Goal: Task Accomplishment & Management: Manage account settings

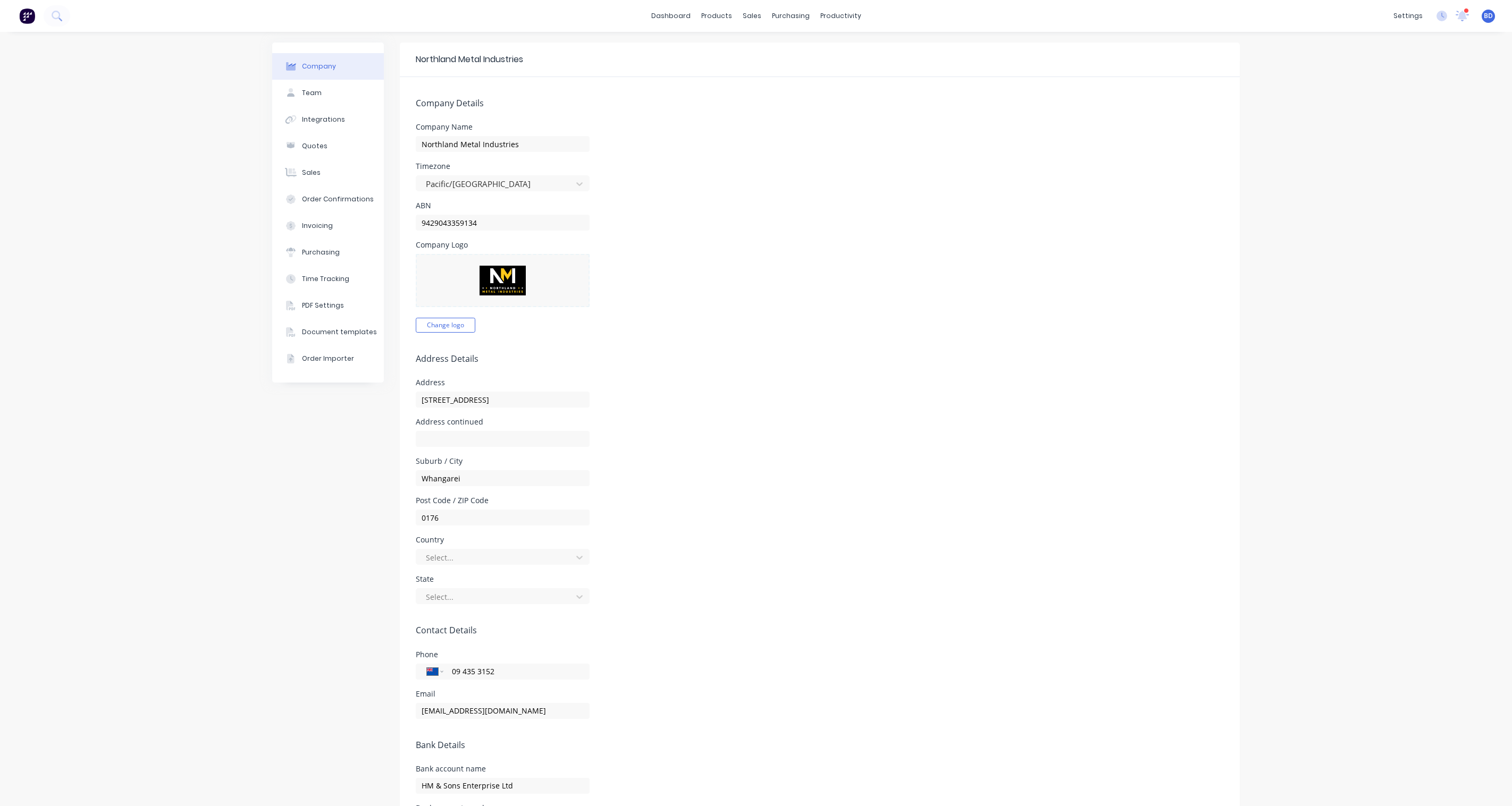
select select "NZ"
click at [765, 55] on div "Sales Orders" at bounding box center [787, 51] width 44 height 10
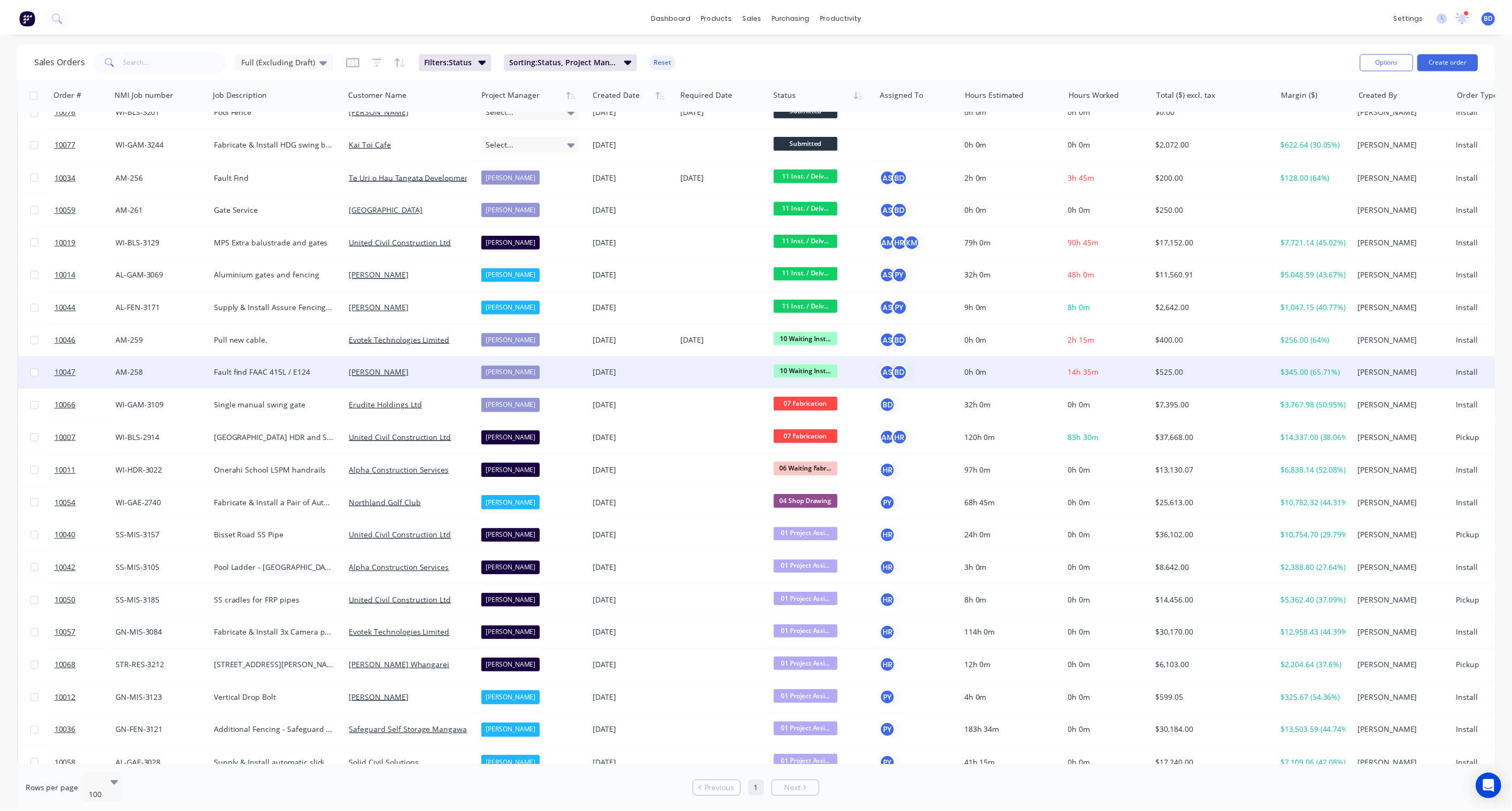
scroll to position [119, 0]
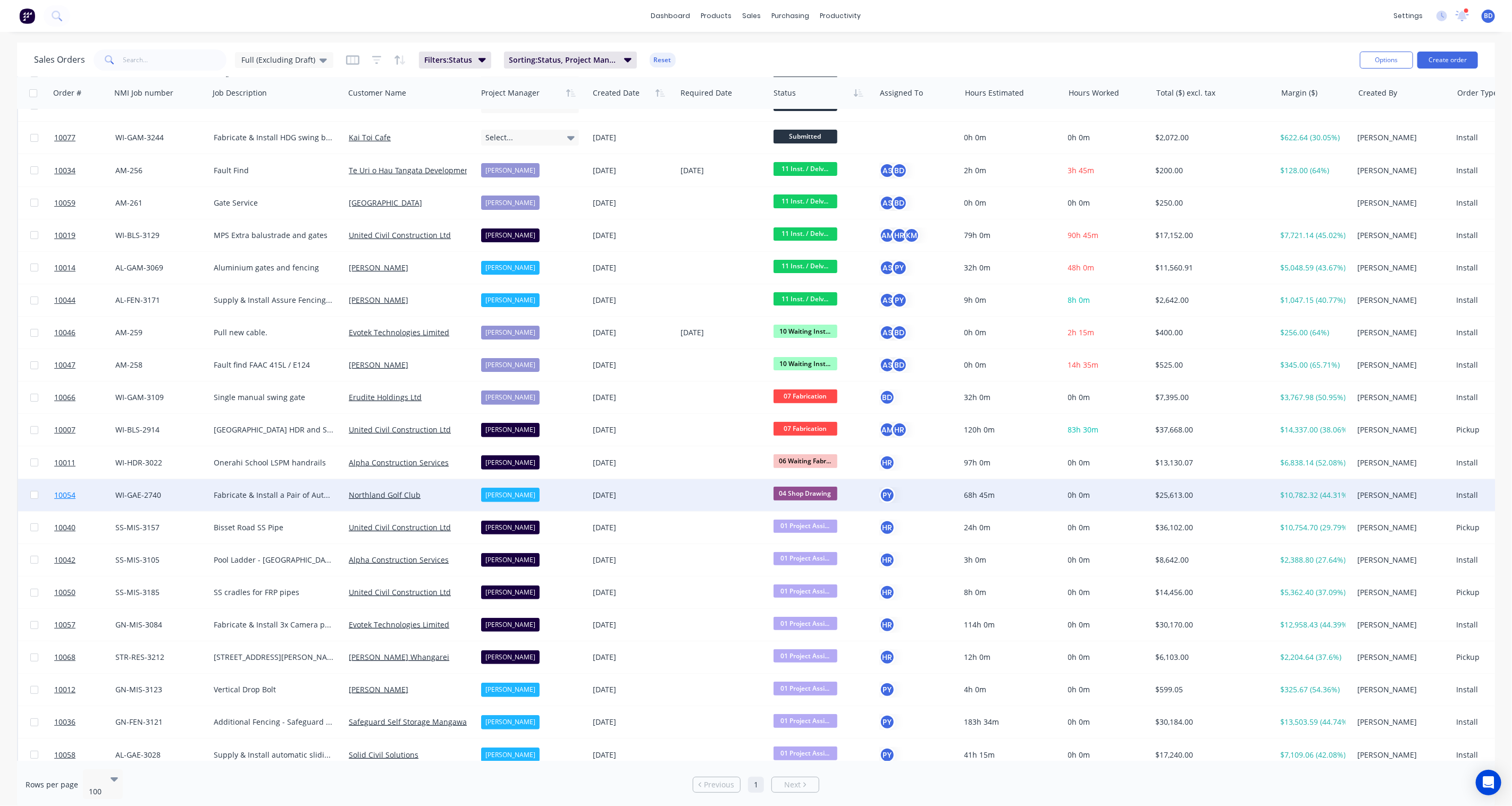
click at [64, 493] on span "10054" at bounding box center [64, 495] width 21 height 11
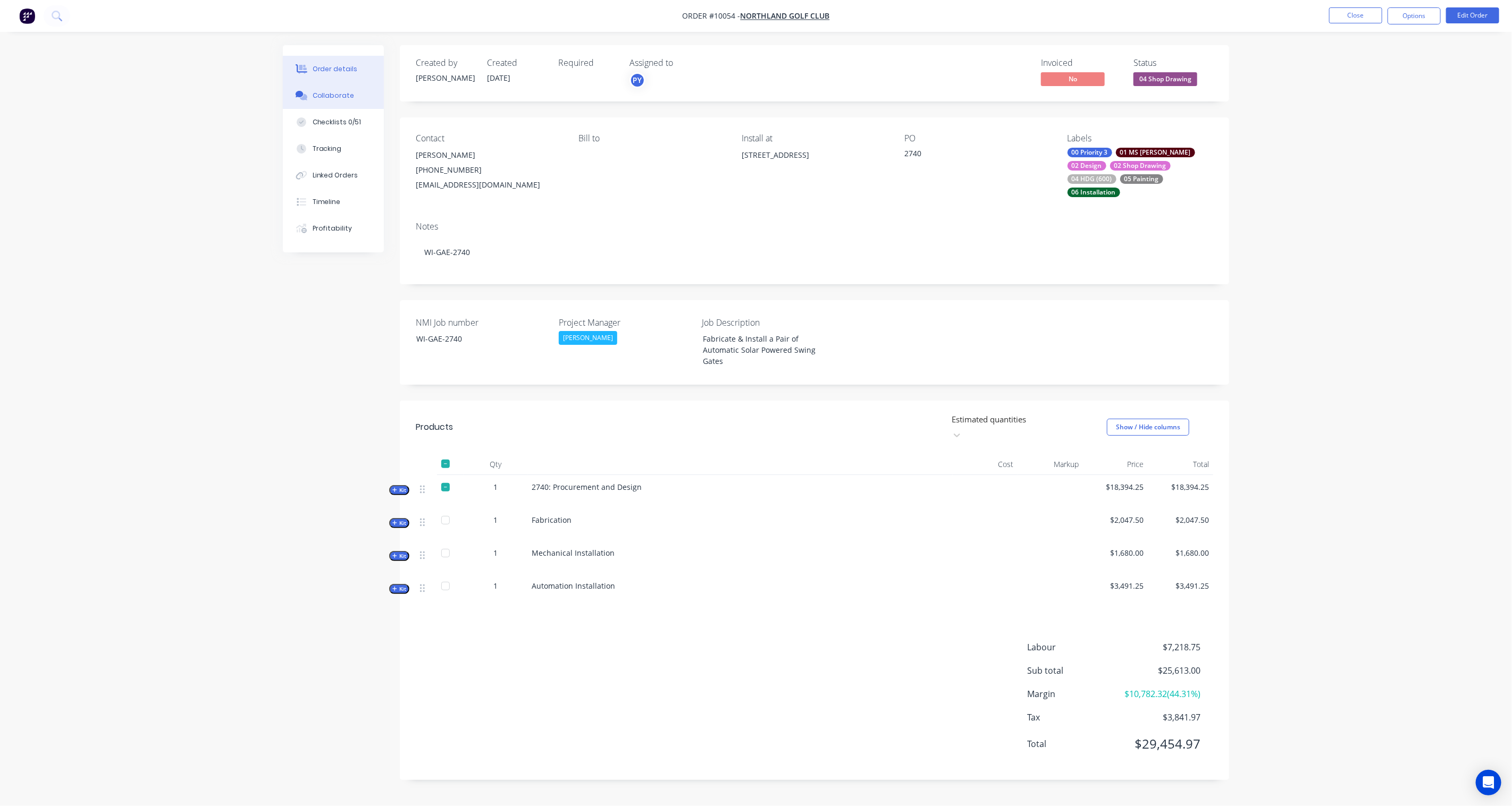
click at [342, 97] on div "Collaborate" at bounding box center [334, 95] width 42 height 10
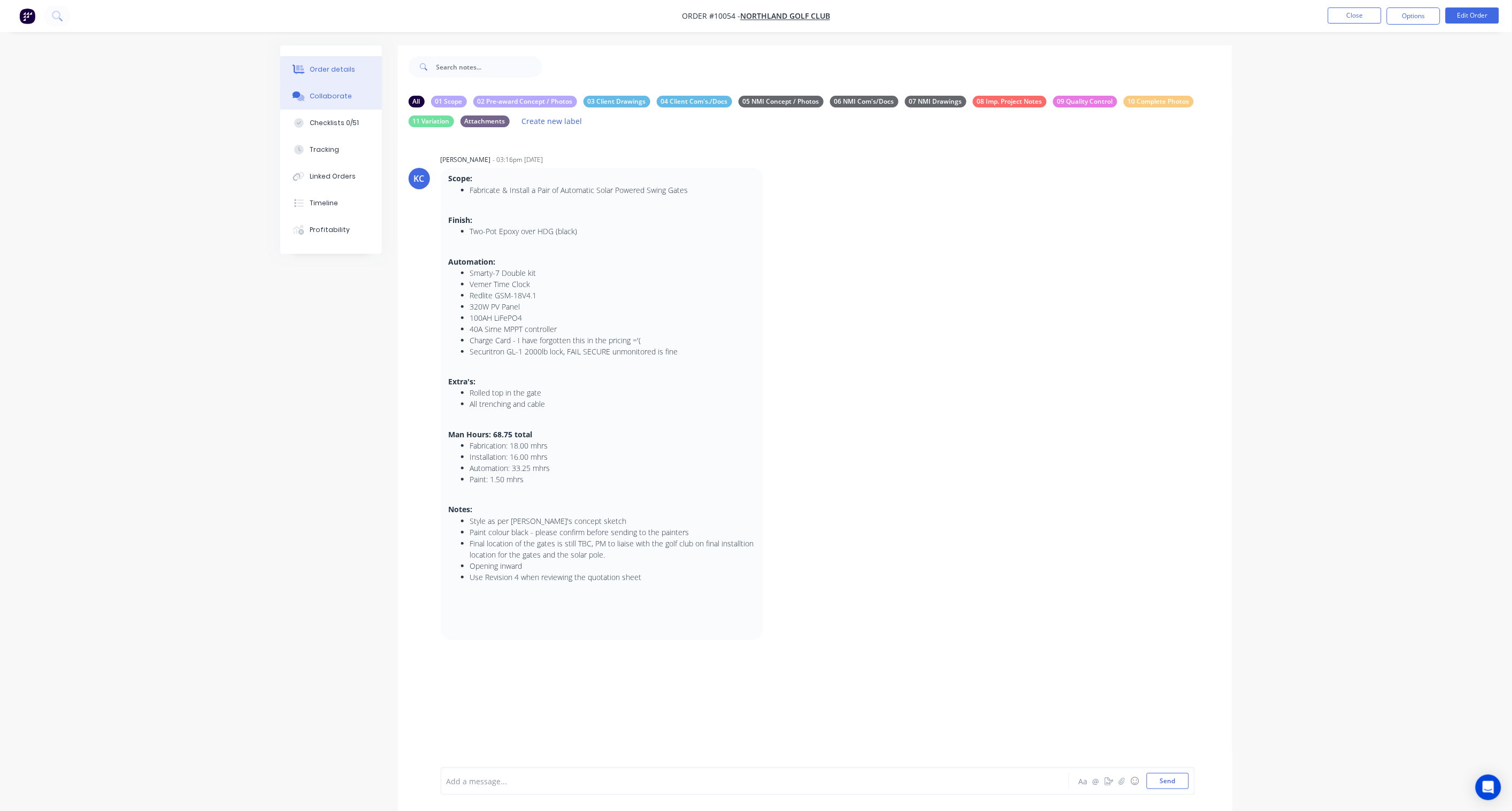
click at [327, 65] on div "Order details" at bounding box center [332, 69] width 45 height 10
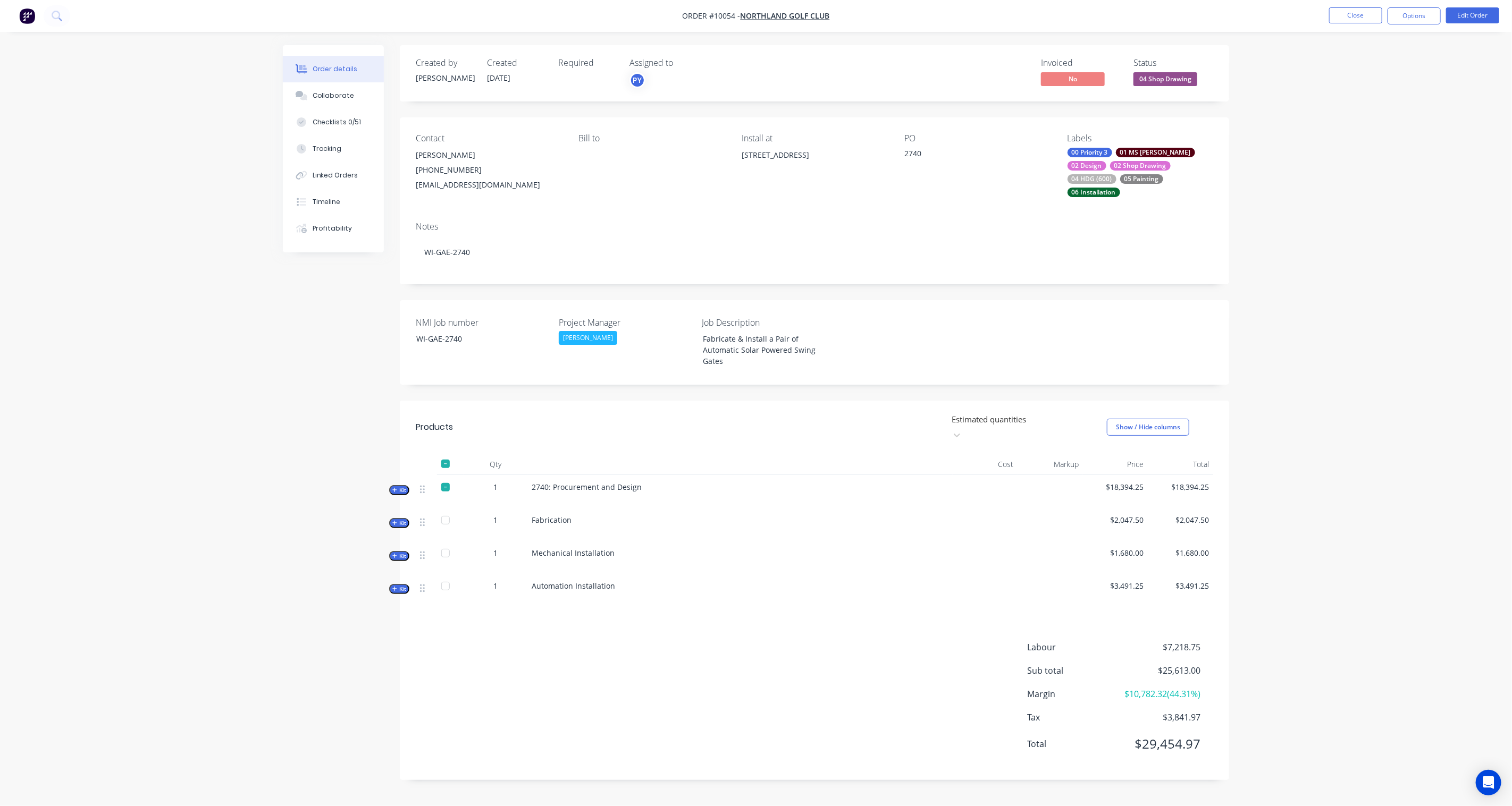
click at [401, 486] on span "Kit" at bounding box center [399, 490] width 14 height 8
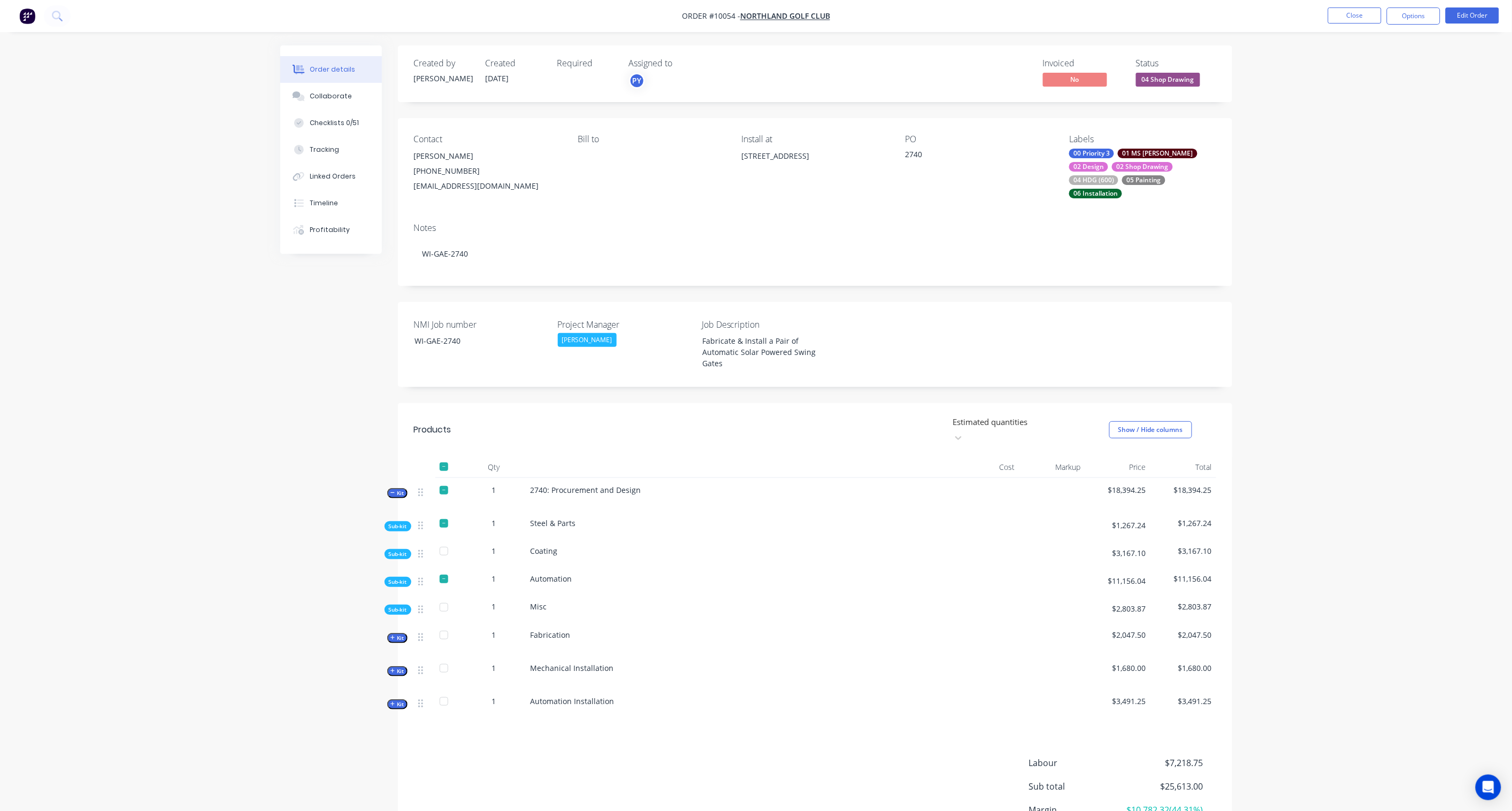
click at [394, 522] on span "Sub-kit" at bounding box center [398, 526] width 18 height 8
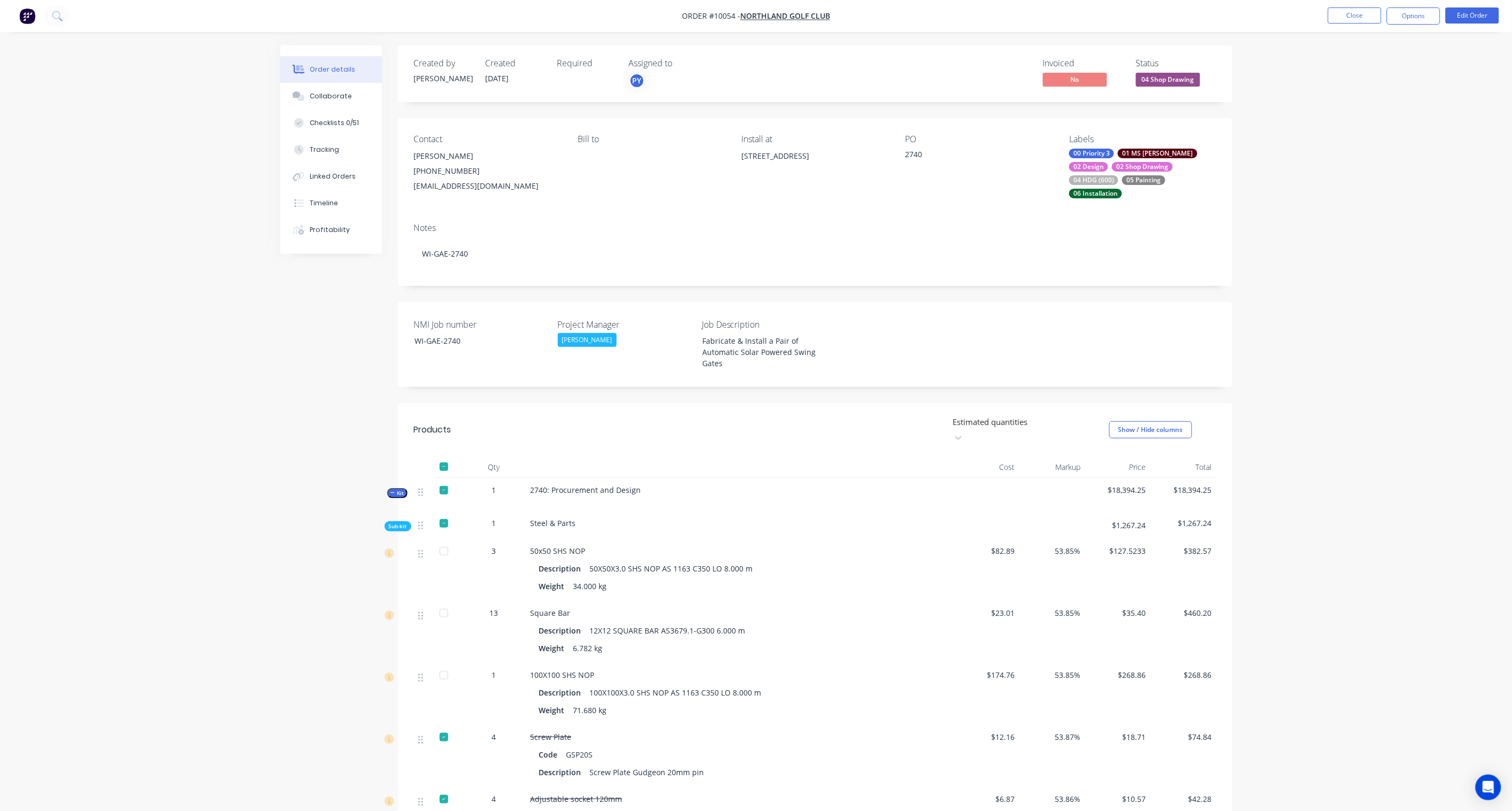
click at [394, 522] on span "Sub-kit" at bounding box center [398, 526] width 18 height 8
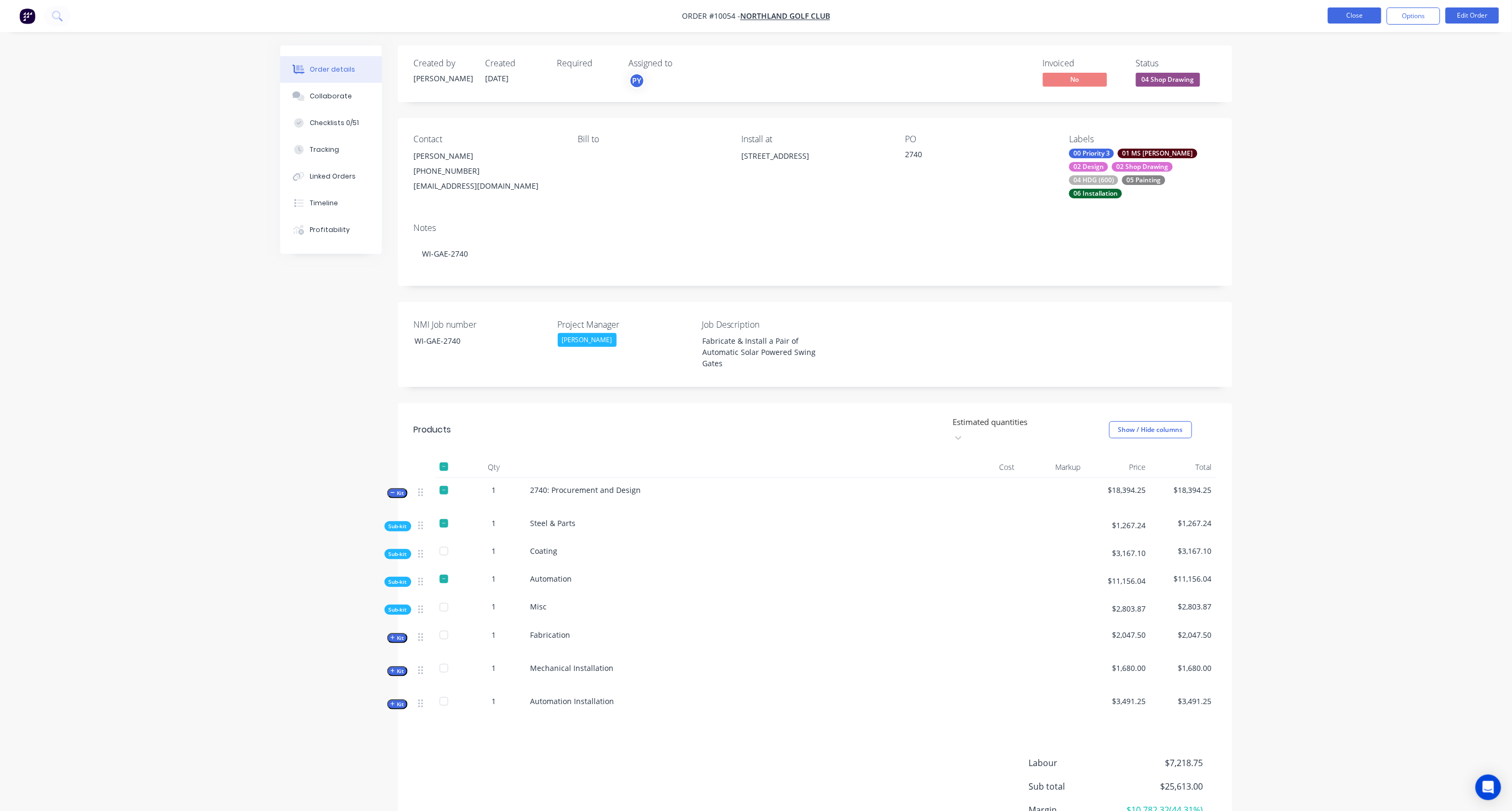
click at [1351, 15] on button "Close" at bounding box center [1354, 15] width 54 height 16
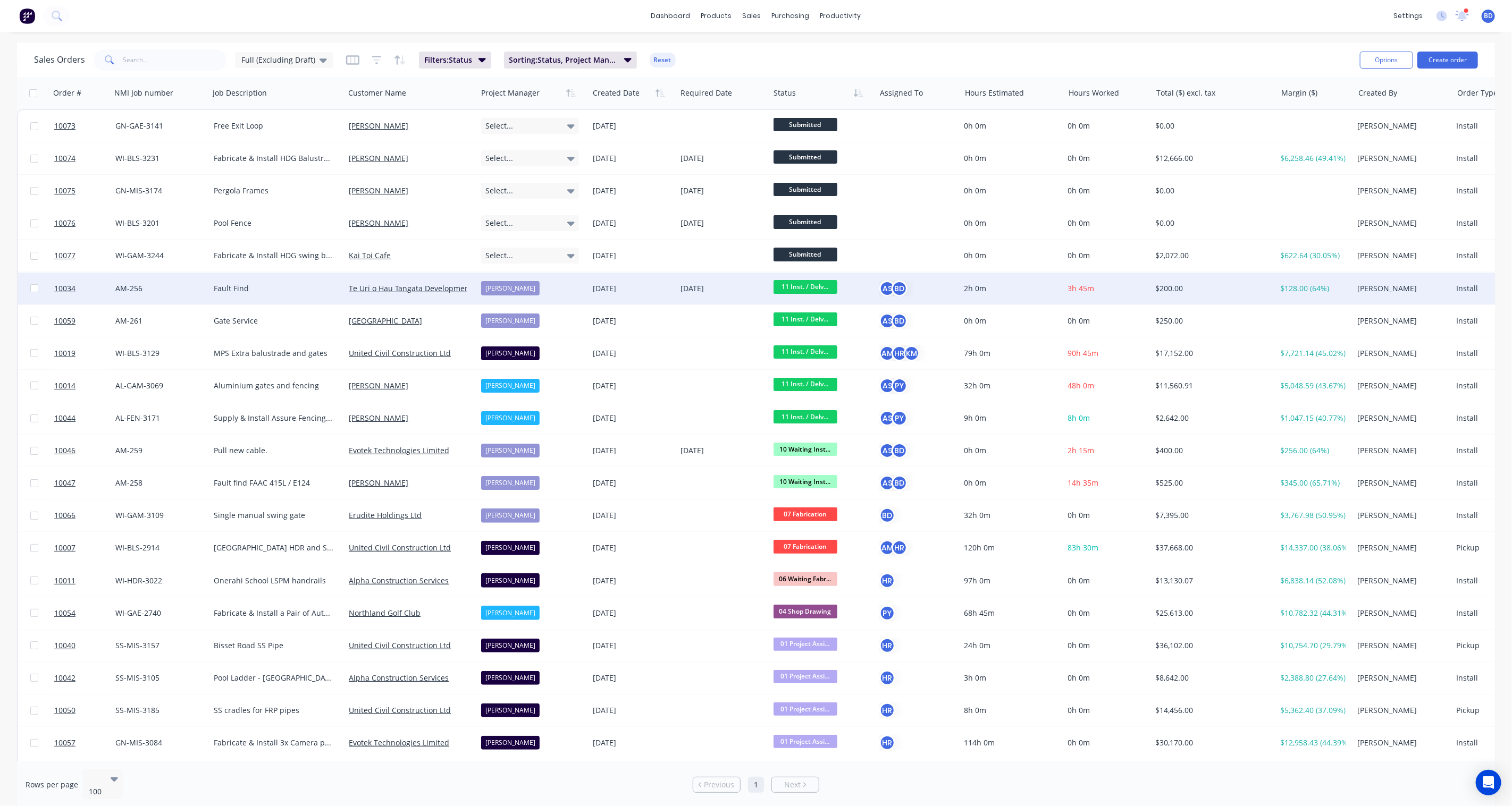
click at [821, 288] on span "11 Inst. / Delv..." at bounding box center [805, 287] width 64 height 13
click at [810, 389] on span "12 Completed" at bounding box center [802, 393] width 49 height 10
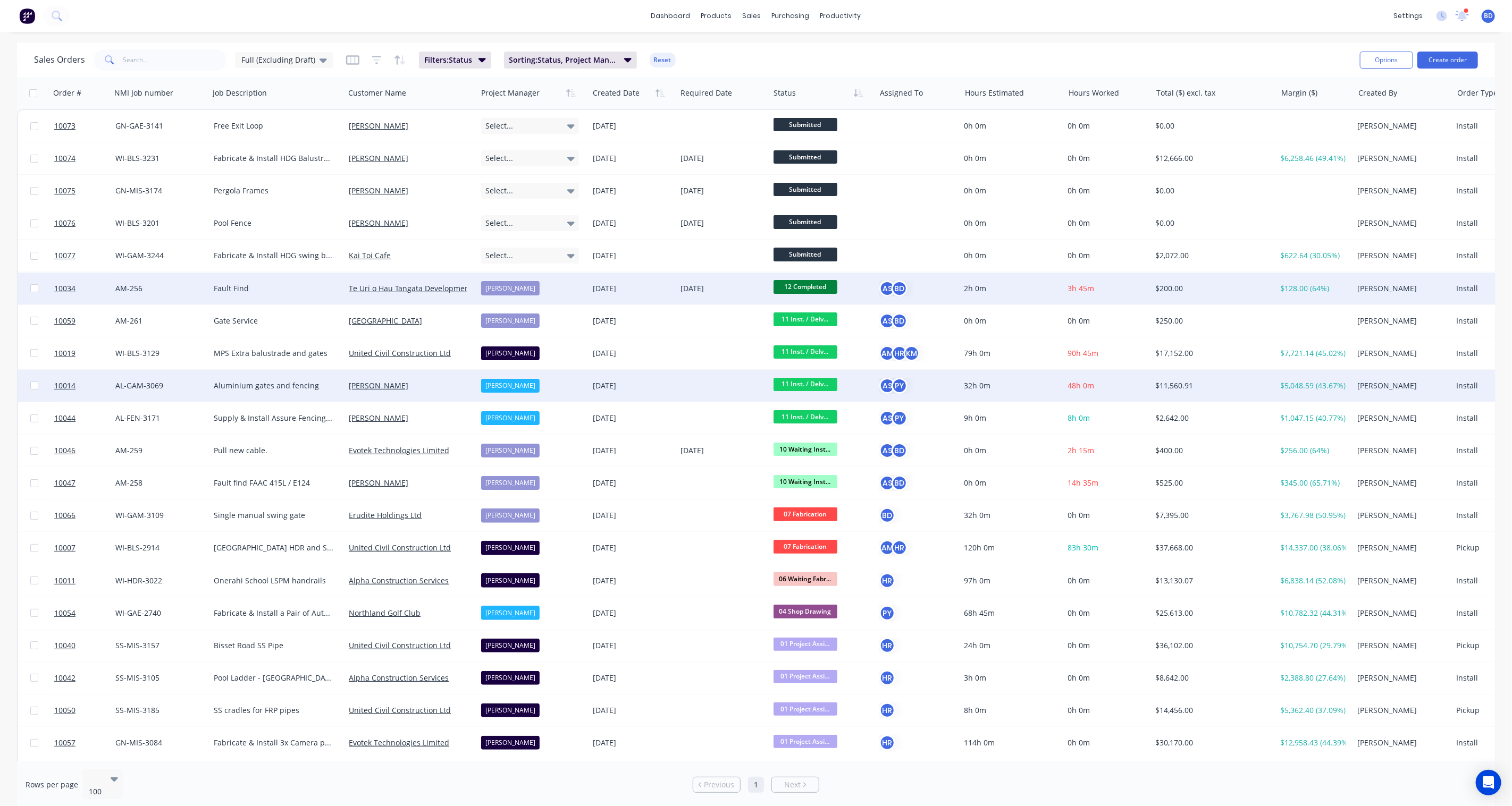
click at [812, 382] on span "11 Inst. / Delv..." at bounding box center [805, 384] width 64 height 13
click at [806, 528] on button "12 Completed" at bounding box center [827, 535] width 109 height 20
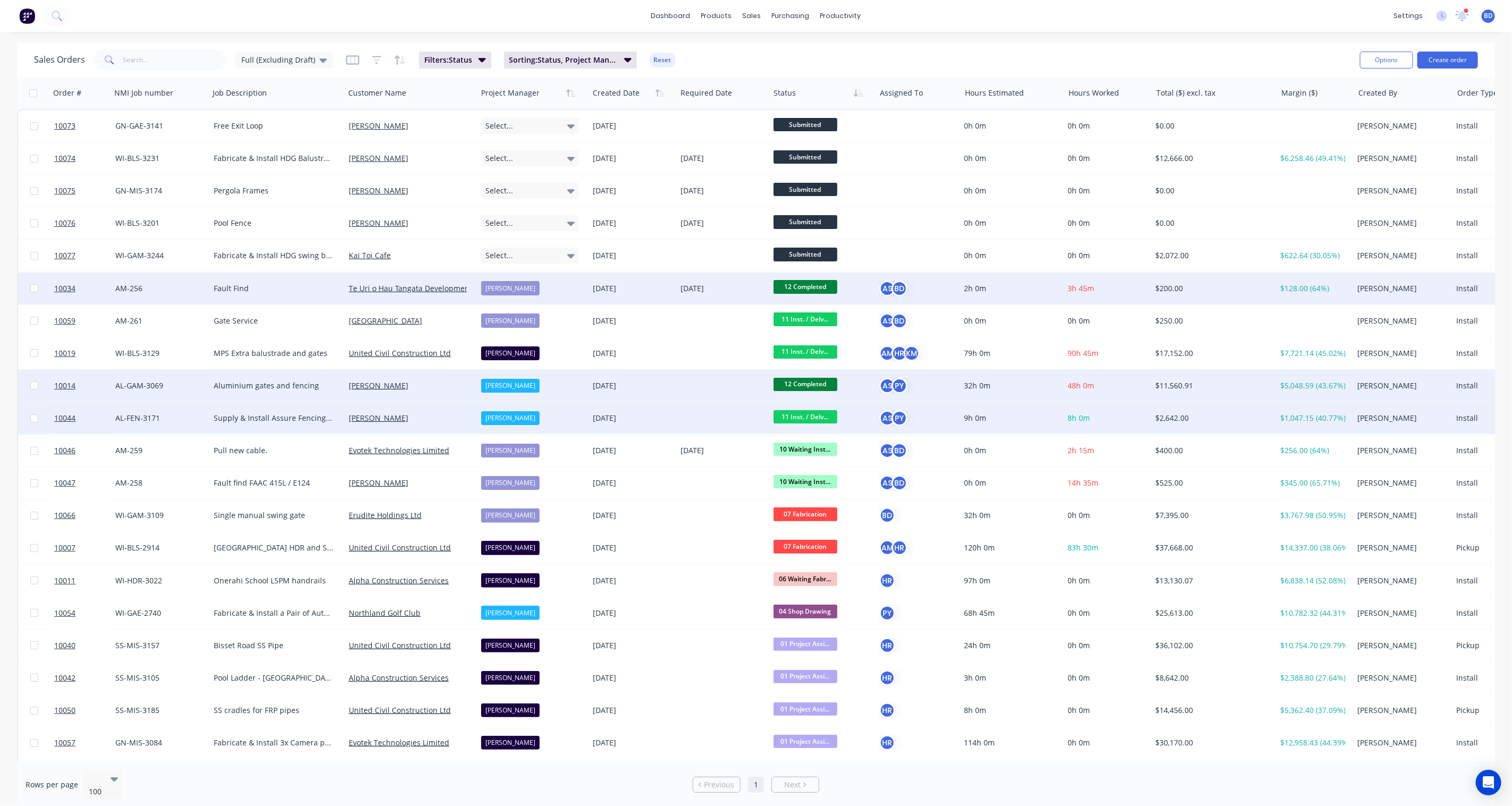
click at [806, 413] on span "11 Inst. / Delv..." at bounding box center [805, 417] width 64 height 13
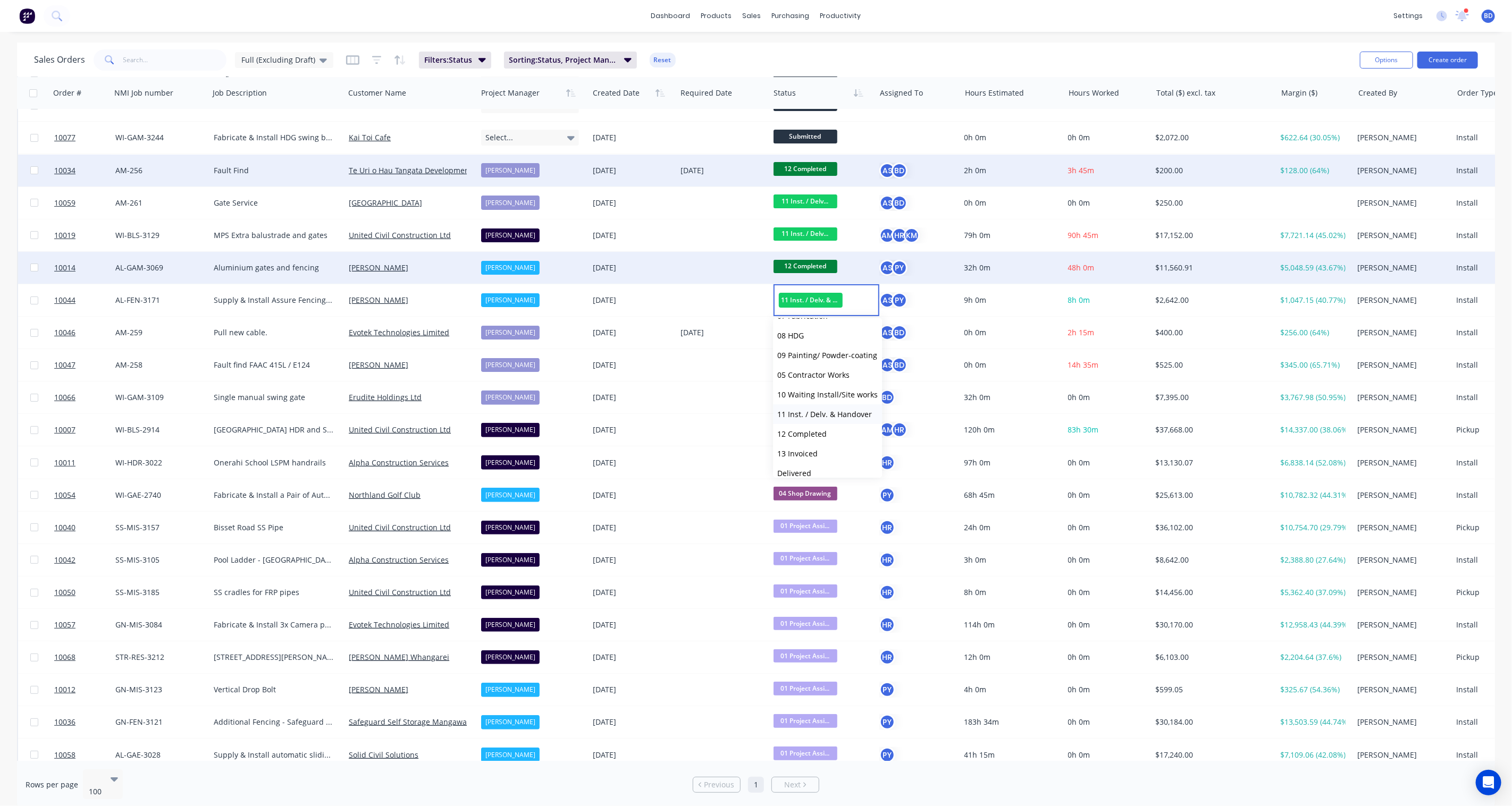
scroll to position [163, 0]
click at [811, 405] on span "12 Completed" at bounding box center [802, 405] width 49 height 10
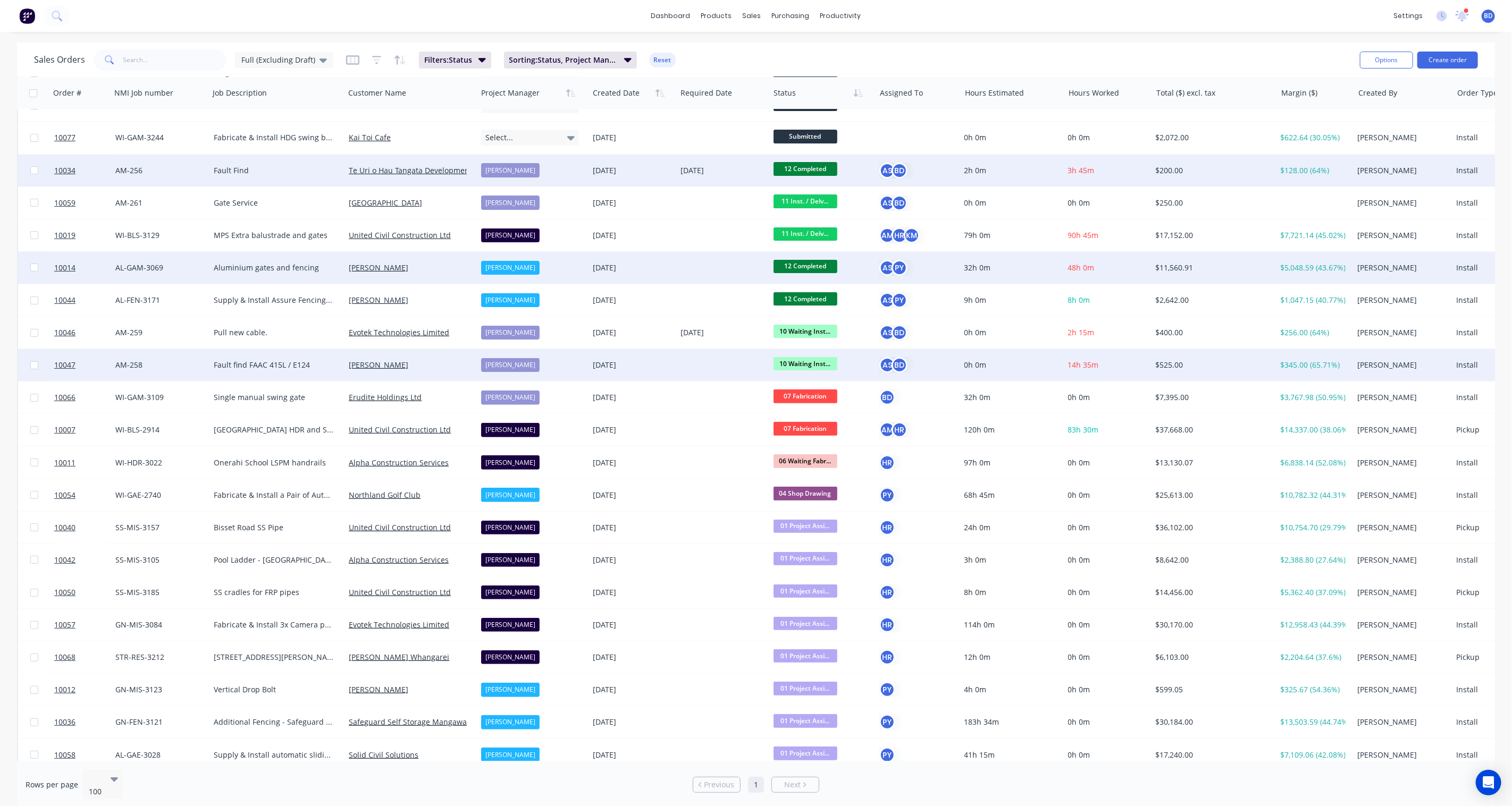
click at [811, 363] on span "10 Waiting Inst..." at bounding box center [805, 364] width 64 height 13
click at [815, 507] on button "12 Completed" at bounding box center [827, 515] width 109 height 20
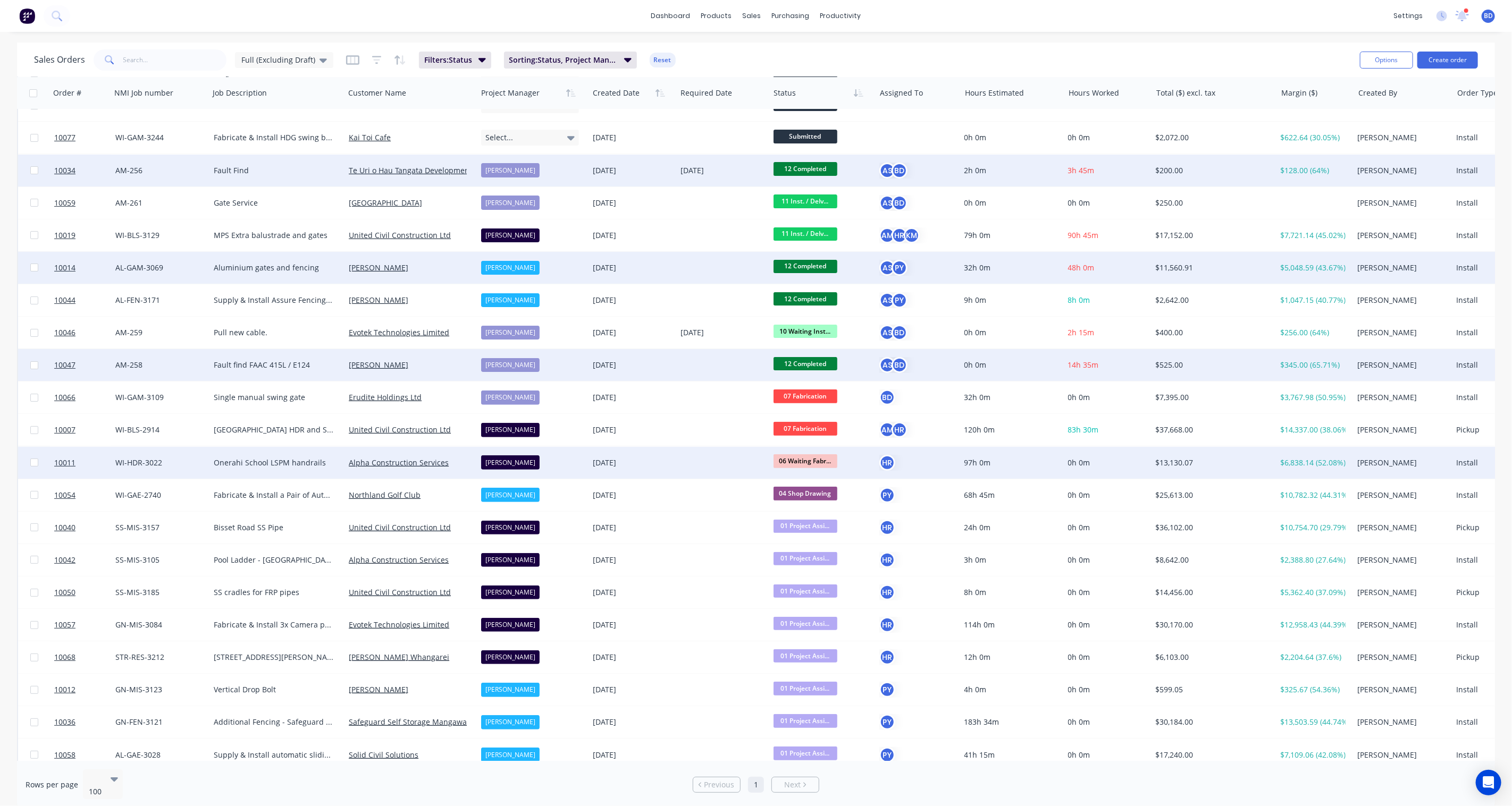
click at [817, 460] on span "06 Waiting Fabr..." at bounding box center [805, 461] width 64 height 13
click at [818, 607] on span "07 Fabrication" at bounding box center [802, 612] width 50 height 10
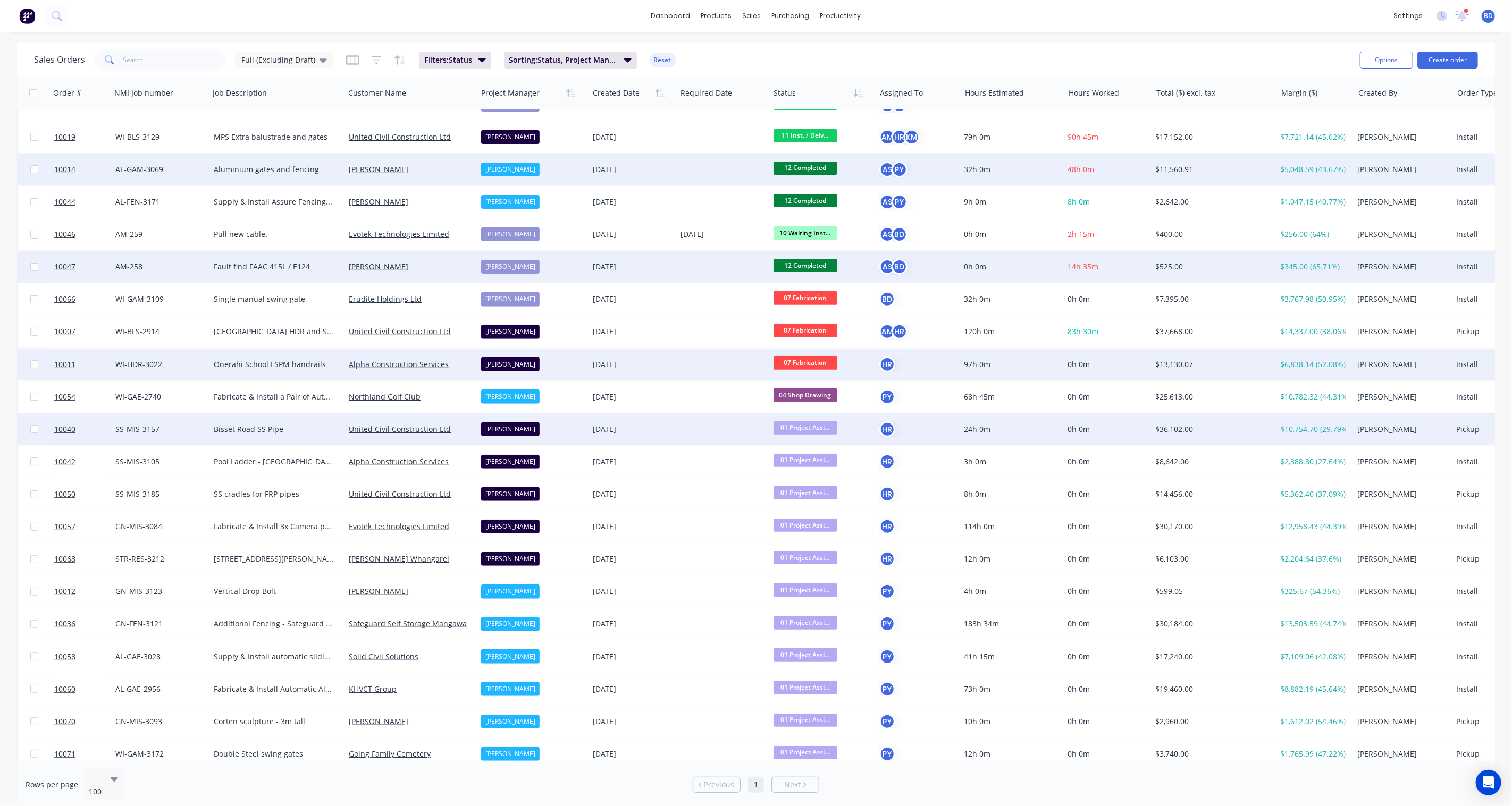
scroll to position [236, 0]
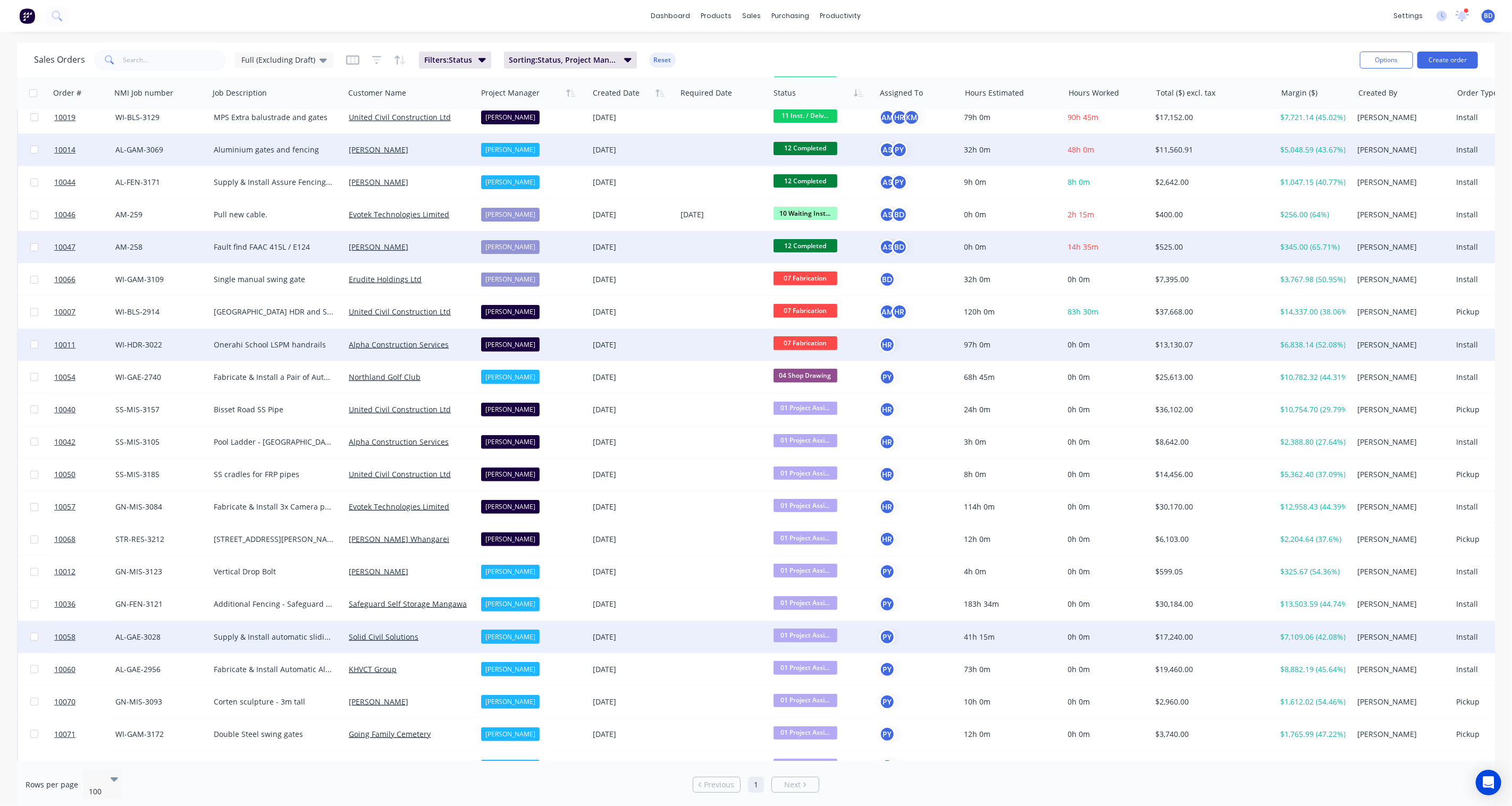
click at [787, 633] on span "01 Project Assi..." at bounding box center [805, 635] width 64 height 13
click at [803, 511] on span "02 Design" at bounding box center [794, 511] width 35 height 10
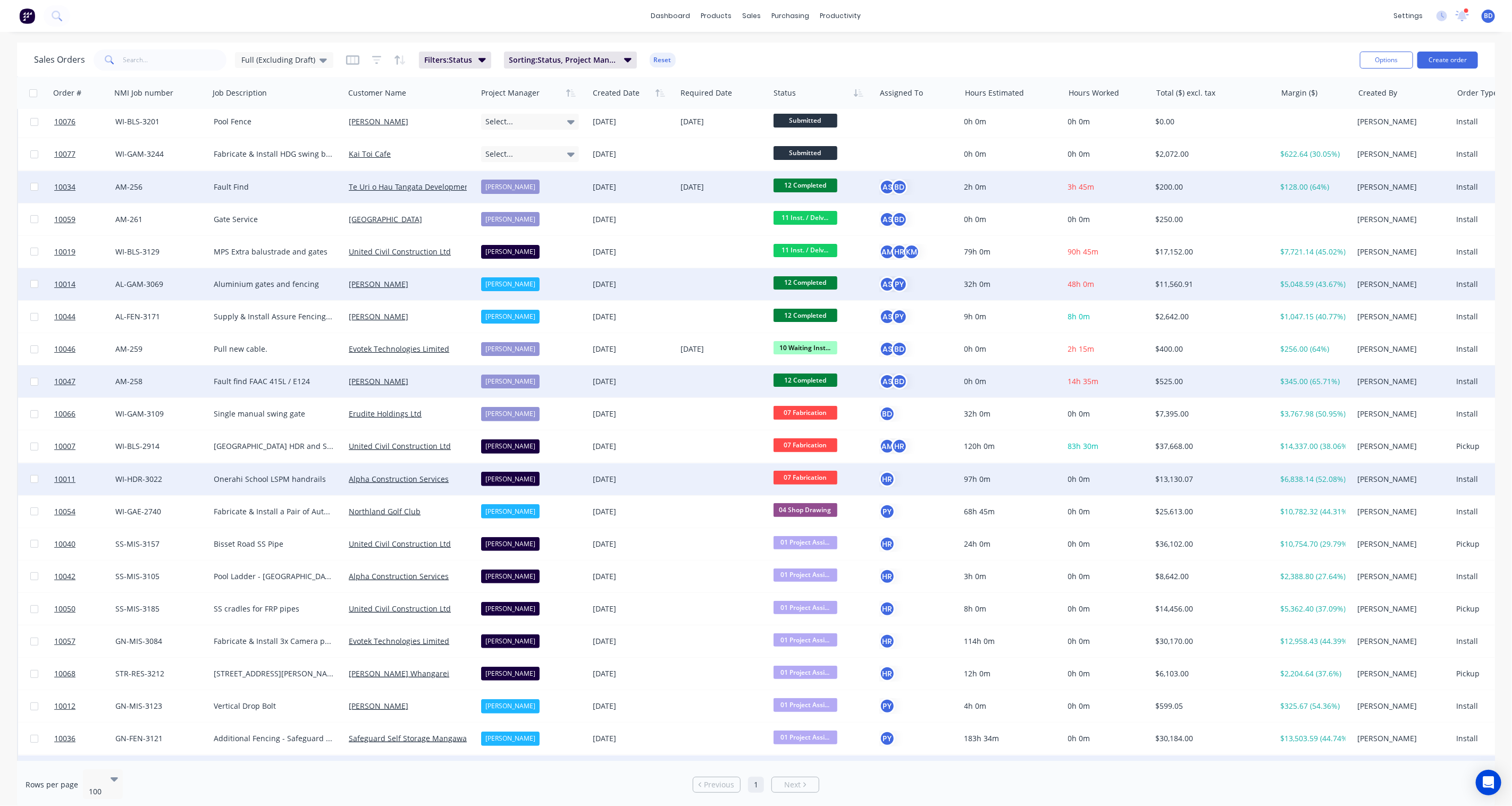
scroll to position [0, 0]
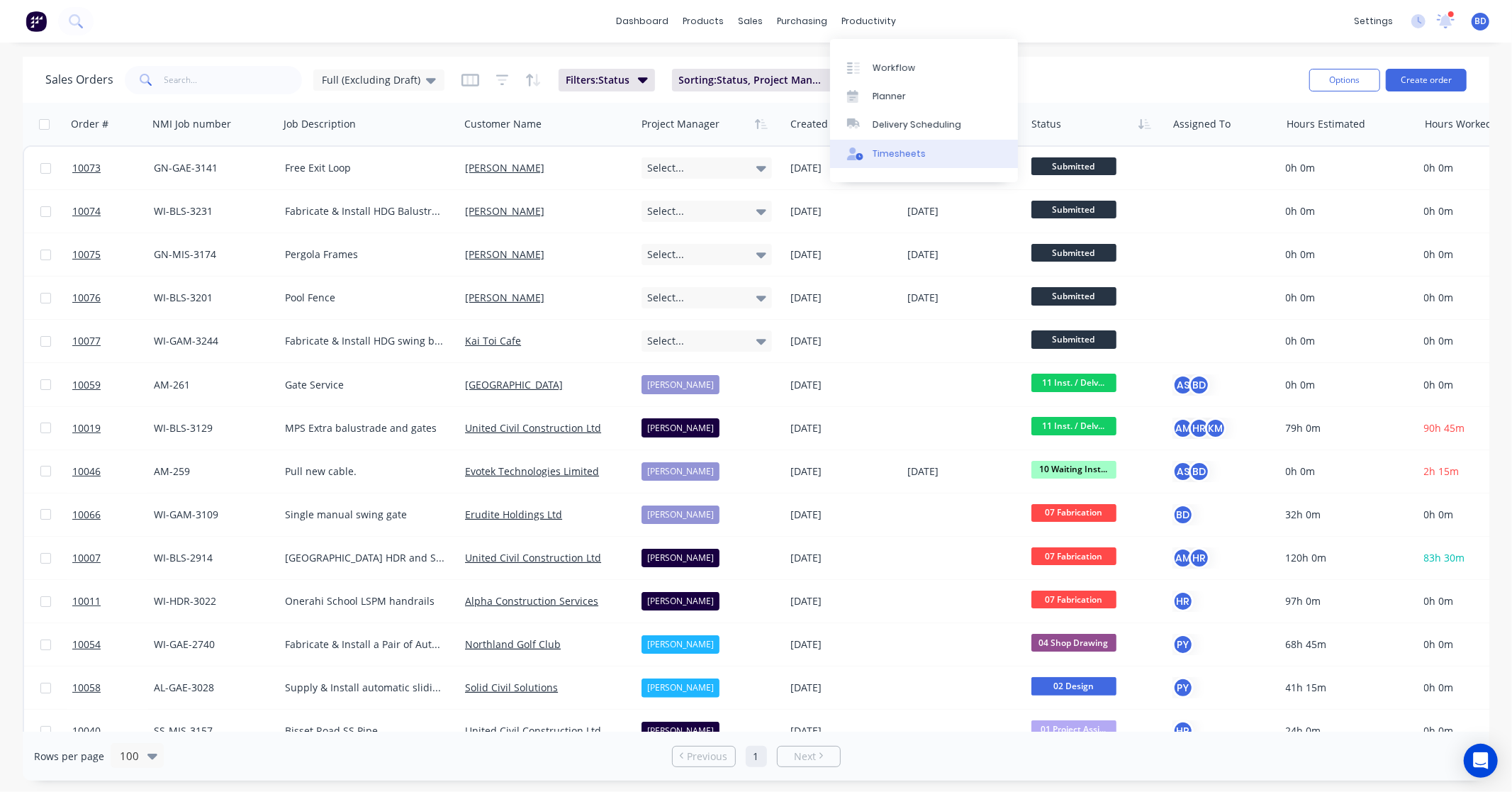
click at [931, 163] on link "Timesheets" at bounding box center [924, 153] width 188 height 28
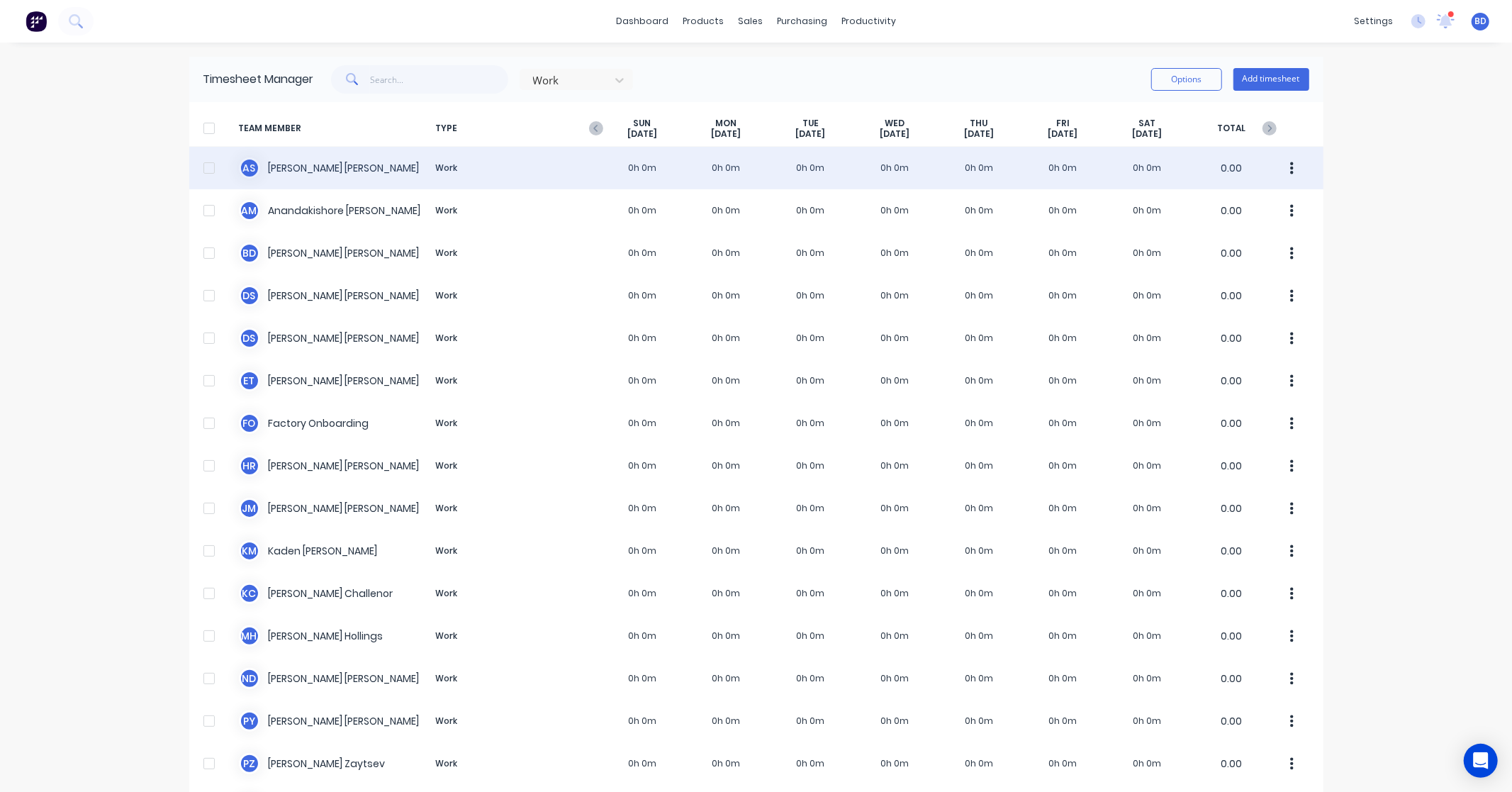
click at [308, 167] on div "A S Albert Scown Work 0h 0m 0h 0m 0h 0m 0h 0m 0h 0m 0h 0m 0h 0m 0.00" at bounding box center [756, 167] width 1134 height 42
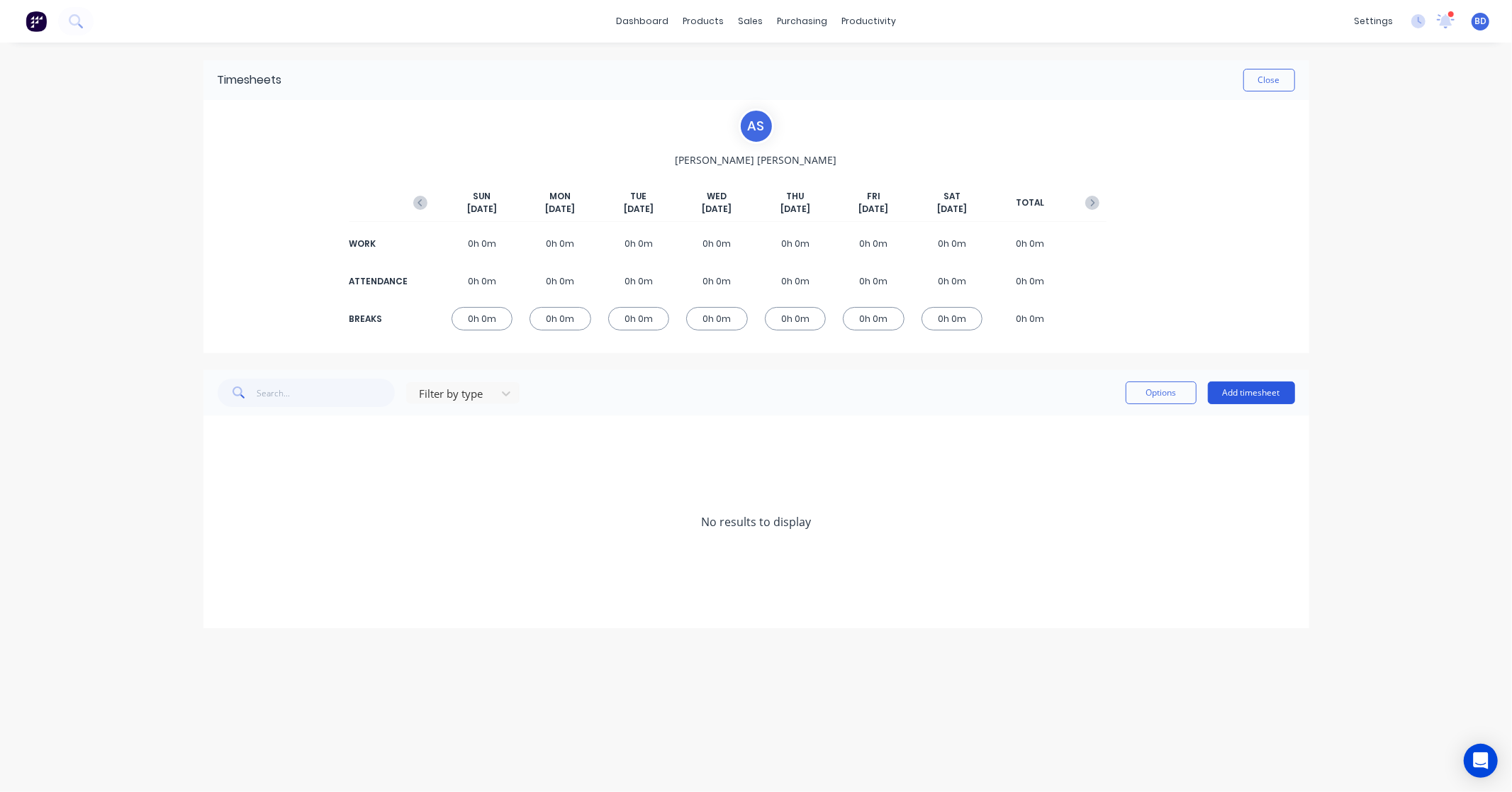
click at [1267, 388] on button "Add timesheet" at bounding box center [1252, 392] width 87 height 22
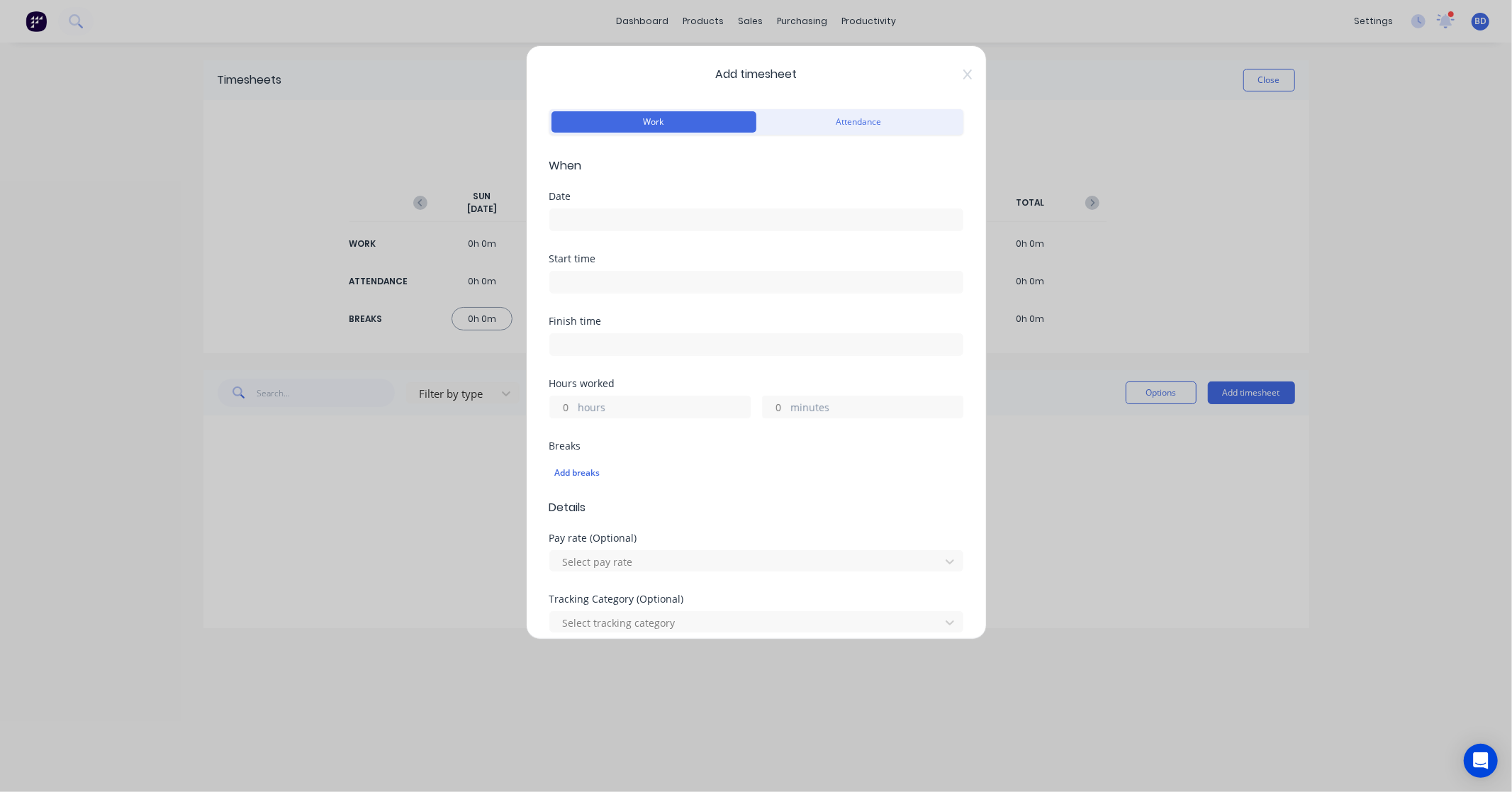
click at [627, 215] on input at bounding box center [756, 219] width 412 height 22
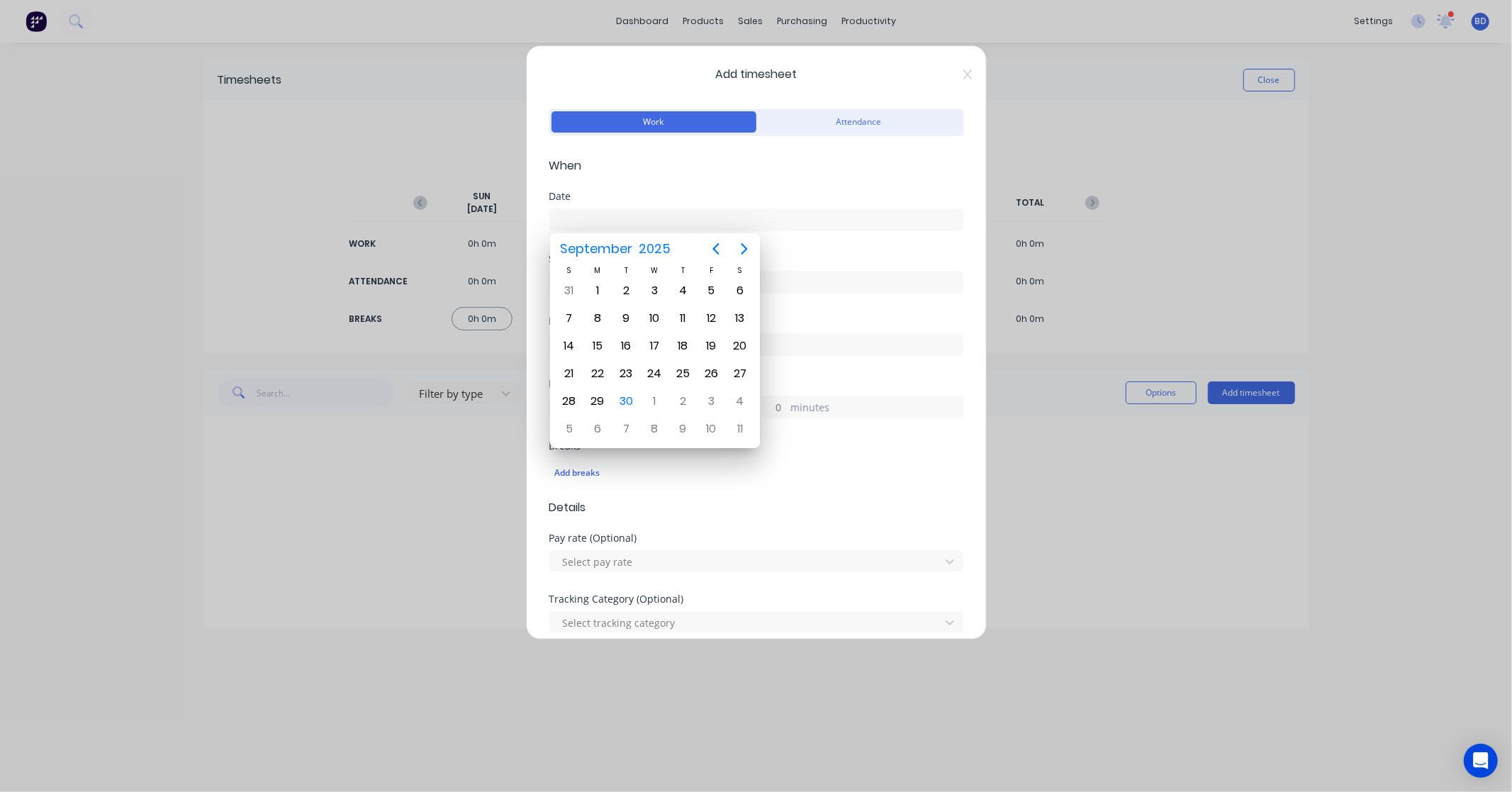
click at [844, 74] on span "Add timesheet" at bounding box center [756, 74] width 414 height 17
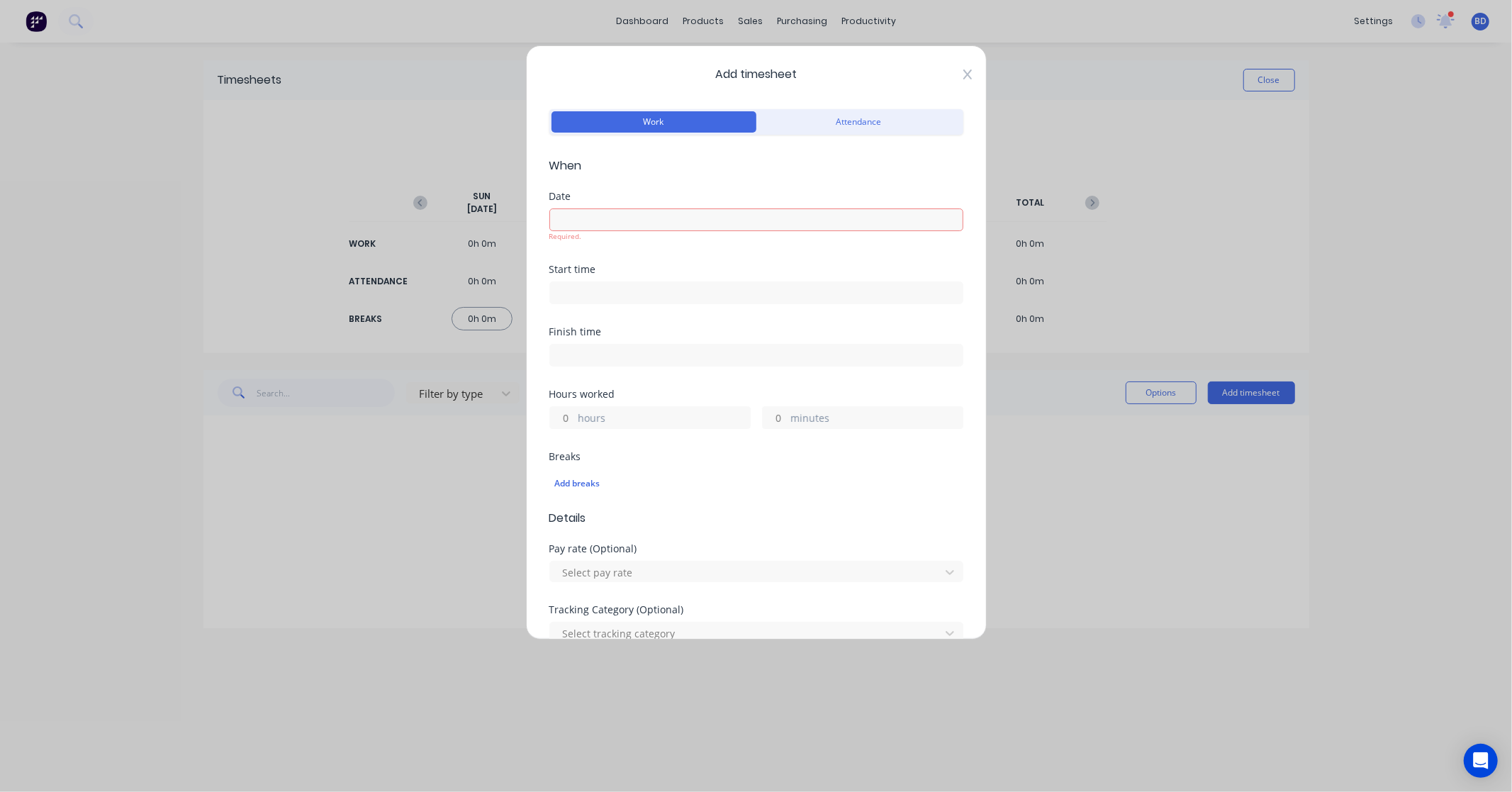
click at [963, 74] on icon at bounding box center [967, 74] width 9 height 11
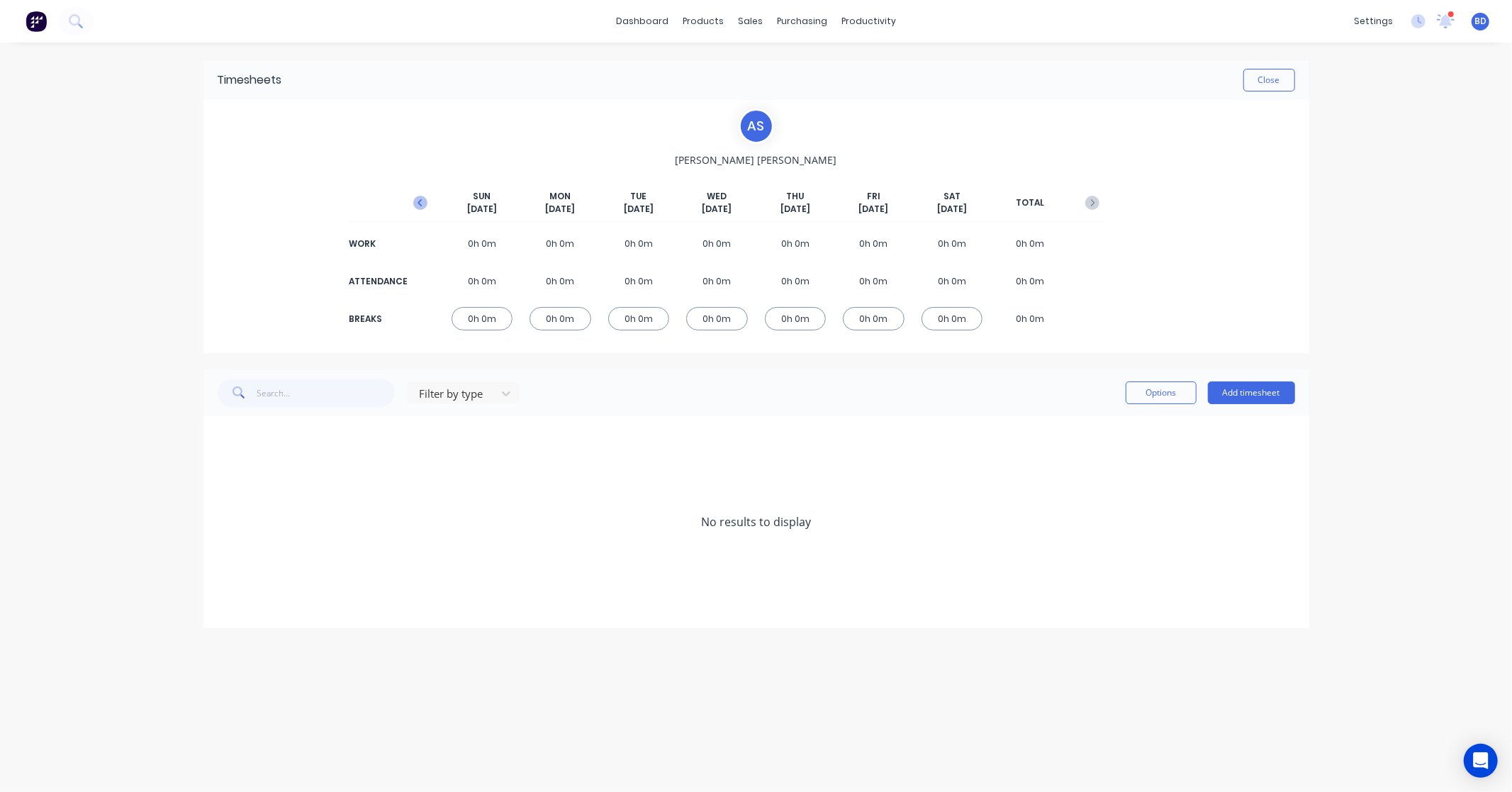
click at [415, 199] on icon "button" at bounding box center [420, 203] width 14 height 14
click at [1259, 395] on button "Add timesheet" at bounding box center [1252, 392] width 87 height 22
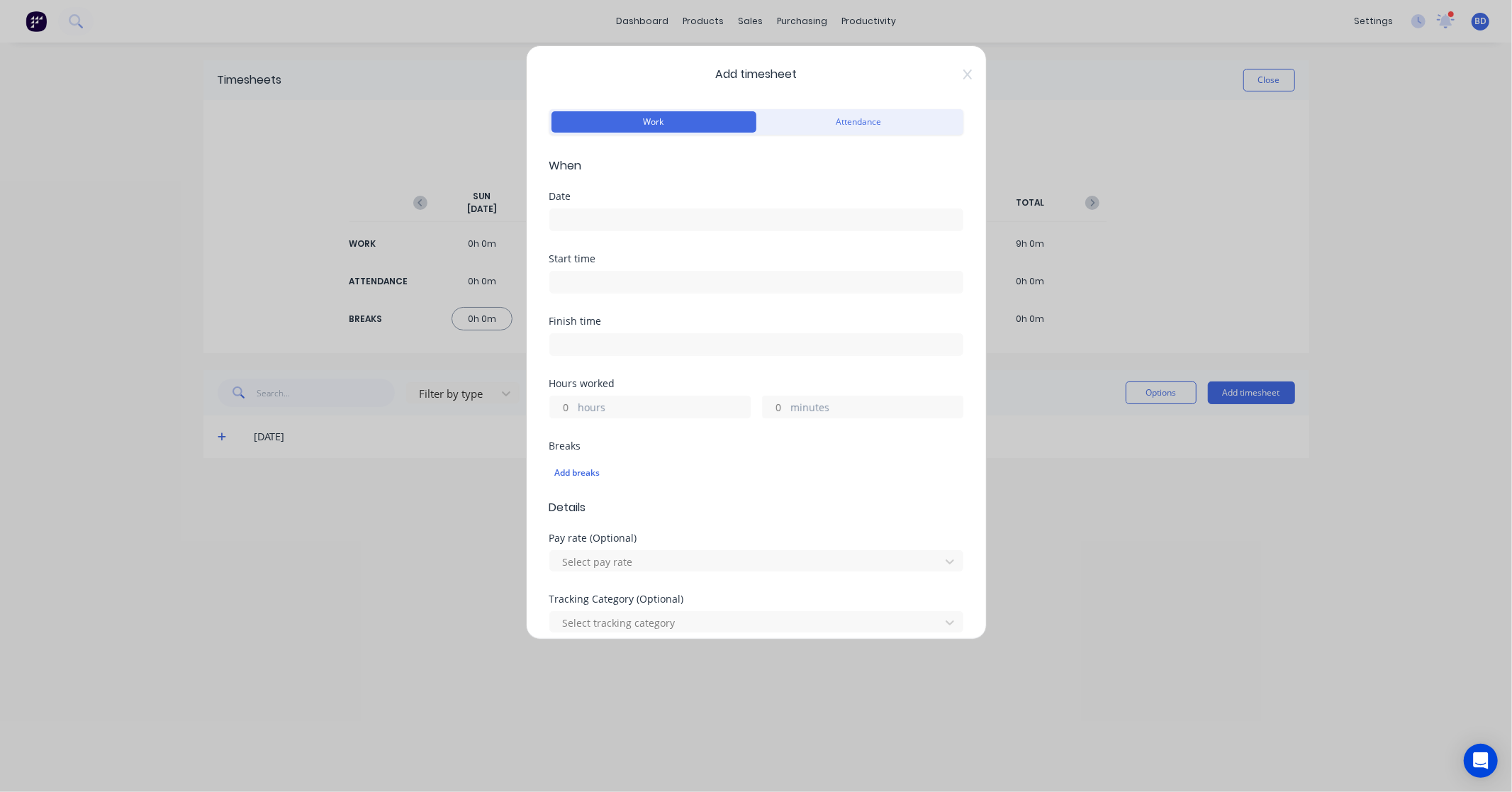
click at [653, 209] on label at bounding box center [756, 219] width 414 height 22
click at [653, 209] on input at bounding box center [756, 219] width 412 height 22
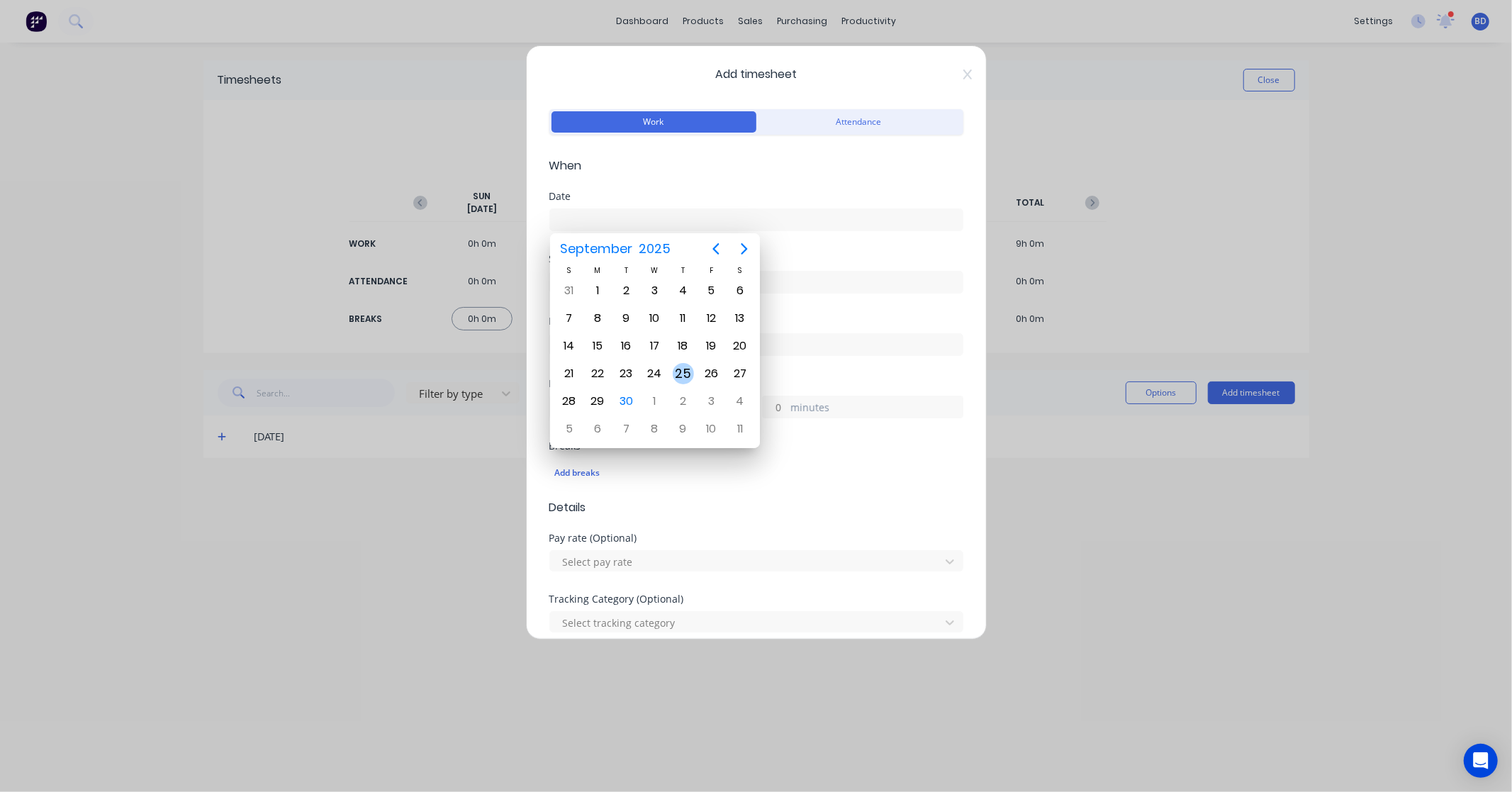
click at [688, 372] on div "25" at bounding box center [683, 373] width 22 height 22
type input "25/09/2025"
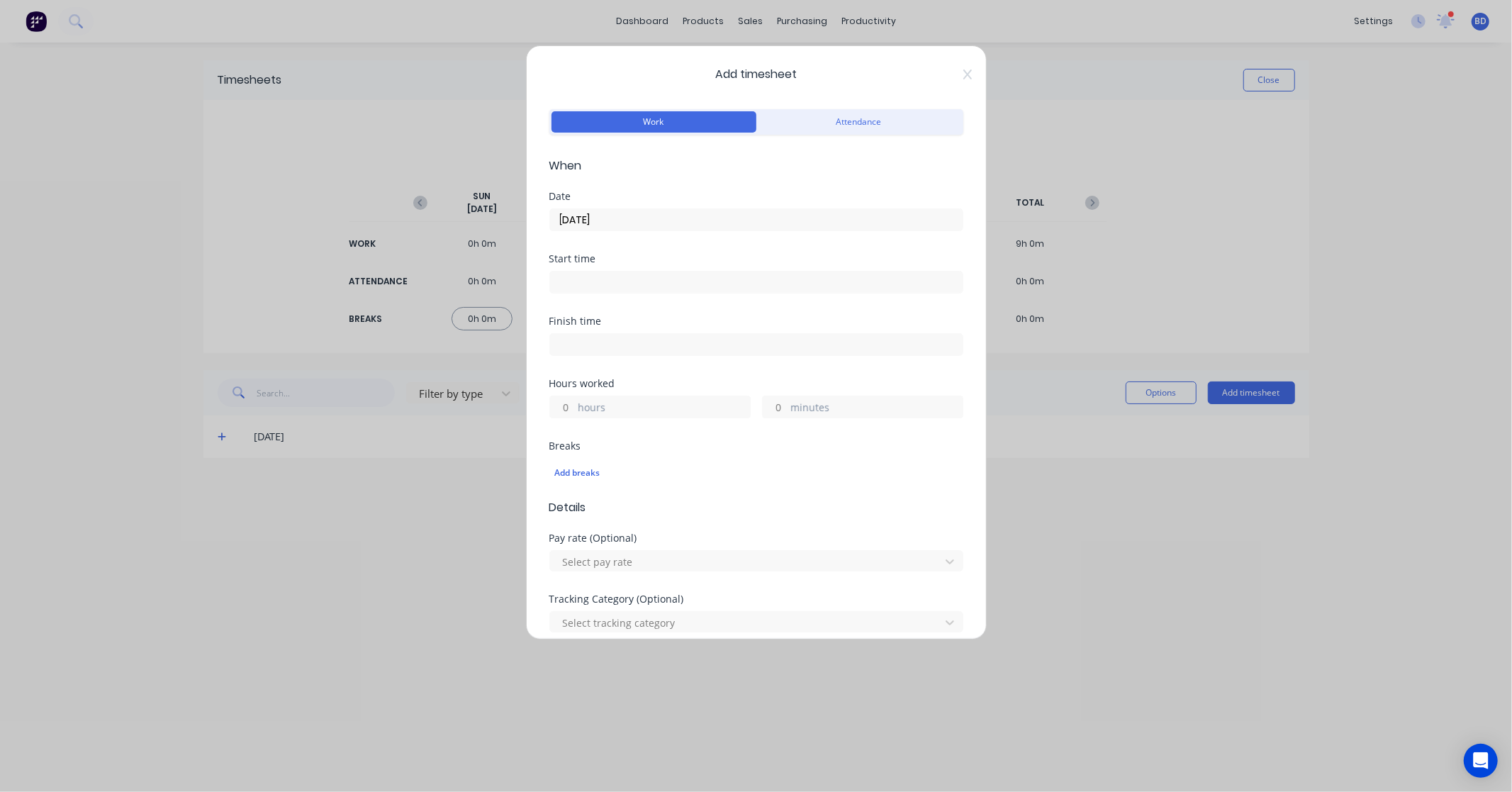
click at [619, 279] on input at bounding box center [756, 282] width 412 height 22
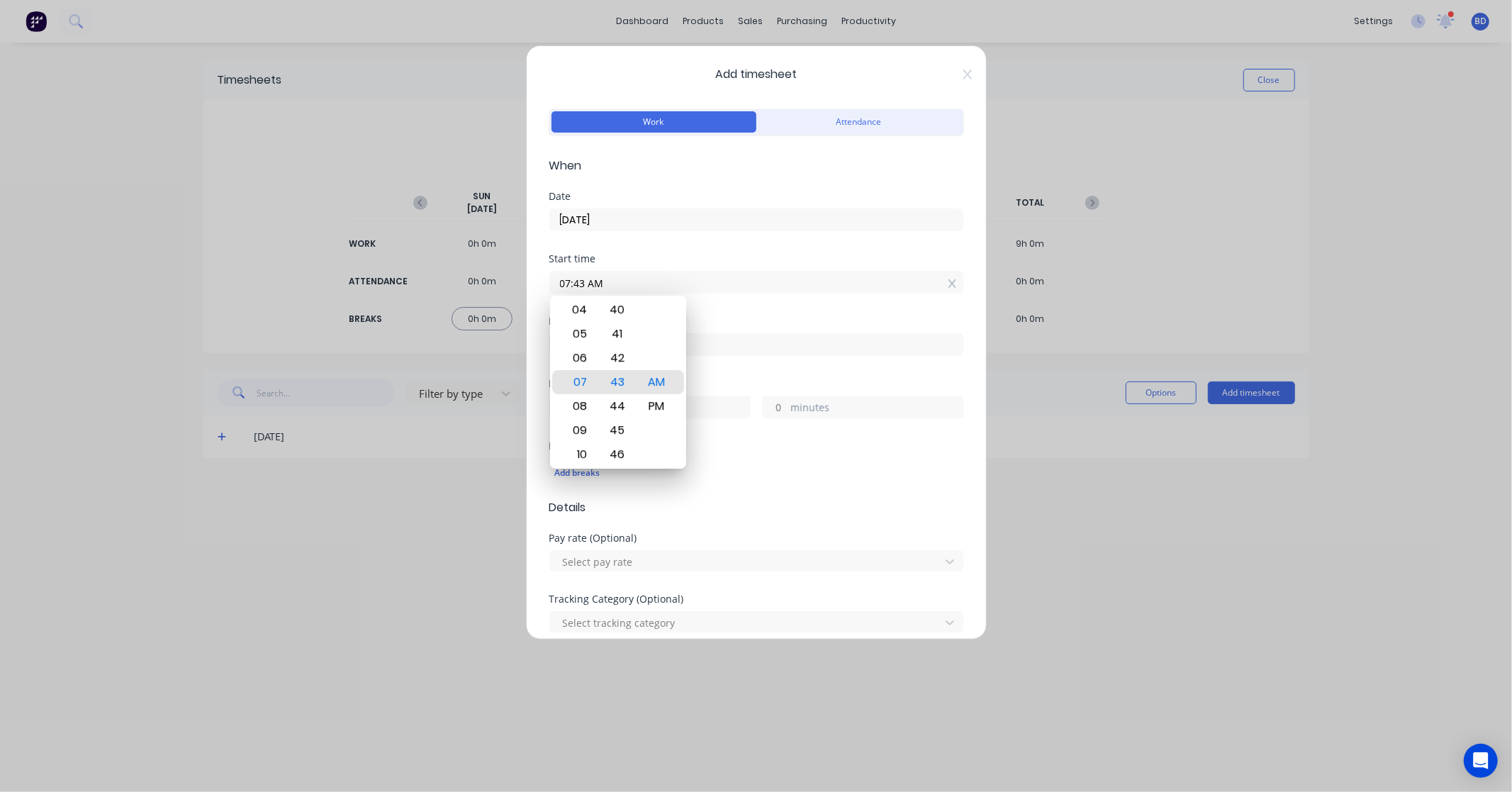
drag, startPoint x: 640, startPoint y: 281, endPoint x: 477, endPoint y: 287, distance: 163.1
click at [477, 287] on div "Add timesheet Work Attendance When Date 25/09/2025 Start time 07:43 AM Finish t…" at bounding box center [756, 396] width 1512 height 792
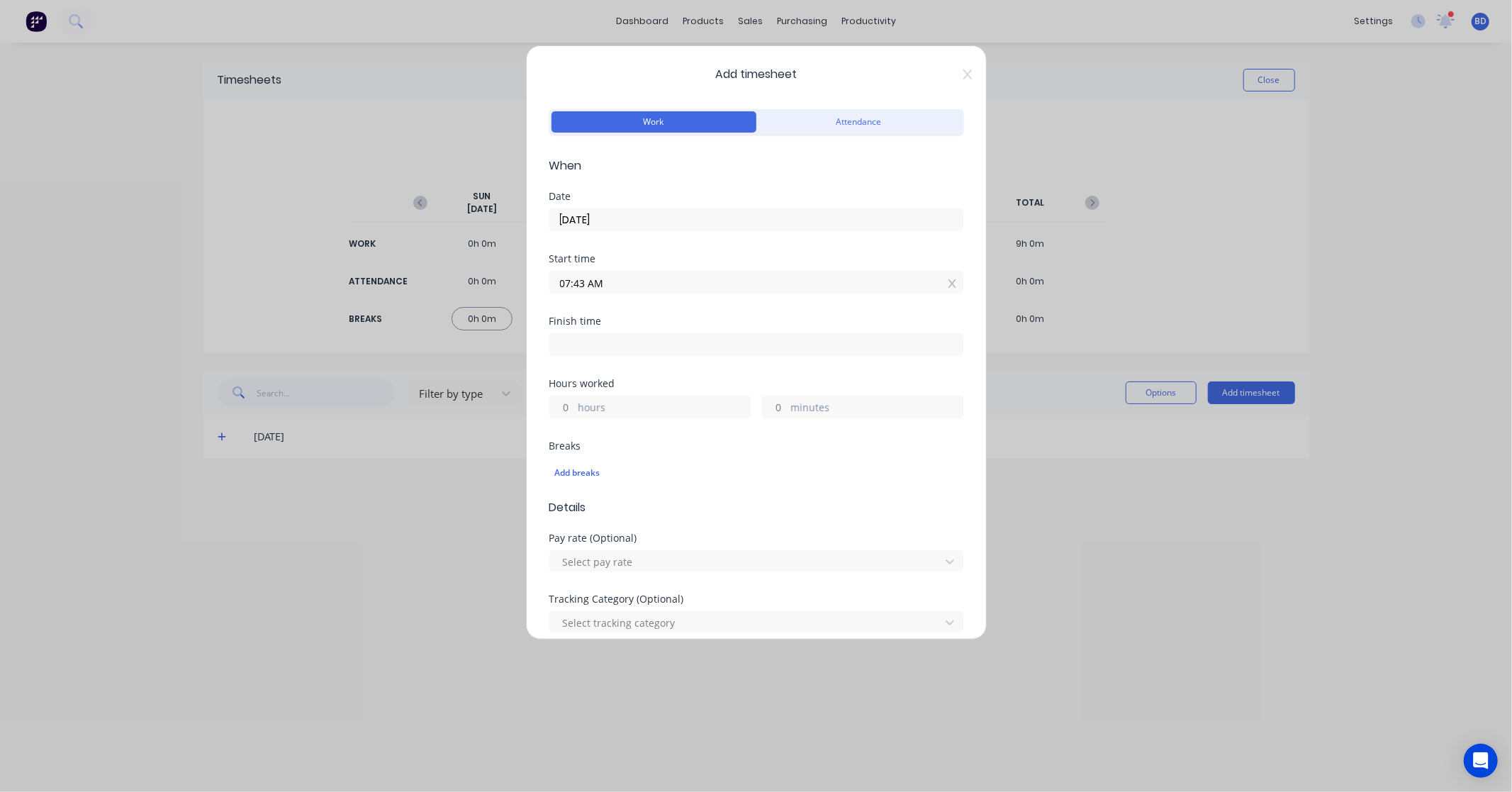
paste input "7:15"
type input "07:15 AM"
click at [589, 356] on label at bounding box center [756, 344] width 414 height 22
click at [589, 356] on input at bounding box center [756, 344] width 412 height 22
type input "07:43 AM"
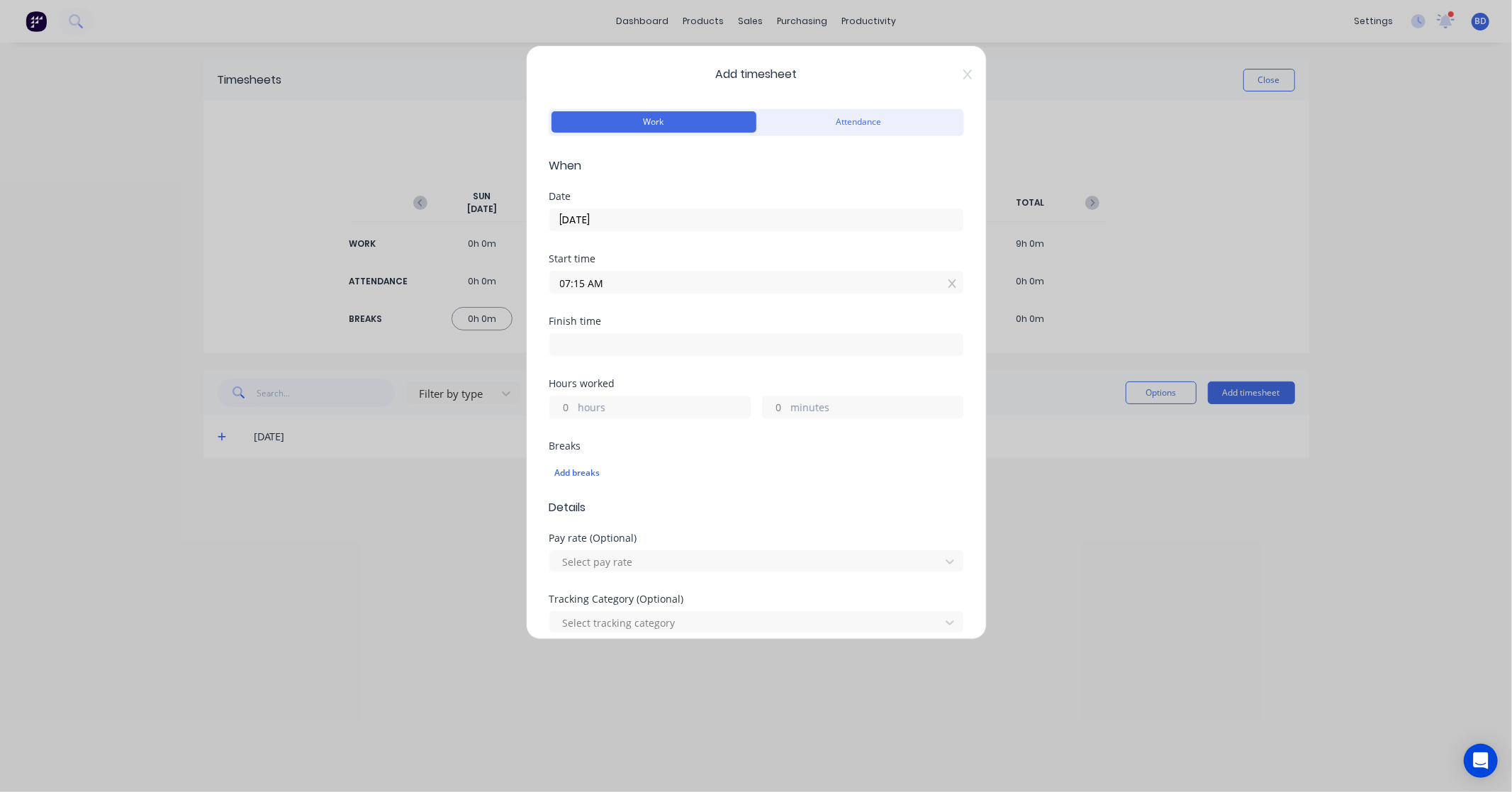
type input "0"
type input "28"
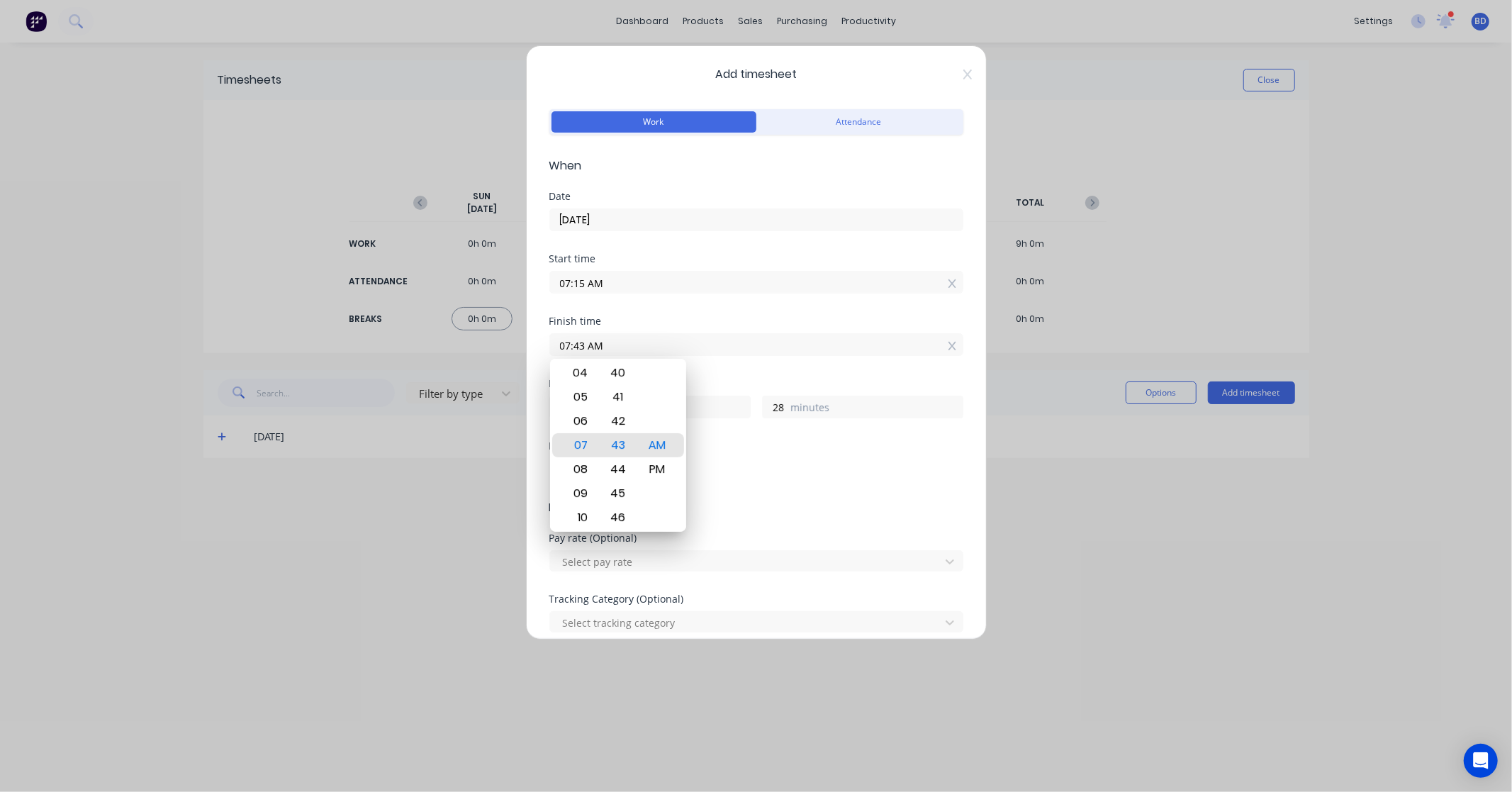
drag, startPoint x: 603, startPoint y: 345, endPoint x: 497, endPoint y: 349, distance: 106.1
click at [497, 349] on div "Add timesheet Work Attendance When Date 25/09/2025 Start time 07:15 AM Finish t…" at bounding box center [756, 396] width 1512 height 792
paste input "8:00"
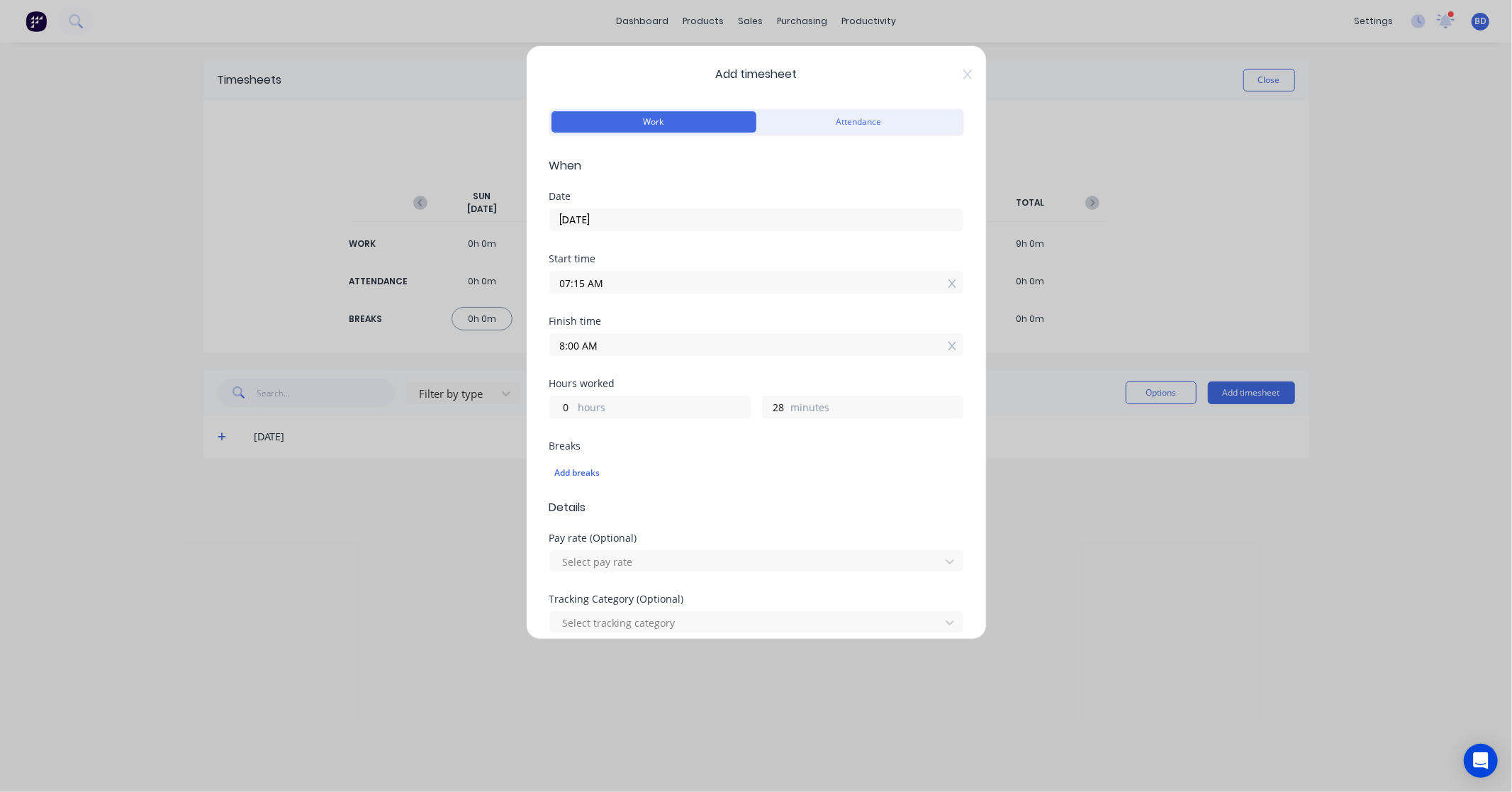
type input "08:00 AM"
type input "45"
click at [639, 365] on div "Finish time 08:00 AM" at bounding box center [756, 348] width 414 height 62
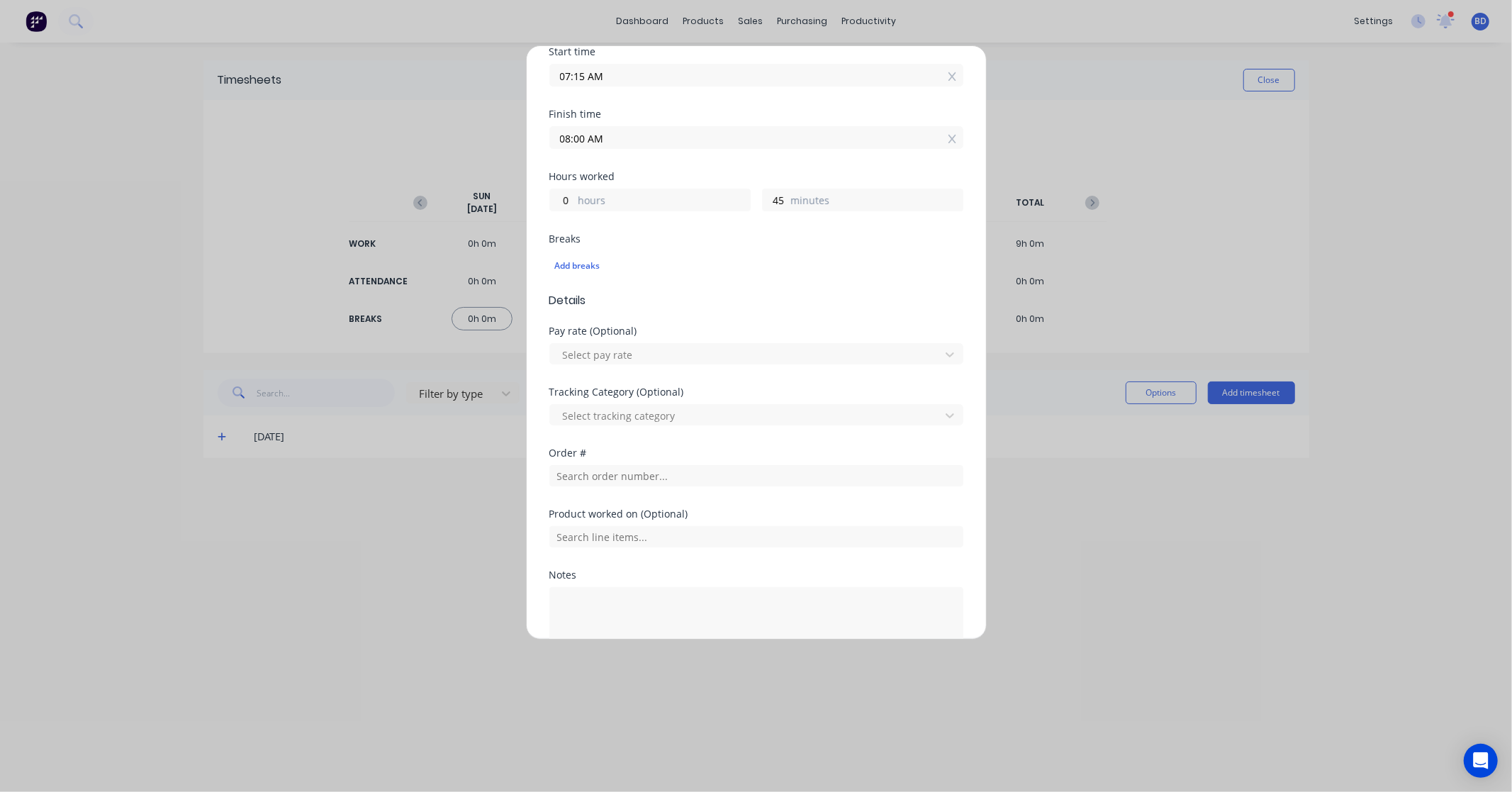
scroll to position [236, 0]
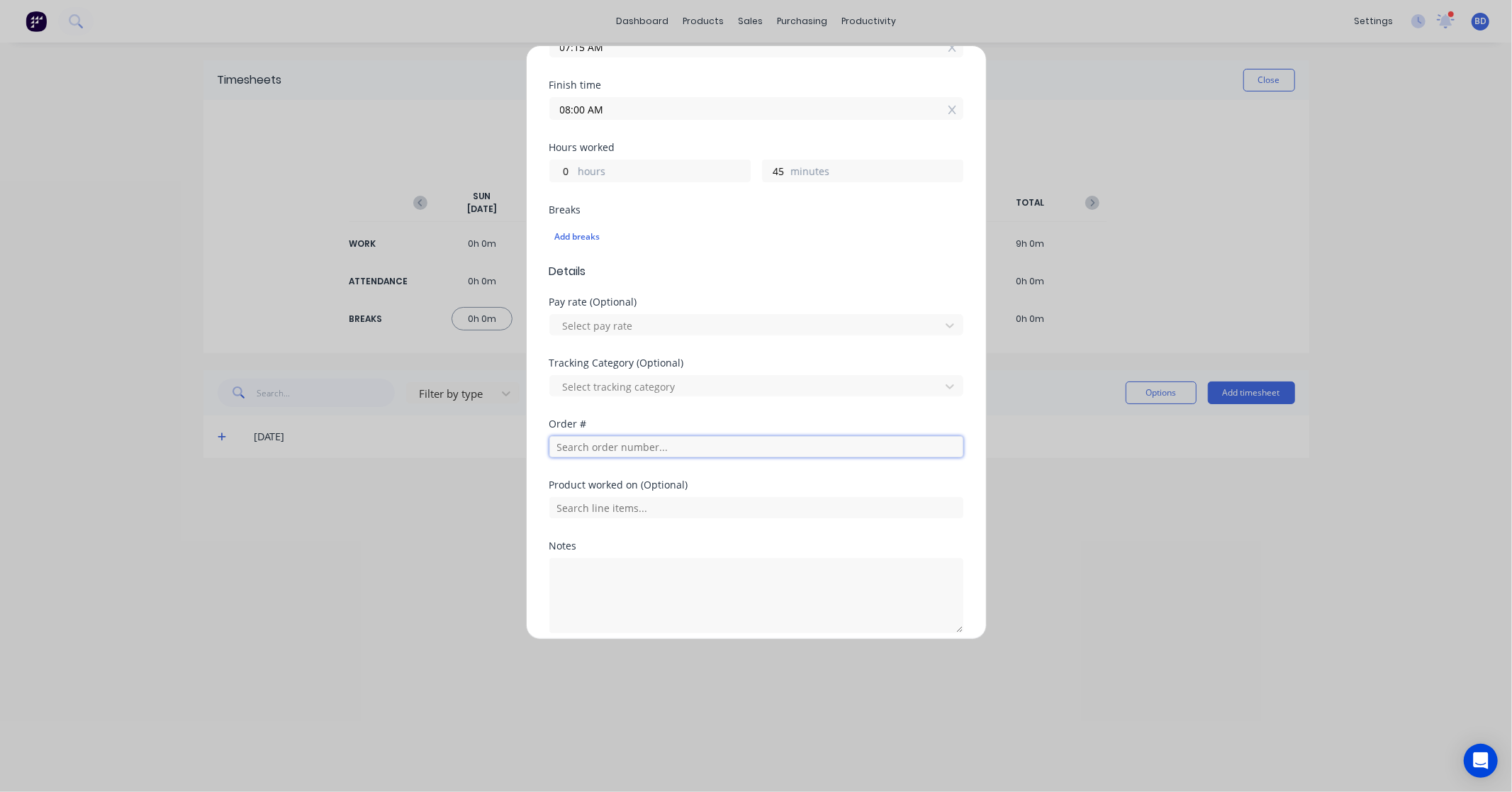
click at [578, 448] on input "text" at bounding box center [756, 446] width 414 height 22
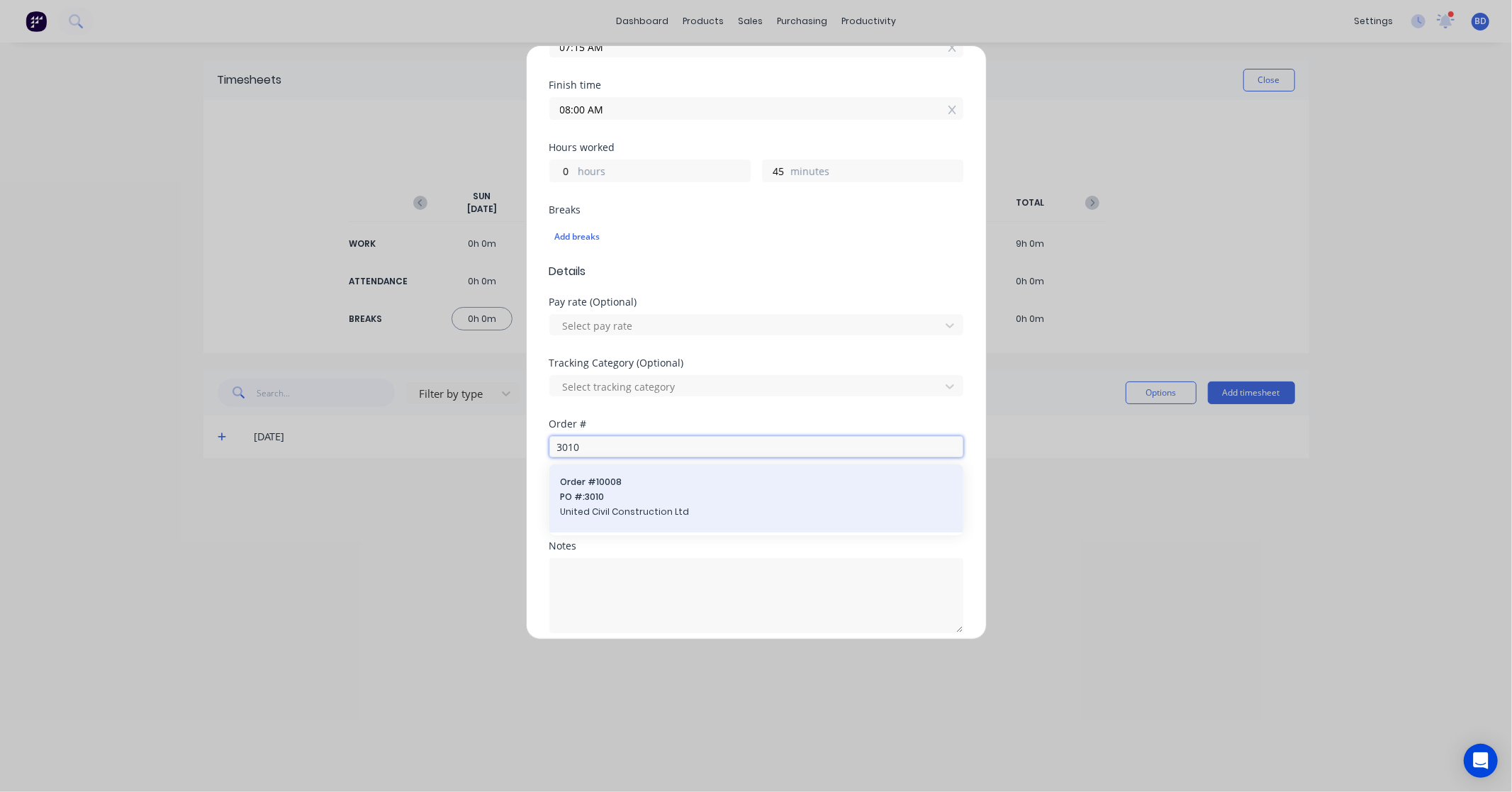
type input "3010"
click at [627, 509] on span "United Civil Construction Ltd" at bounding box center [756, 512] width 392 height 13
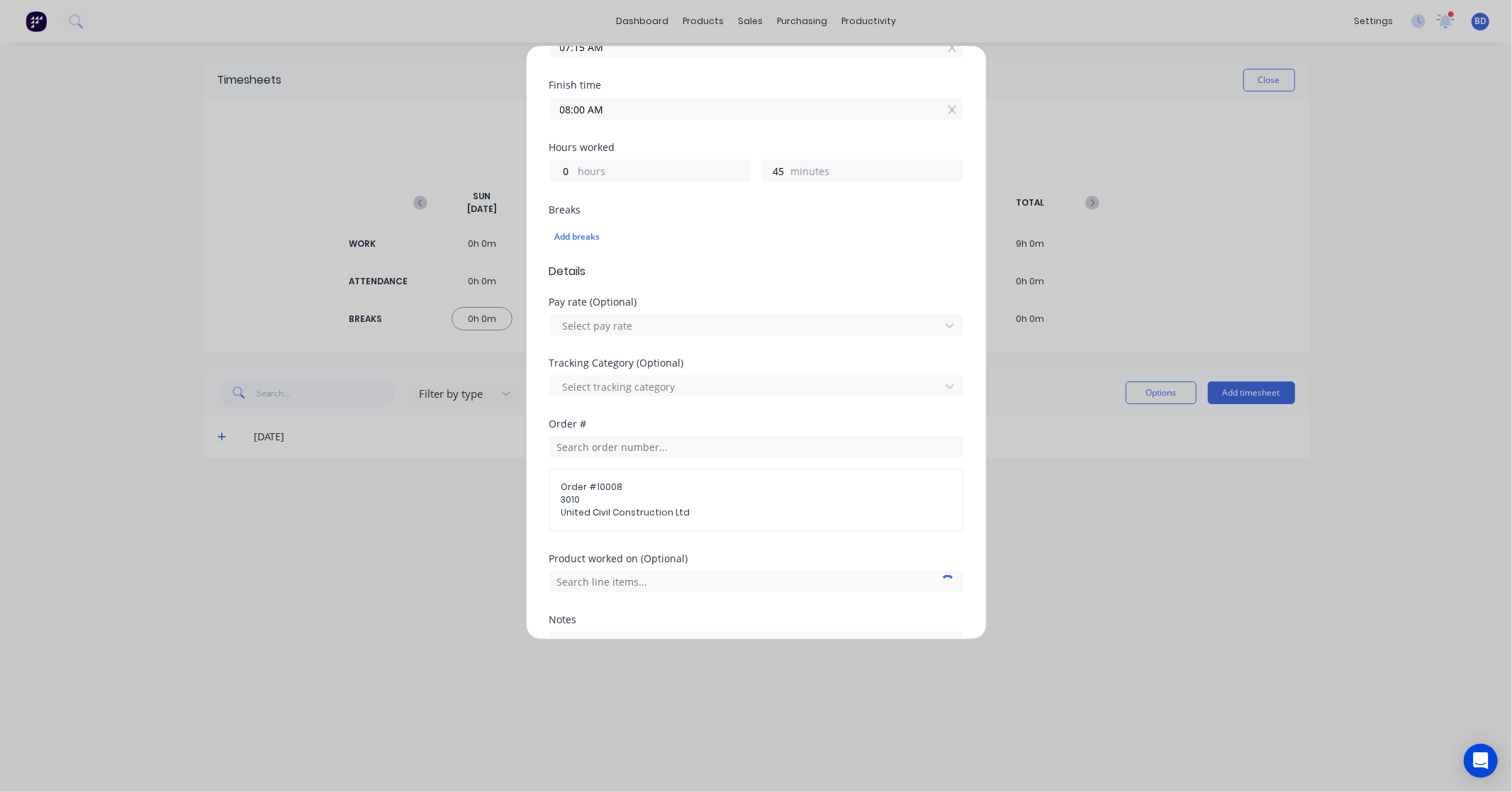
scroll to position [369, 0]
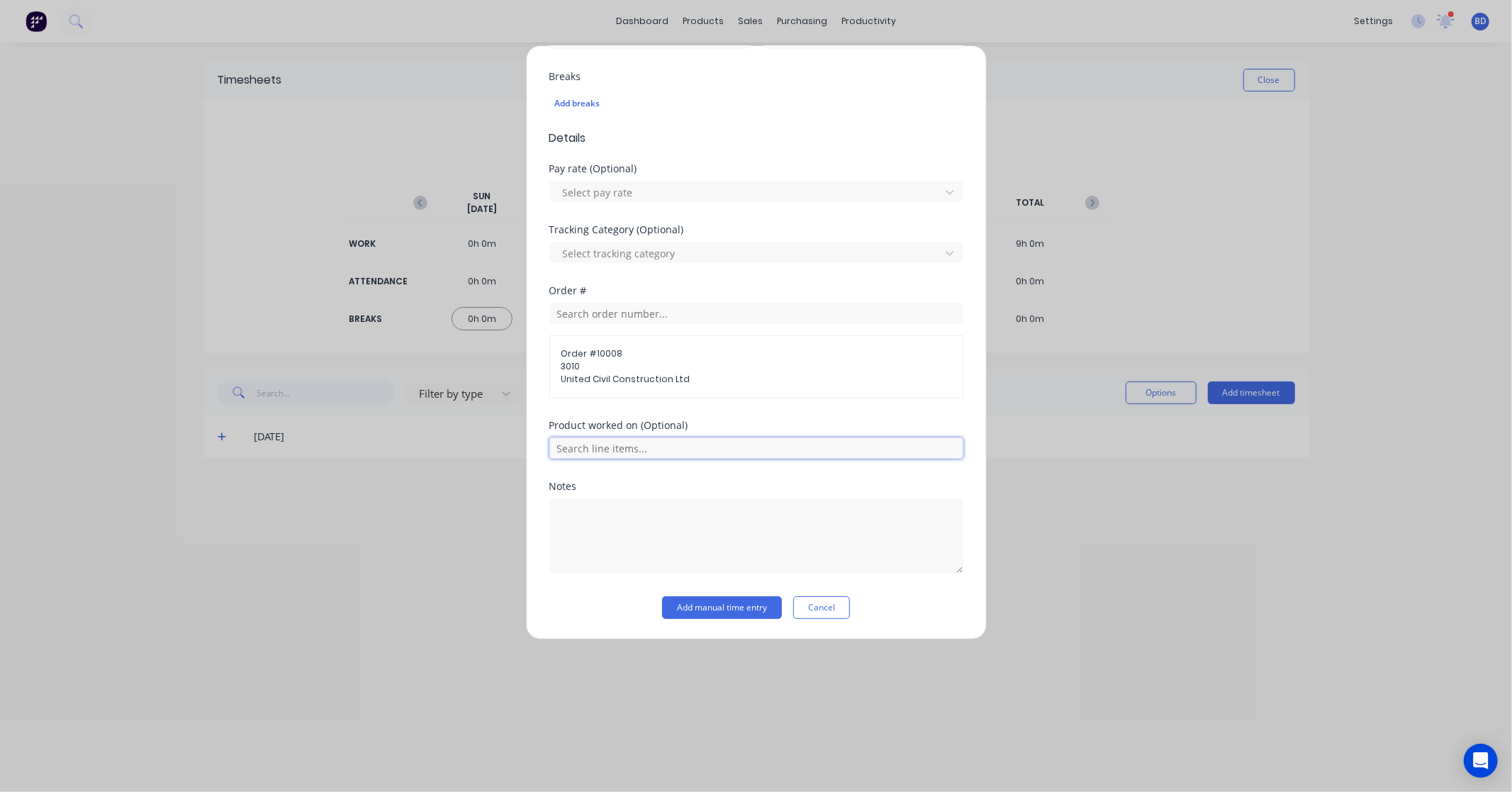
click at [695, 448] on input "text" at bounding box center [756, 448] width 414 height 22
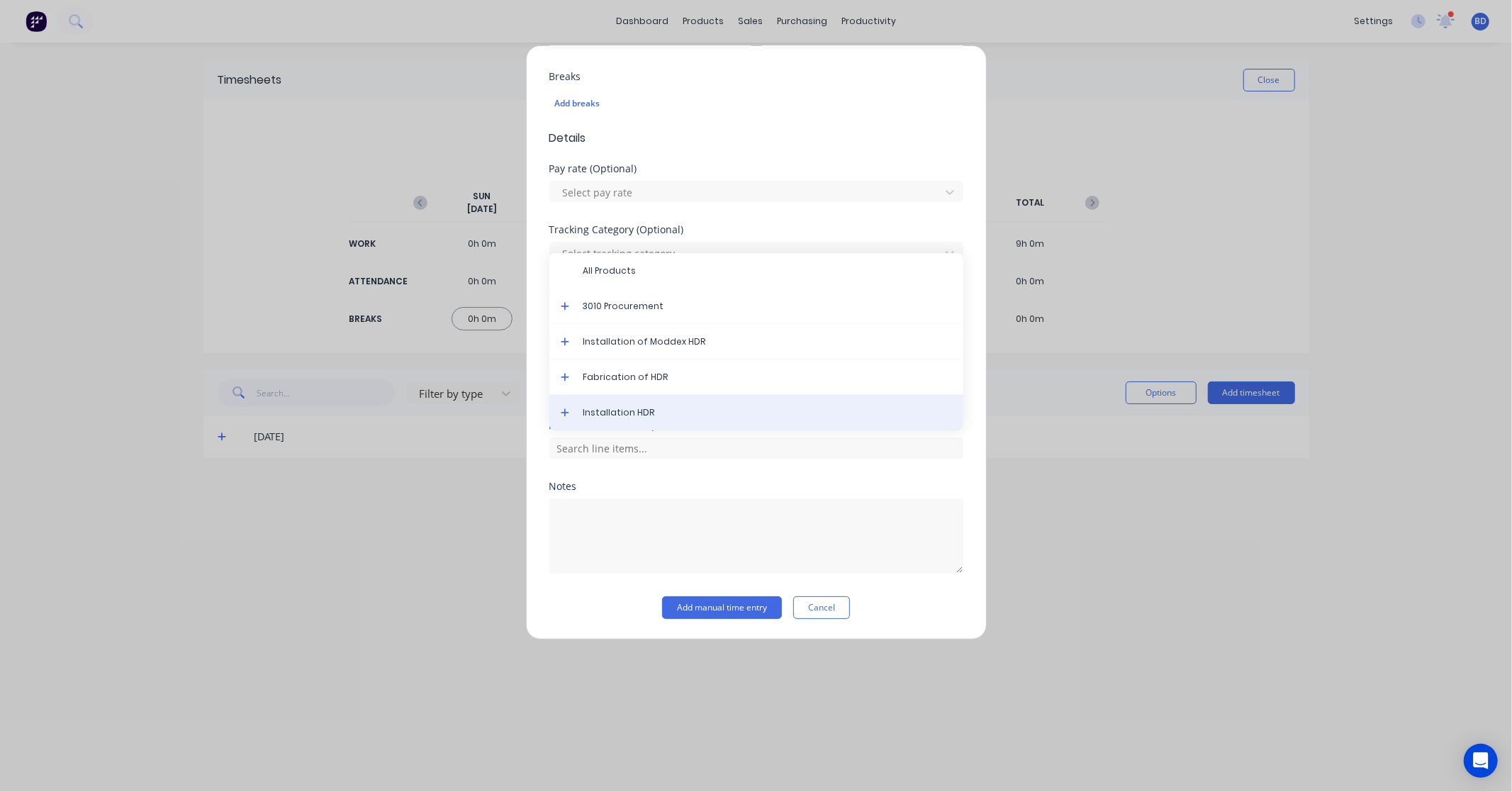
click at [701, 413] on span "Installation HDR" at bounding box center [768, 412] width 368 height 13
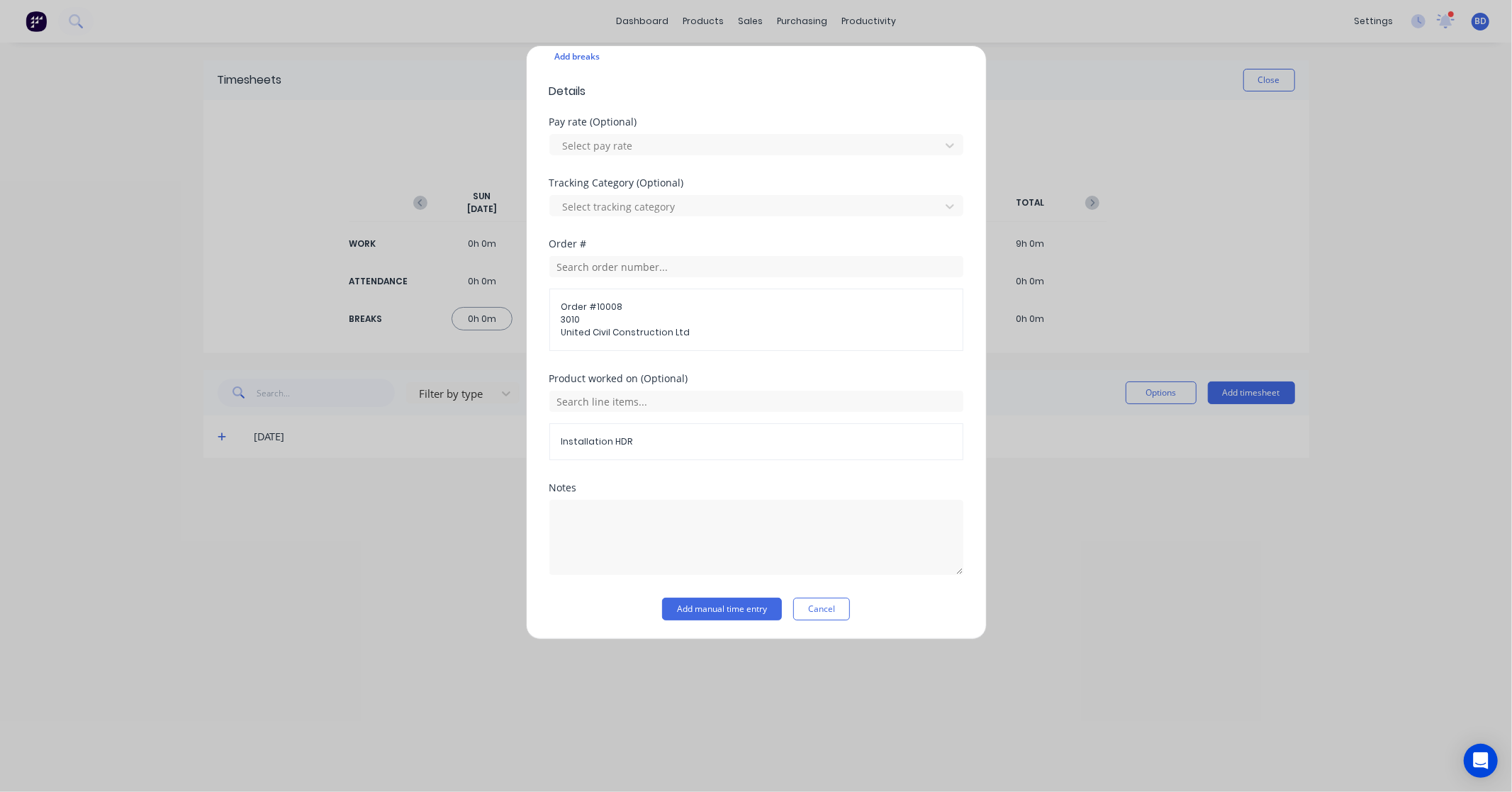
scroll to position [418, 0]
click at [698, 611] on button "Add manual time entry" at bounding box center [722, 608] width 120 height 22
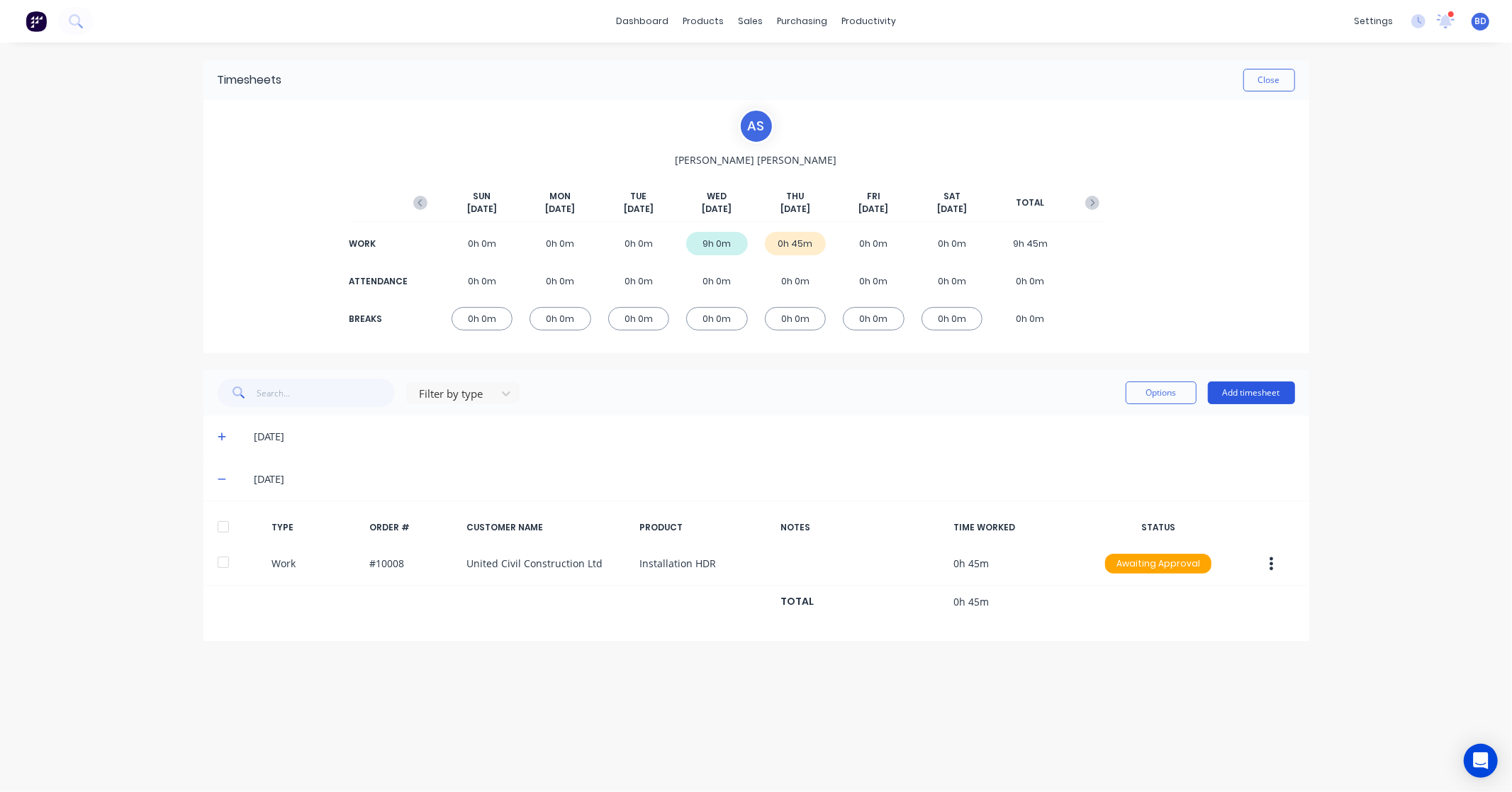
click at [1248, 395] on button "Add timesheet" at bounding box center [1252, 392] width 87 height 22
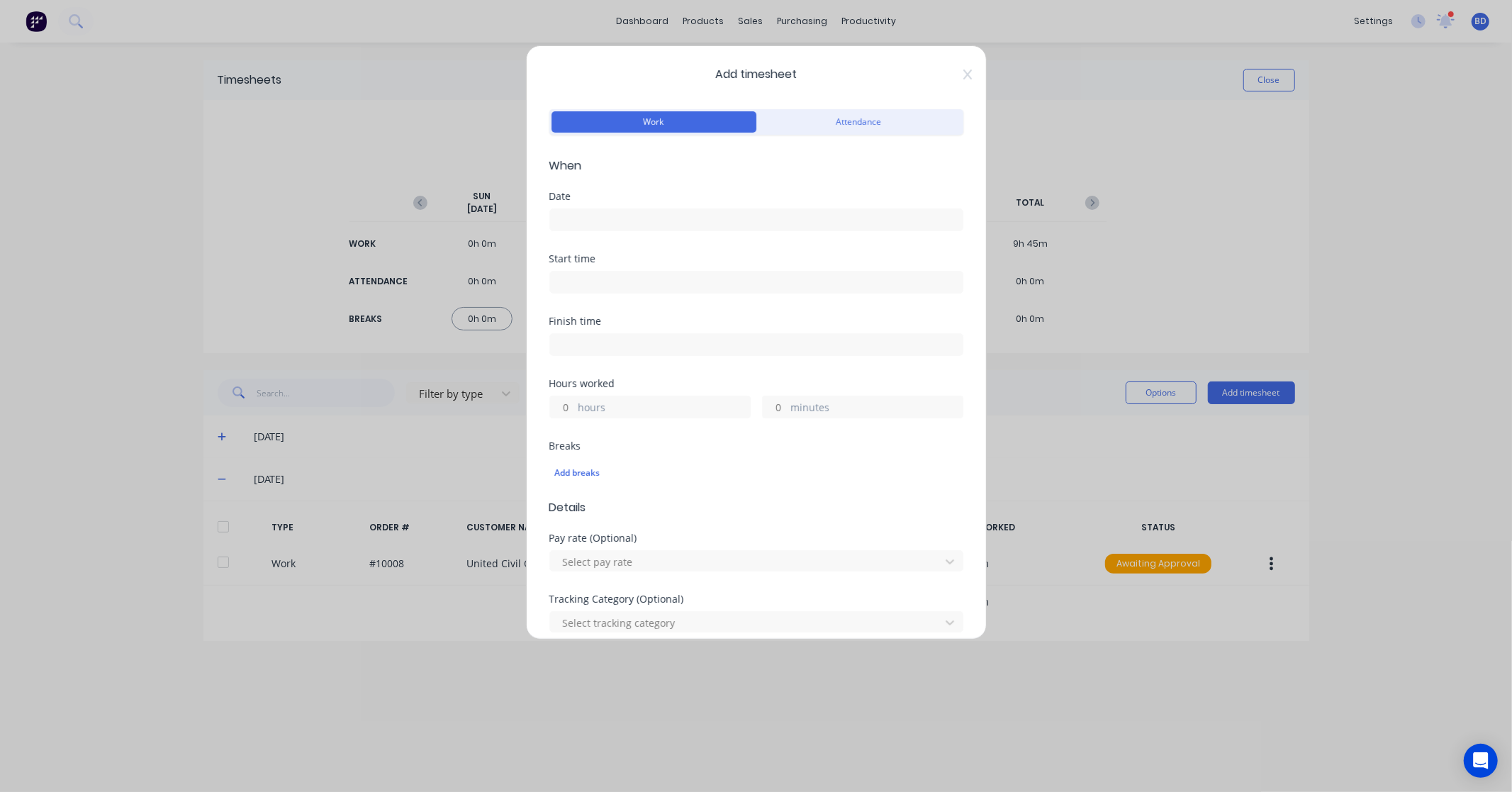
click at [648, 223] on input at bounding box center [756, 219] width 412 height 22
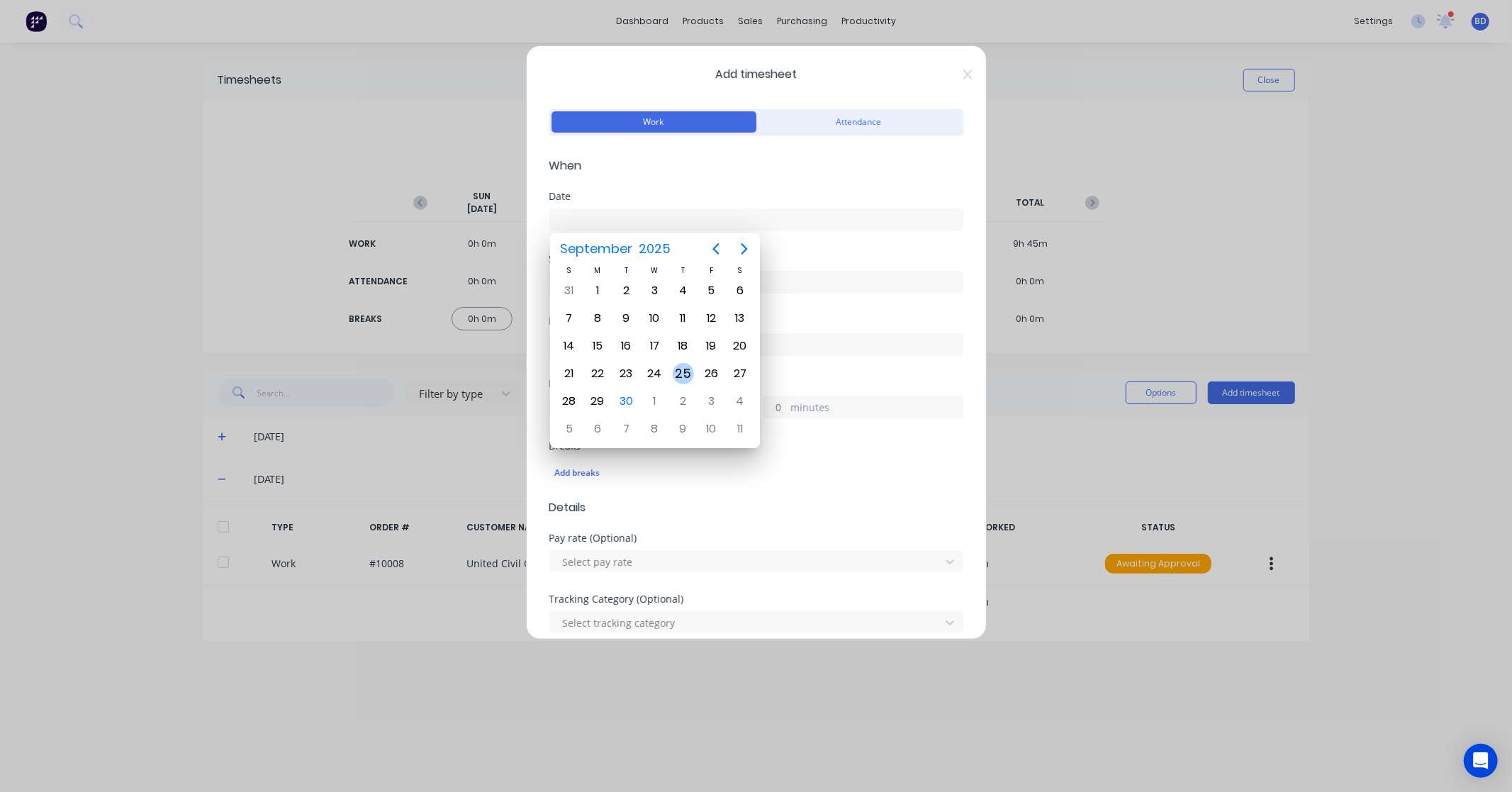
click at [677, 371] on div "25" at bounding box center [683, 373] width 22 height 22
type input "25/09/2025"
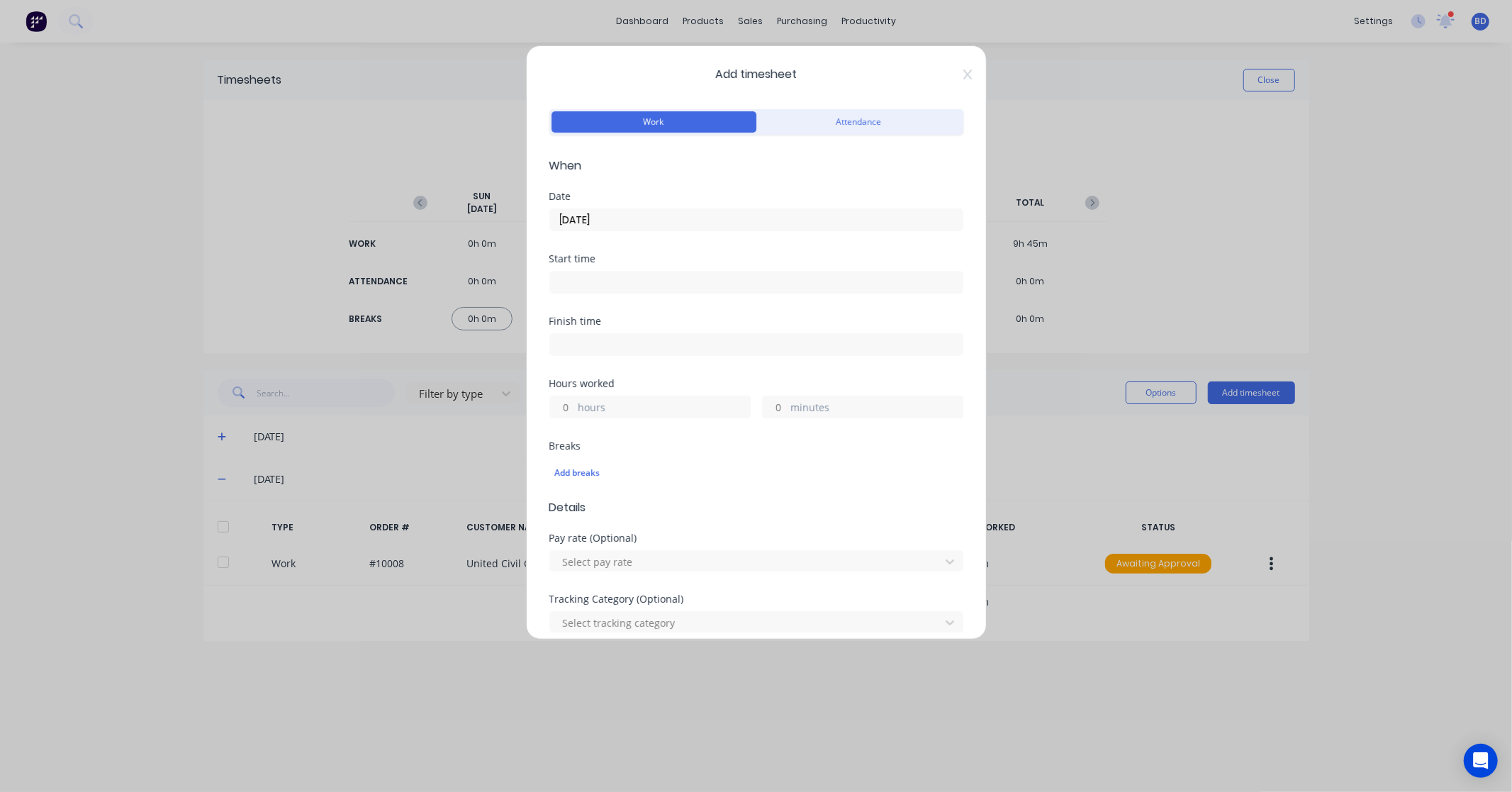
click at [590, 282] on input at bounding box center [756, 282] width 412 height 22
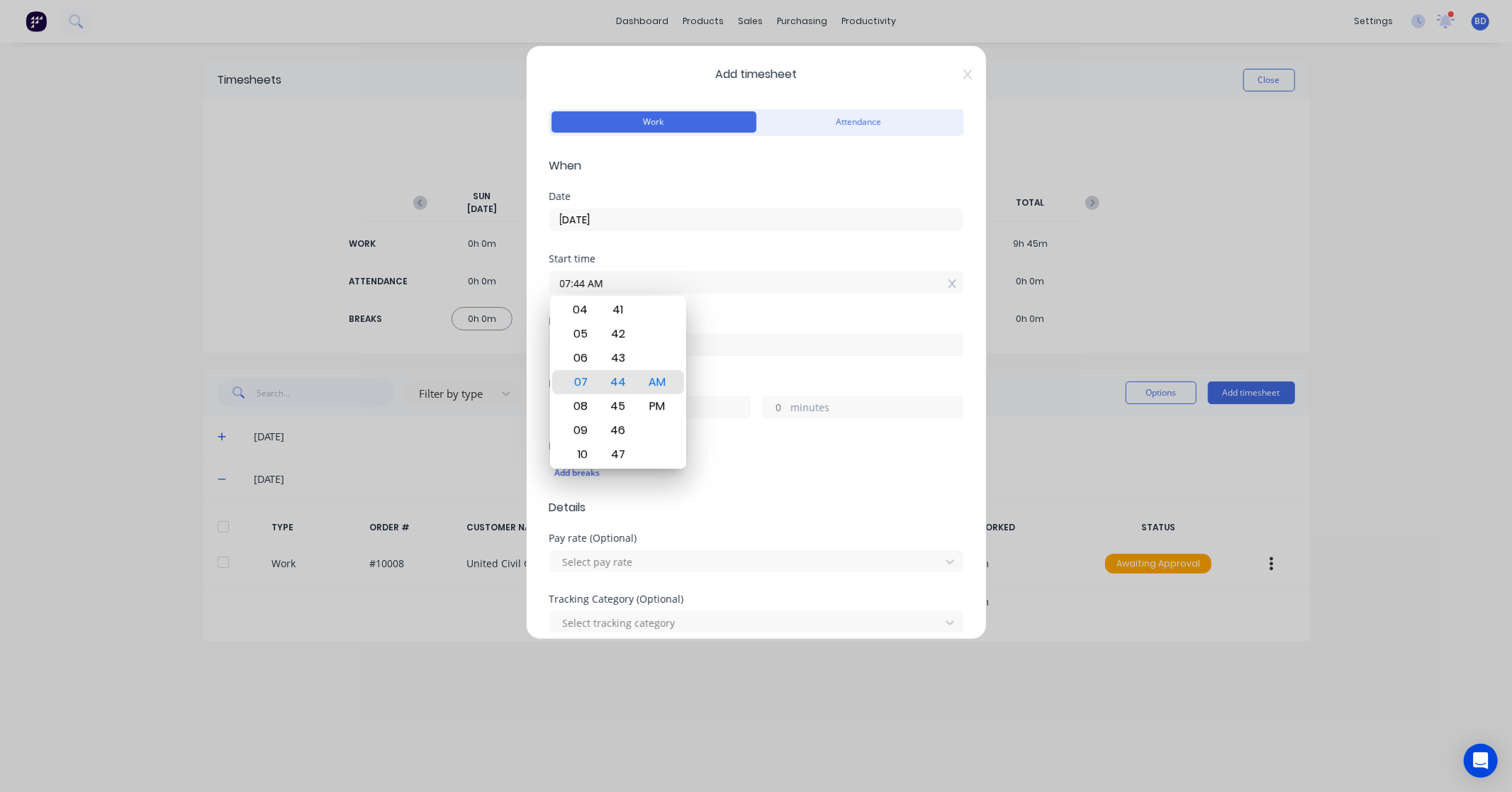
click at [633, 275] on input "07:44 AM" at bounding box center [756, 282] width 412 height 22
drag, startPoint x: 629, startPoint y: 280, endPoint x: 450, endPoint y: 291, distance: 179.3
click at [450, 291] on div "Add timesheet Work Attendance When Date 25/09/2025 Start time 07:44 AM Finish t…" at bounding box center [756, 396] width 1512 height 792
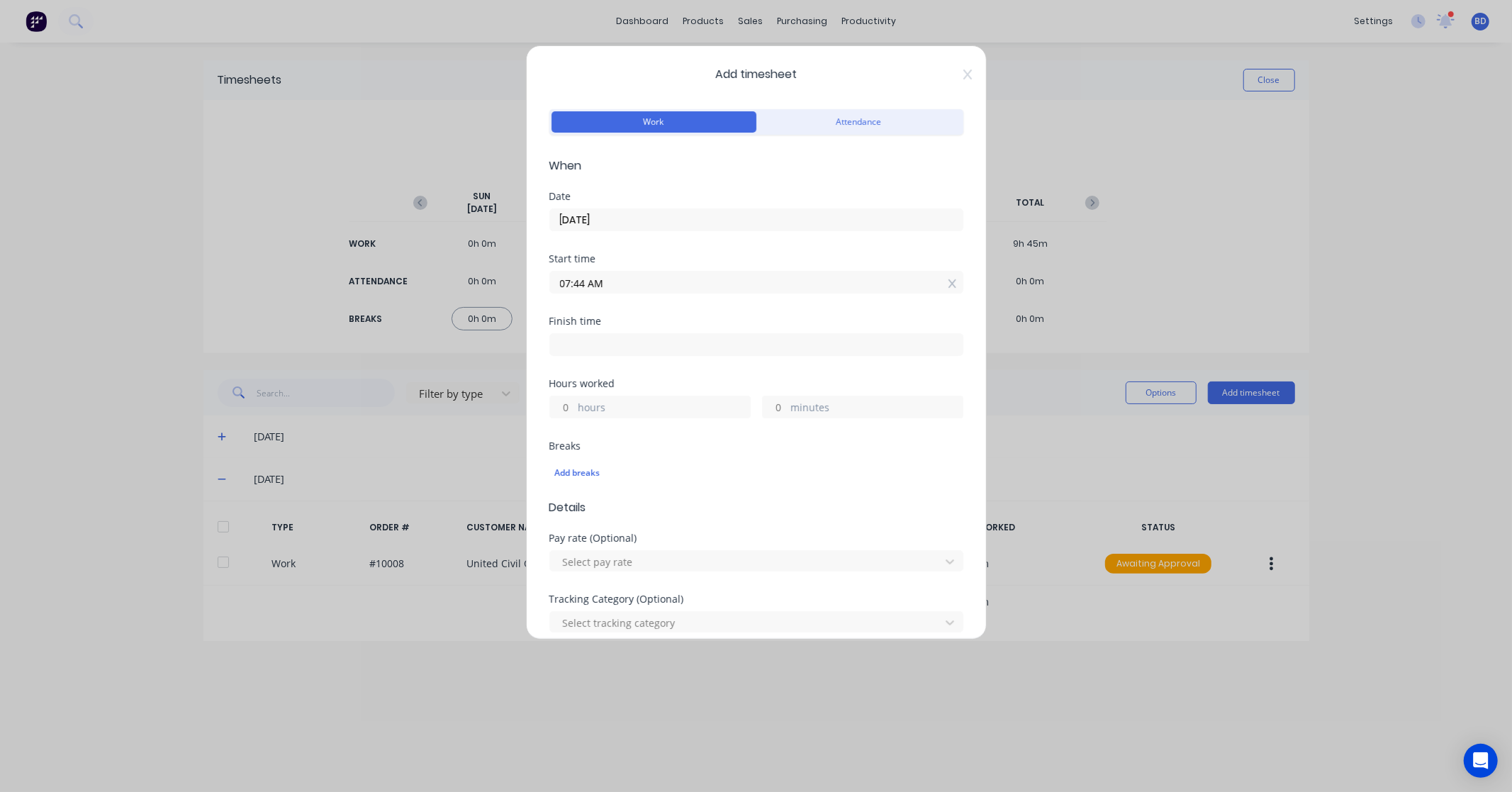
paste input "8:00"
type input "08:00 AM"
click at [617, 355] on label at bounding box center [756, 344] width 414 height 22
click at [617, 355] on input at bounding box center [756, 344] width 412 height 22
type input "07:44 AM"
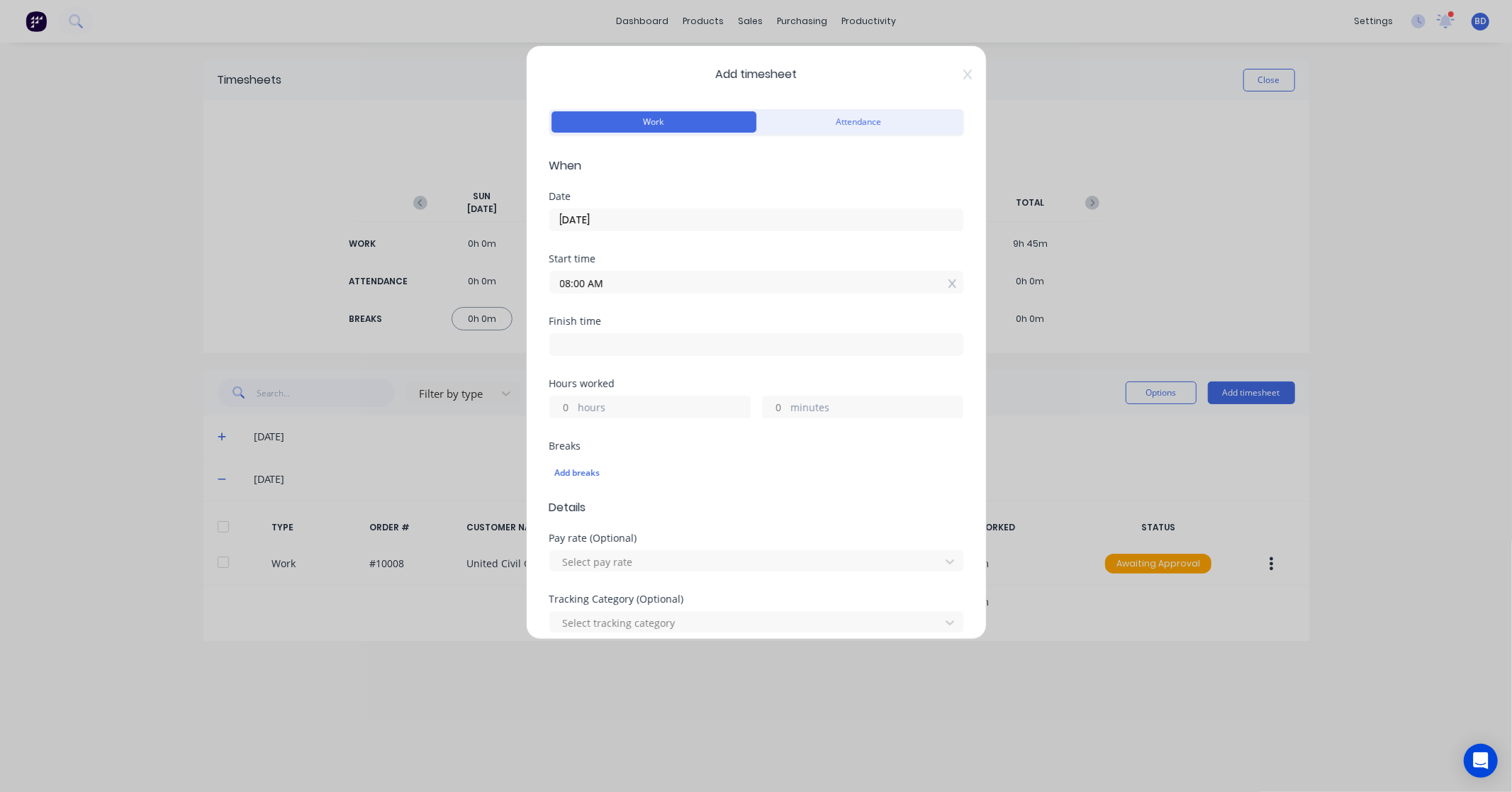
type input "23"
type input "44"
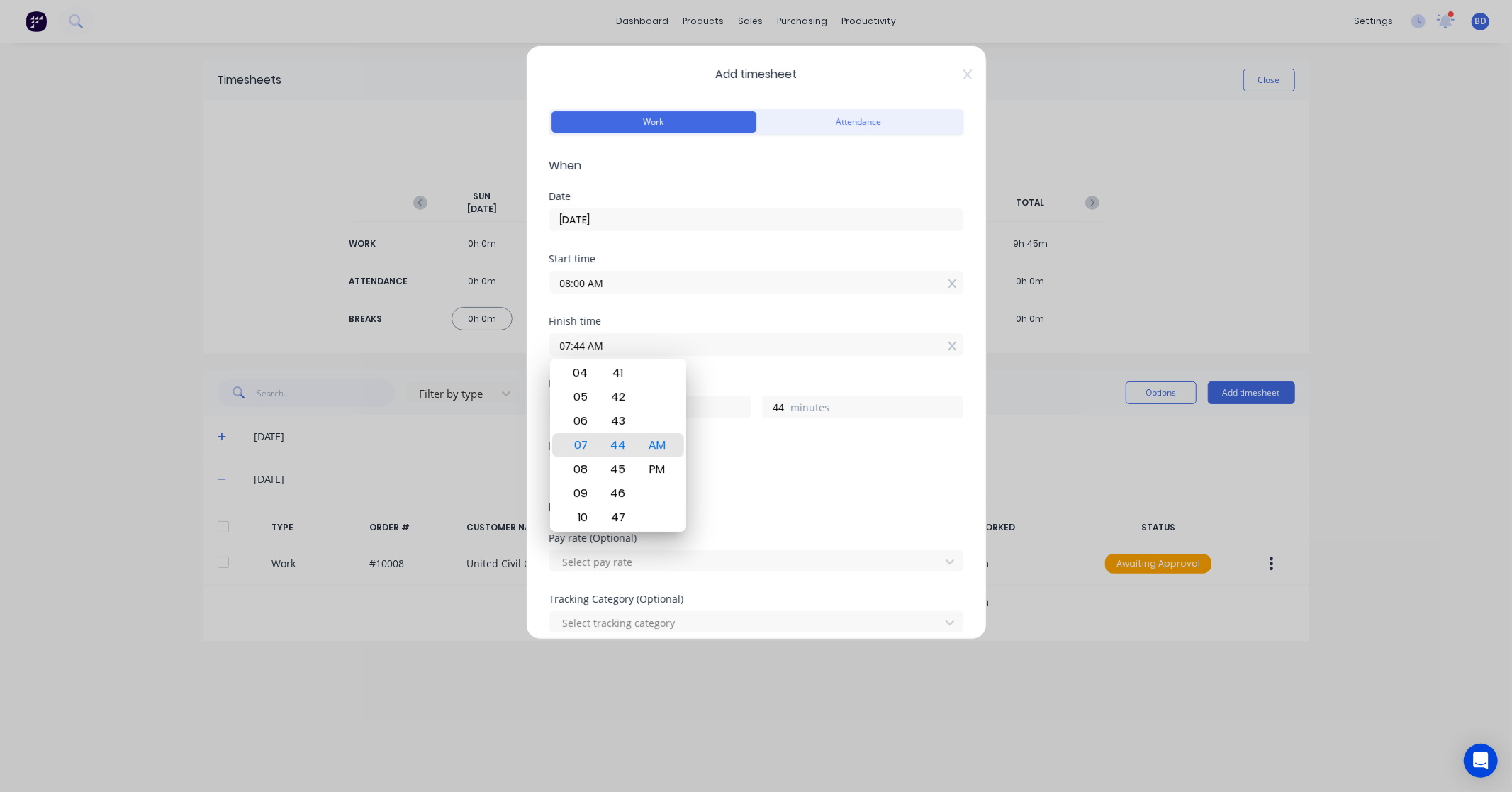
drag, startPoint x: 655, startPoint y: 343, endPoint x: 470, endPoint y: 351, distance: 185.2
click at [470, 351] on div "Add timesheet Work Attendance When Date 25/09/2025 Start time 08:00 AM Finish t…" at bounding box center [756, 396] width 1512 height 792
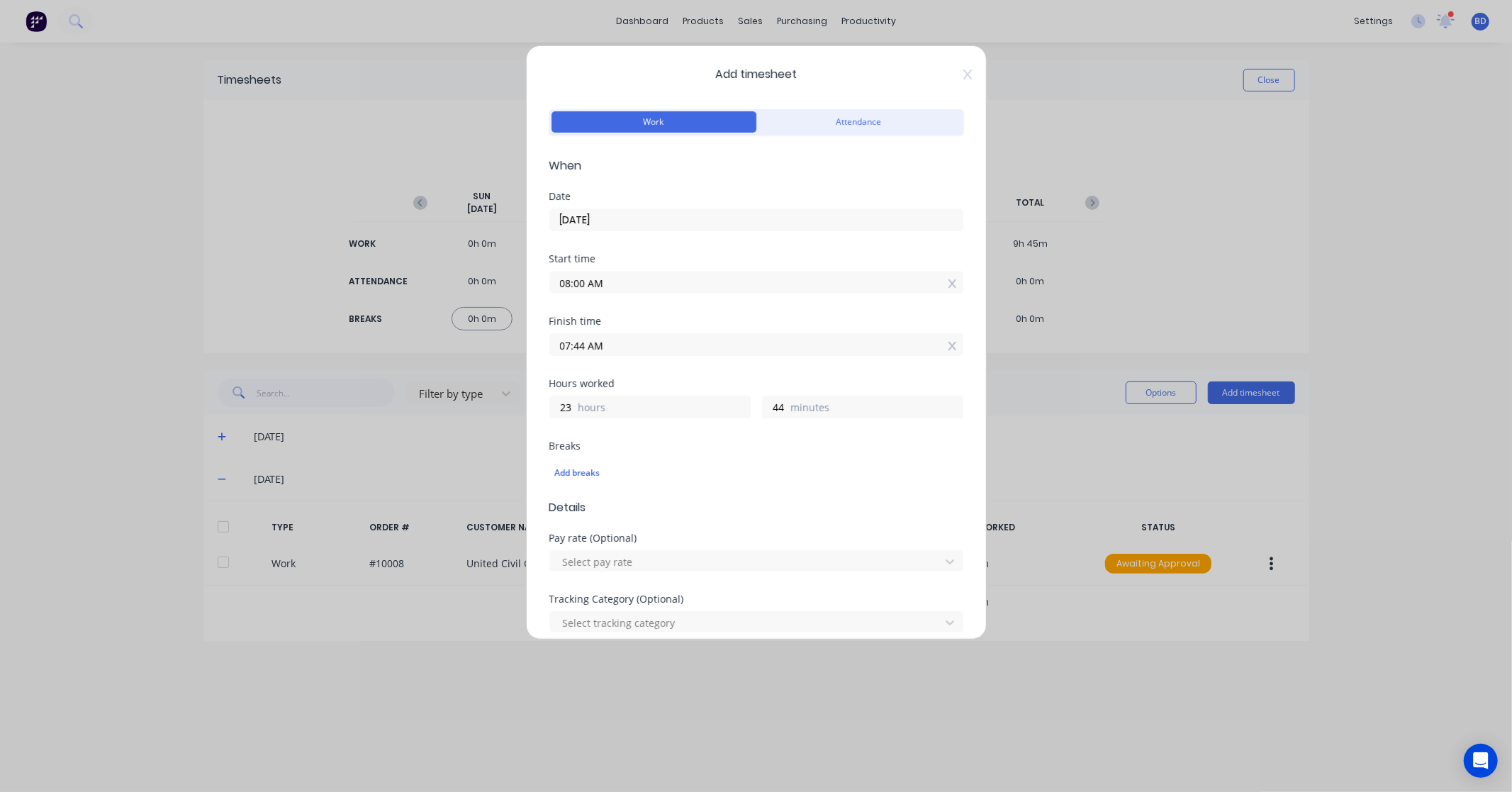
paste input "10:00"
type input "10:00 AM"
type input "2"
type input "0"
click at [646, 374] on div "Finish time 10:00 AM" at bounding box center [756, 348] width 414 height 62
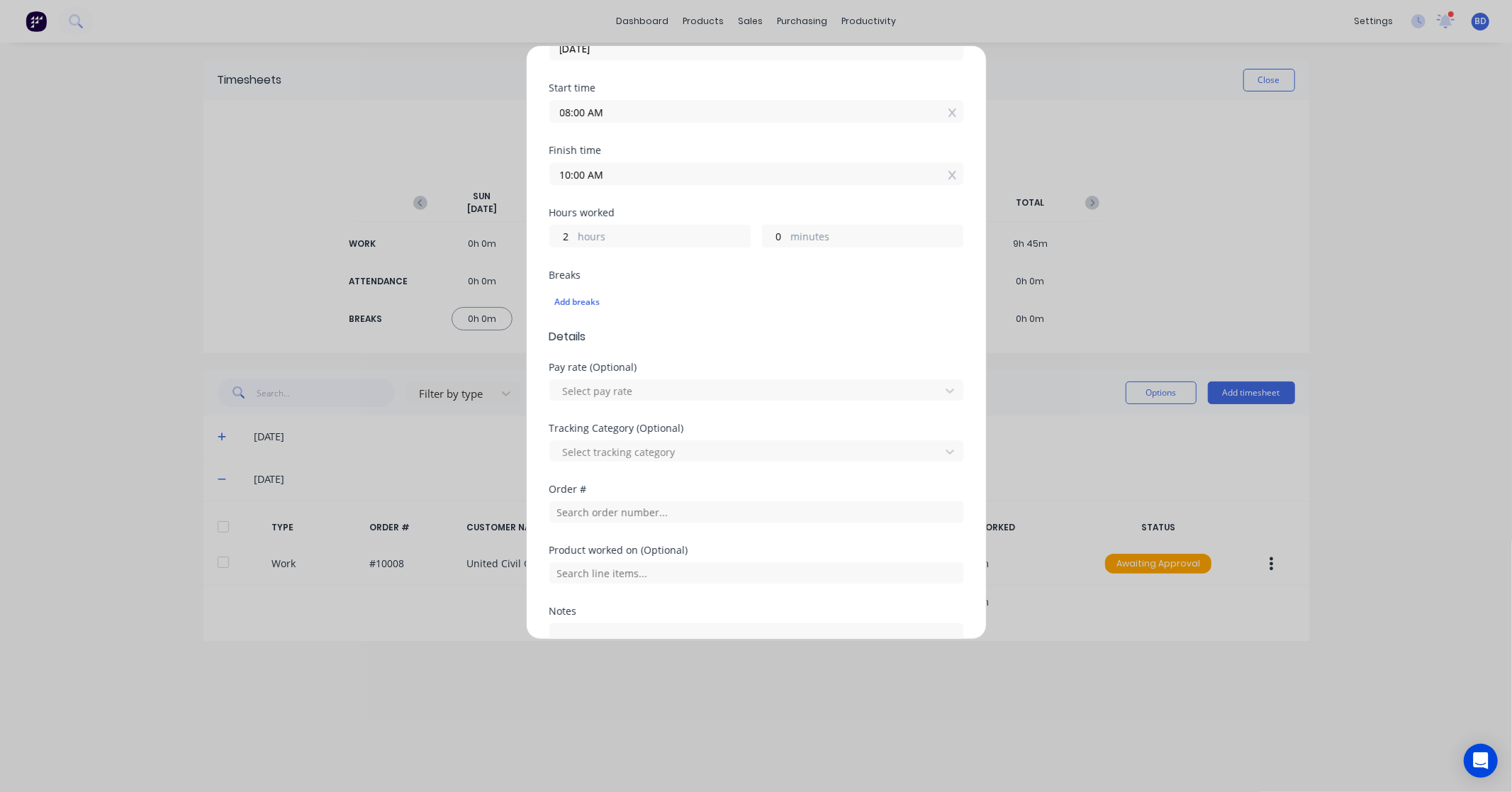
scroll to position [236, 0]
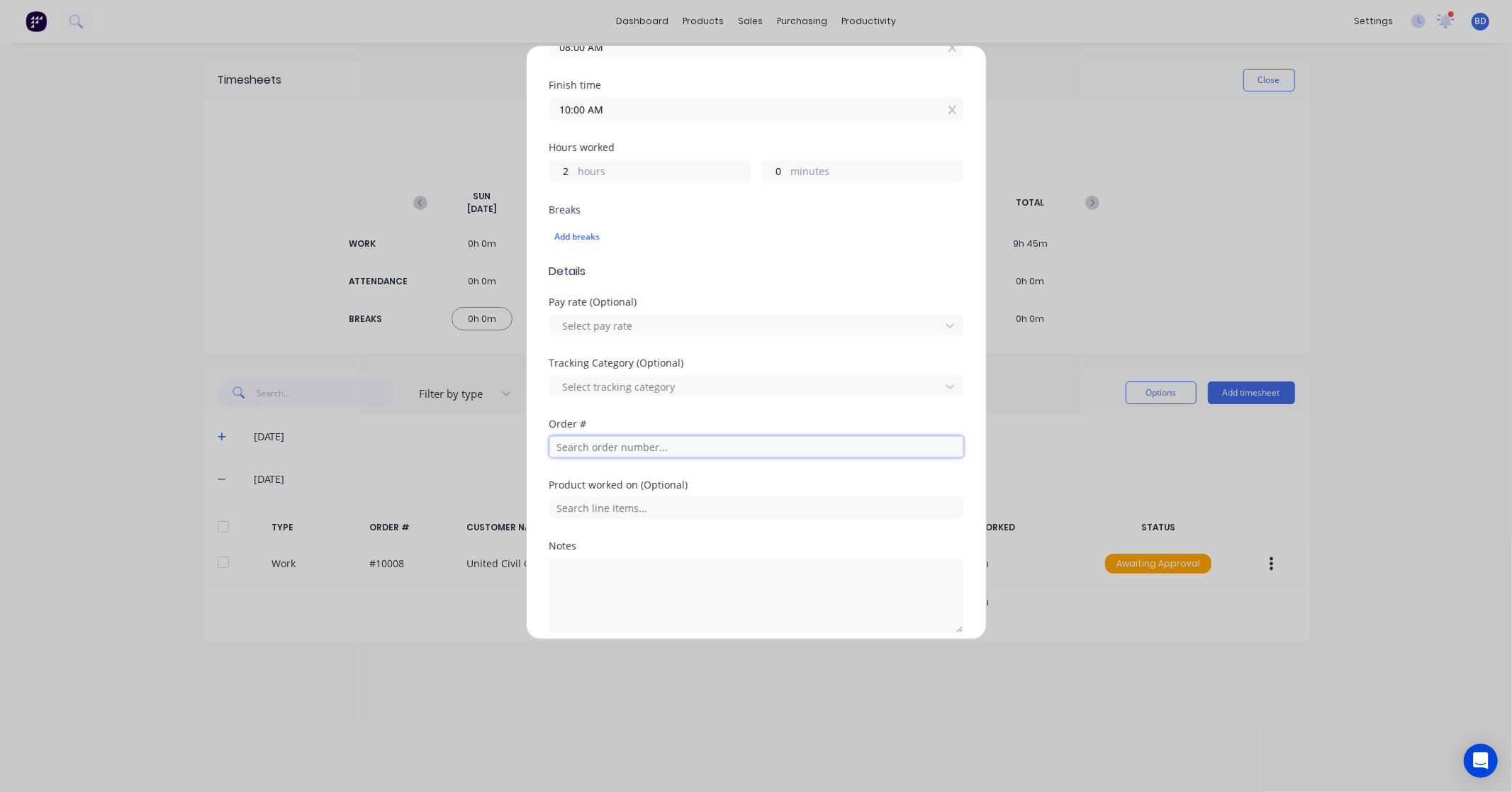
click at [587, 444] on input "text" at bounding box center [756, 446] width 414 height 22
click at [605, 454] on input "text" at bounding box center [756, 446] width 414 height 22
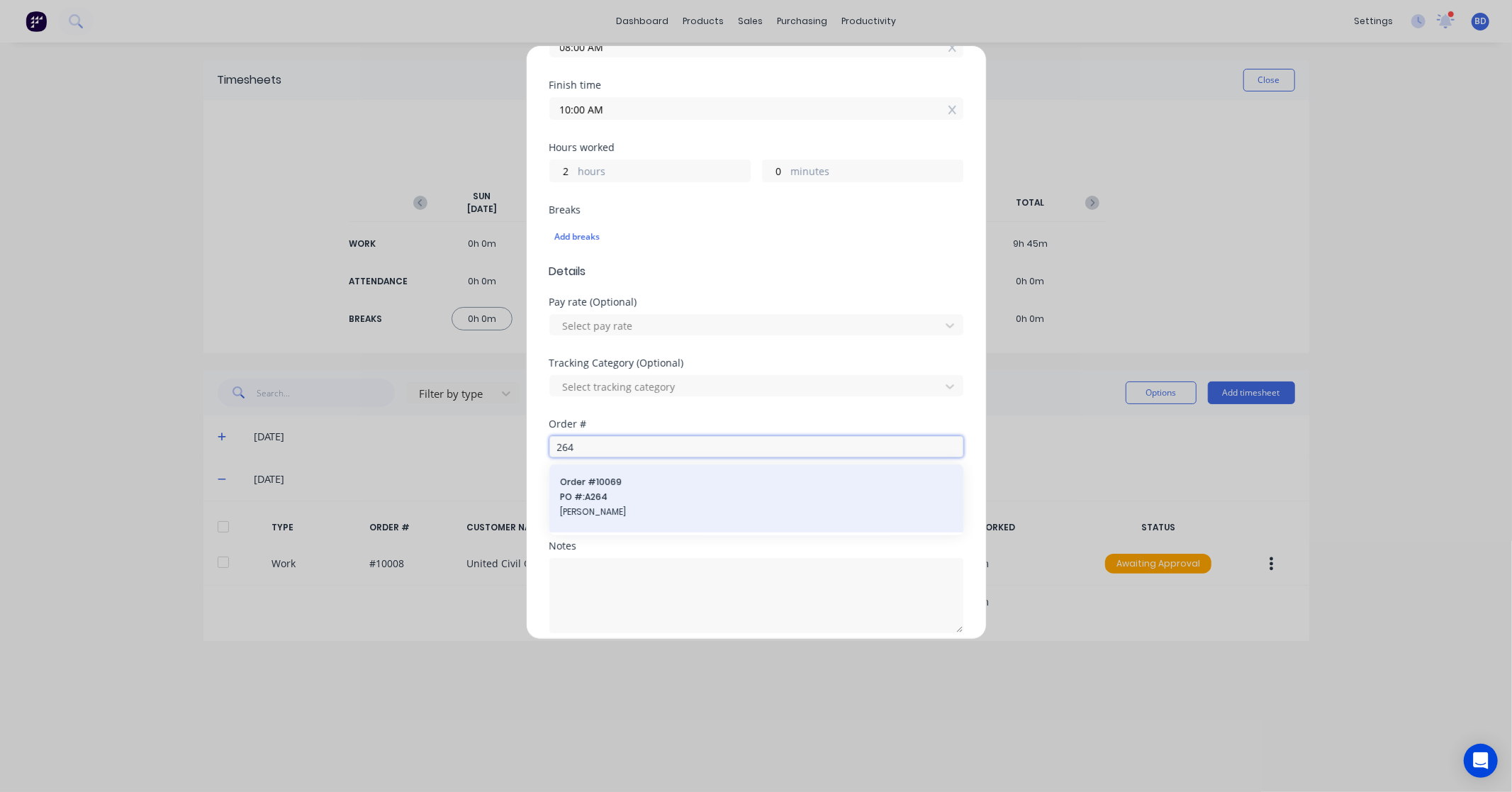
type input "264"
click at [617, 498] on span "PO #: A264" at bounding box center [756, 497] width 392 height 13
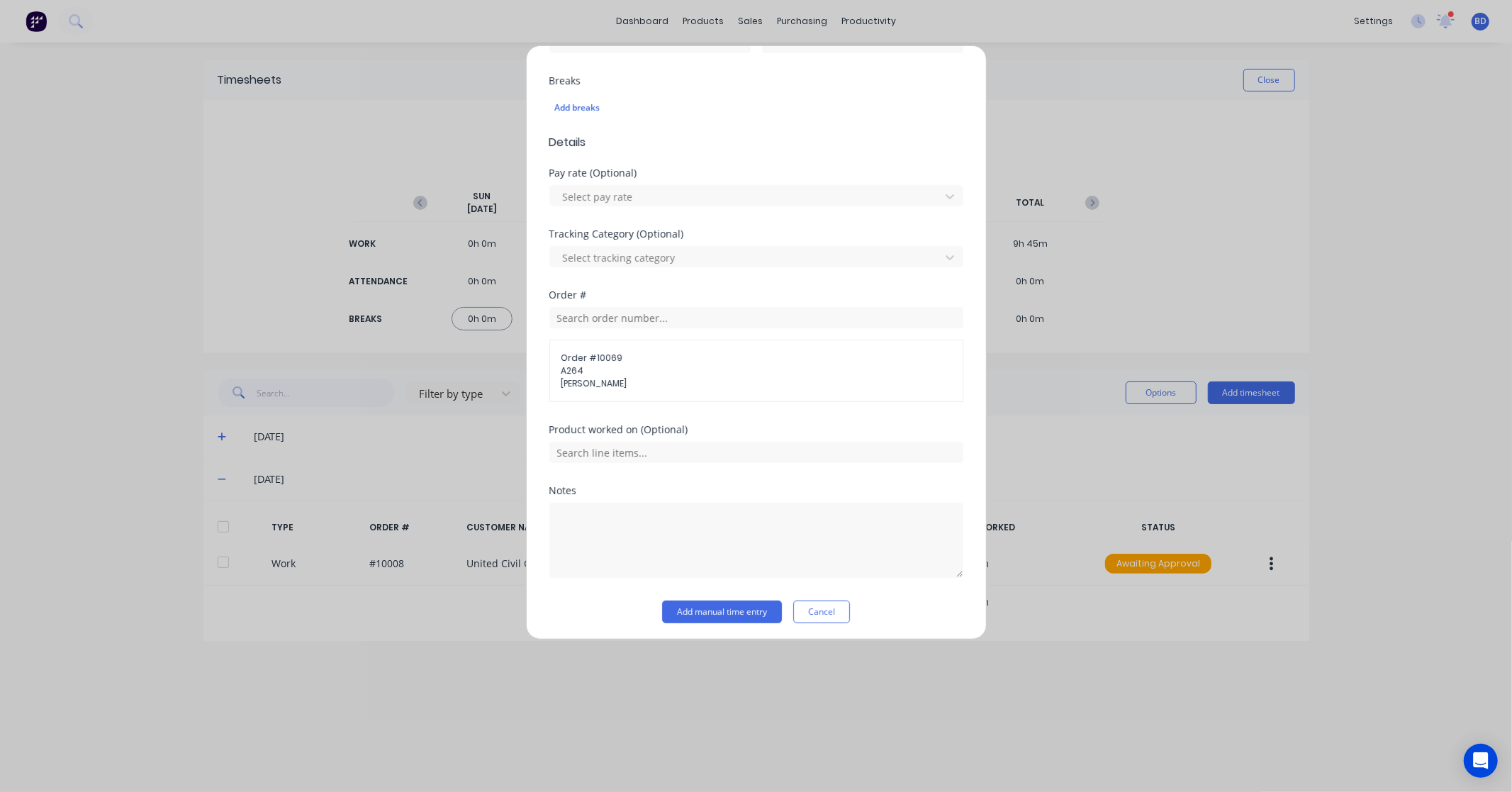
scroll to position [369, 0]
click at [647, 444] on input "text" at bounding box center [756, 448] width 414 height 22
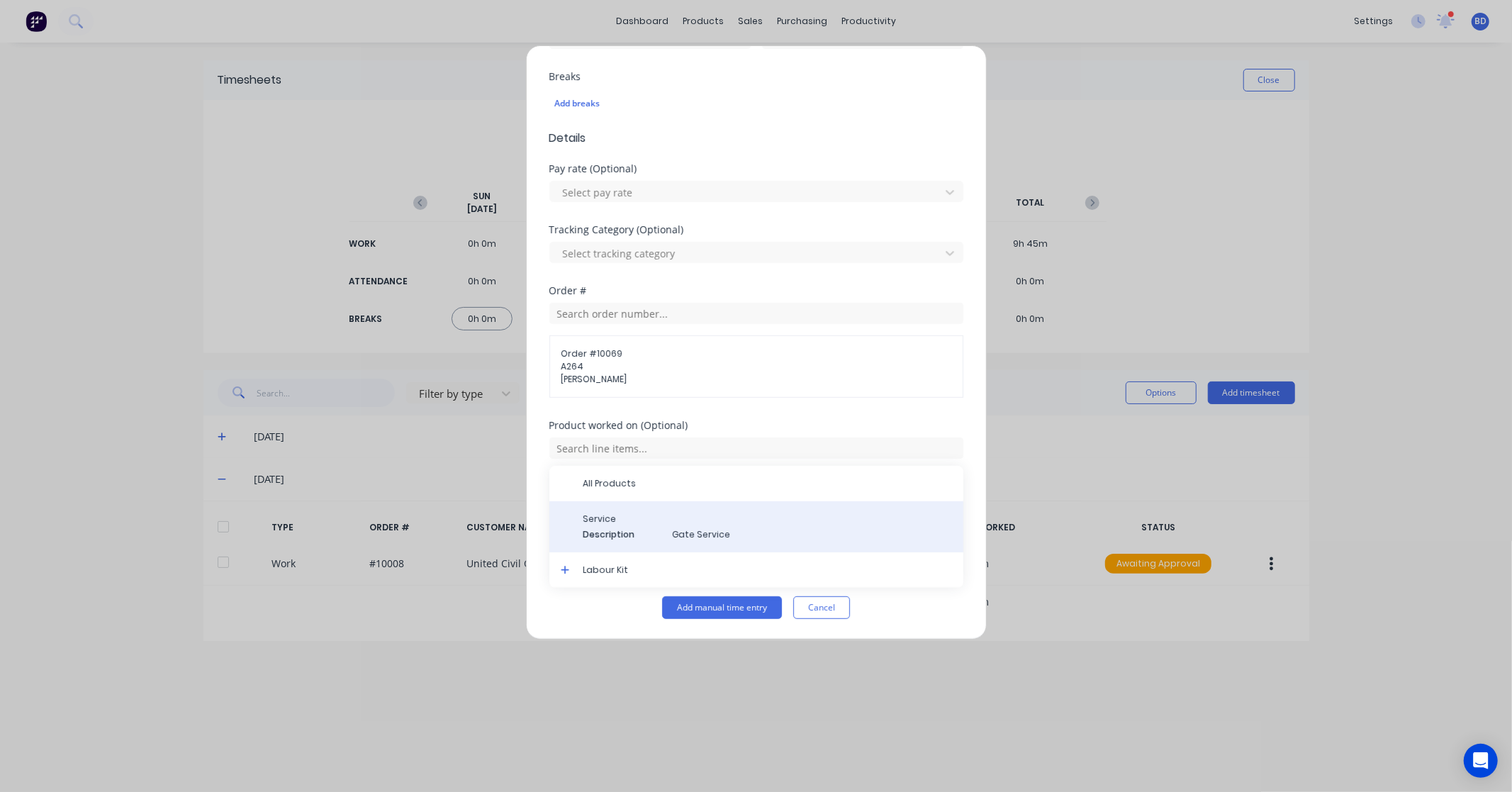
click at [682, 534] on span "Gate Service" at bounding box center [812, 535] width 279 height 13
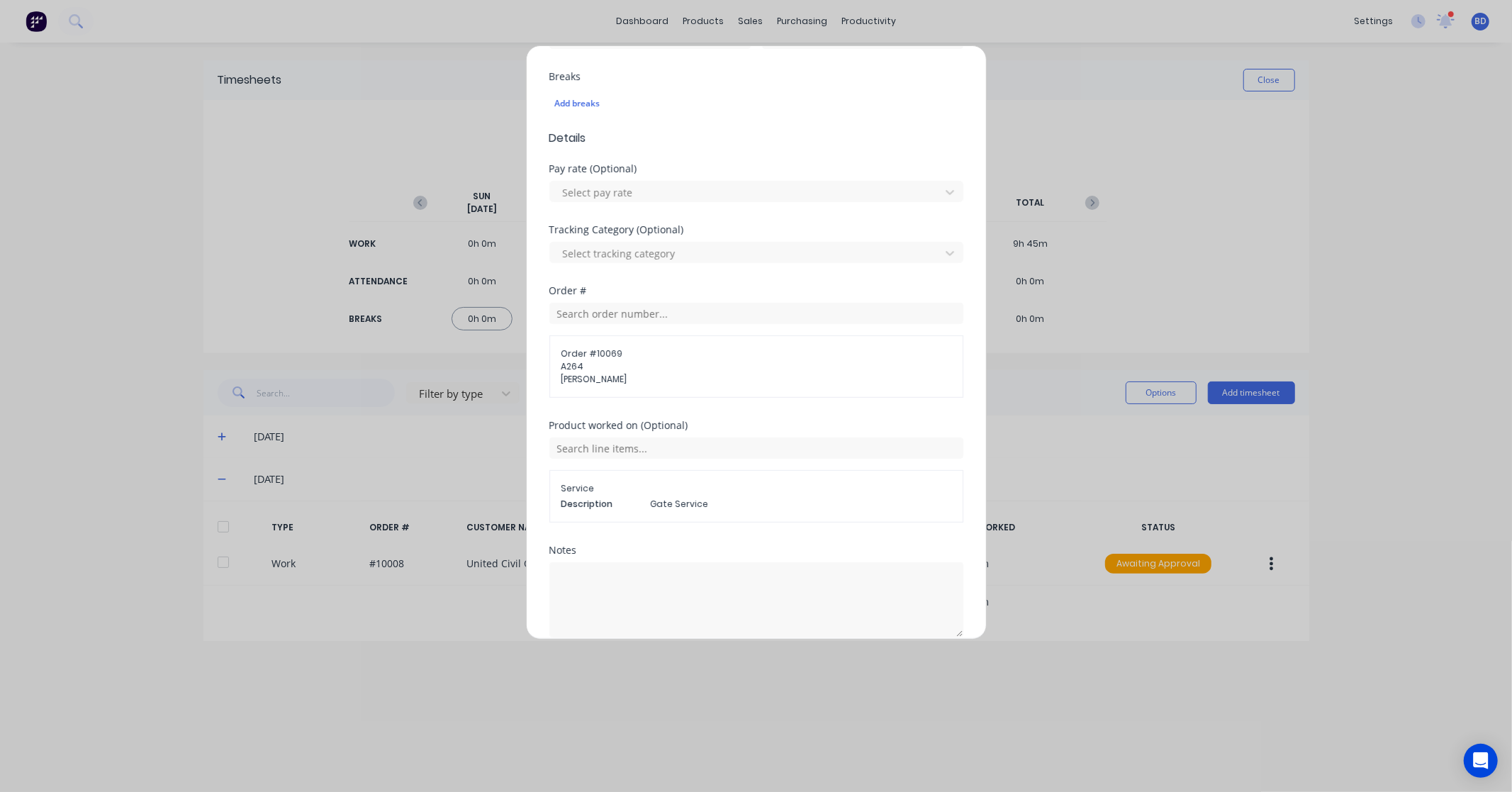
click at [682, 504] on span "Gate Service" at bounding box center [801, 504] width 300 height 13
click at [626, 506] on span "Description" at bounding box center [600, 504] width 78 height 13
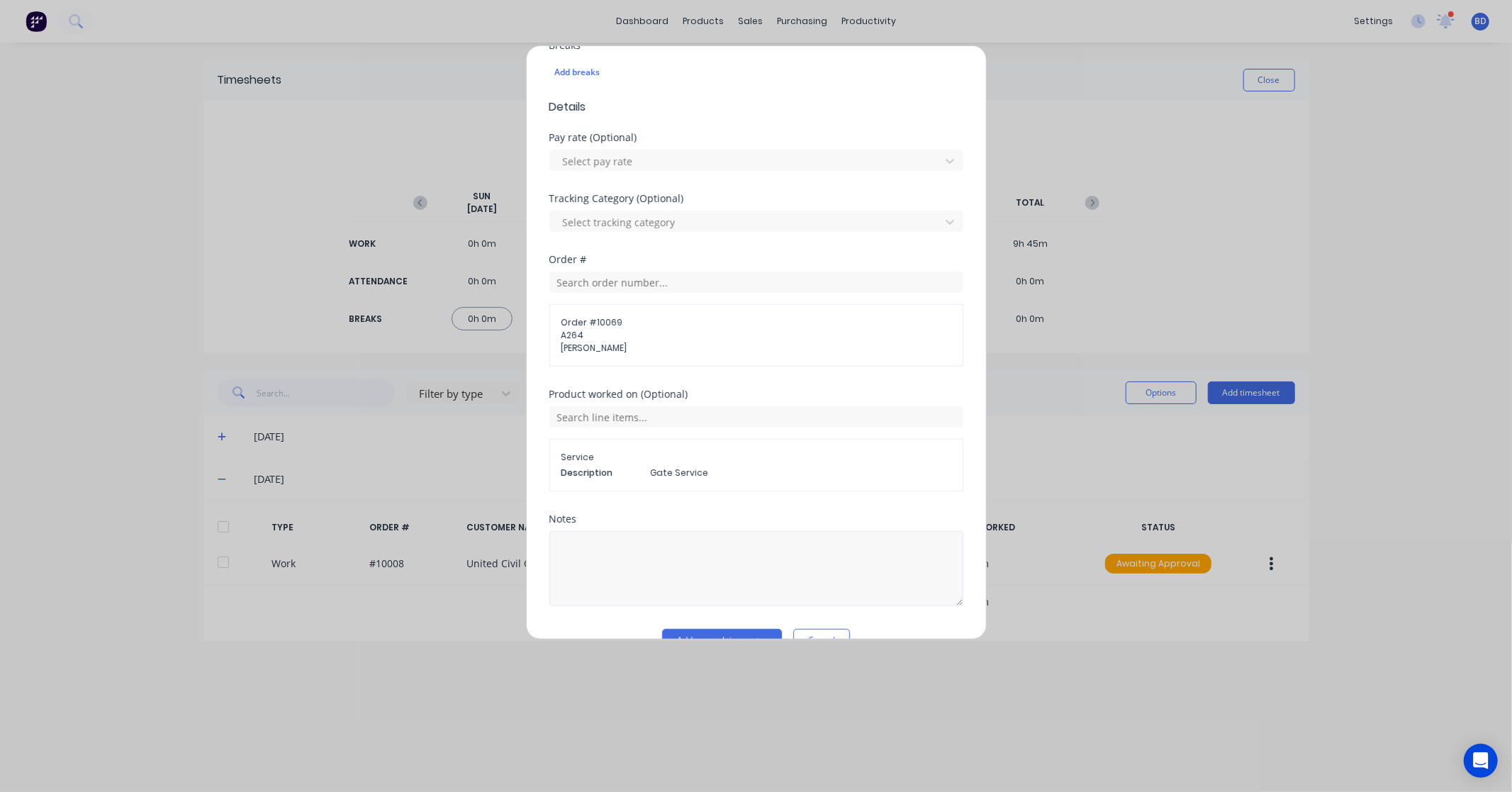
scroll to position [433, 0]
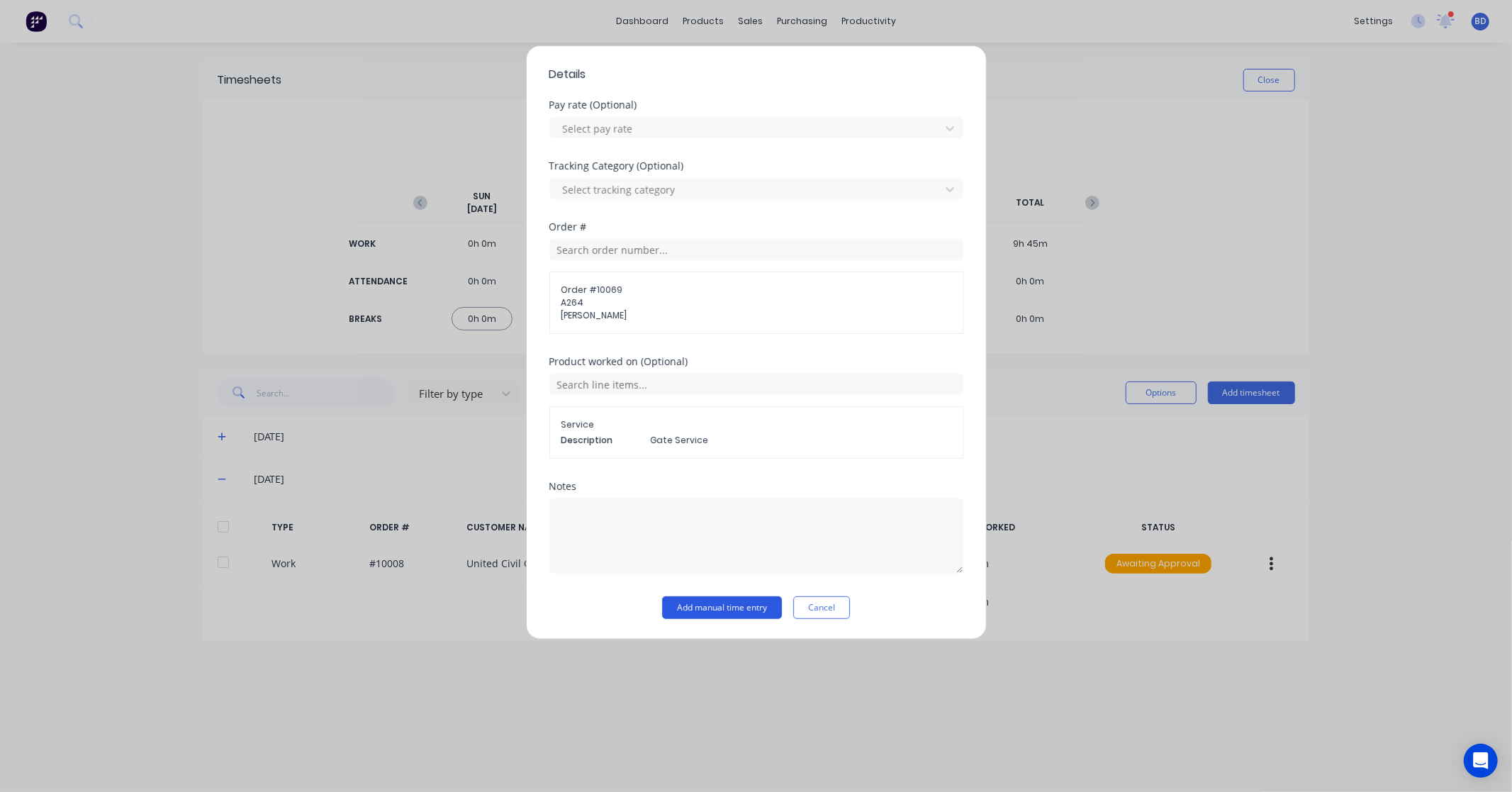
click at [726, 610] on button "Add manual time entry" at bounding box center [722, 608] width 120 height 22
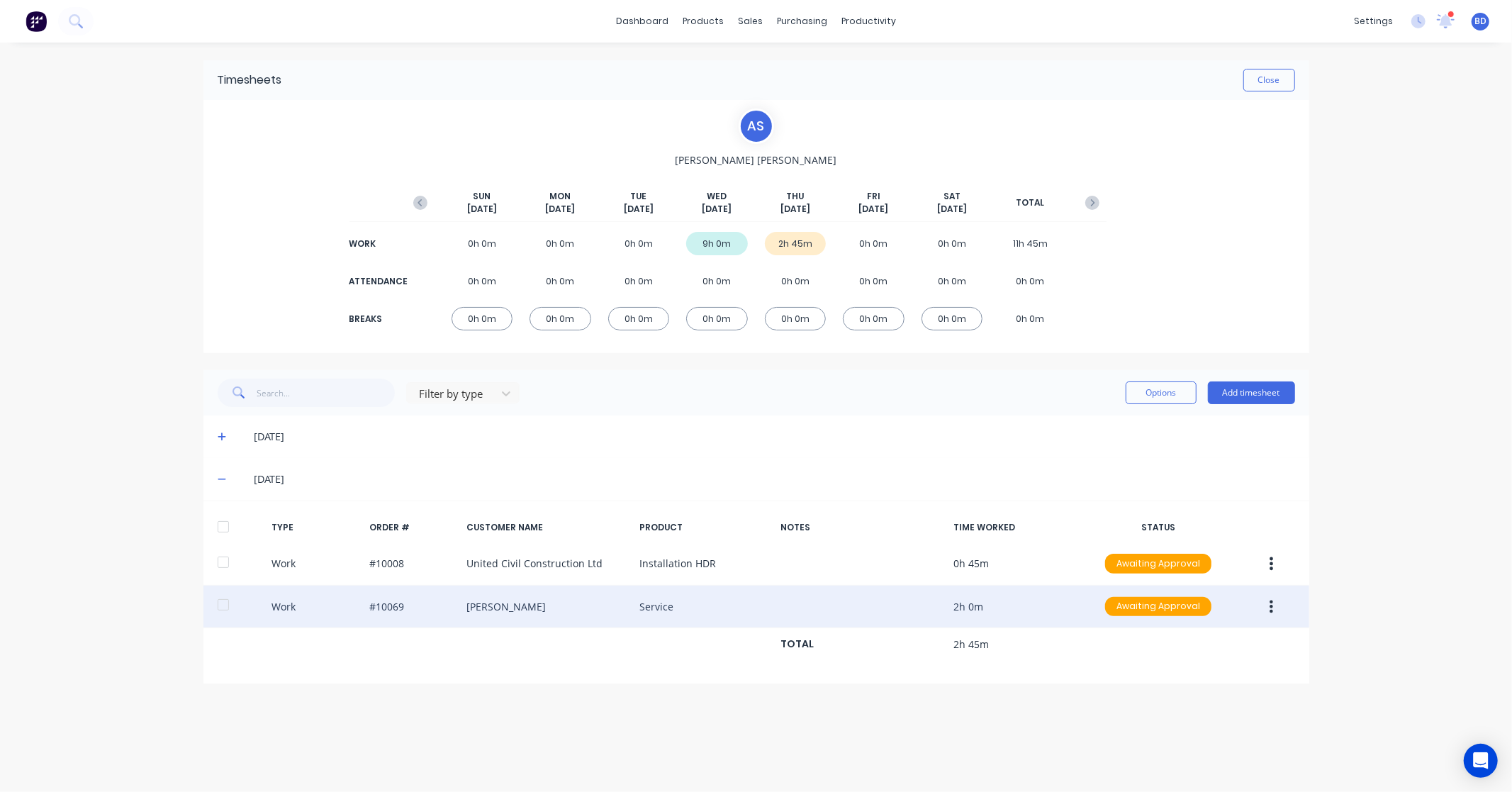
click at [1268, 603] on button "button" at bounding box center [1272, 607] width 34 height 26
click at [1208, 557] on div "Edit" at bounding box center [1221, 553] width 109 height 21
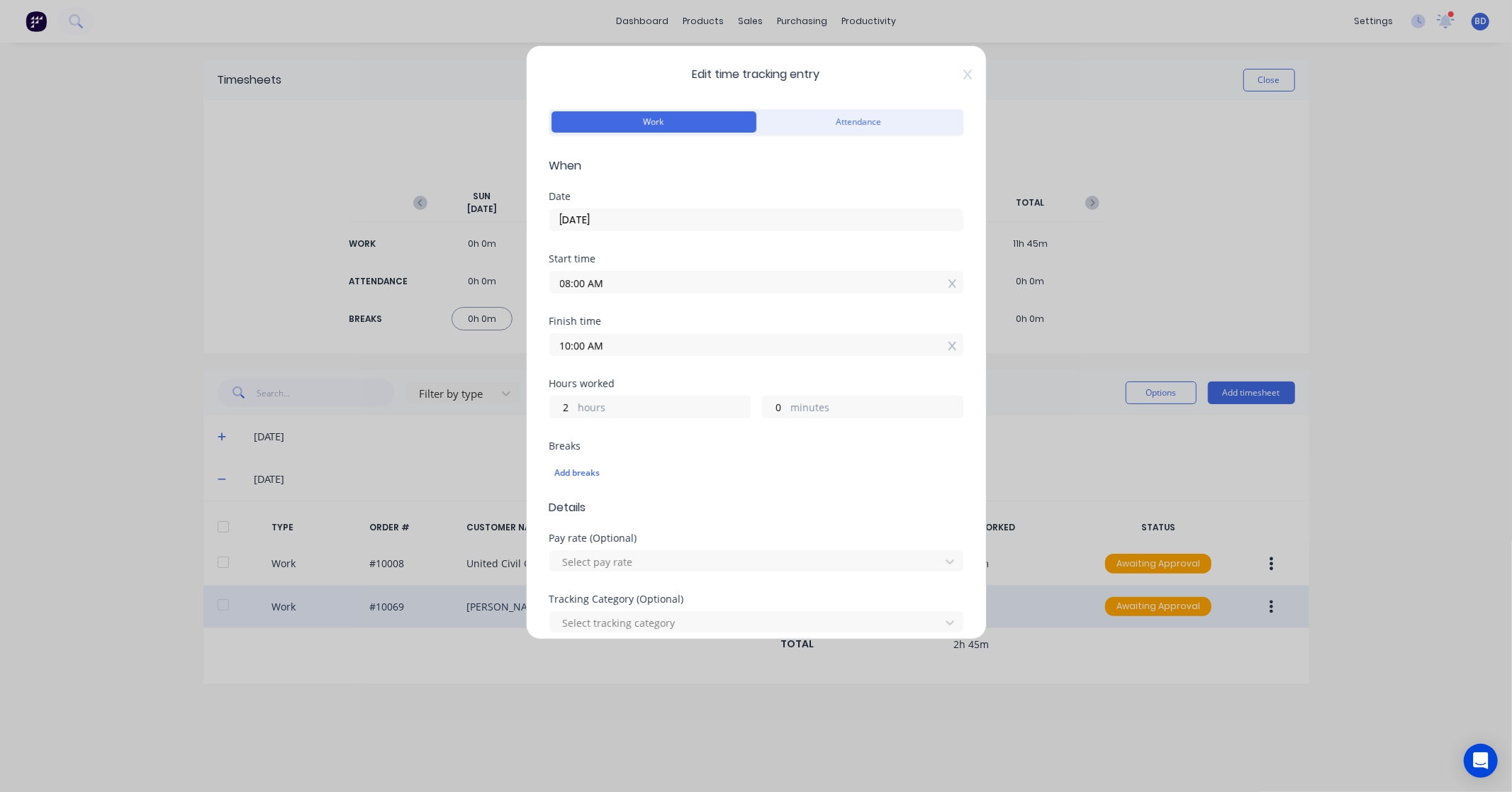
click at [633, 343] on input "10:00 AM" at bounding box center [756, 344] width 412 height 22
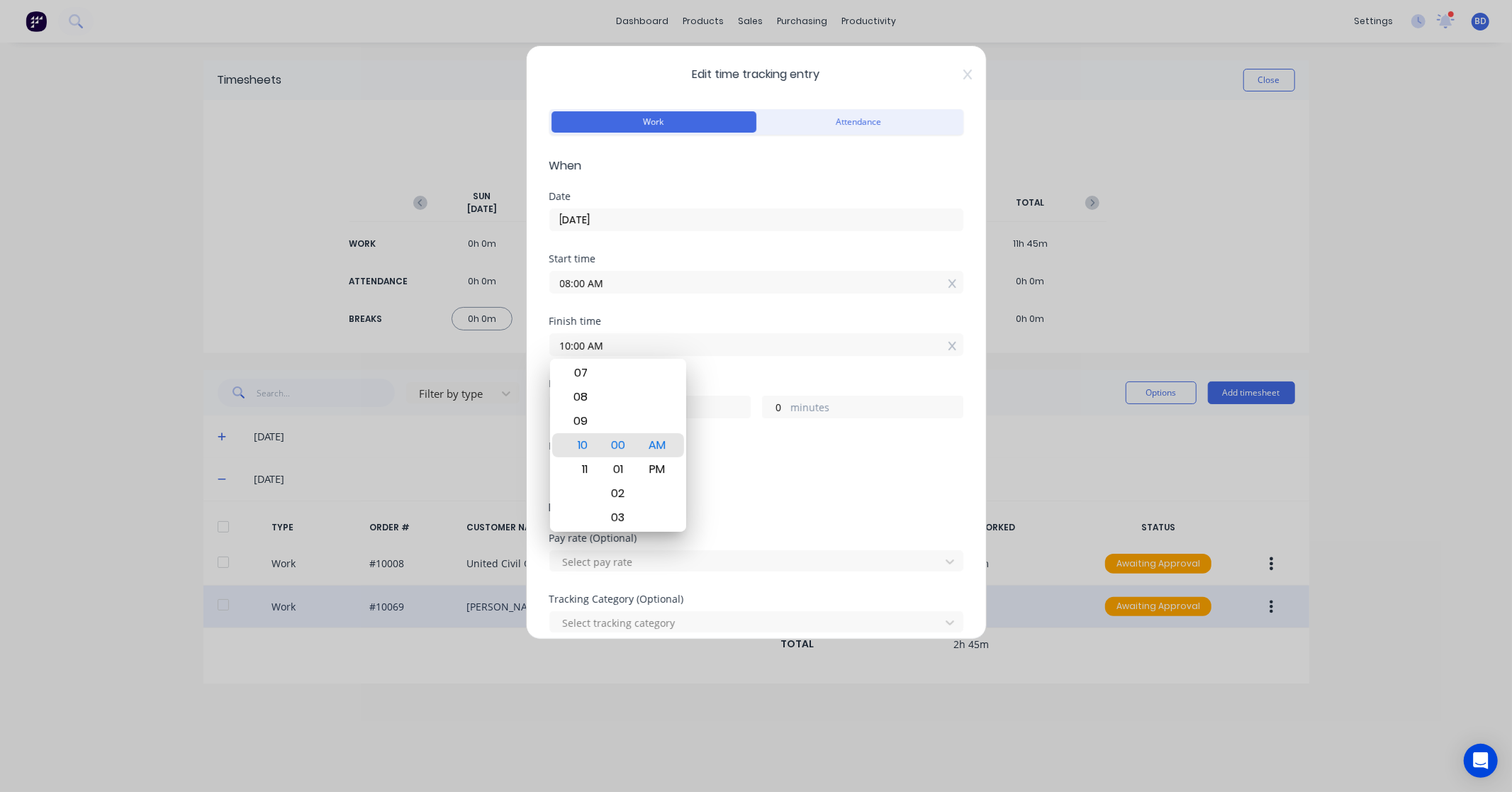
drag, startPoint x: 651, startPoint y: 344, endPoint x: 436, endPoint y: 338, distance: 215.1
click at [436, 338] on div "Edit time tracking entry Work Attendance When Date 25/09/2025 Start time 08:00 …" at bounding box center [756, 396] width 1512 height 792
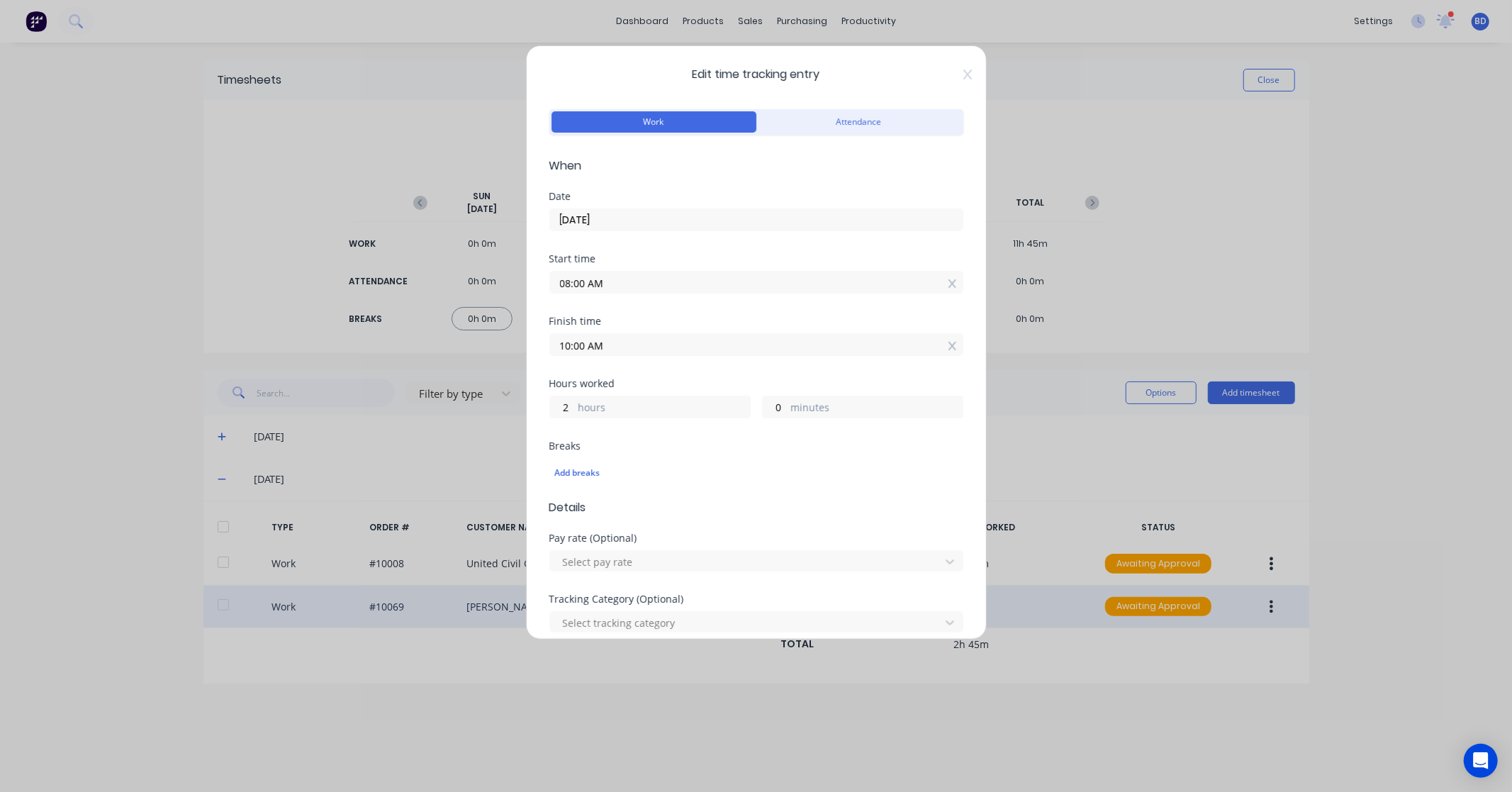
paste input "2:30 P"
type input "02:30 PM"
type input "6"
type input "30"
click at [547, 380] on div "Edit time tracking entry Work Attendance When Date 25/09/2025 Start time 08:00 …" at bounding box center [756, 343] width 460 height 594
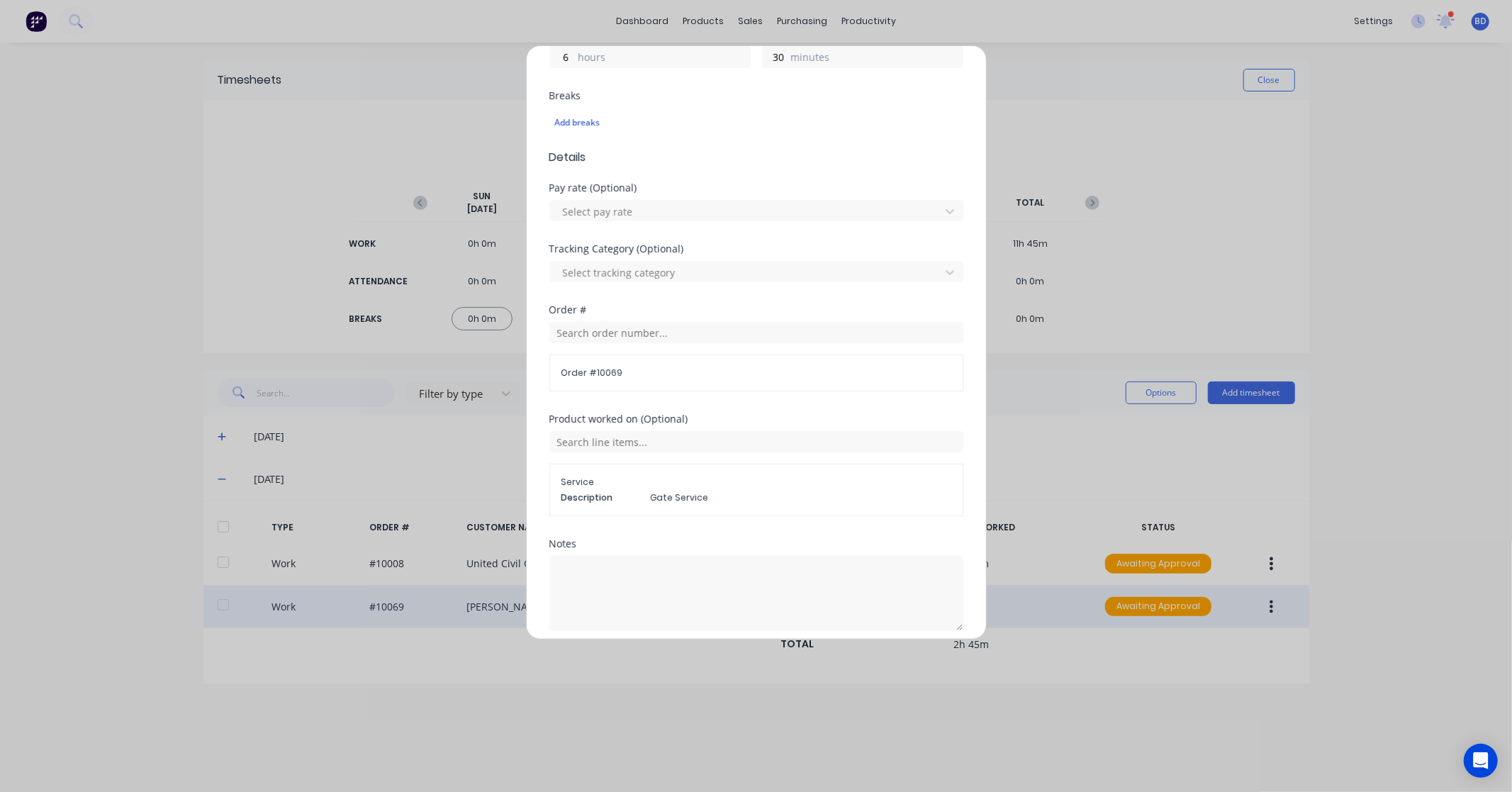
scroll to position [393, 0]
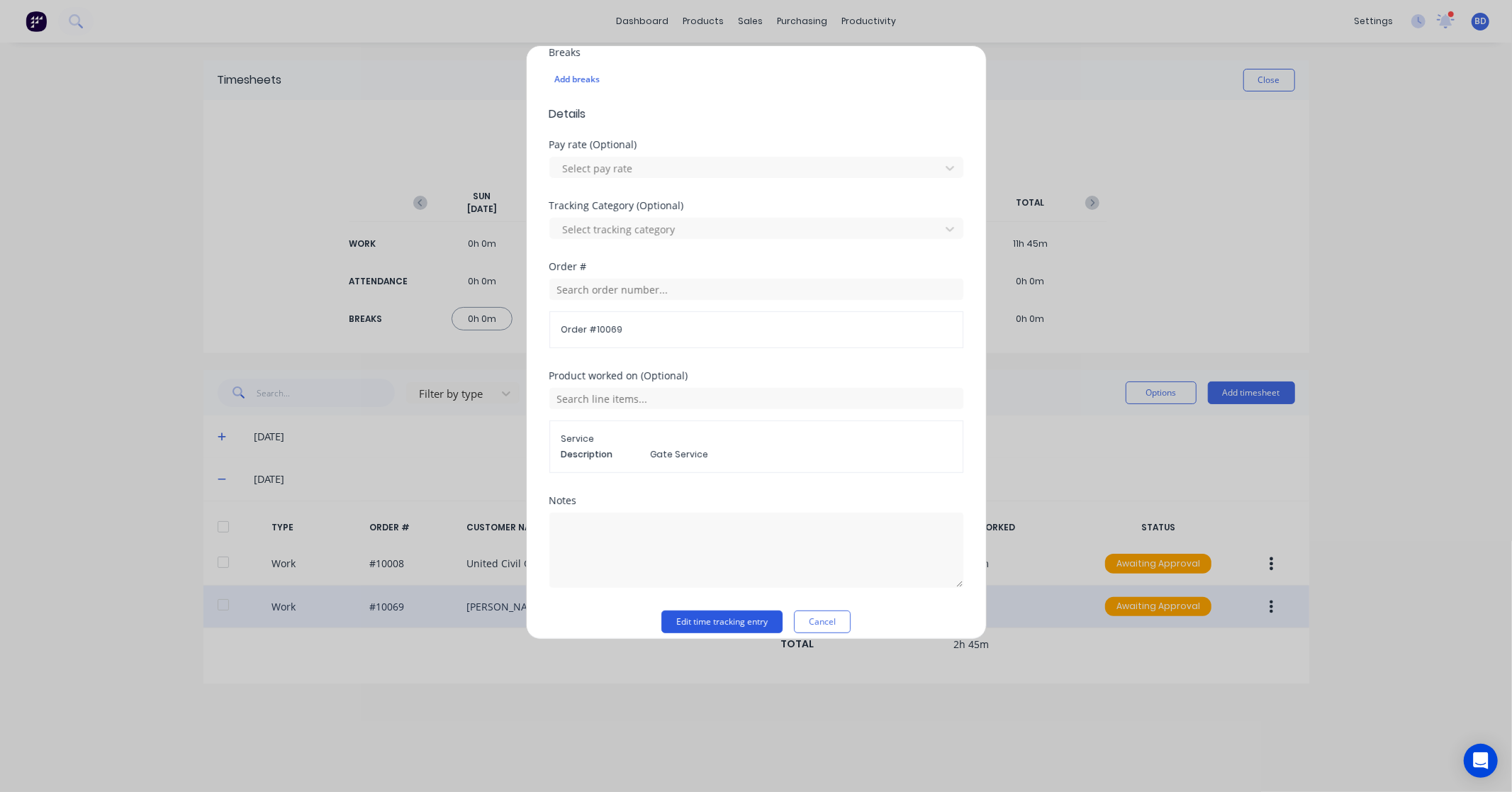
click at [748, 615] on button "Edit time tracking entry" at bounding box center [722, 621] width 121 height 22
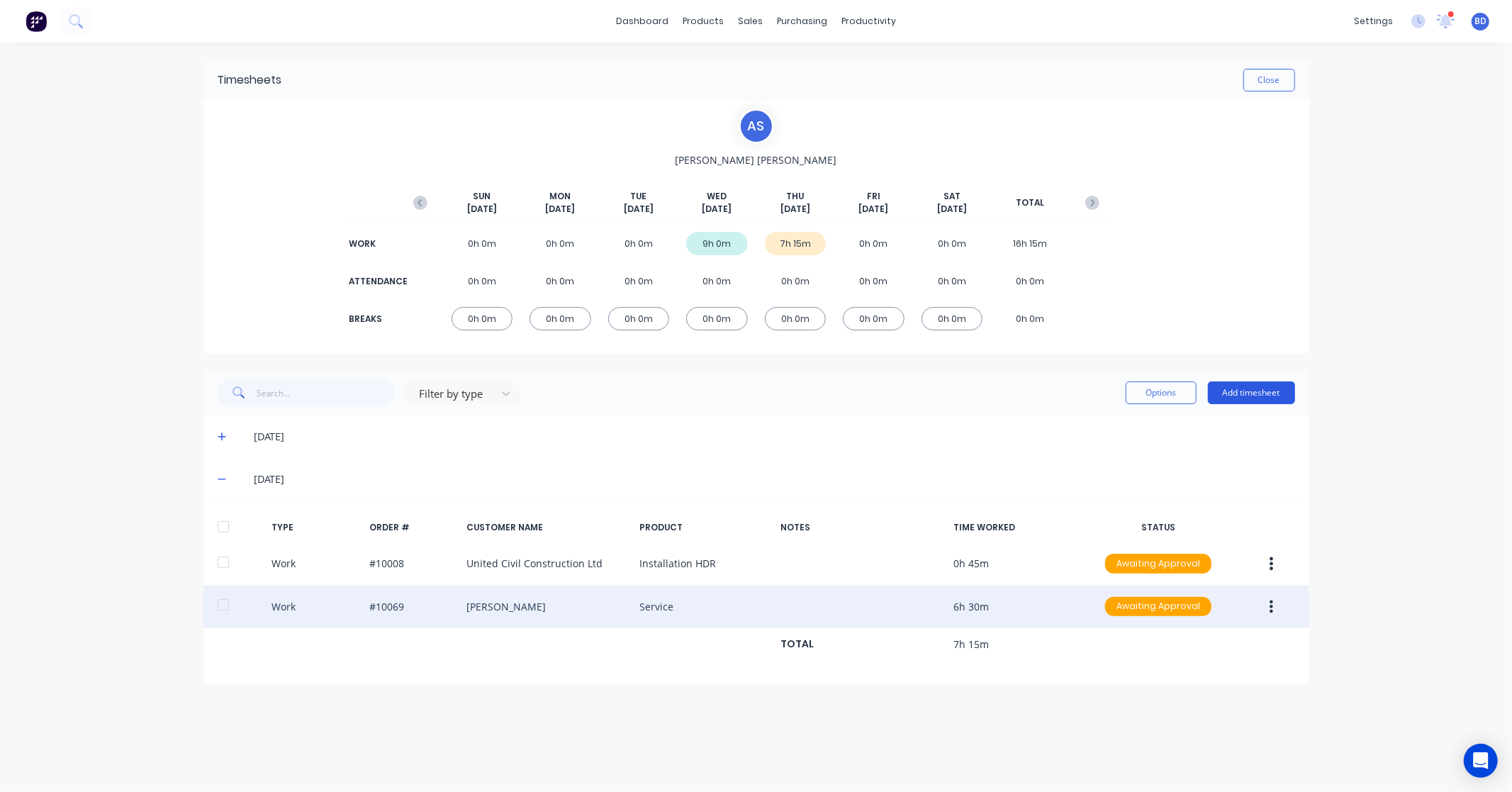
click at [1232, 391] on button "Add timesheet" at bounding box center [1252, 392] width 87 height 22
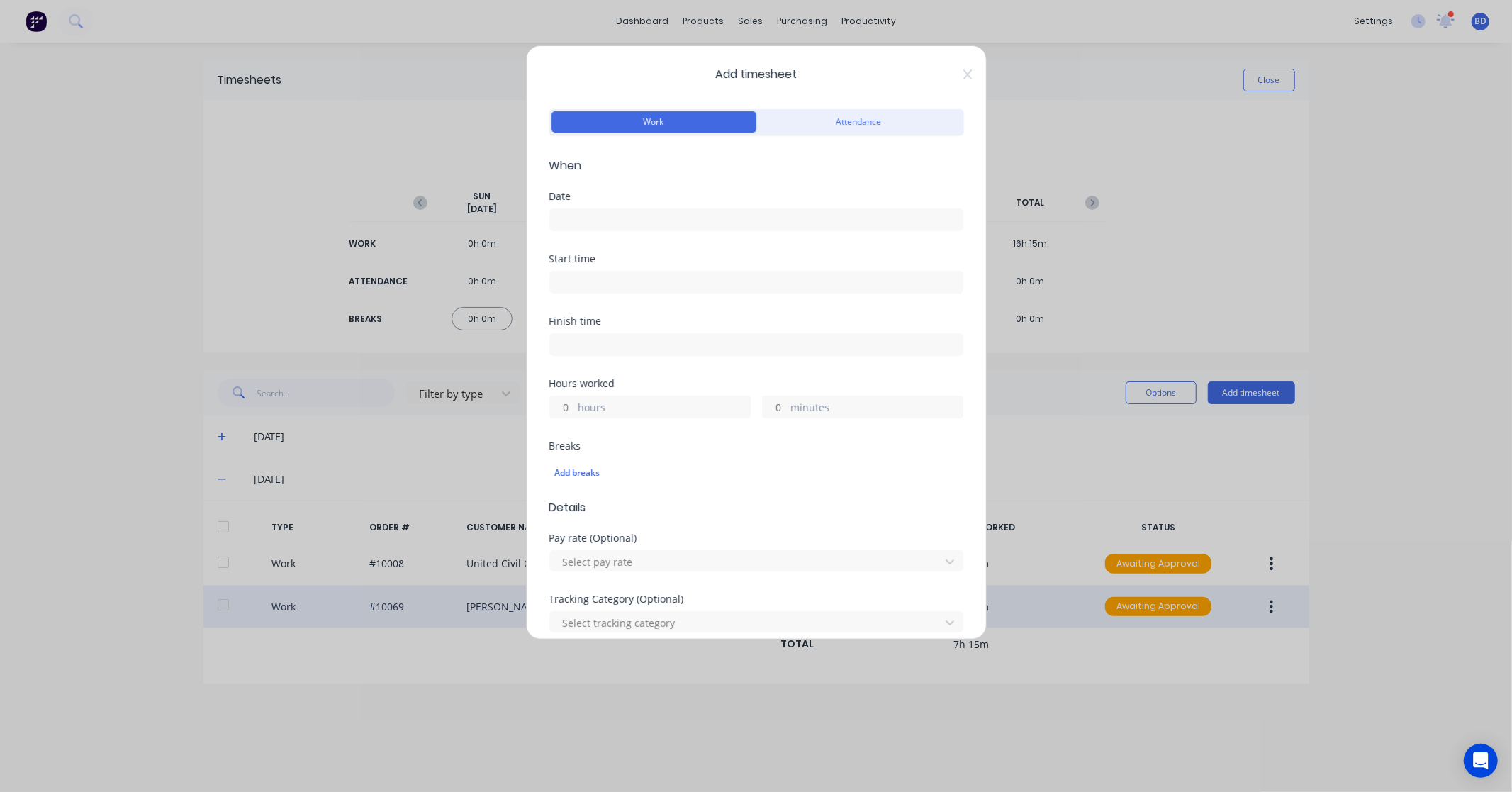
click at [589, 223] on input at bounding box center [756, 219] width 412 height 22
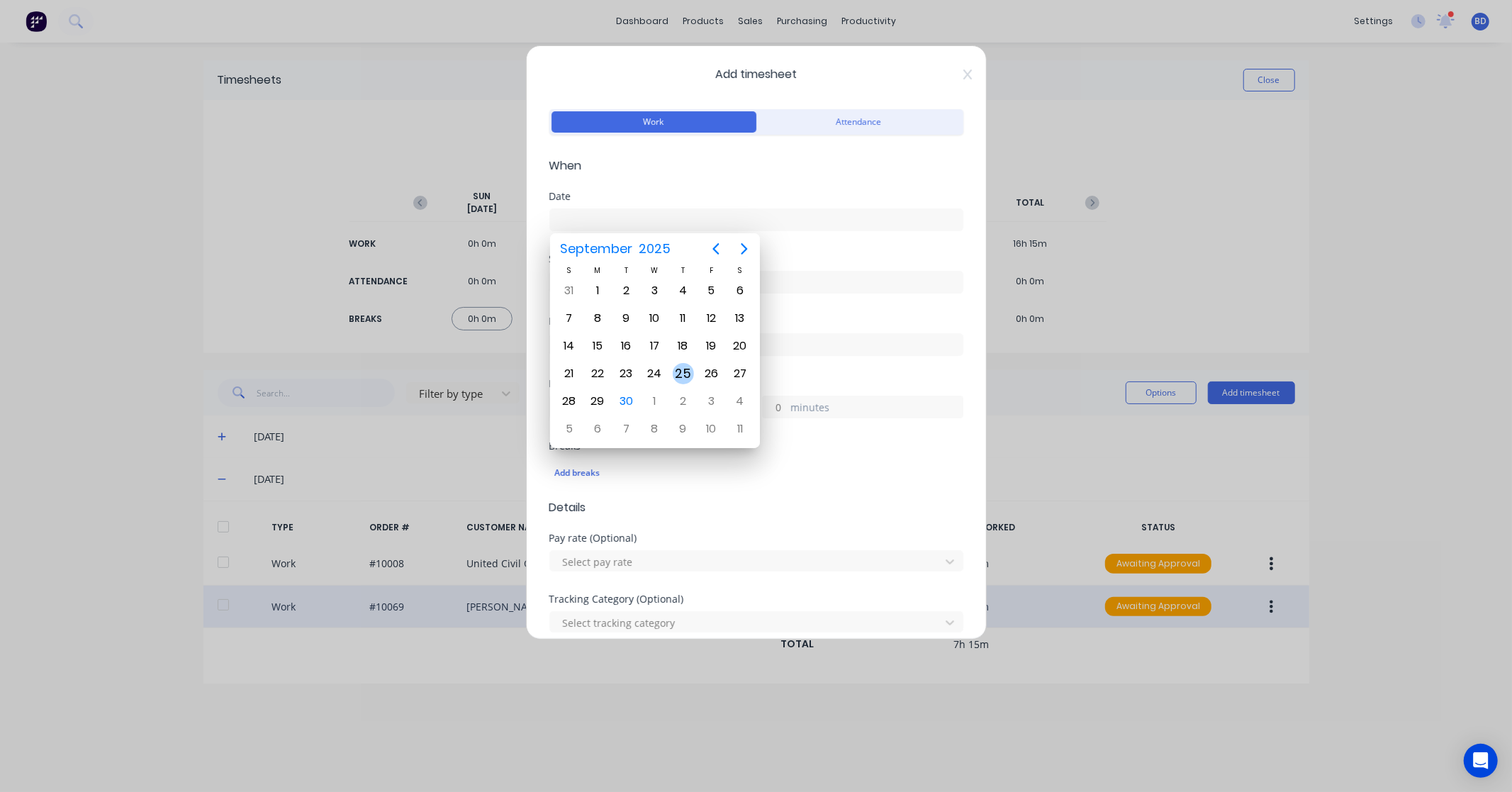
click at [690, 376] on div "25" at bounding box center [683, 373] width 22 height 22
type input "25/09/2025"
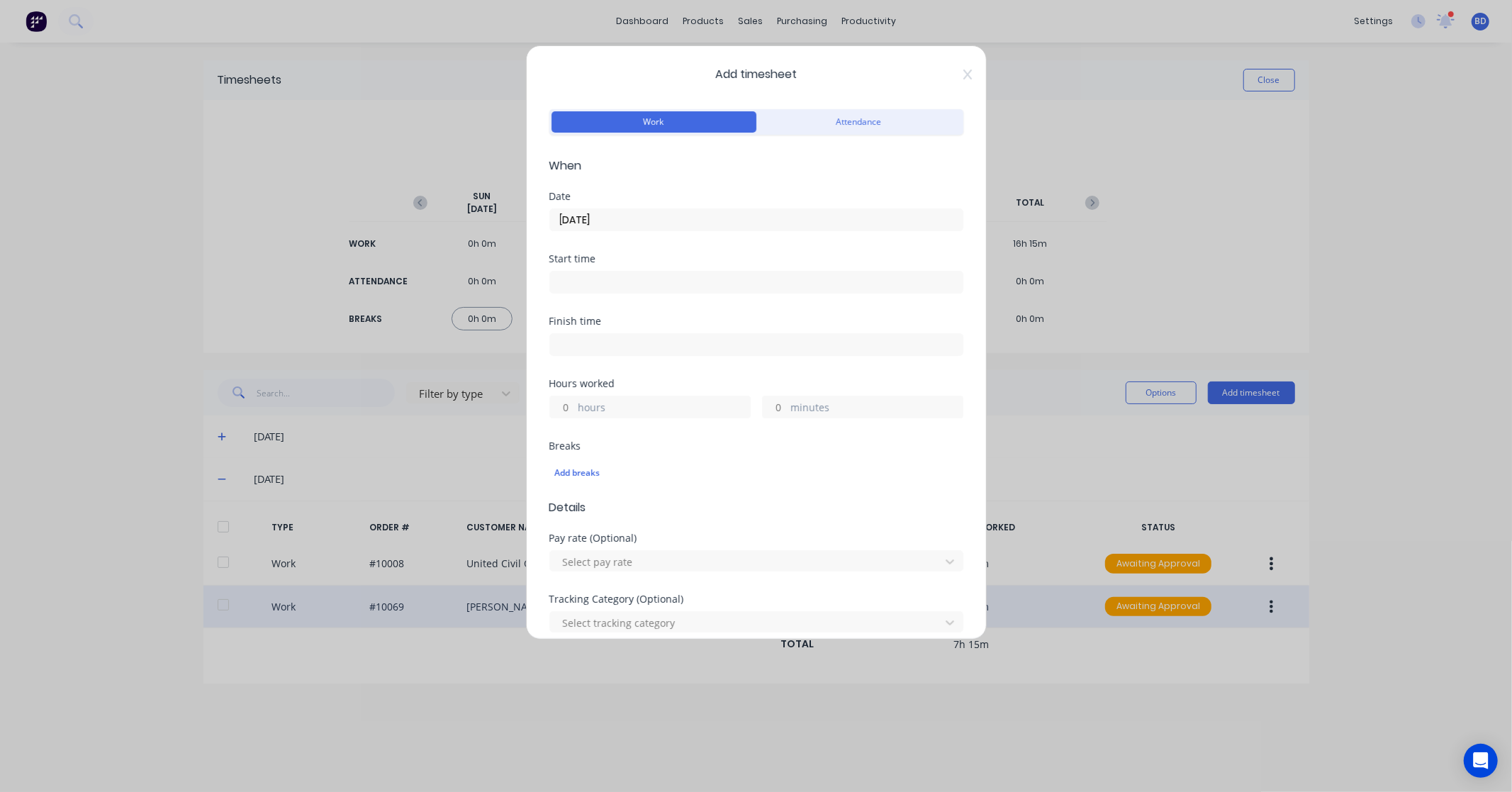
click at [633, 282] on input at bounding box center [756, 282] width 412 height 22
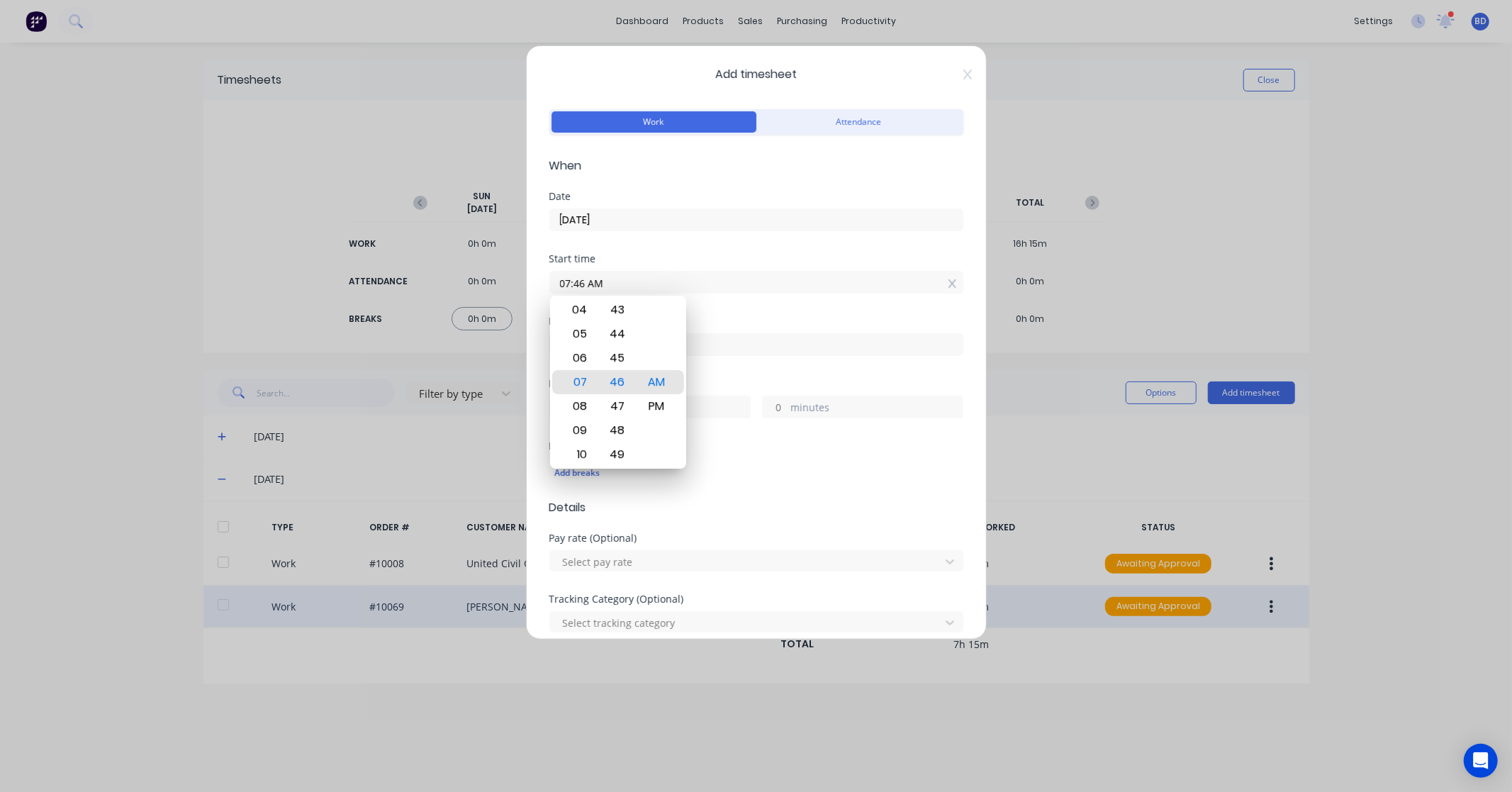
drag, startPoint x: 653, startPoint y: 278, endPoint x: 477, endPoint y: 280, distance: 176.0
click at [479, 279] on div "Add timesheet Work Attendance When Date 25/09/2025 Start time 07:46 AM Finish t…" at bounding box center [756, 396] width 1512 height 792
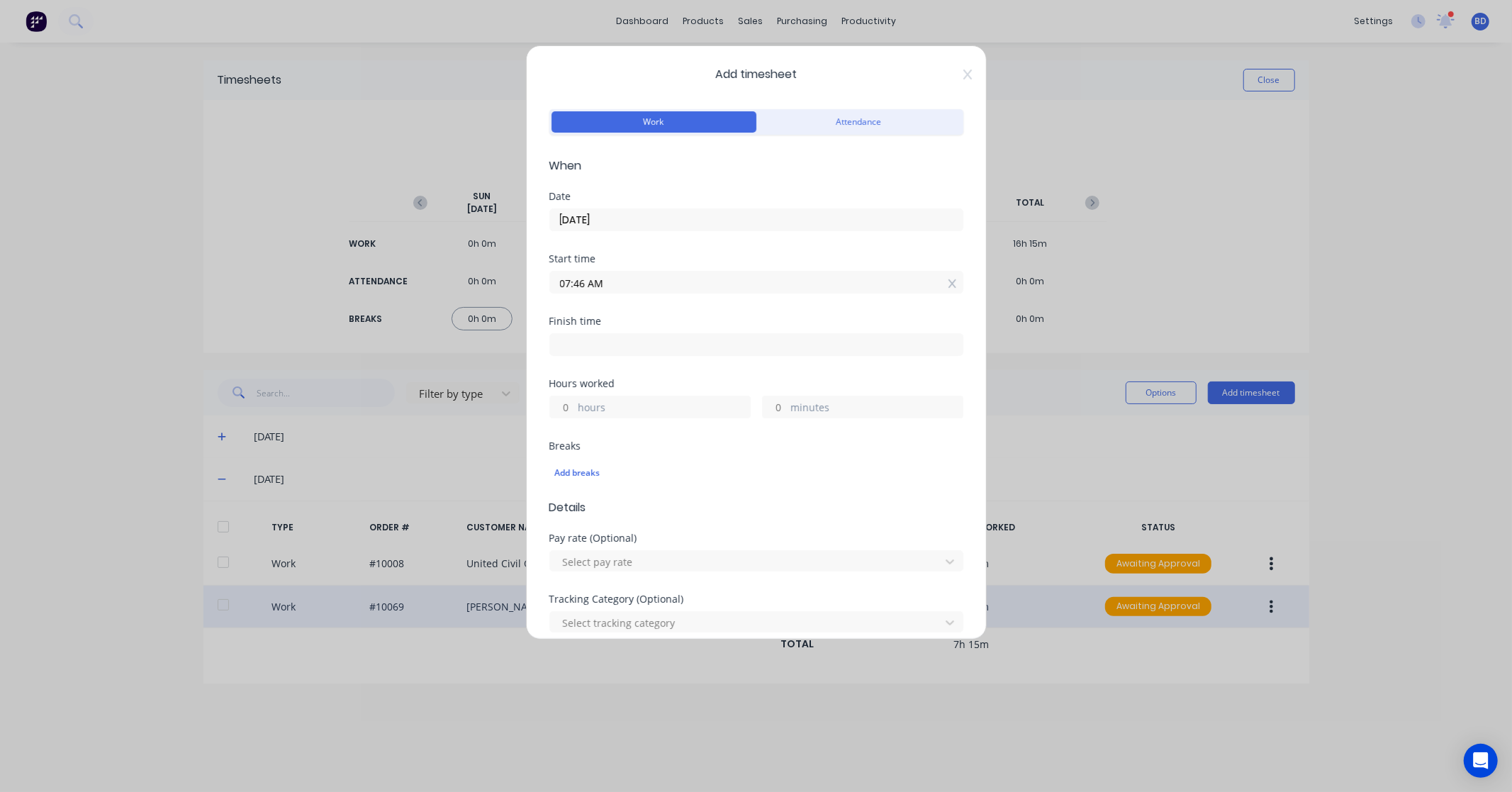
paste input "2:30 P"
type input "02:30 PM"
click at [621, 344] on input at bounding box center [756, 344] width 412 height 22
type input "07:46 AM"
type input "17"
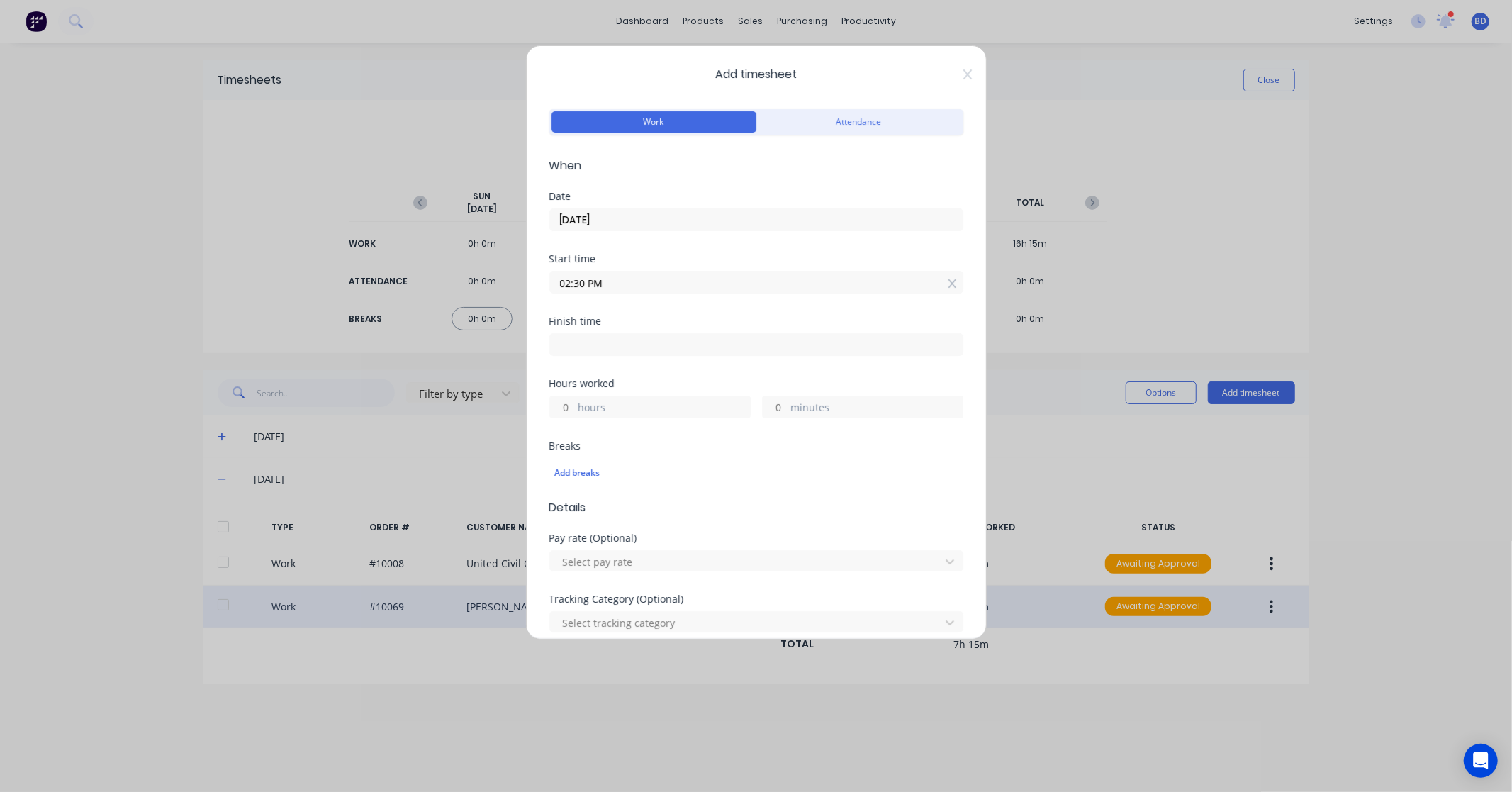
type input "16"
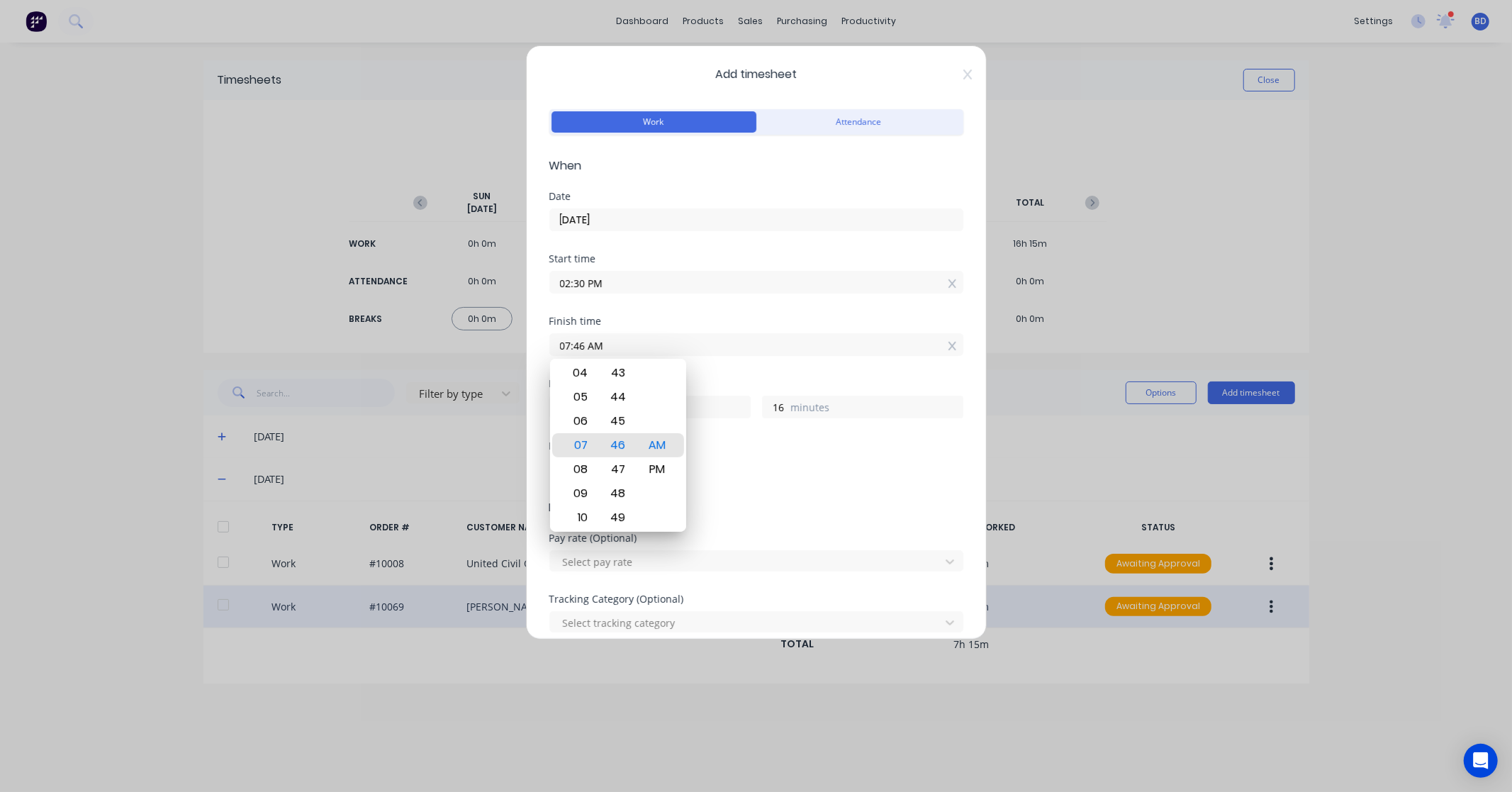
drag, startPoint x: 507, startPoint y: 350, endPoint x: 370, endPoint y: 349, distance: 137.0
click at [370, 349] on div "Add timesheet Work Attendance When Date 25/09/2025 Start time 02:30 PM Finish t…" at bounding box center [756, 396] width 1512 height 792
paste input "7:00 P"
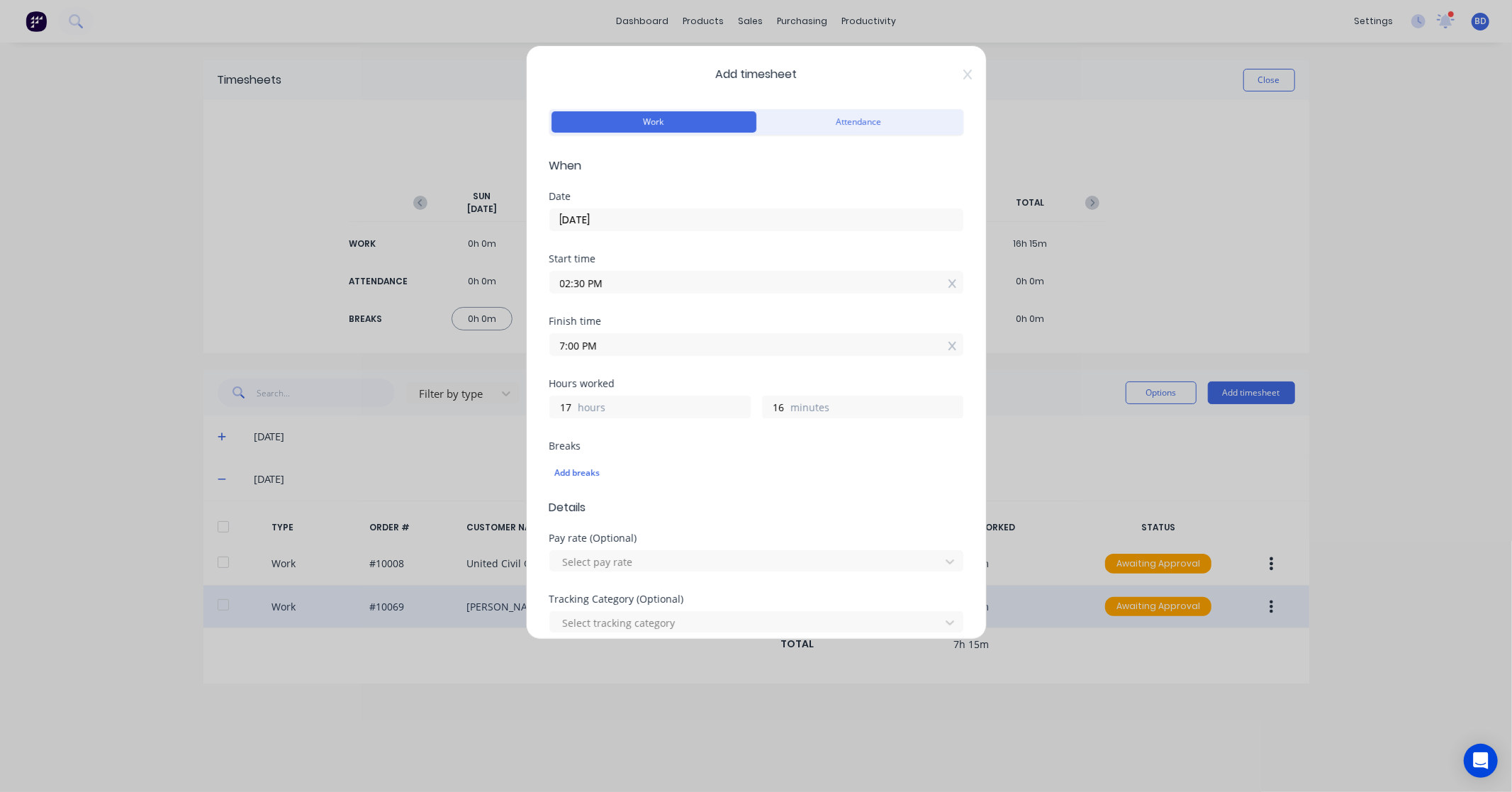
type input "07:00 PM"
type input "4"
type input "30"
click at [667, 384] on div "Hours worked" at bounding box center [756, 384] width 414 height 10
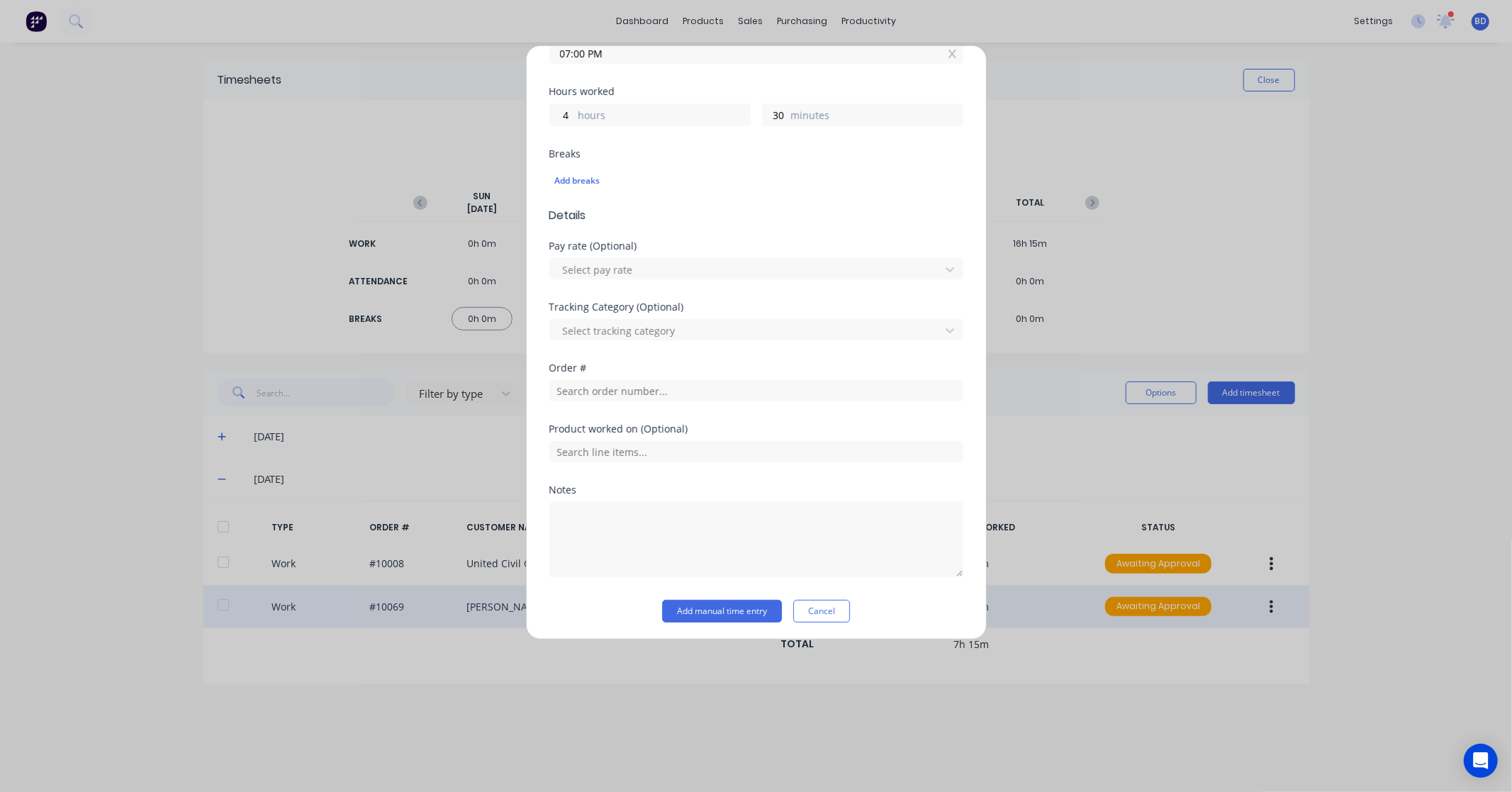
scroll to position [295, 0]
click at [633, 391] on input "text" at bounding box center [756, 388] width 414 height 22
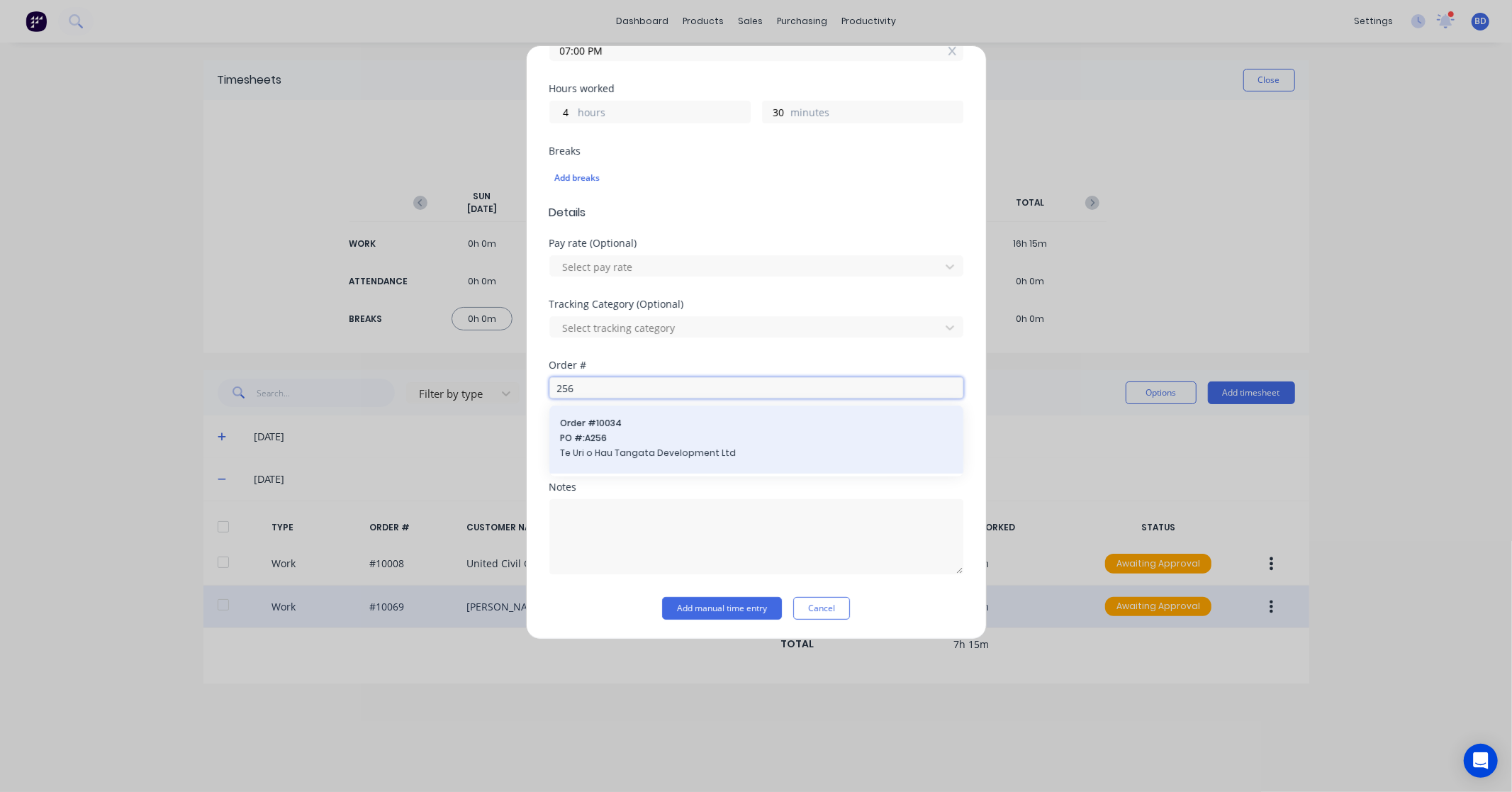
type input "256"
click at [640, 449] on span "Te Uri o Hau Tangata Development Ltd" at bounding box center [756, 453] width 392 height 13
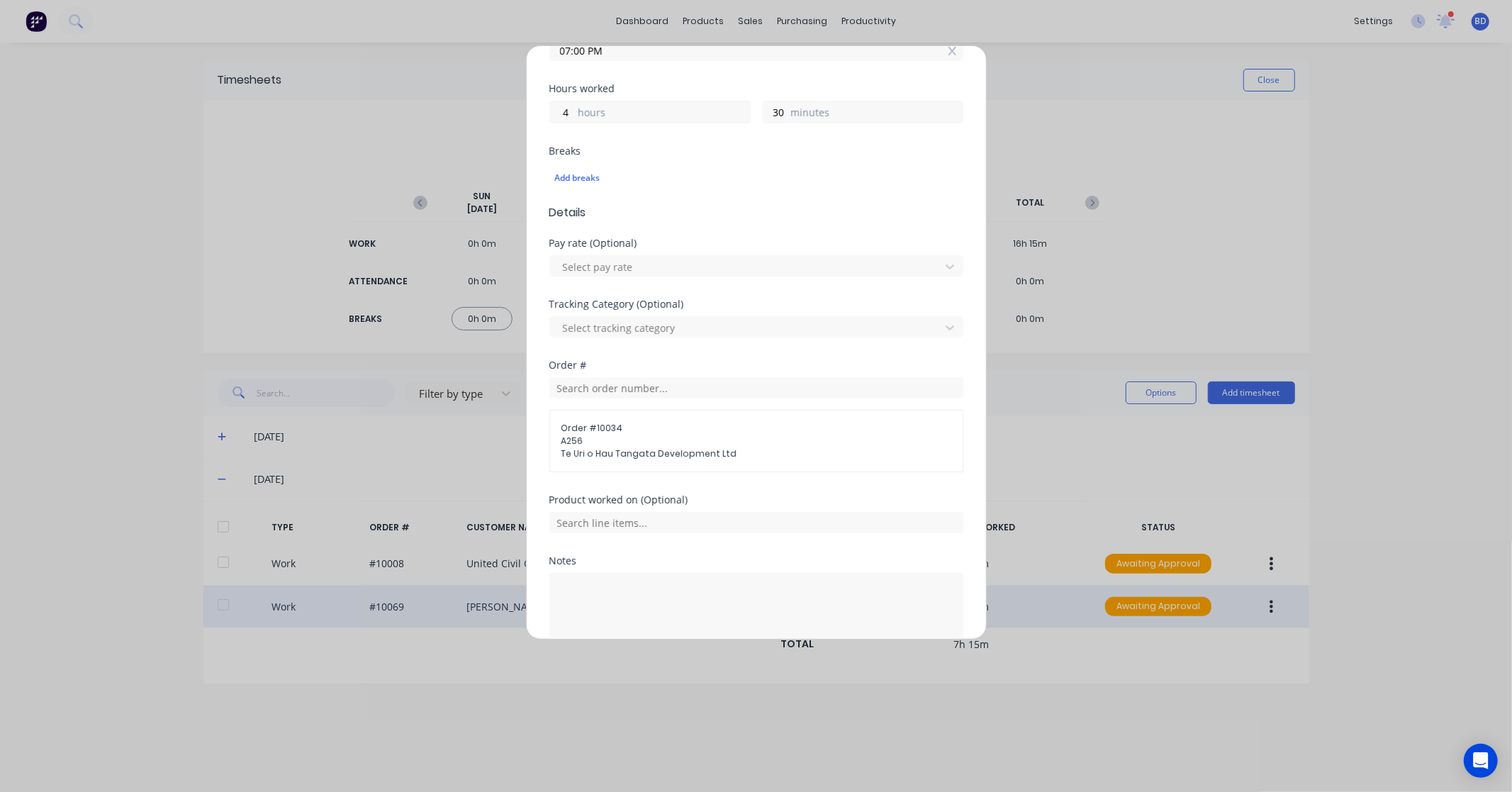
scroll to position [369, 0]
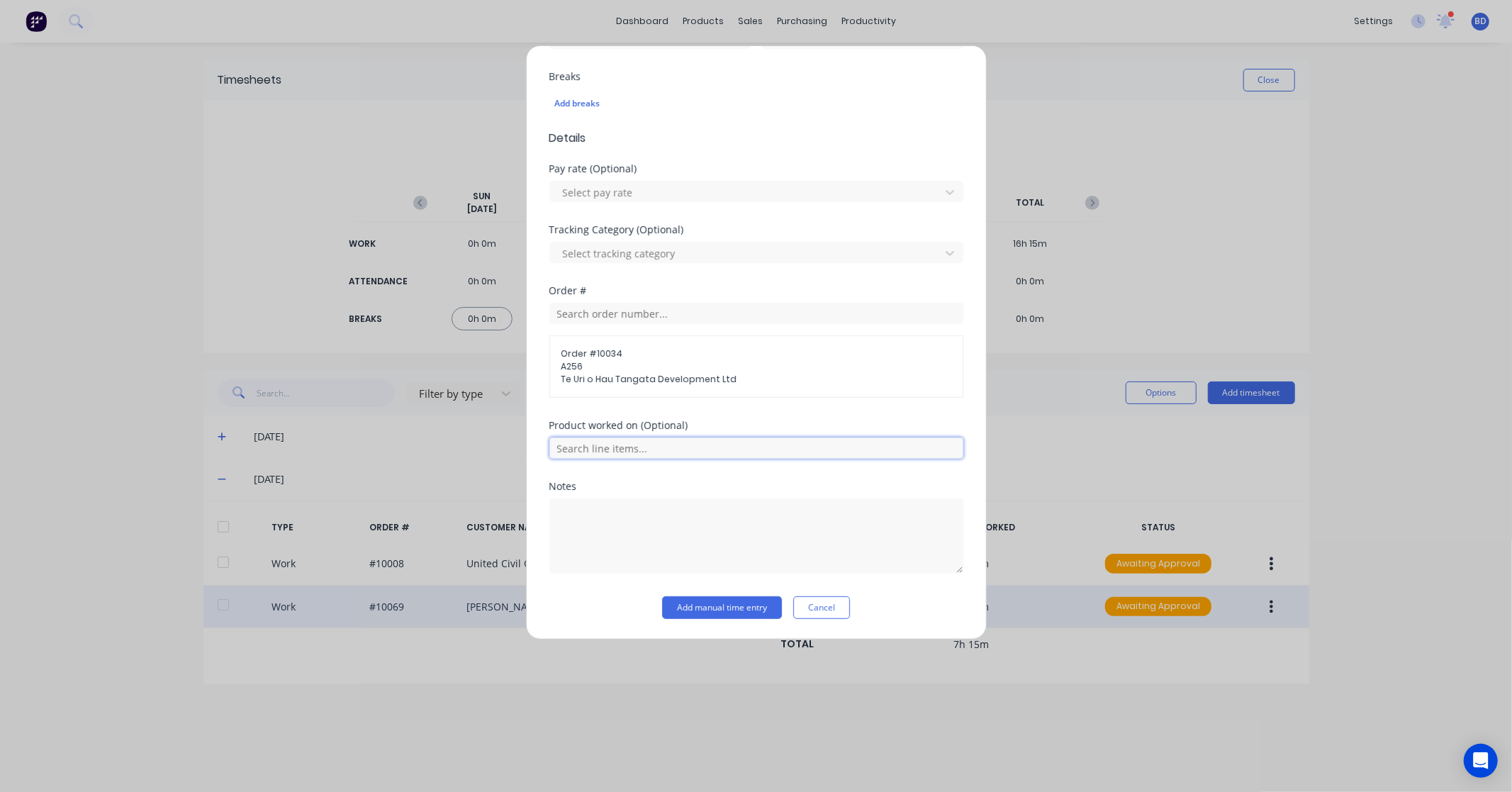
click at [661, 442] on input "text" at bounding box center [756, 448] width 414 height 22
click at [640, 550] on span "Albert Scown" at bounding box center [768, 554] width 368 height 13
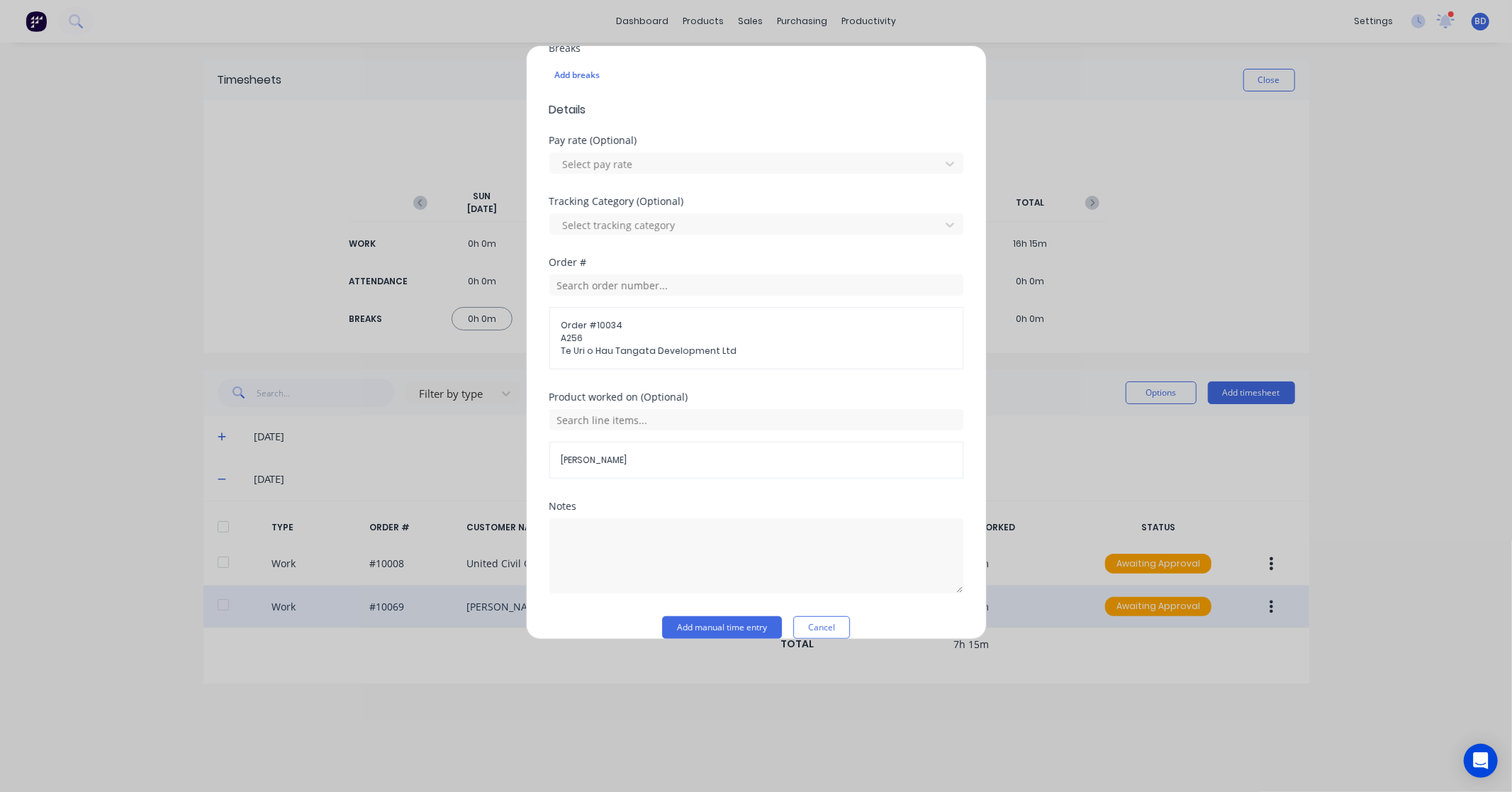
scroll to position [418, 0]
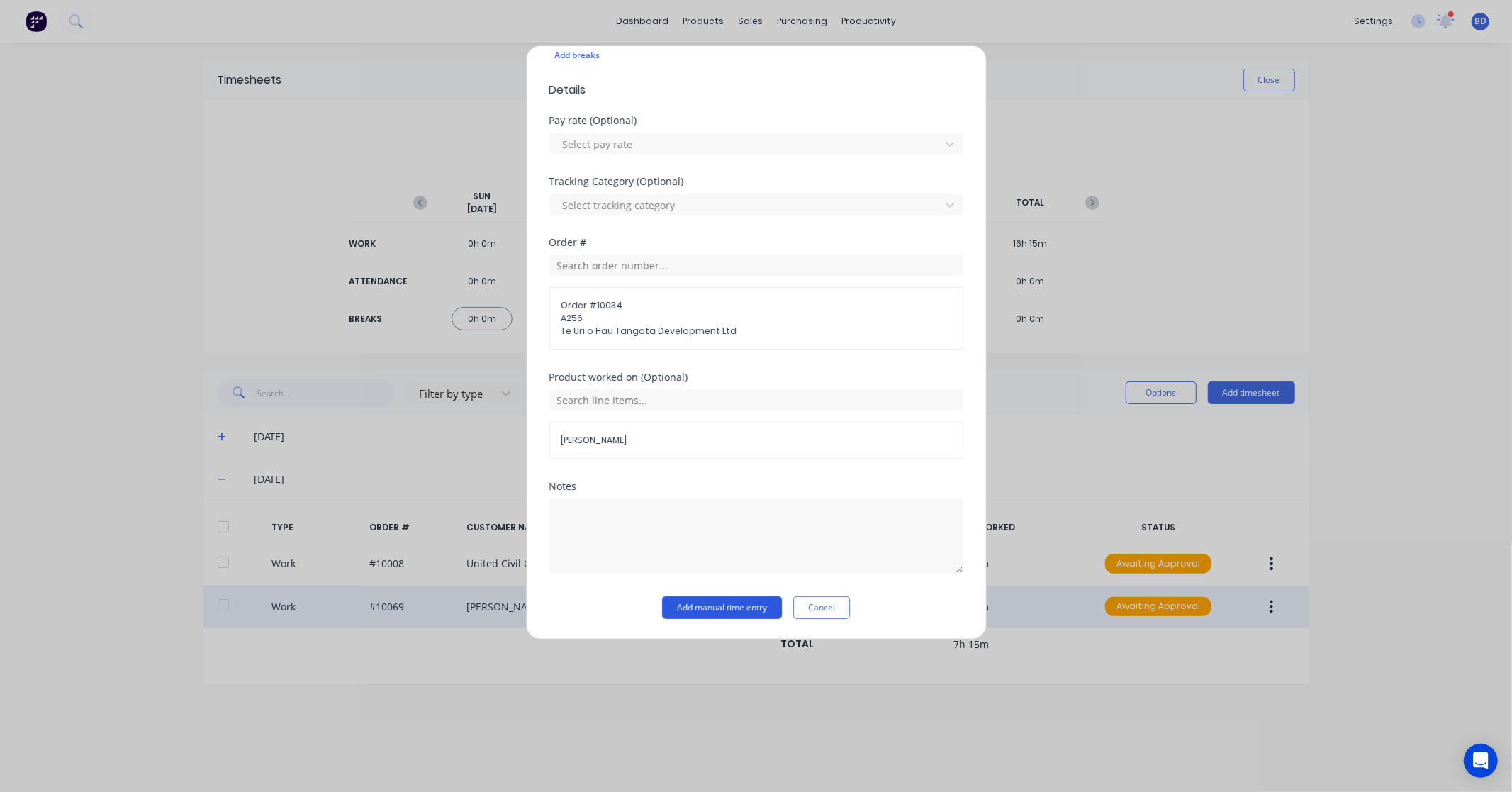
click at [713, 609] on button "Add manual time entry" at bounding box center [722, 608] width 120 height 22
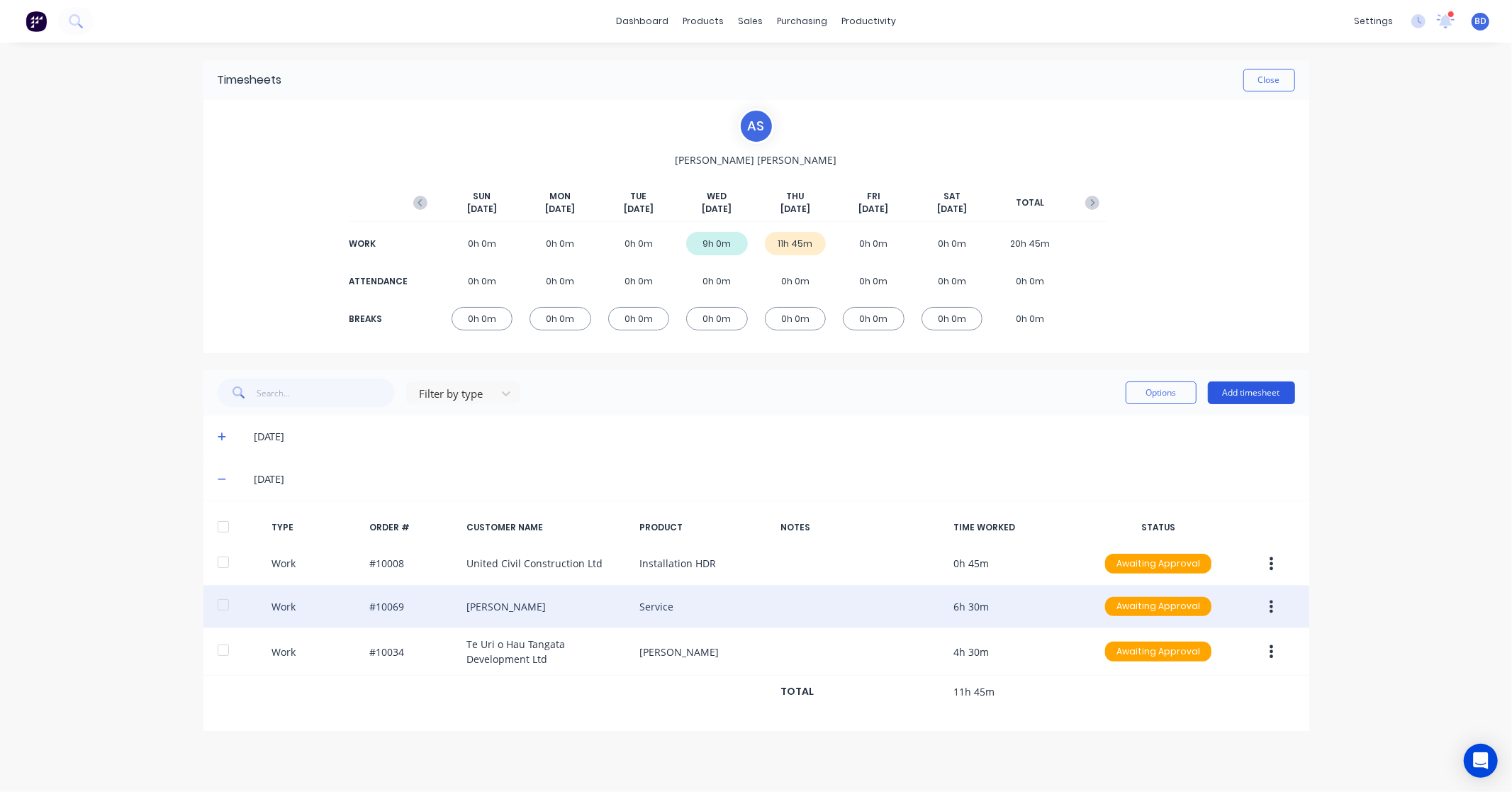
click at [1265, 392] on button "Add timesheet" at bounding box center [1252, 392] width 87 height 22
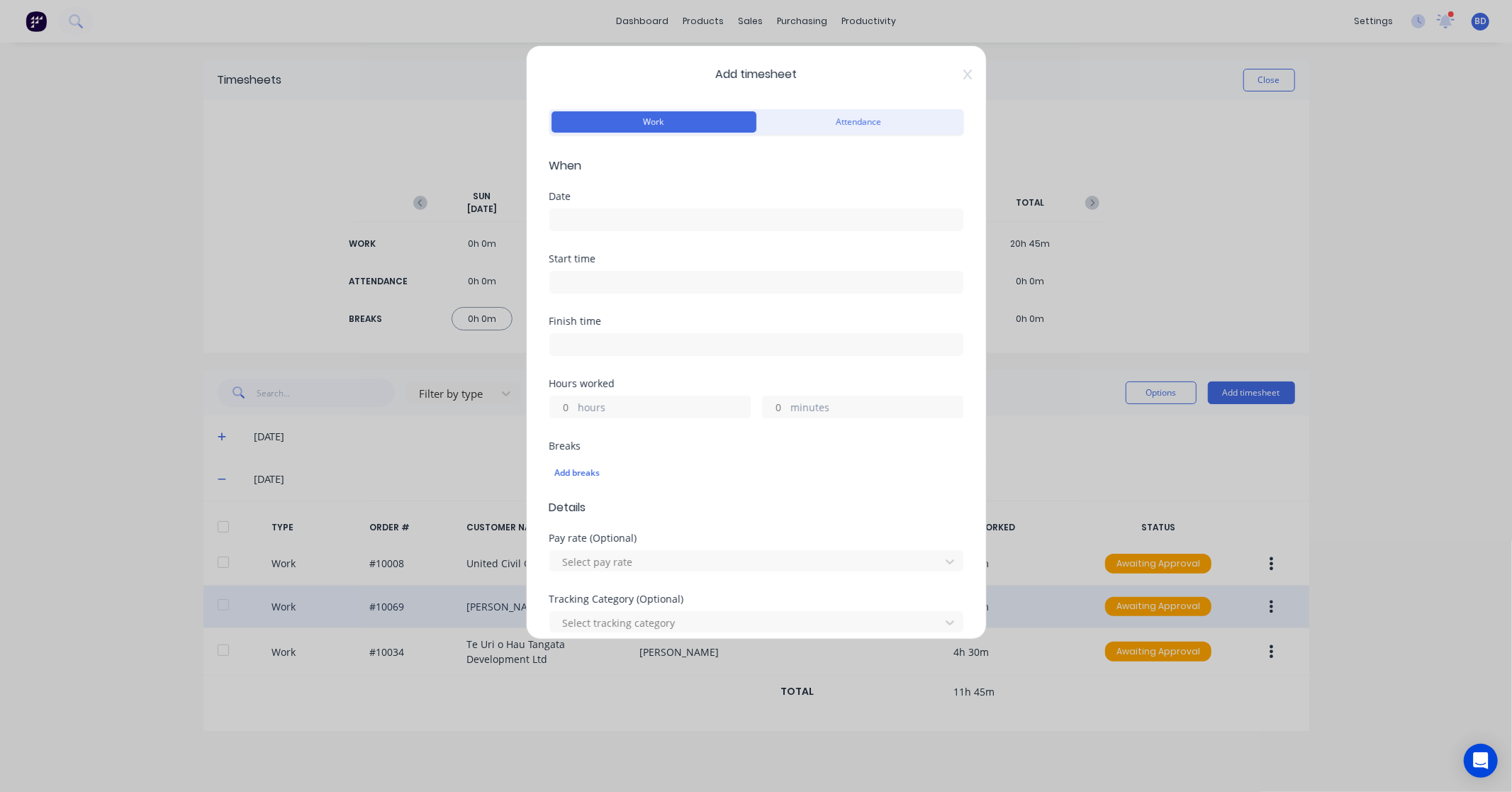
click at [618, 222] on input at bounding box center [756, 219] width 412 height 22
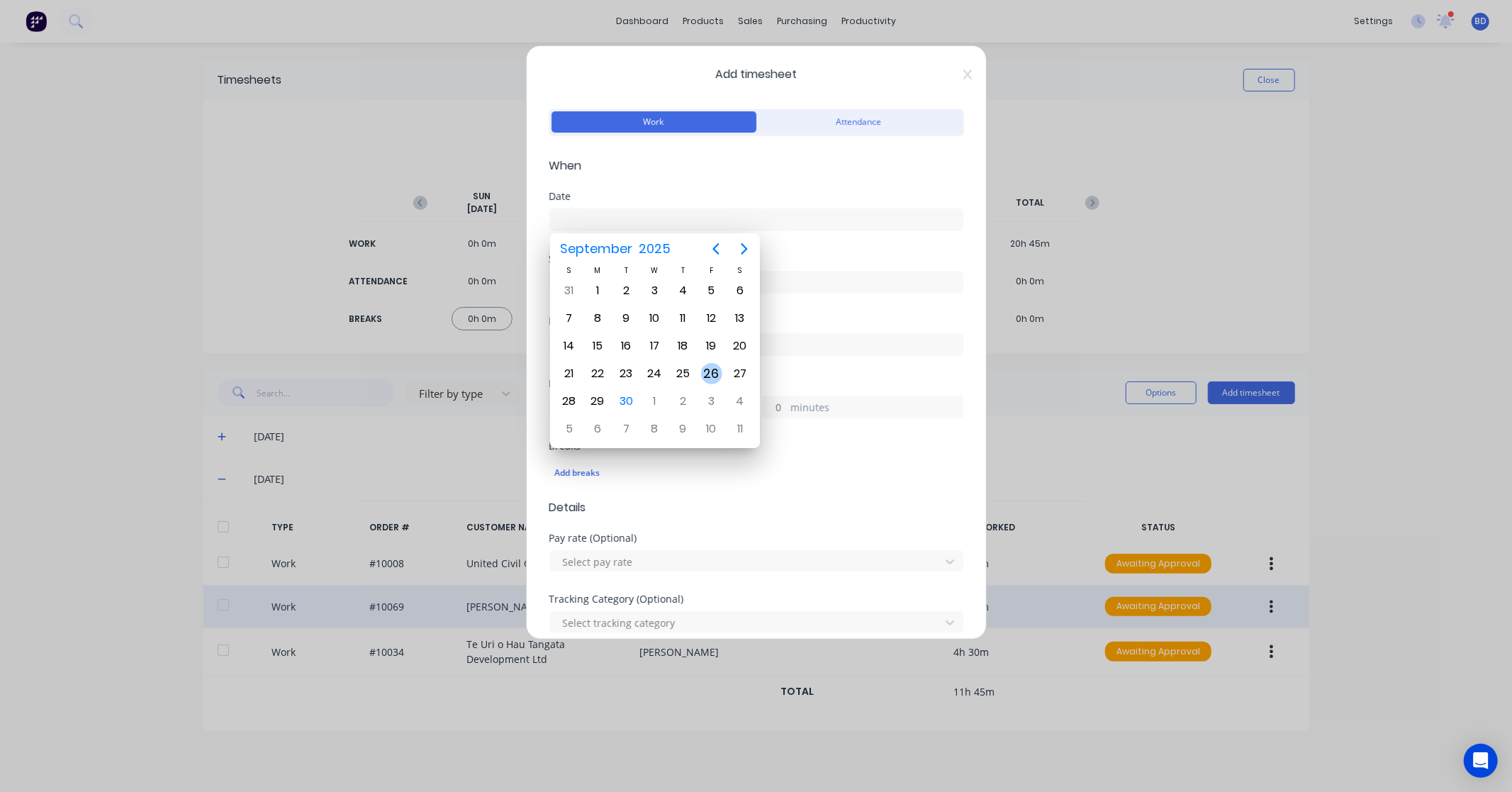
click at [714, 372] on div "26" at bounding box center [712, 373] width 22 height 22
type input "26/09/2025"
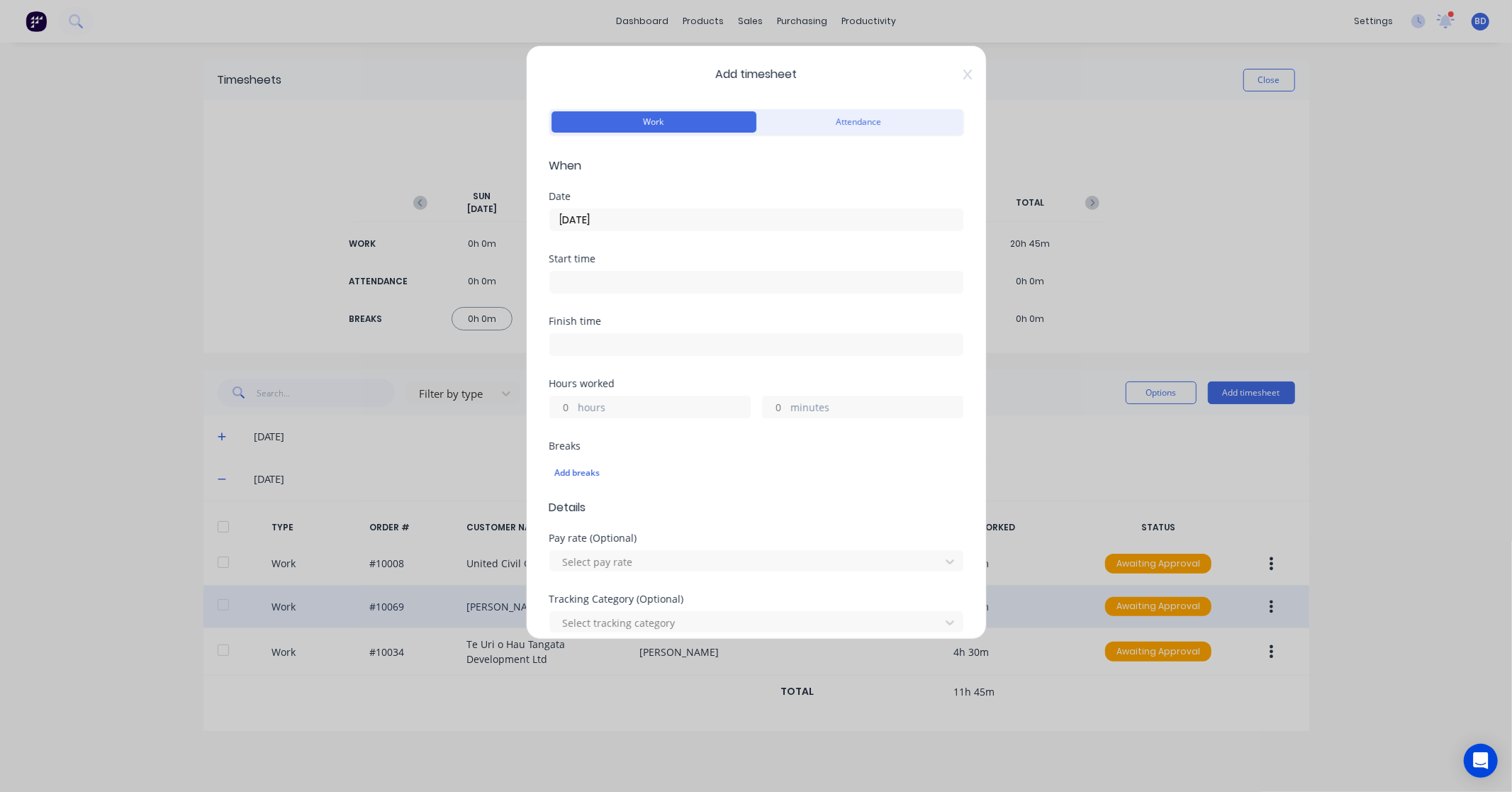
click at [597, 284] on input at bounding box center [756, 282] width 412 height 22
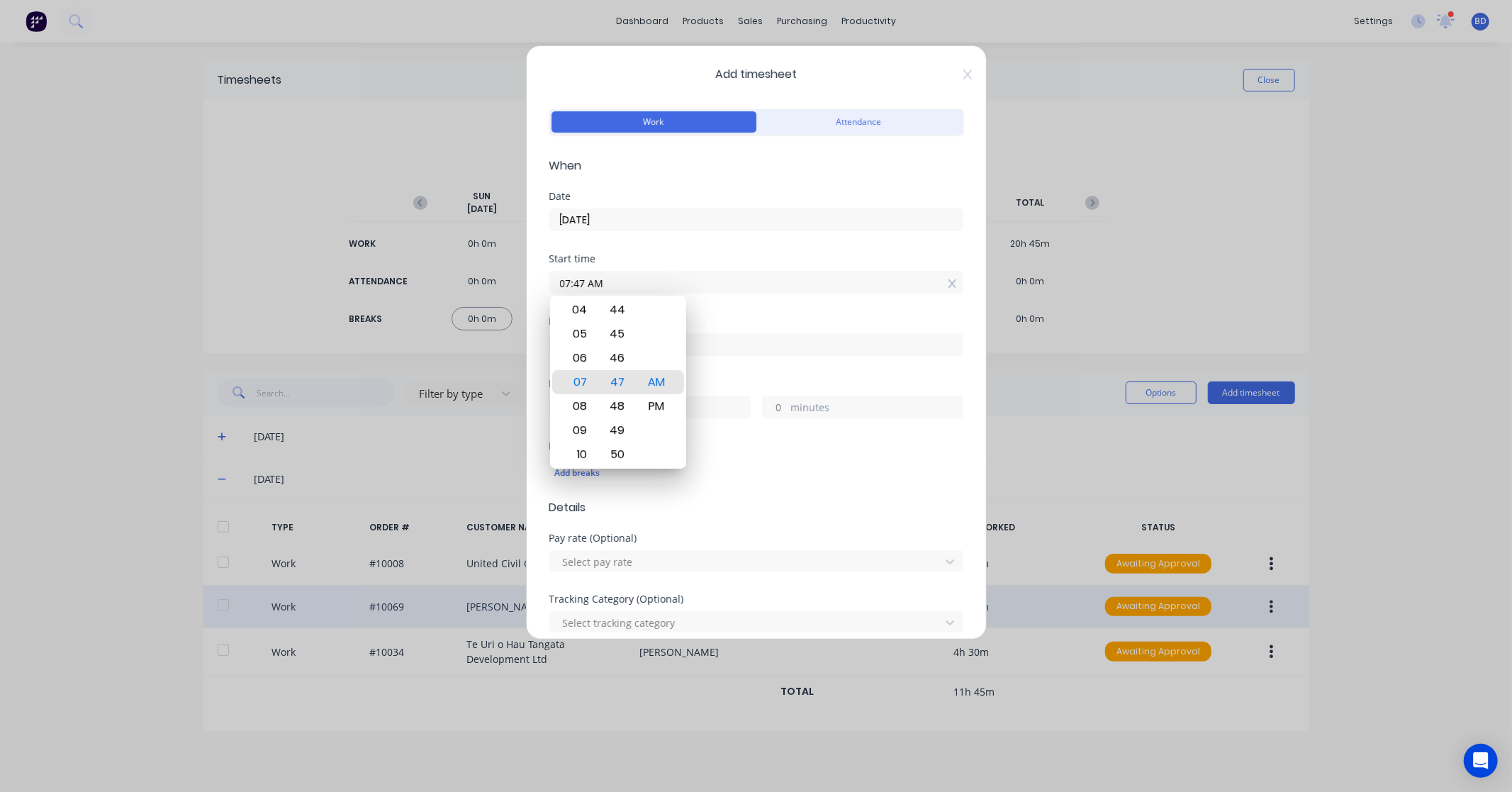
drag, startPoint x: 613, startPoint y: 280, endPoint x: 468, endPoint y: 277, distance: 145.0
click at [468, 277] on div "Add timesheet Work Attendance When Date 26/09/2025 Start time 07:47 AM Finish t…" at bounding box center [756, 396] width 1512 height 792
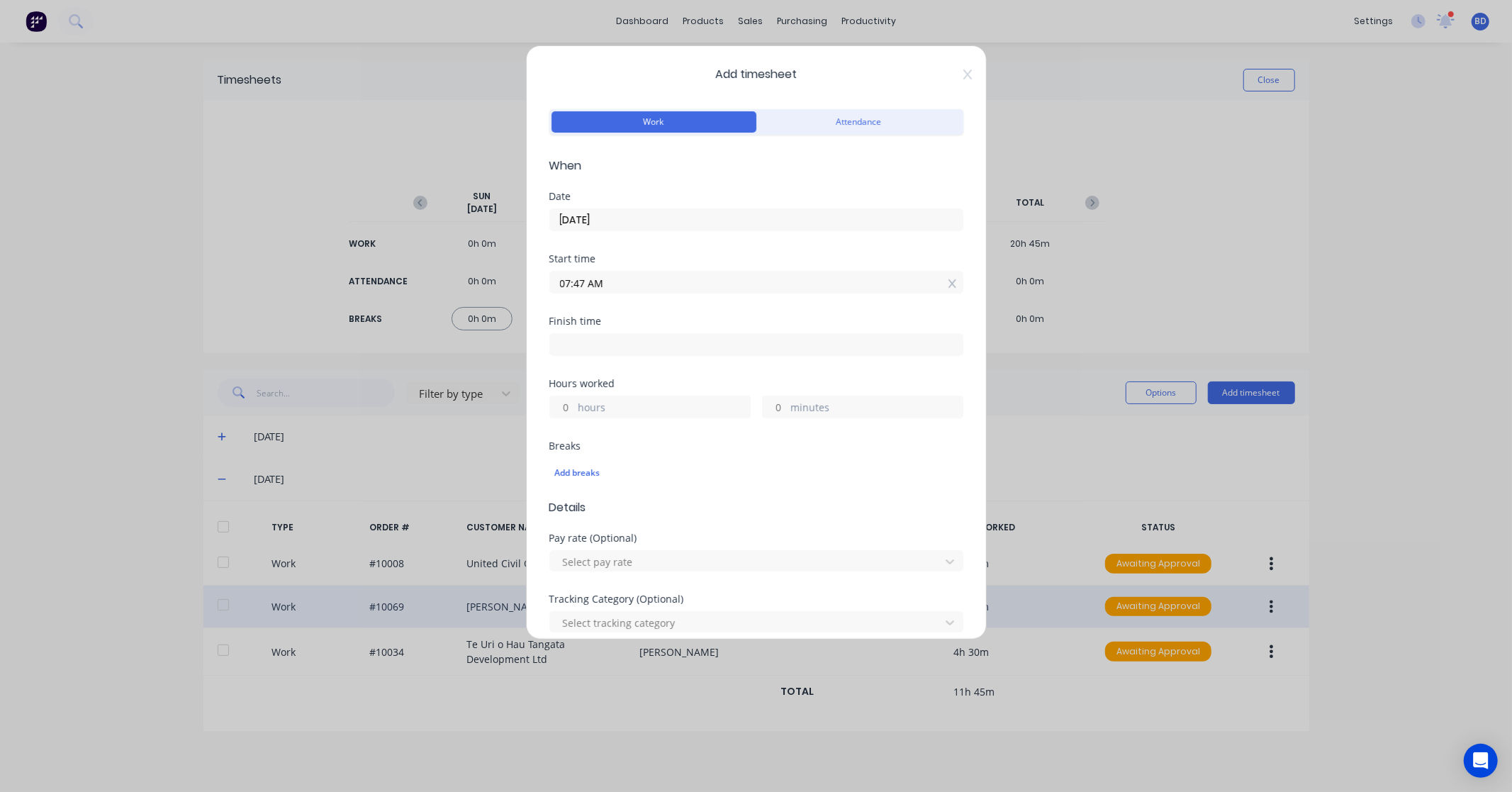
paste input "7:30"
type input "07:30 AM"
click at [607, 343] on input at bounding box center [756, 344] width 412 height 22
type input "07:47 AM"
type input "0"
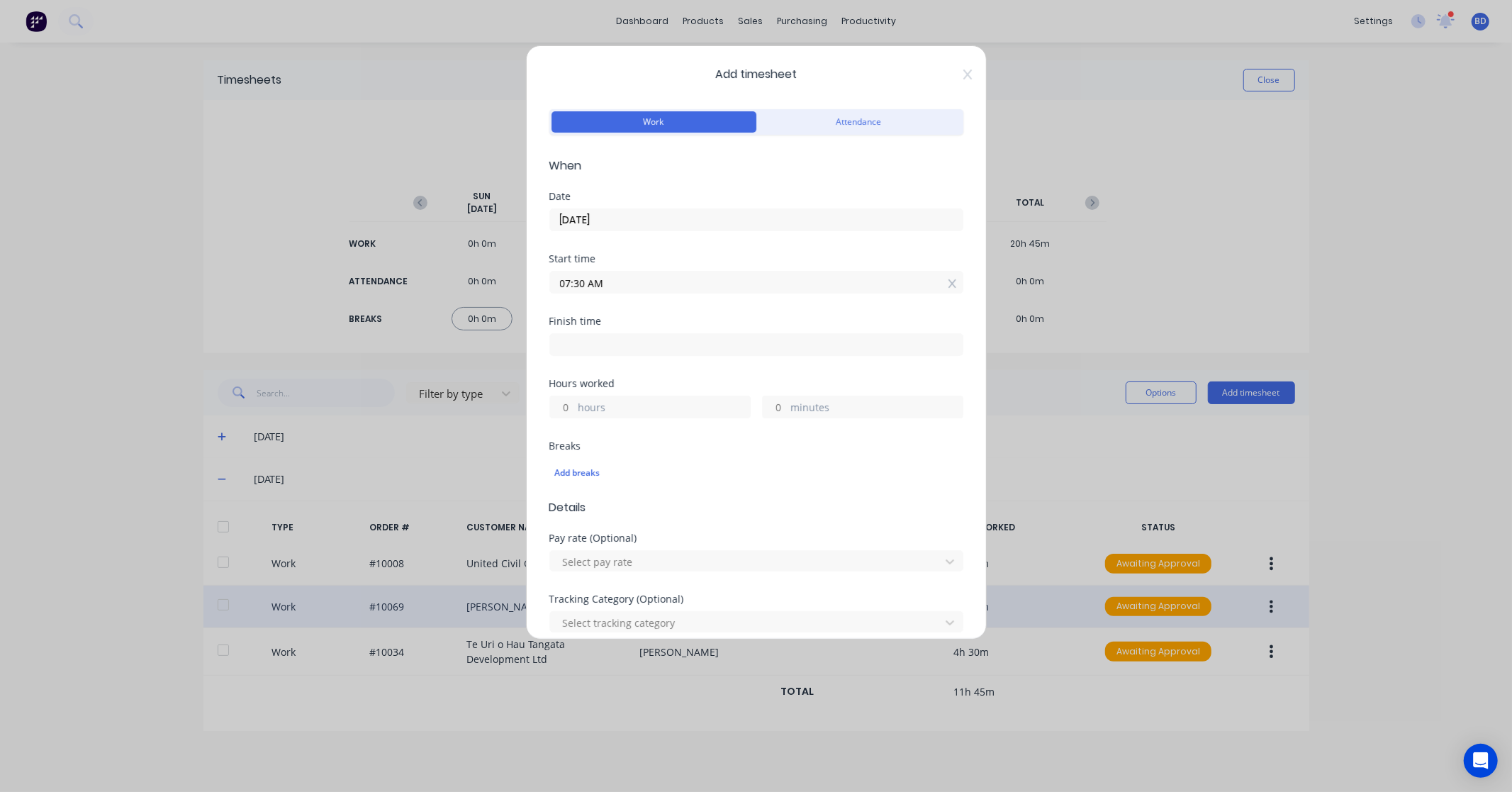
type input "17"
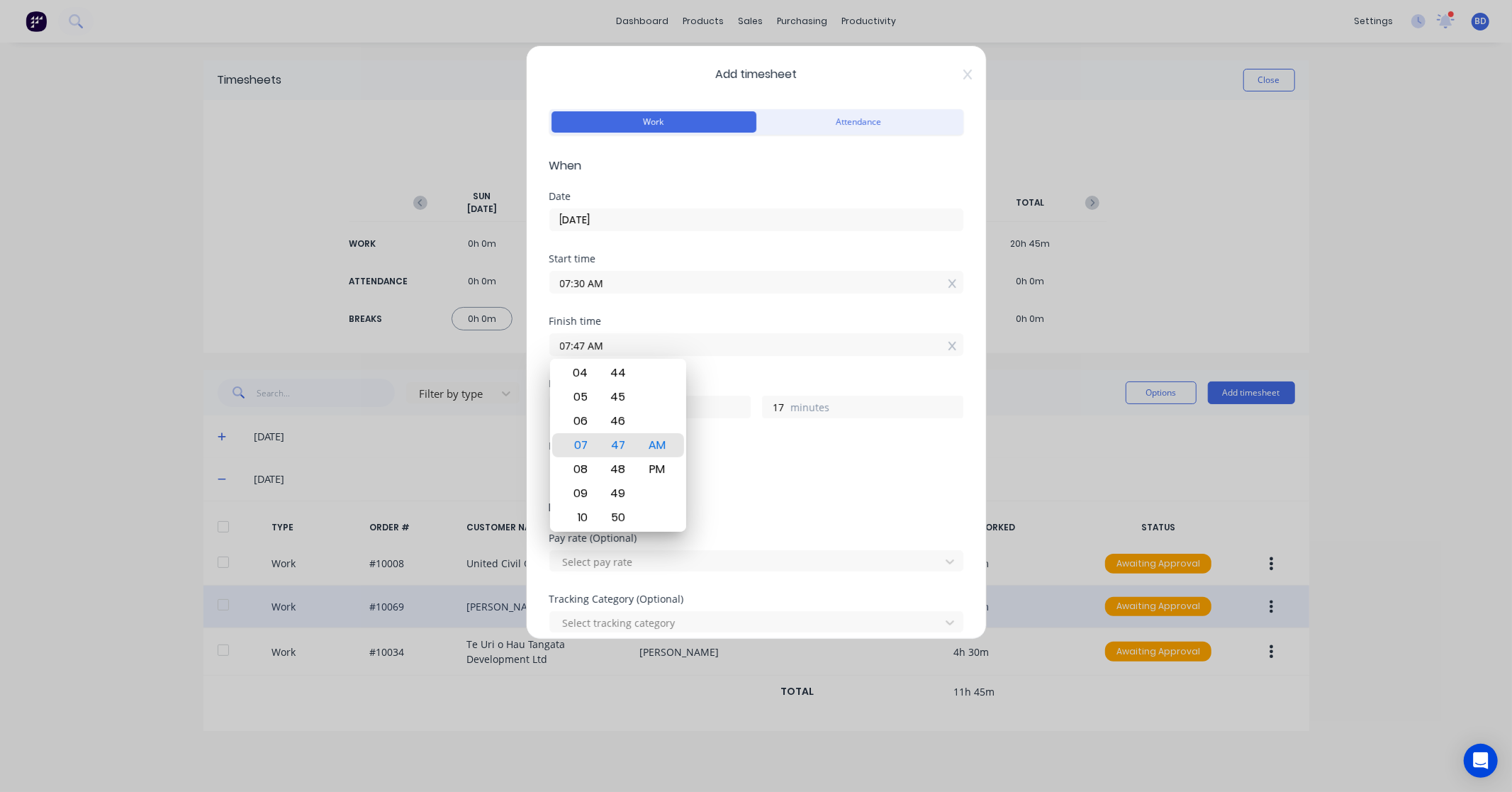
drag, startPoint x: 637, startPoint y: 343, endPoint x: 472, endPoint y: 345, distance: 165.0
click at [472, 345] on div "Add timesheet Work Attendance When Date 26/09/2025 Start time 07:30 AM Finish t…" at bounding box center [756, 396] width 1512 height 792
paste input "10:15 P"
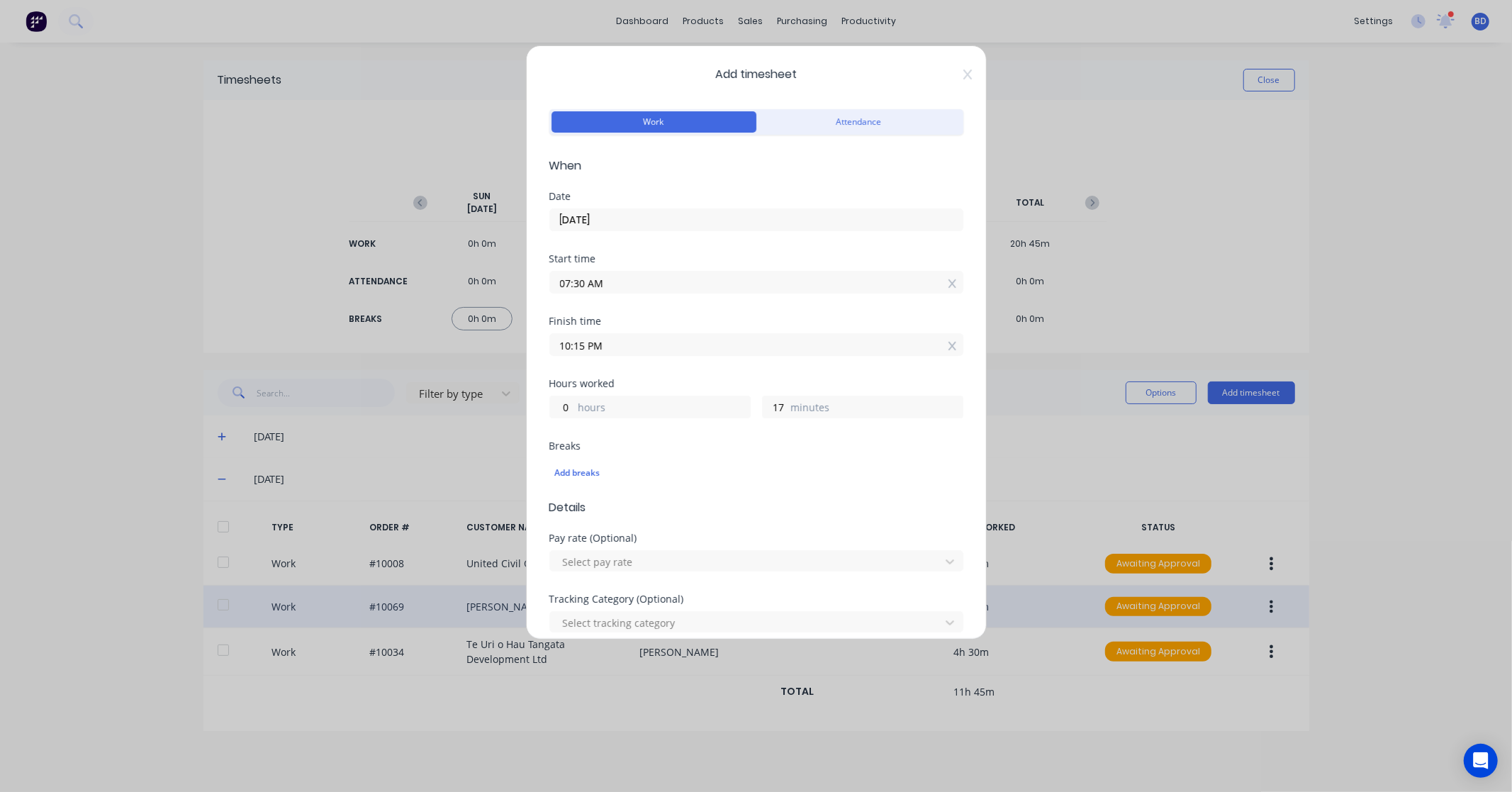
type input "10:15 PM"
type input "14"
type input "45"
click at [710, 384] on div "Hours worked" at bounding box center [756, 384] width 414 height 10
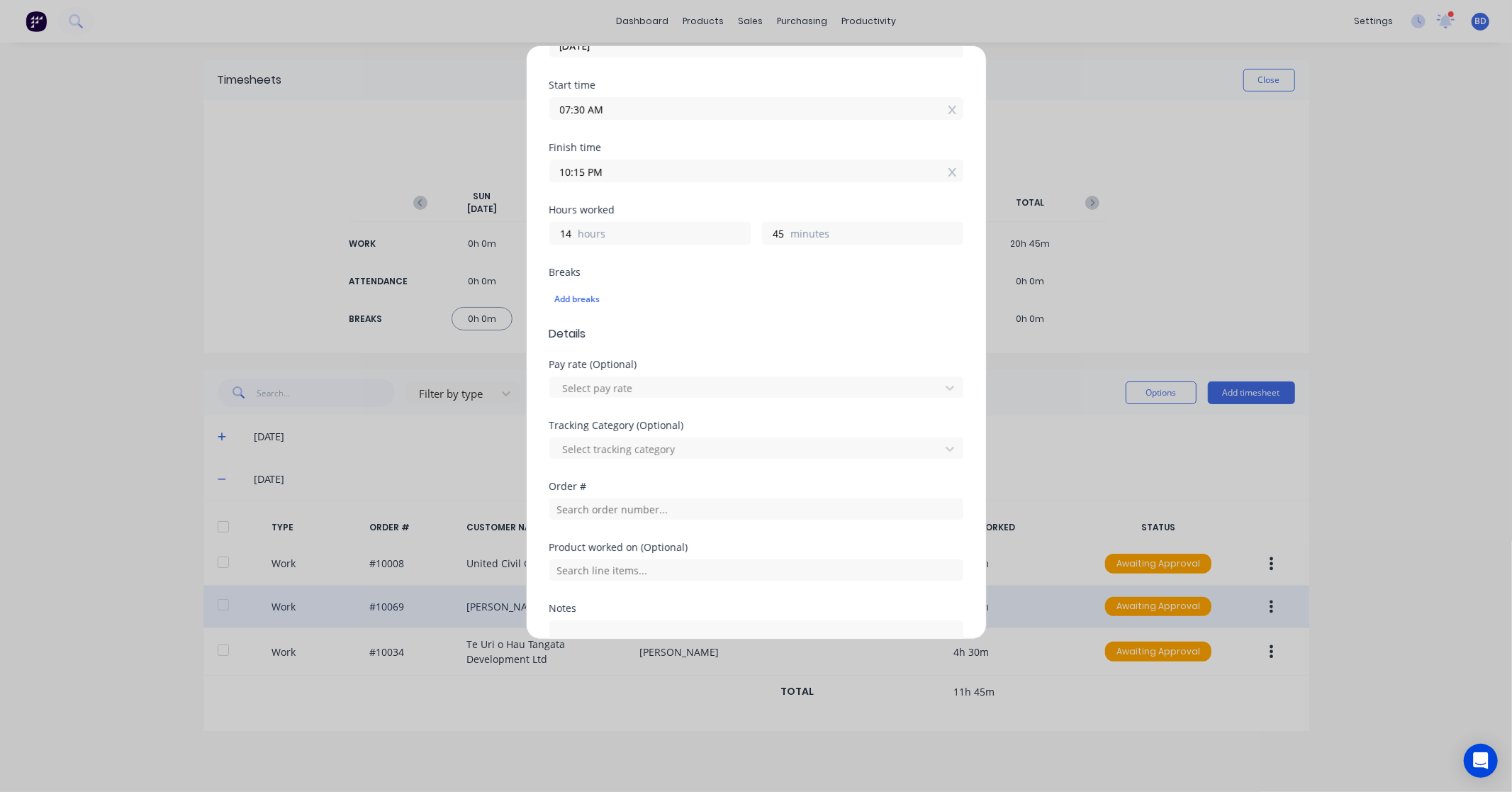
scroll to position [236, 0]
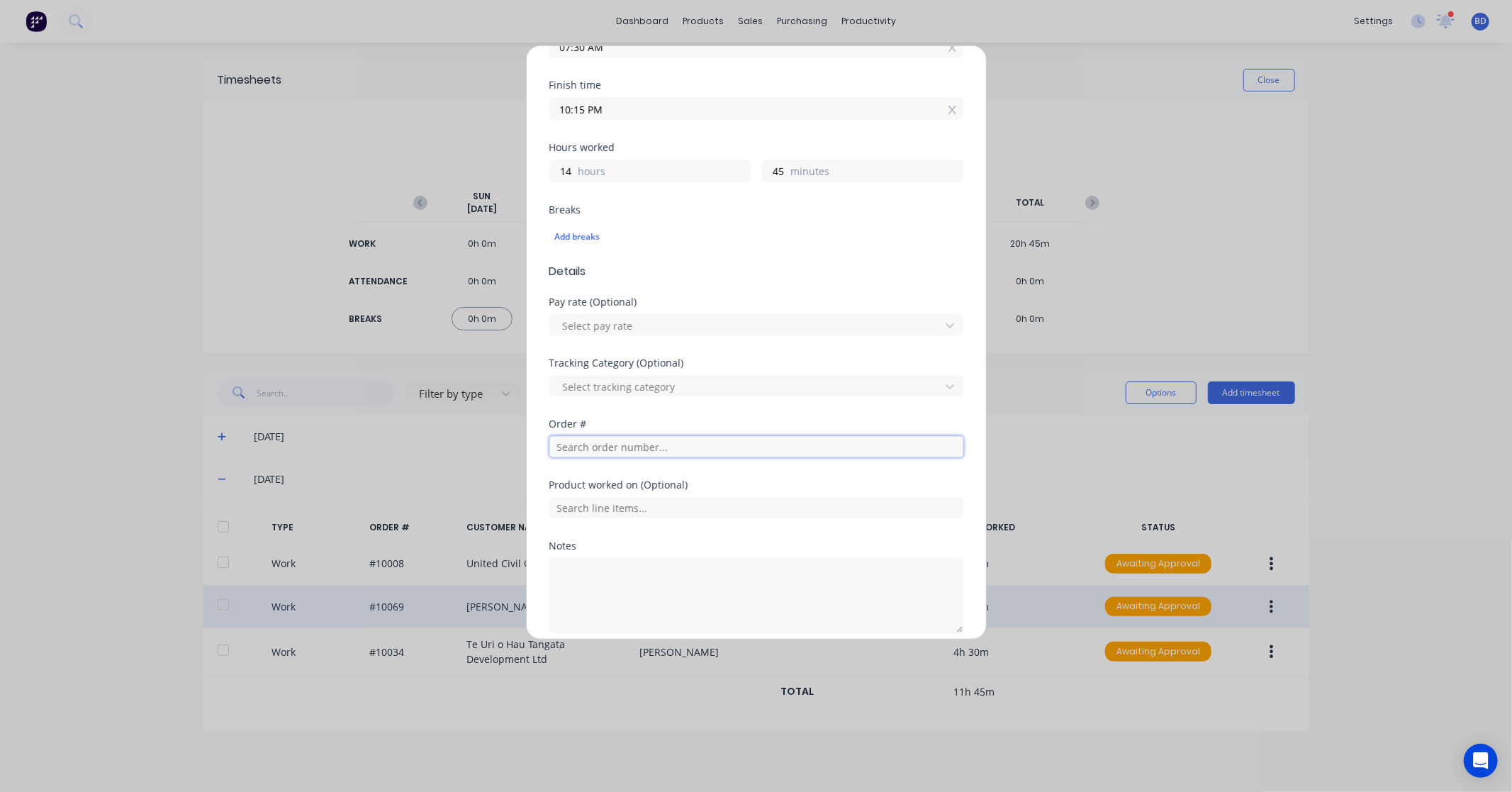
click at [579, 448] on input "text" at bounding box center [756, 446] width 414 height 22
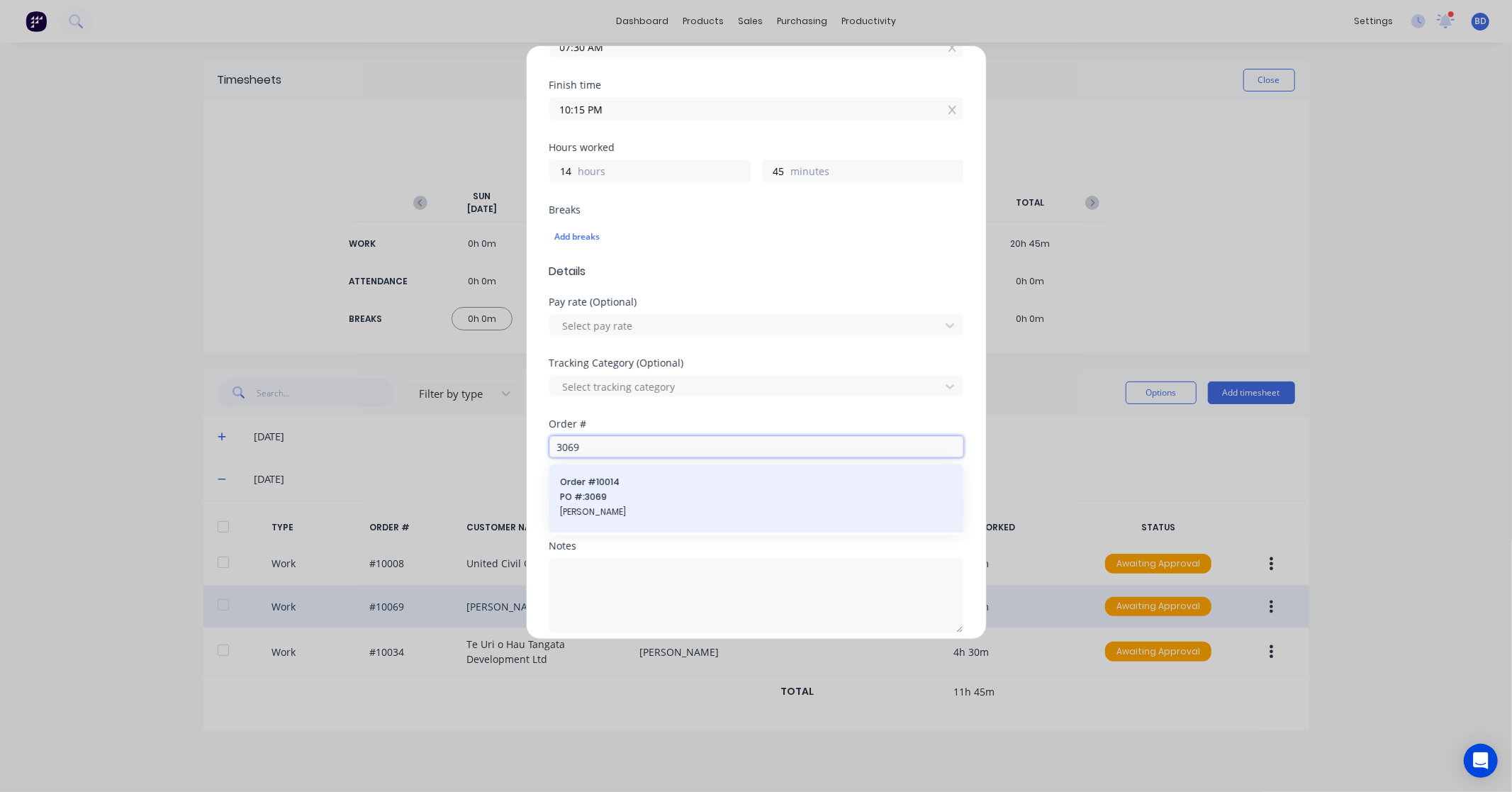
type input "3069"
click at [633, 492] on span "PO #: 3069" at bounding box center [756, 497] width 392 height 13
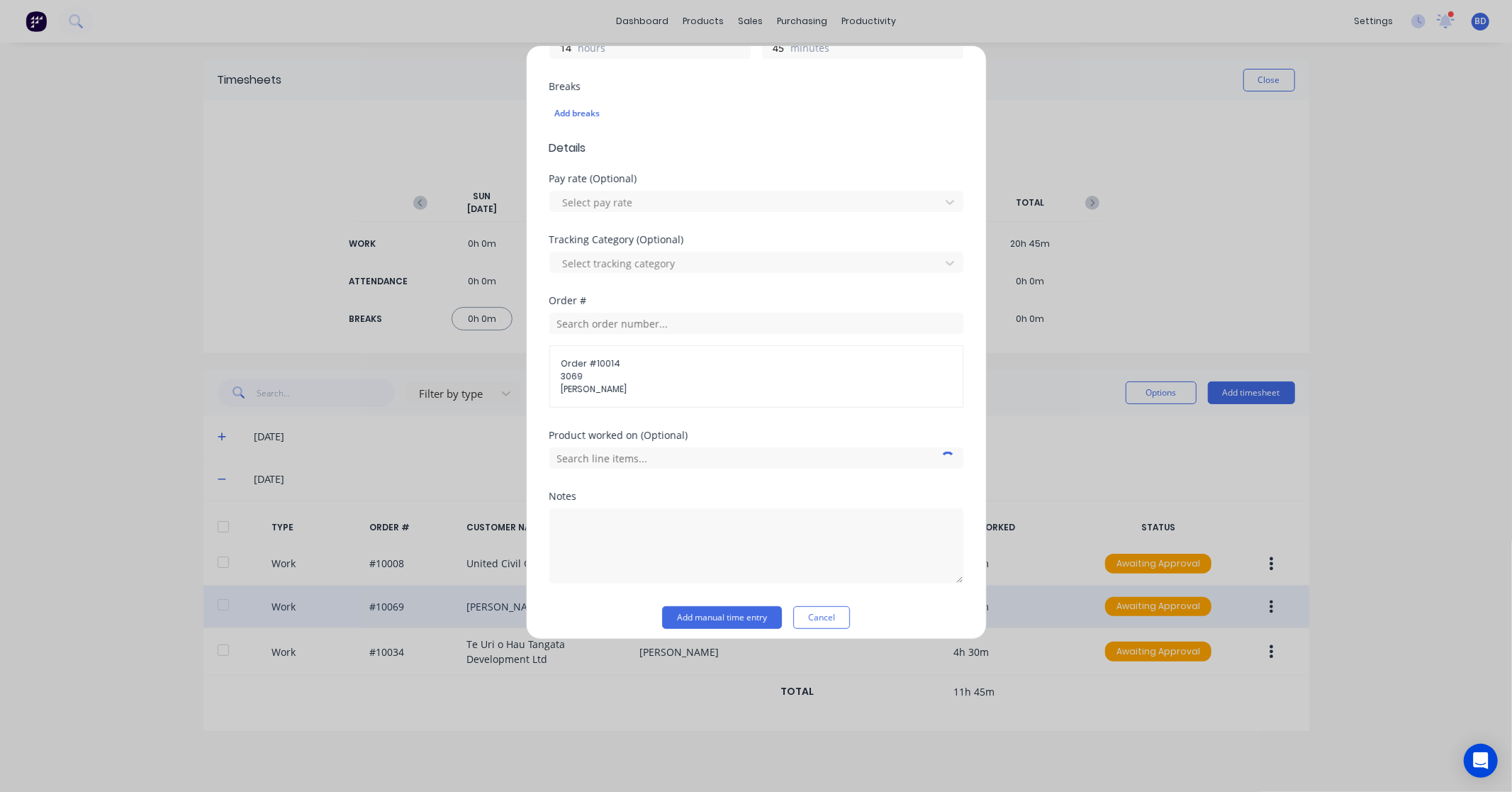
scroll to position [369, 0]
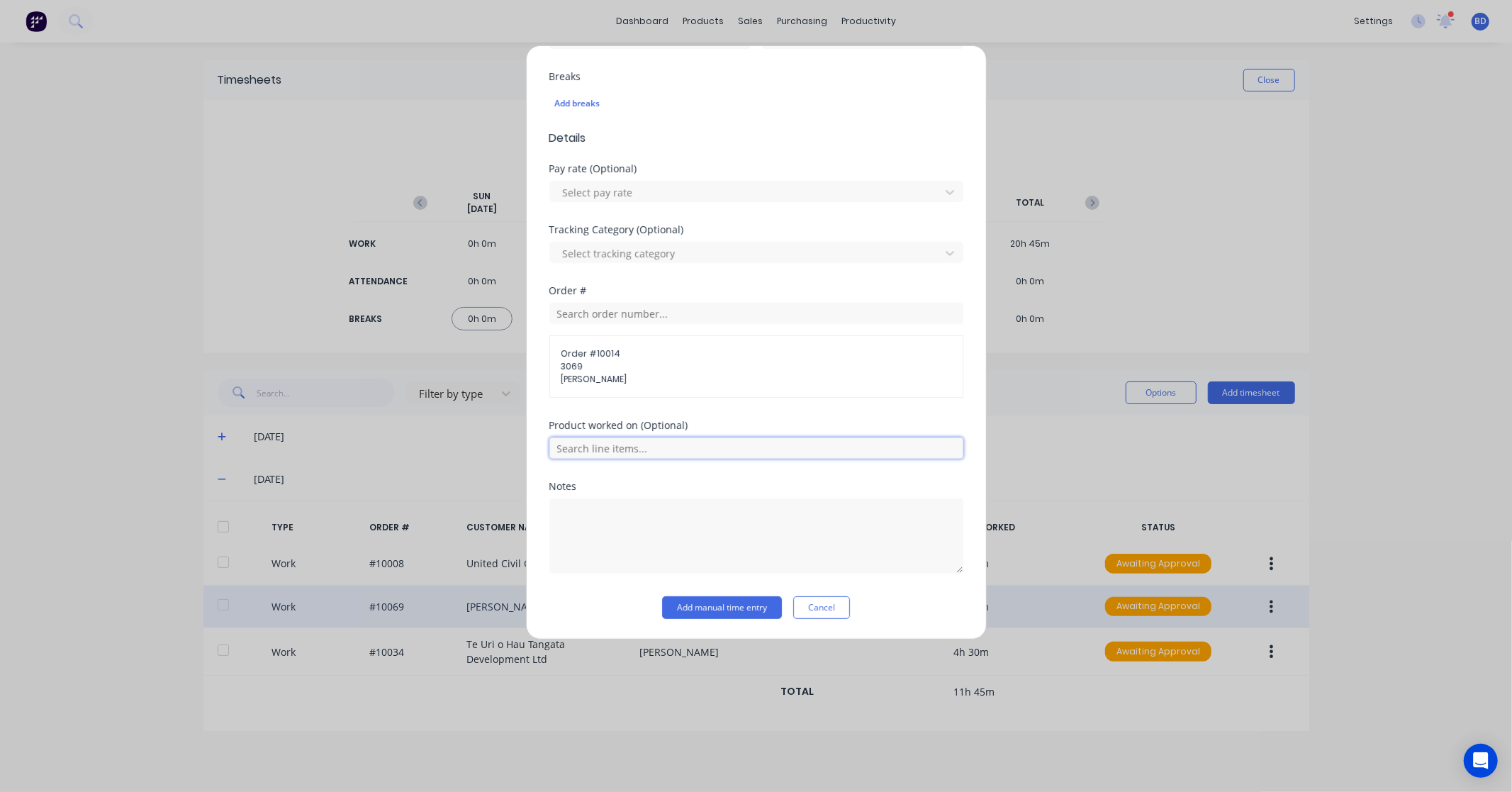
click at [655, 449] on input "text" at bounding box center [756, 448] width 414 height 22
click at [624, 555] on span "Installation" at bounding box center [768, 554] width 368 height 13
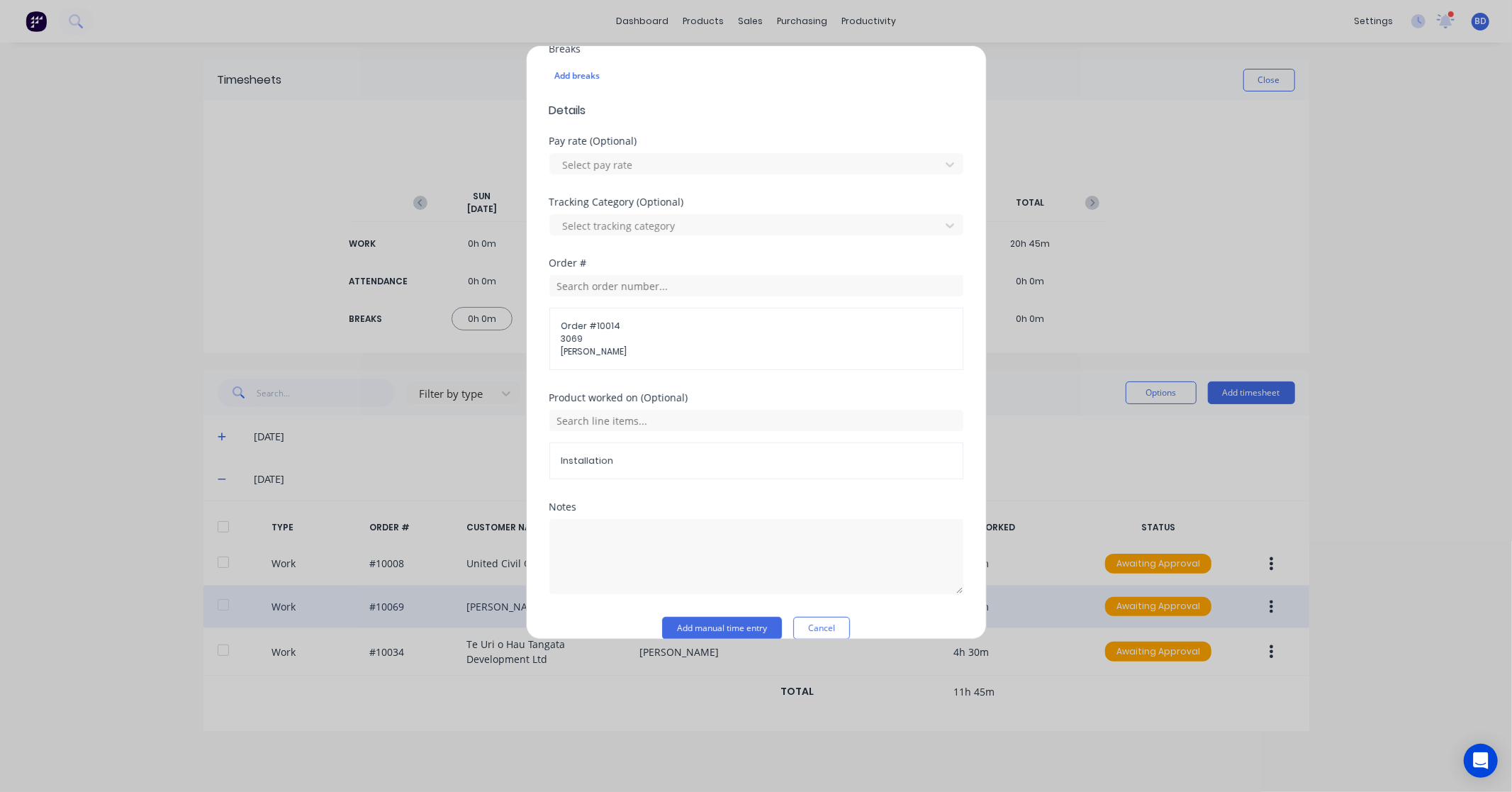
scroll to position [418, 0]
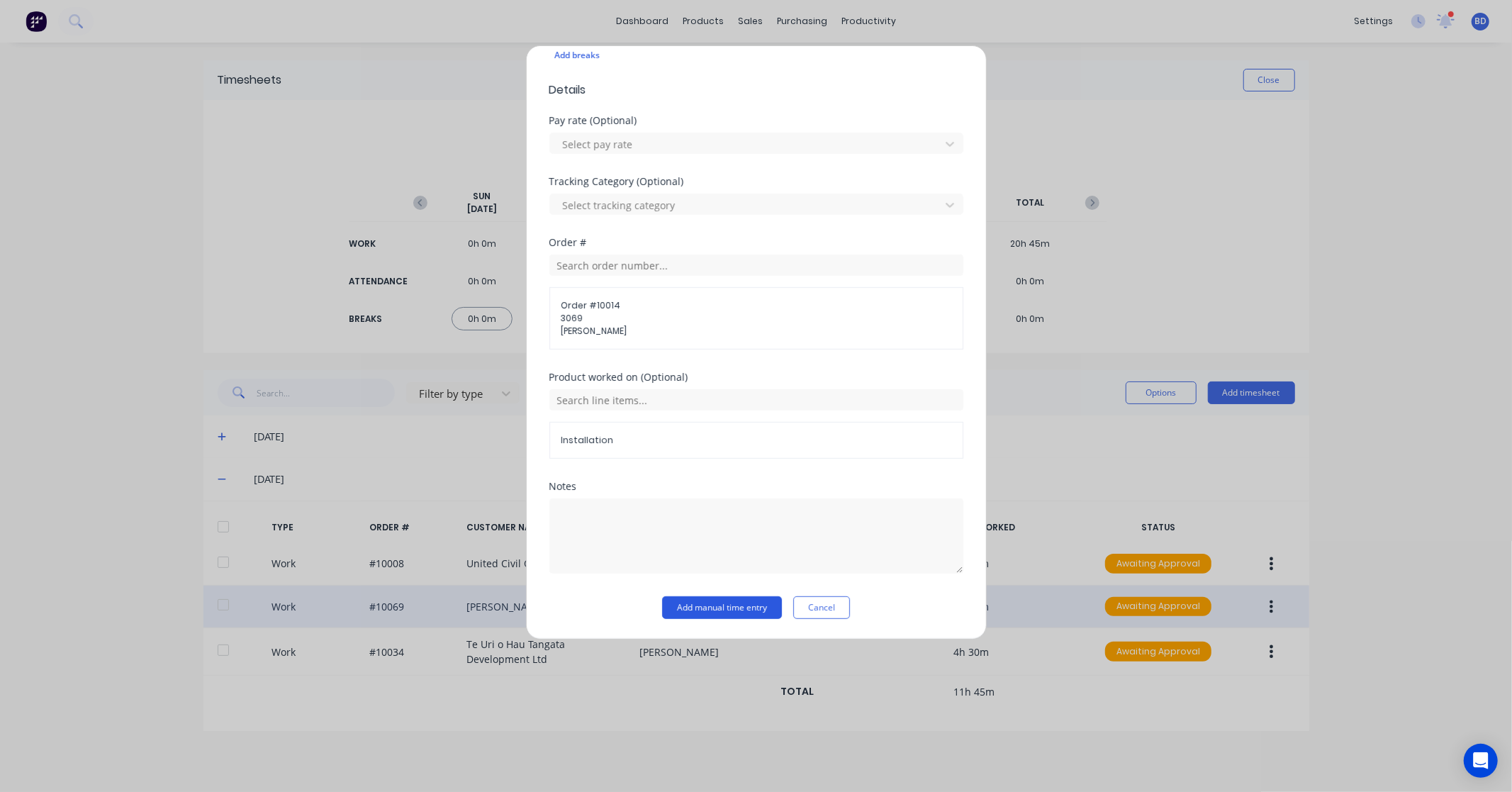
click at [722, 609] on button "Add manual time entry" at bounding box center [722, 608] width 120 height 22
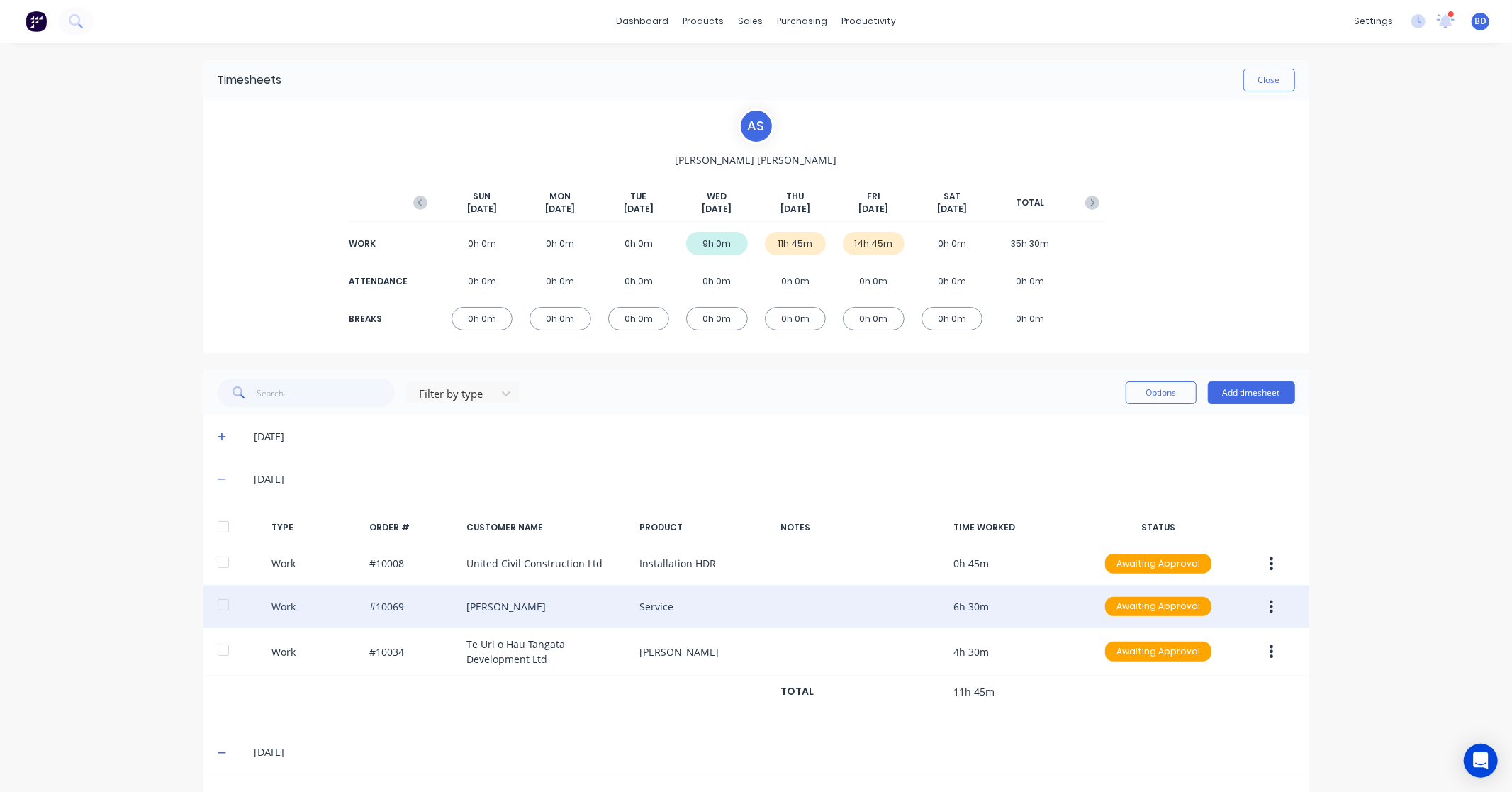
click at [217, 525] on div at bounding box center [223, 526] width 28 height 28
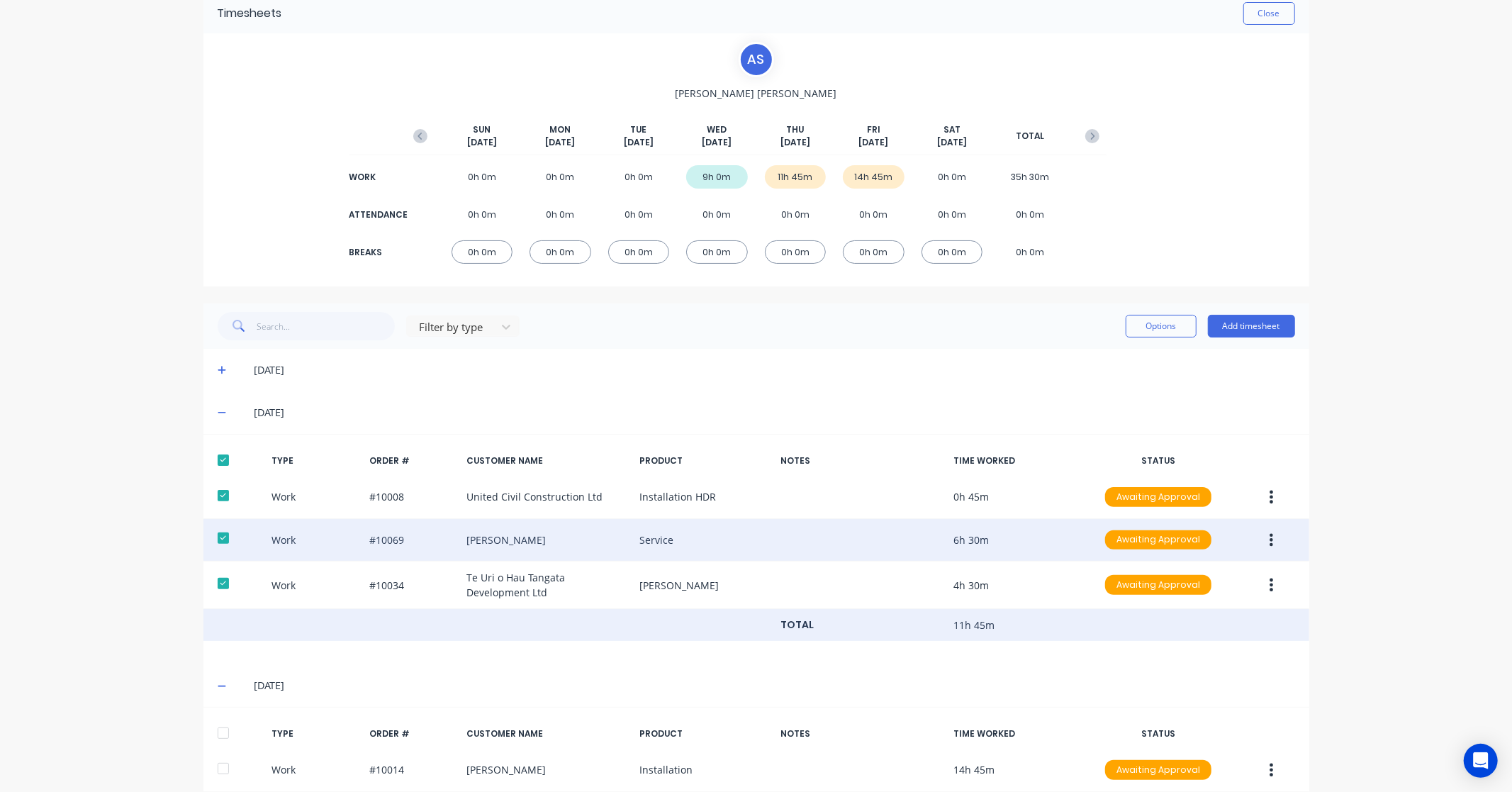
scroll to position [139, 0]
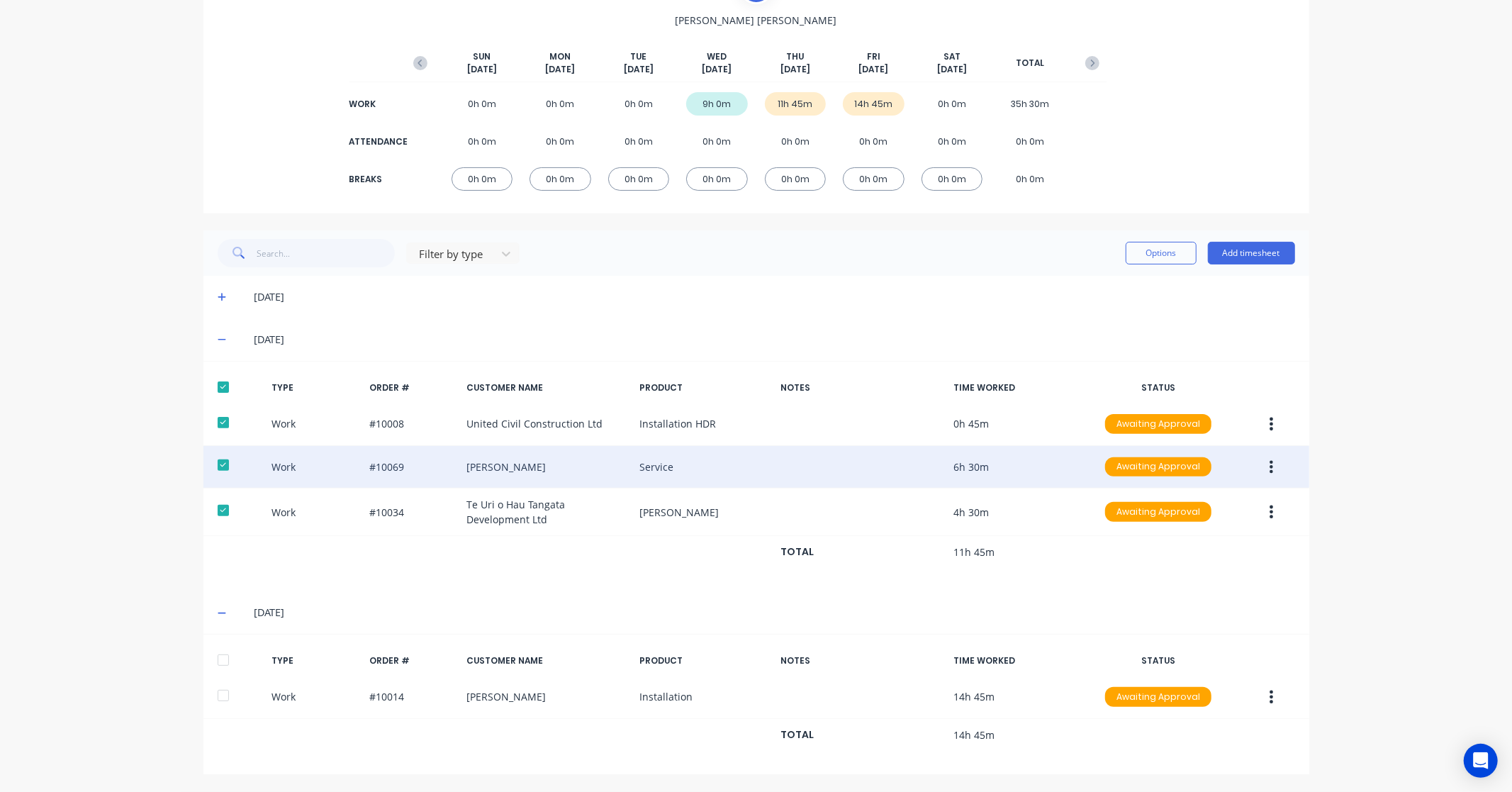
click at [214, 658] on div at bounding box center [223, 660] width 28 height 28
click at [1265, 257] on button "Add timesheet" at bounding box center [1252, 253] width 87 height 22
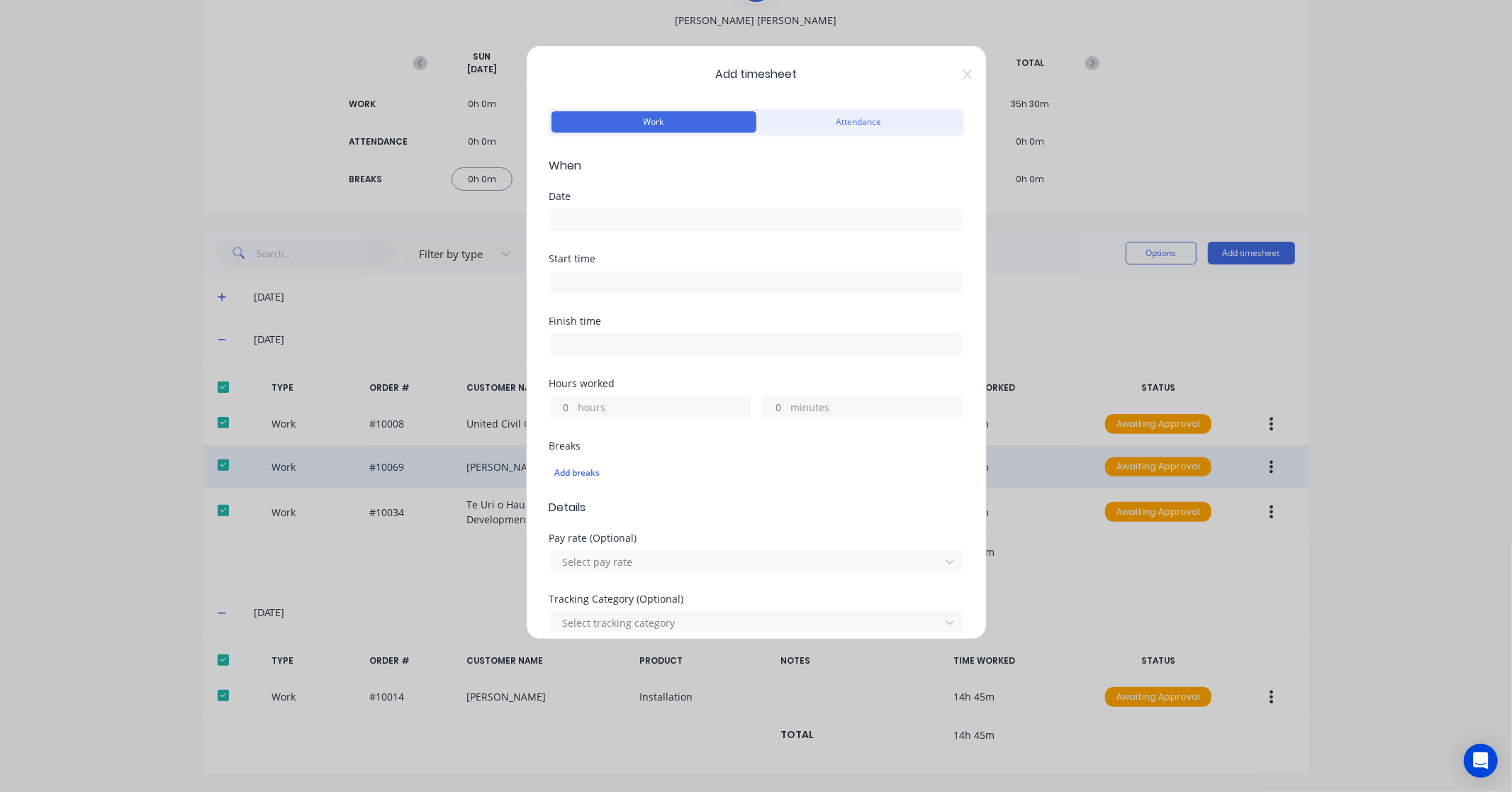
click at [963, 79] on div "Add timesheet Work Attendance When Date Start time Finish time Hours worked hou…" at bounding box center [756, 343] width 460 height 594
click at [963, 78] on icon at bounding box center [967, 74] width 9 height 11
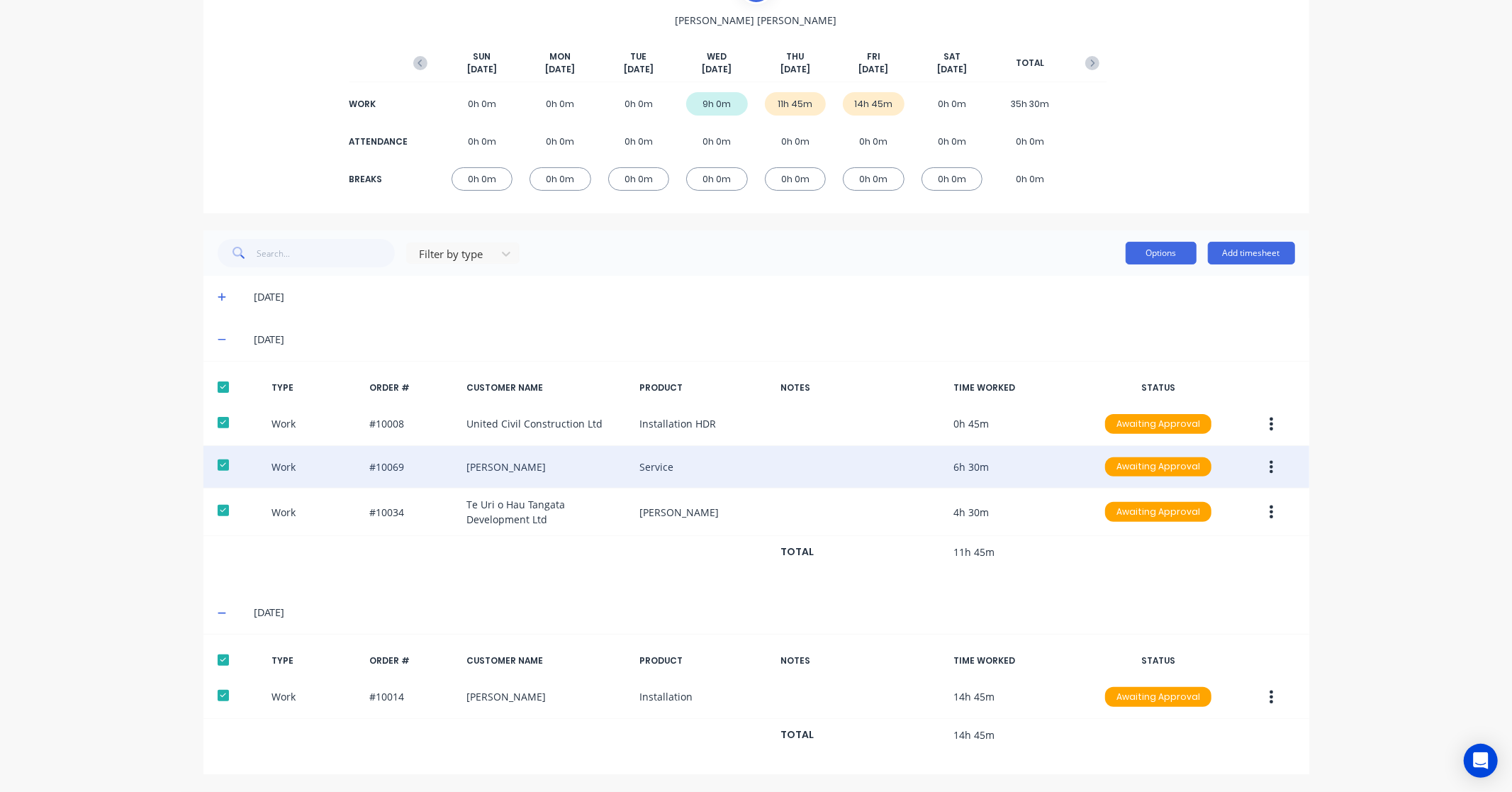
click at [1156, 256] on button "Options" at bounding box center [1161, 253] width 71 height 22
click at [1132, 281] on div "Approve" at bounding box center [1129, 290] width 109 height 21
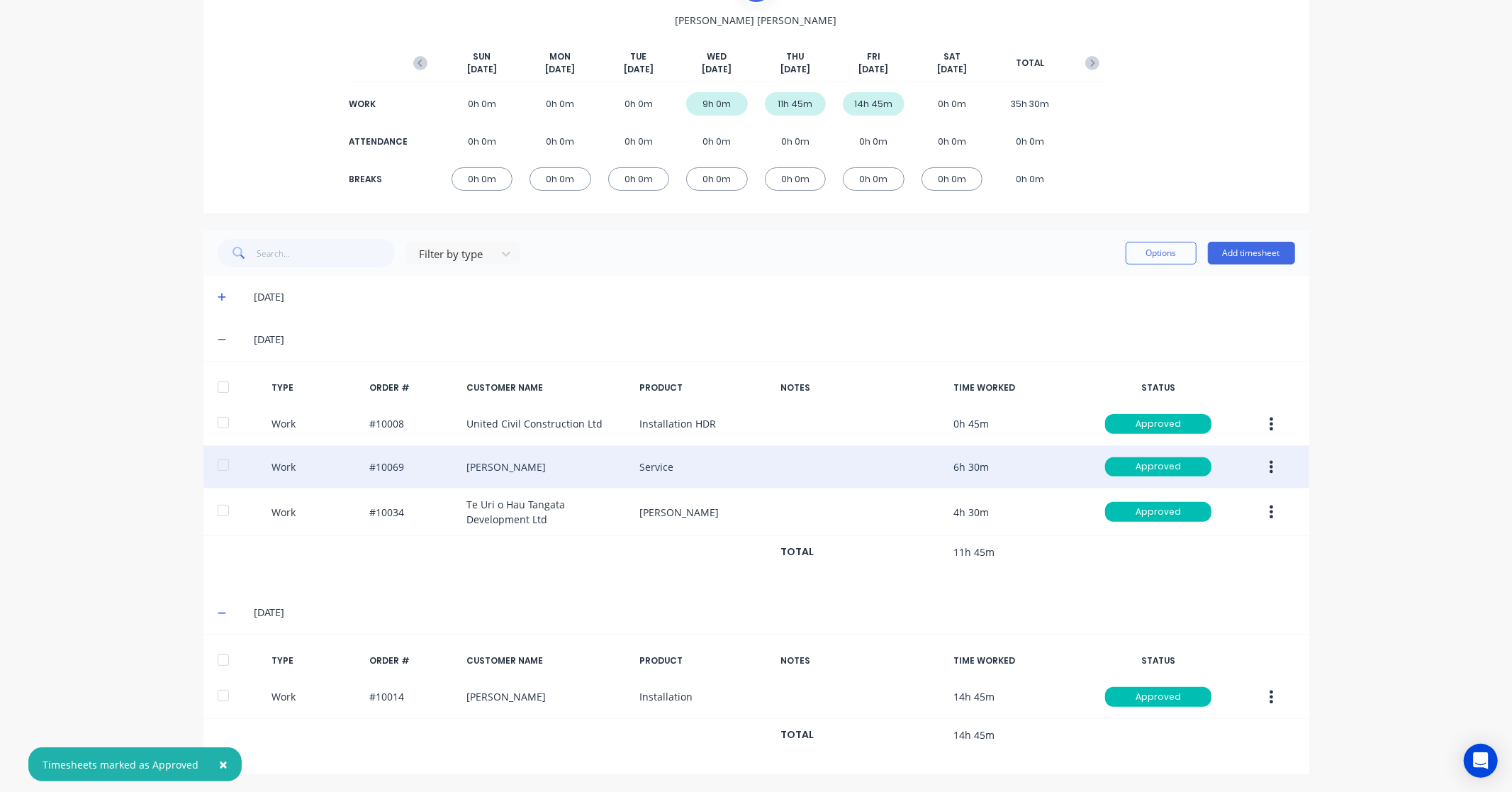
click at [101, 483] on div "× Timesheets marked as Approved dashboard products sales purchasing productivit…" at bounding box center [756, 396] width 1512 height 792
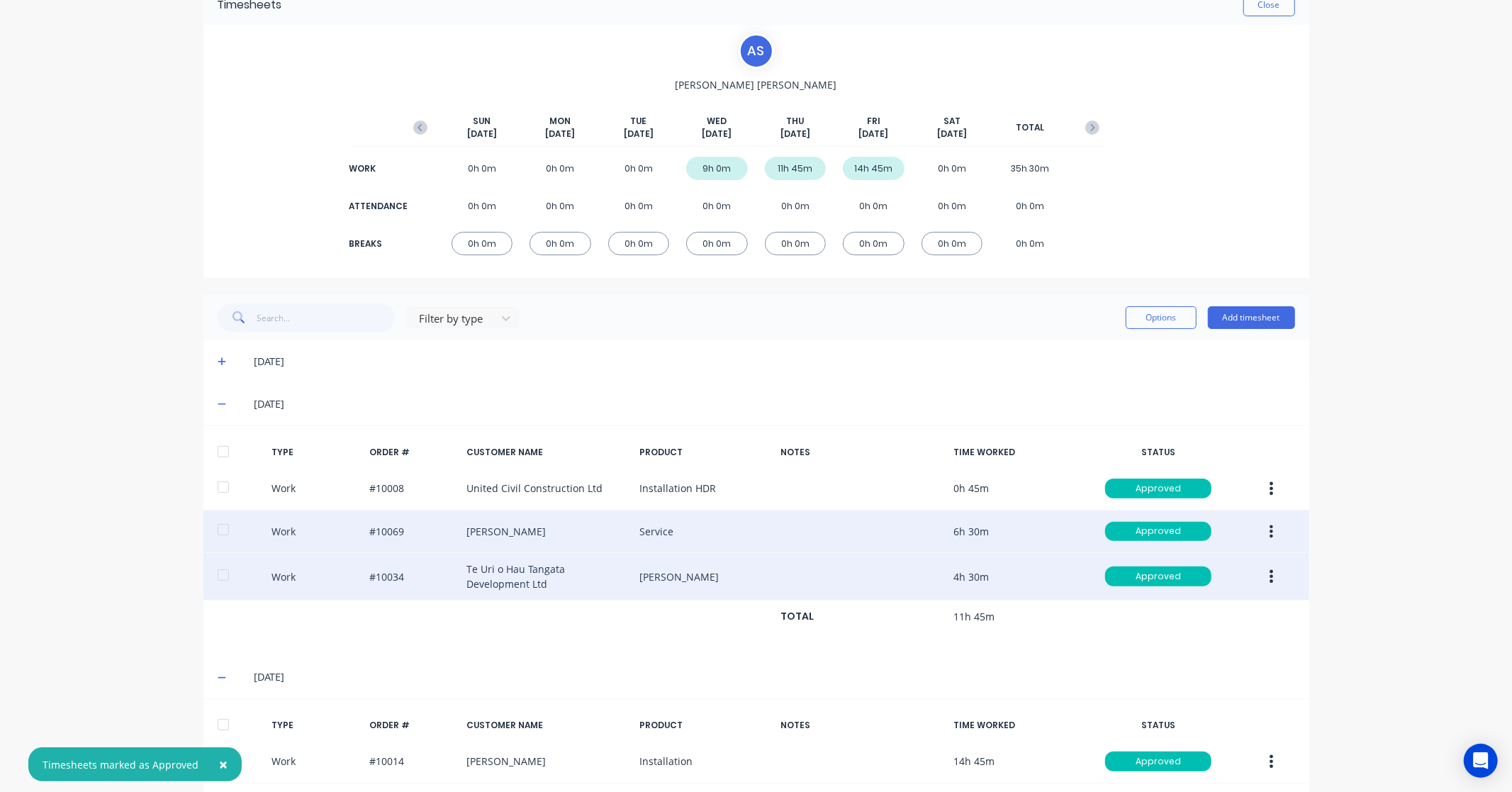
scroll to position [0, 0]
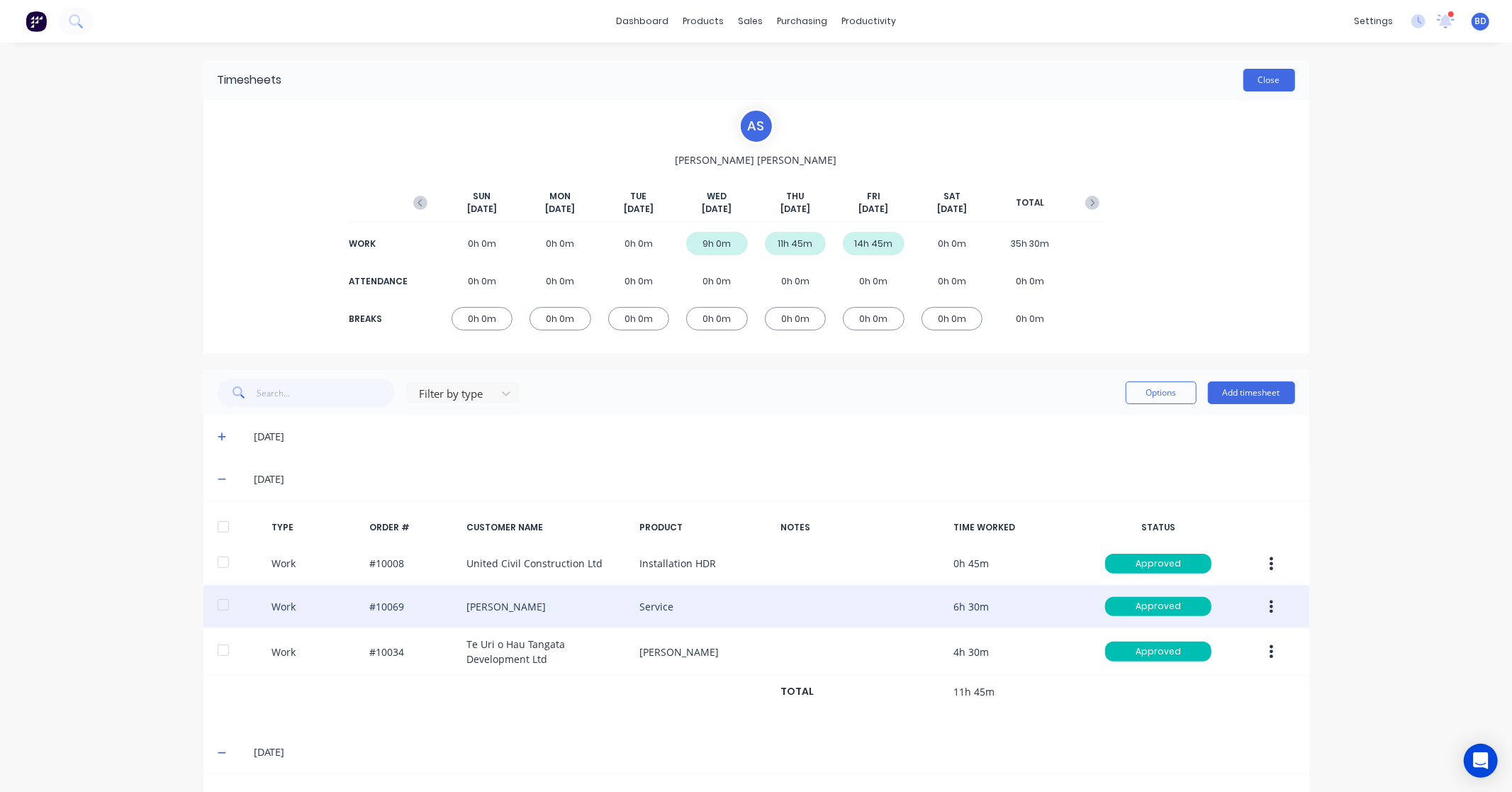
click at [1274, 80] on button "Close" at bounding box center [1269, 80] width 52 height 22
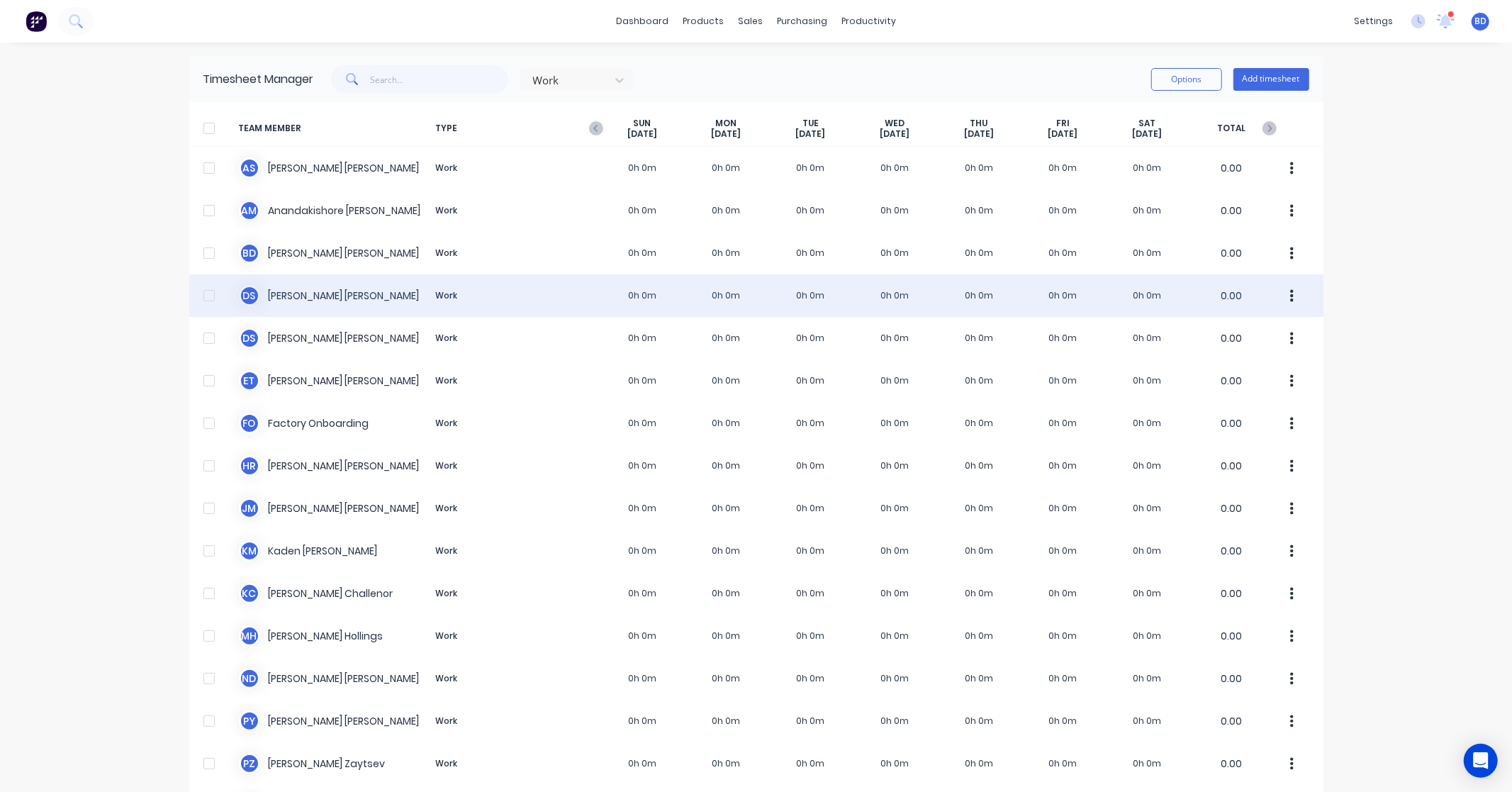
click at [275, 281] on div "D S Darrin Sangster Work 0h 0m 0h 0m 0h 0m 0h 0m 0h 0m 0h 0m 0h 0m 0.00" at bounding box center [756, 295] width 1134 height 42
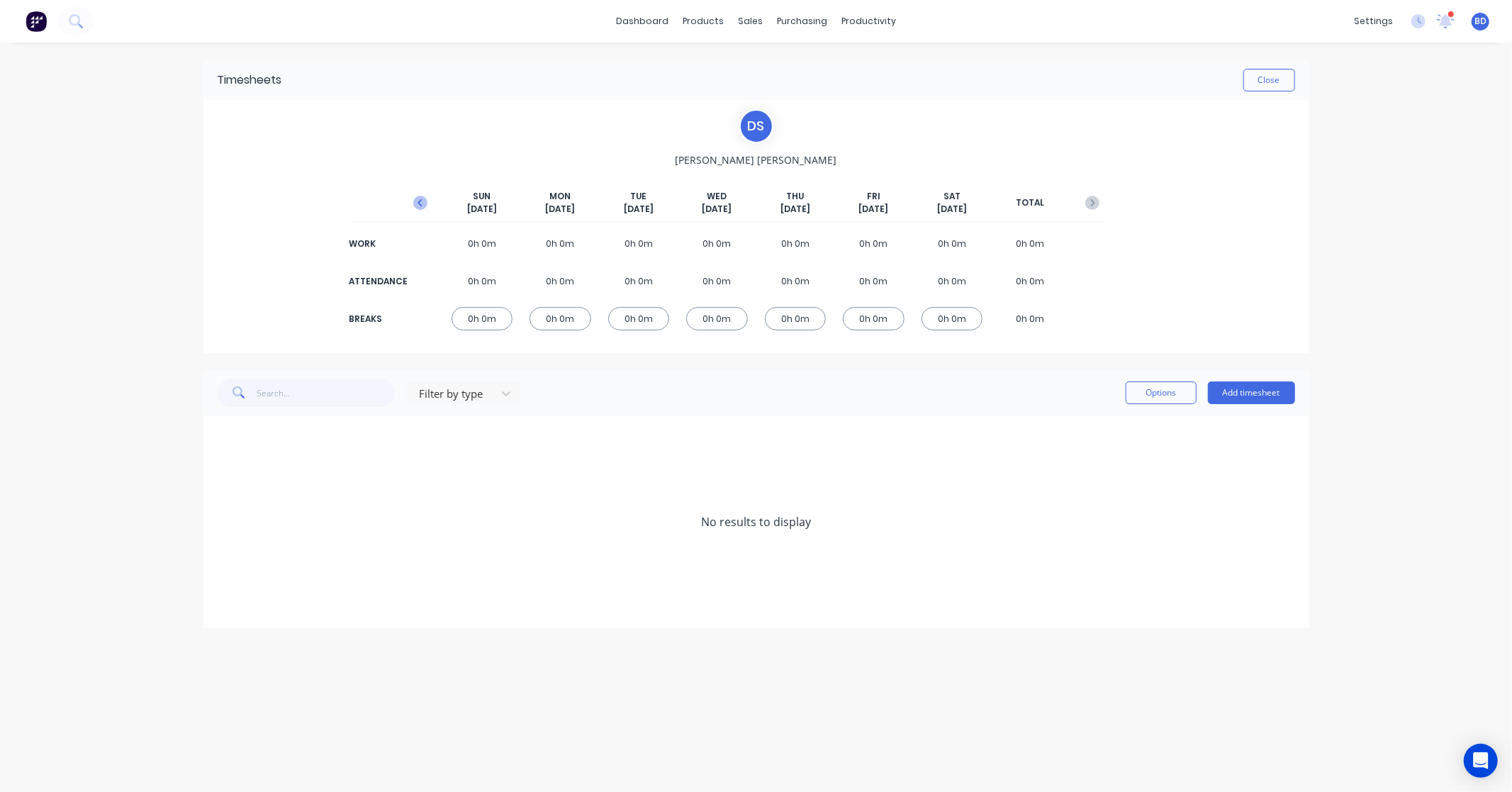
click at [409, 201] on button "button" at bounding box center [420, 203] width 28 height 26
click at [1248, 391] on button "Add timesheet" at bounding box center [1252, 392] width 87 height 22
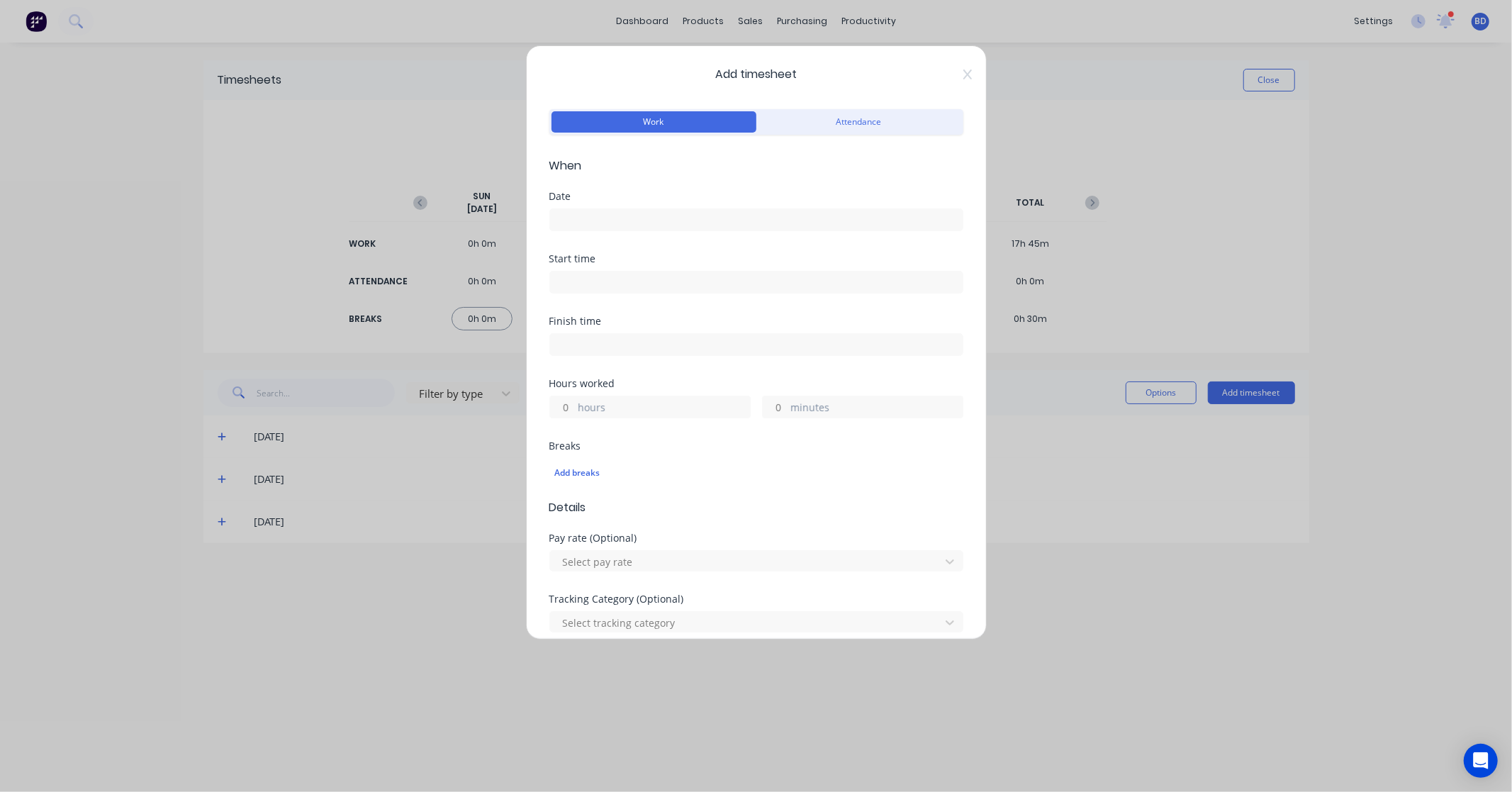
click at [585, 209] on label at bounding box center [756, 219] width 414 height 22
click at [585, 209] on input at bounding box center [756, 219] width 412 height 22
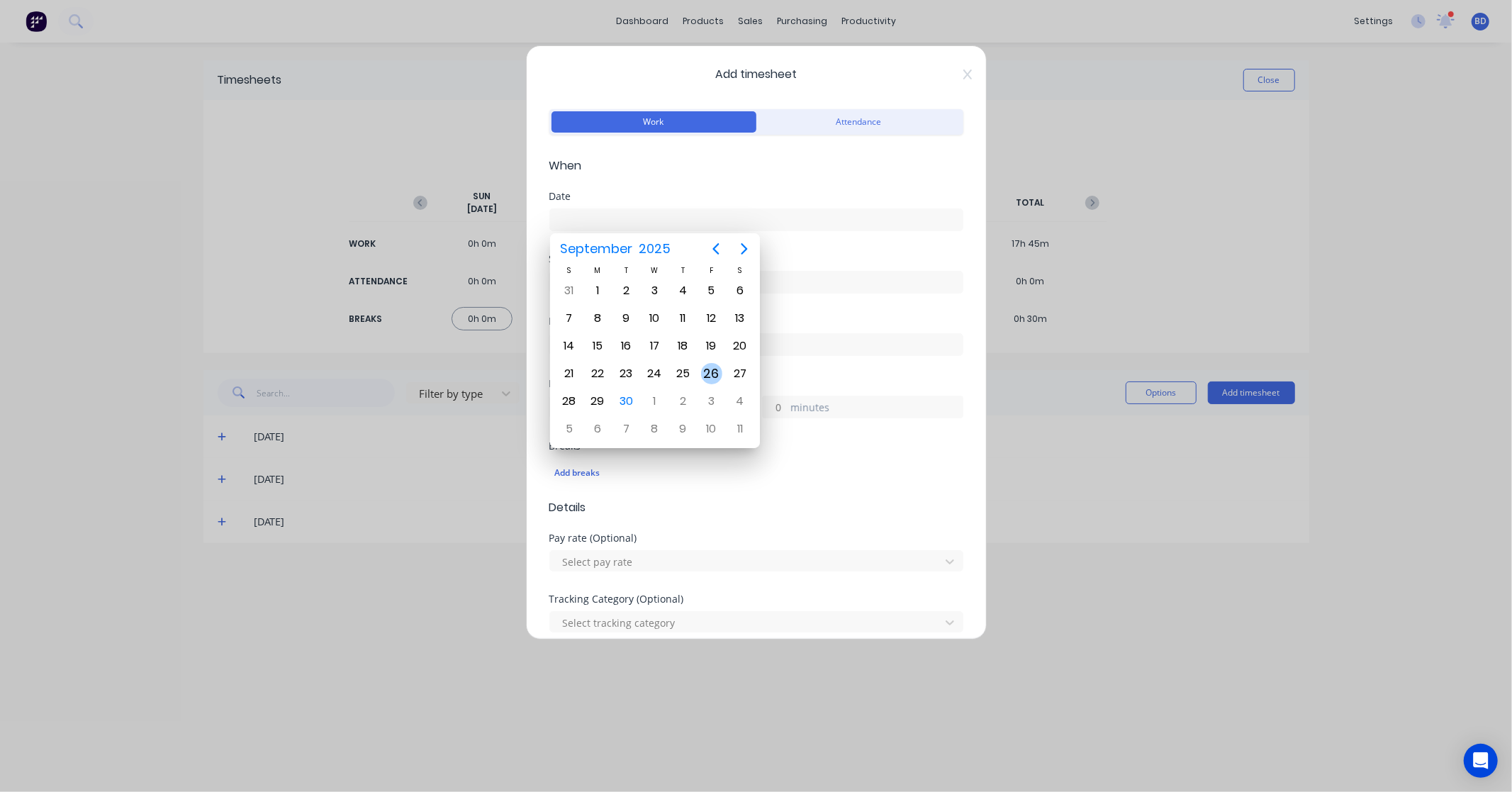
click at [706, 367] on div "26" at bounding box center [712, 373] width 22 height 22
type input "26/09/2025"
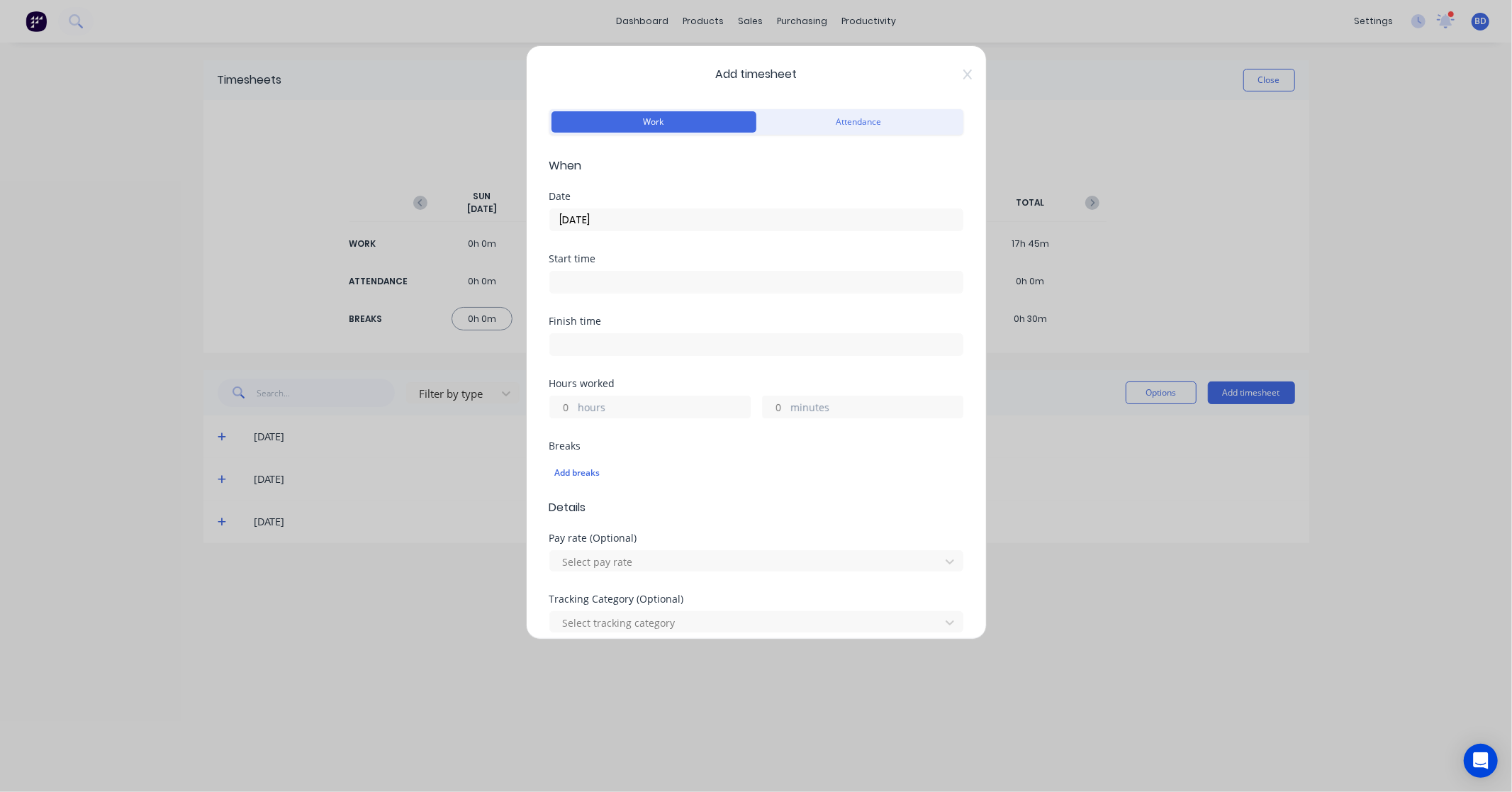
click at [572, 277] on input at bounding box center [756, 282] width 412 height 22
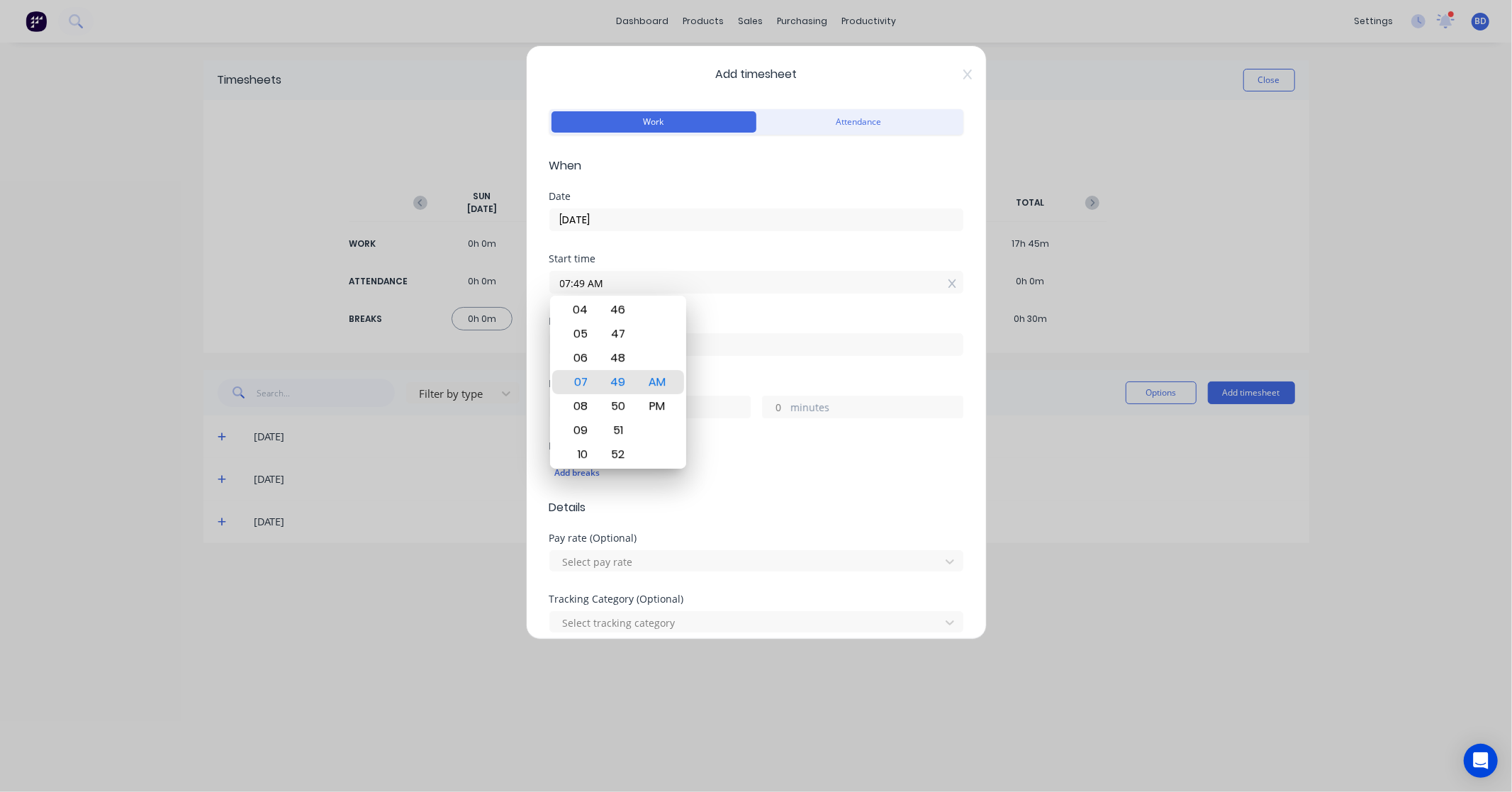
click at [635, 288] on input "07:49 AM" at bounding box center [756, 282] width 412 height 22
drag, startPoint x: 641, startPoint y: 284, endPoint x: 448, endPoint y: 278, distance: 193.1
click at [448, 278] on div "Add timesheet Work Attendance When Date 26/09/2025 Start time 07:49 AM Finish t…" at bounding box center [756, 396] width 1512 height 792
paste input "10:00"
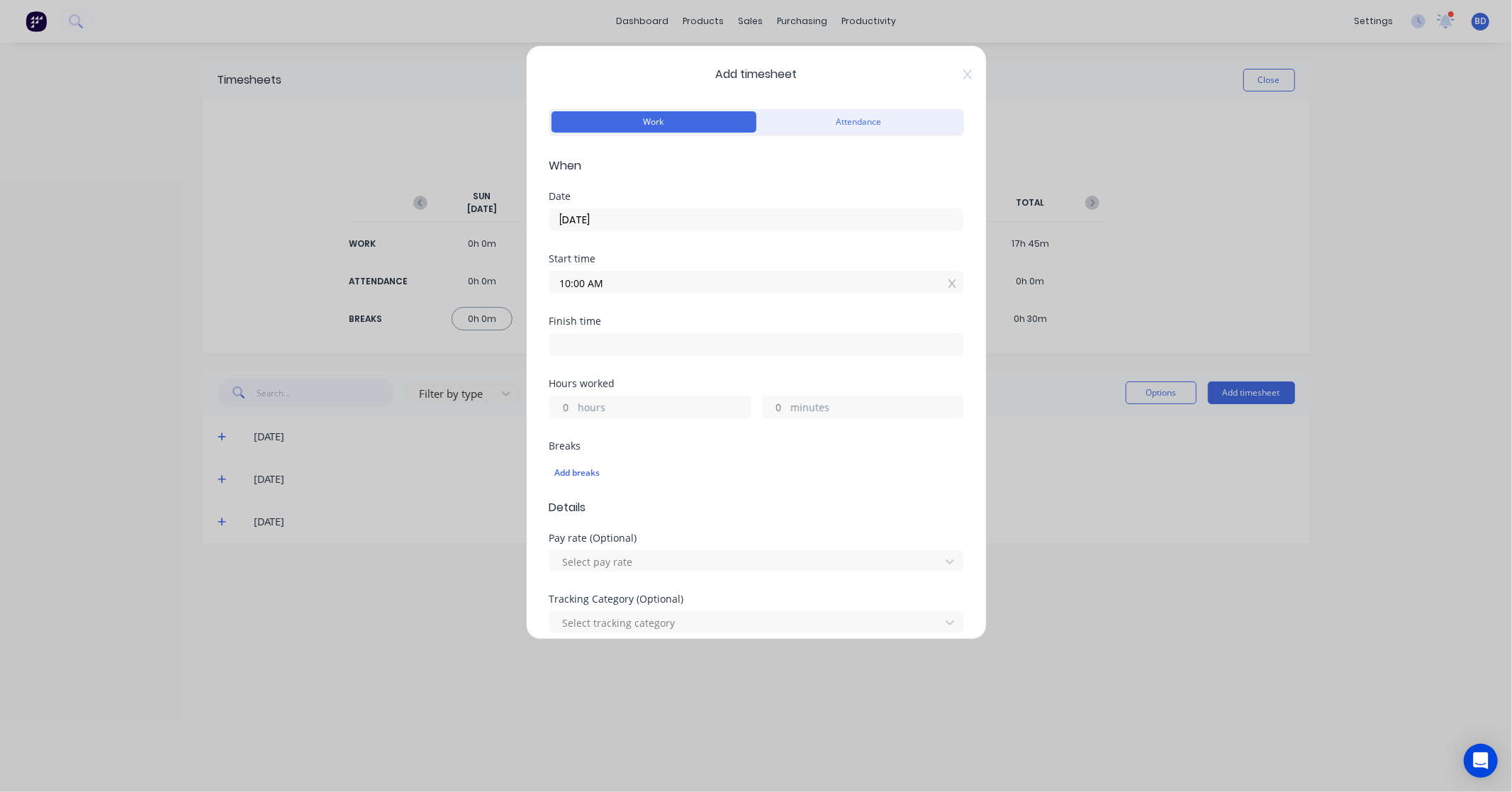
type input "10:00 AM"
drag, startPoint x: 617, startPoint y: 355, endPoint x: 628, endPoint y: 348, distance: 13.0
click at [617, 355] on label at bounding box center [756, 344] width 414 height 22
click at [617, 355] on input at bounding box center [756, 344] width 412 height 22
type input "07:49 AM"
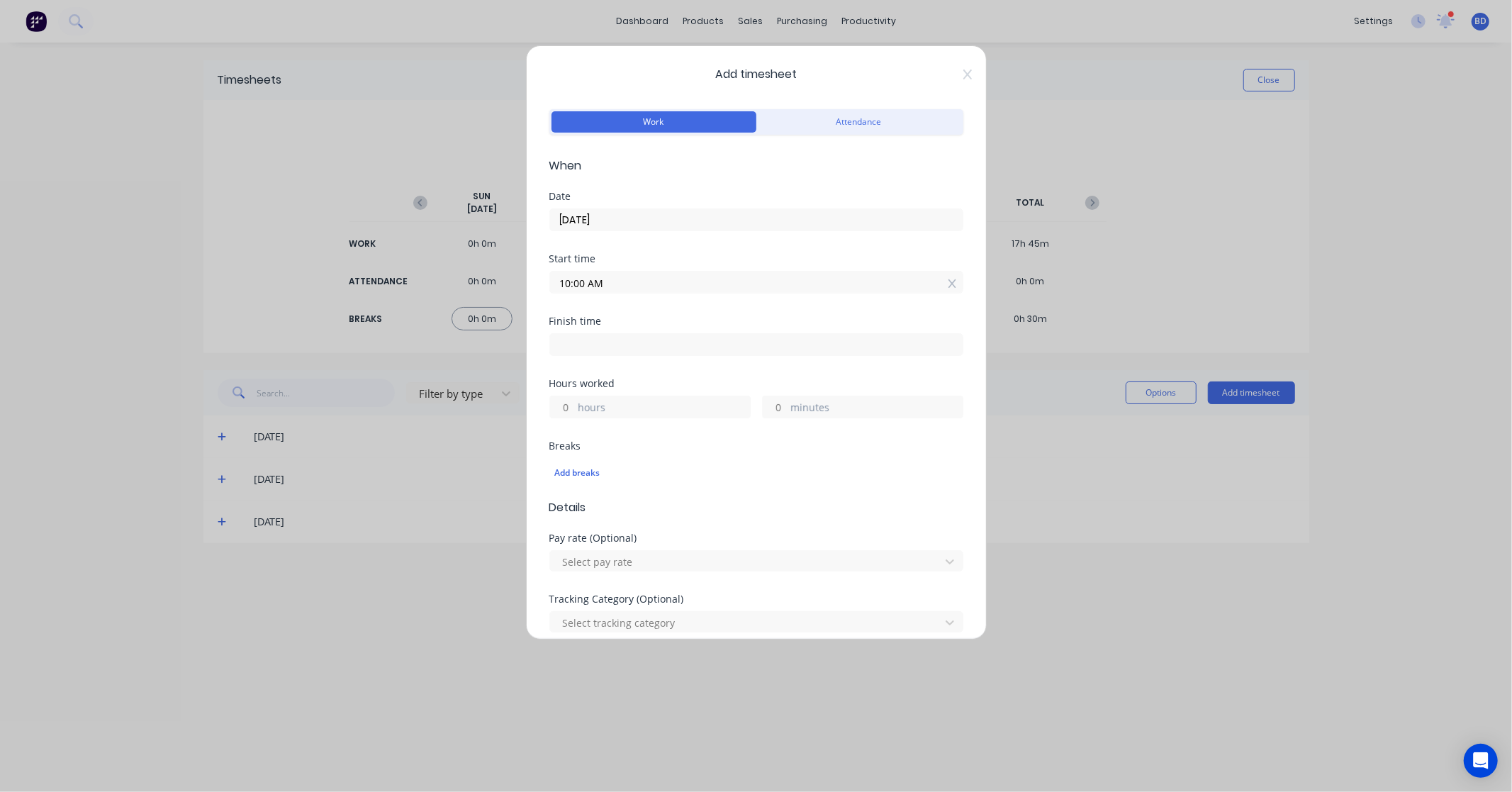
type input "21"
type input "49"
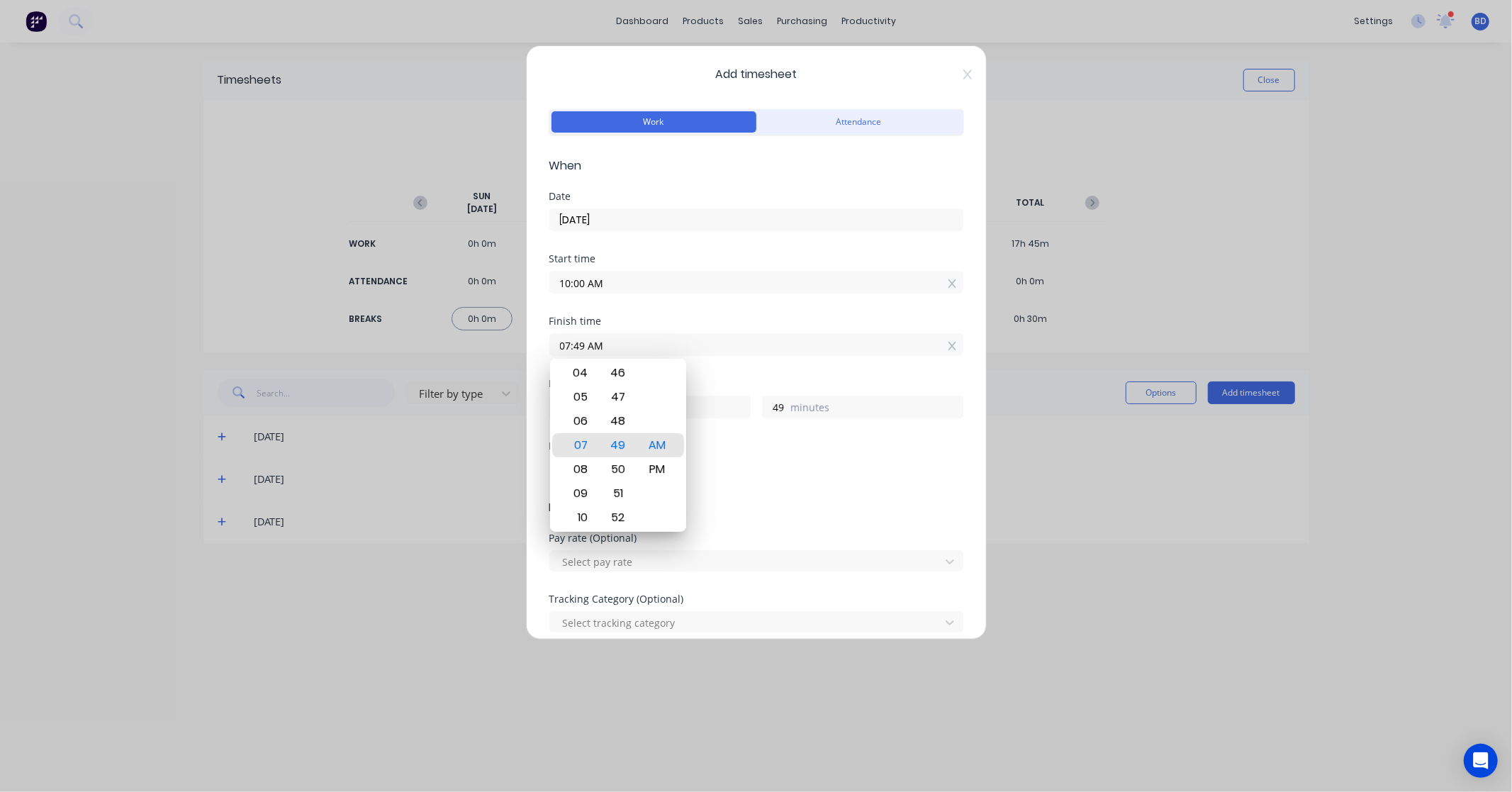
drag, startPoint x: 653, startPoint y: 346, endPoint x: 497, endPoint y: 349, distance: 156.0
click at [497, 349] on div "Add timesheet Work Attendance When Date 26/09/2025 Start time 10:00 AM Finish t…" at bounding box center [756, 396] width 1512 height 792
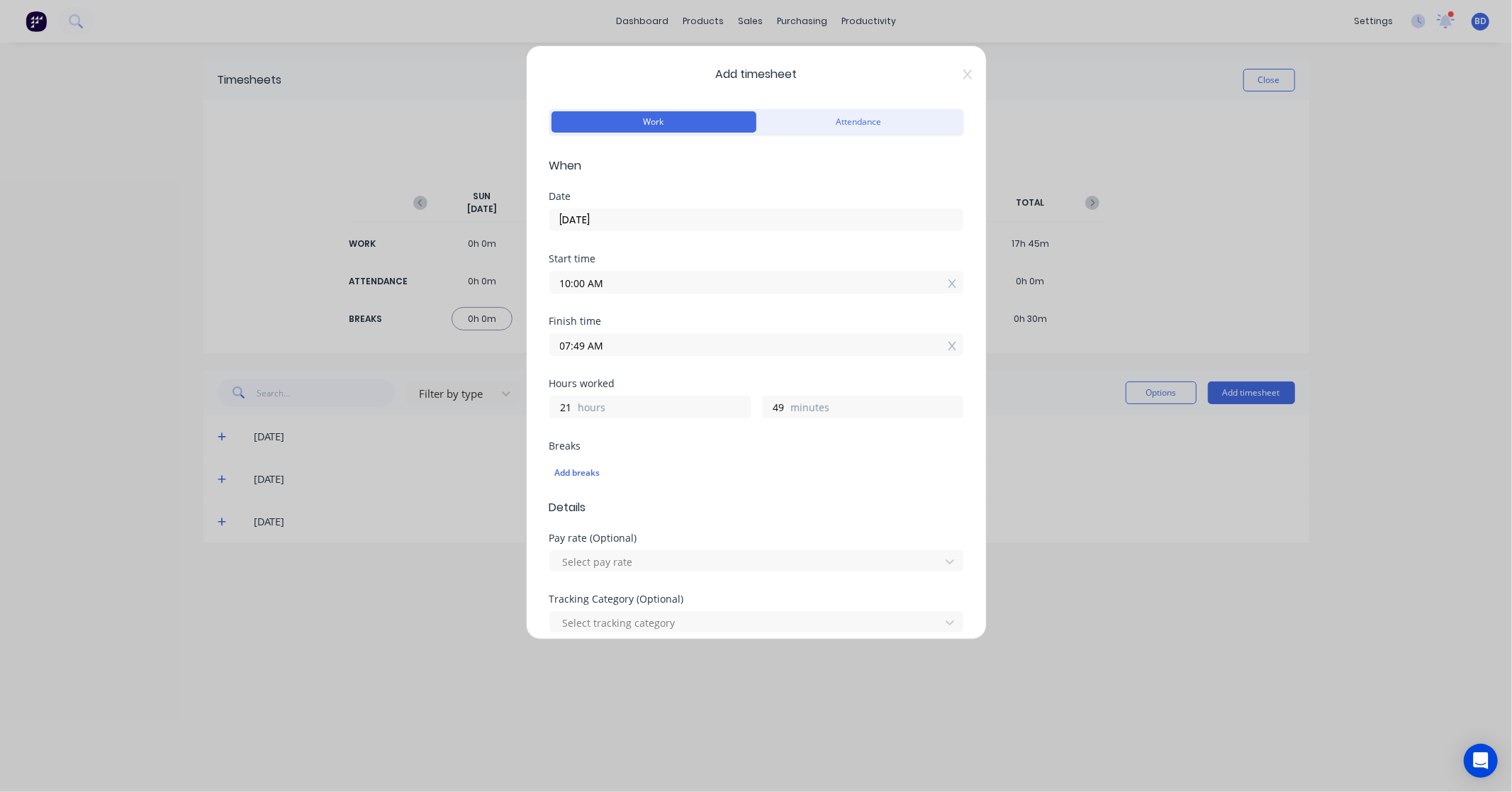
paste input "10:45"
type input "10:45 AM"
type input "0"
type input "45"
click at [734, 380] on div "Hours worked" at bounding box center [756, 384] width 414 height 10
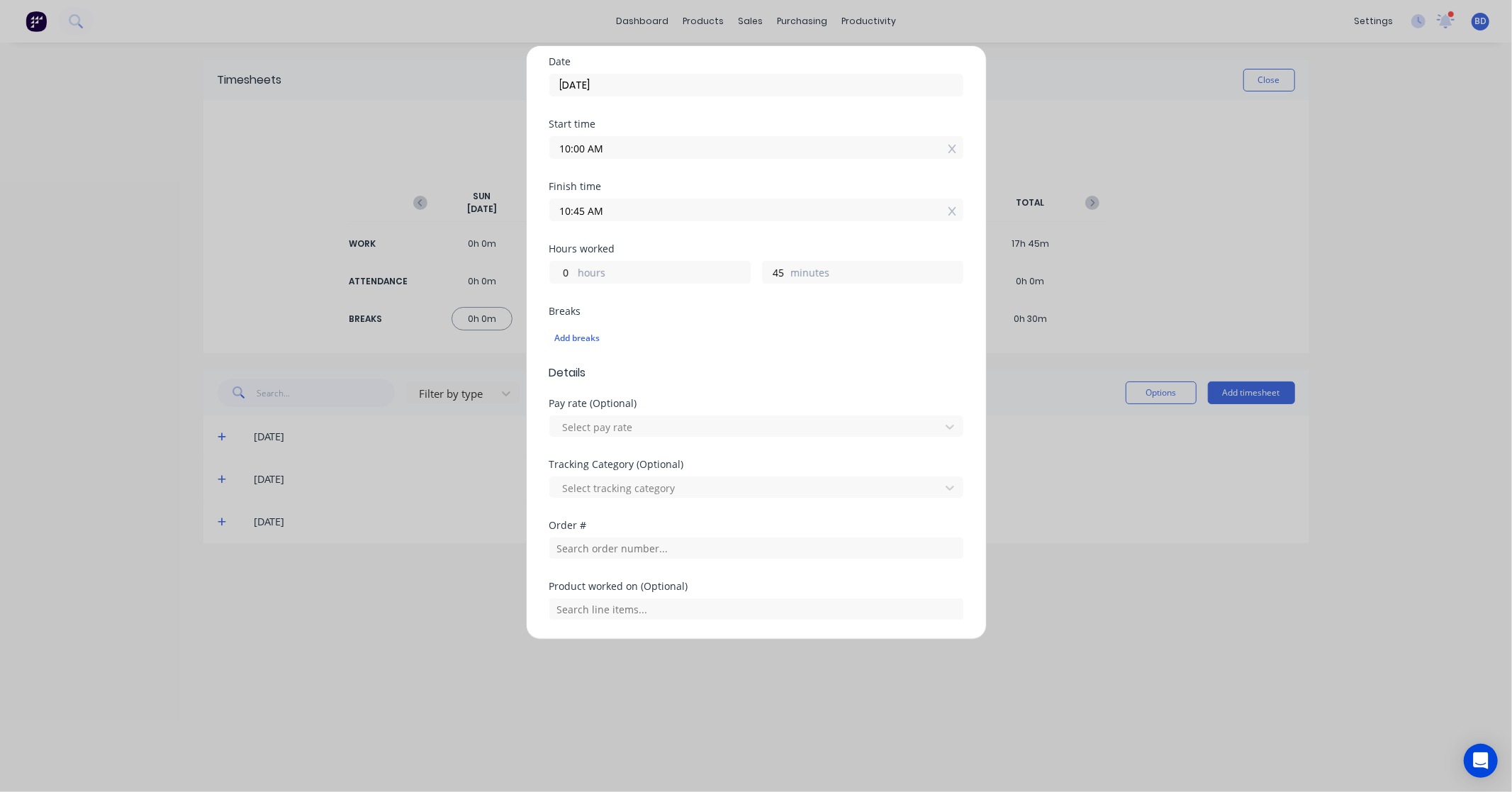
scroll to position [158, 0]
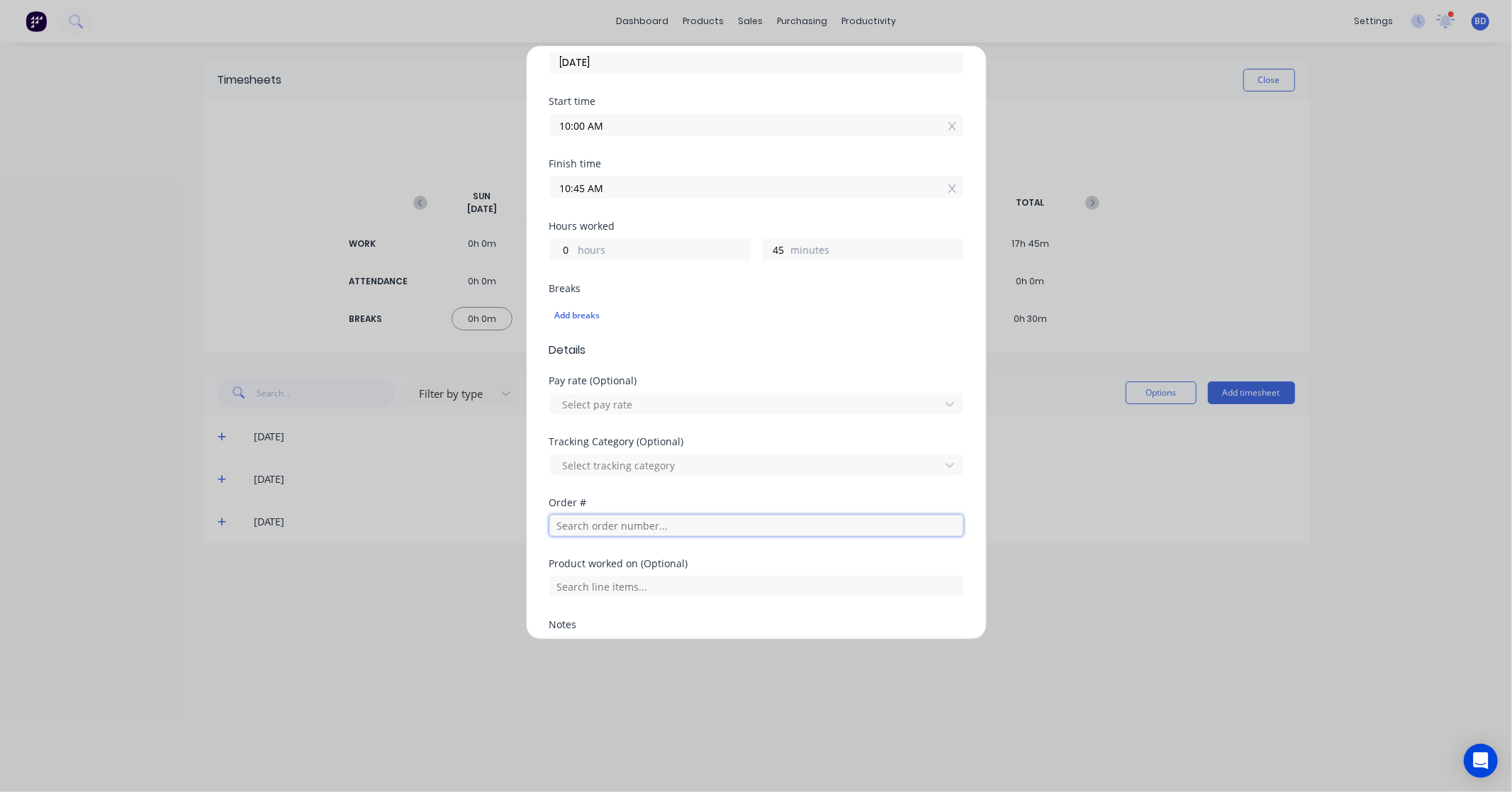
click at [572, 525] on input "text" at bounding box center [756, 525] width 414 height 22
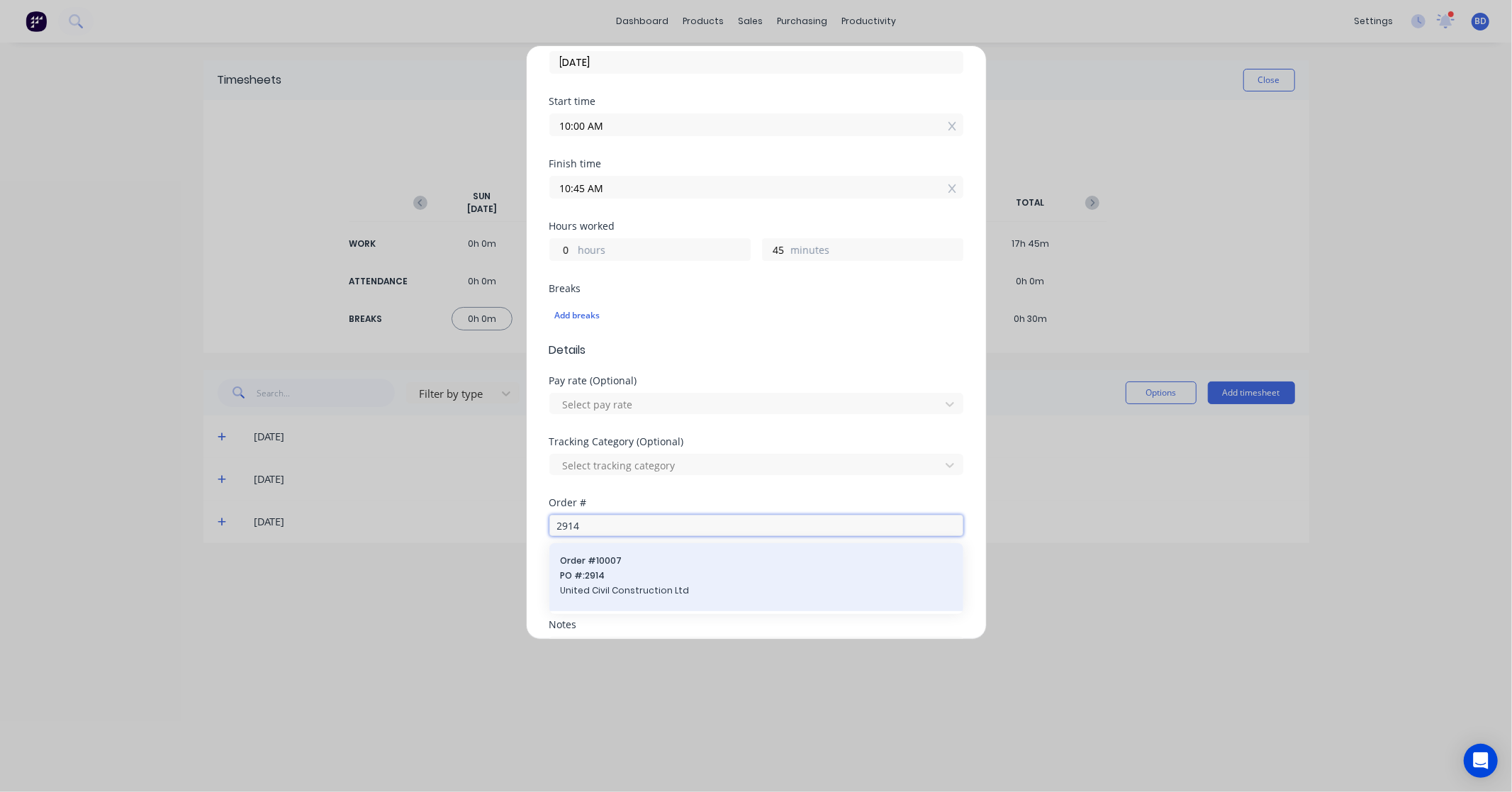
type input "2914"
click at [665, 590] on span "United Civil Construction Ltd" at bounding box center [756, 590] width 392 height 13
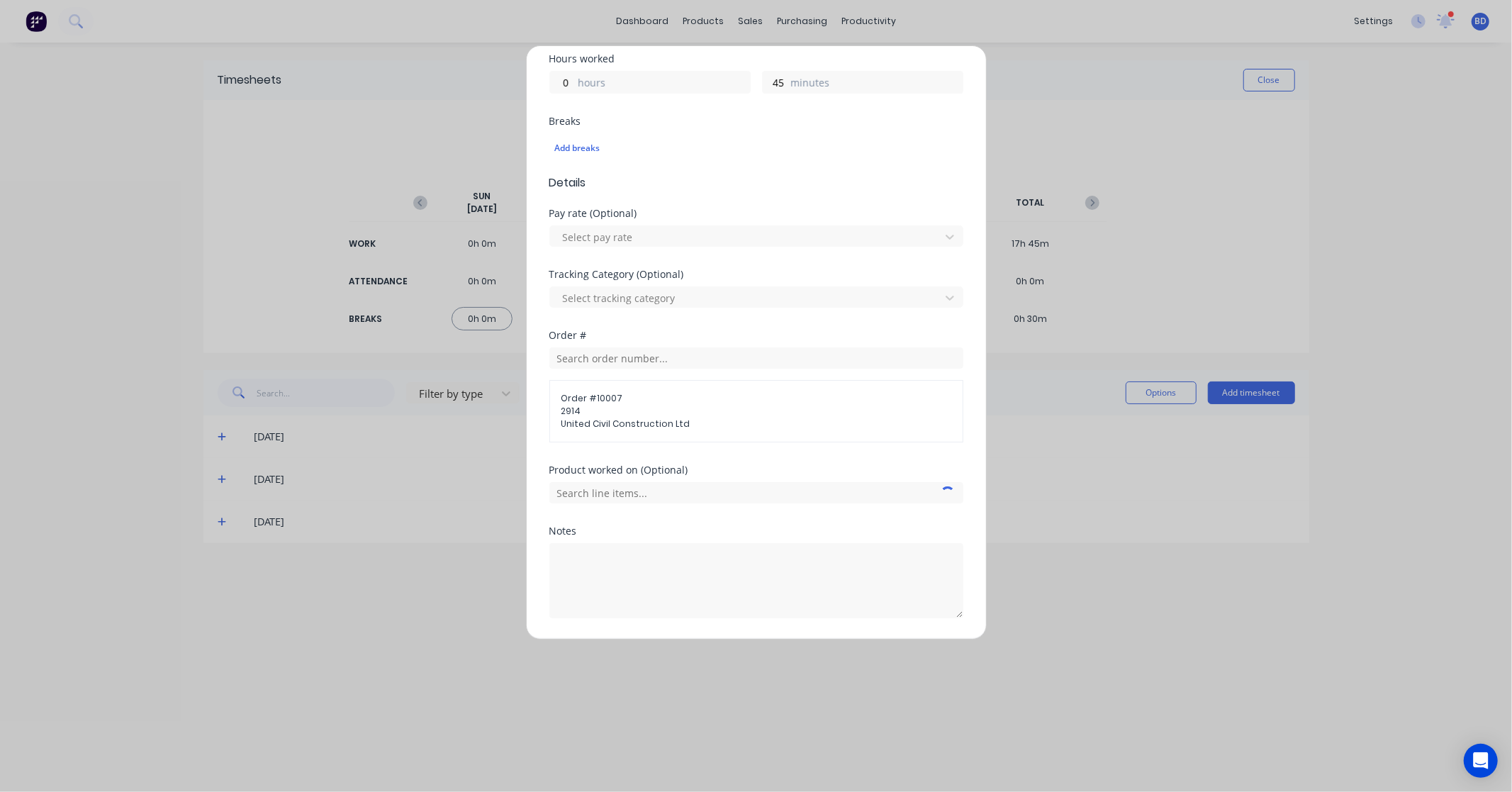
scroll to position [369, 0]
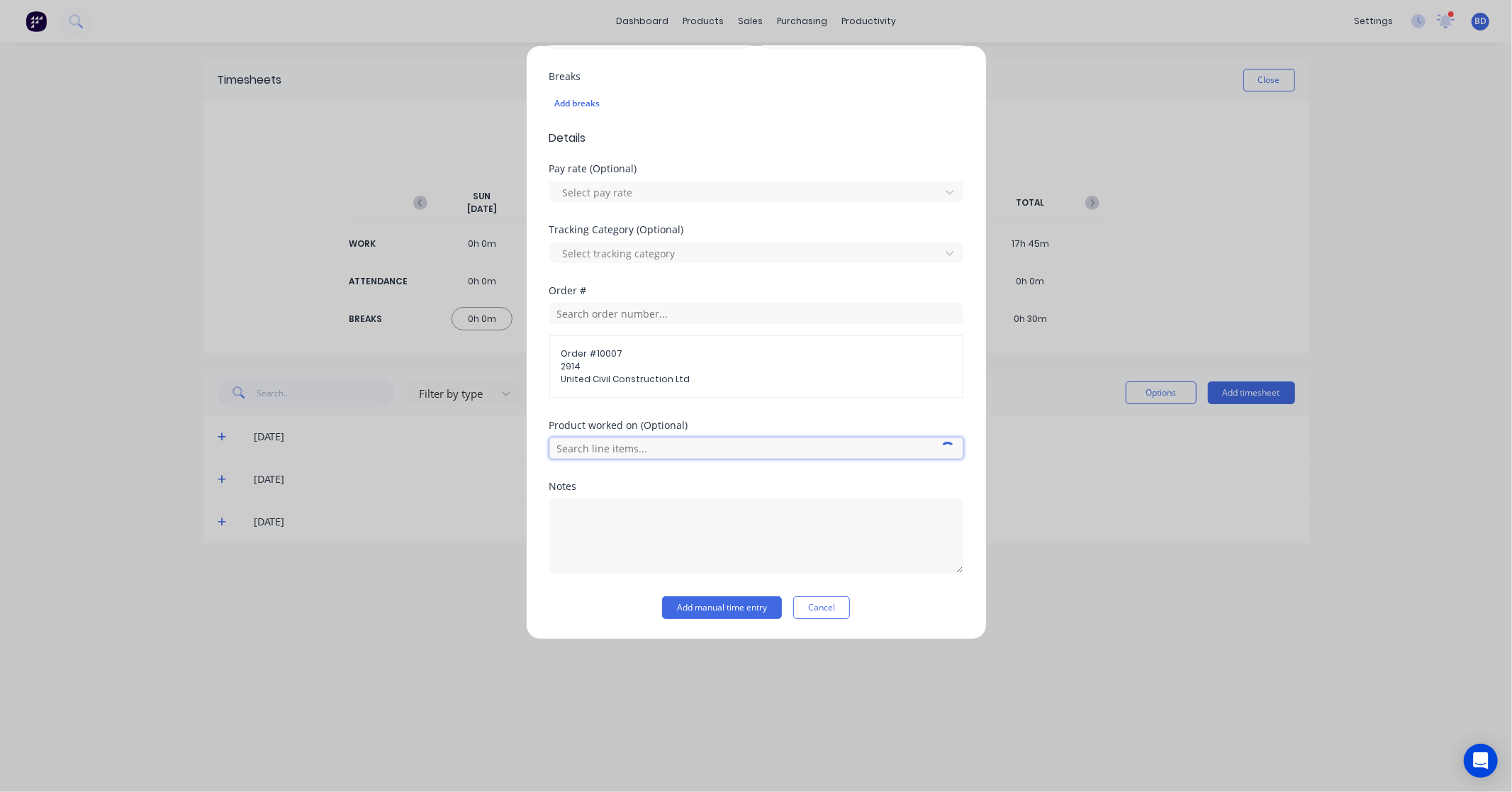
click at [713, 457] on input "text" at bounding box center [756, 448] width 414 height 22
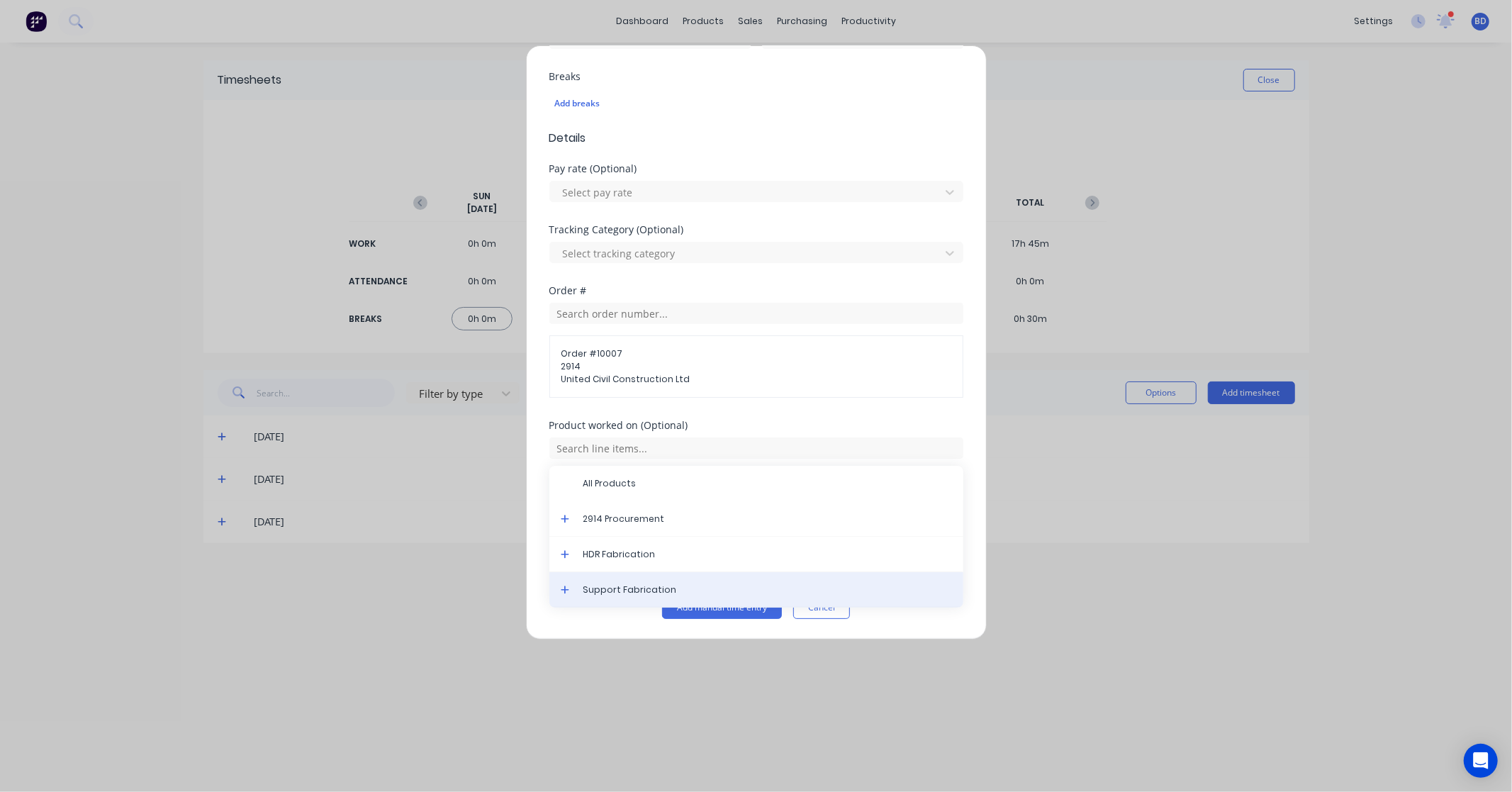
click at [657, 584] on span "Support Fabrication" at bounding box center [768, 590] width 368 height 13
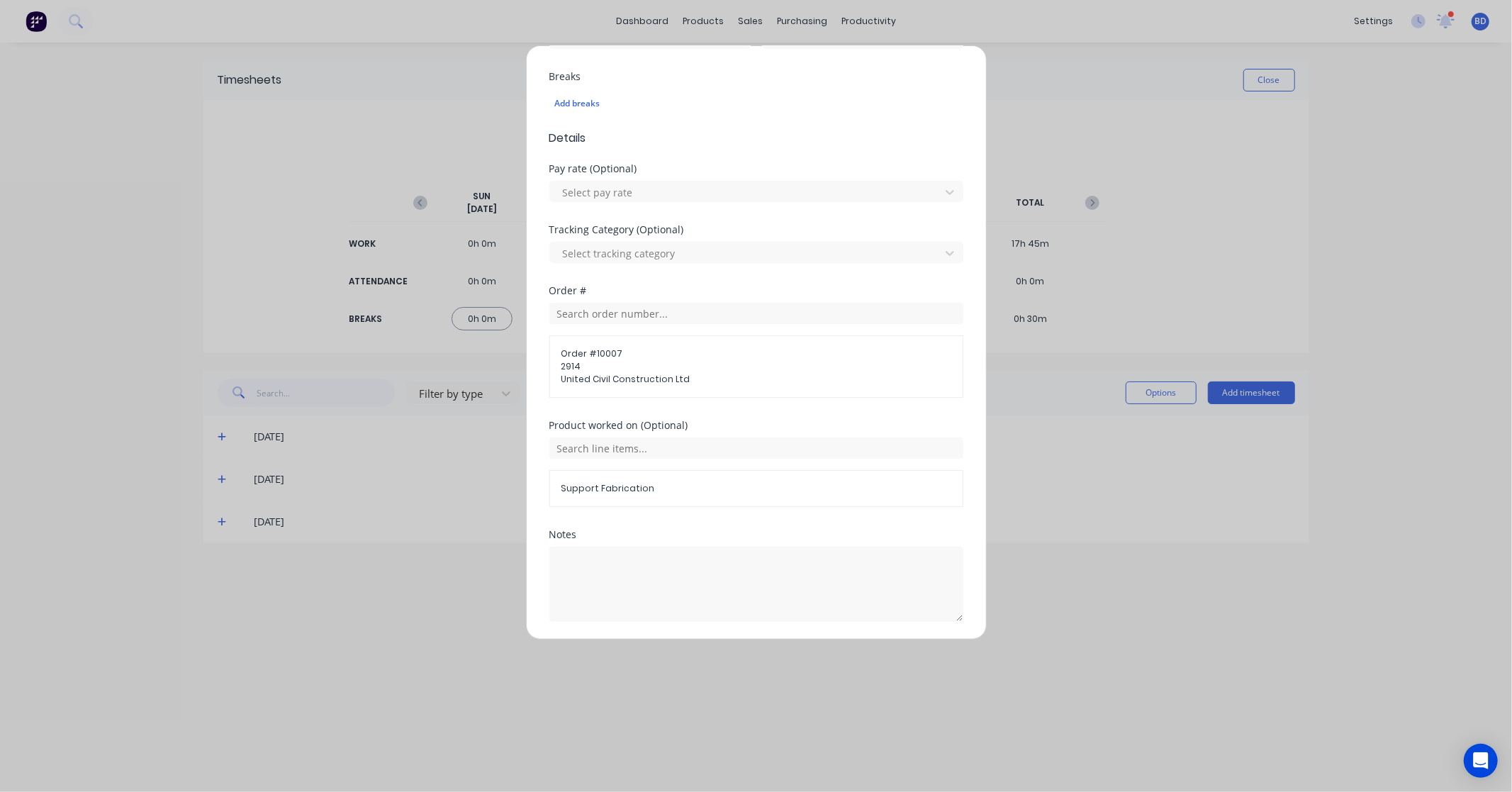
click at [749, 525] on div "Product worked on (Optional) Support Fabrication" at bounding box center [756, 475] width 414 height 109
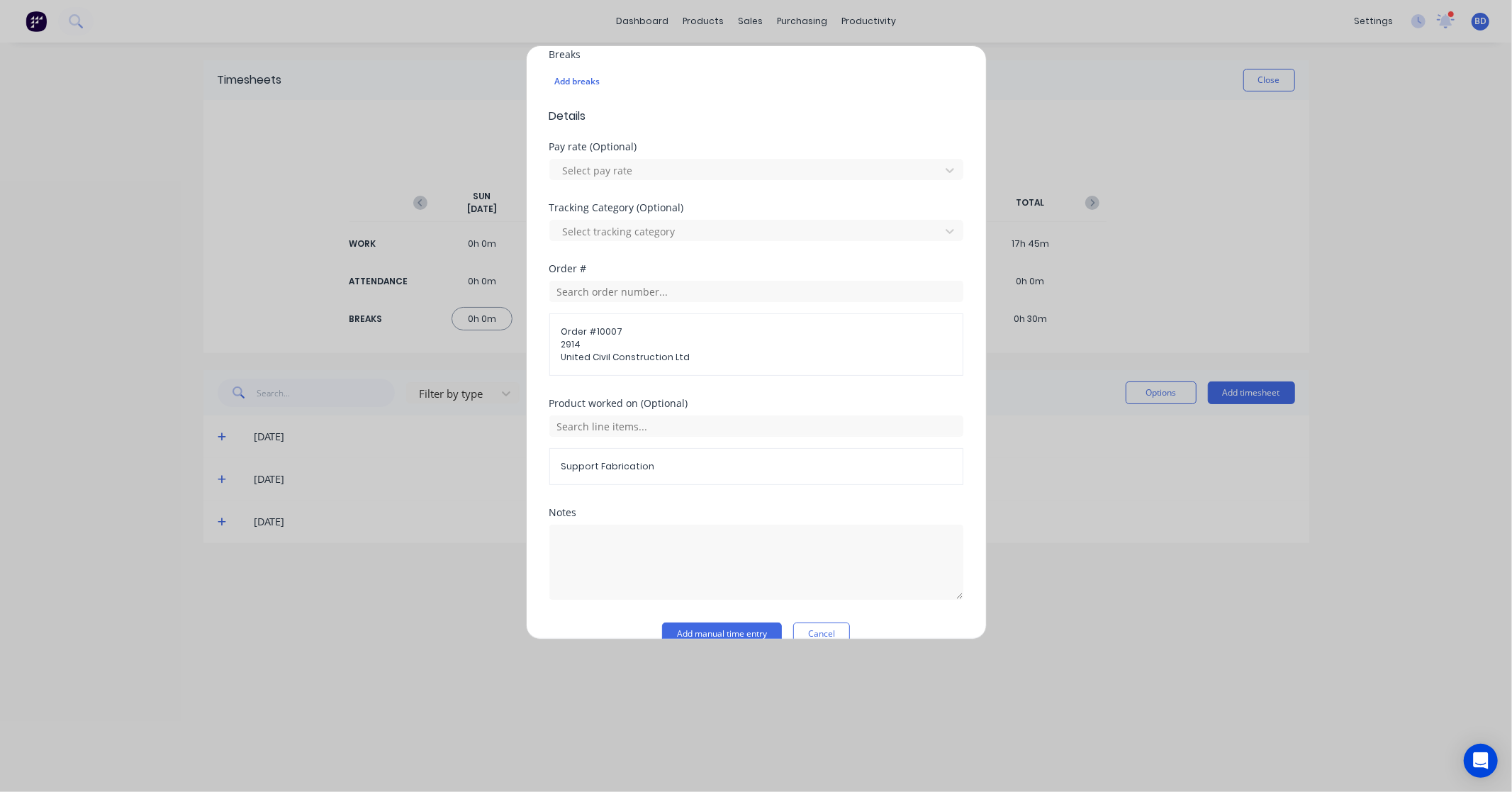
scroll to position [418, 0]
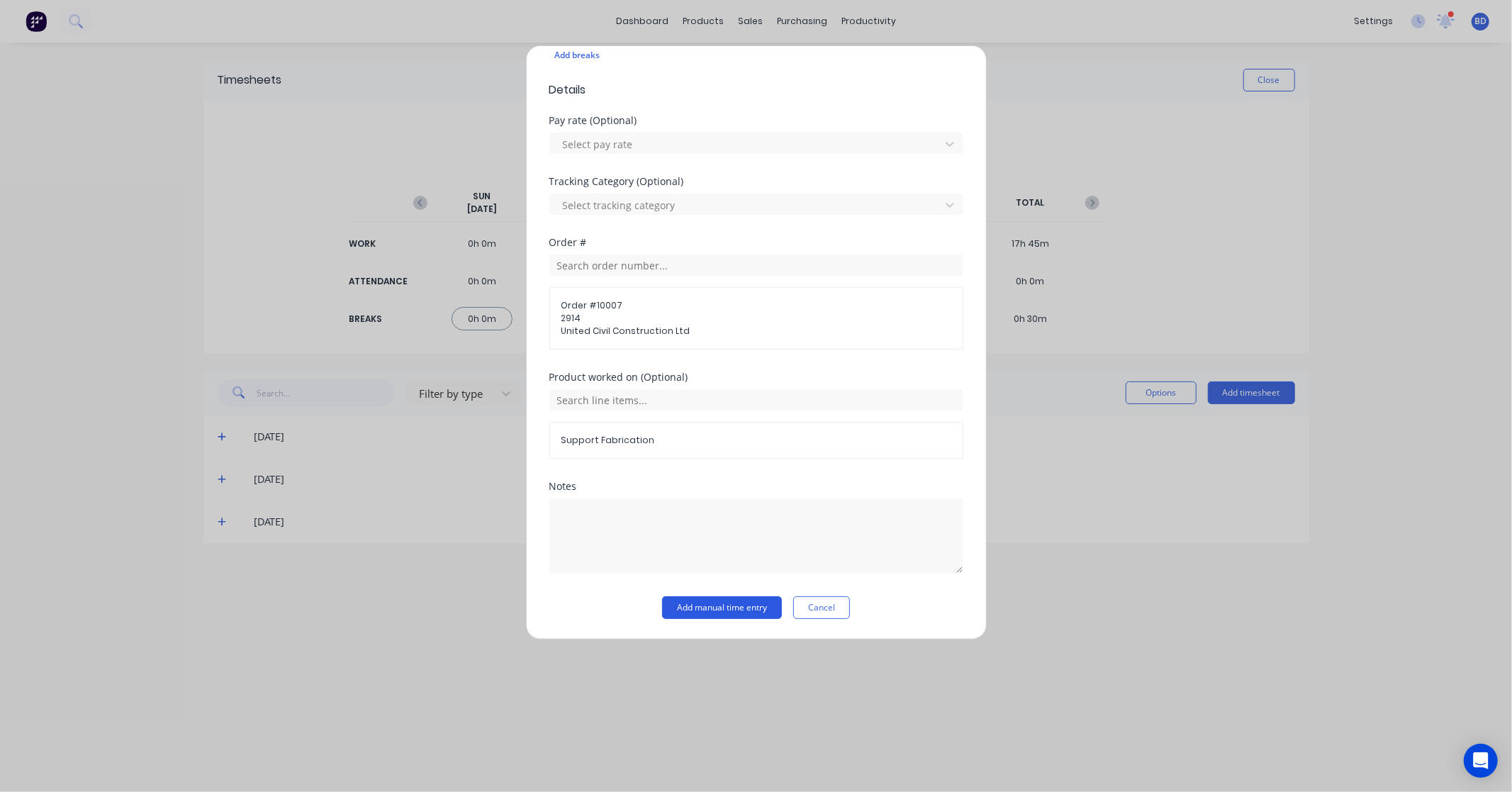
click at [733, 617] on button "Add manual time entry" at bounding box center [722, 608] width 120 height 22
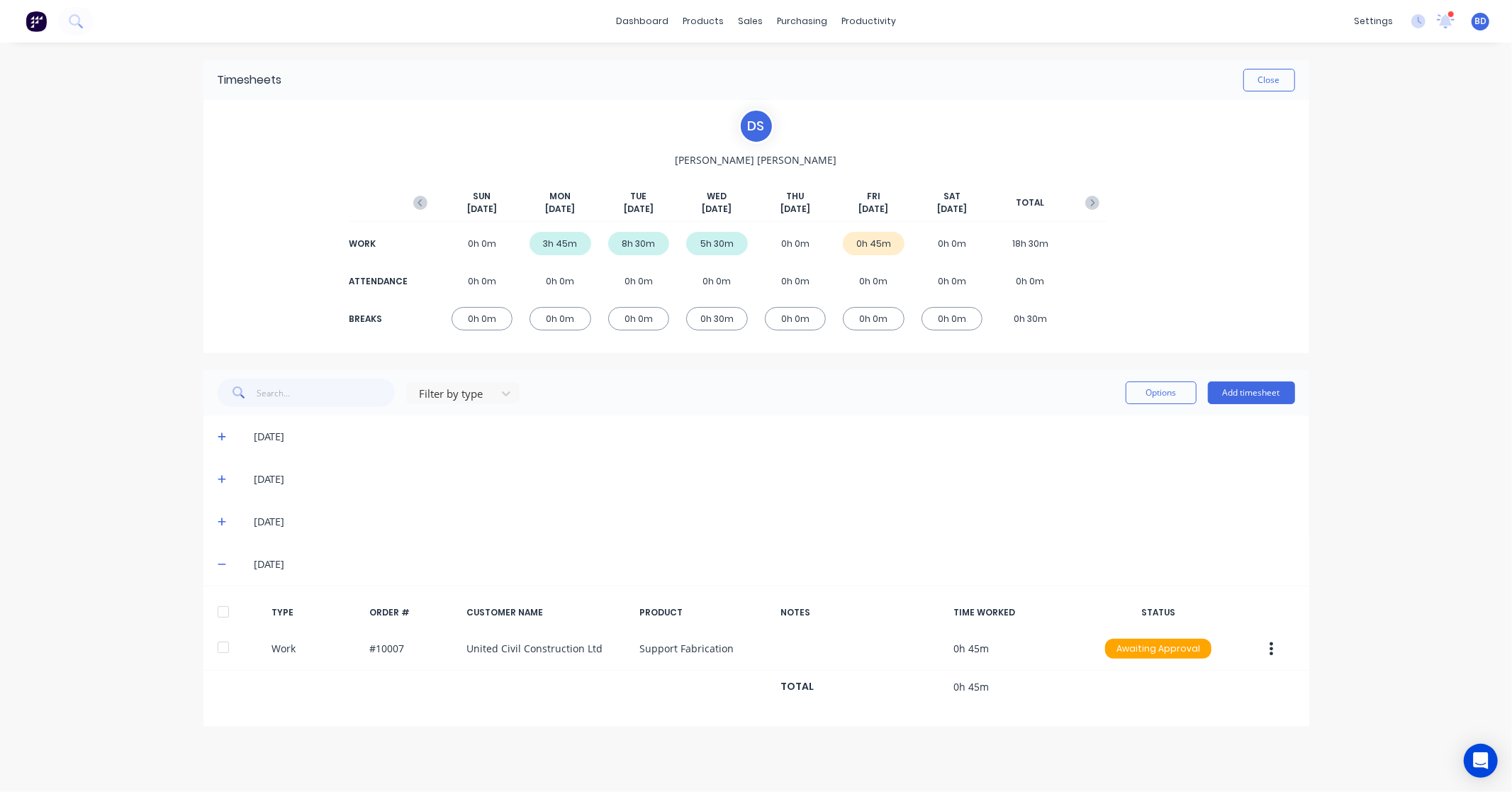
click at [223, 613] on div at bounding box center [223, 611] width 28 height 28
click at [1161, 388] on button "Options" at bounding box center [1161, 392] width 71 height 22
click at [1140, 429] on div "Approve" at bounding box center [1129, 429] width 109 height 21
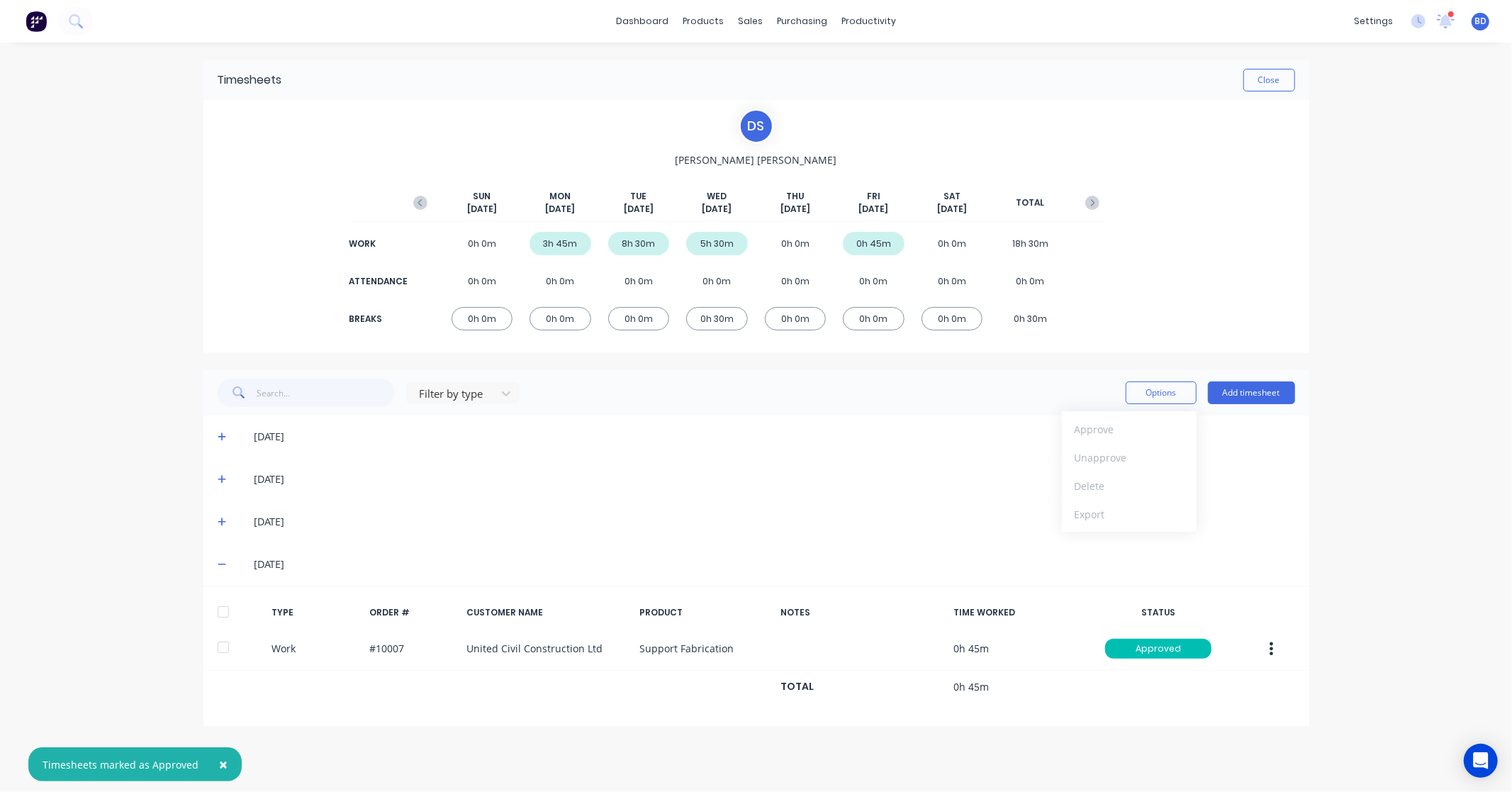
click at [739, 456] on div "22/09/25" at bounding box center [756, 436] width 1106 height 42
click at [1285, 83] on button "Close" at bounding box center [1269, 80] width 52 height 22
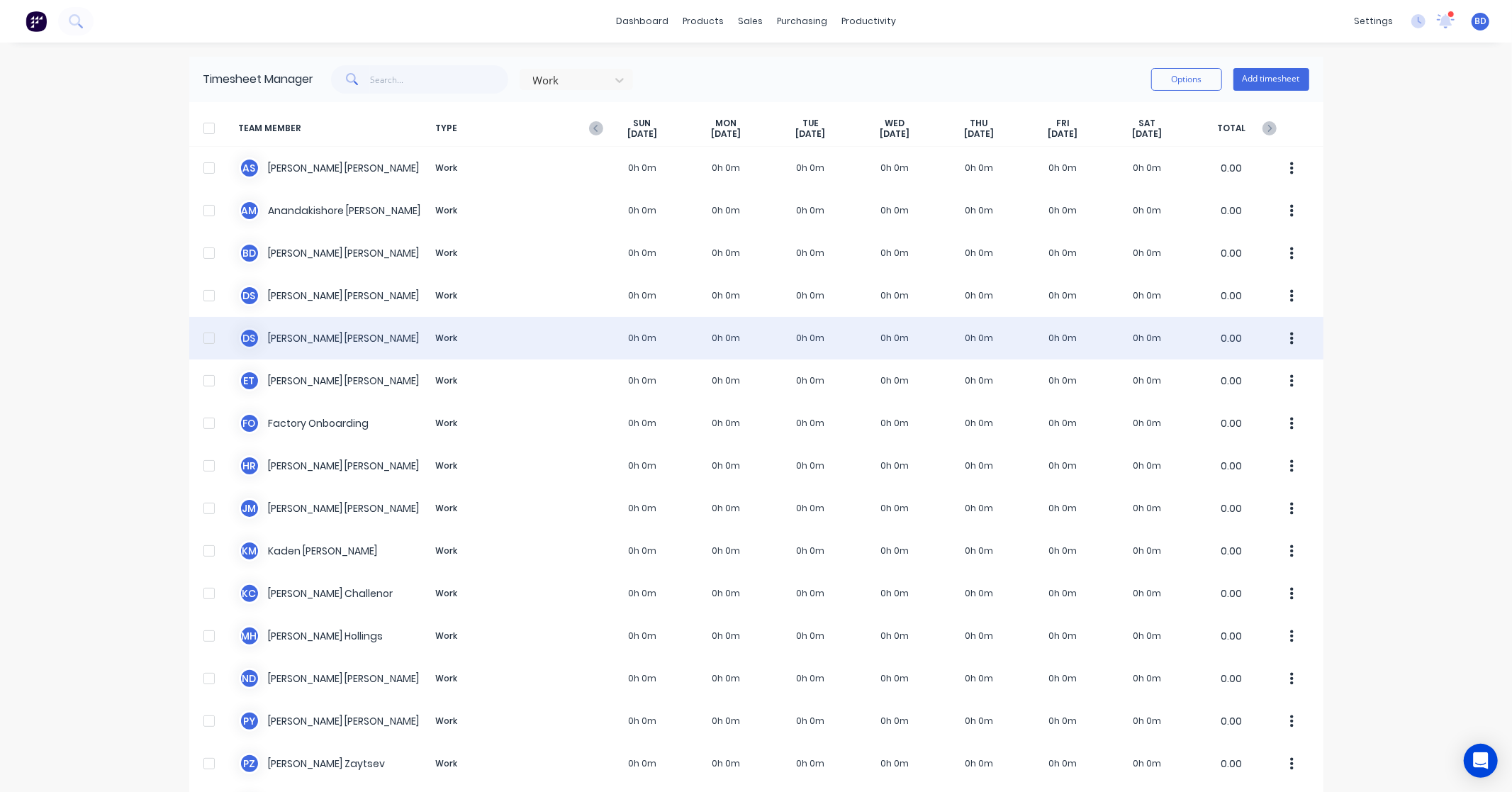
click at [296, 338] on div "D S Duncan Sneddon Work 0h 0m 0h 0m 0h 0m 0h 0m 0h 0m 0h 0m 0h 0m 0.00" at bounding box center [756, 338] width 1134 height 42
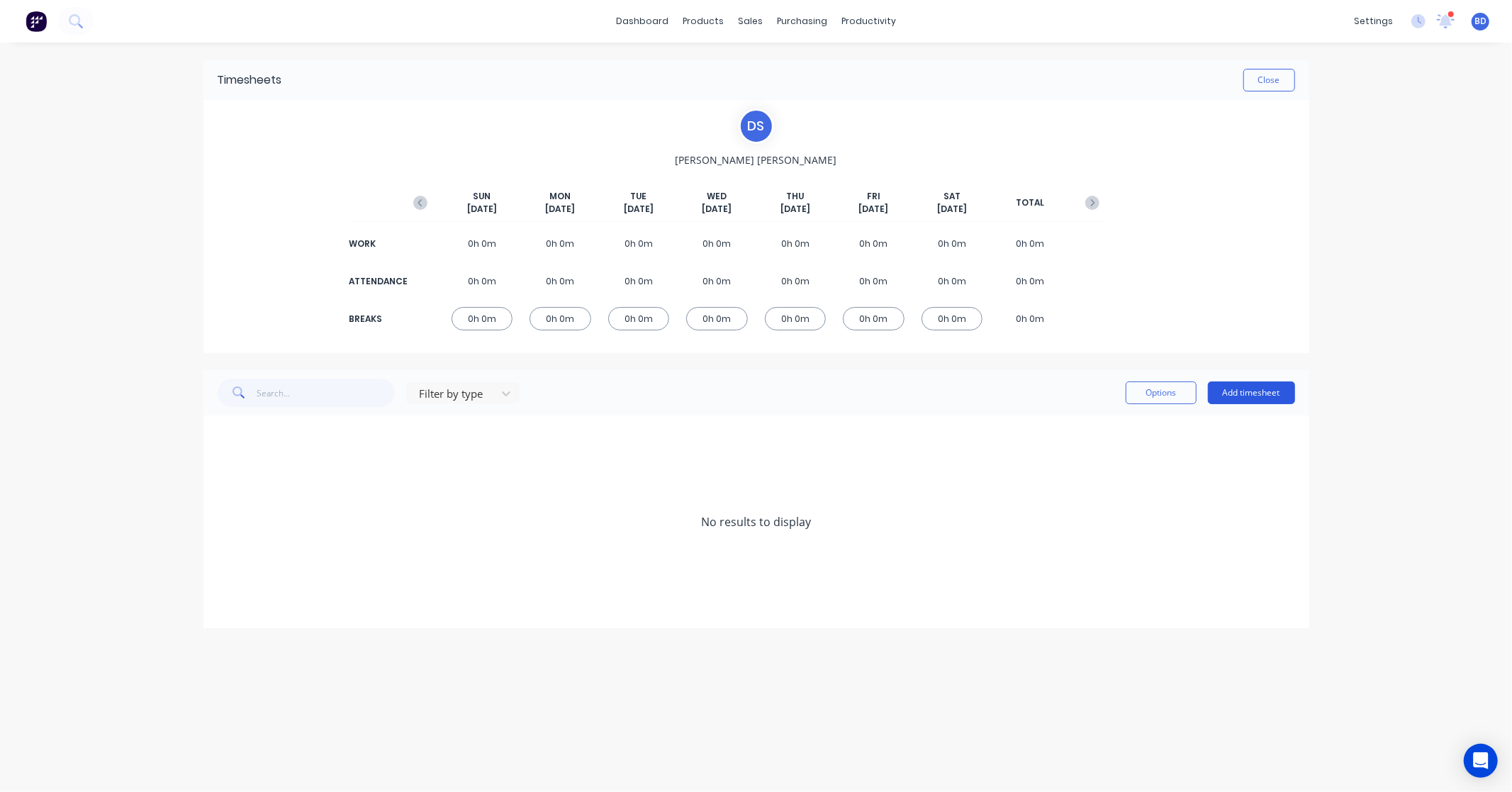
click at [1270, 392] on button "Add timesheet" at bounding box center [1252, 392] width 87 height 22
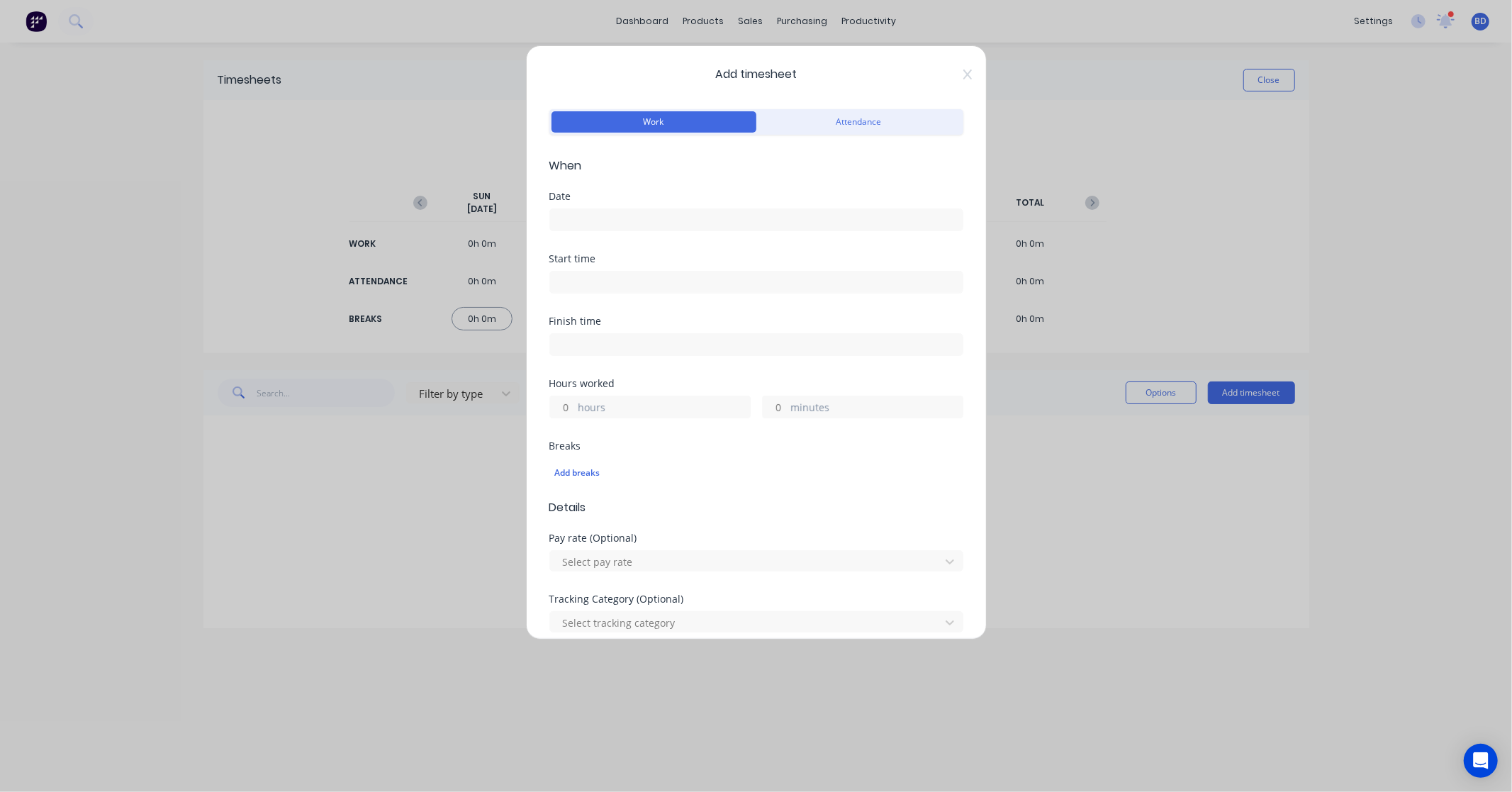
click at [625, 215] on input at bounding box center [756, 219] width 412 height 22
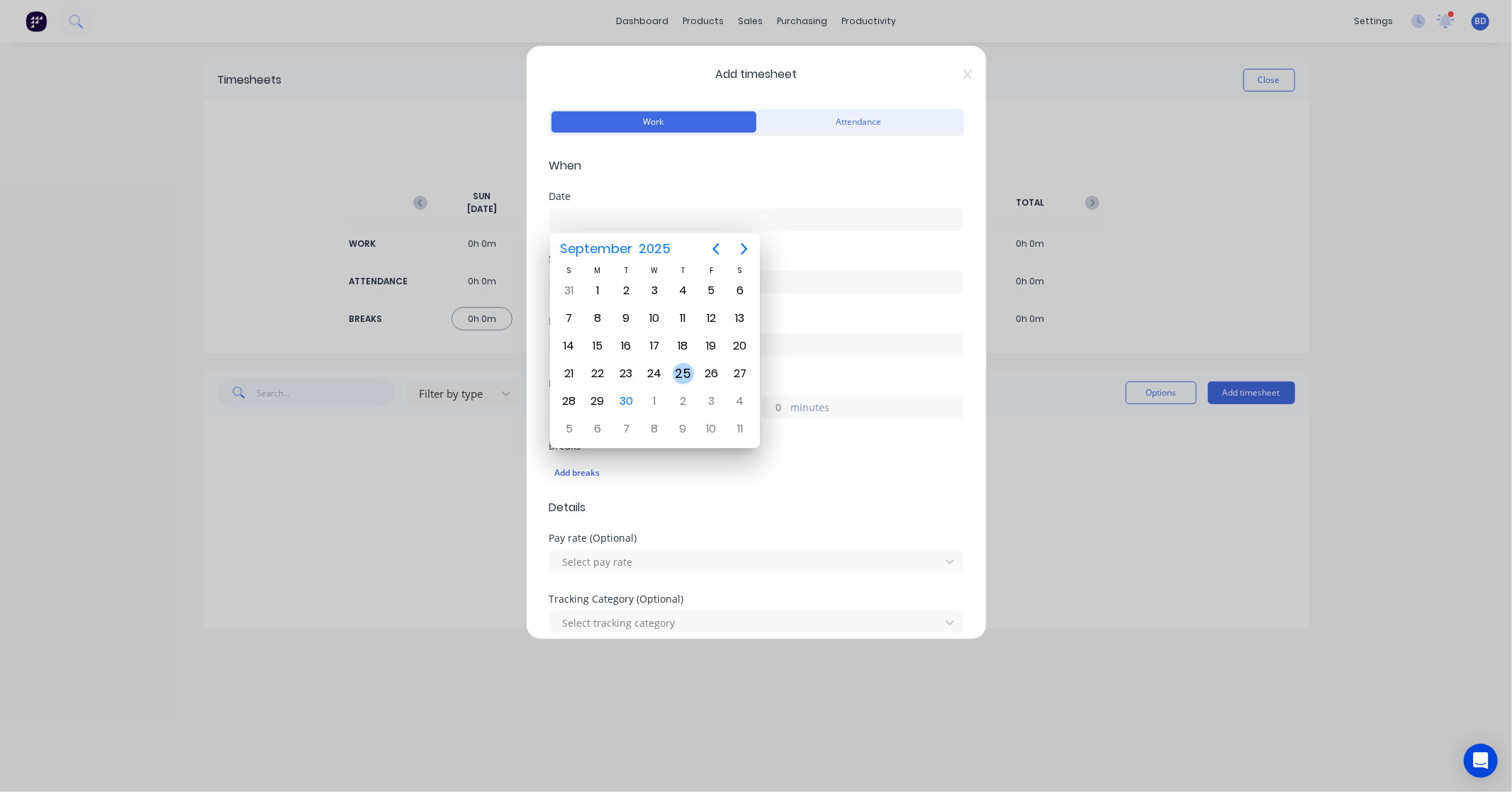
click at [683, 369] on div "25" at bounding box center [683, 373] width 22 height 22
type input "25/09/2025"
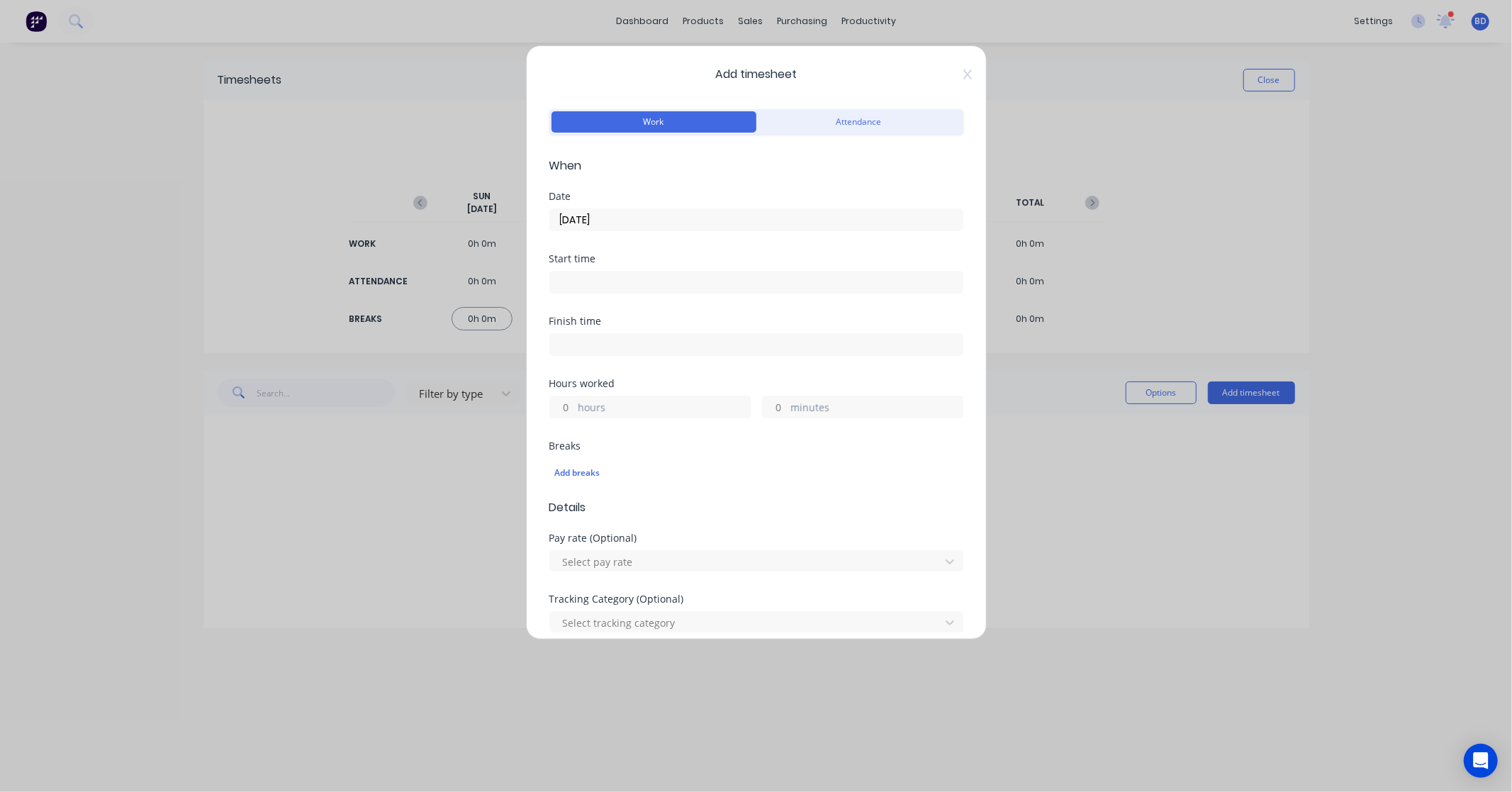
drag, startPoint x: 585, startPoint y: 287, endPoint x: 605, endPoint y: 282, distance: 20.6
click at [585, 287] on input at bounding box center [756, 282] width 412 height 22
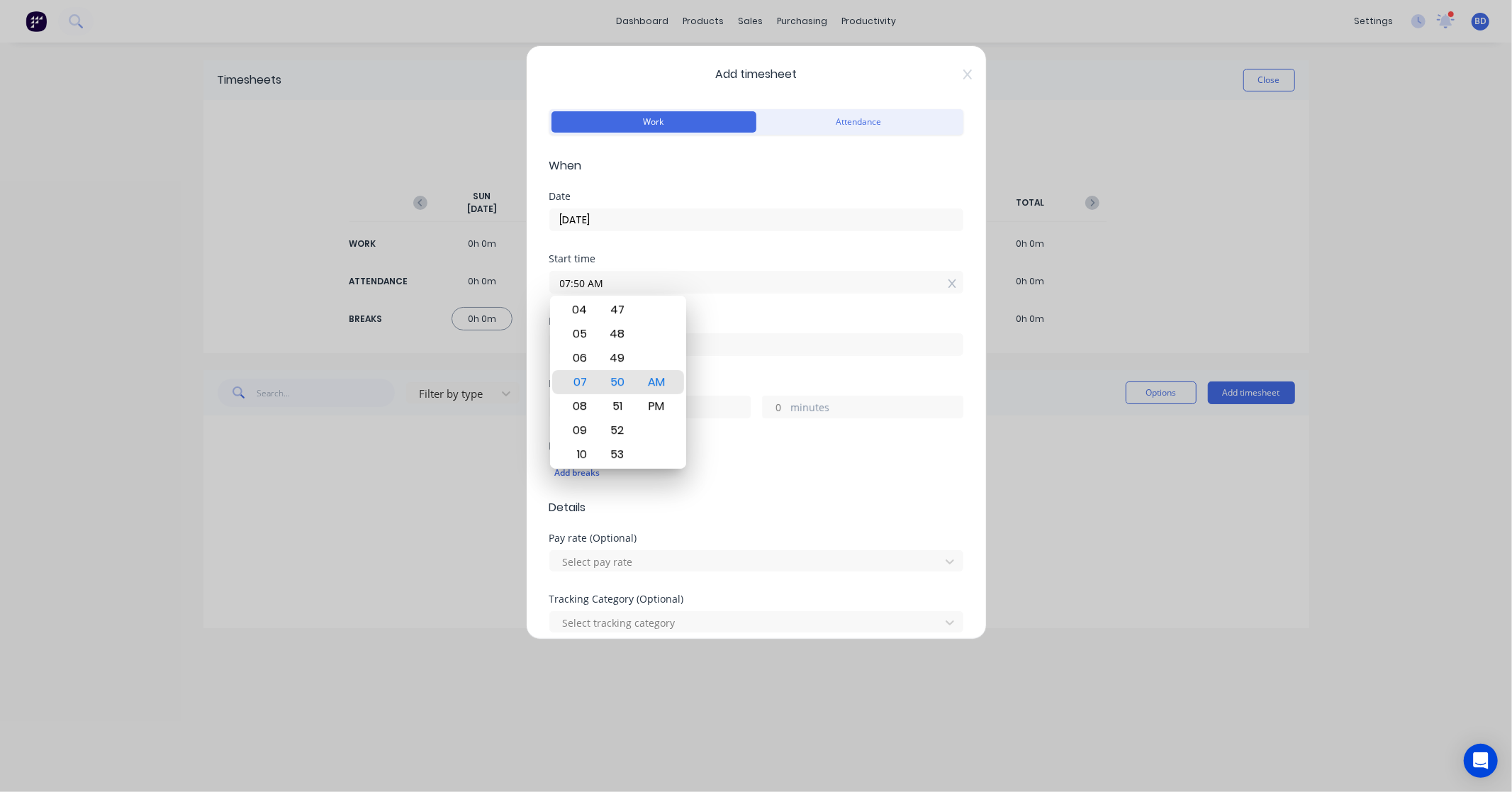
drag, startPoint x: 652, startPoint y: 279, endPoint x: 440, endPoint y: 270, distance: 212.2
click at [440, 270] on div "Add timesheet Work Attendance When Date 25/09/2025 Start time 07:50 AM Finish t…" at bounding box center [756, 396] width 1512 height 792
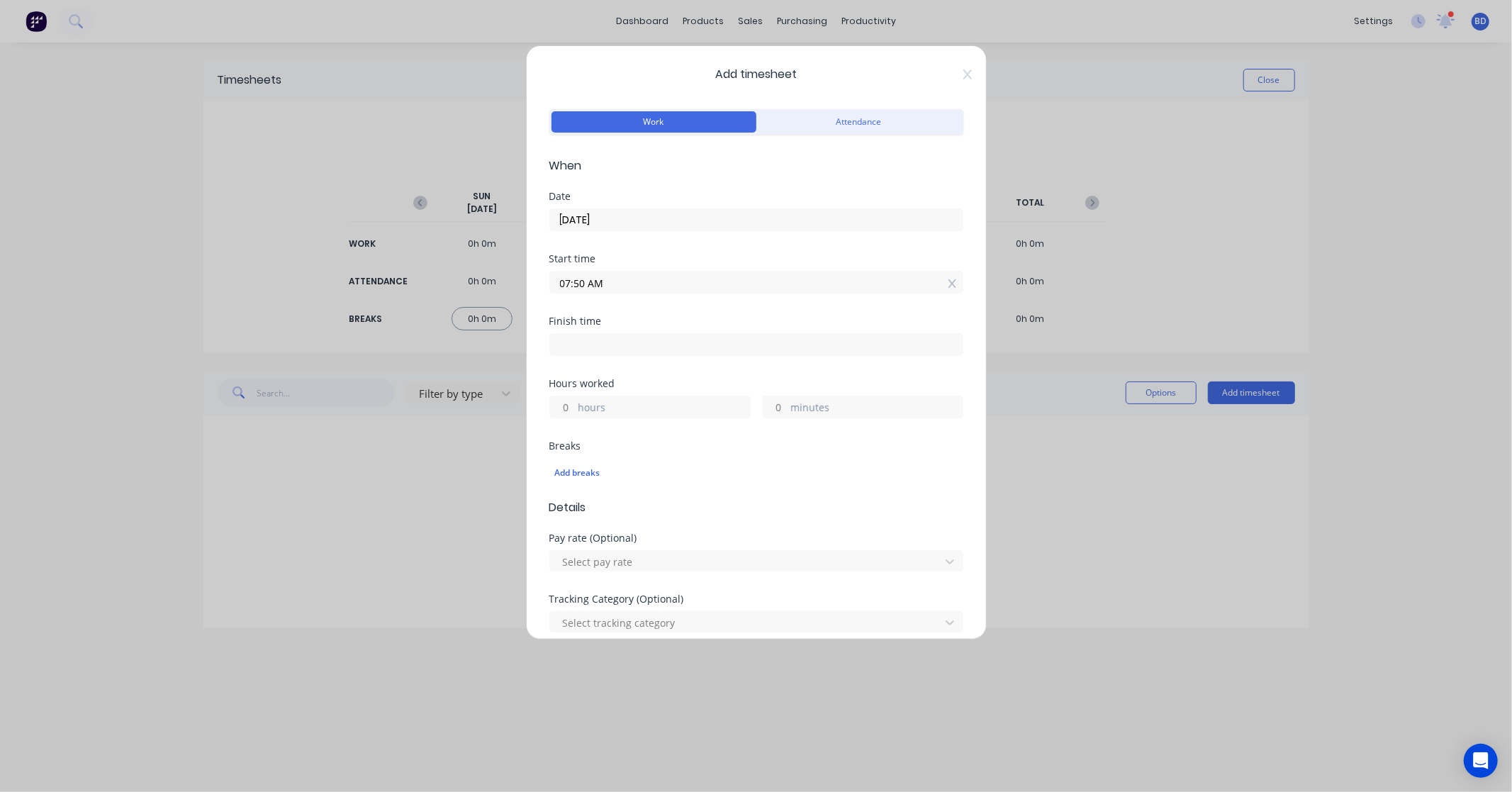
paste input "9:3"
type input "09:30 AM"
click at [598, 343] on input at bounding box center [756, 344] width 412 height 22
type input "07:51 AM"
type input "22"
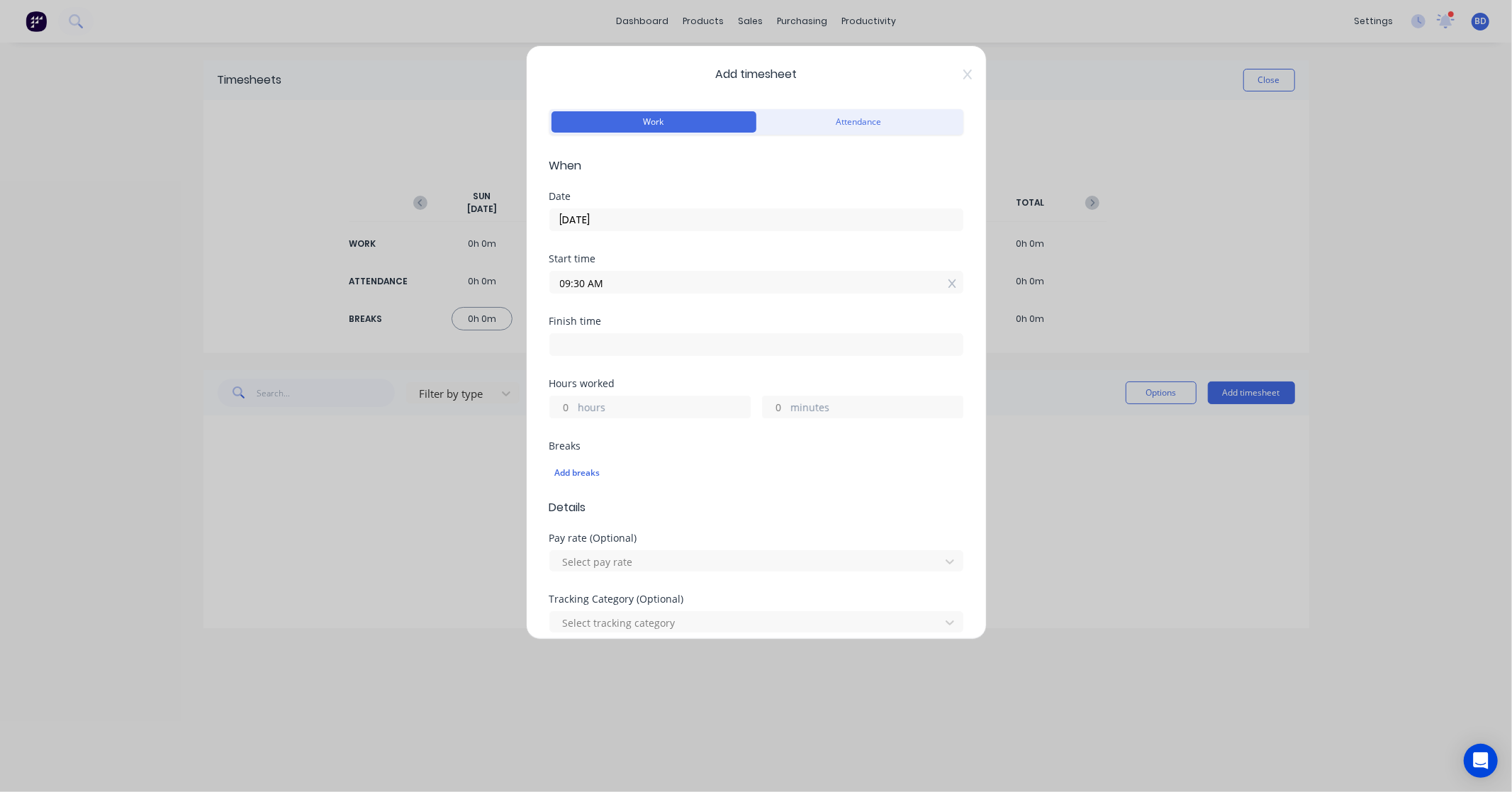
type input "21"
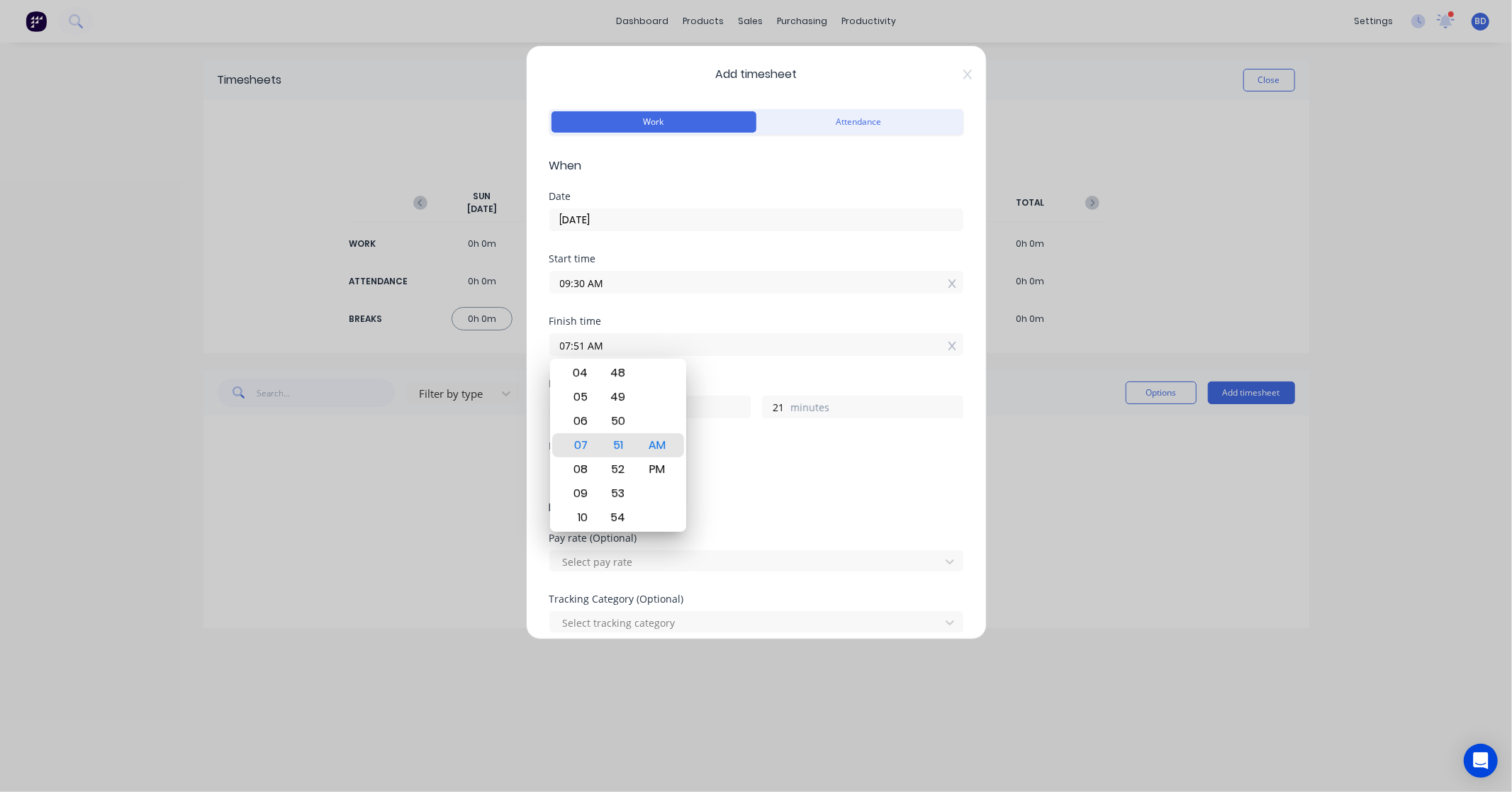
drag, startPoint x: 663, startPoint y: 349, endPoint x: 436, endPoint y: 357, distance: 227.1
click at [436, 357] on div "Add timesheet Work Attendance When Date 25/09/2025 Start time 09:30 AM Finish t…" at bounding box center [756, 396] width 1512 height 792
paste input "11:15"
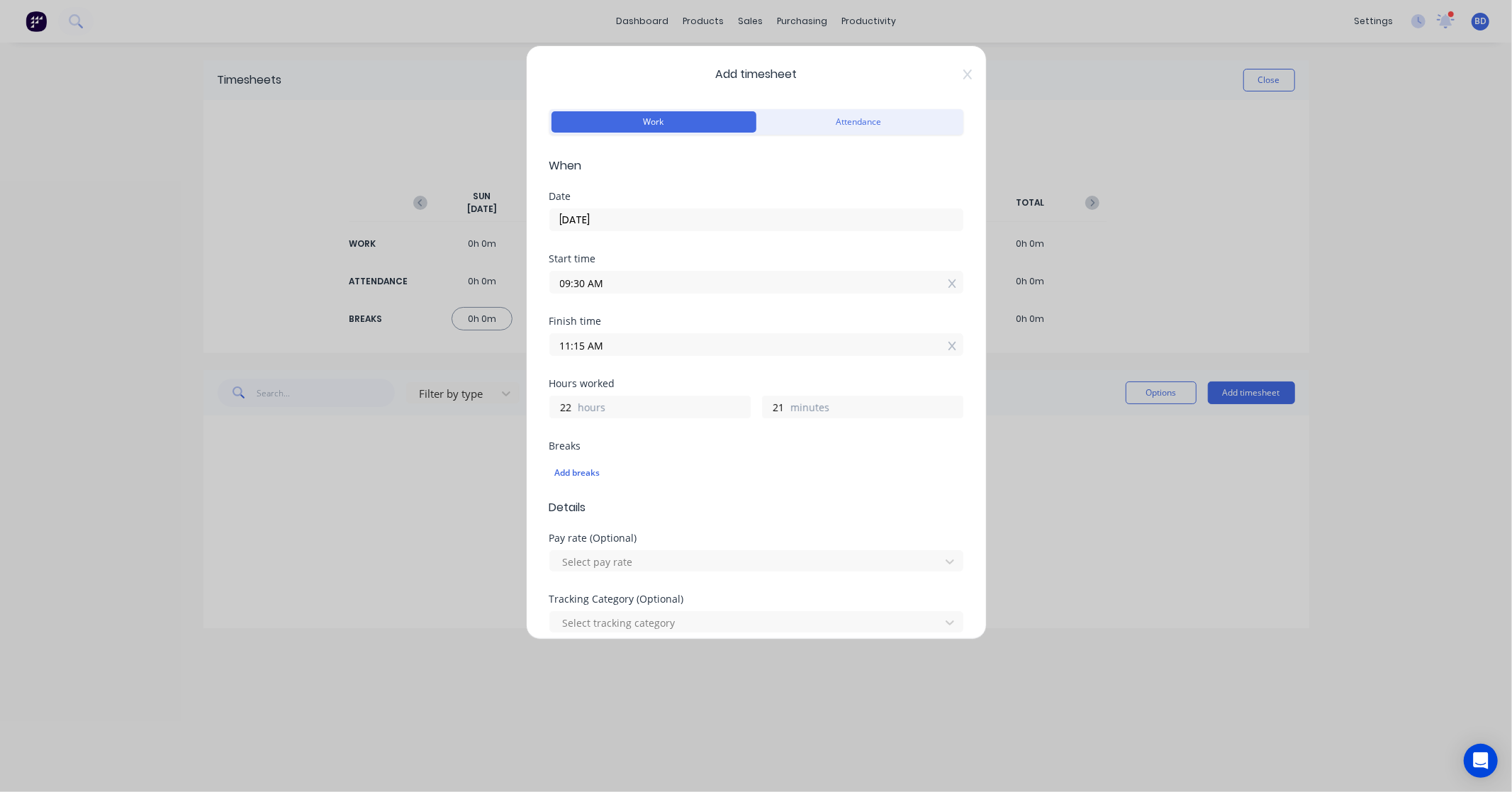
type input "11:15 AM"
type input "1"
type input "45"
click at [719, 377] on div "Finish time 11:15 AM" at bounding box center [756, 348] width 414 height 62
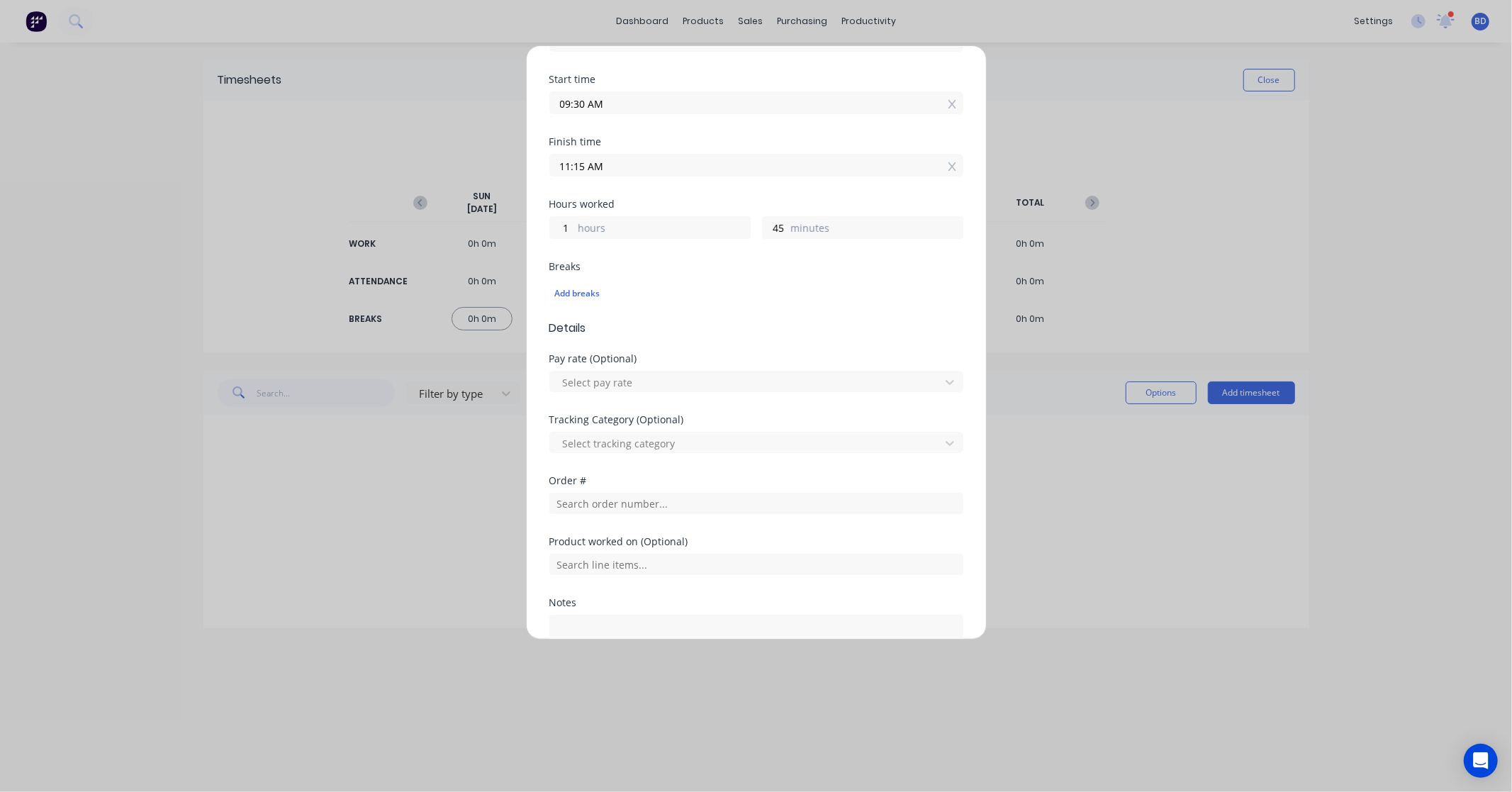
scroll to position [295, 0]
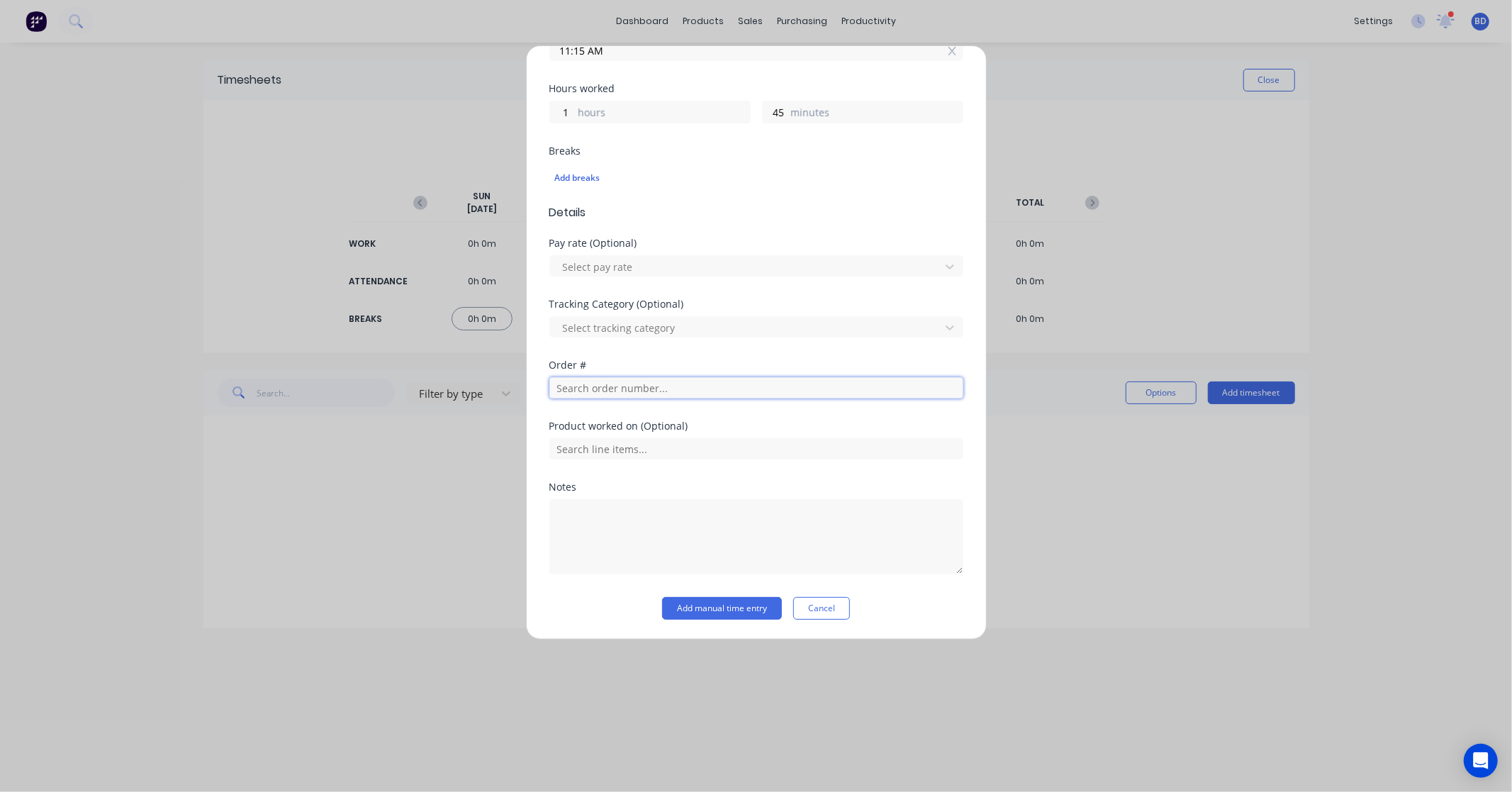
click at [633, 393] on input "text" at bounding box center [756, 388] width 414 height 22
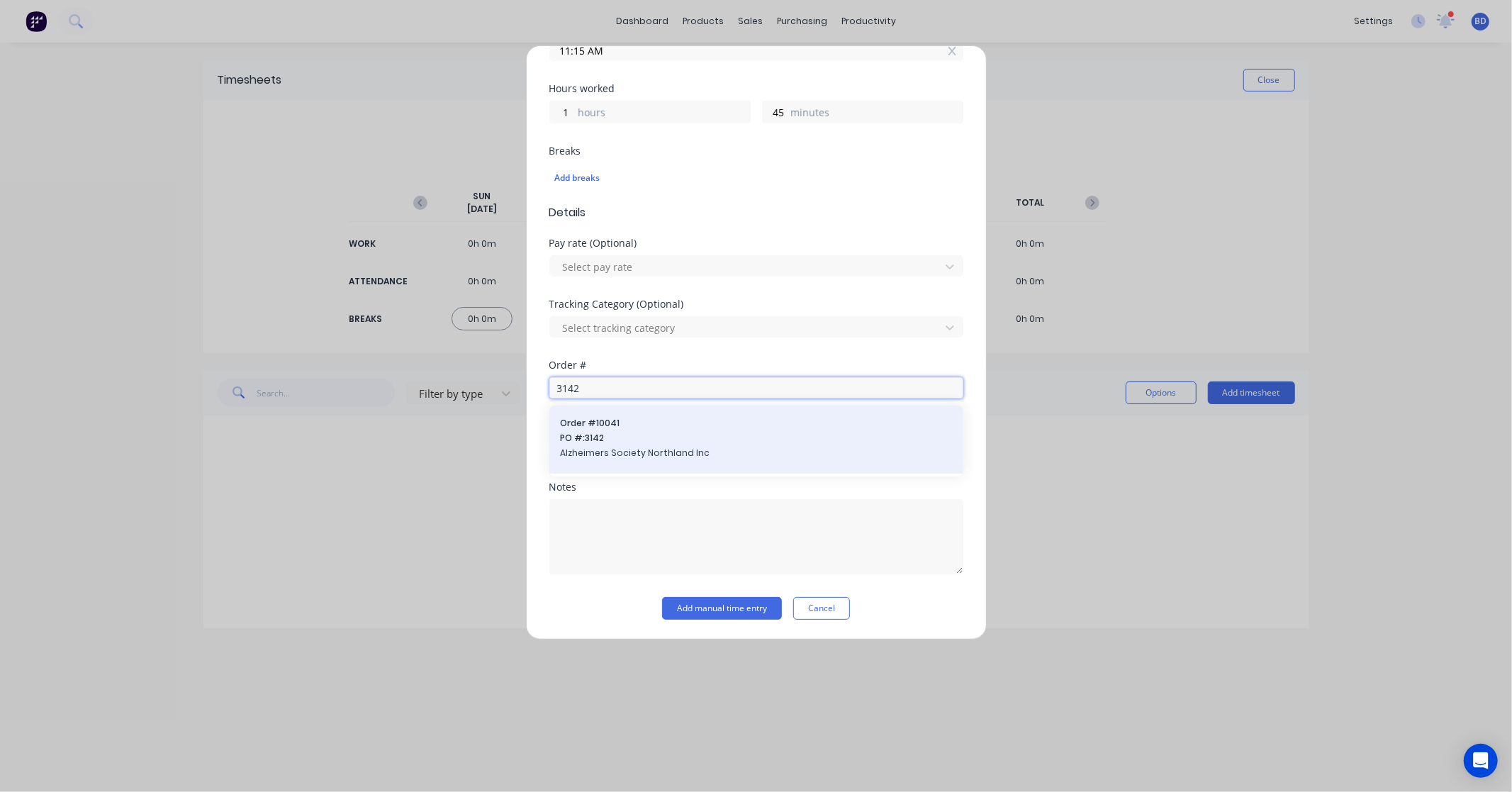
type input "3142"
click at [635, 451] on span "Alzheimers Society Northland Inc" at bounding box center [756, 453] width 392 height 13
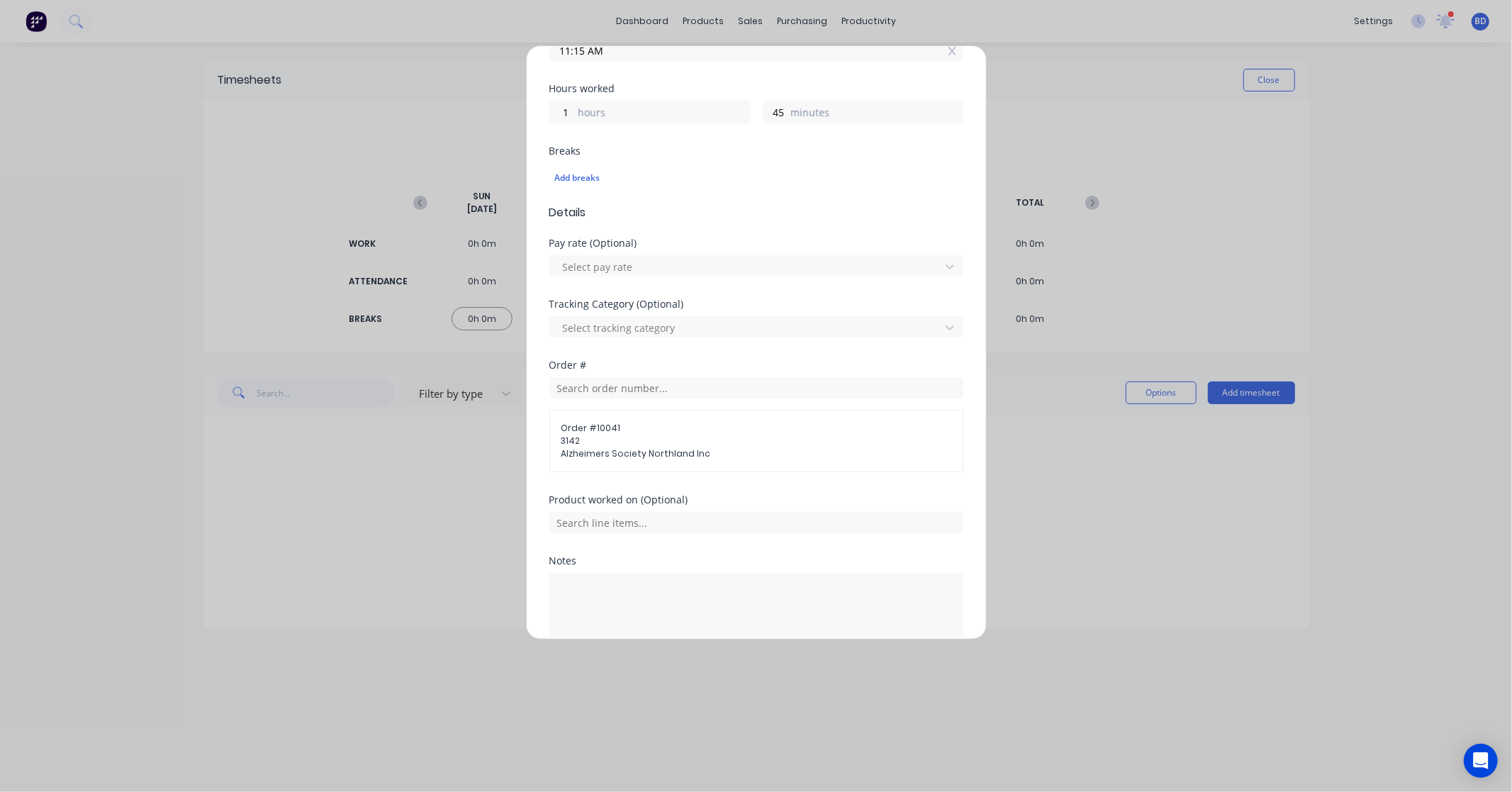
scroll to position [369, 0]
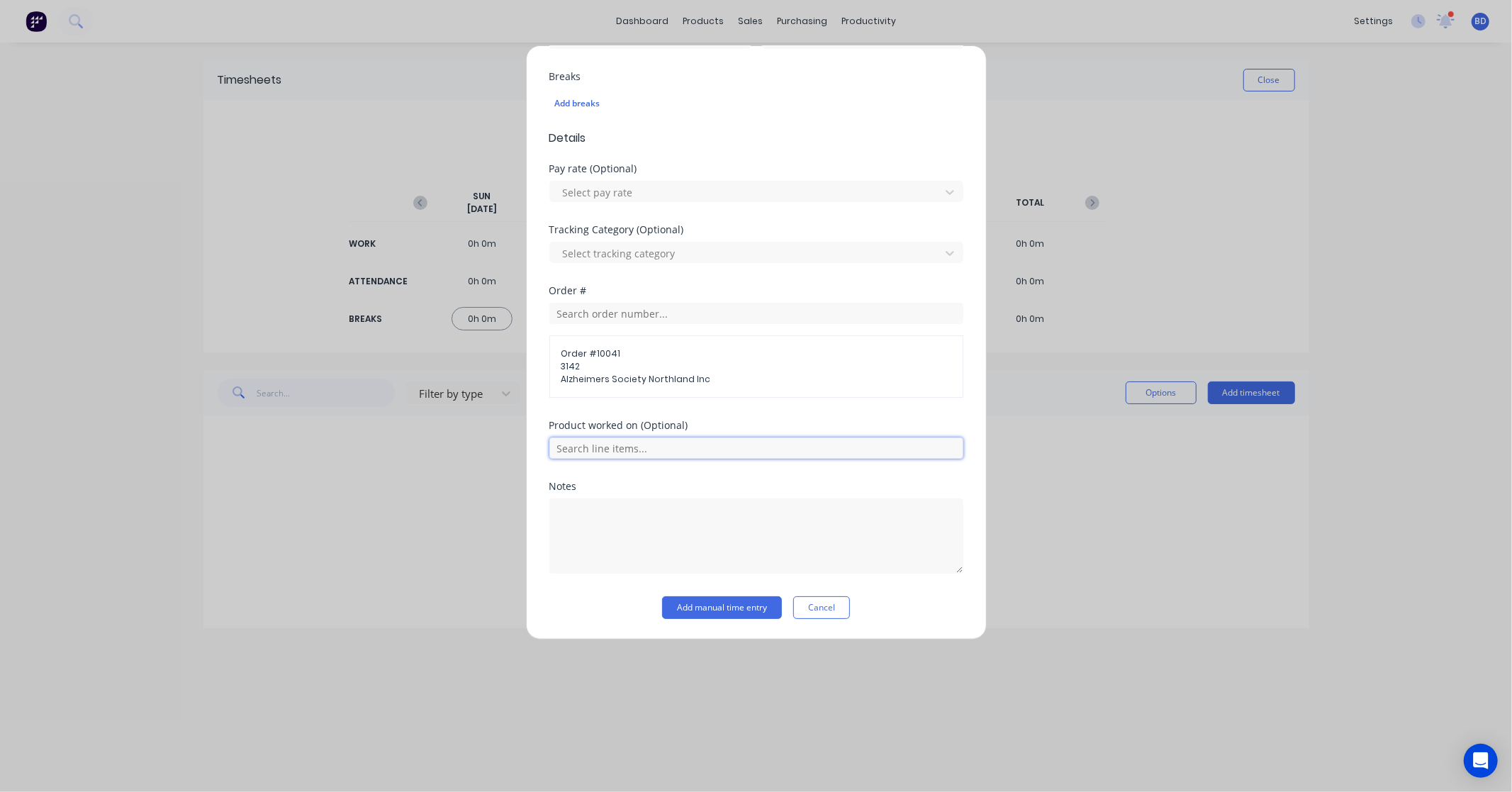
click at [641, 445] on input "text" at bounding box center [756, 448] width 414 height 22
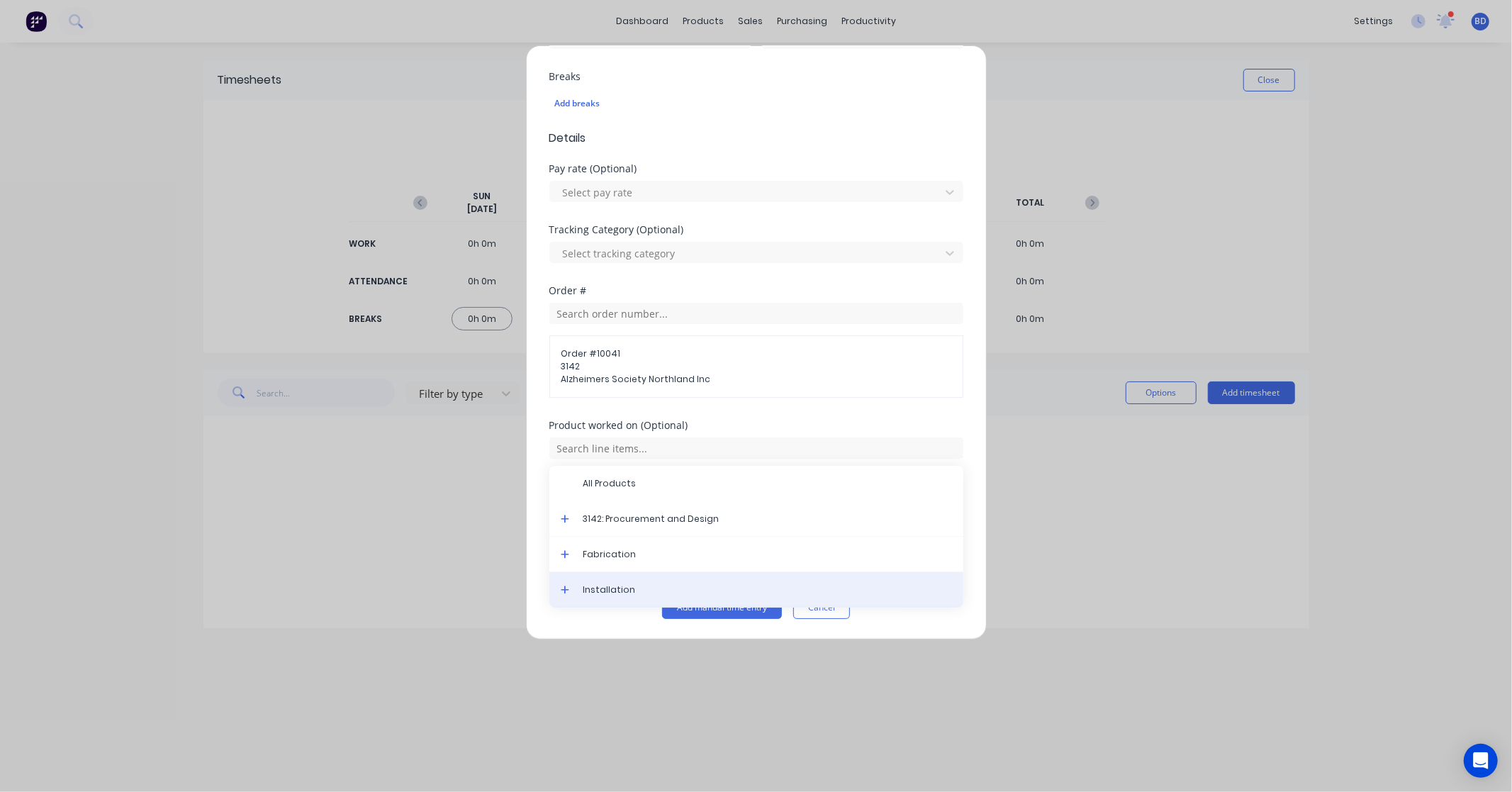
click at [633, 580] on div "Installation" at bounding box center [756, 589] width 414 height 35
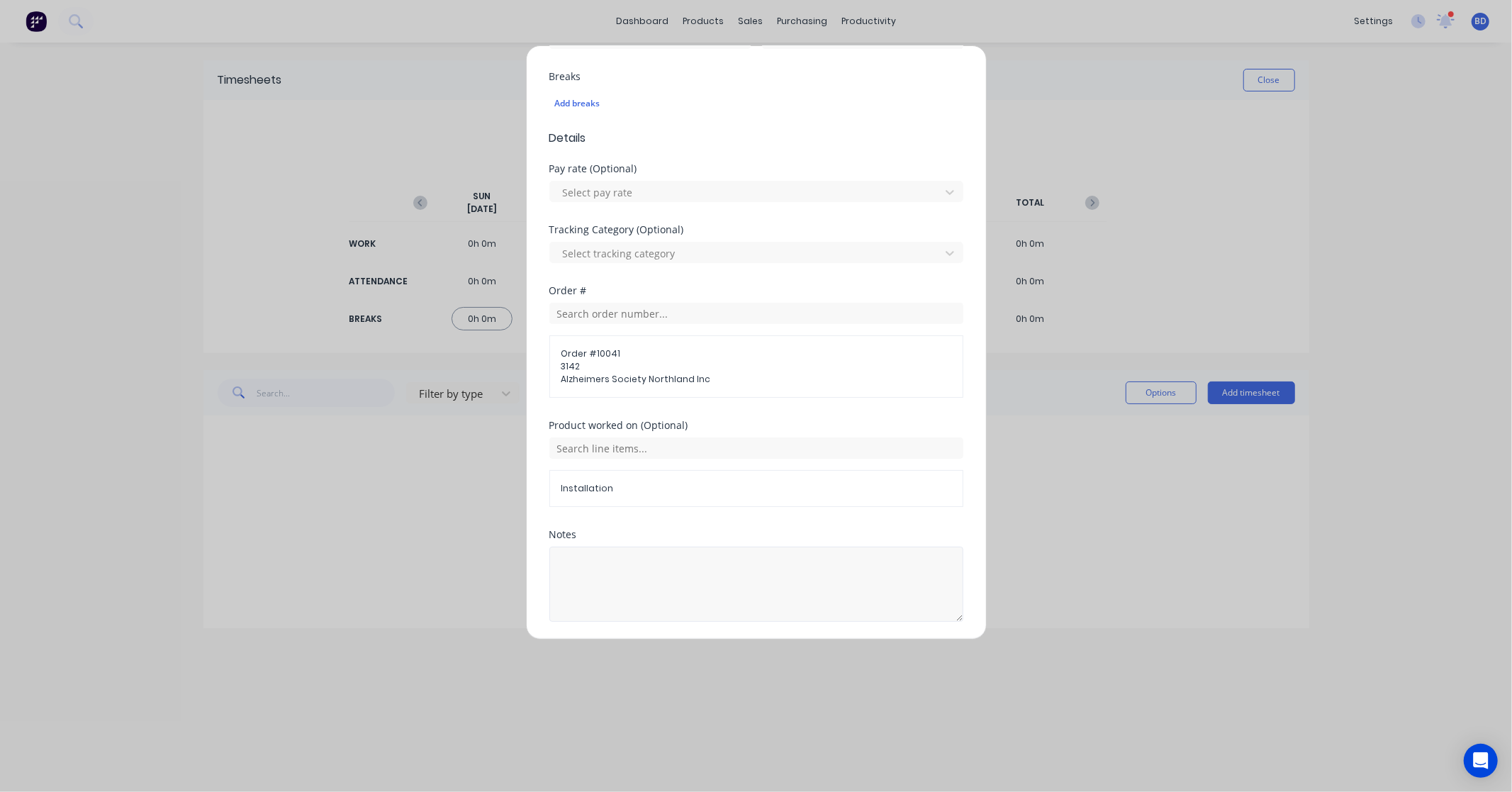
scroll to position [418, 0]
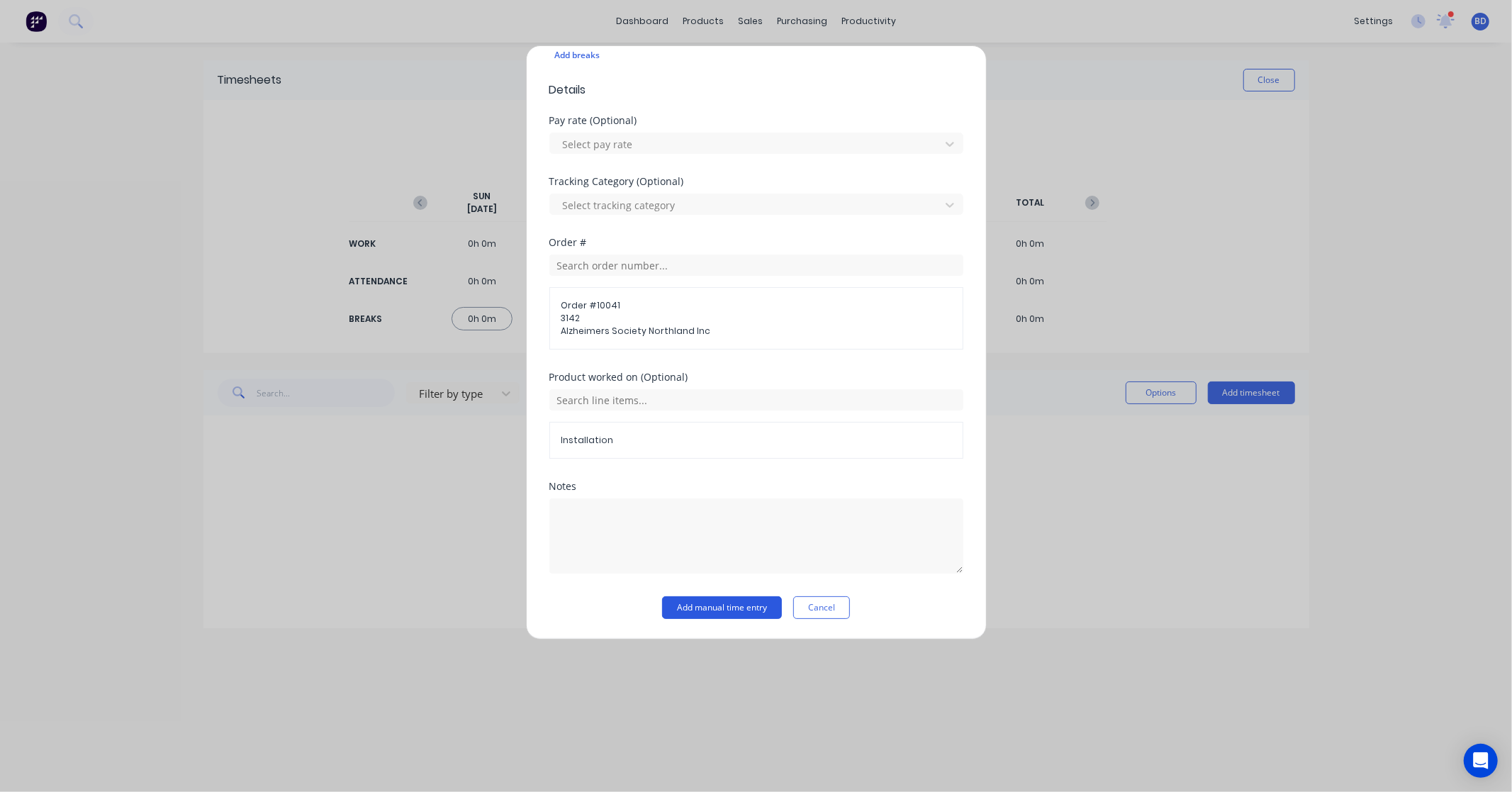
click at [741, 605] on button "Add manual time entry" at bounding box center [722, 608] width 120 height 22
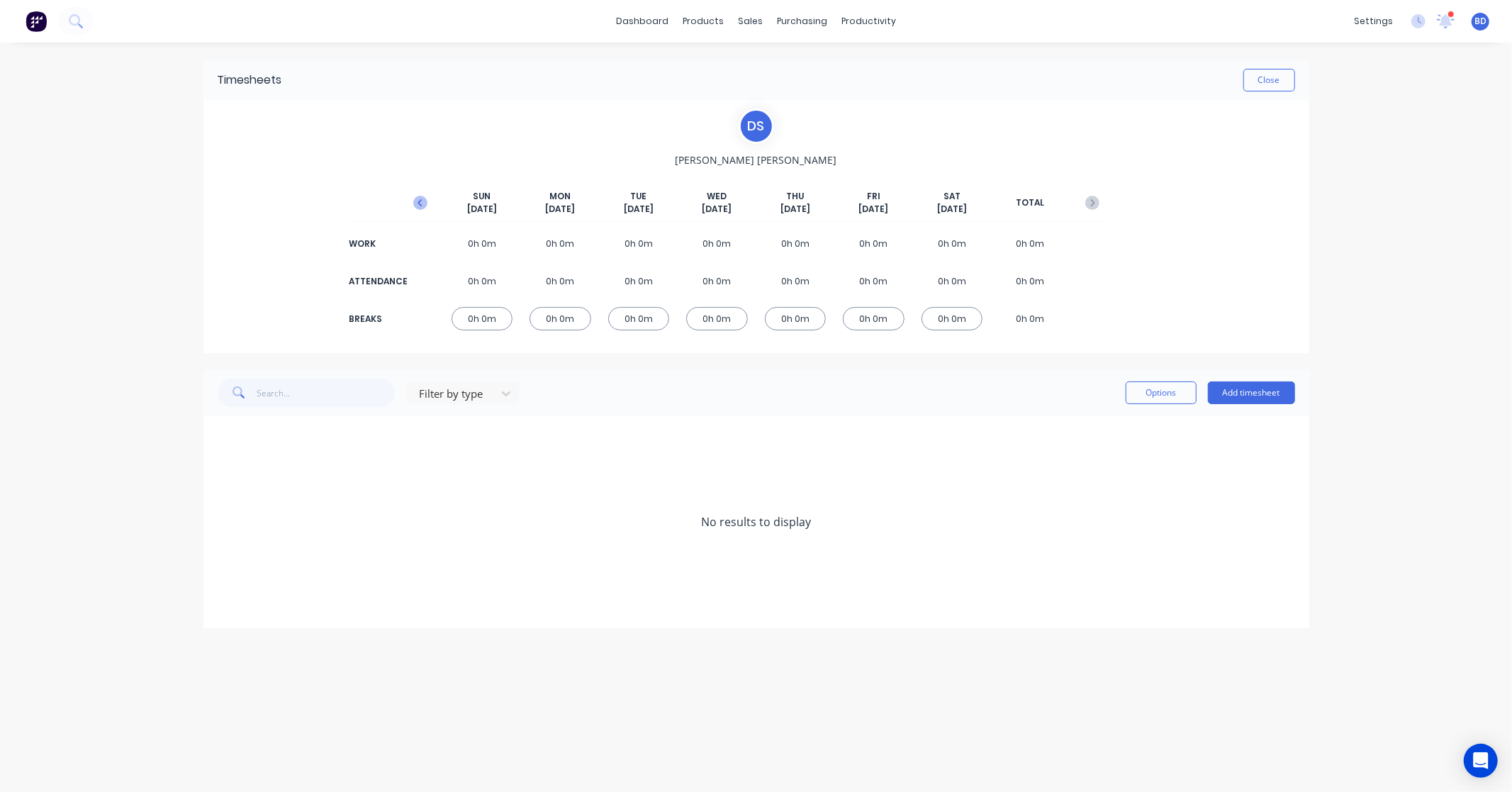
click at [423, 201] on icon "button" at bounding box center [420, 203] width 14 height 14
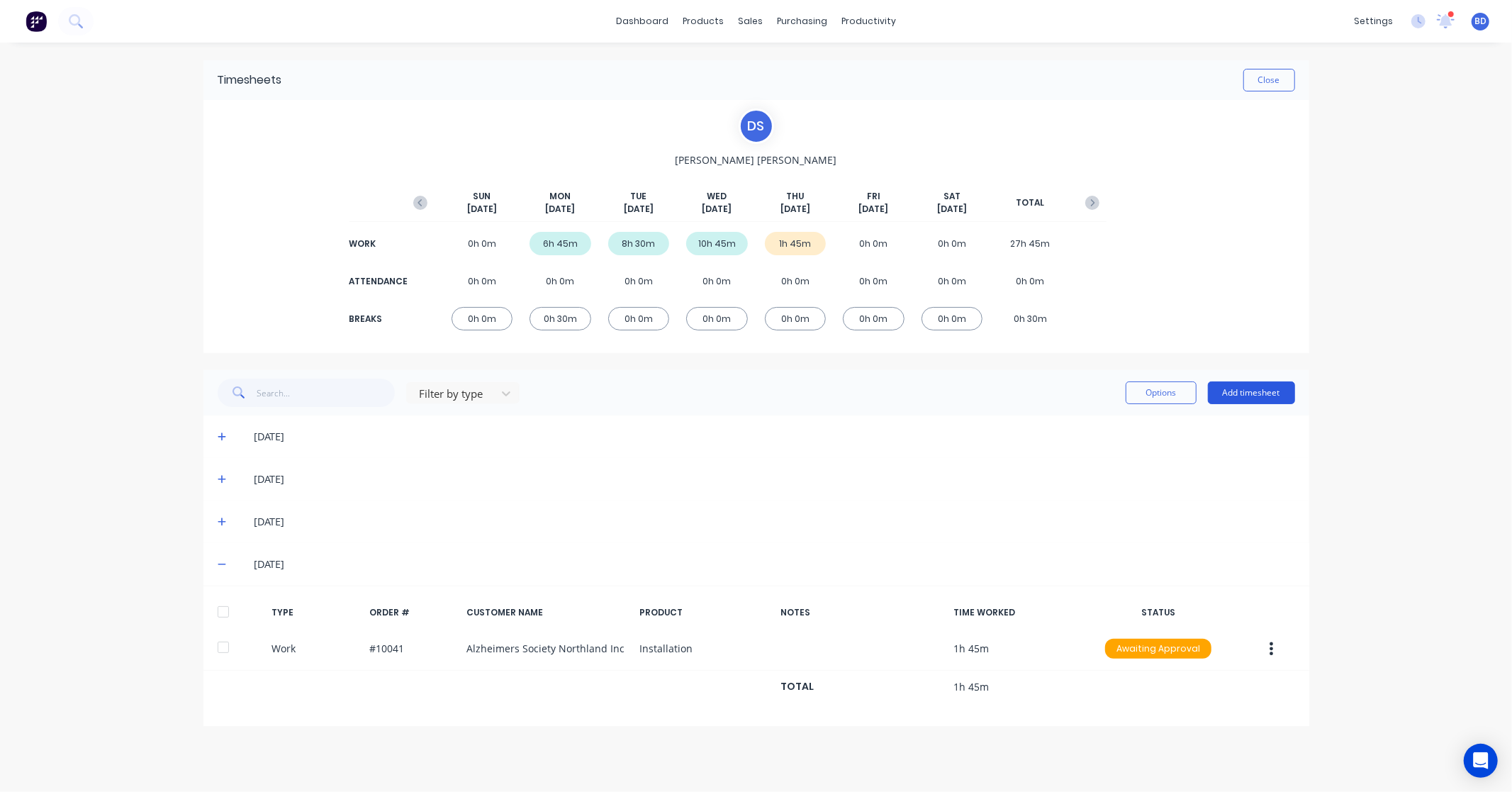
click at [1257, 392] on button "Add timesheet" at bounding box center [1252, 392] width 87 height 22
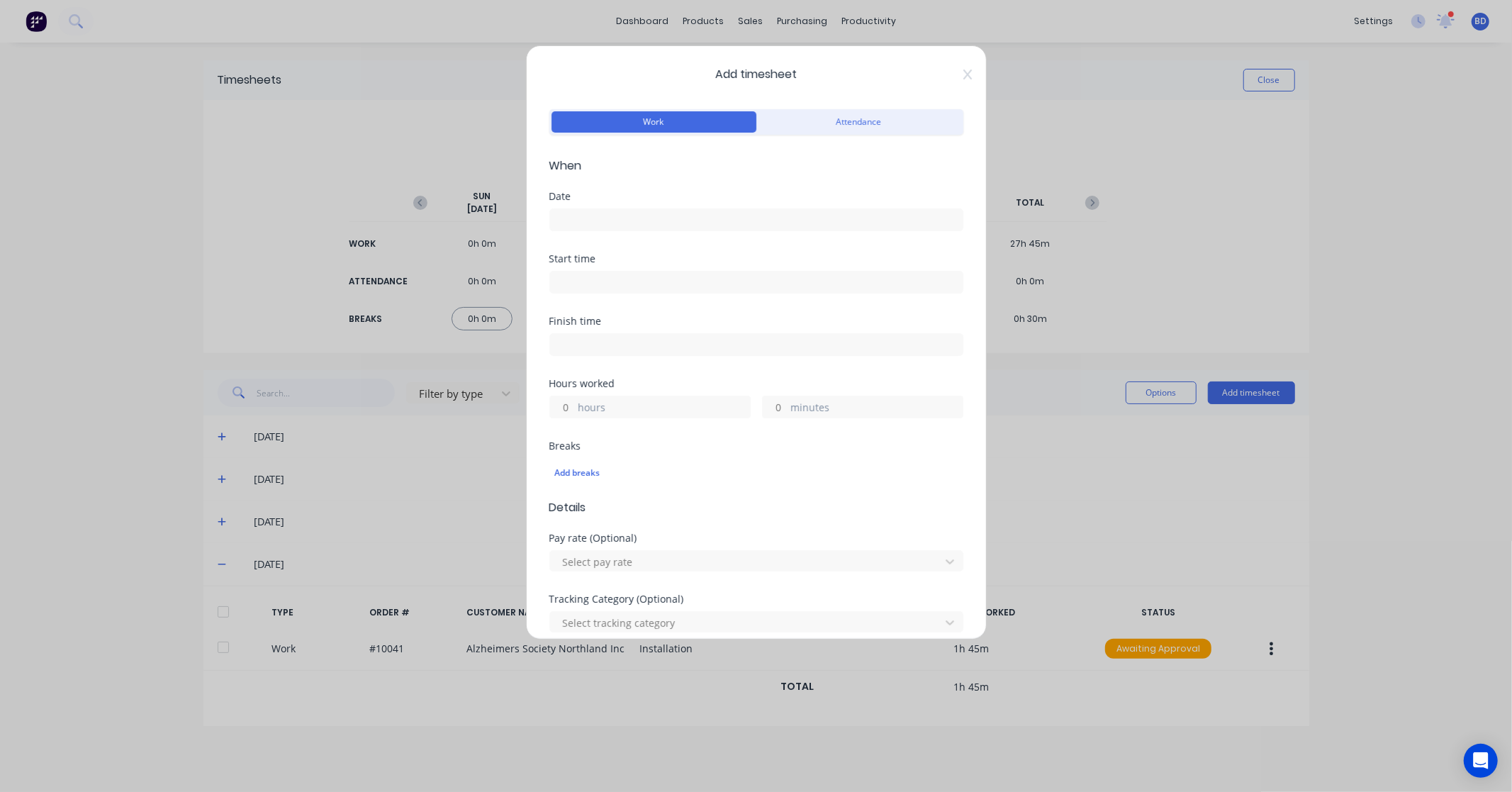
click at [628, 225] on input at bounding box center [756, 219] width 412 height 22
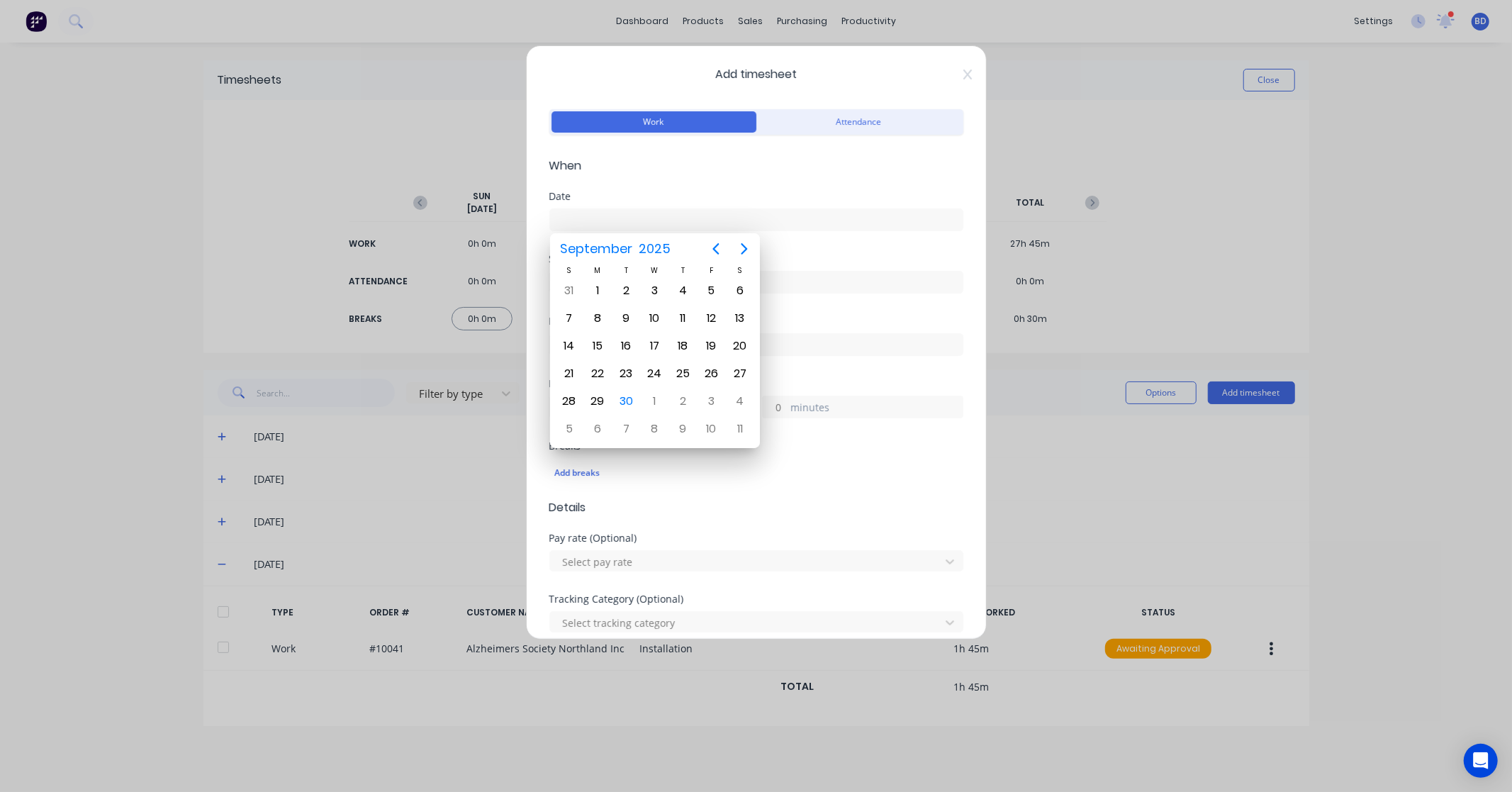
drag, startPoint x: 652, startPoint y: 218, endPoint x: 494, endPoint y: 223, distance: 158.1
click at [494, 223] on div "Add timesheet Work Attendance When Date Start time Finish time Hours worked hou…" at bounding box center [756, 396] width 1512 height 792
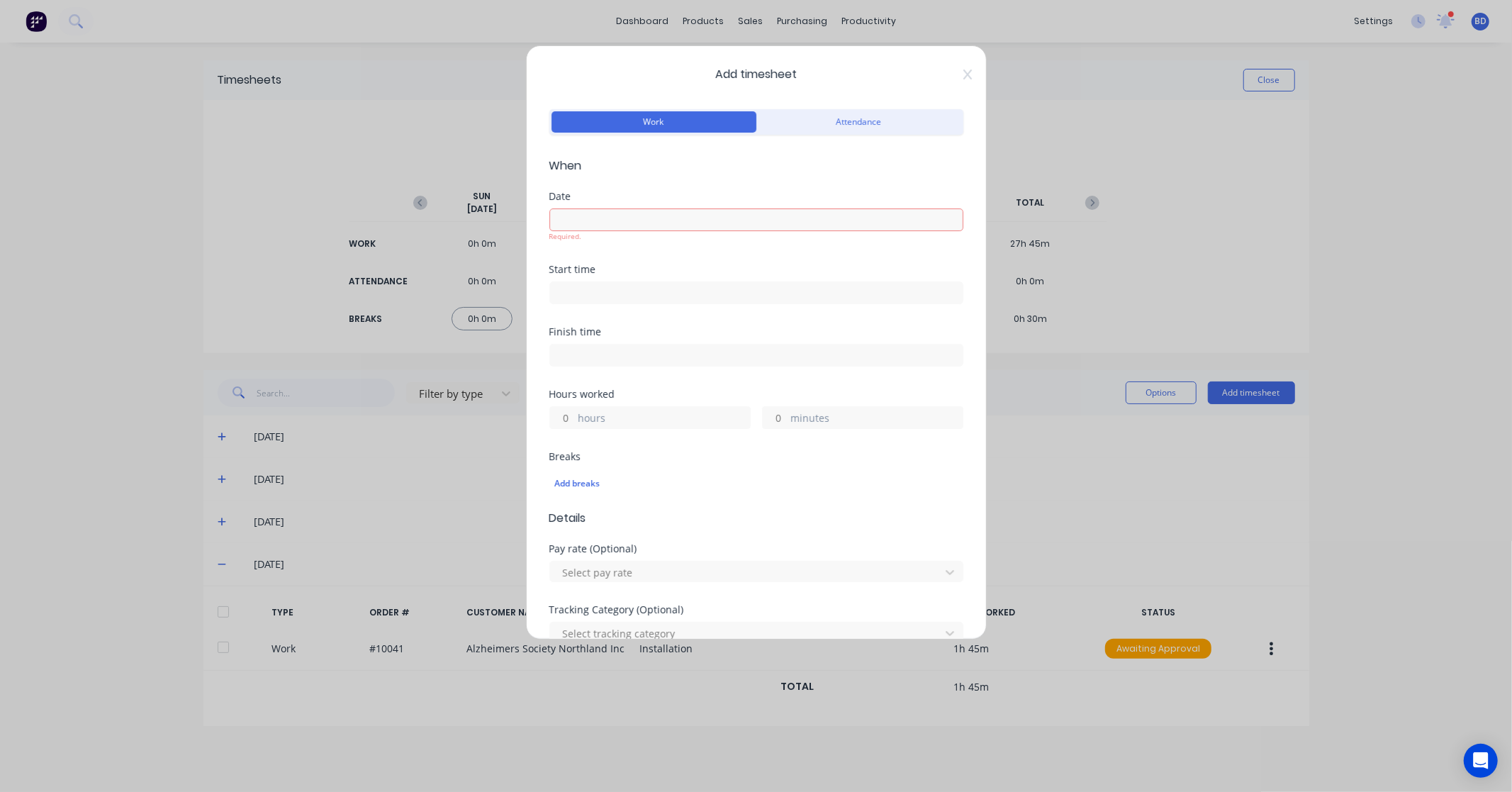
paste input "26/9/25"
click at [605, 274] on div "Start time" at bounding box center [756, 269] width 414 height 10
click at [605, 291] on input at bounding box center [756, 292] width 412 height 22
type input "26/09/2025"
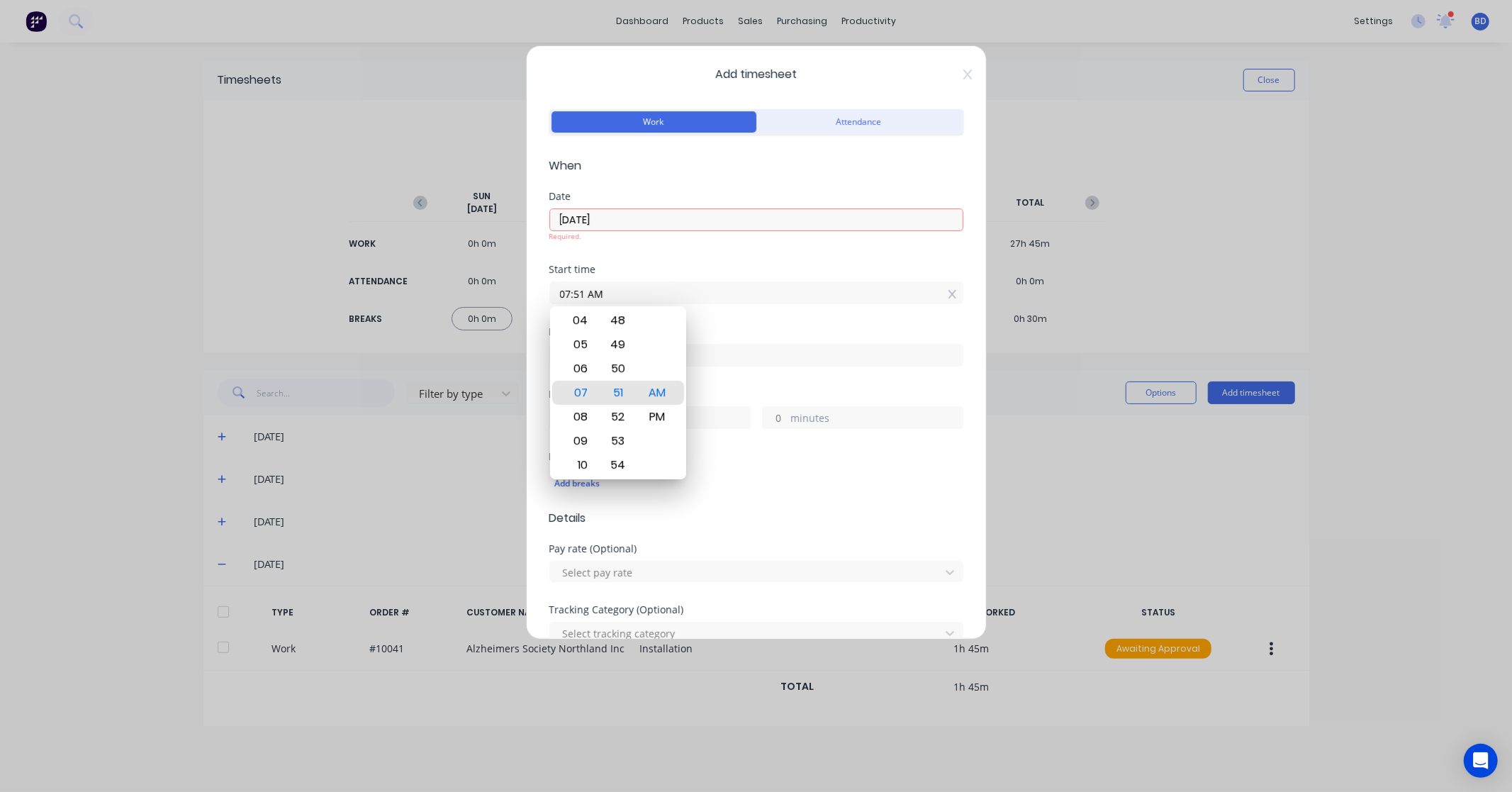
click at [640, 300] on input "07:51 AM" at bounding box center [756, 292] width 412 height 22
drag, startPoint x: 645, startPoint y: 294, endPoint x: 489, endPoint y: 300, distance: 156.1
click at [489, 300] on div "Add timesheet Work Attendance When Date 26/09/2025 Required. Start time 07:51 A…" at bounding box center [756, 396] width 1512 height 792
paste input "8:00"
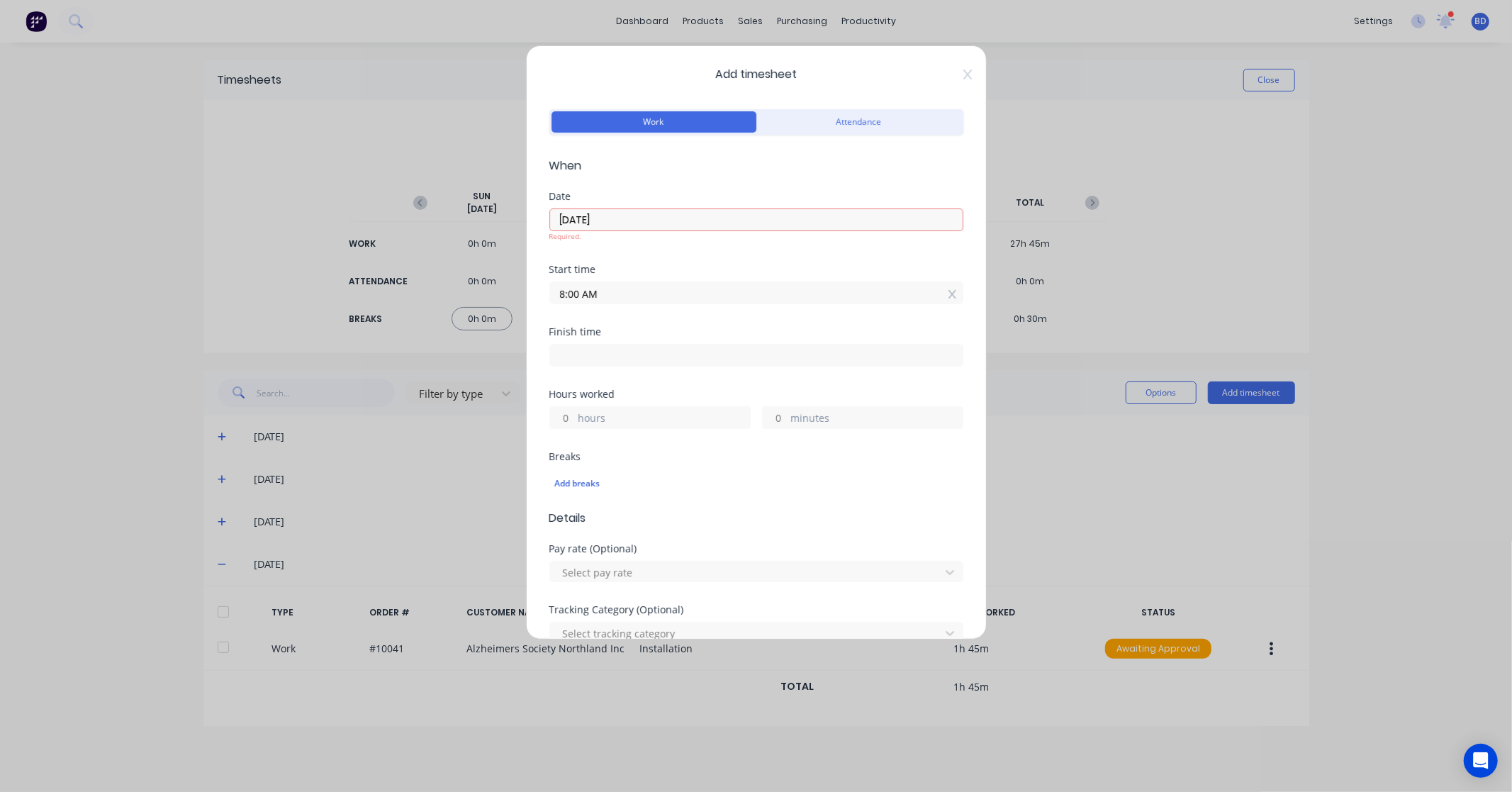
type input "08:00 AM"
click at [625, 365] on label at bounding box center [756, 355] width 414 height 22
click at [625, 365] on input at bounding box center [756, 355] width 412 height 22
type input "07:51 AM"
type input "23"
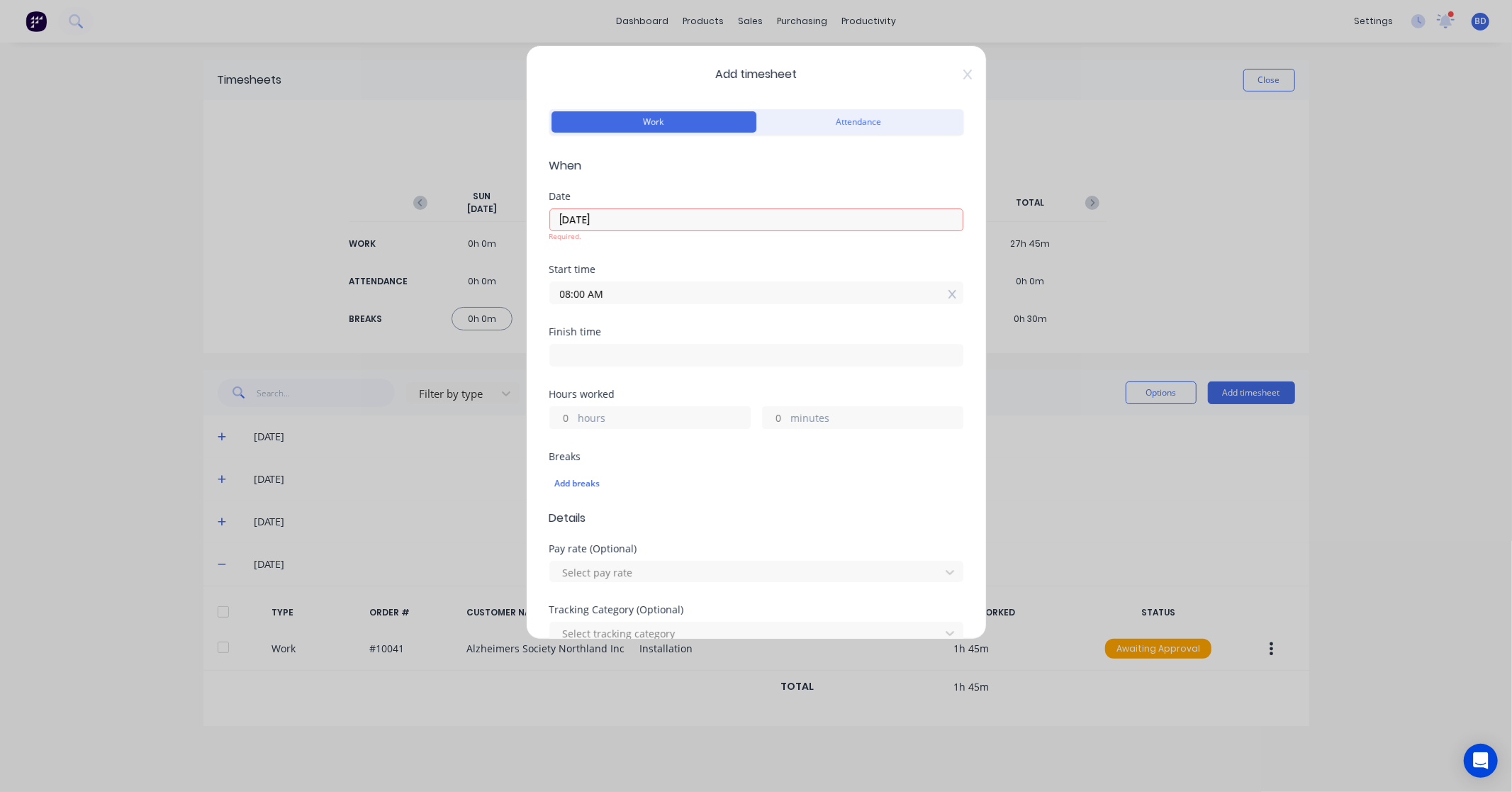
type input "51"
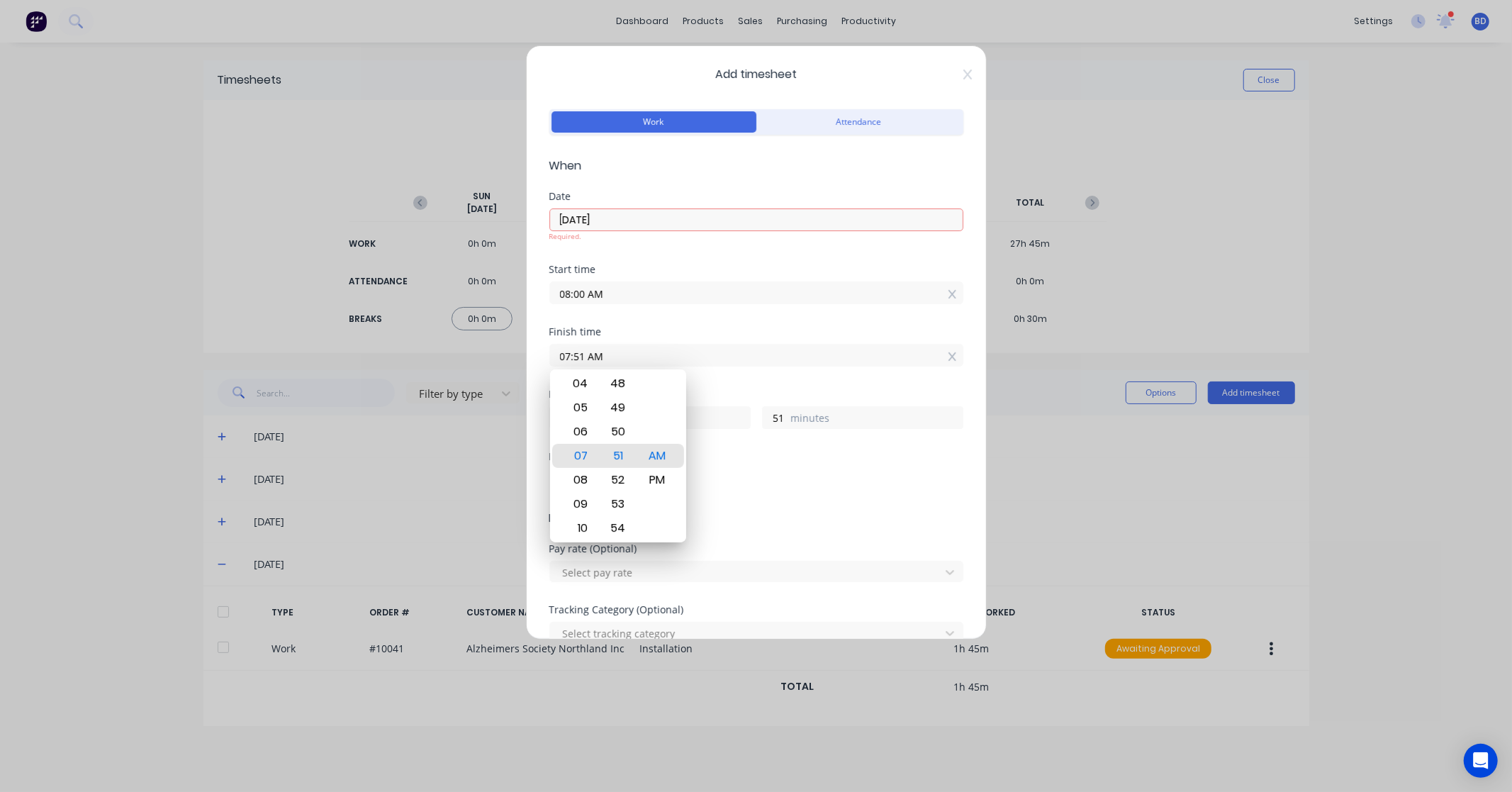
drag, startPoint x: 660, startPoint y: 355, endPoint x: 381, endPoint y: 358, distance: 279.0
click at [381, 358] on div "Add timesheet Work Attendance When Date 26/09/2025 Required. Start time 08:00 A…" at bounding box center [756, 396] width 1512 height 792
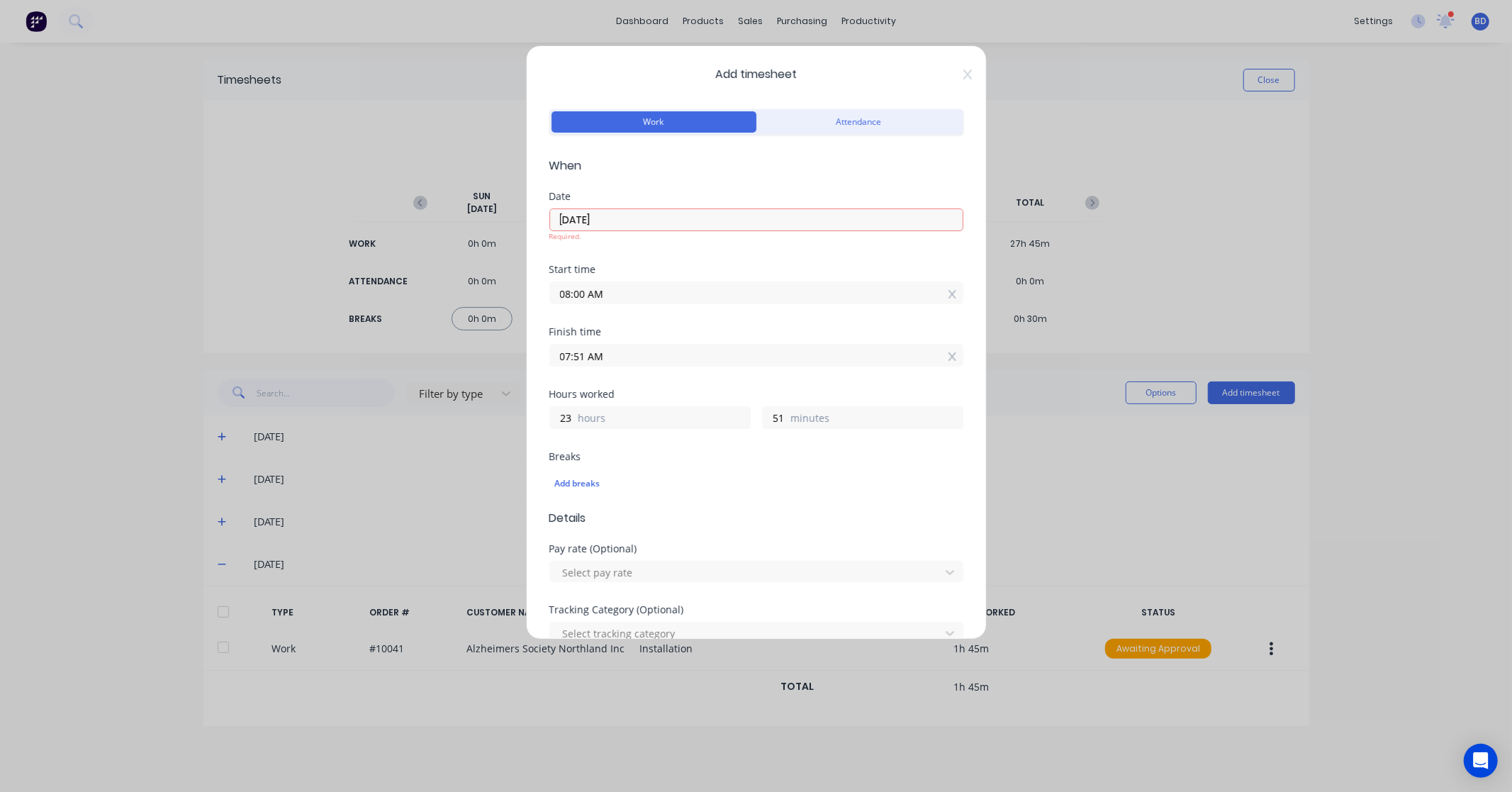
paste input "10:15 P"
type input "10:15 PM"
type input "14"
type input "15"
click at [665, 386] on div "Finish time 10:15 PM" at bounding box center [756, 358] width 414 height 62
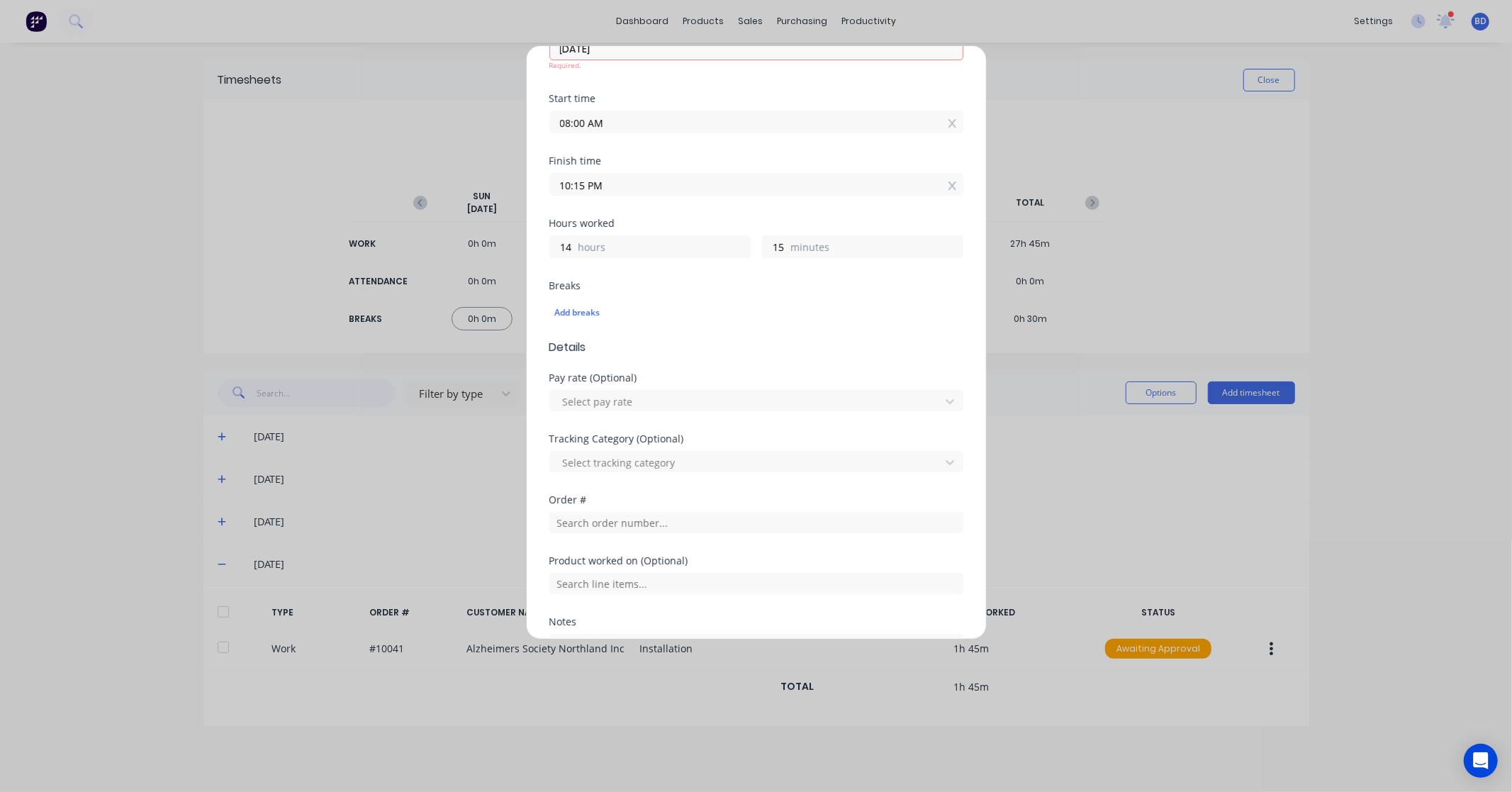
scroll to position [306, 0]
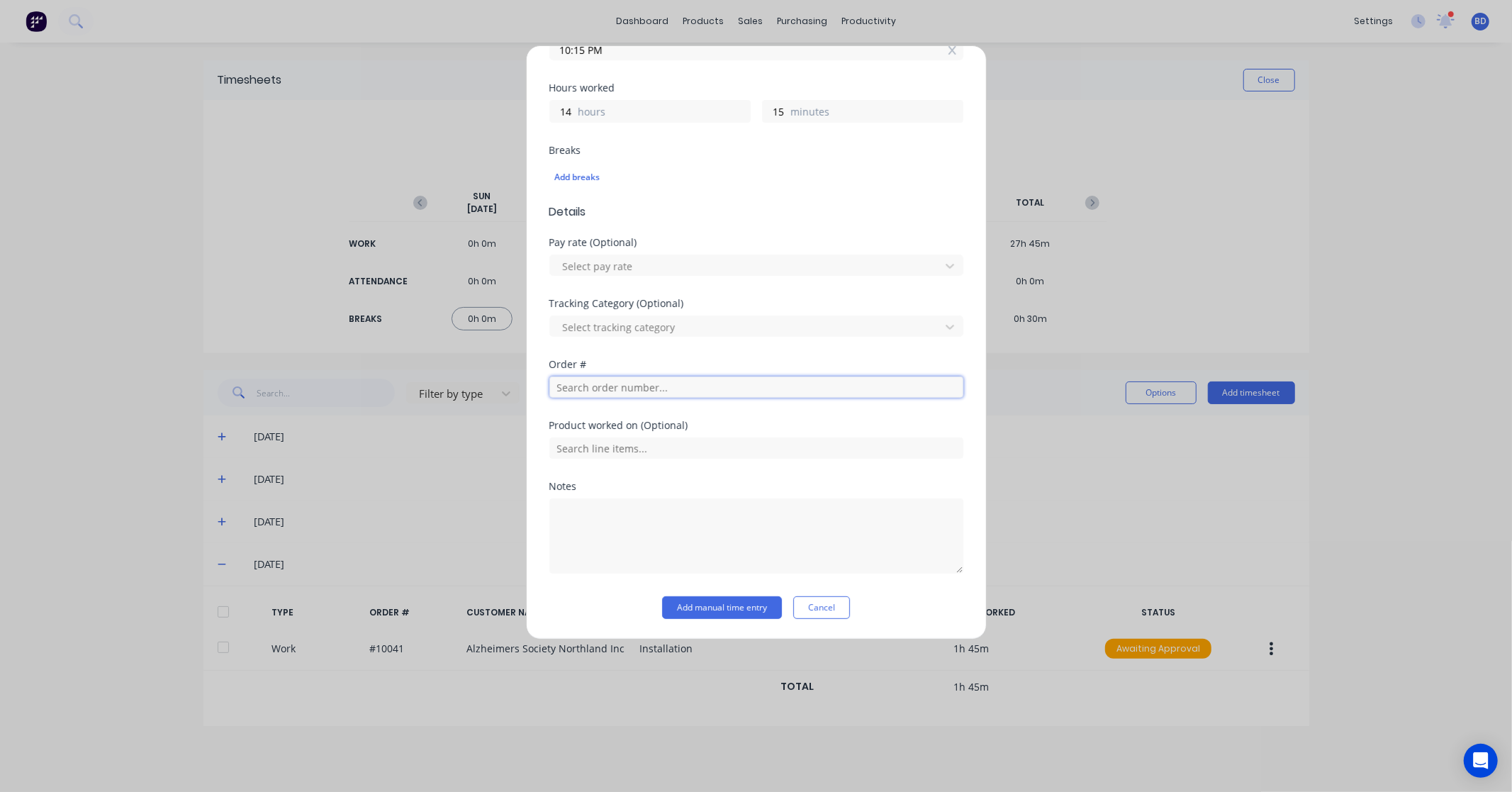
click at [621, 392] on input "text" at bounding box center [756, 387] width 414 height 22
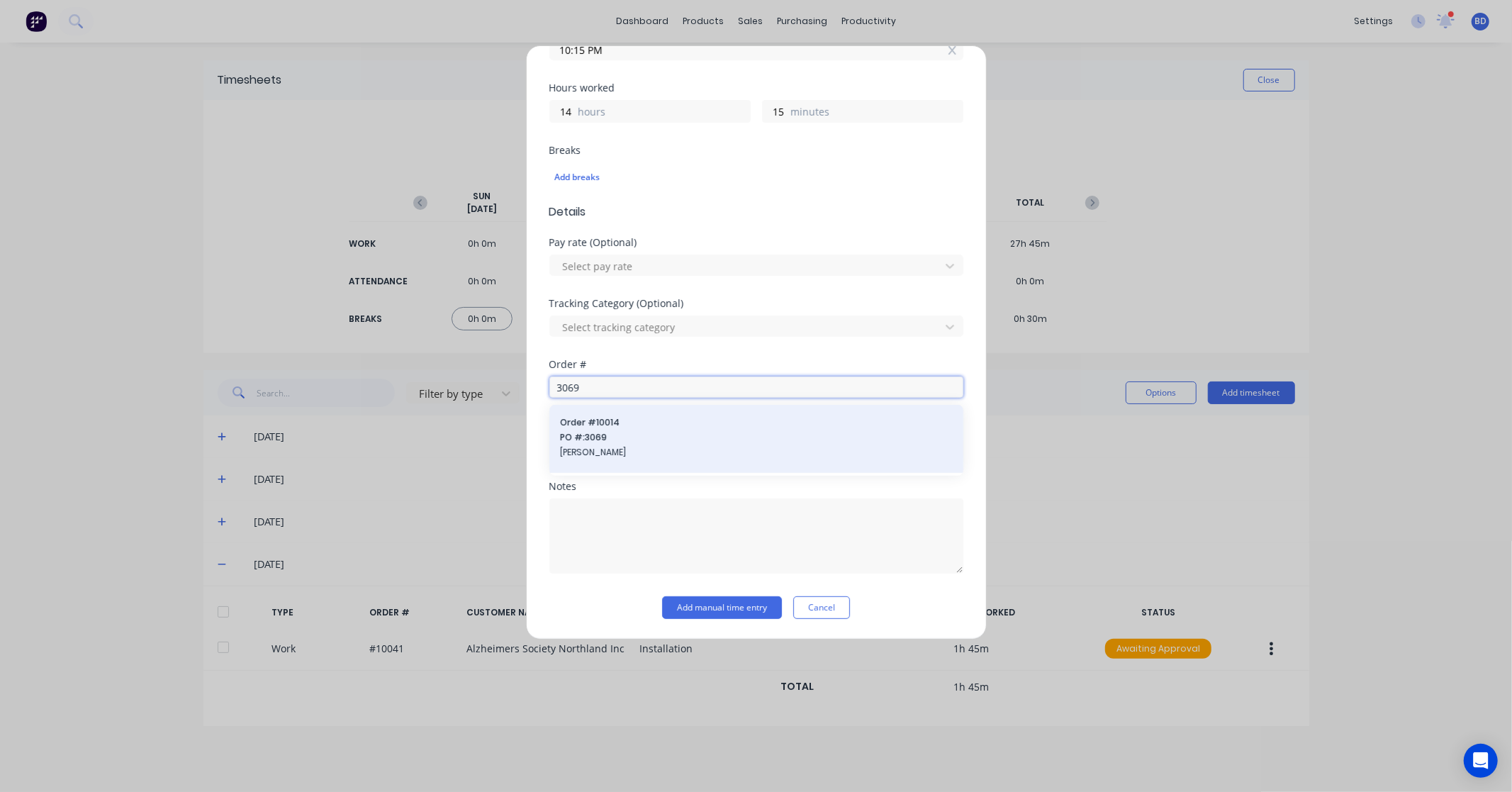
type input "3069"
click at [627, 432] on span "PO #: 3069" at bounding box center [756, 437] width 392 height 13
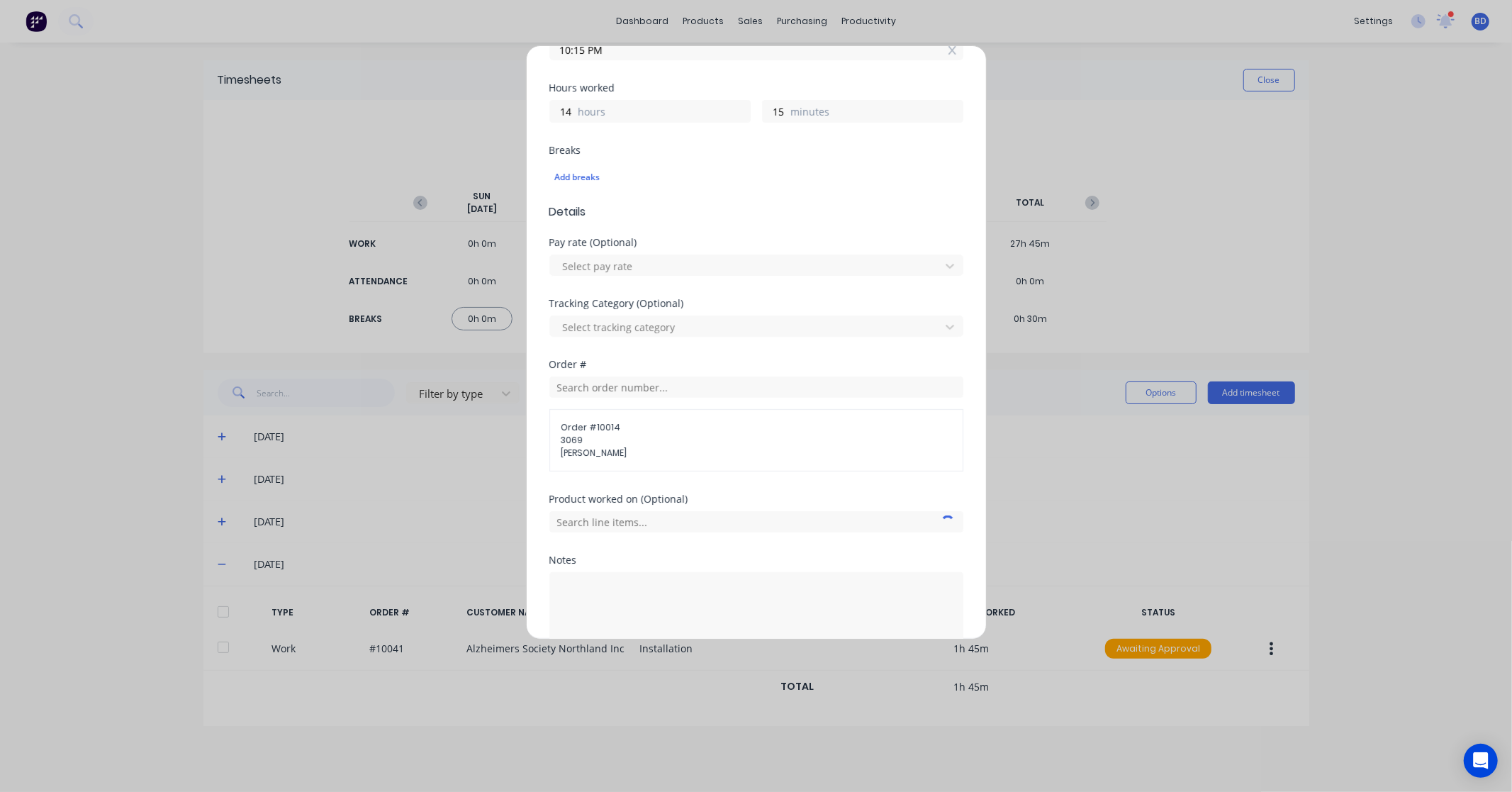
scroll to position [380, 0]
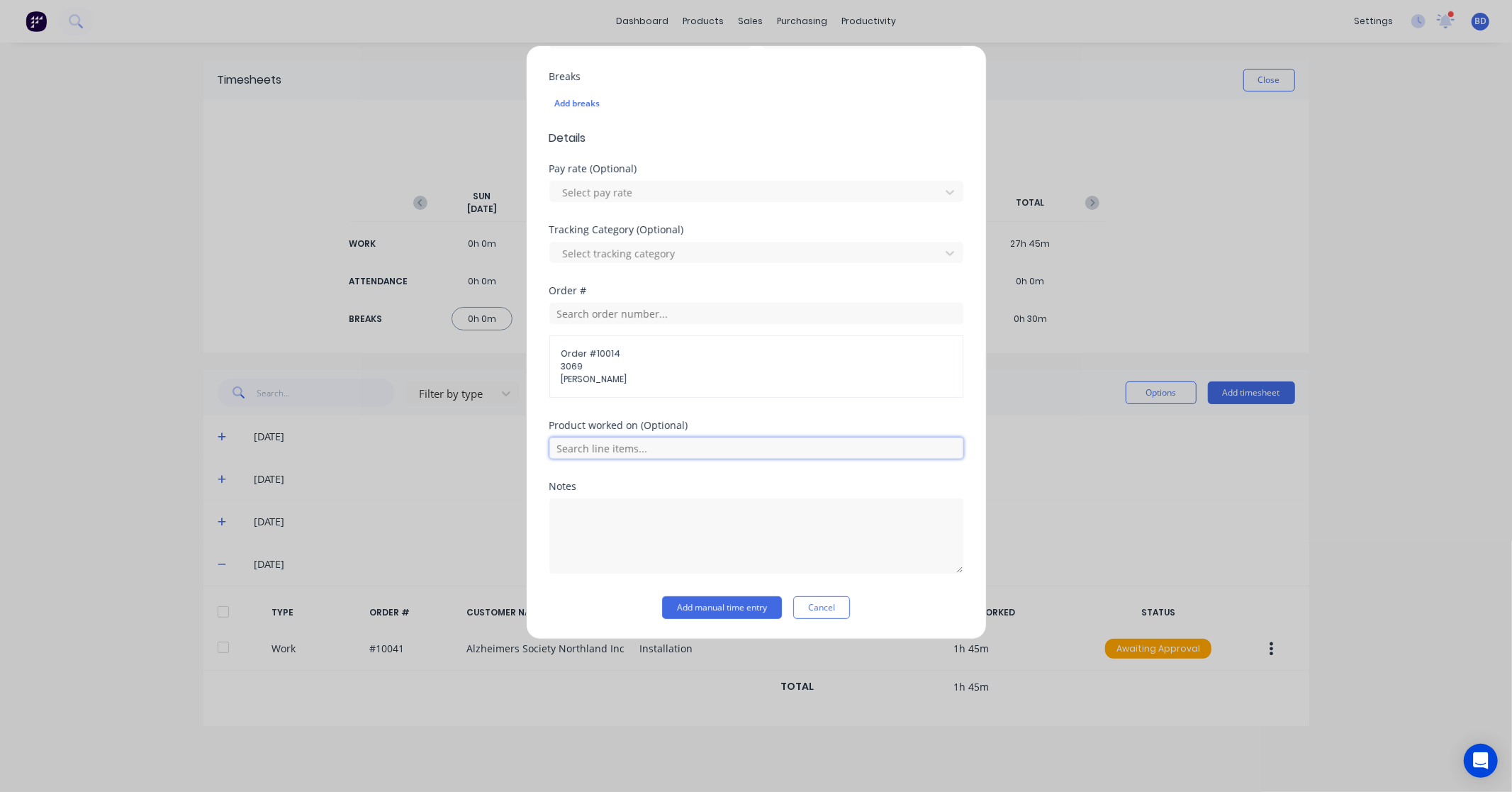
click at [611, 452] on input "text" at bounding box center [756, 448] width 414 height 22
click at [618, 546] on div "Installation" at bounding box center [756, 554] width 414 height 35
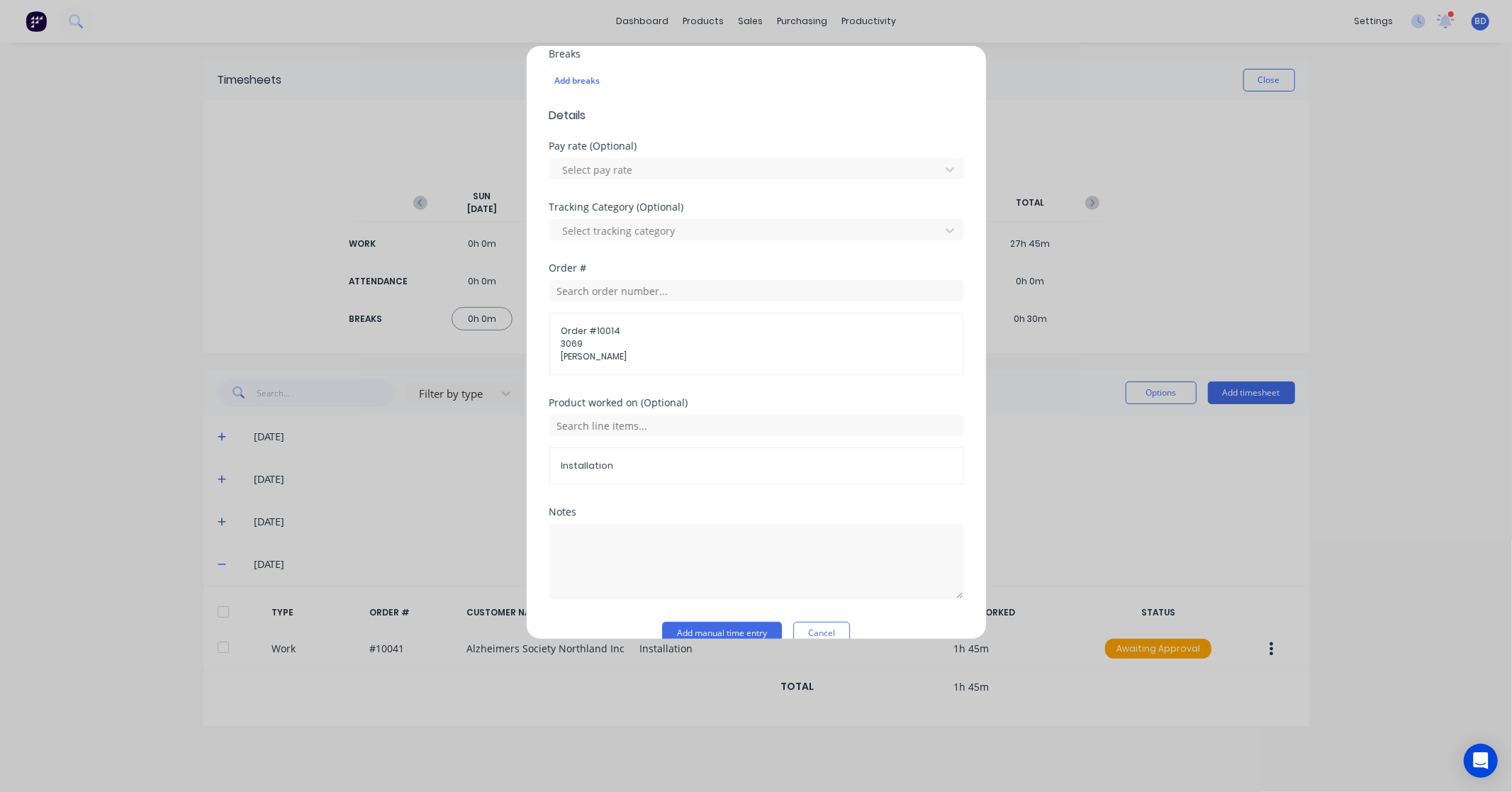
scroll to position [428, 0]
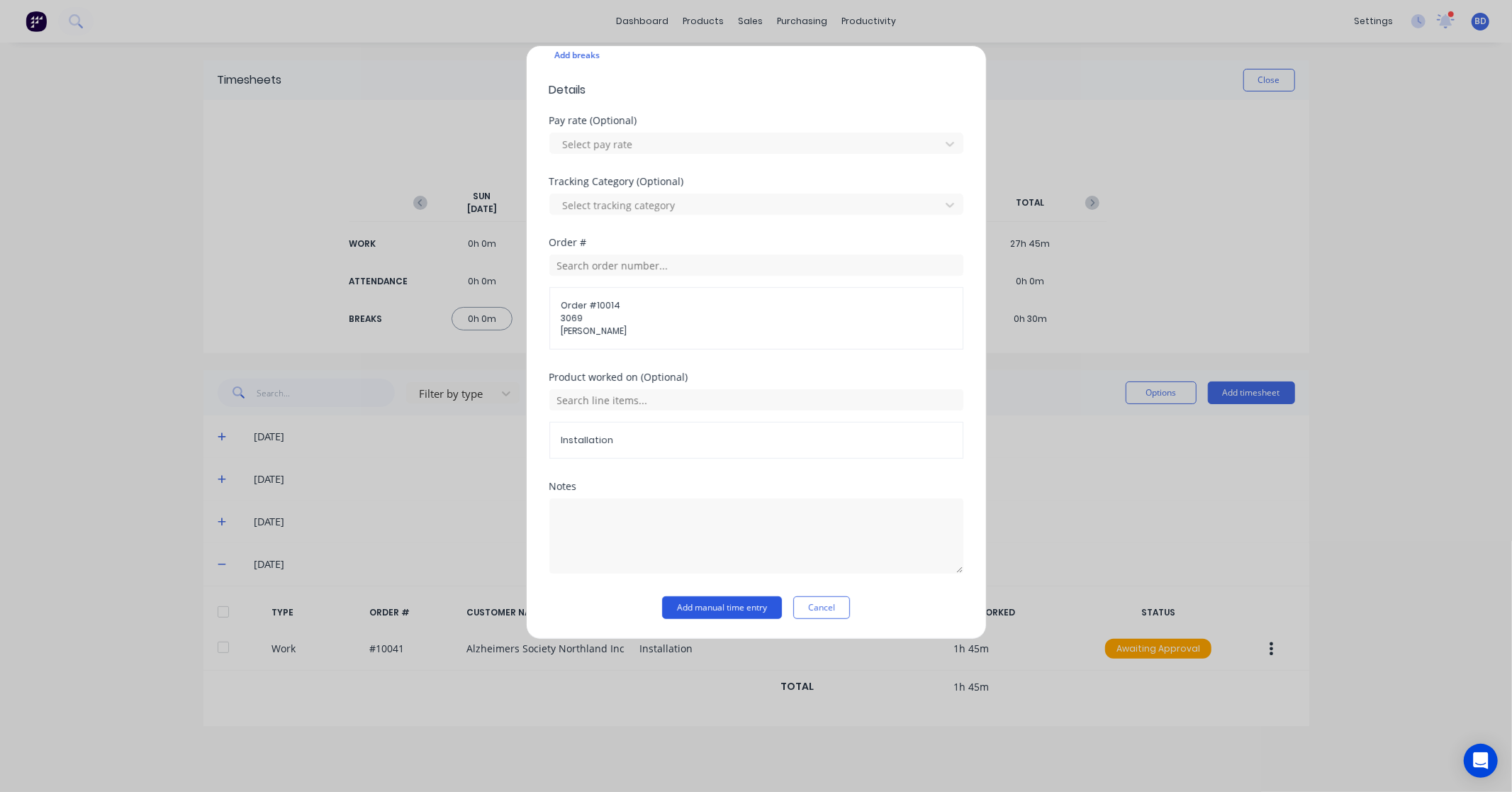
click at [712, 612] on button "Add manual time entry" at bounding box center [722, 608] width 120 height 22
click at [747, 606] on button "Add manual time entry" at bounding box center [722, 608] width 120 height 22
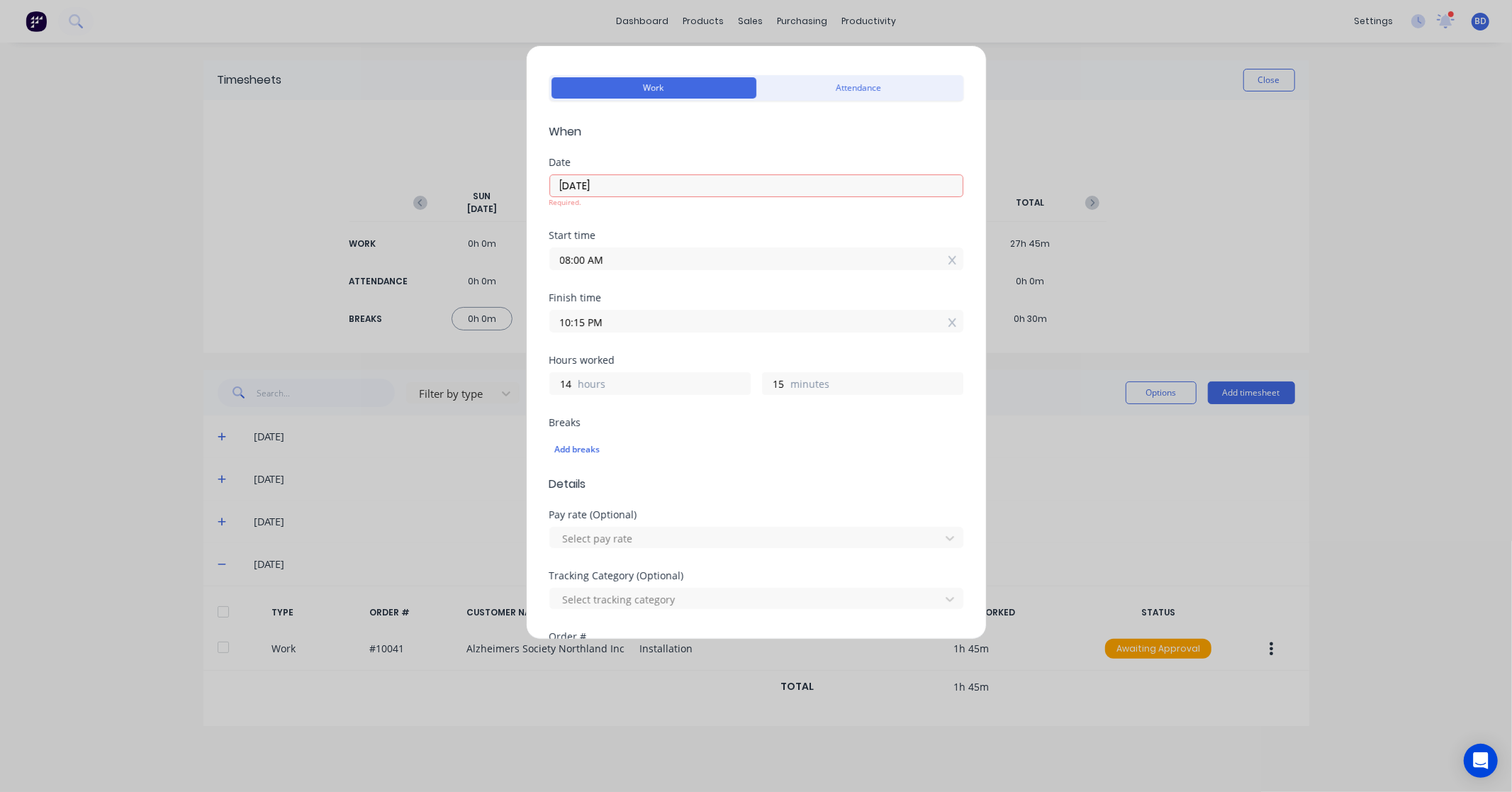
click at [627, 180] on input "26/09/2025" at bounding box center [756, 186] width 412 height 22
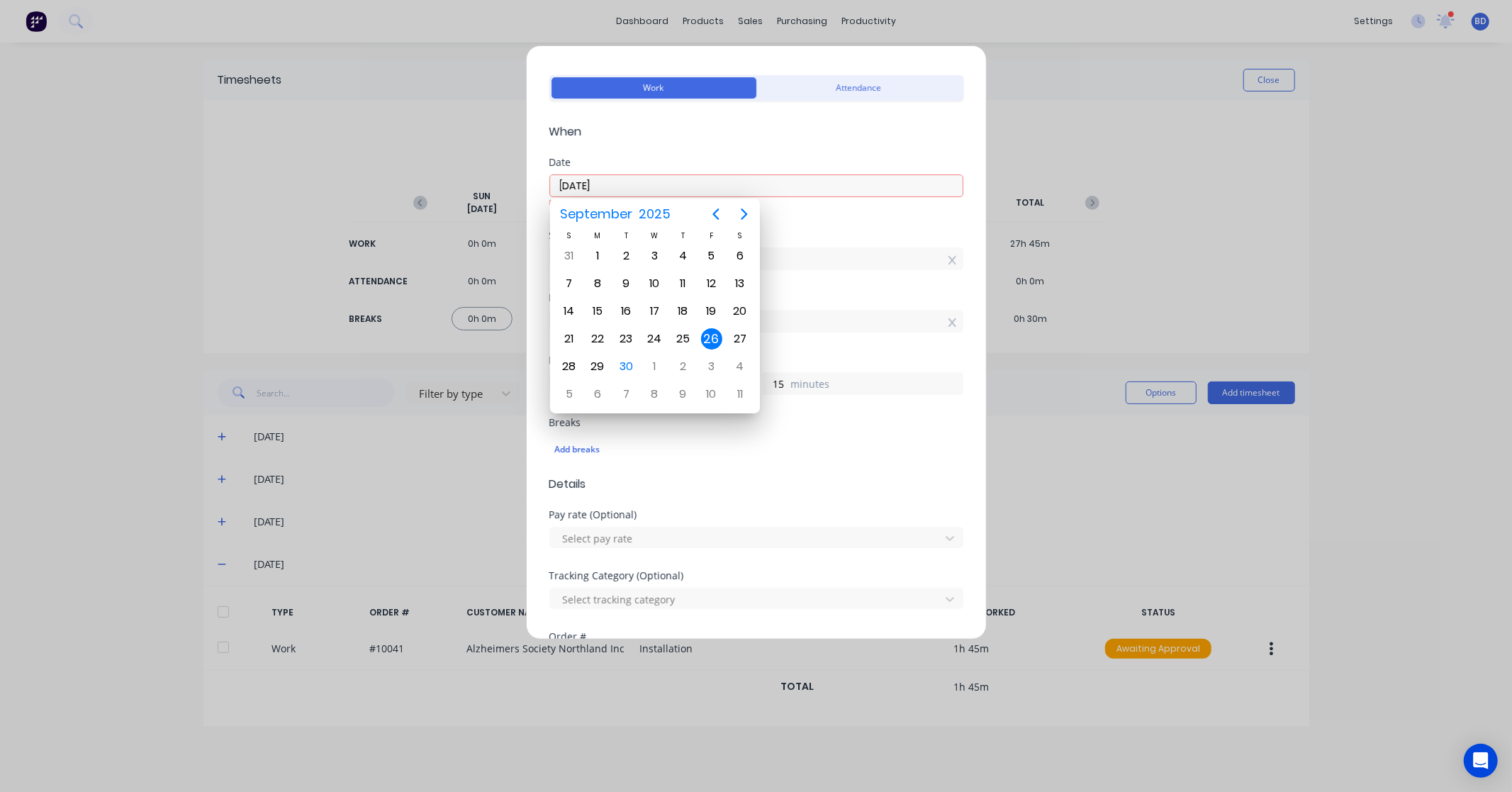
drag, startPoint x: 651, startPoint y: 184, endPoint x: 351, endPoint y: 167, distance: 300.5
click at [351, 167] on div "Add timesheet Work Attendance When Date 26/09/2025 Required. Start time 08:00 A…" at bounding box center [756, 396] width 1512 height 792
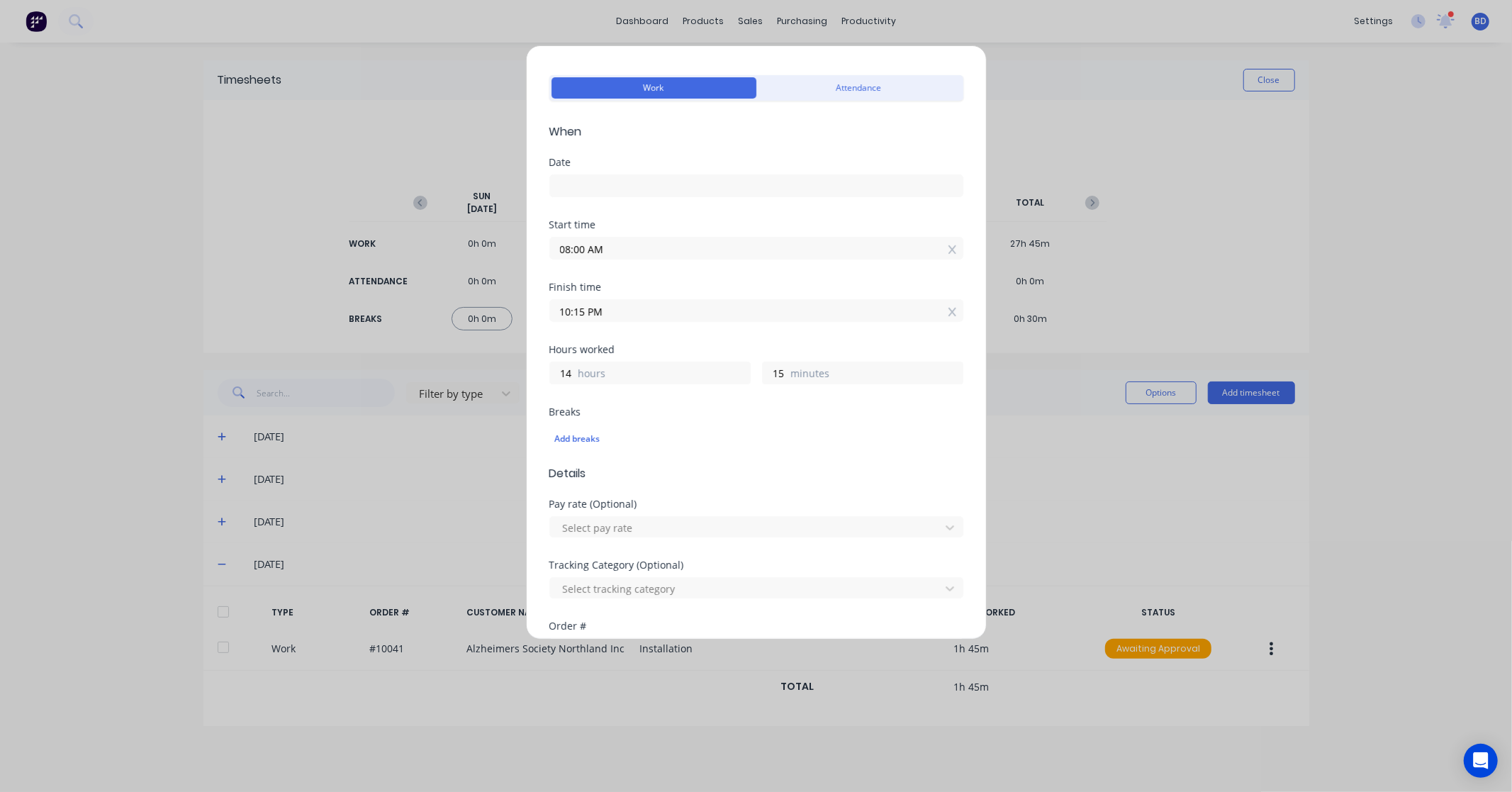
click at [698, 178] on input at bounding box center [756, 186] width 412 height 22
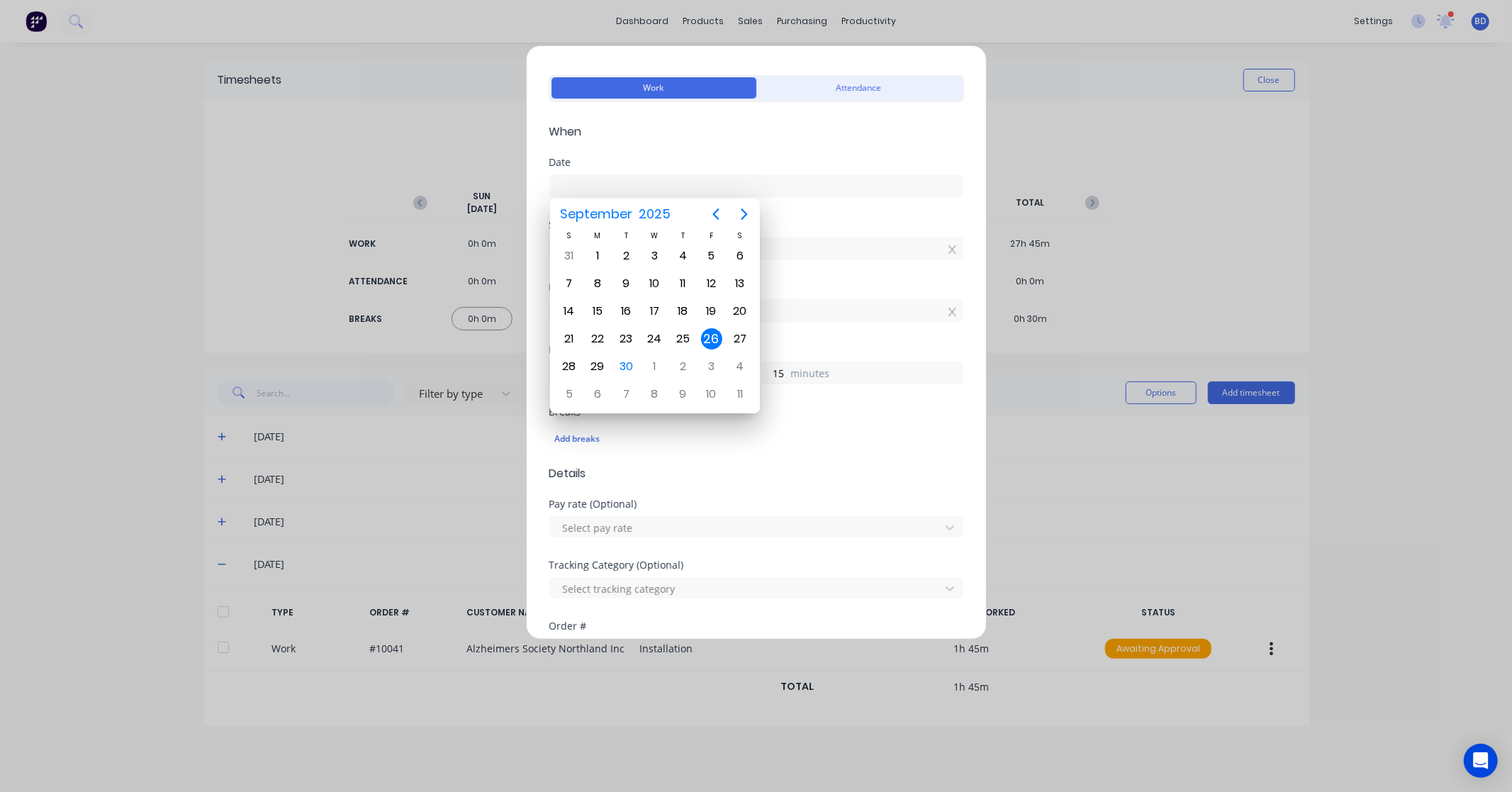
click at [710, 336] on div "26" at bounding box center [712, 339] width 22 height 22
type input "26/09/2025"
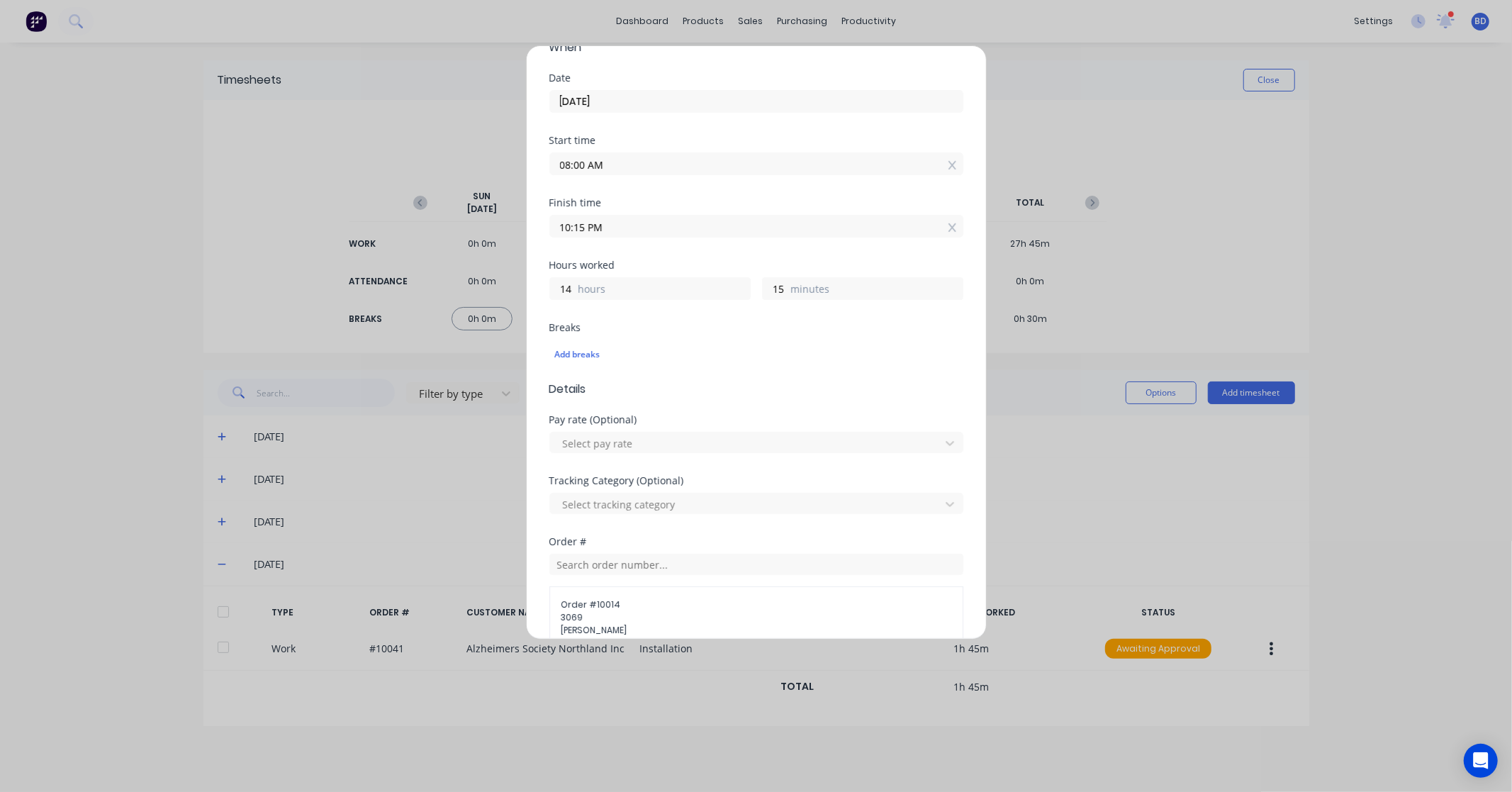
scroll to position [418, 0]
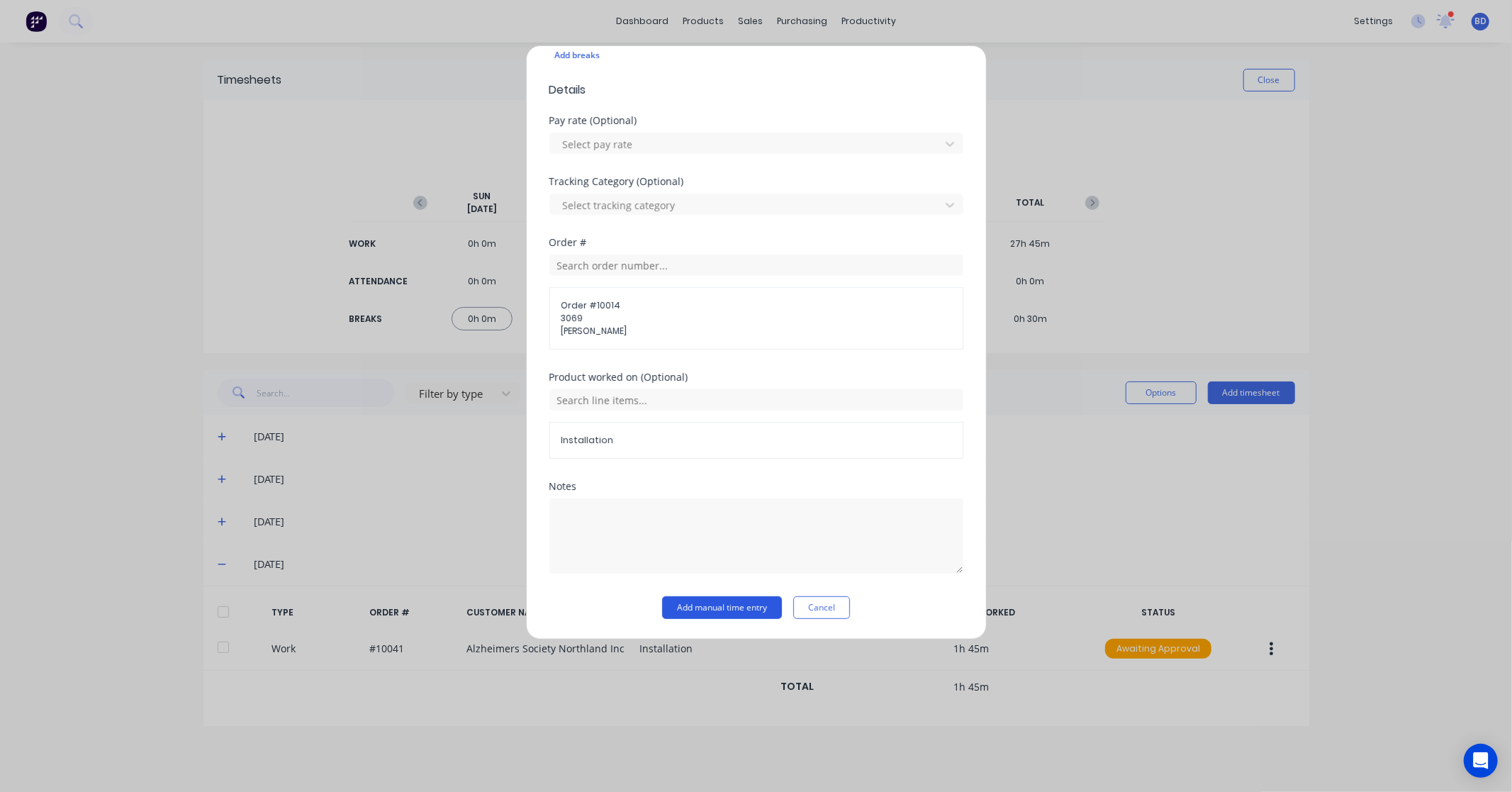
click at [684, 606] on button "Add manual time entry" at bounding box center [722, 608] width 120 height 22
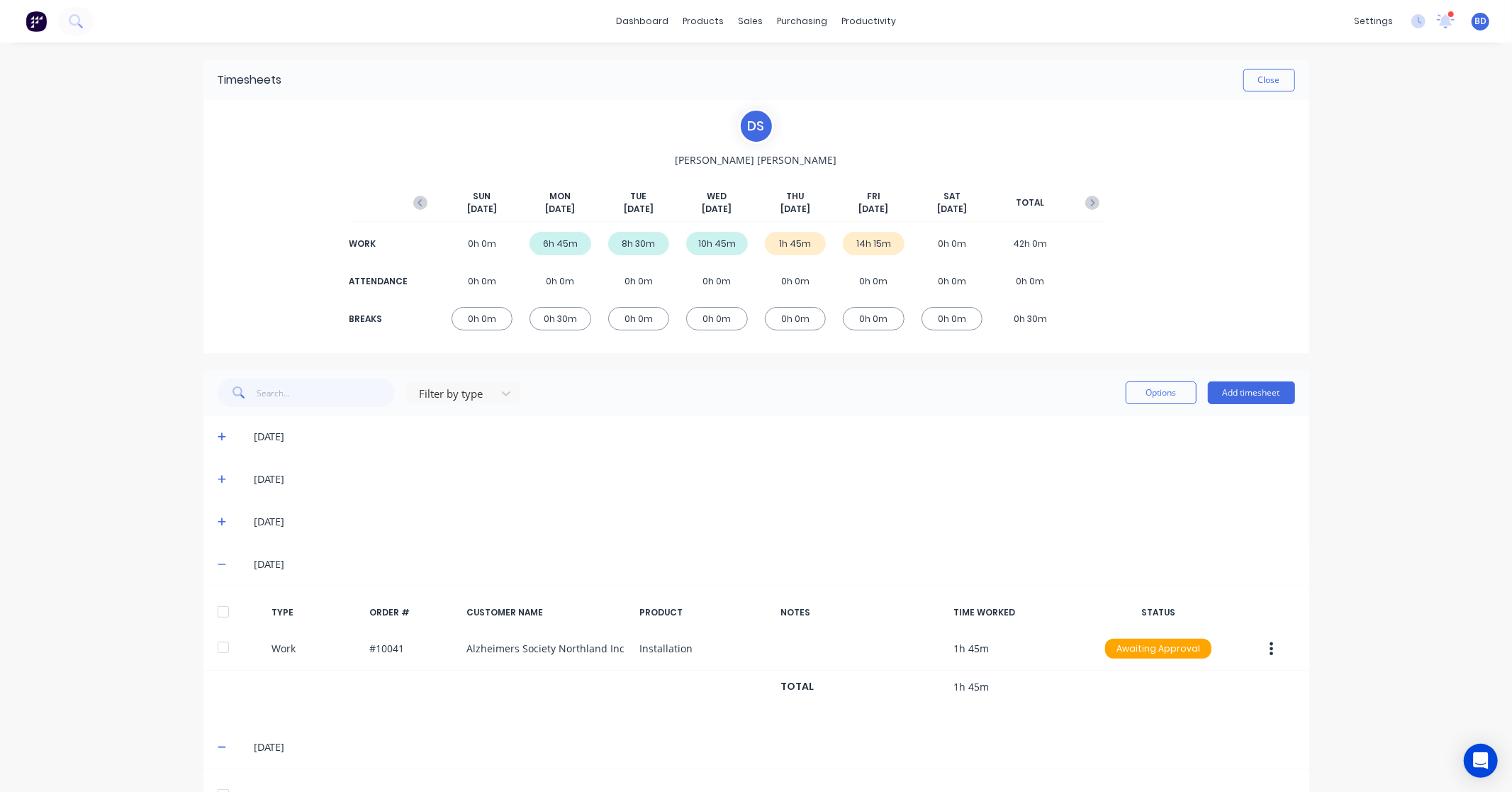
scroll to position [135, 0]
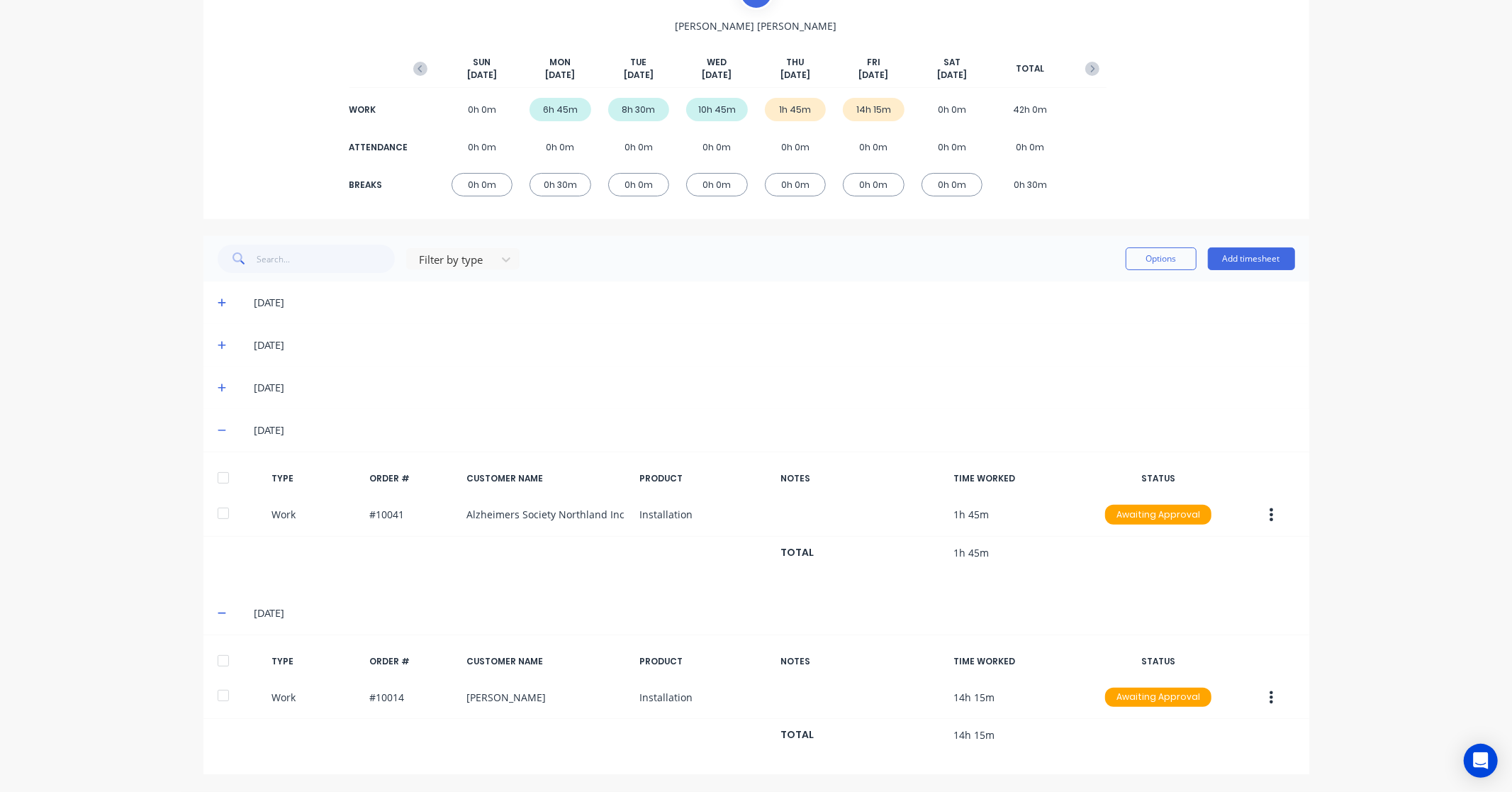
click at [213, 470] on div at bounding box center [223, 477] width 28 height 28
click at [211, 668] on div at bounding box center [223, 660] width 28 height 28
click at [1151, 259] on button "Options" at bounding box center [1161, 259] width 71 height 22
click at [1126, 287] on div "Approve" at bounding box center [1129, 295] width 109 height 21
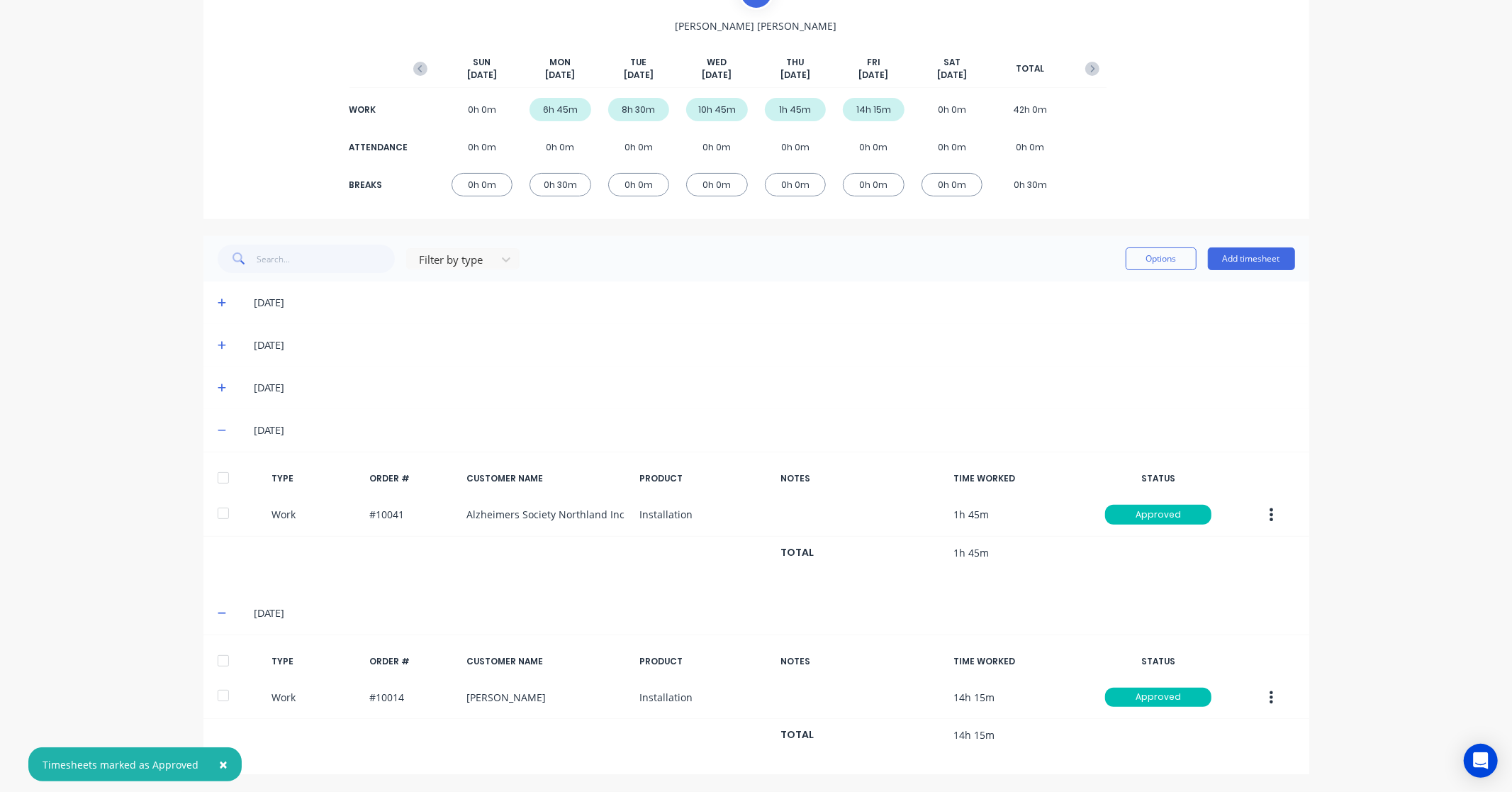
click at [1394, 356] on div "× Timesheets marked as Approved dashboard products sales purchasing productivit…" at bounding box center [756, 396] width 1512 height 792
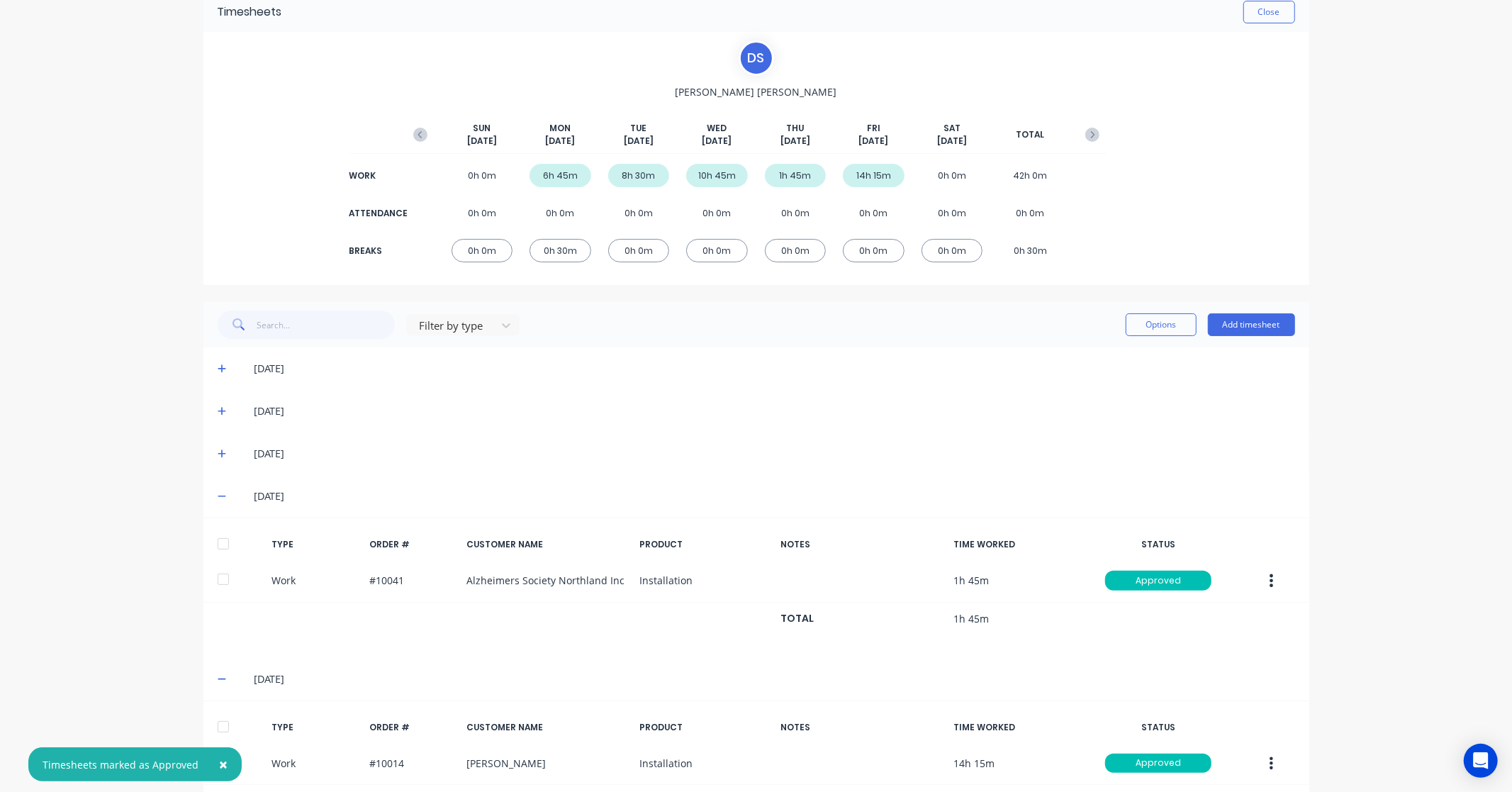
scroll to position [0, 0]
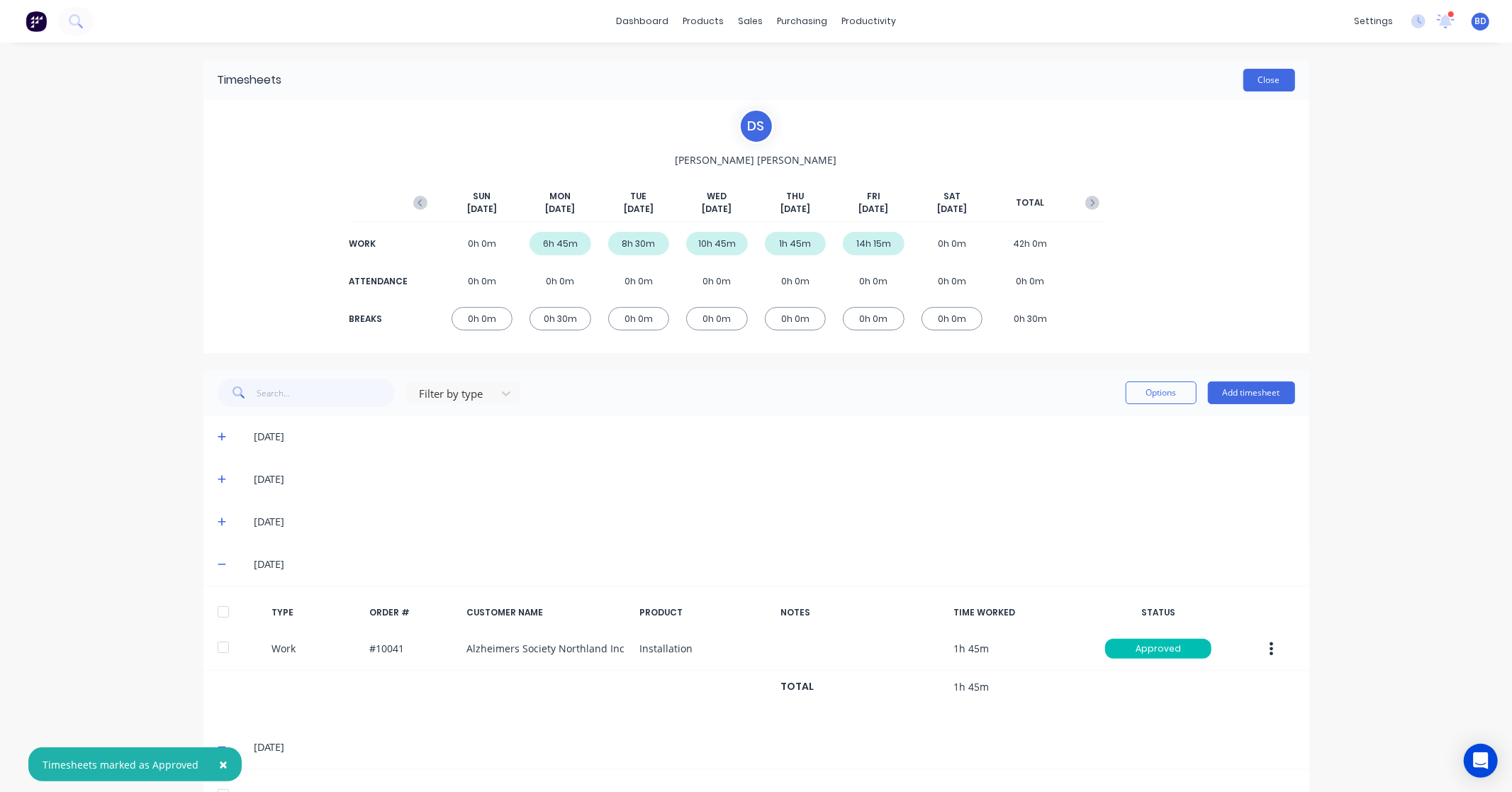
click at [1253, 79] on button "Close" at bounding box center [1269, 80] width 52 height 22
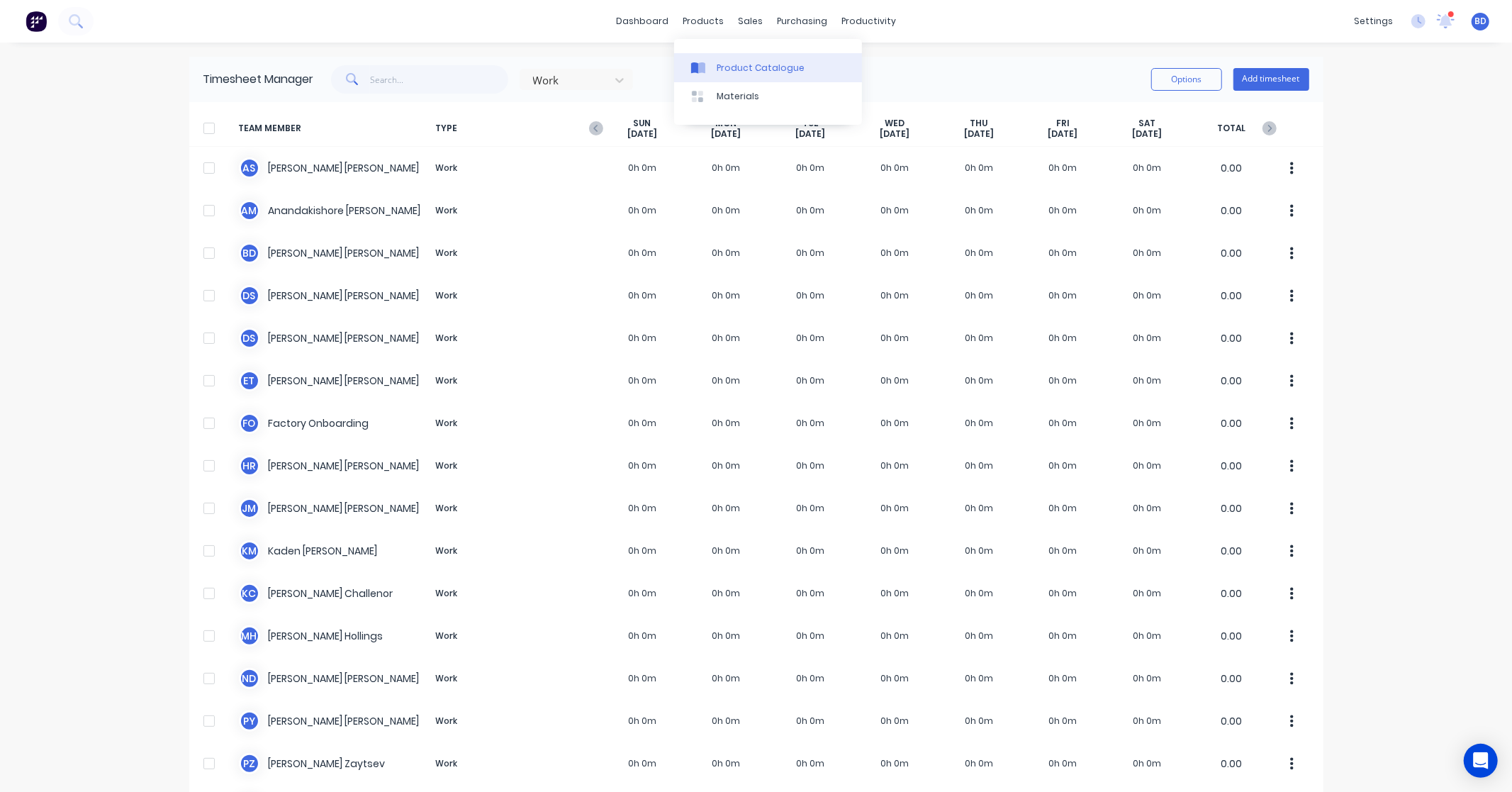
click at [733, 69] on div "Product Catalogue" at bounding box center [761, 68] width 88 height 13
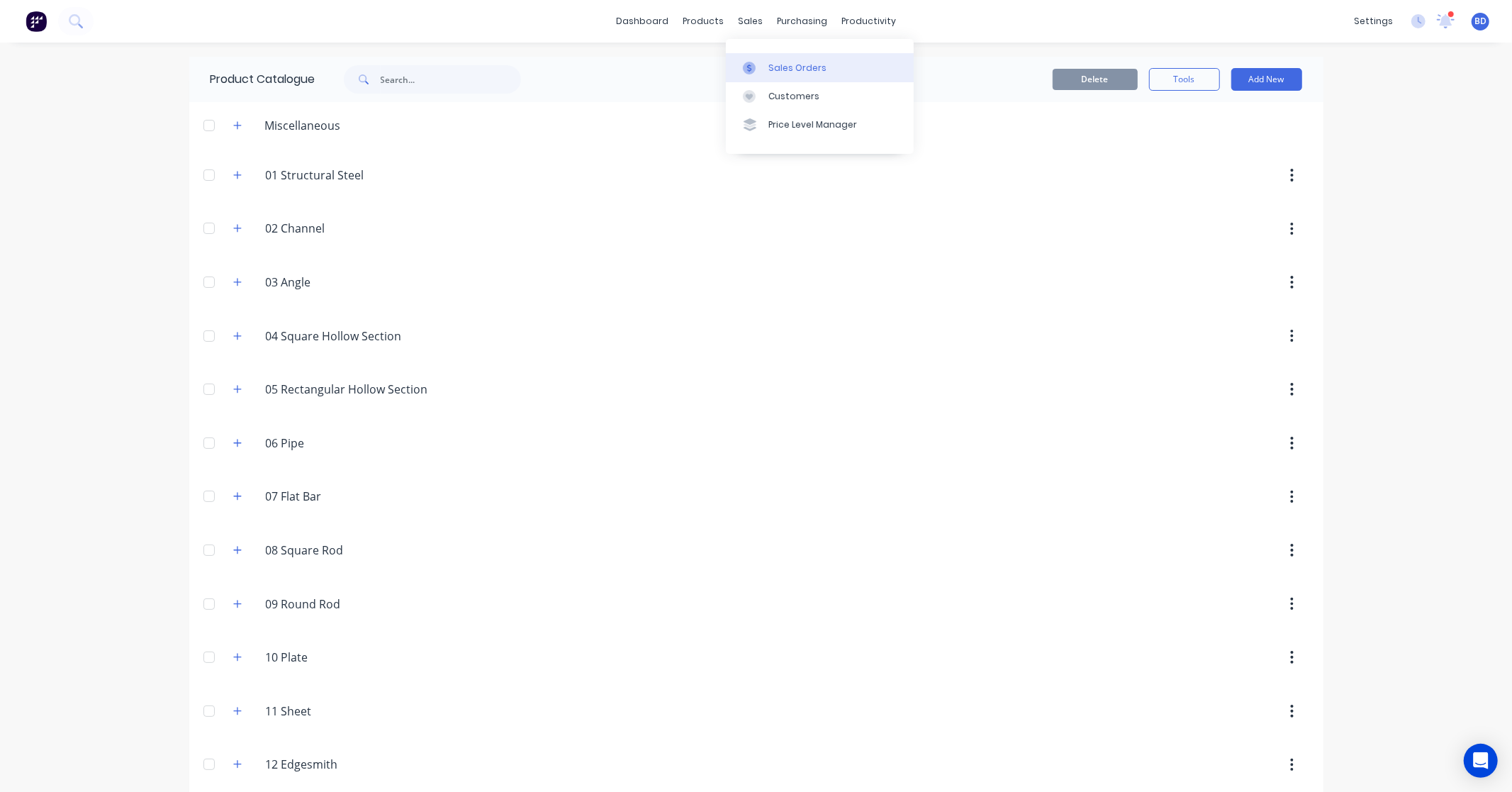
click at [774, 65] on div "Sales Orders" at bounding box center [798, 68] width 58 height 13
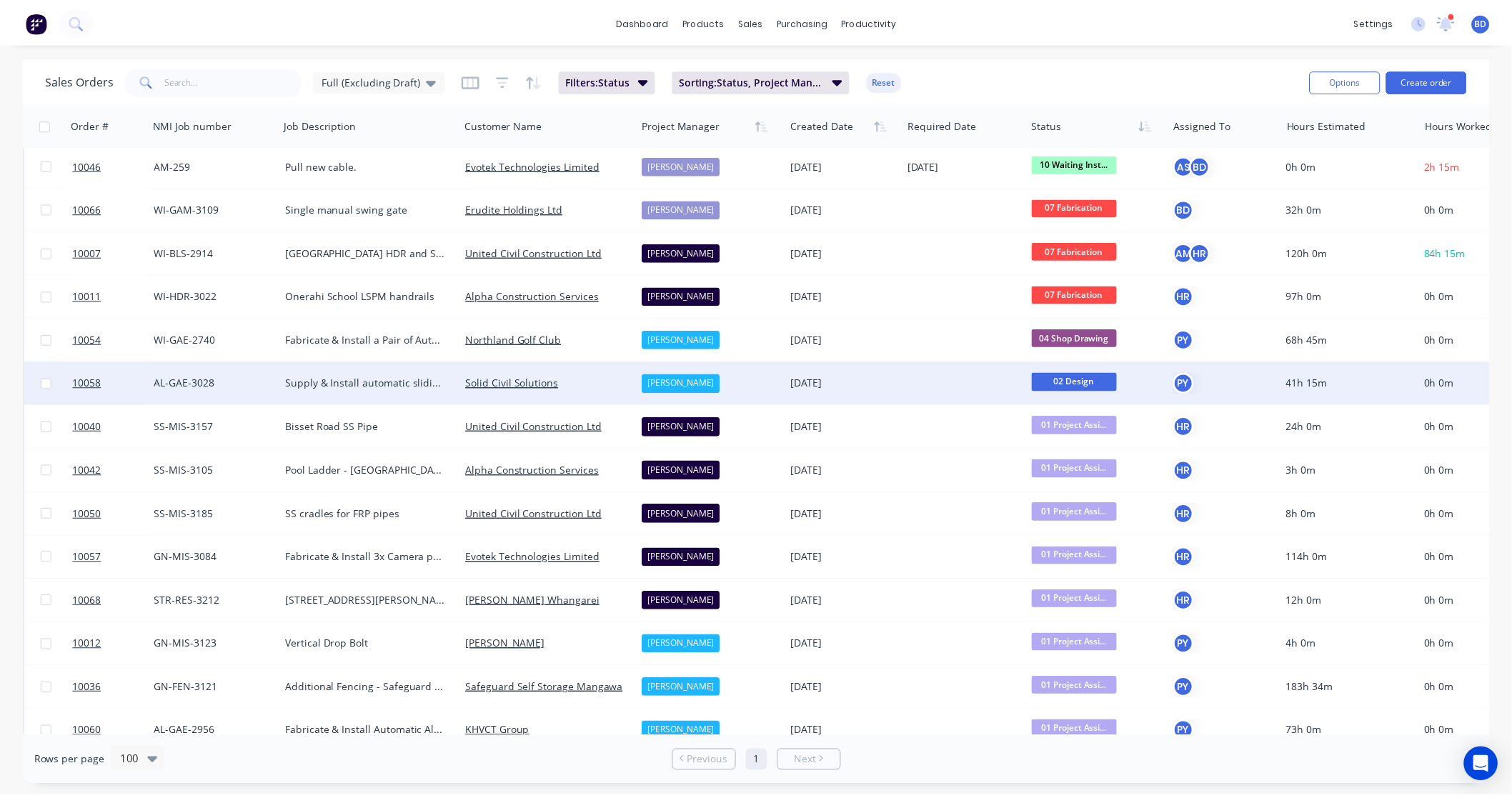
scroll to position [304, 0]
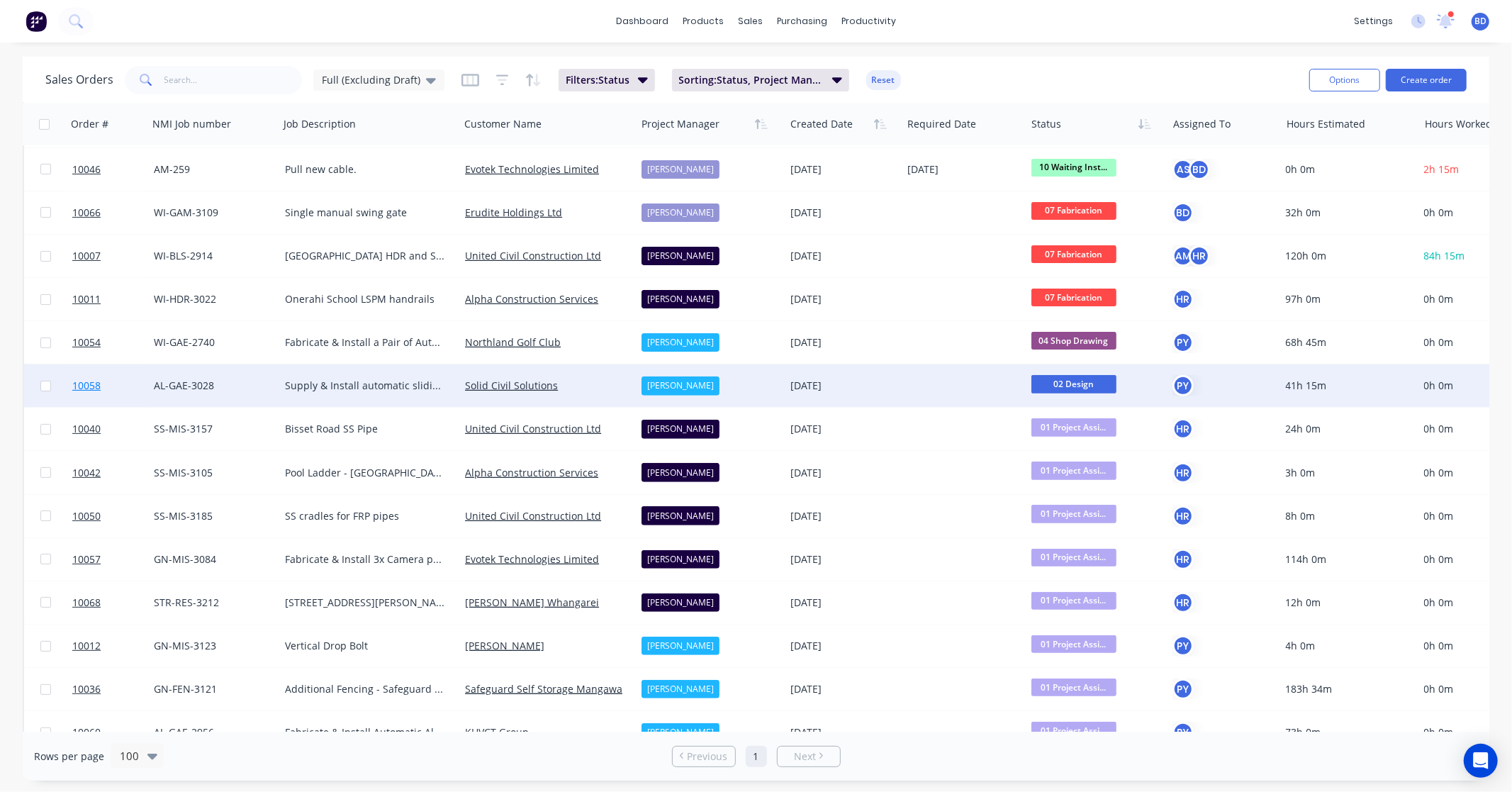
click at [90, 384] on span "10058" at bounding box center [86, 386] width 28 height 14
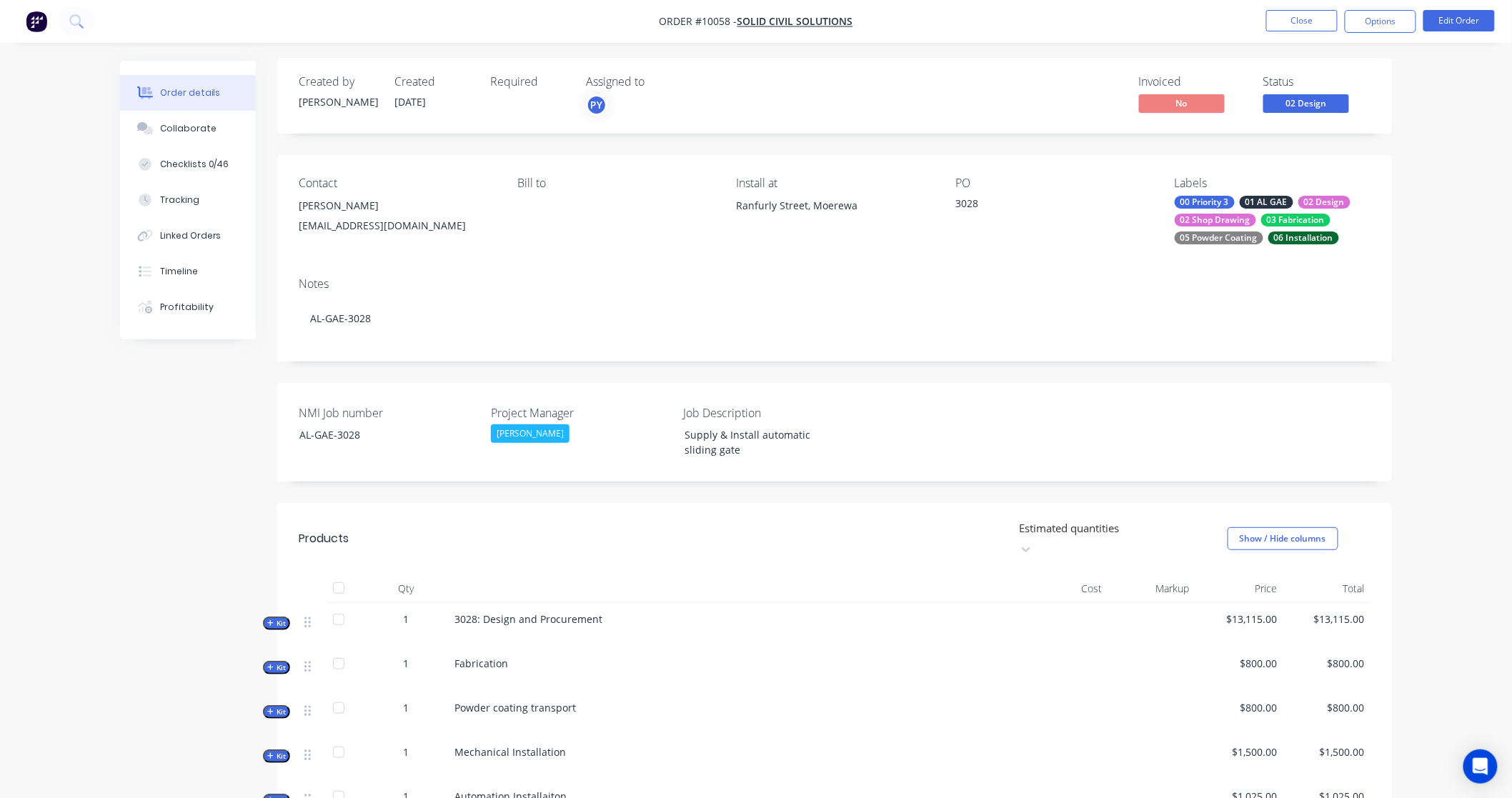
scroll to position [265, 0]
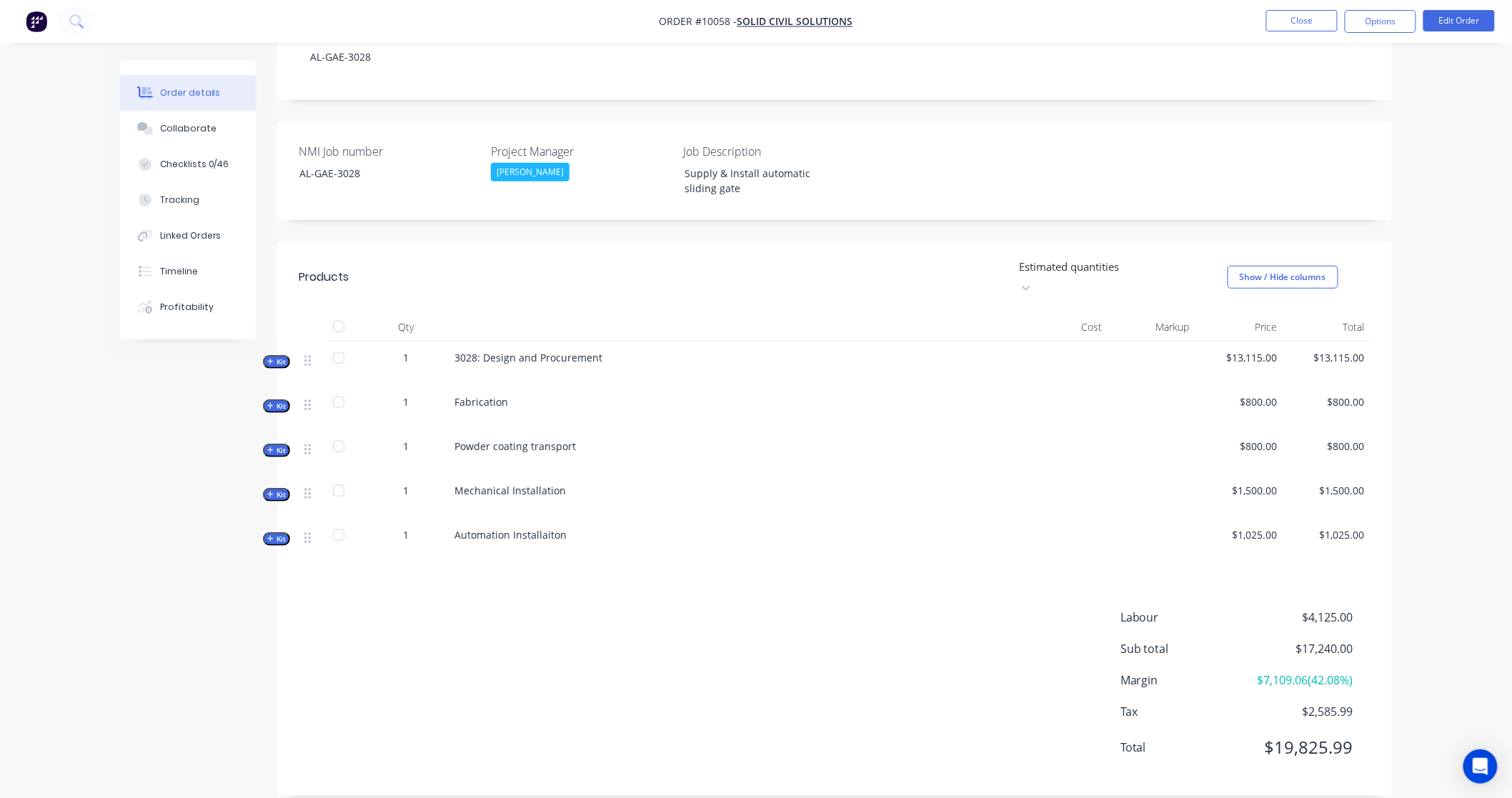
click at [282, 401] on span "Kit" at bounding box center [276, 406] width 19 height 10
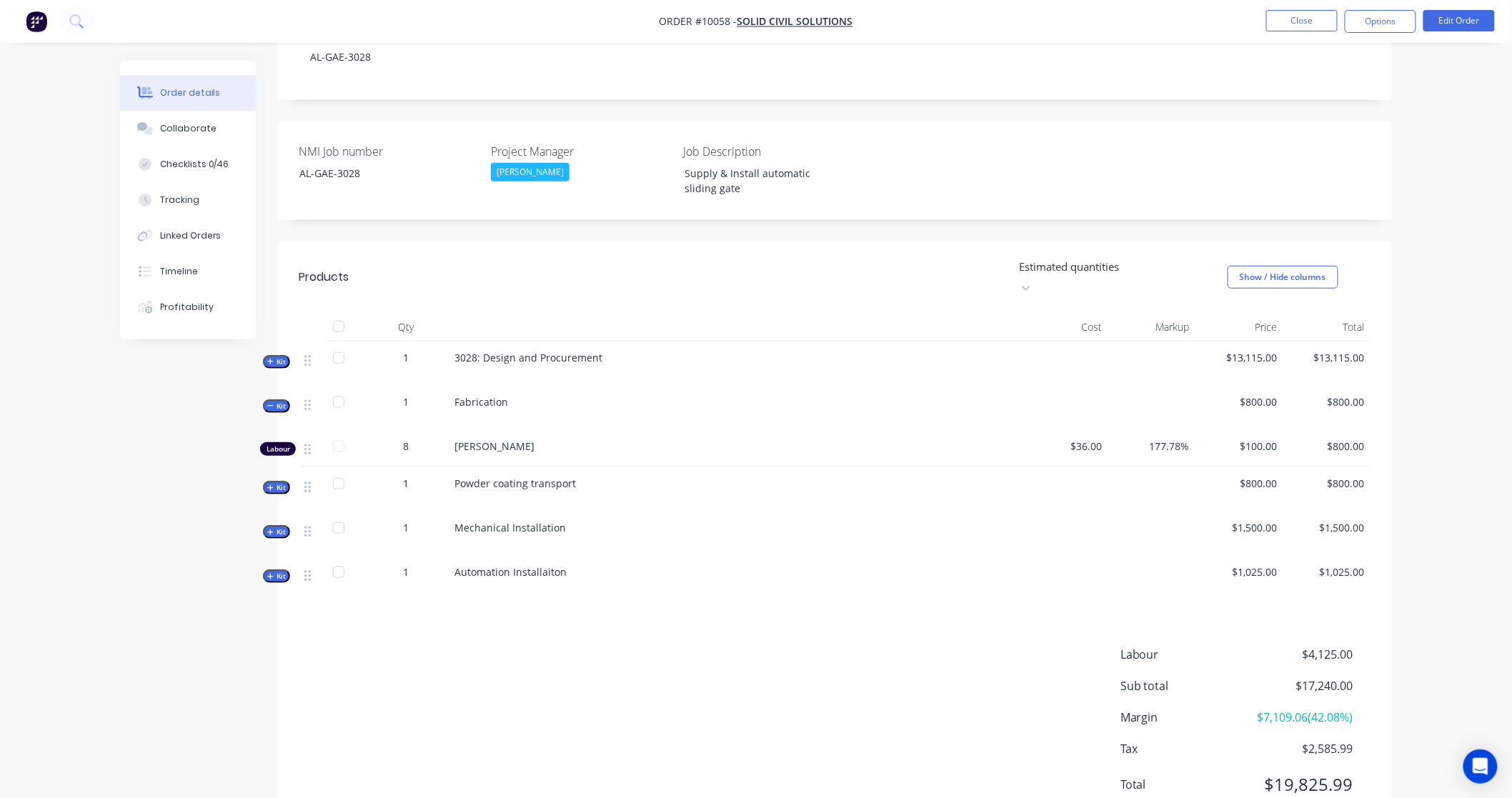
click at [281, 401] on span "Kit" at bounding box center [276, 406] width 19 height 10
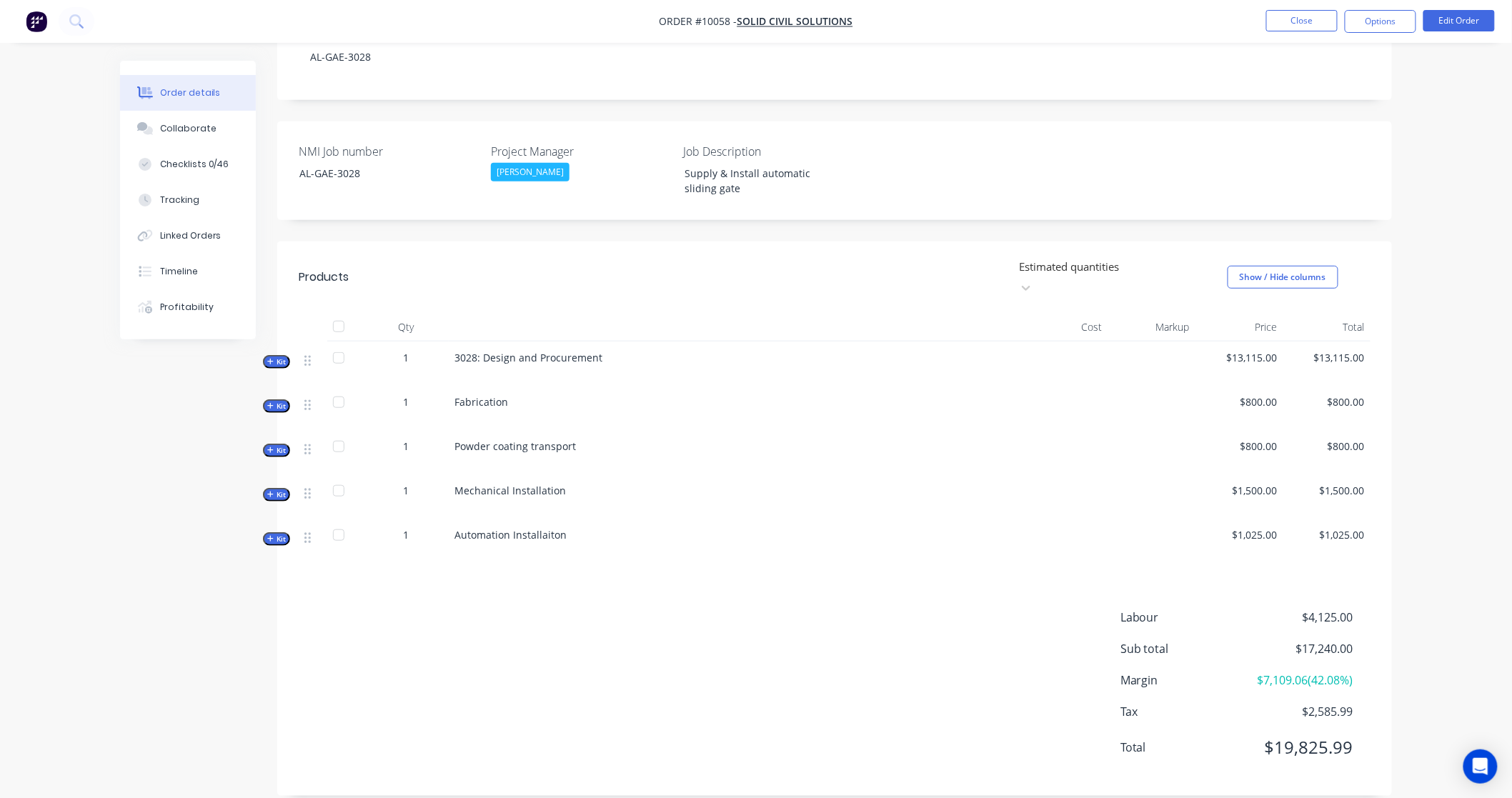
click at [282, 357] on span "Kit" at bounding box center [276, 361] width 19 height 10
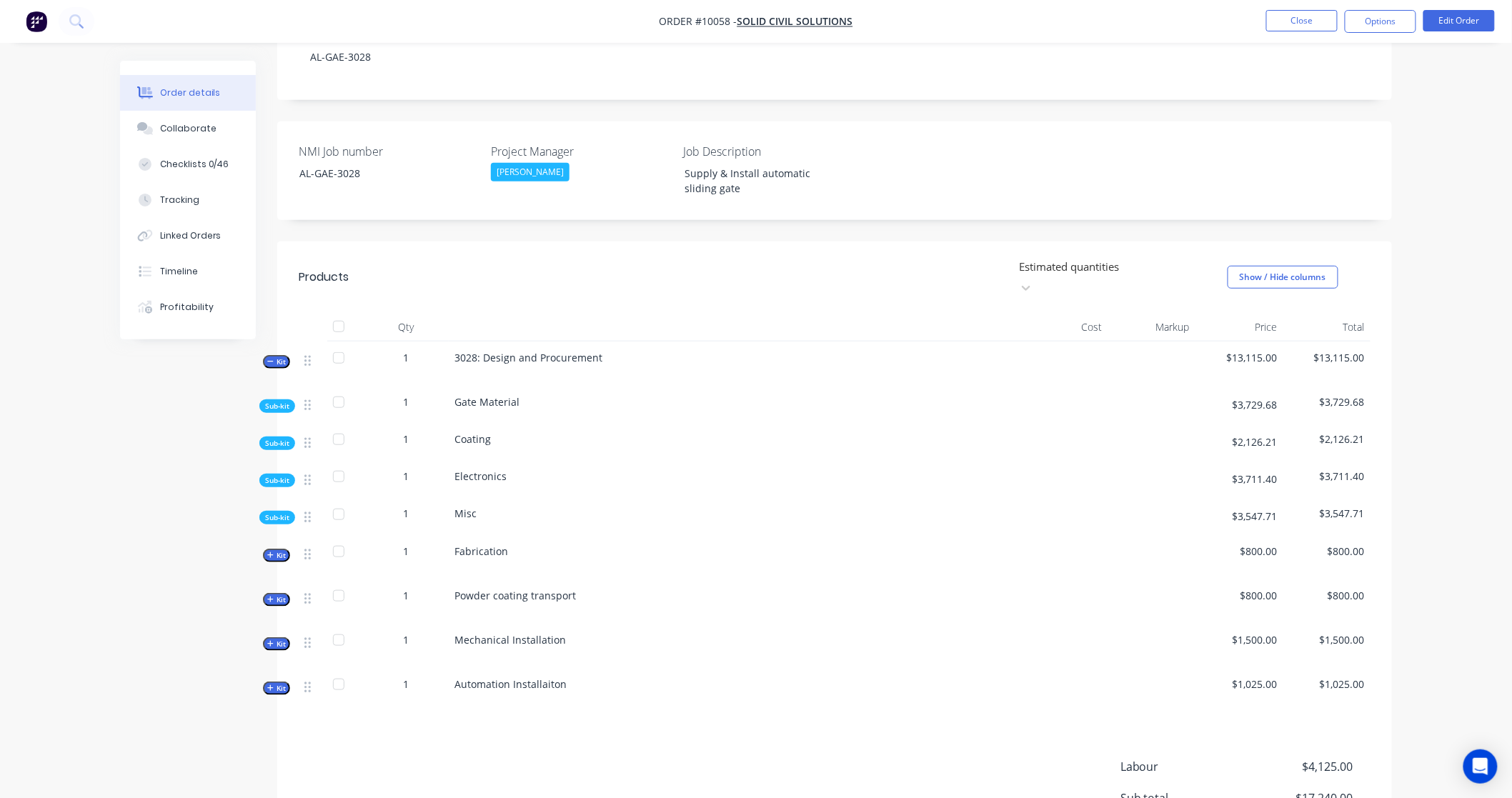
click at [279, 401] on span "Sub-kit" at bounding box center [277, 406] width 24 height 10
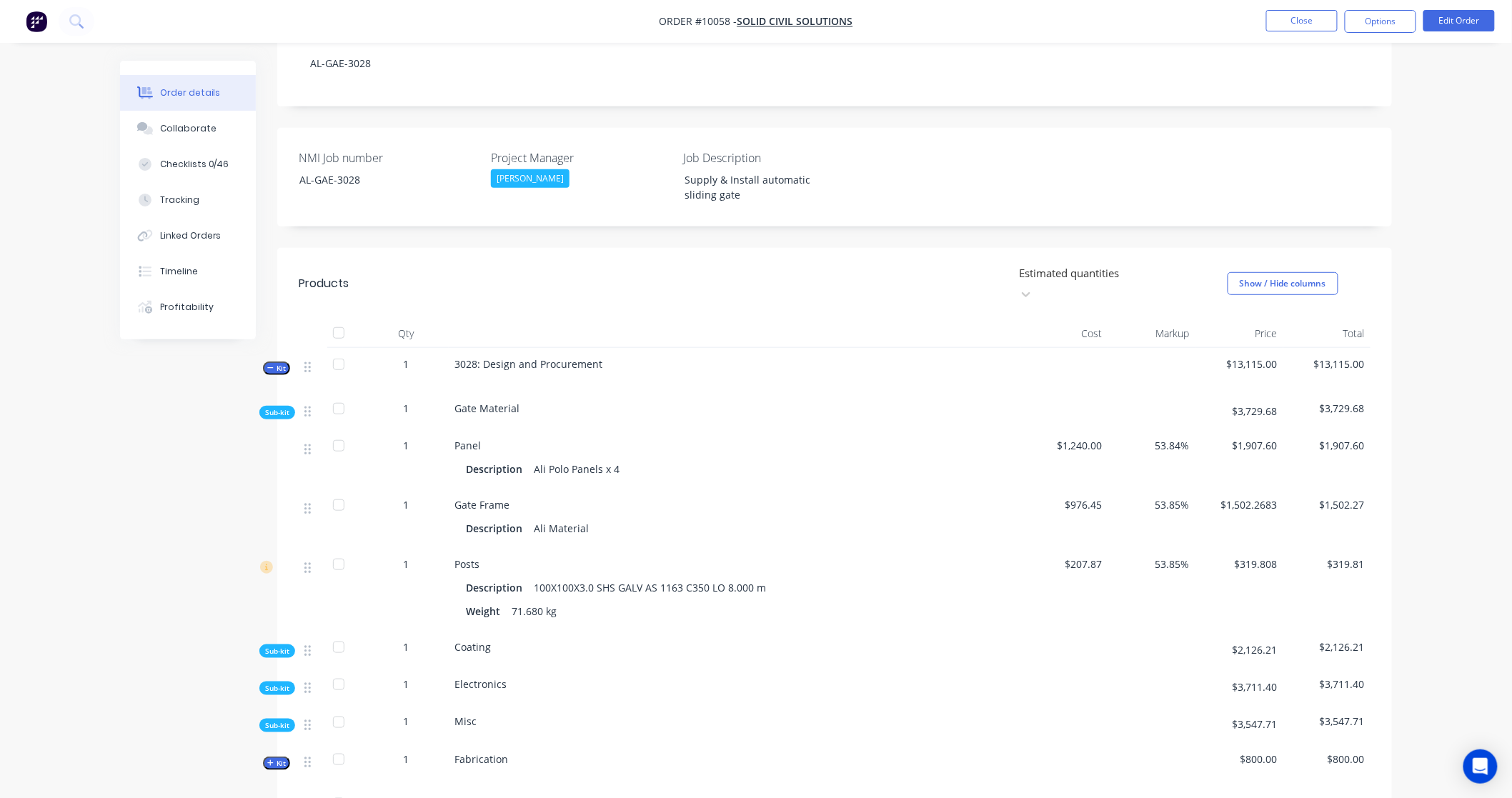
scroll to position [0, 0]
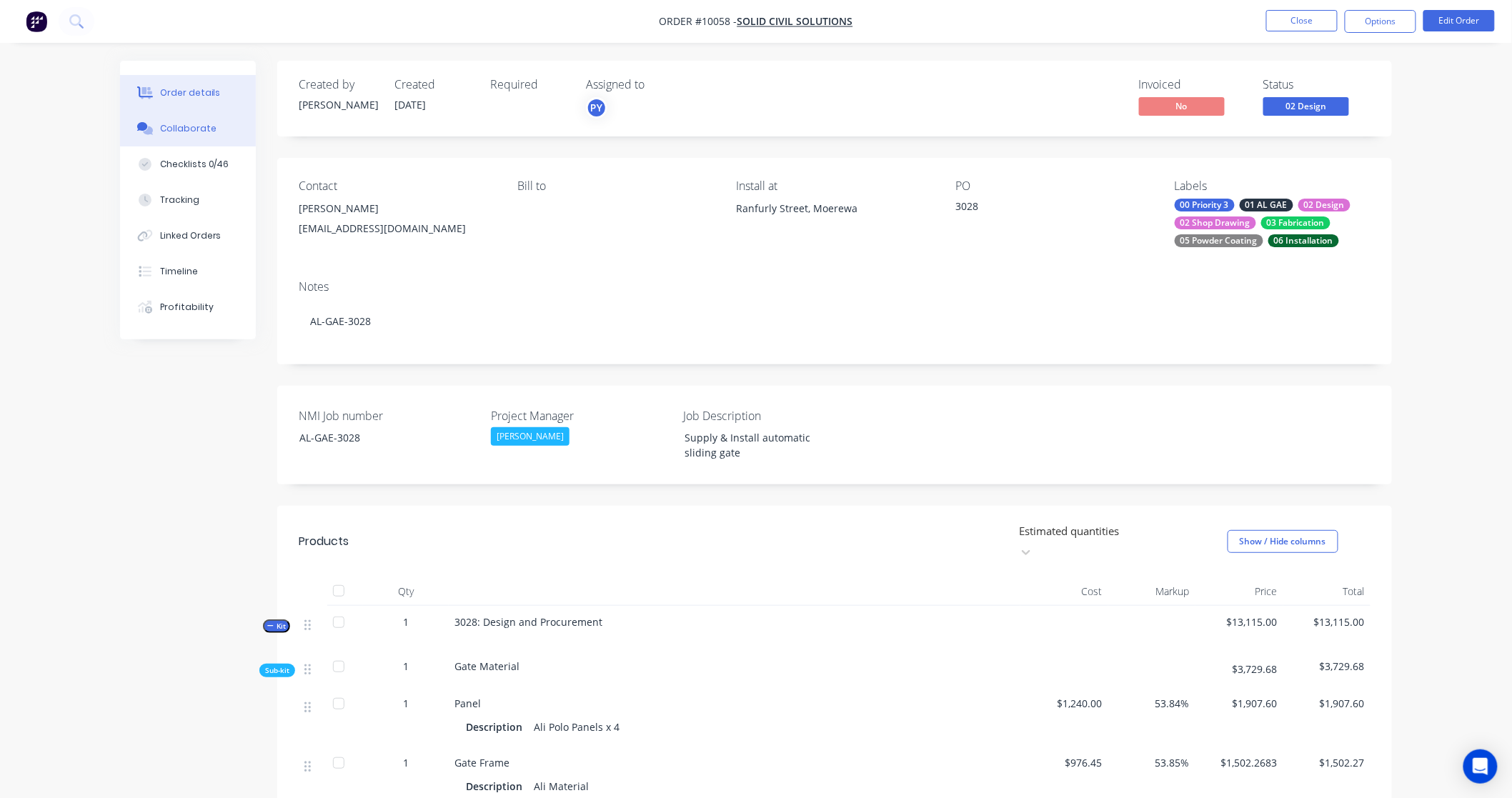
click at [189, 132] on div "Collaborate" at bounding box center [188, 128] width 57 height 13
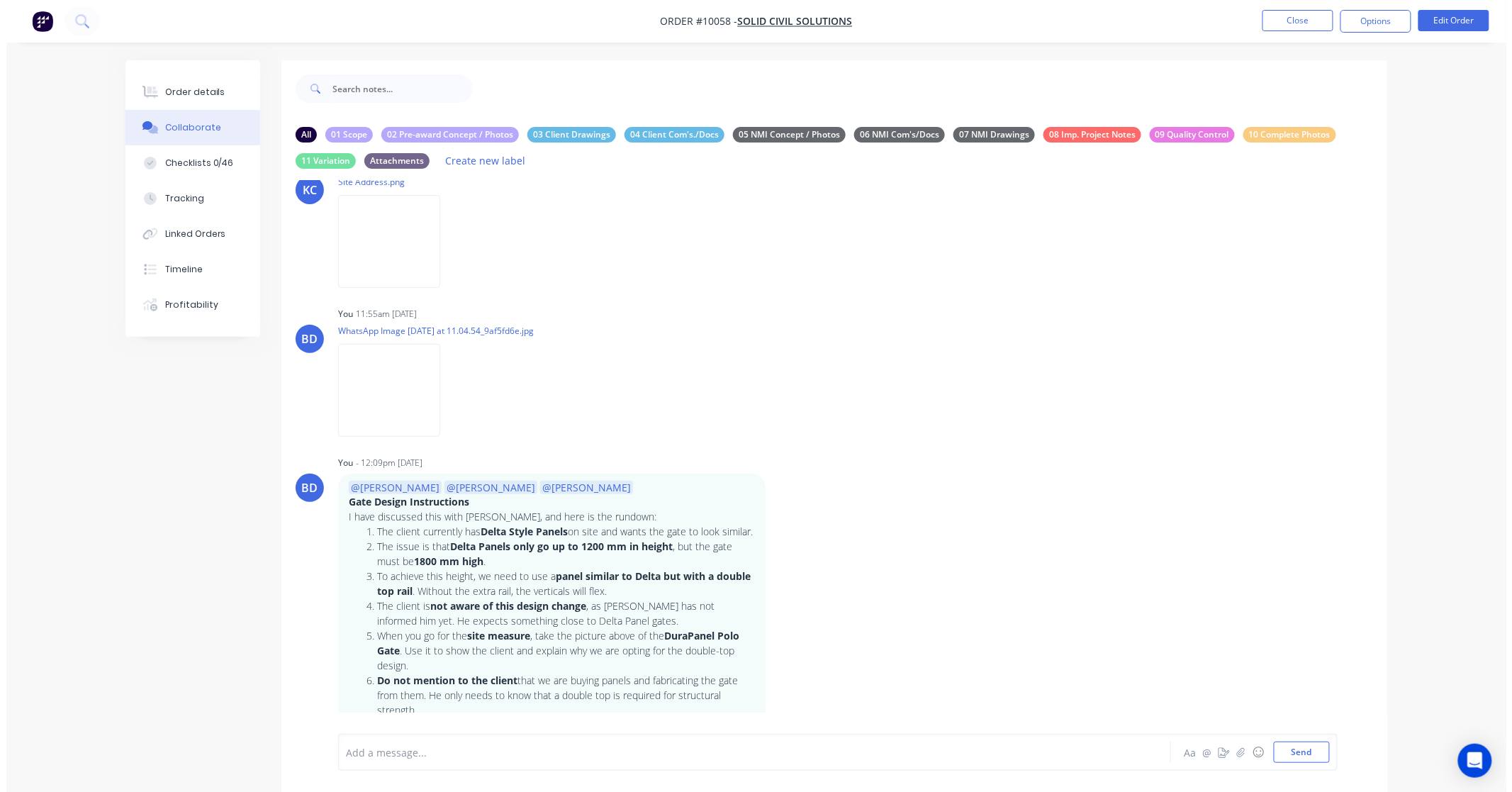
scroll to position [551, 0]
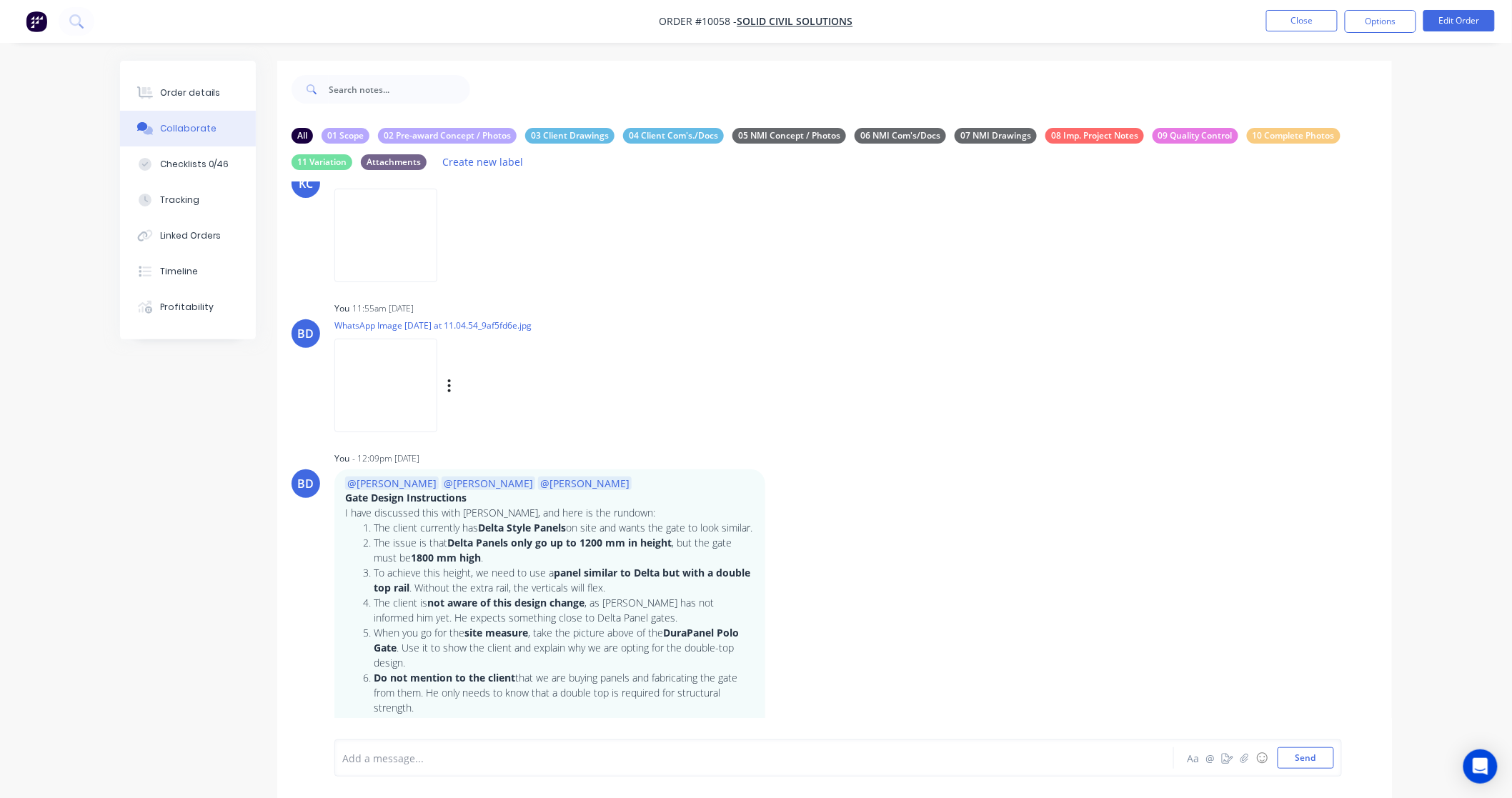
click at [398, 387] on img at bounding box center [385, 386] width 103 height 94
click at [1324, 17] on button "Close" at bounding box center [1302, 20] width 72 height 22
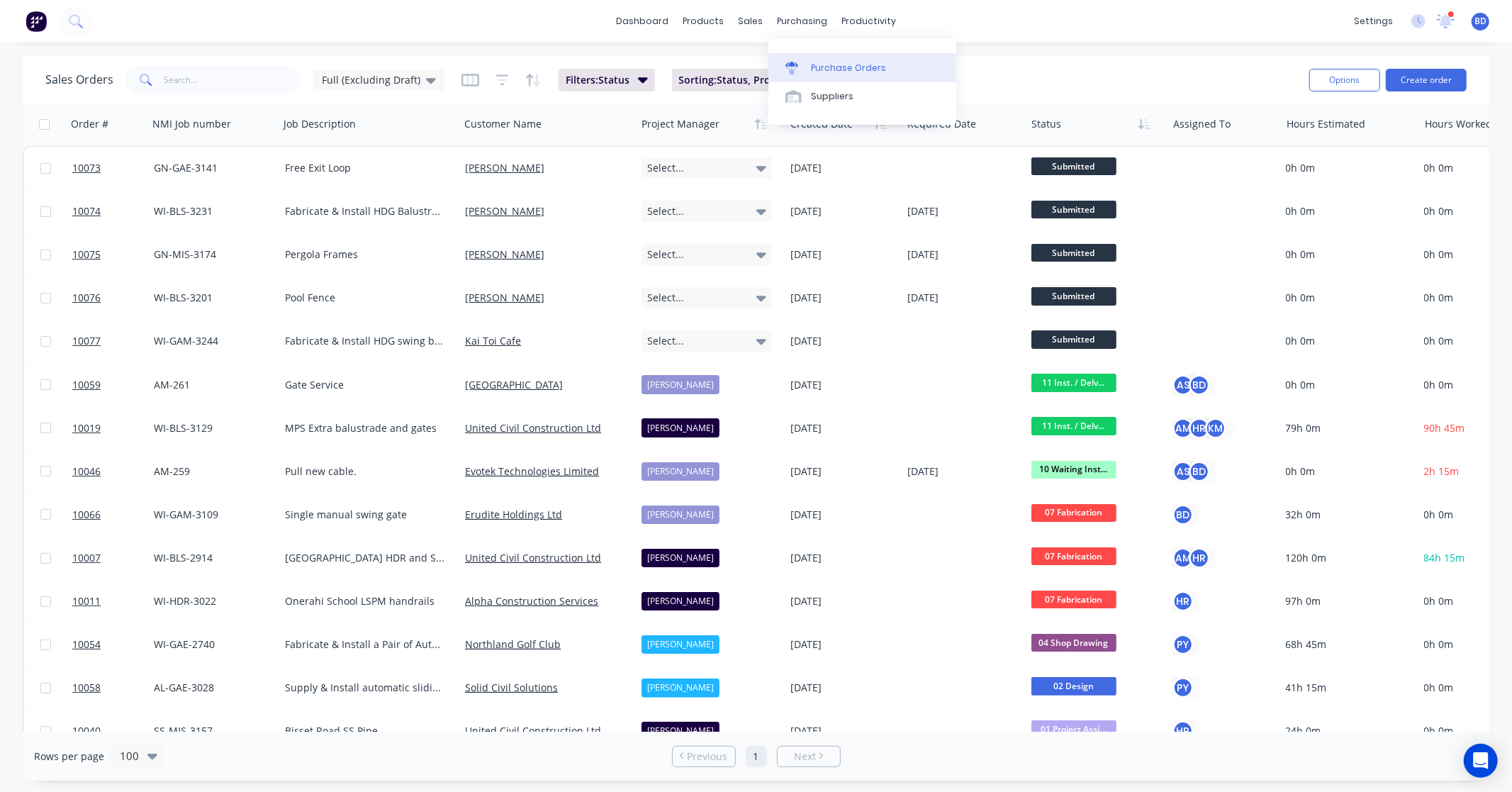
click at [834, 64] on div "Purchase Orders" at bounding box center [849, 68] width 75 height 13
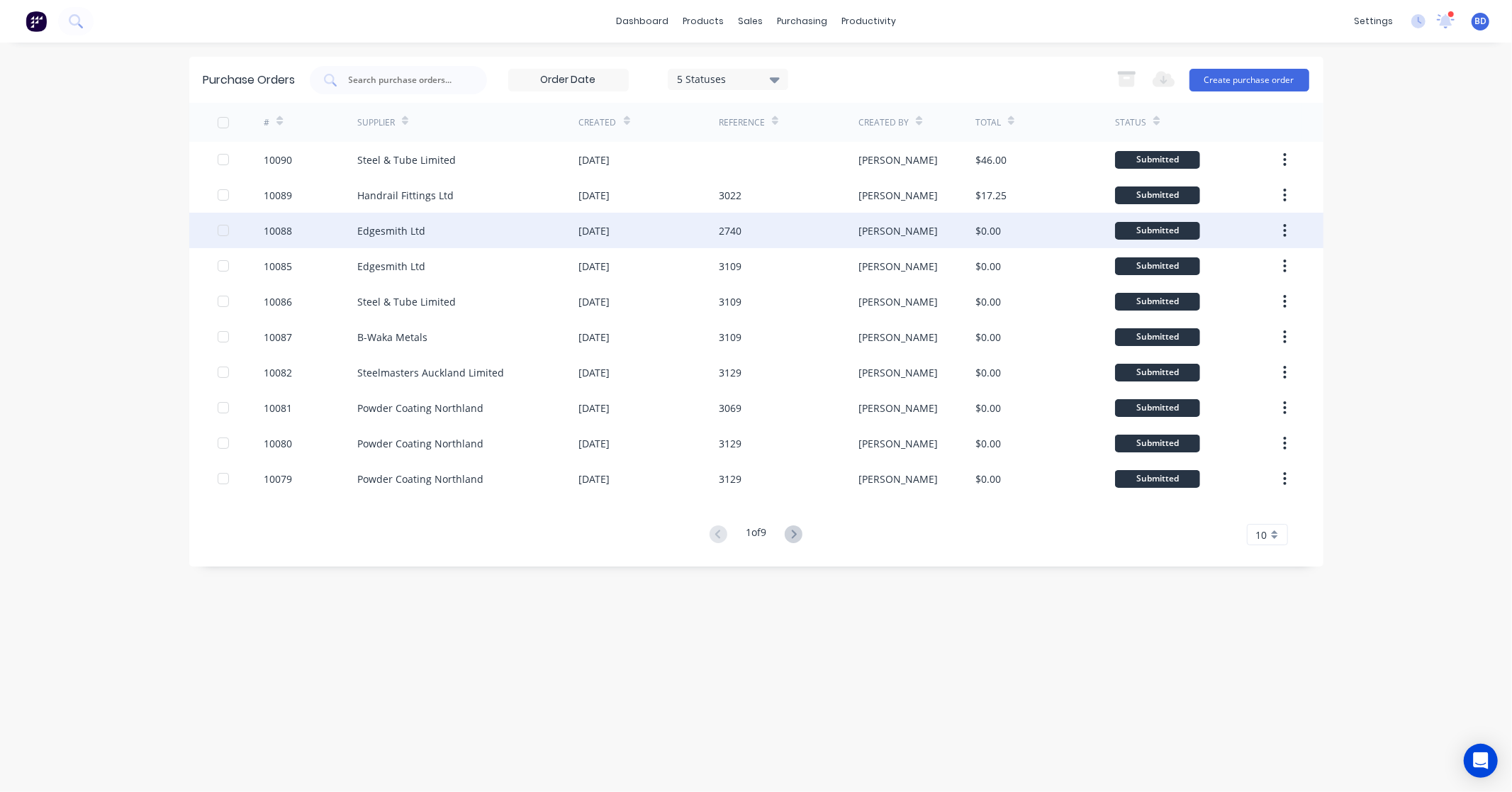
click at [364, 228] on div "Edgesmith Ltd" at bounding box center [391, 231] width 68 height 15
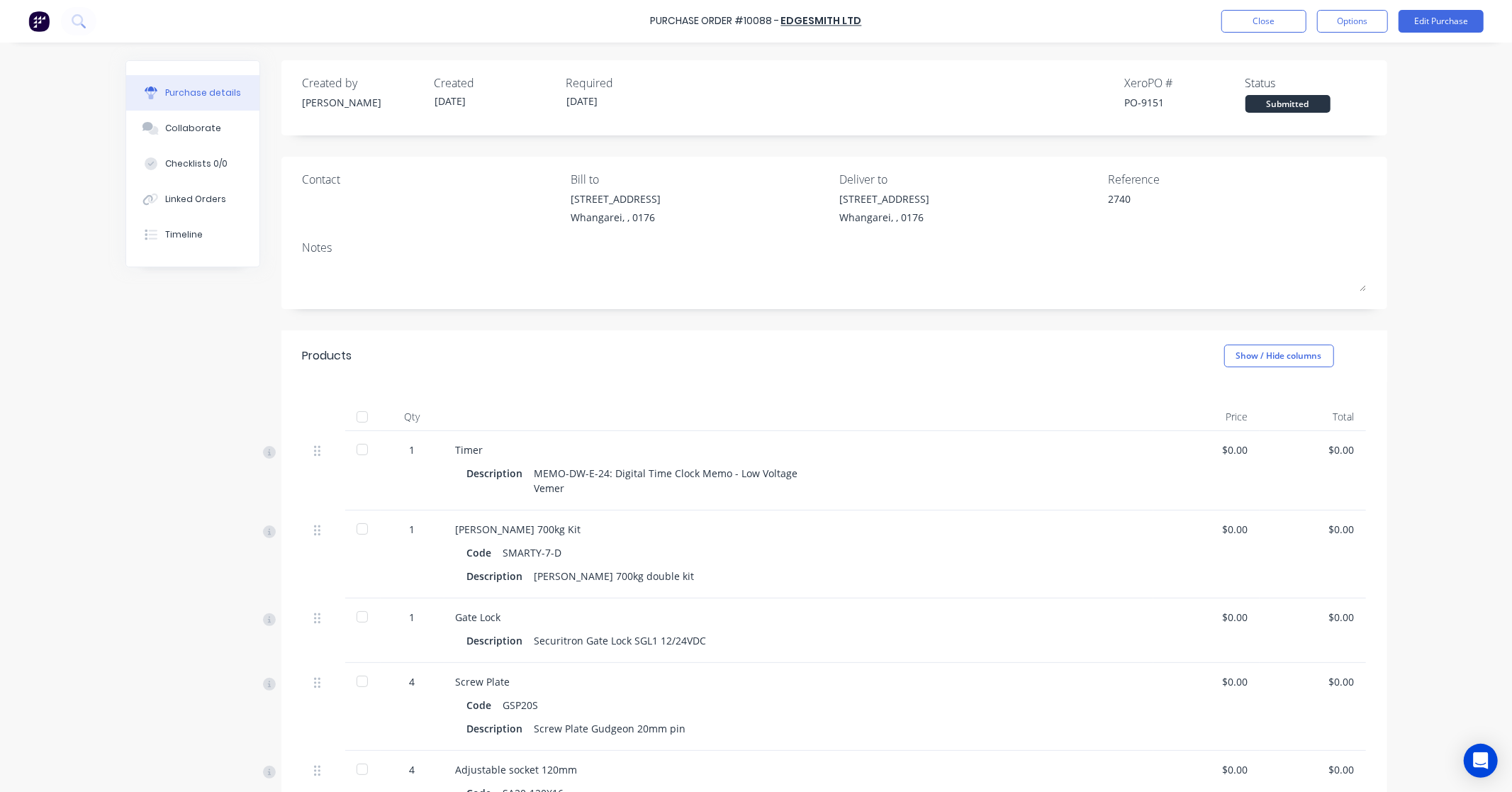
click at [305, 176] on div "Contact" at bounding box center [432, 179] width 258 height 17
click at [722, 231] on div "Contact Bill to 47 Pipiwai Rd Whangarei, , 0176 Deliver to 47 Pipiwai Rd Whanga…" at bounding box center [834, 233] width 1106 height 152
click at [832, 16] on link "Edgesmith Ltd" at bounding box center [822, 22] width 81 height 14
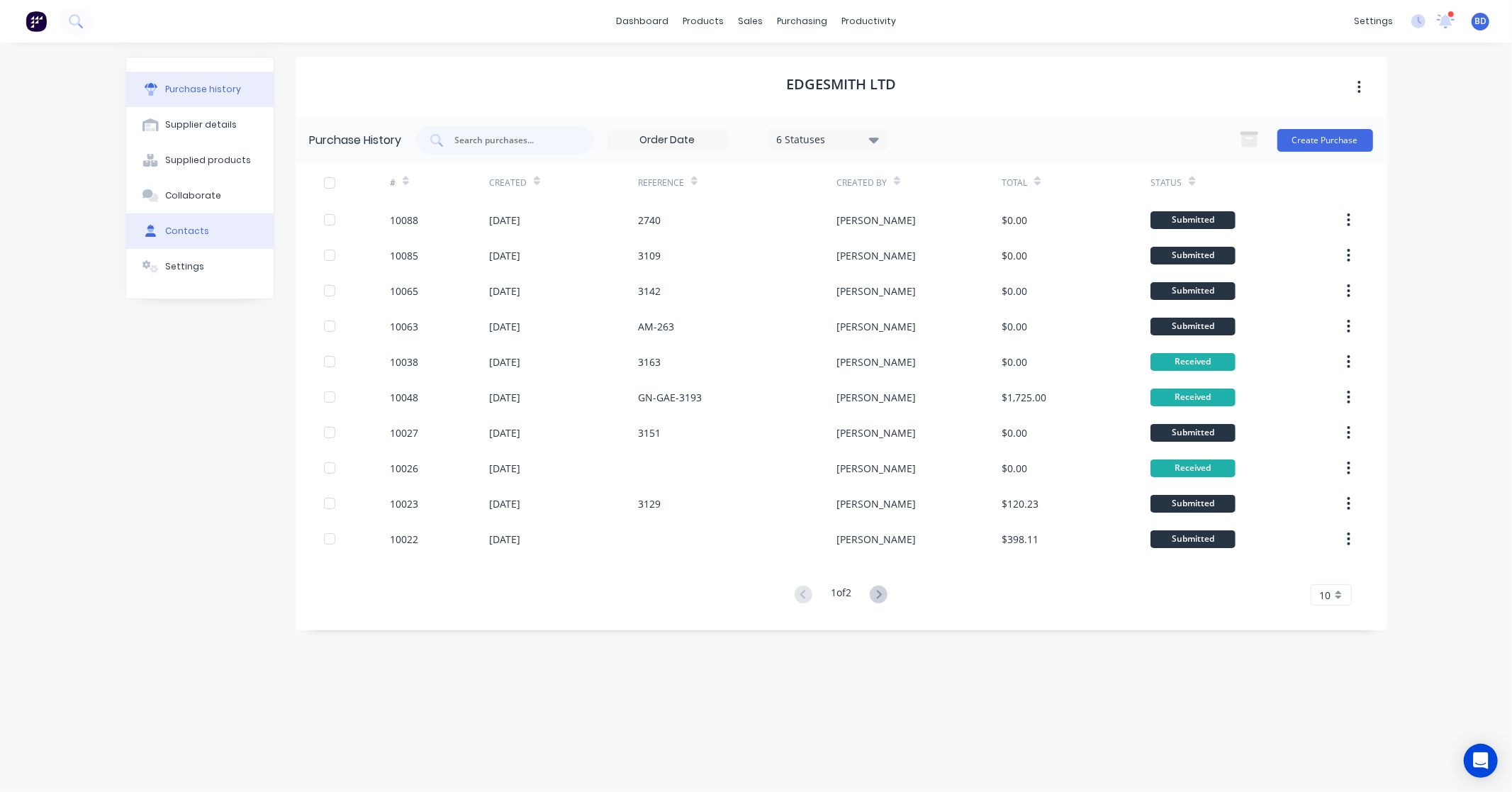
click at [203, 242] on button "Contacts" at bounding box center [200, 231] width 147 height 35
select select "NZ"
select select "AU"
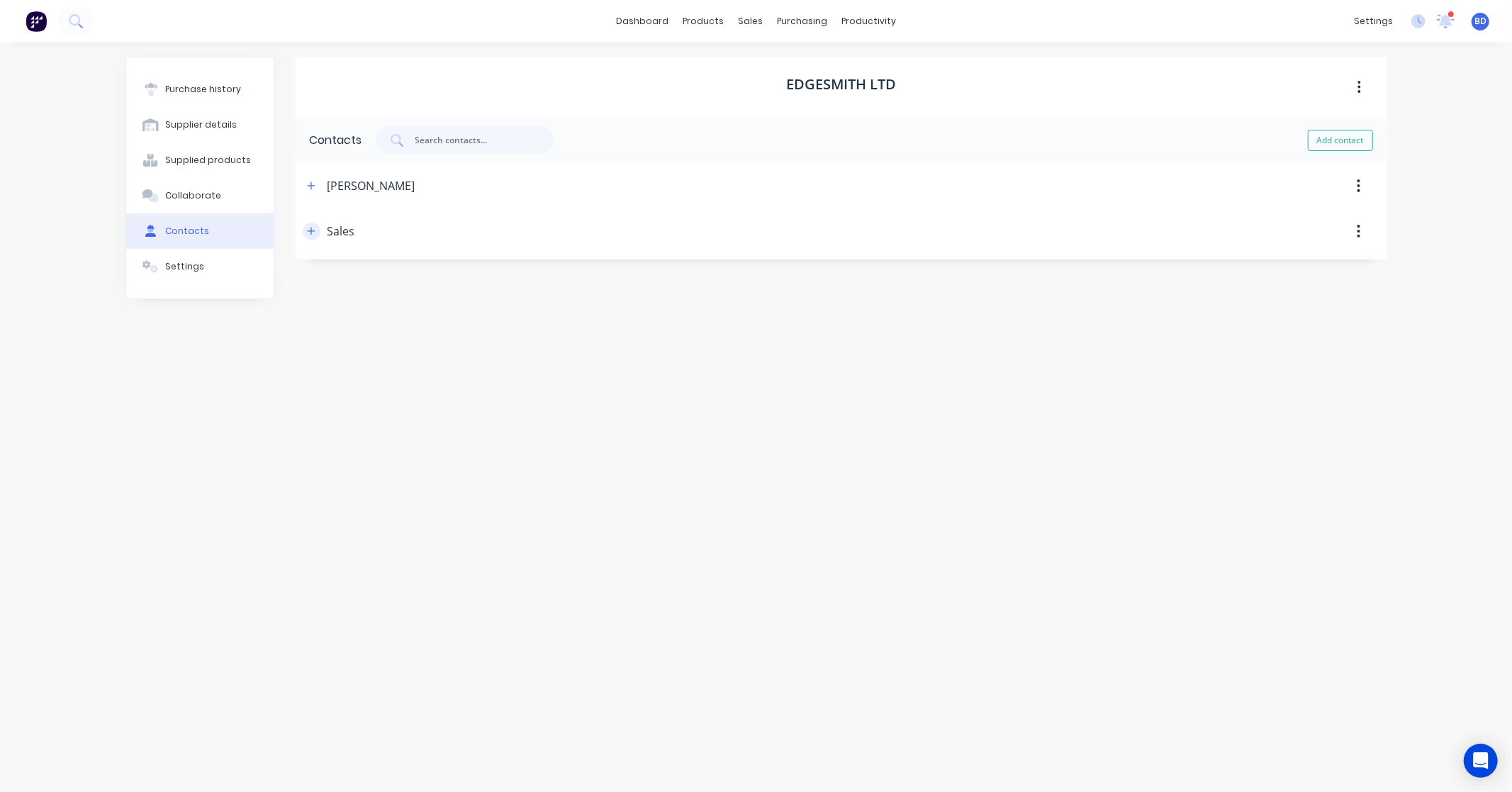
click at [316, 236] on button "button" at bounding box center [312, 231] width 18 height 18
click at [381, 349] on input "crew@edgsesmith.global" at bounding box center [416, 348] width 199 height 22
drag, startPoint x: 493, startPoint y: 352, endPoint x: 243, endPoint y: 356, distance: 250.0
click at [243, 356] on div "Purchase history Supplier details Supplied products Collaborate Contacts Settin…" at bounding box center [757, 410] width 1262 height 707
paste input "Eloisa O'Shea <crew@edgesmith.global>"
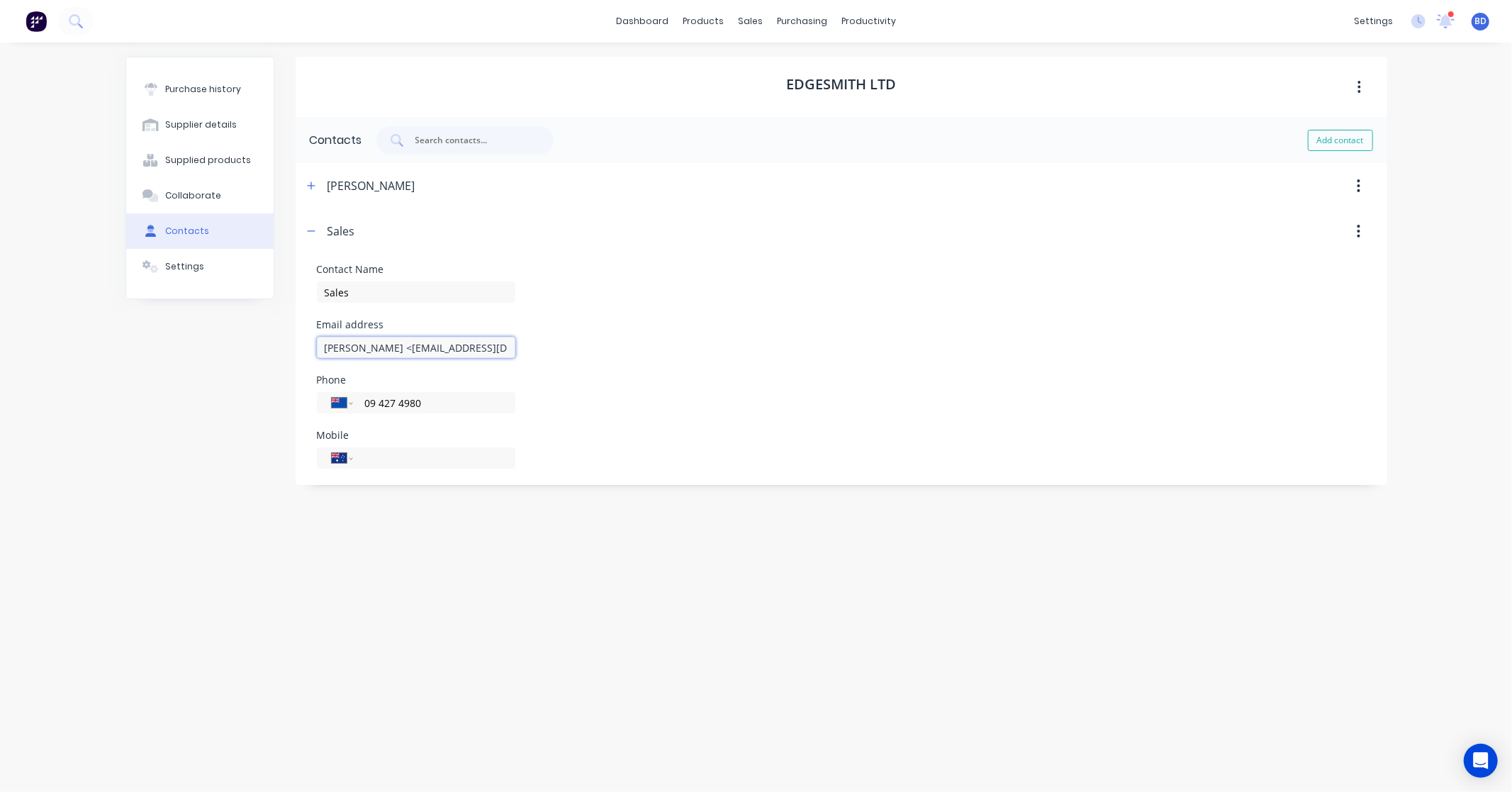
drag, startPoint x: 392, startPoint y: 345, endPoint x: 238, endPoint y: 353, distance: 154.2
click at [238, 353] on div "Purchase history Supplier details Supplied products Collaborate Contacts Settin…" at bounding box center [757, 410] width 1262 height 707
click at [460, 344] on input "crew@edgesmith.global>" at bounding box center [416, 348] width 199 height 22
type input "crew@edgesmith.global"
click at [593, 619] on div "Edgesmith Ltd Contacts Add contact Jim Green Contact Name Jim Green Email addre…" at bounding box center [841, 410] width 1092 height 707
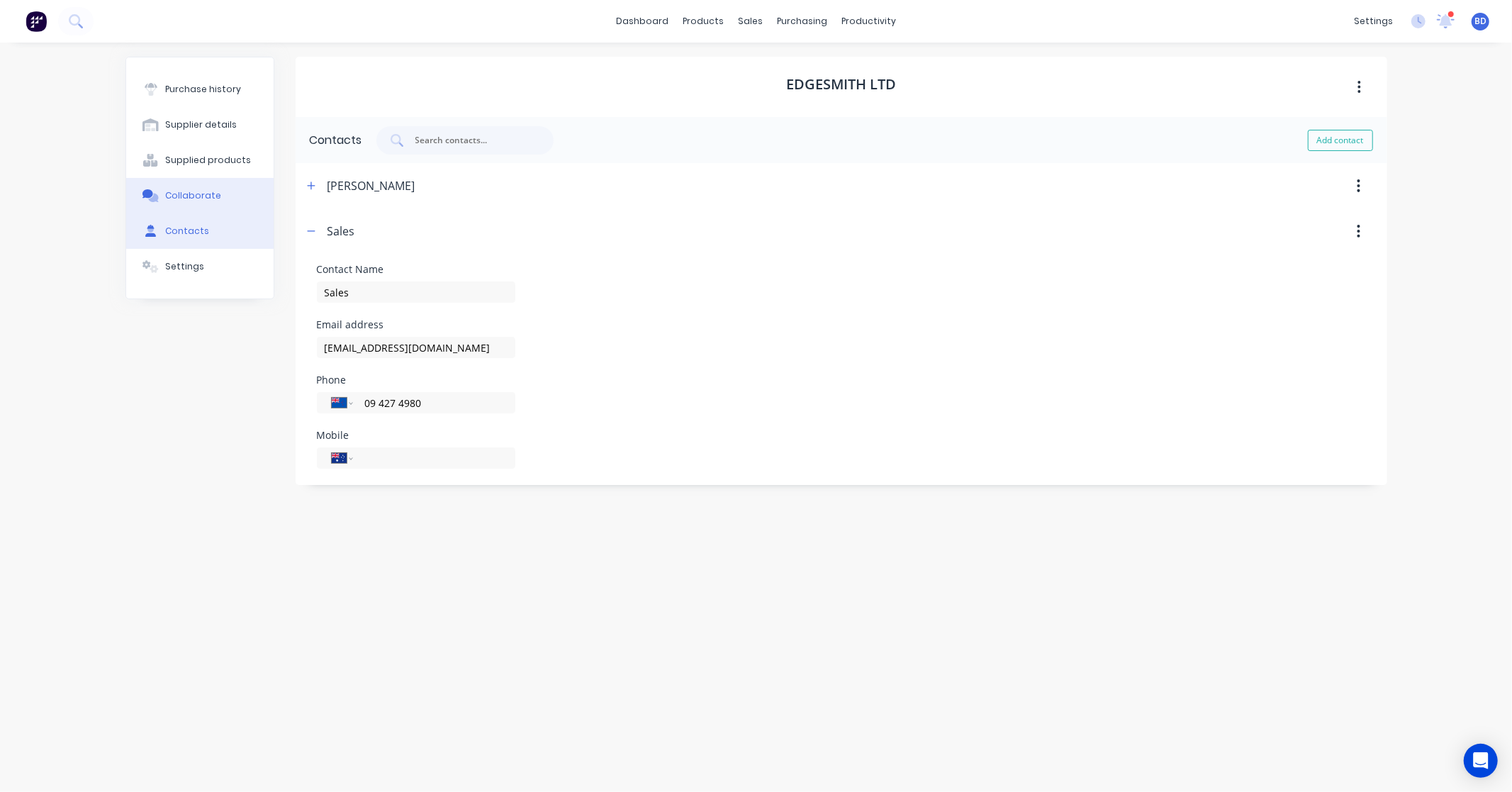
click at [190, 189] on div "Collaborate" at bounding box center [193, 195] width 56 height 13
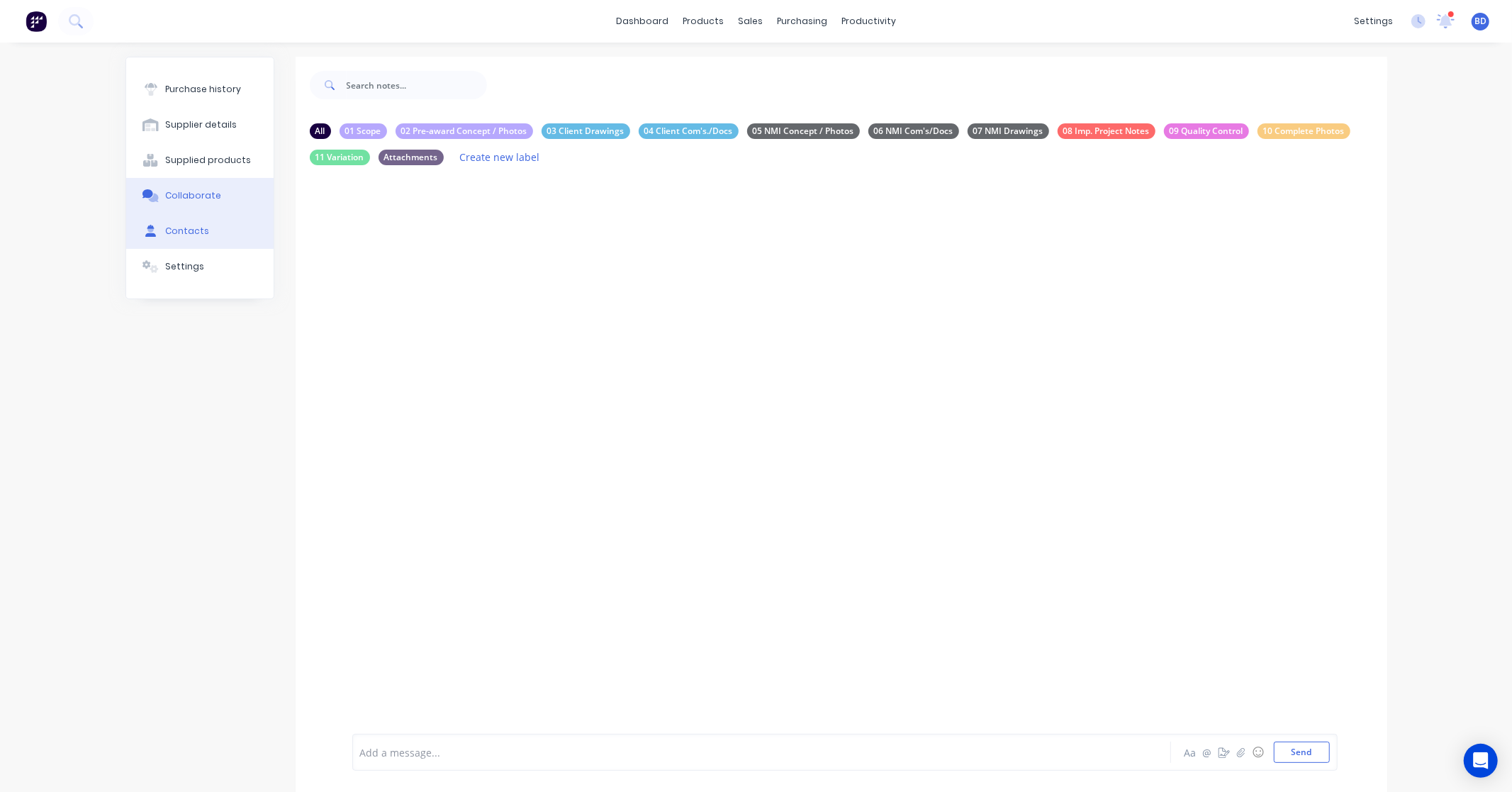
click at [182, 229] on div "Contacts" at bounding box center [187, 231] width 44 height 13
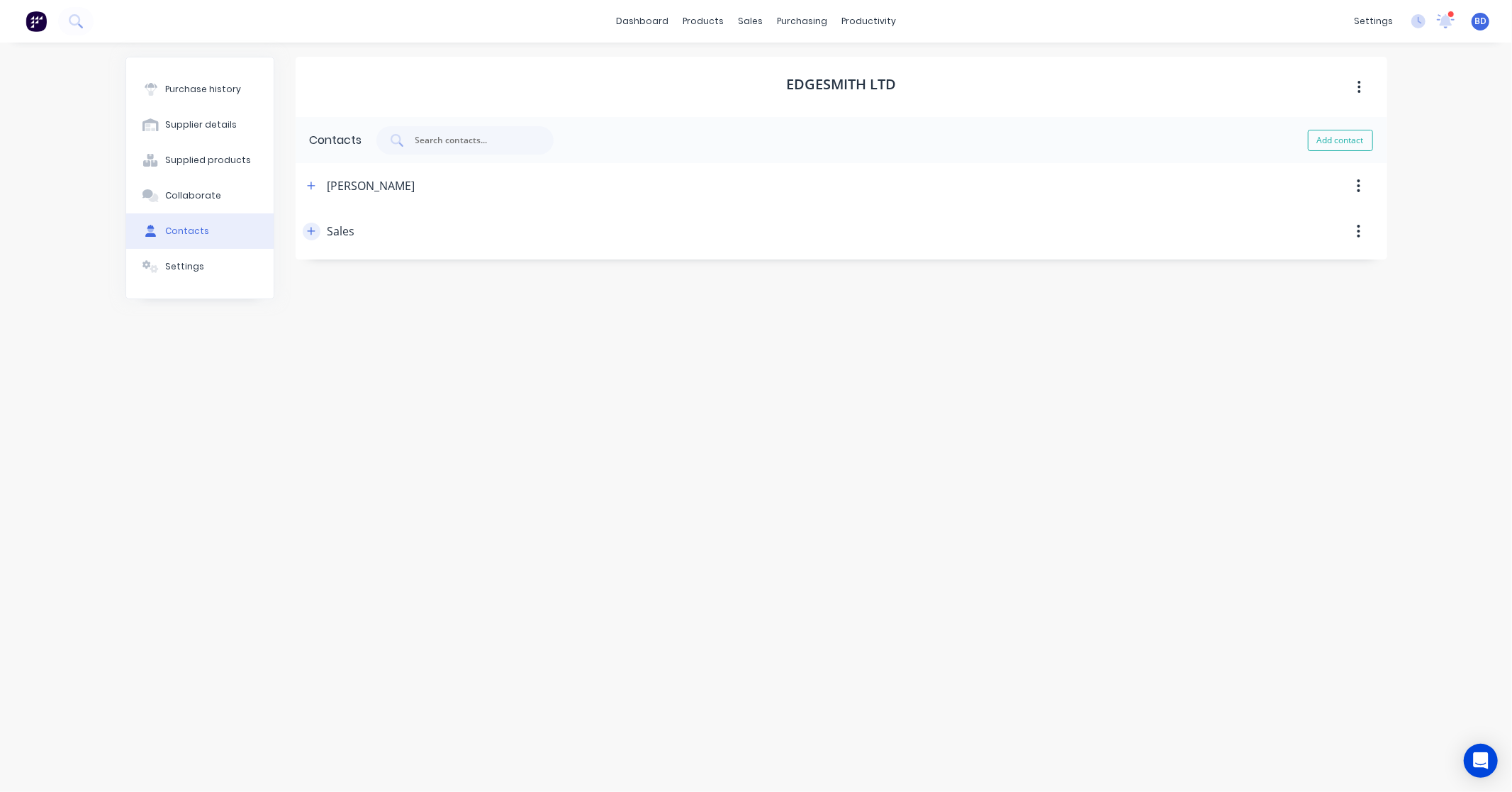
click at [312, 235] on icon "button" at bounding box center [311, 231] width 9 height 10
click at [274, 593] on div "Purchase history Supplier details Supplied products Collaborate Contacts Settin…" at bounding box center [757, 410] width 1262 height 707
click at [231, 74] on button "Purchase history" at bounding box center [200, 89] width 147 height 35
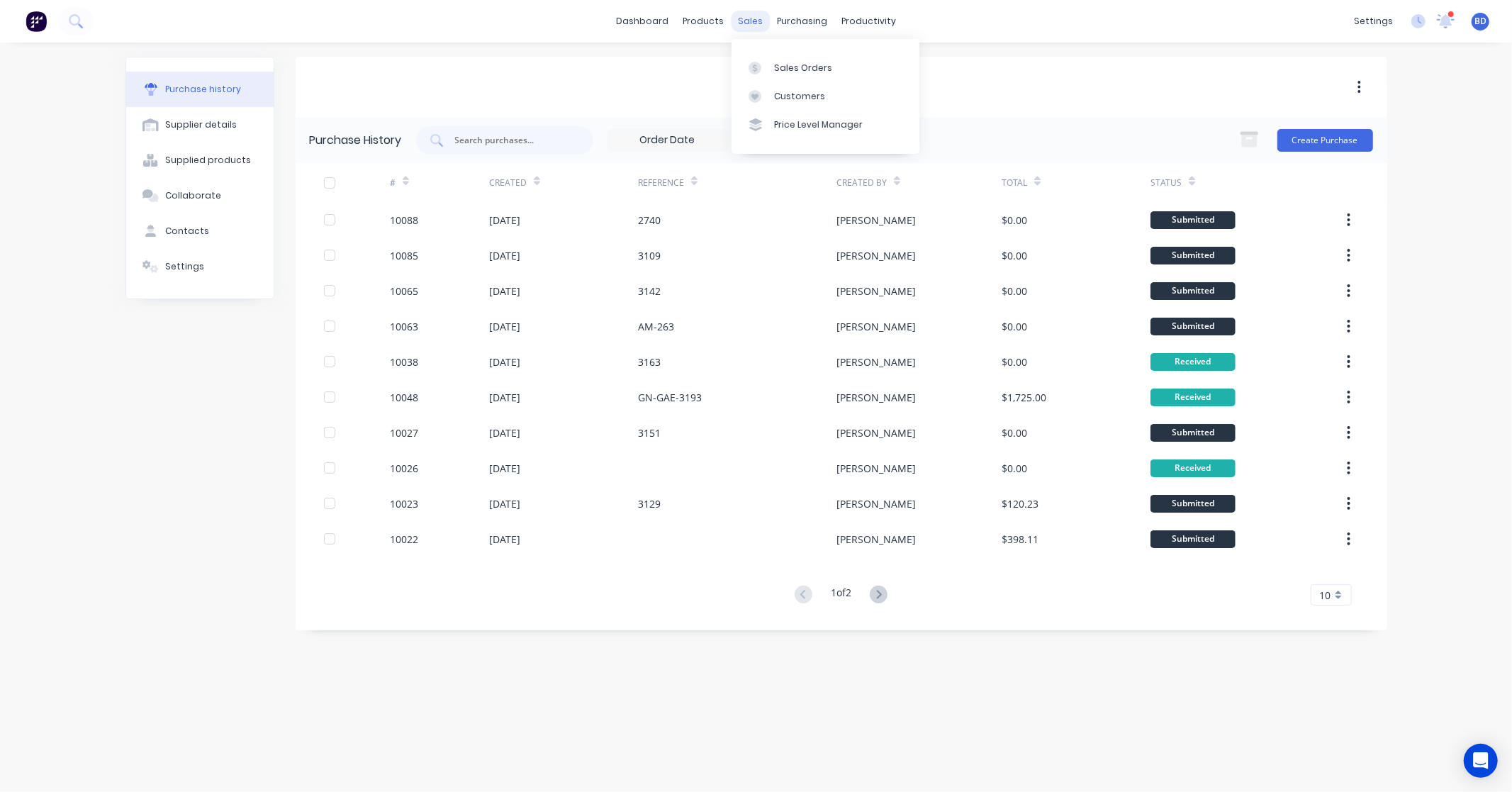
click at [750, 22] on div "sales" at bounding box center [750, 21] width 39 height 22
click at [782, 69] on div "Sales Orders" at bounding box center [803, 68] width 58 height 13
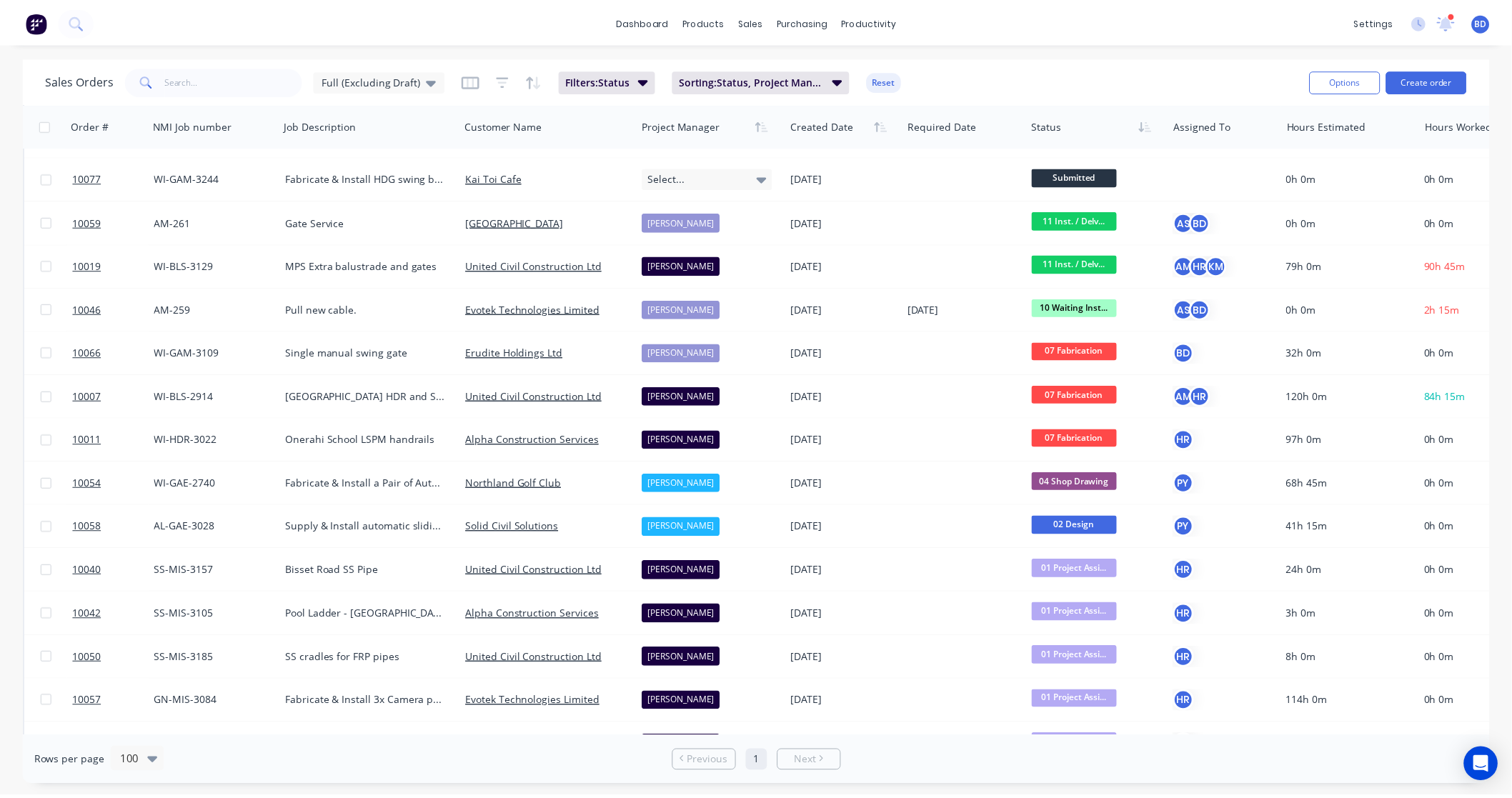
scroll to position [146, 0]
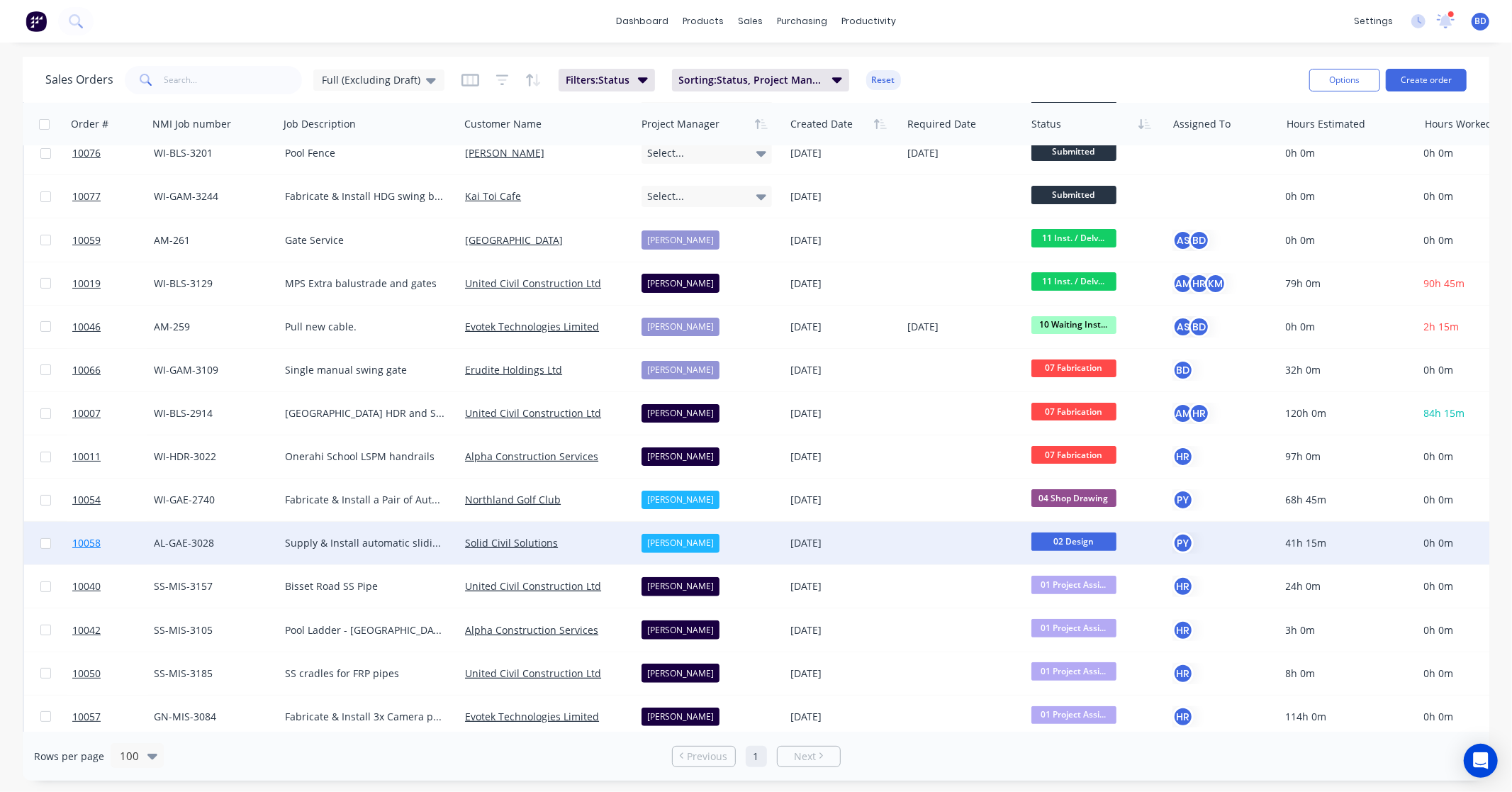
click at [90, 542] on span "10058" at bounding box center [86, 543] width 28 height 14
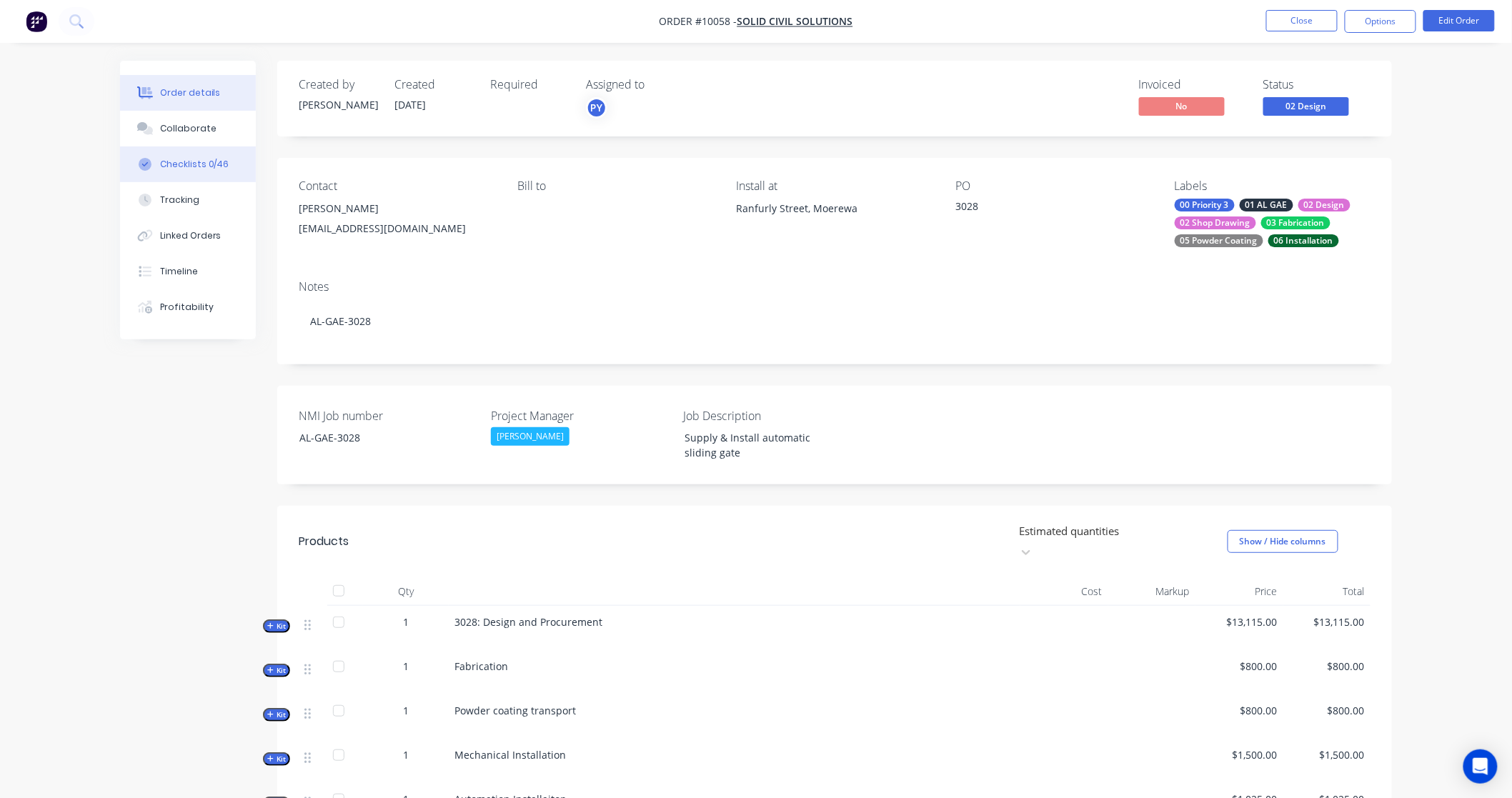
click at [184, 158] on div "Checklists 0/46" at bounding box center [195, 165] width 69 height 13
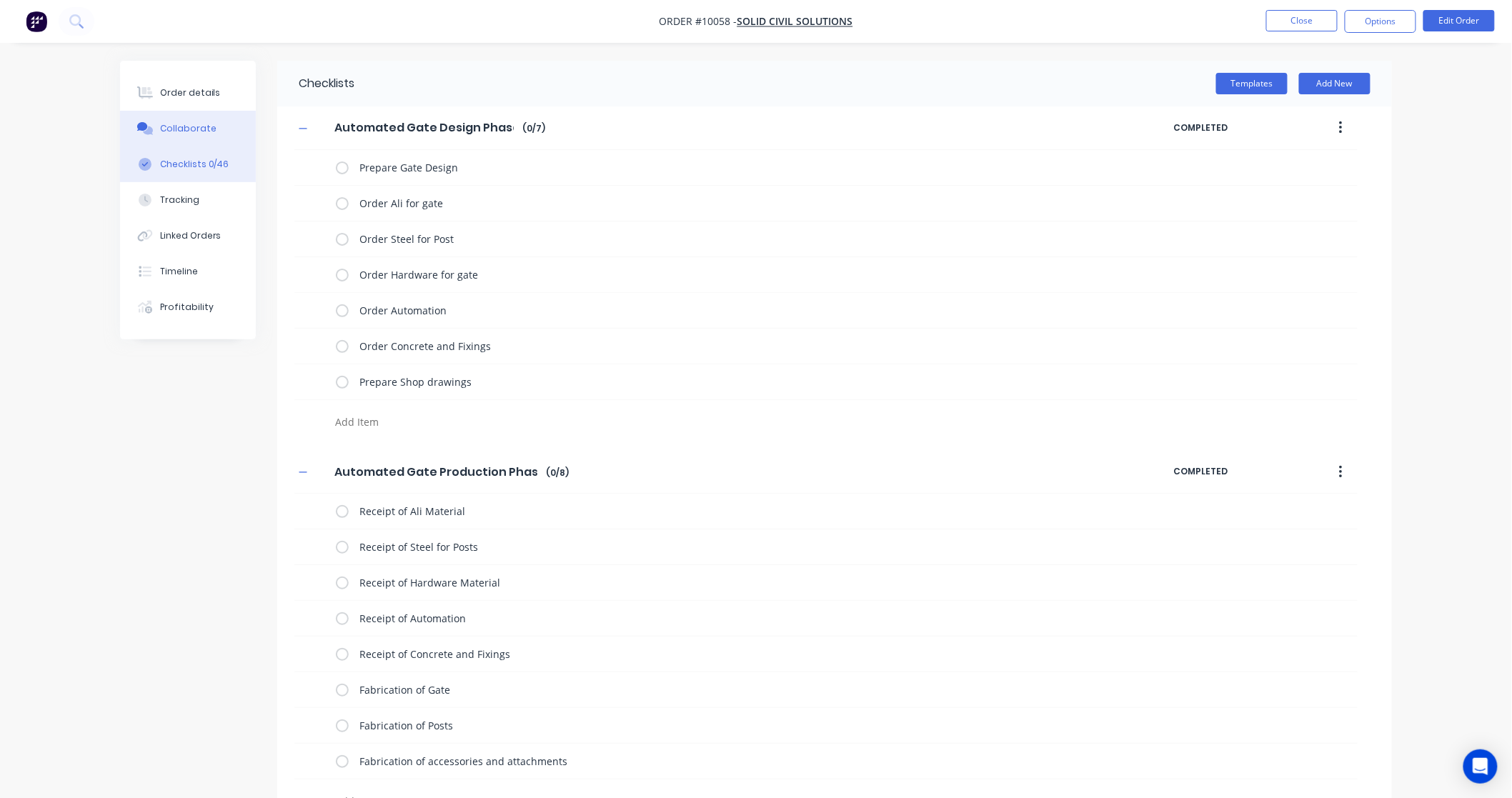
click at [174, 127] on div "Collaborate" at bounding box center [188, 128] width 57 height 13
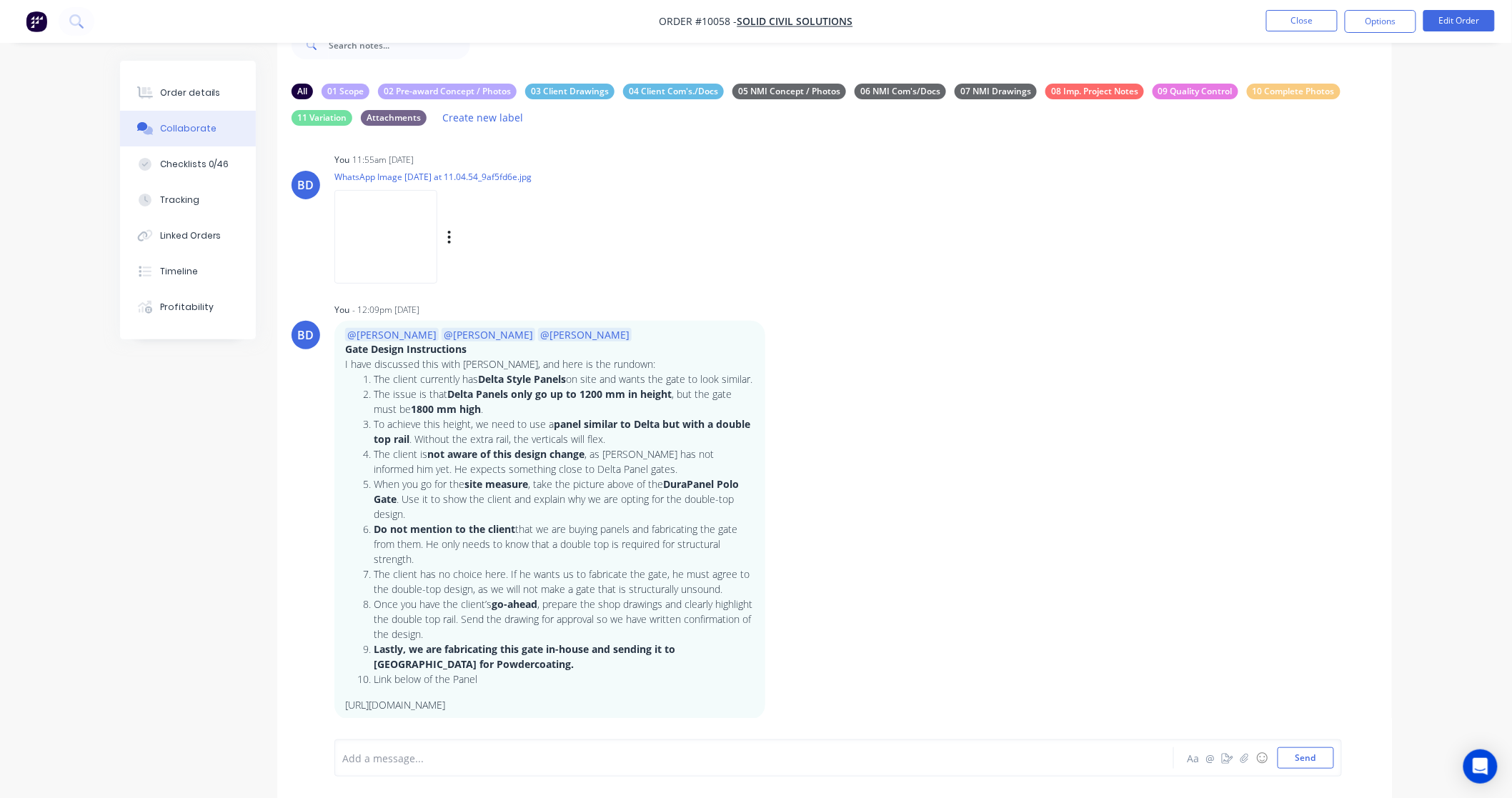
scroll to position [46, 0]
click at [396, 227] on img at bounding box center [385, 236] width 103 height 94
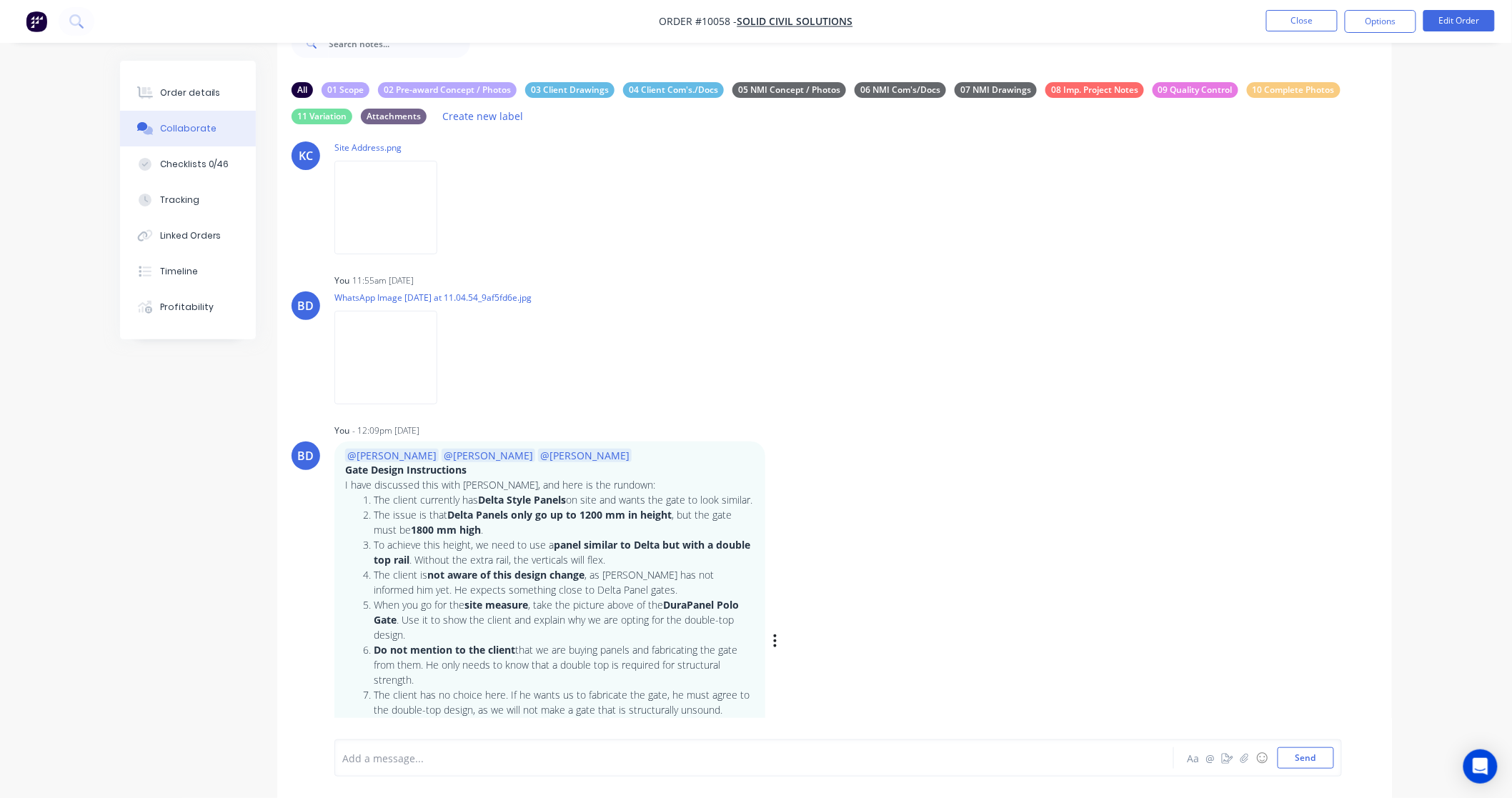
scroll to position [594, 0]
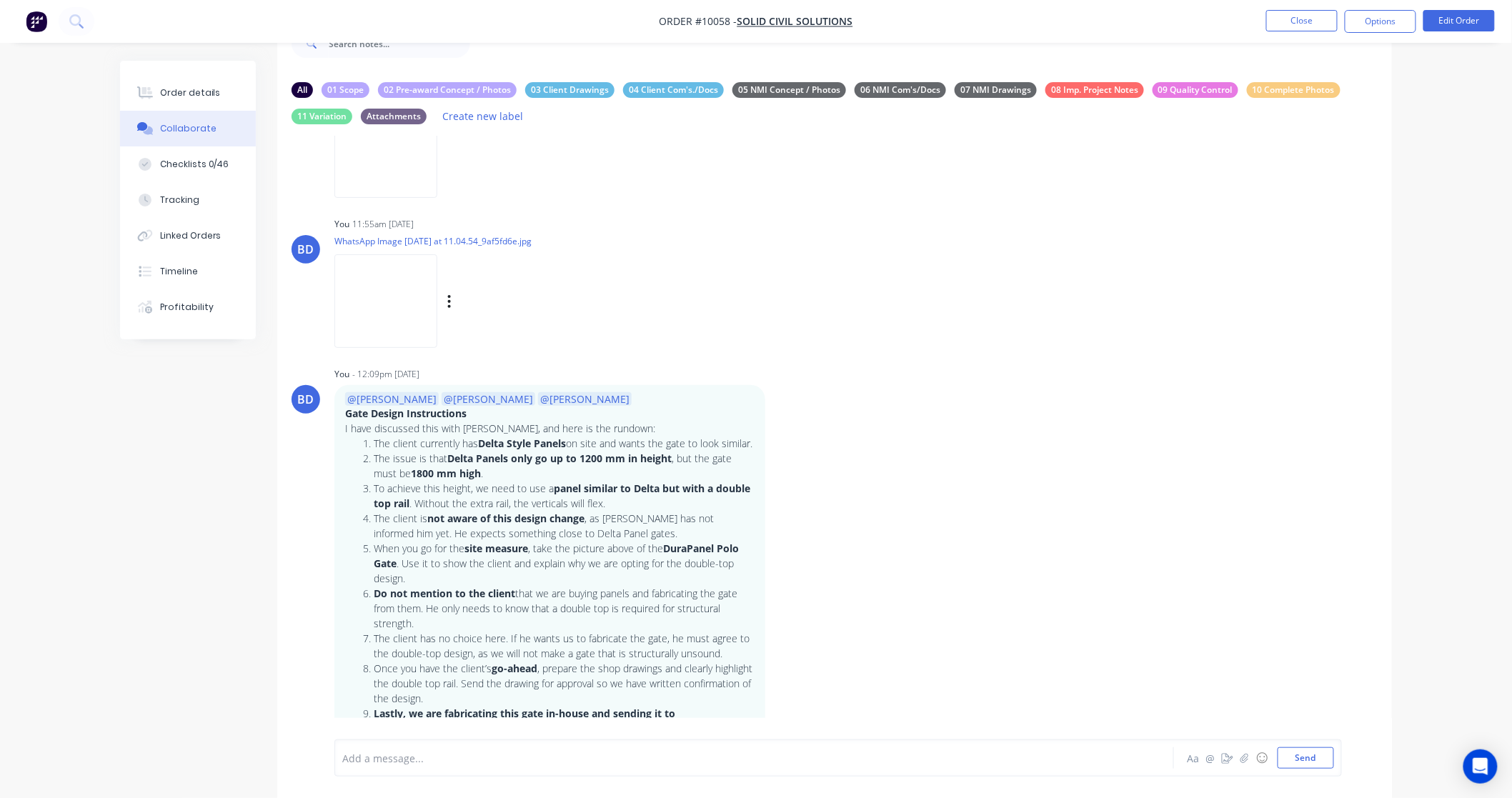
click at [389, 316] on img at bounding box center [385, 301] width 103 height 94
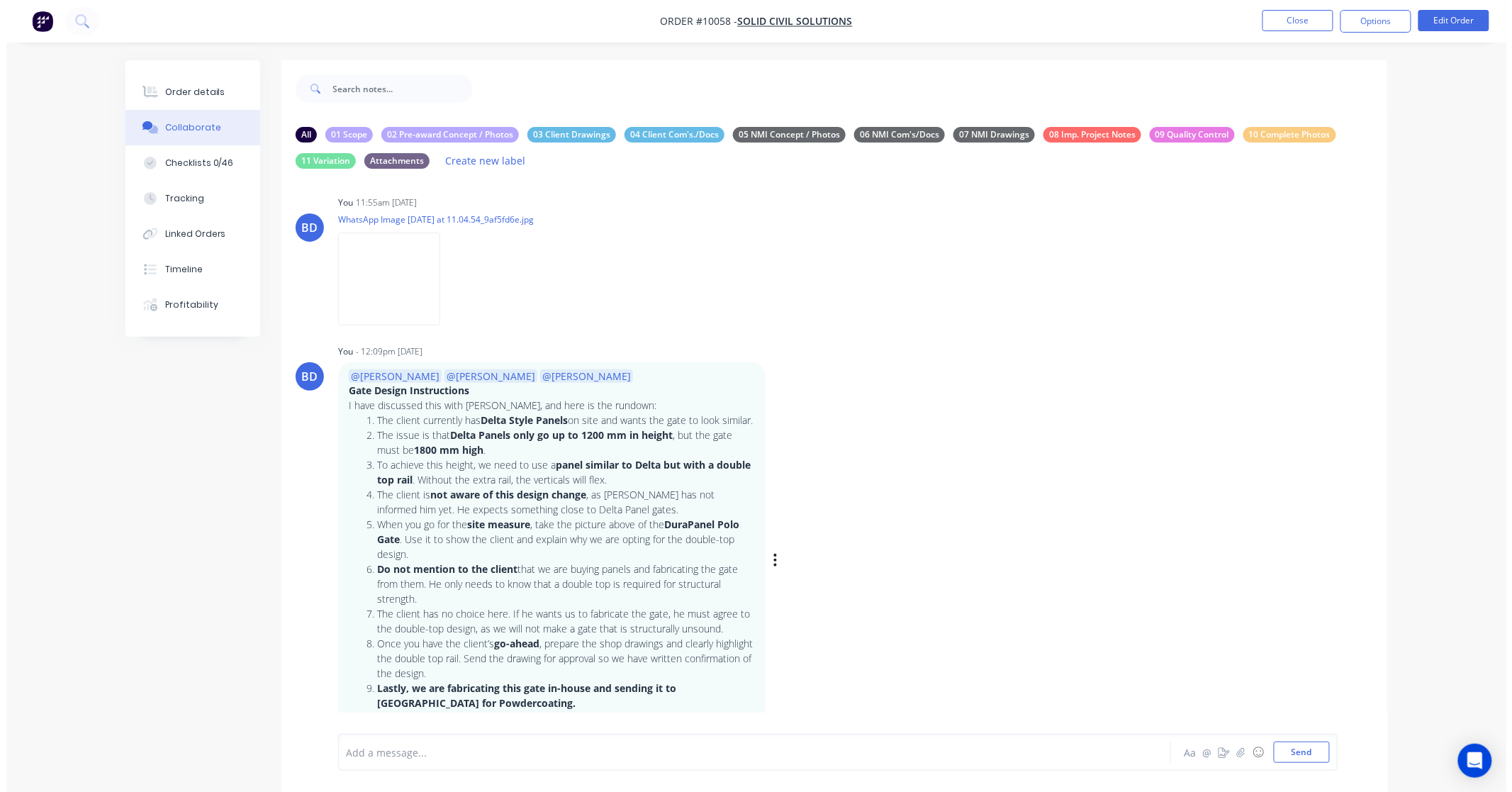
scroll to position [668, 0]
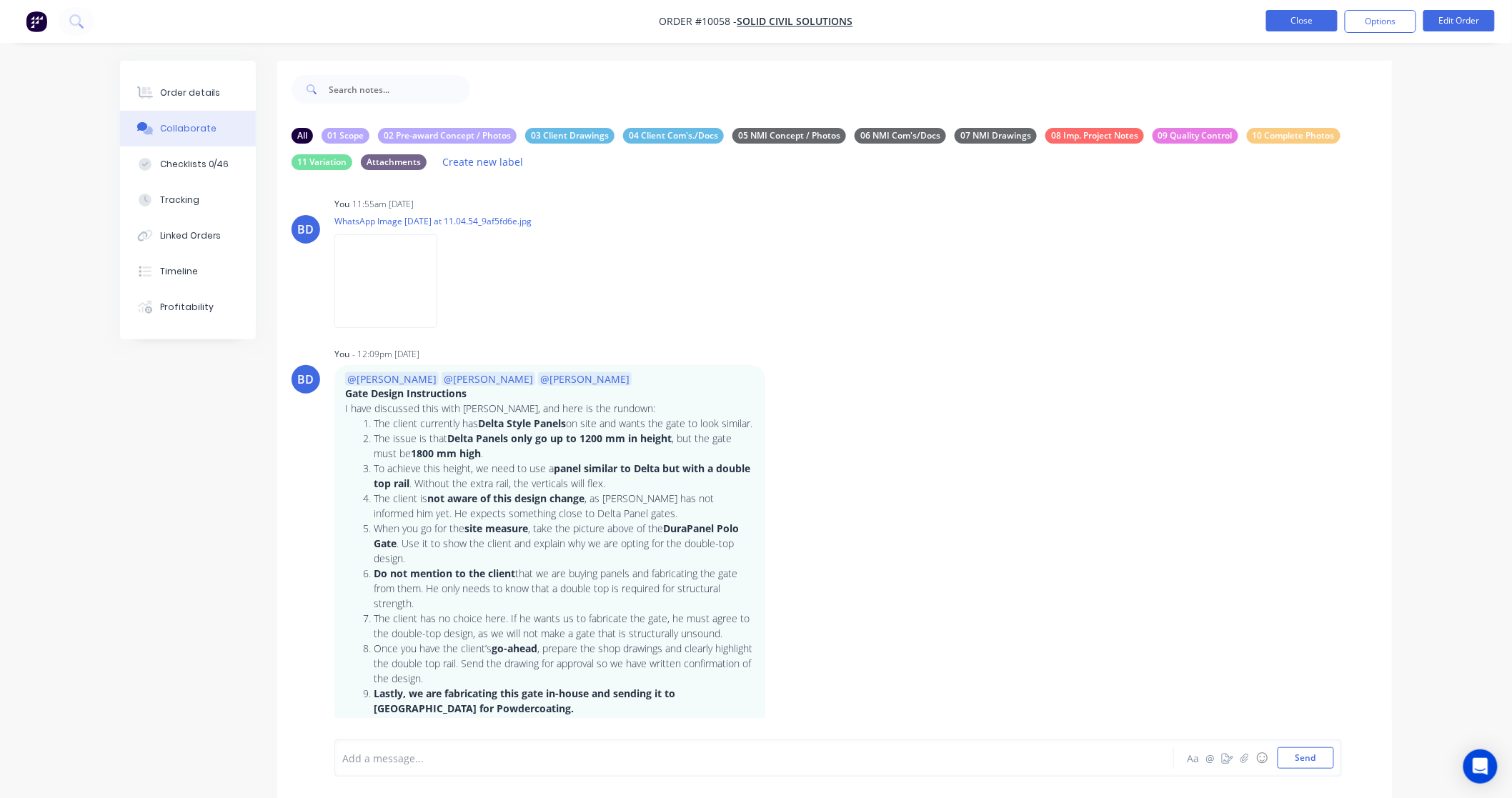
click at [1315, 10] on button "Close" at bounding box center [1302, 20] width 72 height 22
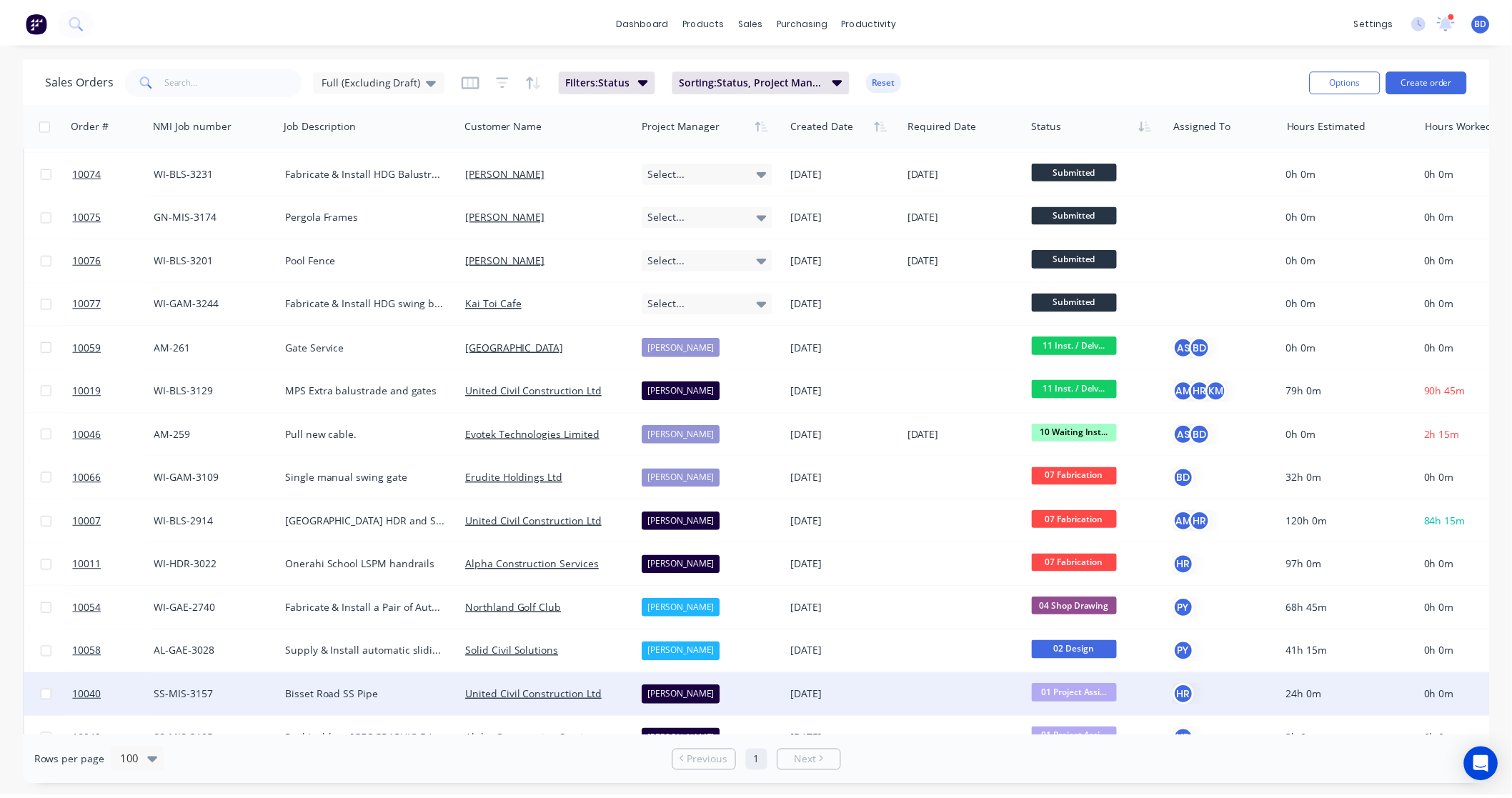
scroll to position [159, 0]
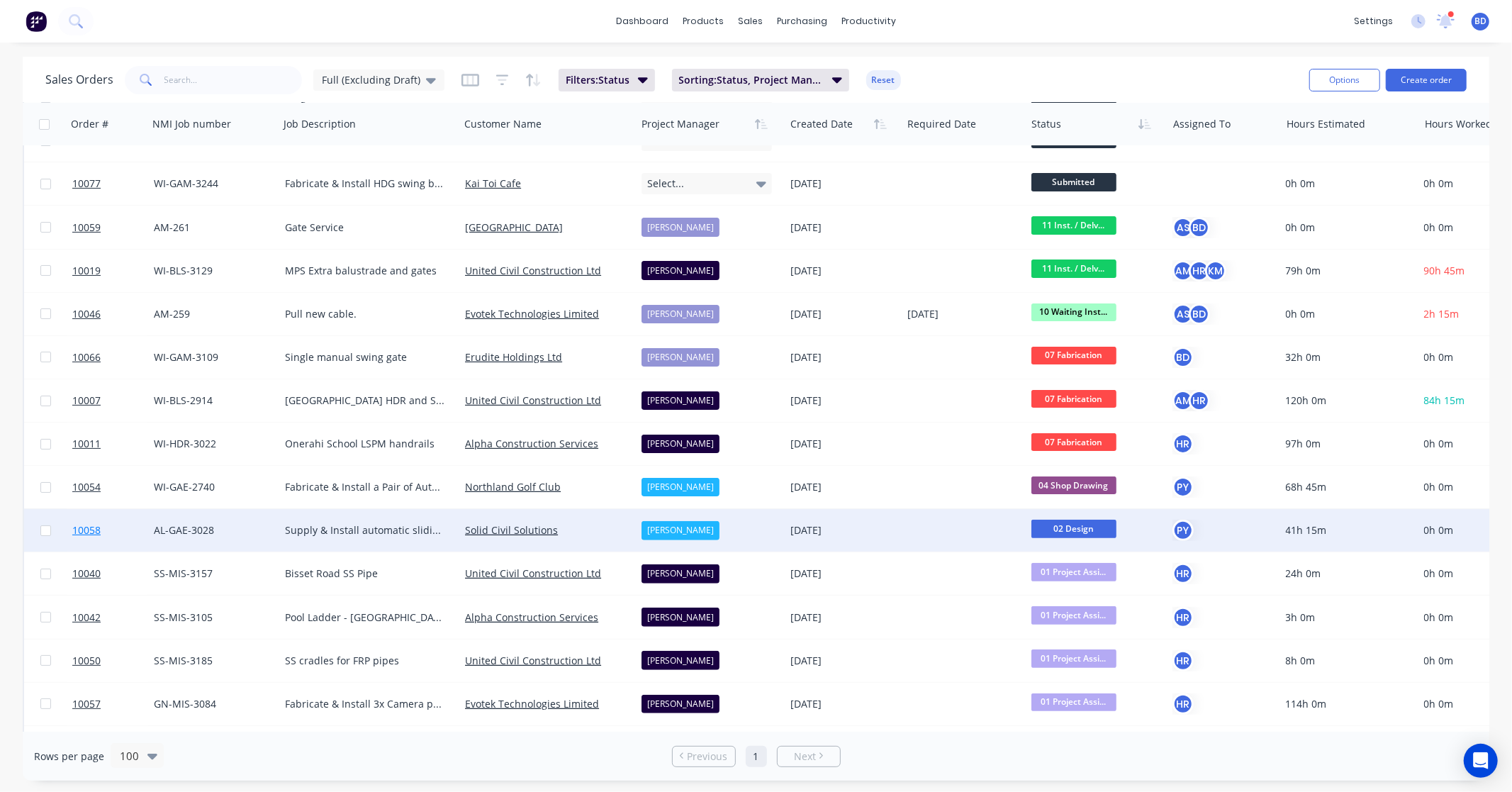
click at [87, 523] on span "10058" at bounding box center [86, 530] width 28 height 14
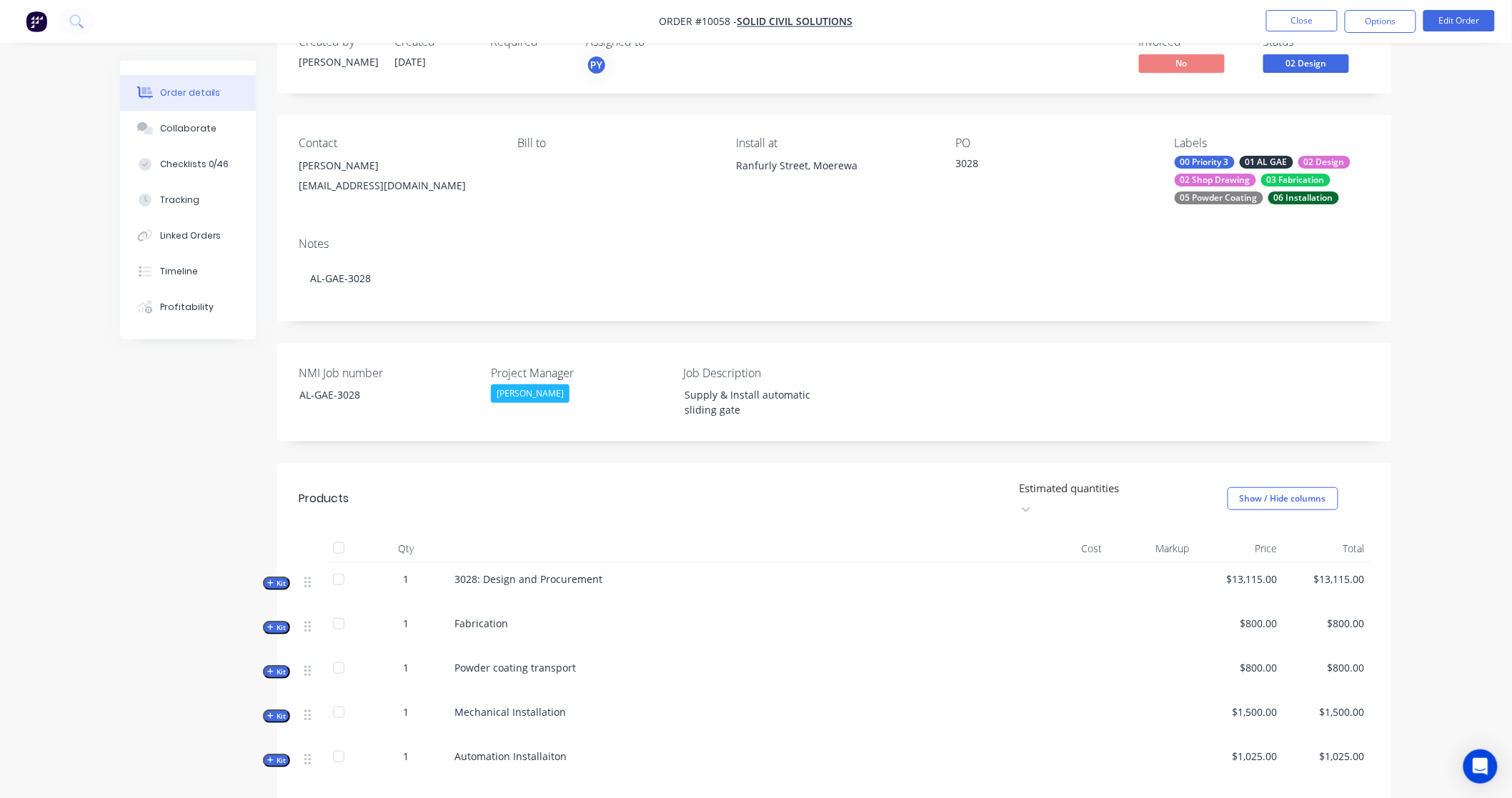
scroll to position [159, 0]
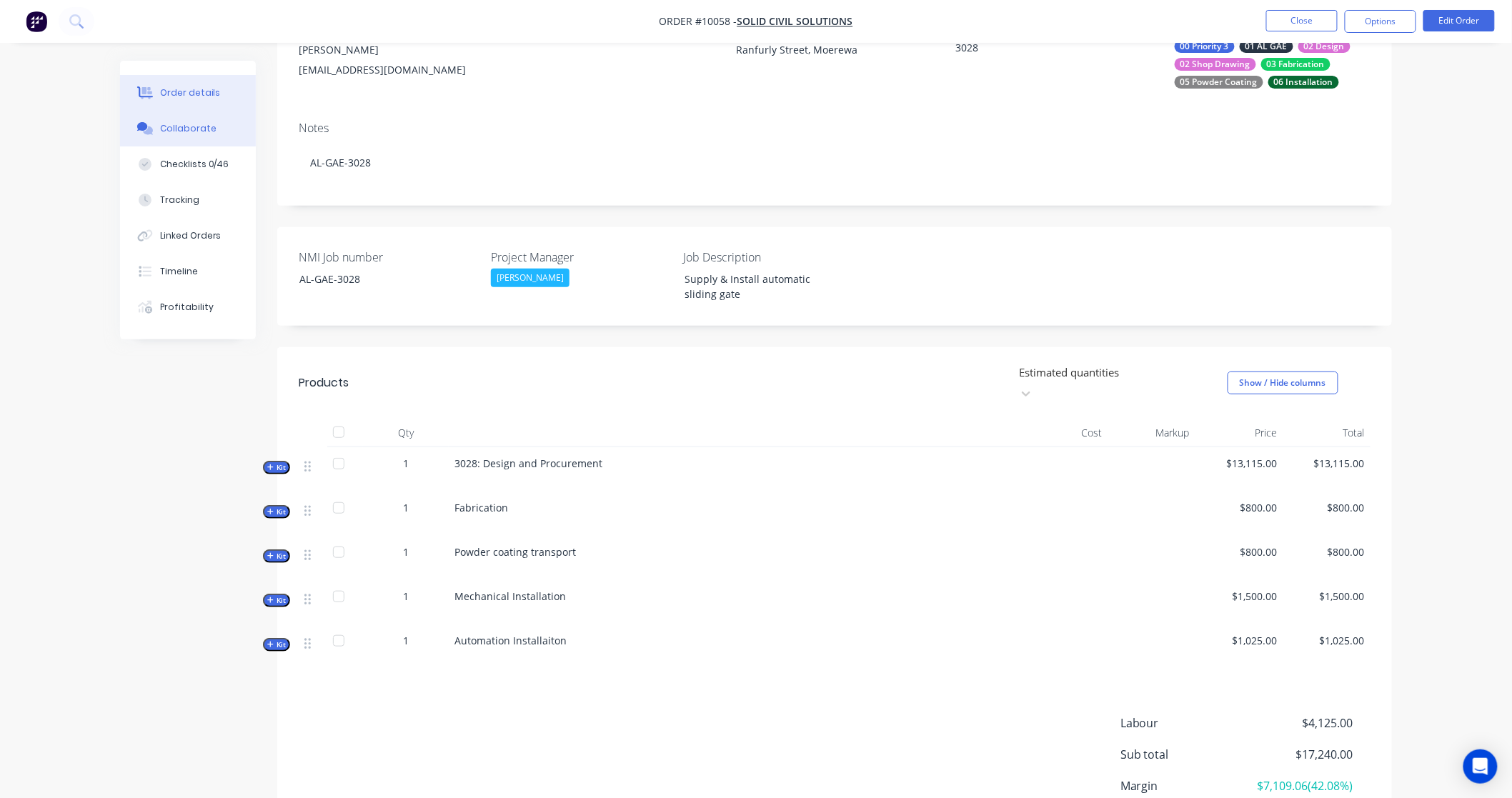
click at [199, 134] on div "Collaborate" at bounding box center [188, 128] width 57 height 13
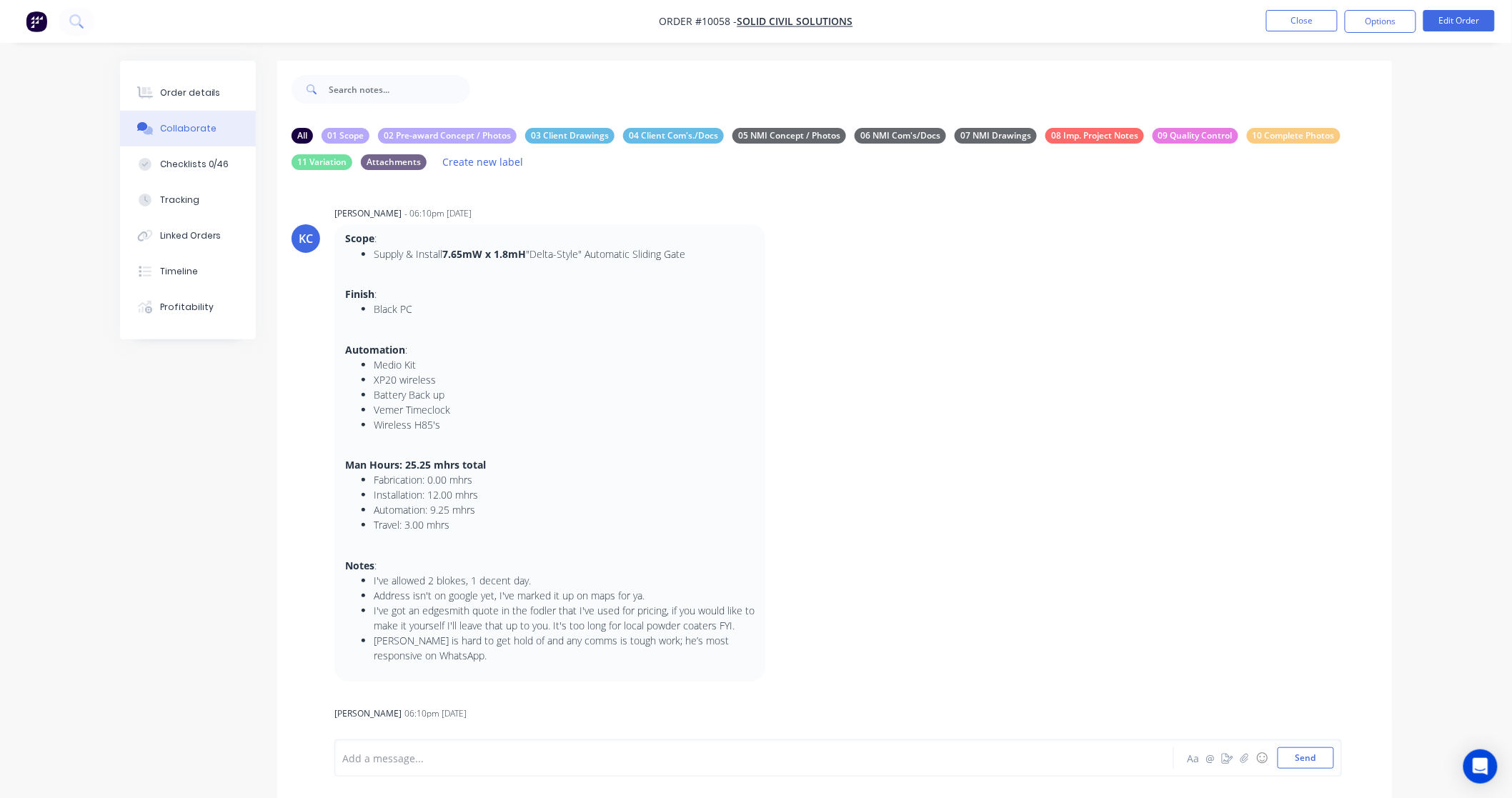
click at [191, 122] on div "Collaborate" at bounding box center [188, 128] width 57 height 13
click at [197, 94] on div "Order details" at bounding box center [190, 93] width 61 height 13
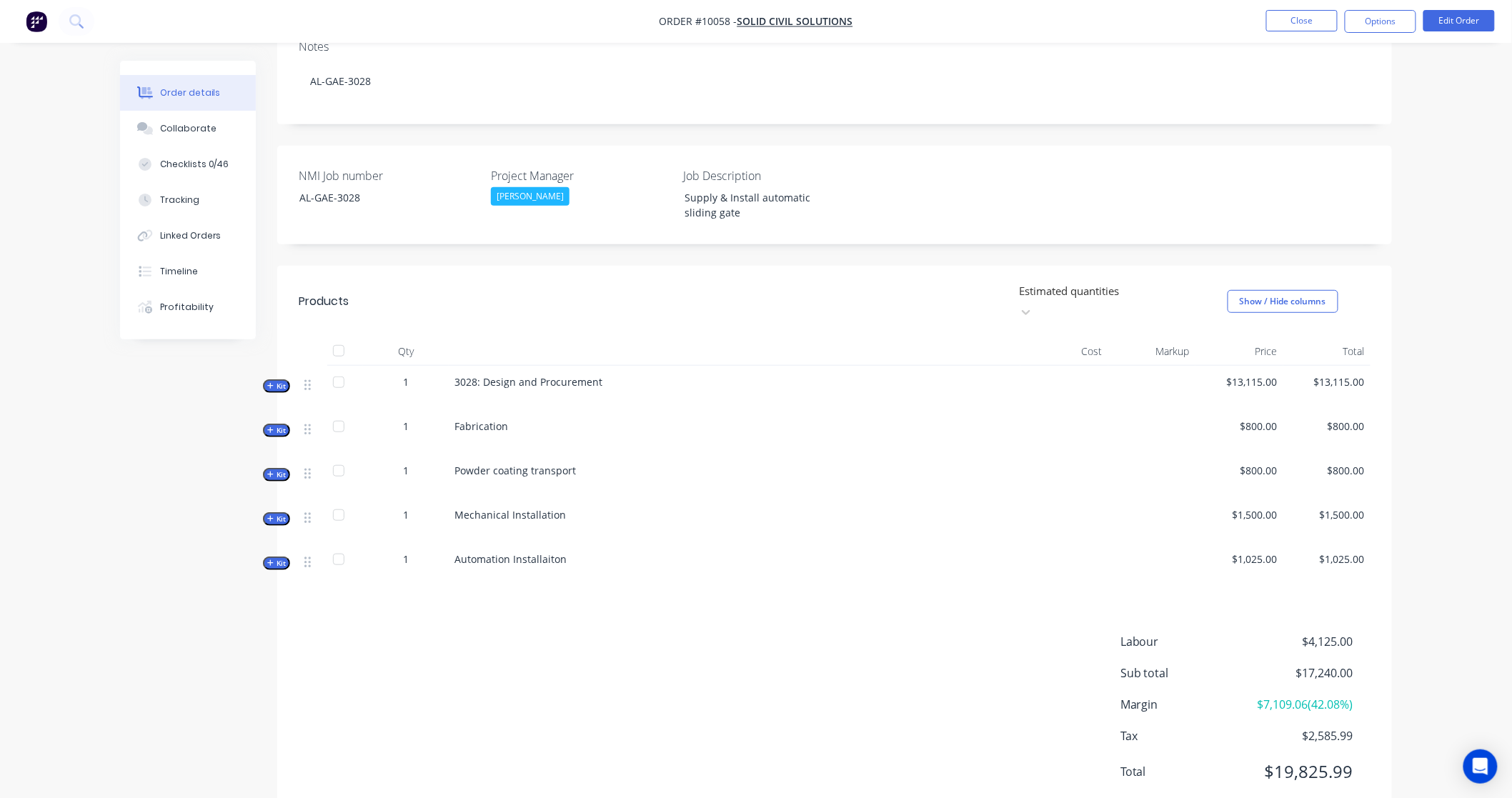
scroll to position [265, 0]
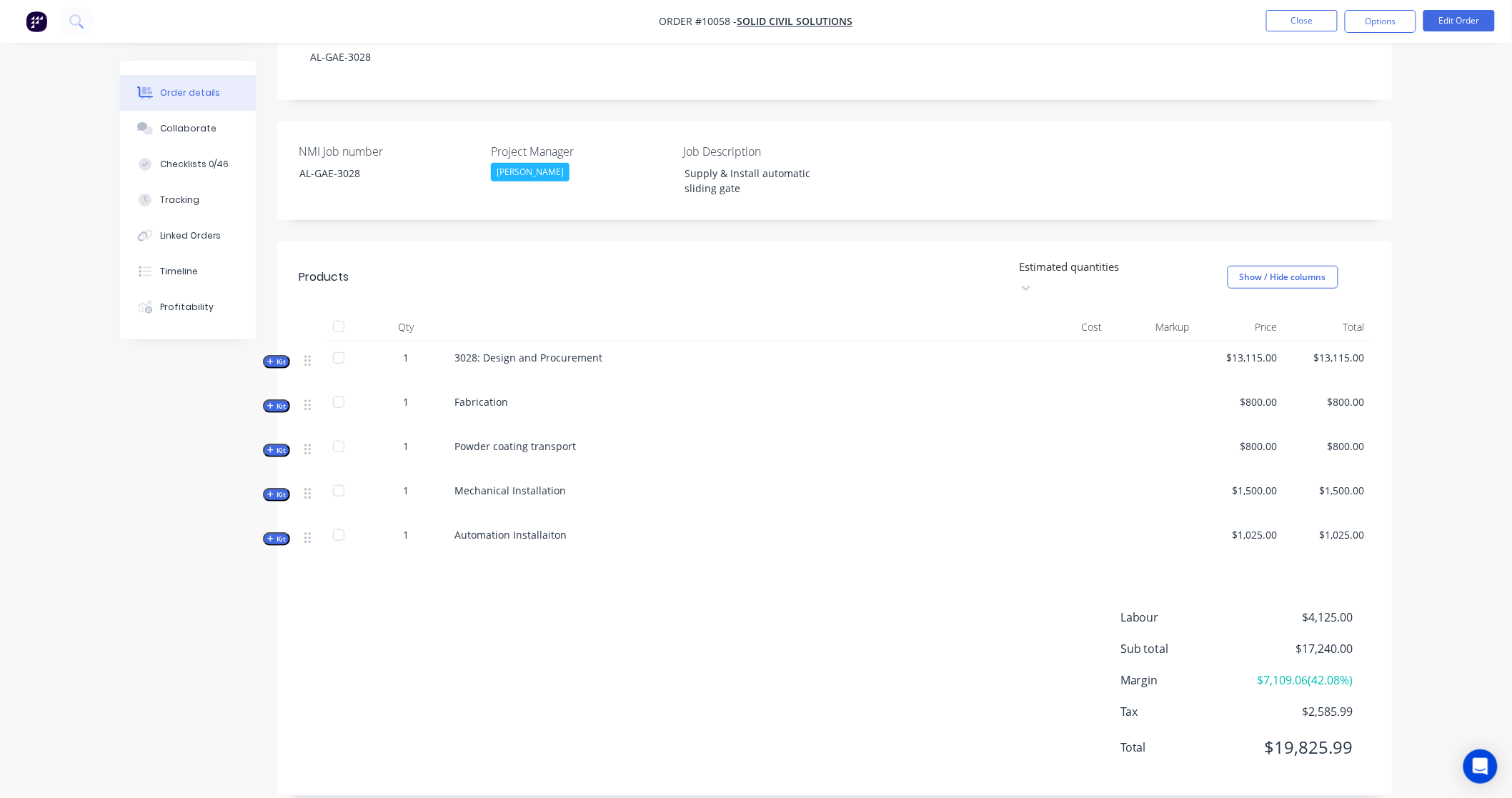
click at [277, 357] on span "Kit" at bounding box center [276, 361] width 19 height 10
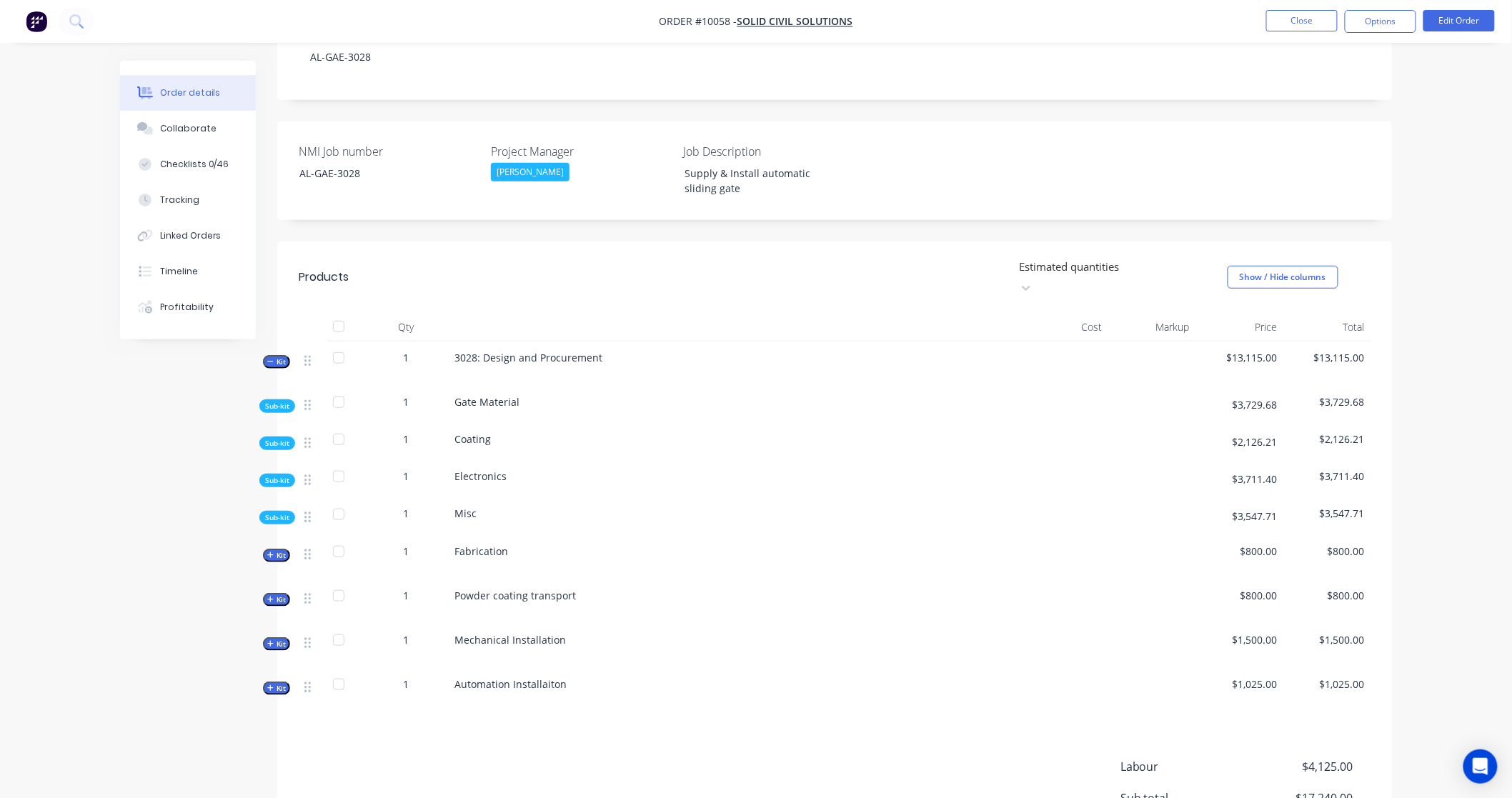
click at [277, 401] on span "Sub-kit" at bounding box center [277, 406] width 24 height 10
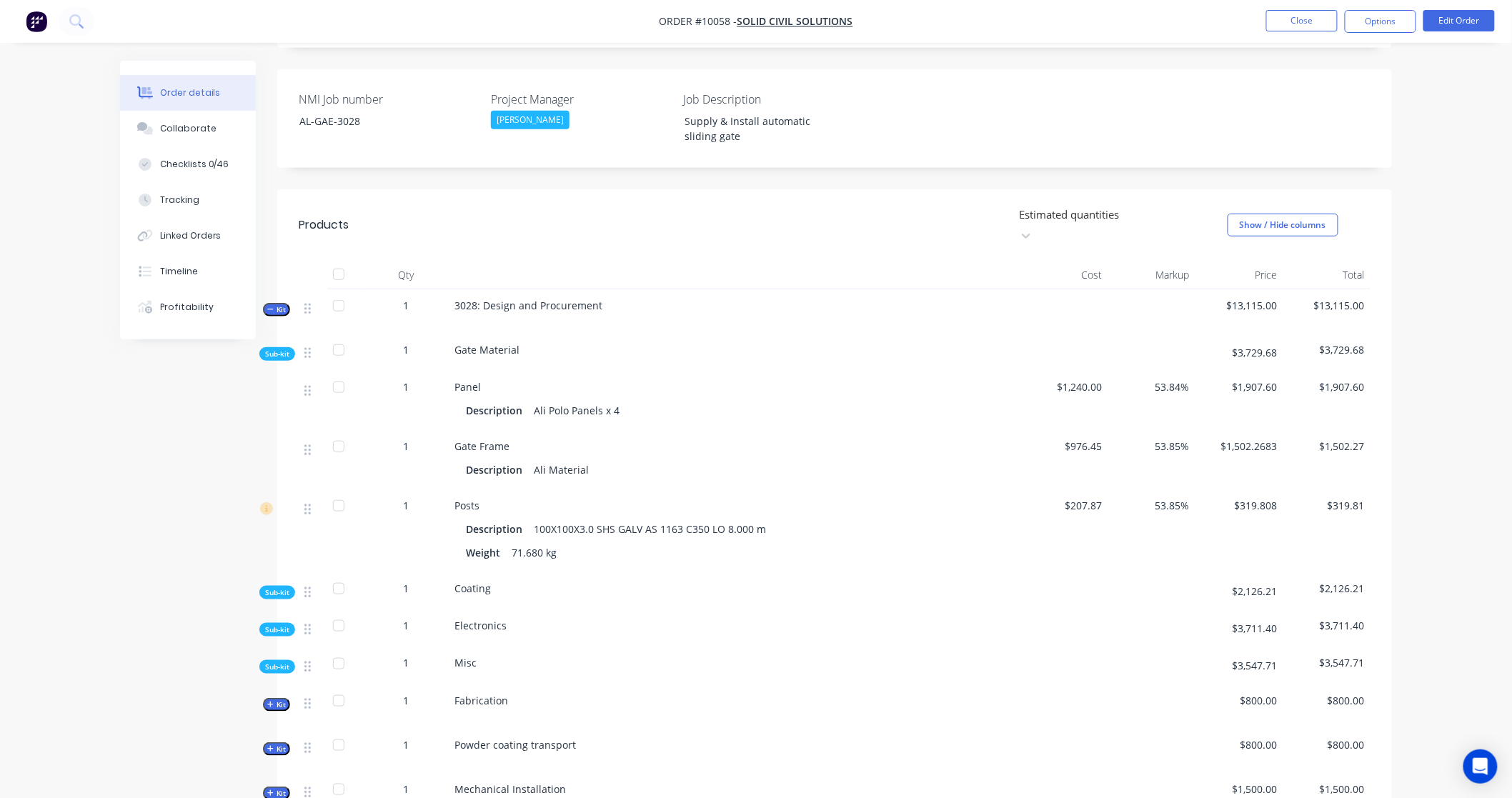
scroll to position [317, 0]
click at [171, 138] on button "Collaborate" at bounding box center [188, 128] width 136 height 36
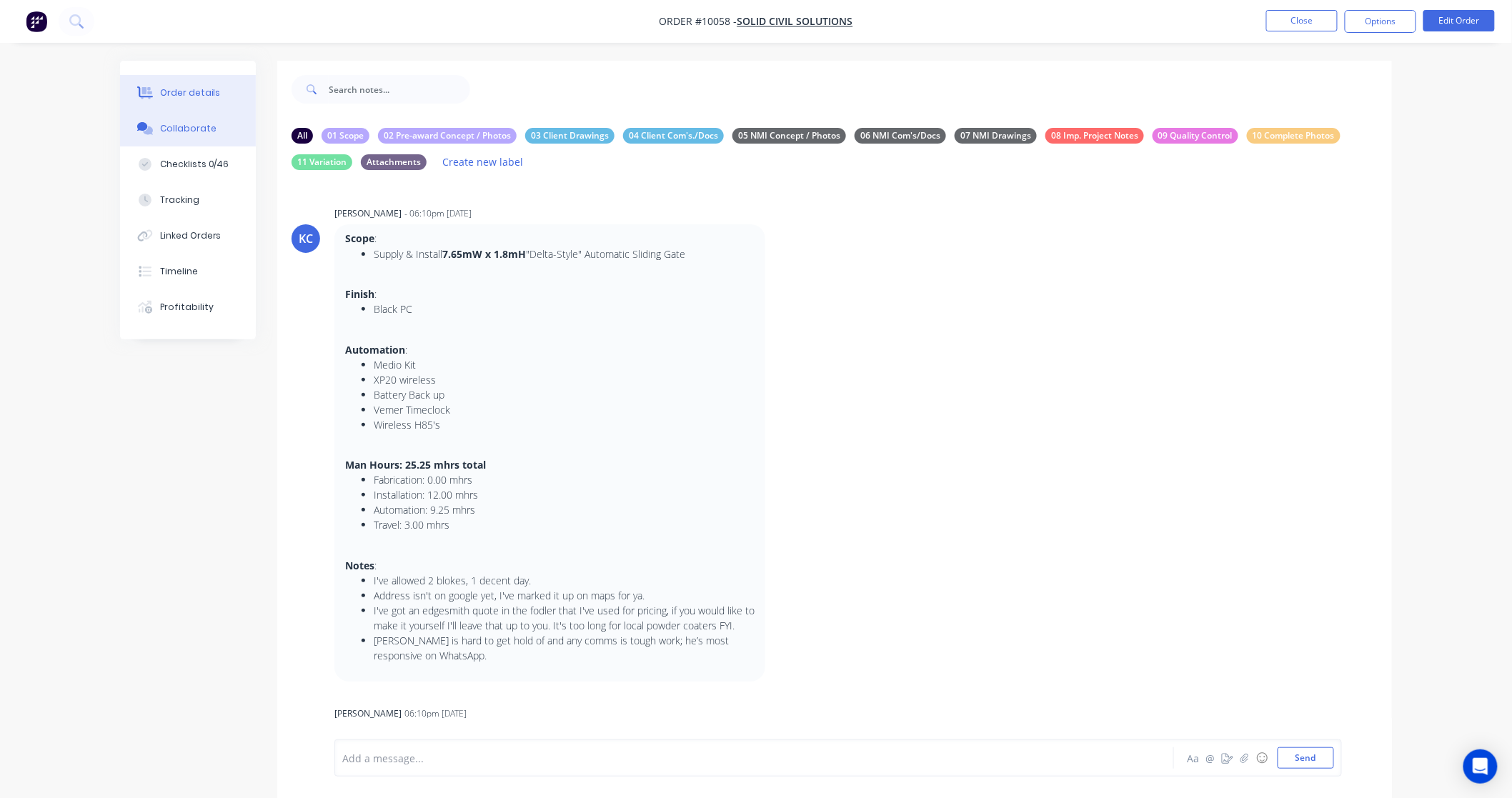
click at [195, 89] on div "Order details" at bounding box center [190, 93] width 61 height 13
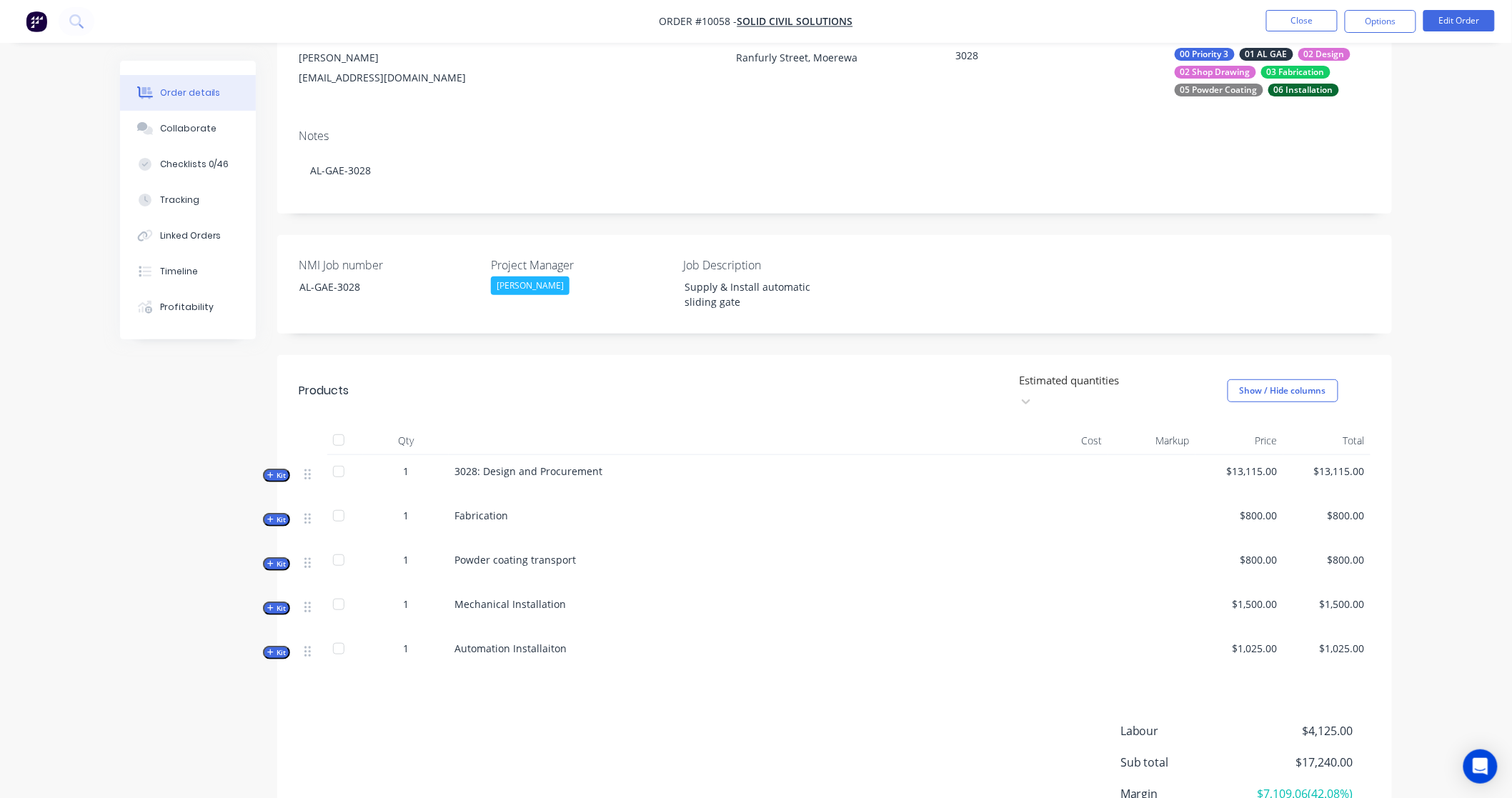
scroll to position [159, 0]
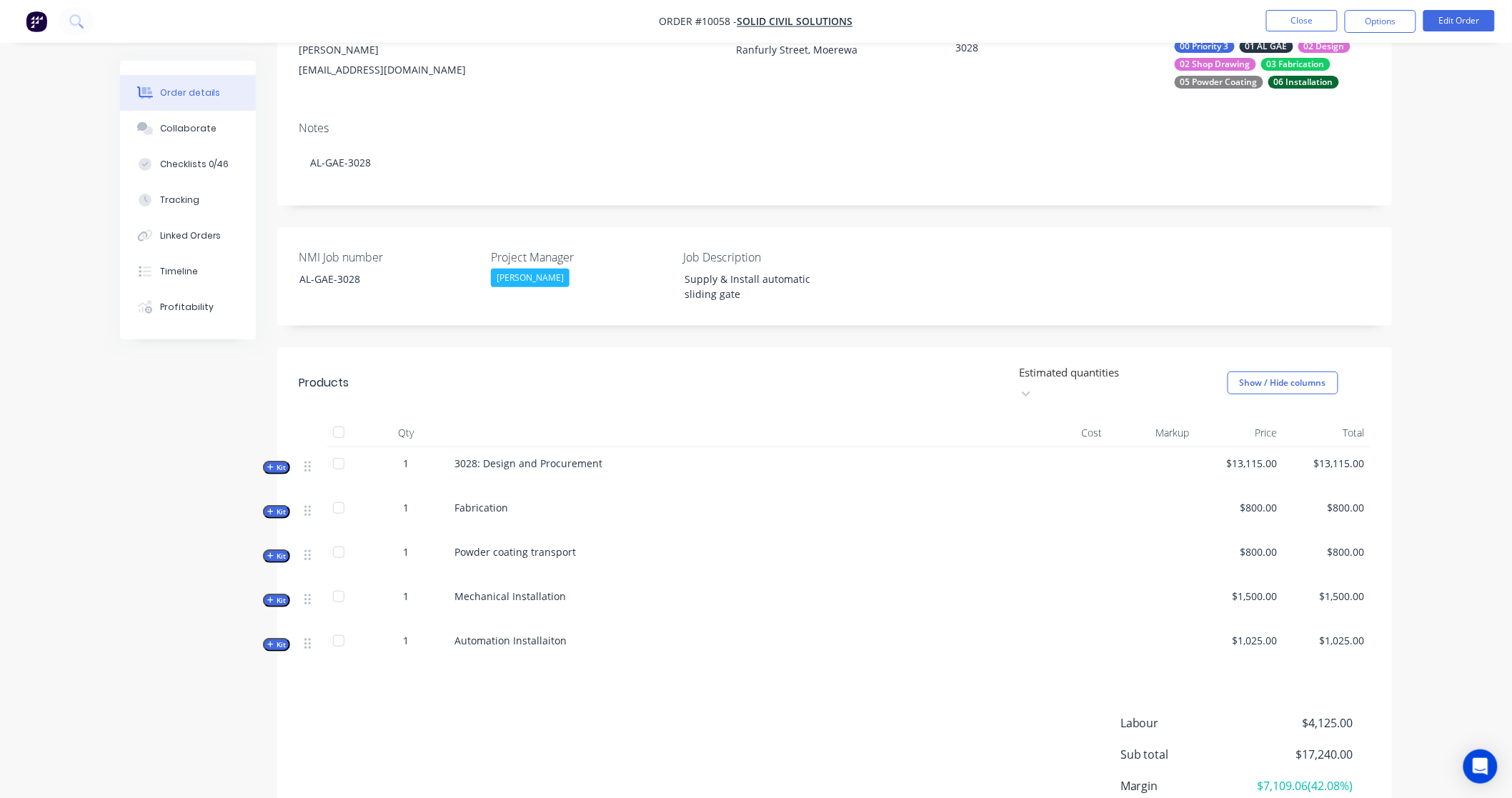
click at [266, 461] on button "Kit" at bounding box center [277, 467] width 27 height 14
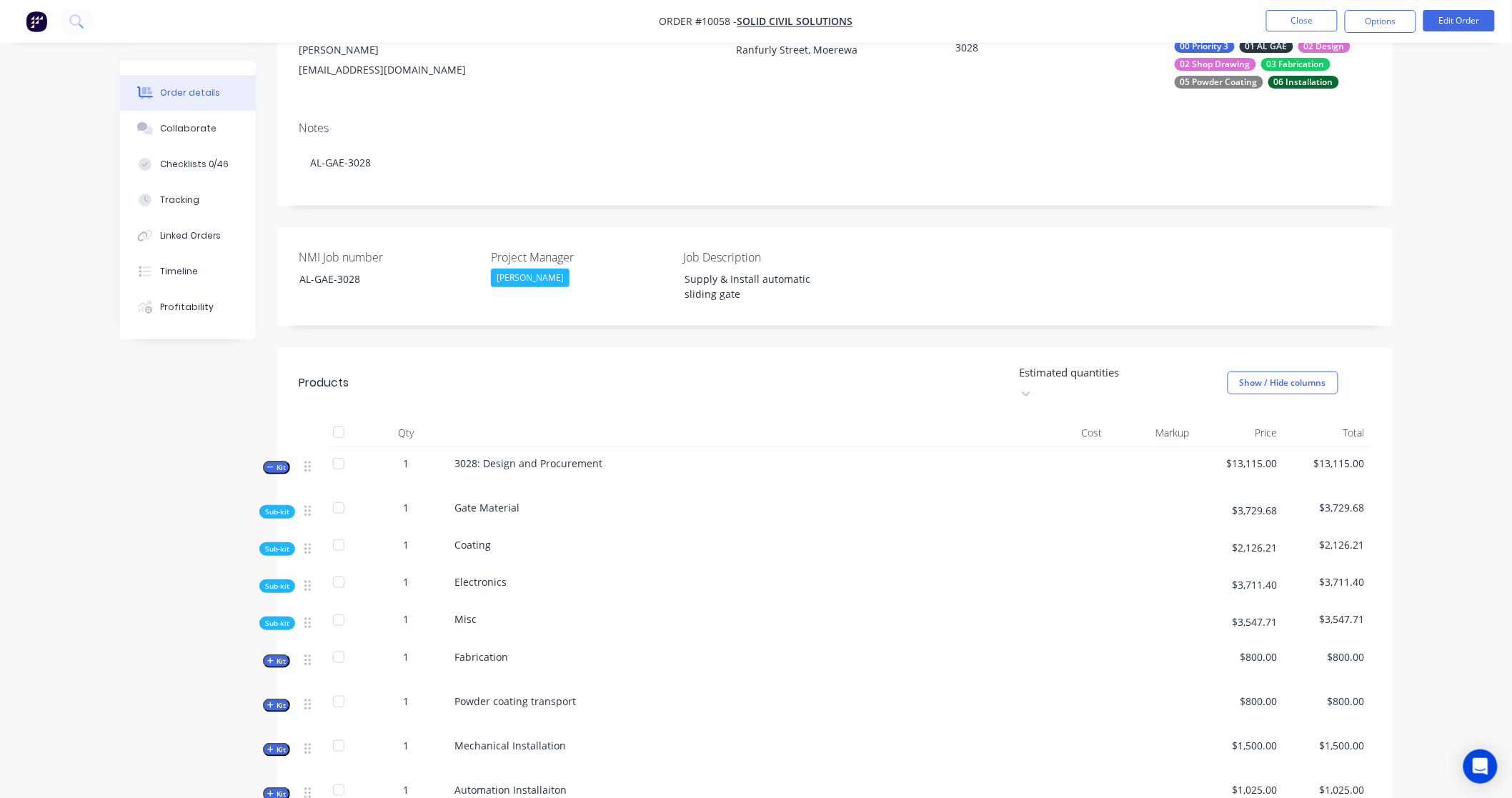
click at [272, 507] on span "Sub-kit" at bounding box center [277, 512] width 24 height 10
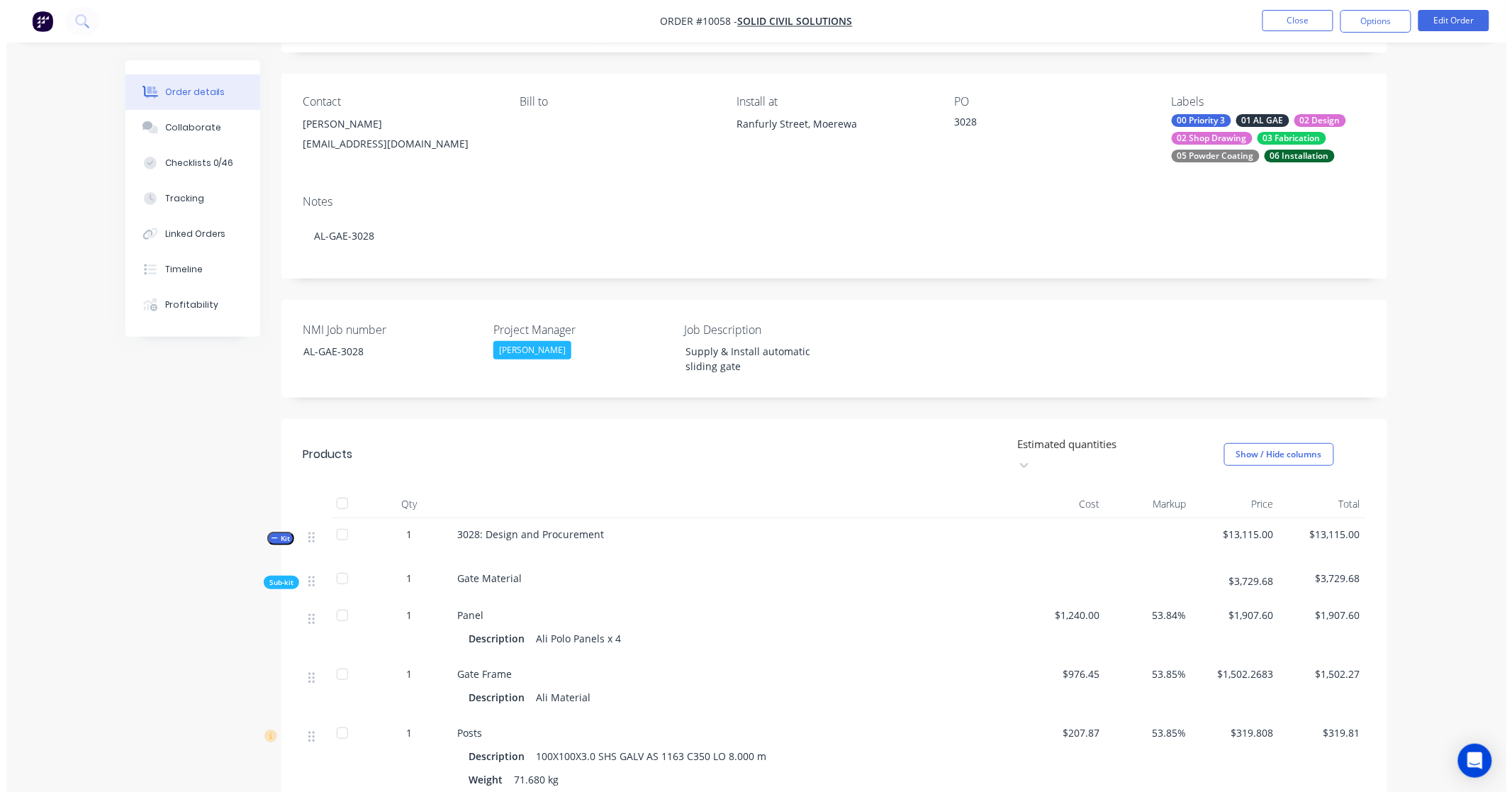
scroll to position [0, 0]
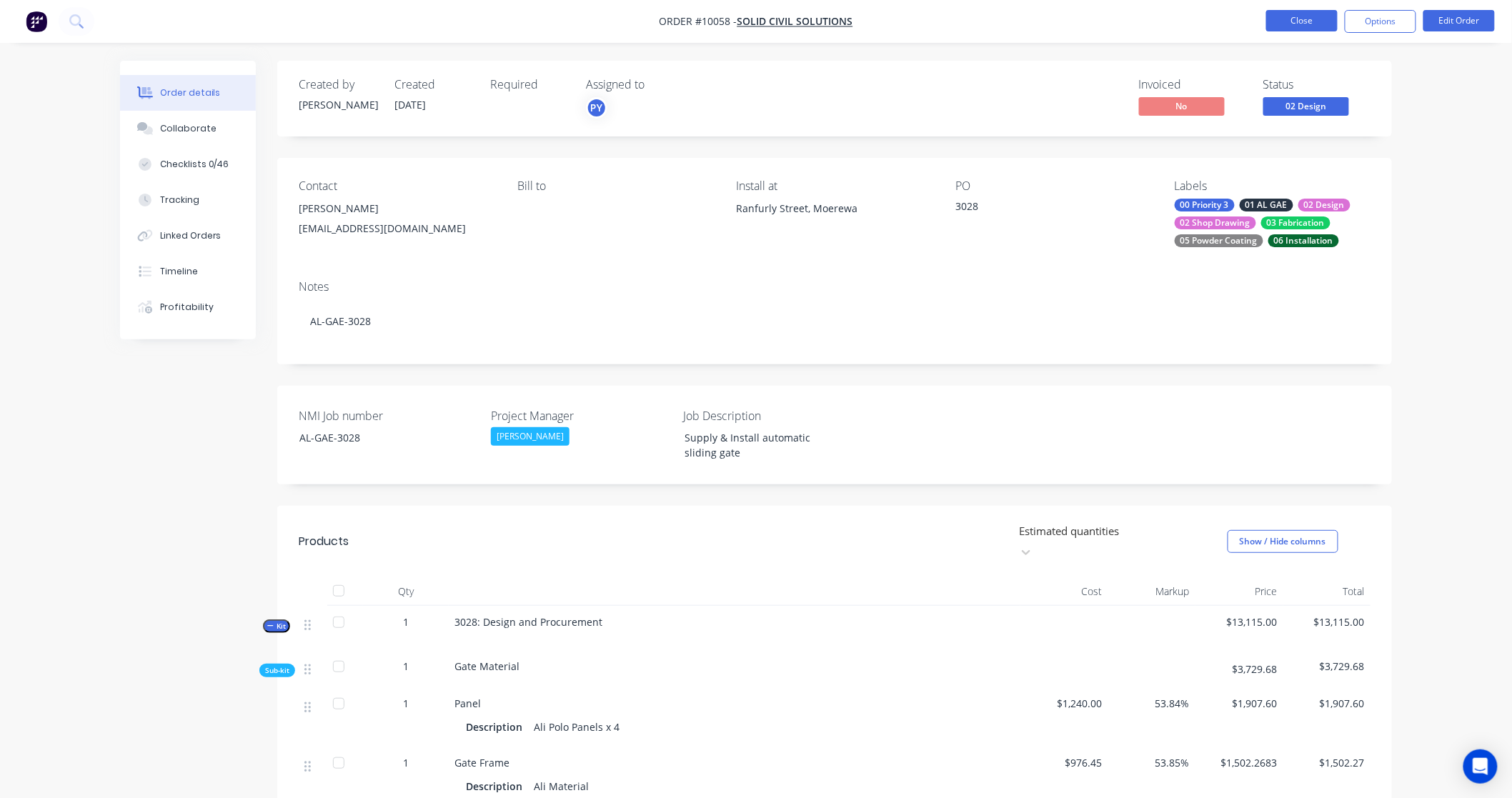
click at [1317, 20] on button "Close" at bounding box center [1302, 20] width 72 height 22
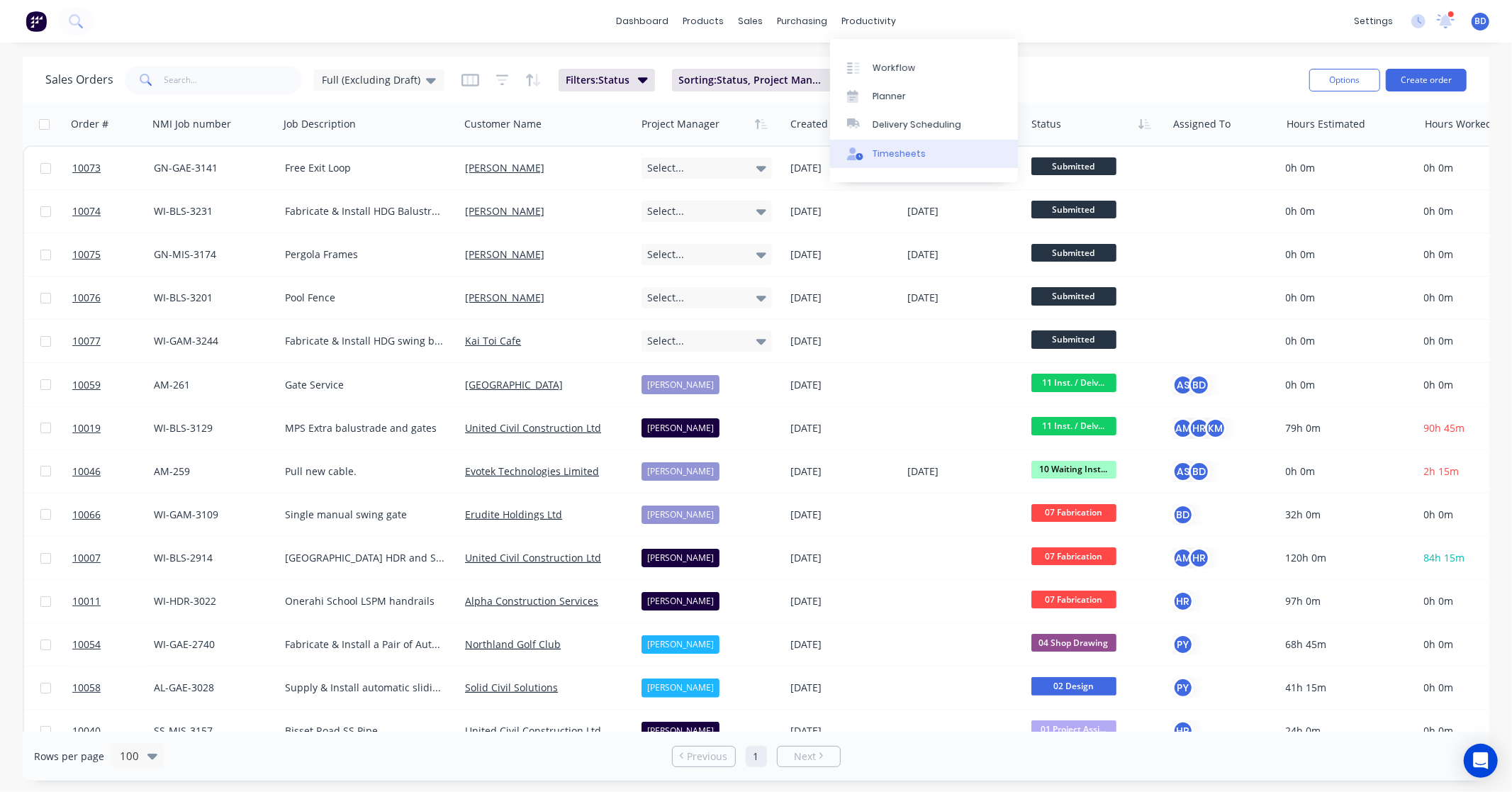
click at [915, 145] on link "Timesheets" at bounding box center [924, 153] width 188 height 28
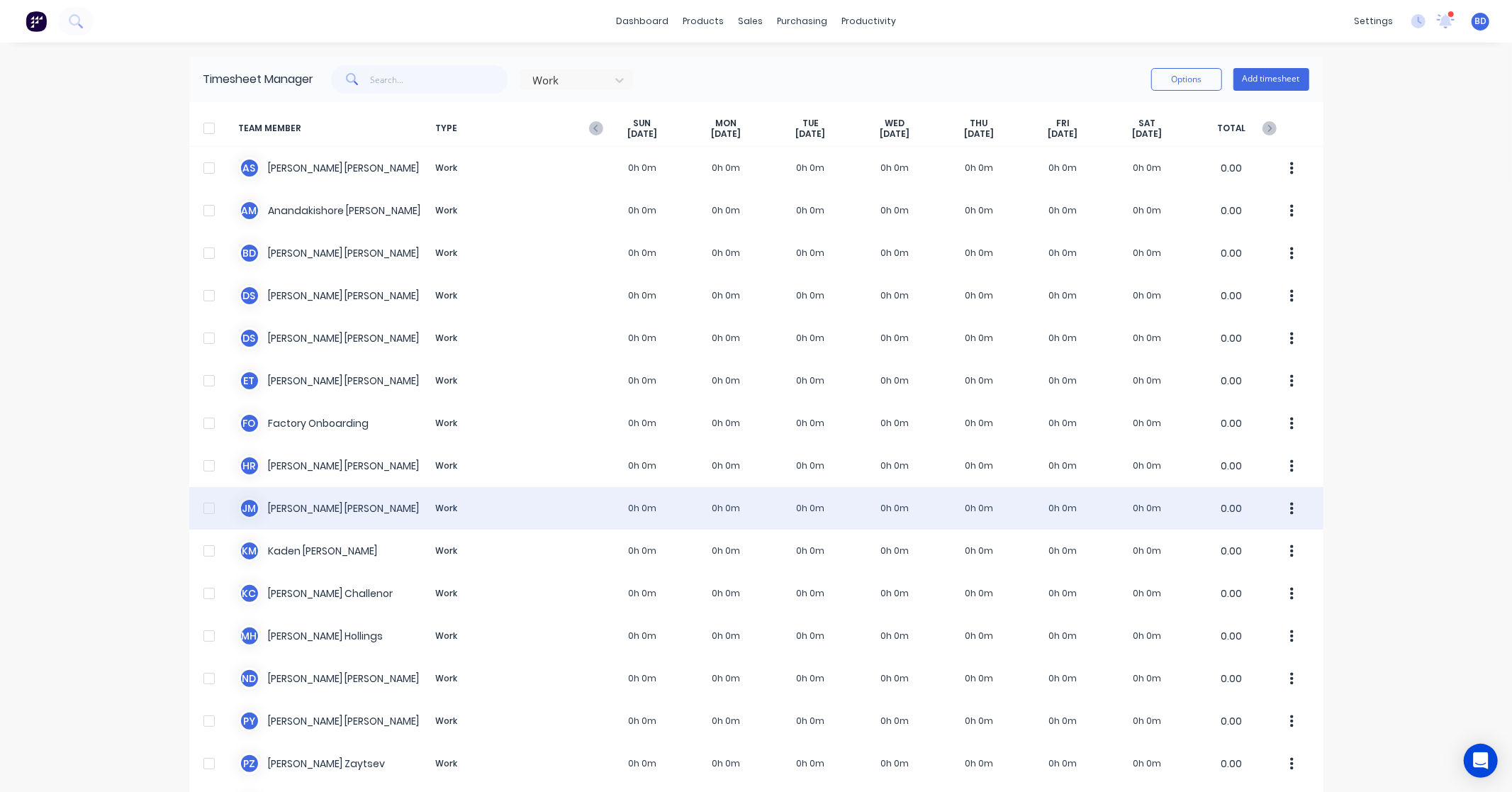
click at [337, 509] on div "J M Jett Mcconnell Work 0h 0m 0h 0m 0h 0m 0h 0m 0h 0m 0h 0m 0h 0m 0.00" at bounding box center [756, 508] width 1134 height 42
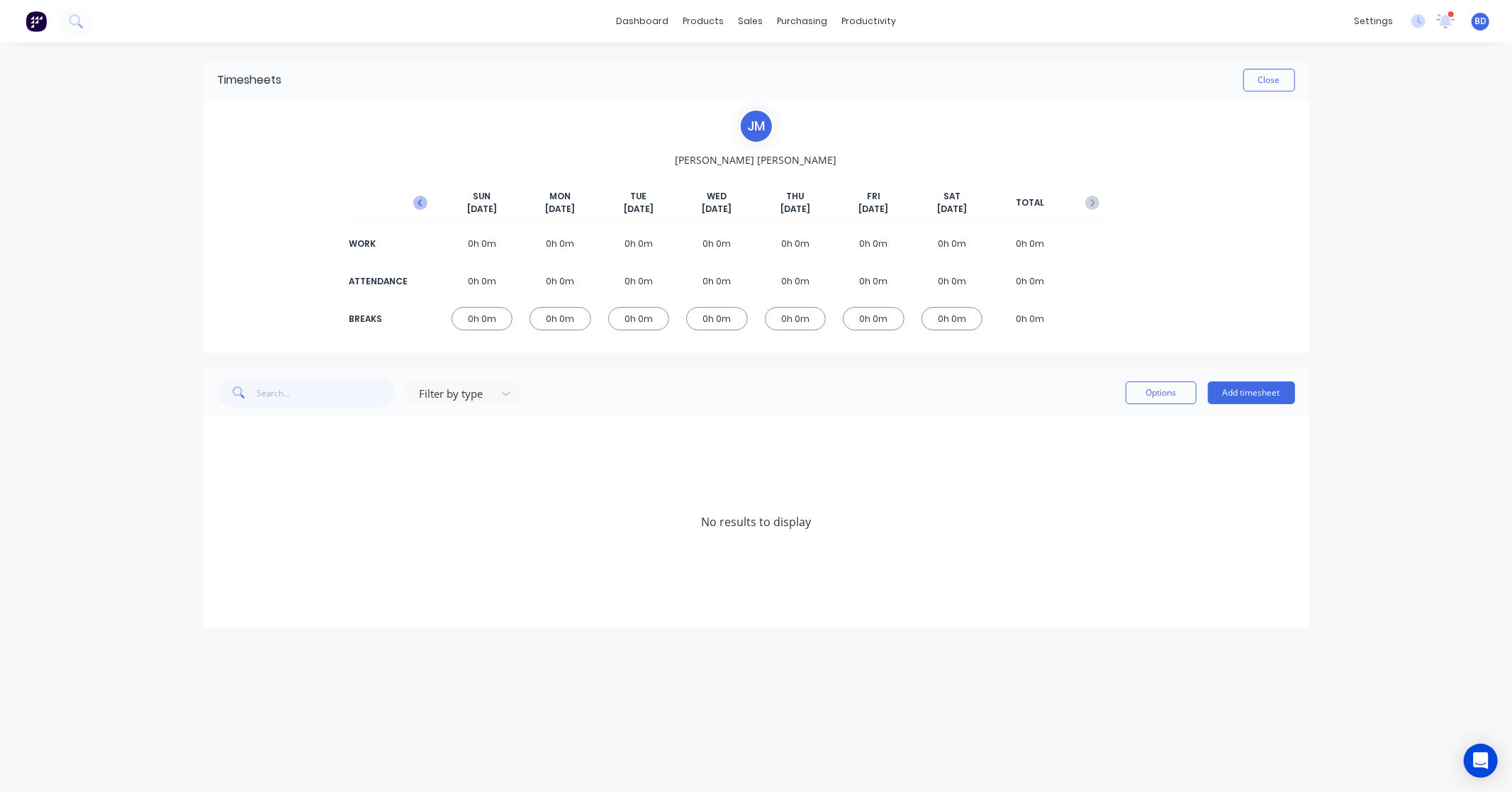
click at [419, 203] on icon "button" at bounding box center [419, 203] width 4 height 7
click at [1256, 398] on button "Add timesheet" at bounding box center [1252, 392] width 87 height 22
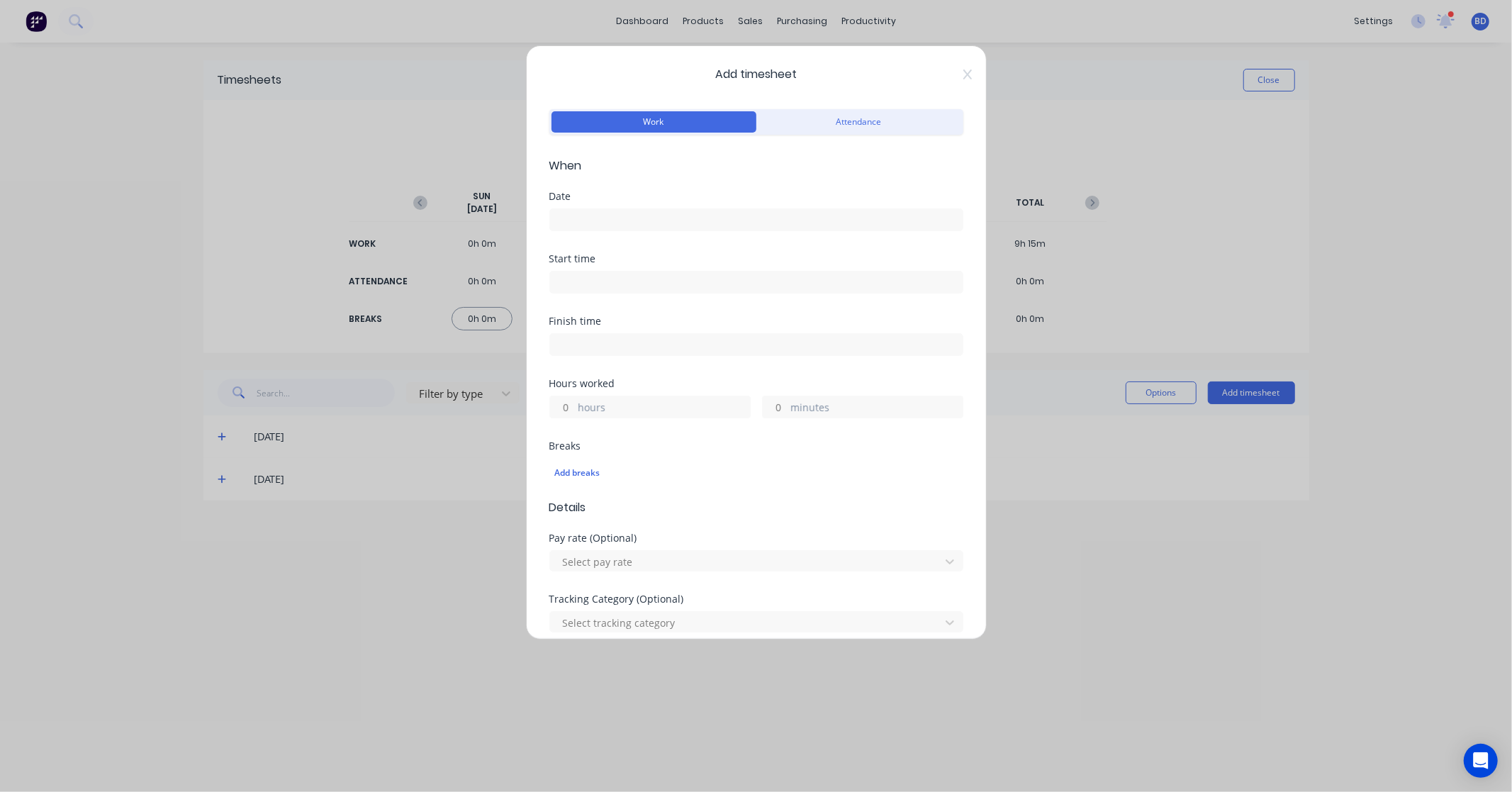
click at [622, 215] on input at bounding box center [756, 219] width 412 height 22
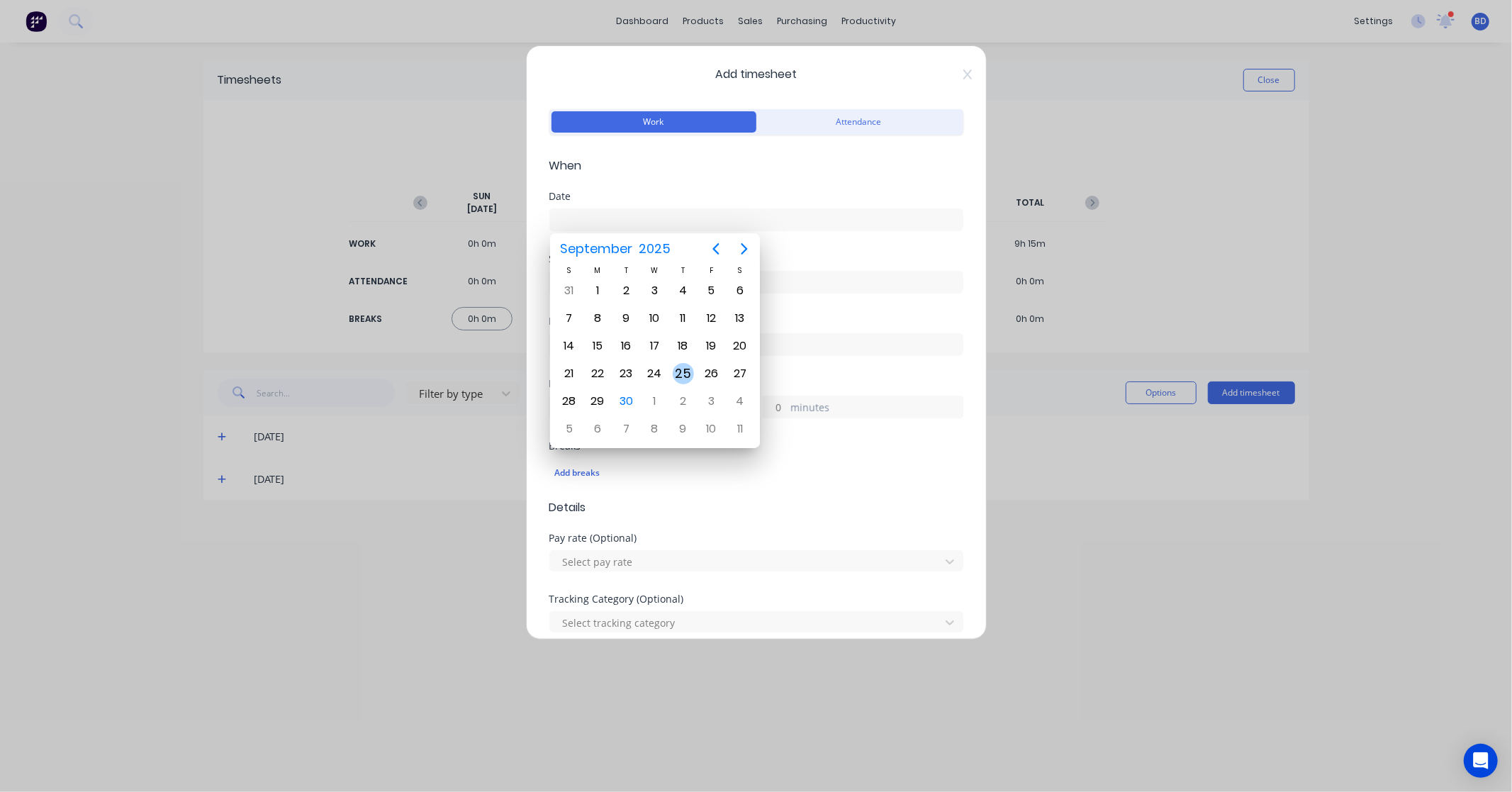
click at [688, 373] on div "25" at bounding box center [683, 373] width 22 height 22
type input "25/09/2025"
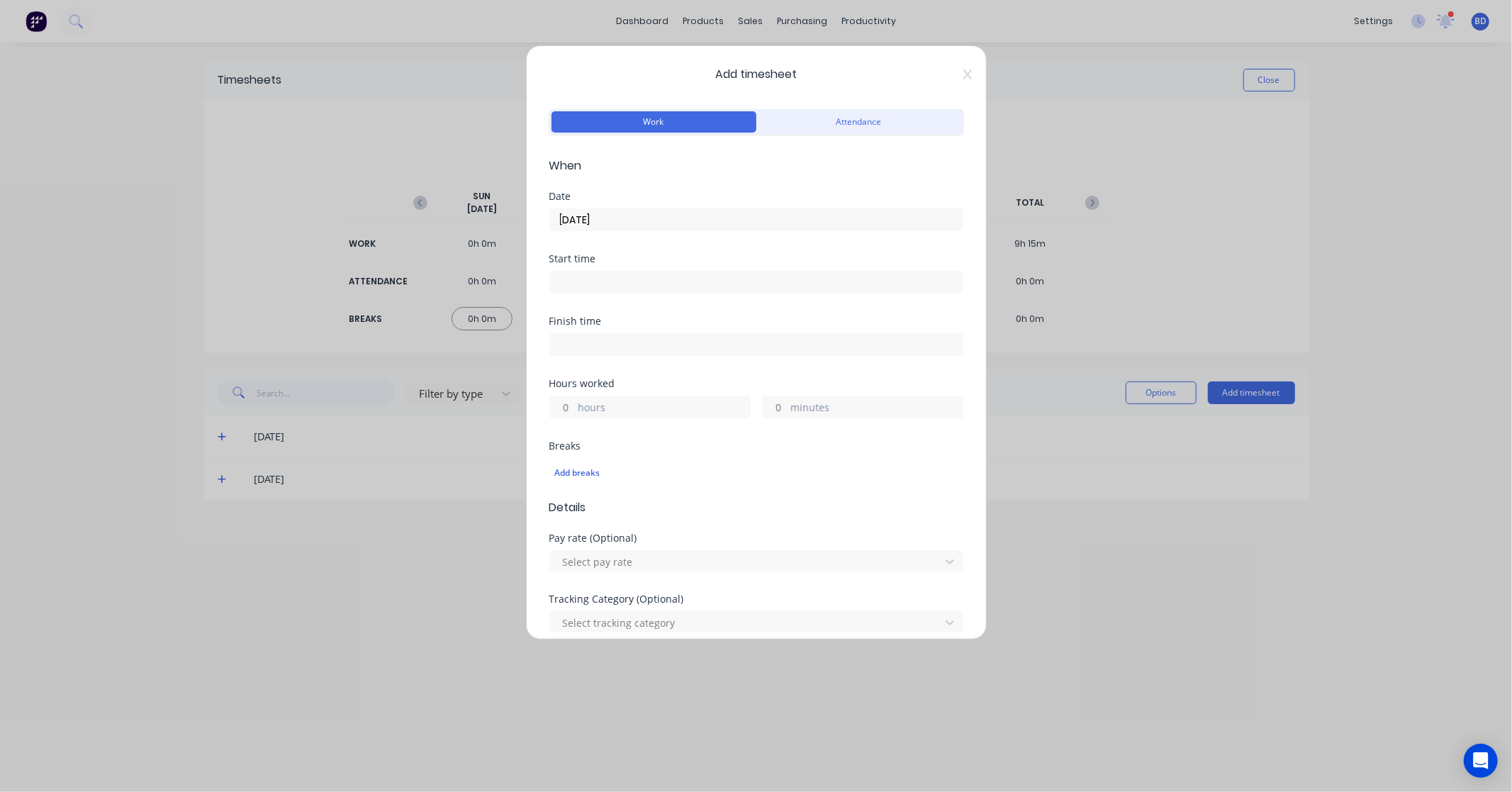
click at [654, 281] on input at bounding box center [756, 282] width 412 height 22
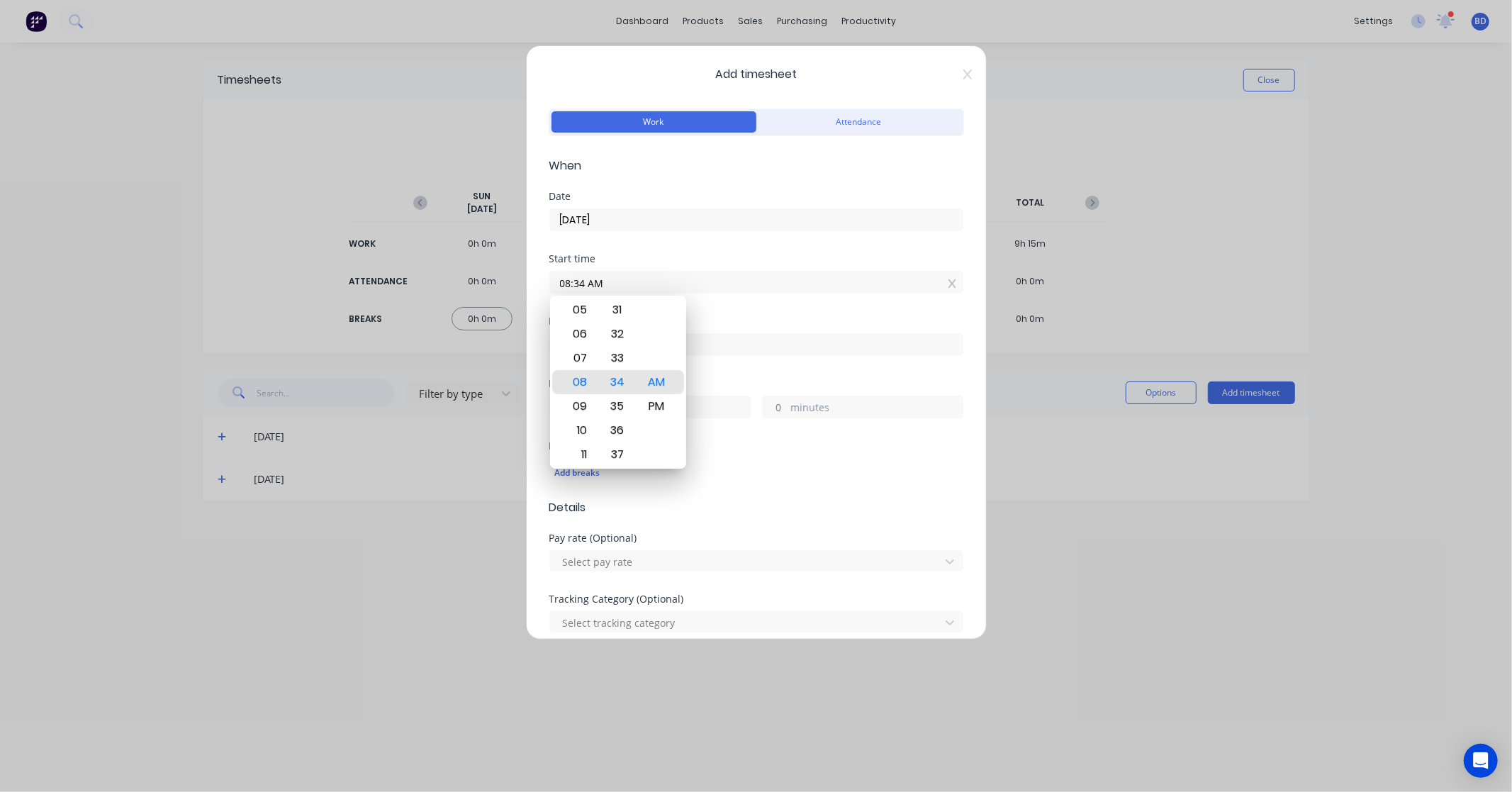
paste input "7:00 AM"
drag, startPoint x: 718, startPoint y: 280, endPoint x: 388, endPoint y: 271, distance: 330.1
click at [388, 271] on div "Add timesheet Work Attendance When Date 25/09/2025 Start time 08:34 AM 7:00 AM …" at bounding box center [756, 396] width 1512 height 792
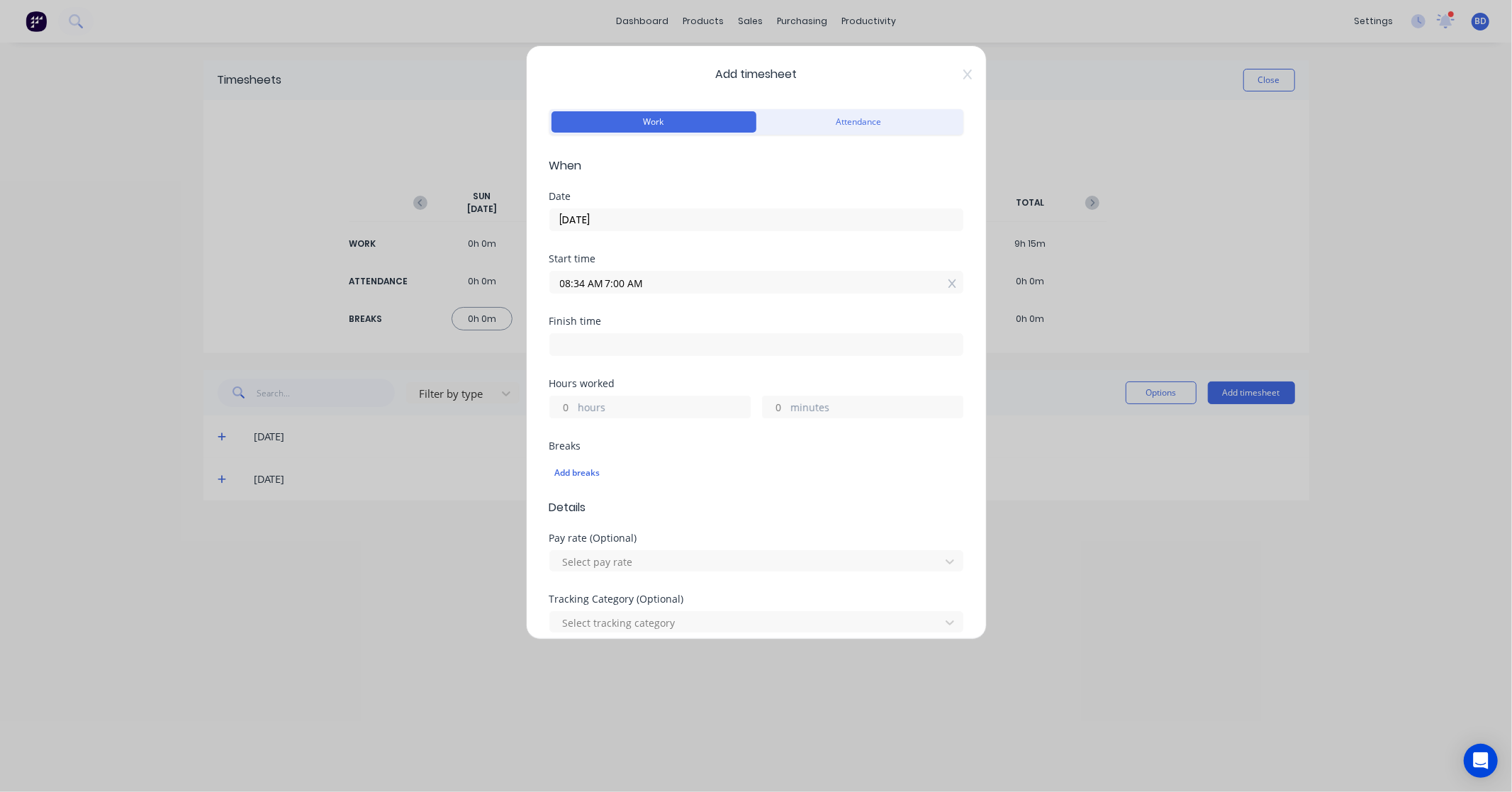
paste input
type input "07:00 AM"
click at [592, 343] on input at bounding box center [756, 344] width 412 height 22
type input "08:34 AM"
type input "1"
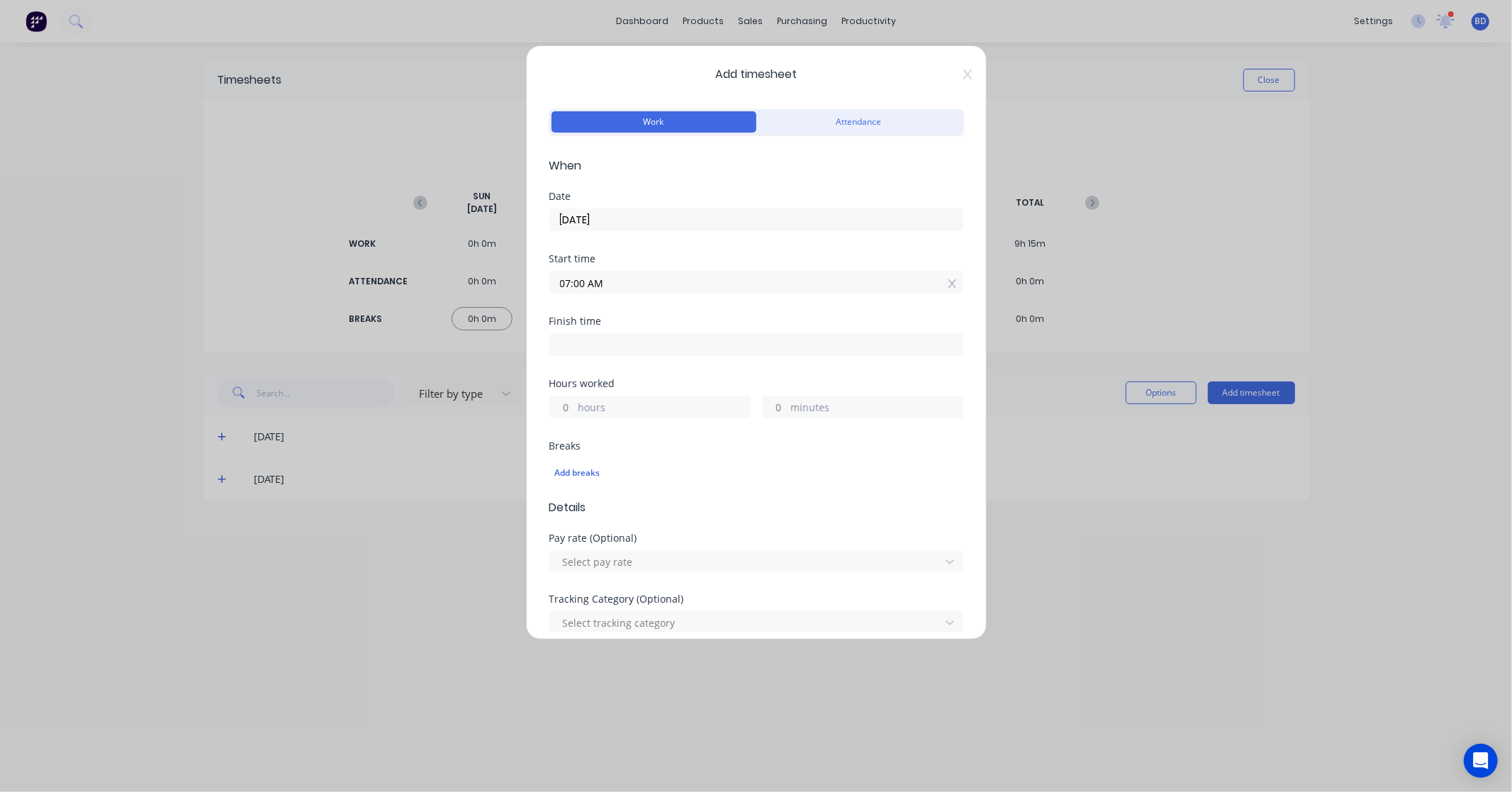
type input "34"
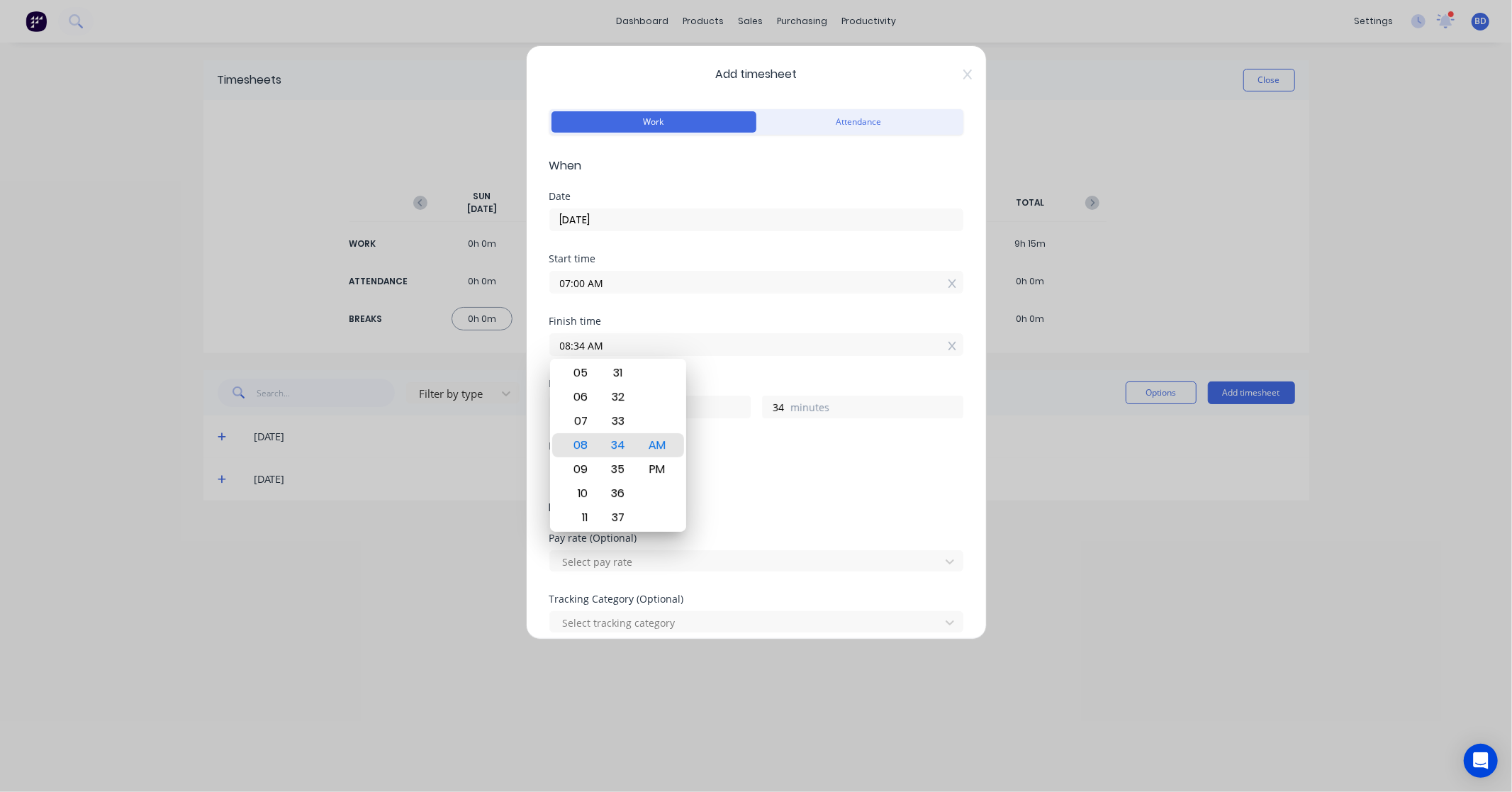
drag, startPoint x: 645, startPoint y: 344, endPoint x: 504, endPoint y: 338, distance: 141.1
click at [504, 338] on div "Add timesheet Work Attendance When Date 25/09/2025 Start time 07:00 AM Finish t…" at bounding box center [756, 396] width 1512 height 792
paste input "1:00 P"
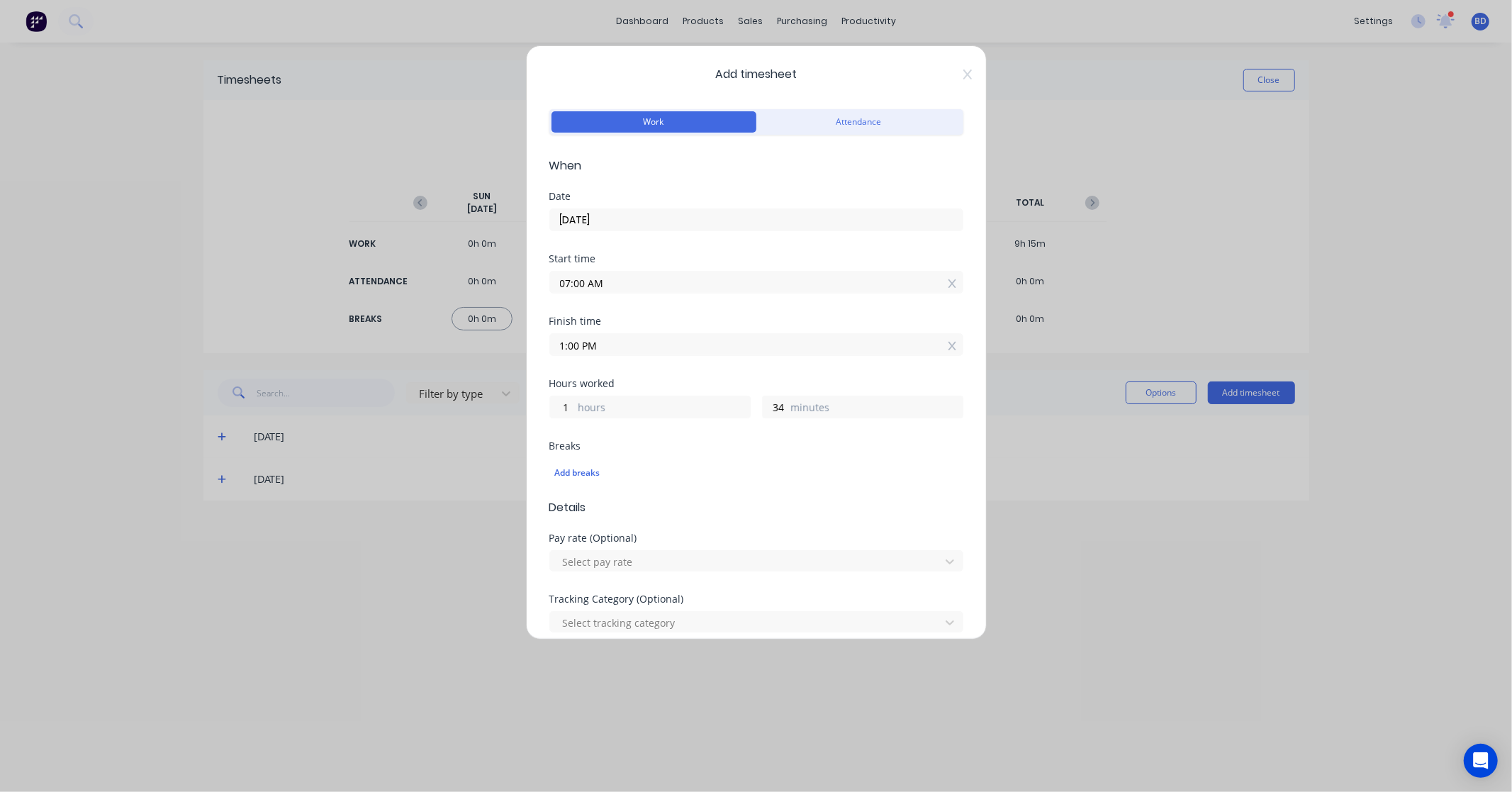
type input "01:00 PM"
type input "6"
type input "0"
click at [684, 369] on div "Finish time 01:00 PM" at bounding box center [756, 348] width 414 height 62
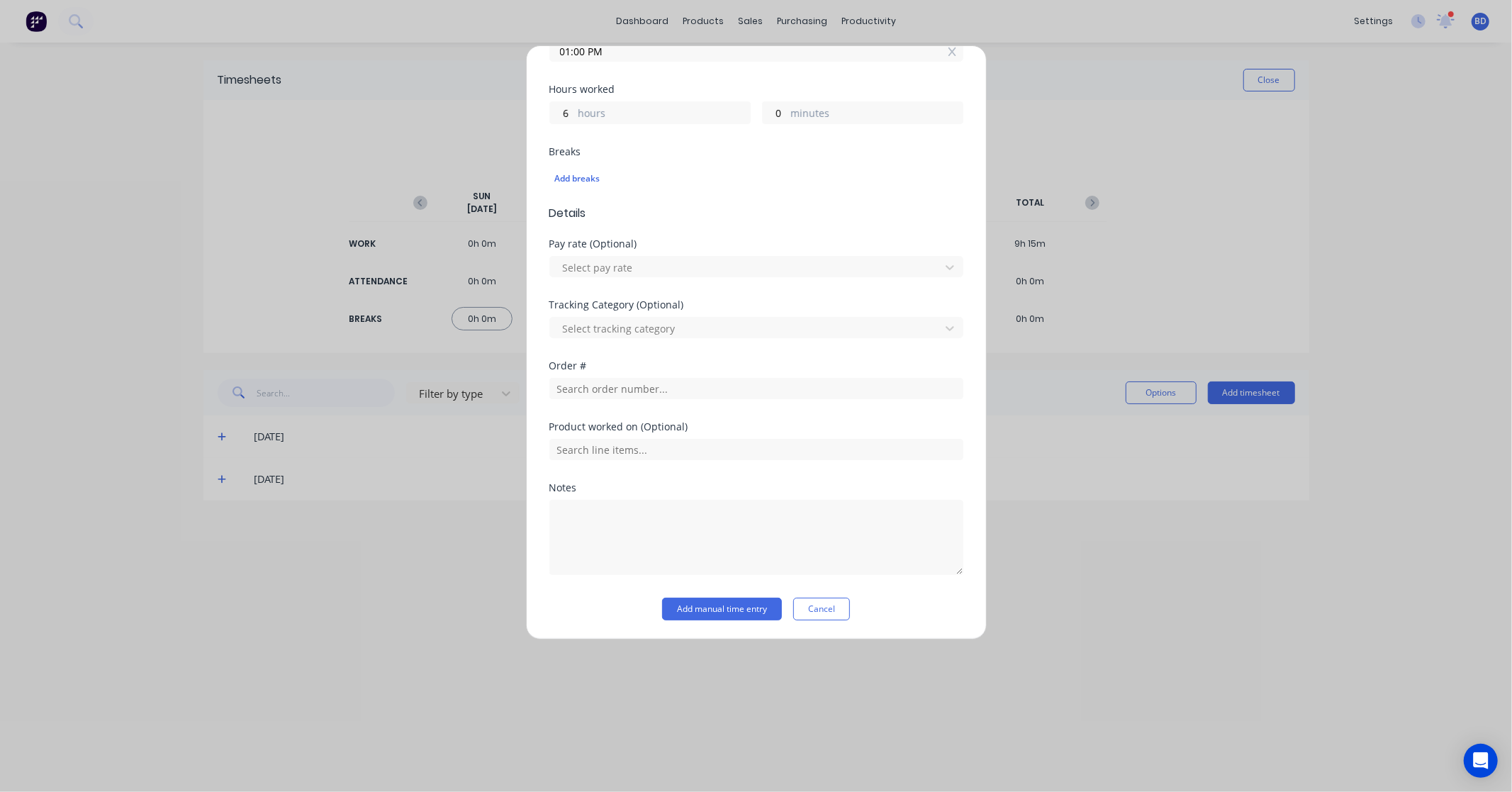
scroll to position [295, 0]
click at [618, 380] on input "text" at bounding box center [756, 388] width 414 height 22
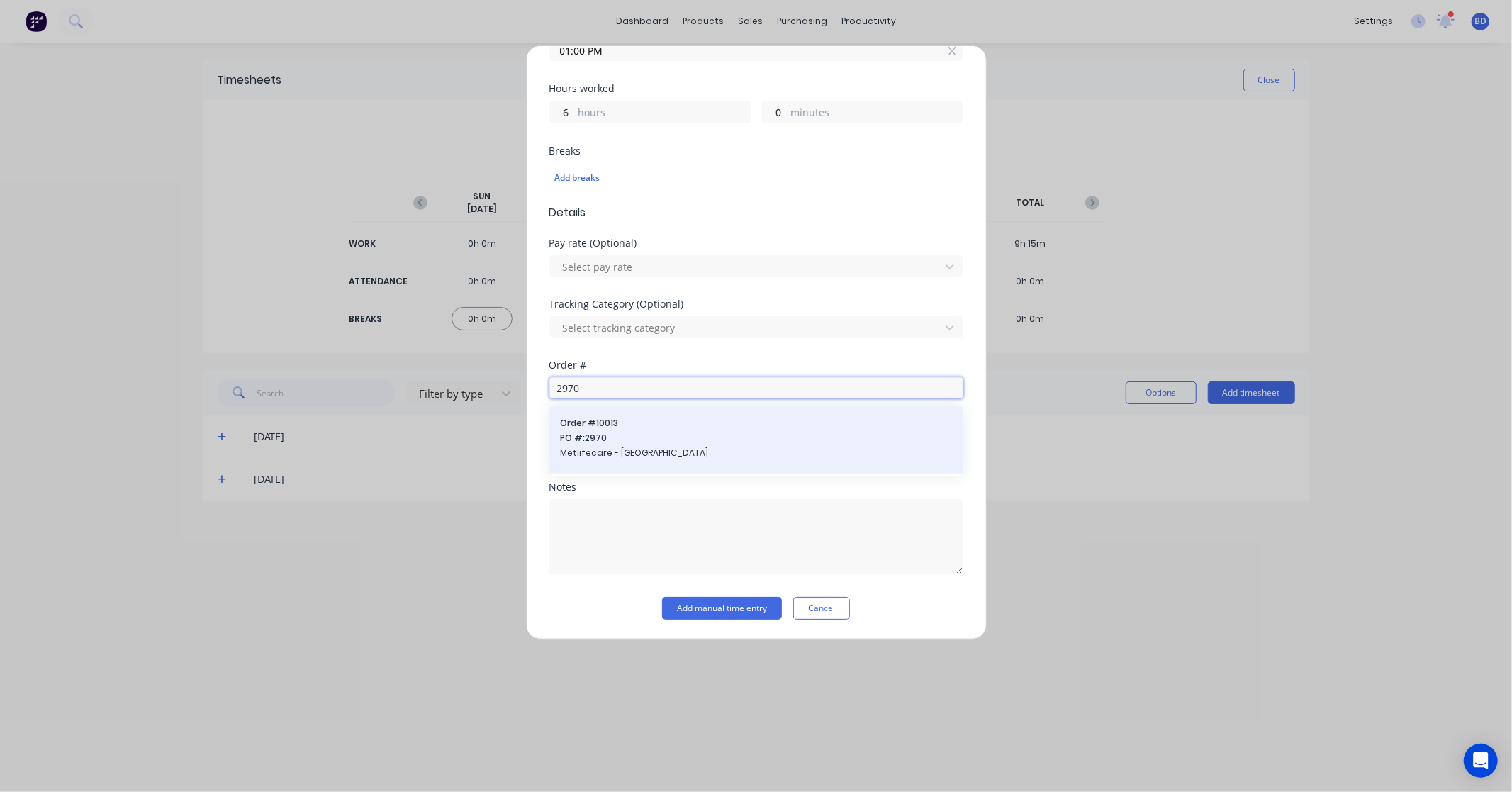
type input "2970"
click at [626, 437] on span "PO #: 2970" at bounding box center [756, 438] width 392 height 13
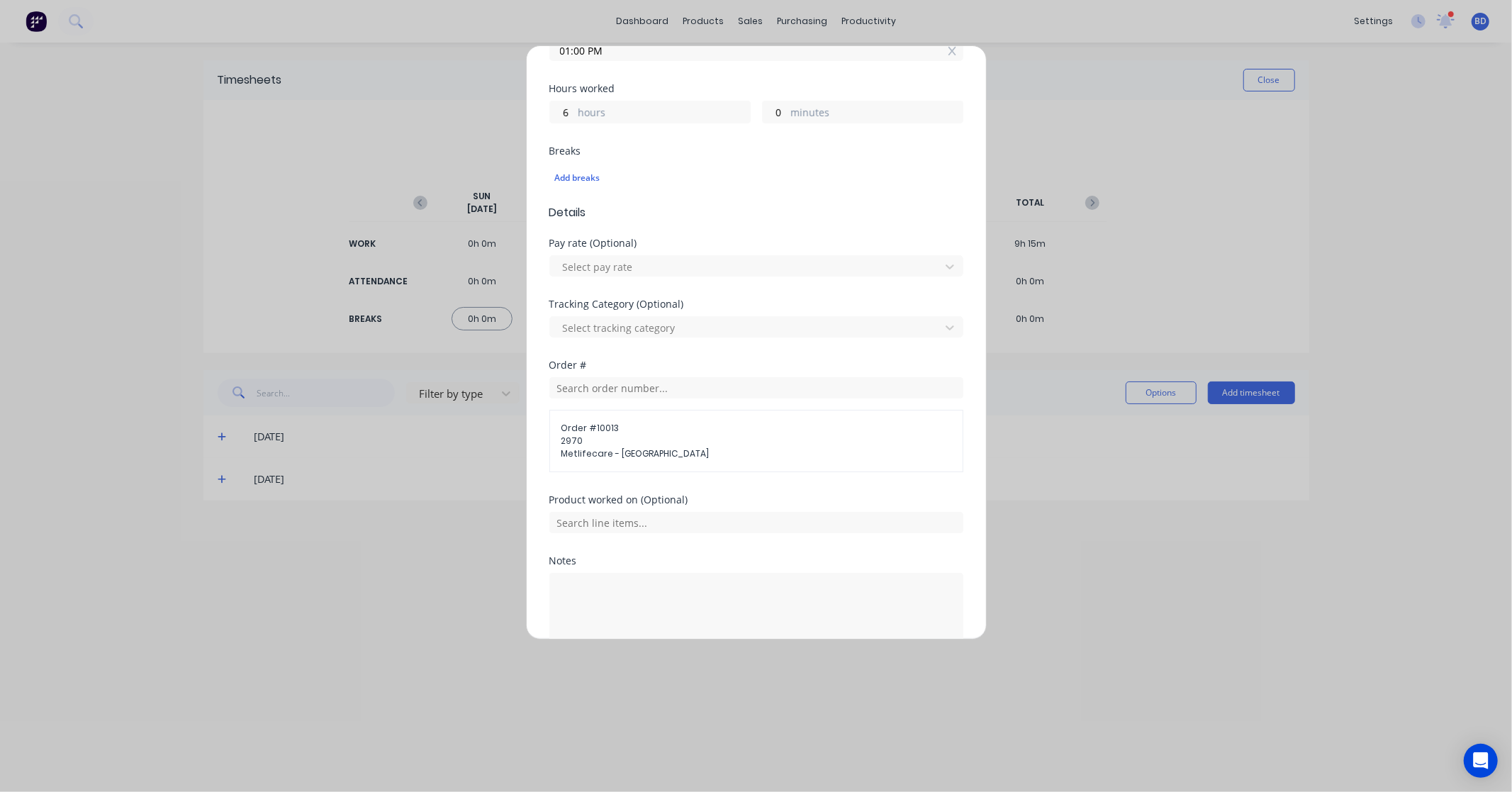
scroll to position [369, 0]
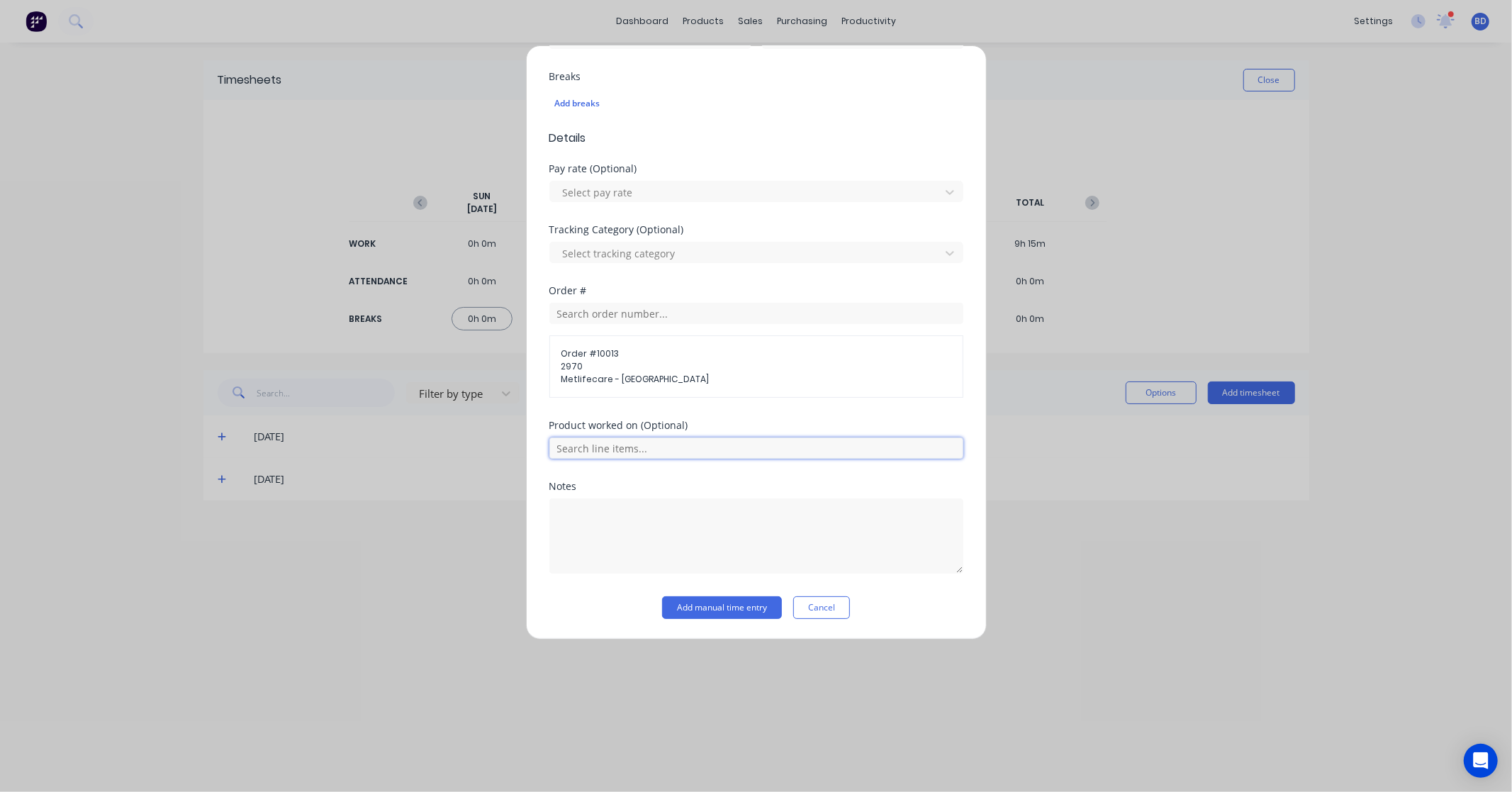
click at [751, 444] on input "text" at bounding box center [756, 448] width 414 height 22
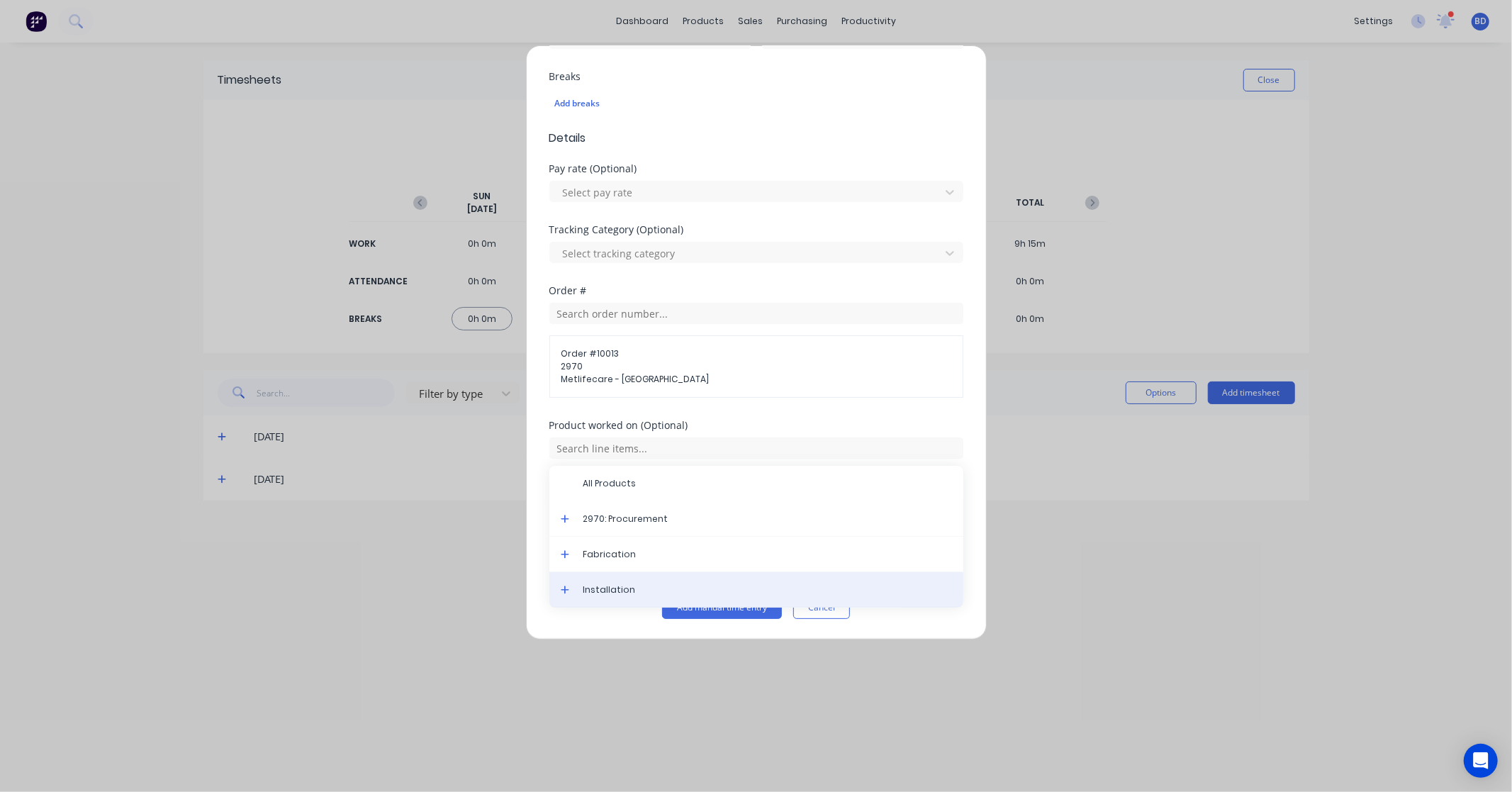
click at [629, 585] on span "Installation" at bounding box center [768, 590] width 368 height 13
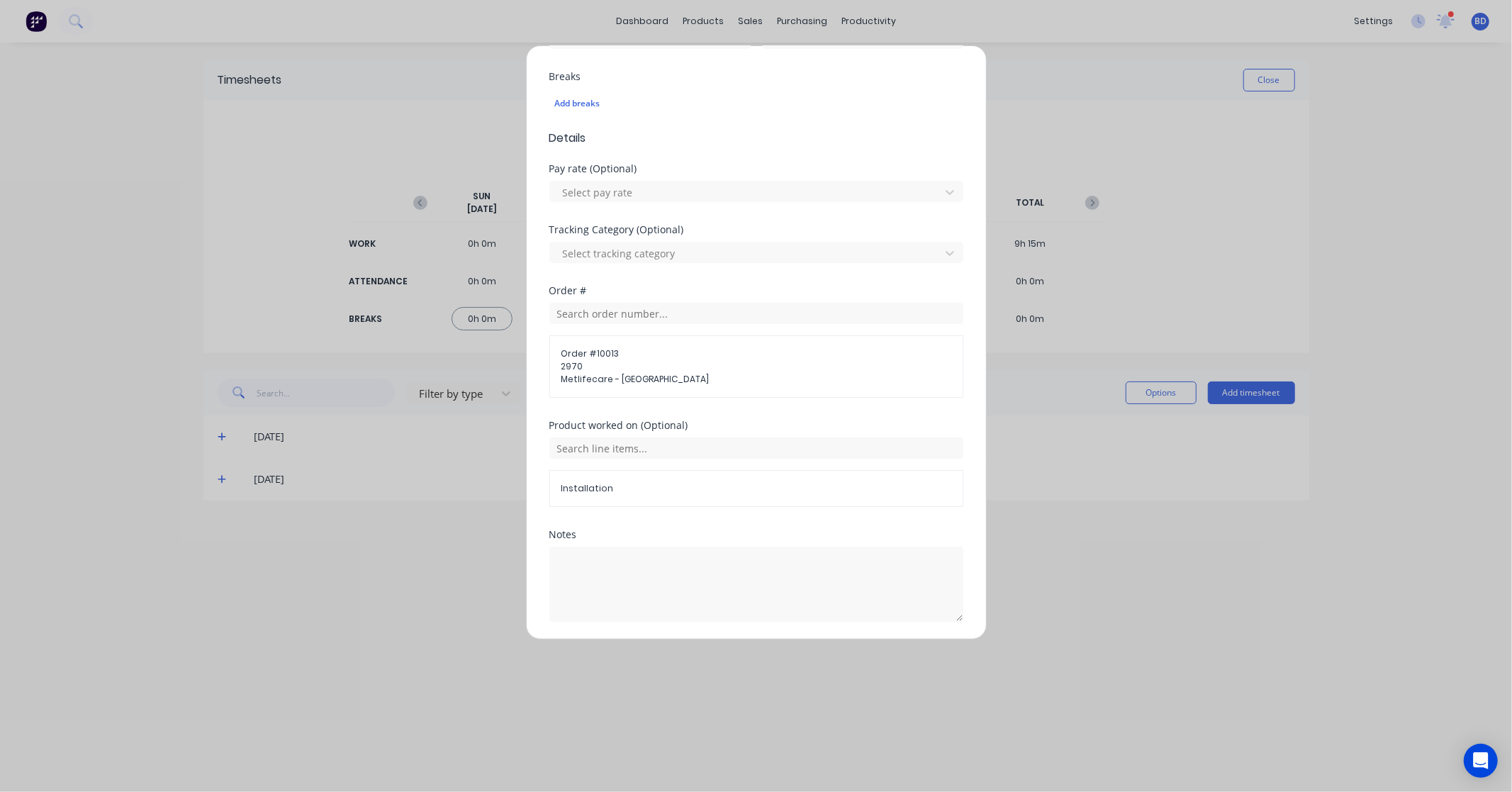
scroll to position [418, 0]
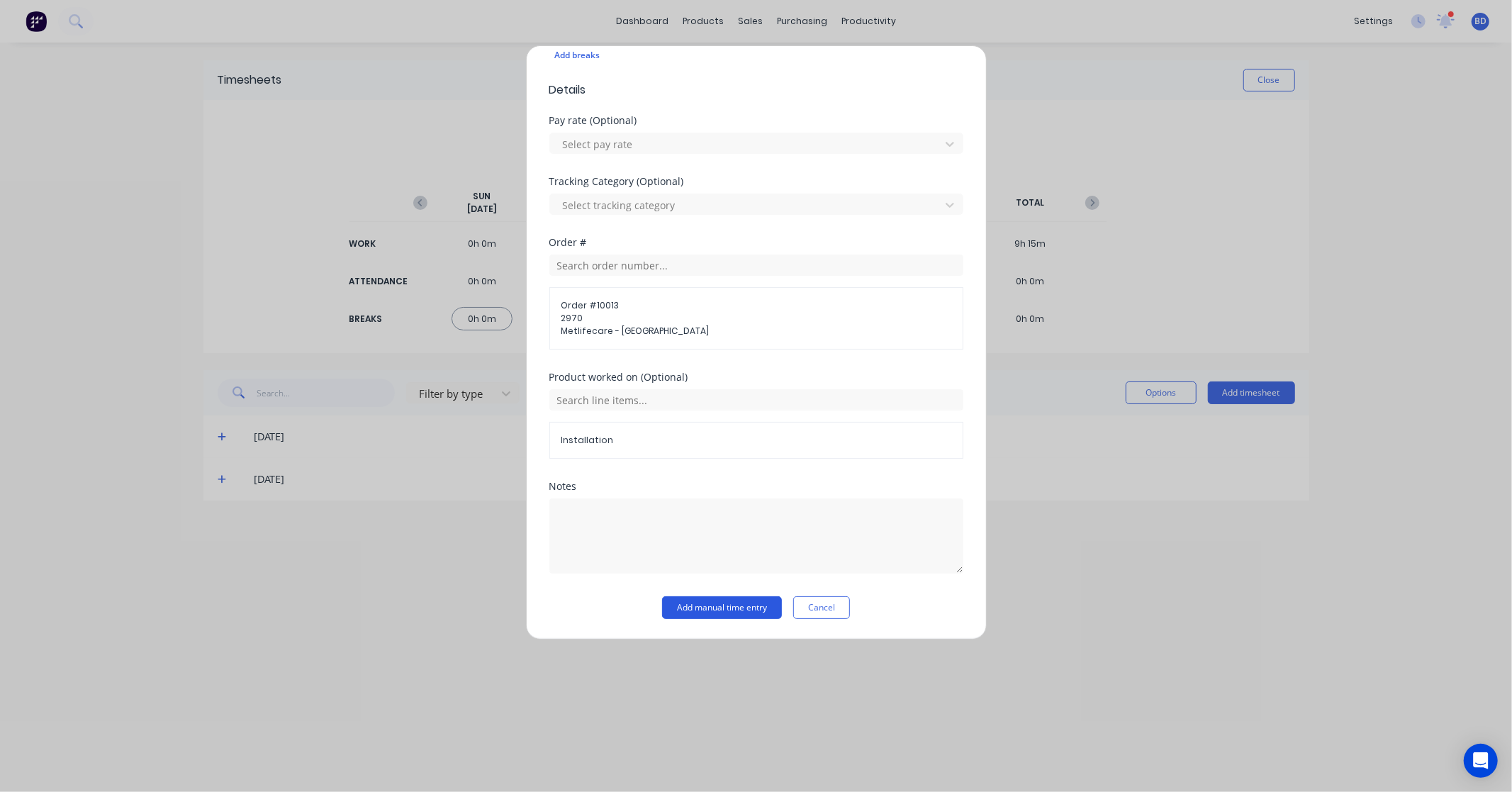
click at [732, 606] on button "Add manual time entry" at bounding box center [722, 608] width 120 height 22
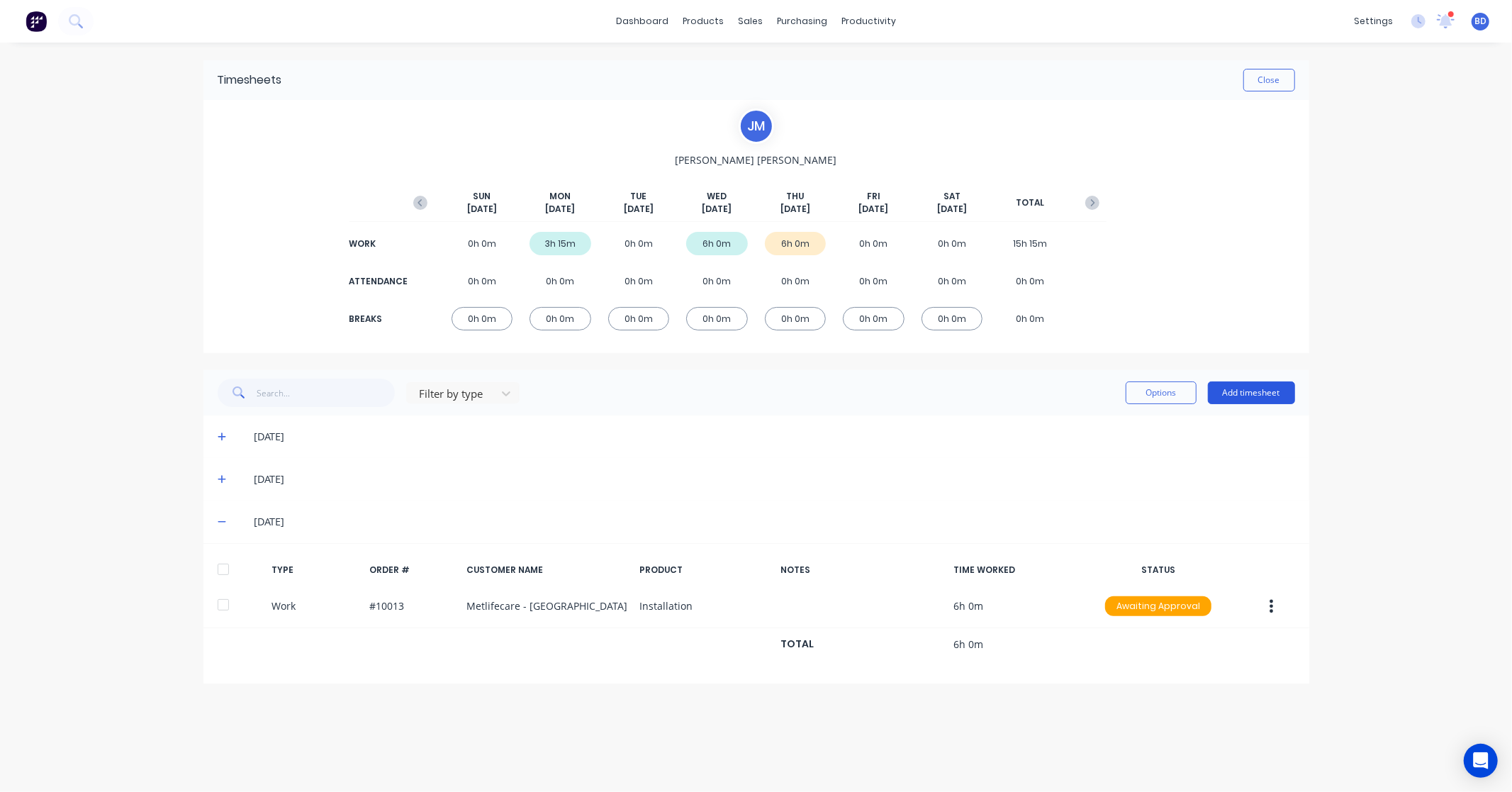
click at [1245, 396] on button "Add timesheet" at bounding box center [1252, 392] width 87 height 22
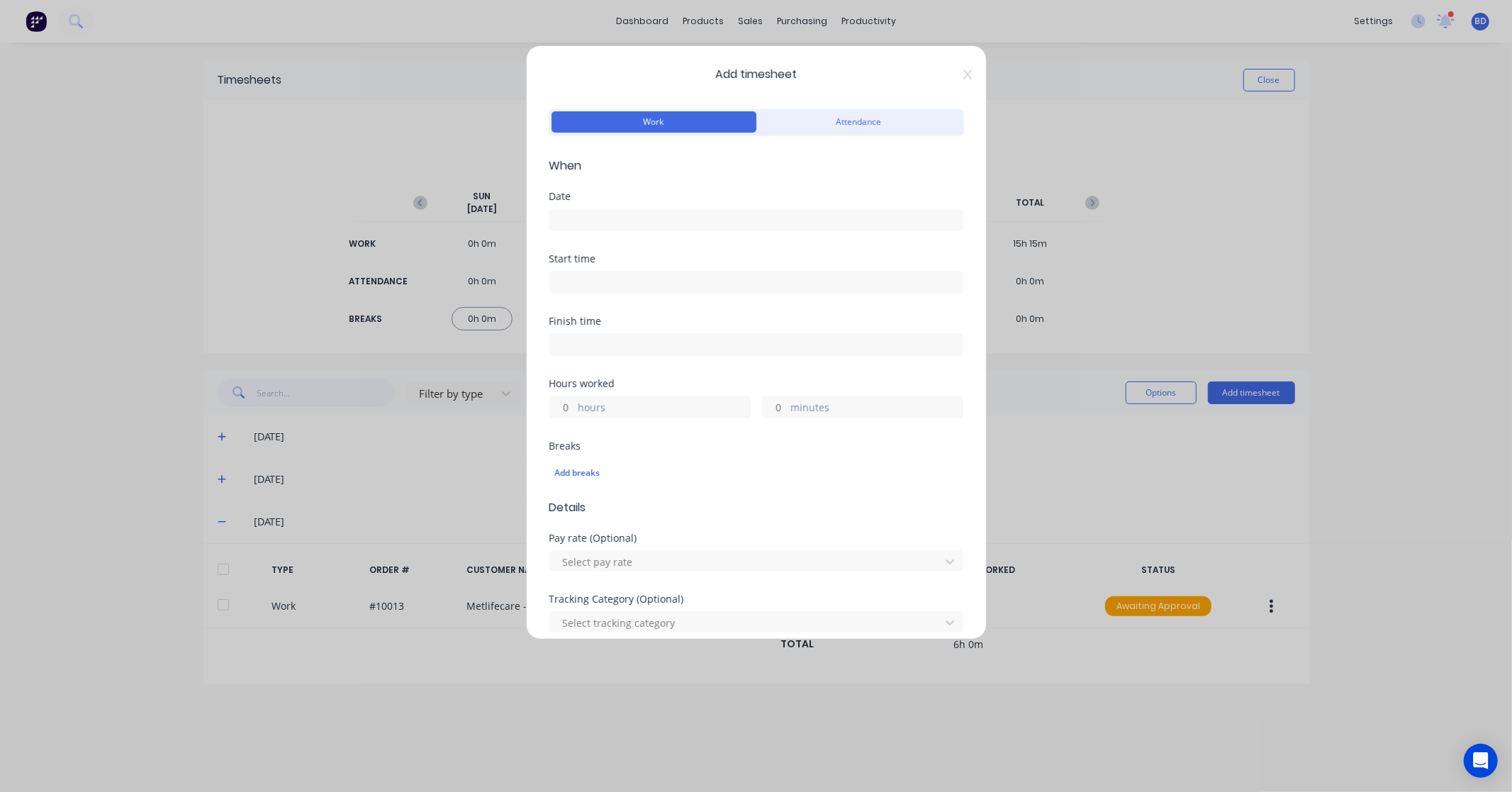
click at [636, 222] on input at bounding box center [756, 219] width 412 height 22
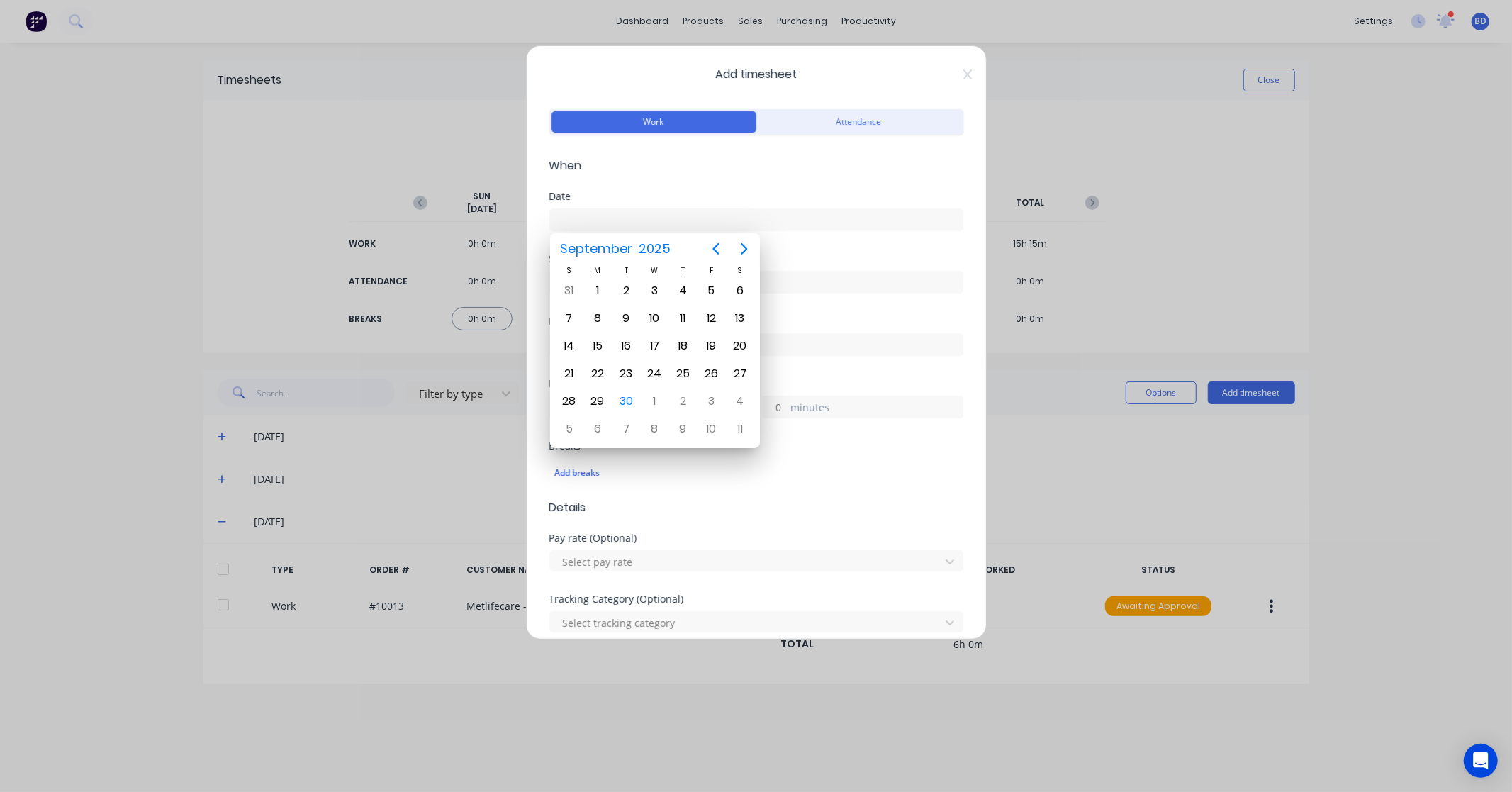
drag, startPoint x: 669, startPoint y: 219, endPoint x: 541, endPoint y: 228, distance: 128.3
click at [541, 228] on div "Add timesheet Work Attendance When Date Start time Finish time Hours worked hou…" at bounding box center [756, 343] width 460 height 594
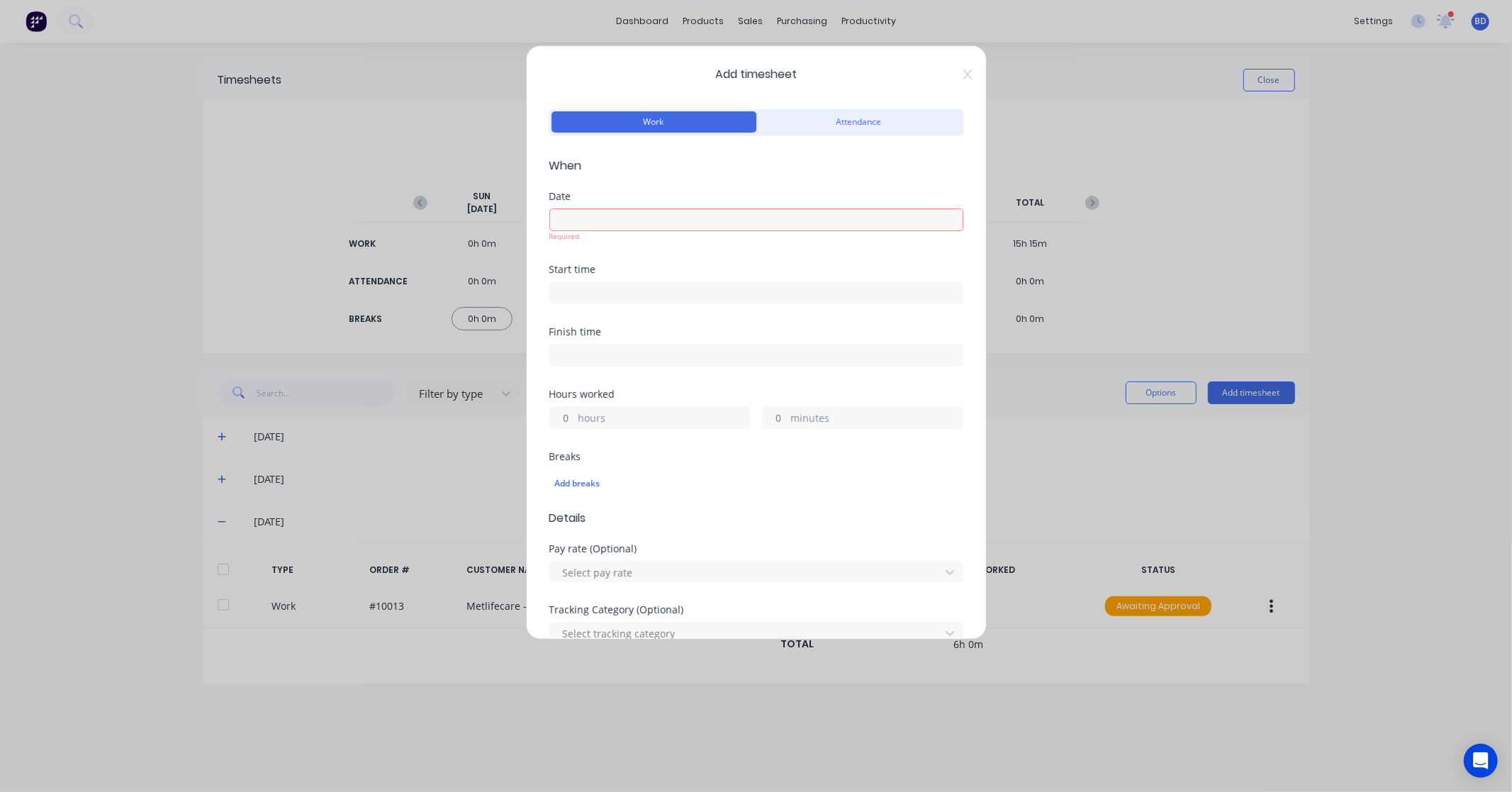
click at [611, 291] on input at bounding box center [756, 292] width 412 height 22
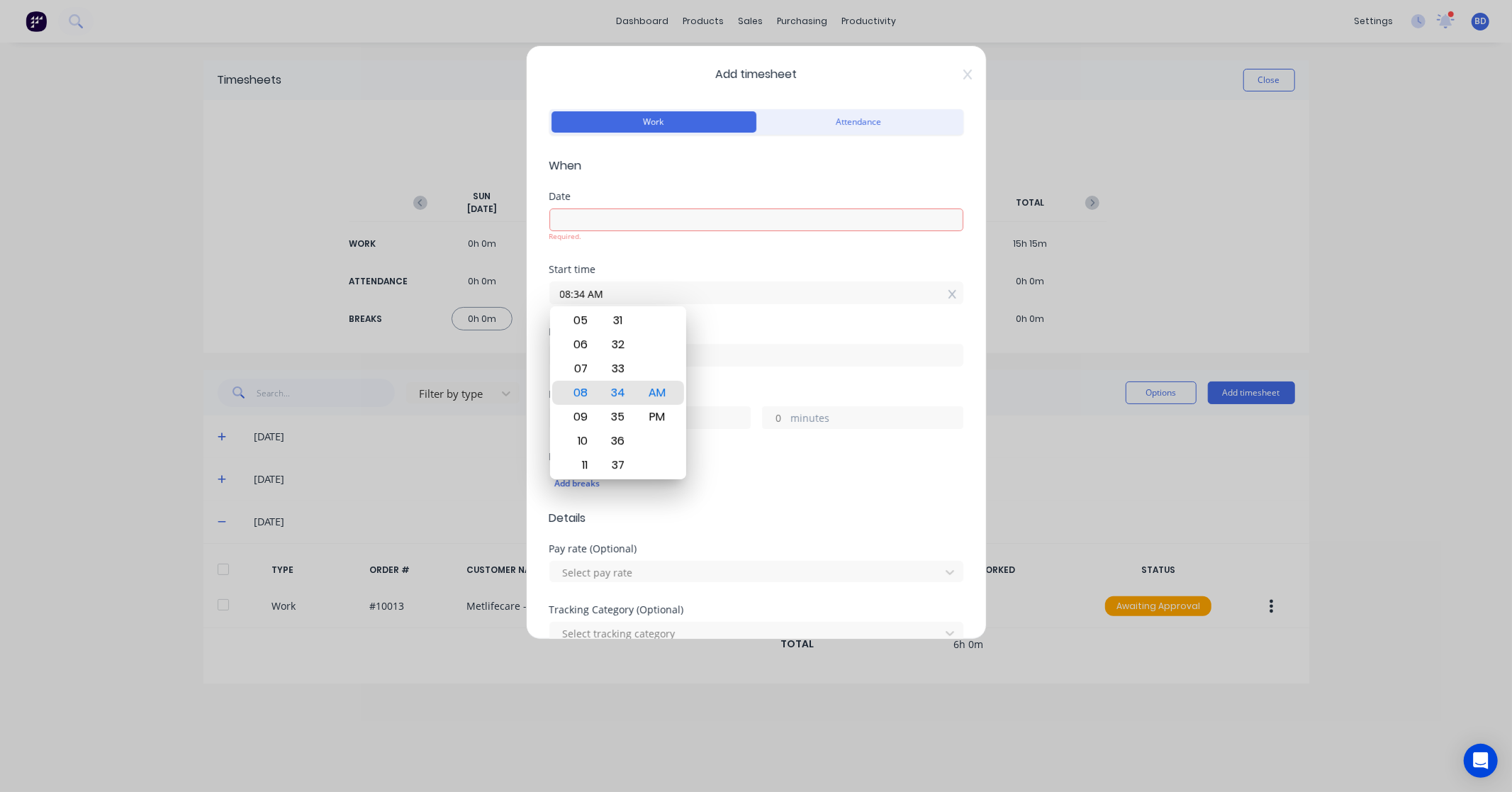
drag, startPoint x: 661, startPoint y: 293, endPoint x: 507, endPoint y: 308, distance: 154.7
click at [507, 308] on div "Add timesheet Work Attendance When Date Required. Start time 08:34 AM Finish ti…" at bounding box center [756, 396] width 1512 height 792
paste input "1:00 P"
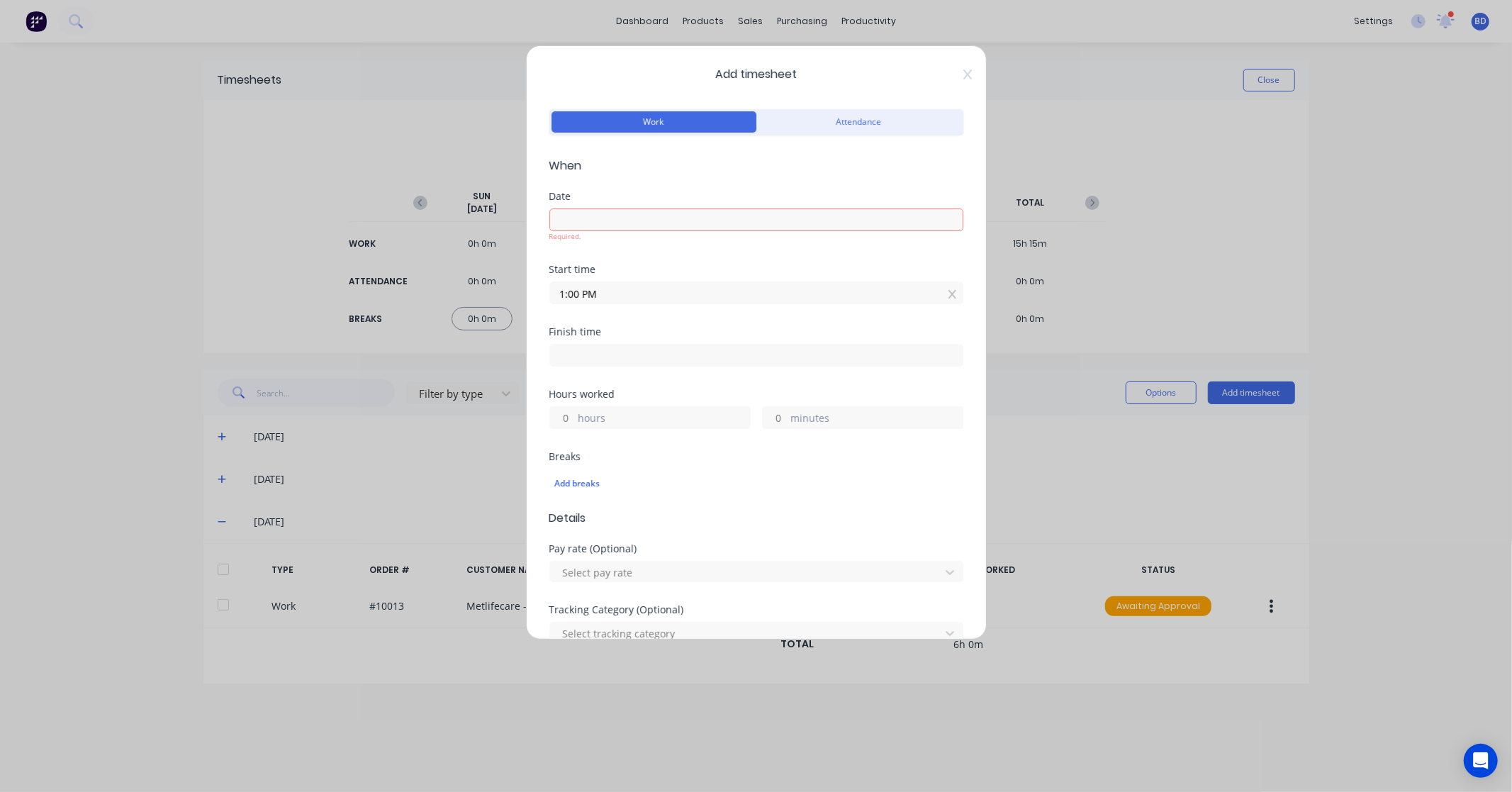
type input "01:00 PM"
click at [601, 215] on input at bounding box center [756, 219] width 412 height 22
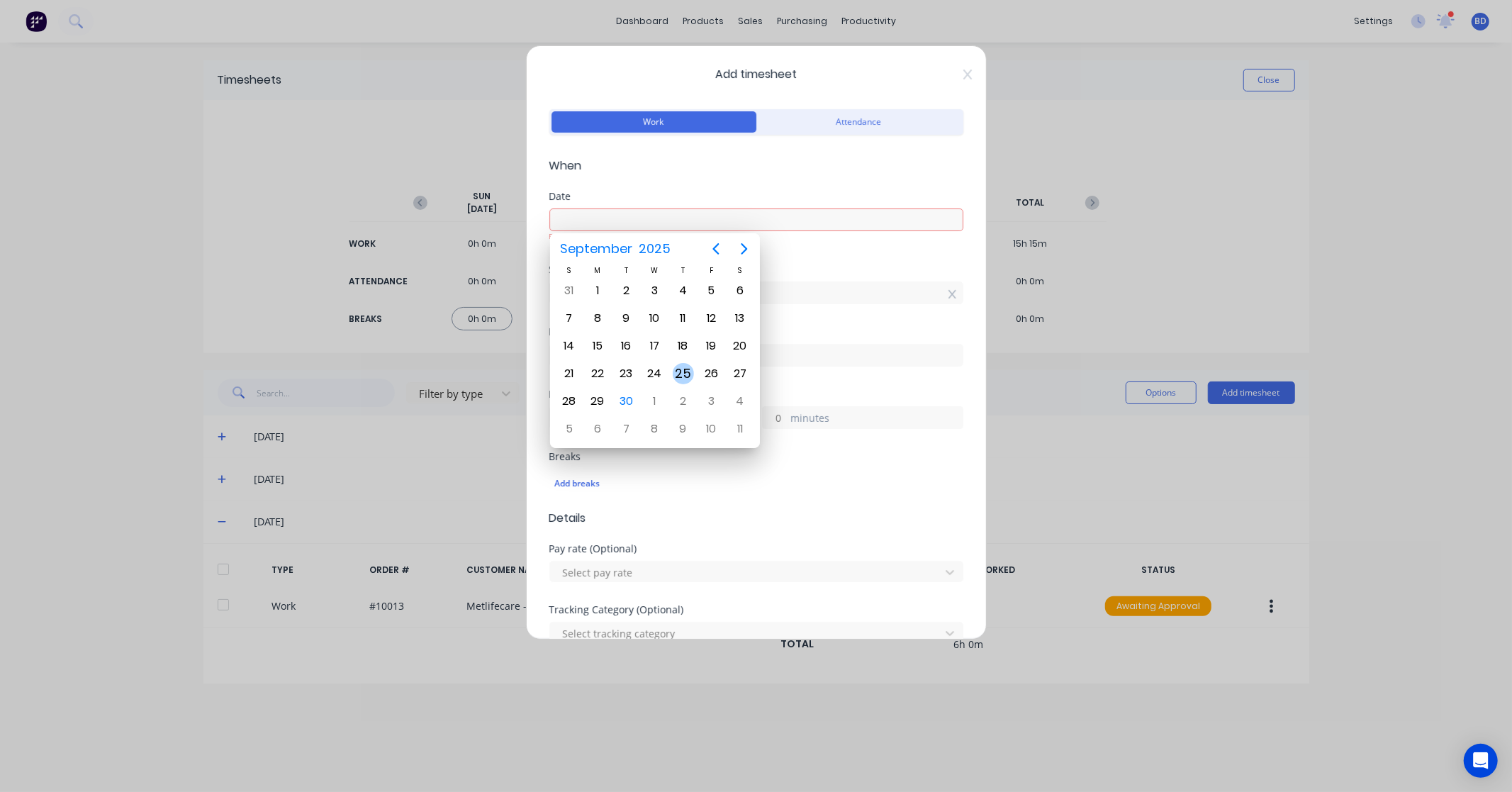
click at [679, 369] on div "25" at bounding box center [683, 373] width 22 height 22
type input "25/09/2025"
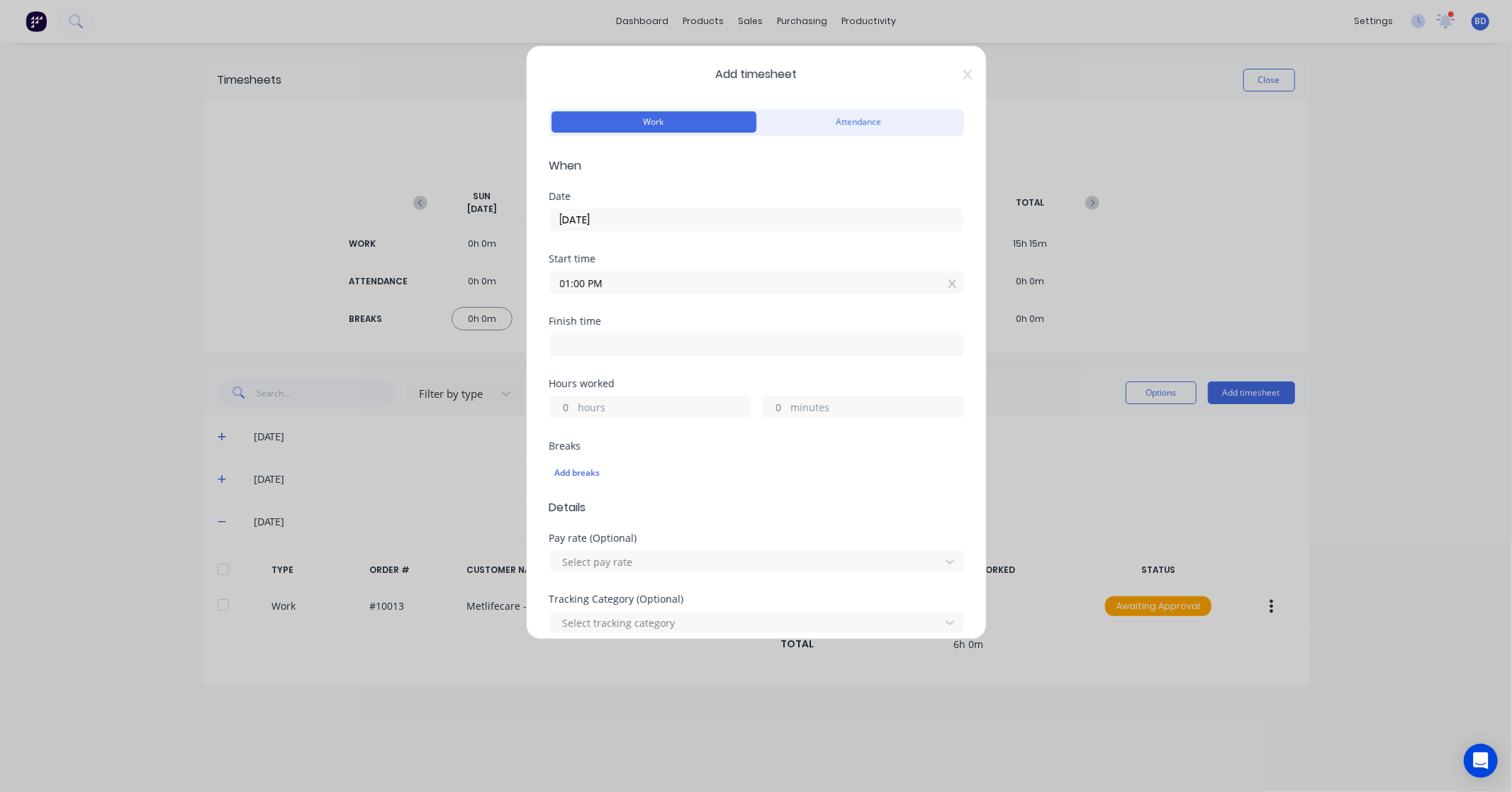
click at [621, 345] on input at bounding box center [756, 344] width 412 height 22
type input "08:35 AM"
type input "19"
type input "35"
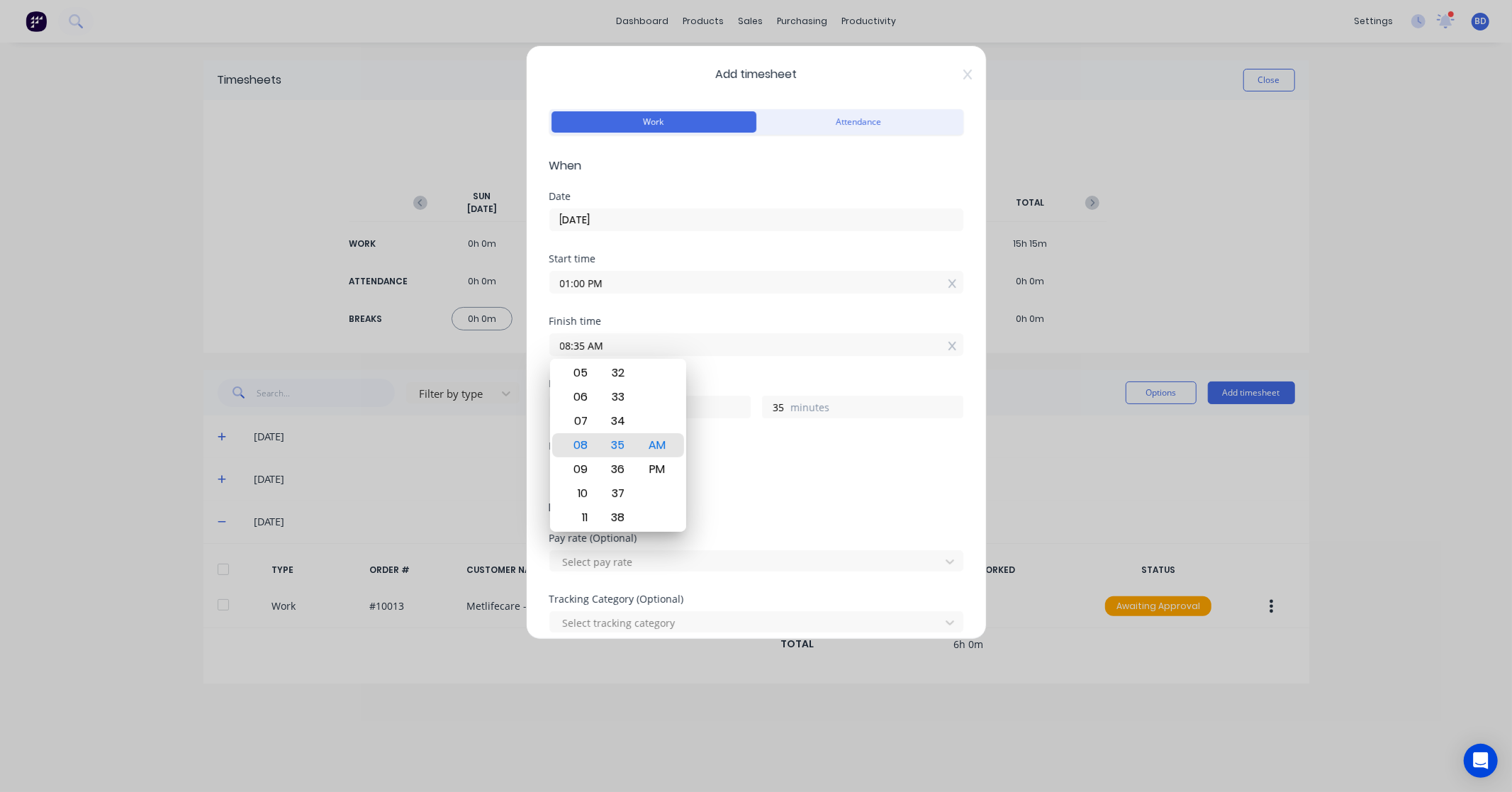
drag, startPoint x: 639, startPoint y: 346, endPoint x: 436, endPoint y: 350, distance: 203.0
click at [436, 350] on div "Add timesheet Work Attendance When Date 25/09/2025 Start time 01:00 PM Finish t…" at bounding box center [756, 396] width 1512 height 792
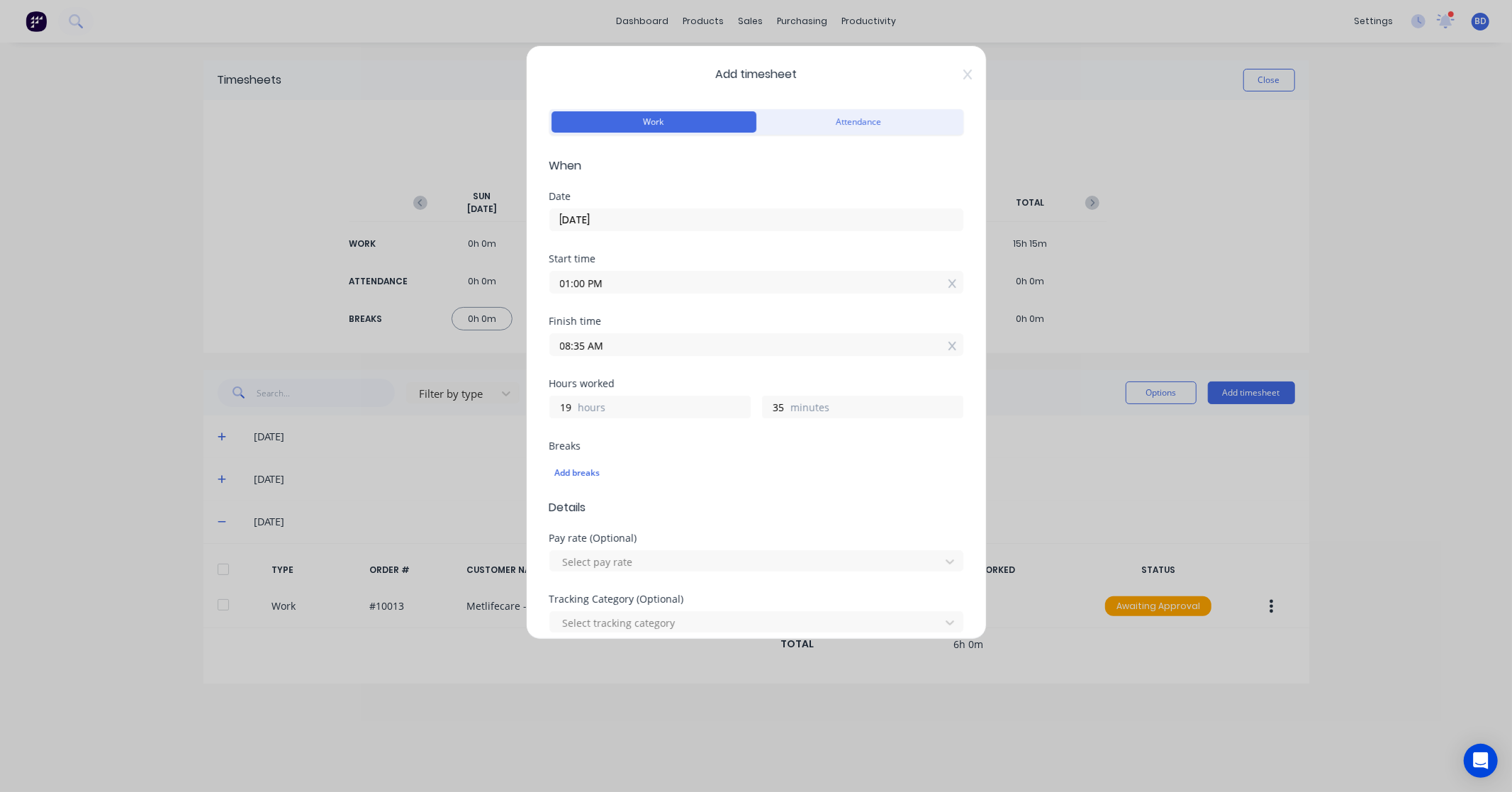
paste input "3:45 P"
type input "03:45 PM"
type input "2"
type input "45"
click at [649, 373] on div "Finish time 03:45 PM" at bounding box center [756, 348] width 414 height 62
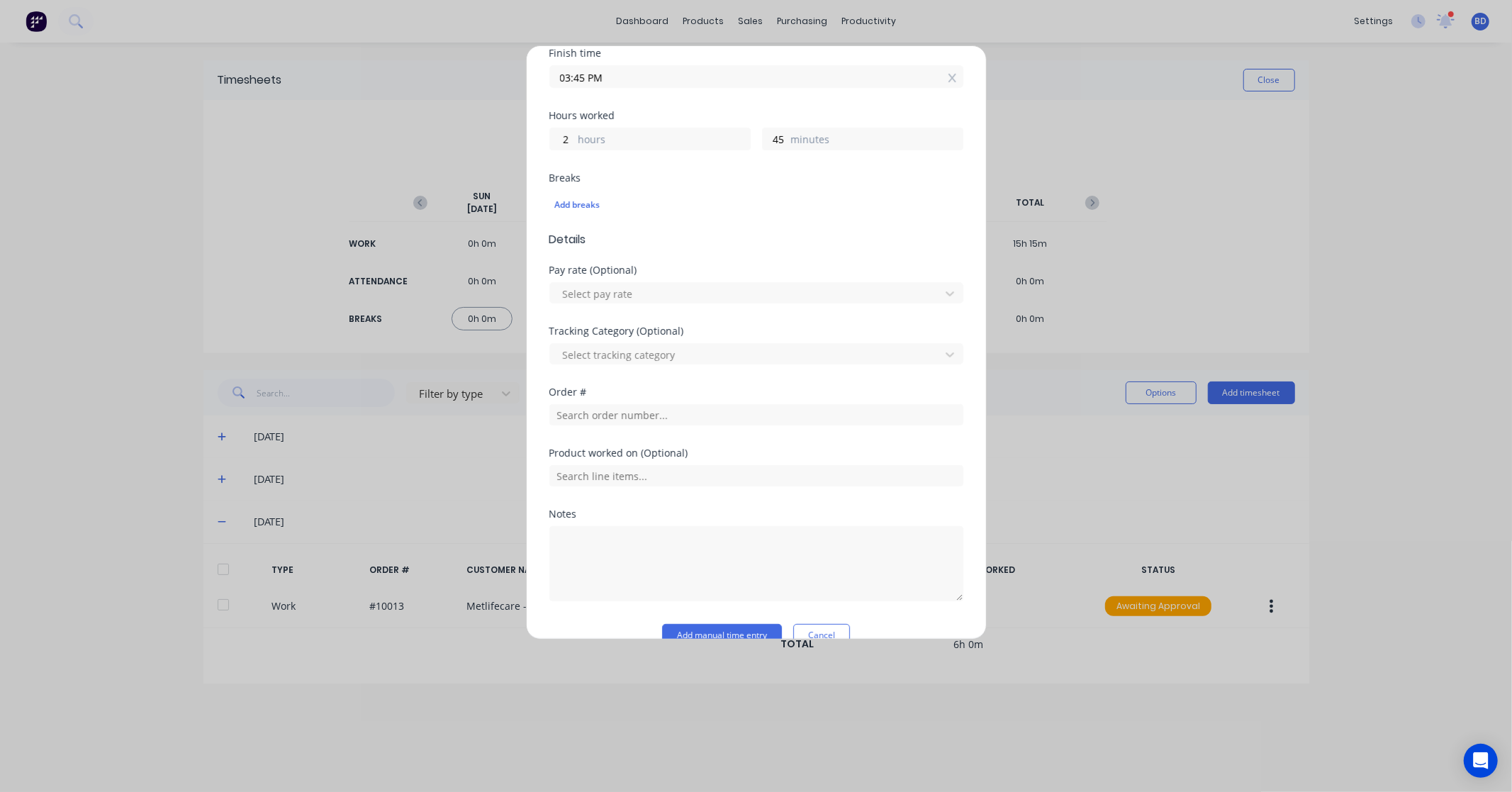
scroll to position [295, 0]
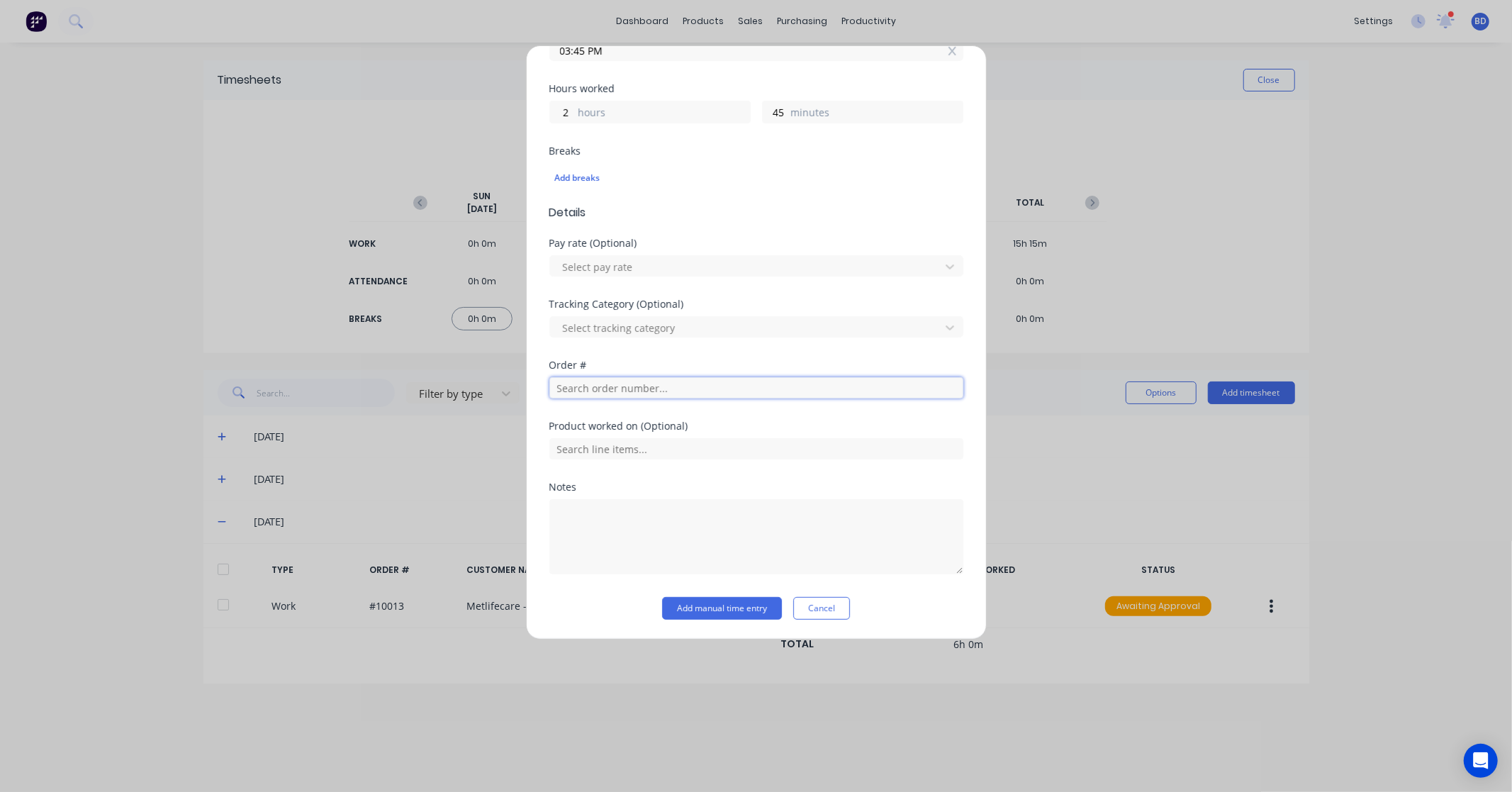
click at [625, 392] on input "text" at bounding box center [756, 388] width 414 height 22
type input "2"
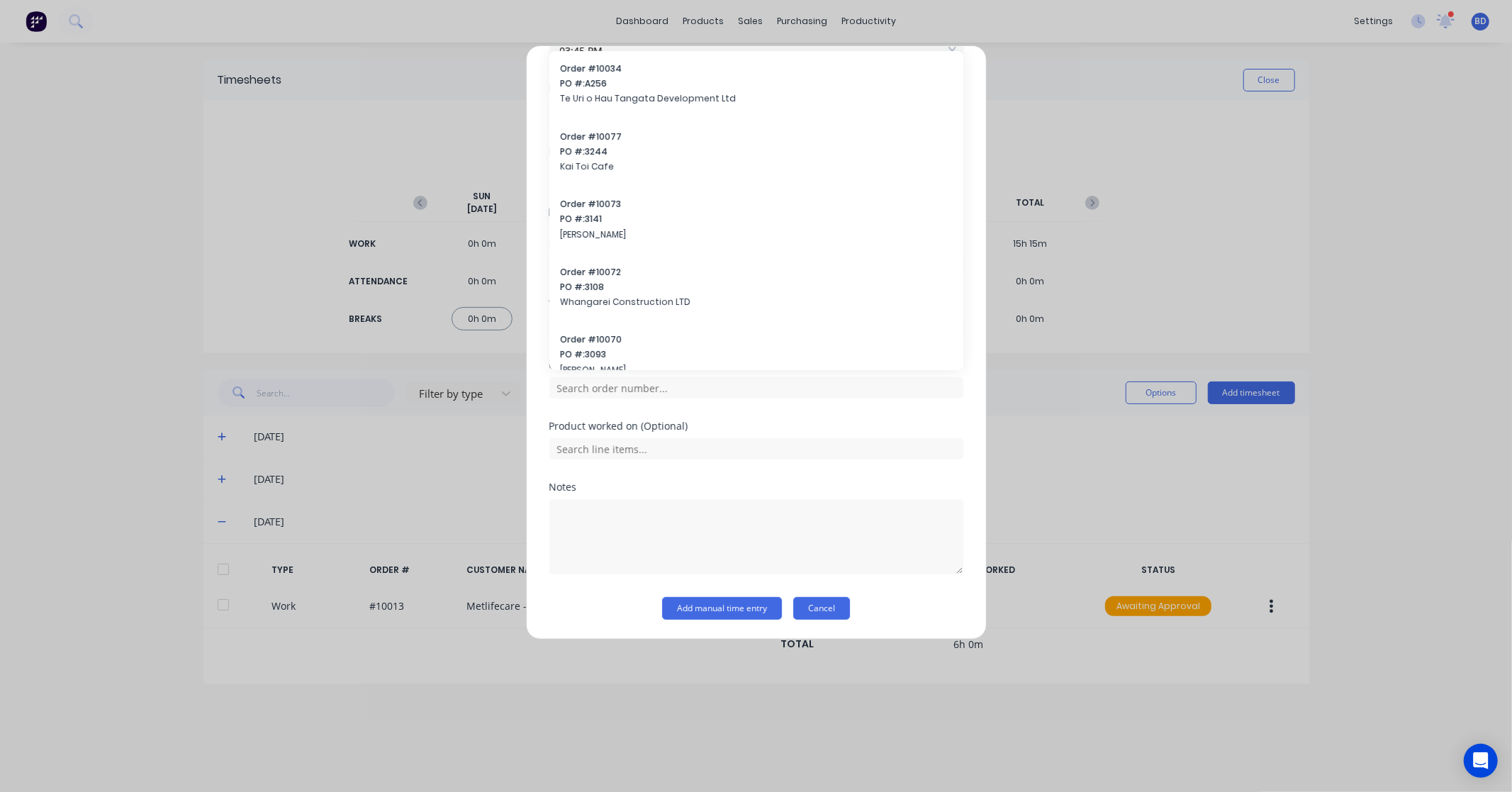
click at [838, 601] on button "Cancel" at bounding box center [822, 608] width 57 height 22
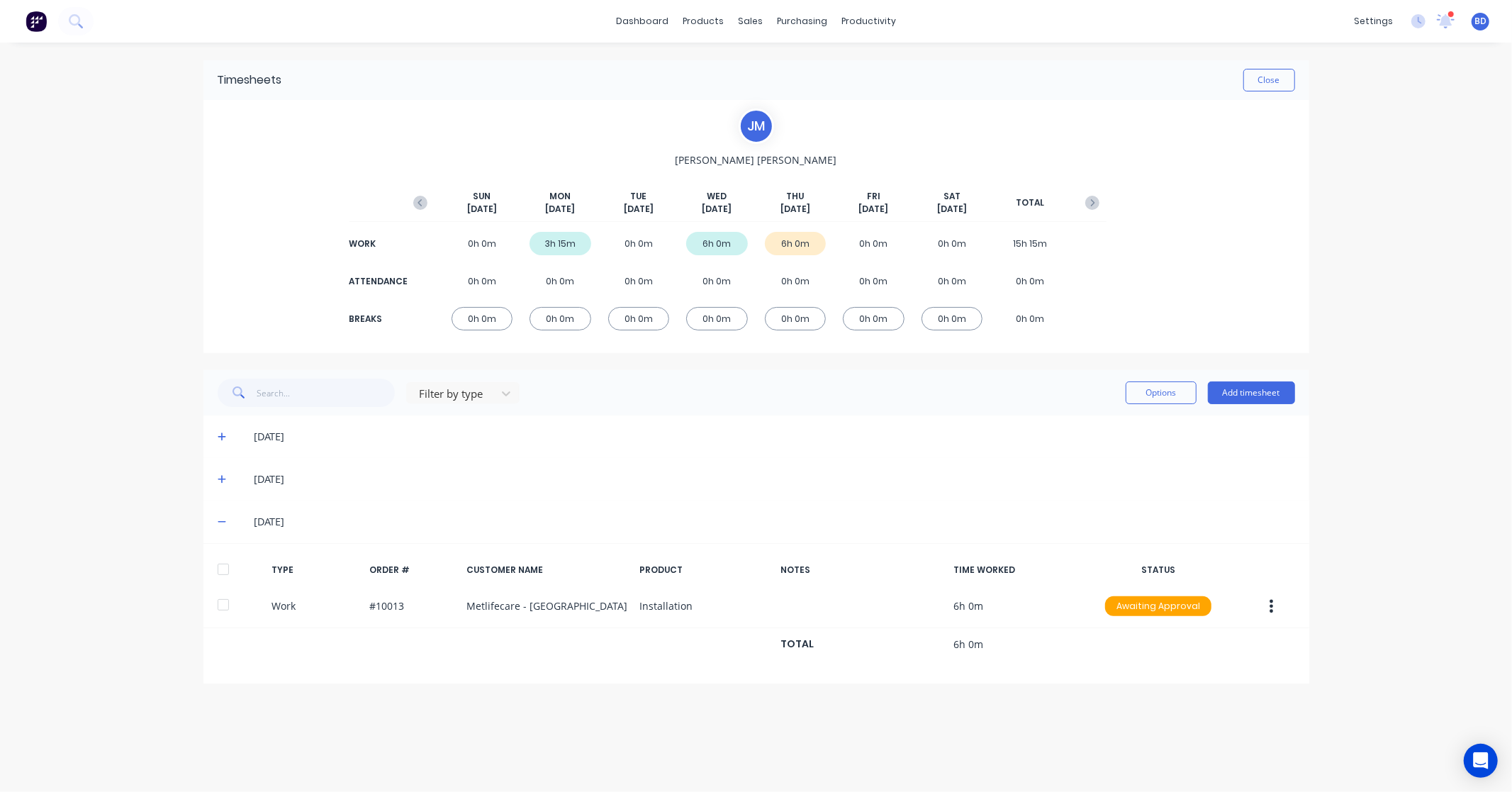
click at [223, 574] on div at bounding box center [223, 569] width 28 height 28
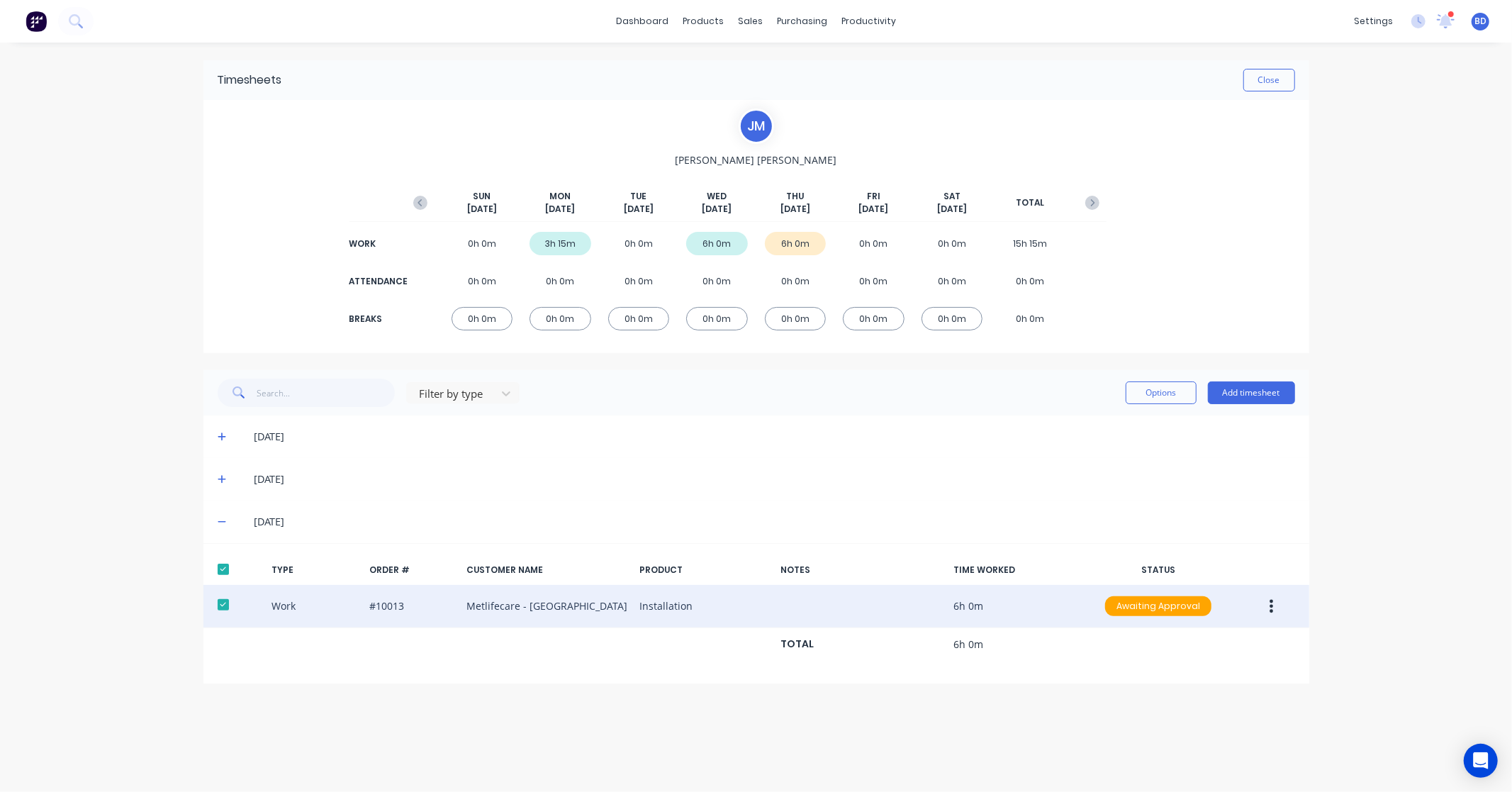
click at [1265, 600] on button "button" at bounding box center [1272, 606] width 34 height 26
click at [1227, 613] on div "Approve" at bounding box center [1221, 609] width 109 height 21
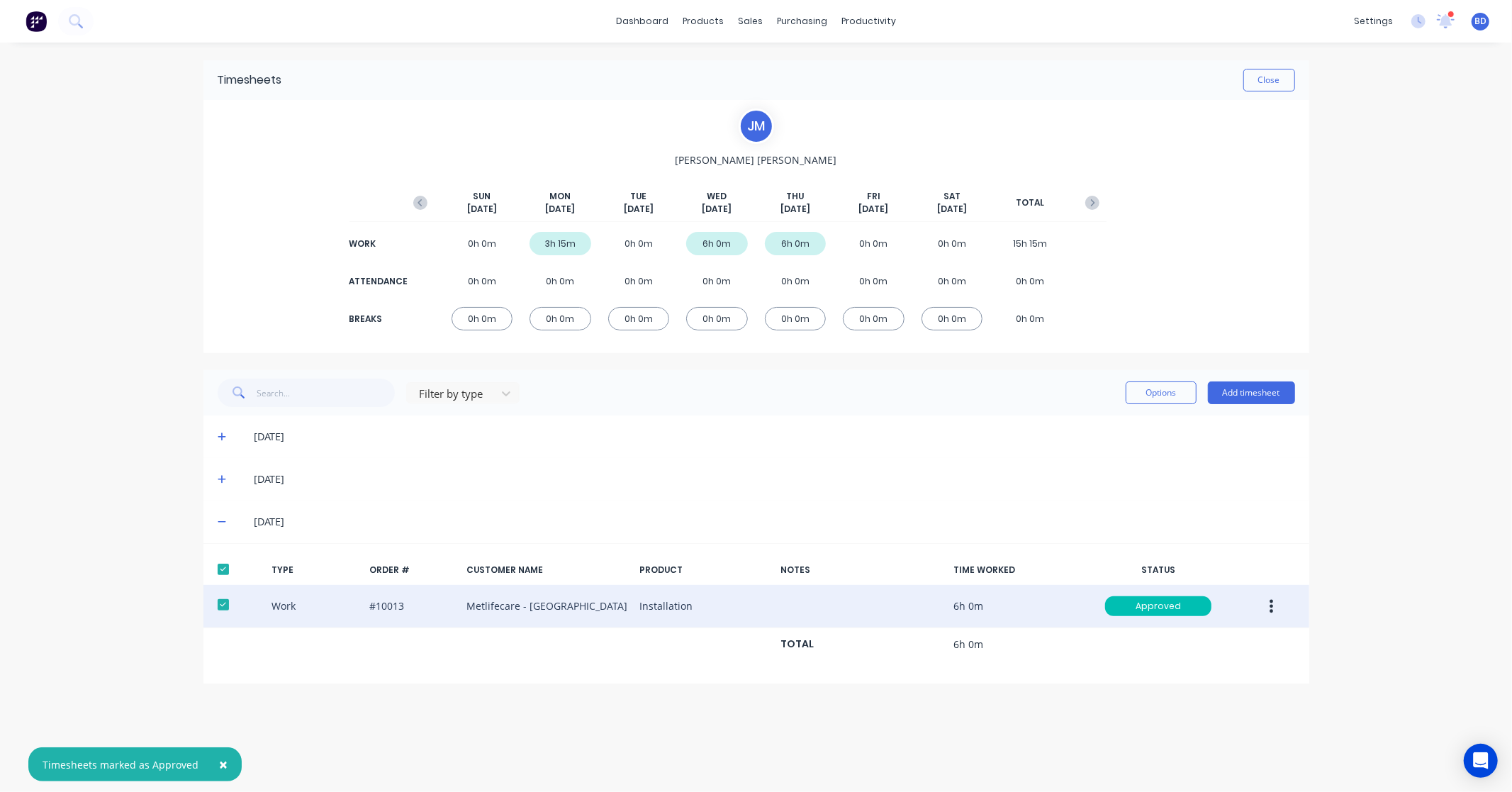
click at [986, 734] on div "Timesheets Close J M Jett Mcconnell SUN Sep 21st MON Sep 22nd TUE Sep 23rd WED …" at bounding box center [756, 403] width 1134 height 721
click at [1265, 74] on button "Close" at bounding box center [1269, 80] width 52 height 22
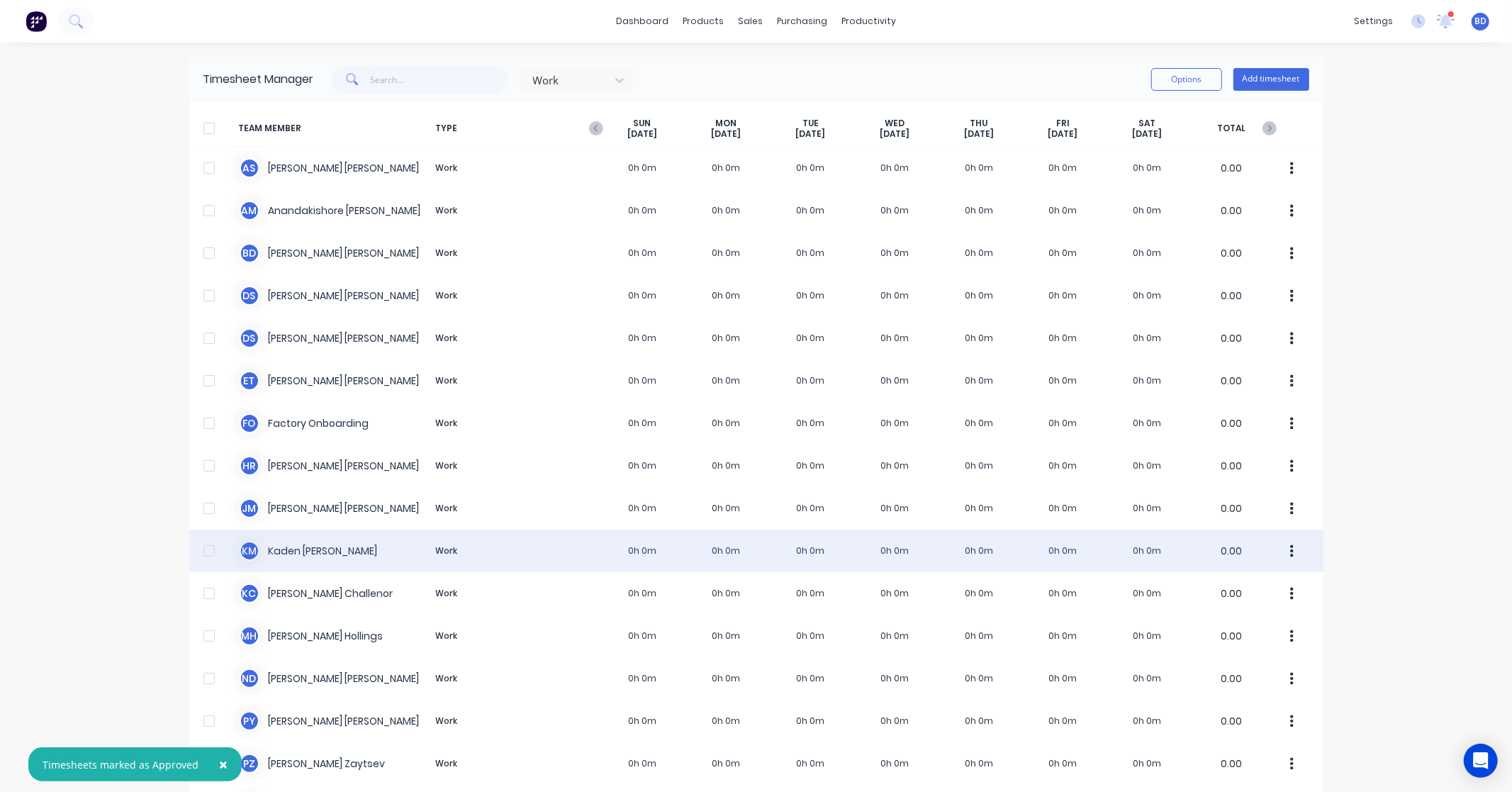
click at [300, 550] on div "K M Kaden Mcconnell Work 0h 0m 0h 0m 0h 0m 0h 0m 0h 0m 0h 0m 0h 0m 0.00" at bounding box center [756, 550] width 1134 height 42
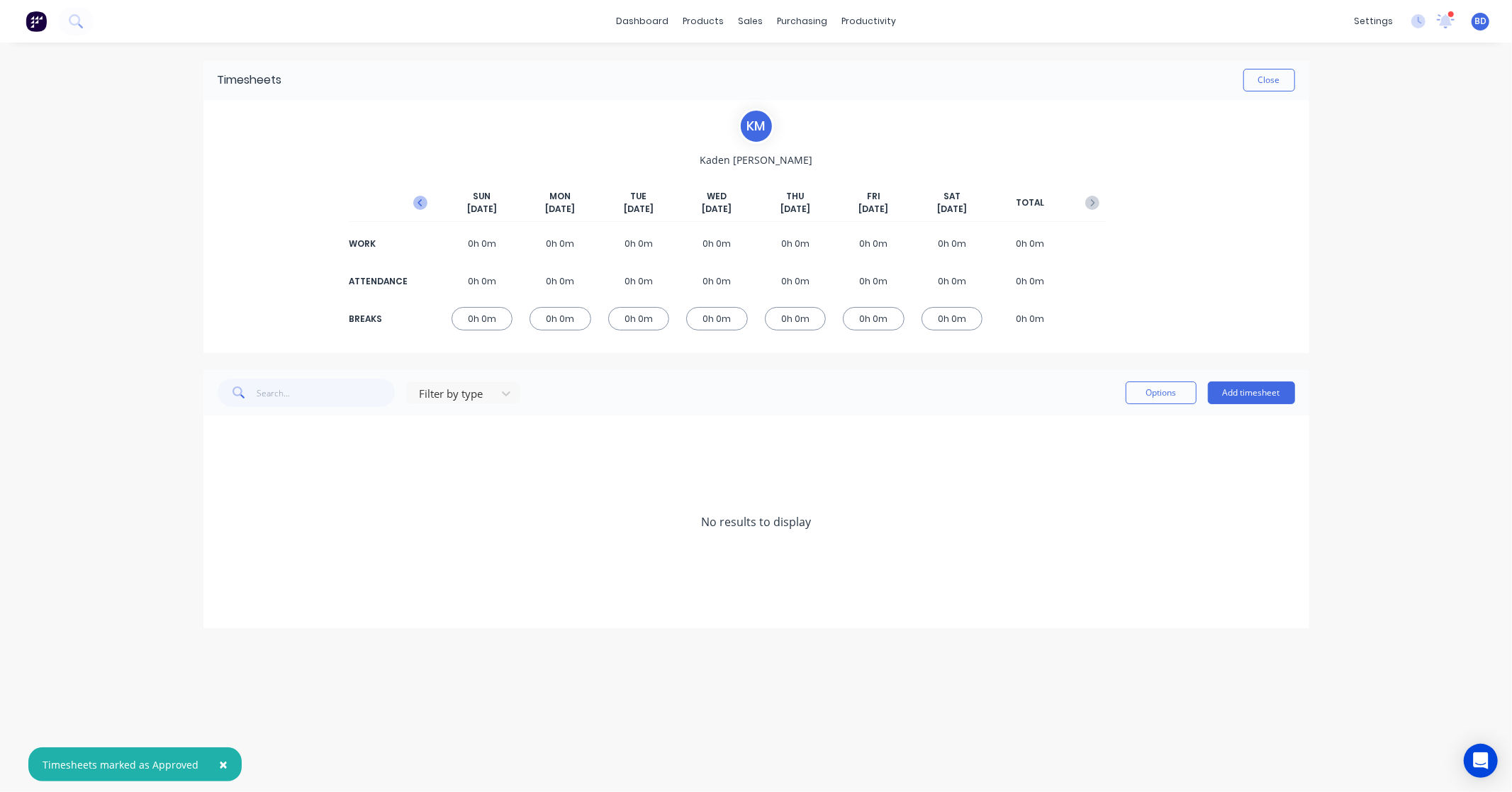
click at [420, 207] on icon "button" at bounding box center [420, 203] width 14 height 14
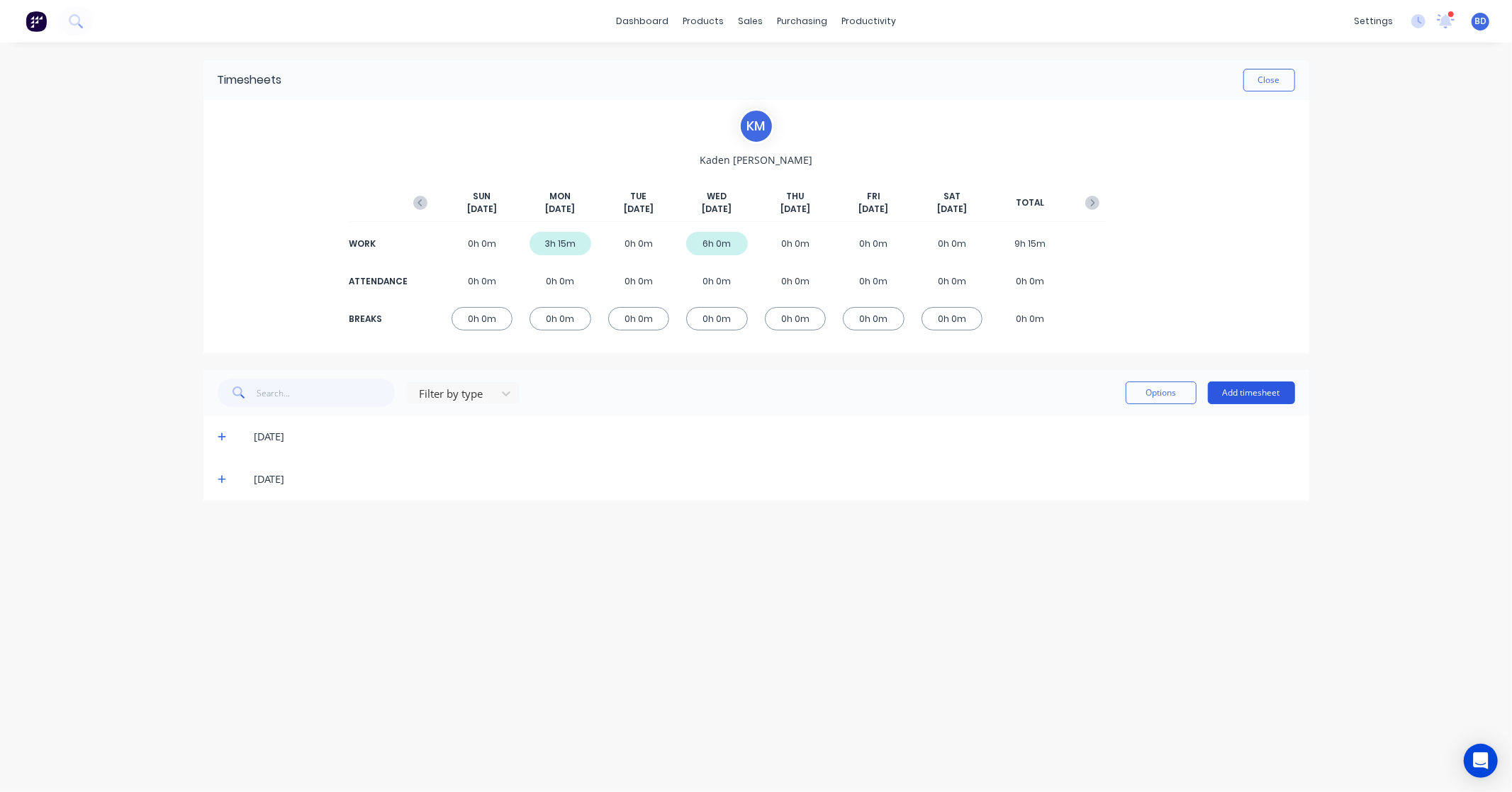
click at [1264, 388] on button "Add timesheet" at bounding box center [1252, 392] width 87 height 22
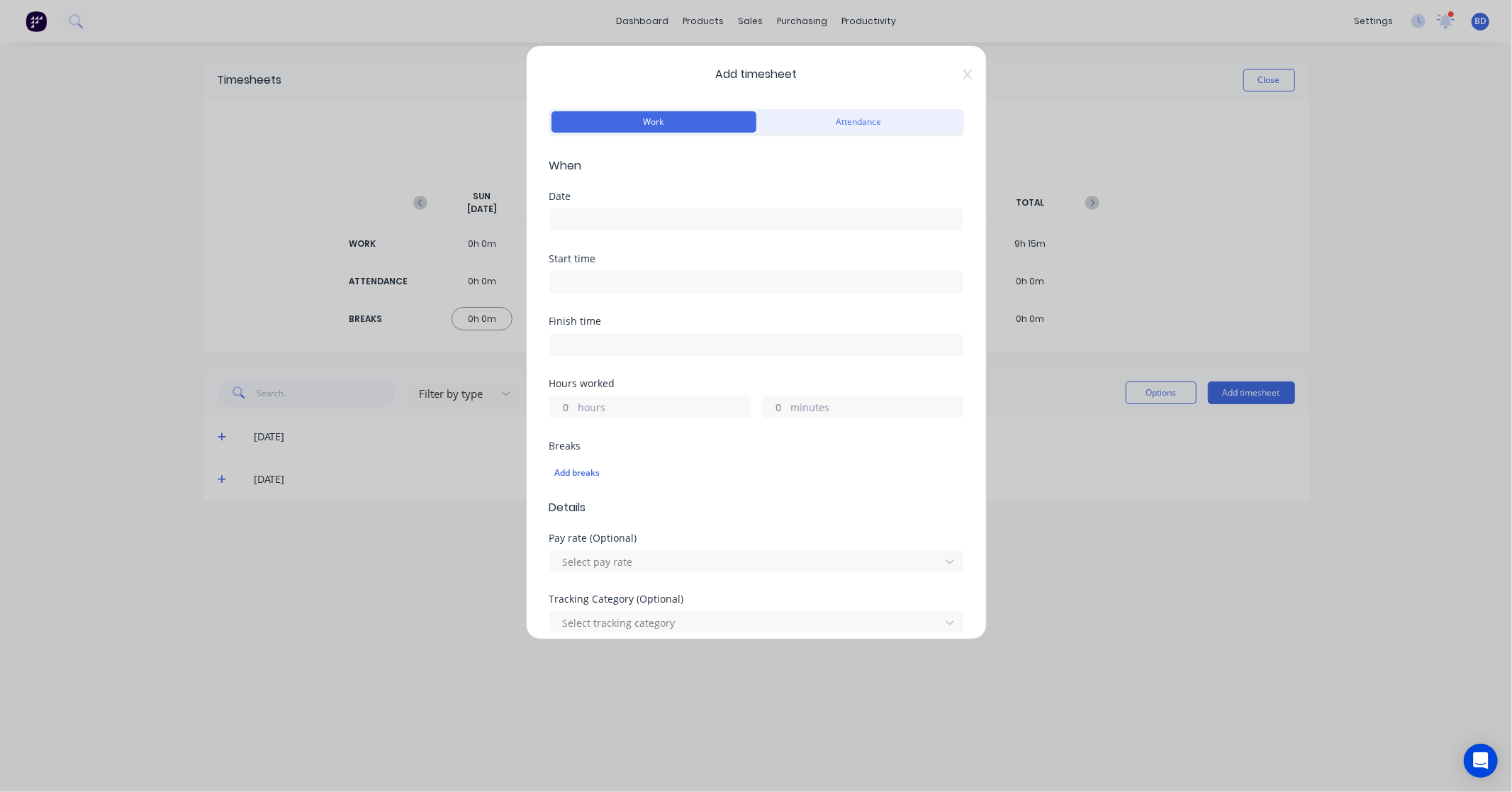
click at [614, 216] on input at bounding box center [756, 219] width 412 height 22
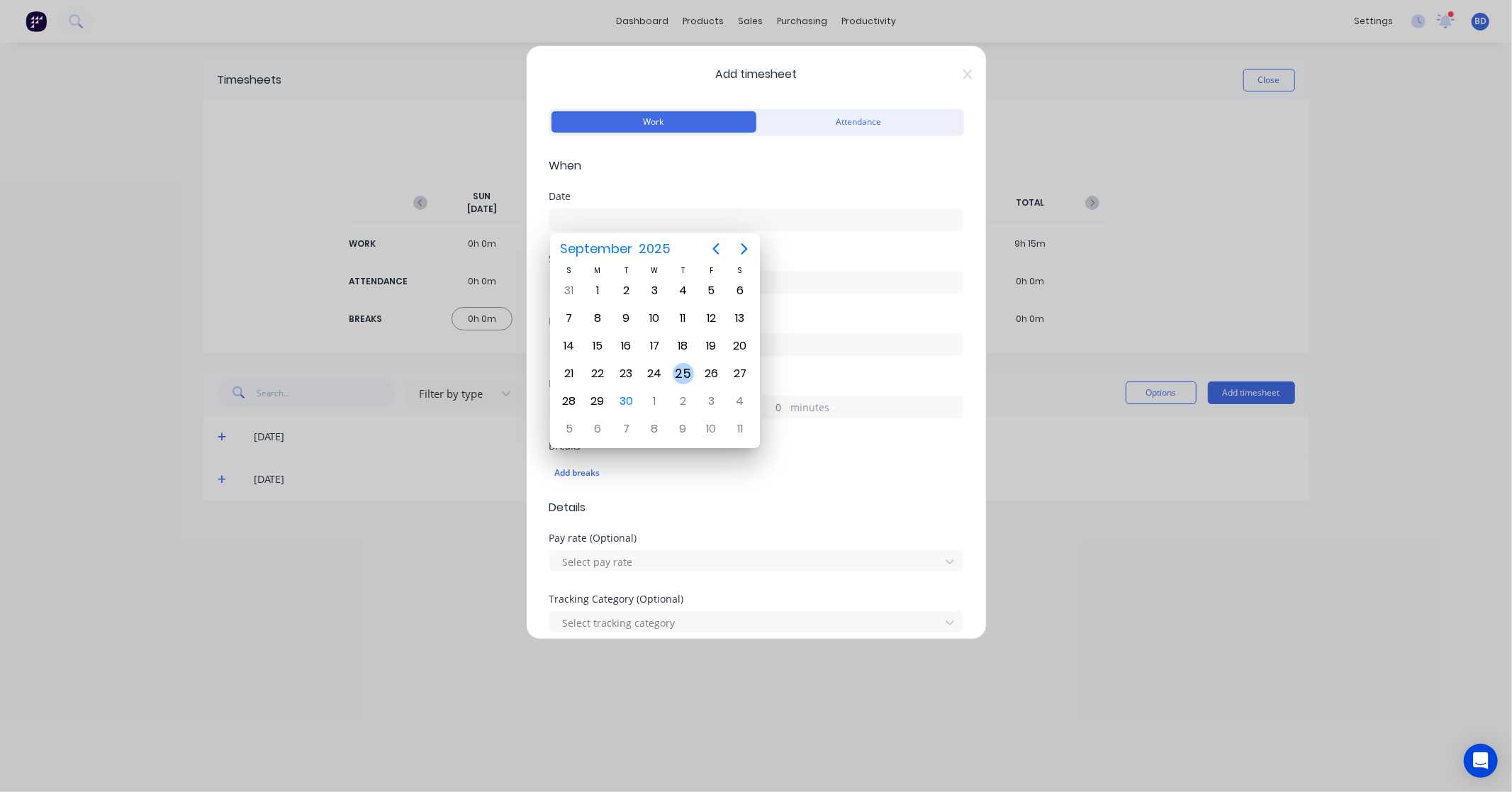
click at [684, 365] on div "25" at bounding box center [683, 373] width 22 height 22
type input "25/09/2025"
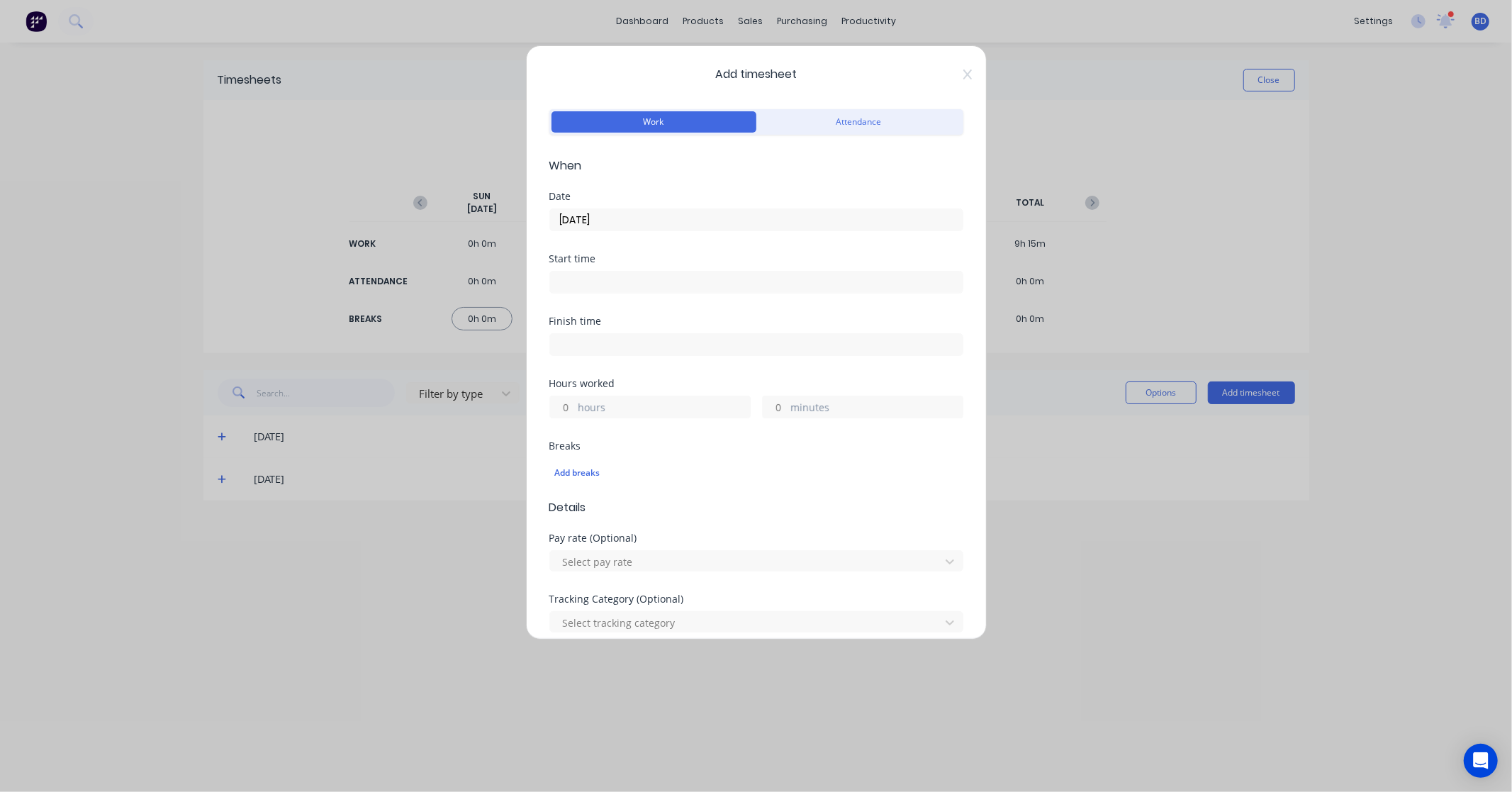
click at [704, 287] on input at bounding box center [756, 282] width 412 height 22
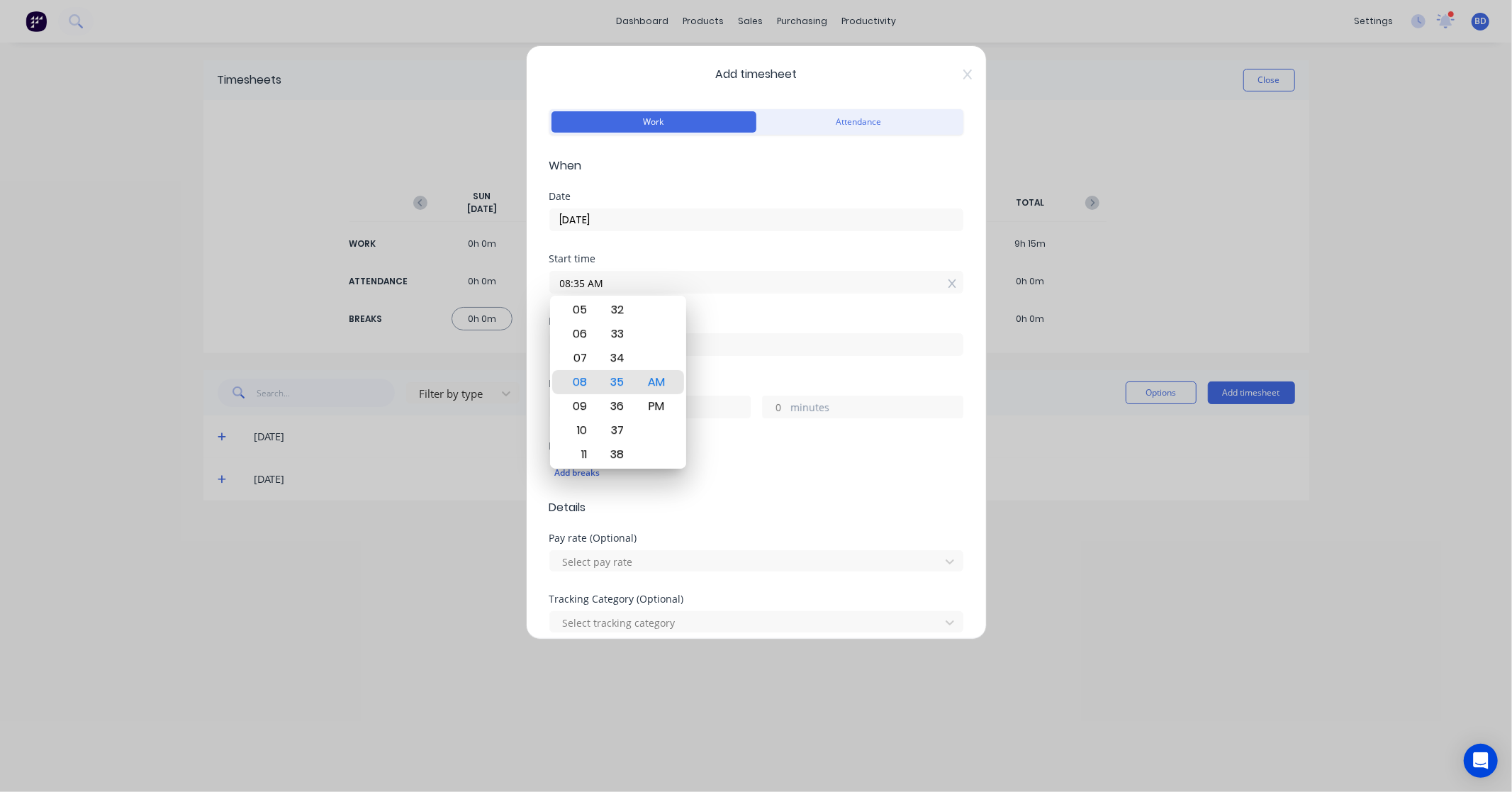
drag, startPoint x: 725, startPoint y: 284, endPoint x: 505, endPoint y: 283, distance: 220.0
click at [505, 283] on div "Add timesheet Work Attendance When Date 25/09/2025 Start time 08:35 AM Finish t…" at bounding box center [756, 396] width 1512 height 792
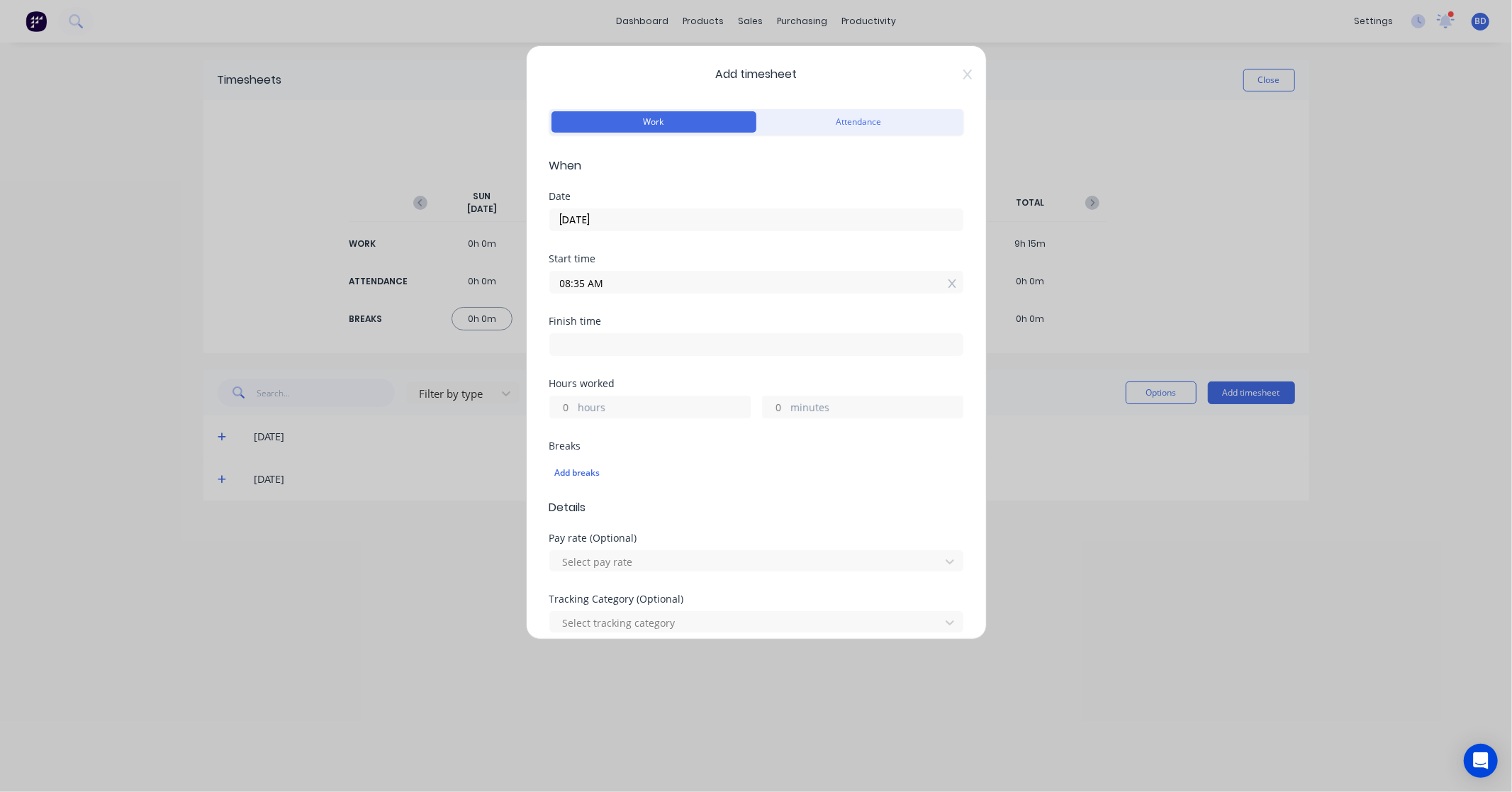
paste input "7:00"
type input "07:00 AM"
click at [619, 348] on input at bounding box center [756, 344] width 412 height 22
type input "08:36 AM"
type input "1"
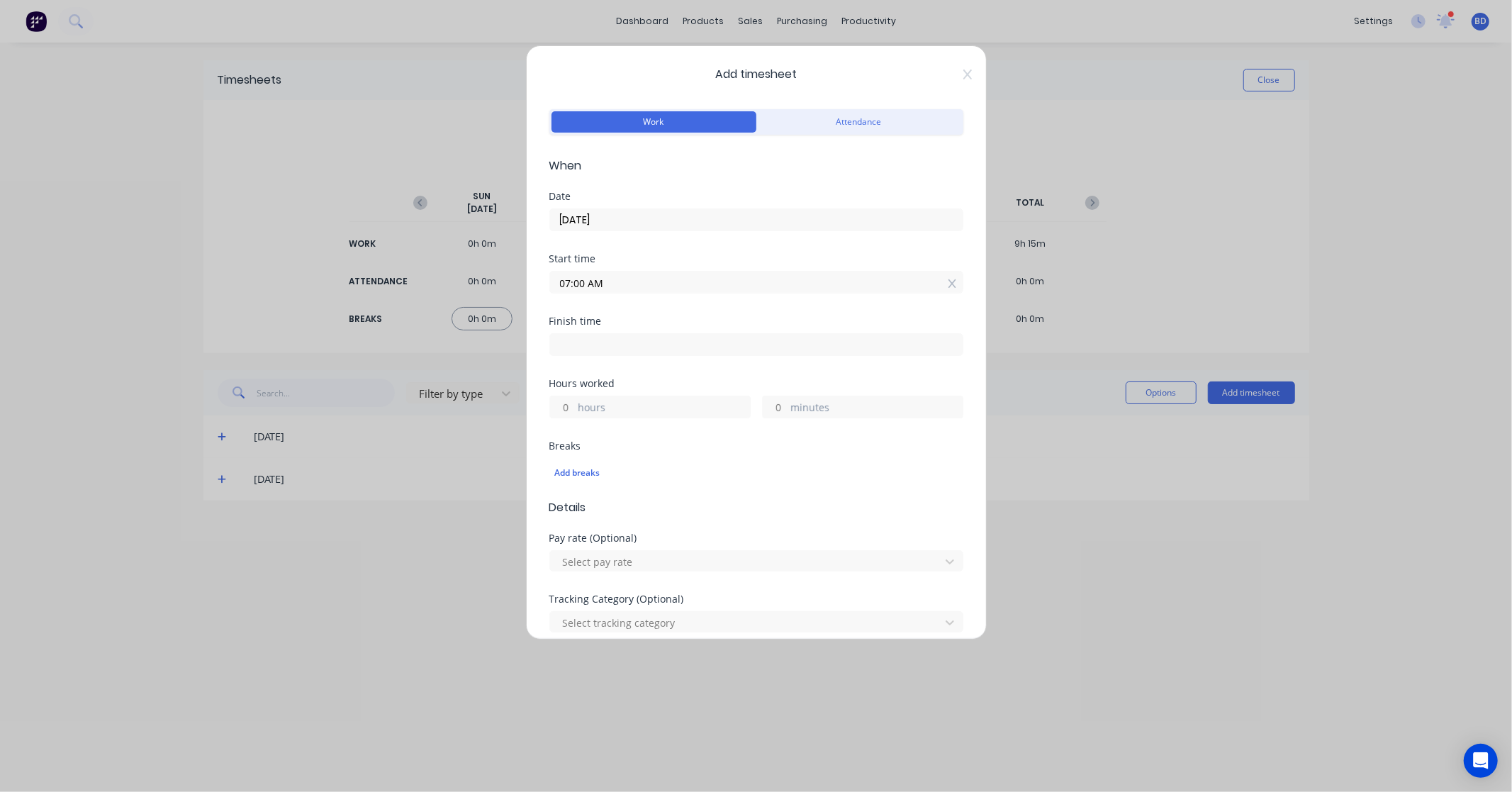
type input "36"
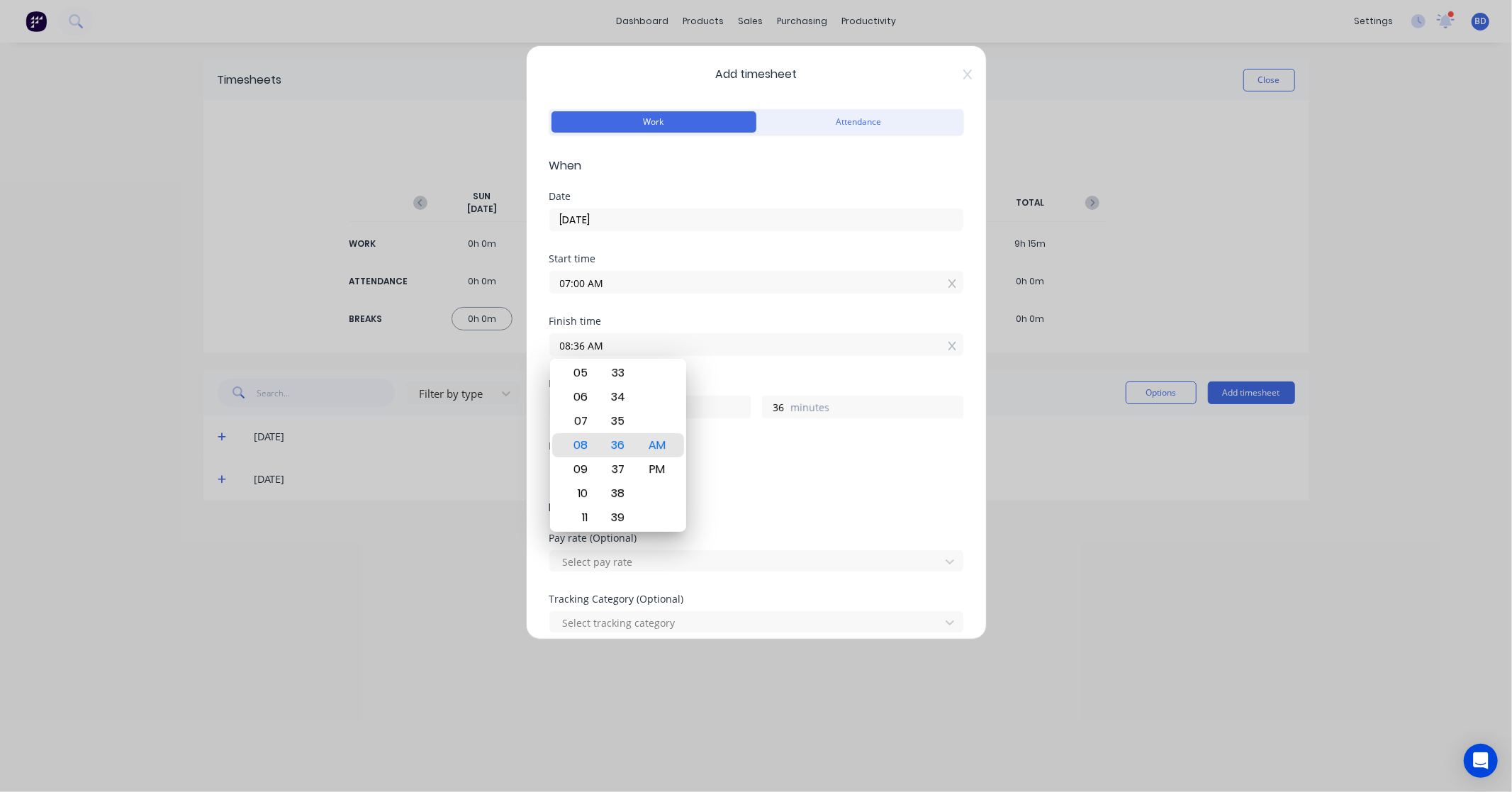
drag, startPoint x: 646, startPoint y: 348, endPoint x: 416, endPoint y: 343, distance: 230.1
click at [416, 343] on div "Add timesheet Work Attendance When Date 25/09/2025 Start time 07:00 AM Finish t…" at bounding box center [756, 396] width 1512 height 792
paste input "1:00 P"
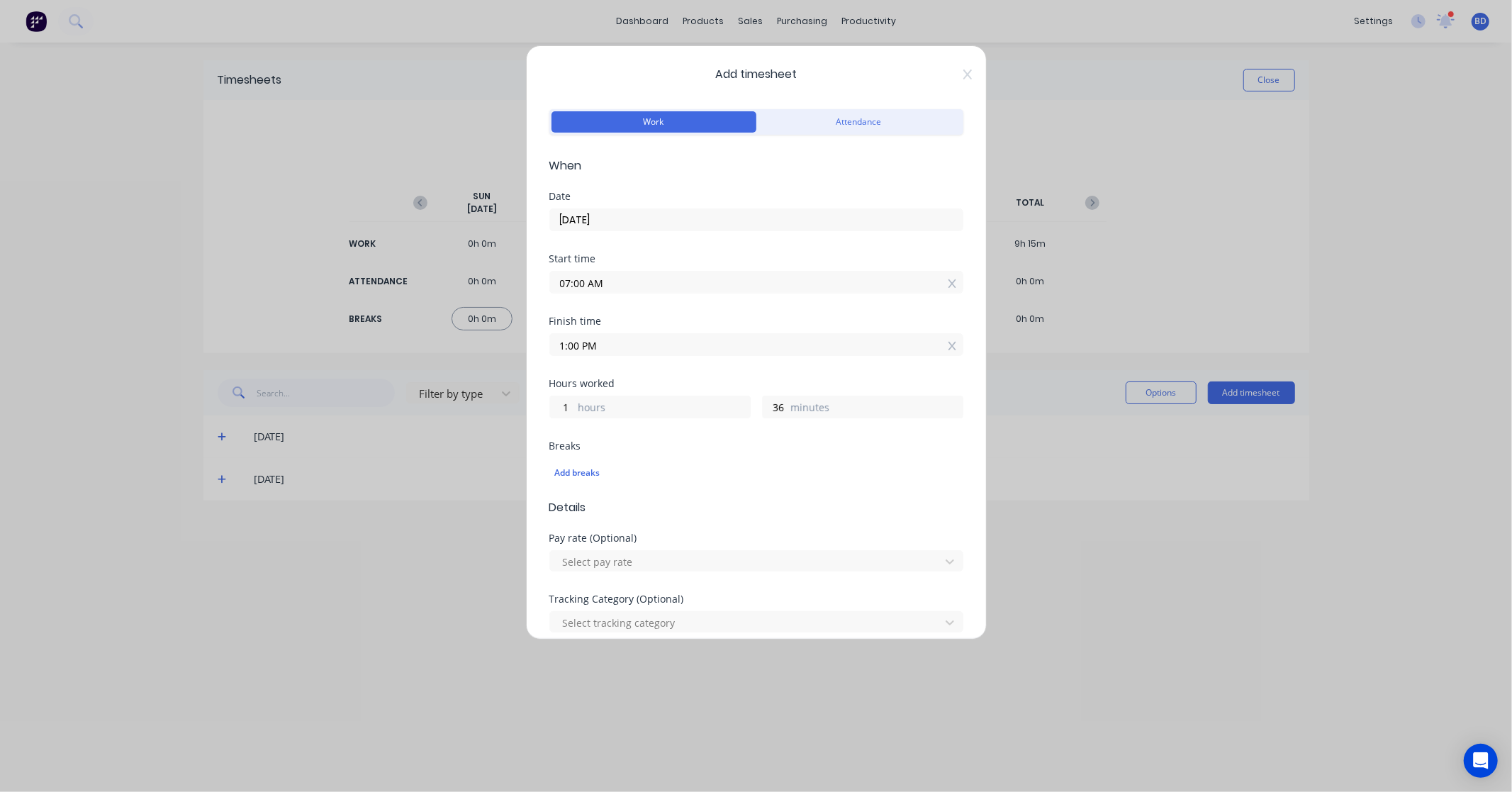
type input "01:00 PM"
type input "6"
type input "0"
click at [708, 387] on div "Hours worked" at bounding box center [756, 384] width 414 height 10
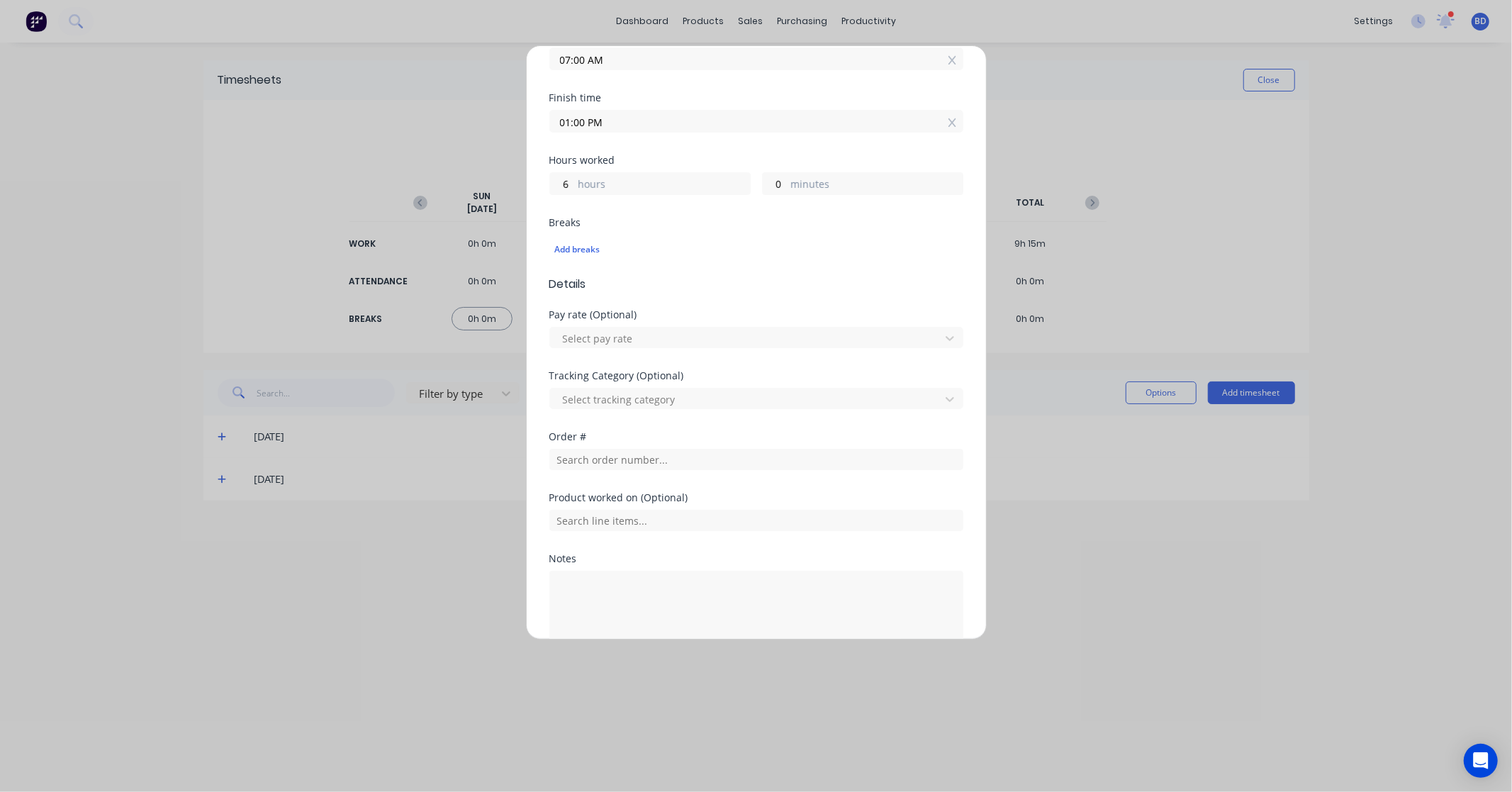
scroll to position [295, 0]
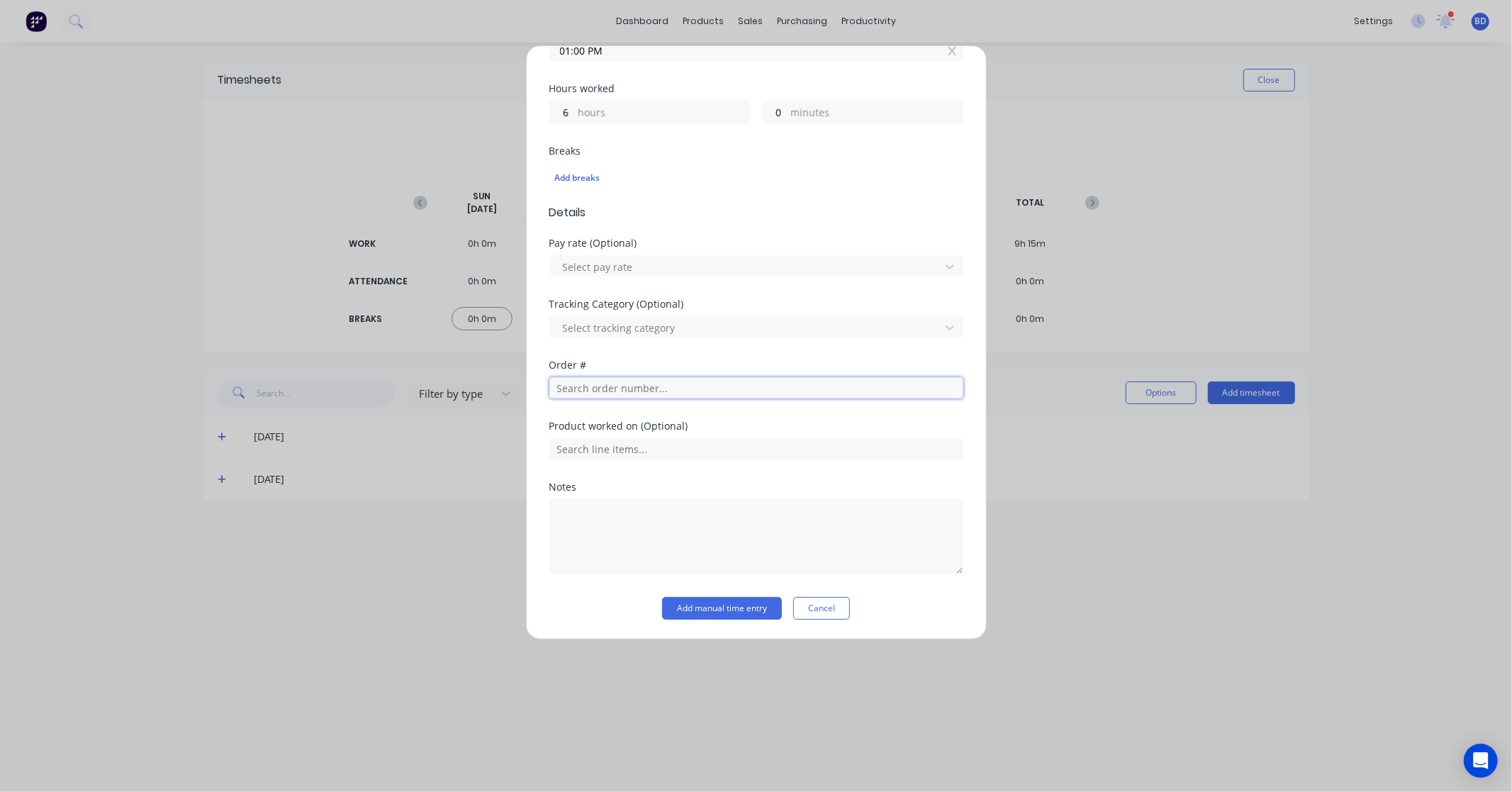
click at [613, 396] on input "text" at bounding box center [756, 388] width 414 height 22
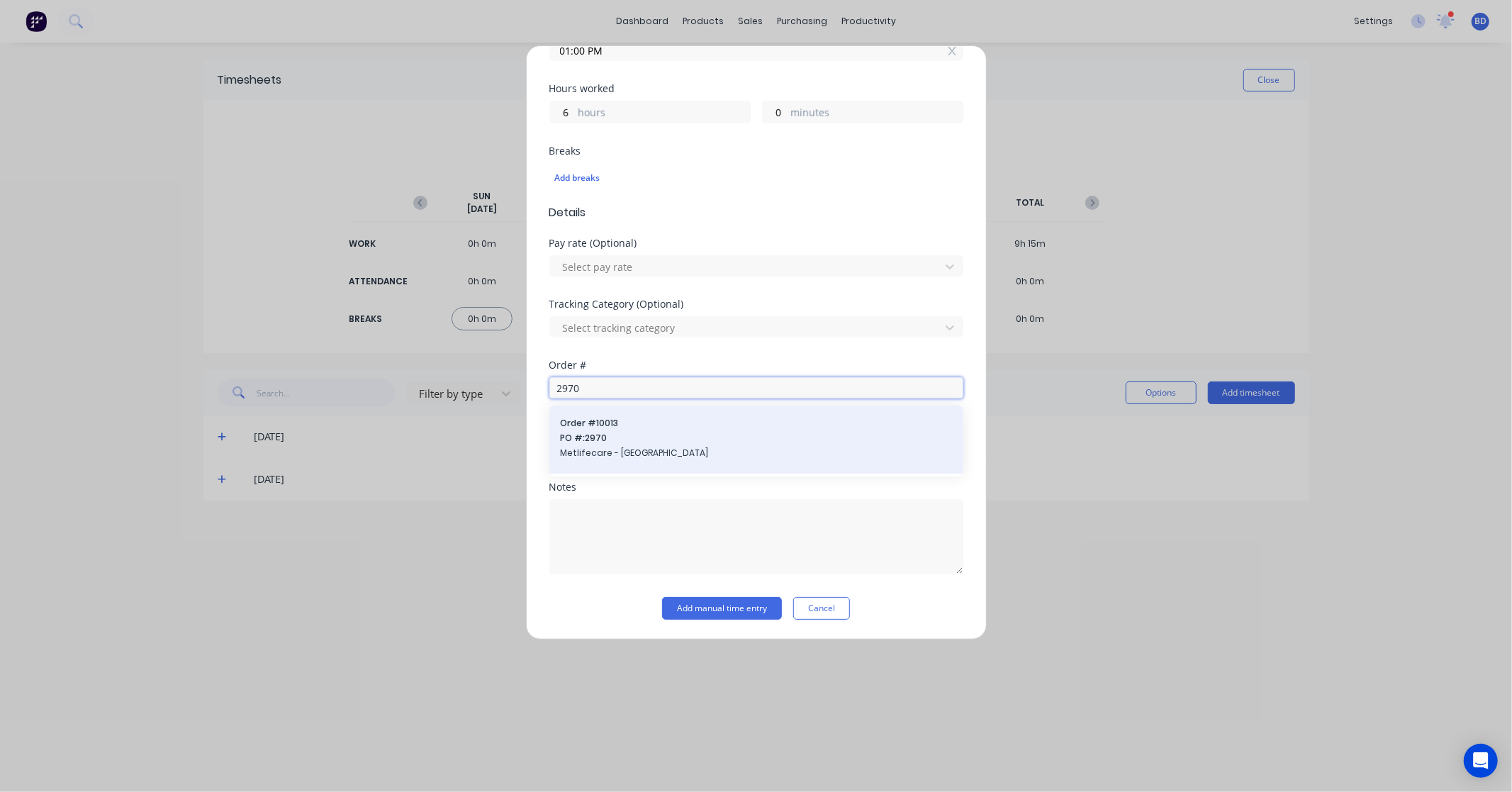
type input "2970"
click at [633, 447] on span "Metlifecare - Whangarei Park Village" at bounding box center [756, 453] width 392 height 13
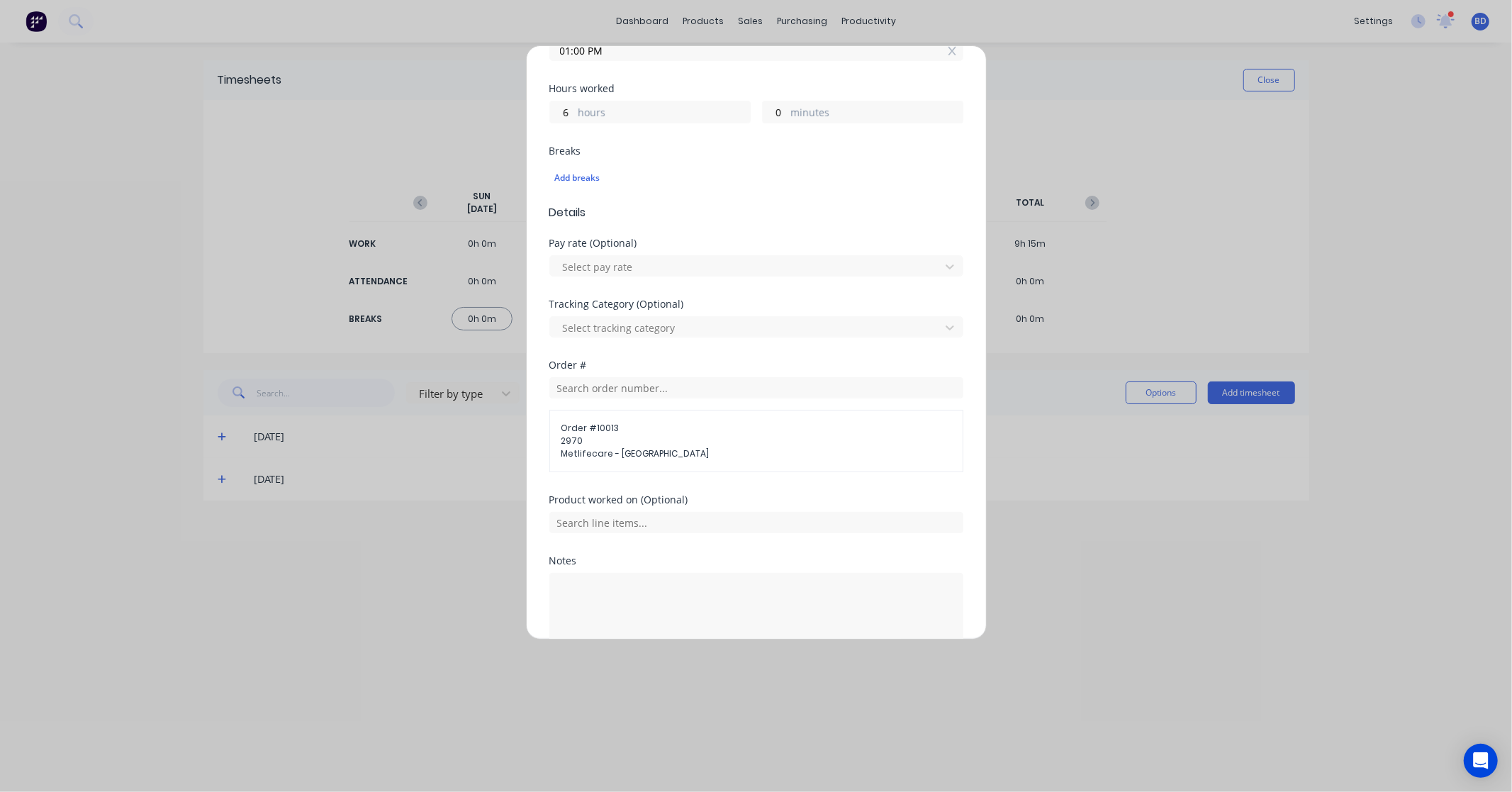
scroll to position [369, 0]
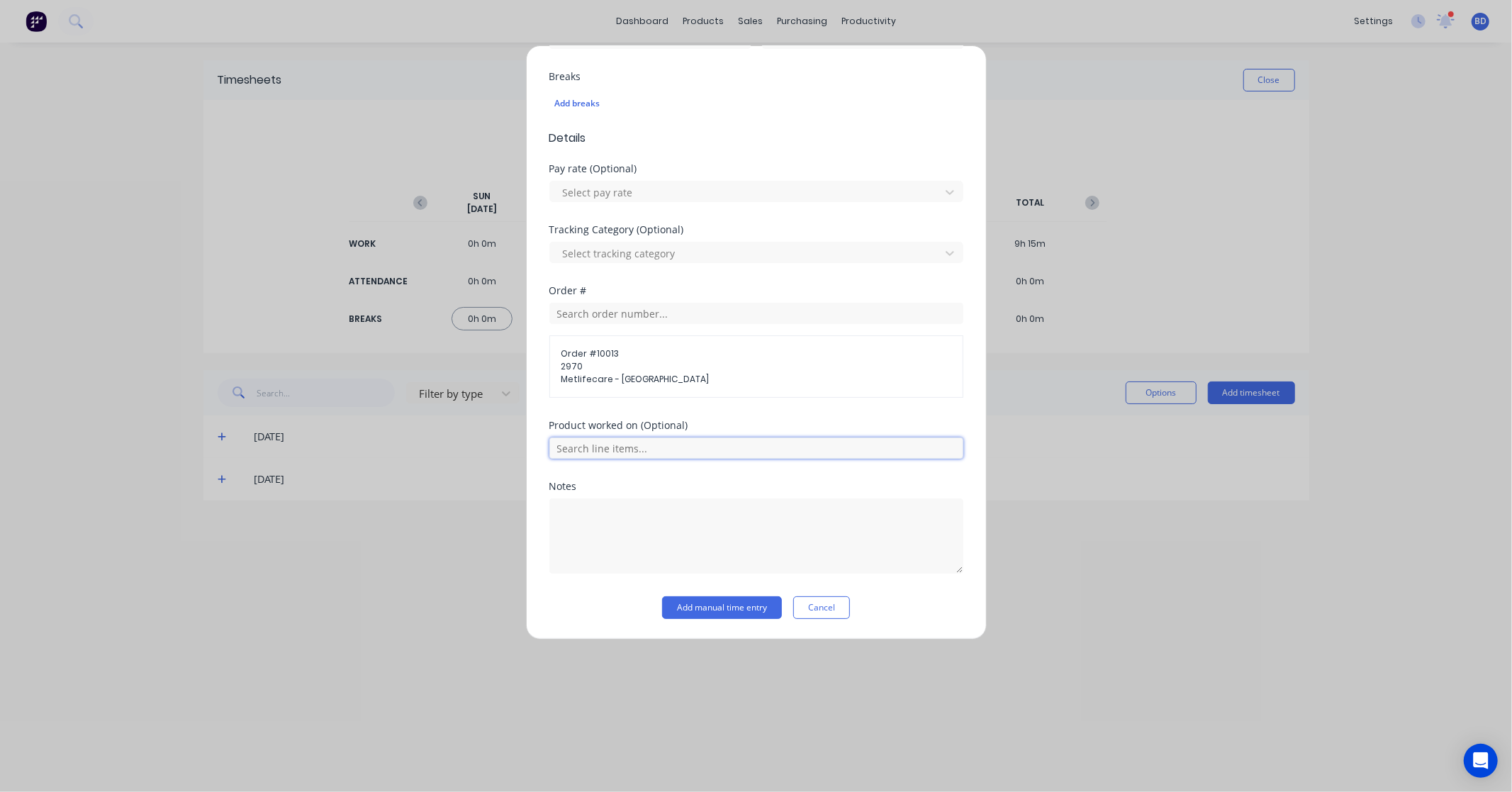
click at [606, 440] on input "text" at bounding box center [756, 448] width 414 height 22
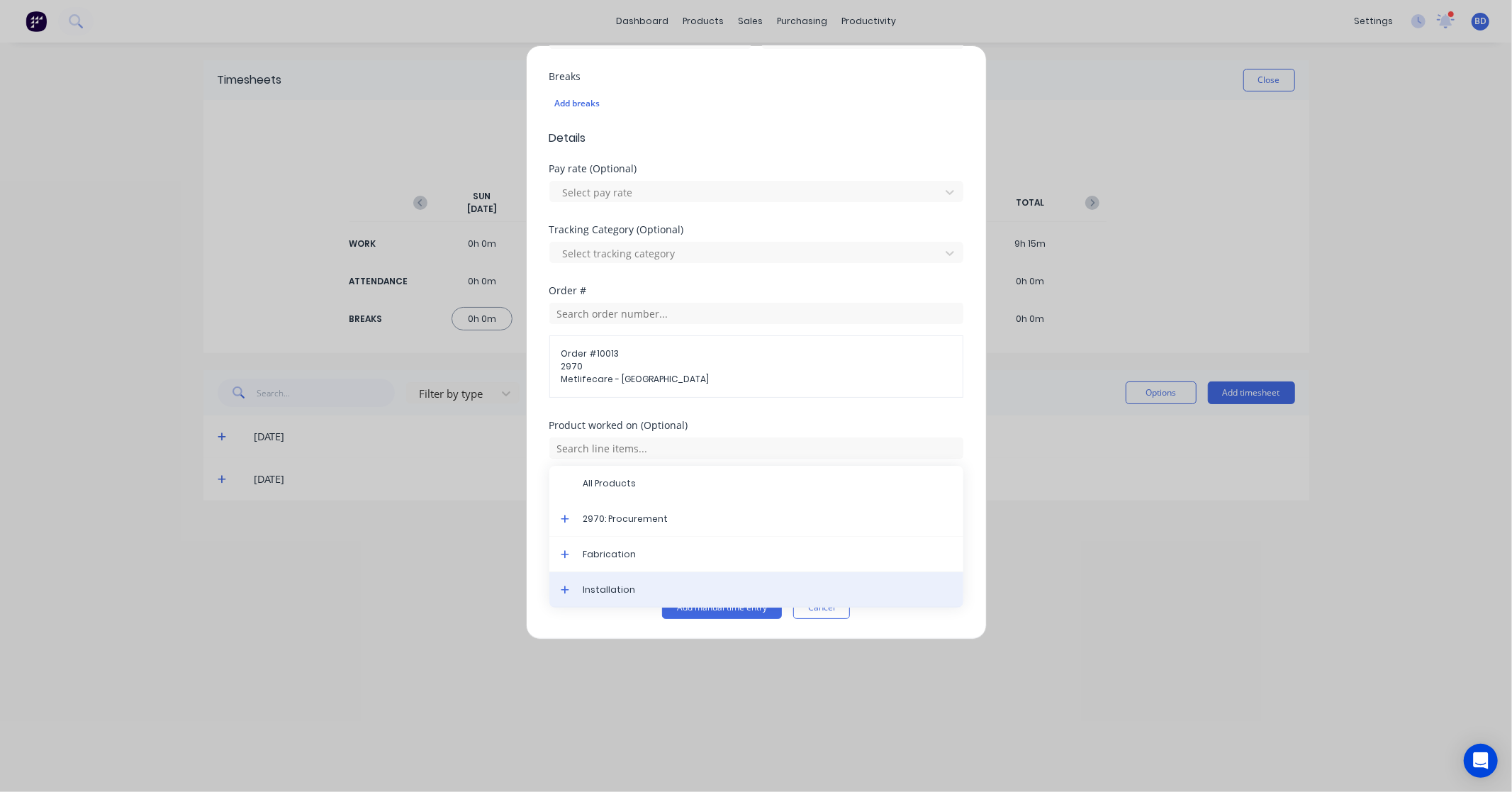
click at [611, 585] on span "Installation" at bounding box center [768, 590] width 368 height 13
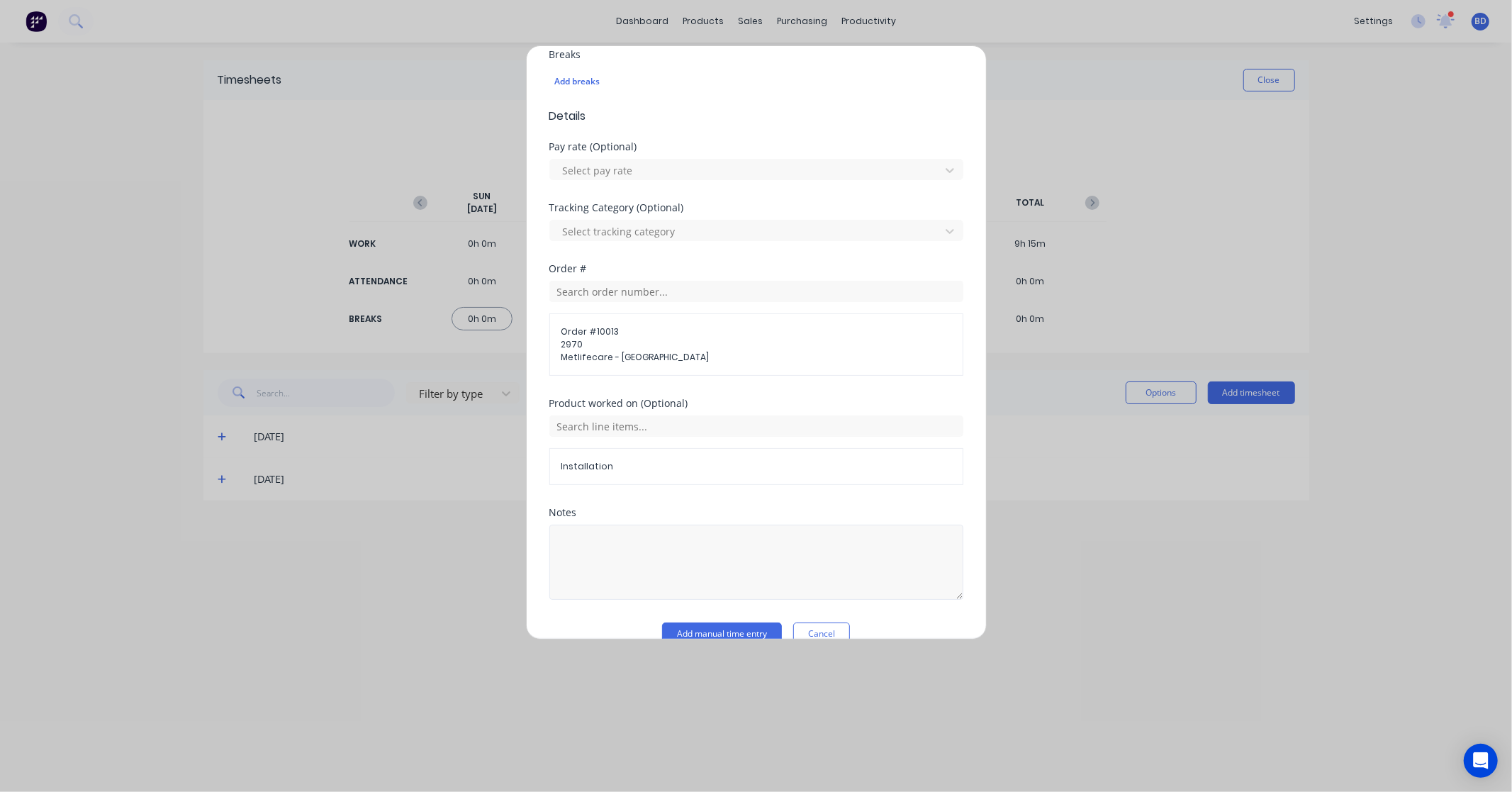
scroll to position [418, 0]
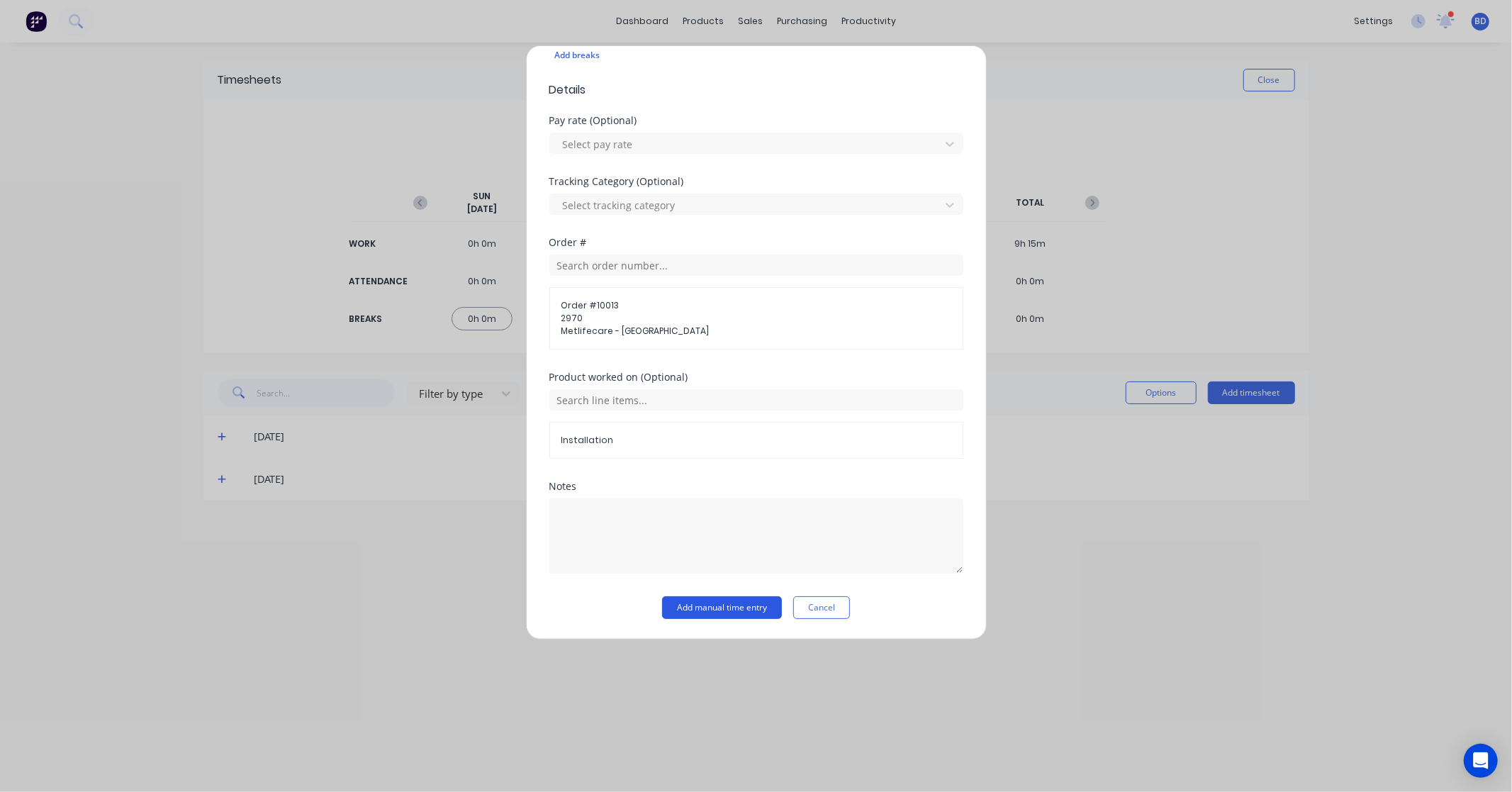
click at [700, 613] on button "Add manual time entry" at bounding box center [722, 608] width 120 height 22
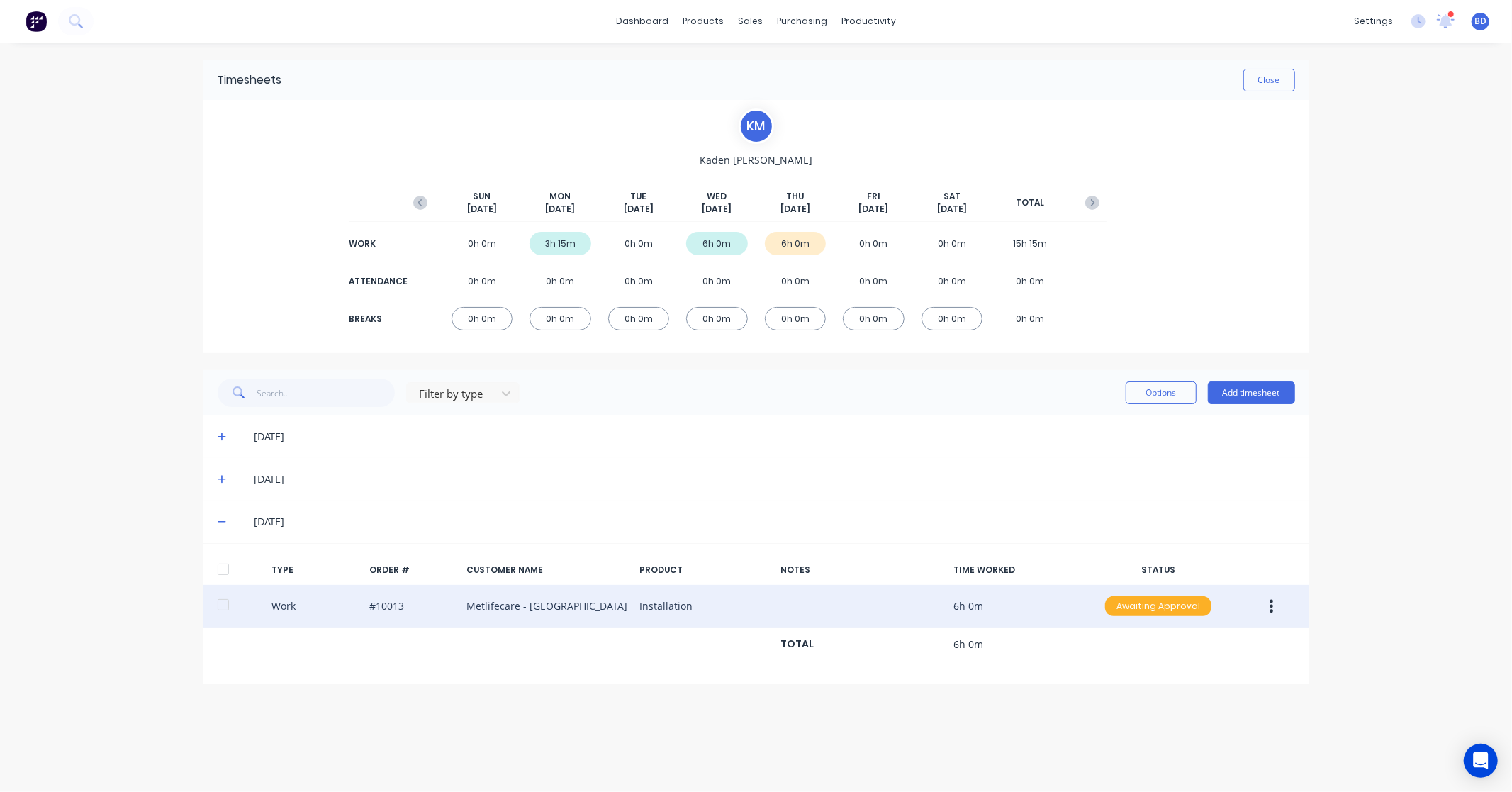
click at [1160, 613] on div "Awaiting Approval" at bounding box center [1158, 606] width 107 height 20
click at [1136, 681] on div "Approved" at bounding box center [1127, 677] width 116 height 20
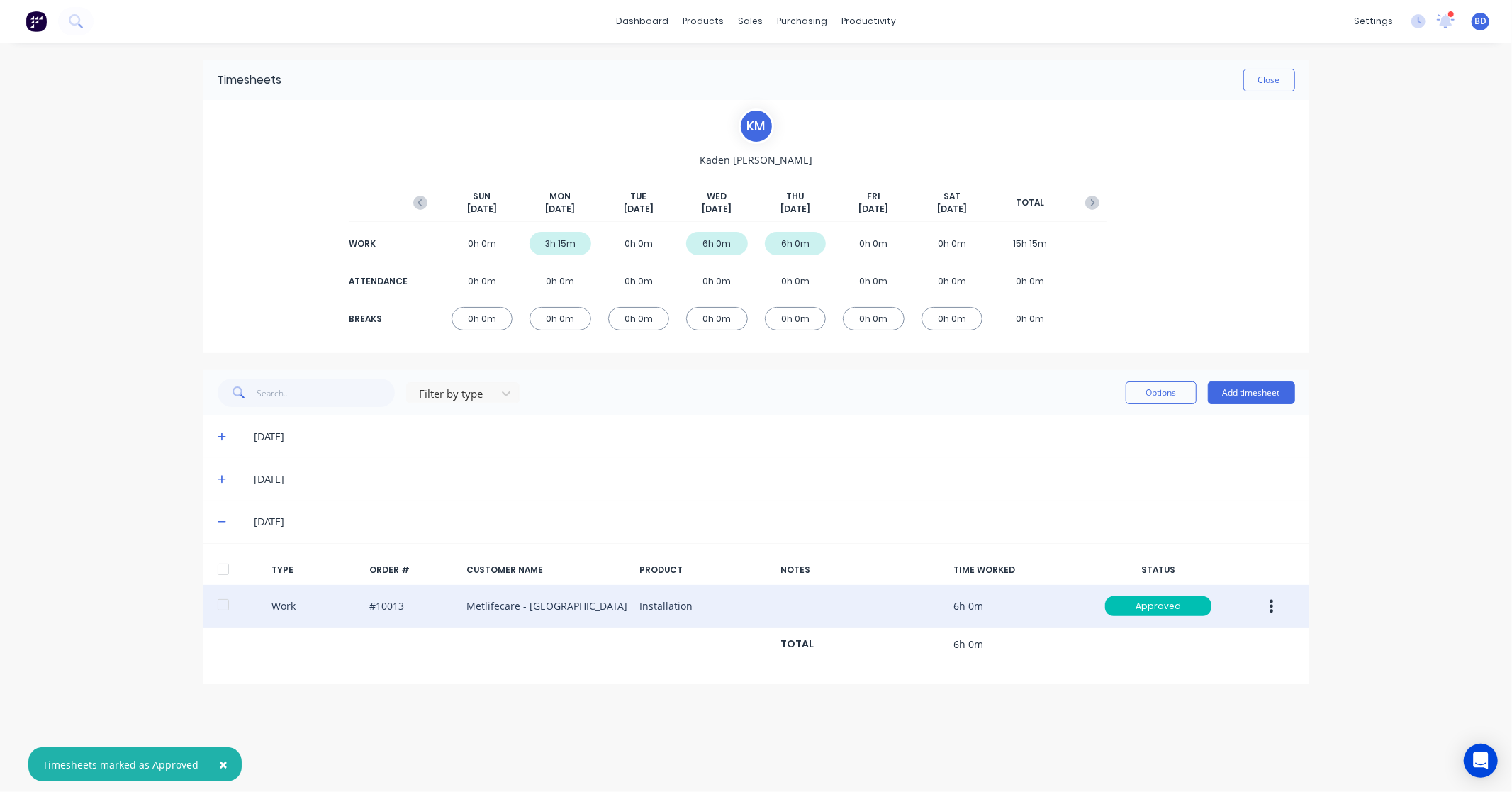
click at [875, 734] on div "Timesheets Close K M Kaden Mcconnell SUN Sep 21st MON Sep 22nd TUE Sep 23rd WED…" at bounding box center [756, 403] width 1134 height 721
click at [1287, 78] on button "Close" at bounding box center [1269, 80] width 52 height 22
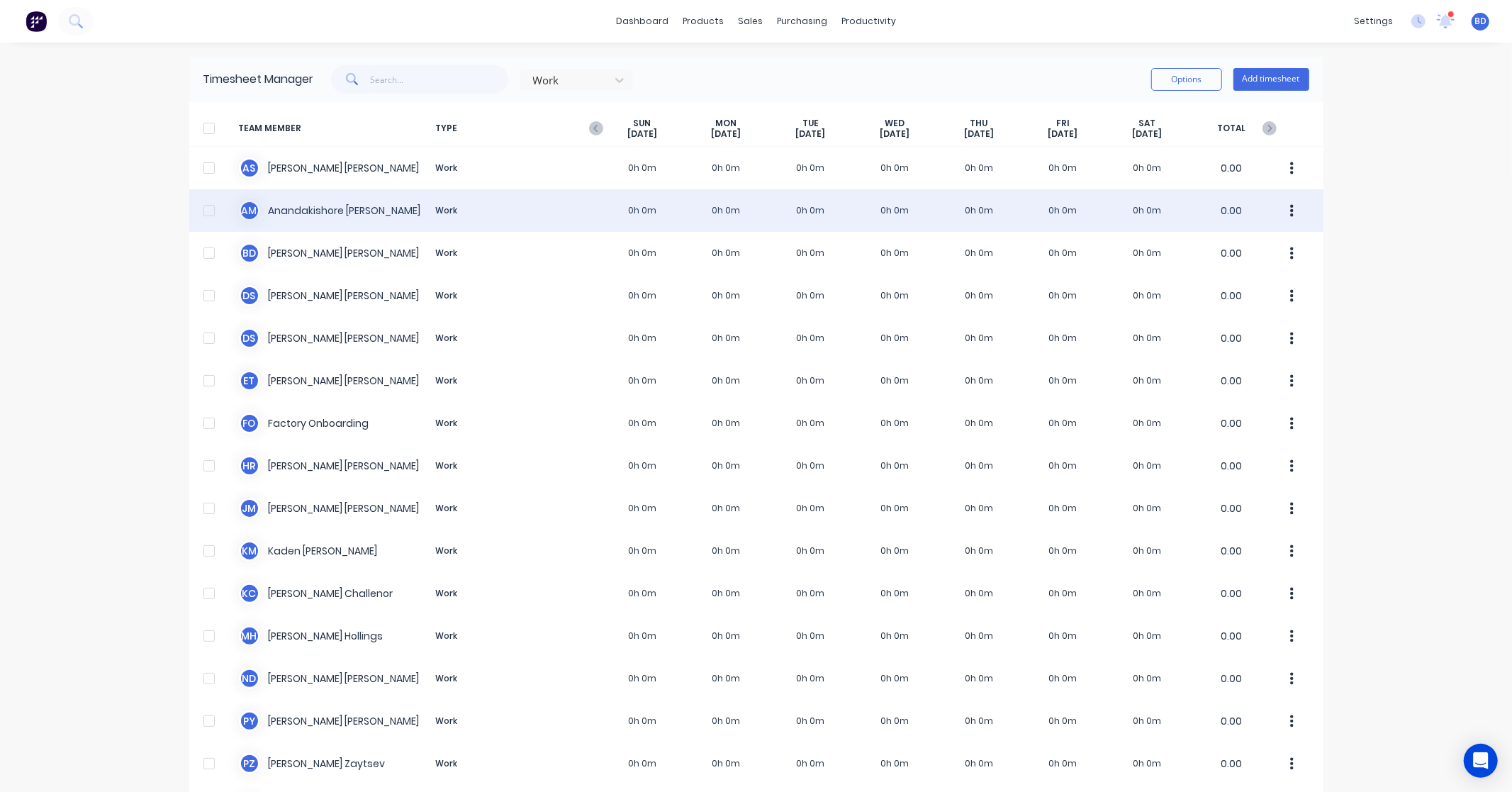
click at [289, 211] on div "A M Anandakishore Marothi Work 0h 0m 0h 0m 0h 0m 0h 0m 0h 0m 0h 0m 0h 0m 0.00" at bounding box center [756, 210] width 1134 height 42
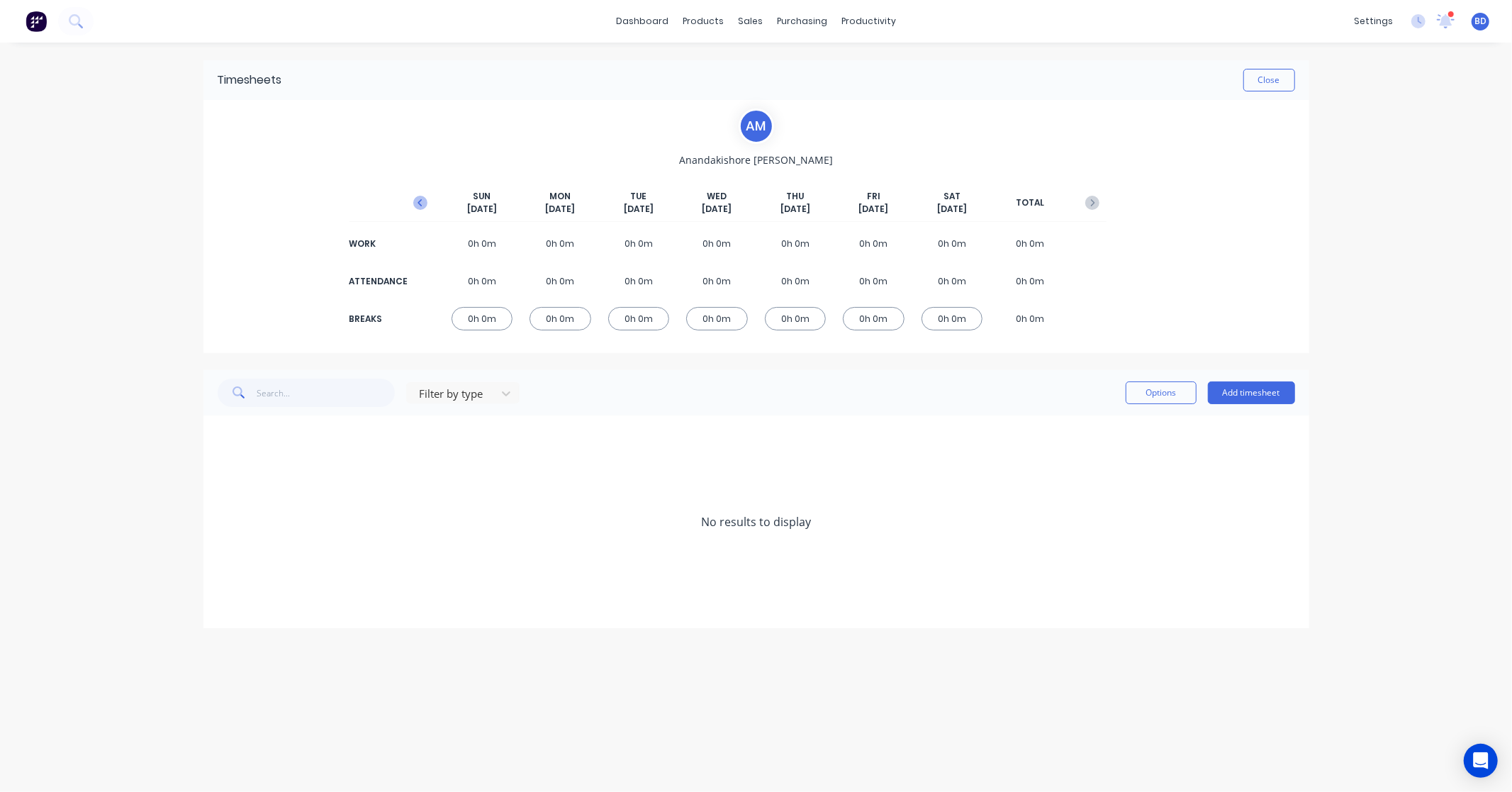
click at [420, 203] on icon "button" at bounding box center [420, 203] width 14 height 14
click at [1242, 400] on button "Add timesheet" at bounding box center [1252, 392] width 87 height 22
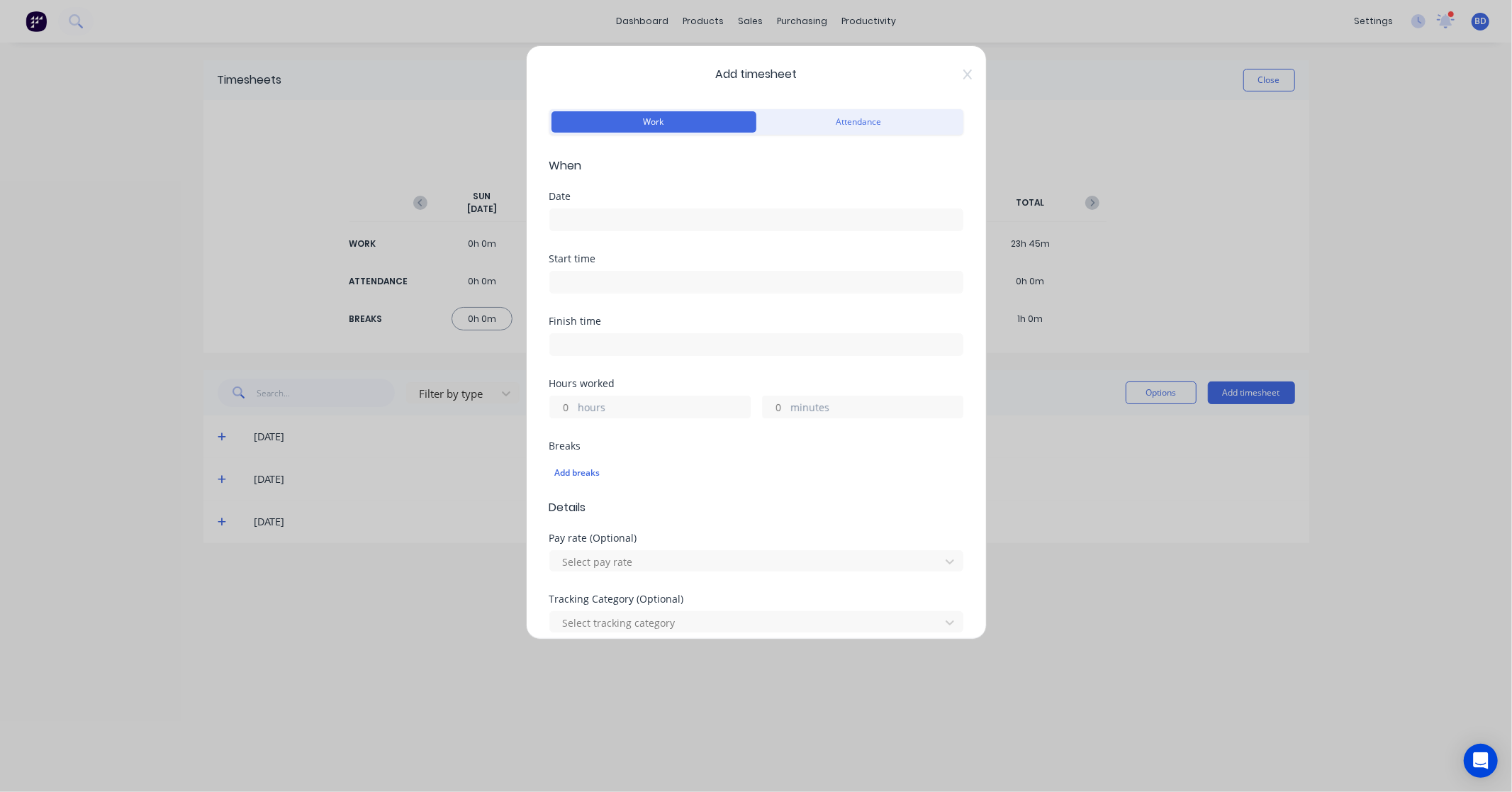
click at [638, 218] on input at bounding box center [756, 219] width 412 height 22
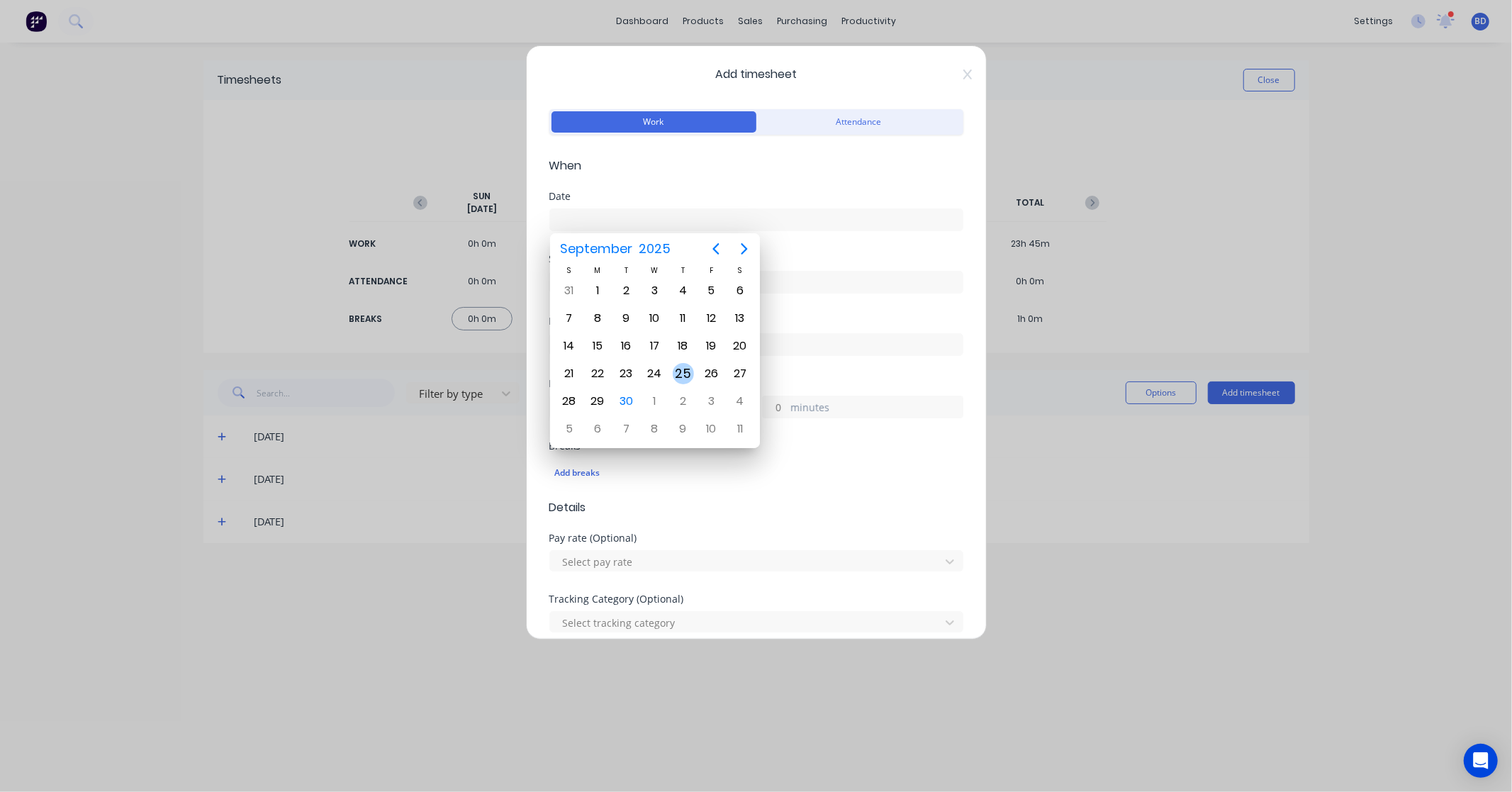
click at [685, 372] on div "25" at bounding box center [683, 373] width 22 height 22
type input "25/09/2025"
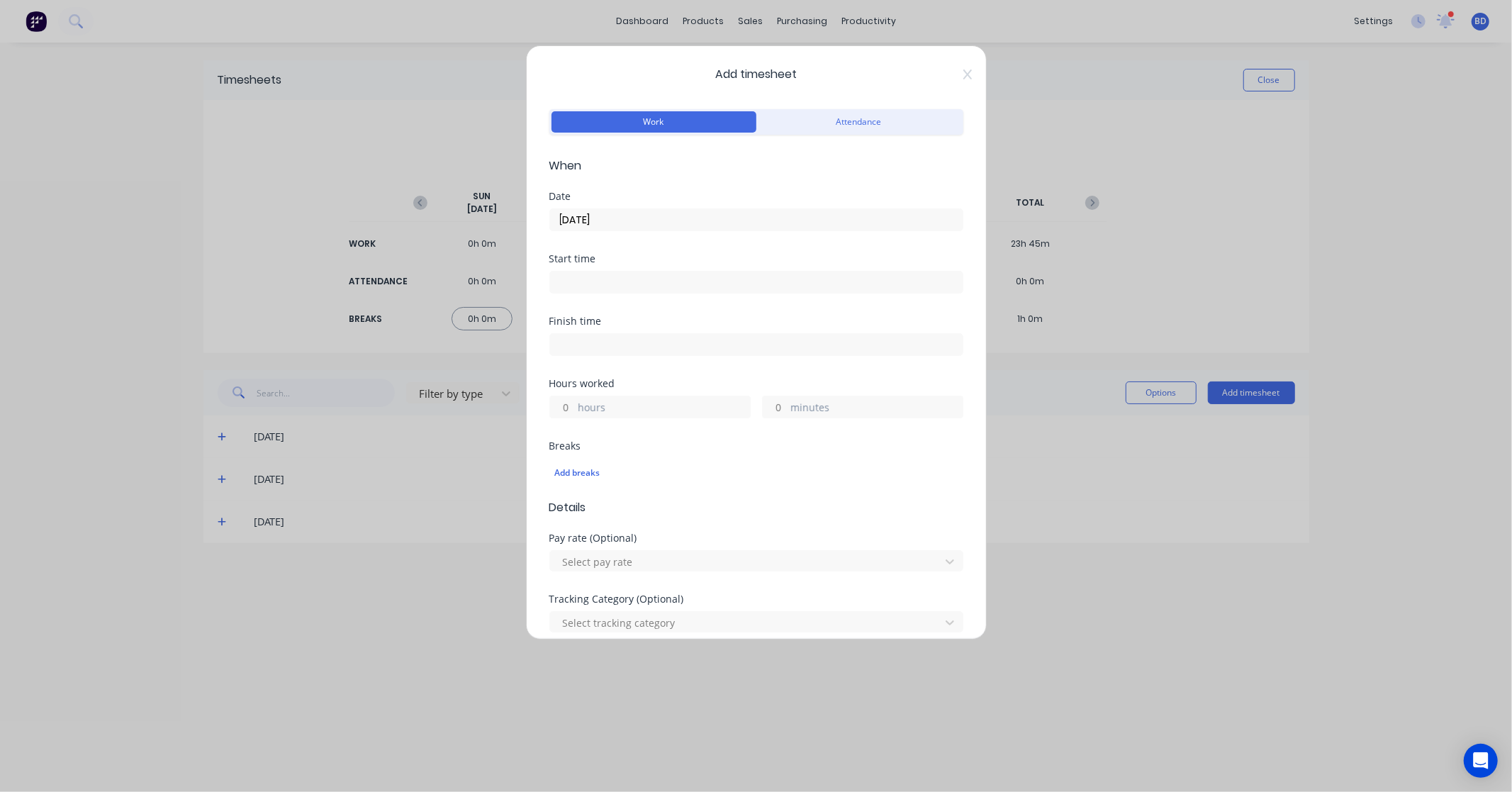
click at [678, 280] on input at bounding box center [756, 282] width 412 height 22
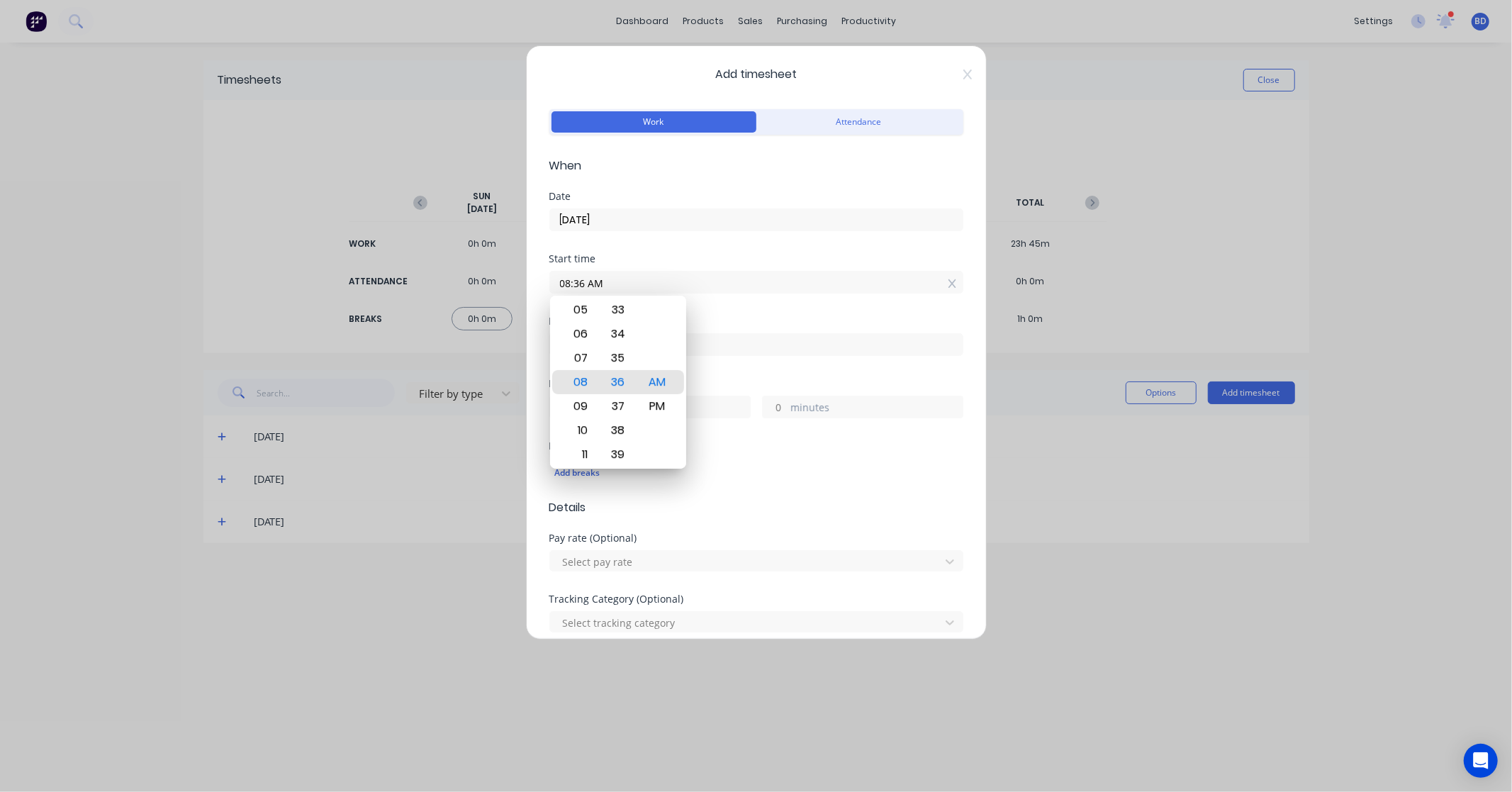
drag, startPoint x: 682, startPoint y: 282, endPoint x: 396, endPoint y: 275, distance: 286.1
click at [396, 275] on div "Add timesheet Work Attendance When Date 25/09/2025 Start time 08:36 AM Finish t…" at bounding box center [756, 396] width 1512 height 792
paste input "8:00"
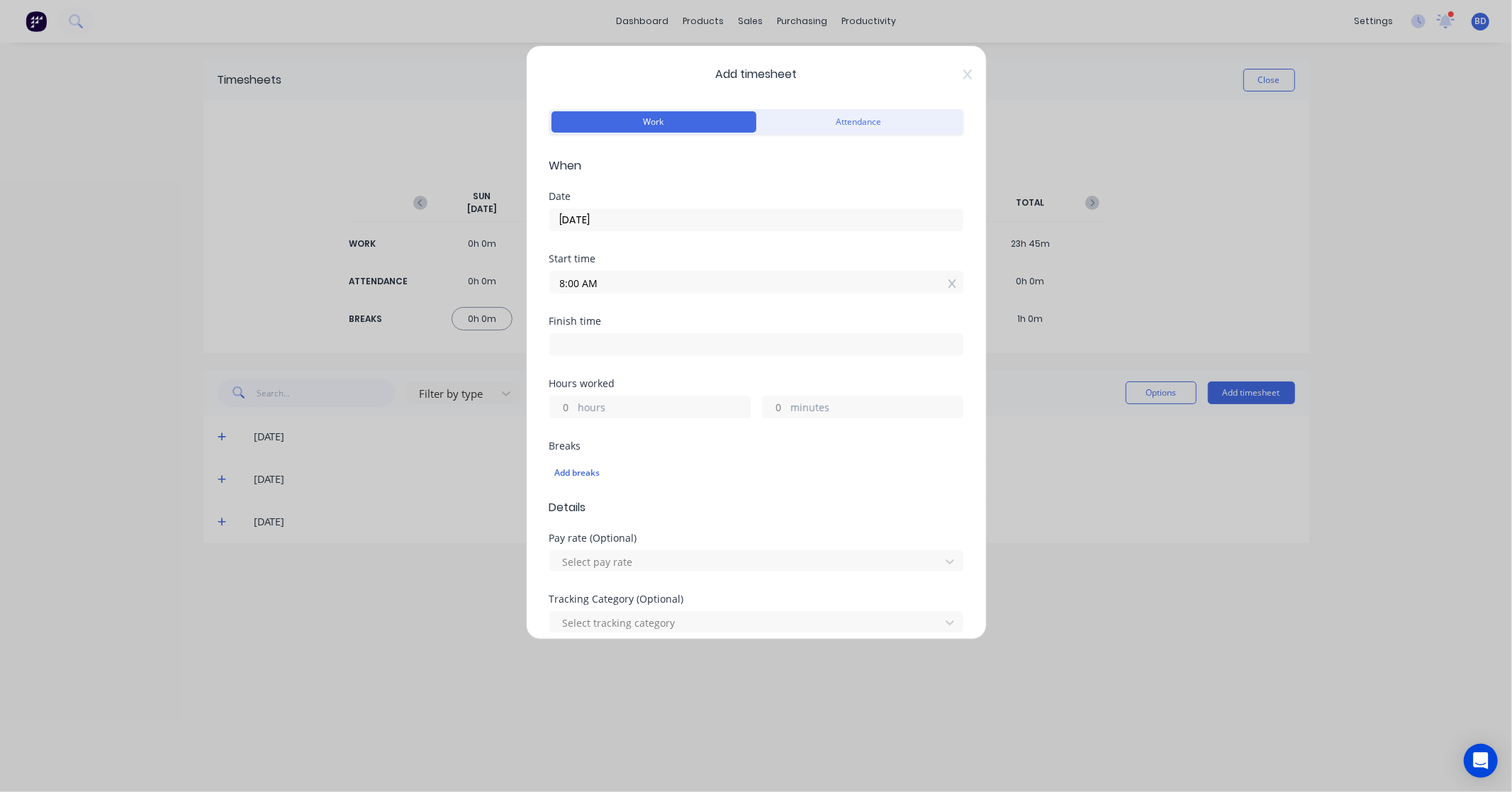
type input "08:00 AM"
click at [720, 348] on input at bounding box center [756, 344] width 412 height 22
type input "08:36 AM"
type input "0"
type input "36"
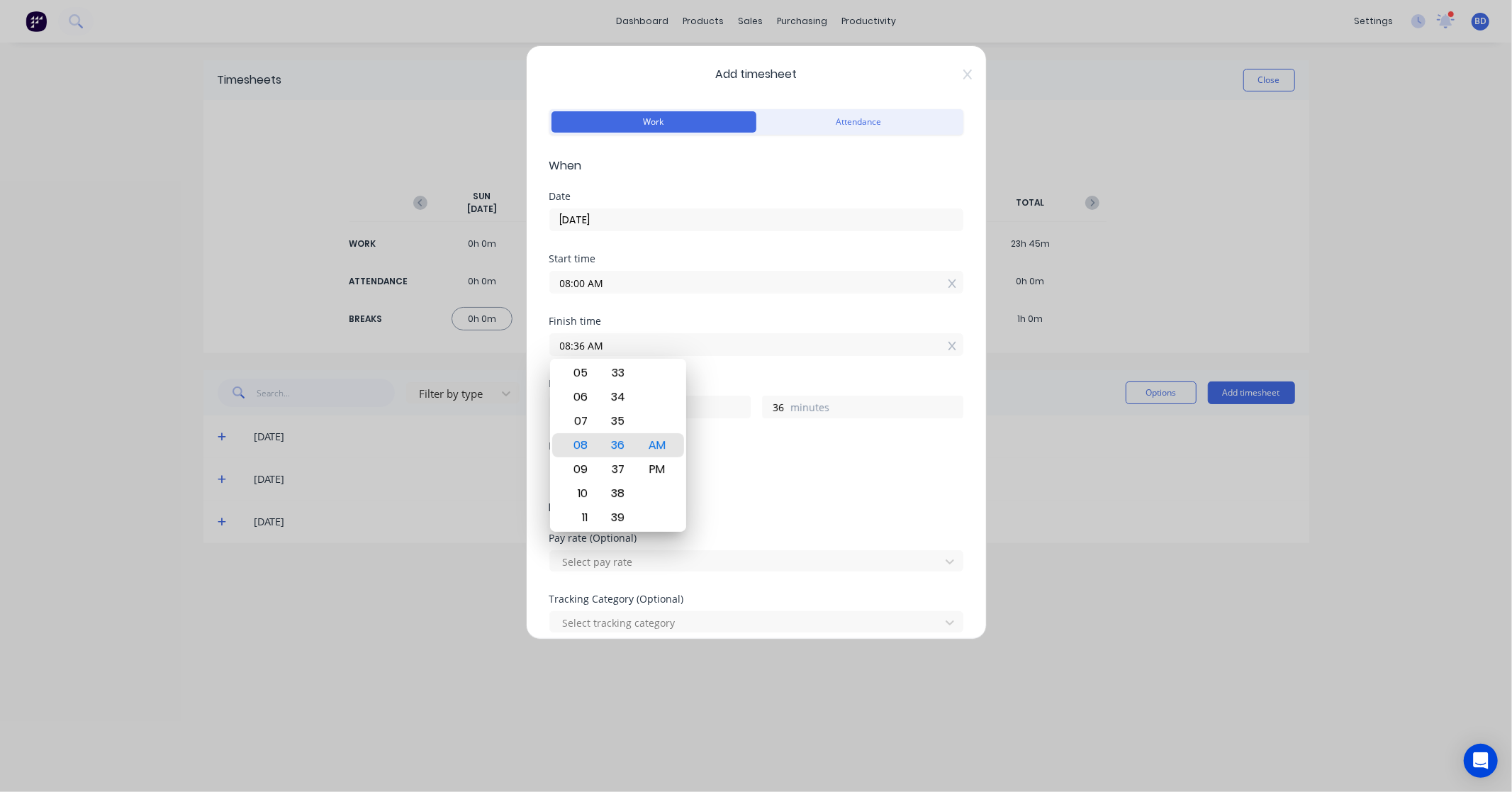
drag, startPoint x: 738, startPoint y: 344, endPoint x: 504, endPoint y: 362, distance: 234.7
click at [504, 362] on div "Add timesheet Work Attendance When Date 25/09/2025 Start time 08:00 AM Finish t…" at bounding box center [756, 396] width 1512 height 792
paste input "4:30 P"
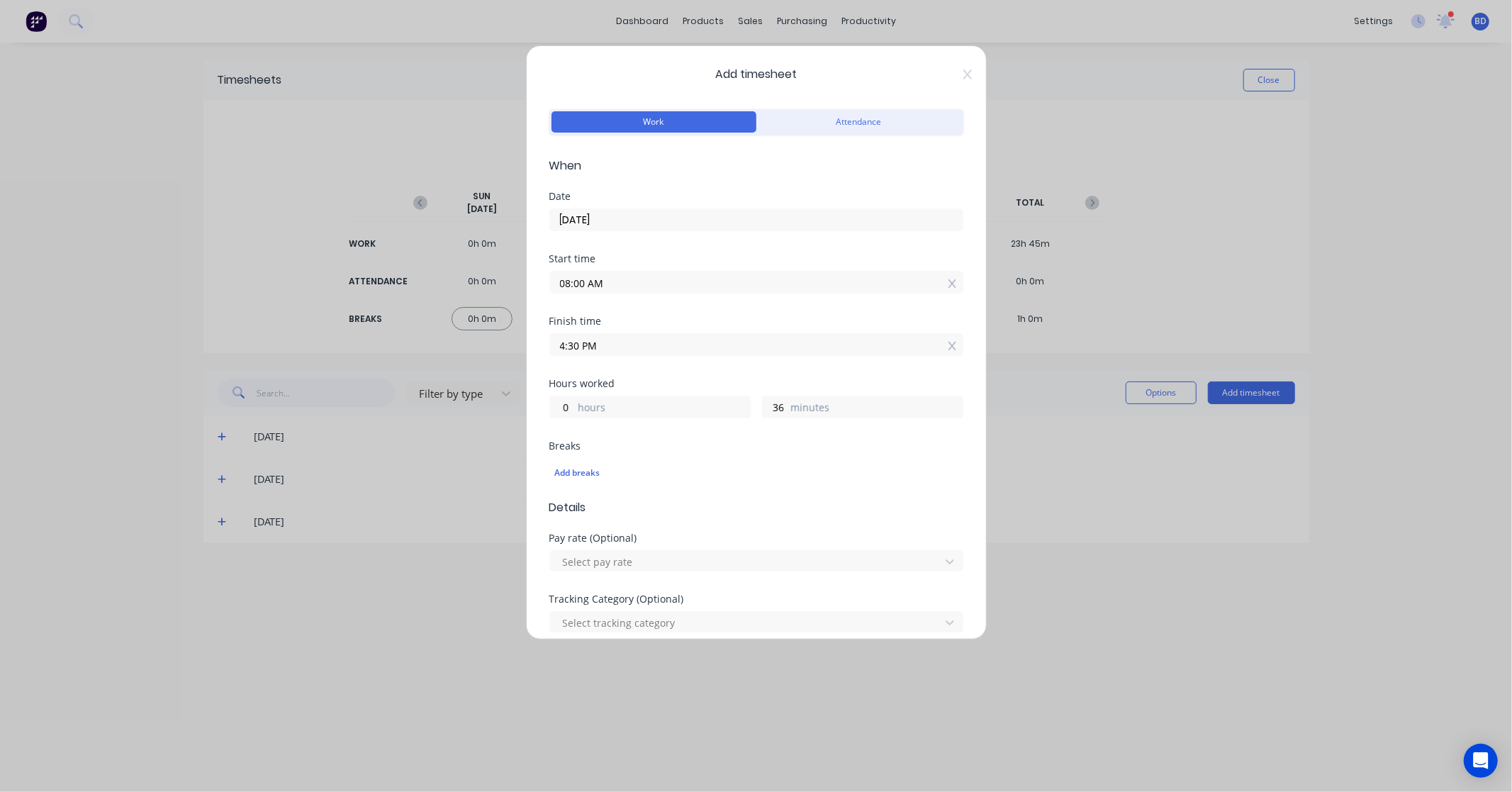
type input "04:30 PM"
type input "8"
type input "30"
click at [672, 379] on div "Hours worked" at bounding box center [756, 384] width 414 height 10
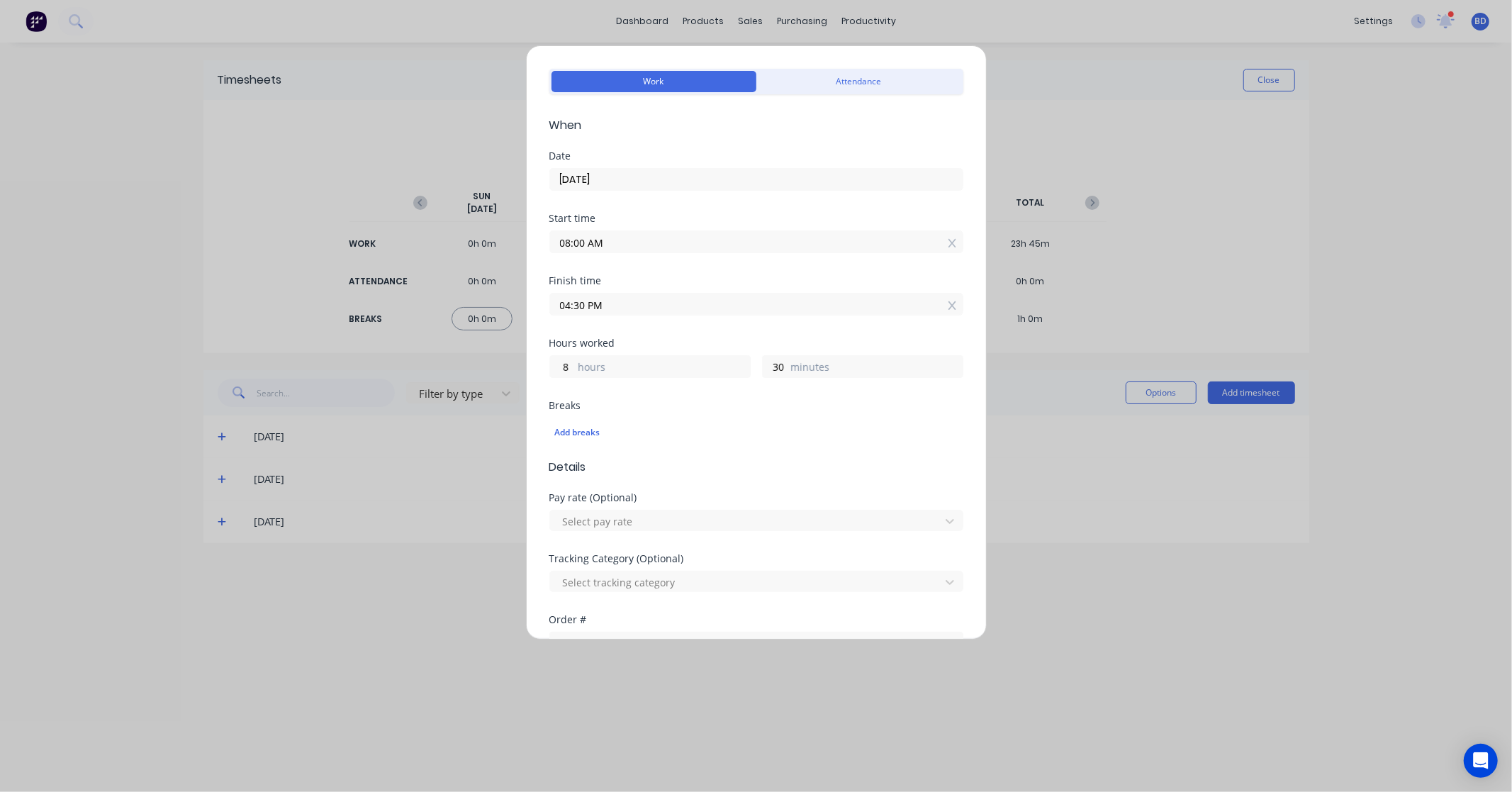
scroll to position [236, 0]
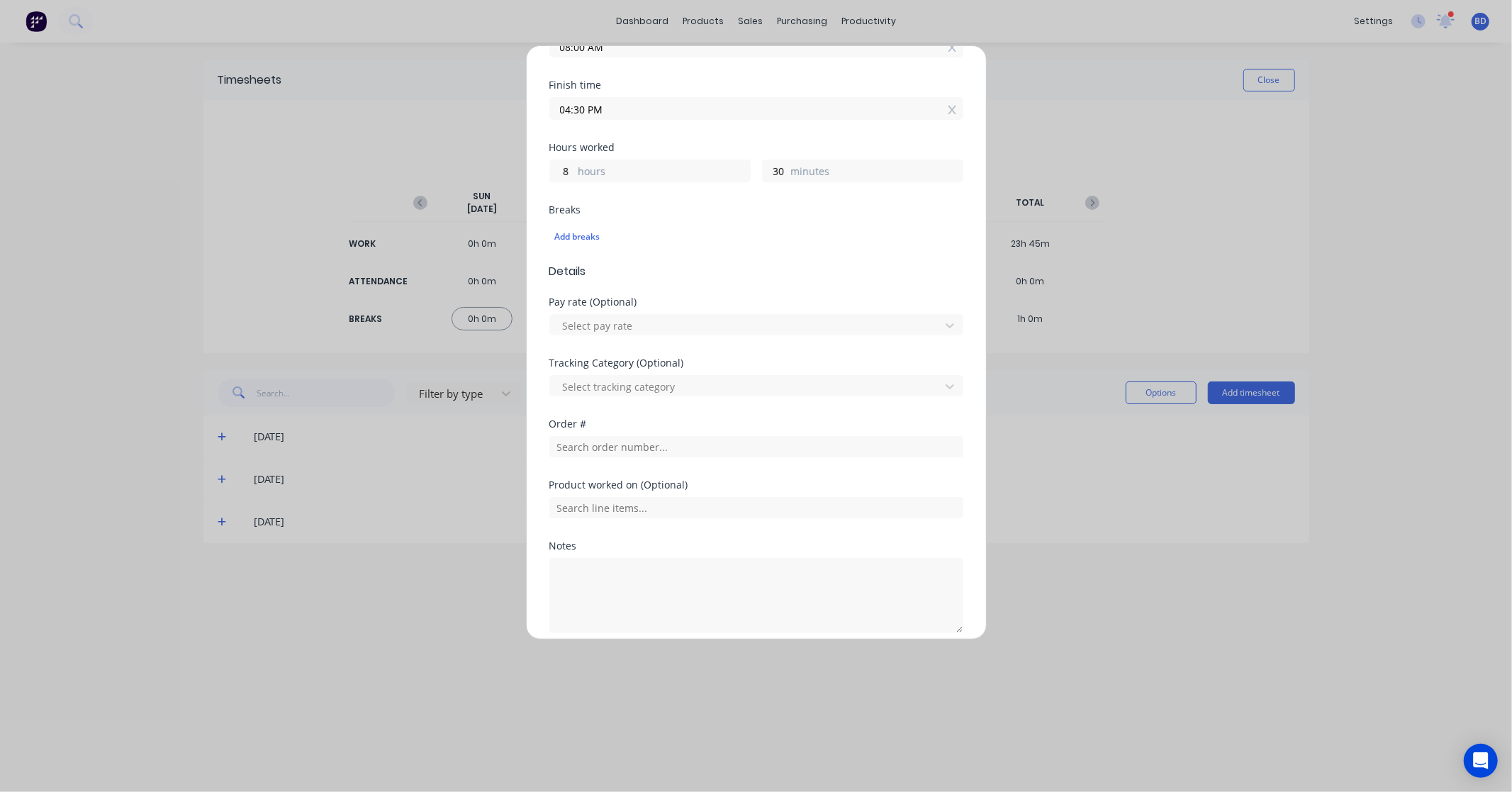
click at [581, 223] on div "Add breaks" at bounding box center [756, 236] width 414 height 30
click at [579, 235] on div "Add breaks" at bounding box center [756, 236] width 403 height 18
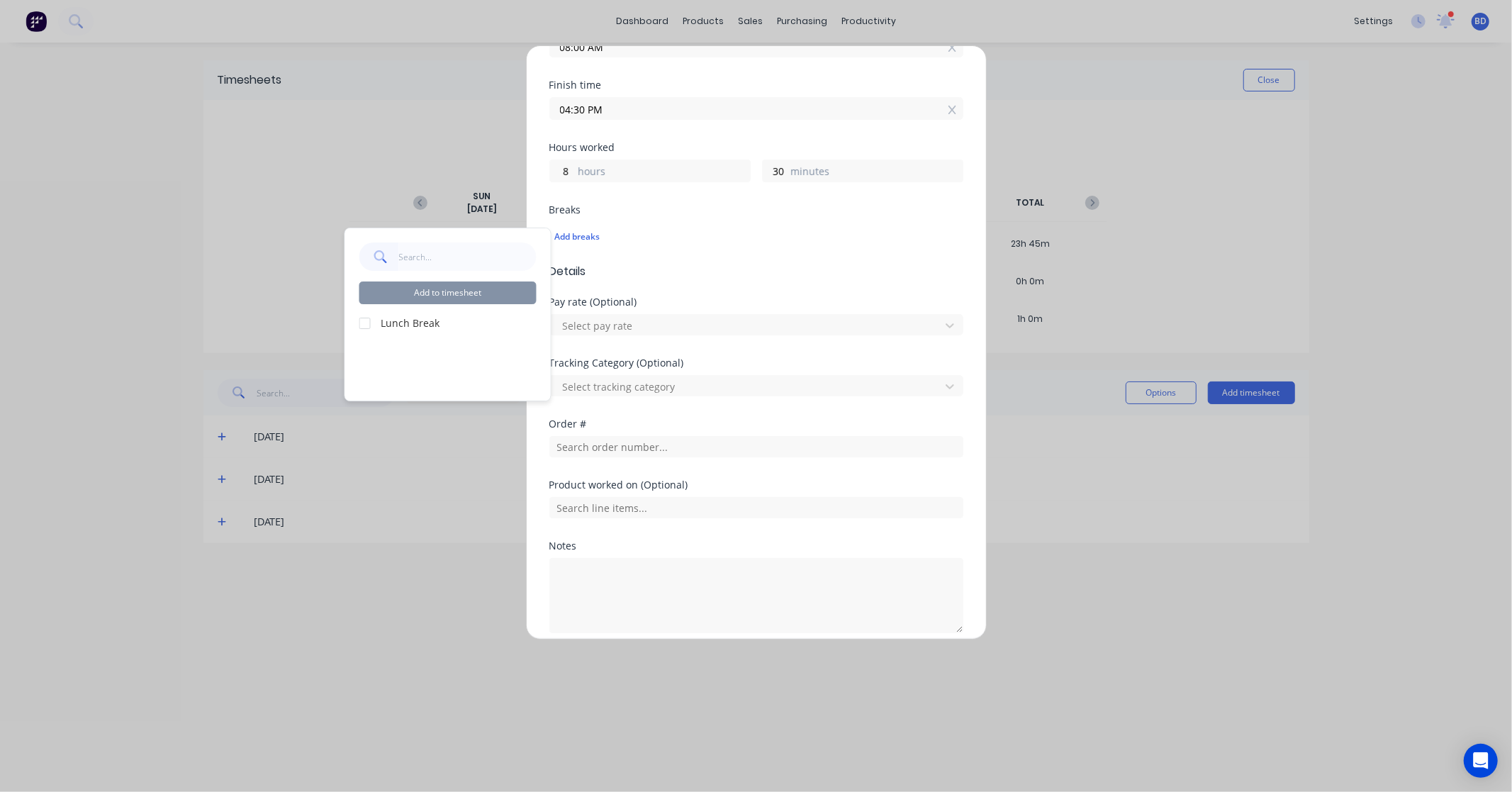
click at [394, 318] on label "Lunch Break" at bounding box center [459, 323] width 155 height 15
click at [360, 324] on div at bounding box center [364, 323] width 28 height 28
click at [476, 298] on button "Add to timesheet" at bounding box center [448, 292] width 177 height 22
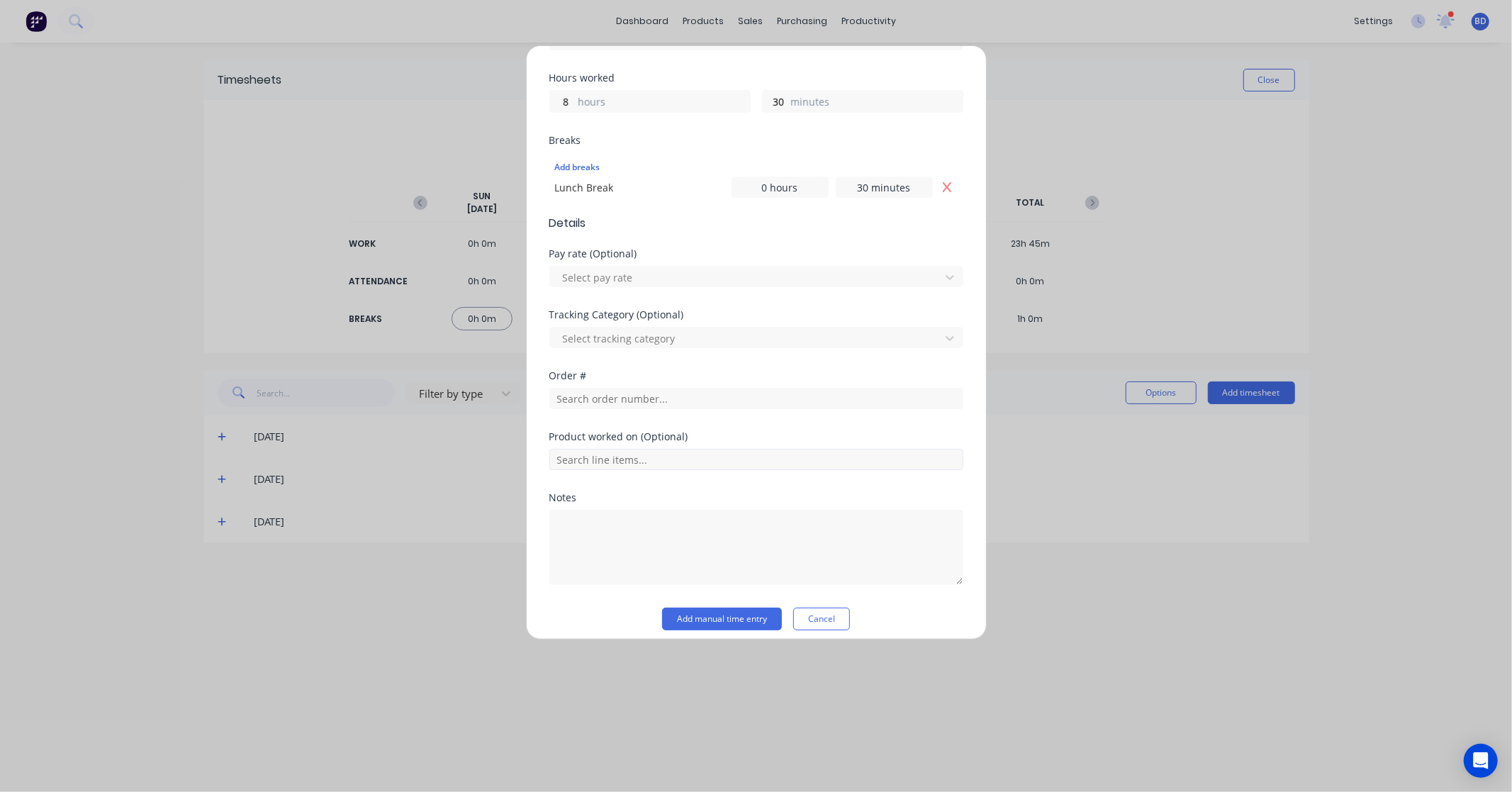
scroll to position [316, 0]
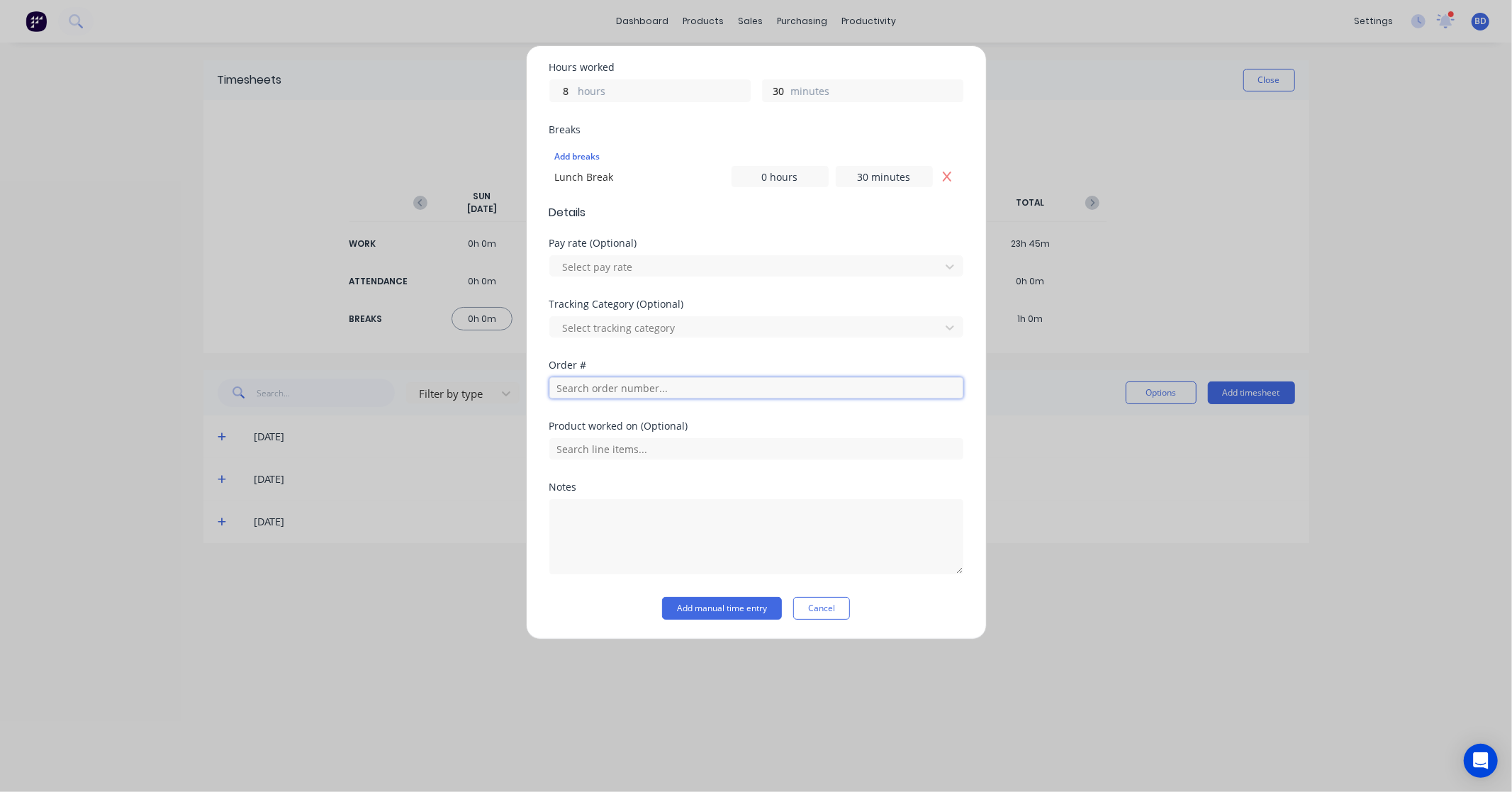
click at [581, 390] on input "text" at bounding box center [756, 388] width 414 height 22
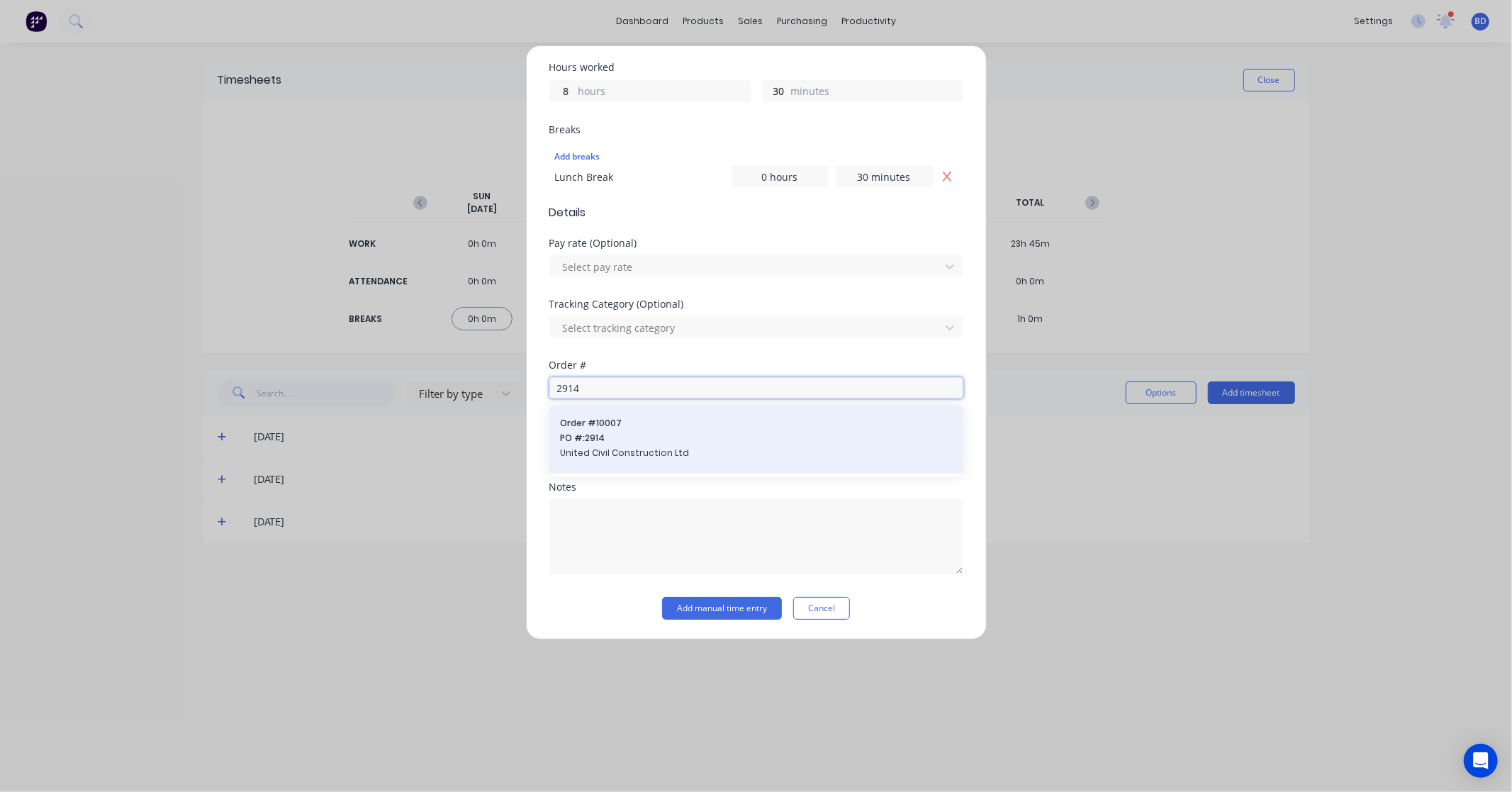
type input "2914"
click at [609, 452] on span "United Civil Construction Ltd" at bounding box center [756, 453] width 392 height 13
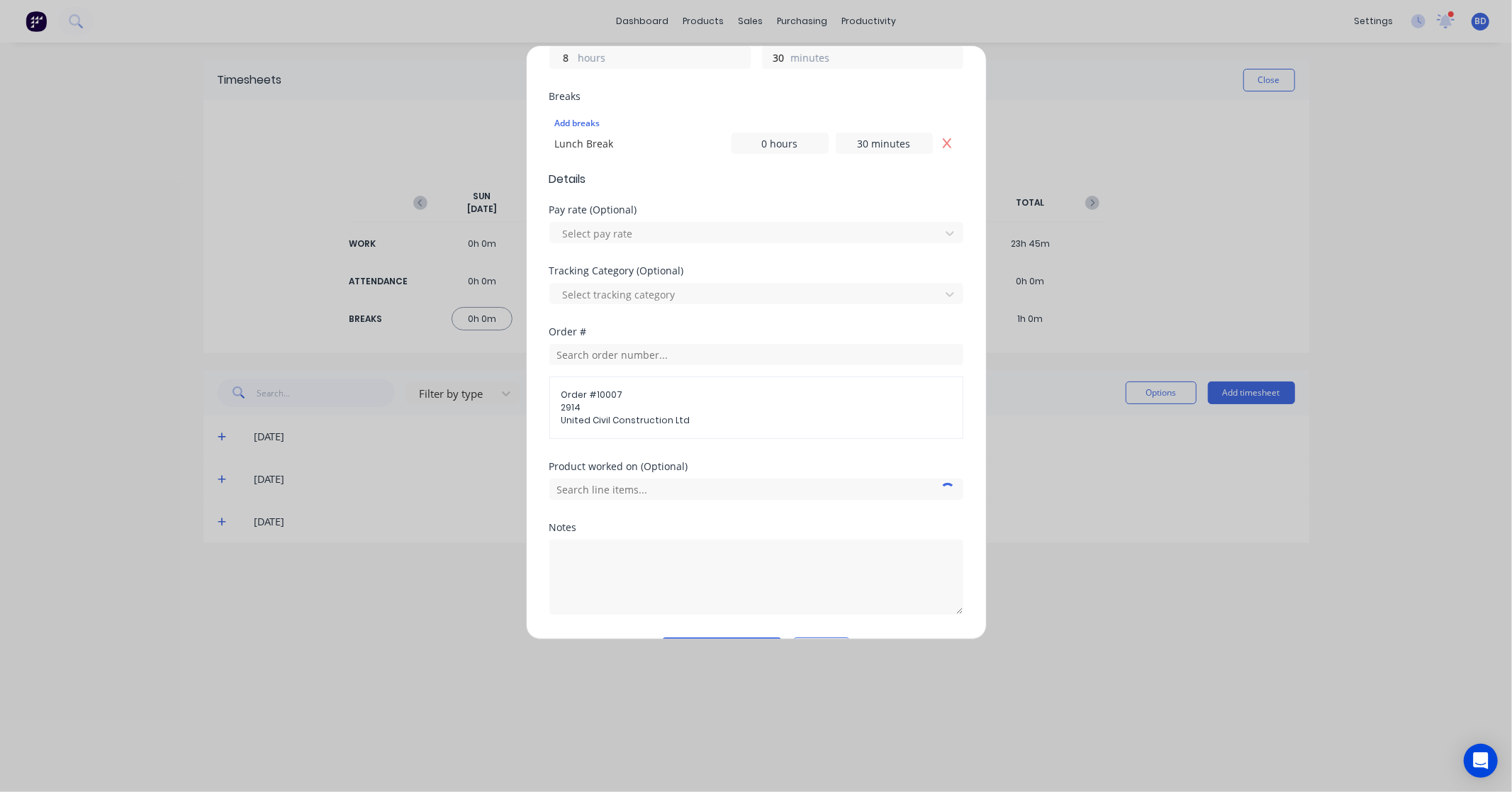
scroll to position [391, 0]
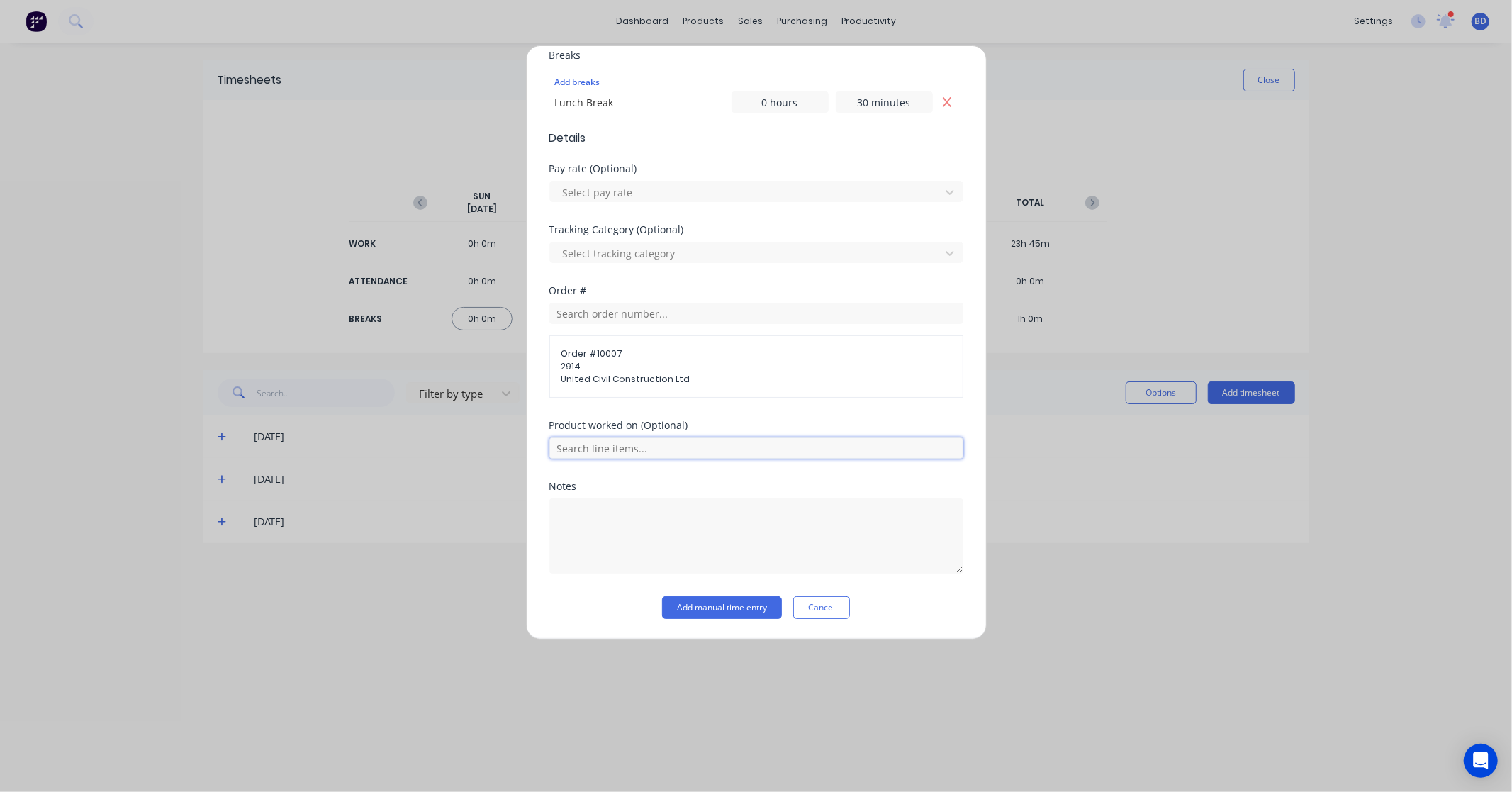
click at [646, 444] on input "text" at bounding box center [756, 448] width 414 height 22
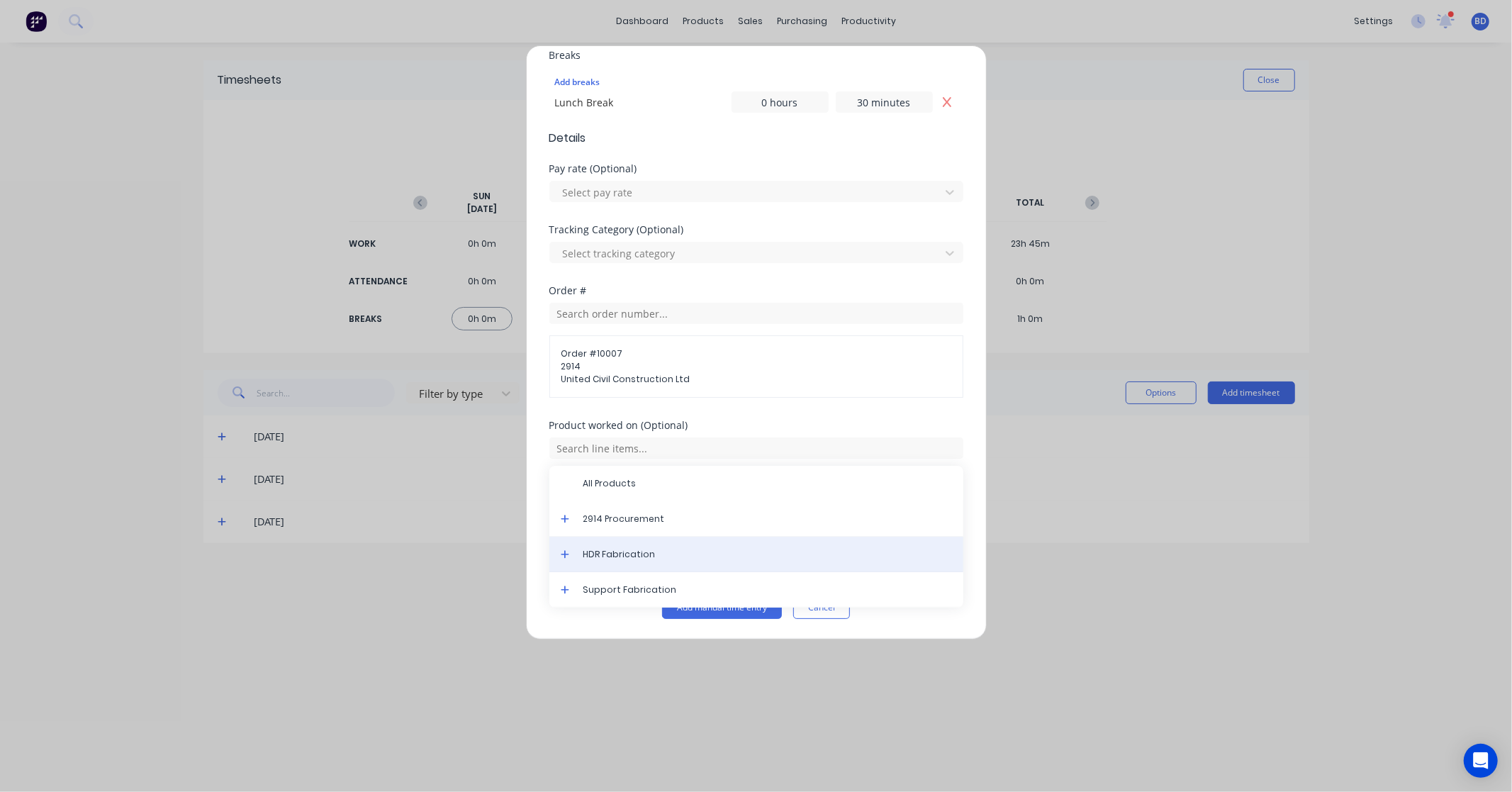
click at [648, 554] on span "HDR Fabrication" at bounding box center [768, 554] width 368 height 13
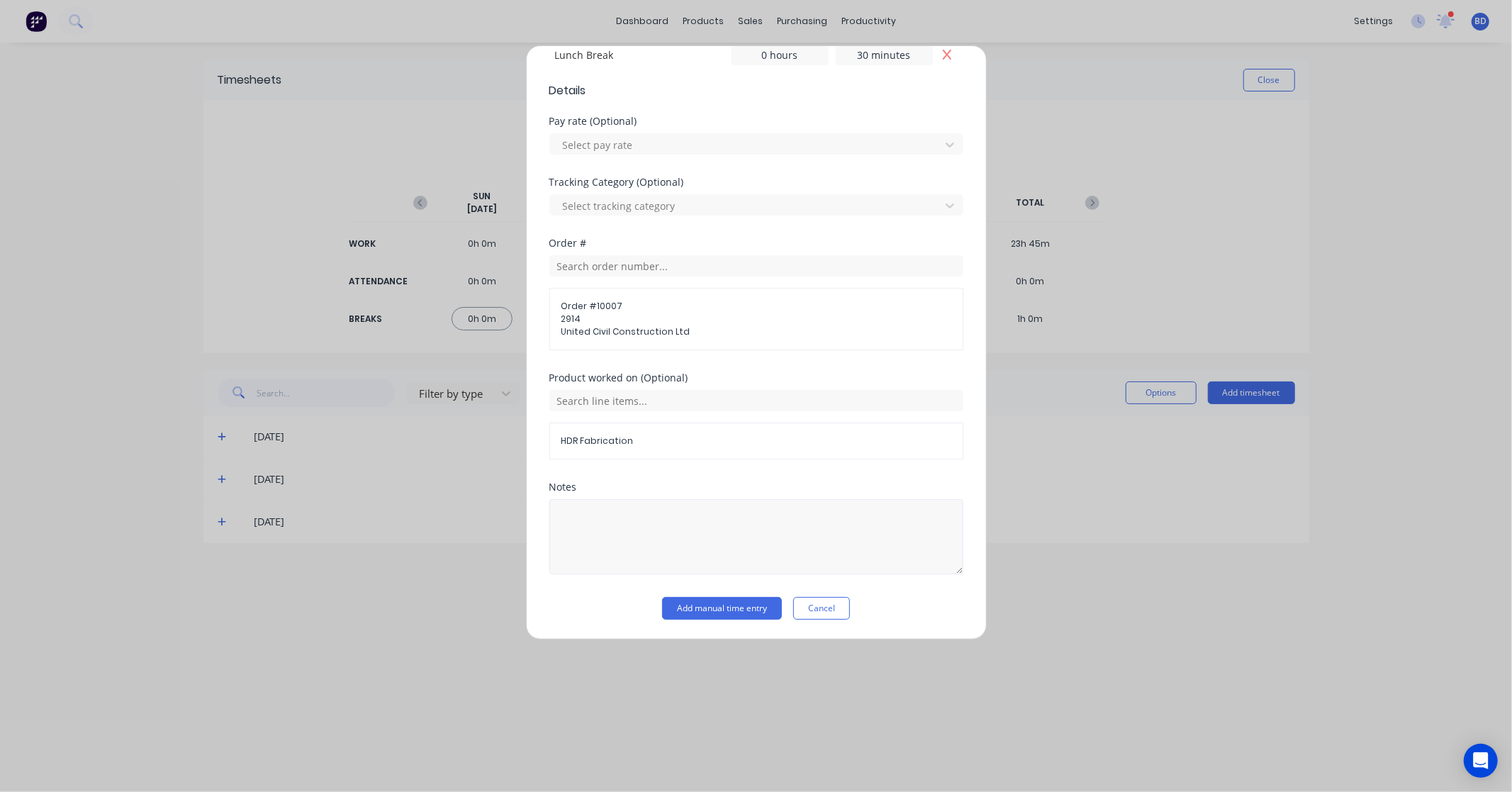
scroll to position [440, 0]
click at [738, 615] on button "Add manual time entry" at bounding box center [722, 608] width 120 height 22
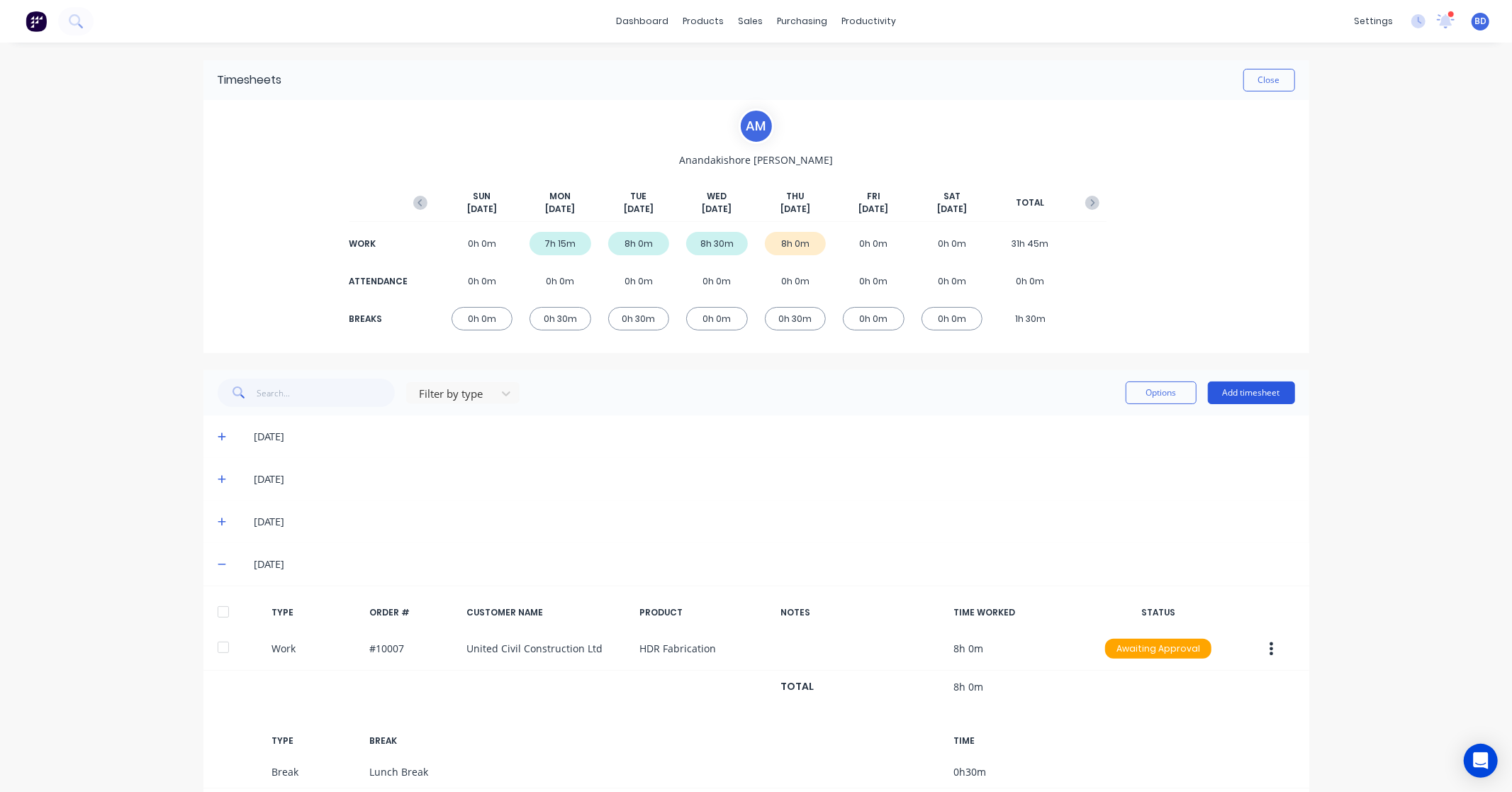
click at [1245, 392] on button "Add timesheet" at bounding box center [1252, 392] width 87 height 22
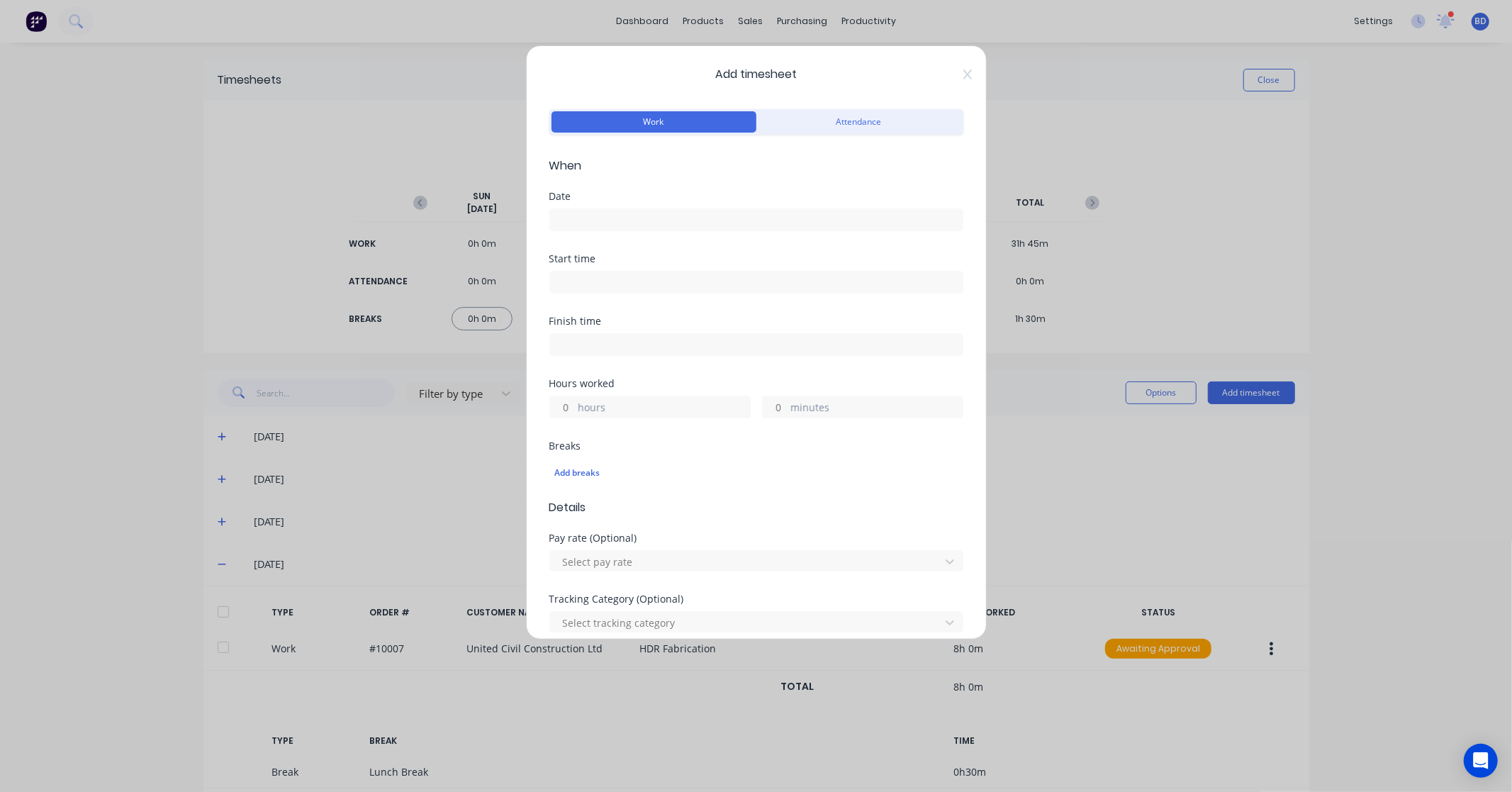
click at [639, 285] on input at bounding box center [756, 282] width 412 height 22
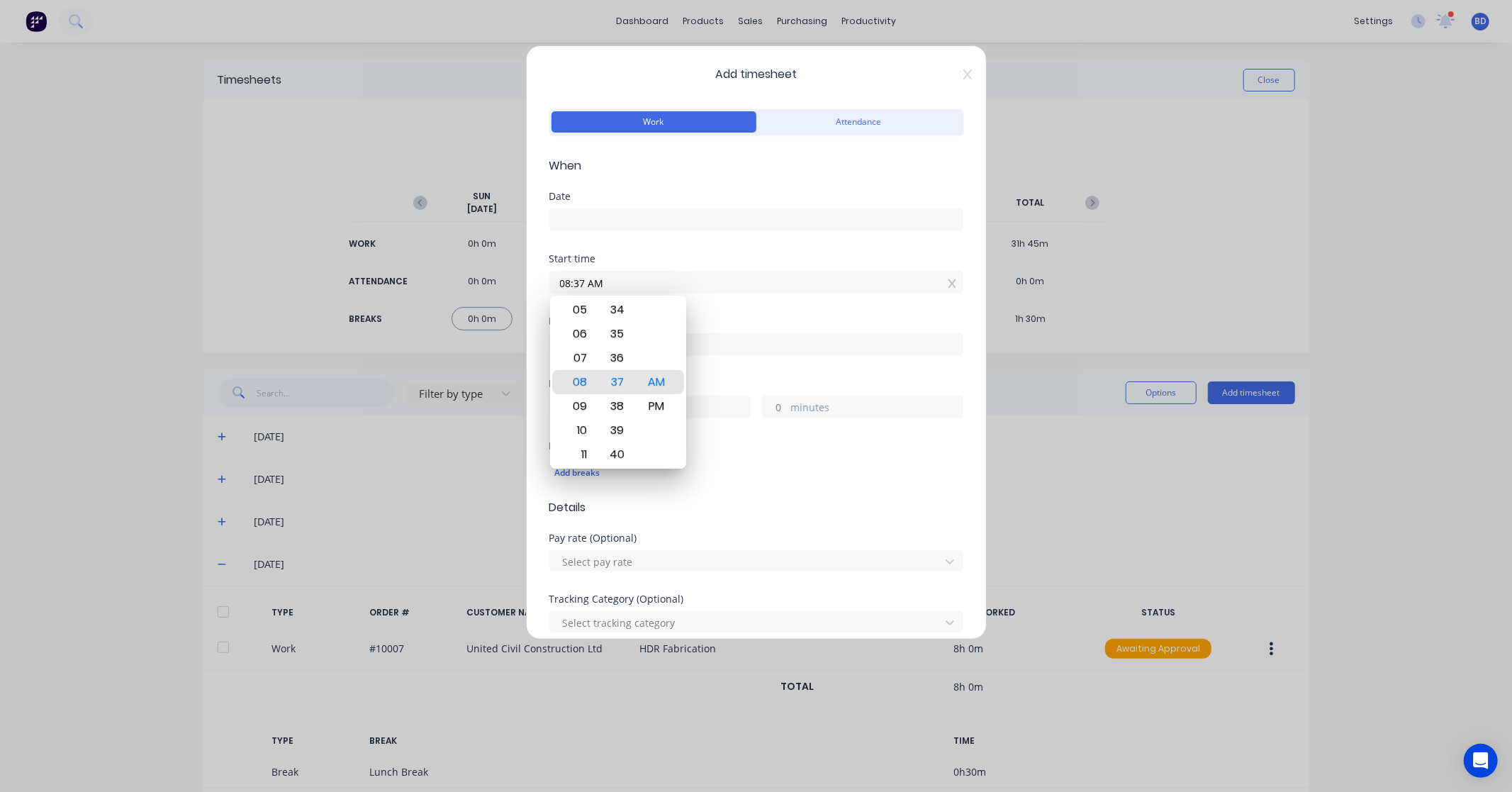
drag, startPoint x: 672, startPoint y: 286, endPoint x: 419, endPoint y: 286, distance: 253.0
click at [419, 286] on div "Add timesheet Work Attendance When Date Start time 08:37 AM Finish time Hours w…" at bounding box center [756, 396] width 1512 height 792
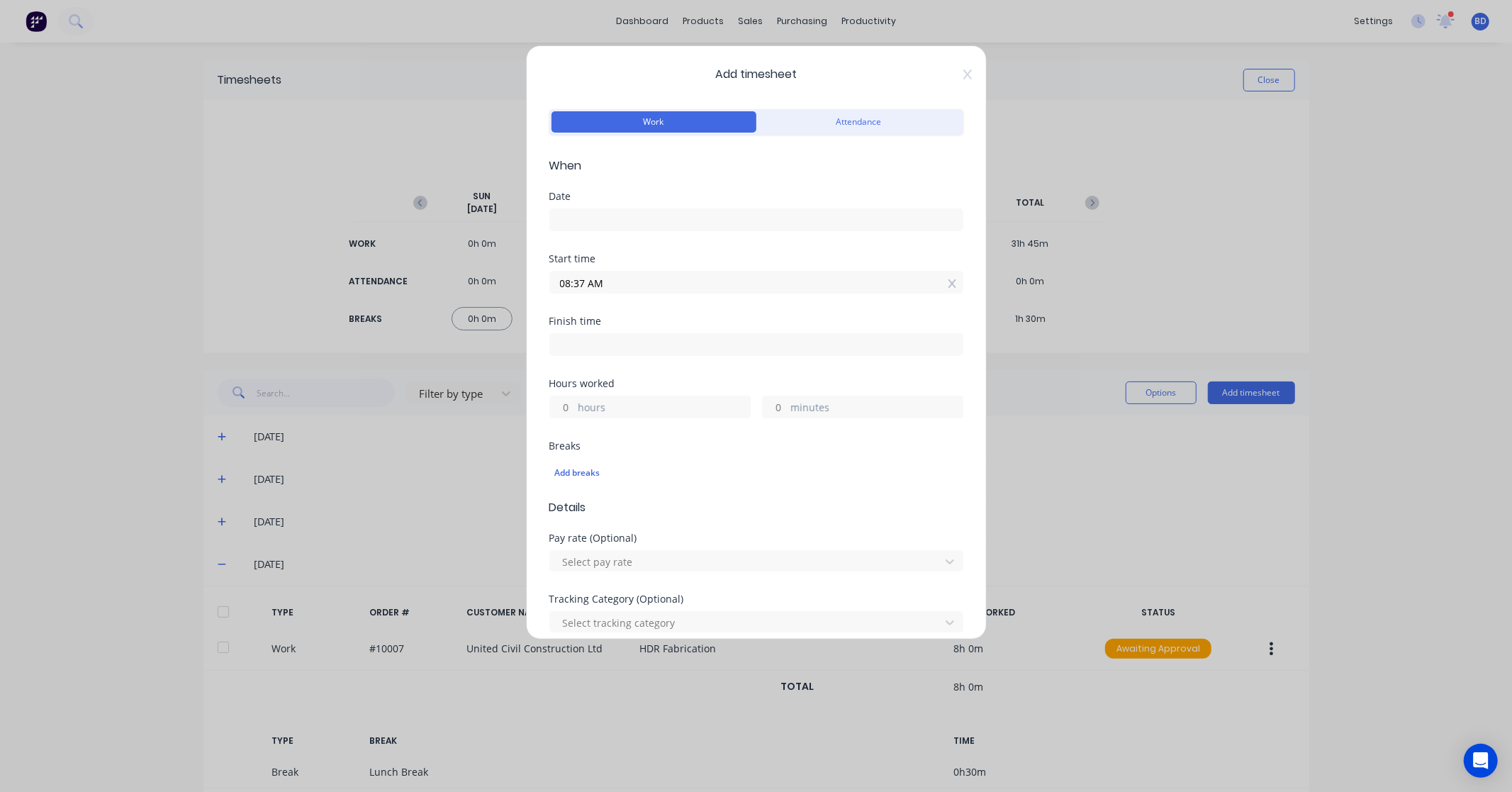
paste input "8:00"
type input "08:00 AM"
click at [624, 219] on input at bounding box center [756, 219] width 412 height 22
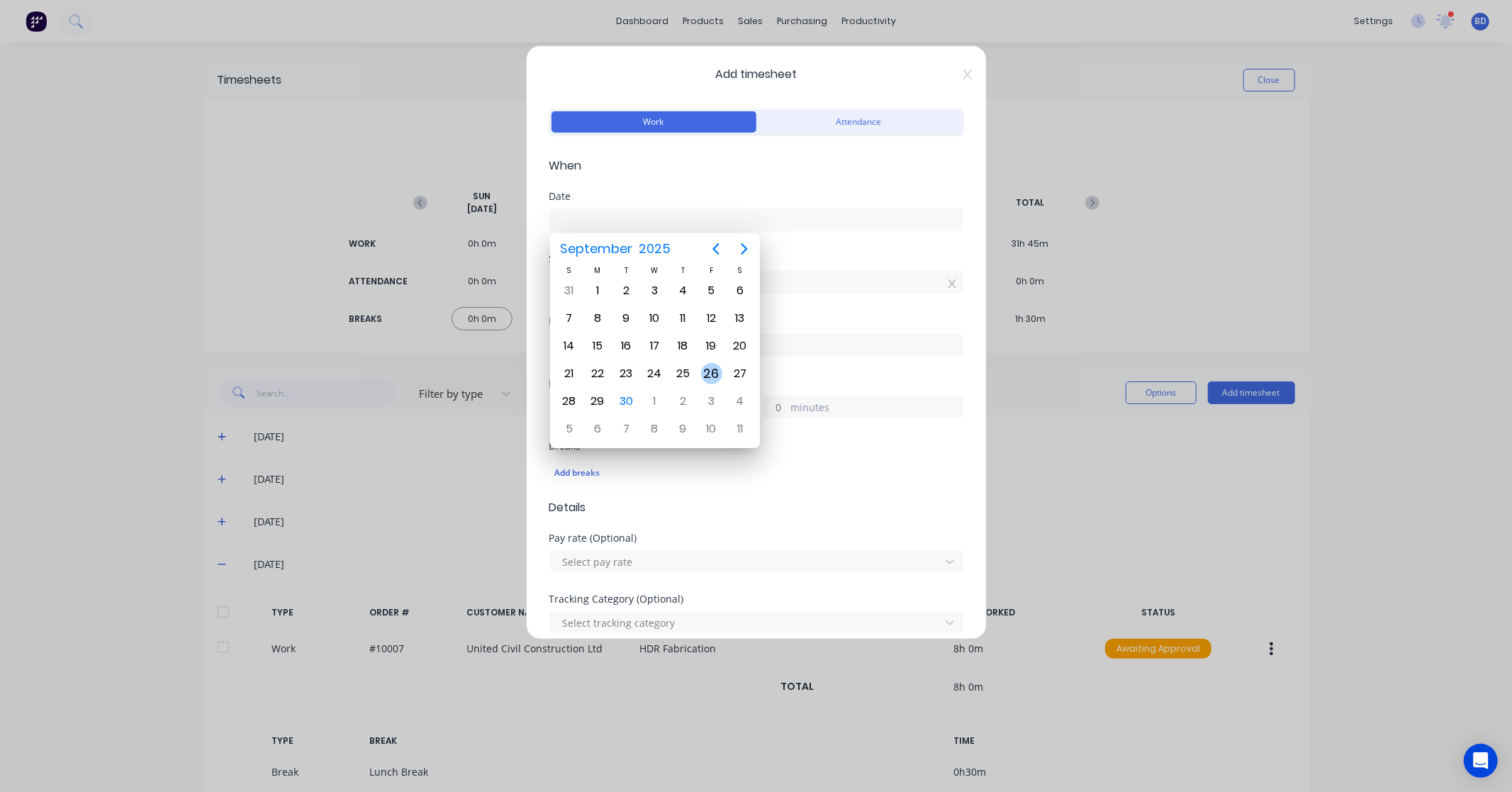
click at [710, 374] on div "26" at bounding box center [712, 373] width 22 height 22
type input "26/09/2025"
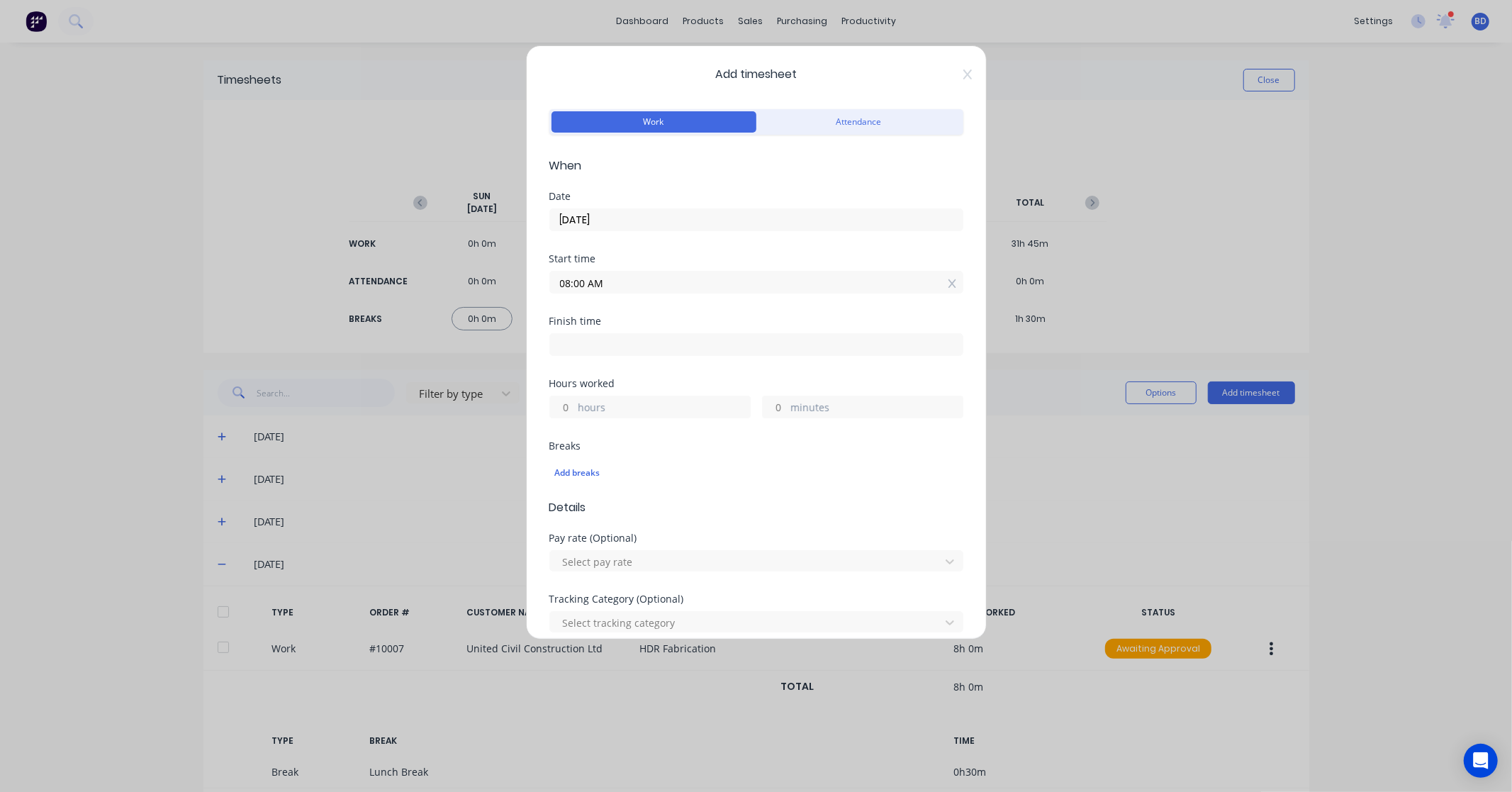
click at [624, 337] on input at bounding box center [756, 344] width 412 height 22
type input "08:37 AM"
type input "0"
type input "37"
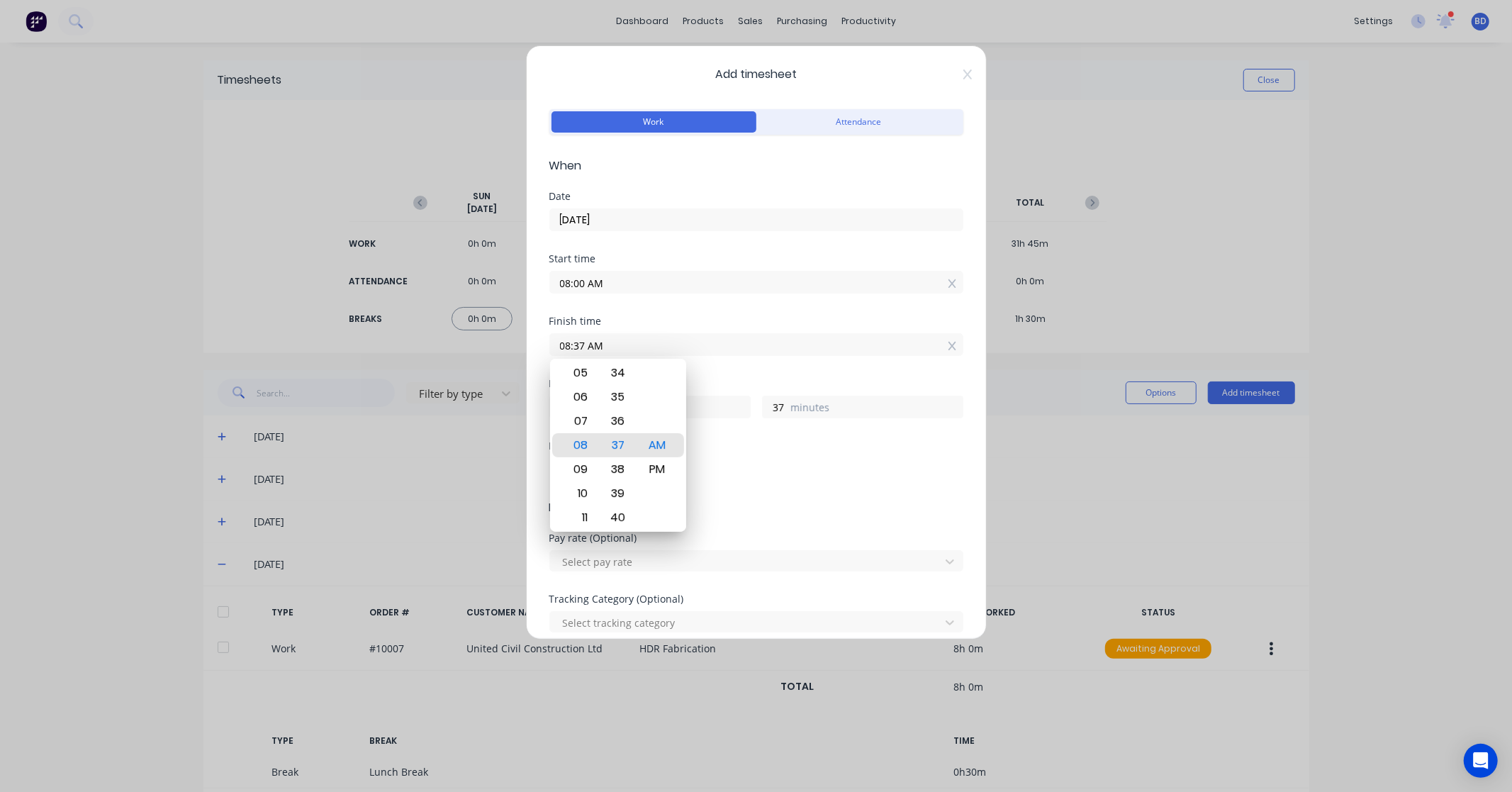
drag, startPoint x: 664, startPoint y: 342, endPoint x: 440, endPoint y: 349, distance: 224.1
click at [440, 349] on div "Add timesheet Work Attendance When Date 26/09/2025 Start time 08:00 AM Finish t…" at bounding box center [756, 396] width 1512 height 792
paste input "4:30 P"
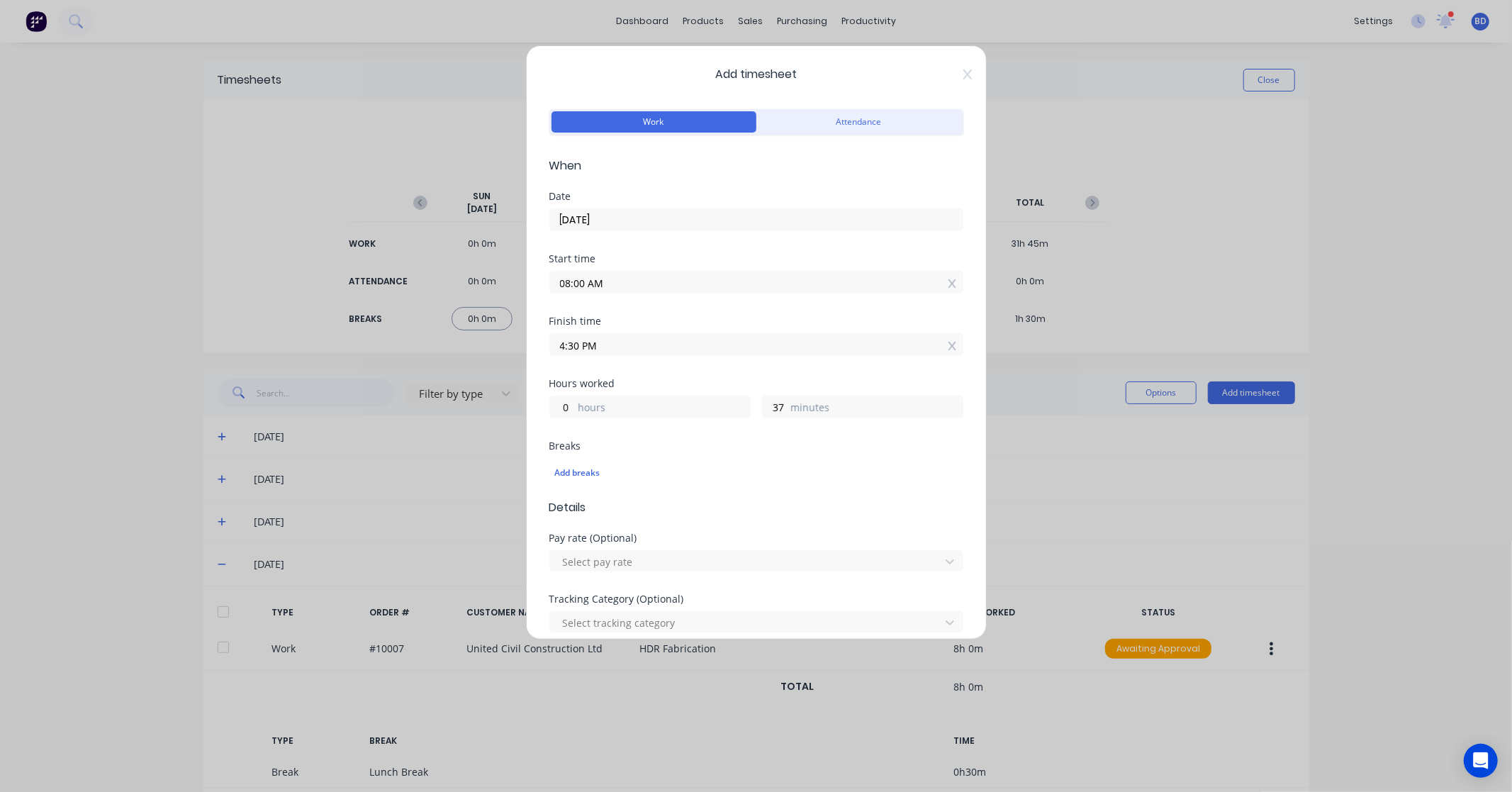
type input "04:30 PM"
type input "8"
type input "30"
click at [754, 386] on div "Hours worked" at bounding box center [756, 384] width 414 height 10
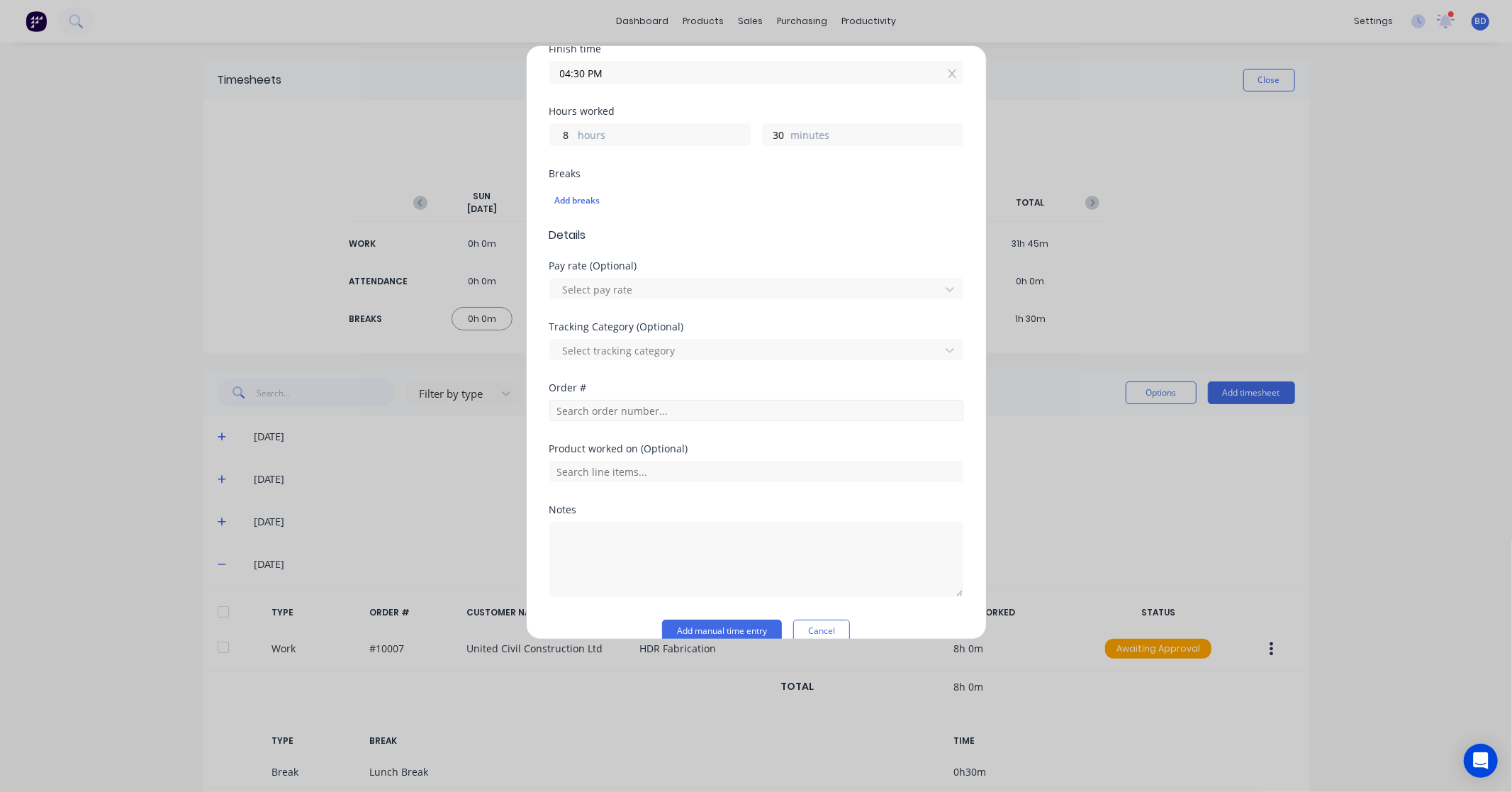
scroll to position [295, 0]
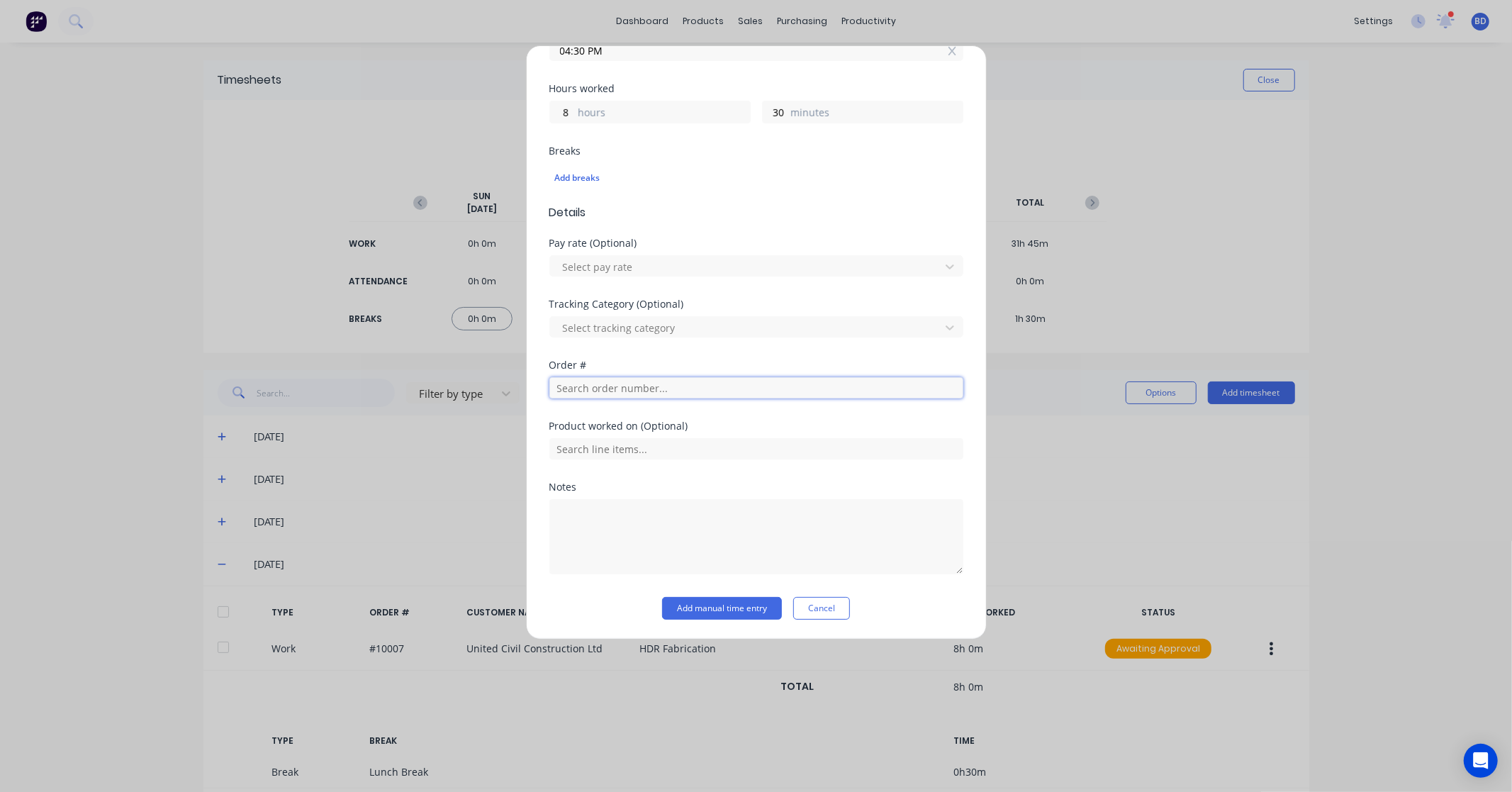
click at [645, 380] on input "text" at bounding box center [756, 388] width 414 height 22
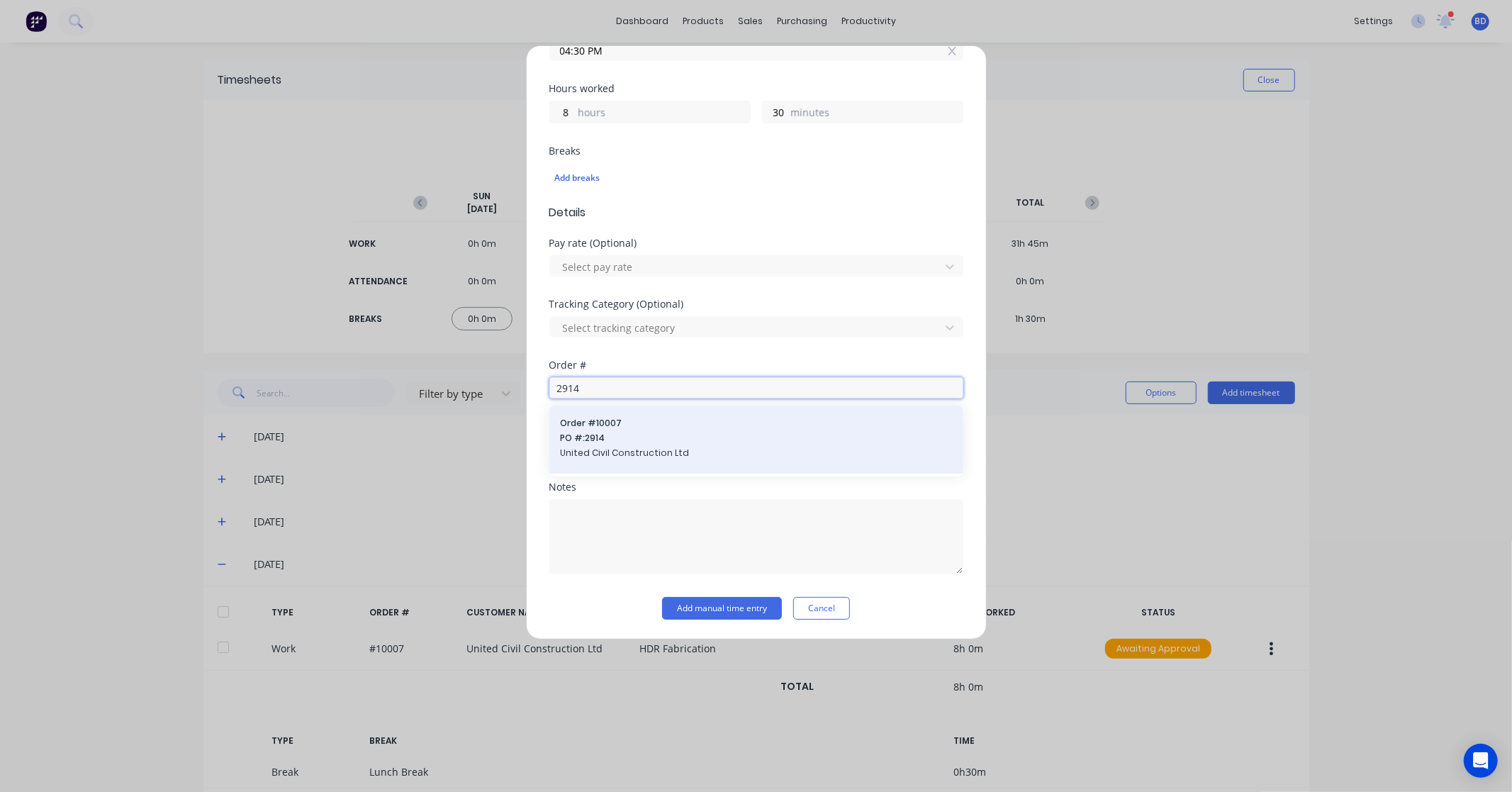
type input "2914"
click at [648, 445] on div "Order # 10007 PO #: 2914 United Civil Construction Ltd" at bounding box center [756, 440] width 392 height 46
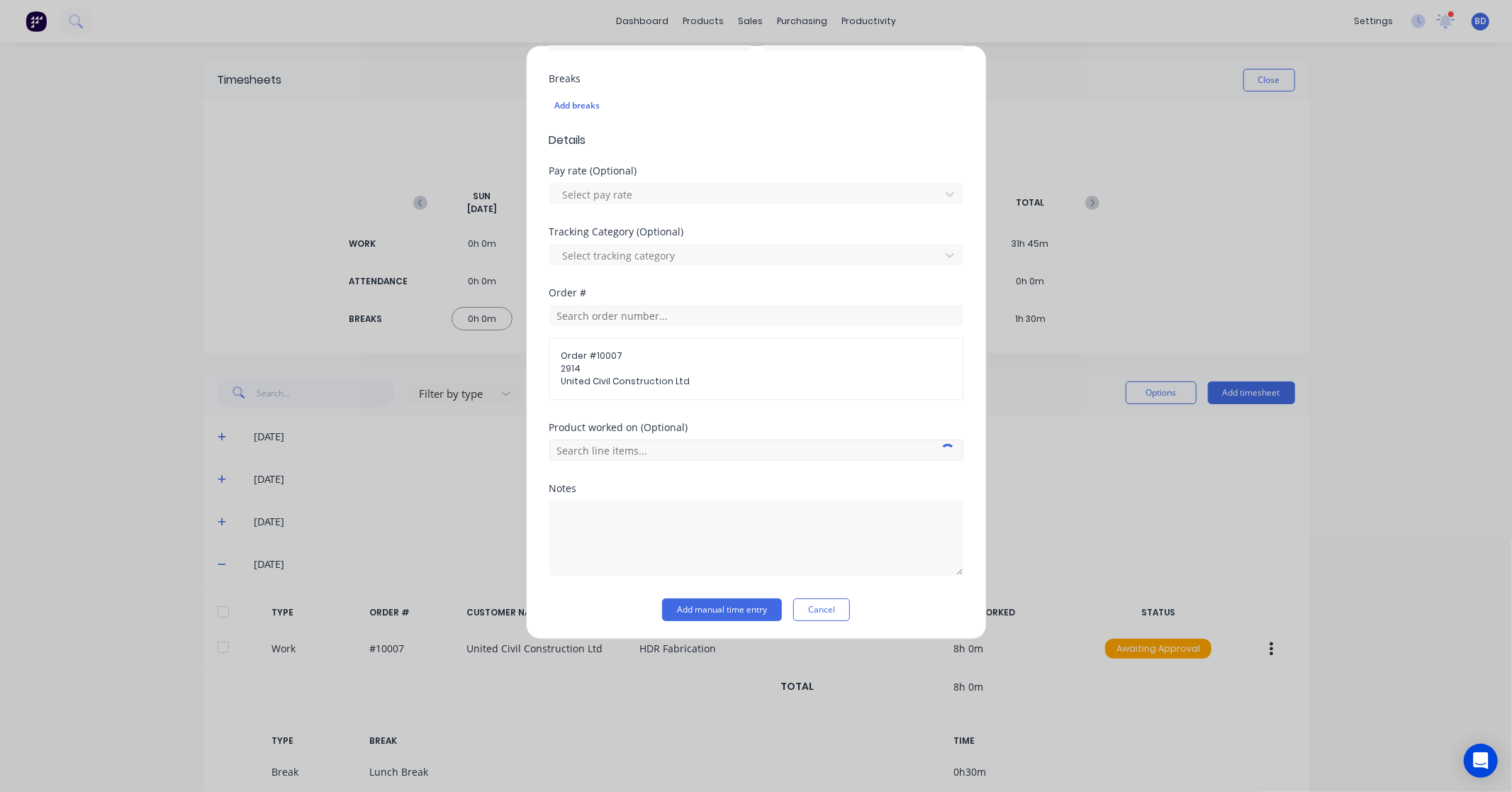
scroll to position [369, 0]
click at [649, 442] on input "text" at bounding box center [756, 448] width 414 height 22
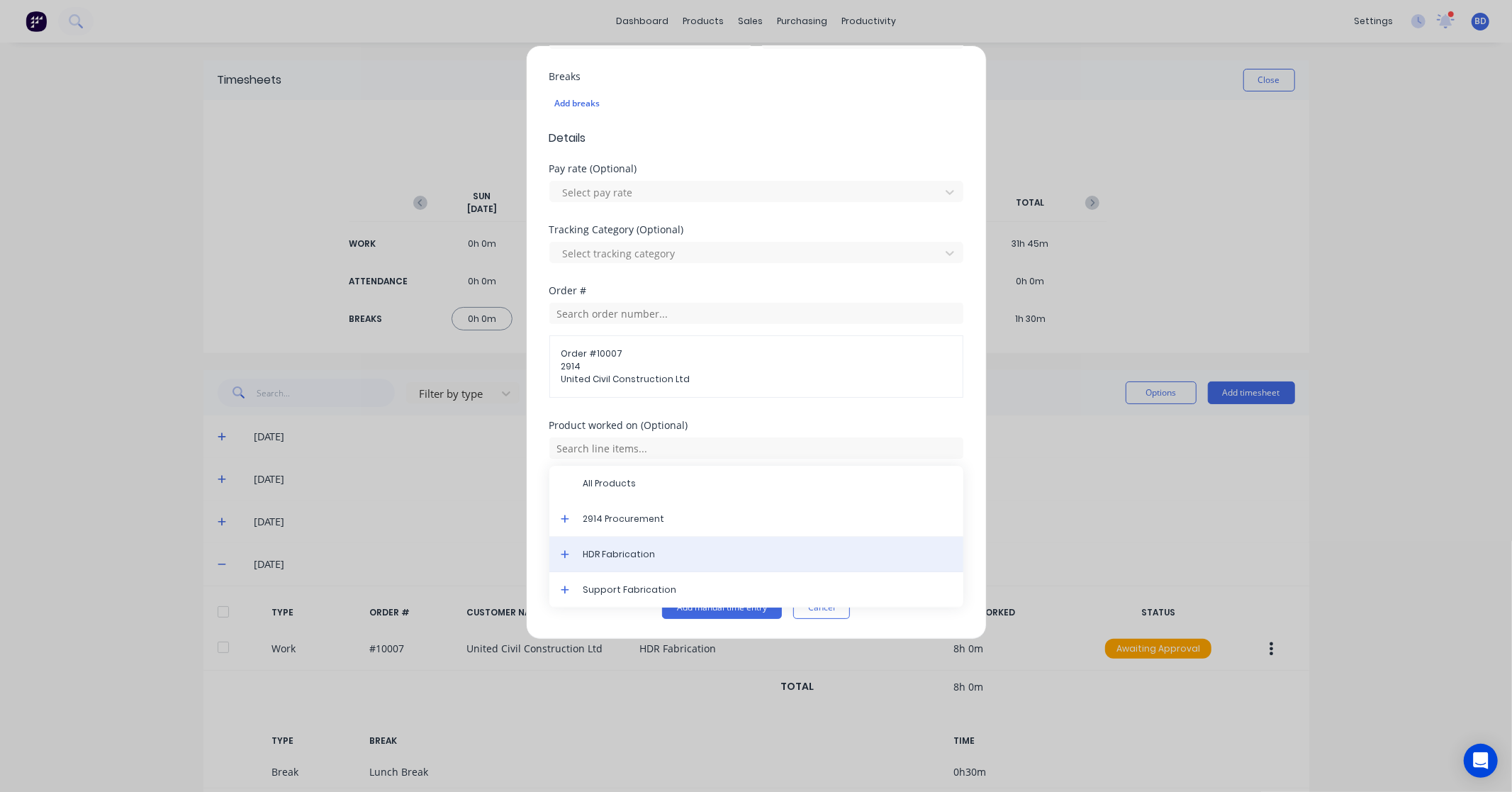
click at [663, 549] on span "HDR Fabrication" at bounding box center [768, 554] width 368 height 13
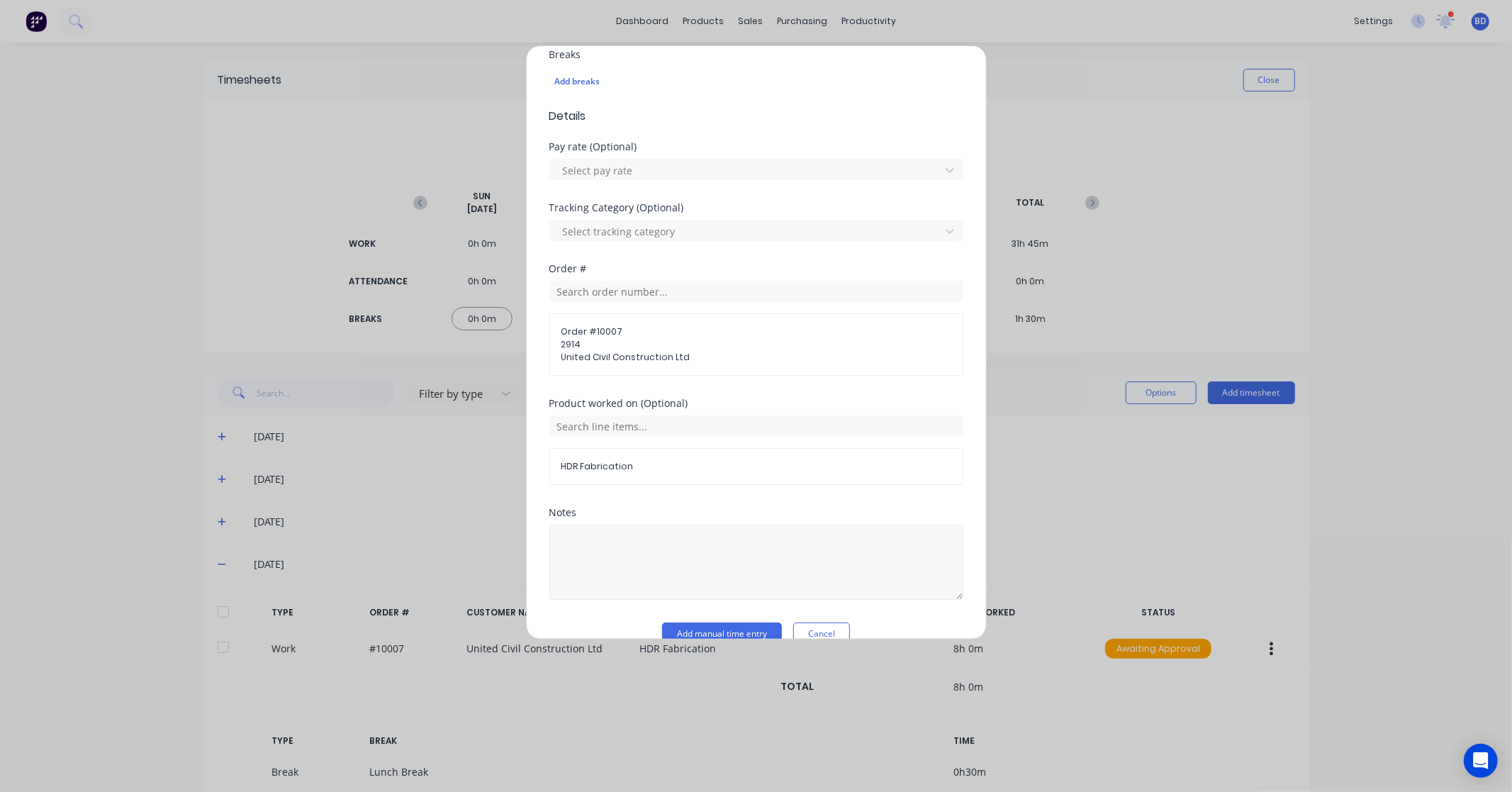
scroll to position [418, 0]
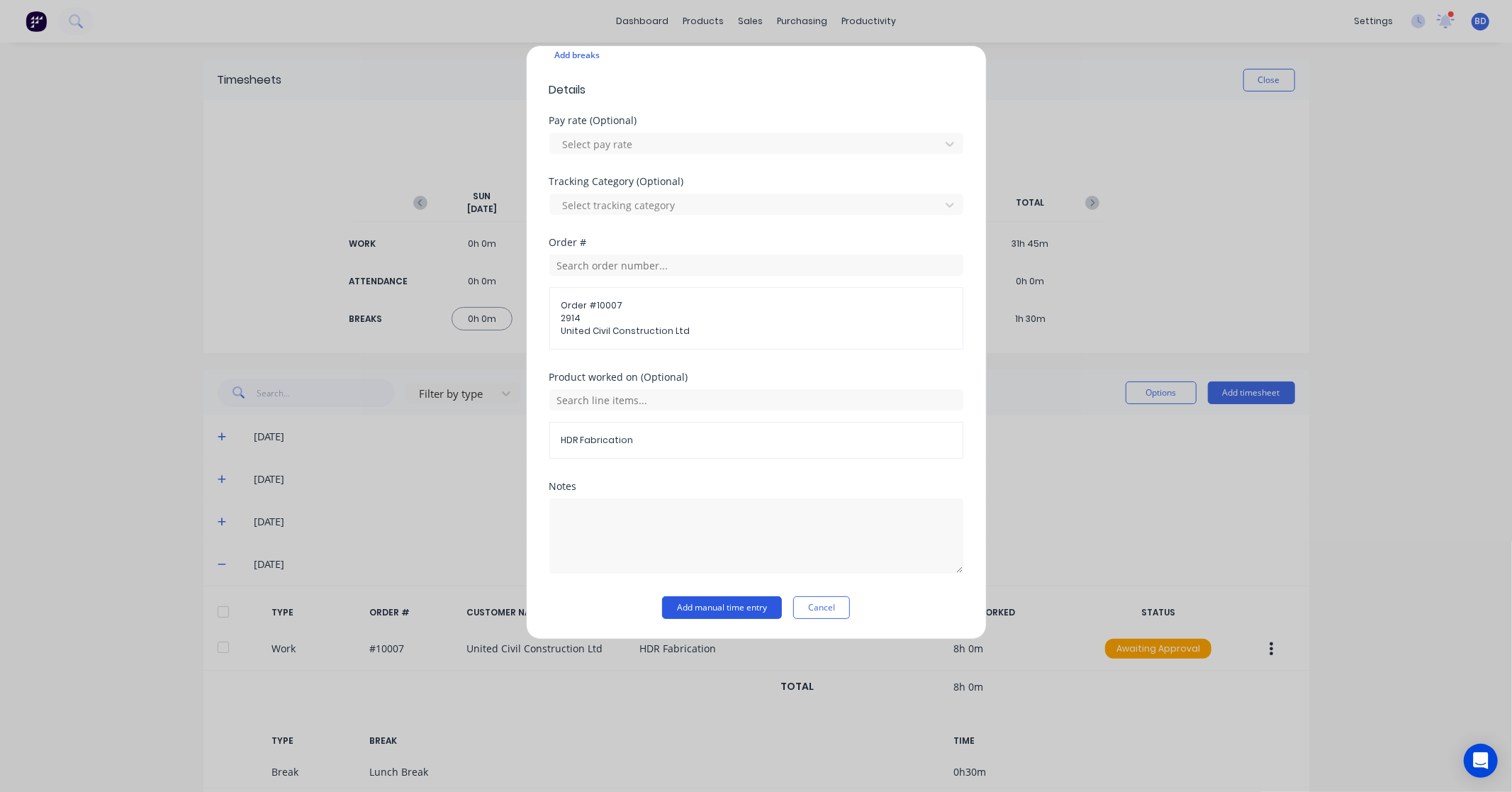
click at [710, 605] on button "Add manual time entry" at bounding box center [722, 608] width 120 height 22
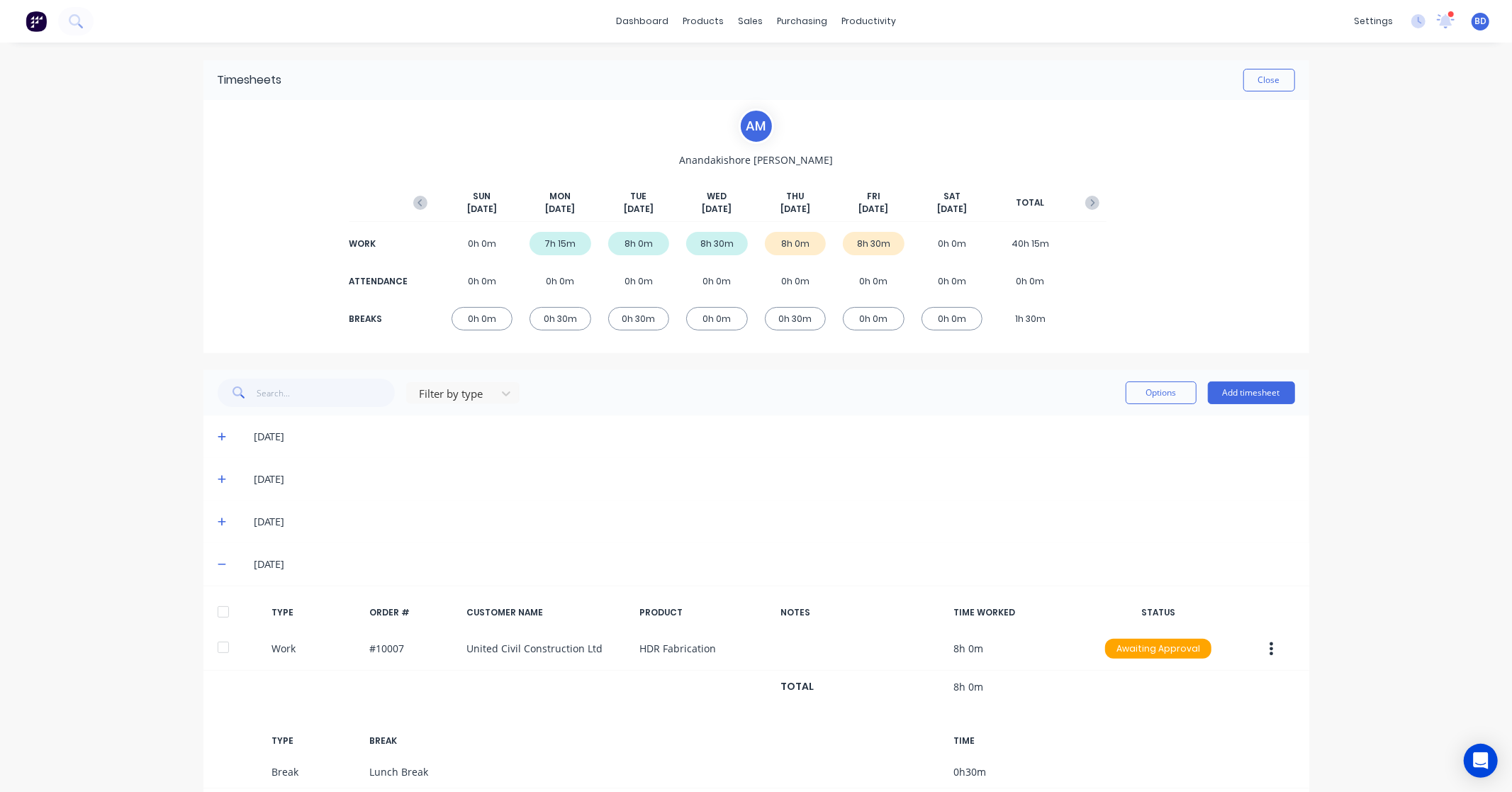
click at [217, 613] on div at bounding box center [223, 611] width 28 height 28
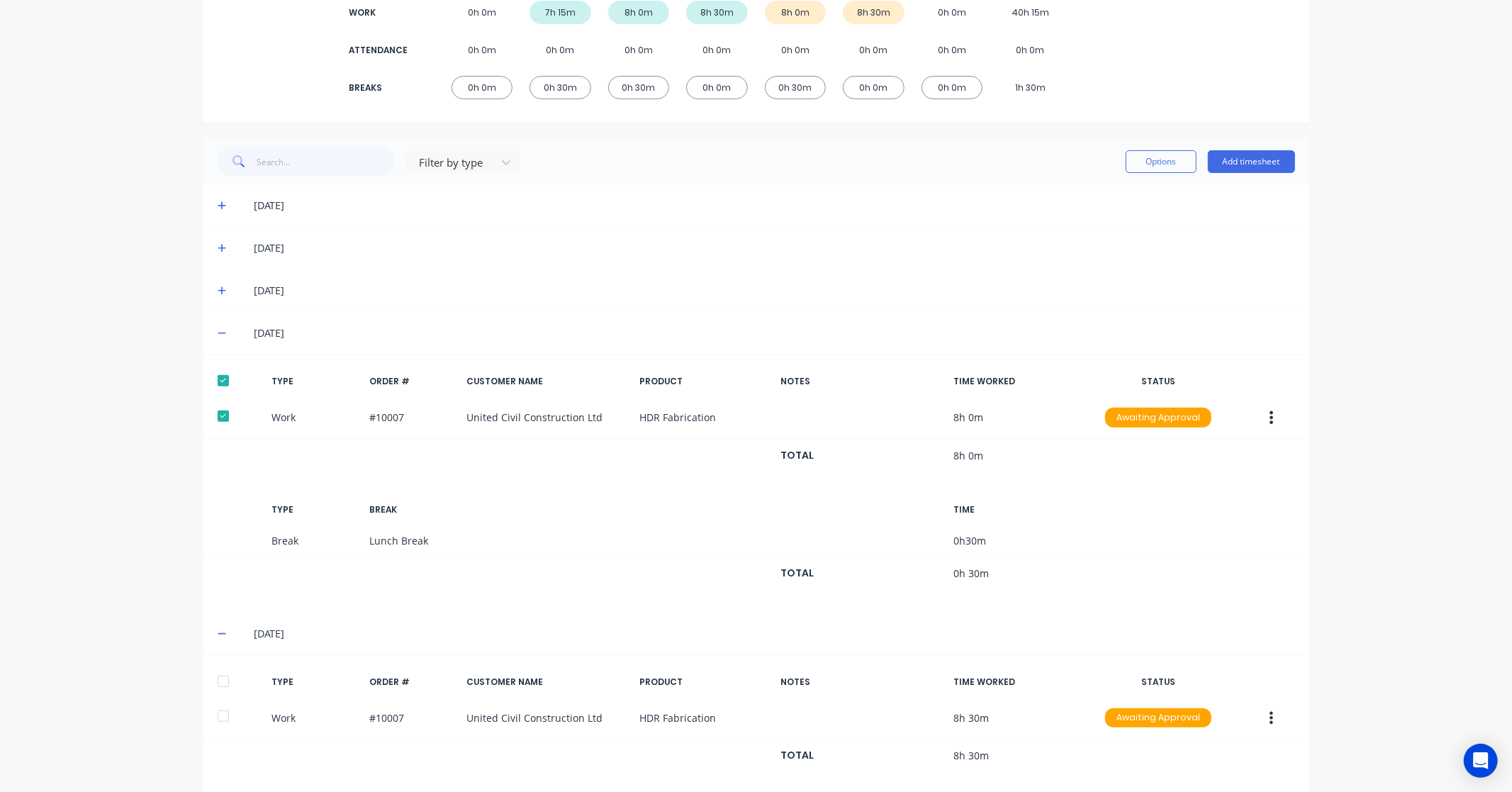
scroll to position [251, 0]
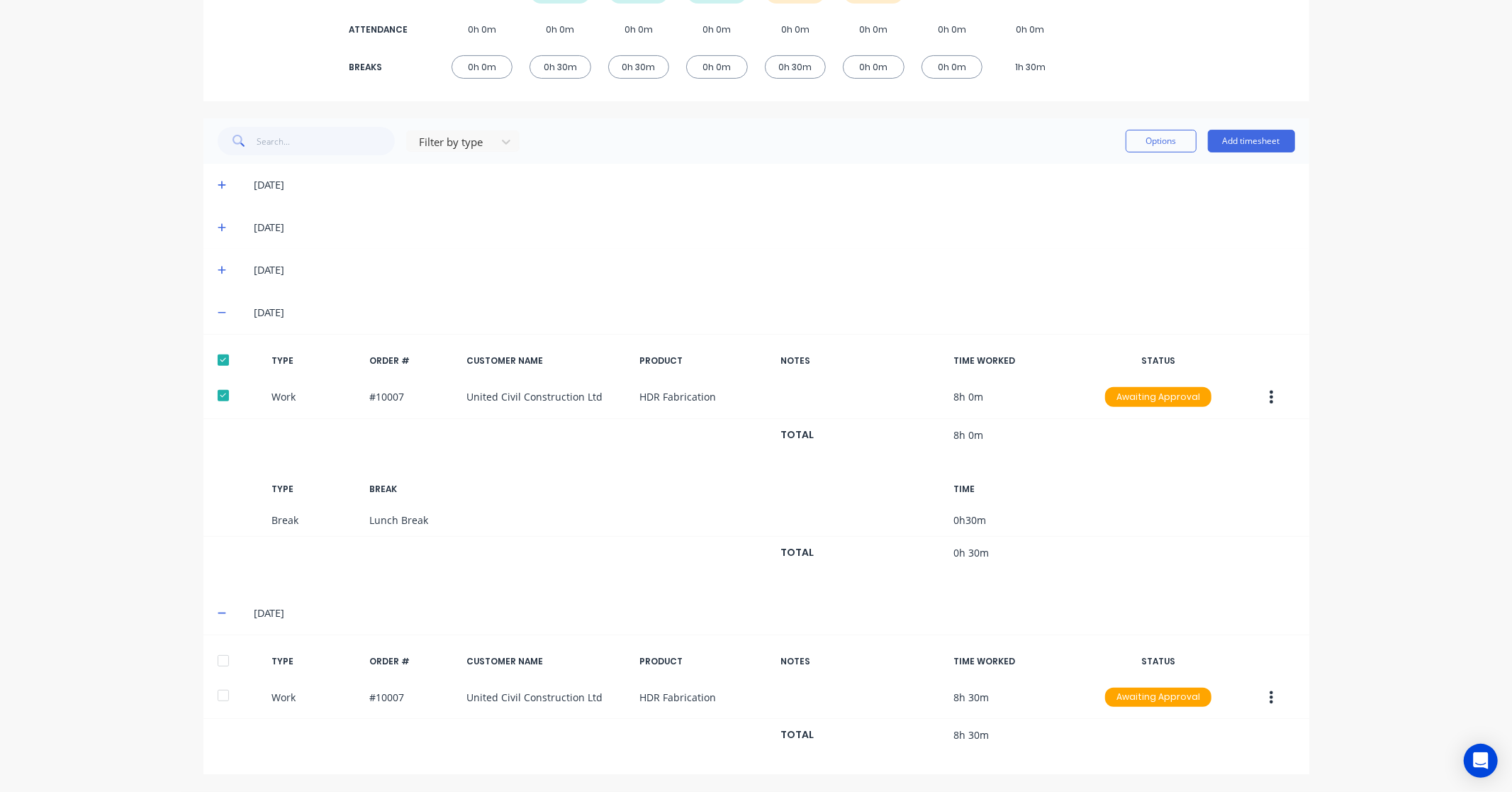
click at [215, 658] on div at bounding box center [223, 660] width 28 height 28
click at [1258, 145] on button "Add timesheet" at bounding box center [1252, 141] width 87 height 22
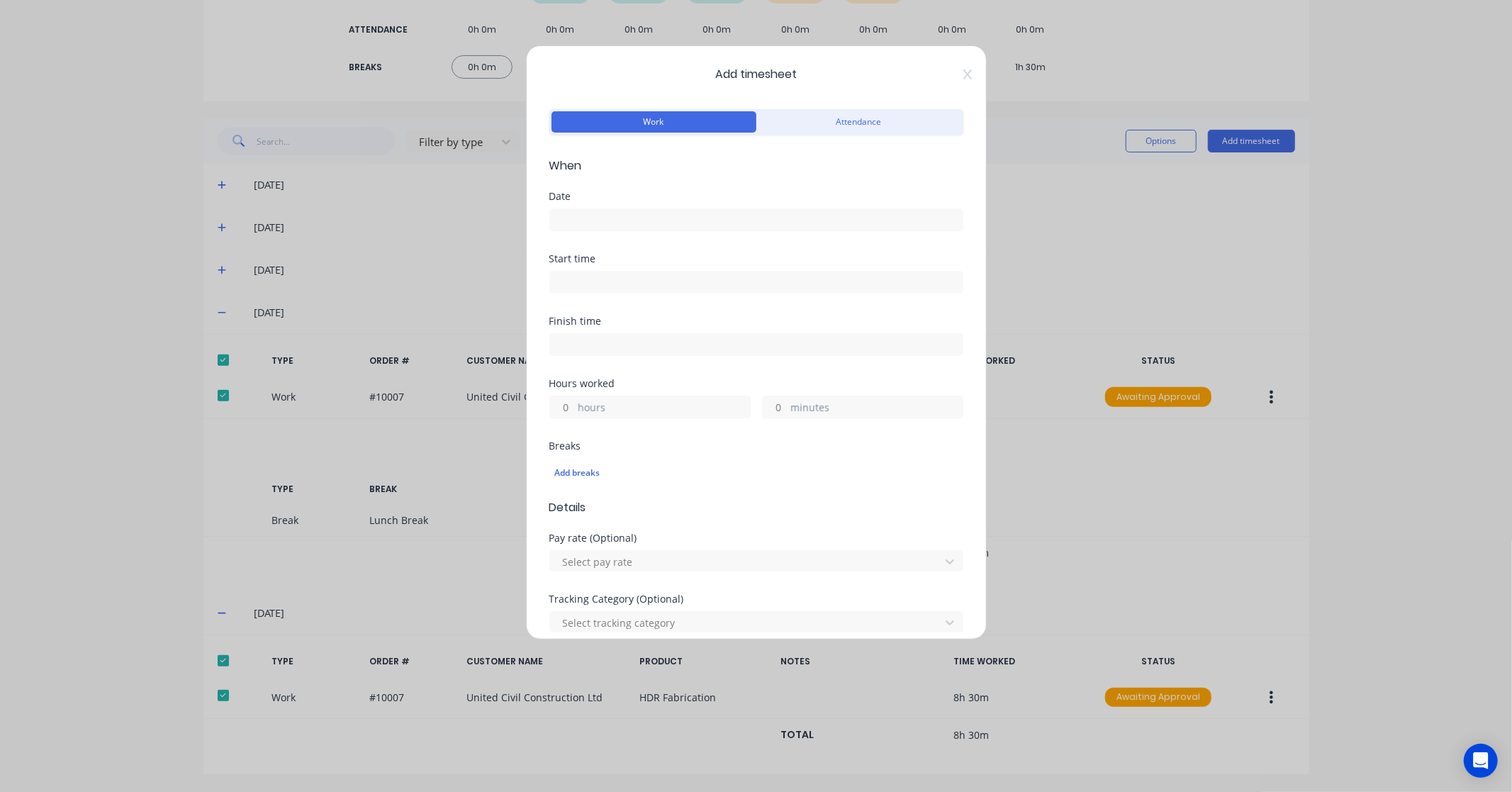
click at [950, 78] on span "Add timesheet" at bounding box center [756, 74] width 414 height 17
click at [963, 74] on icon at bounding box center [967, 74] width 9 height 11
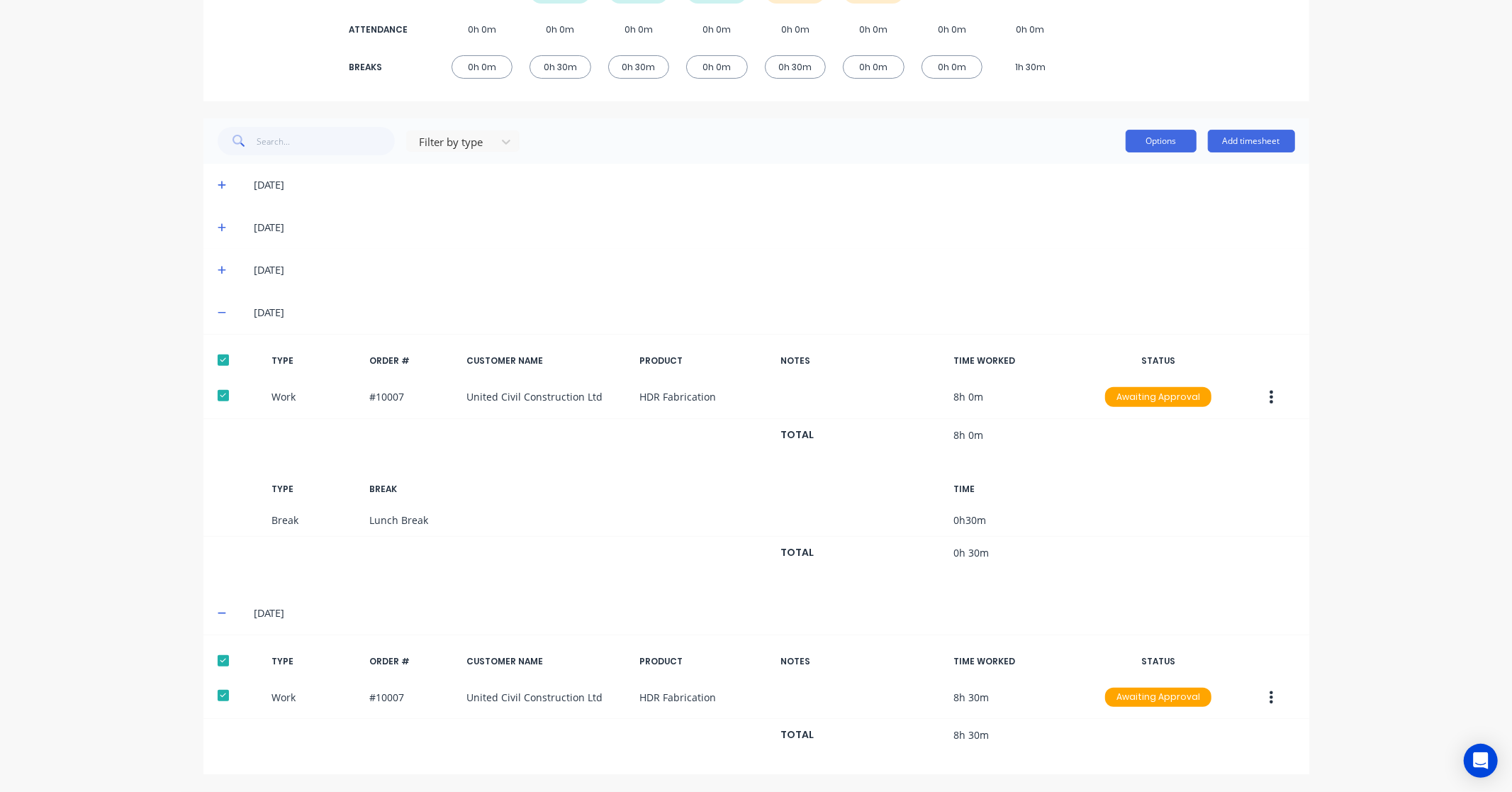
click at [1172, 131] on button "Options" at bounding box center [1161, 141] width 71 height 22
click at [1128, 170] on div "Approve" at bounding box center [1129, 178] width 109 height 21
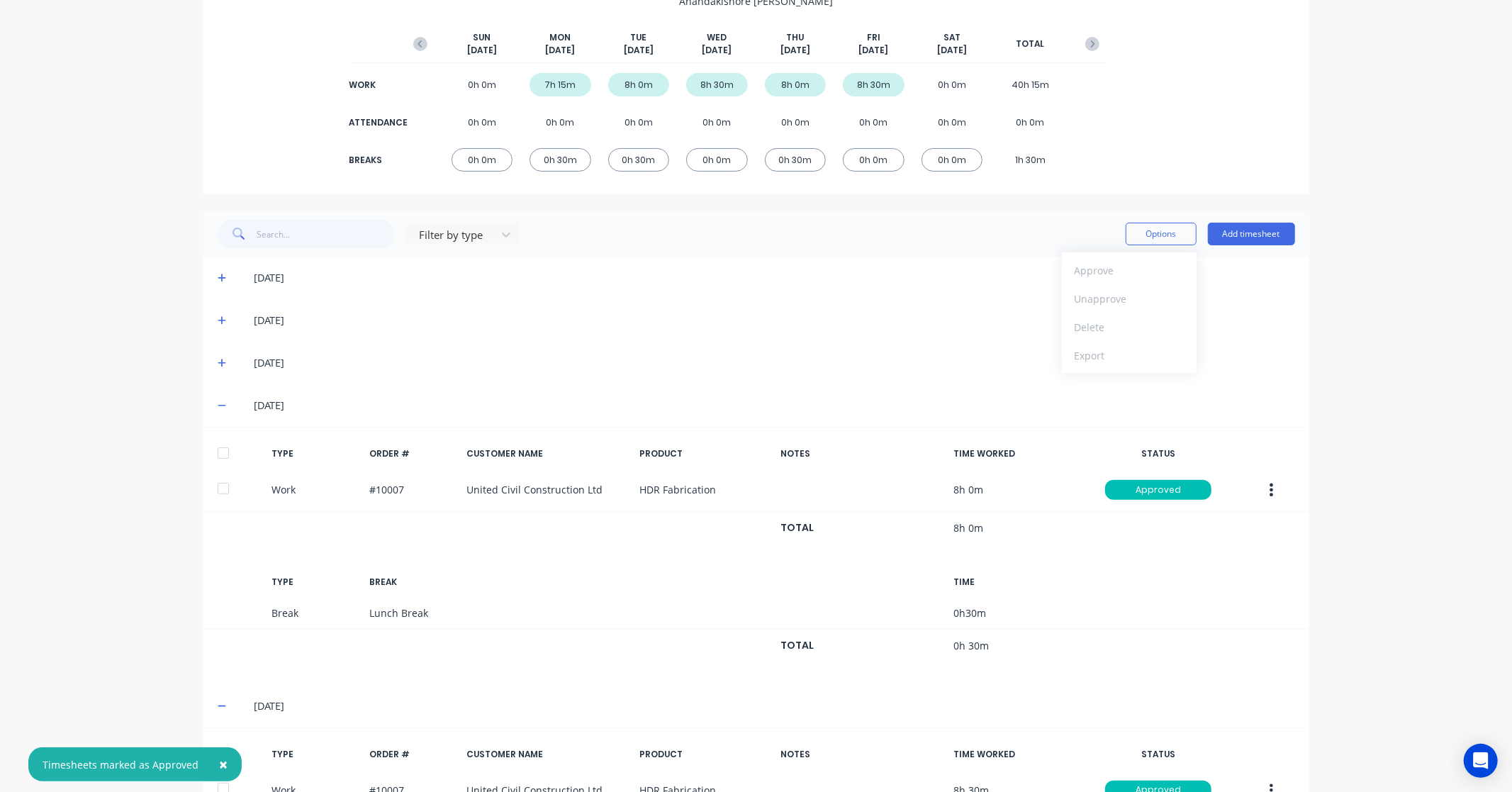
scroll to position [0, 0]
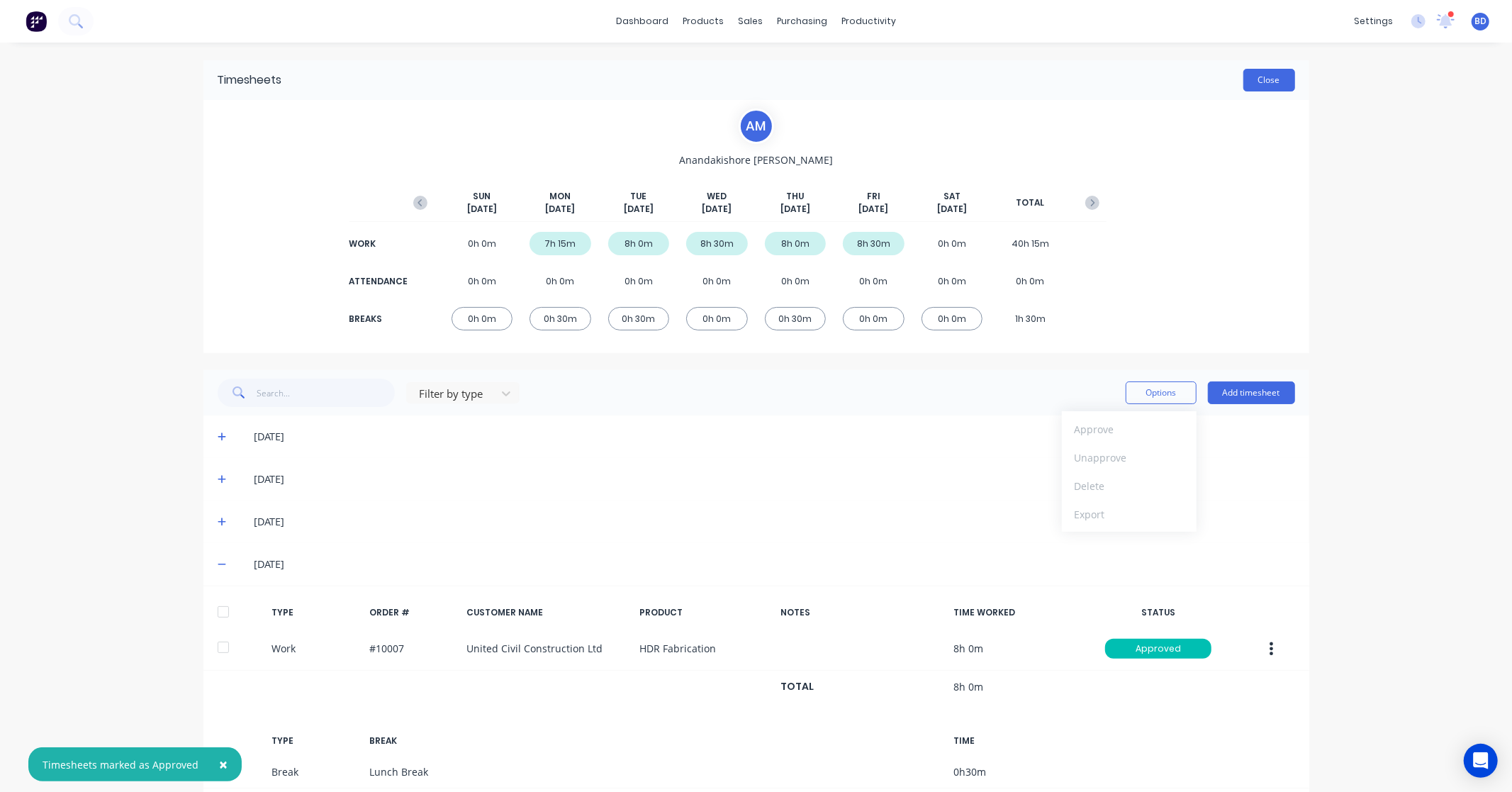
click at [1274, 86] on button "Close" at bounding box center [1269, 80] width 52 height 22
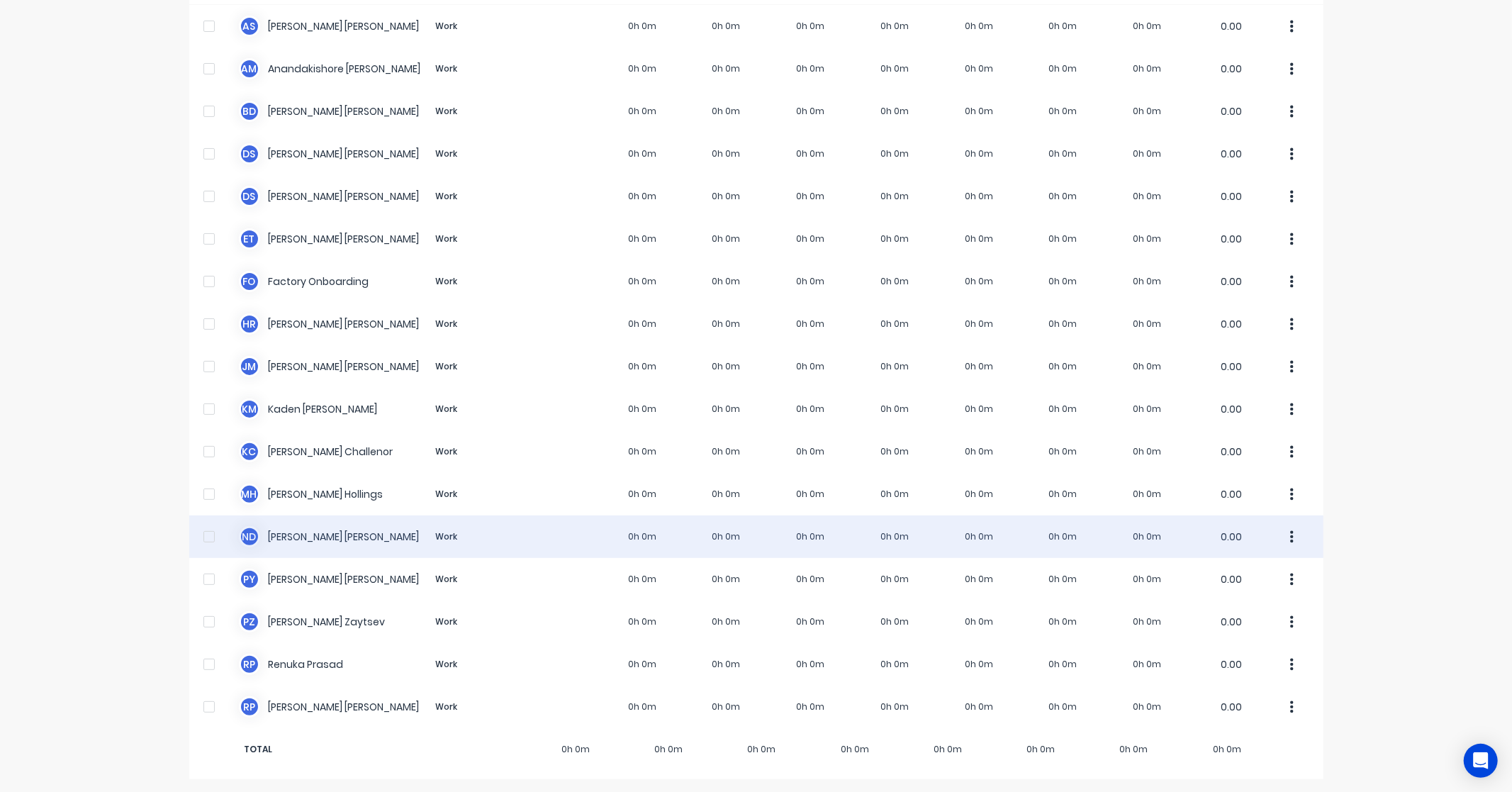
scroll to position [143, 0]
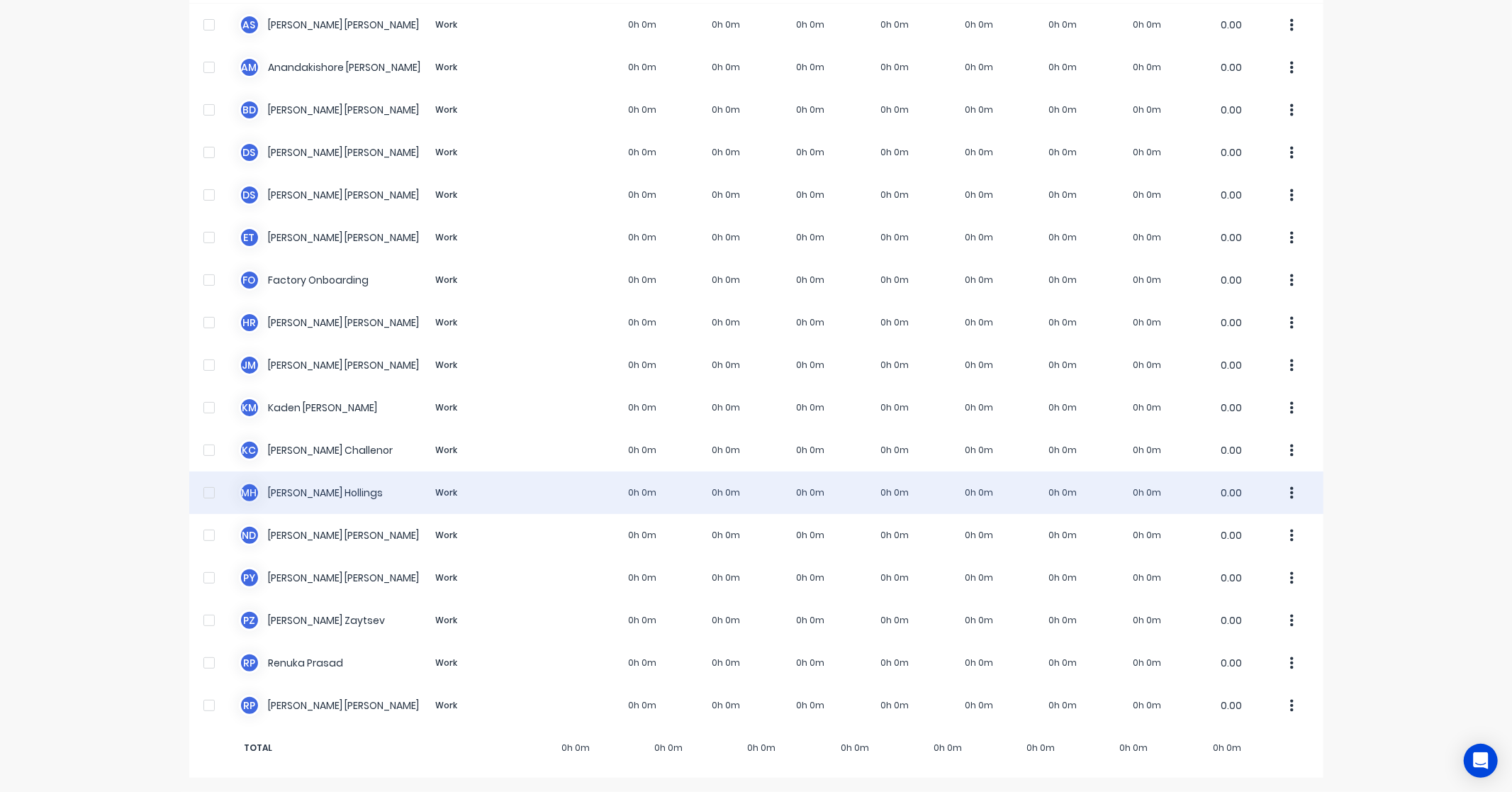
click at [314, 480] on div "M H Matt Hollings Work 0h 0m 0h 0m 0h 0m 0h 0m 0h 0m 0h 0m 0h 0m 0.00" at bounding box center [756, 492] width 1134 height 42
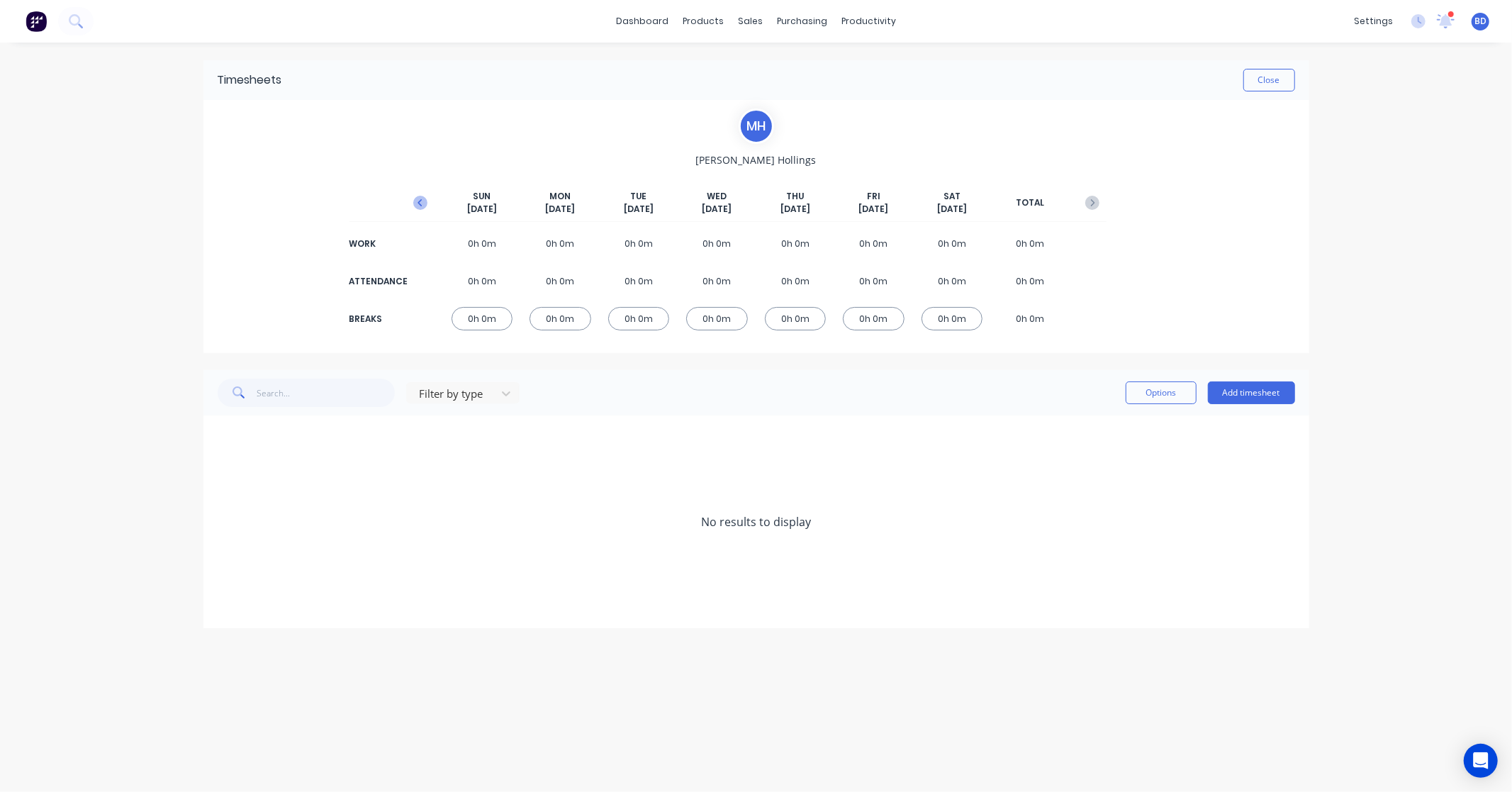
click at [424, 203] on icon "button" at bounding box center [420, 203] width 14 height 14
click at [1241, 388] on button "Add timesheet" at bounding box center [1252, 392] width 87 height 22
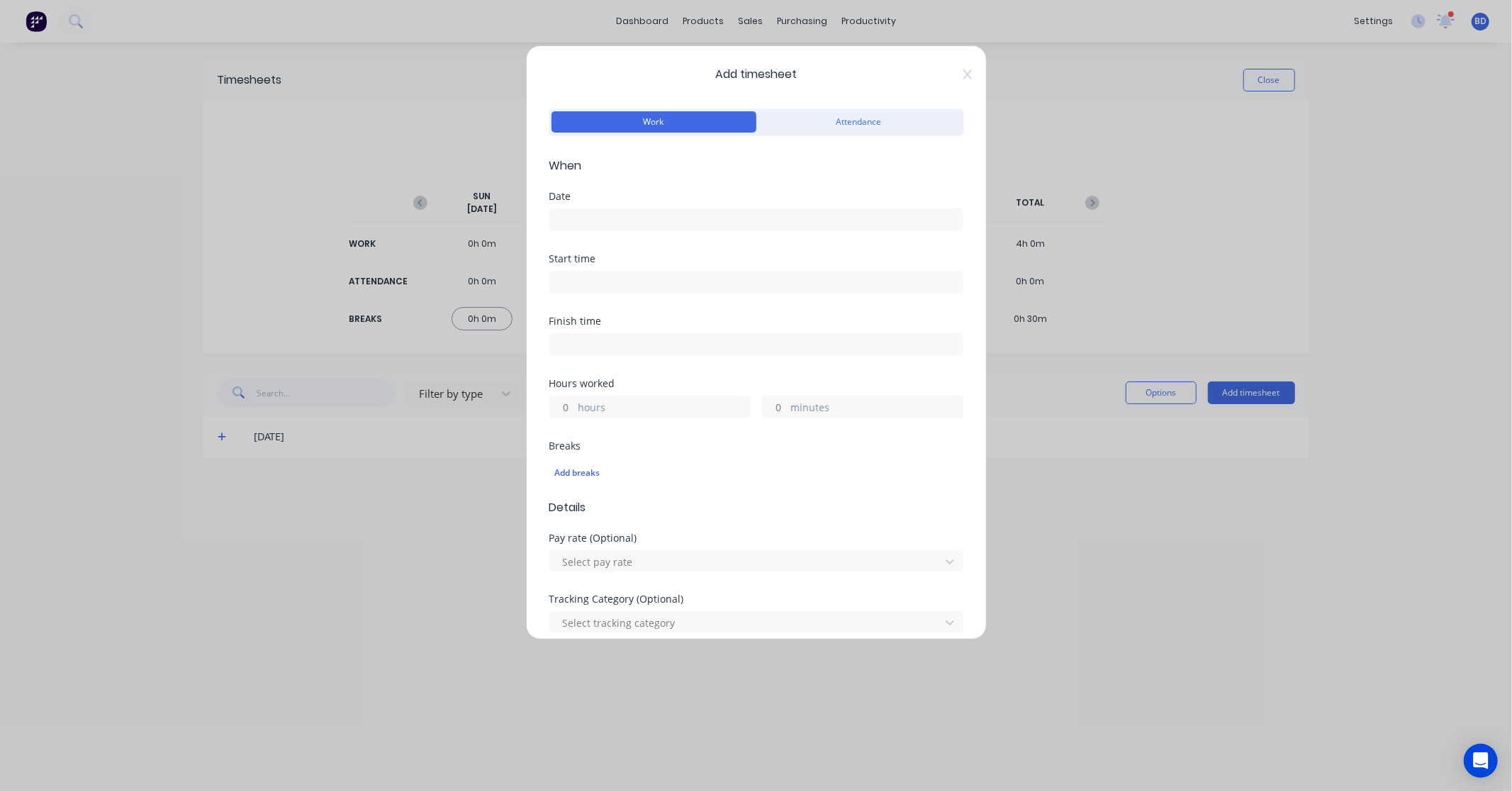
click at [627, 225] on input at bounding box center [756, 219] width 412 height 22
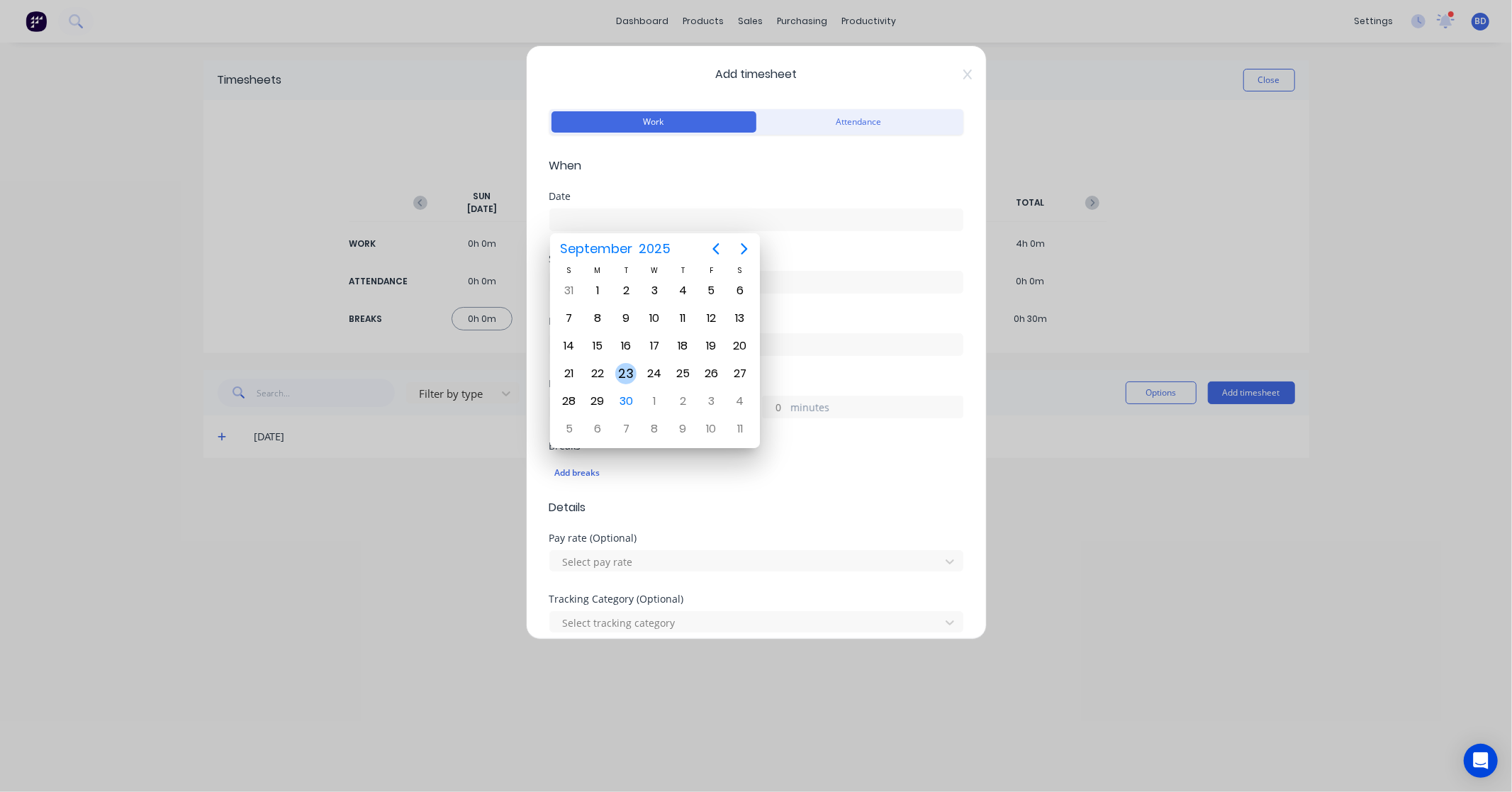
click at [632, 370] on div "23" at bounding box center [625, 373] width 22 height 22
type input "23/09/2025"
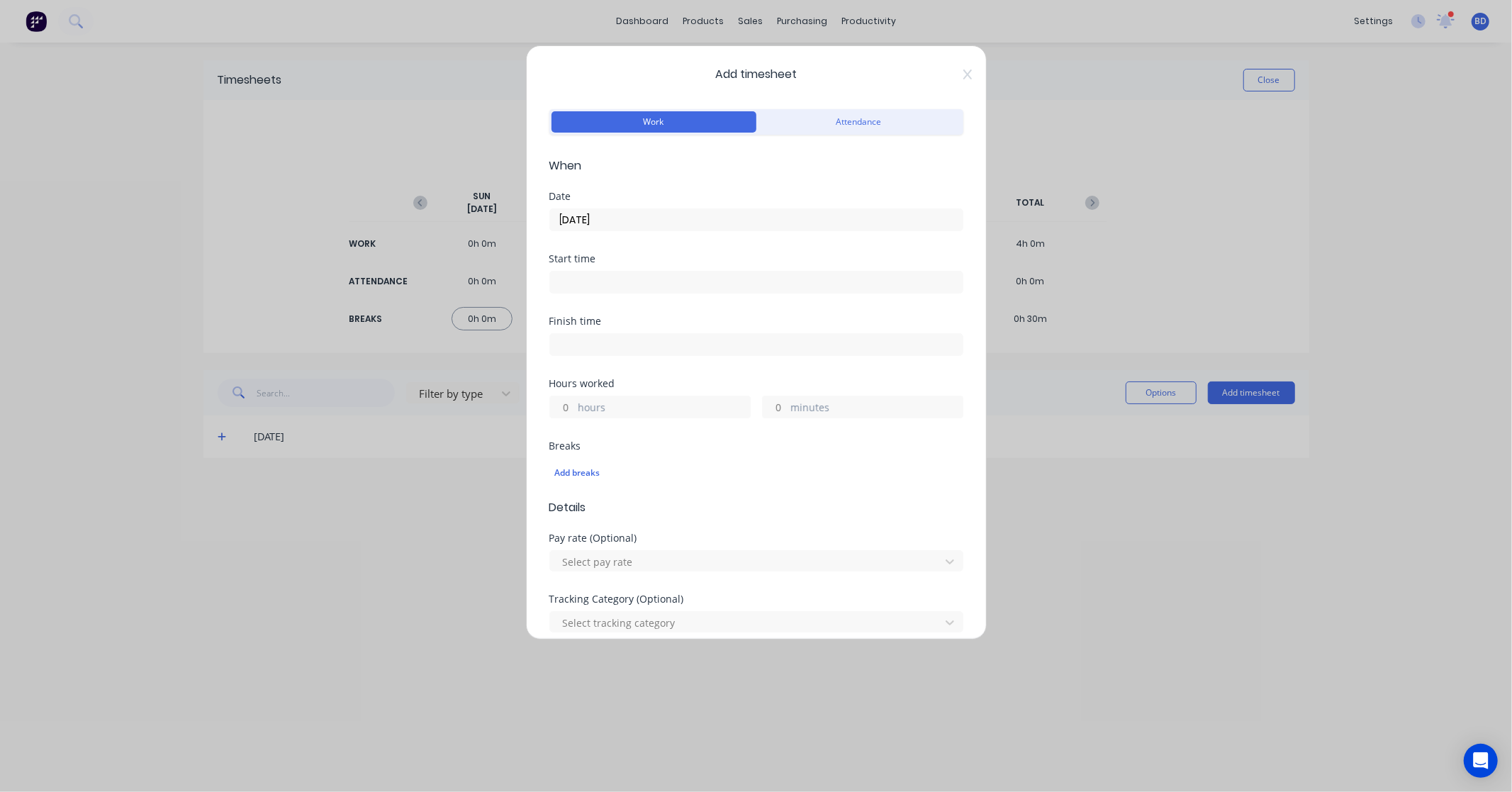
drag, startPoint x: 584, startPoint y: 278, endPoint x: 642, endPoint y: 287, distance: 58.7
click at [584, 278] on input at bounding box center [756, 282] width 412 height 22
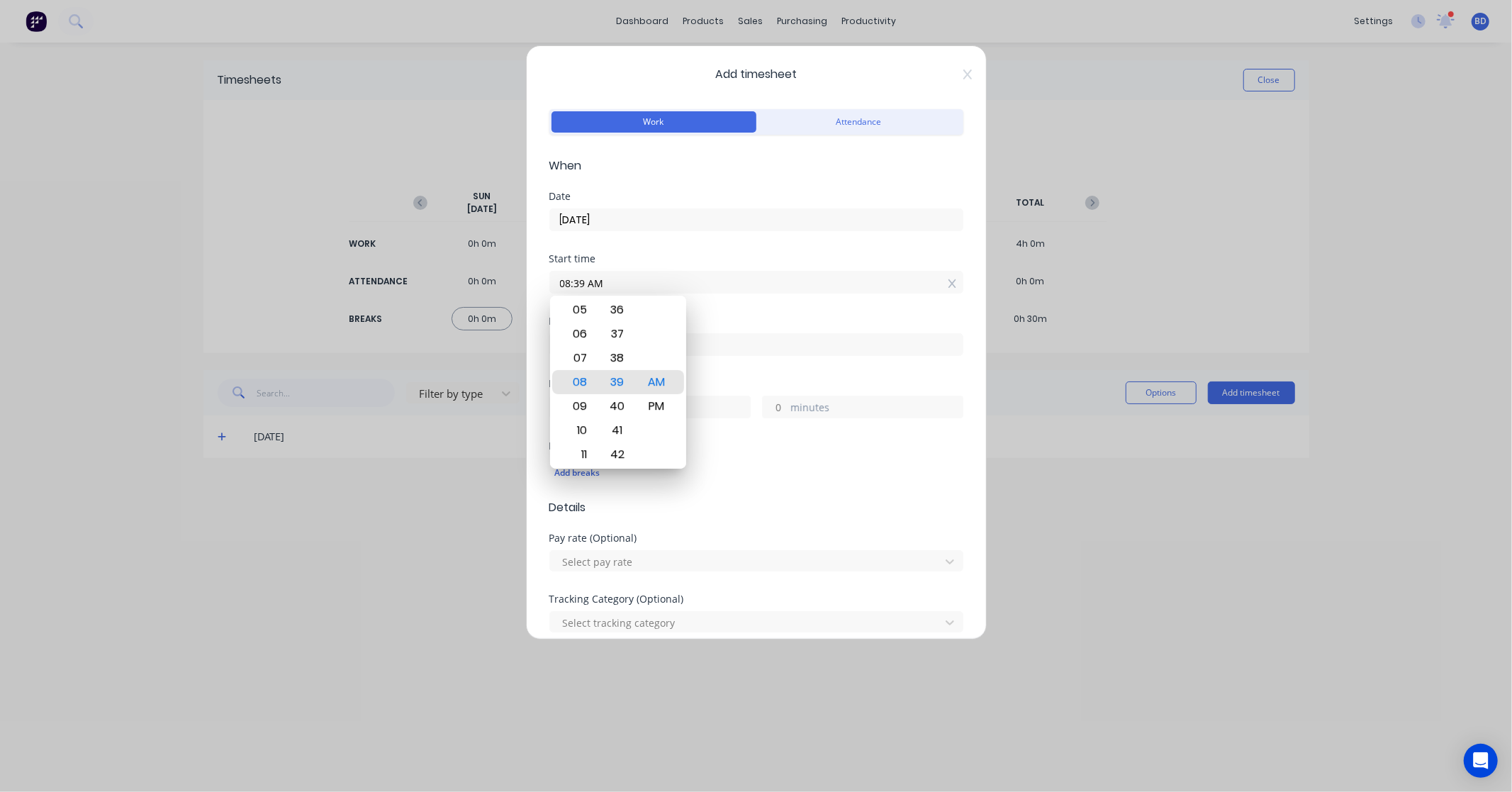
drag, startPoint x: 672, startPoint y: 287, endPoint x: 494, endPoint y: 283, distance: 178.0
click at [494, 283] on div "Add timesheet Work Attendance When Date 23/09/2025 Start time 08:39 AM Finish t…" at bounding box center [756, 396] width 1512 height 792
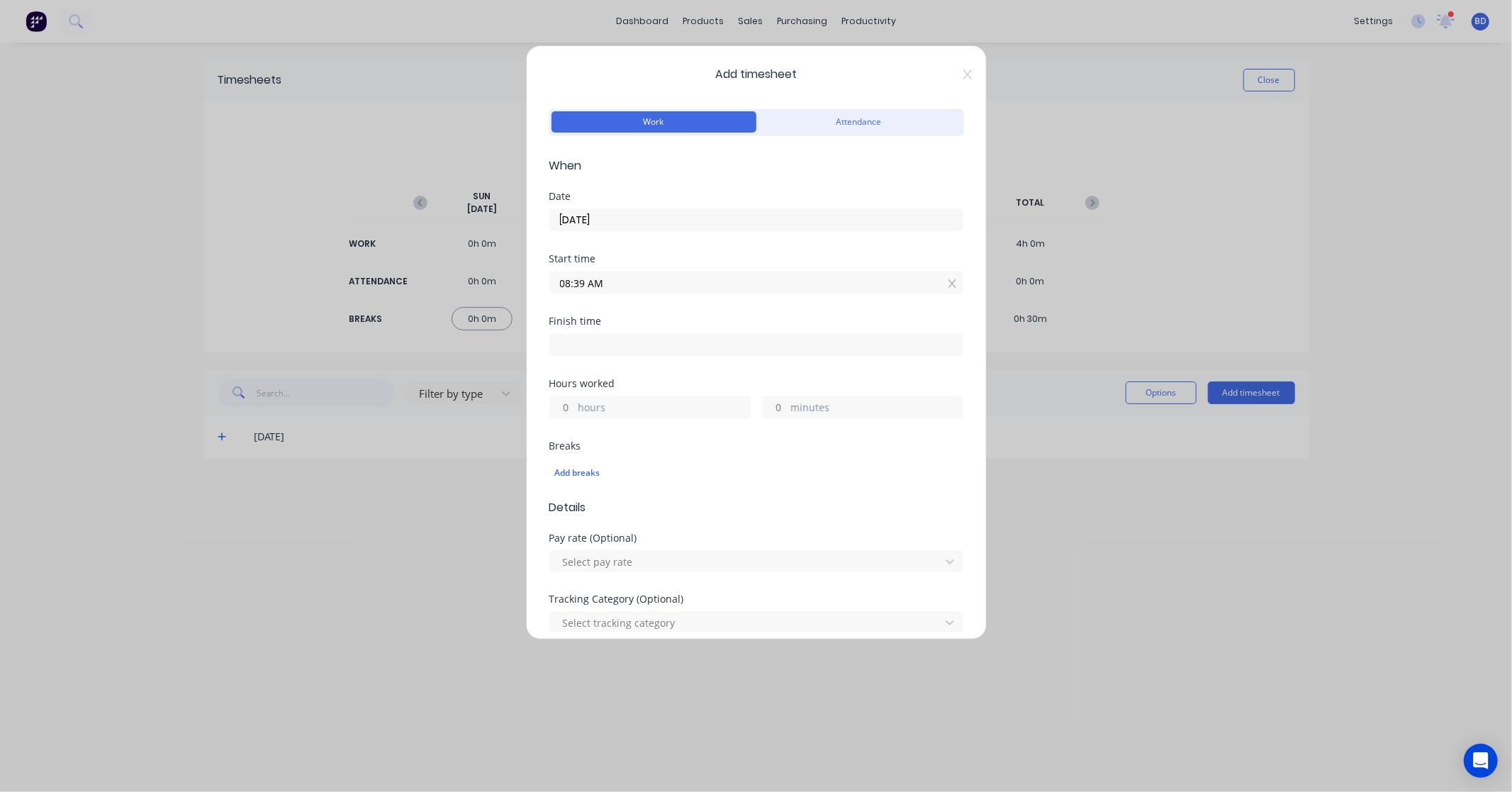
paste input "9:00"
type input "09:00 AM"
click at [647, 343] on input at bounding box center [756, 344] width 412 height 22
type input "08:39 AM"
type input "23"
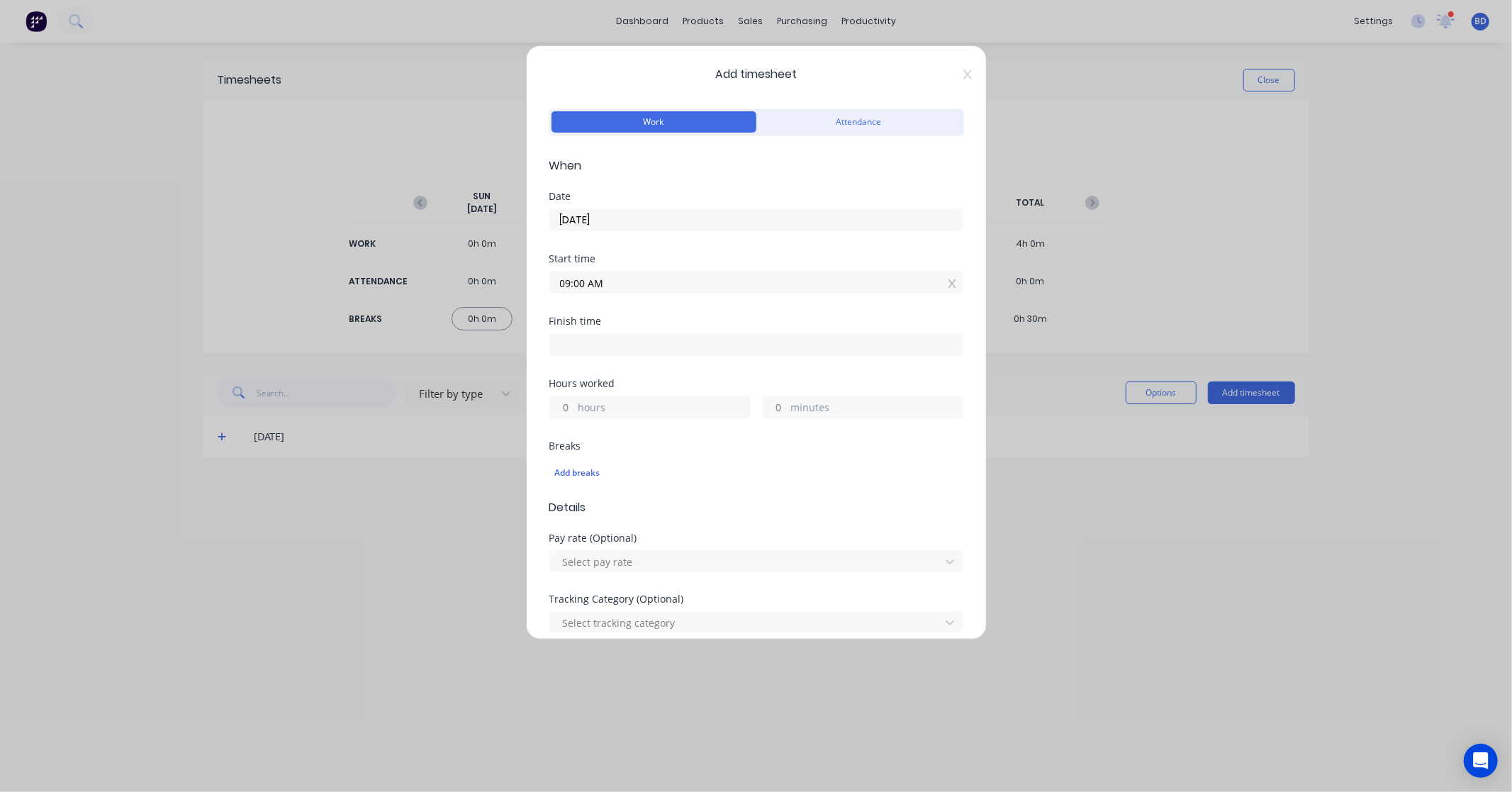
type input "39"
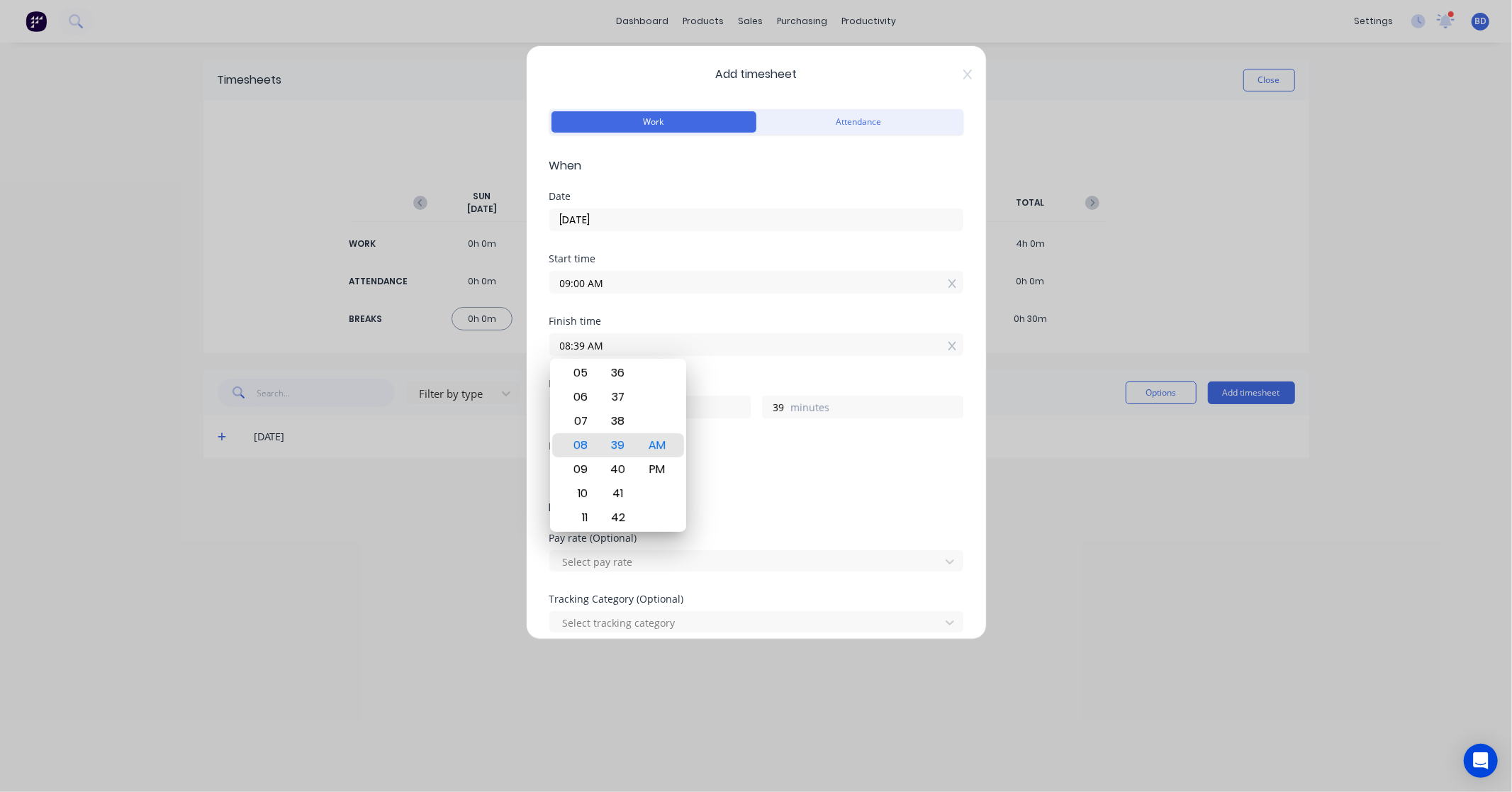
drag, startPoint x: 671, startPoint y: 348, endPoint x: 467, endPoint y: 359, distance: 204.3
click at [467, 359] on div "Add timesheet Work Attendance When Date 23/09/2025 Start time 09:00 AM Finish t…" at bounding box center [756, 396] width 1512 height 792
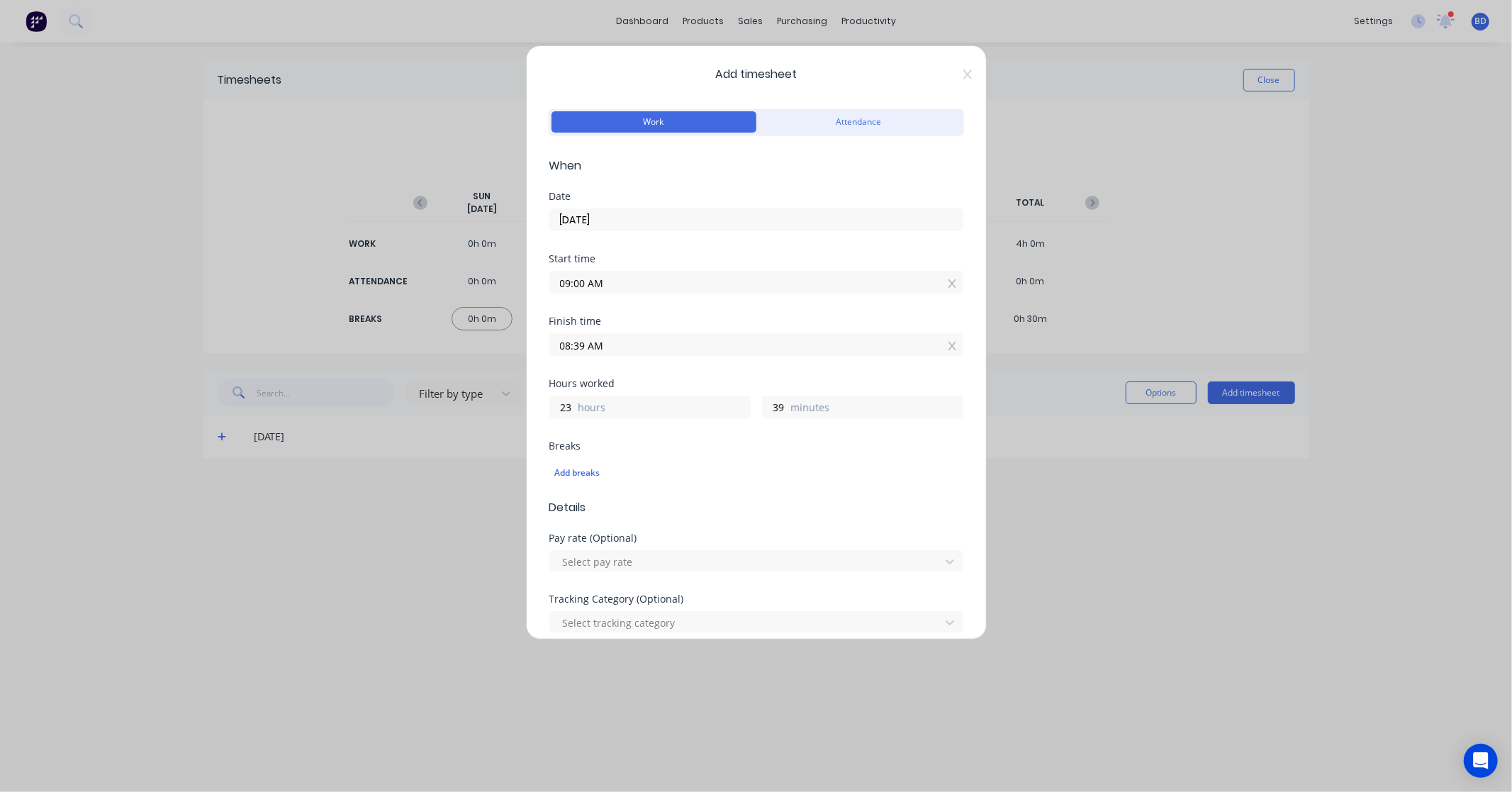
paste input "4:00 P"
type input "04:00 PM"
type input "7"
type input "0"
click at [696, 380] on div "Hours worked" at bounding box center [756, 384] width 414 height 10
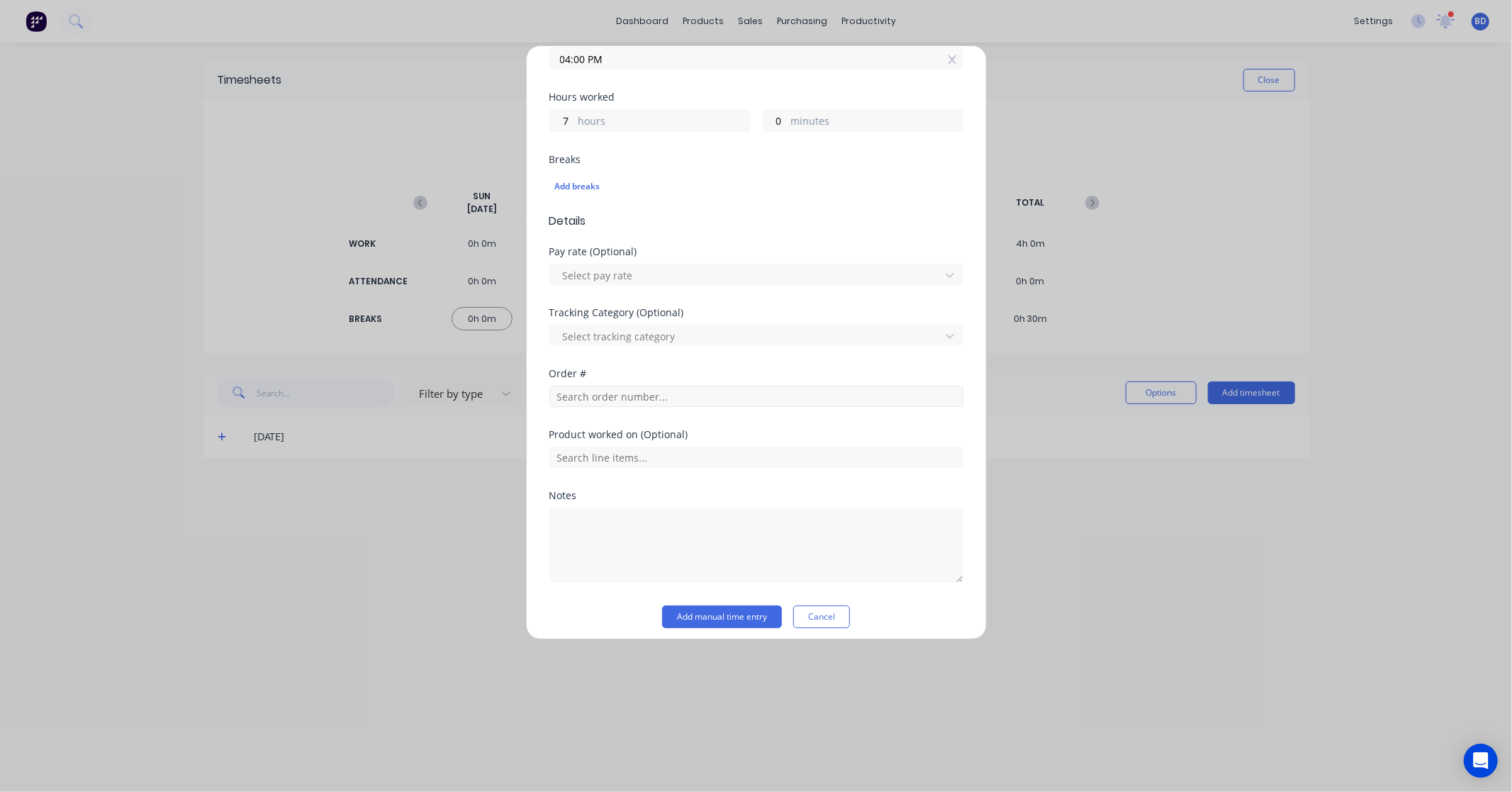
scroll to position [295, 0]
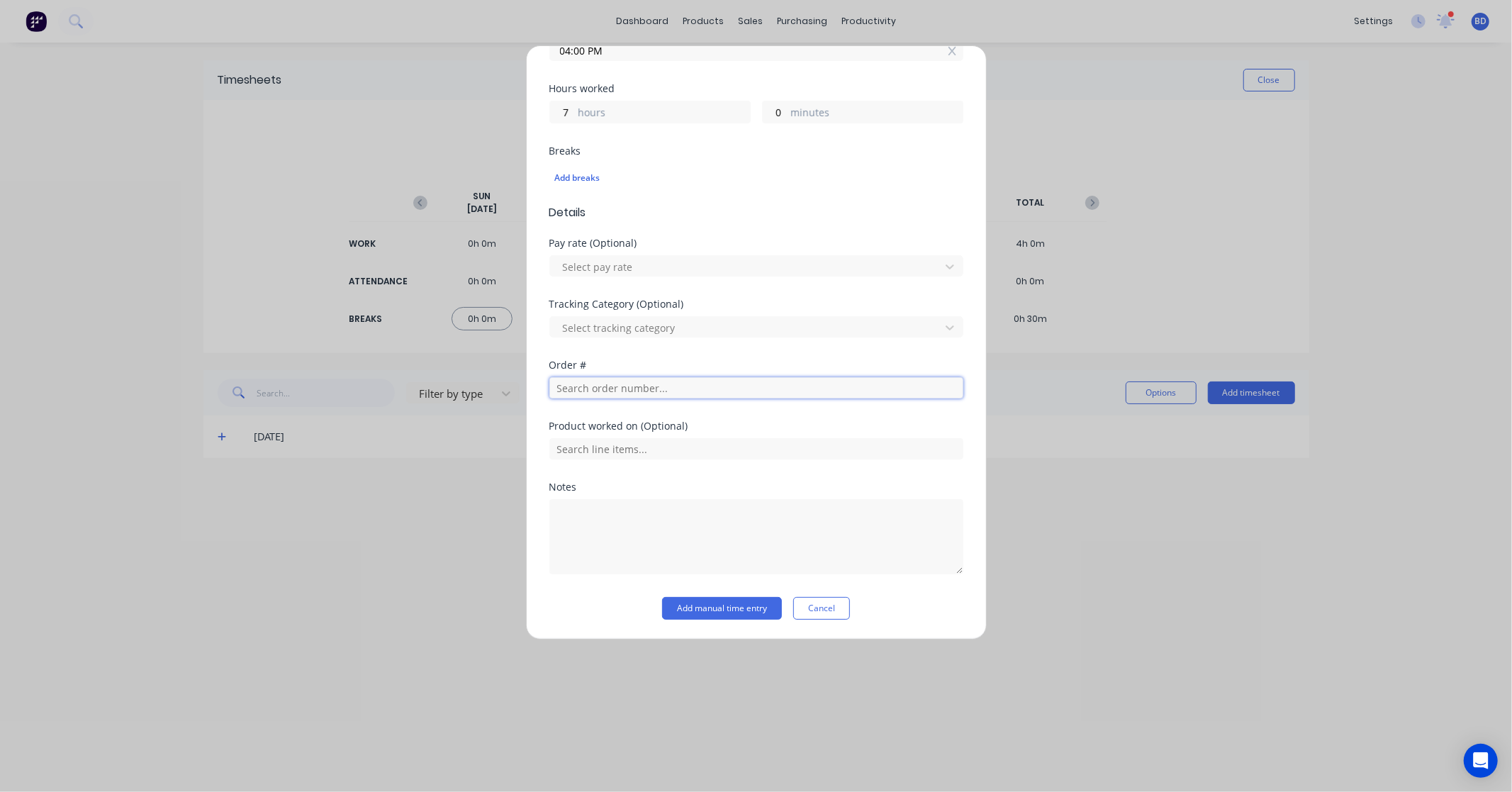
click at [629, 398] on input "text" at bounding box center [756, 388] width 414 height 22
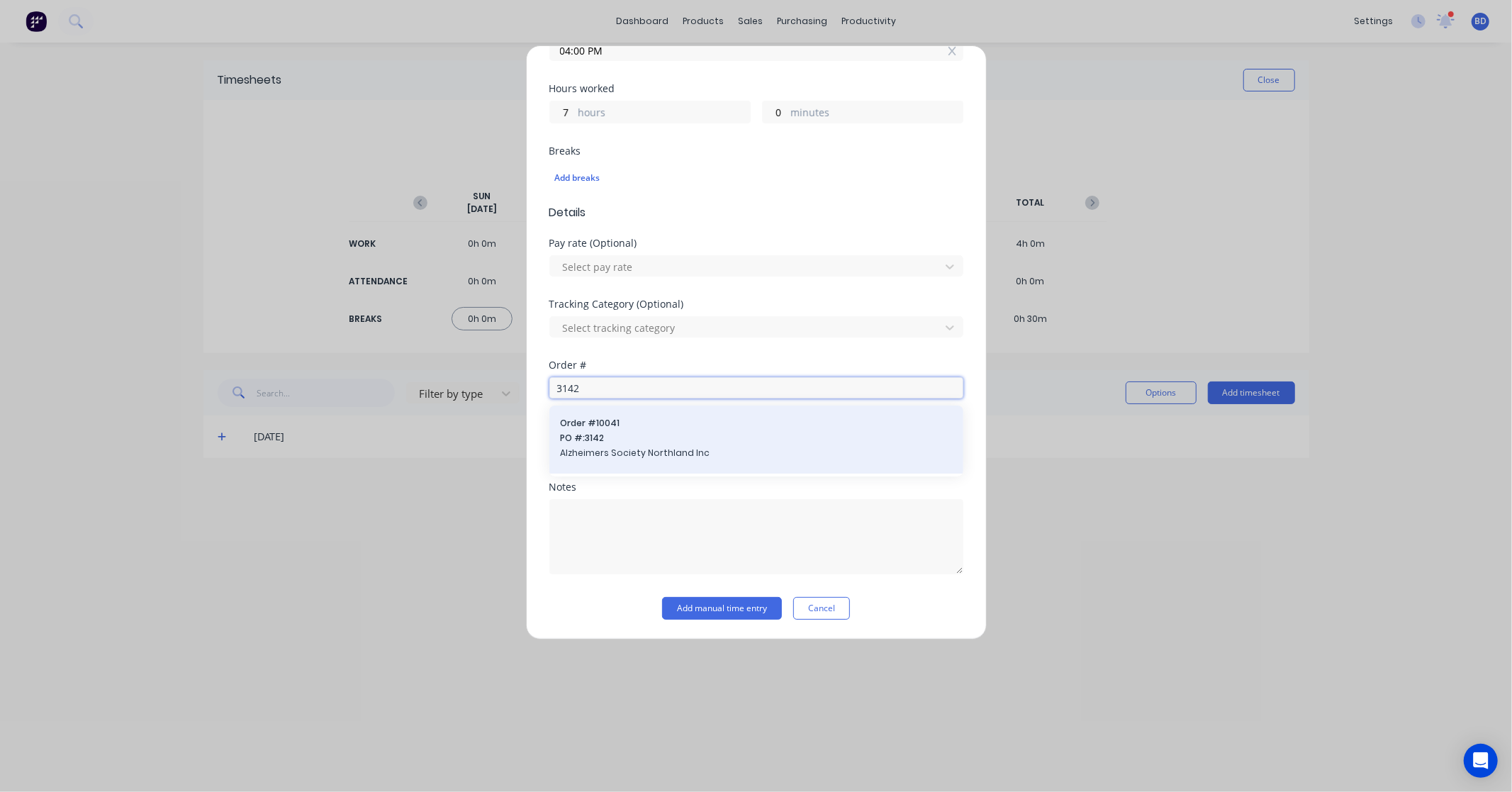
type input "3142"
click at [633, 434] on span "PO #: 3142" at bounding box center [756, 438] width 392 height 13
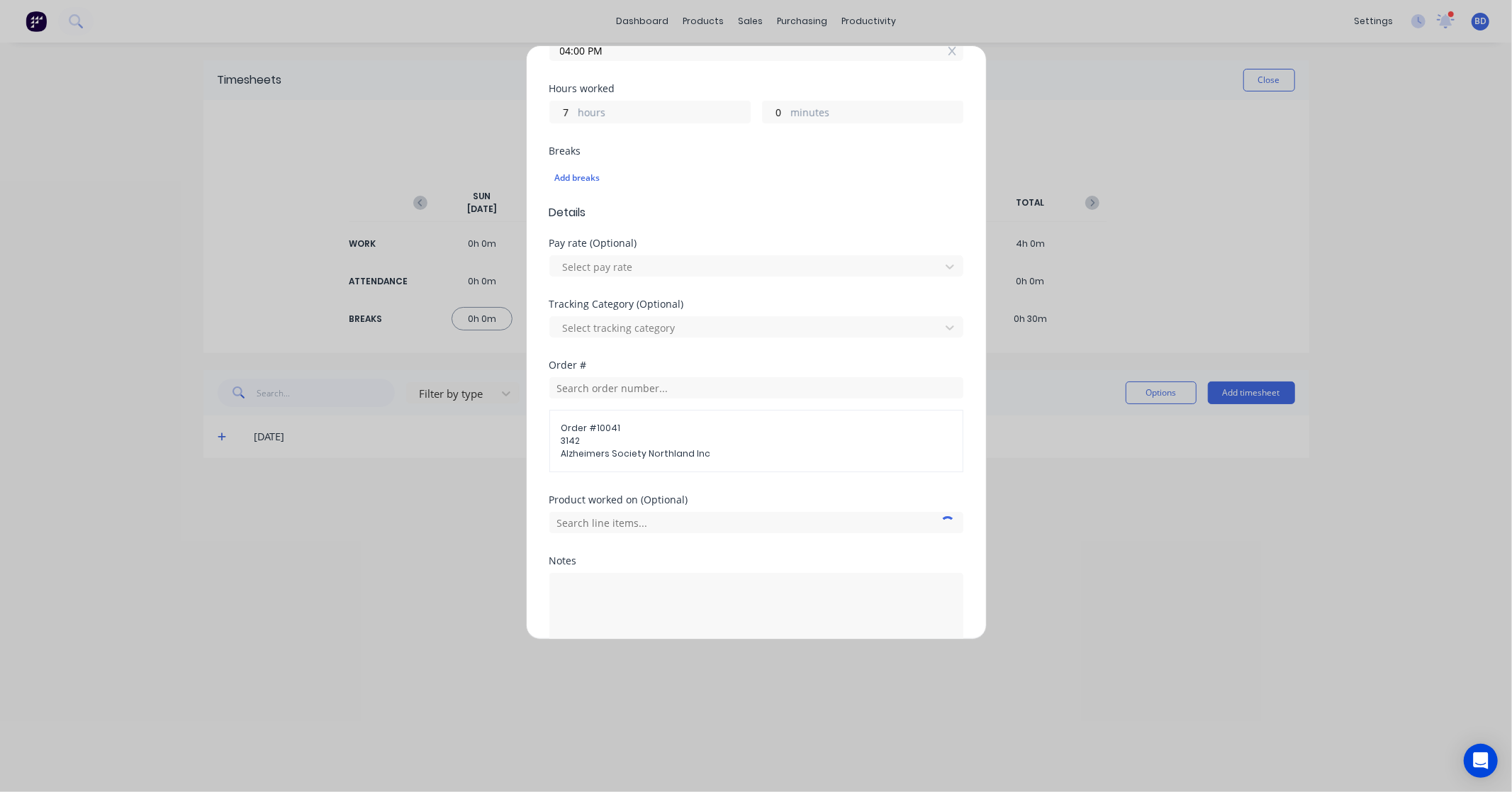
scroll to position [369, 0]
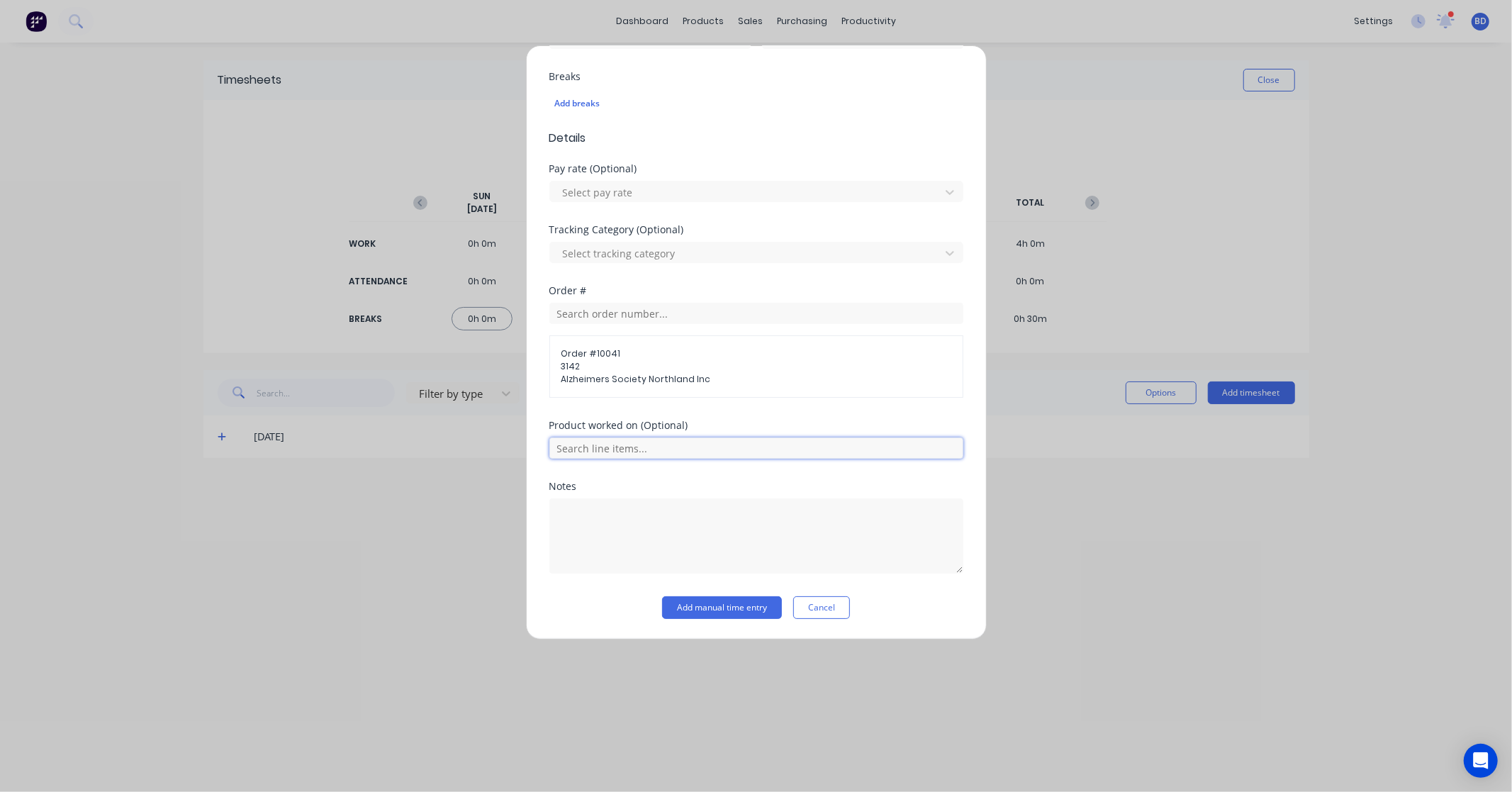
click at [657, 448] on input "text" at bounding box center [756, 448] width 414 height 22
click at [633, 557] on span "Fabrication" at bounding box center [768, 554] width 368 height 13
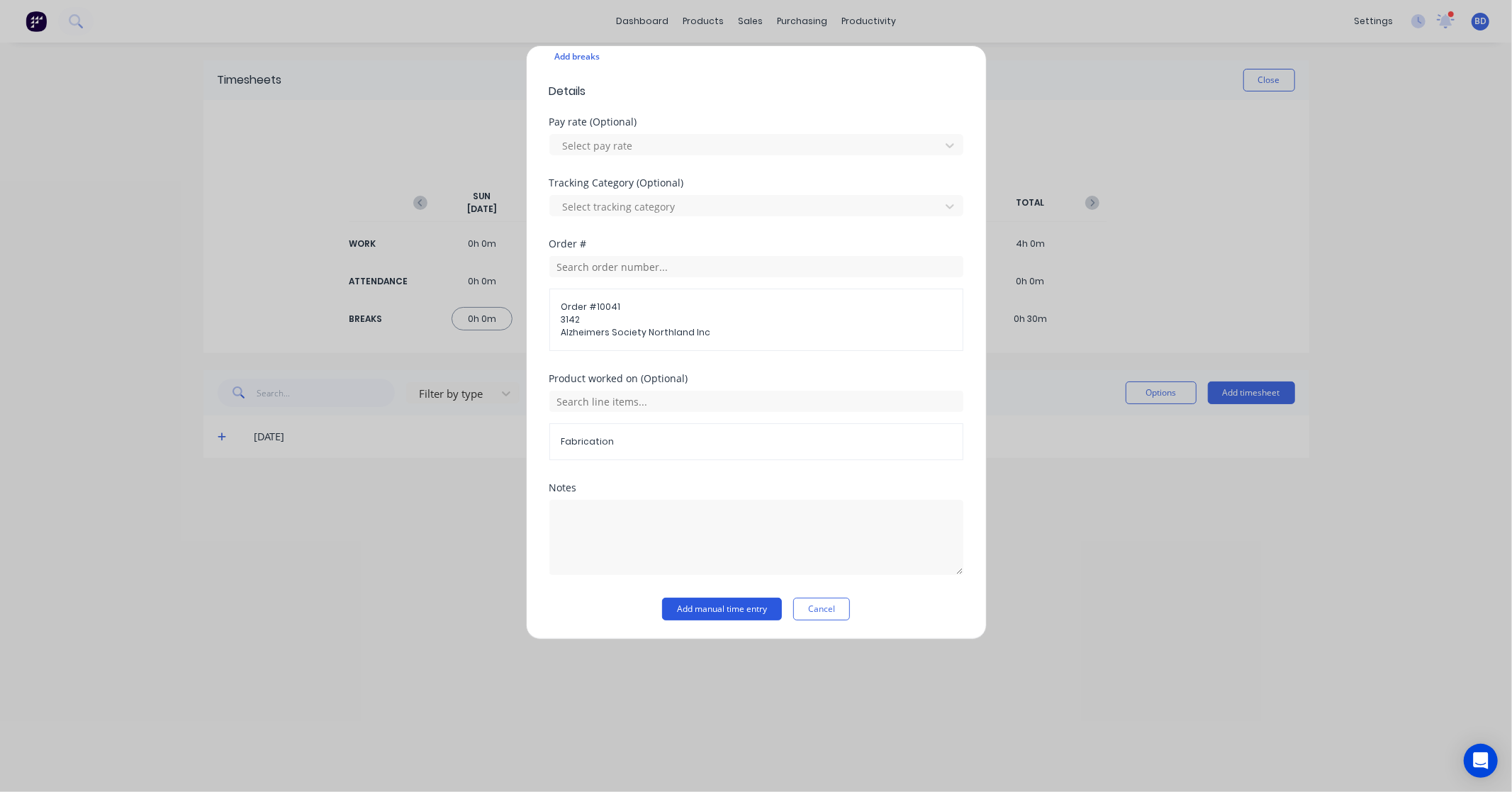
scroll to position [418, 0]
click at [734, 605] on button "Add manual time entry" at bounding box center [722, 608] width 120 height 22
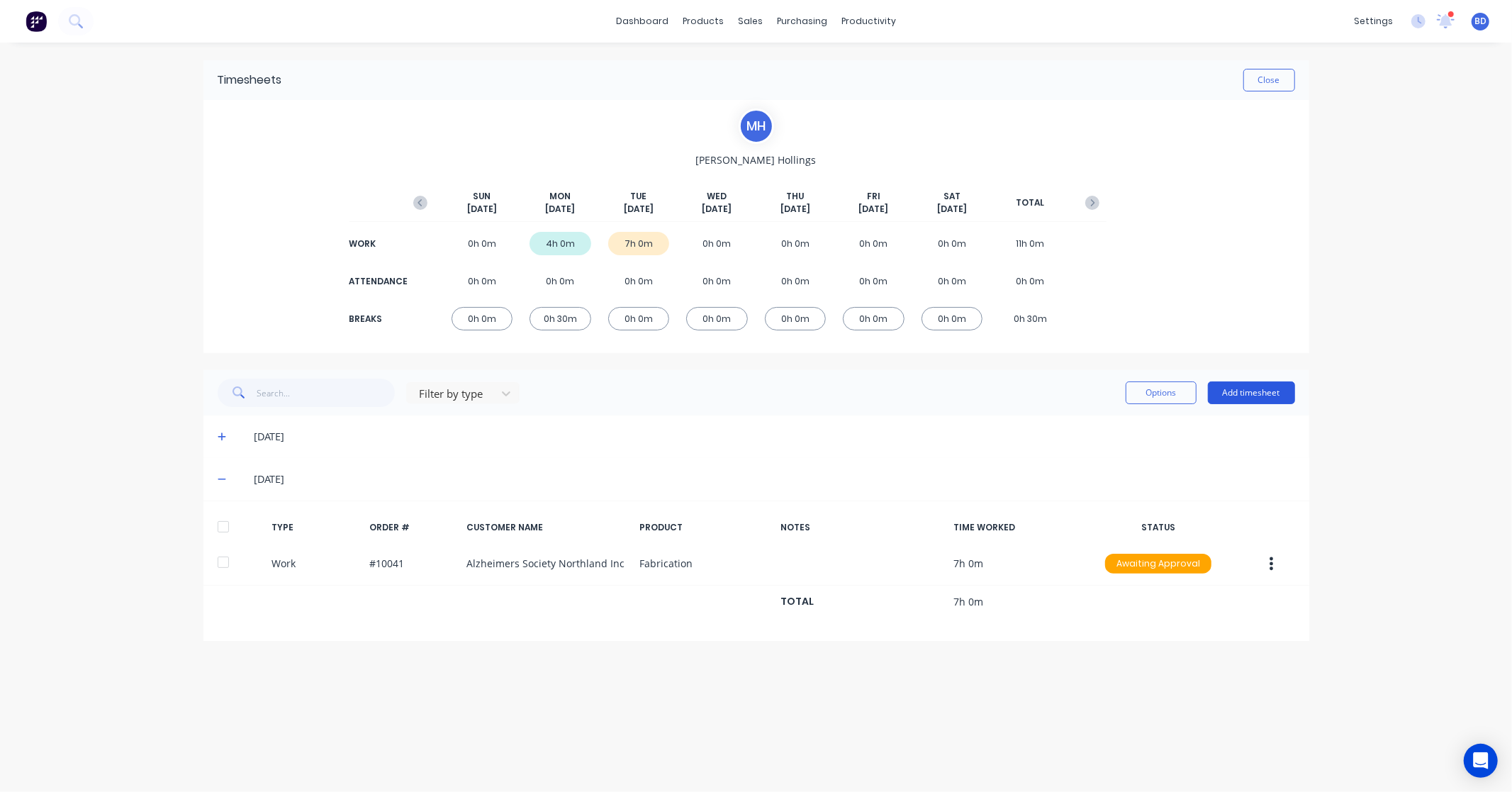
click at [1261, 392] on button "Add timesheet" at bounding box center [1252, 392] width 87 height 22
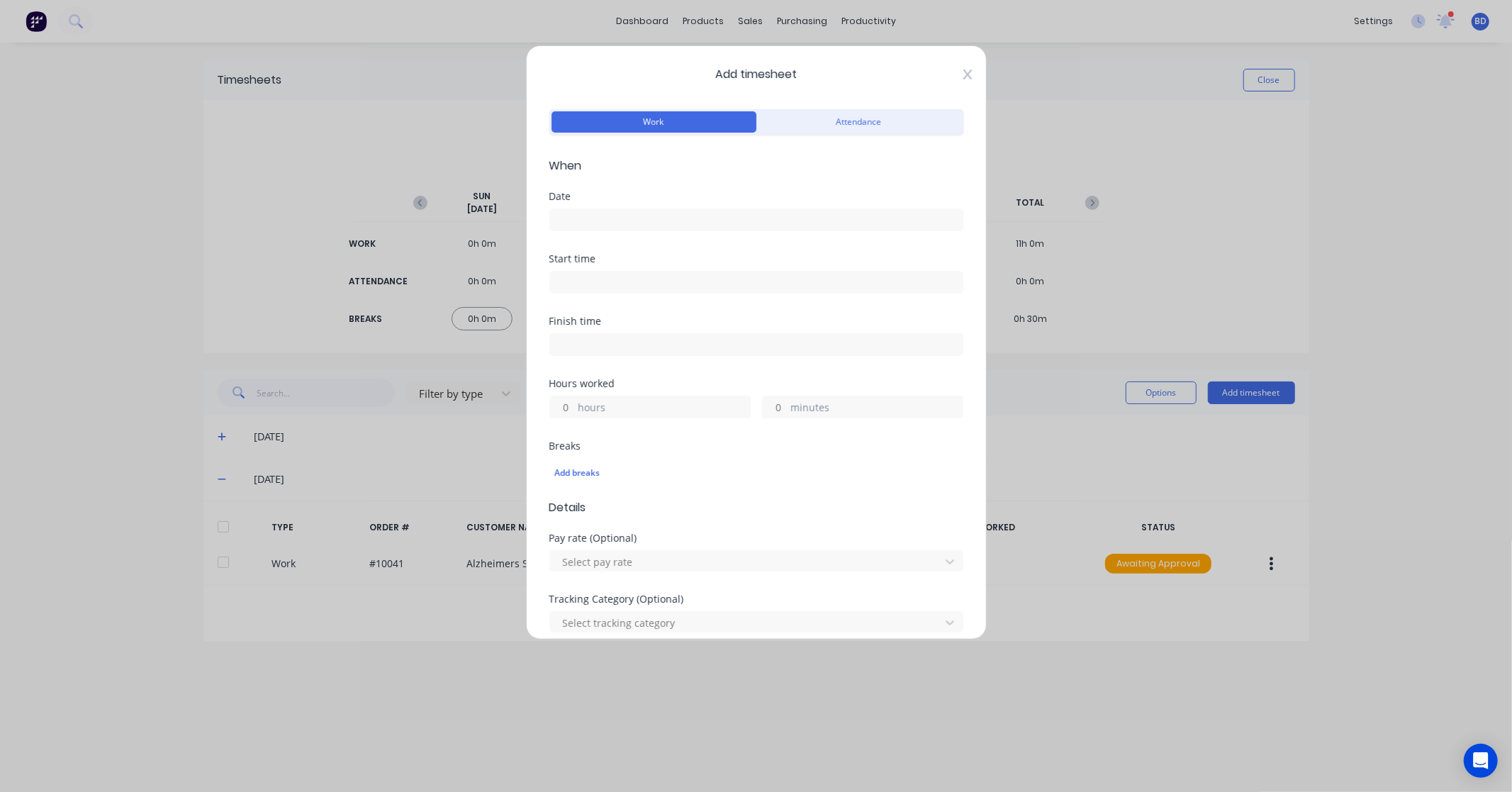
click at [963, 73] on icon at bounding box center [967, 74] width 9 height 11
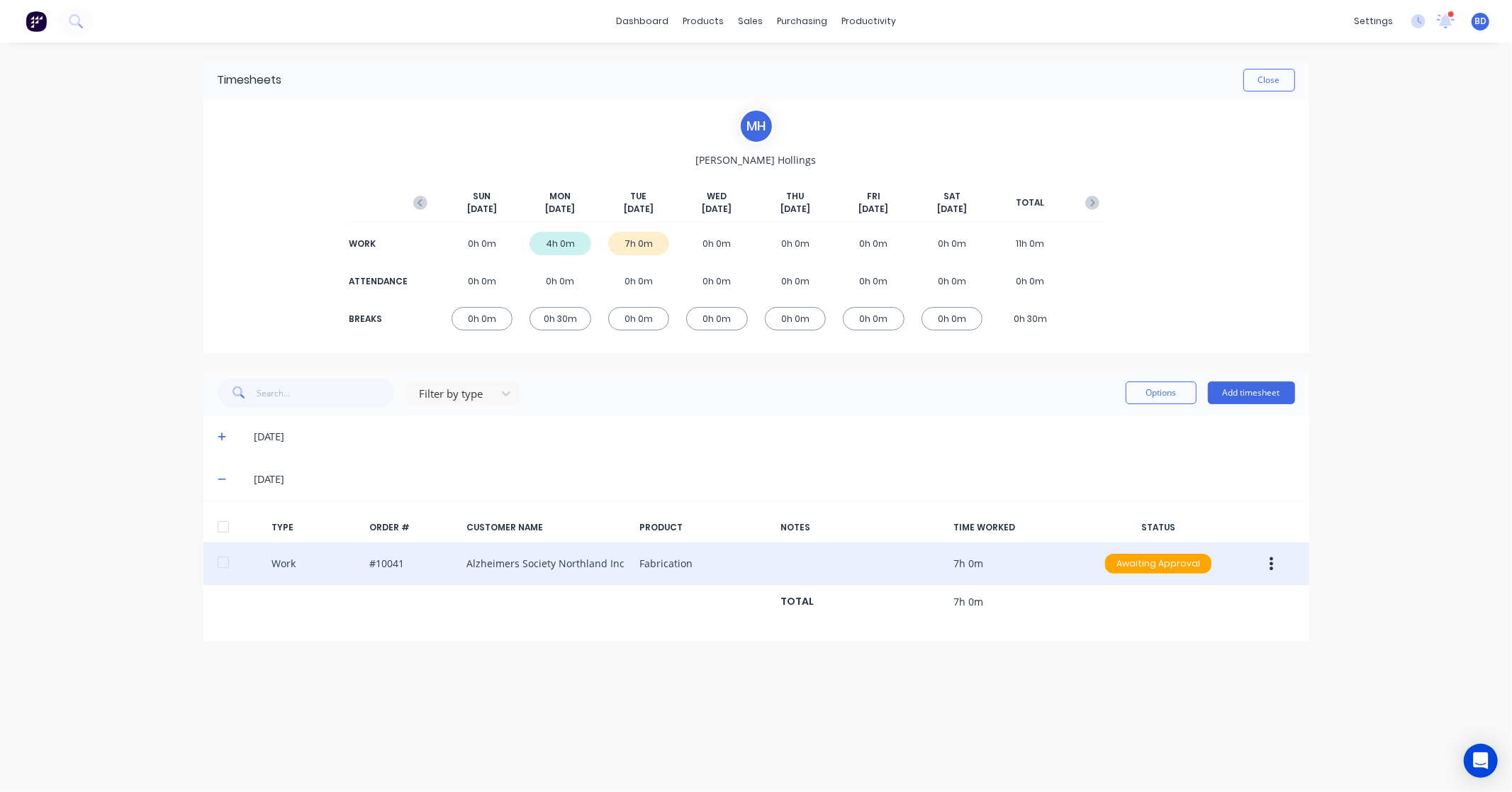
click at [1282, 564] on button "button" at bounding box center [1272, 564] width 34 height 26
click at [1192, 513] on div "Edit" at bounding box center [1221, 510] width 109 height 21
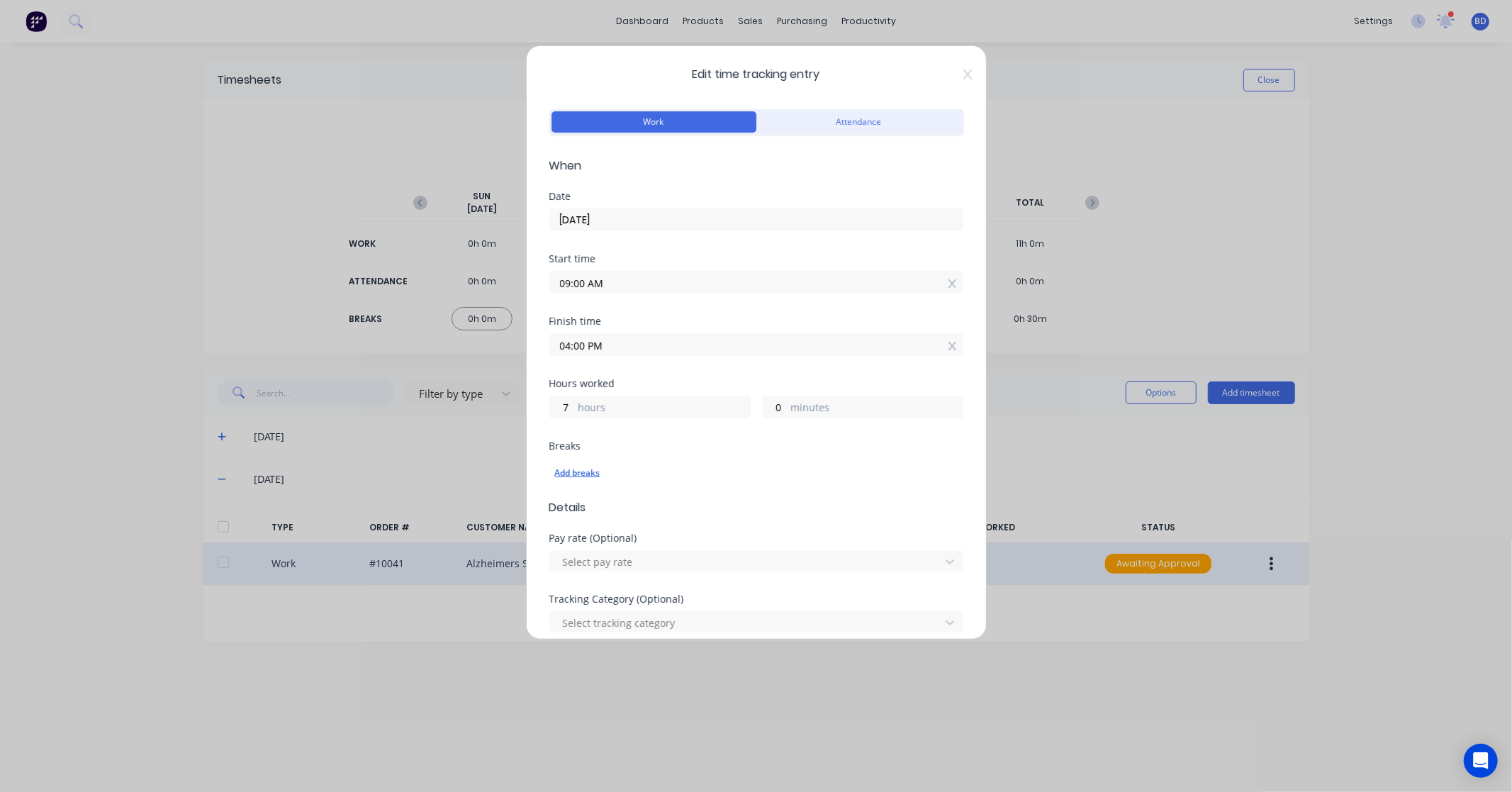
click at [581, 469] on div "Add breaks" at bounding box center [756, 472] width 403 height 18
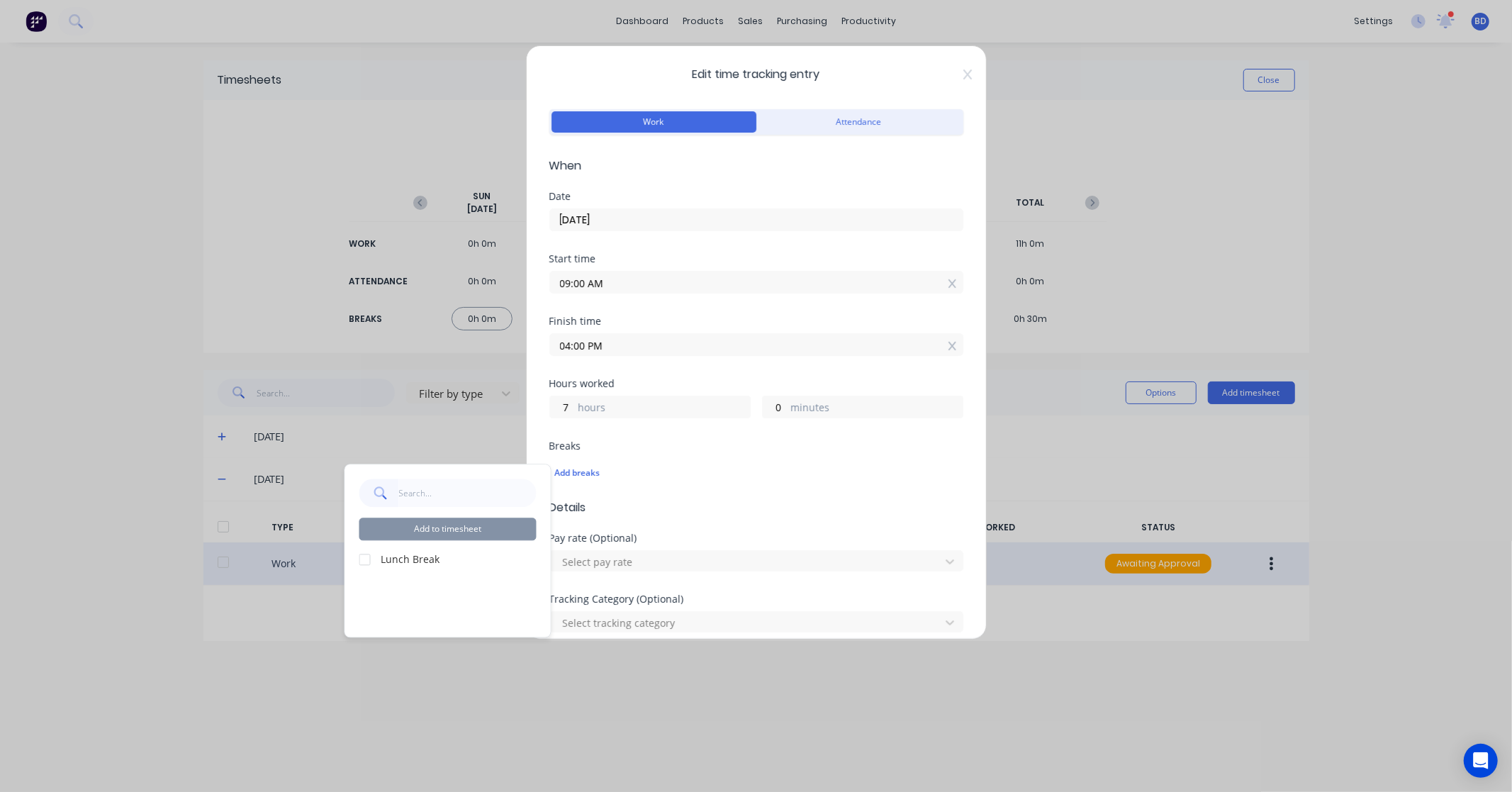
click at [390, 563] on label "Lunch Break" at bounding box center [459, 559] width 155 height 15
click at [363, 561] on div at bounding box center [364, 559] width 28 height 28
click at [461, 528] on button "Add to timesheet" at bounding box center [448, 529] width 177 height 22
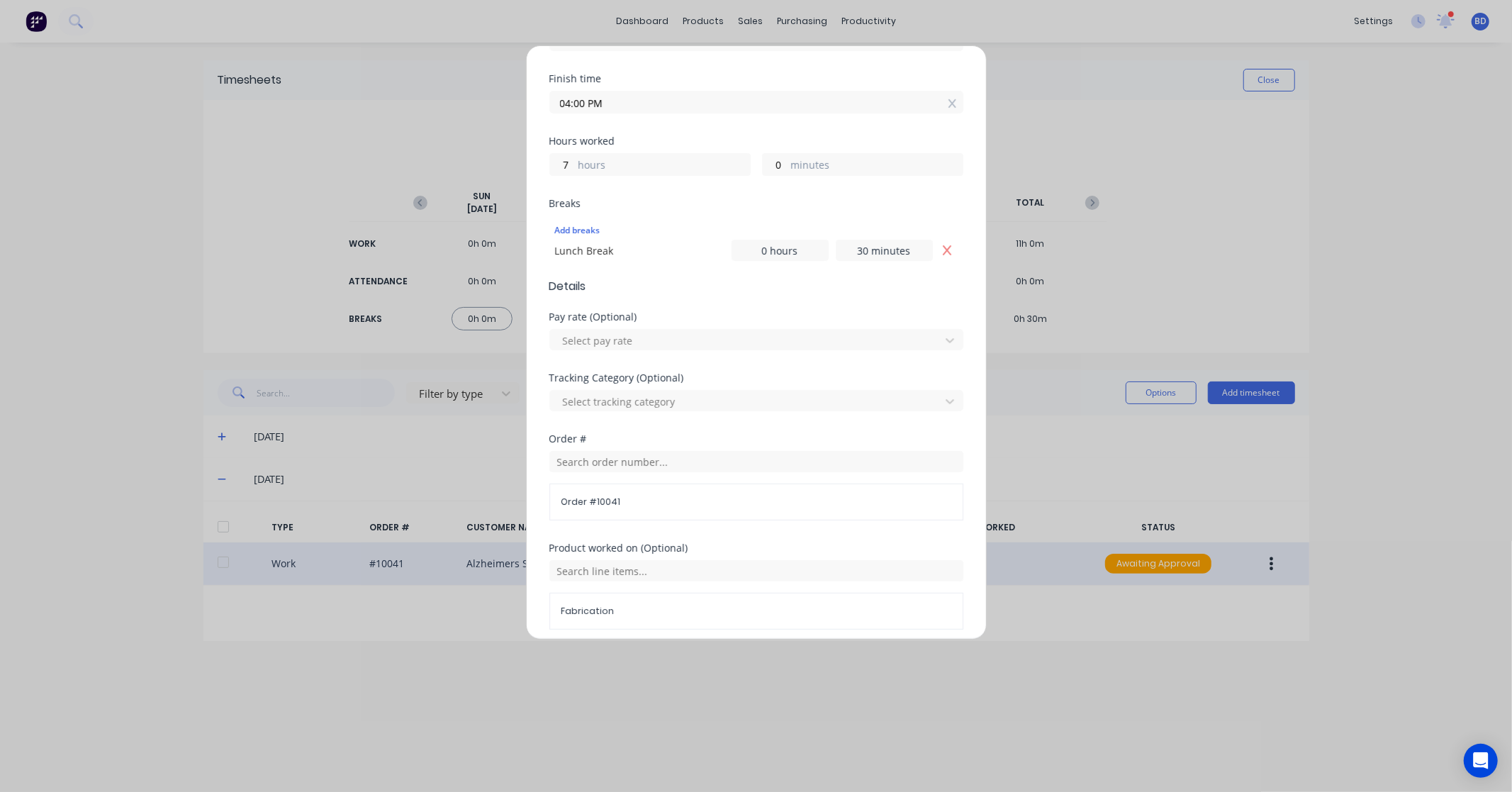
scroll to position [413, 0]
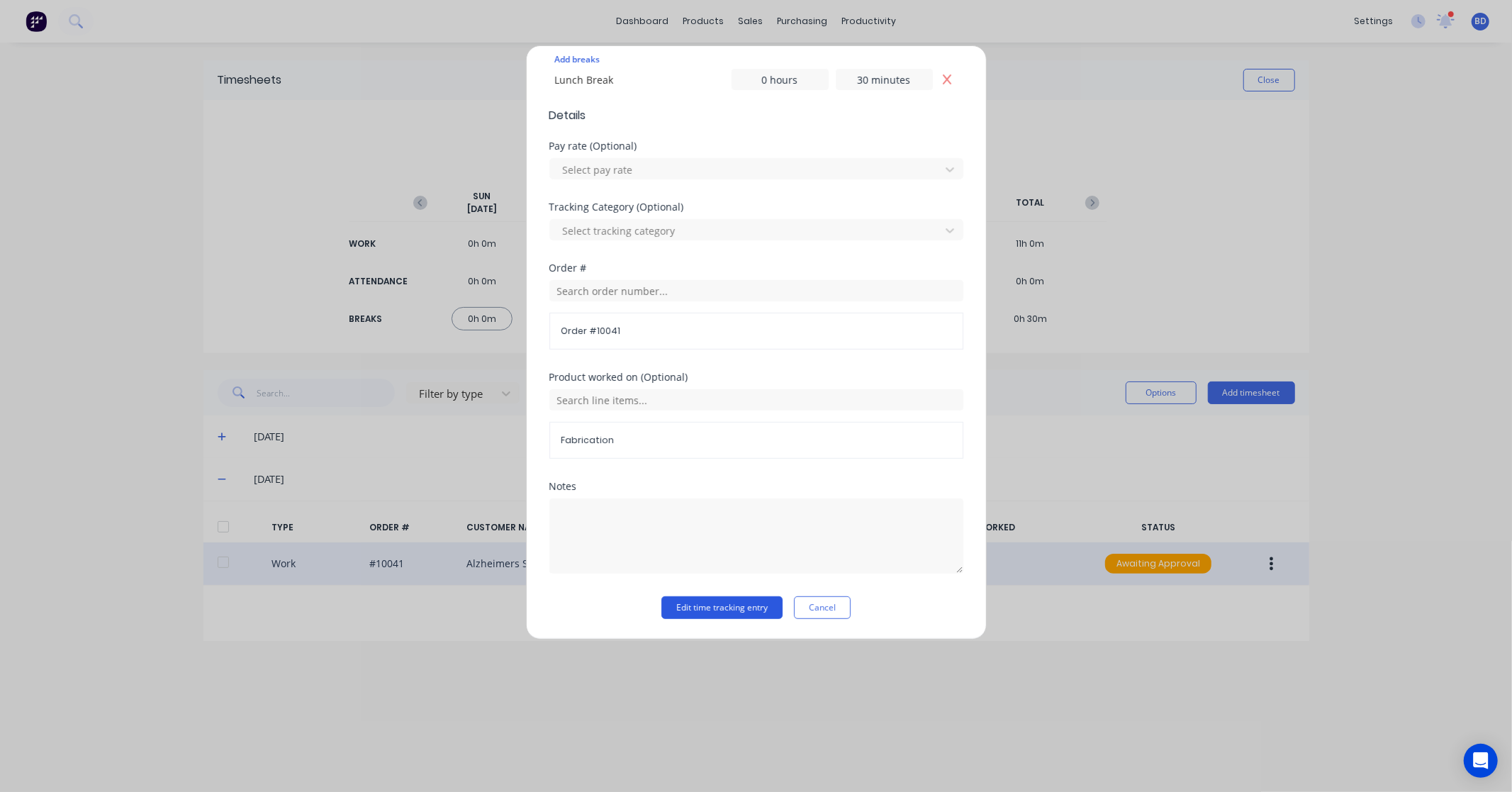
click at [724, 606] on button "Edit time tracking entry" at bounding box center [722, 608] width 121 height 22
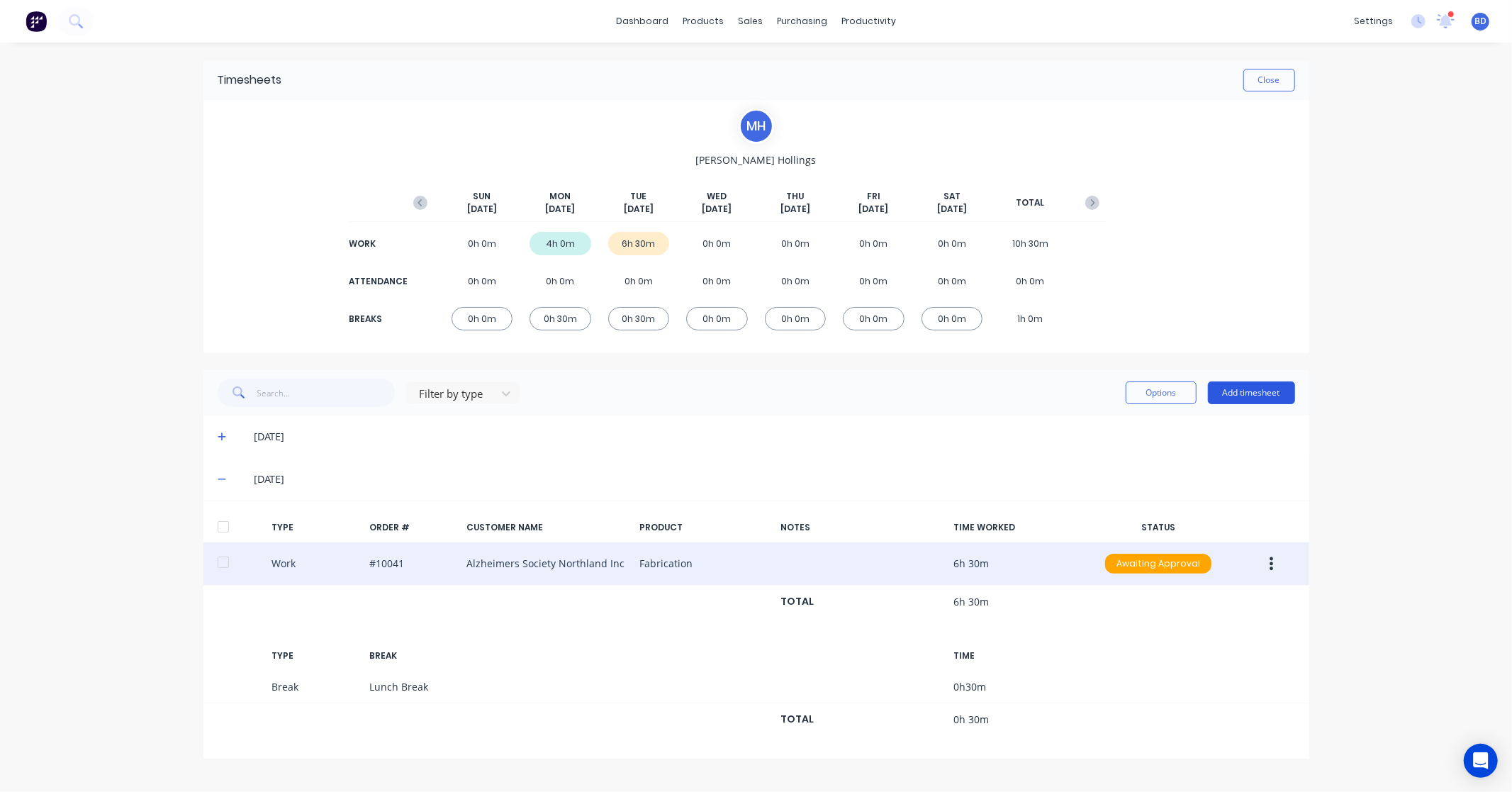
click at [1245, 396] on button "Add timesheet" at bounding box center [1252, 392] width 87 height 22
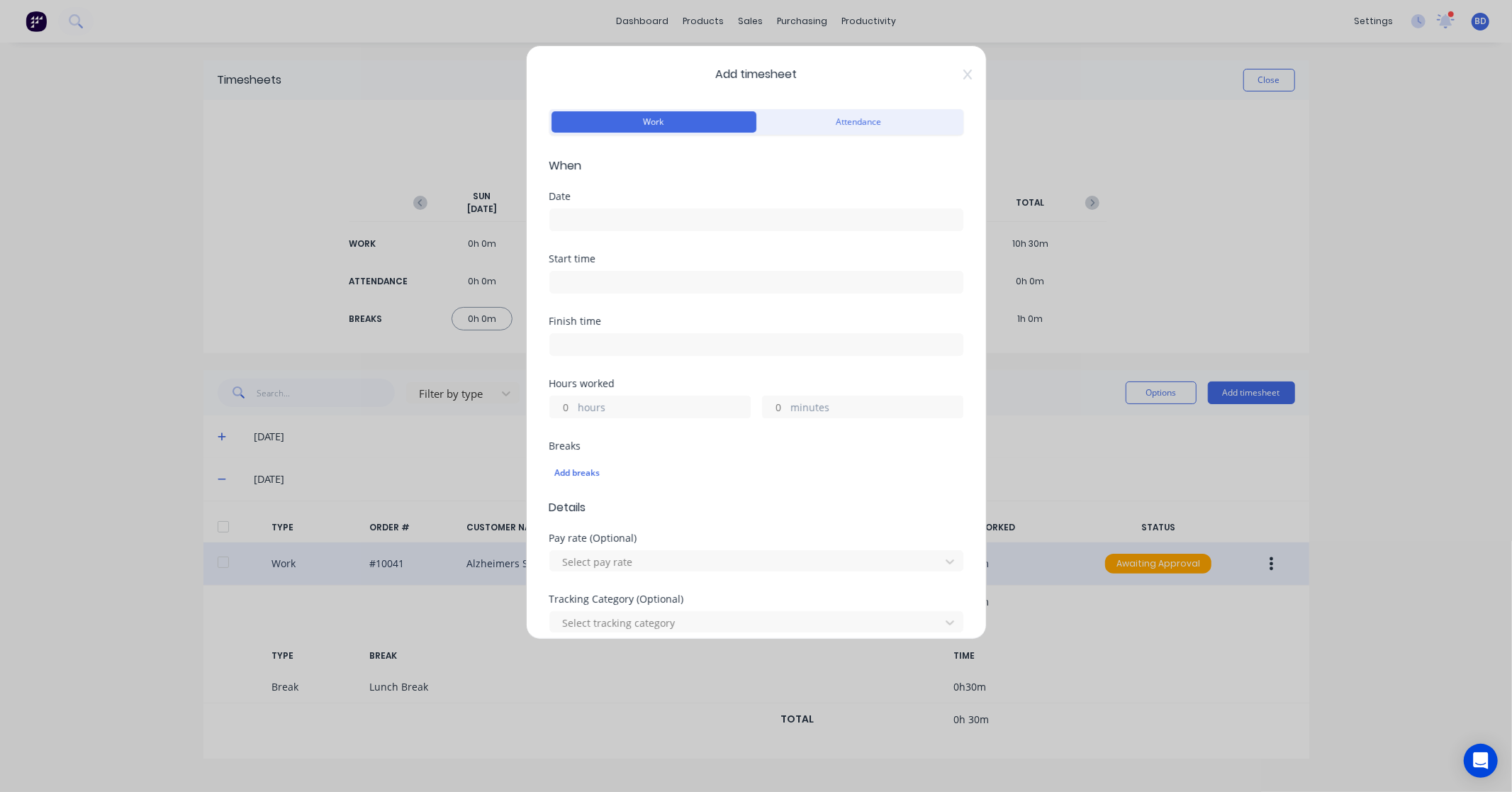
click at [580, 222] on input at bounding box center [756, 219] width 412 height 22
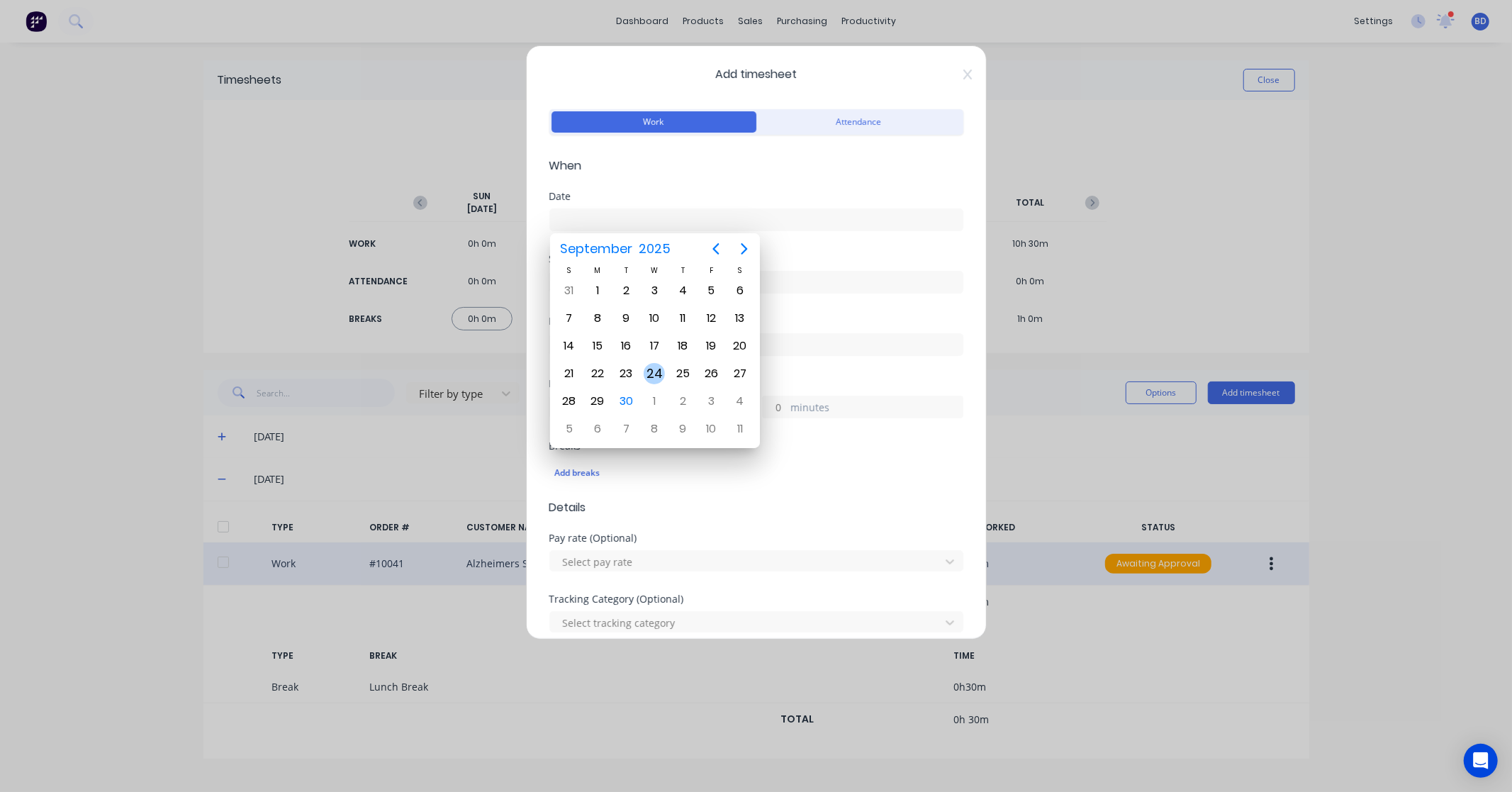
click at [655, 370] on div "24" at bounding box center [654, 373] width 22 height 22
type input "24/09/2025"
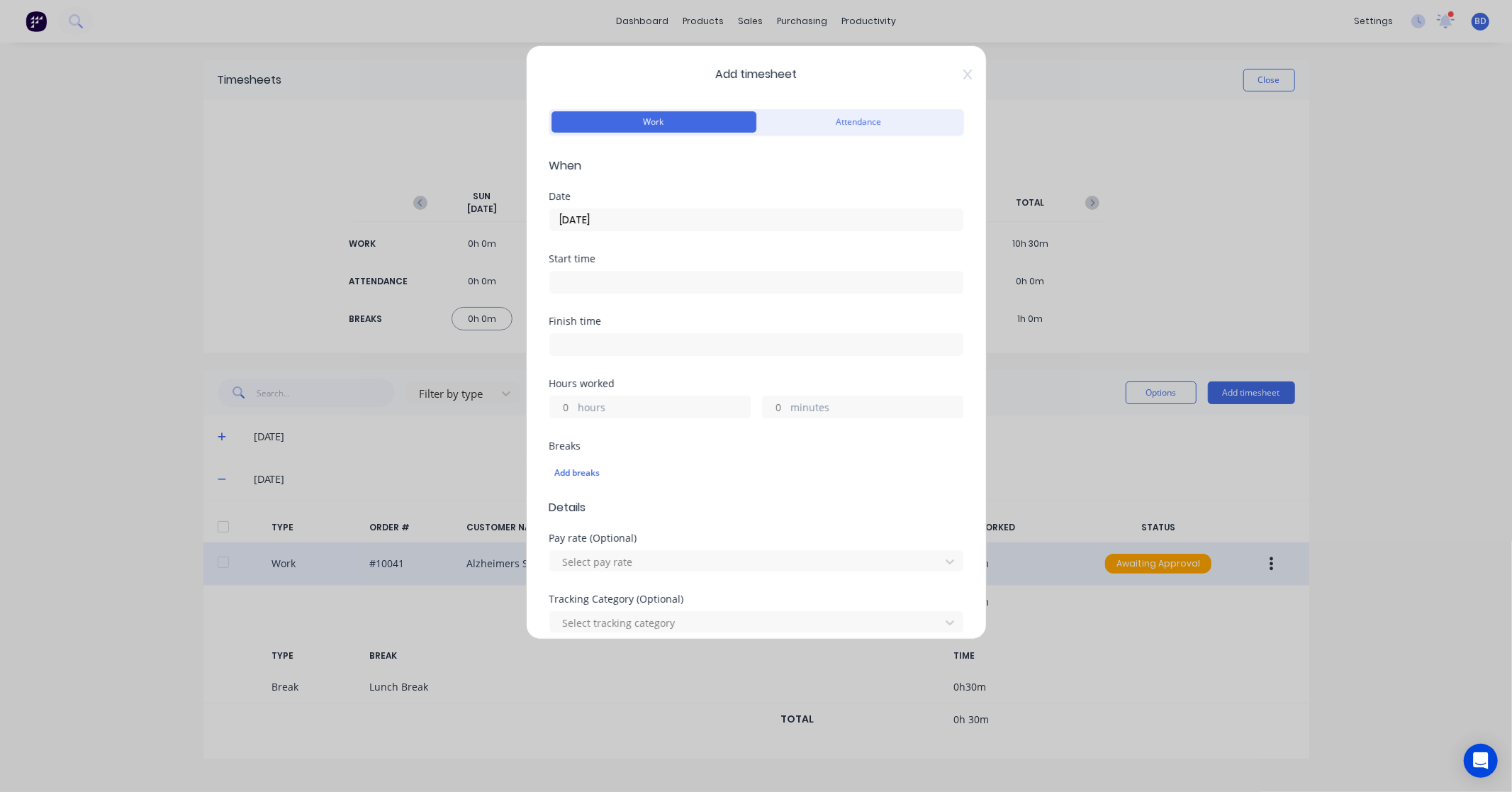
click at [575, 284] on input at bounding box center [756, 282] width 412 height 22
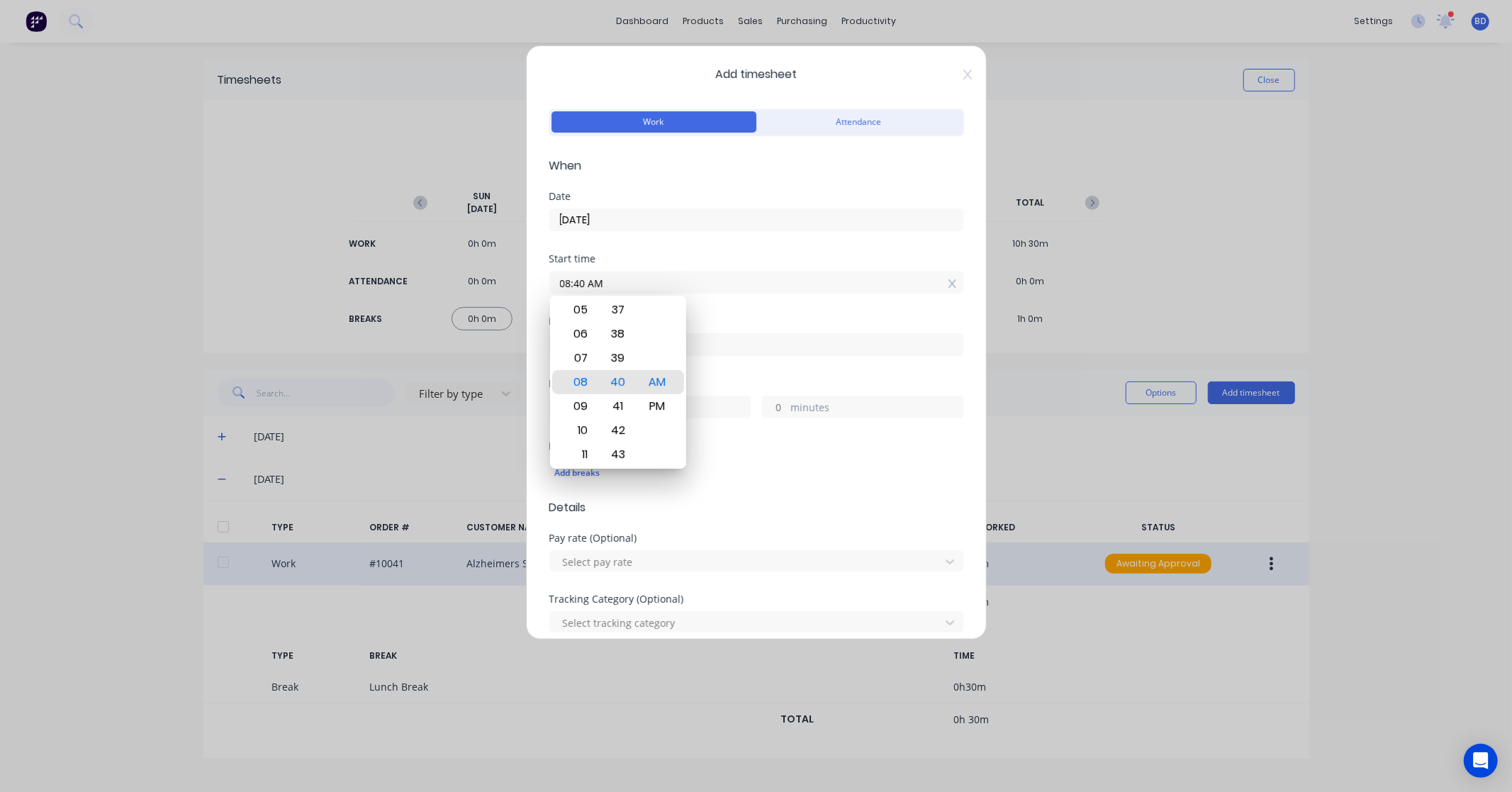
drag, startPoint x: 638, startPoint y: 287, endPoint x: 436, endPoint y: 289, distance: 202.0
click at [436, 289] on div "Add timesheet Work Attendance When Date 24/09/2025 Start time 08:40 AM Finish t…" at bounding box center [756, 396] width 1512 height 792
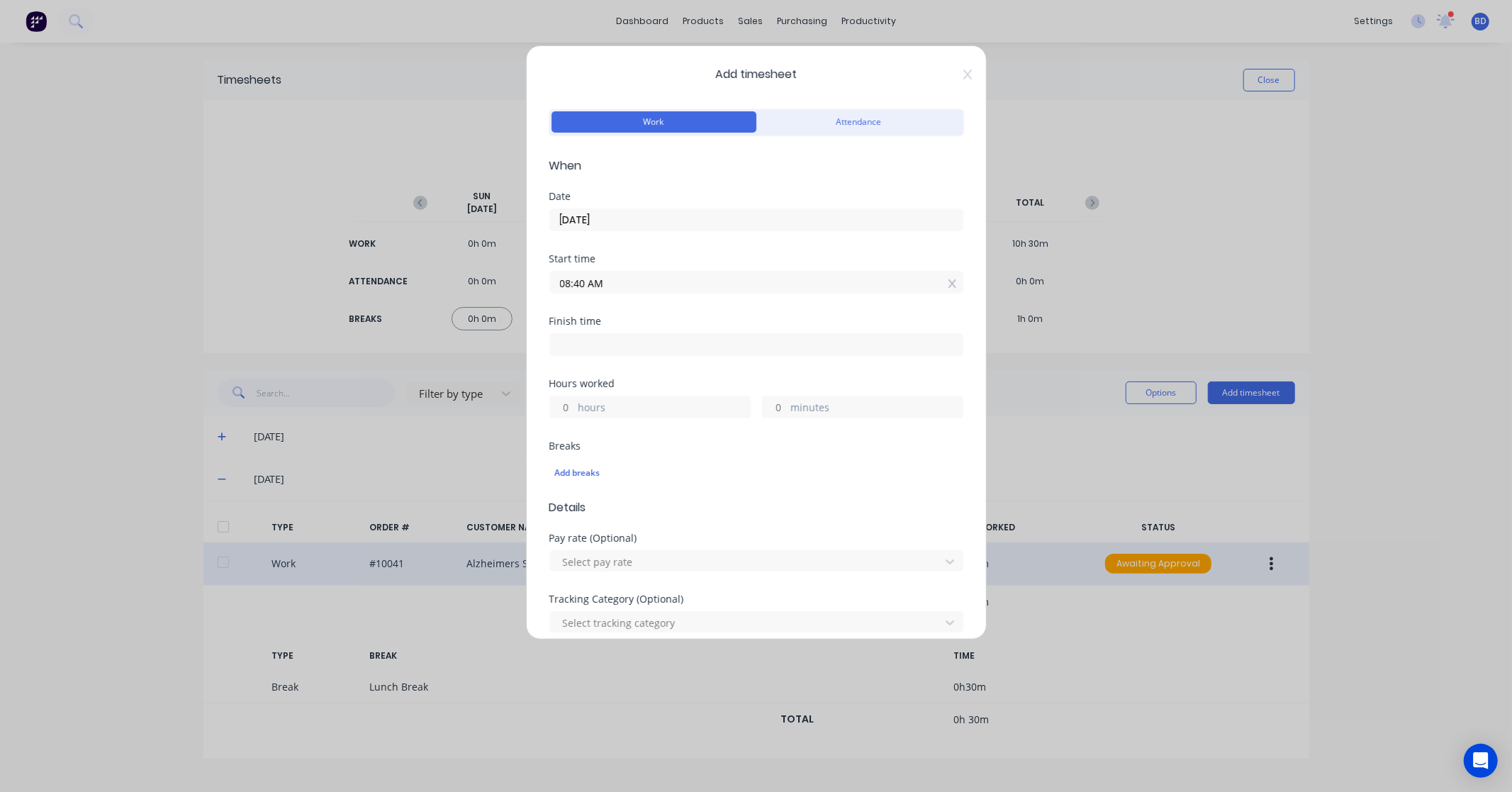
paste input "9:0"
type input "09:00 AM"
click at [594, 350] on input at bounding box center [756, 344] width 412 height 22
type input "08:40 AM"
type input "23"
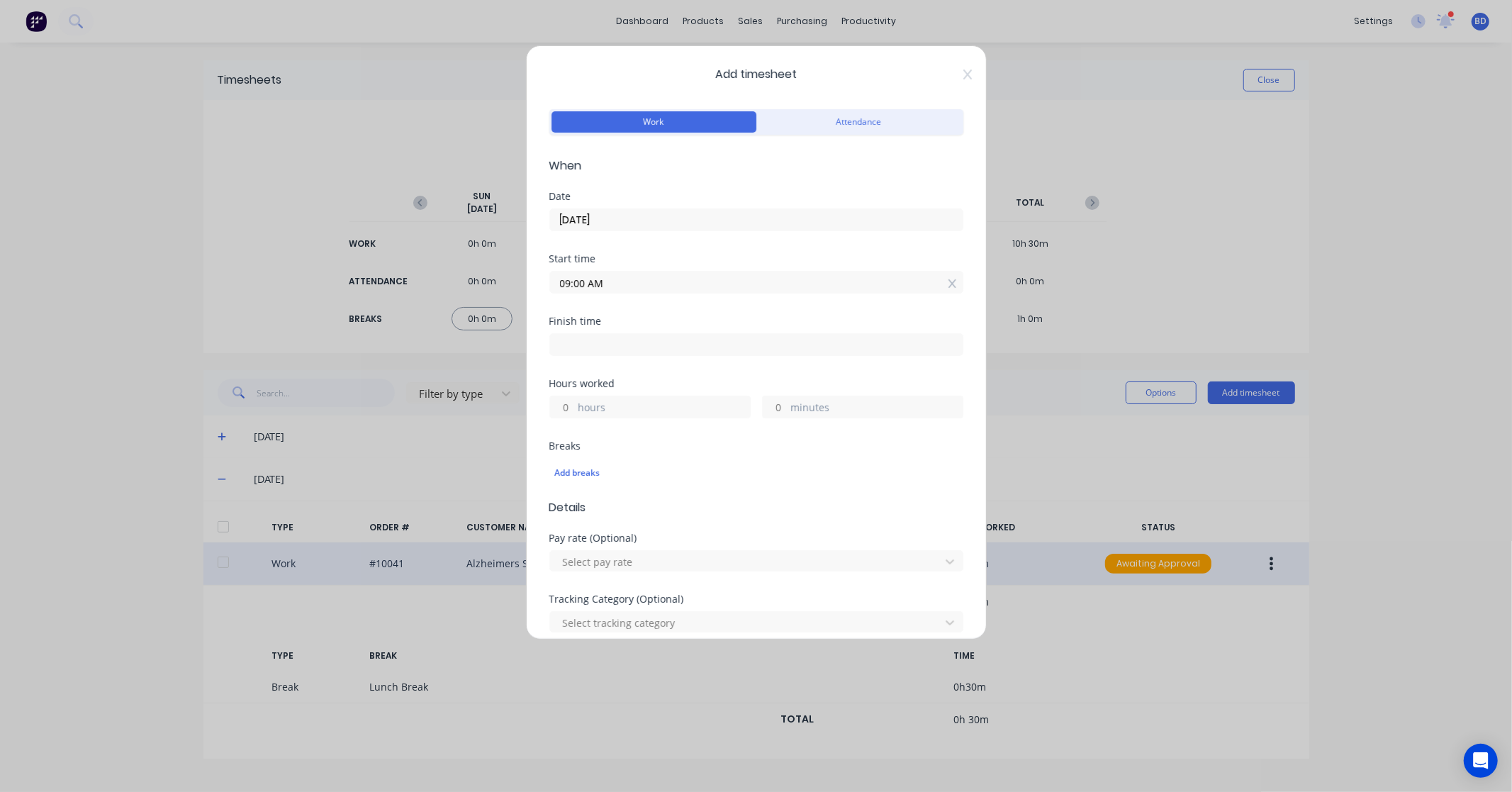
type input "40"
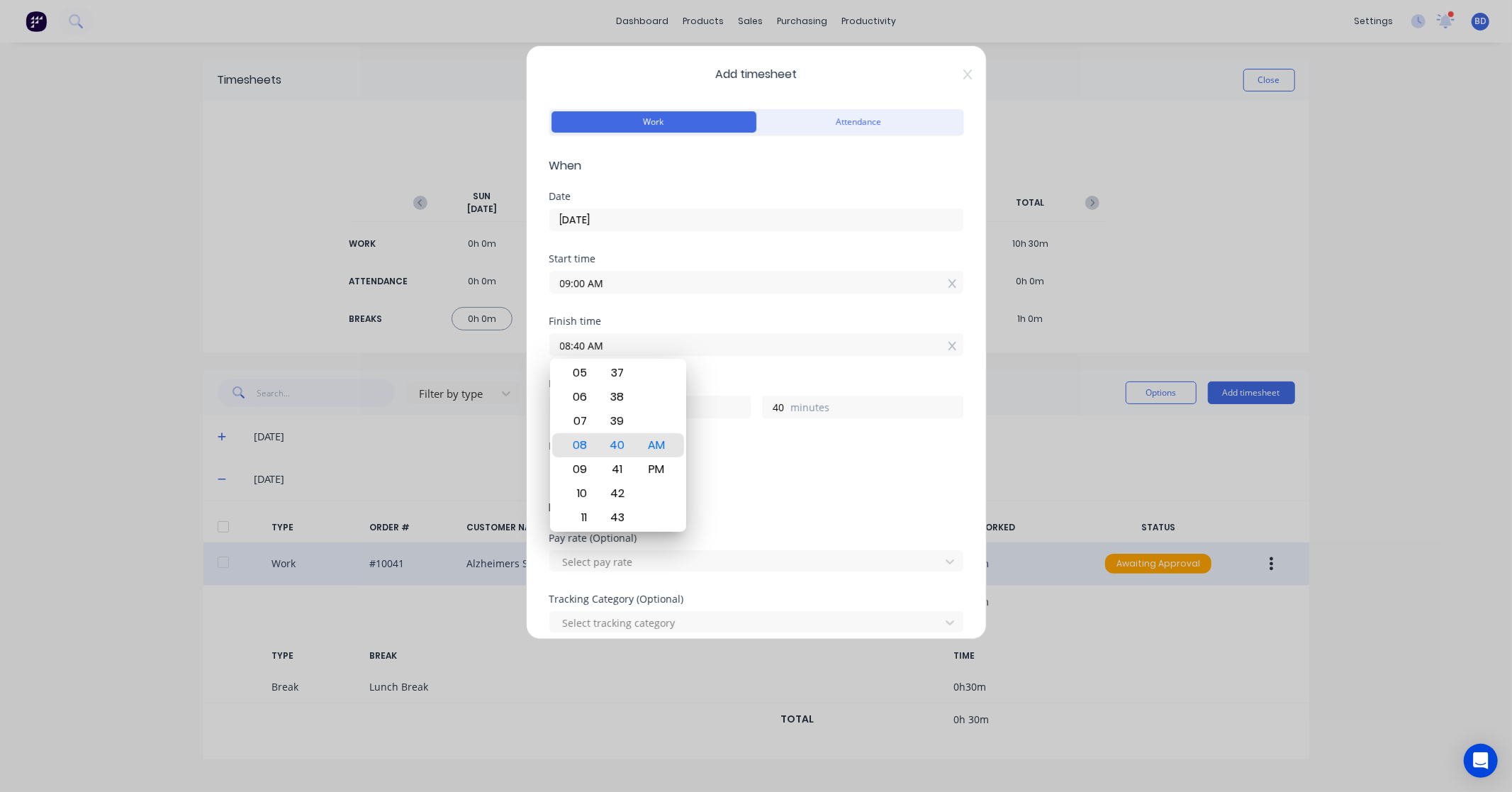
drag, startPoint x: 657, startPoint y: 343, endPoint x: 433, endPoint y: 352, distance: 224.2
click at [433, 352] on div "Add timesheet Work Attendance When Date 24/09/2025 Start time 09:00 AM Finish t…" at bounding box center [756, 396] width 1512 height 792
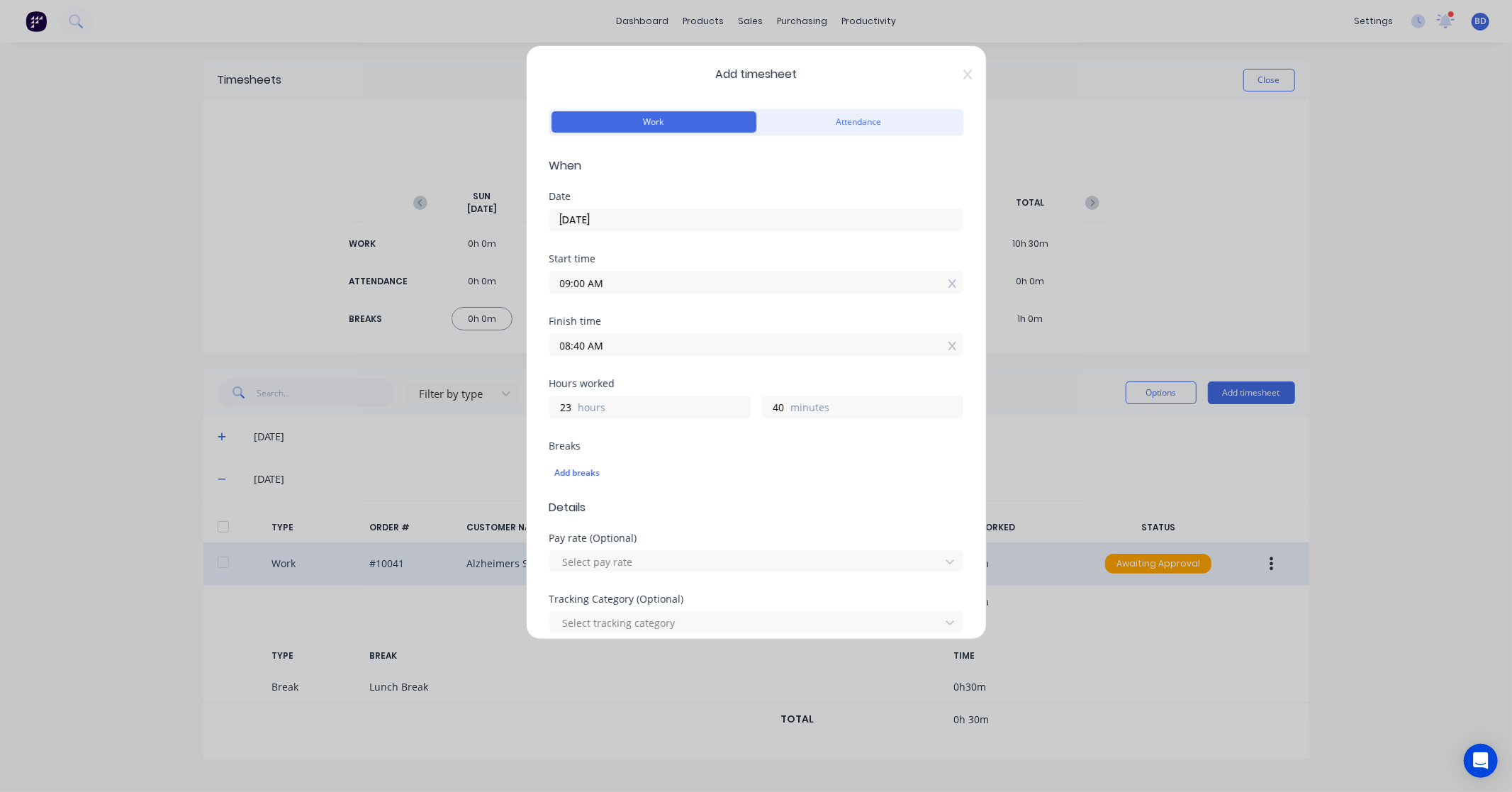
paste input "12:30 P"
type input "12:30 PM"
type input "3"
type input "30"
click at [636, 378] on div "Finish time 12:30 PM" at bounding box center [756, 348] width 414 height 62
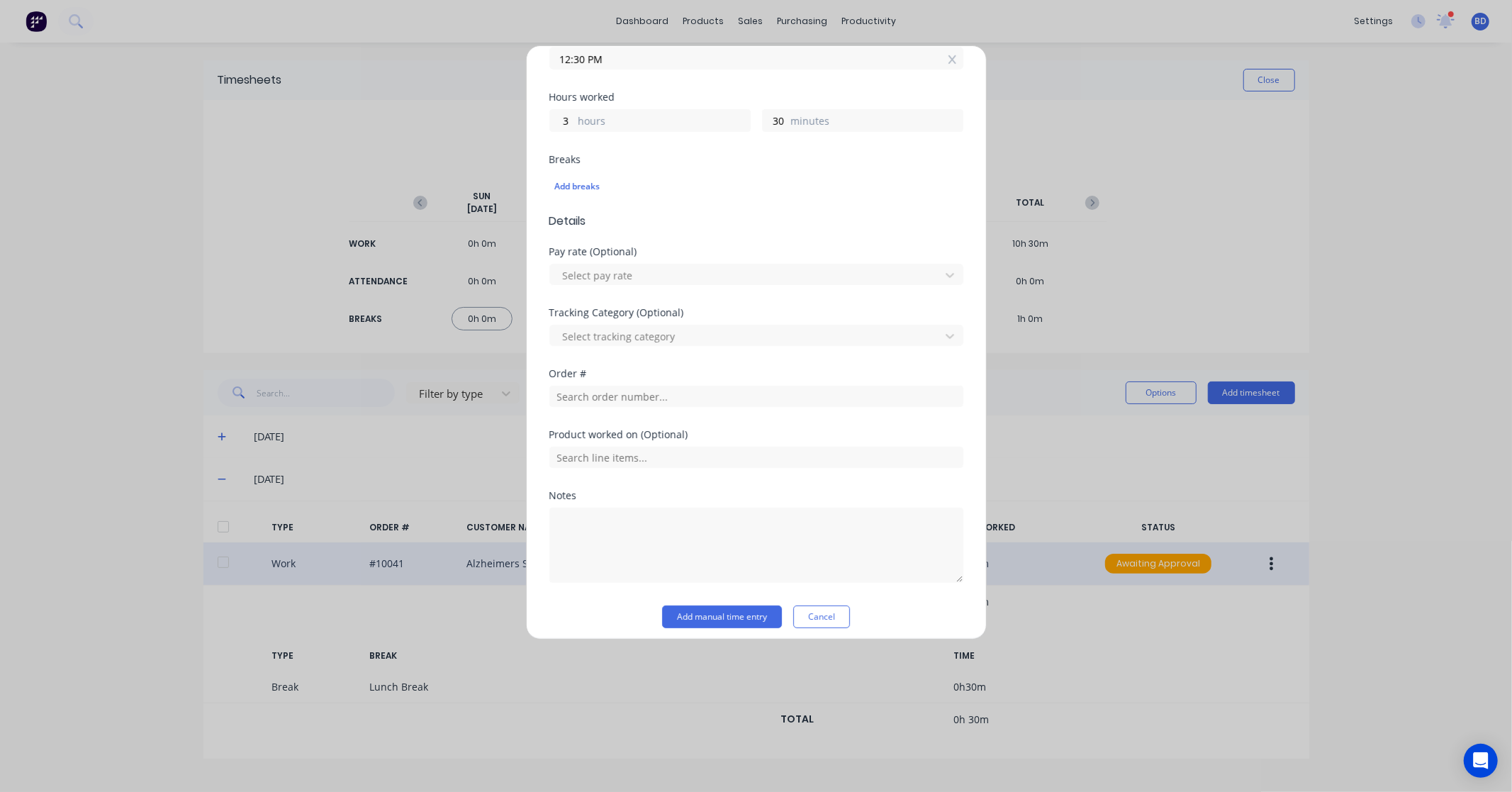
scroll to position [295, 0]
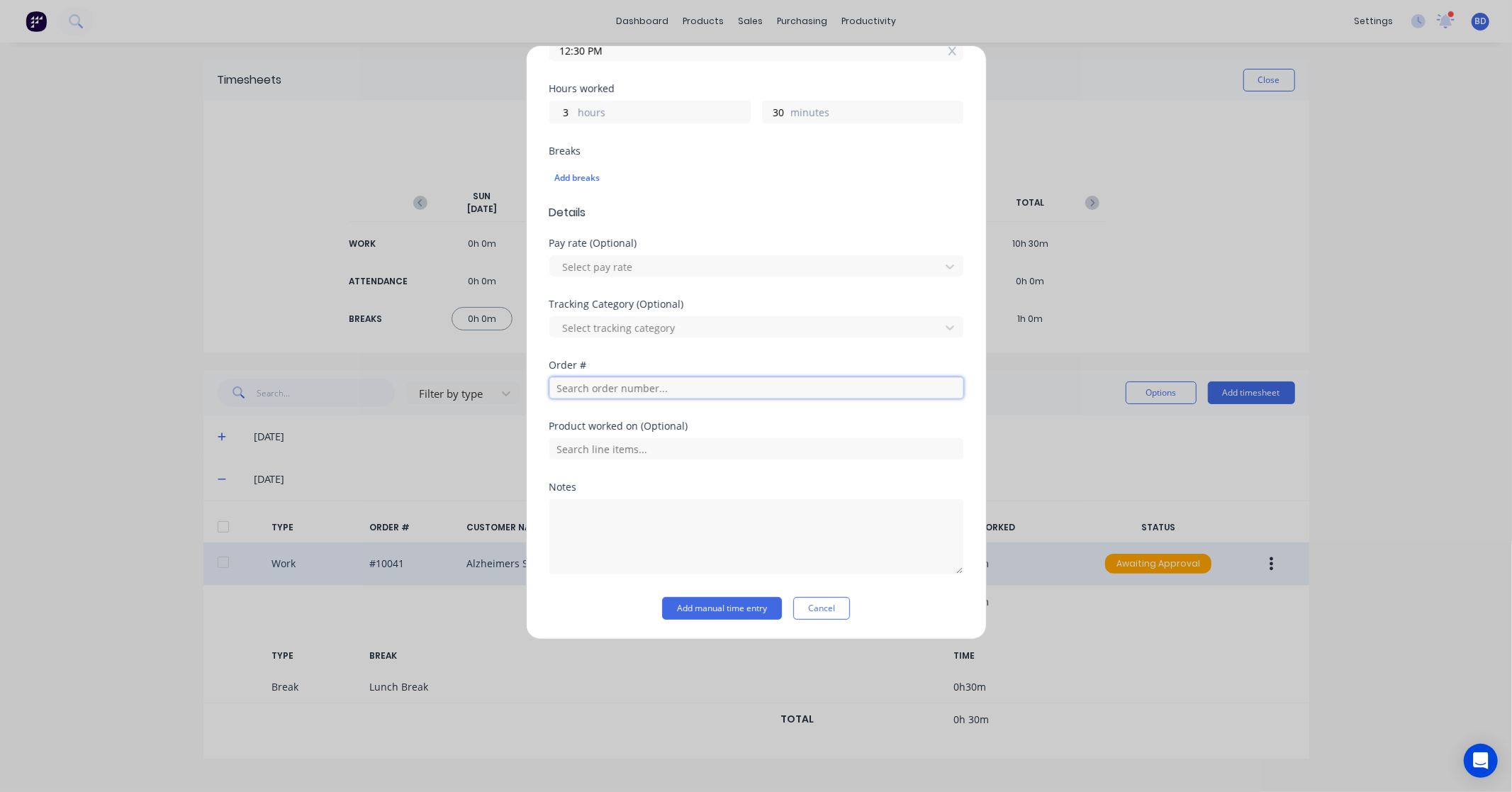
click at [622, 397] on input "text" at bounding box center [756, 388] width 414 height 22
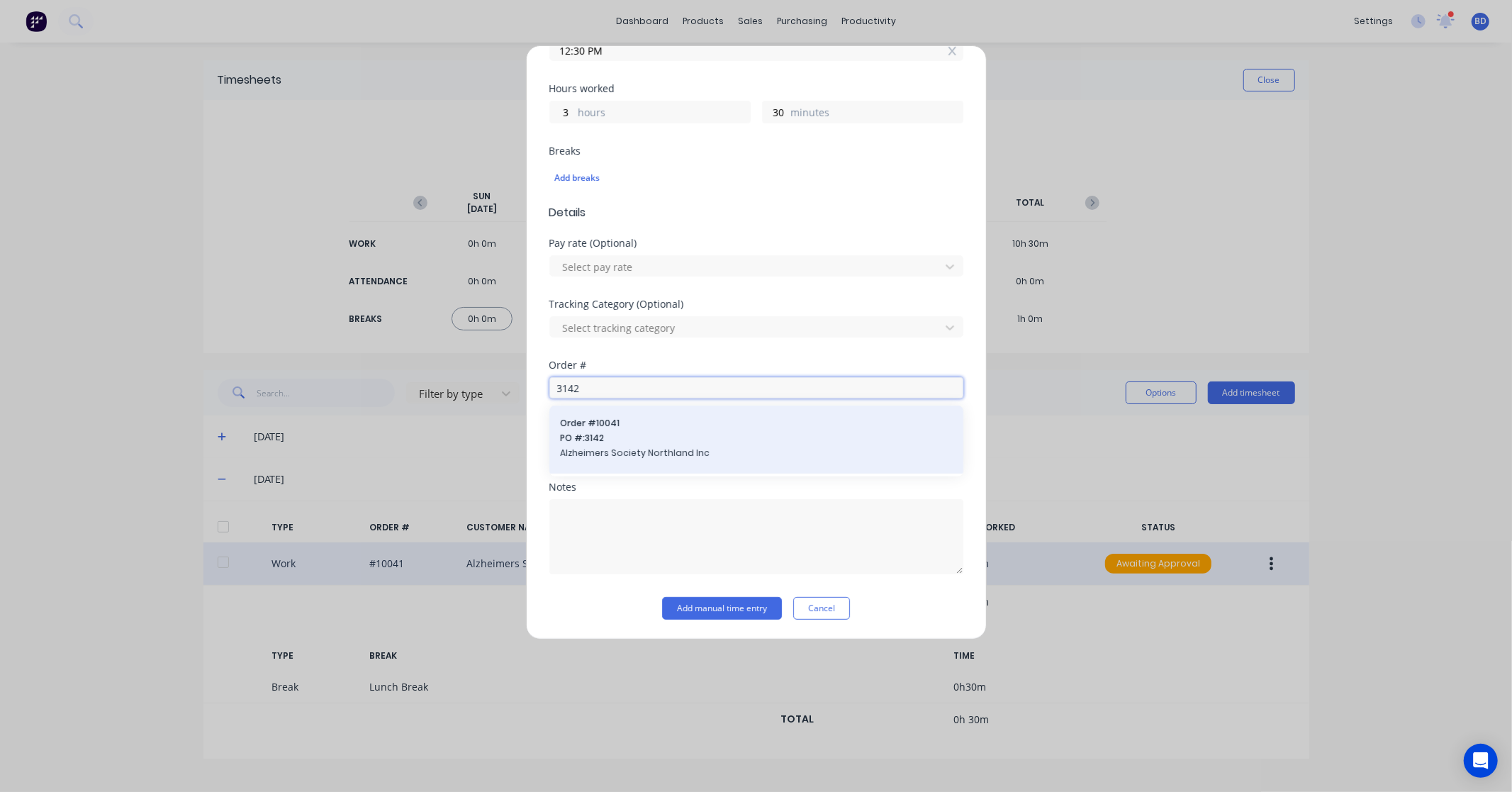
type input "3142"
click at [628, 433] on span "PO #: 3142" at bounding box center [756, 438] width 392 height 13
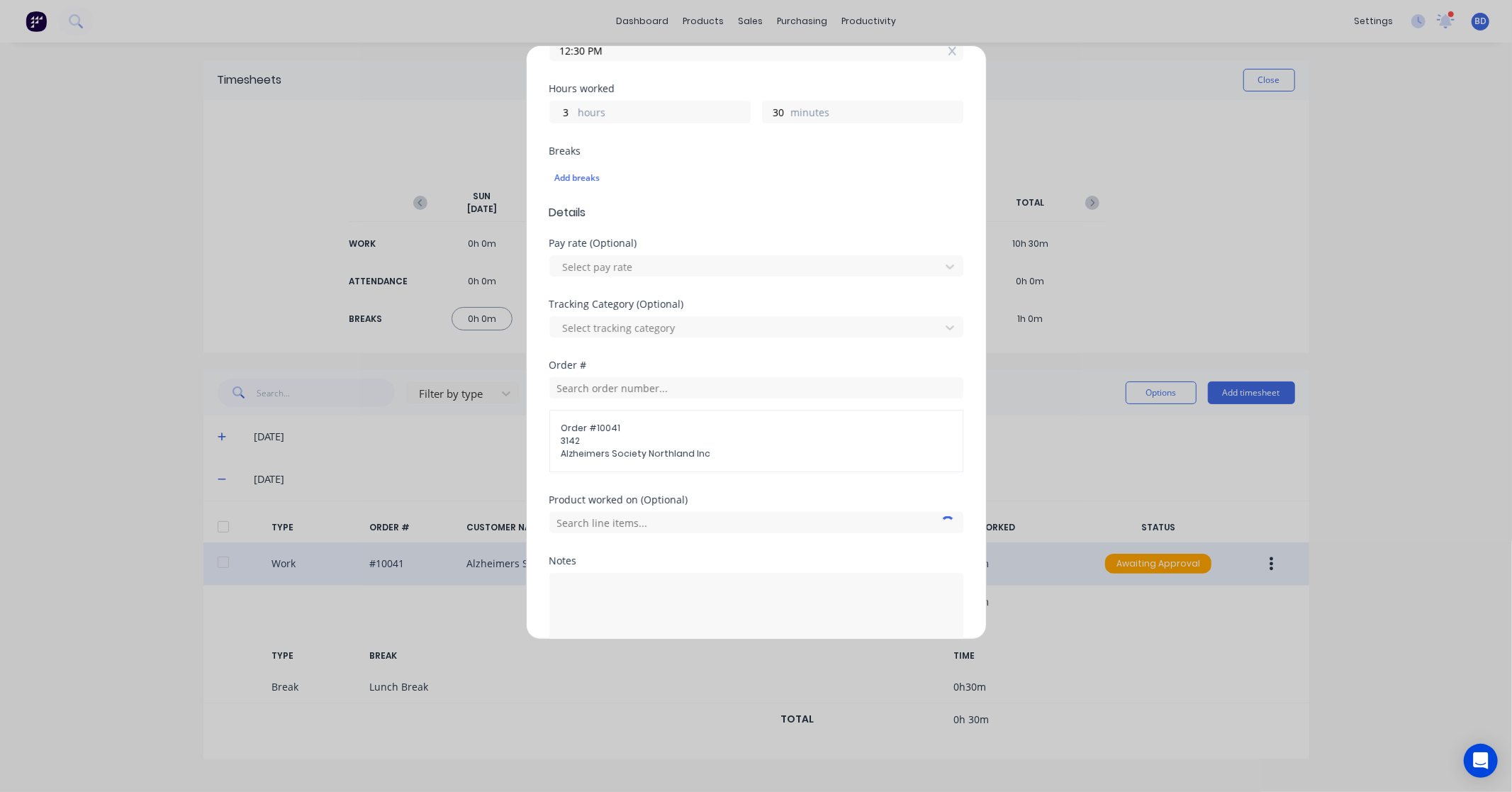
scroll to position [369, 0]
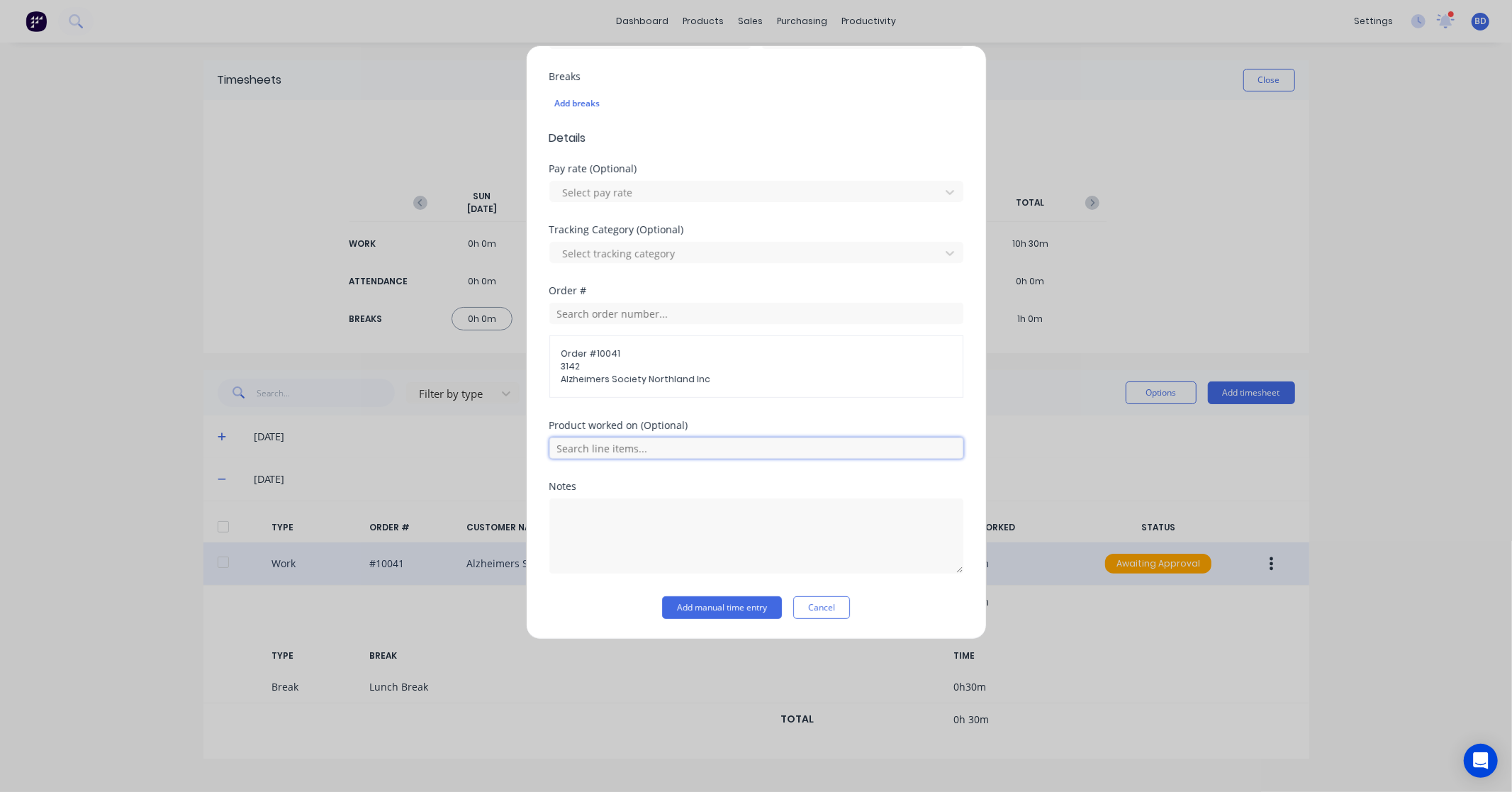
click at [646, 448] on input "text" at bounding box center [756, 448] width 414 height 22
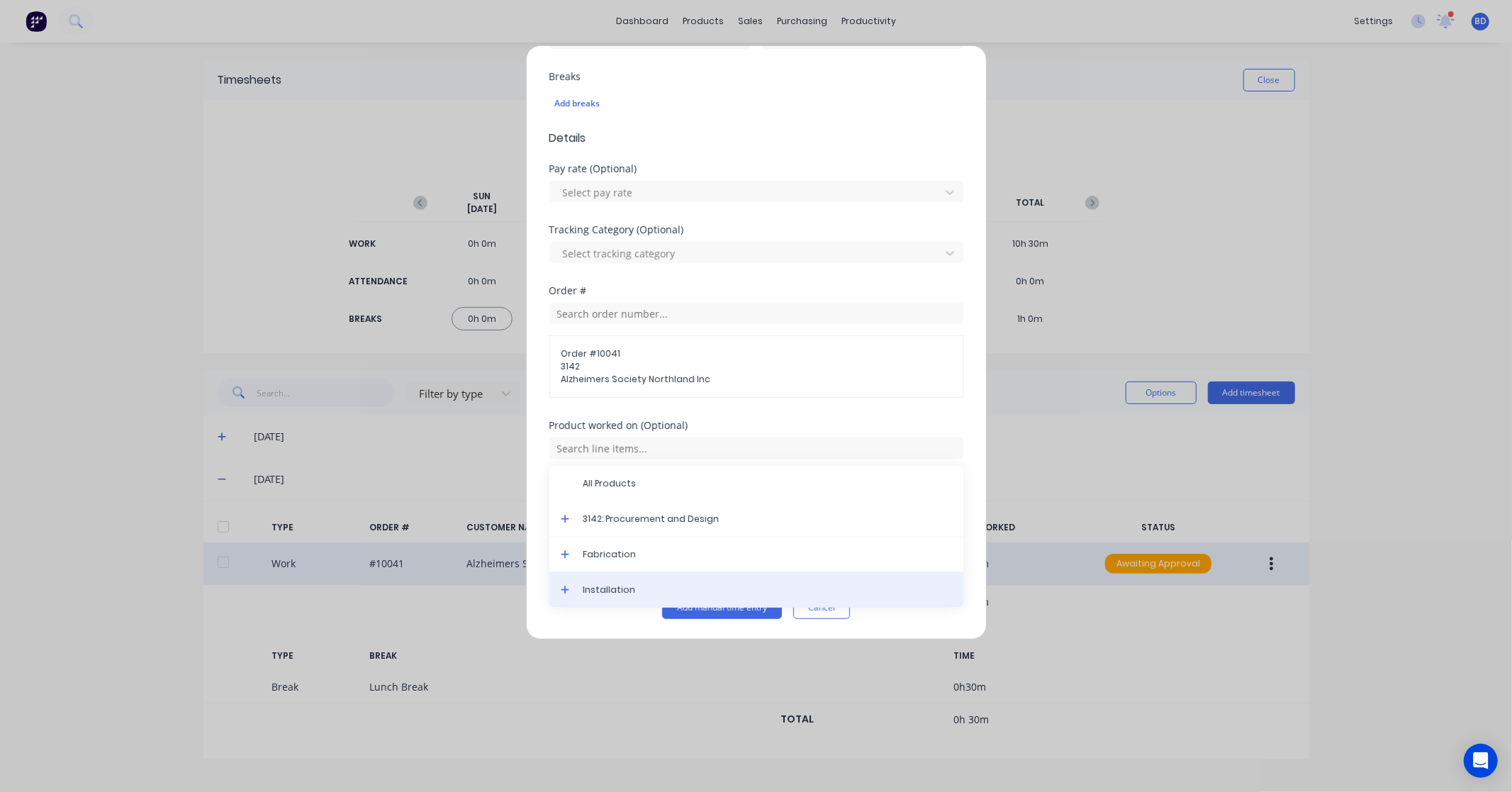
click at [678, 581] on div "Installation" at bounding box center [756, 589] width 414 height 35
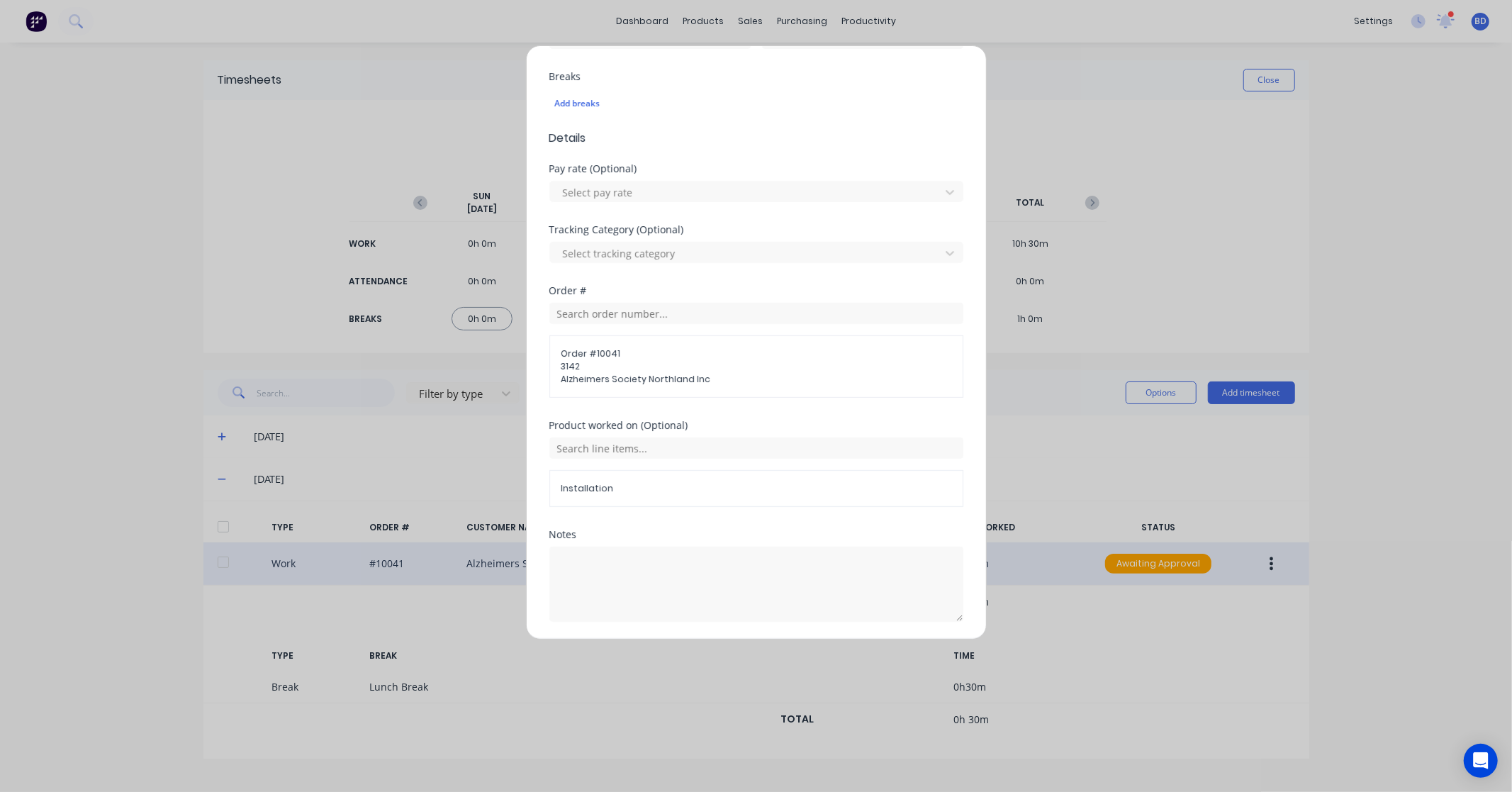
click at [659, 485] on span "Installation" at bounding box center [756, 488] width 390 height 13
click at [597, 487] on span "Installation" at bounding box center [756, 488] width 390 height 13
click at [667, 475] on div "Installation" at bounding box center [756, 488] width 414 height 37
click at [643, 485] on span "Installation" at bounding box center [756, 488] width 390 height 13
click at [629, 443] on input "text" at bounding box center [756, 448] width 414 height 22
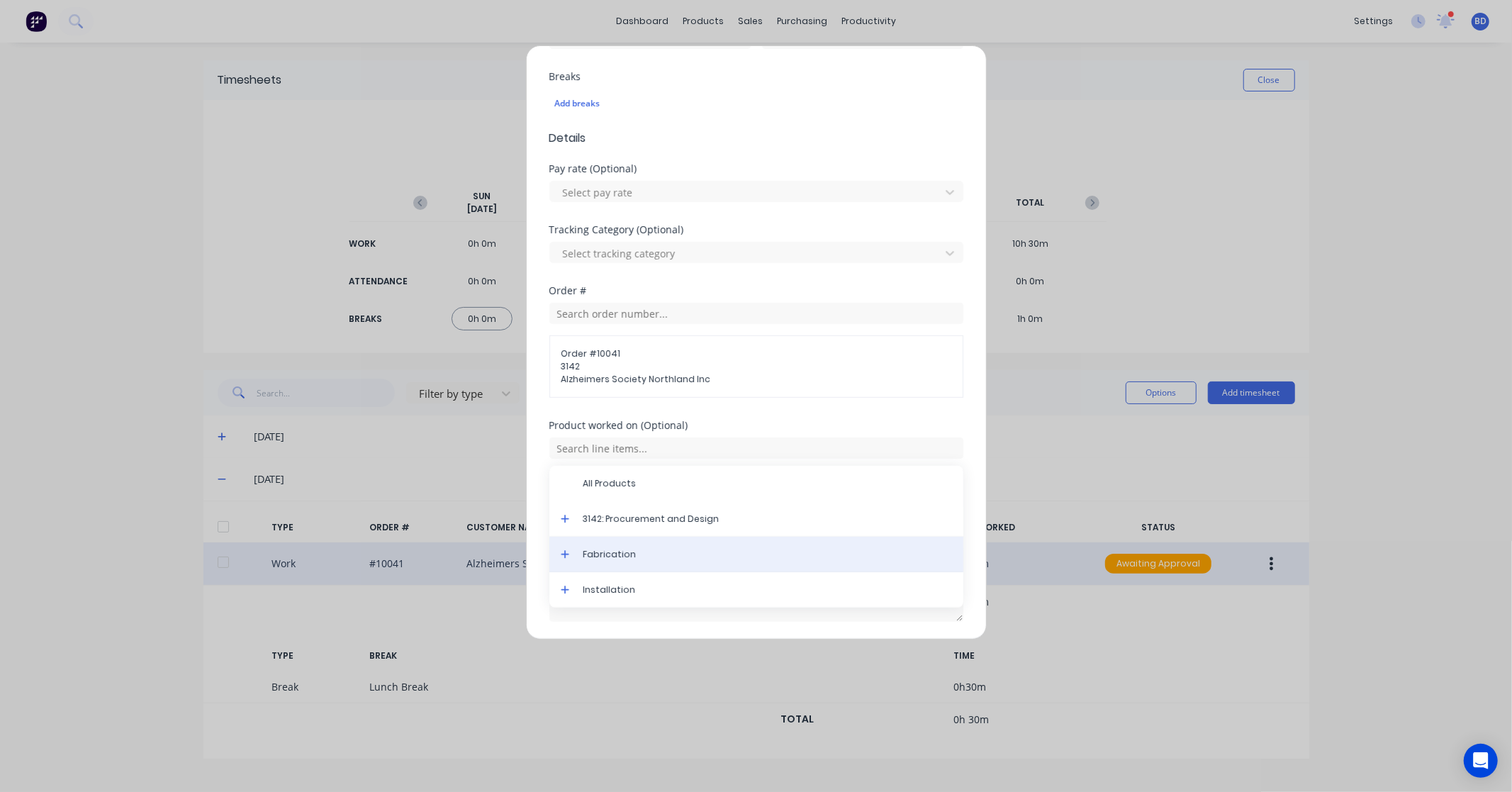
click at [606, 565] on div "Fabrication" at bounding box center [756, 554] width 414 height 35
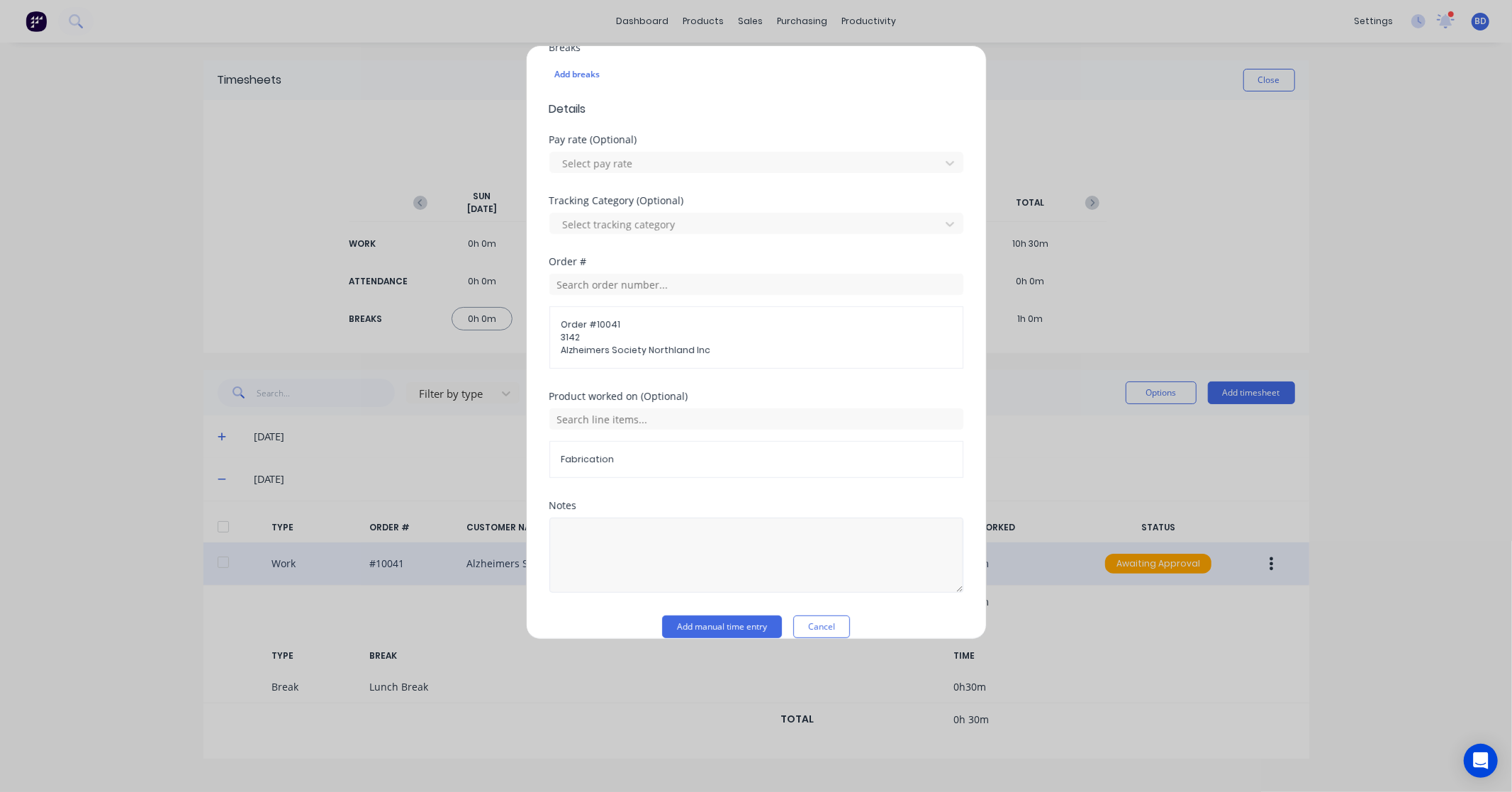
scroll to position [418, 0]
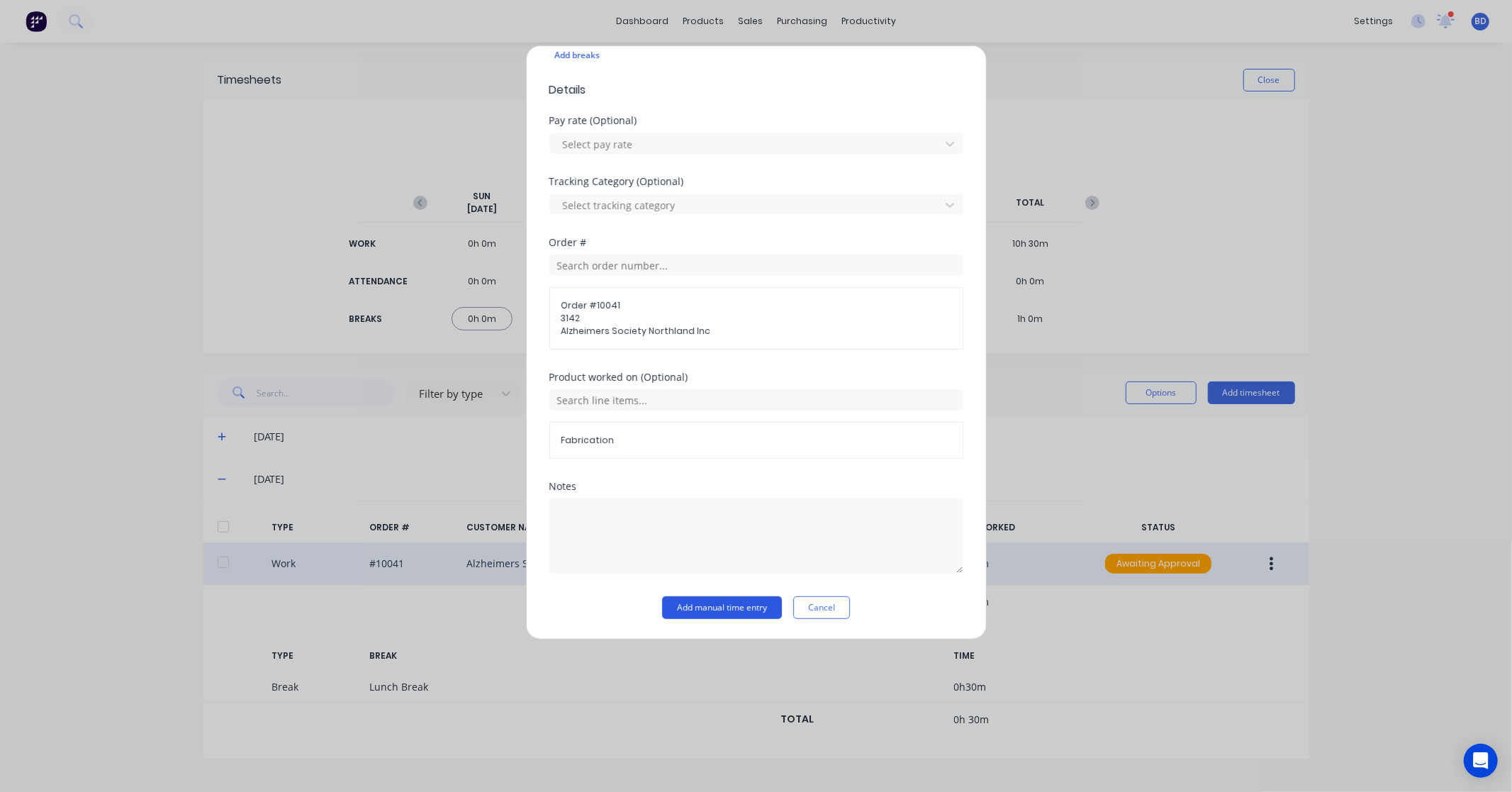
click at [752, 607] on button "Add manual time entry" at bounding box center [722, 608] width 120 height 22
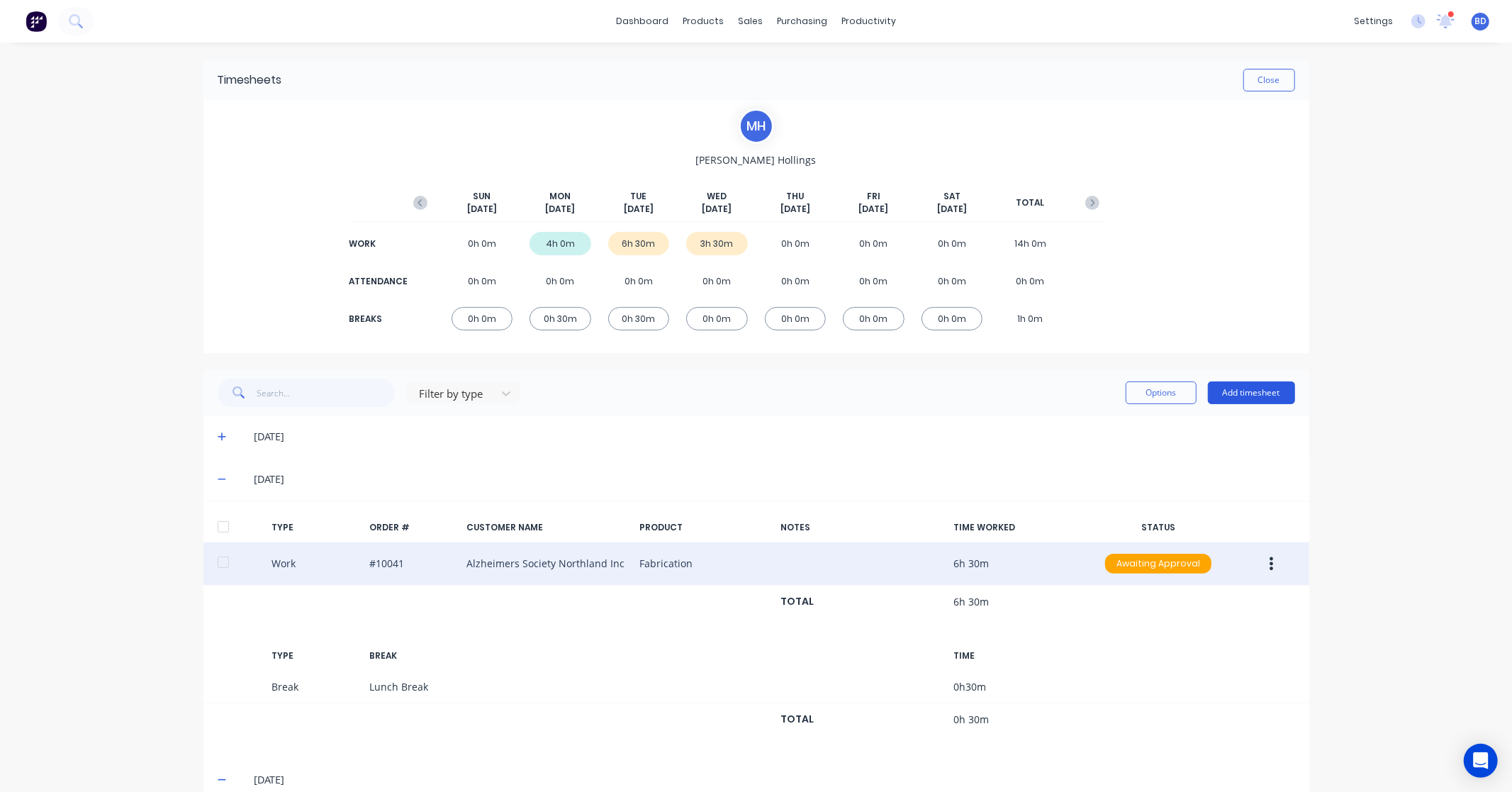
click at [1270, 390] on button "Add timesheet" at bounding box center [1252, 392] width 87 height 22
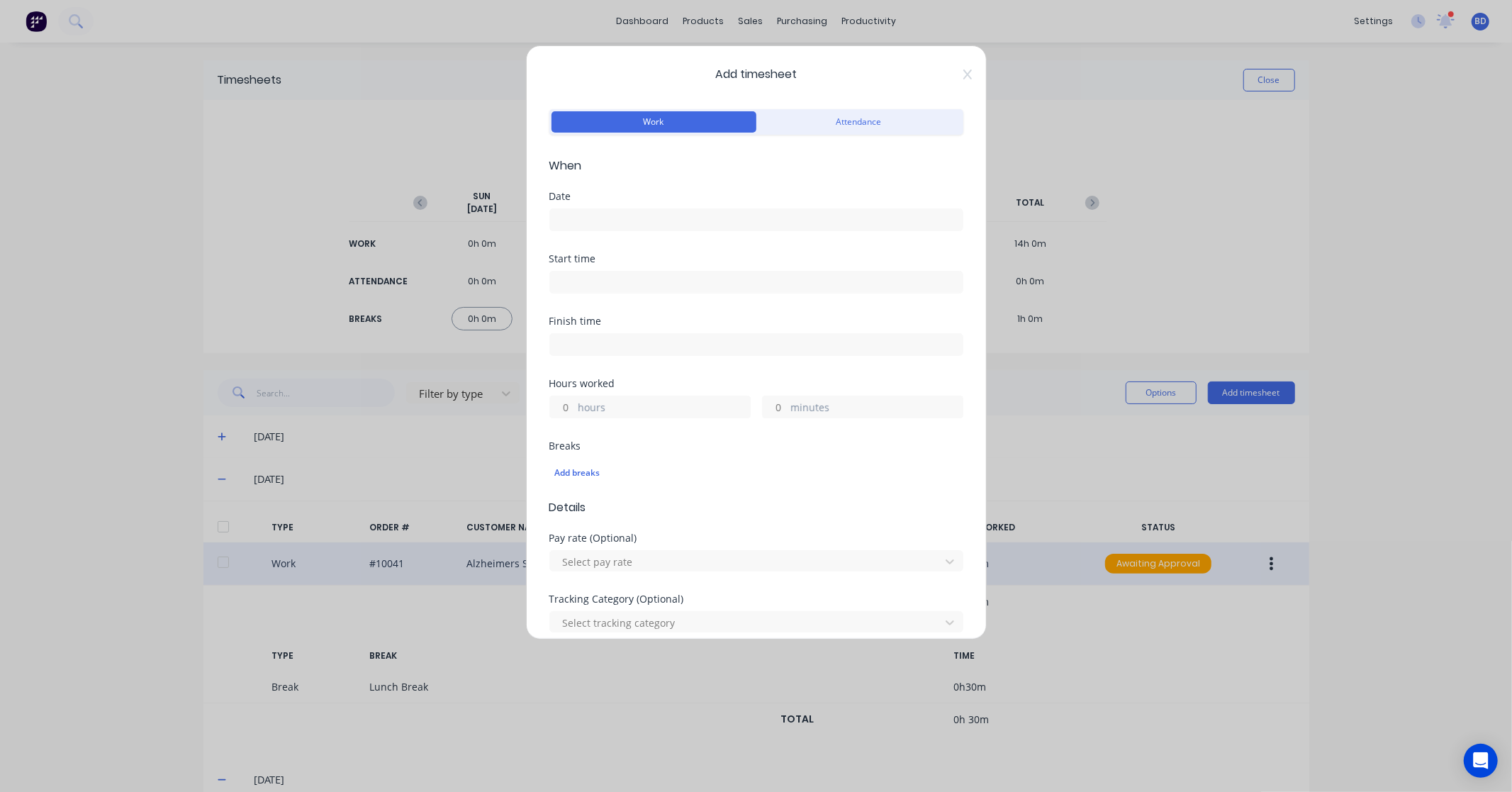
click at [652, 219] on input at bounding box center [756, 219] width 412 height 22
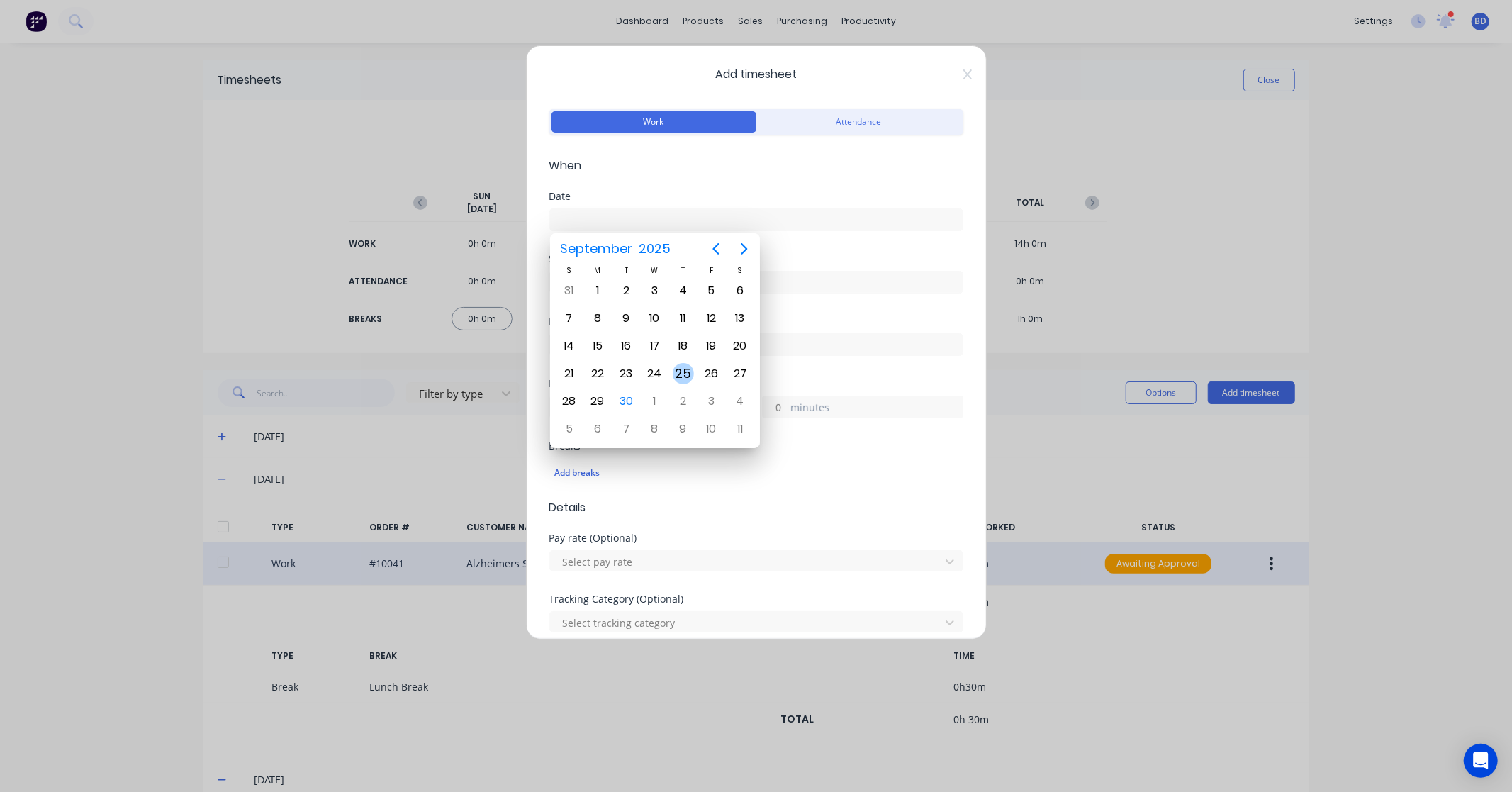
click at [678, 371] on div "25" at bounding box center [683, 373] width 22 height 22
type input "25/09/2025"
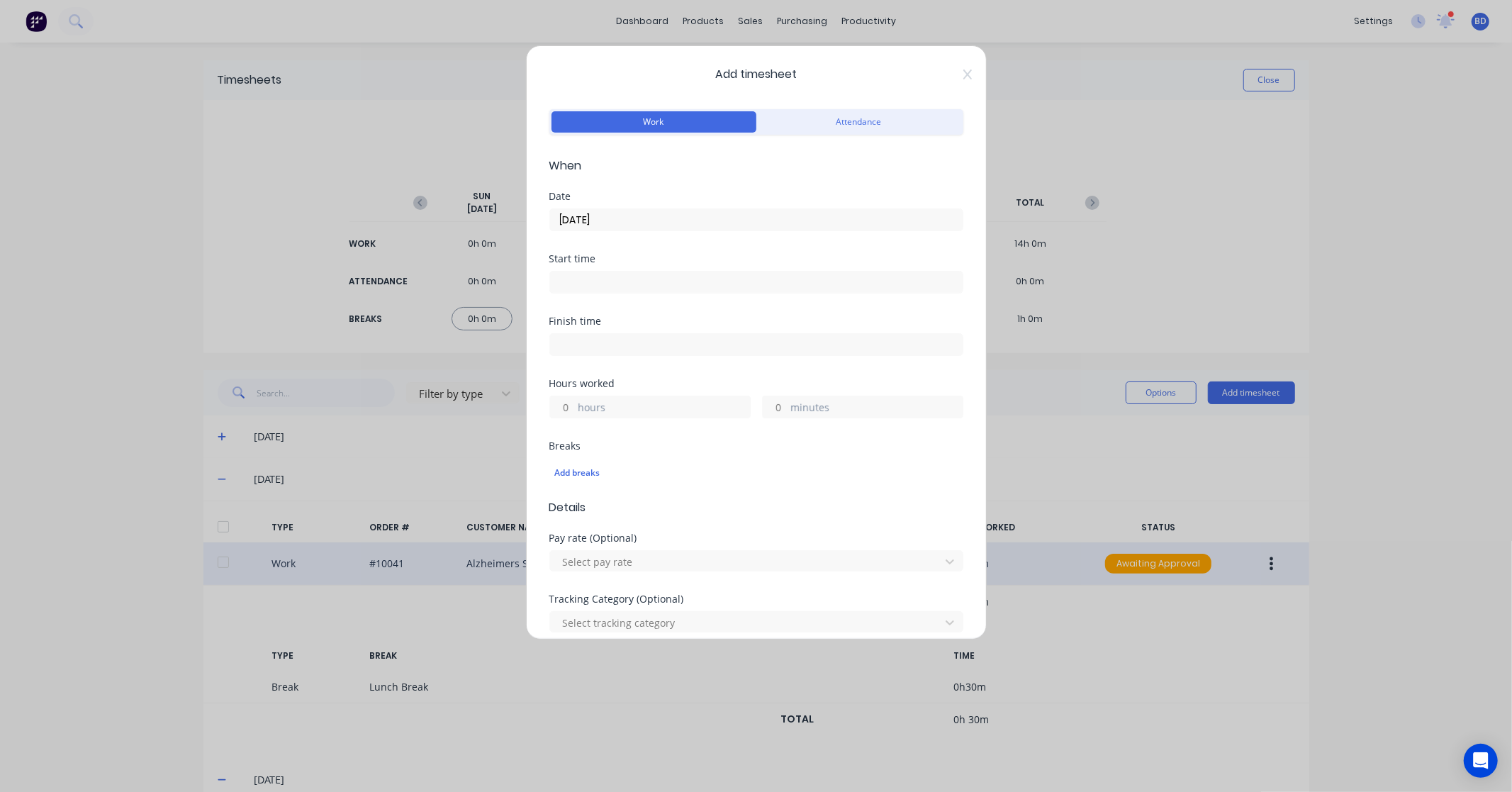
click at [612, 275] on input at bounding box center [756, 282] width 412 height 22
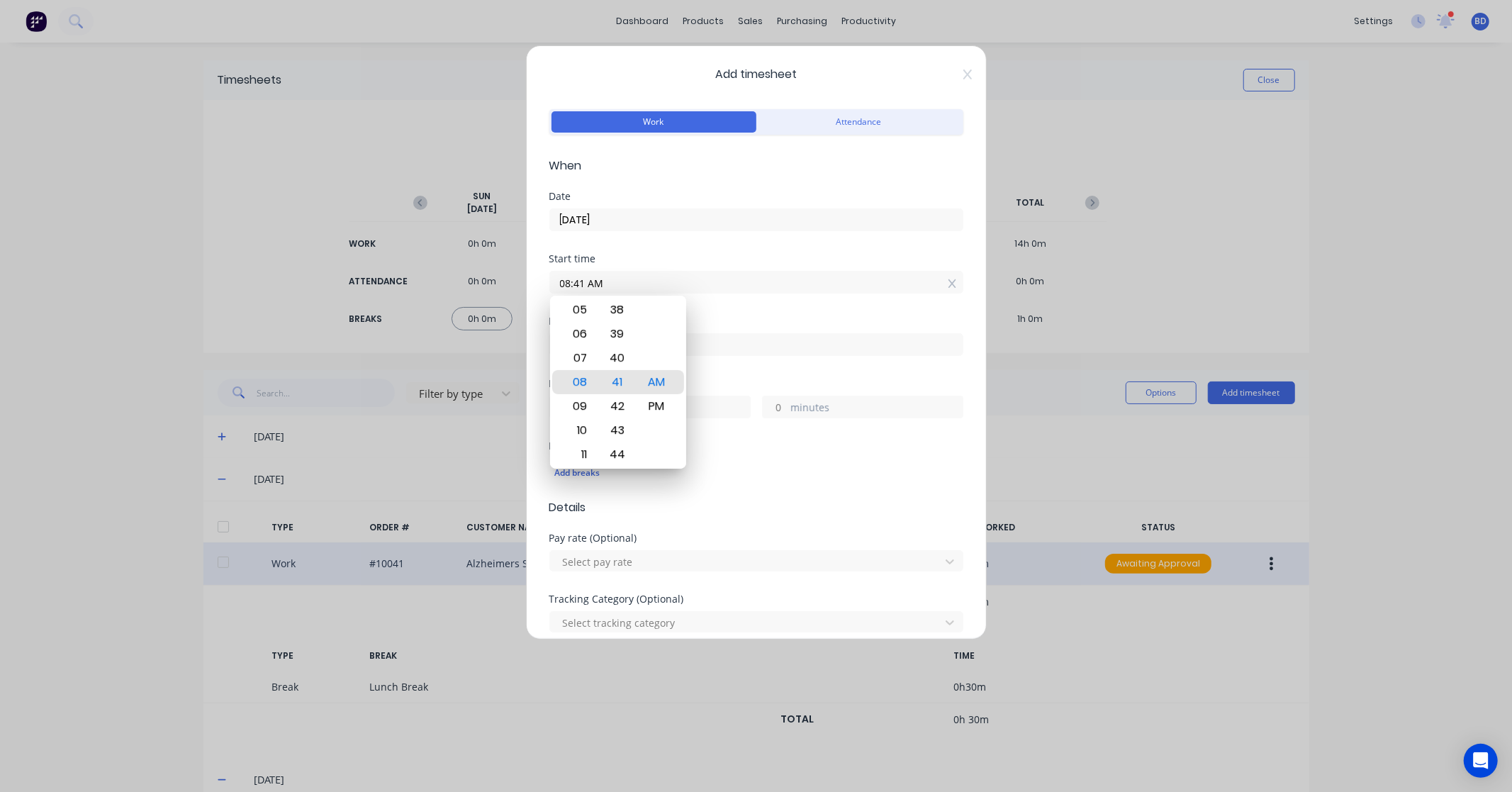
drag, startPoint x: 525, startPoint y: 286, endPoint x: 479, endPoint y: 286, distance: 46.0
click at [479, 286] on div "Add timesheet Work Attendance When Date 25/09/2025 Start time 08:41 AM Finish t…" at bounding box center [756, 396] width 1512 height 792
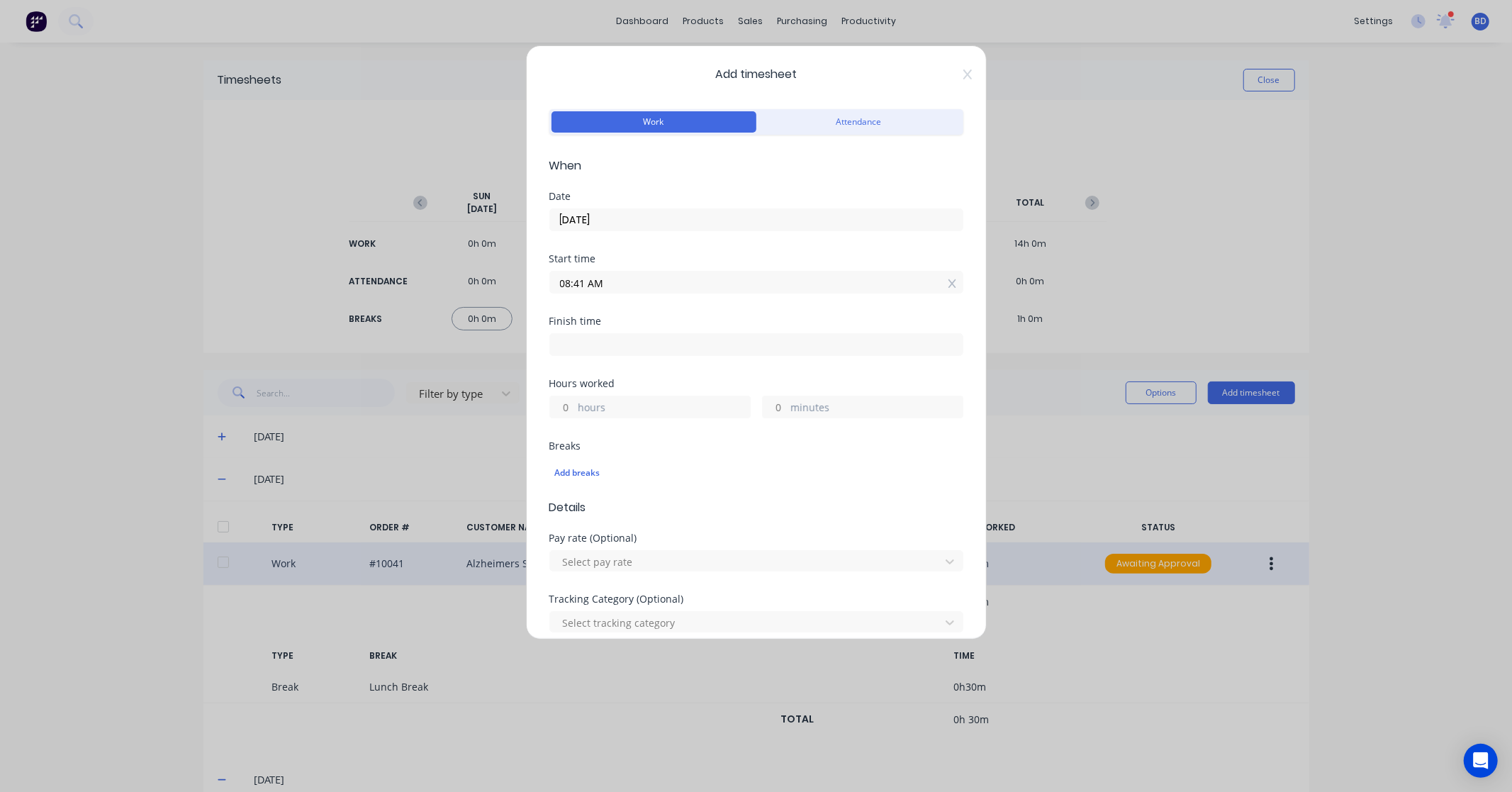
paste input "8:30"
type input "08:30 AM"
click at [632, 336] on input at bounding box center [756, 344] width 412 height 22
type input "08:41 AM"
type input "0"
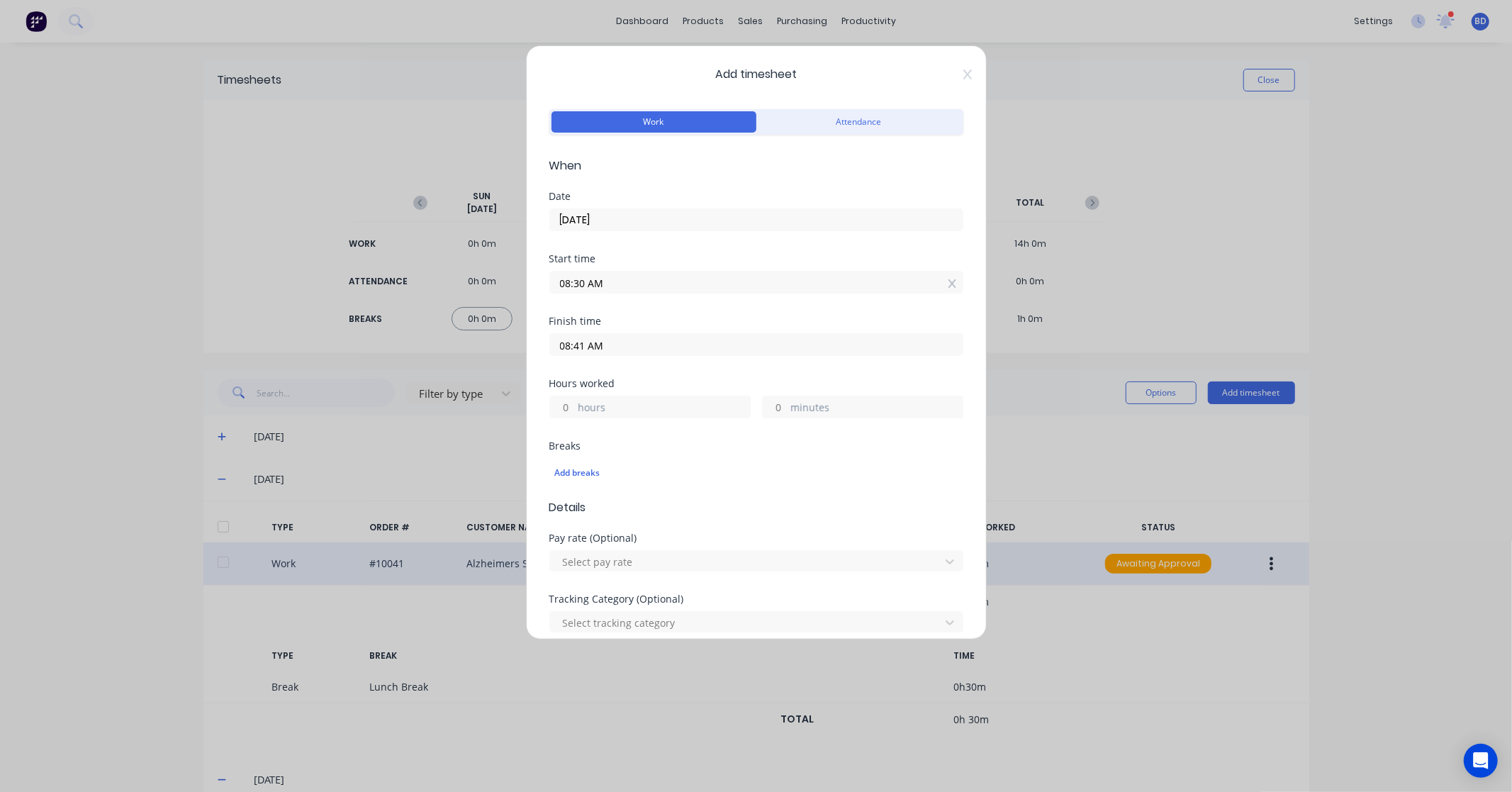
type input "11"
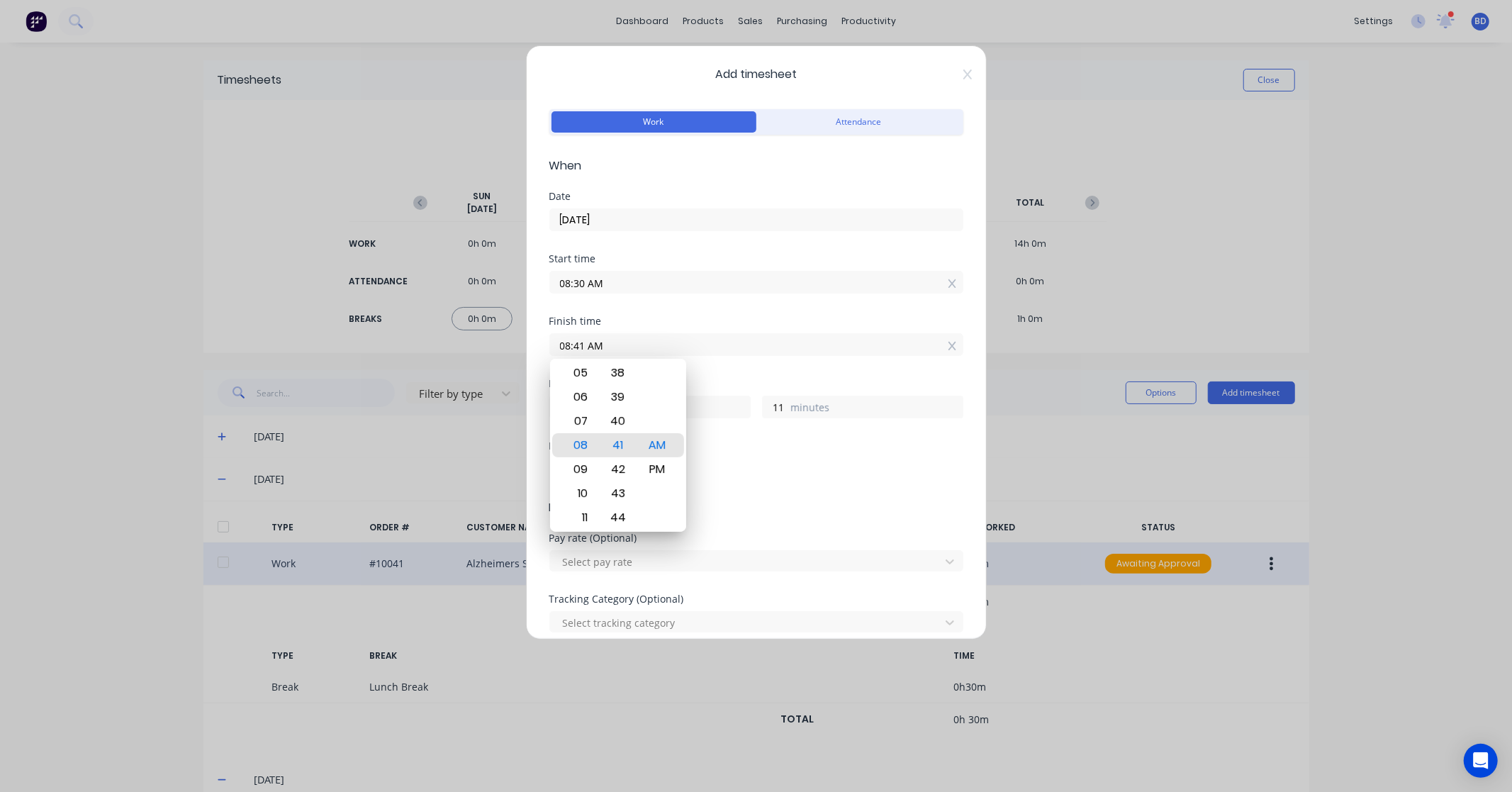
drag, startPoint x: 654, startPoint y: 343, endPoint x: 377, endPoint y: 344, distance: 277.0
click at [377, 344] on div "Add timesheet Work Attendance When Date 25/09/2025 Start time 08:30 AM Finish t…" at bounding box center [756, 396] width 1512 height 792
paste input "4:00 P"
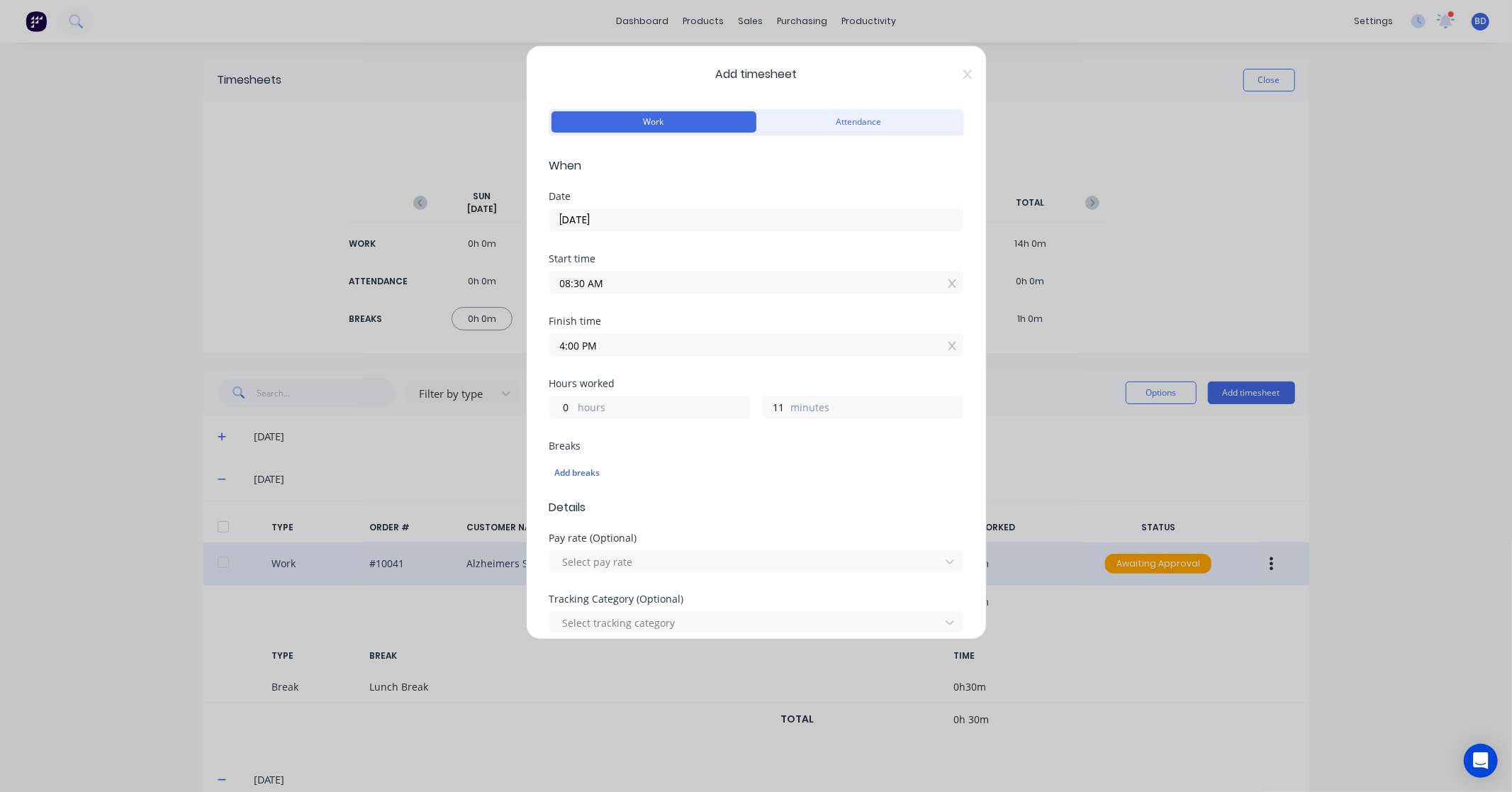
type input "04:00 PM"
type input "7"
type input "30"
click at [677, 380] on div "Hours worked" at bounding box center [756, 384] width 414 height 10
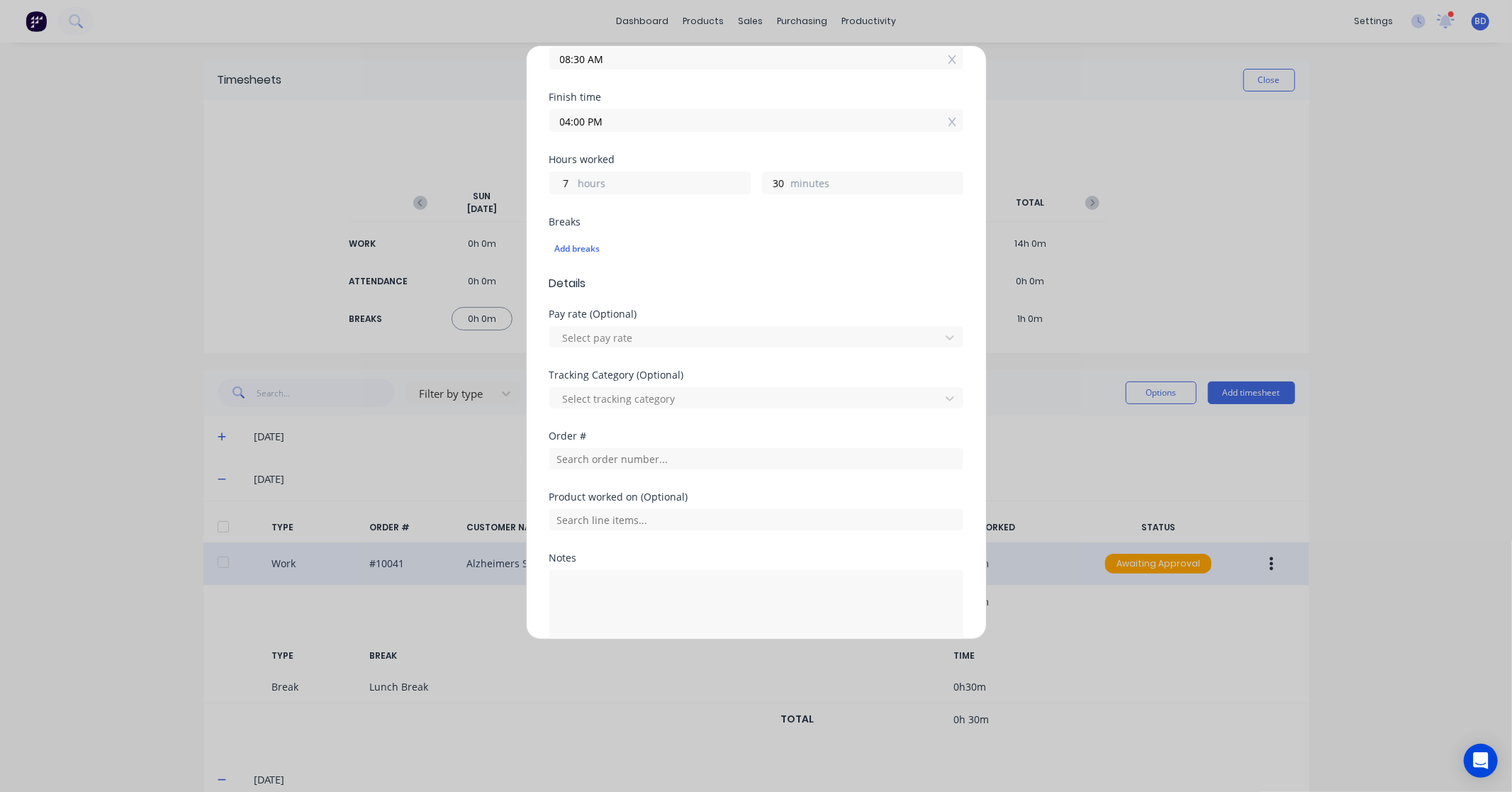
scroll to position [295, 0]
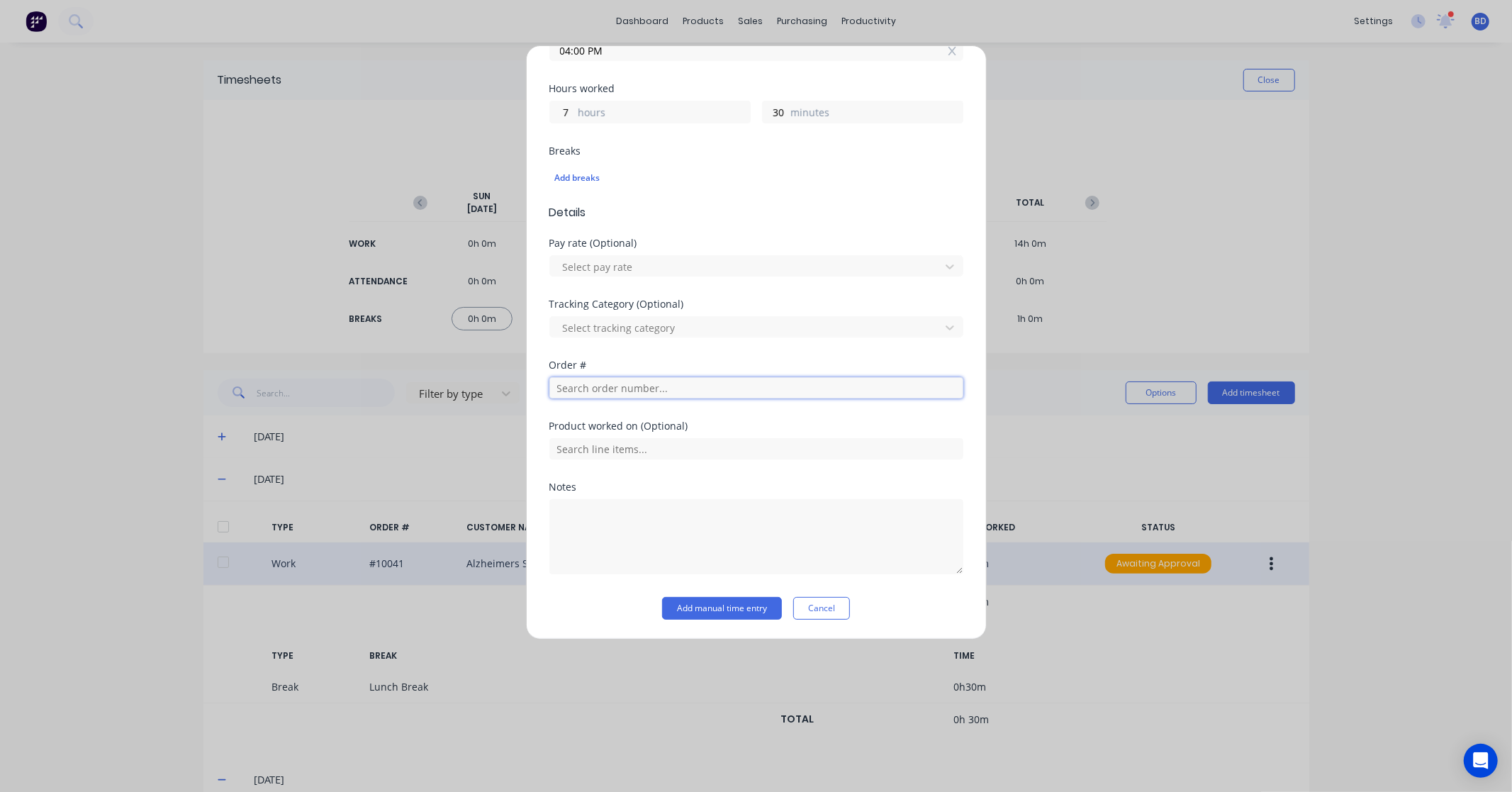
click at [603, 392] on input "text" at bounding box center [756, 388] width 414 height 22
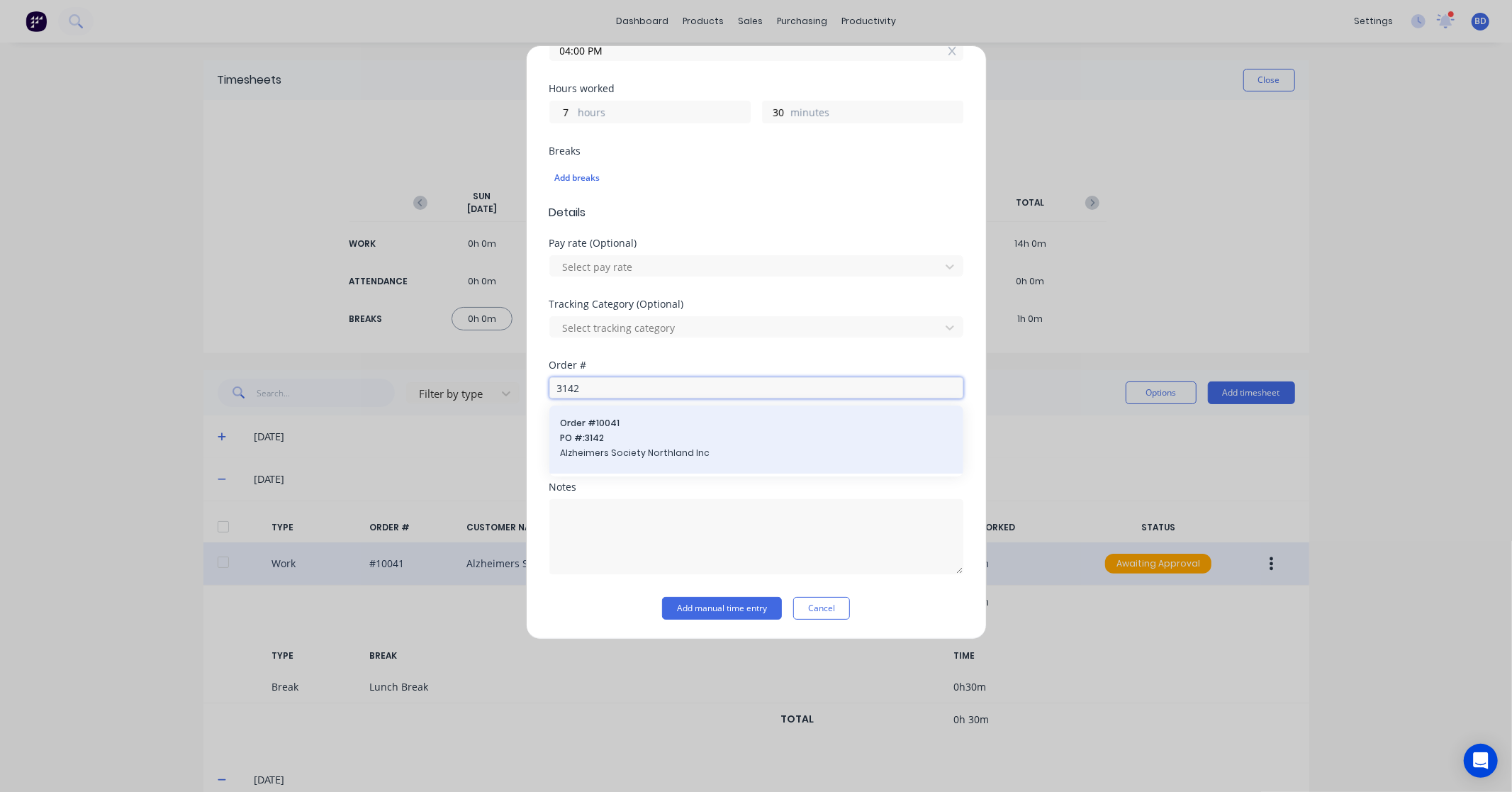
type input "3142"
click at [621, 435] on span "PO #: 3142" at bounding box center [756, 438] width 392 height 13
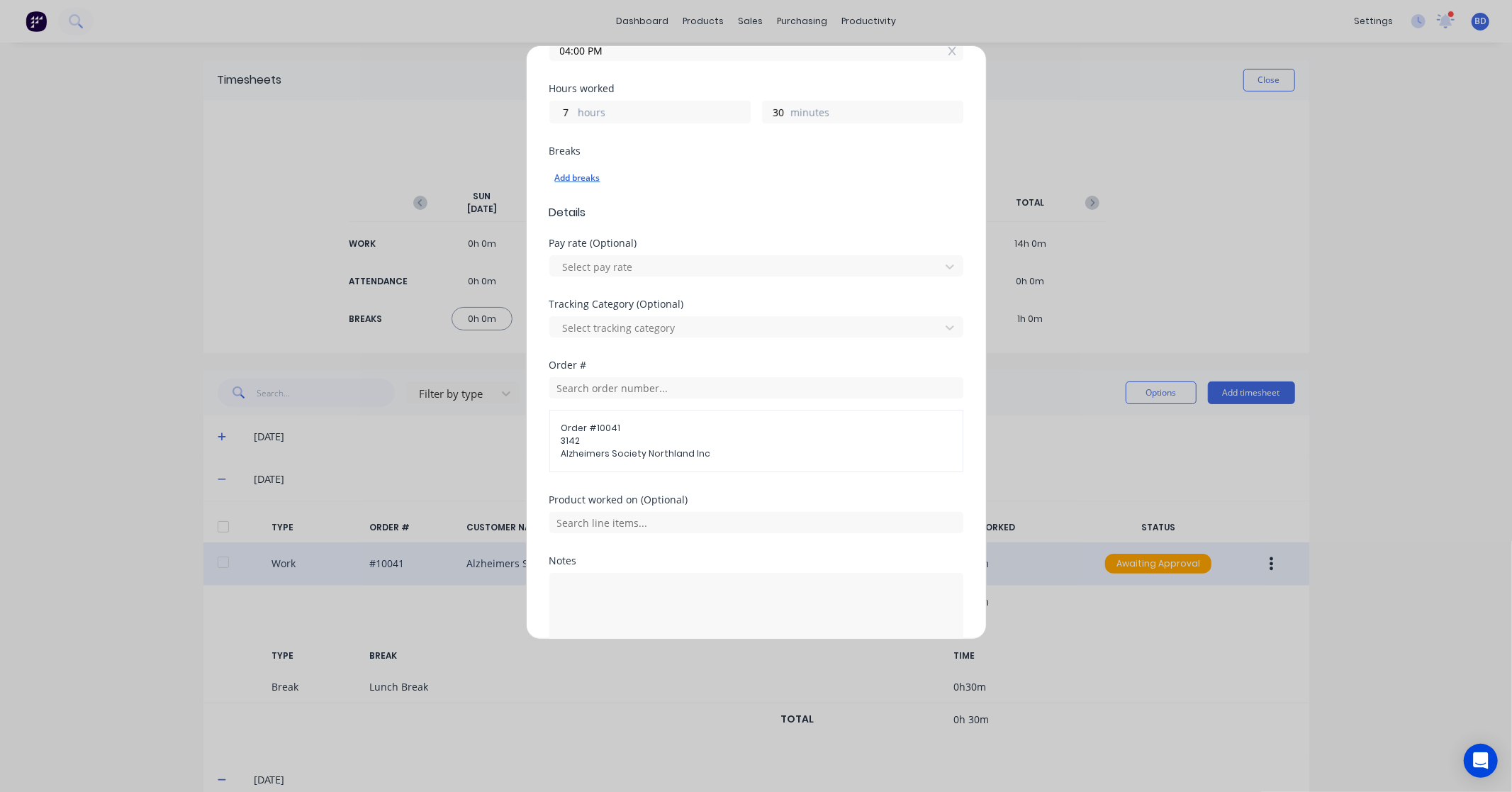
click at [593, 179] on div "Add breaks" at bounding box center [756, 178] width 403 height 18
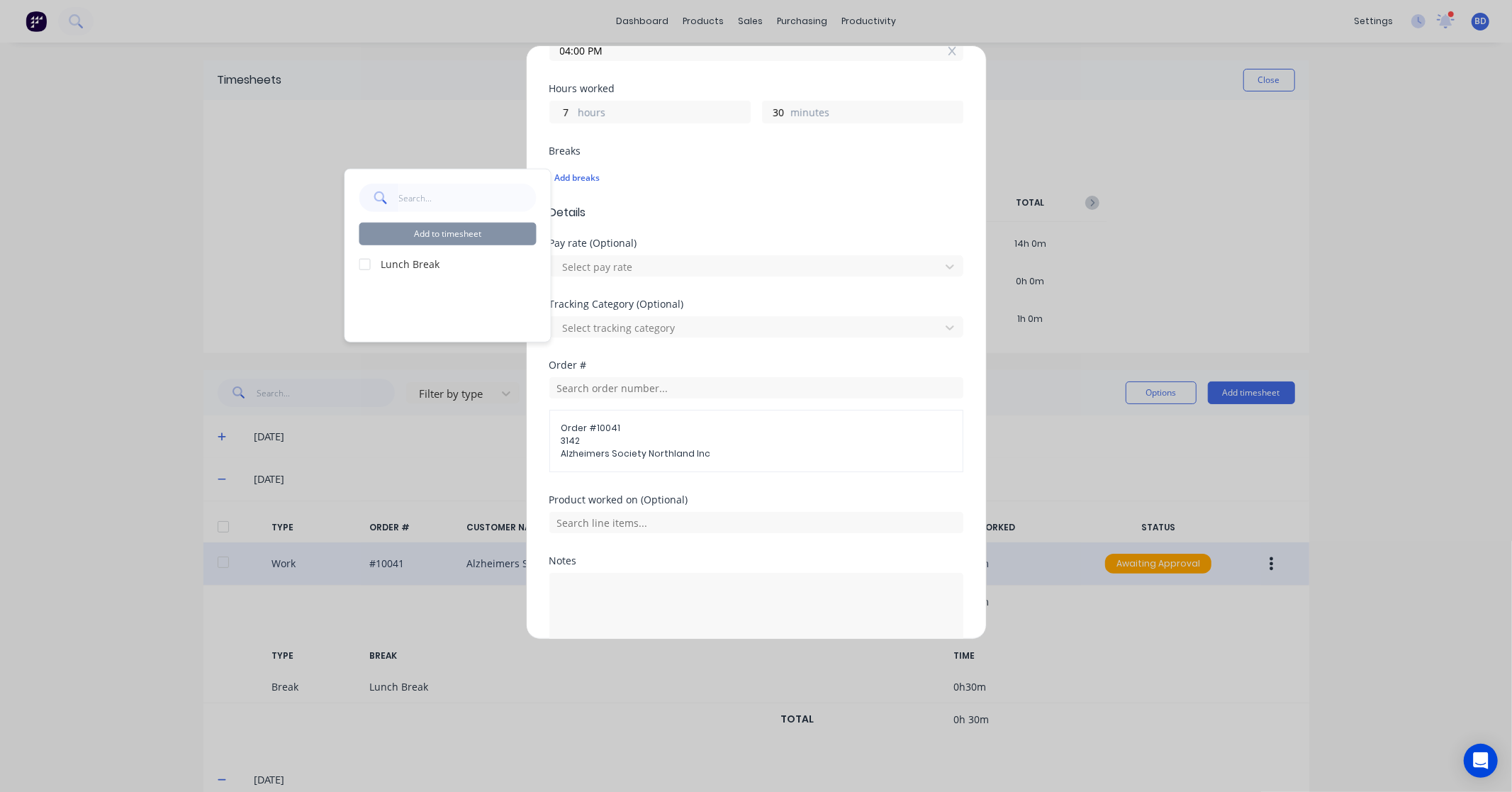
click at [365, 263] on div at bounding box center [364, 263] width 28 height 28
click at [452, 236] on button "Add to timesheet" at bounding box center [448, 234] width 177 height 22
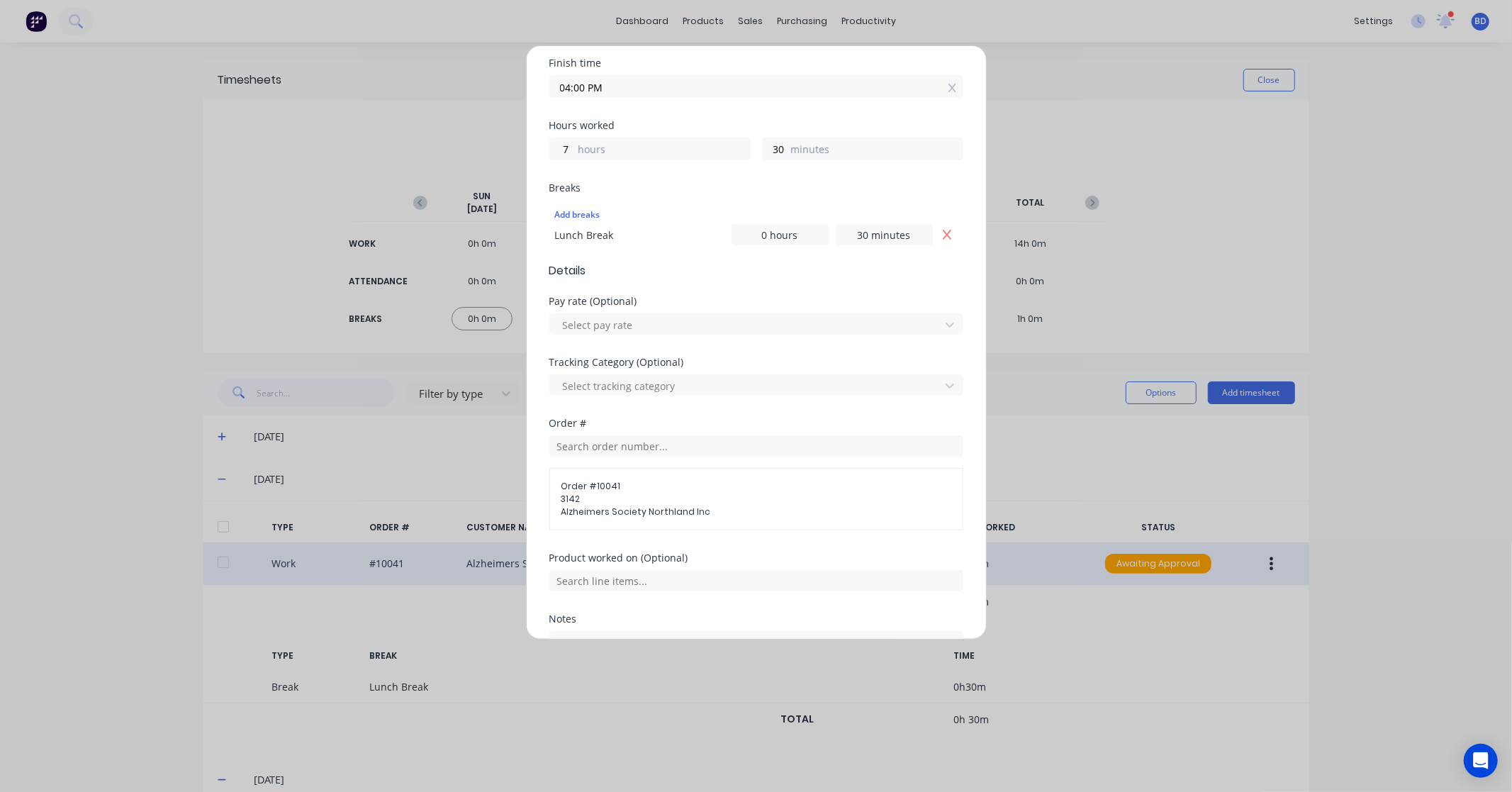
scroll to position [315, 0]
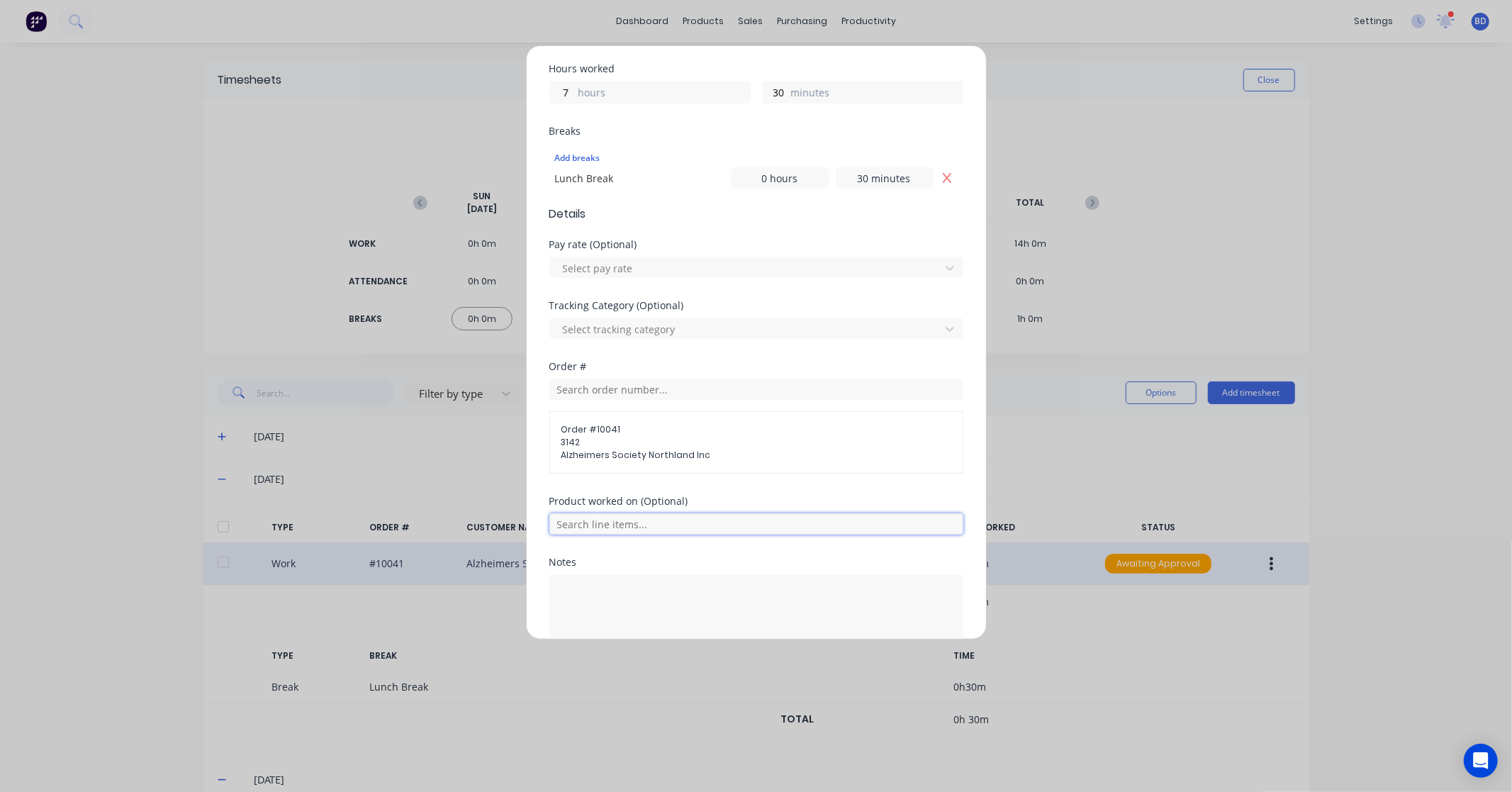
click at [597, 529] on input "text" at bounding box center [756, 524] width 414 height 22
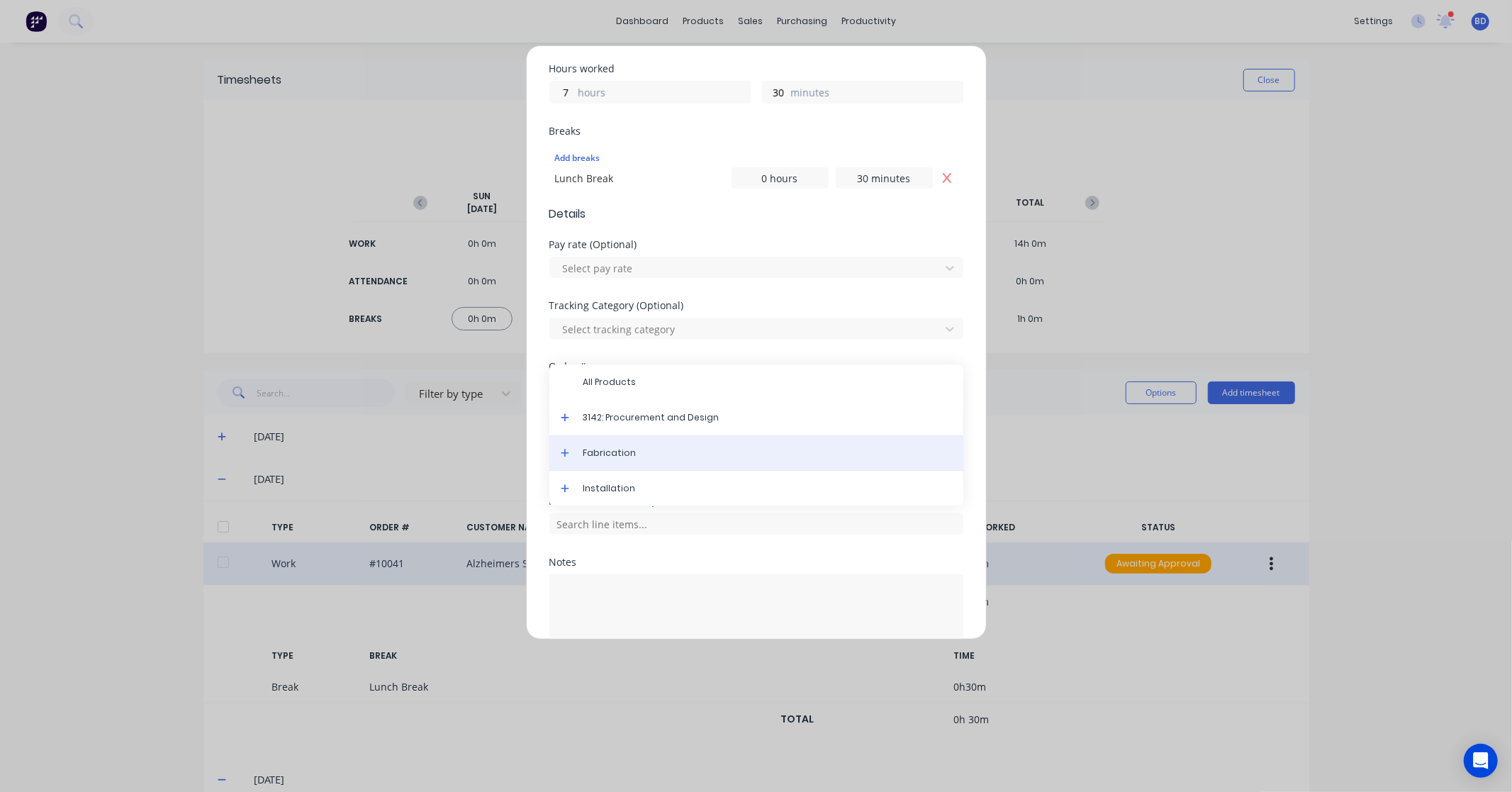
click at [625, 456] on span "Fabrication" at bounding box center [768, 453] width 368 height 13
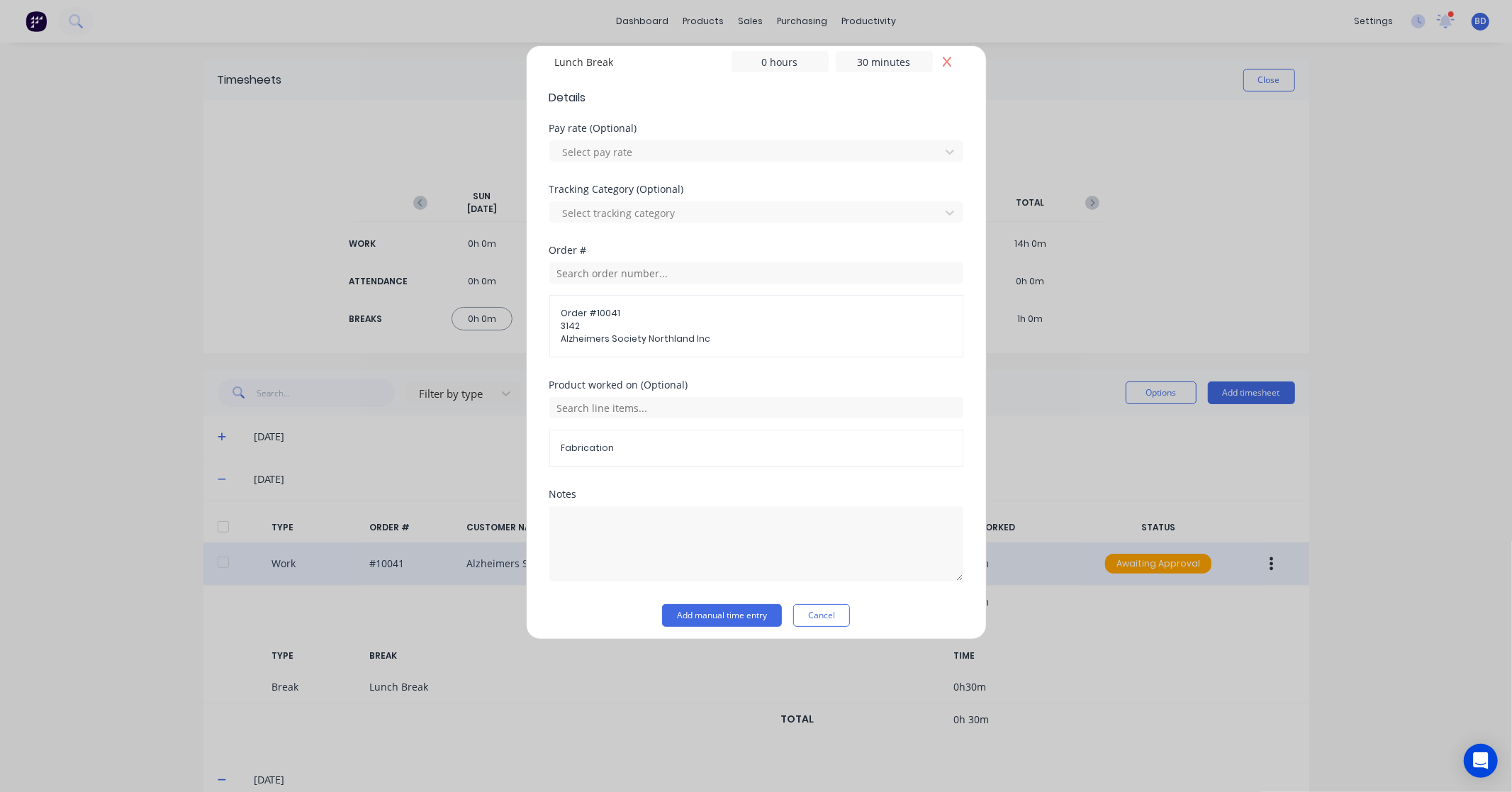
scroll to position [440, 0]
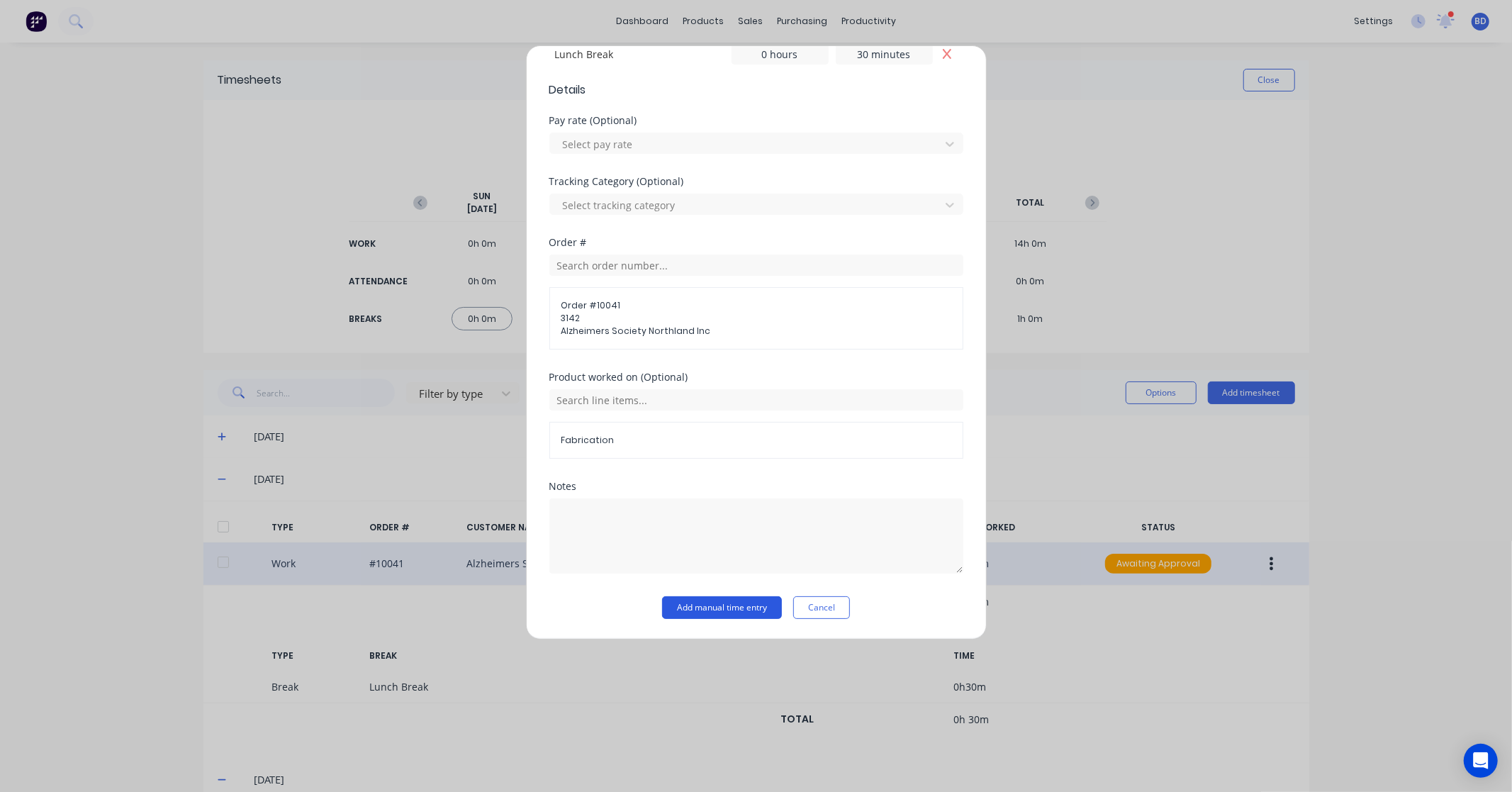
click at [706, 609] on button "Add manual time entry" at bounding box center [722, 608] width 120 height 22
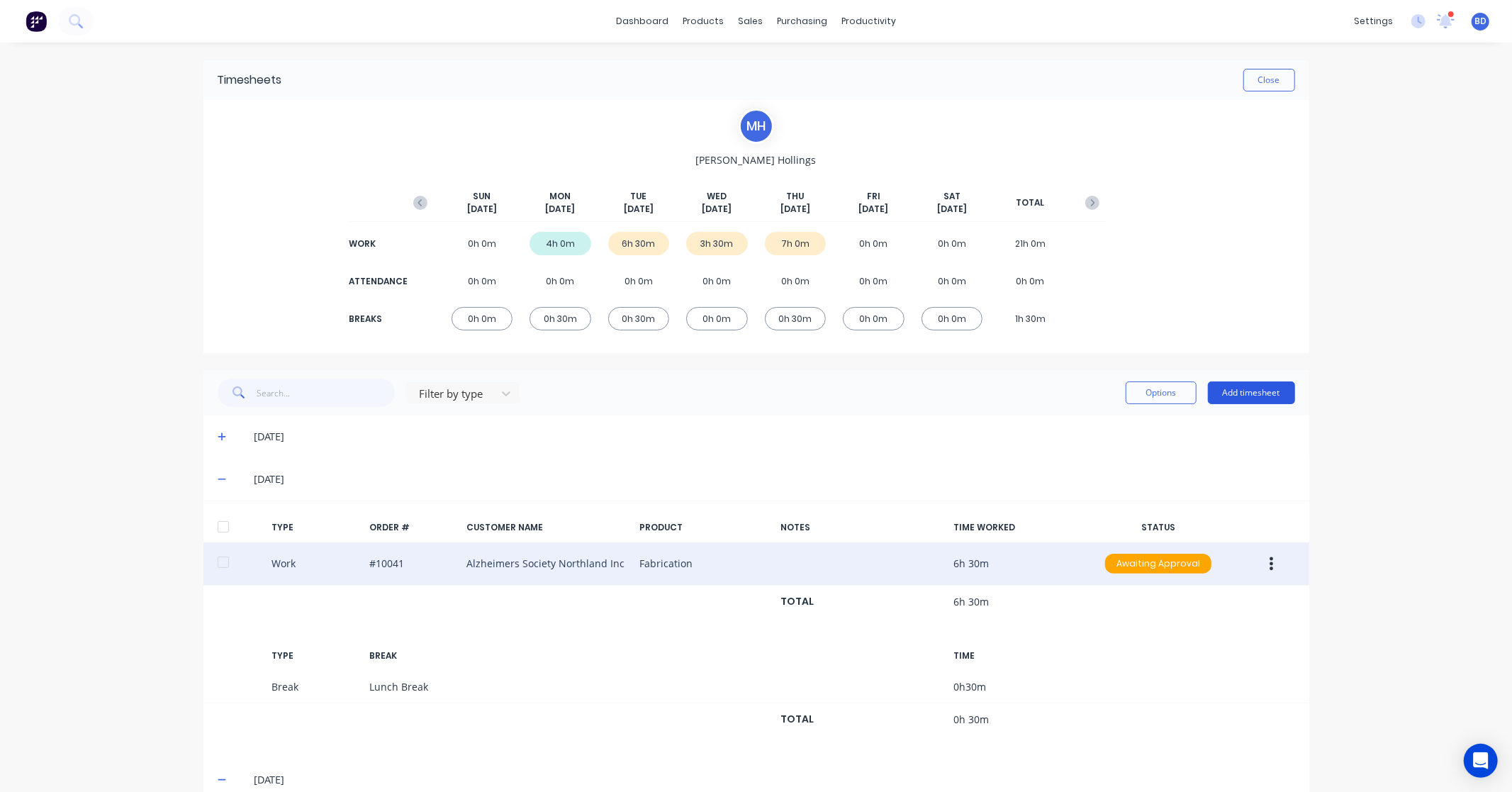
click at [1245, 392] on button "Add timesheet" at bounding box center [1252, 392] width 87 height 22
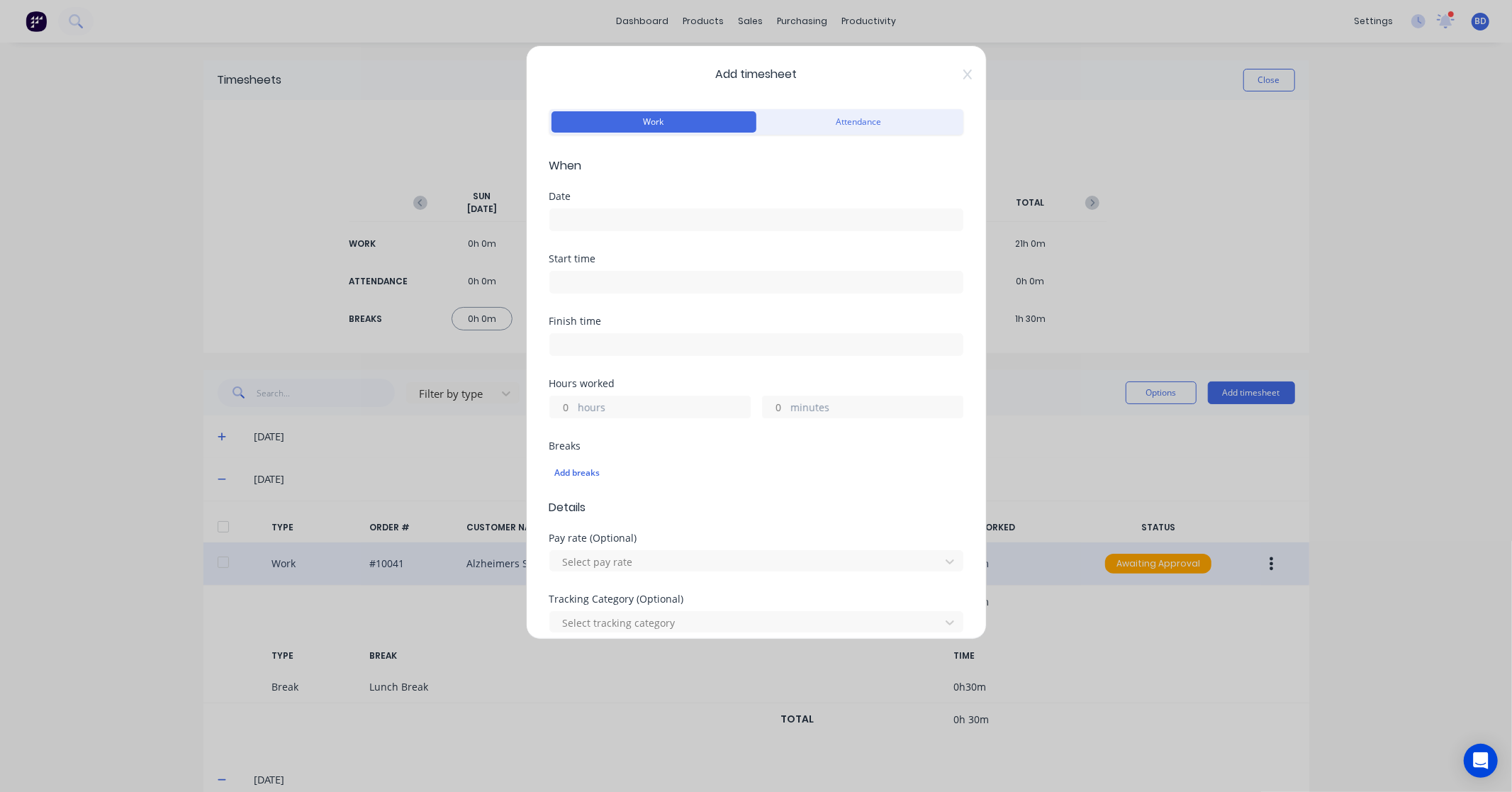
click at [672, 207] on div at bounding box center [756, 218] width 414 height 26
click at [666, 211] on input at bounding box center [756, 219] width 412 height 22
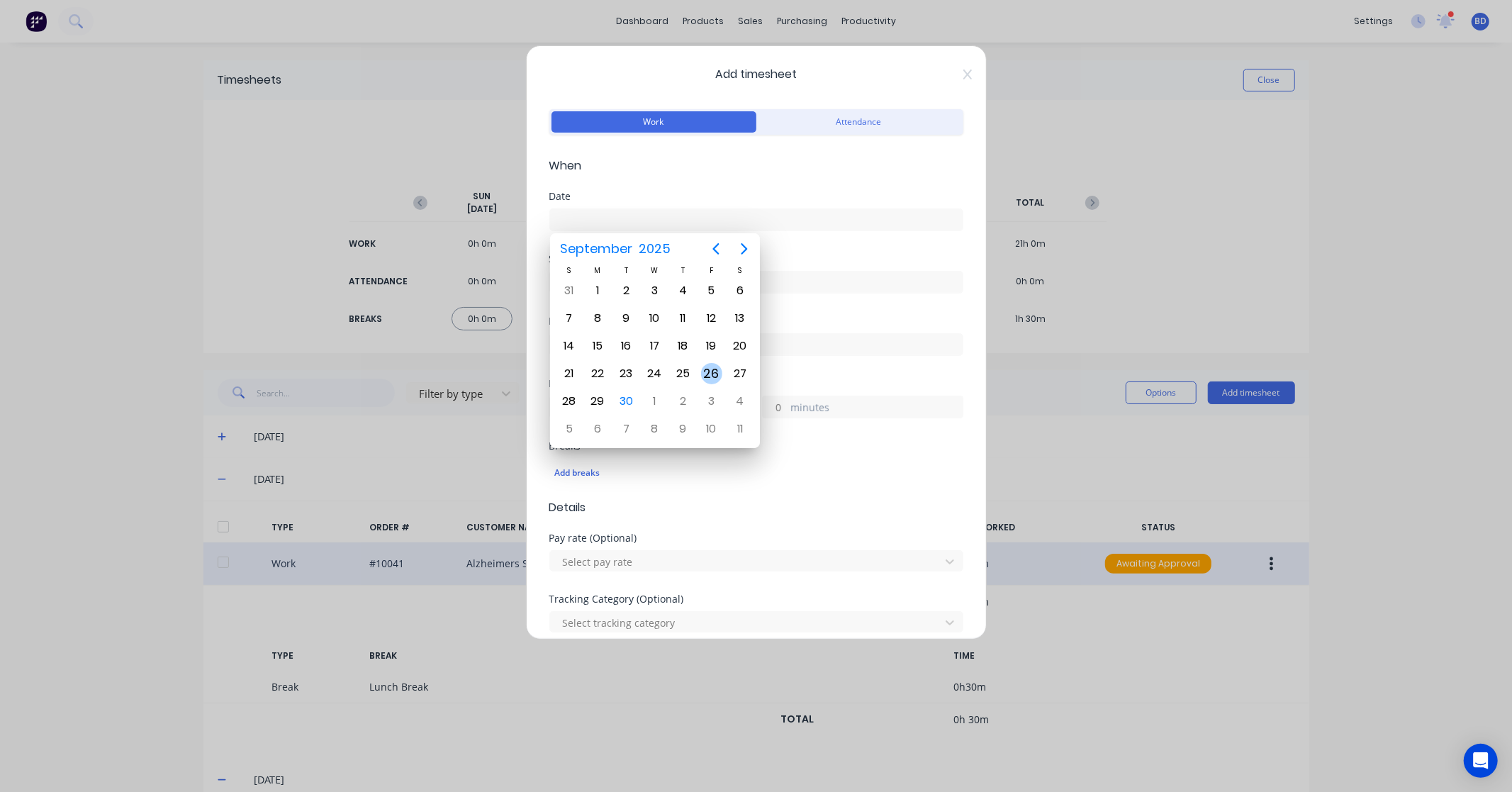
click at [708, 365] on div "26" at bounding box center [712, 373] width 22 height 22
type input "26/09/2025"
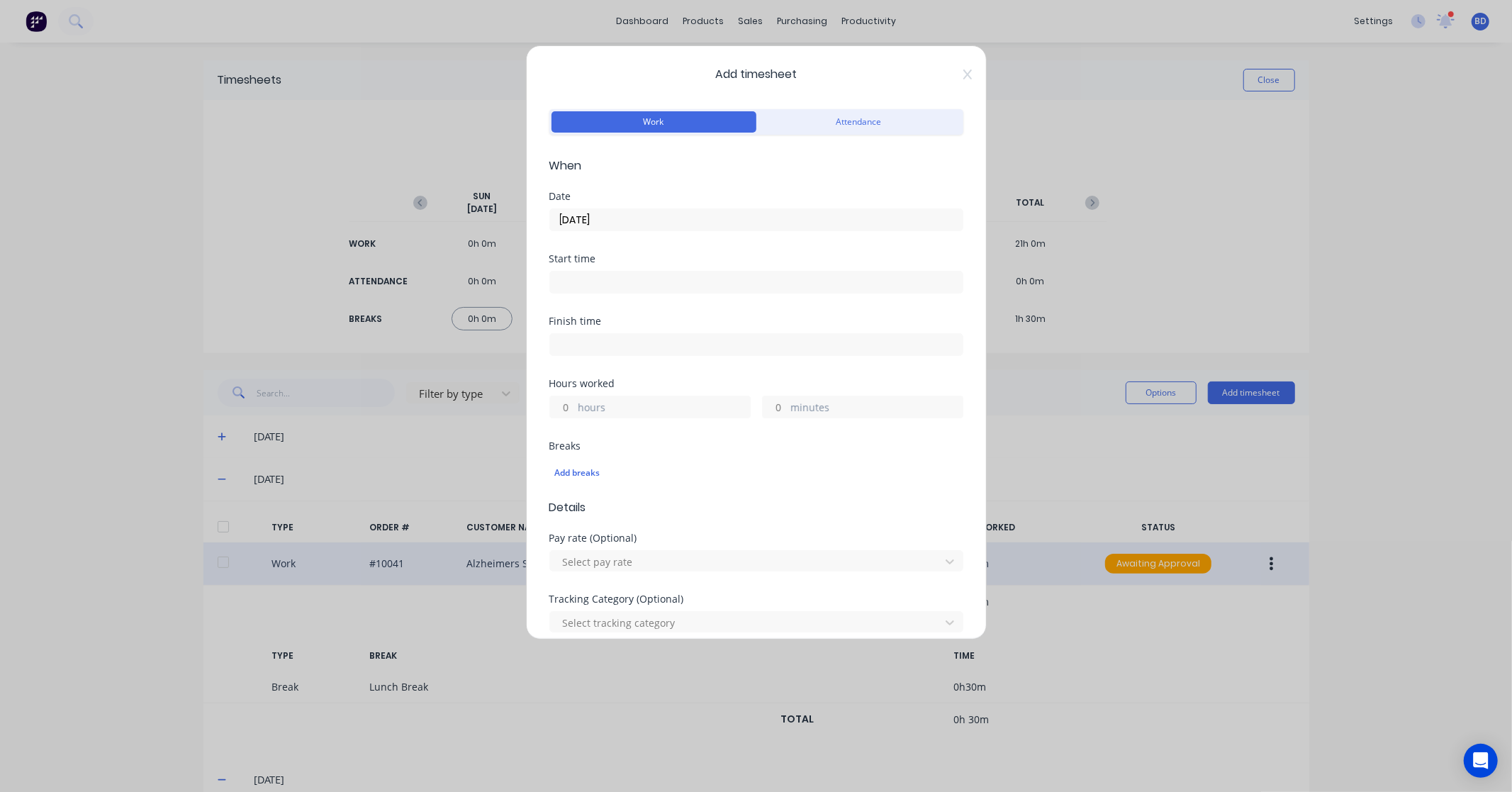
click at [596, 286] on input at bounding box center [756, 282] width 412 height 22
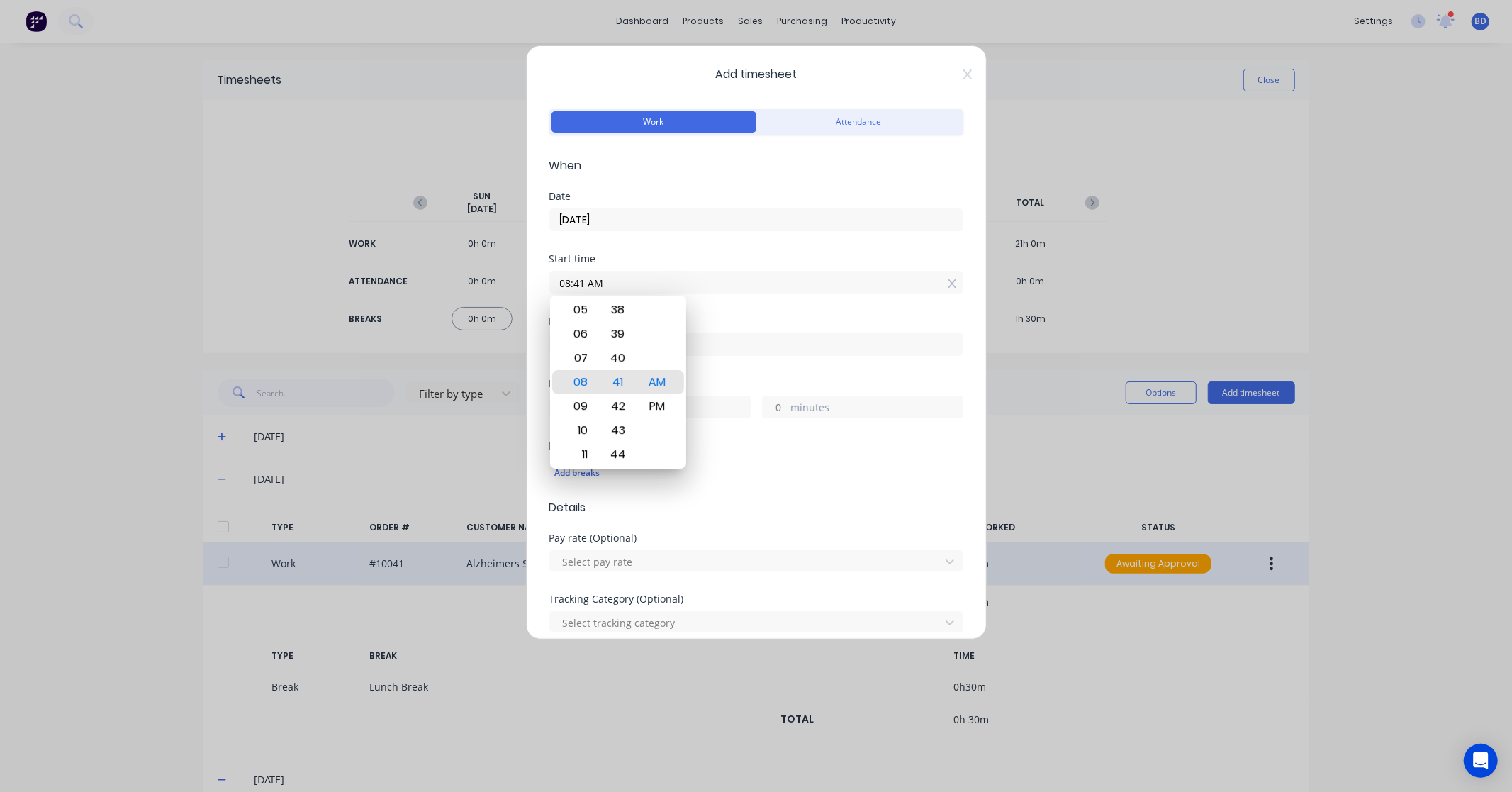
click at [468, 278] on div "Add timesheet Work Attendance When Date 26/09/2025 Start time 08:41 AM Finish t…" at bounding box center [756, 396] width 1512 height 792
paste input "8:00"
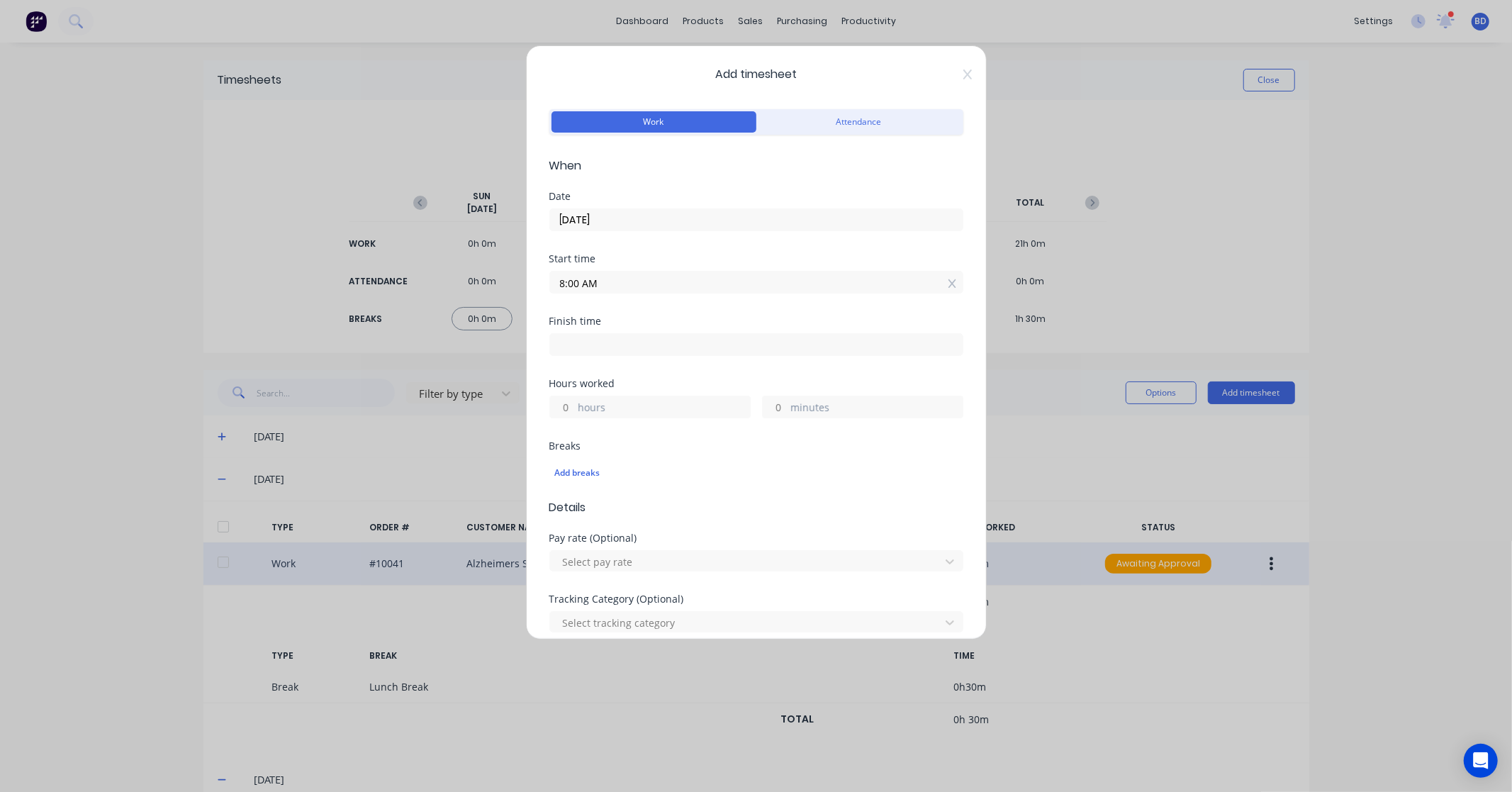
type input "08:00 AM"
click at [651, 337] on input at bounding box center [756, 344] width 412 height 22
type input "08:41 AM"
type input "0"
type input "41"
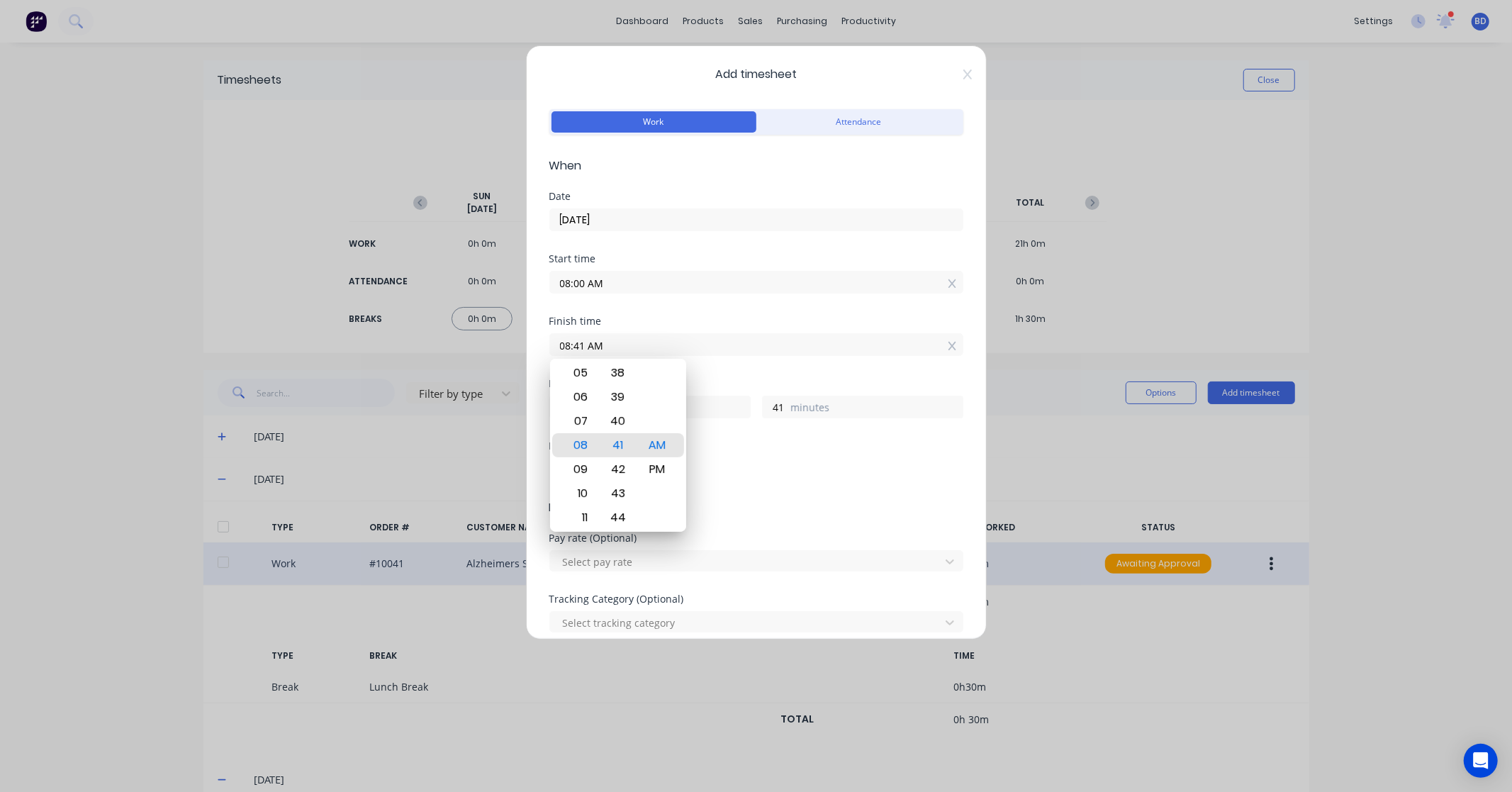
paste input "2:30 P"
drag, startPoint x: 656, startPoint y: 338, endPoint x: 445, endPoint y: 337, distance: 211.0
click at [445, 337] on div "Add timesheet Work Attendance When Date 26/09/2025 Start time 08:00 AM Finish t…" at bounding box center [756, 396] width 1512 height 792
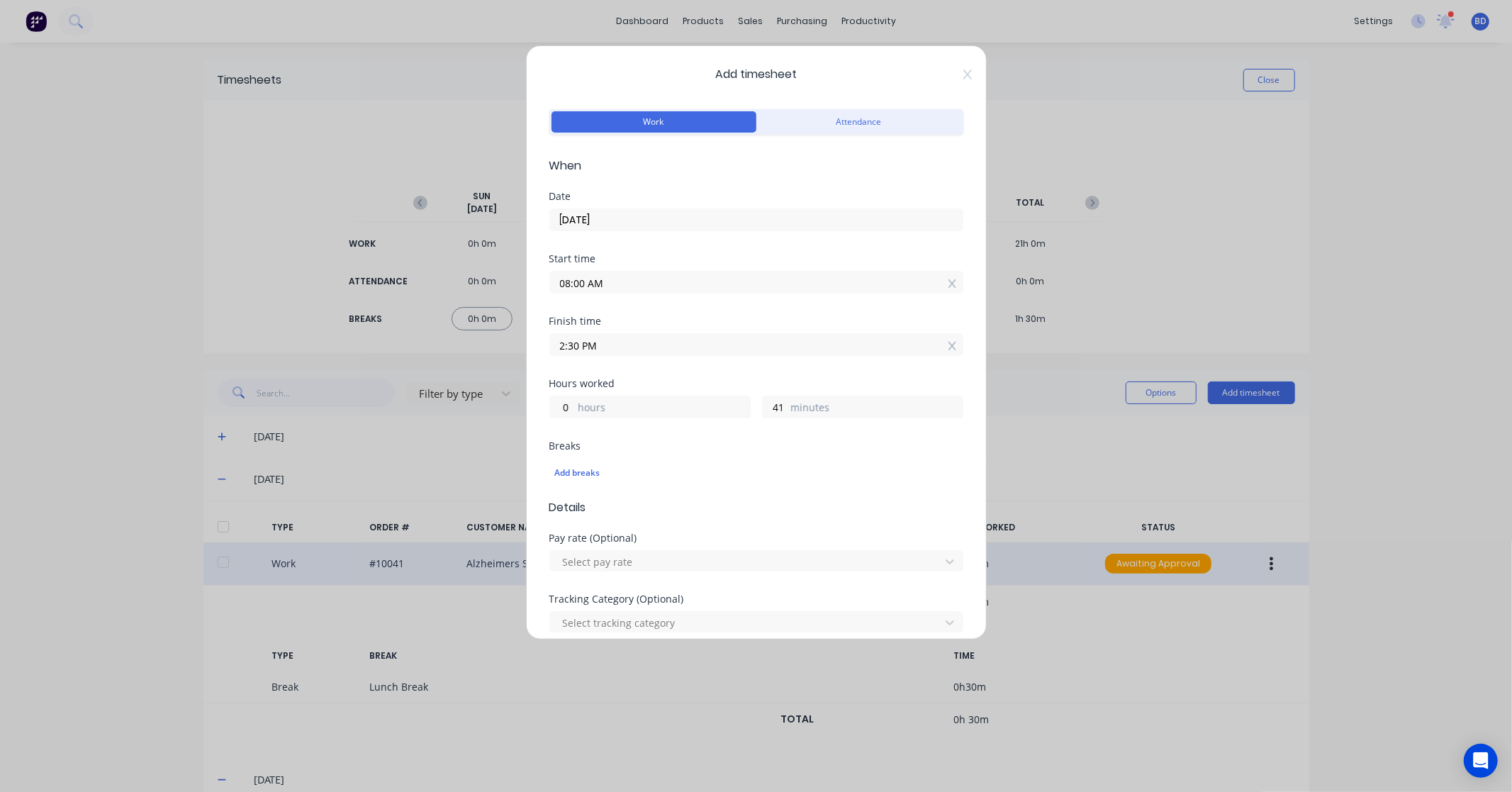
type input "02:30 PM"
type input "6"
type input "30"
click at [749, 378] on div "Finish time 02:30 PM" at bounding box center [756, 348] width 414 height 62
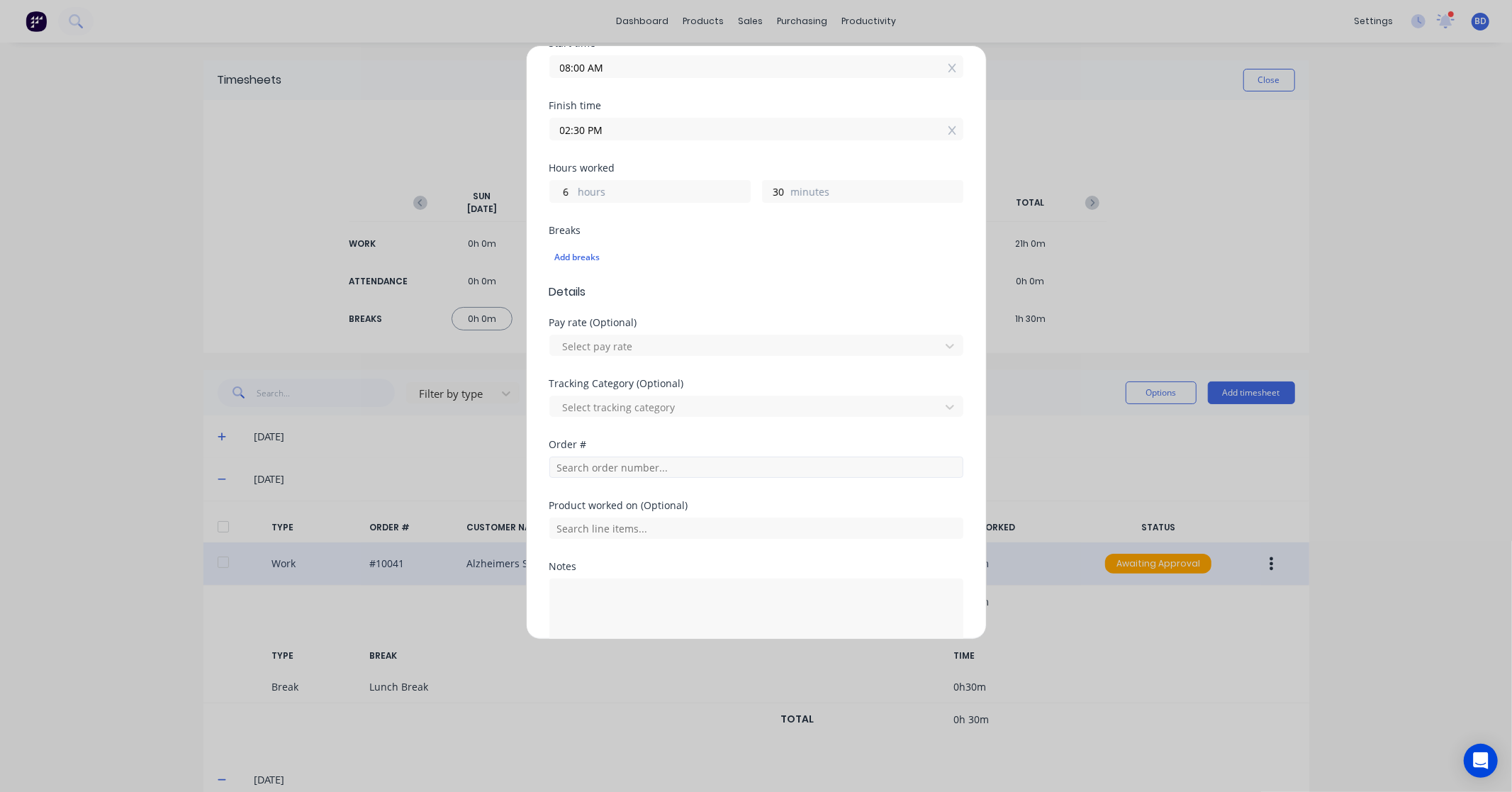
scroll to position [295, 0]
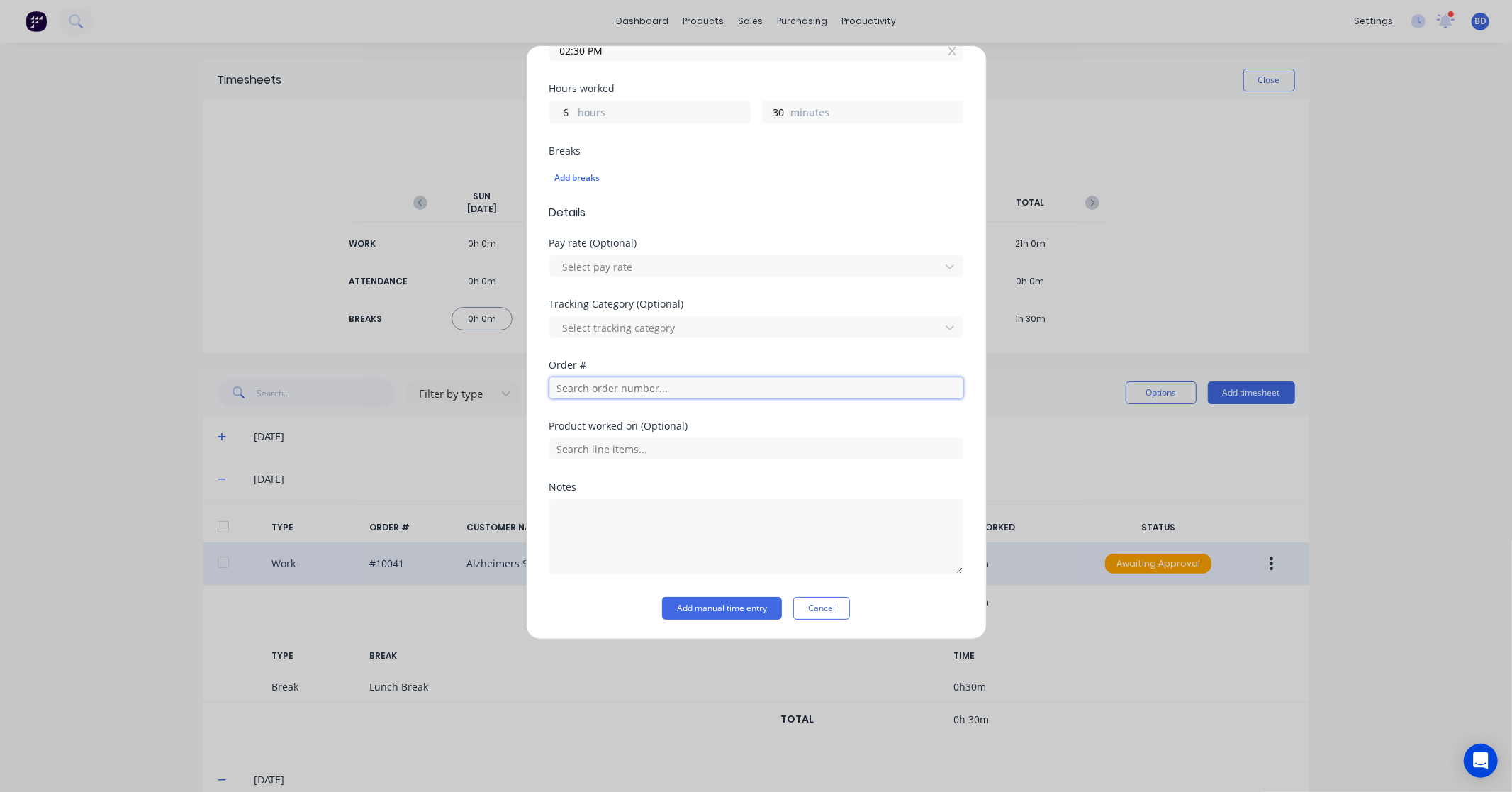
click at [587, 380] on input "text" at bounding box center [756, 388] width 414 height 22
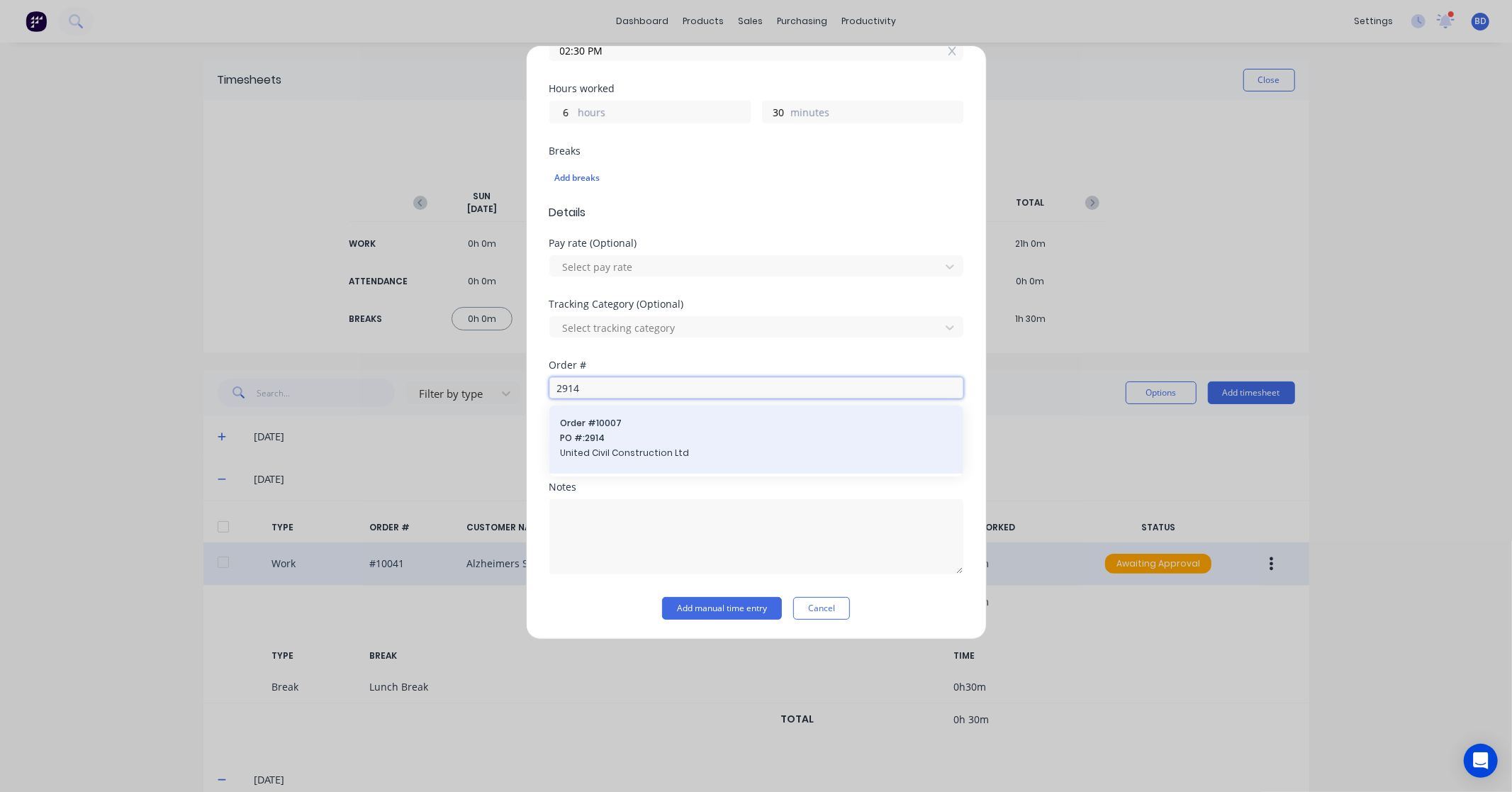
type input "2914"
click at [637, 442] on span "PO #: 2914" at bounding box center [756, 438] width 392 height 13
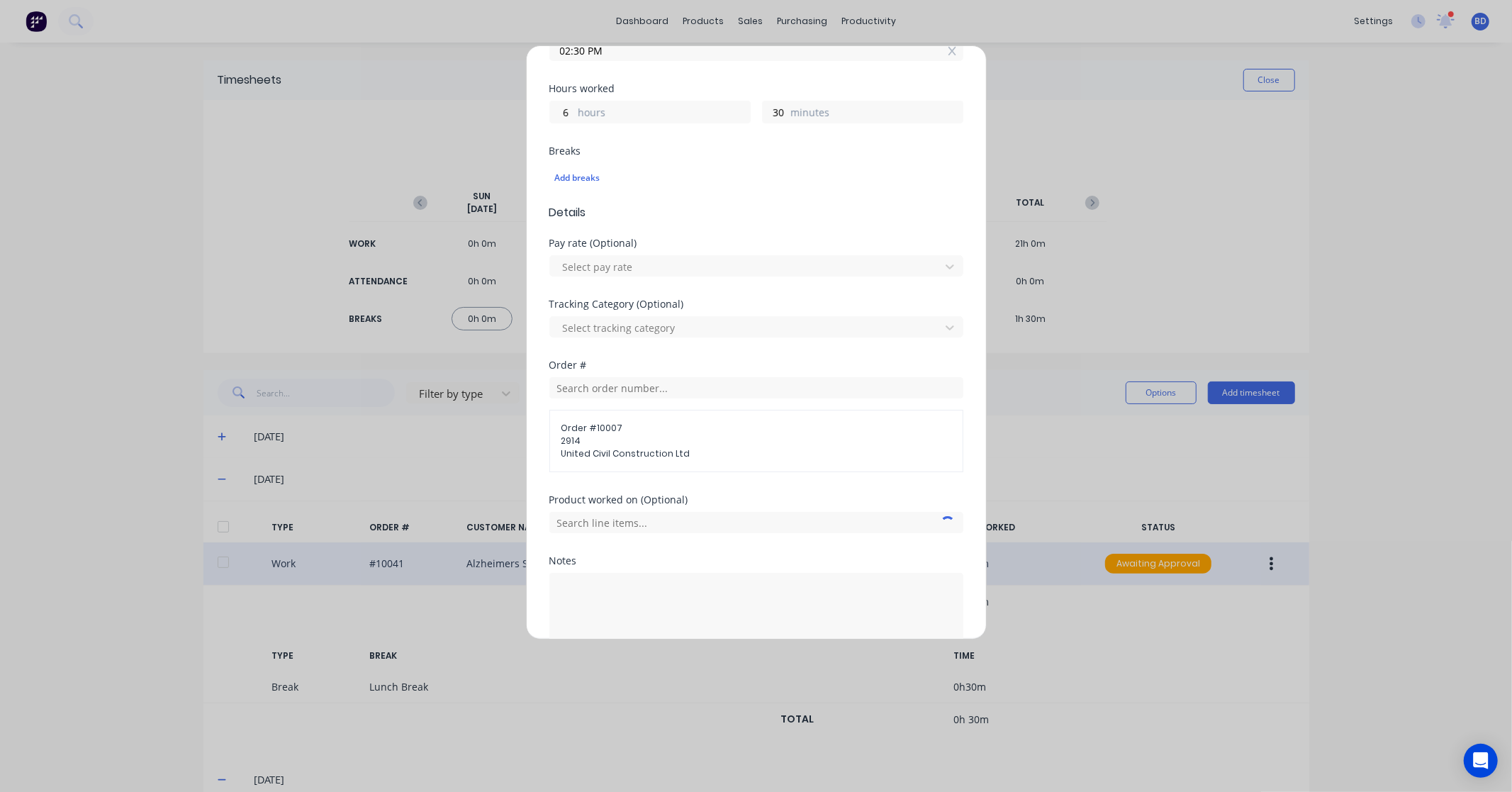
scroll to position [369, 0]
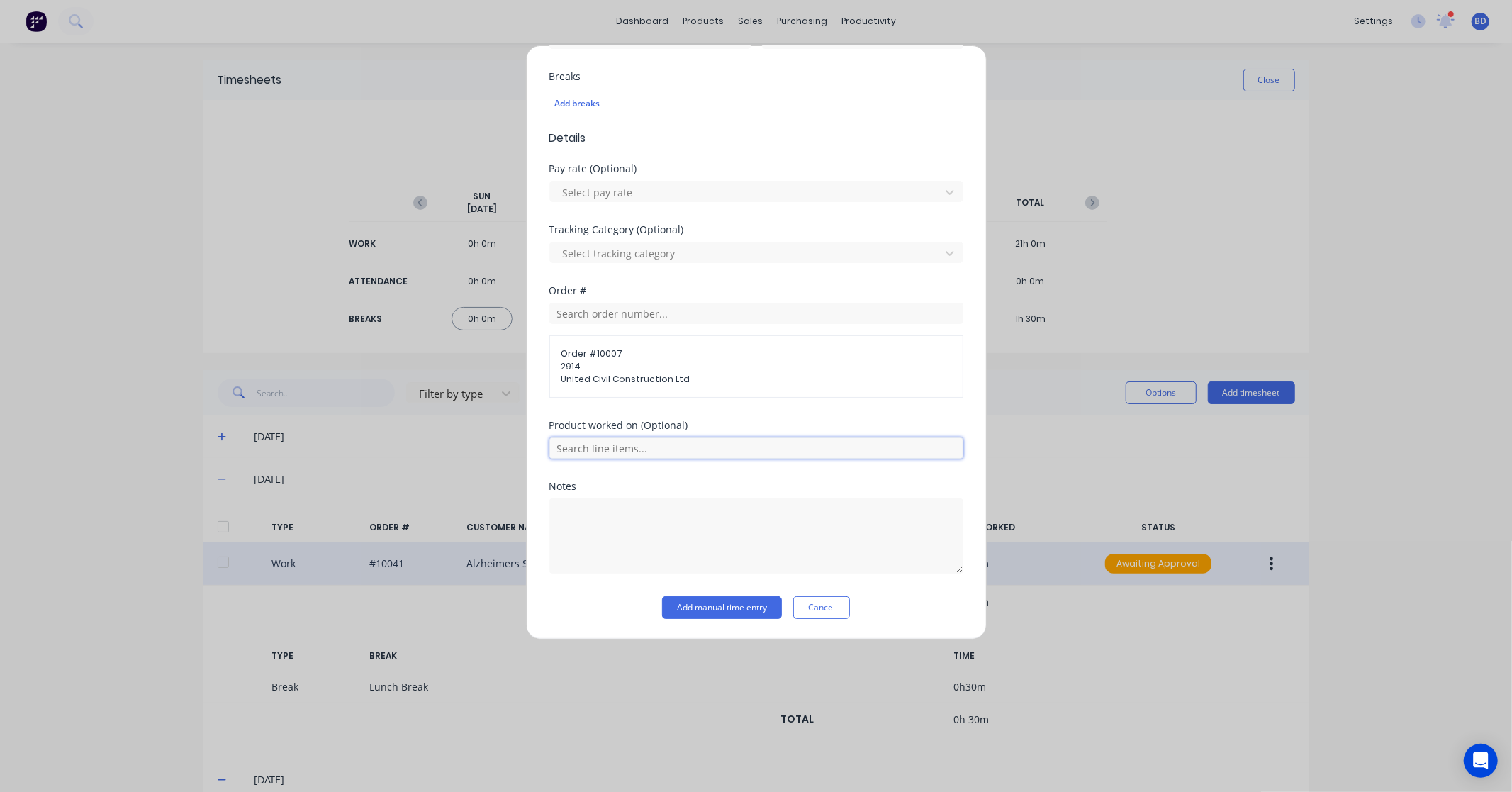
click at [651, 449] on input "text" at bounding box center [756, 448] width 414 height 22
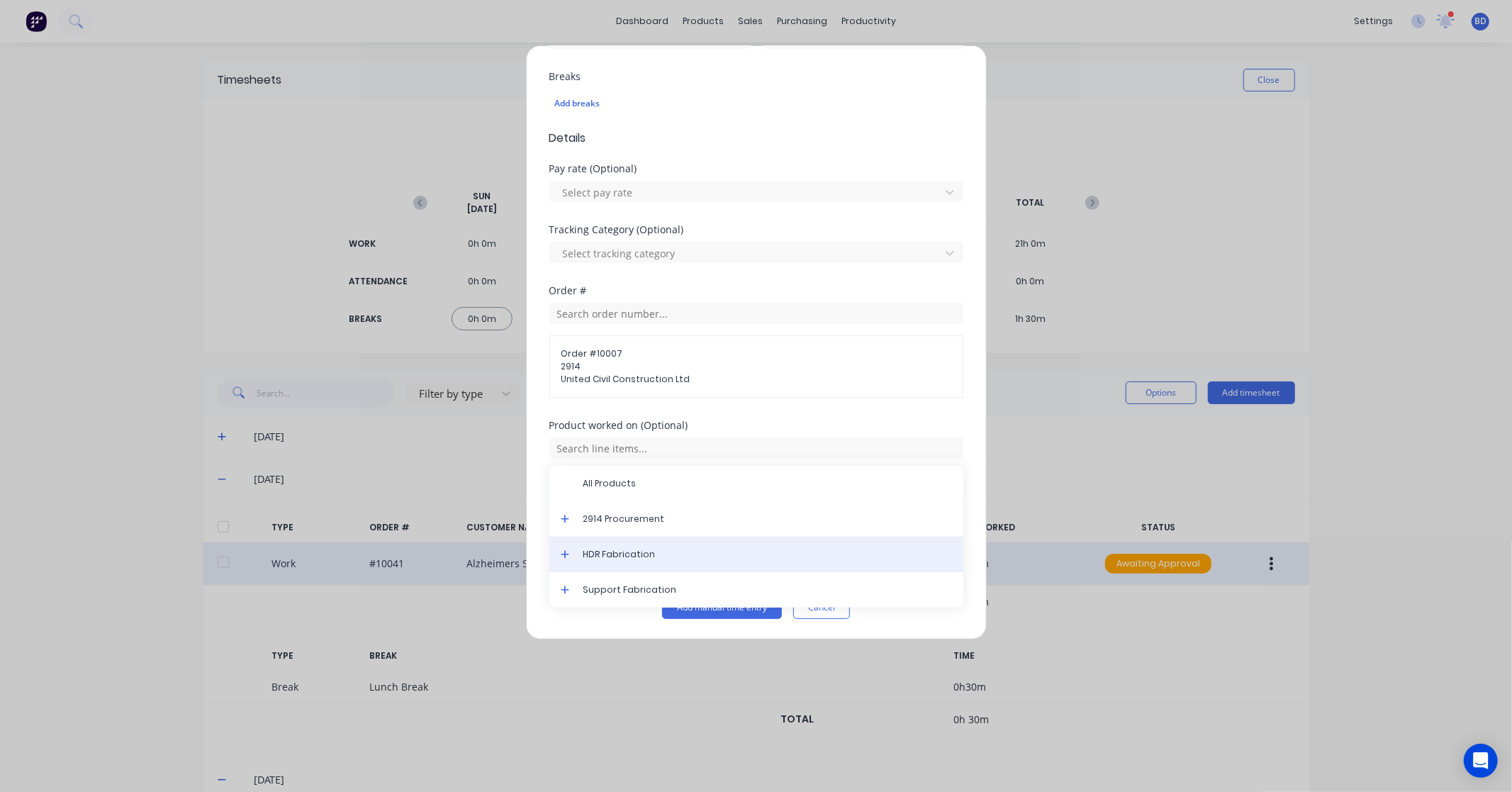
click at [649, 557] on span "HDR Fabrication" at bounding box center [768, 554] width 368 height 13
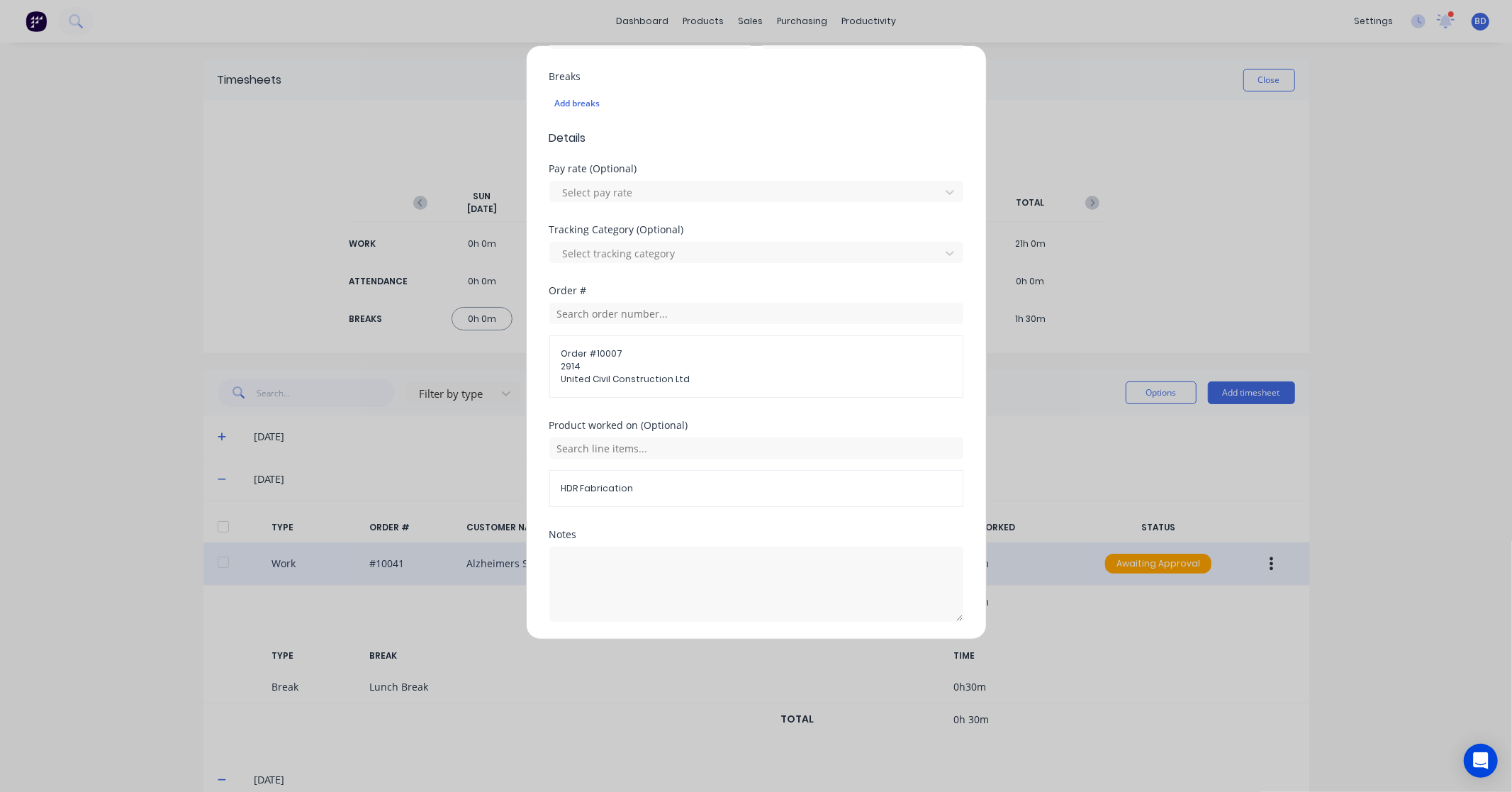
scroll to position [418, 0]
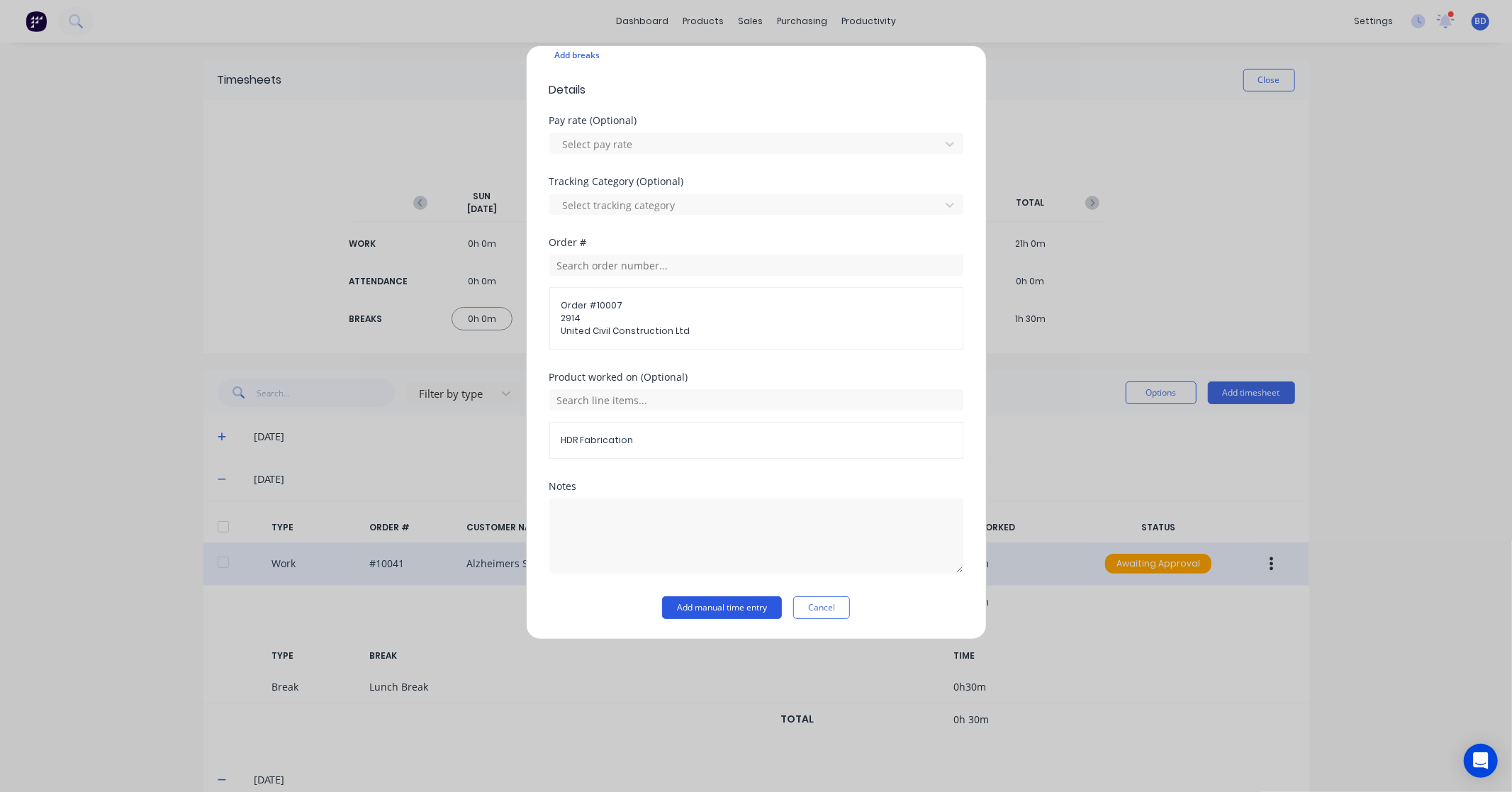
click at [714, 603] on button "Add manual time entry" at bounding box center [722, 608] width 120 height 22
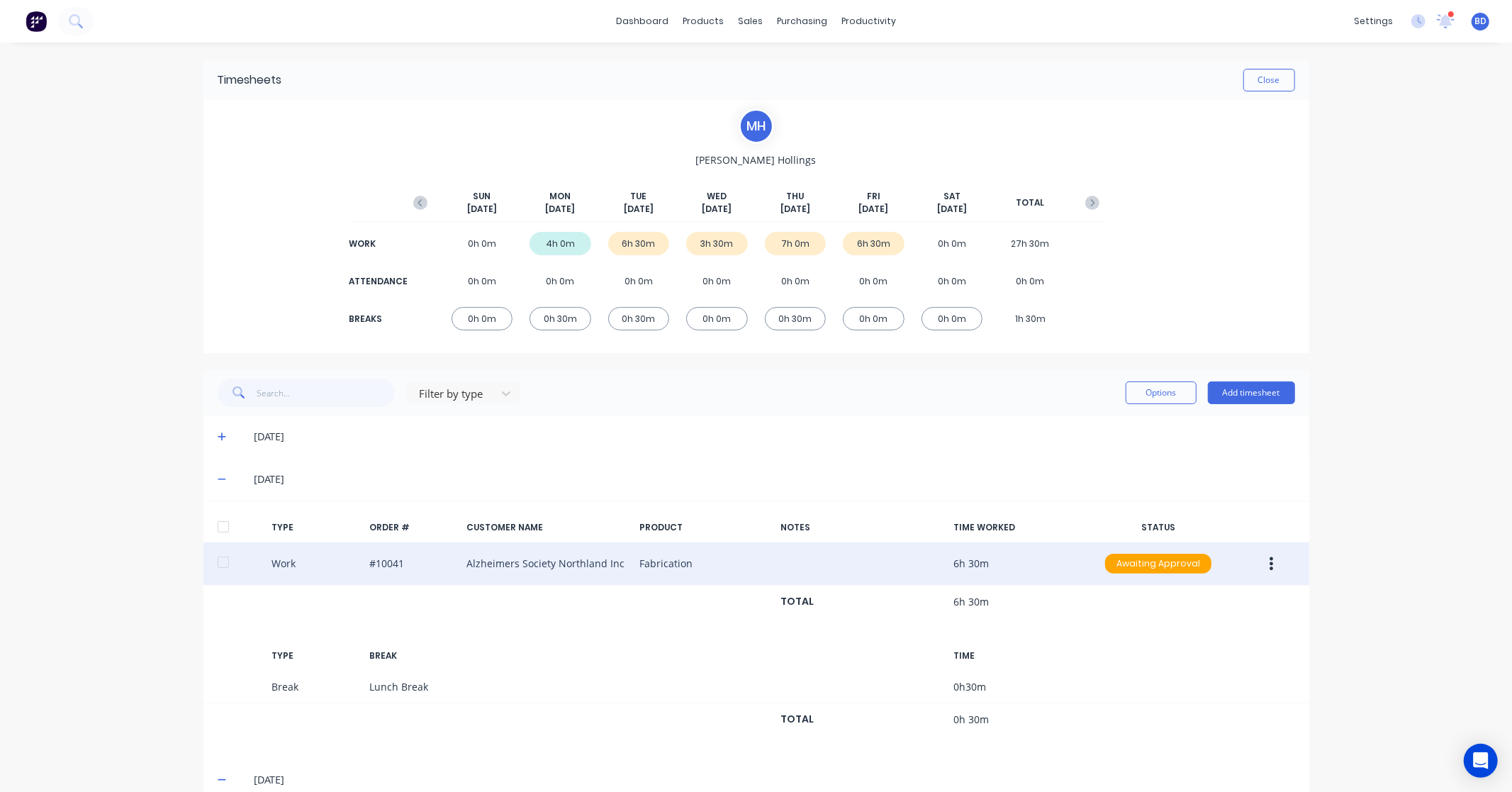
click at [215, 529] on div at bounding box center [223, 526] width 28 height 28
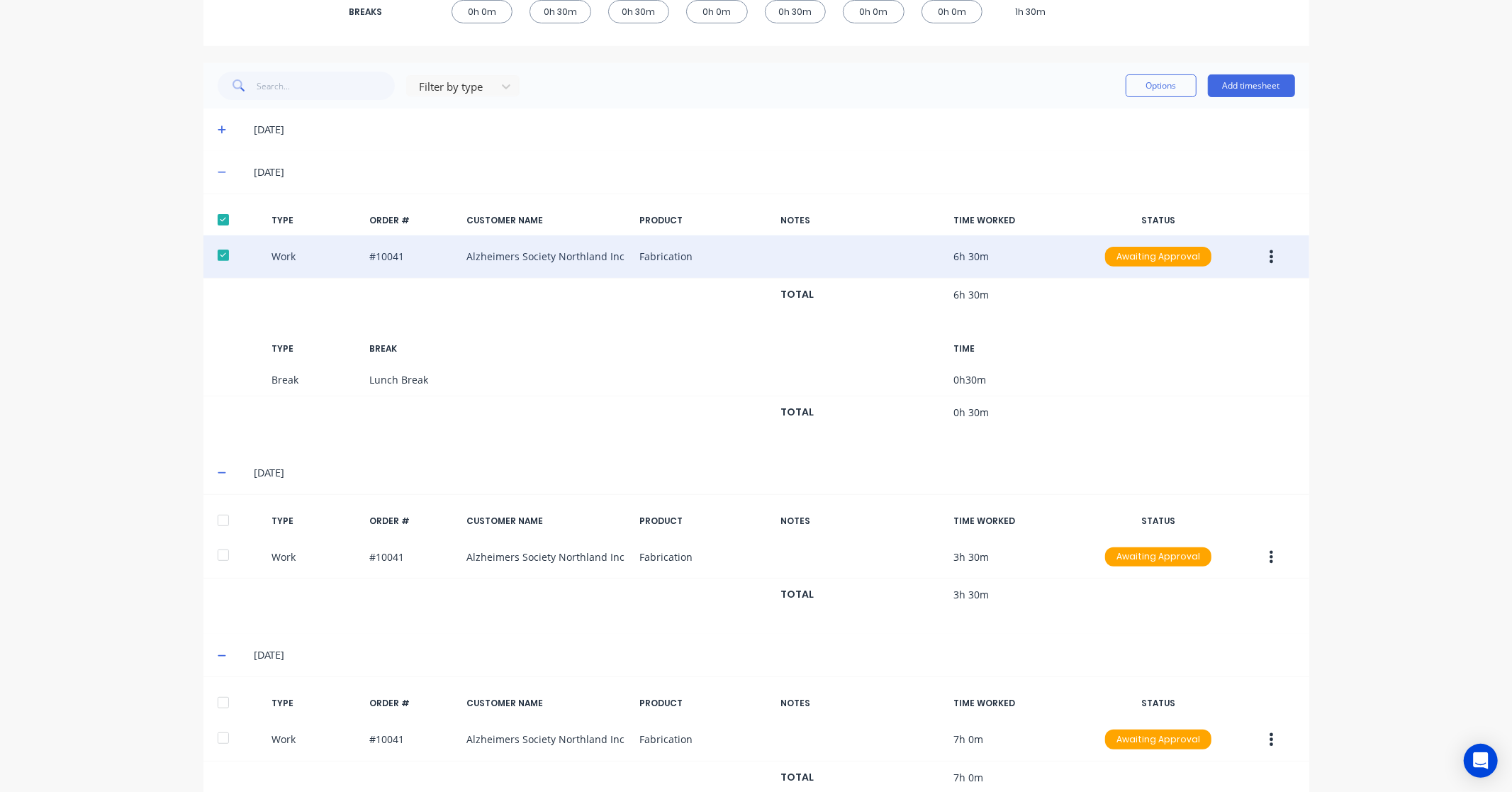
scroll to position [393, 0]
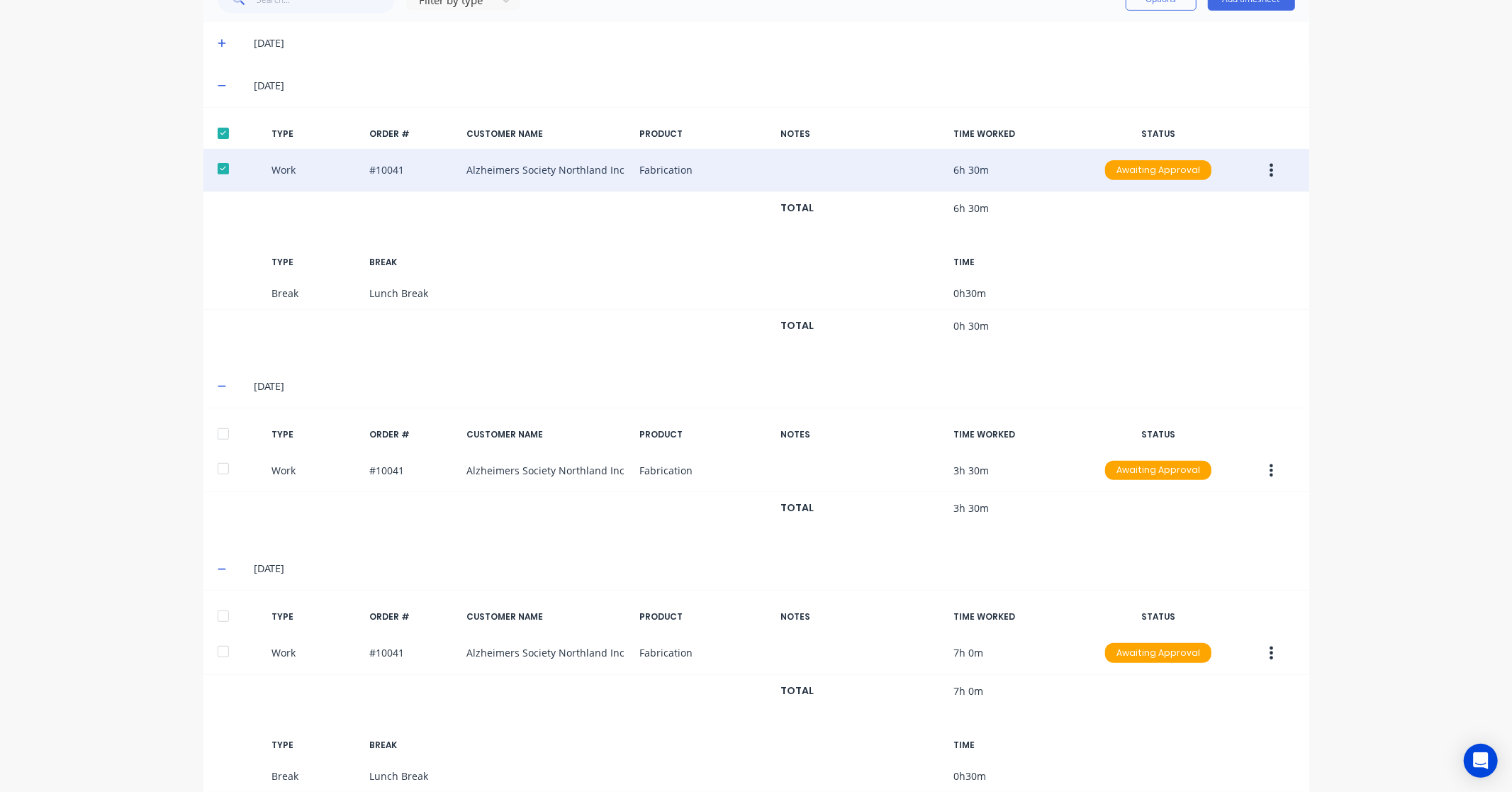
click at [218, 438] on div at bounding box center [223, 433] width 28 height 28
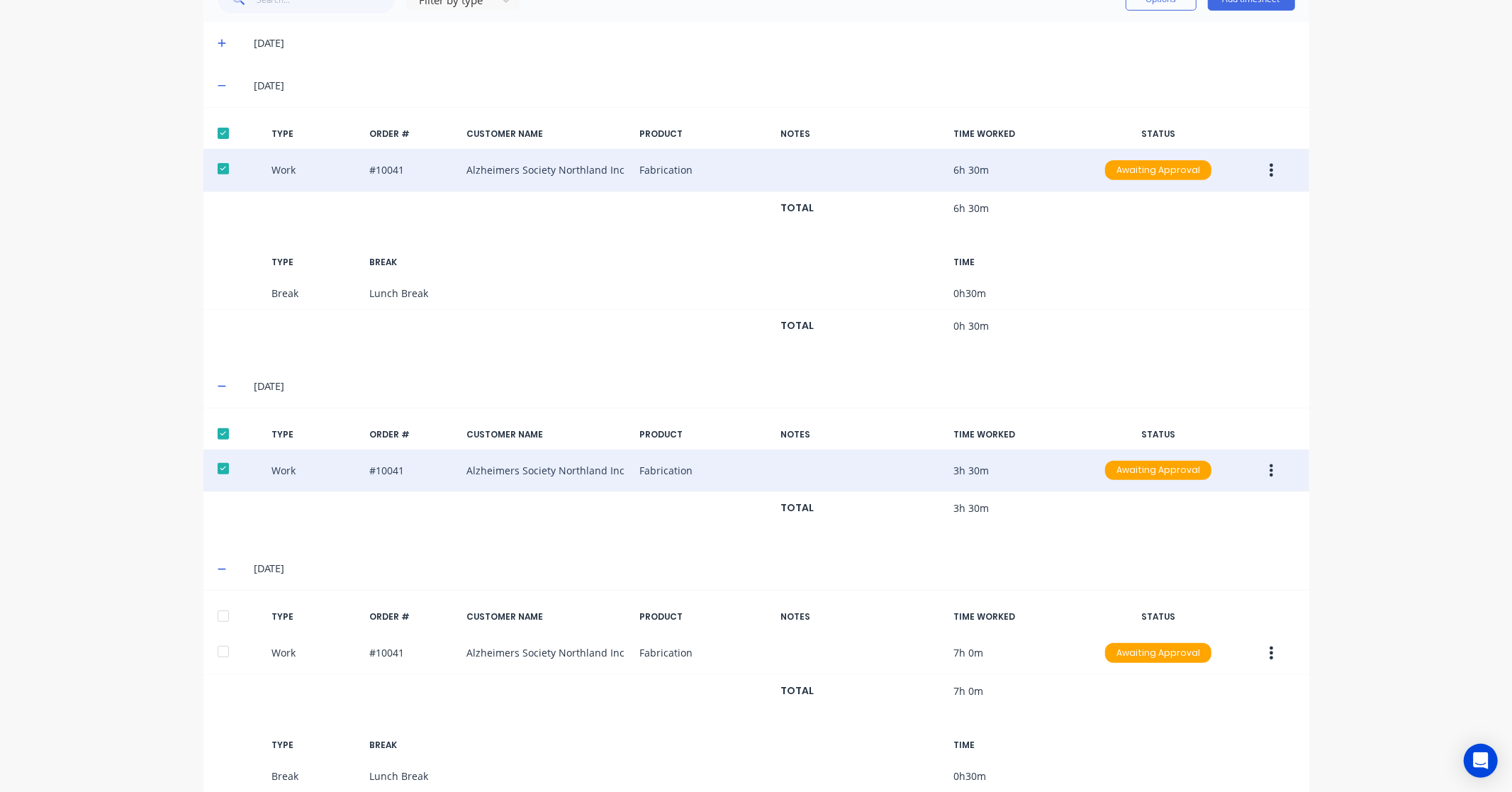
scroll to position [650, 0]
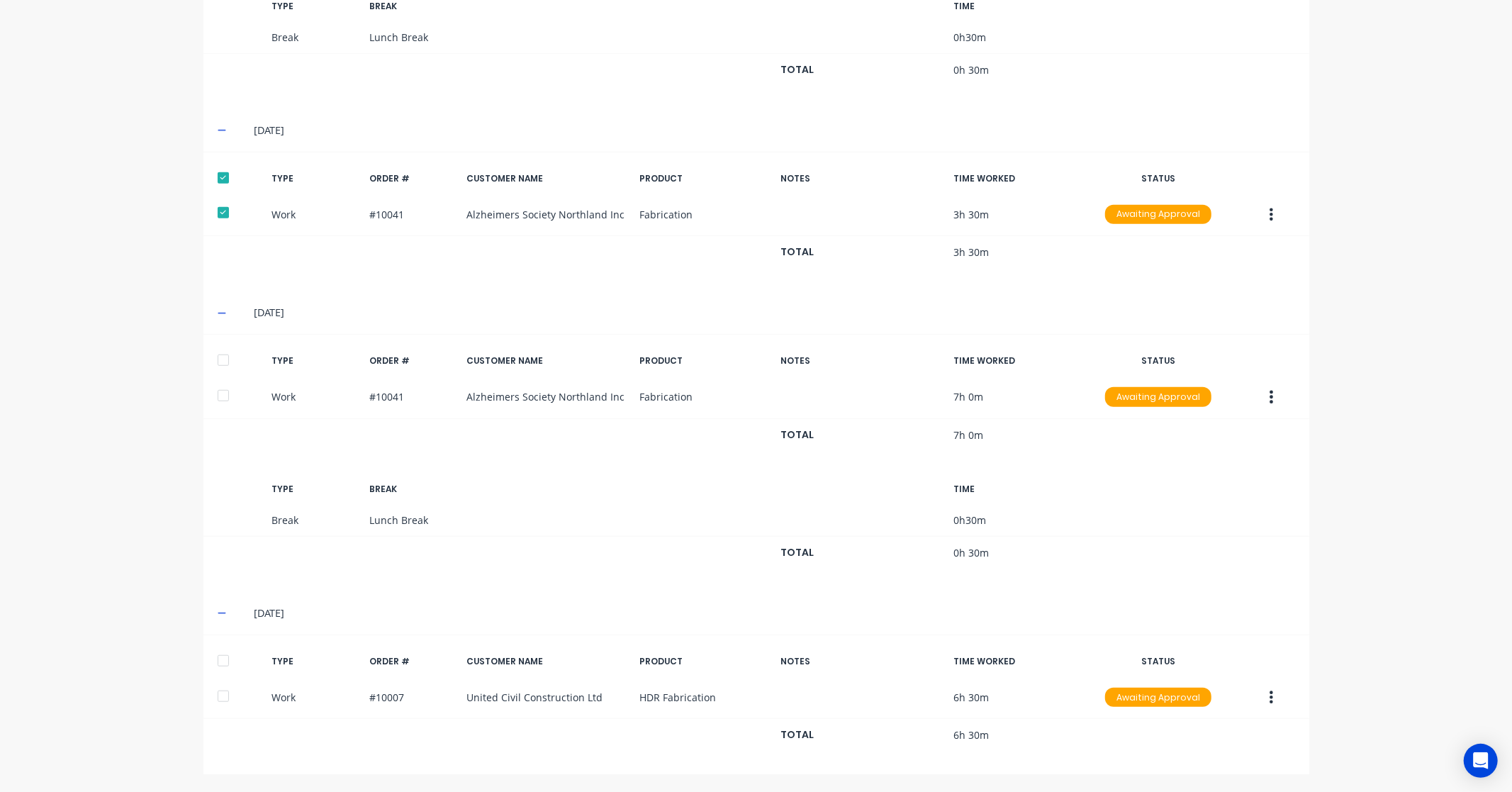
click at [216, 356] on div at bounding box center [223, 360] width 28 height 28
click at [218, 659] on div at bounding box center [223, 660] width 28 height 28
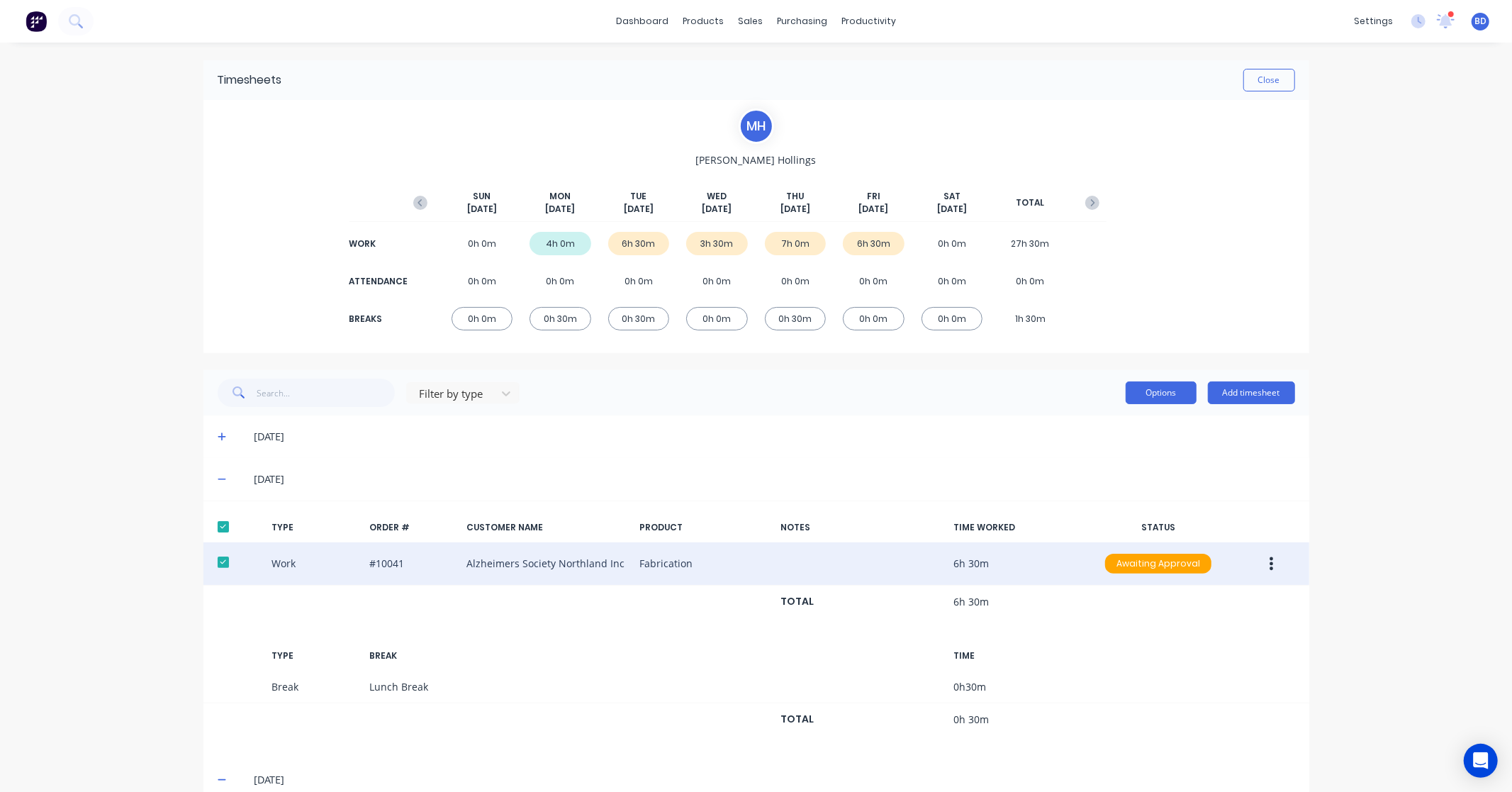
click at [1159, 399] on button "Options" at bounding box center [1161, 392] width 71 height 22
click at [1128, 428] on div "Approve" at bounding box center [1129, 429] width 109 height 21
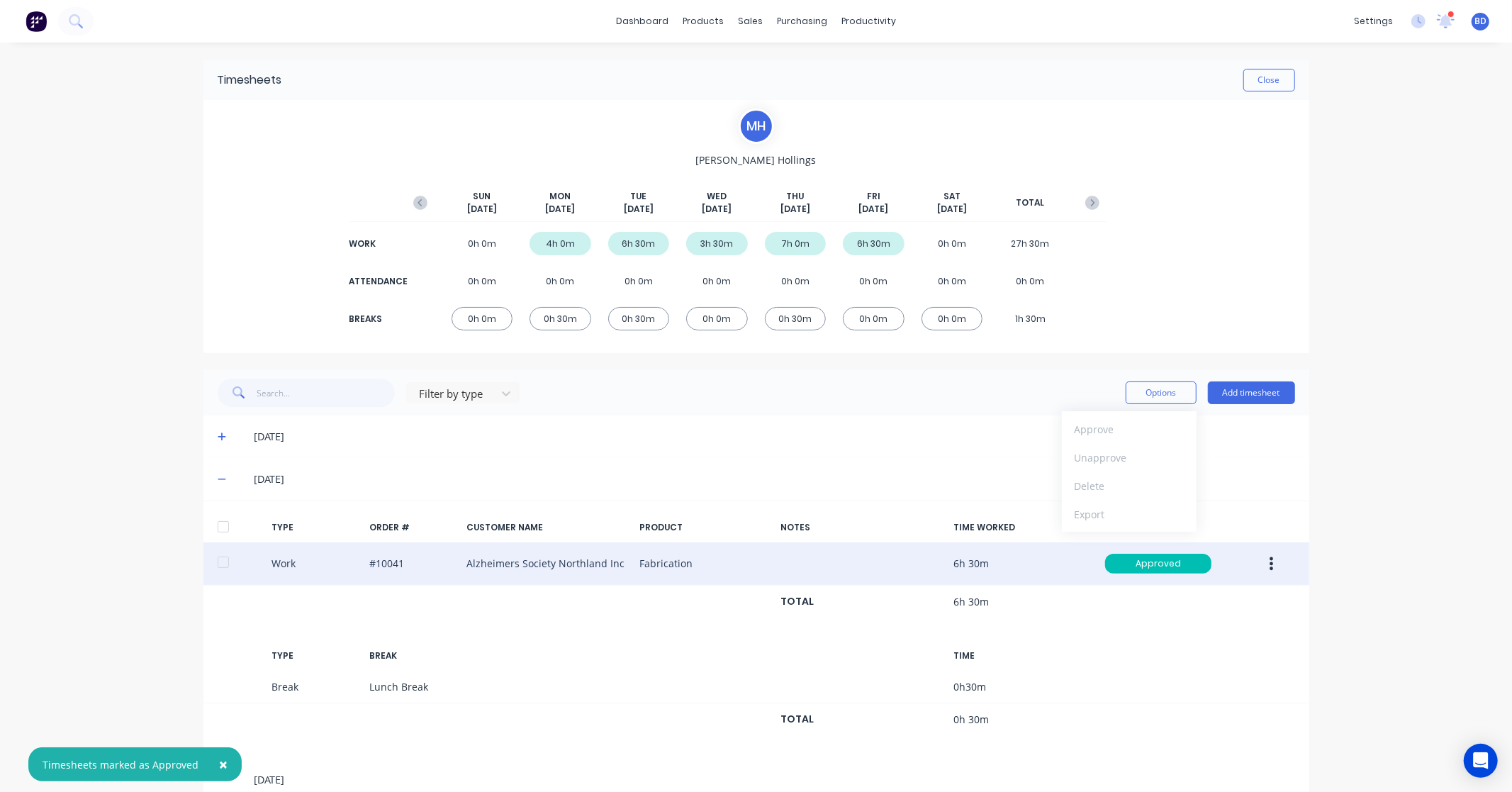
click at [66, 402] on div "× Timesheets marked as Approved dashboard products sales purchasing productivit…" at bounding box center [756, 396] width 1512 height 792
click at [1266, 85] on button "Close" at bounding box center [1269, 80] width 52 height 22
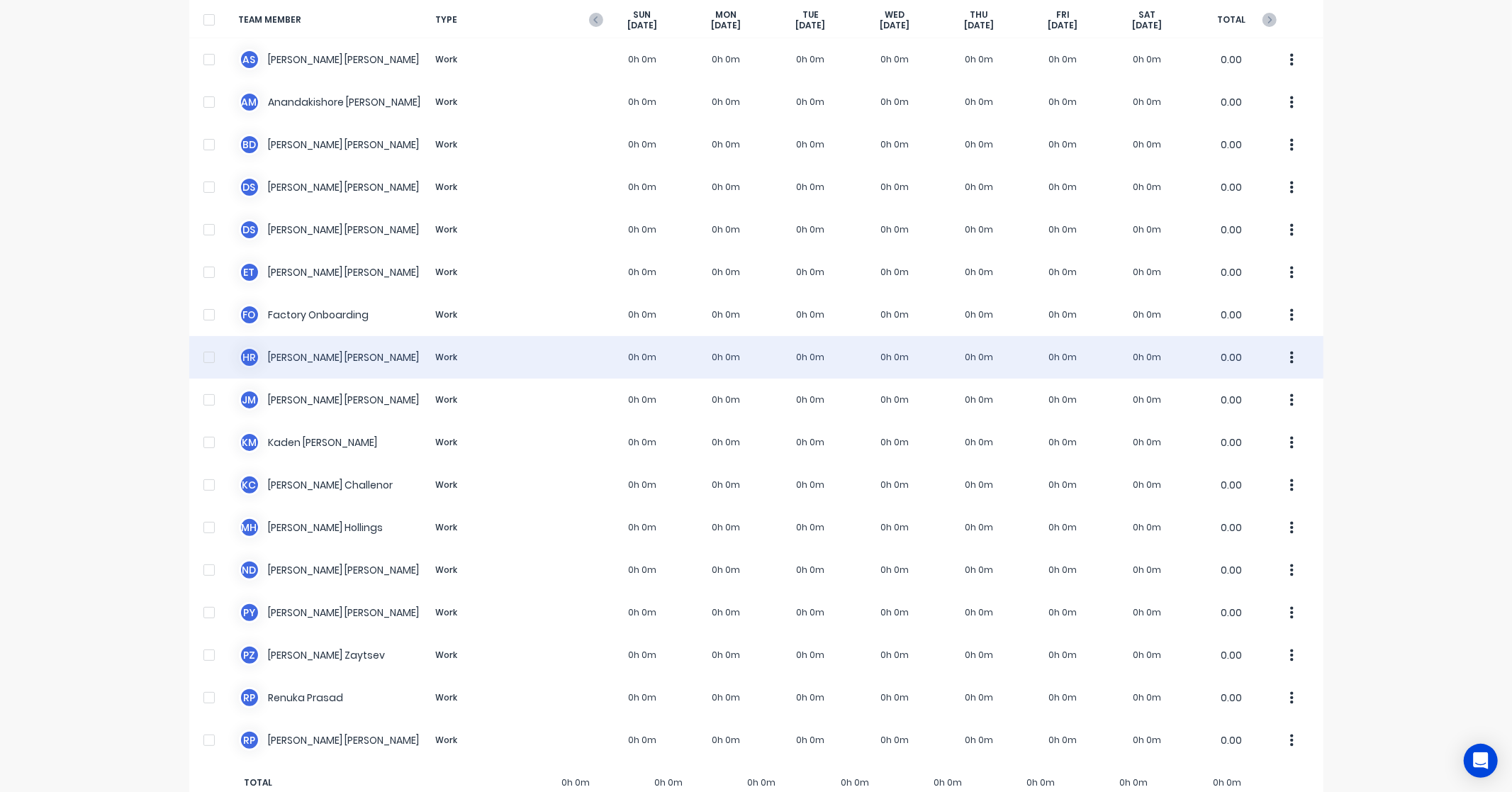
scroll to position [143, 0]
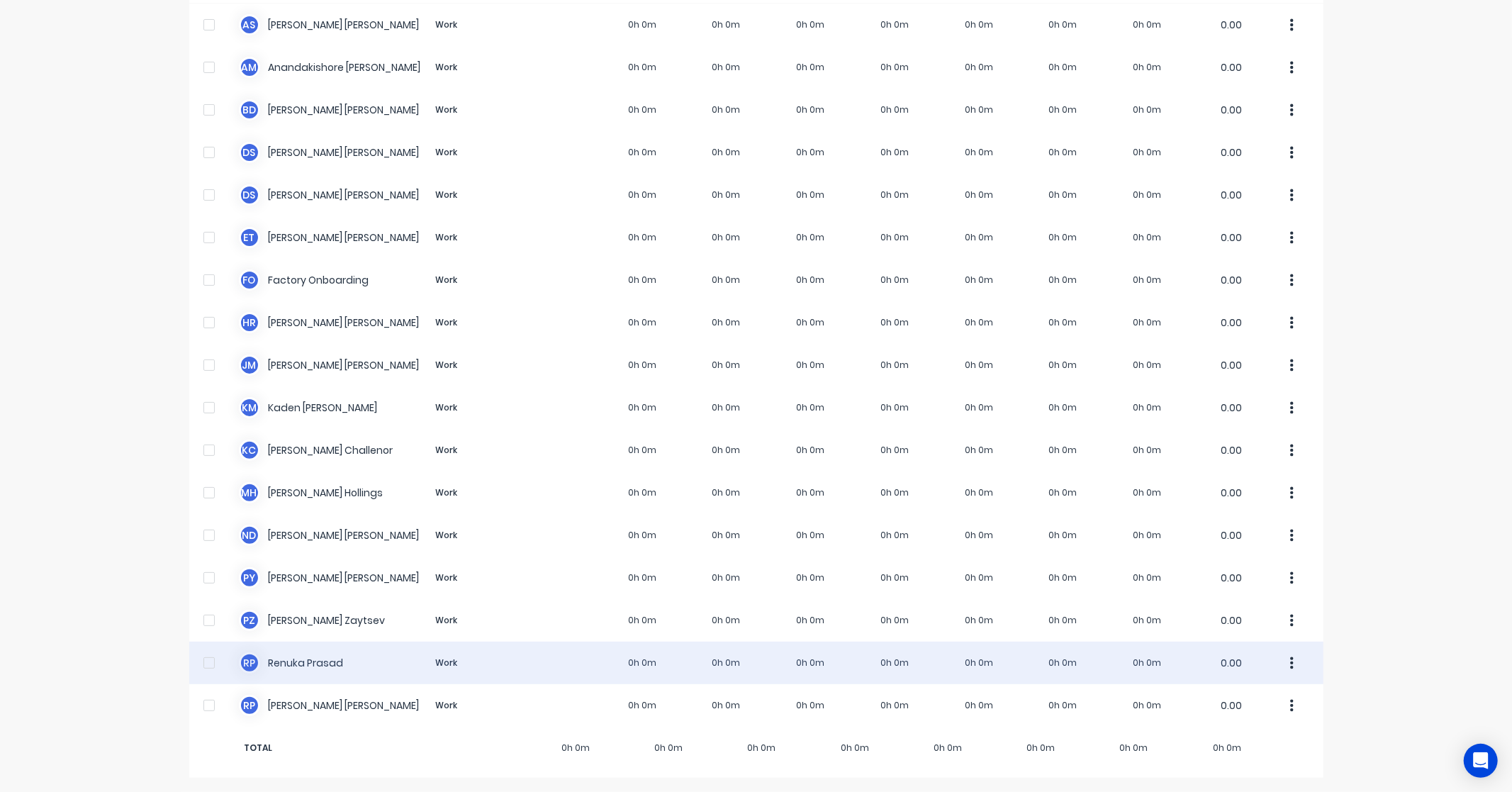
click at [305, 667] on div "R P Renuka Prasad Work 0h 0m 0h 0m 0h 0m 0h 0m 0h 0m 0h 0m 0h 0m 0.00" at bounding box center [756, 662] width 1134 height 42
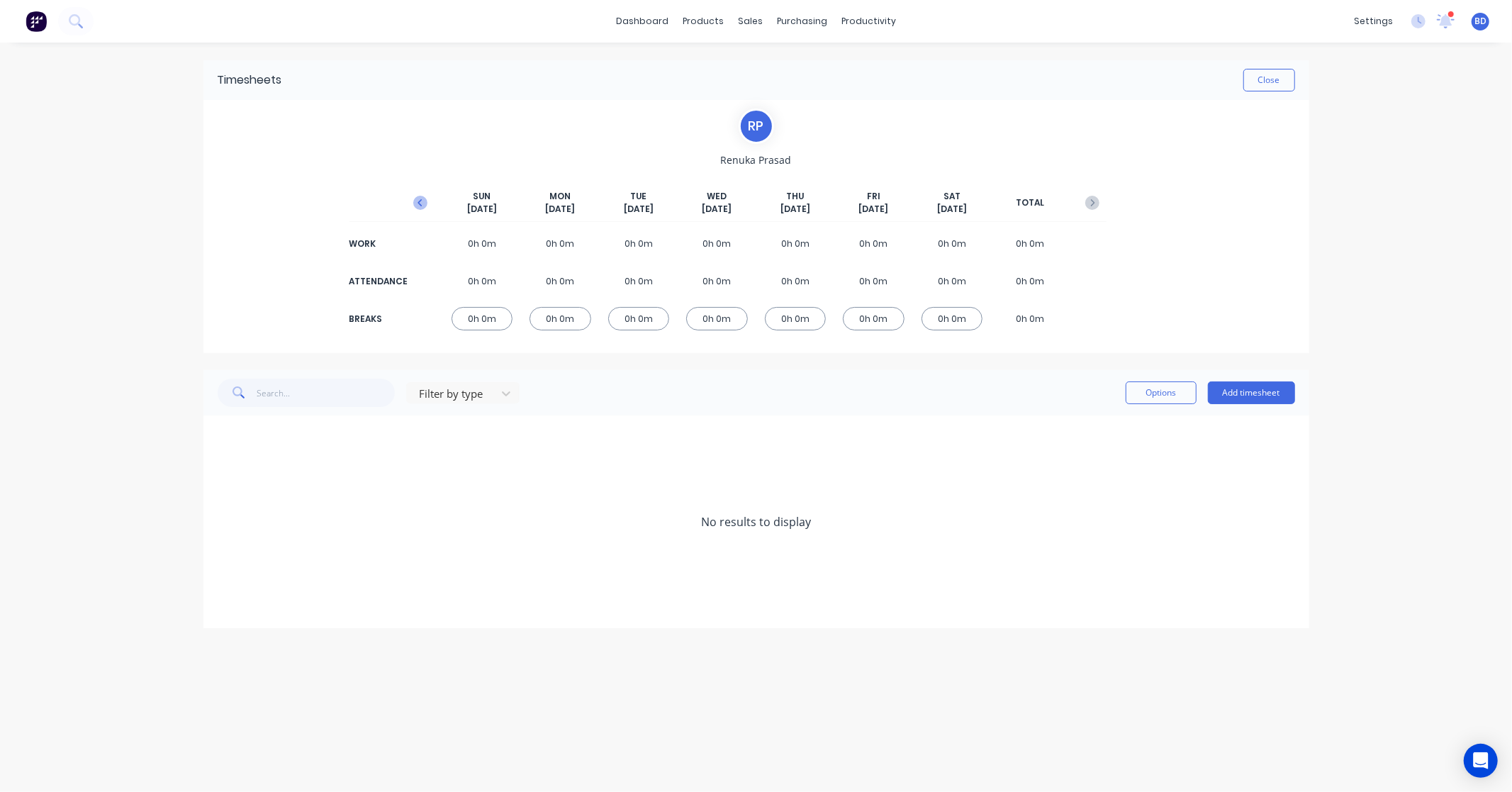
click at [426, 207] on icon "button" at bounding box center [420, 203] width 14 height 14
click at [1253, 392] on button "Add timesheet" at bounding box center [1252, 392] width 87 height 22
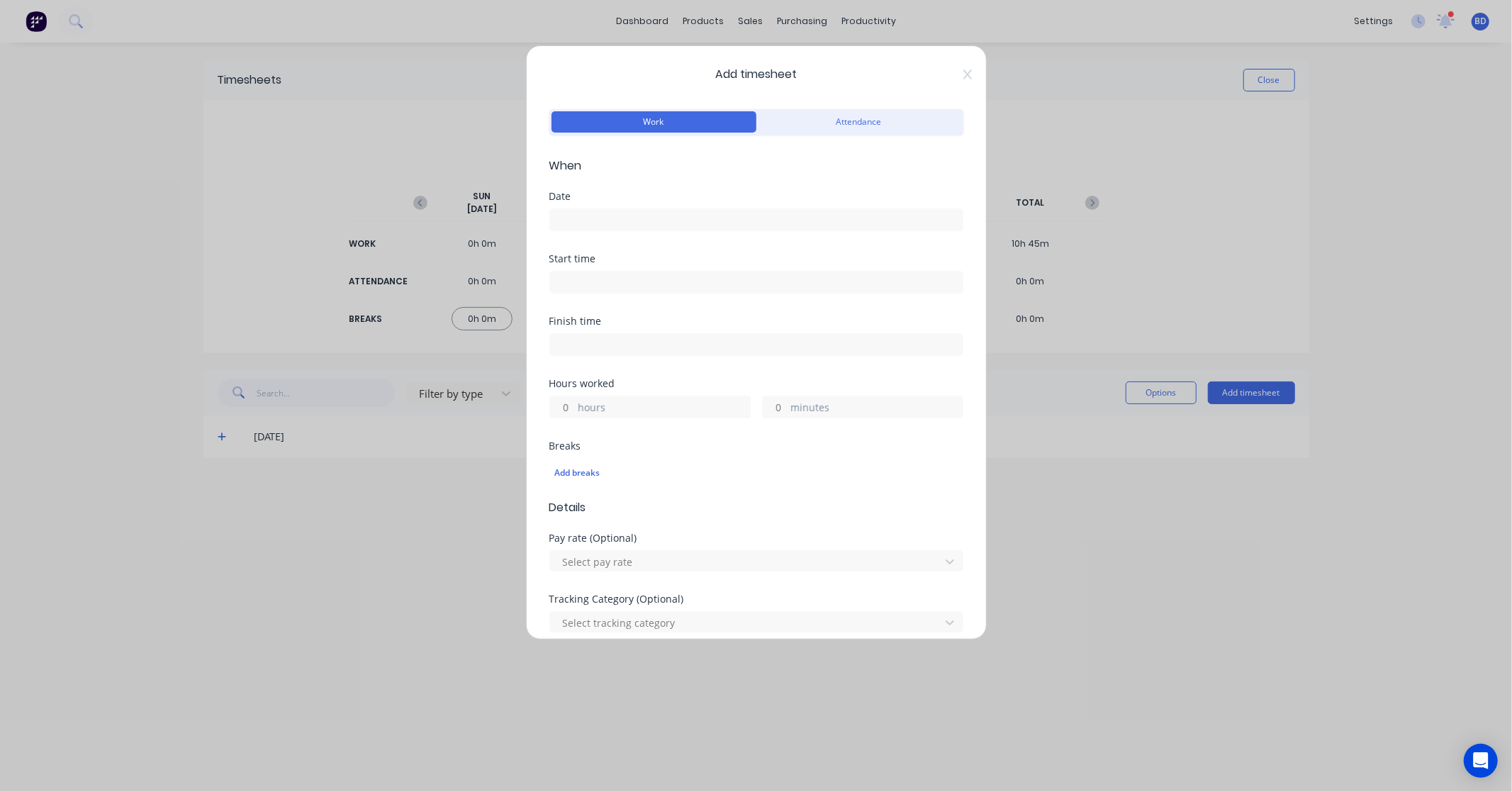
click at [591, 221] on input at bounding box center [756, 219] width 412 height 22
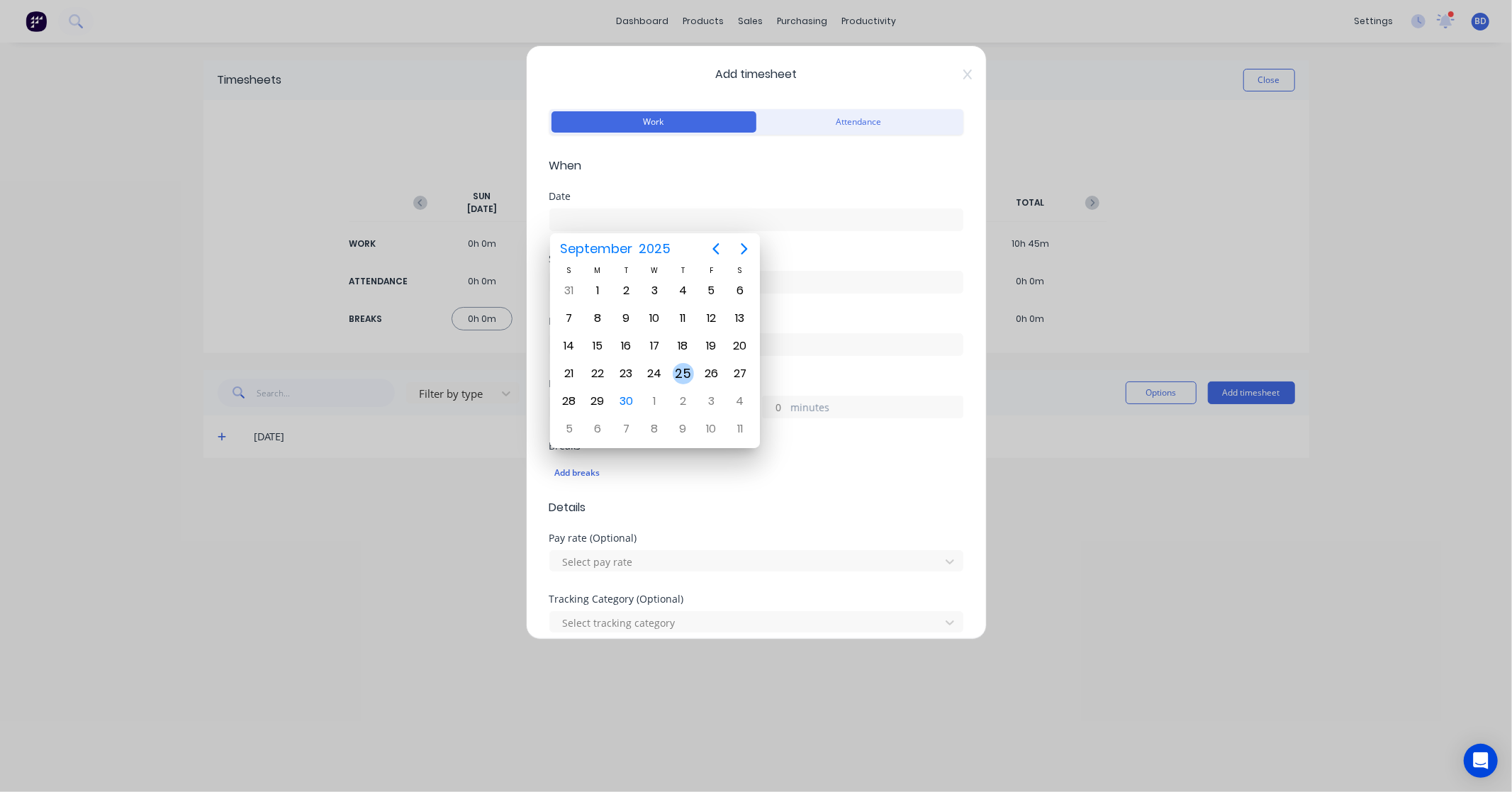
click at [684, 372] on div "25" at bounding box center [683, 373] width 22 height 22
type input "25/09/2025"
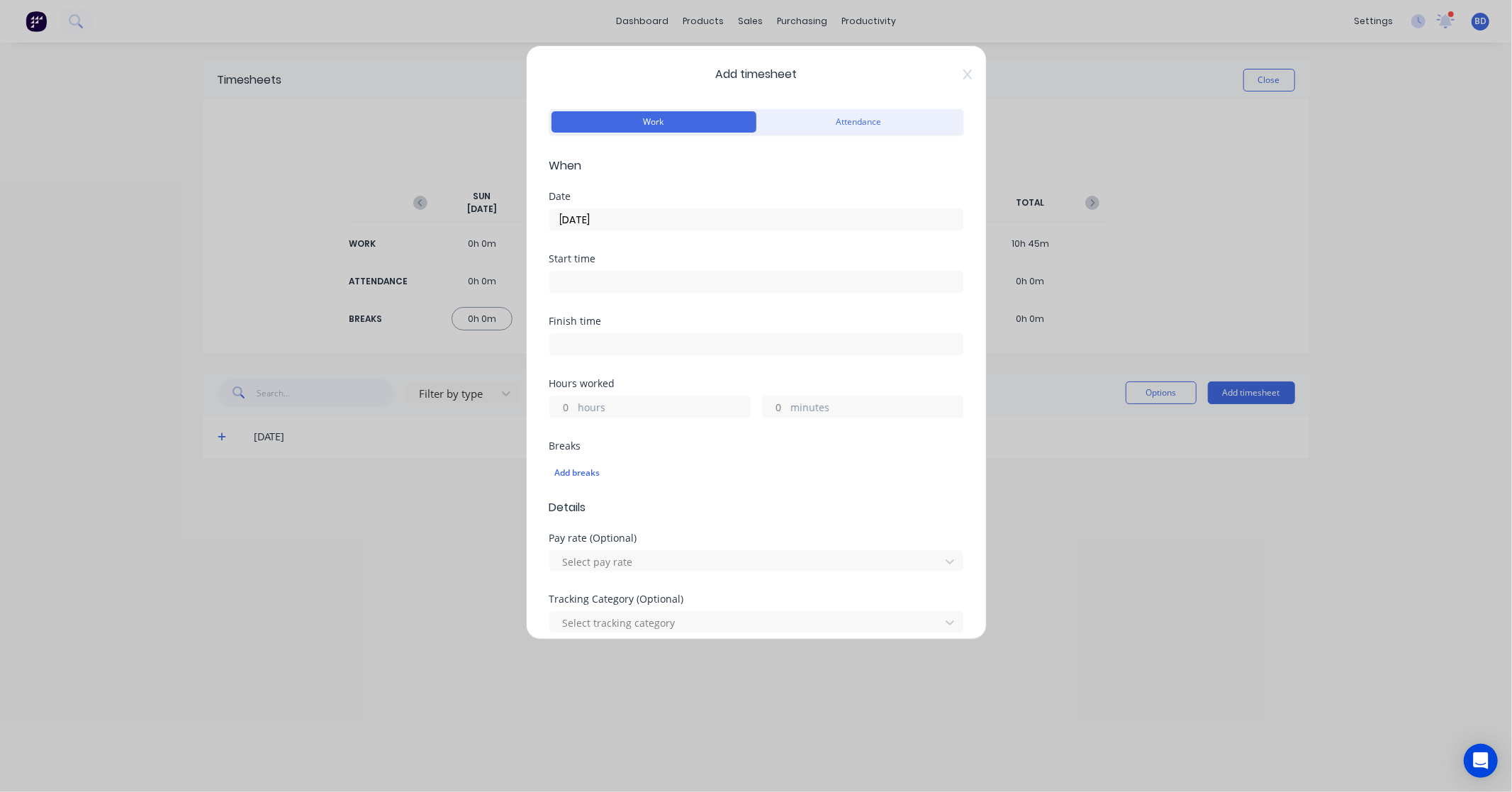
click at [627, 278] on input at bounding box center [756, 282] width 412 height 22
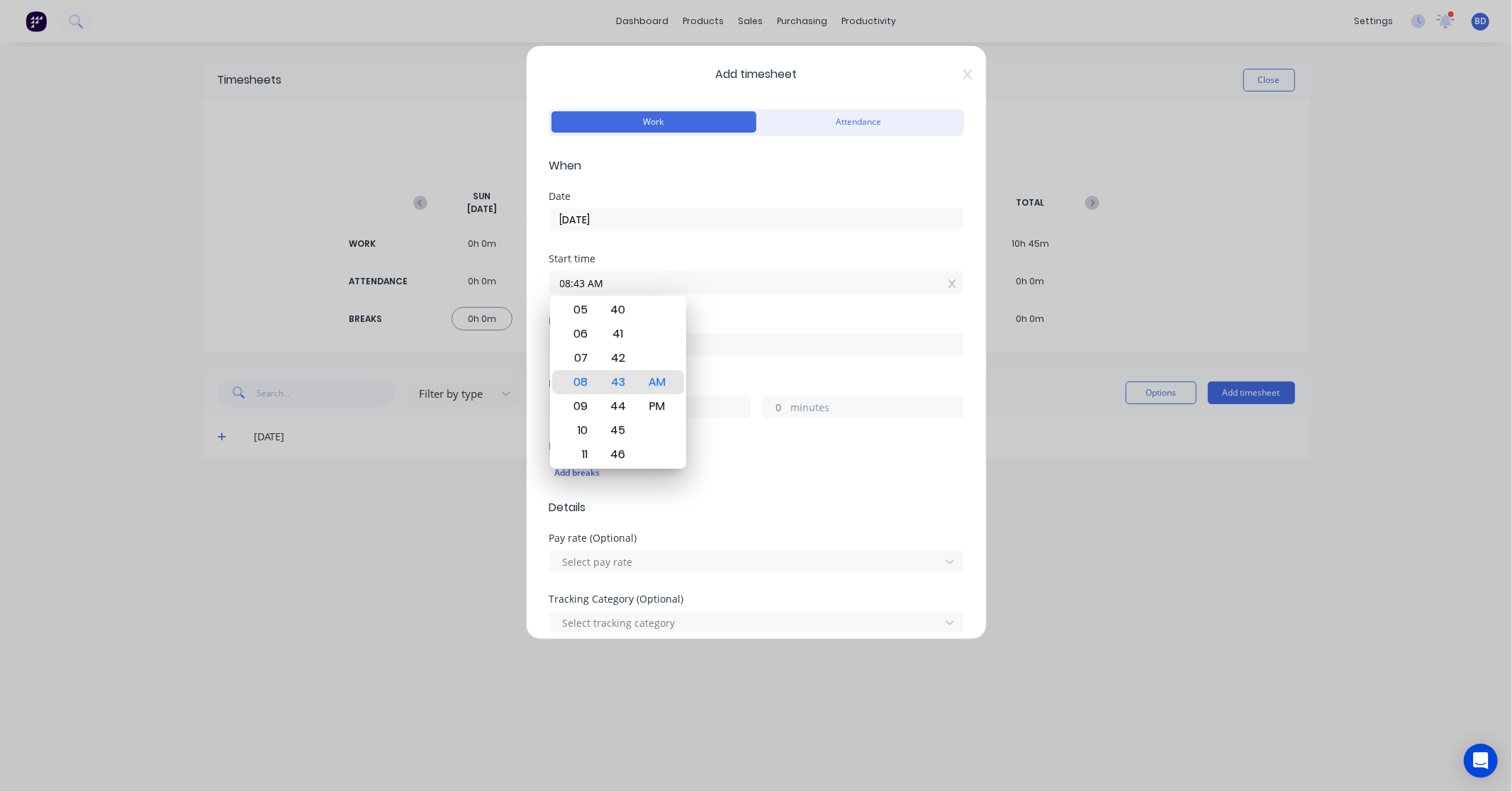
drag, startPoint x: 697, startPoint y: 291, endPoint x: 450, endPoint y: 287, distance: 247.0
click at [450, 287] on div "Add timesheet Work Attendance When Date 25/09/2025 Start time 08:43 AM Finish t…" at bounding box center [756, 396] width 1512 height 792
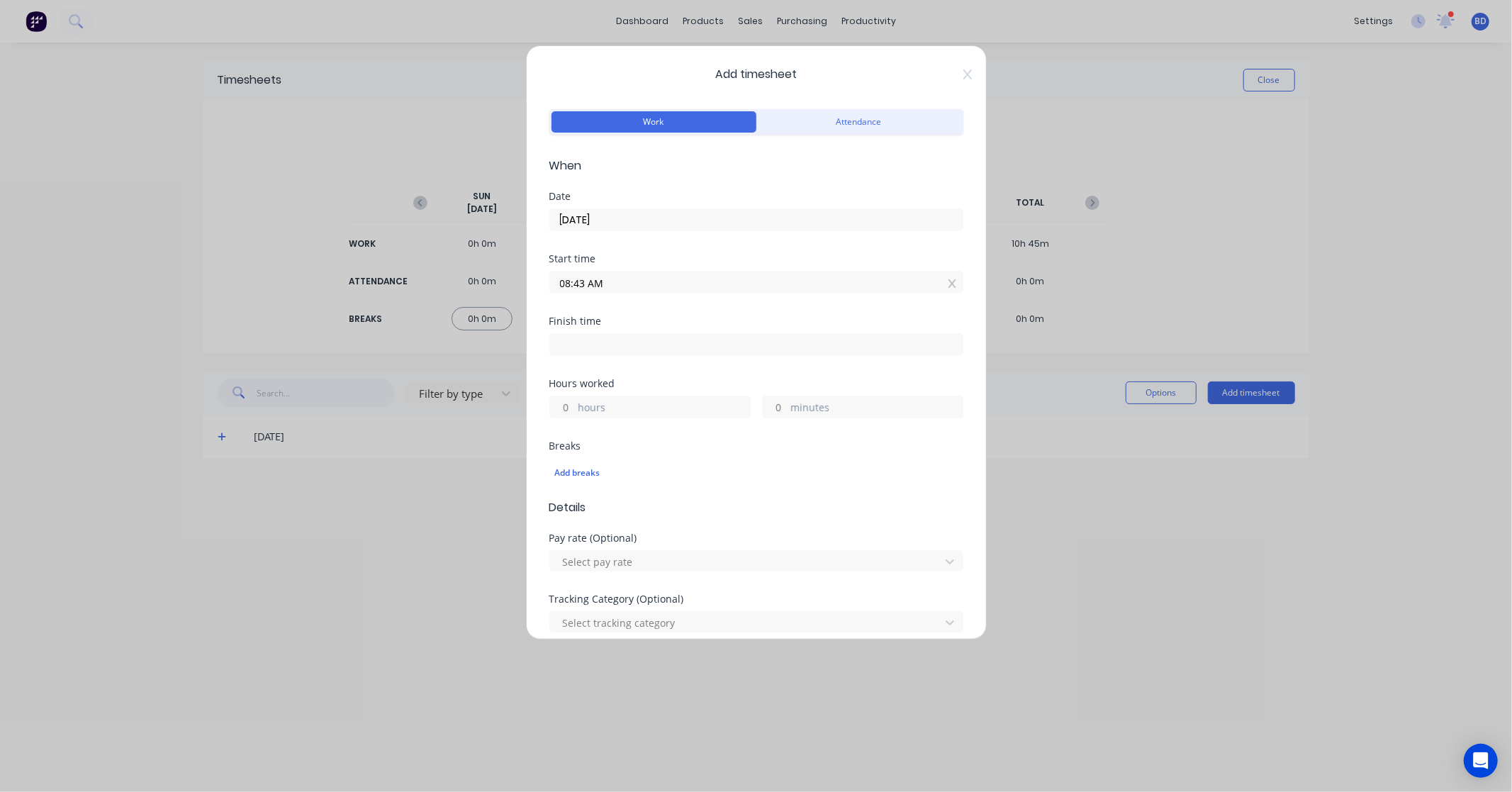
paste input "9:45"
type input "09:45 AM"
click at [617, 343] on input at bounding box center [756, 344] width 412 height 22
type input "08:43 AM"
type input "22"
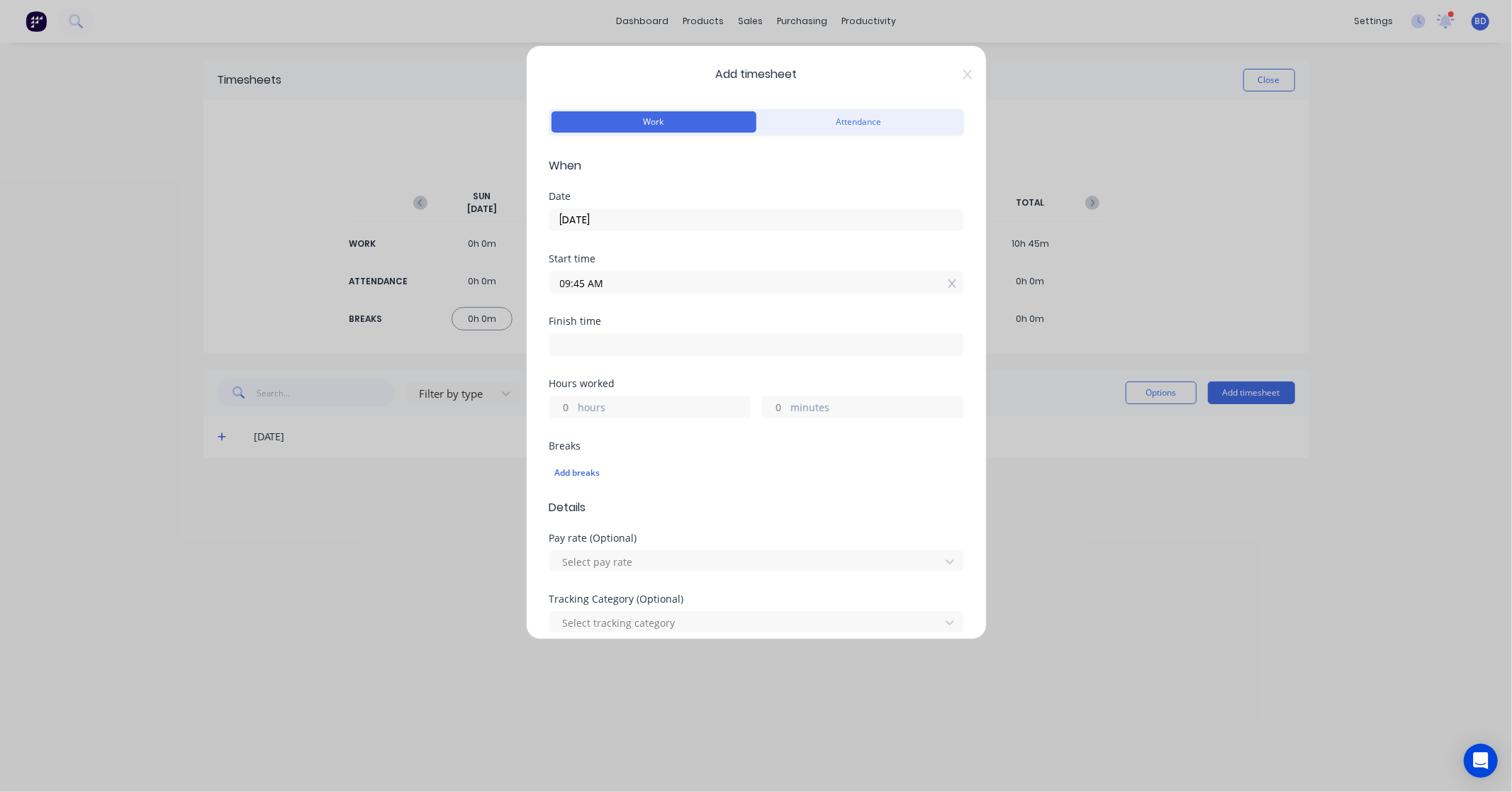
type input "58"
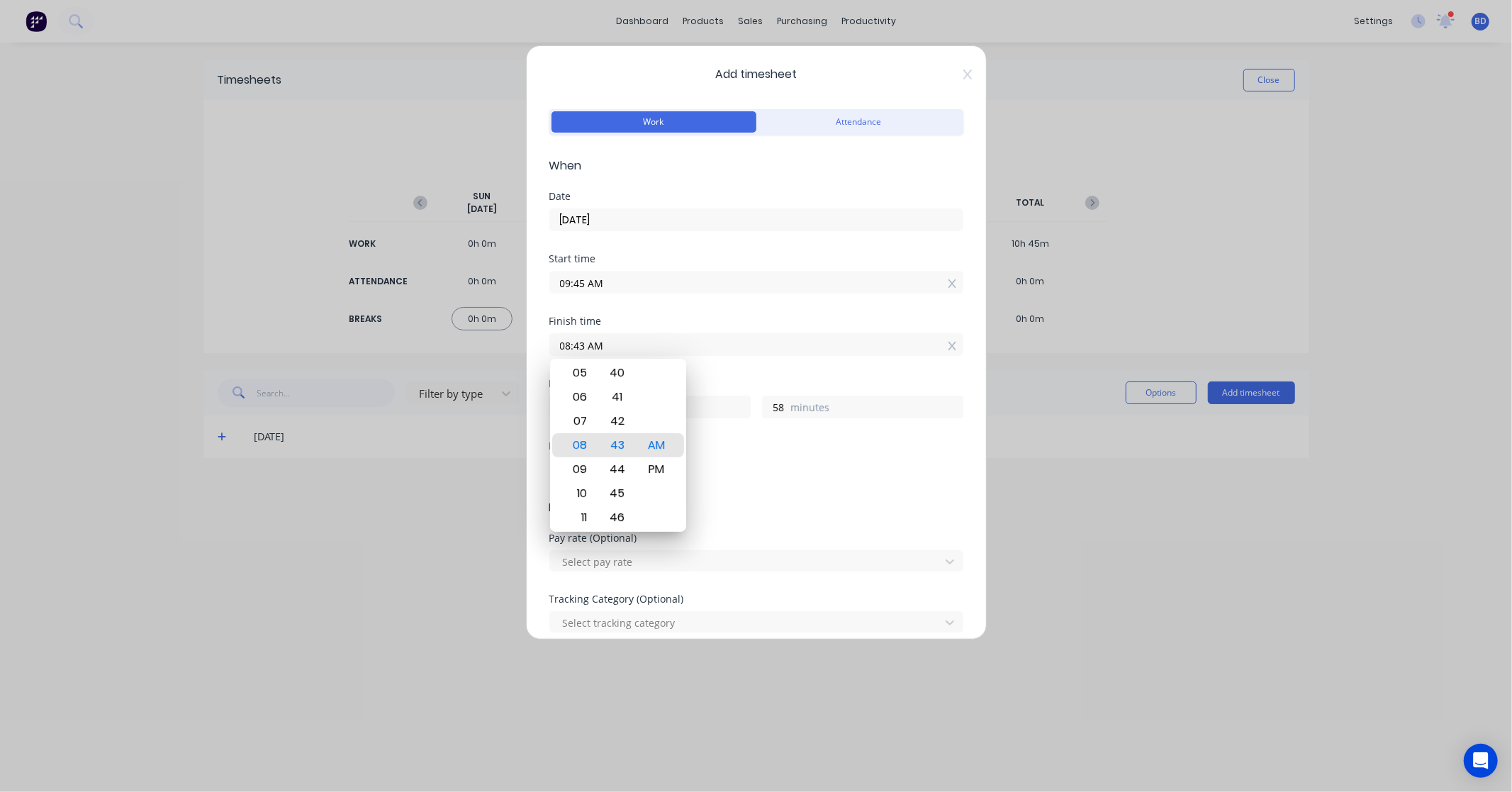
drag, startPoint x: 668, startPoint y: 348, endPoint x: 428, endPoint y: 349, distance: 240.0
click at [428, 349] on div "Add timesheet Work Attendance When Date 25/09/2025 Start time 09:45 AM Finish t…" at bounding box center [756, 396] width 1512 height 792
paste input "4:30 P"
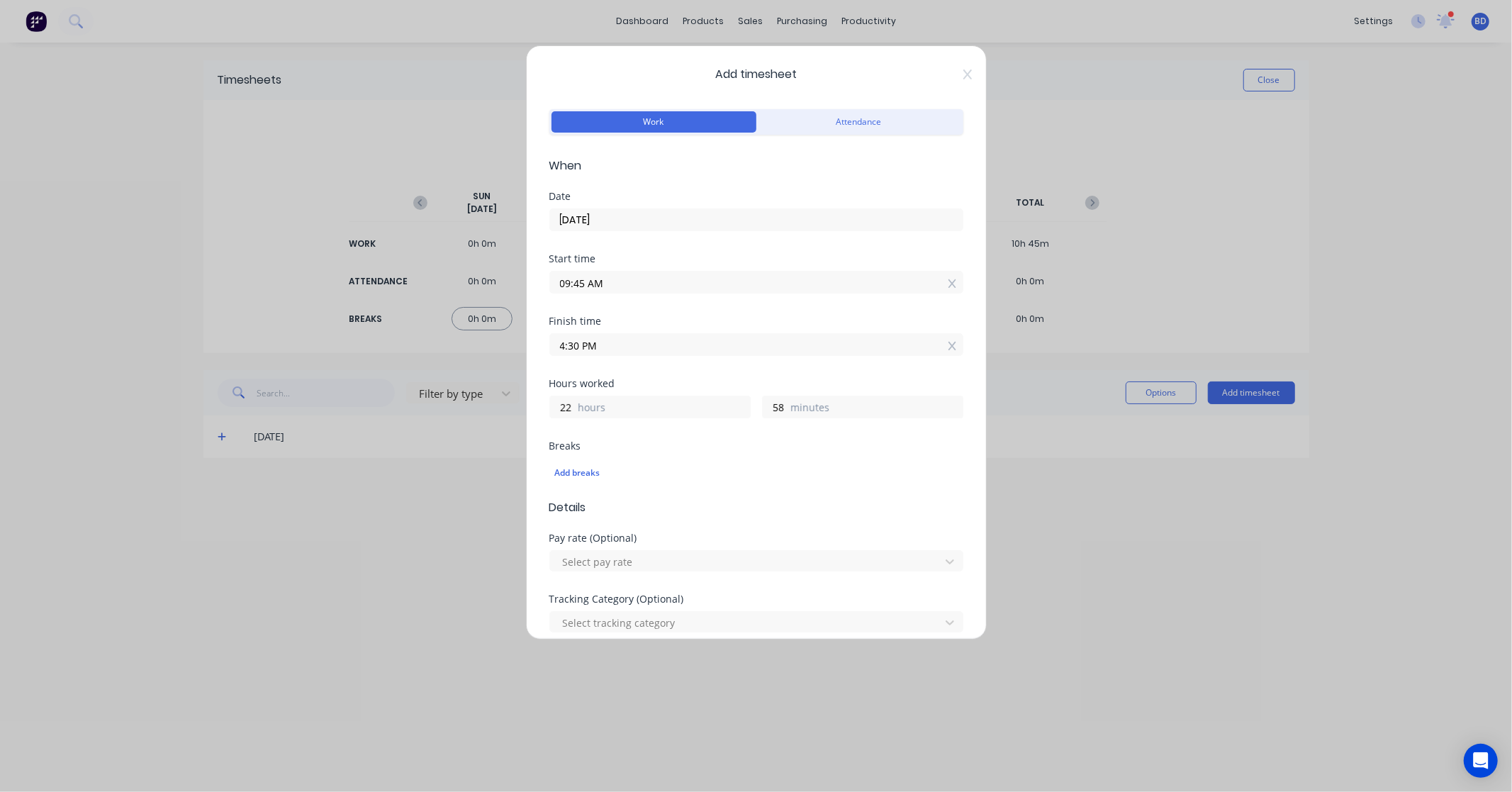
type input "04:30 PM"
type input "6"
type input "45"
click at [746, 372] on div "Finish time 04:30 PM" at bounding box center [756, 348] width 414 height 62
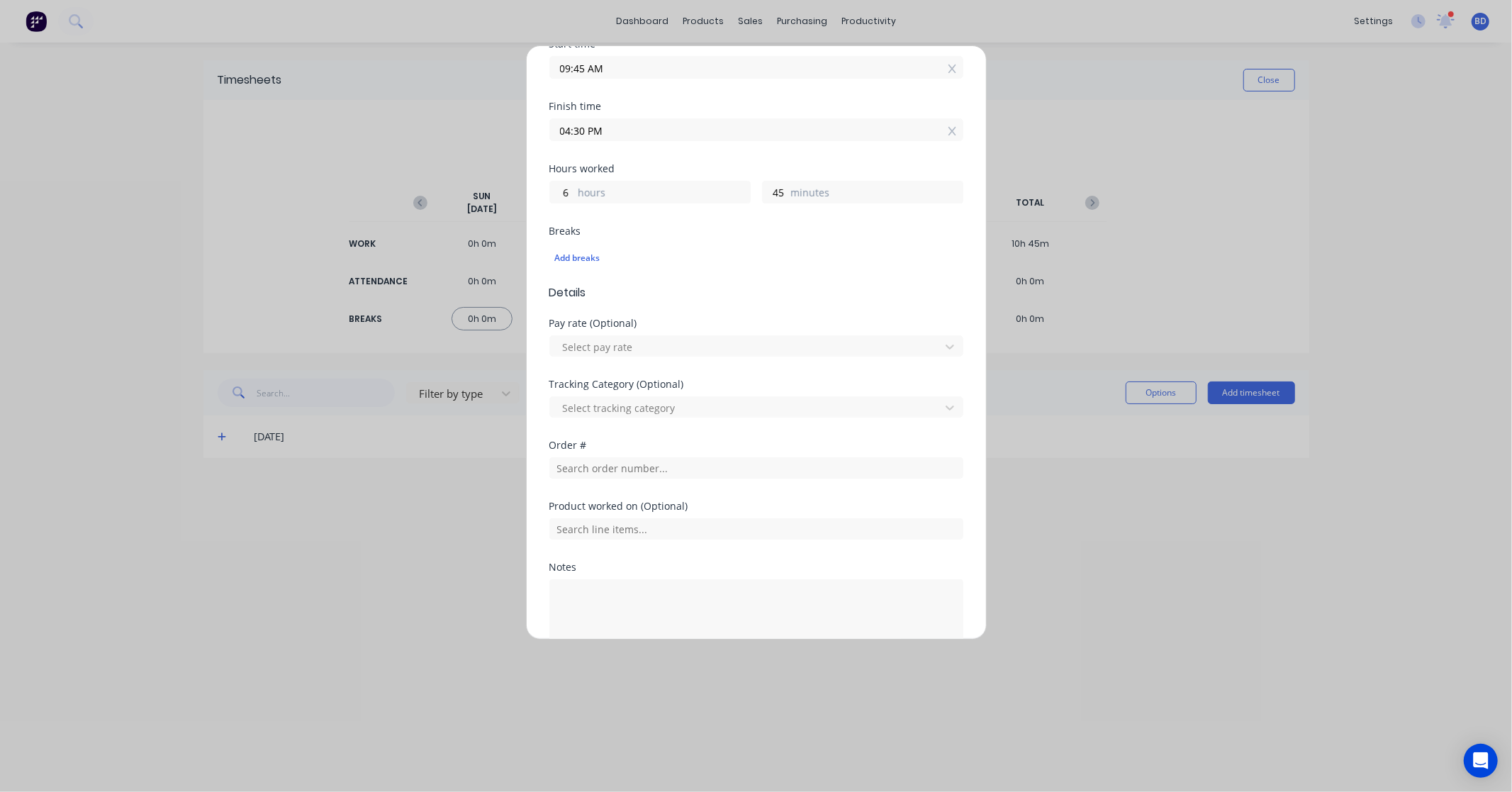
scroll to position [295, 0]
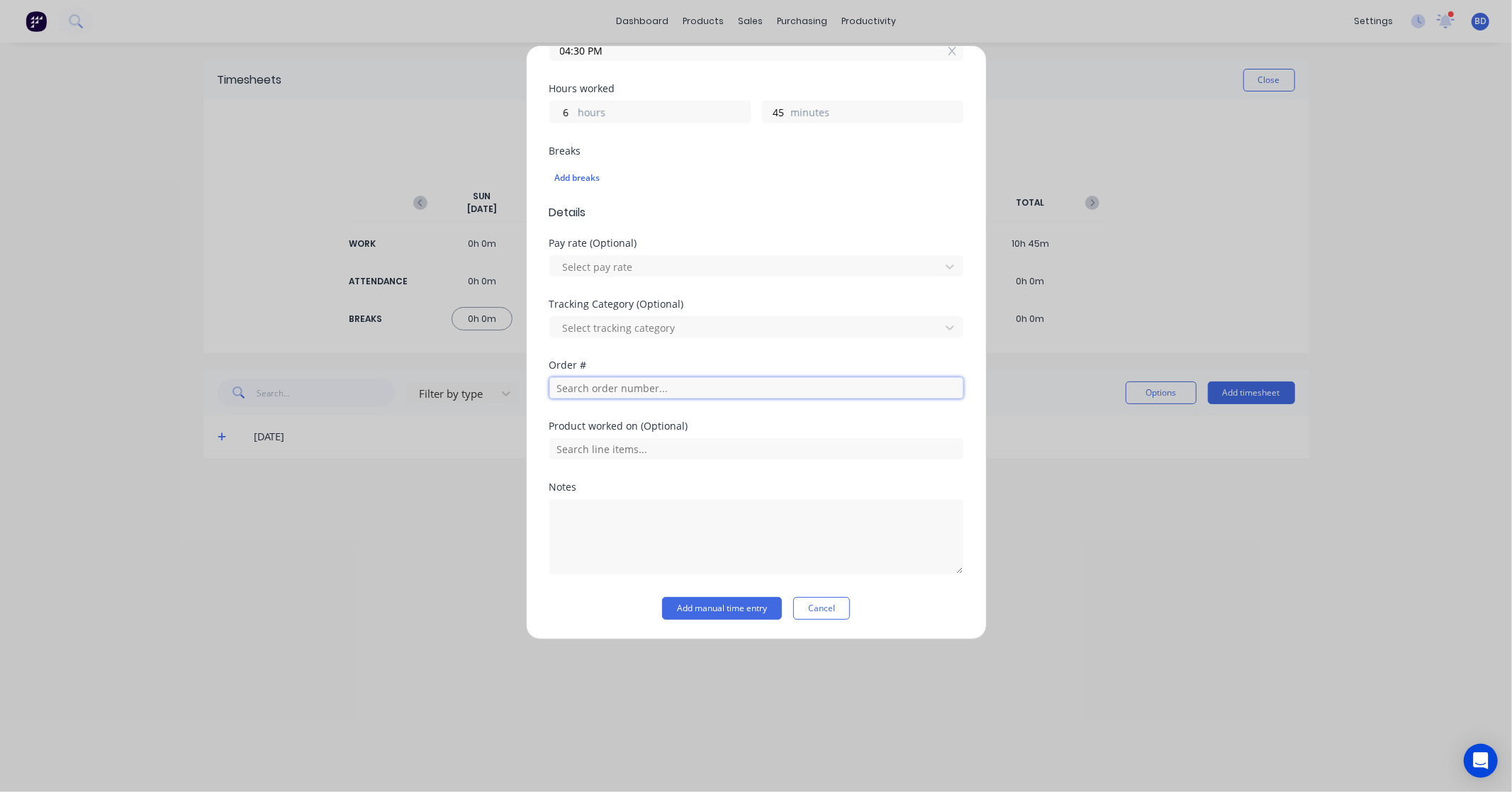
click at [593, 388] on input "text" at bounding box center [756, 388] width 414 height 22
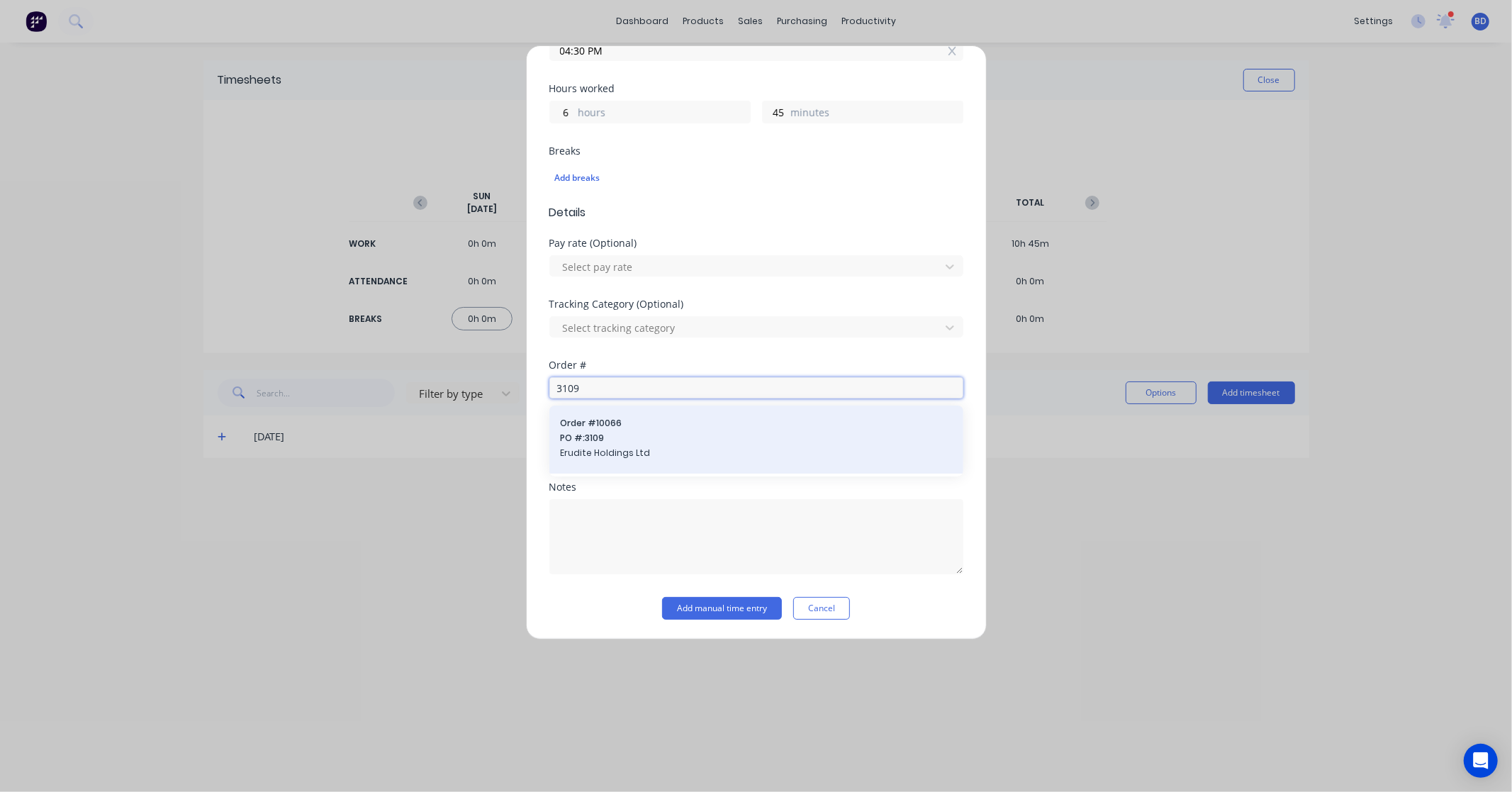
type input "3109"
click at [607, 425] on span "Order # 10066" at bounding box center [756, 424] width 392 height 13
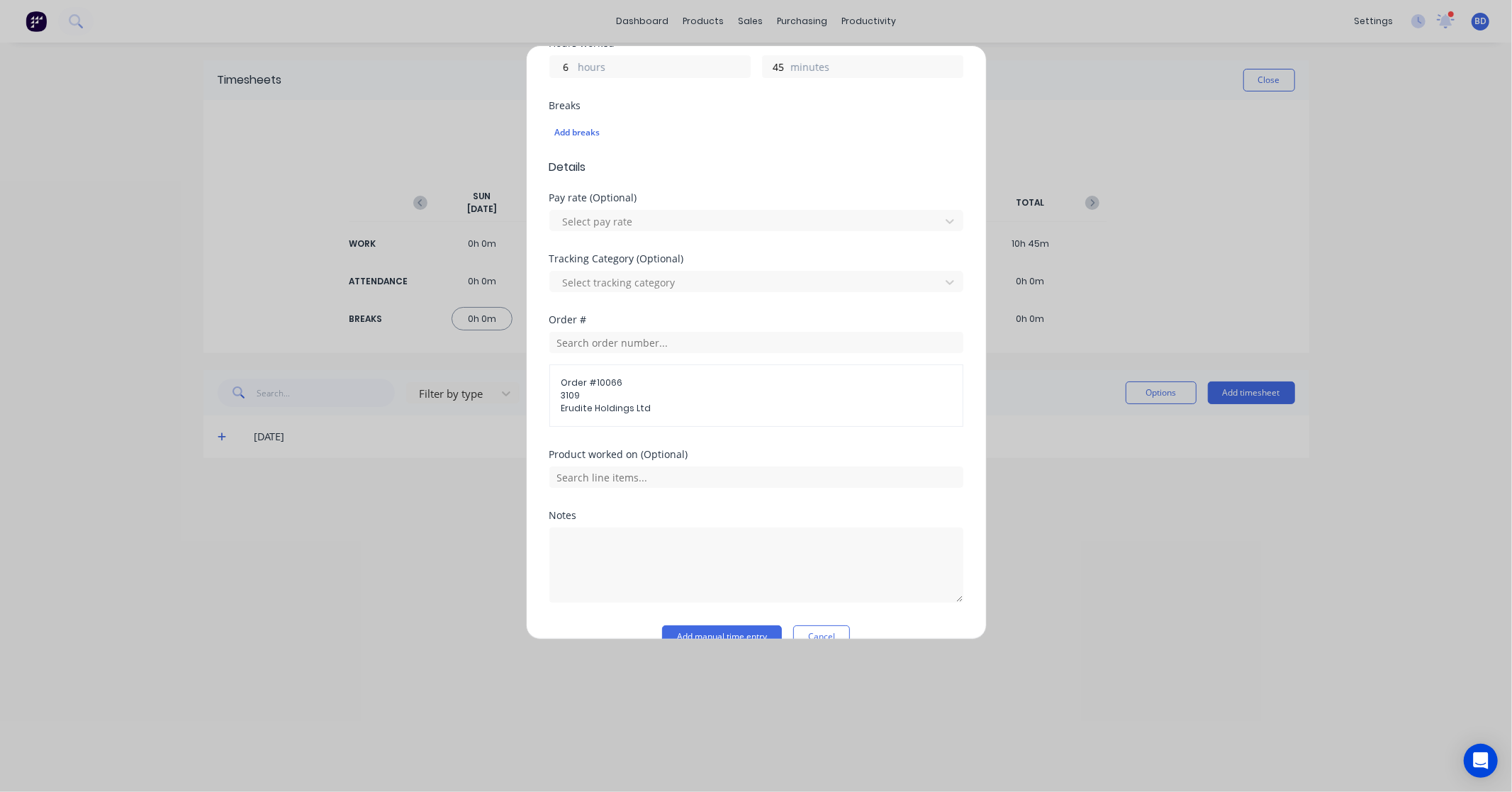
scroll to position [369, 0]
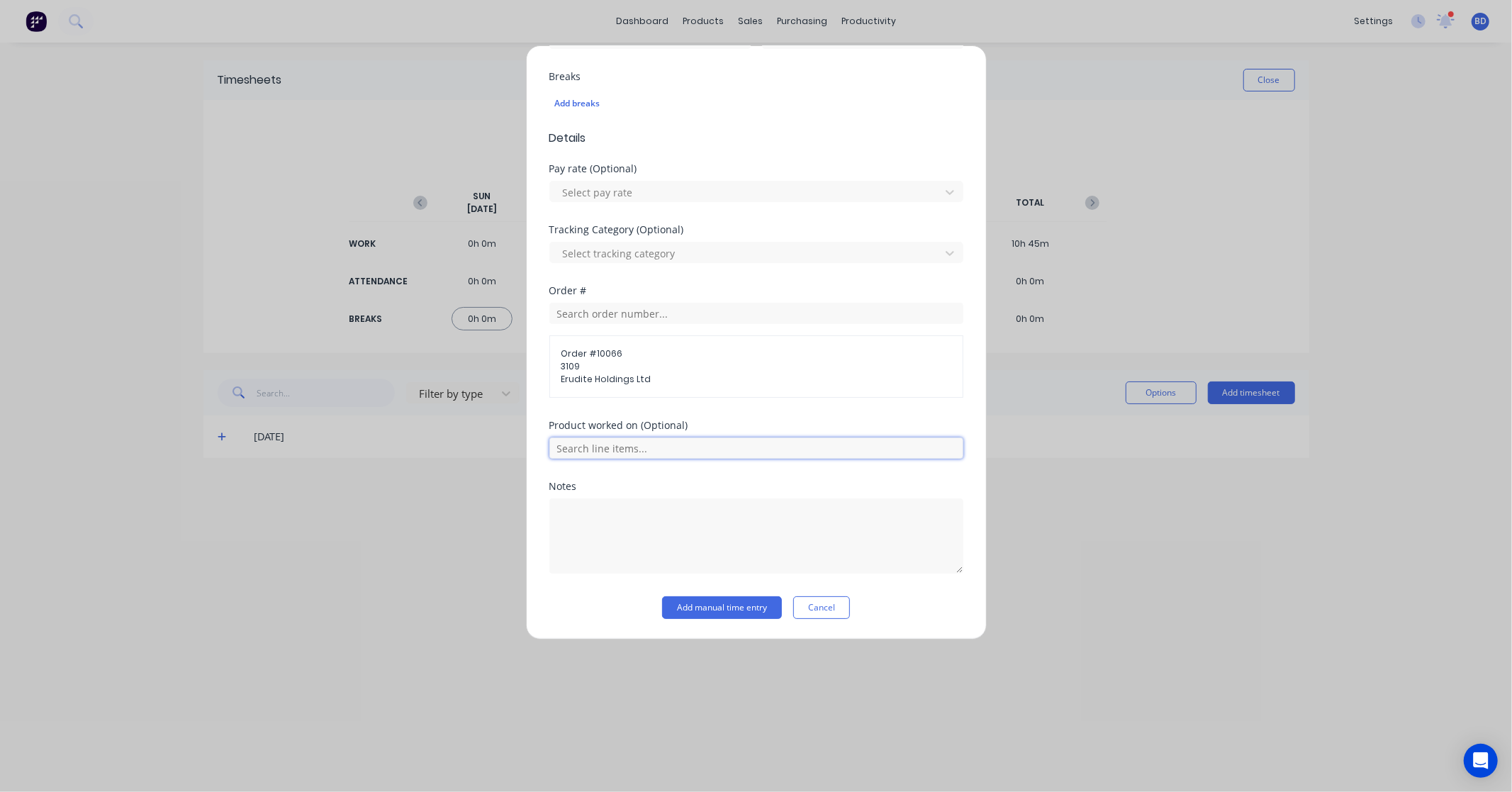
click at [651, 452] on input "text" at bounding box center [756, 448] width 414 height 22
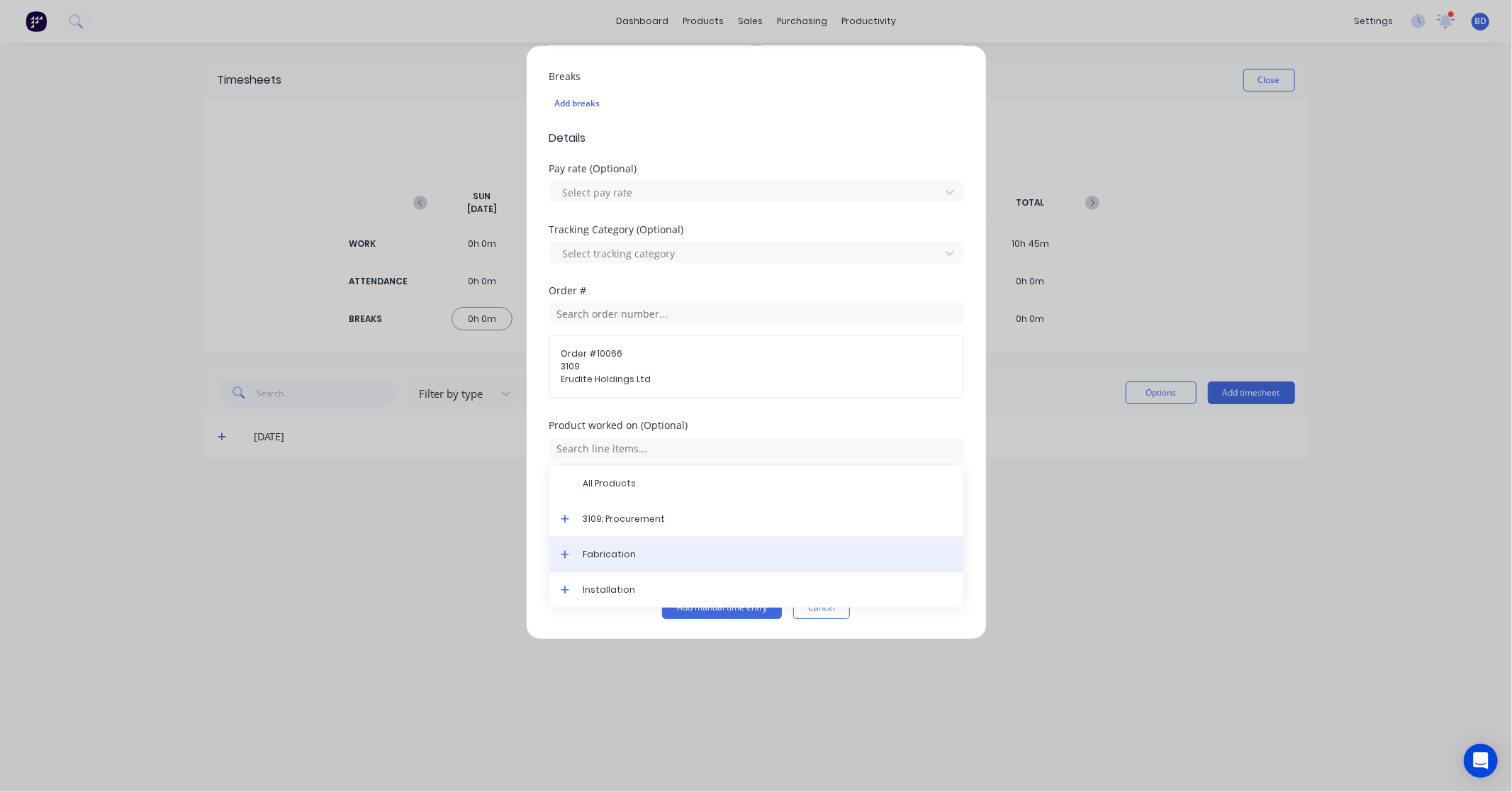
click at [649, 549] on span "Fabrication" at bounding box center [768, 554] width 368 height 13
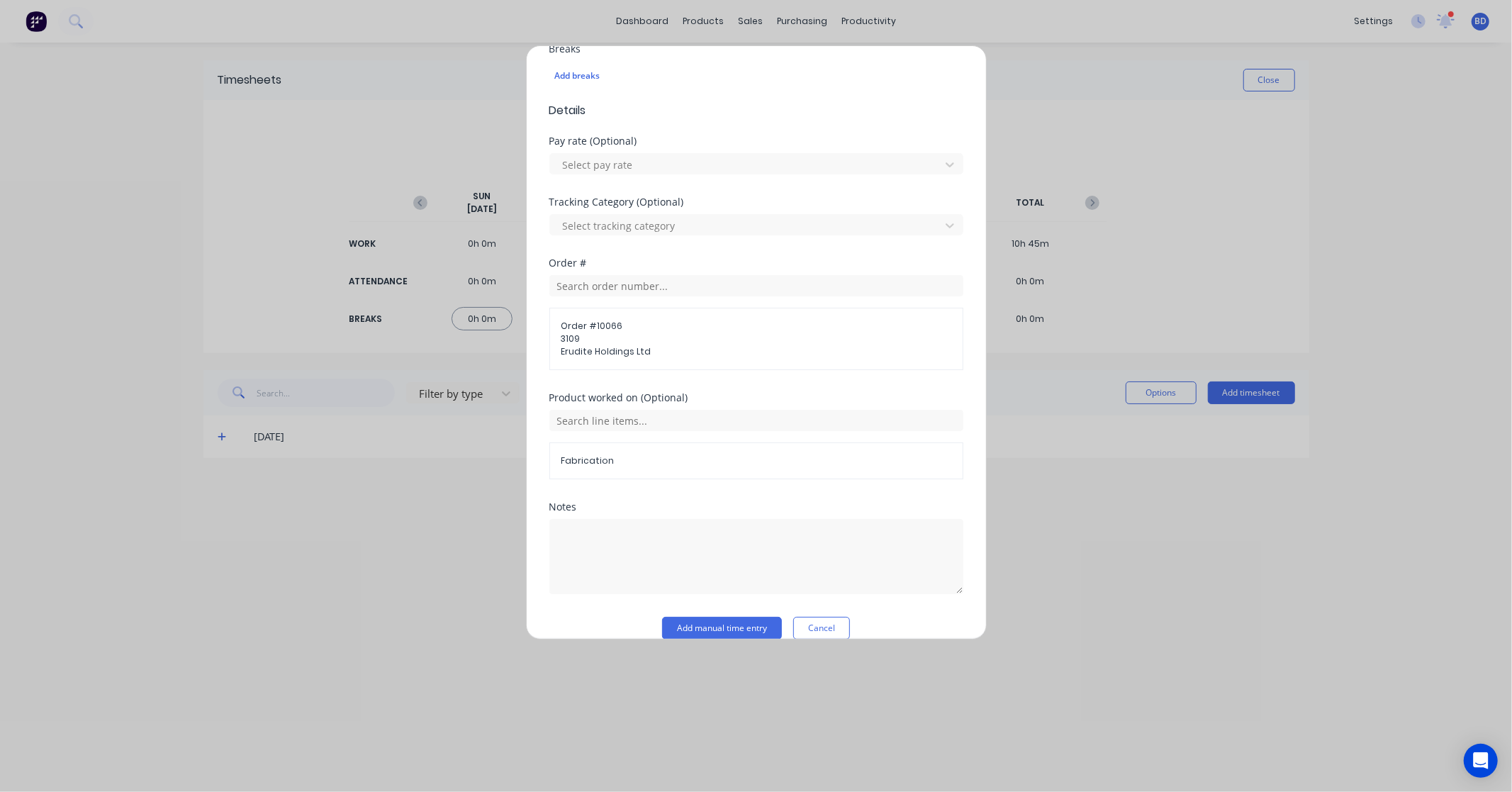
scroll to position [418, 0]
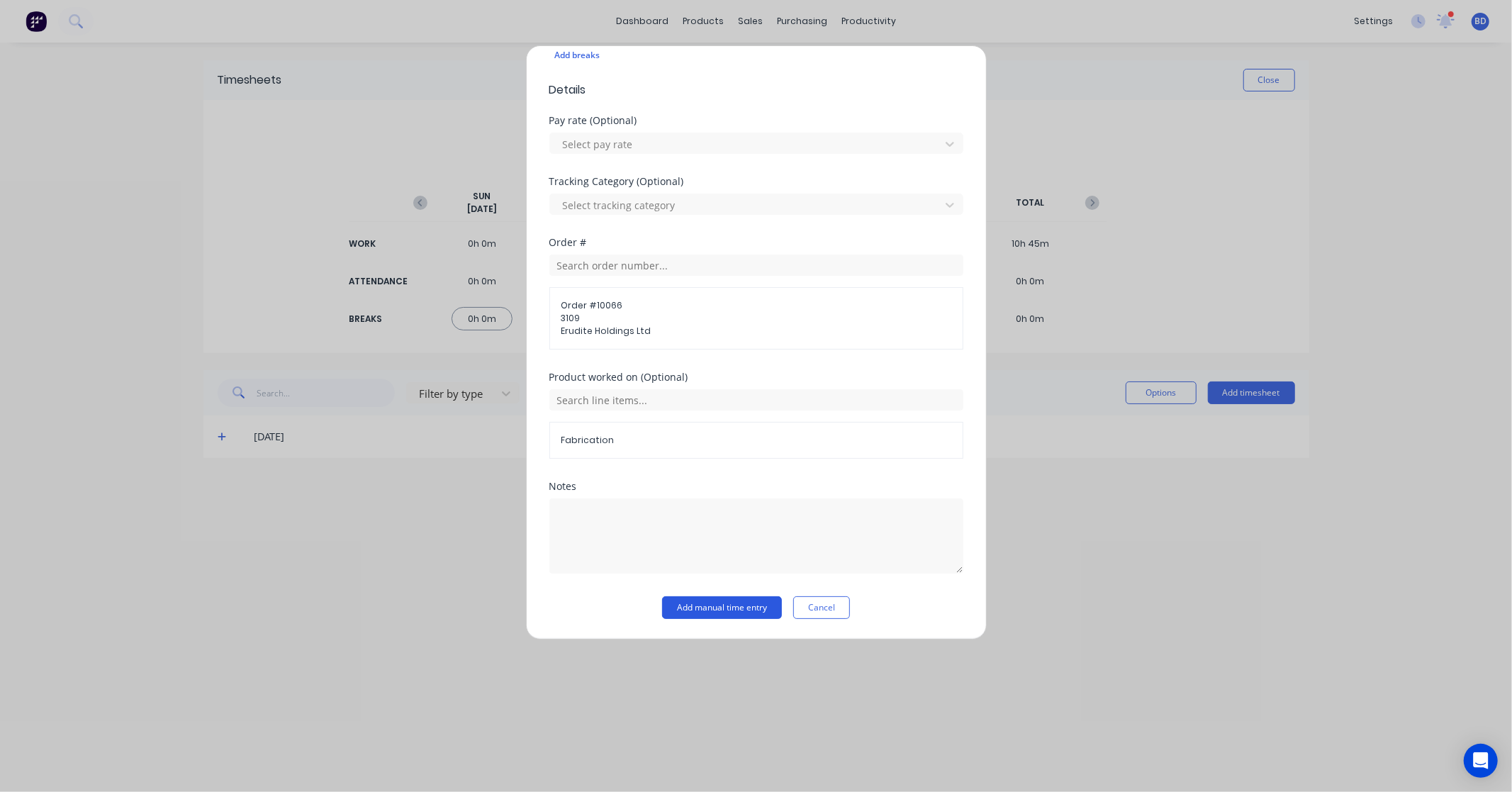
click at [751, 609] on button "Add manual time entry" at bounding box center [722, 608] width 120 height 22
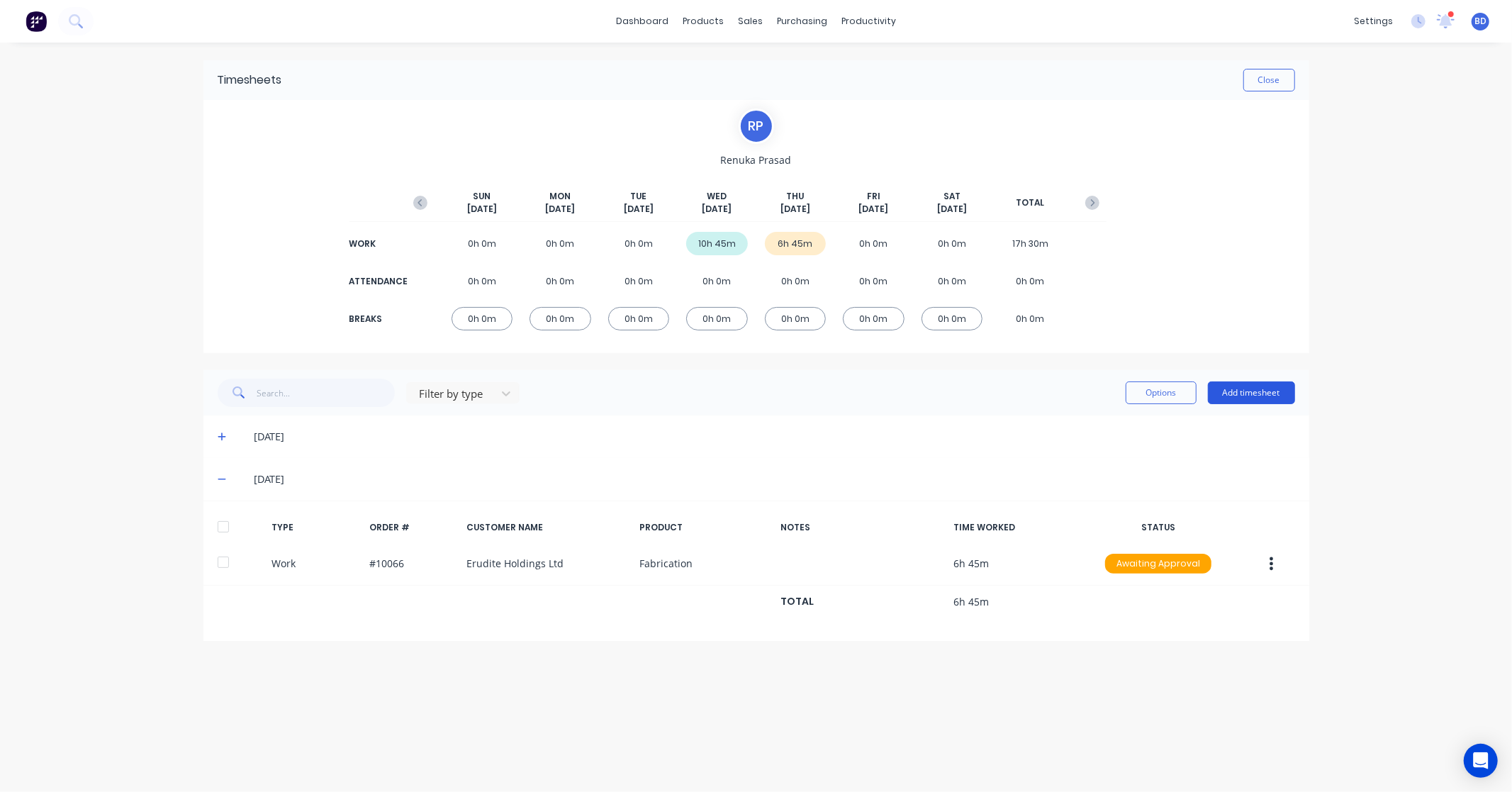
click at [1270, 392] on button "Add timesheet" at bounding box center [1252, 392] width 87 height 22
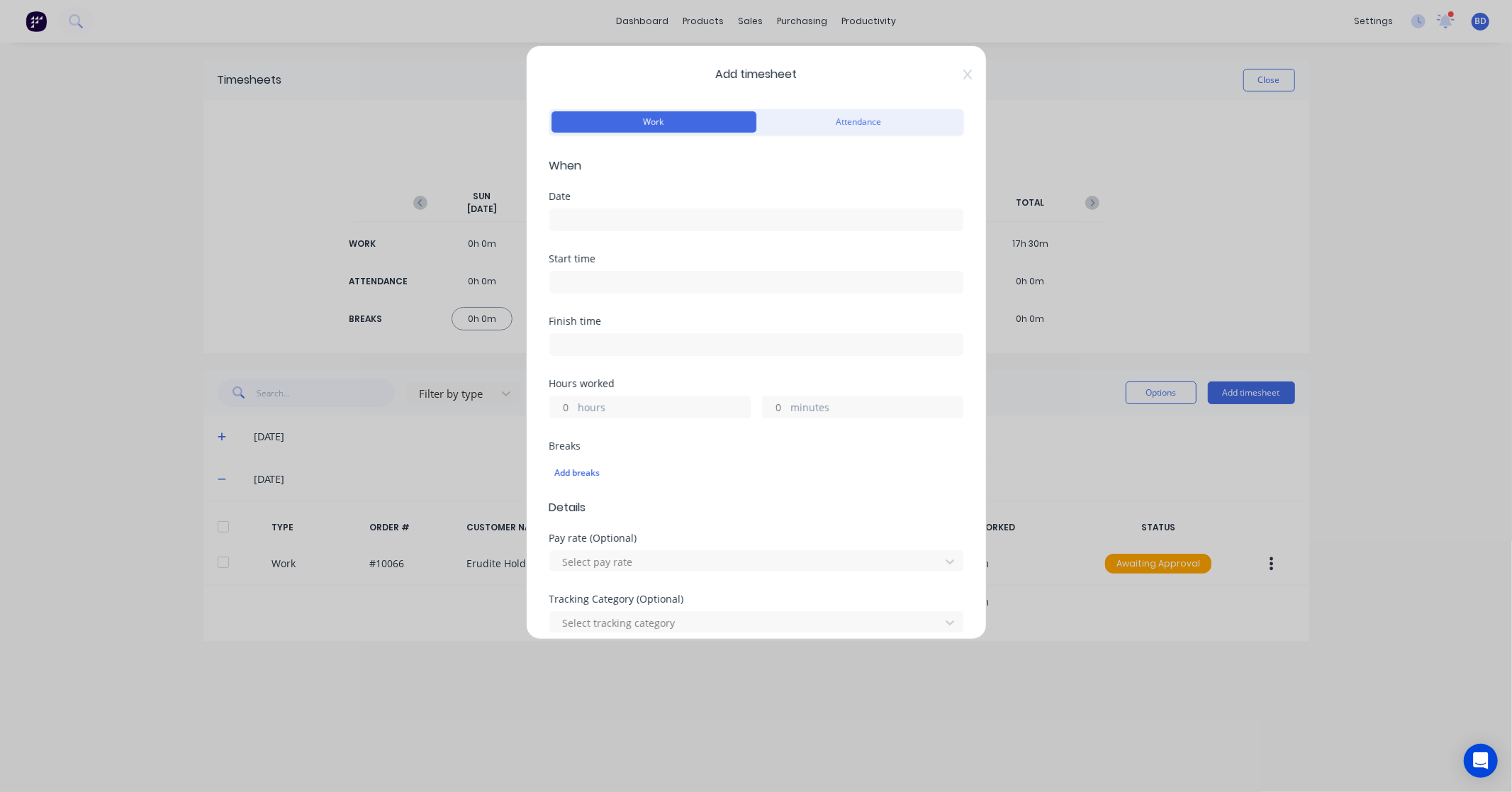
click at [641, 219] on input at bounding box center [756, 219] width 412 height 22
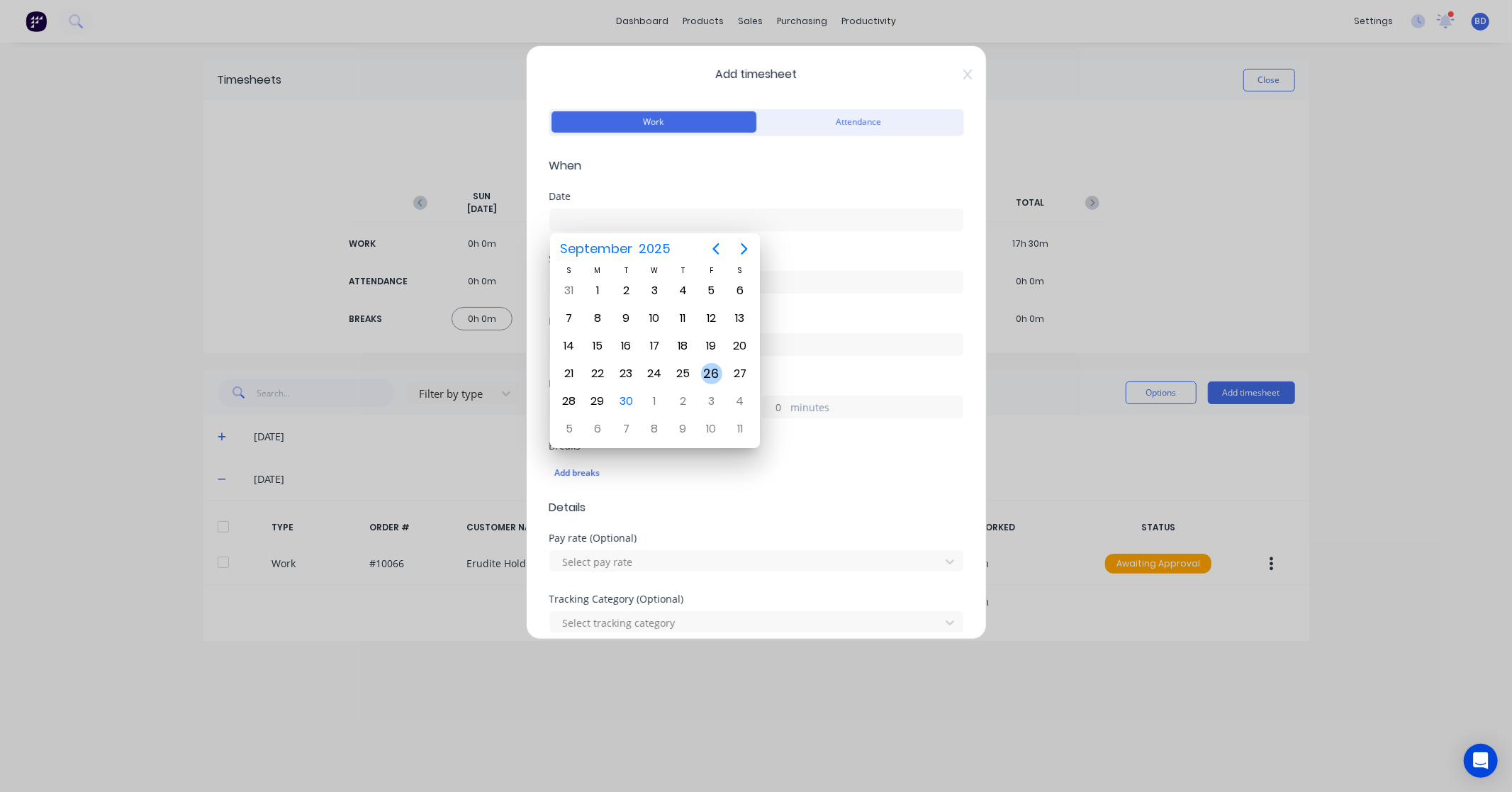
click at [708, 369] on div "26" at bounding box center [712, 373] width 22 height 22
type input "26/09/2025"
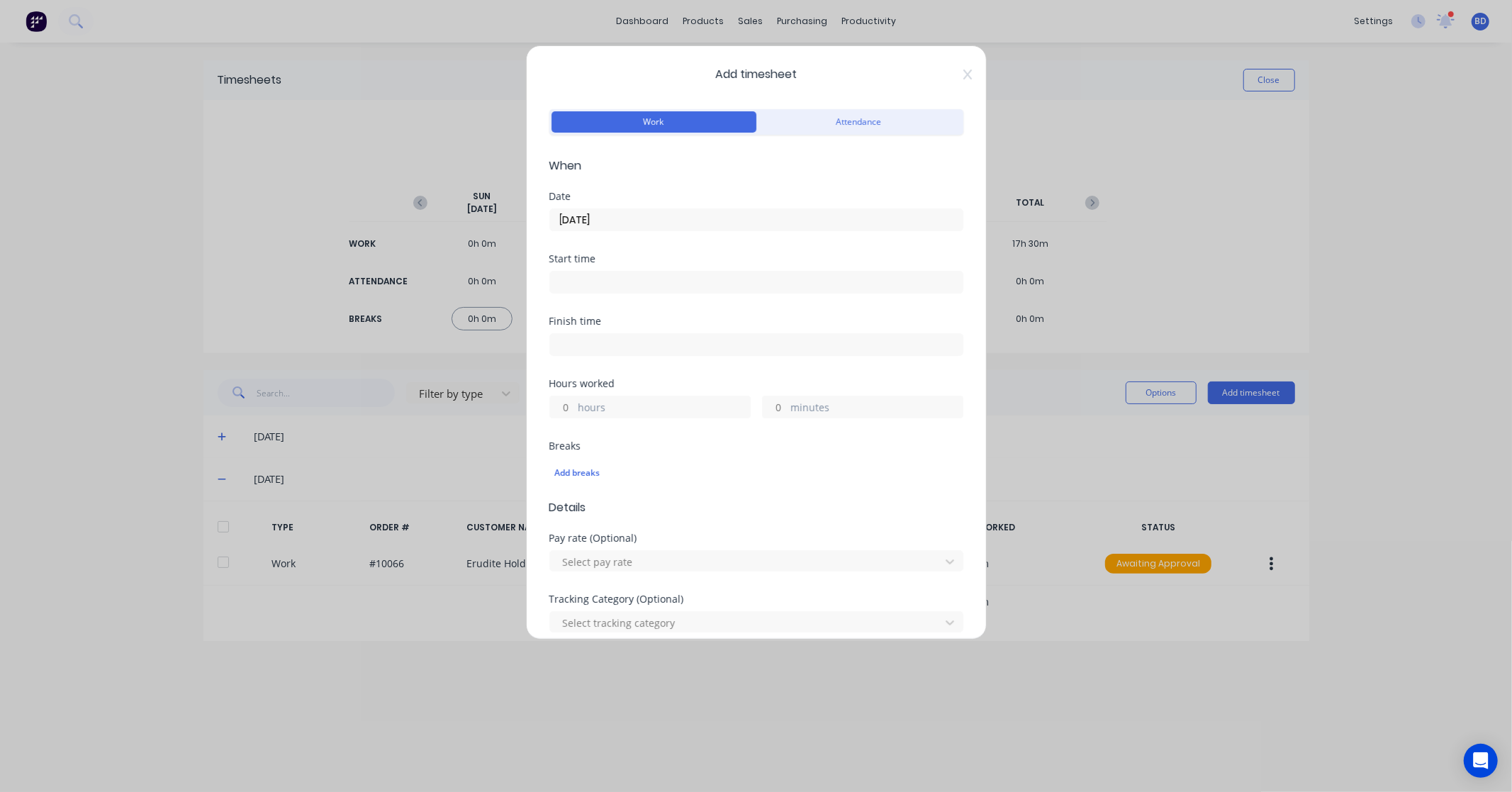
click at [613, 281] on input at bounding box center [756, 282] width 412 height 22
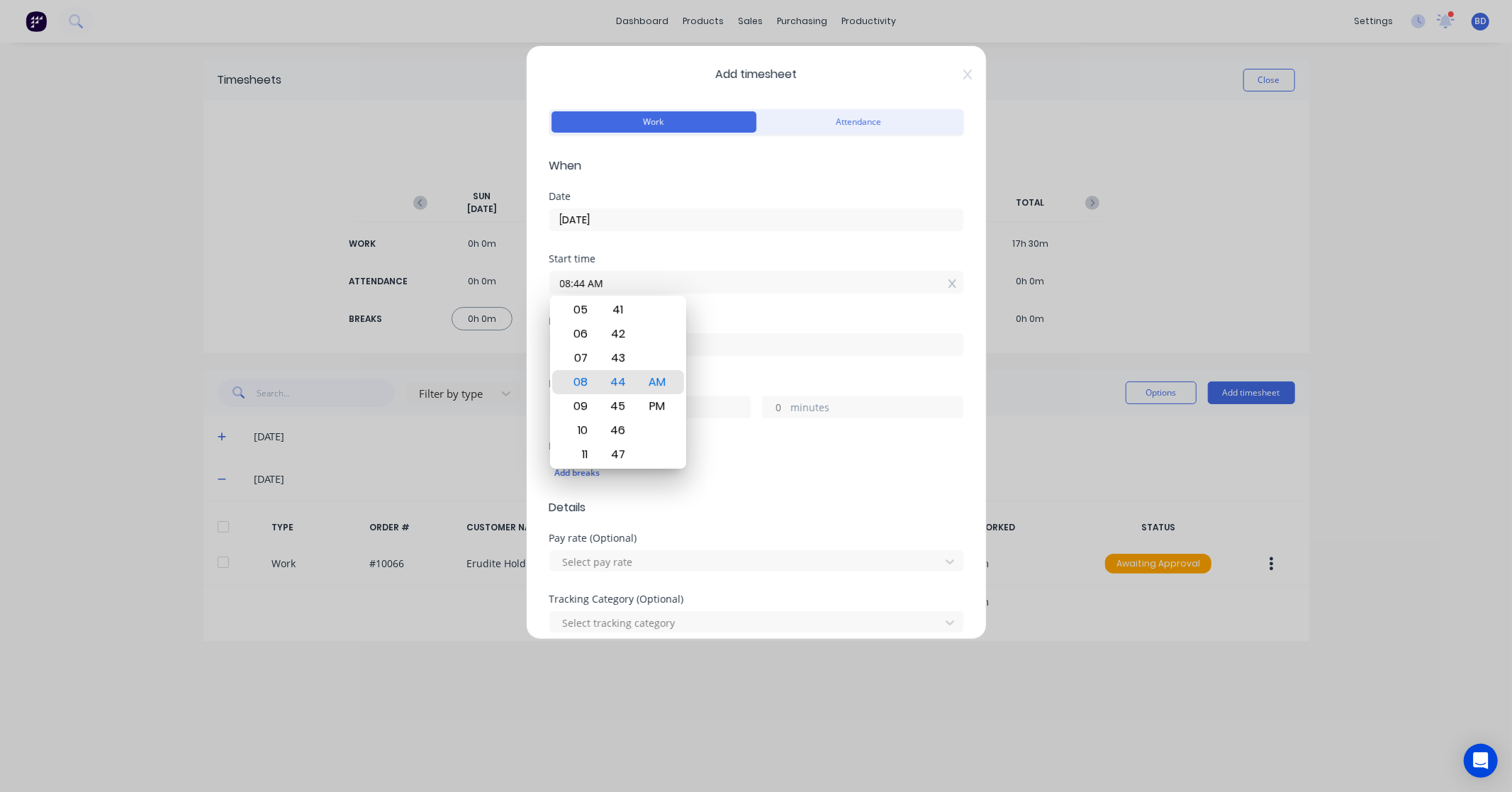
drag, startPoint x: 646, startPoint y: 279, endPoint x: 455, endPoint y: 287, distance: 191.2
click at [455, 287] on div "Add timesheet Work Attendance When Date 26/09/2025 Start time 08:44 AM Finish t…" at bounding box center [756, 396] width 1512 height 792
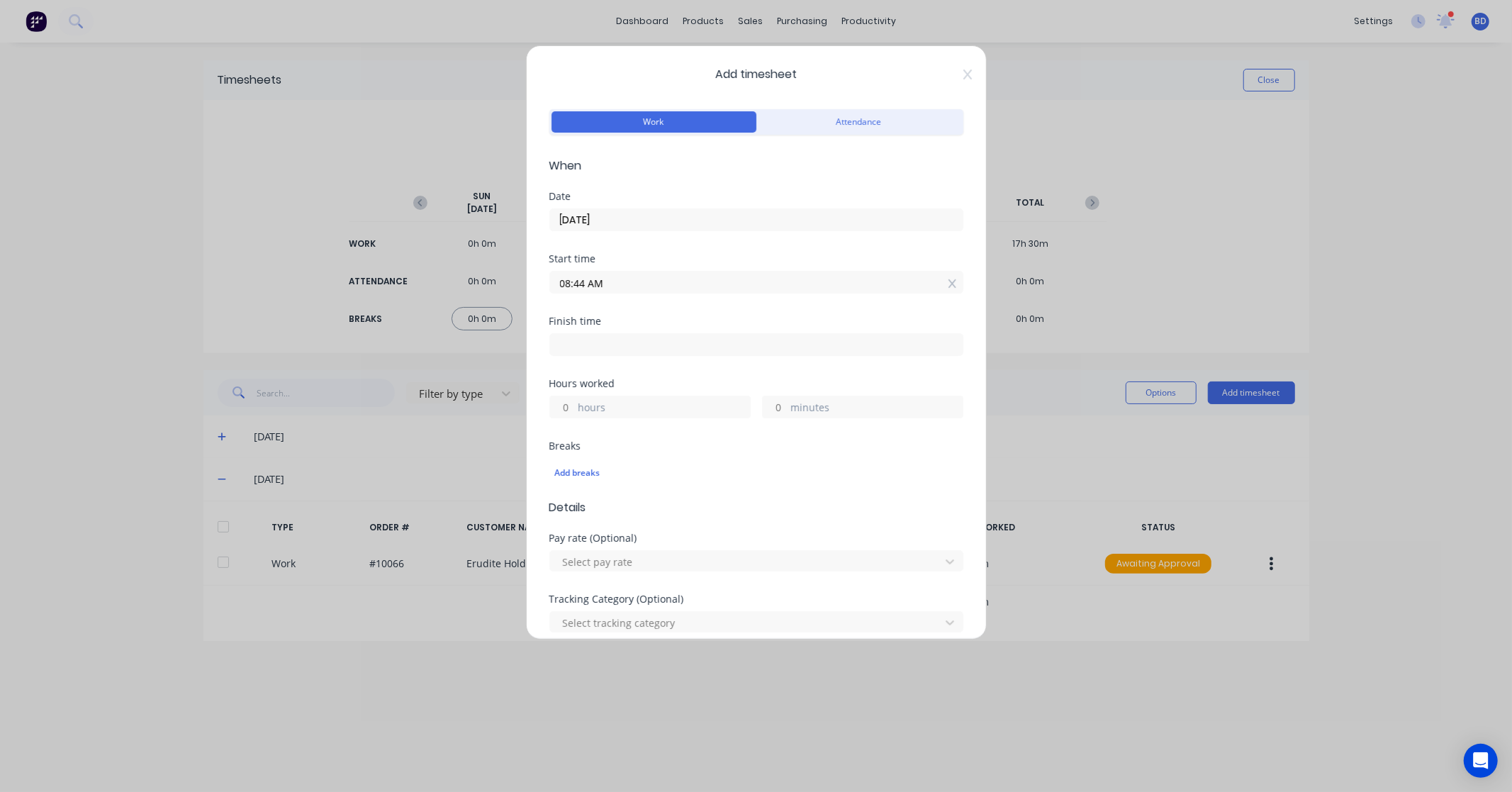
paste input "8:00"
type input "08:00 AM"
click at [597, 344] on input at bounding box center [756, 344] width 412 height 22
type input "08:44 AM"
type input "0"
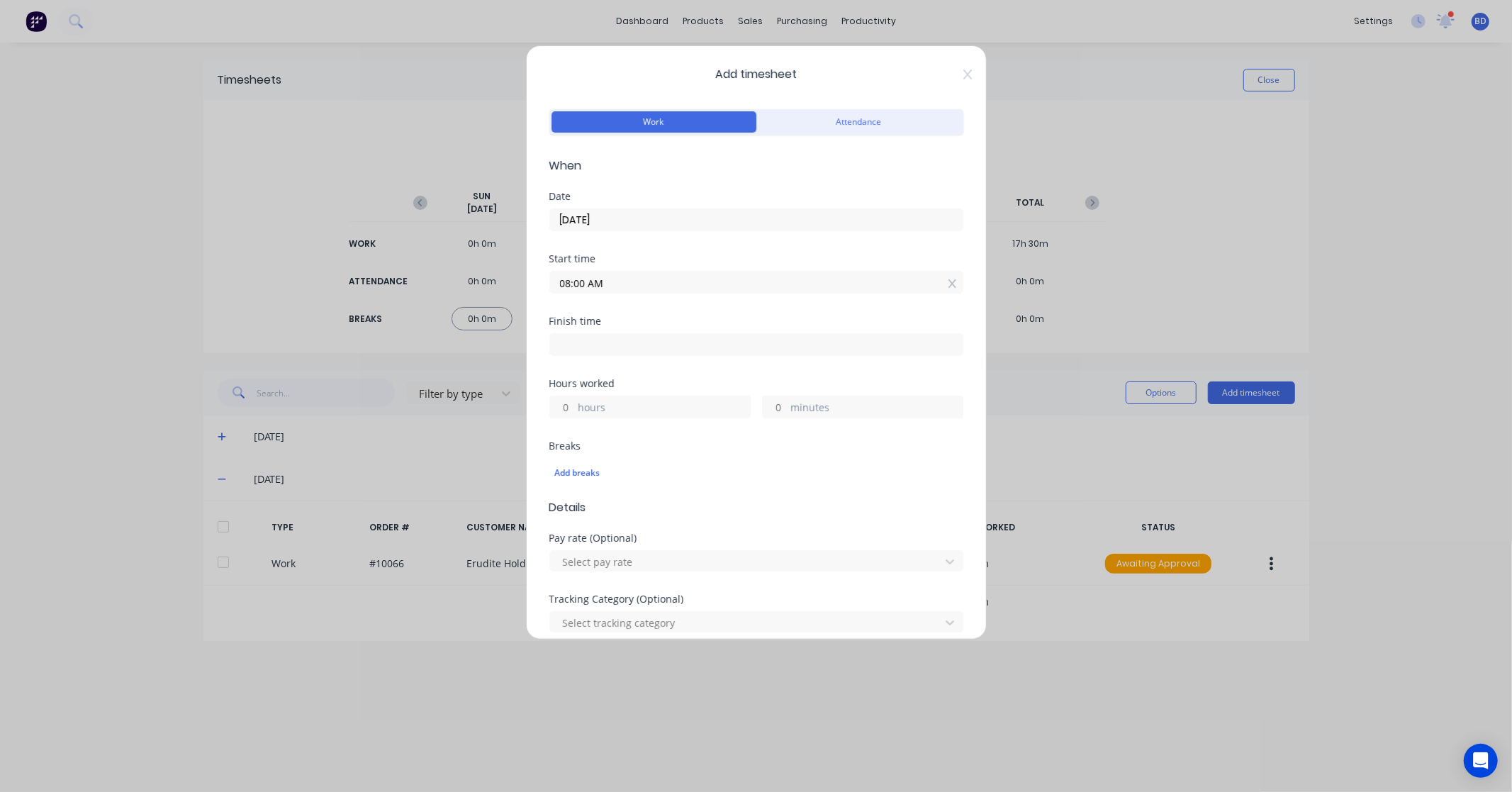
type input "44"
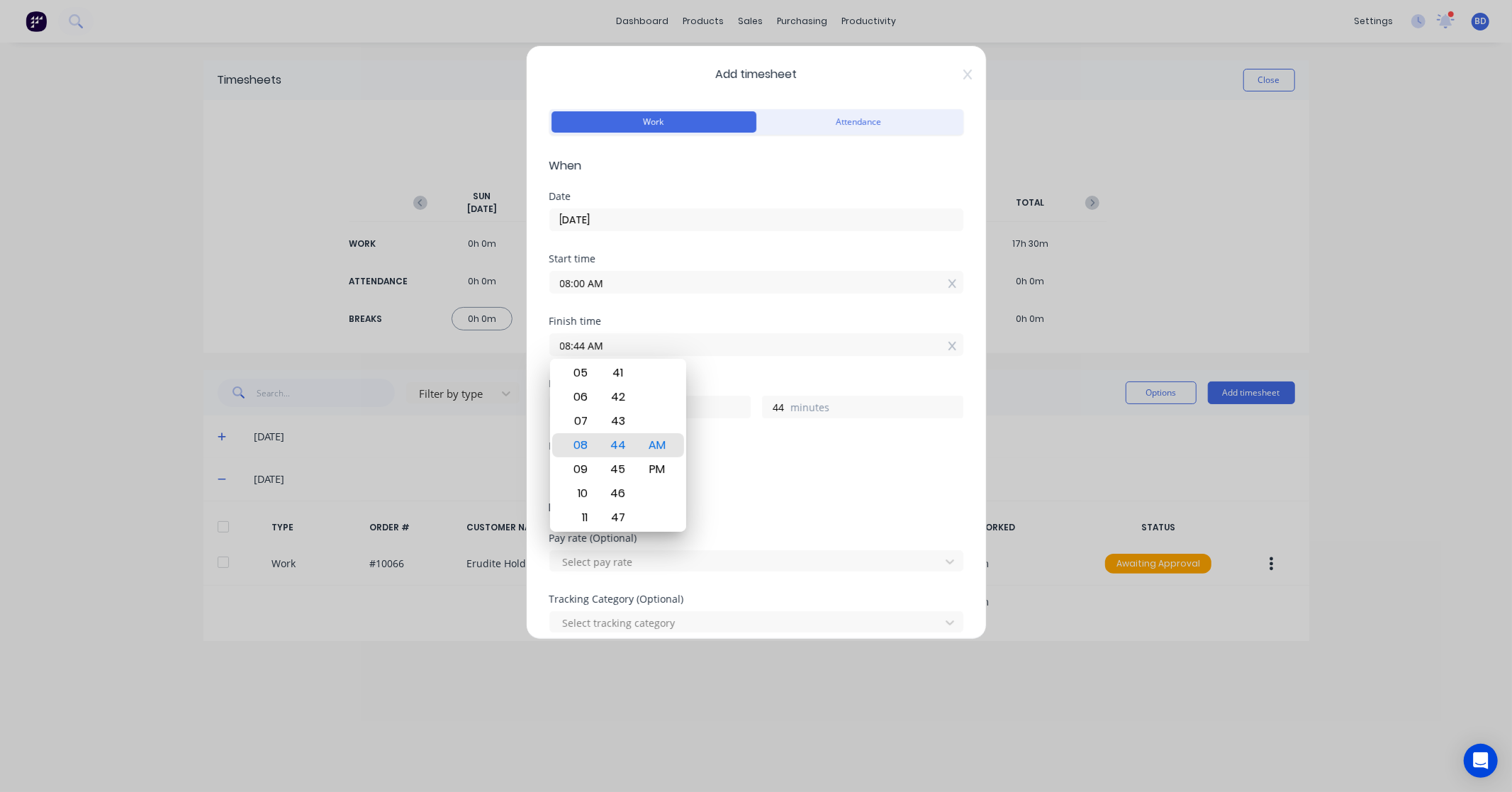
drag, startPoint x: 638, startPoint y: 343, endPoint x: 442, endPoint y: 348, distance: 196.1
click at [442, 348] on div "Add timesheet Work Attendance When Date 26/09/2025 Start time 08:00 AM Finish t…" at bounding box center [756, 396] width 1512 height 792
paste input "2:15 P"
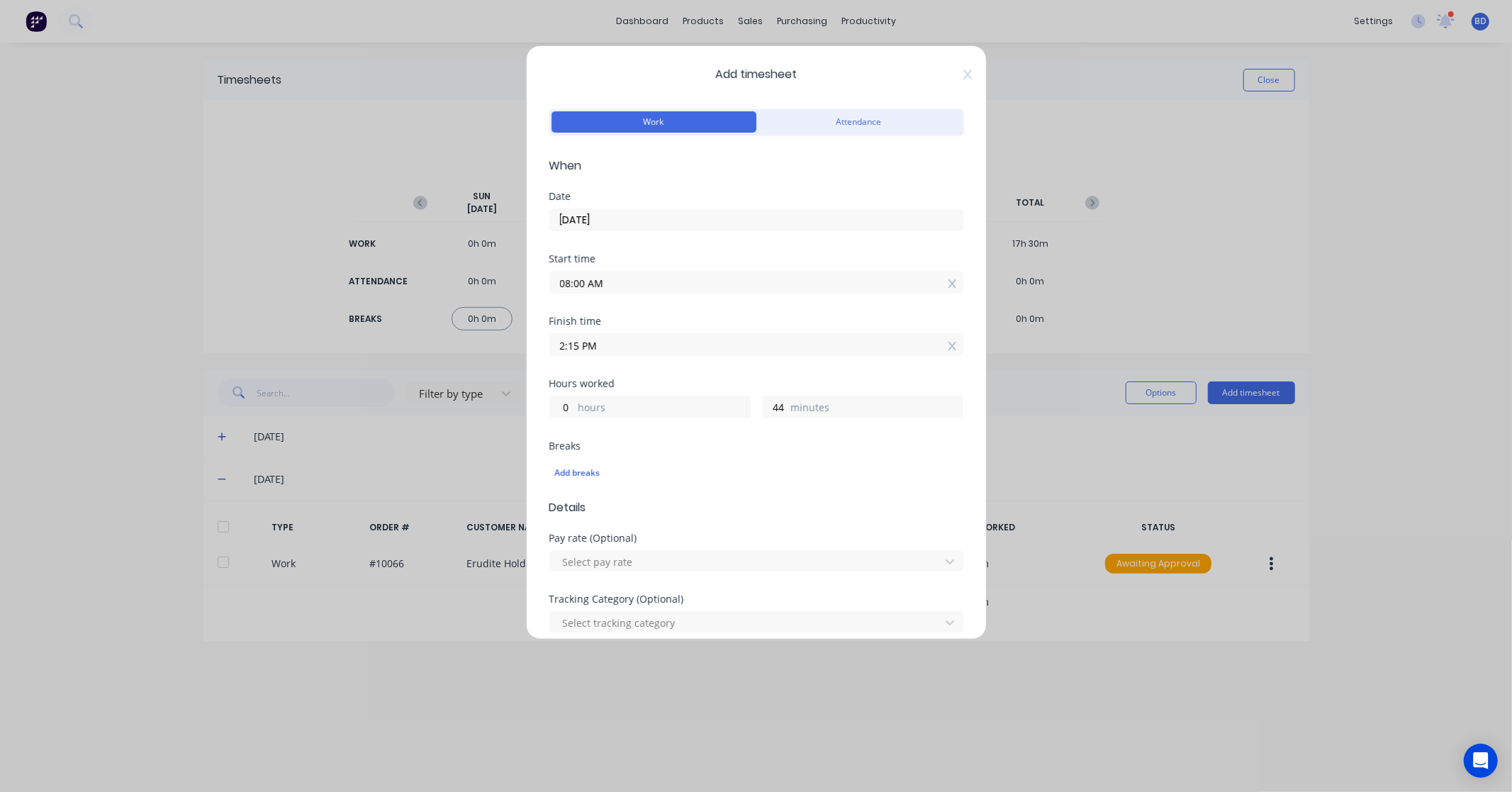
type input "02:15 PM"
type input "6"
type input "15"
click at [675, 372] on div "Finish time 02:15 PM" at bounding box center [756, 348] width 414 height 62
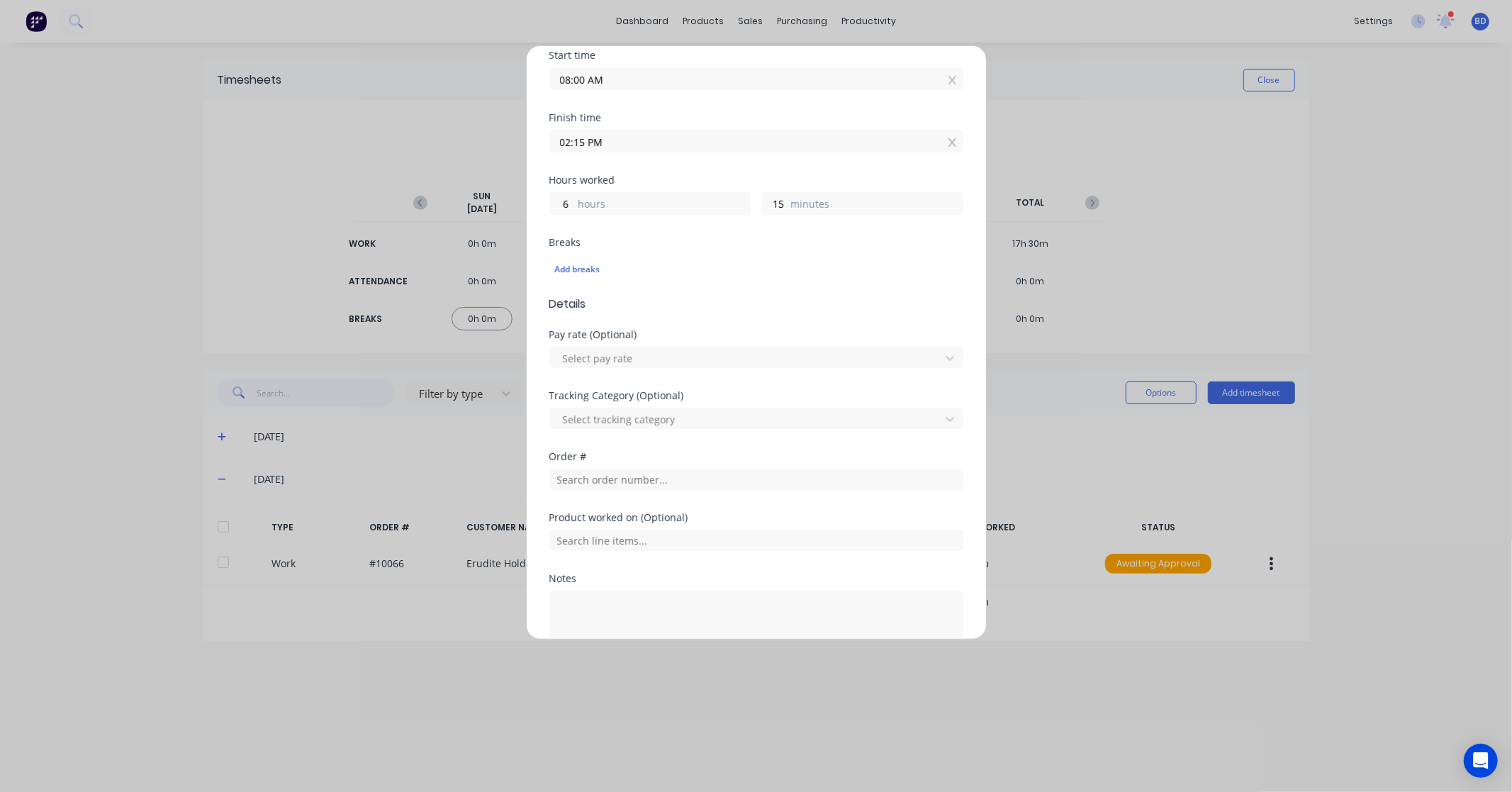
scroll to position [236, 0]
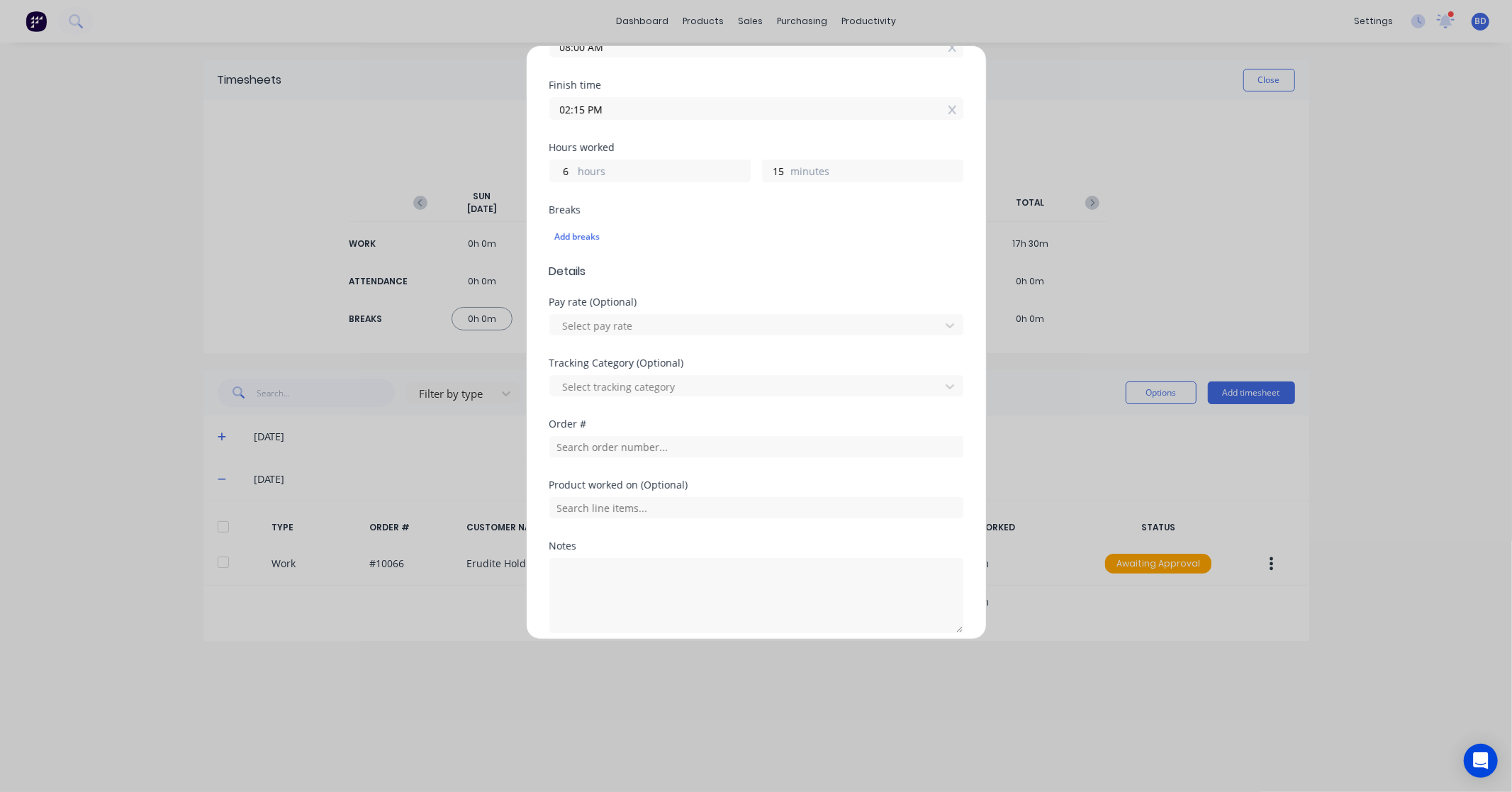
click at [603, 457] on div "Order #" at bounding box center [756, 449] width 414 height 61
click at [605, 451] on input "text" at bounding box center [756, 446] width 414 height 22
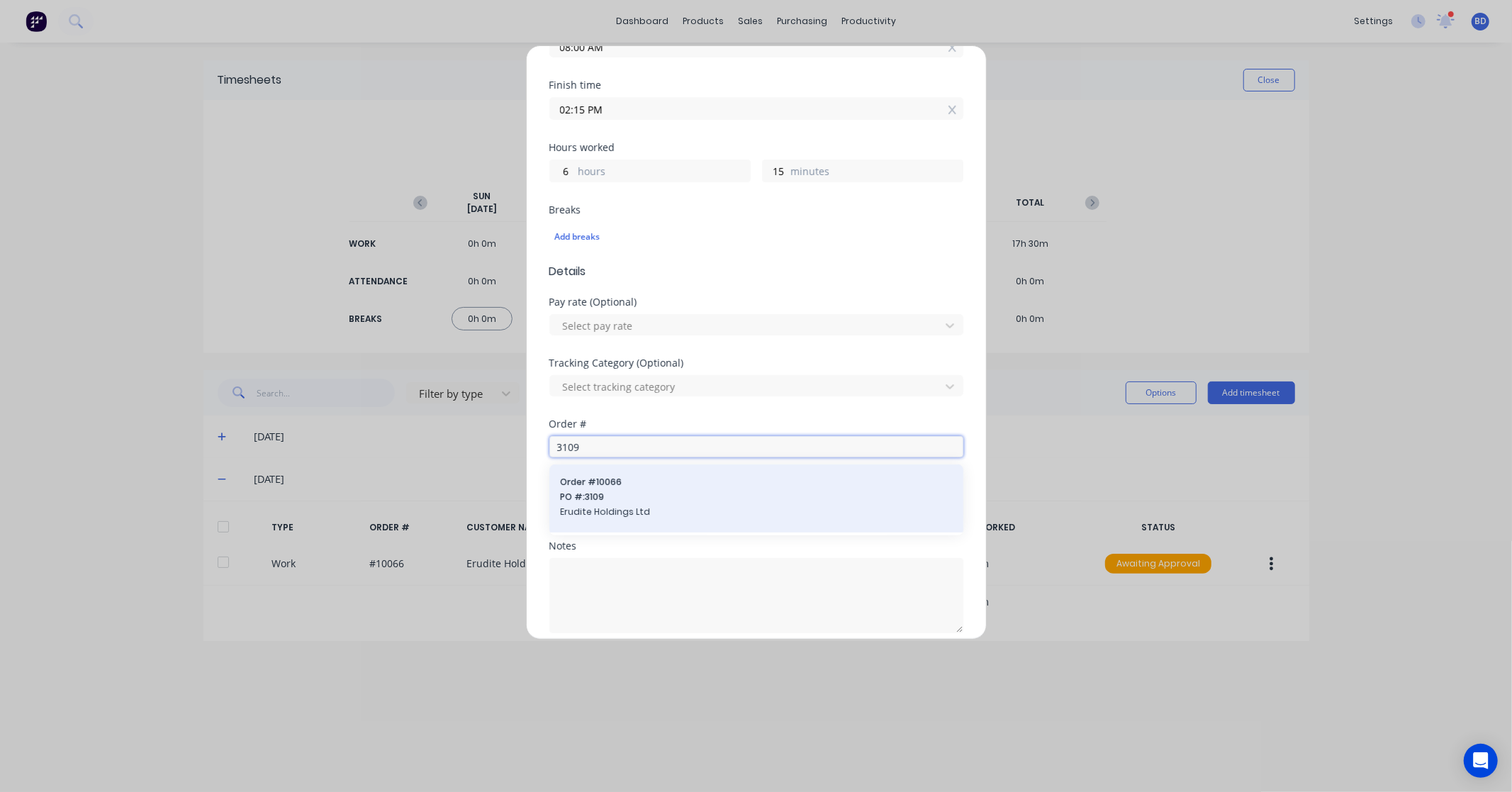
type input "3109"
click at [609, 497] on span "PO #: 3109" at bounding box center [756, 497] width 392 height 13
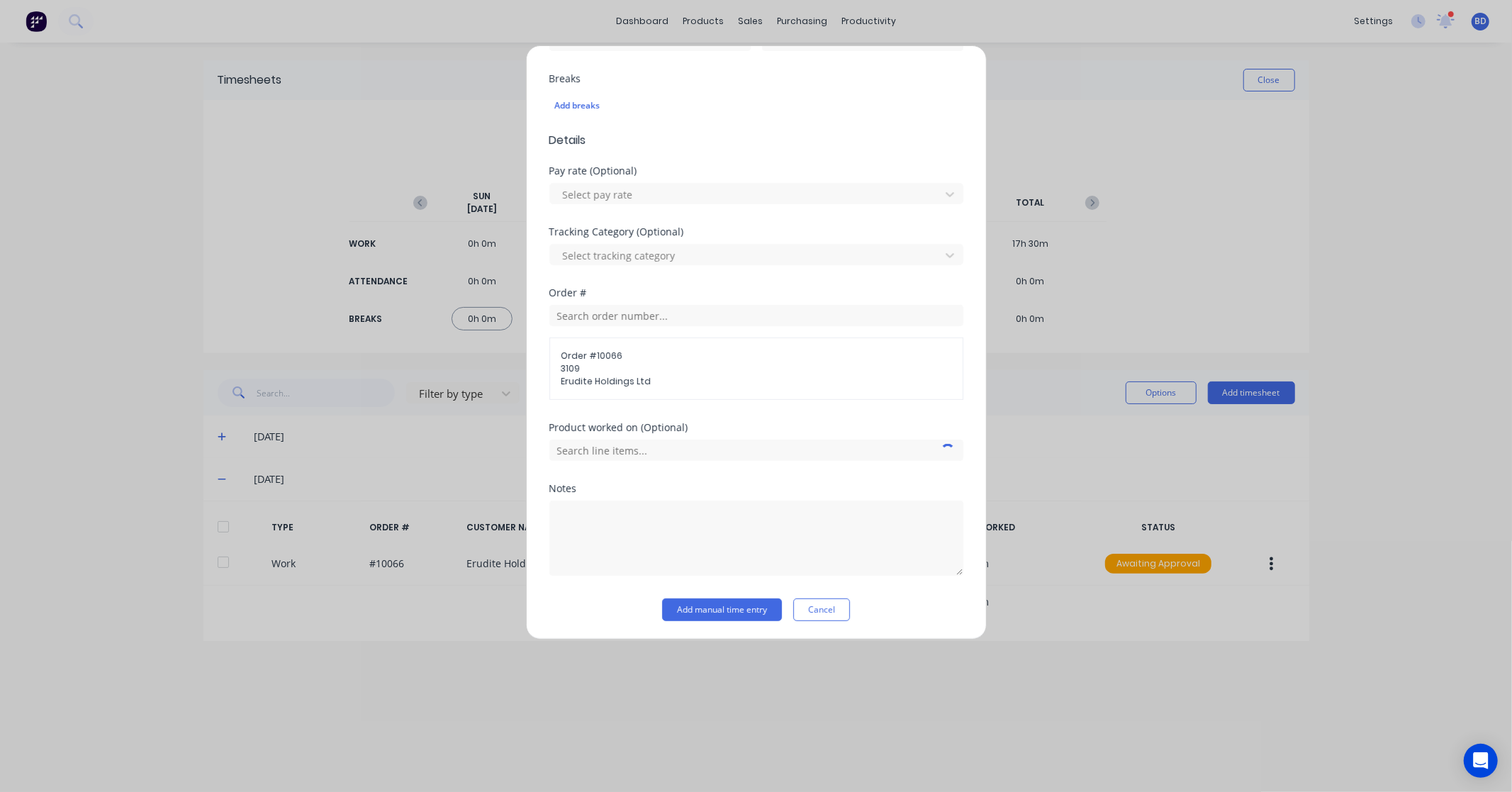
scroll to position [369, 0]
click at [620, 444] on input "text" at bounding box center [756, 448] width 414 height 22
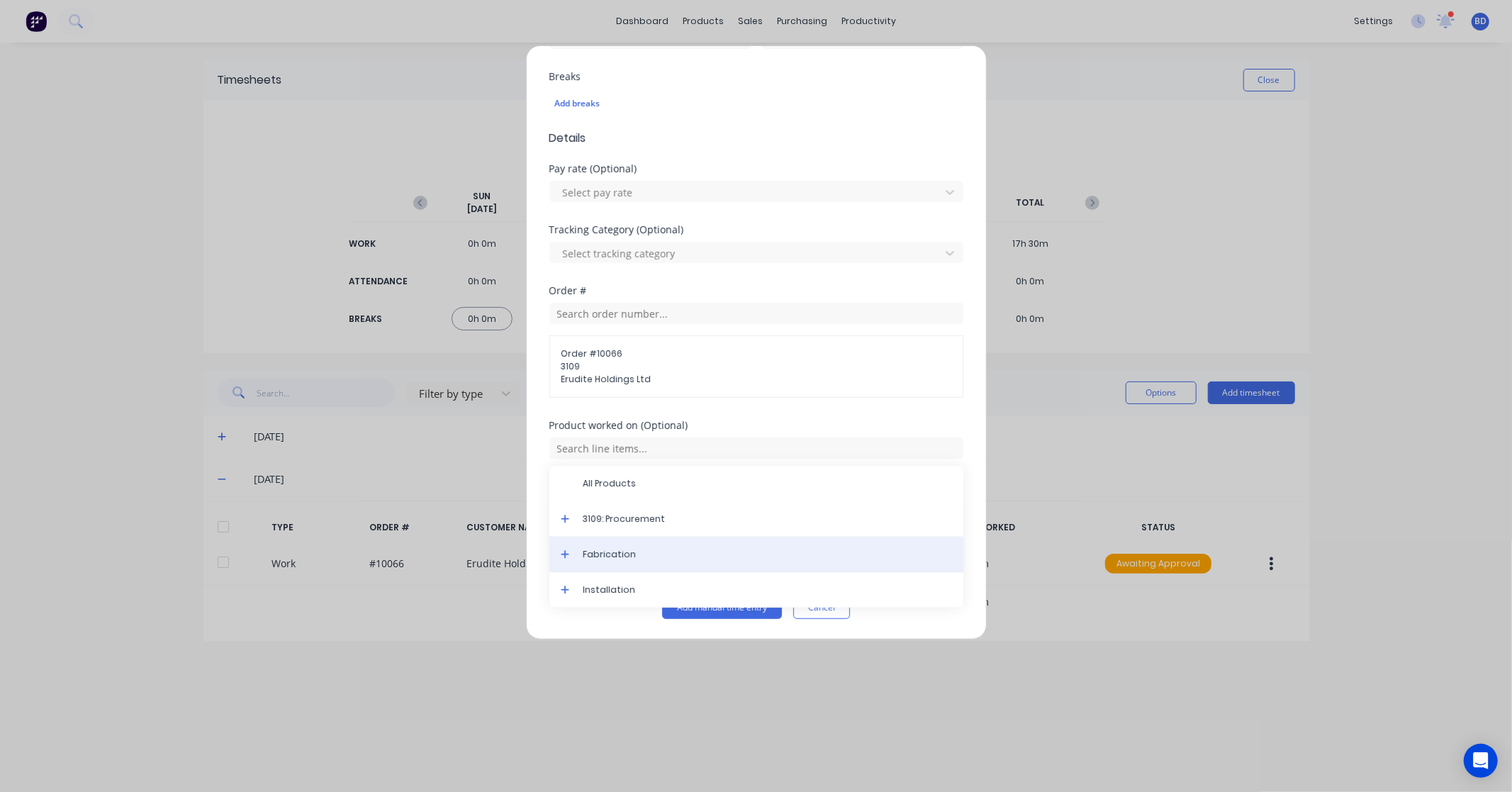
click at [615, 549] on span "Fabrication" at bounding box center [768, 554] width 368 height 13
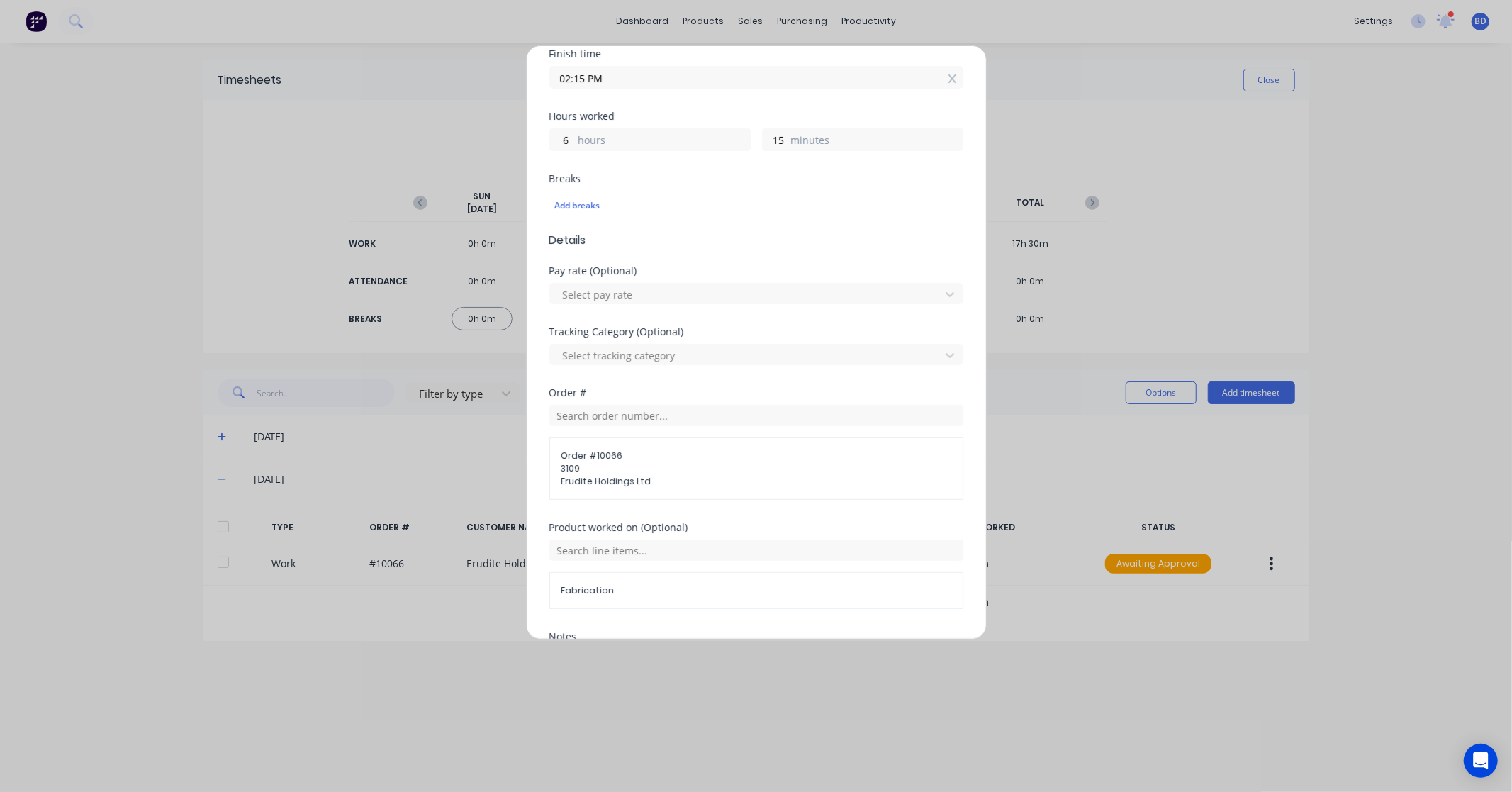
scroll to position [260, 0]
click at [578, 217] on div "Add breaks" at bounding box center [756, 212] width 403 height 18
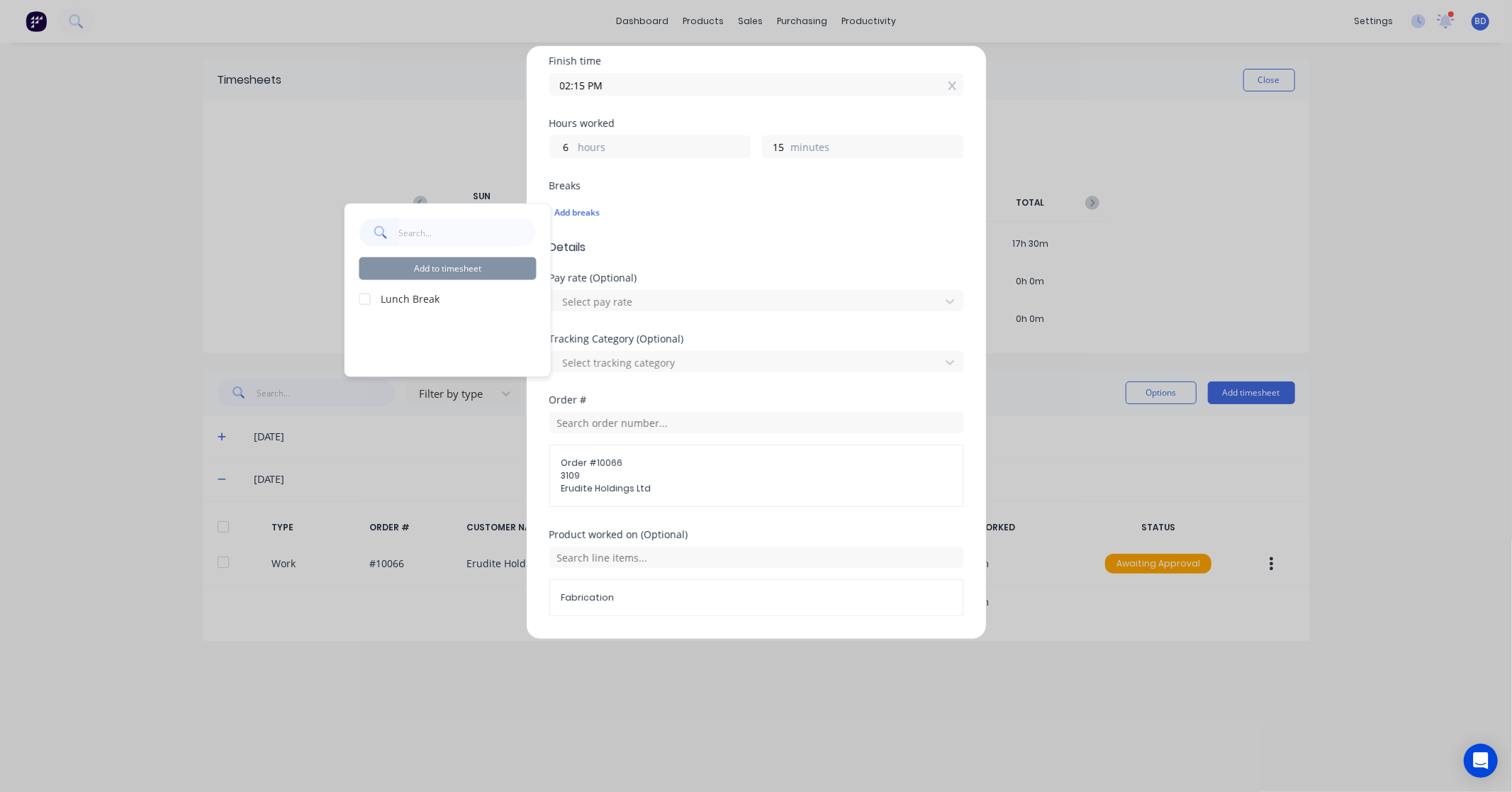
click at [411, 295] on label "Lunch Break" at bounding box center [459, 299] width 155 height 15
click at [362, 300] on div at bounding box center [364, 298] width 28 height 28
click at [452, 267] on button "Add to timesheet" at bounding box center [448, 268] width 177 height 22
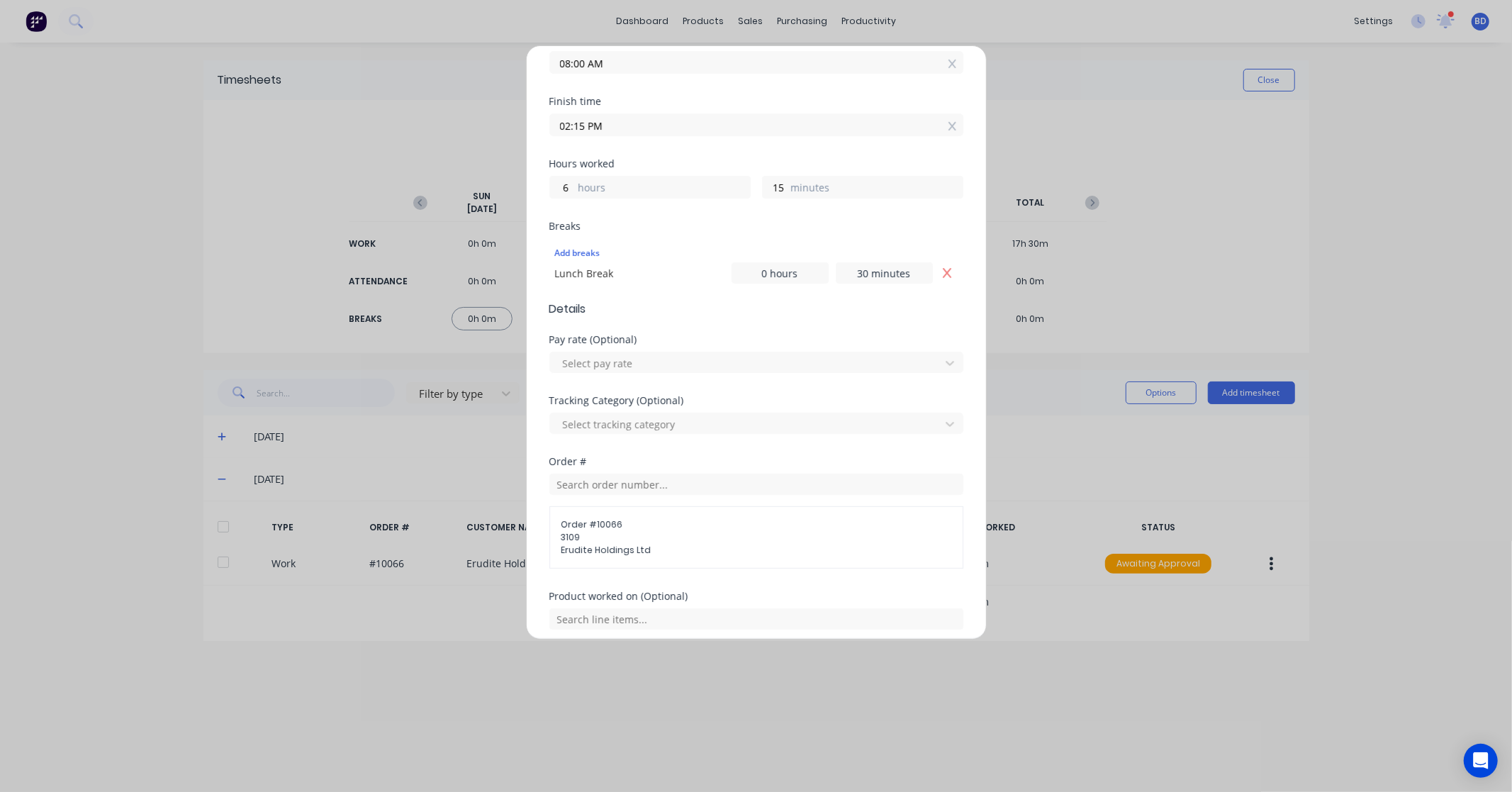
scroll to position [440, 0]
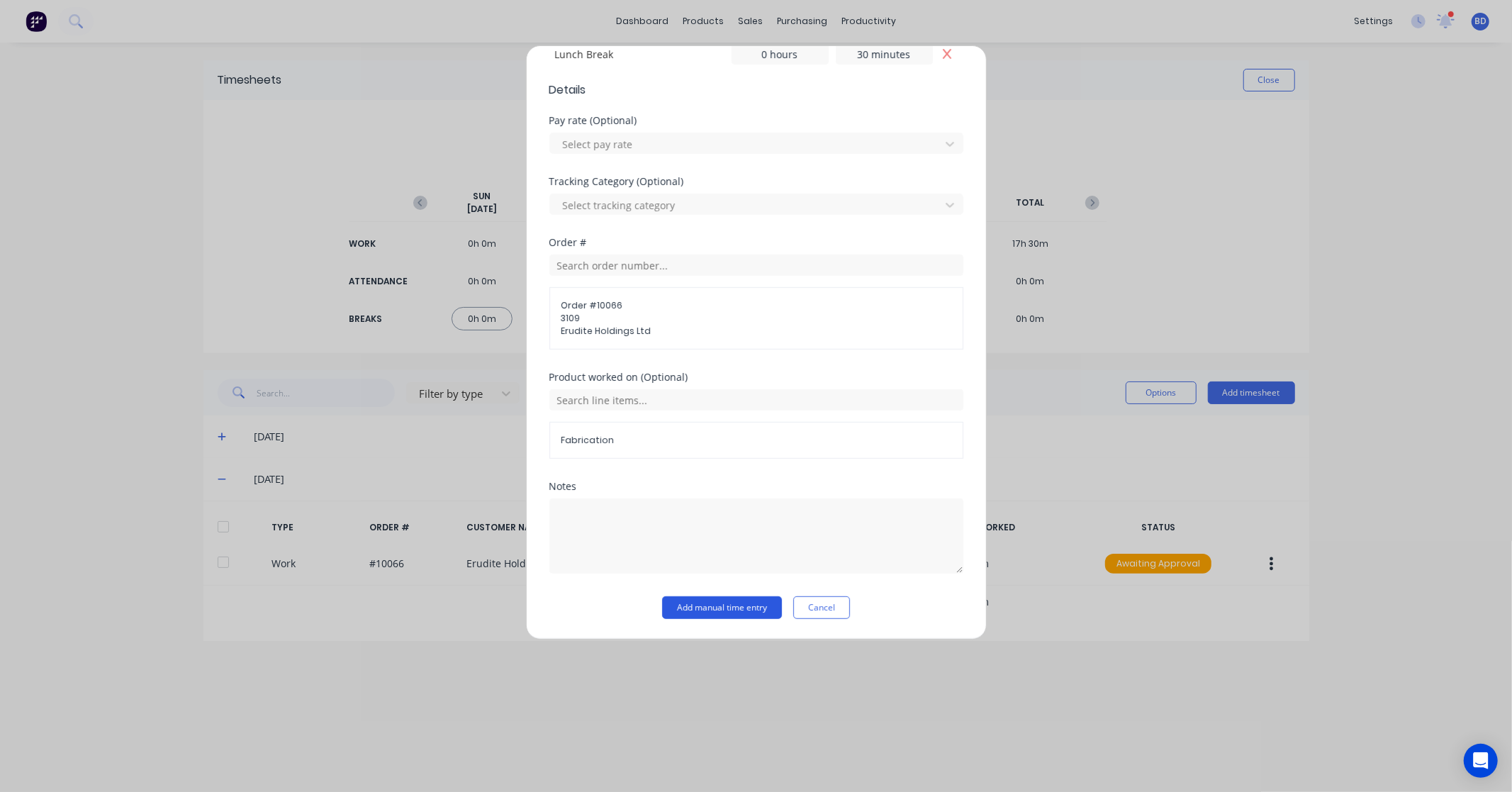
click at [733, 607] on button "Add manual time entry" at bounding box center [722, 608] width 120 height 22
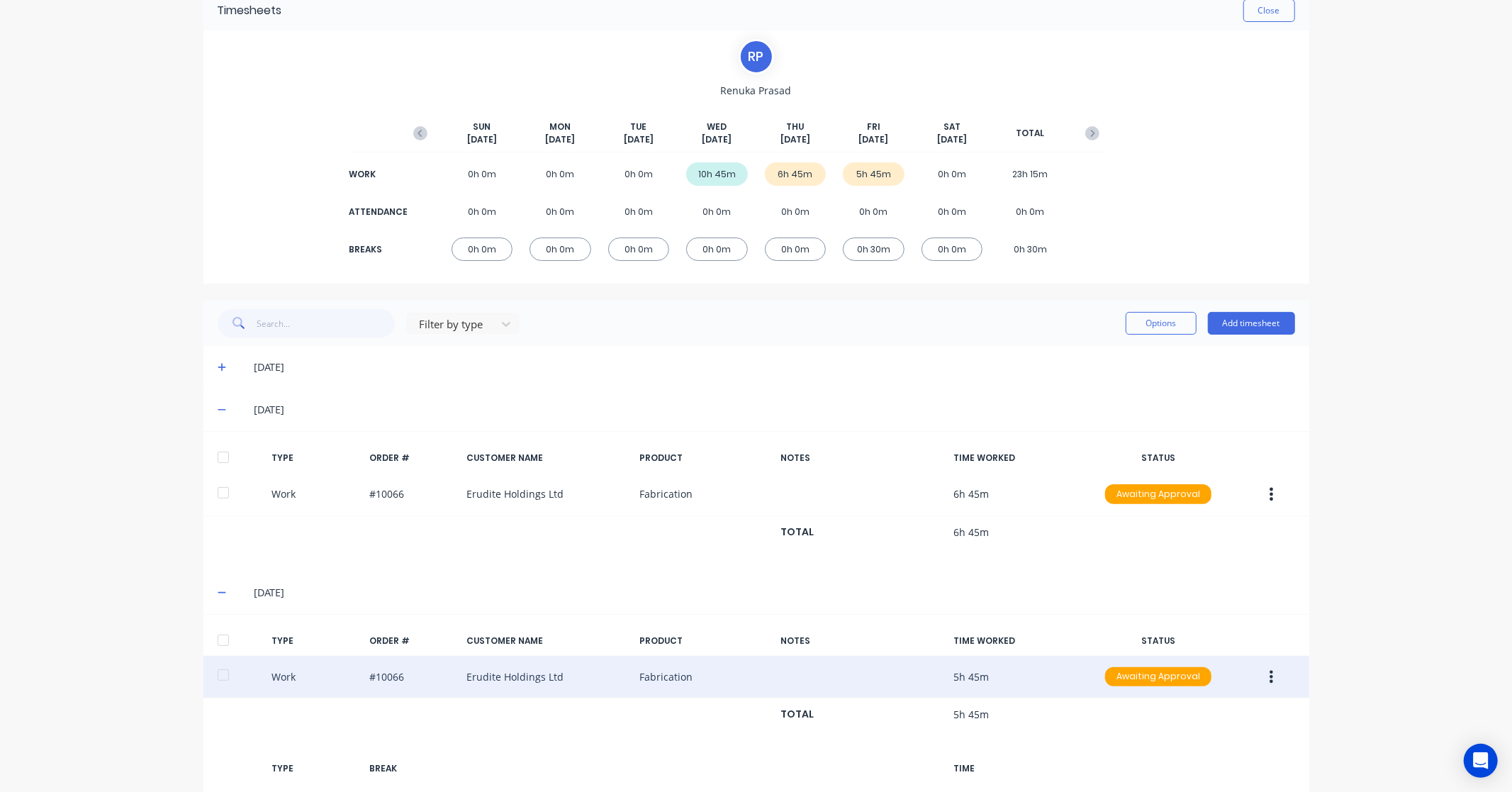
scroll to position [167, 0]
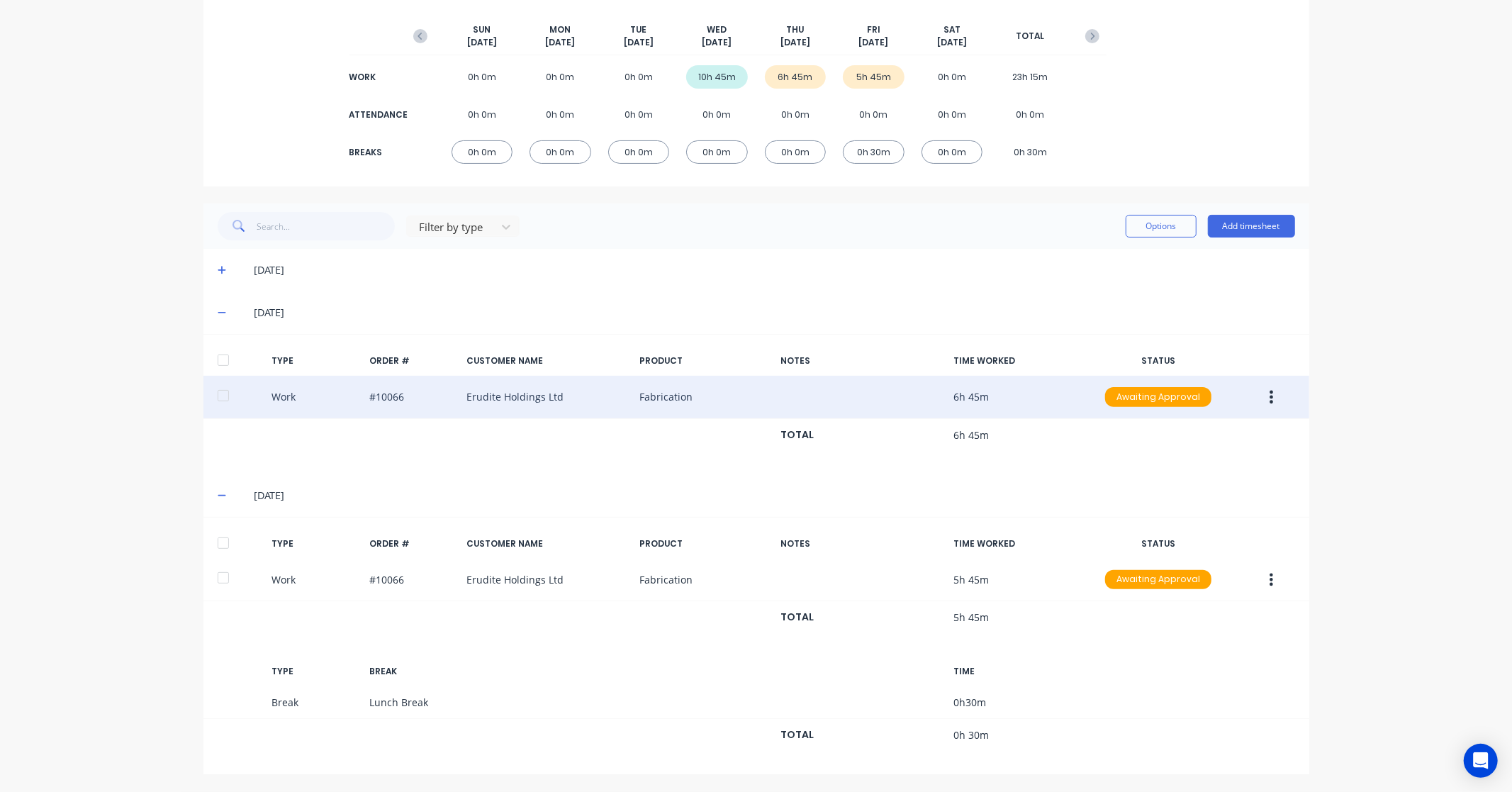
click at [1270, 392] on icon "button" at bounding box center [1272, 397] width 3 height 13
click at [1187, 346] on div "Edit" at bounding box center [1221, 344] width 109 height 21
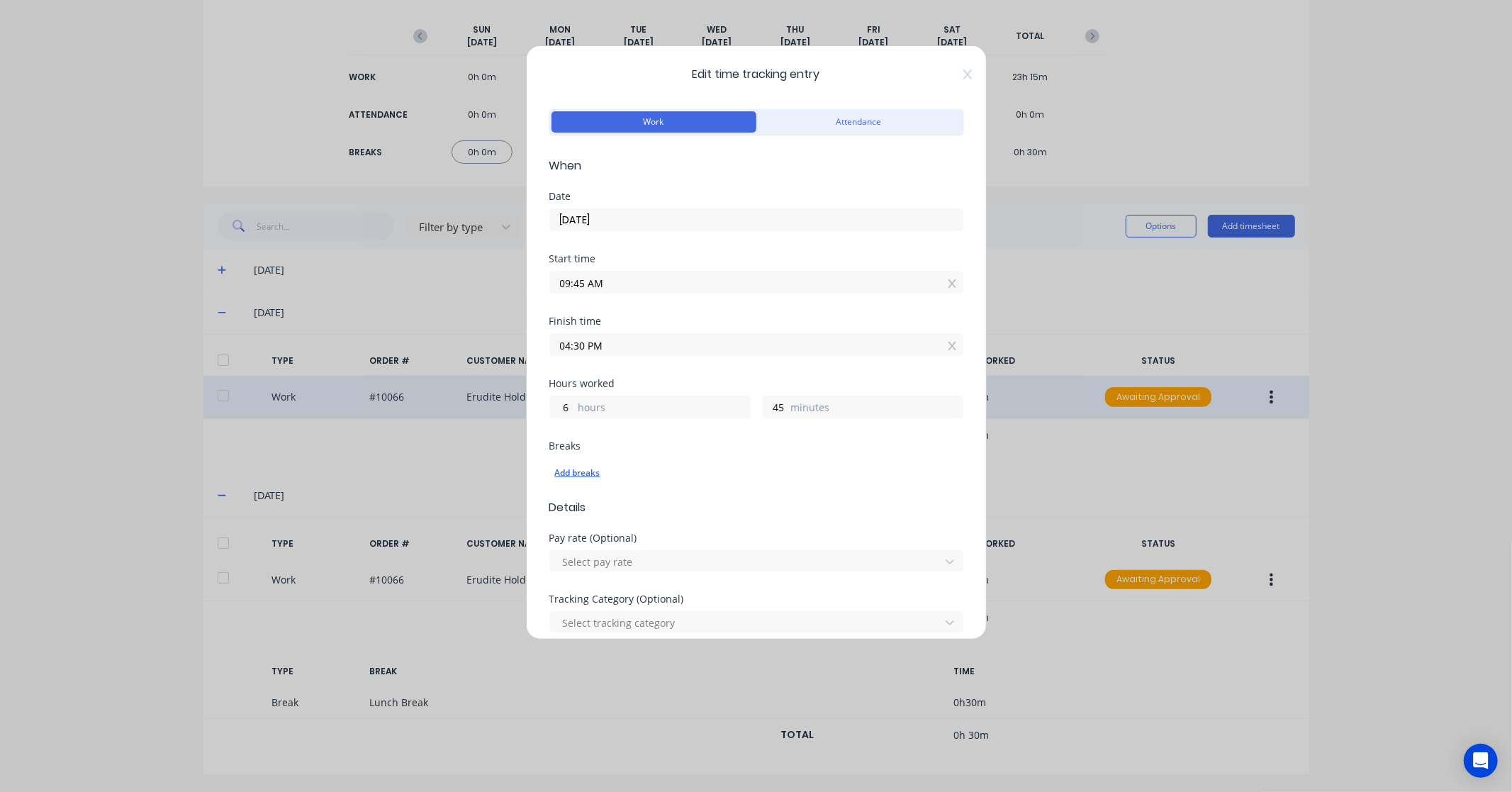
click at [567, 480] on div "Add breaks" at bounding box center [756, 472] width 403 height 18
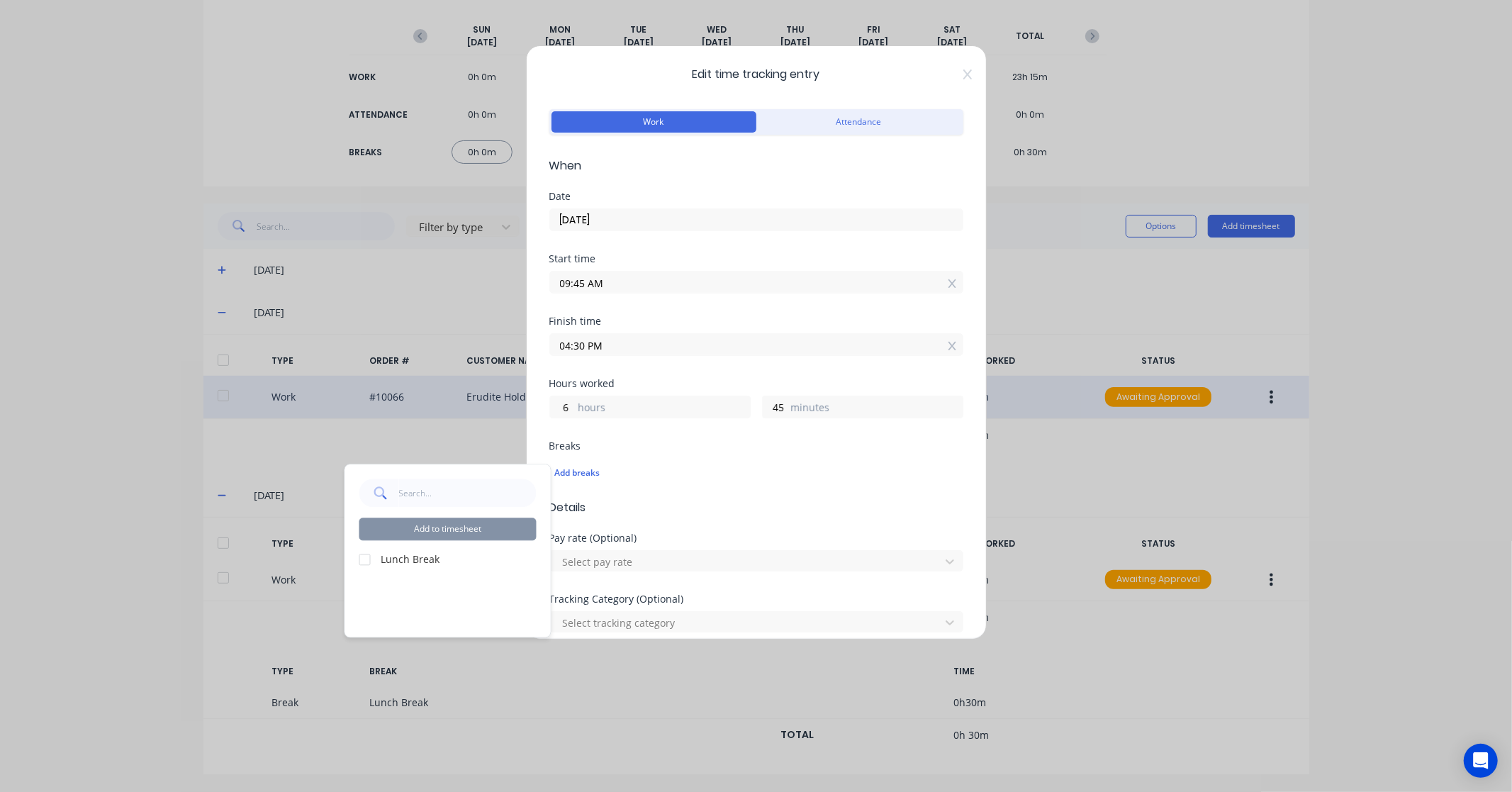
click at [365, 560] on div at bounding box center [364, 559] width 28 height 28
click at [426, 532] on button "Add to timesheet" at bounding box center [448, 529] width 177 height 22
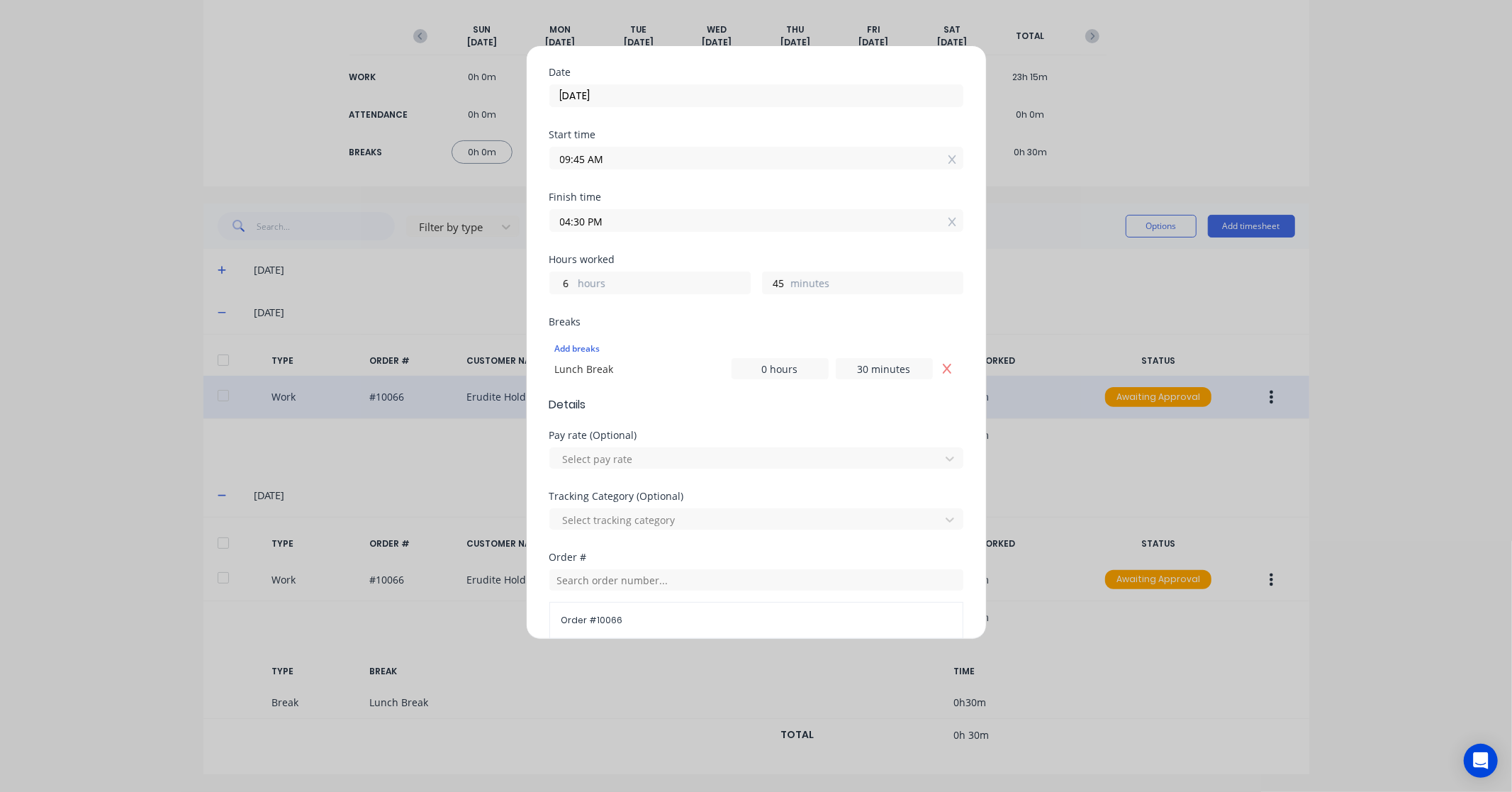
scroll to position [413, 0]
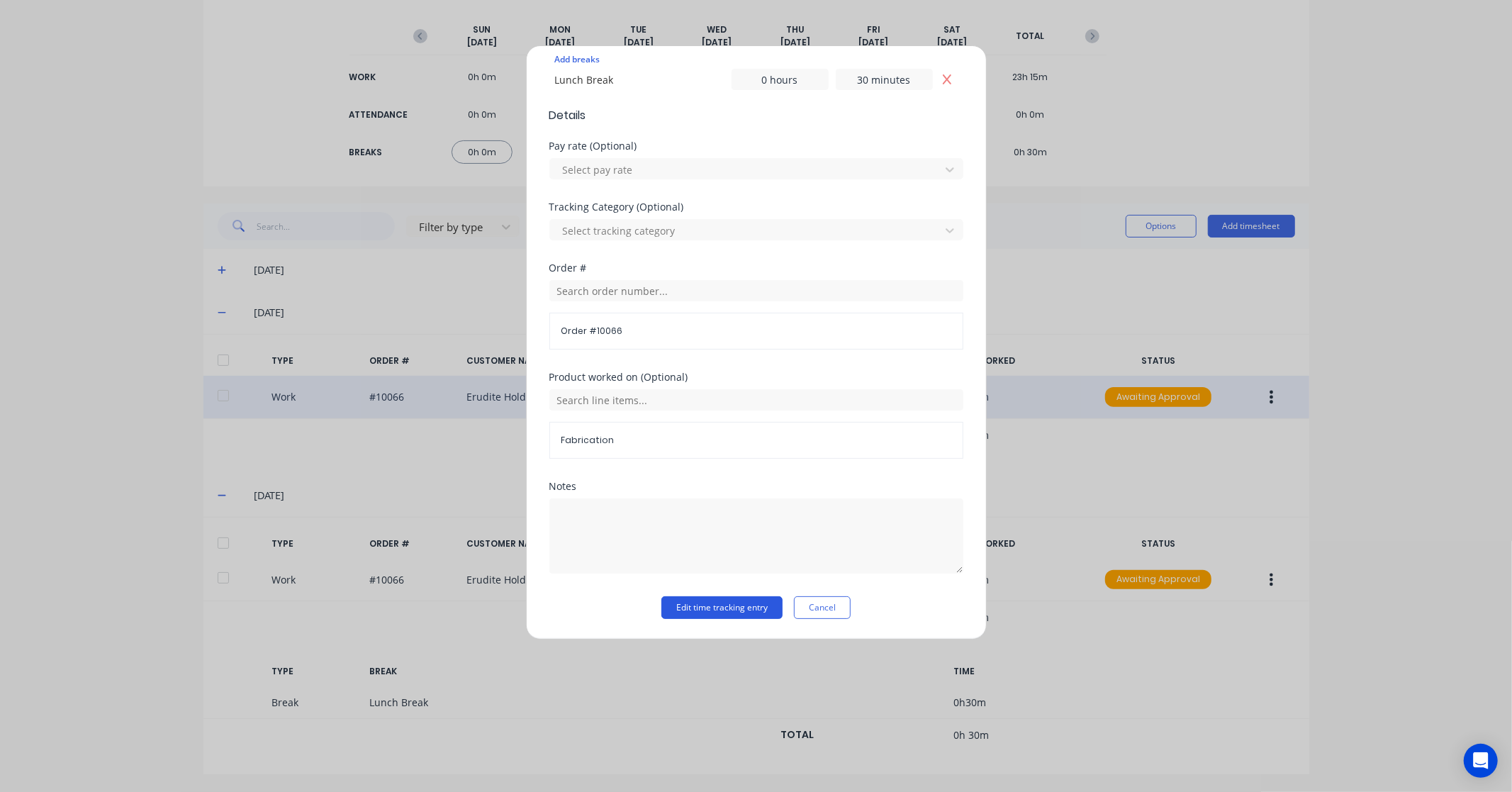
click at [710, 603] on button "Edit time tracking entry" at bounding box center [722, 608] width 121 height 22
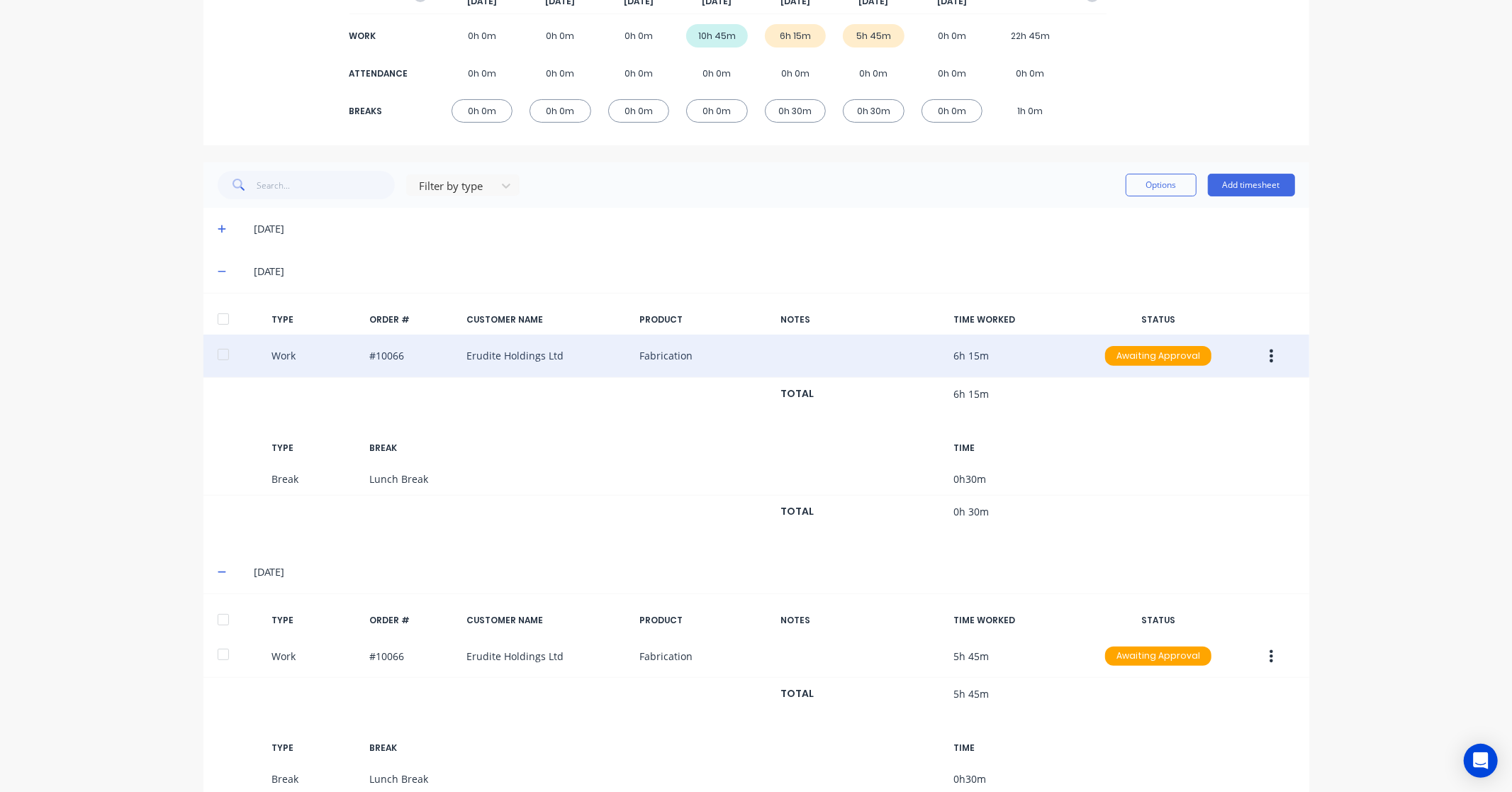
scroll to position [48, 0]
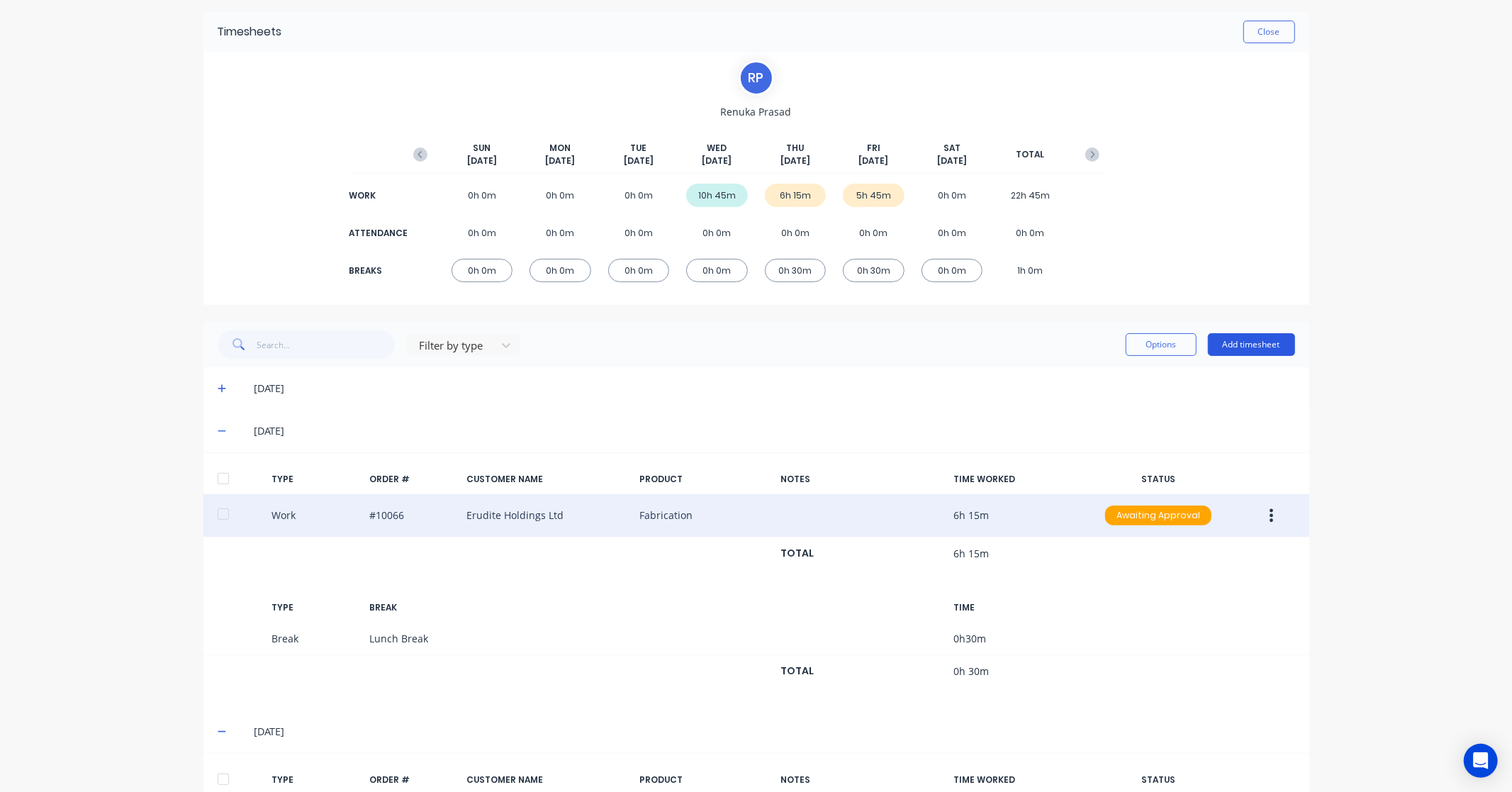
click at [1287, 349] on button "Add timesheet" at bounding box center [1252, 344] width 87 height 22
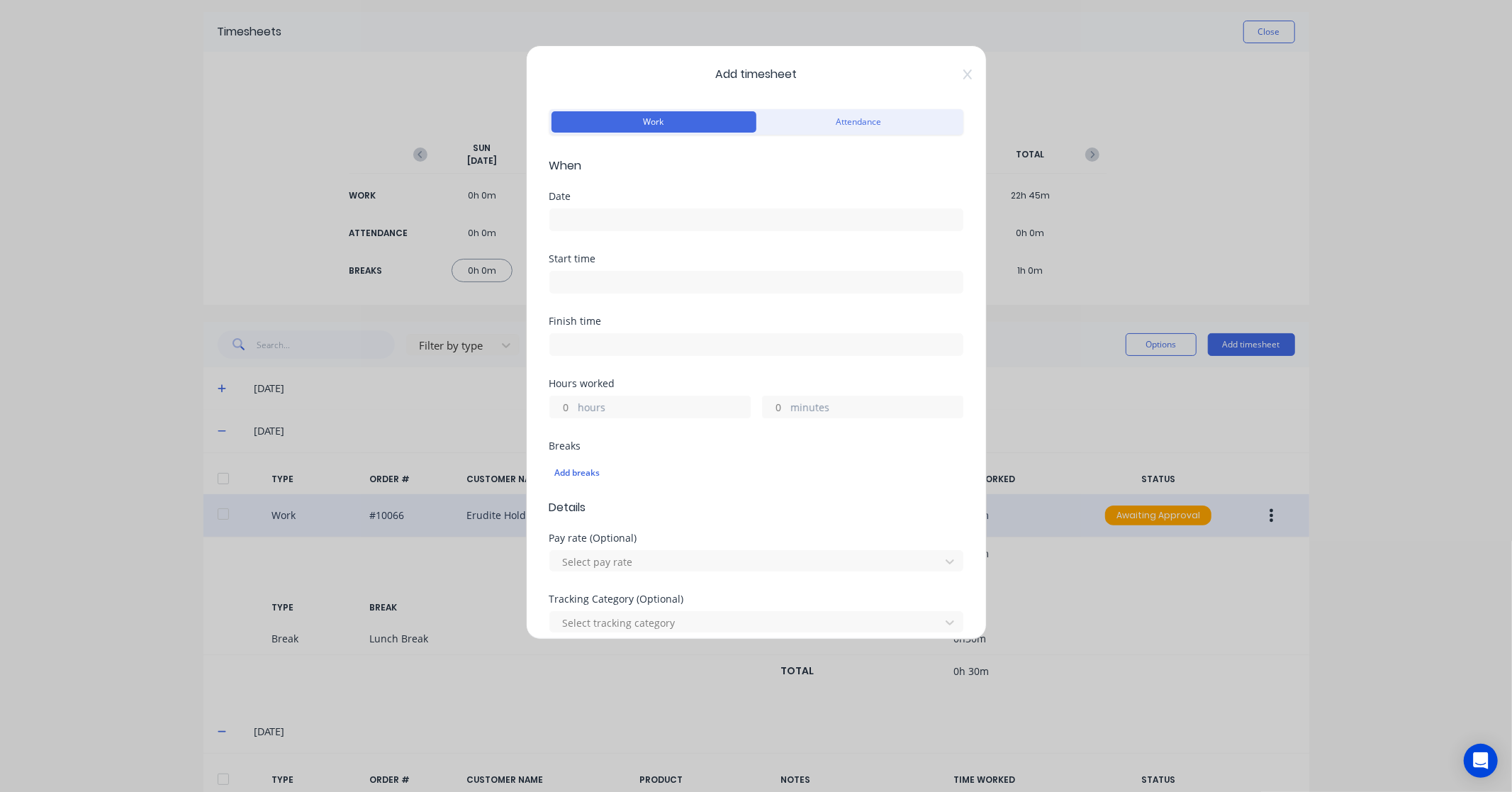
click at [631, 215] on input at bounding box center [756, 219] width 412 height 22
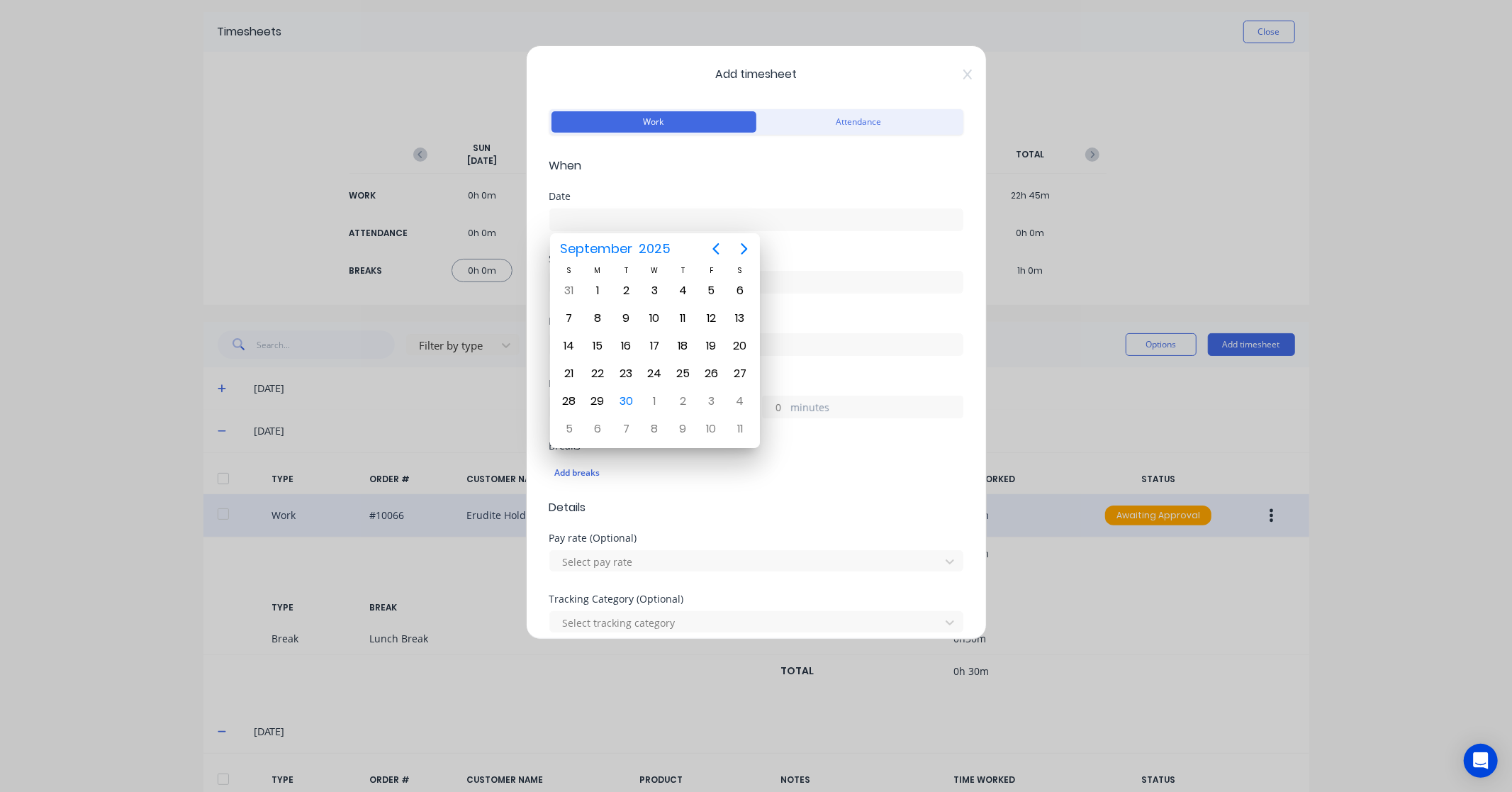
drag, startPoint x: 649, startPoint y: 218, endPoint x: 481, endPoint y: 228, distance: 168.3
click at [481, 228] on div "Add timesheet Work Attendance When Date Start time Finish time Hours worked hou…" at bounding box center [756, 396] width 1512 height 792
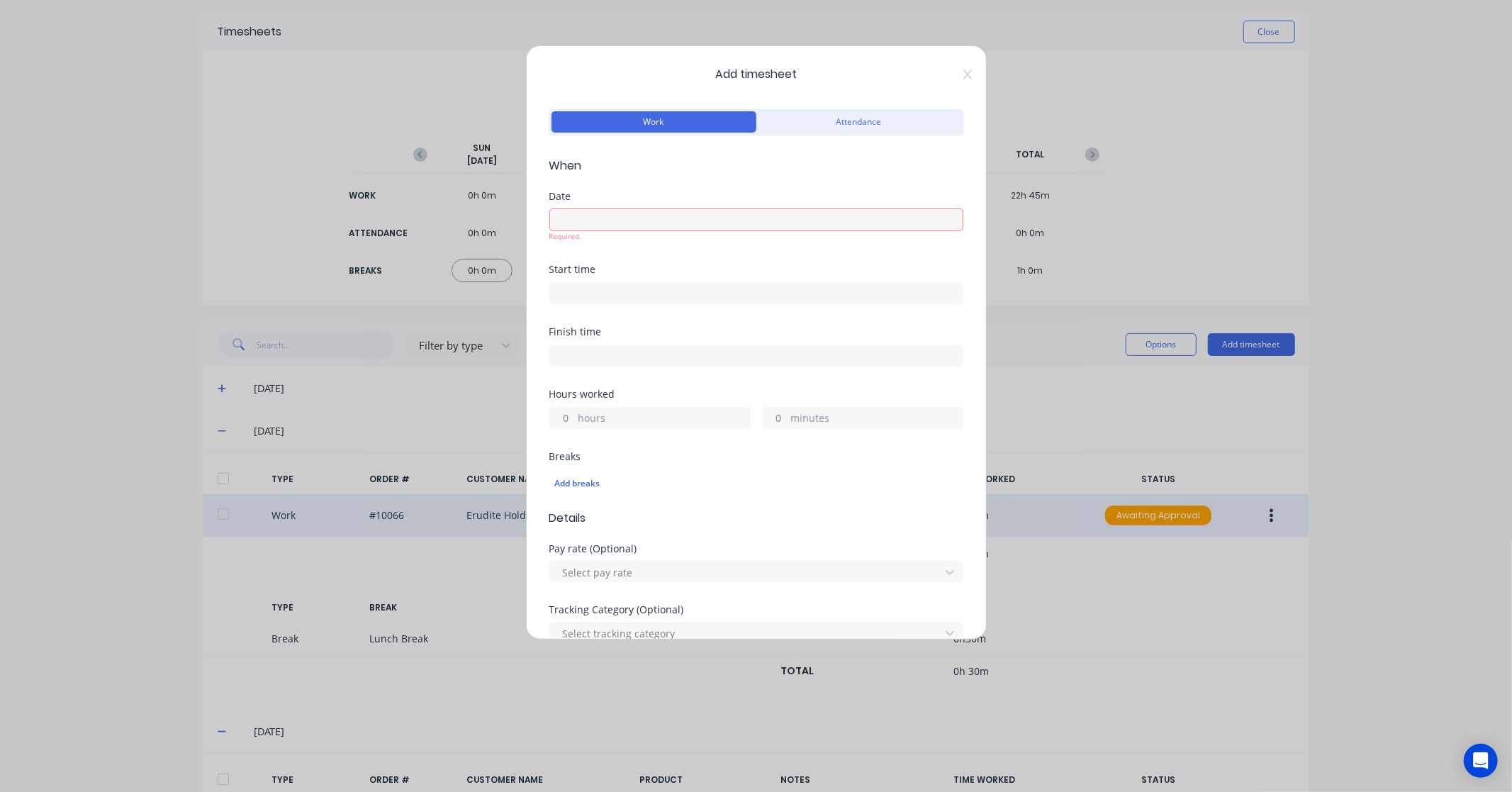
paste input "26/9/25"
type input "26/9/25"
drag, startPoint x: 640, startPoint y: 213, endPoint x: 405, endPoint y: 213, distance: 235.0
click at [405, 213] on div "Add timesheet Work Attendance When Date 26/9/25 Required. Start time Finish tim…" at bounding box center [756, 396] width 1512 height 792
drag, startPoint x: 639, startPoint y: 214, endPoint x: 378, endPoint y: 216, distance: 261.0
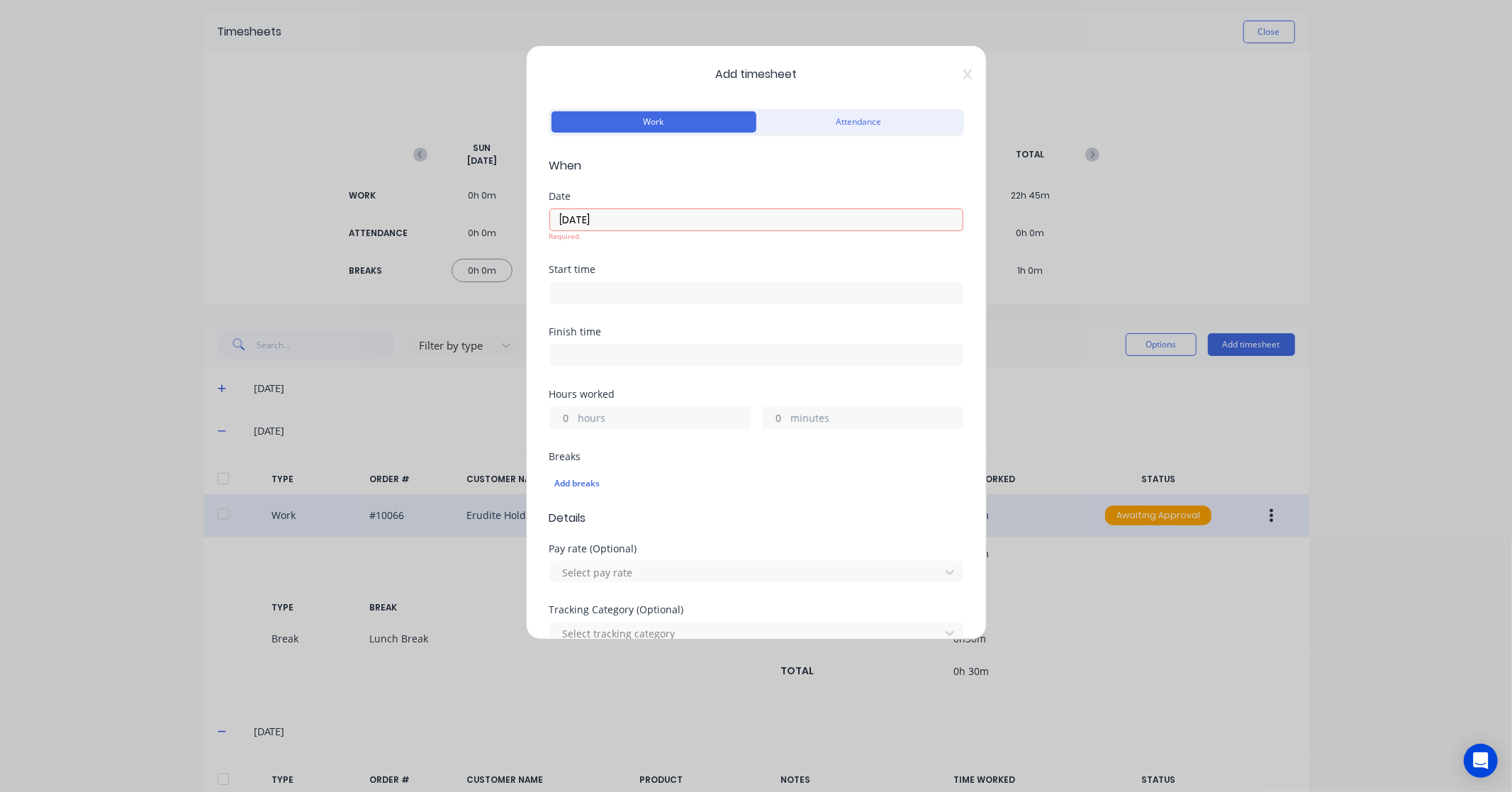
click at [378, 216] on div "Add timesheet Work Attendance When Date 26/9/25 Required. Start time Finish tim…" at bounding box center [756, 396] width 1512 height 792
click at [611, 225] on input at bounding box center [756, 219] width 412 height 22
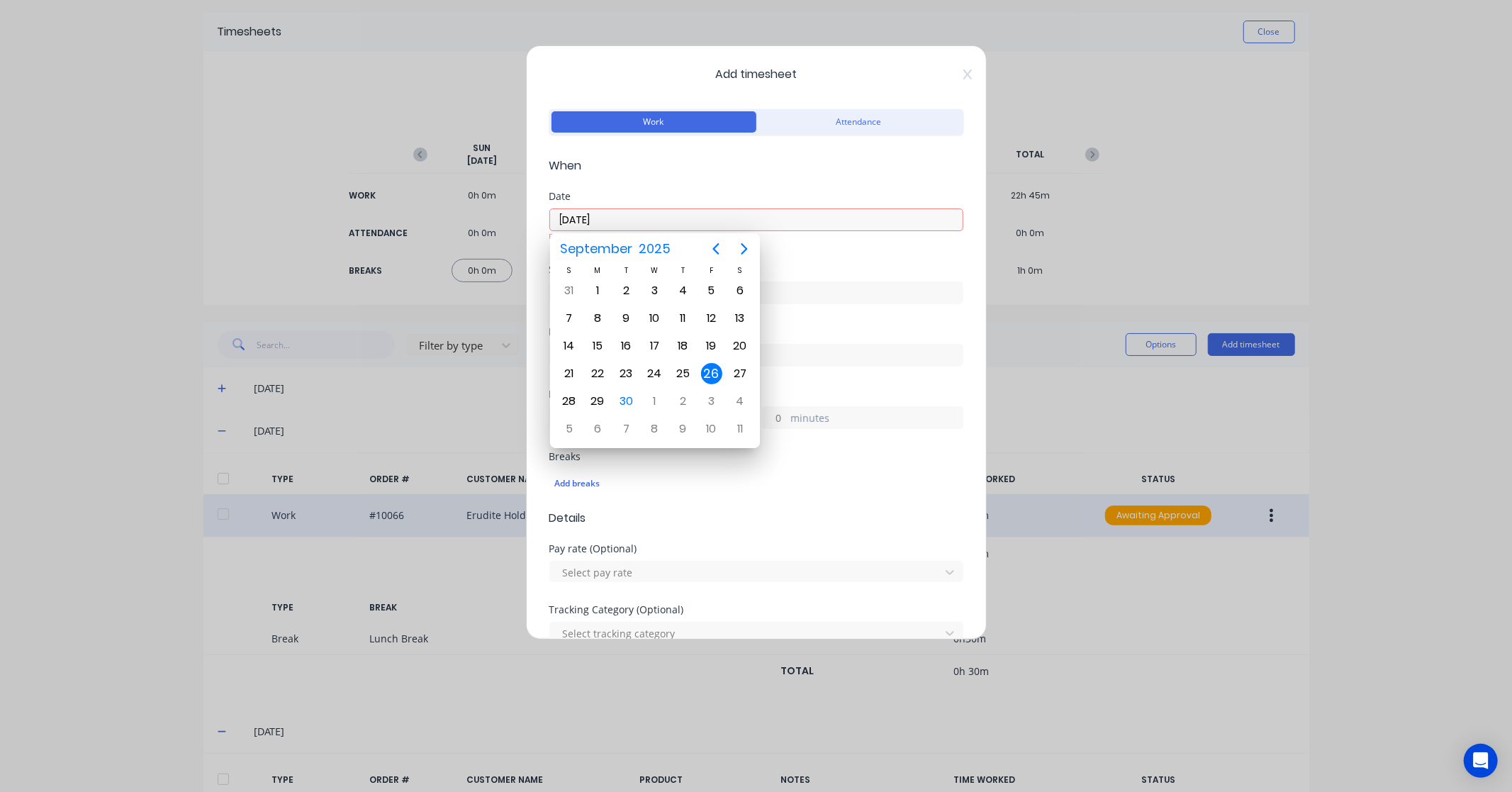
type input "26/09/2025"
click at [717, 371] on div "26" at bounding box center [712, 373] width 22 height 22
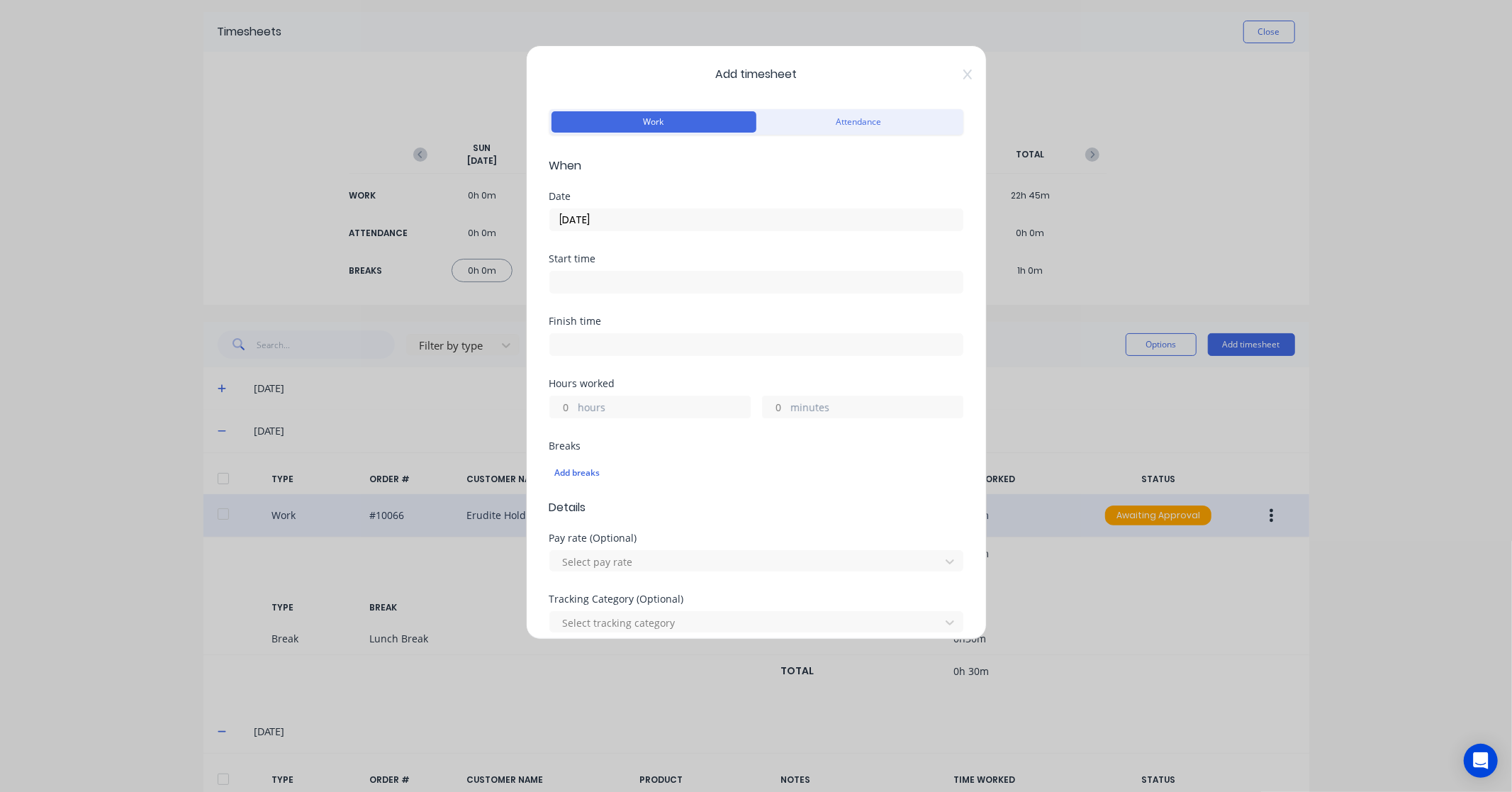
click at [594, 275] on input at bounding box center [756, 282] width 412 height 22
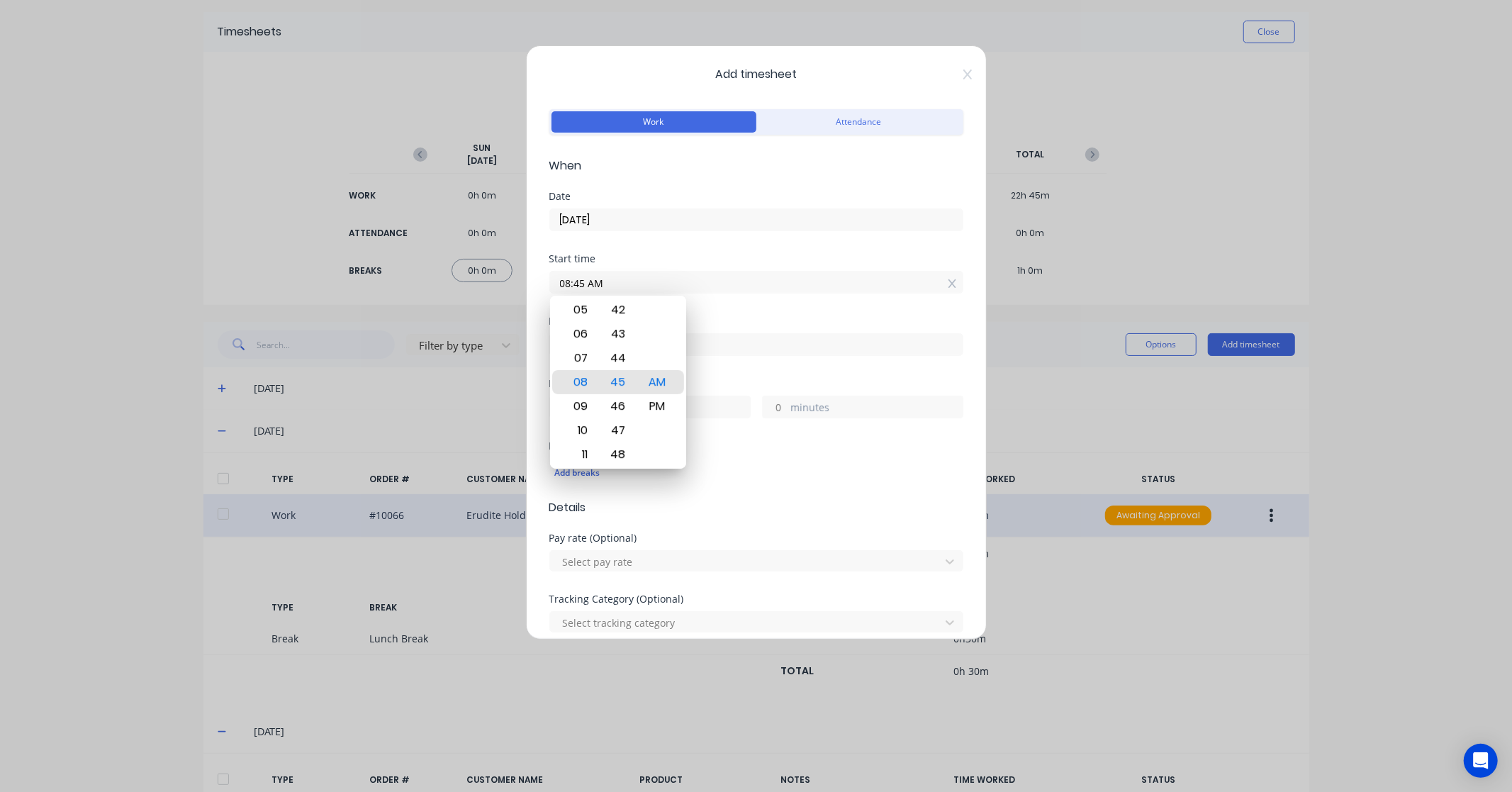
drag, startPoint x: 627, startPoint y: 281, endPoint x: 445, endPoint y: 291, distance: 182.3
click at [445, 291] on div "Add timesheet Work Attendance When Date 26/09/2025 Start time 08:45 AM Finish t…" at bounding box center [756, 396] width 1512 height 792
paste input "3:45 P"
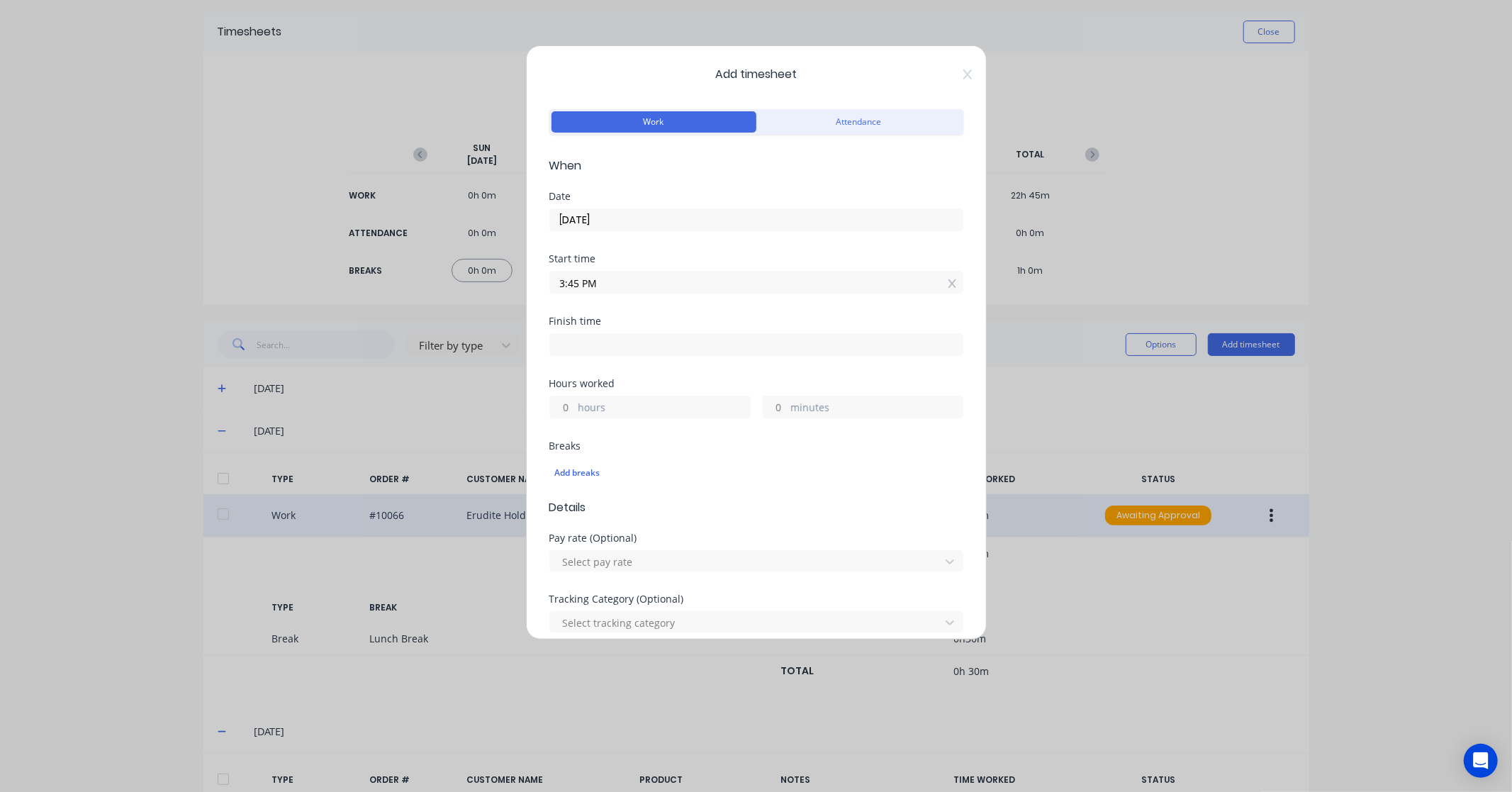
type input "03:45 PM"
click at [621, 340] on input at bounding box center [756, 344] width 412 height 22
type input "08:45 AM"
type input "17"
type input "0"
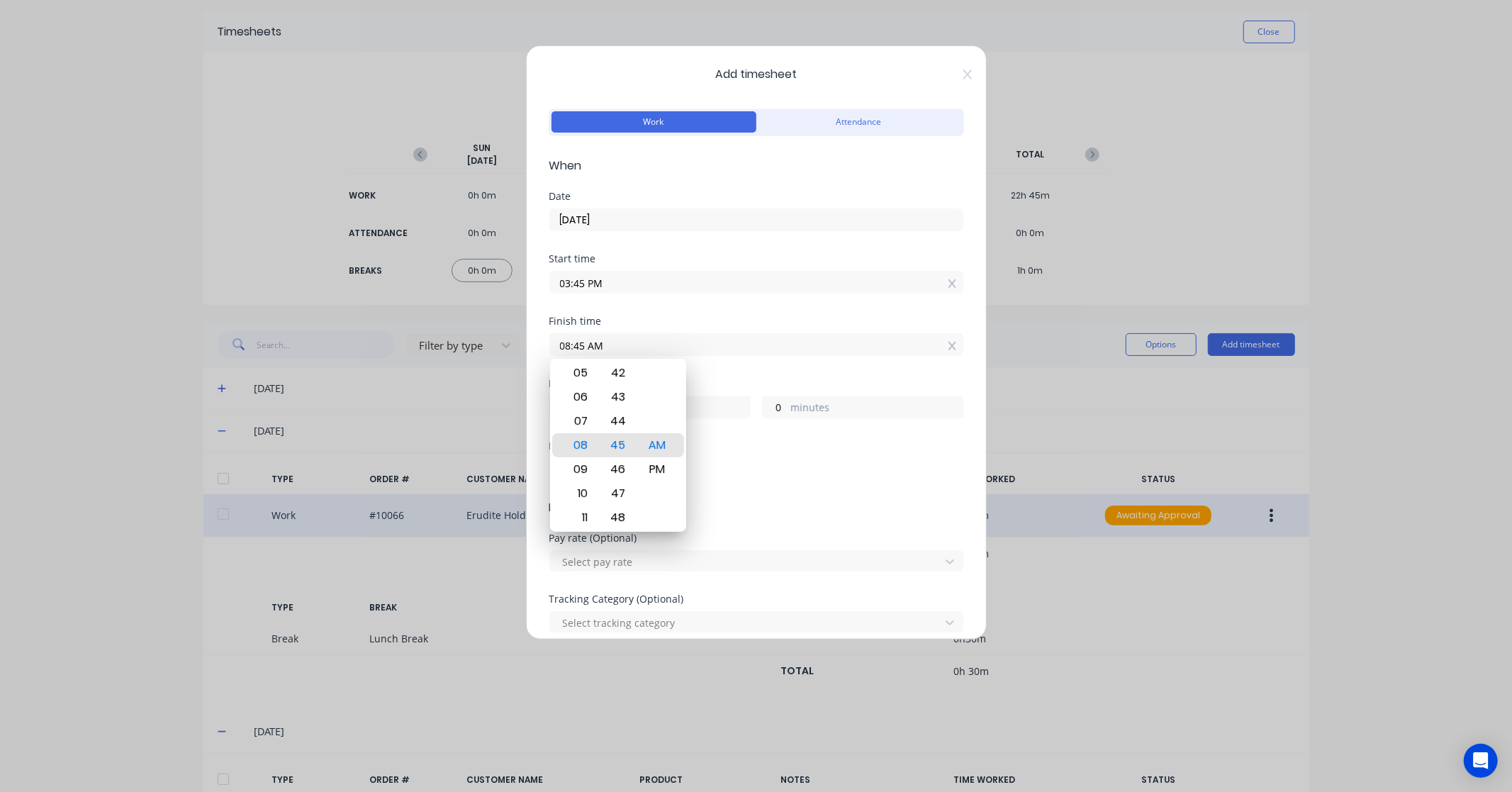
drag, startPoint x: 662, startPoint y: 345, endPoint x: 485, endPoint y: 344, distance: 177.0
click at [485, 344] on div "Add timesheet Work Attendance When Date 26/09/2025 Start time 03:45 PM Finish t…" at bounding box center [756, 396] width 1512 height 792
paste input "4:30 P"
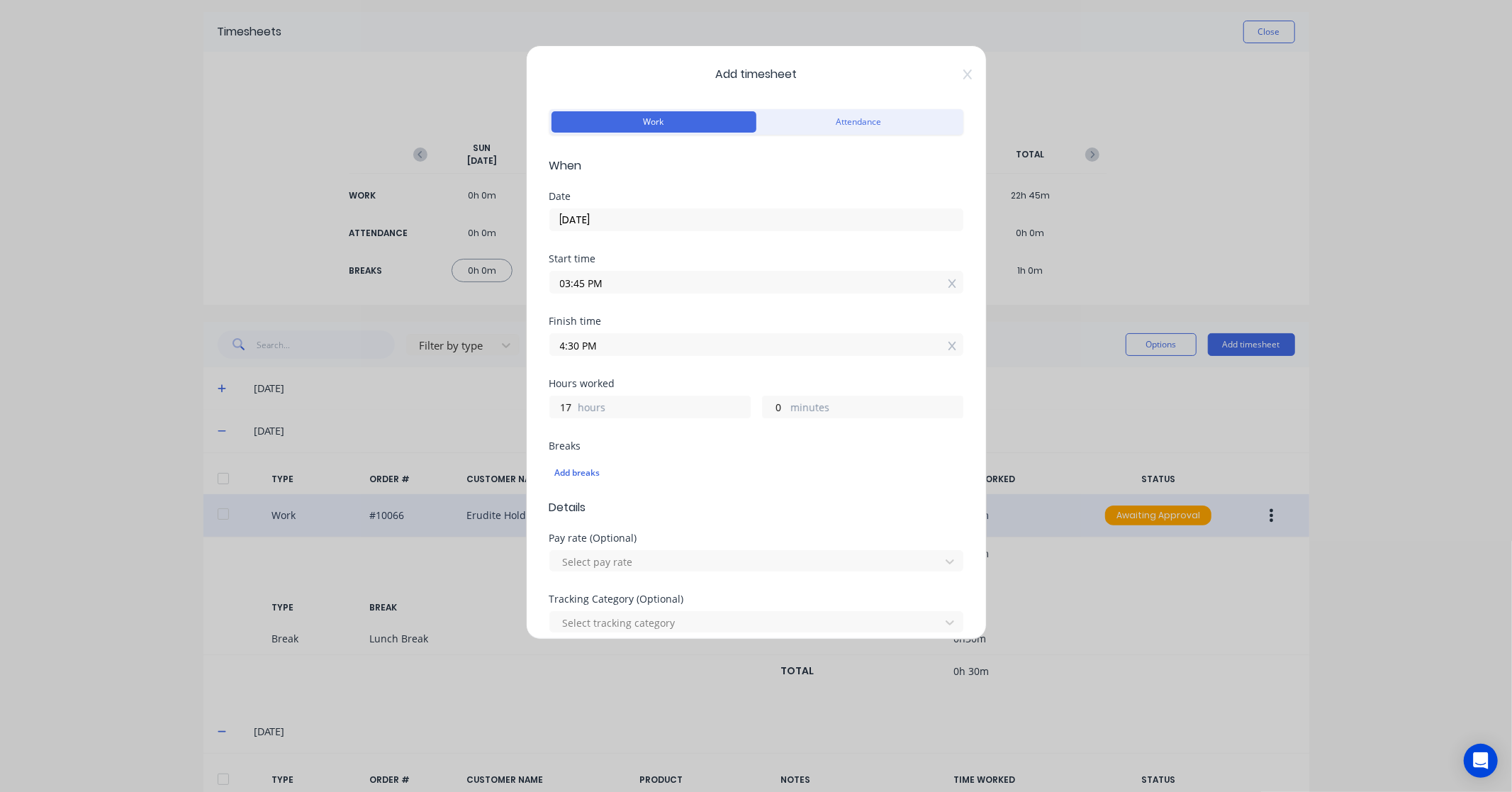
type input "04:30 PM"
type input "0"
type input "45"
click at [683, 364] on div "Finish time 04:30 PM" at bounding box center [756, 348] width 414 height 62
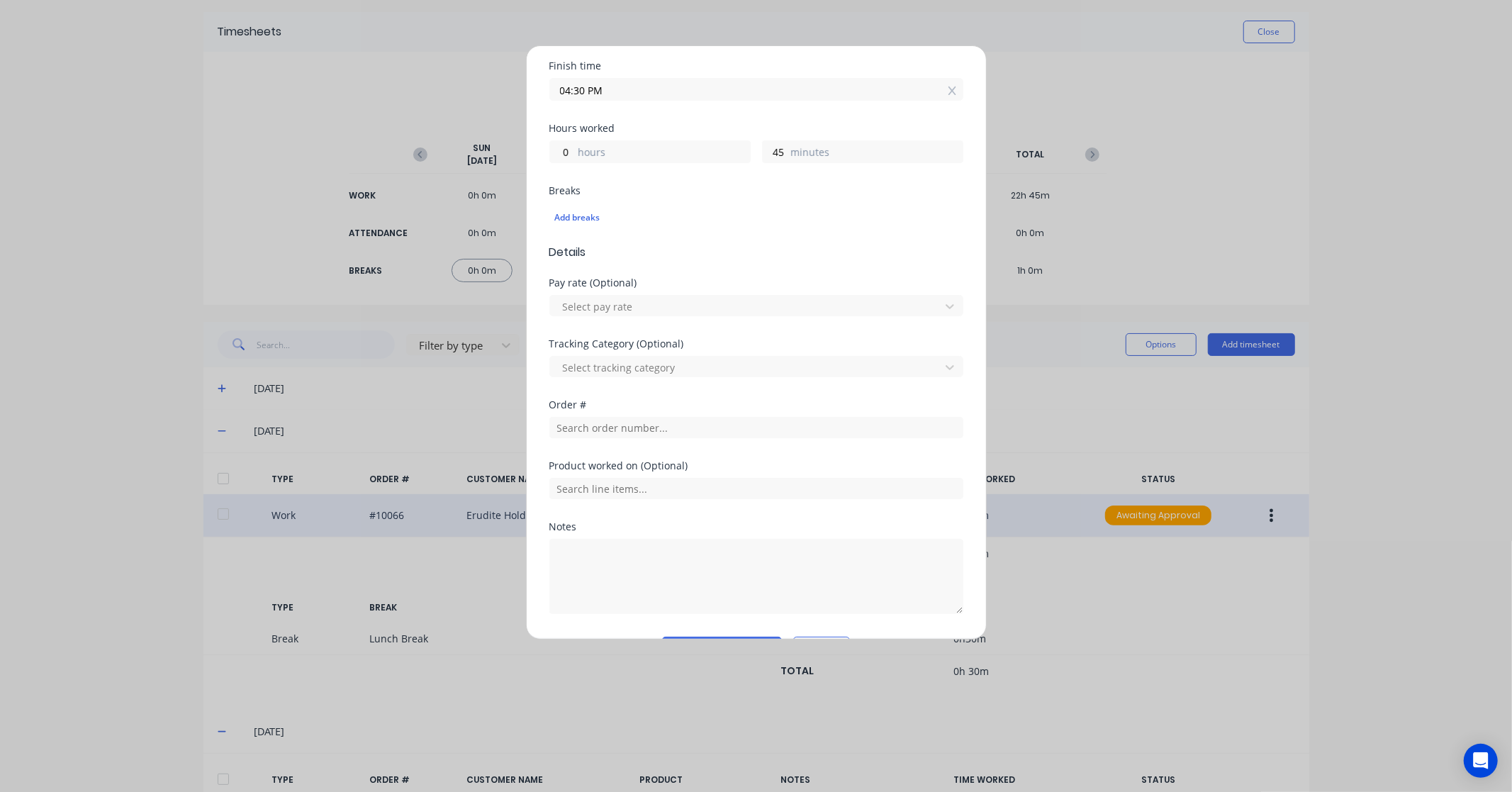
scroll to position [295, 0]
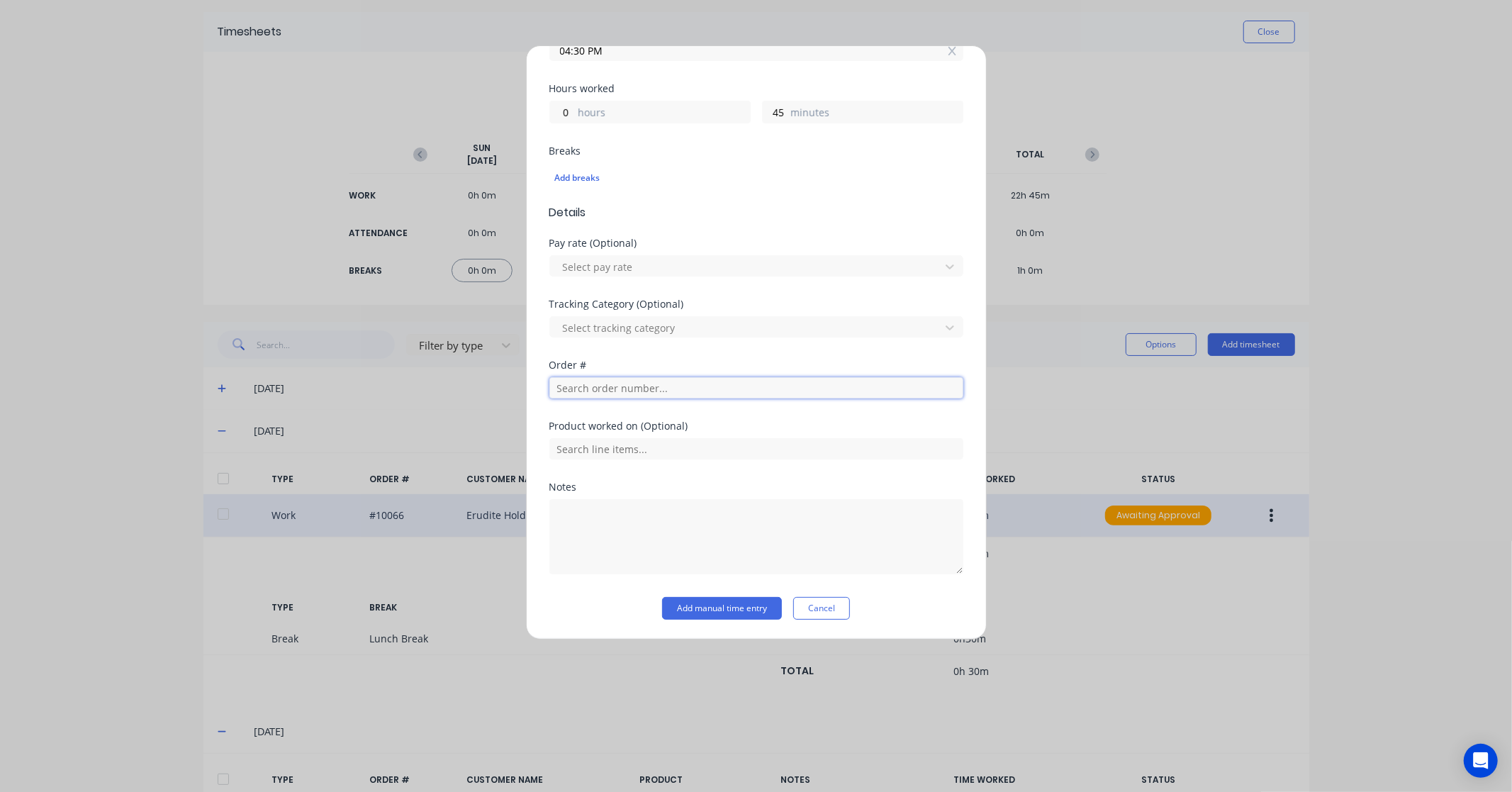
click at [597, 380] on input "text" at bounding box center [756, 388] width 414 height 22
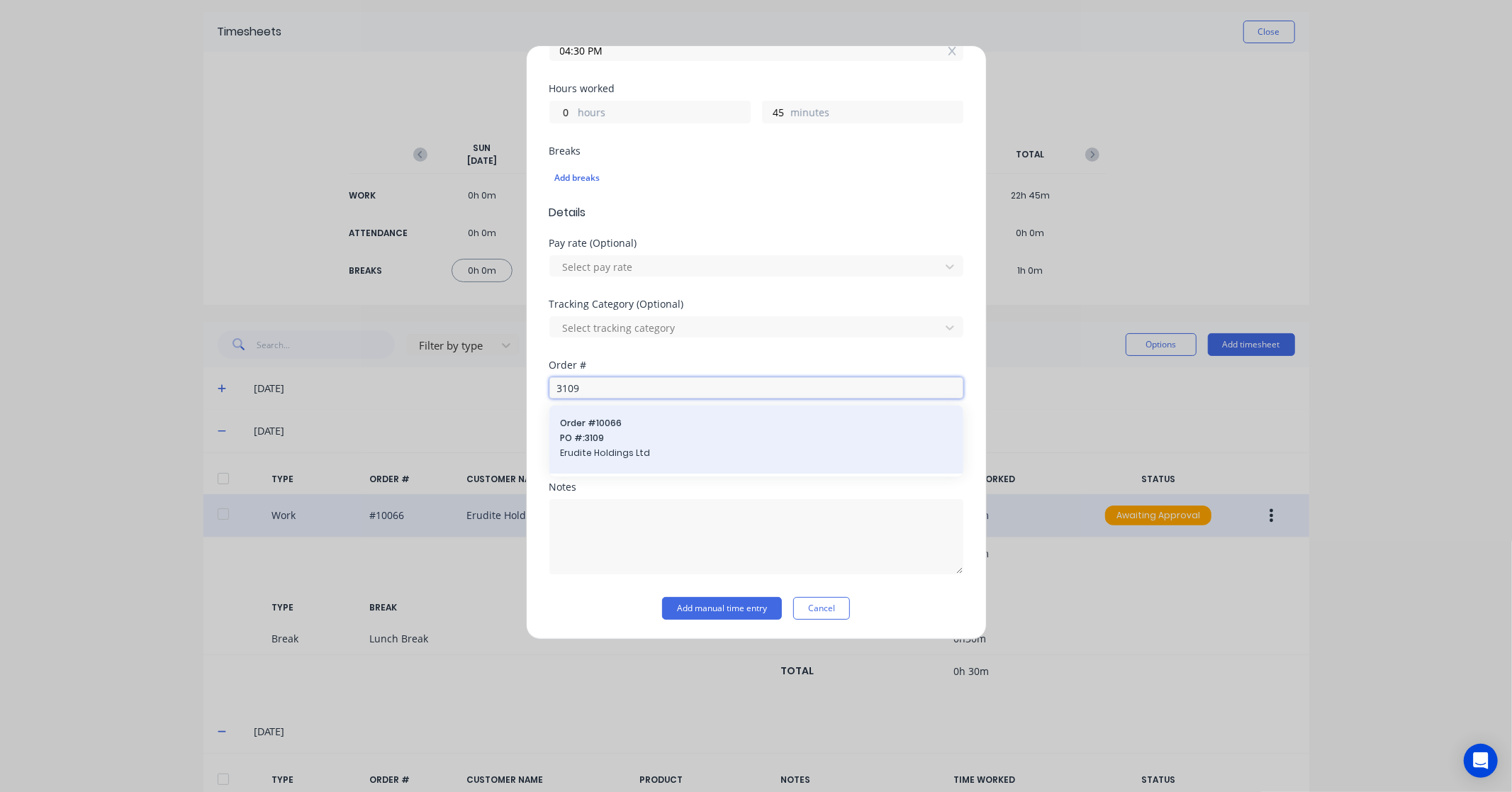
type input "3109"
click at [615, 461] on div "Order # 10066 PO #: 3109 Erudite Holdings Ltd" at bounding box center [756, 440] width 392 height 46
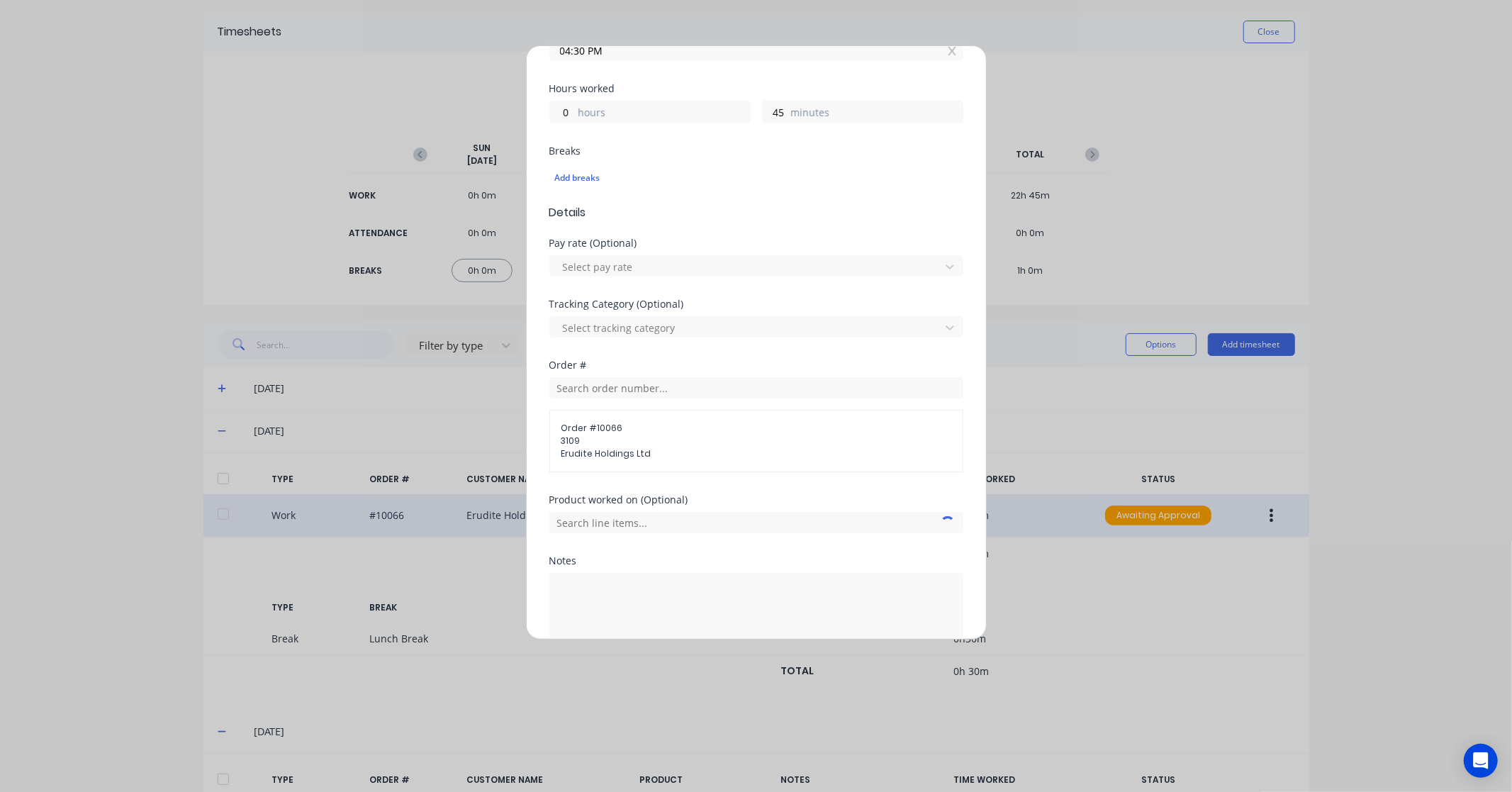
scroll to position [369, 0]
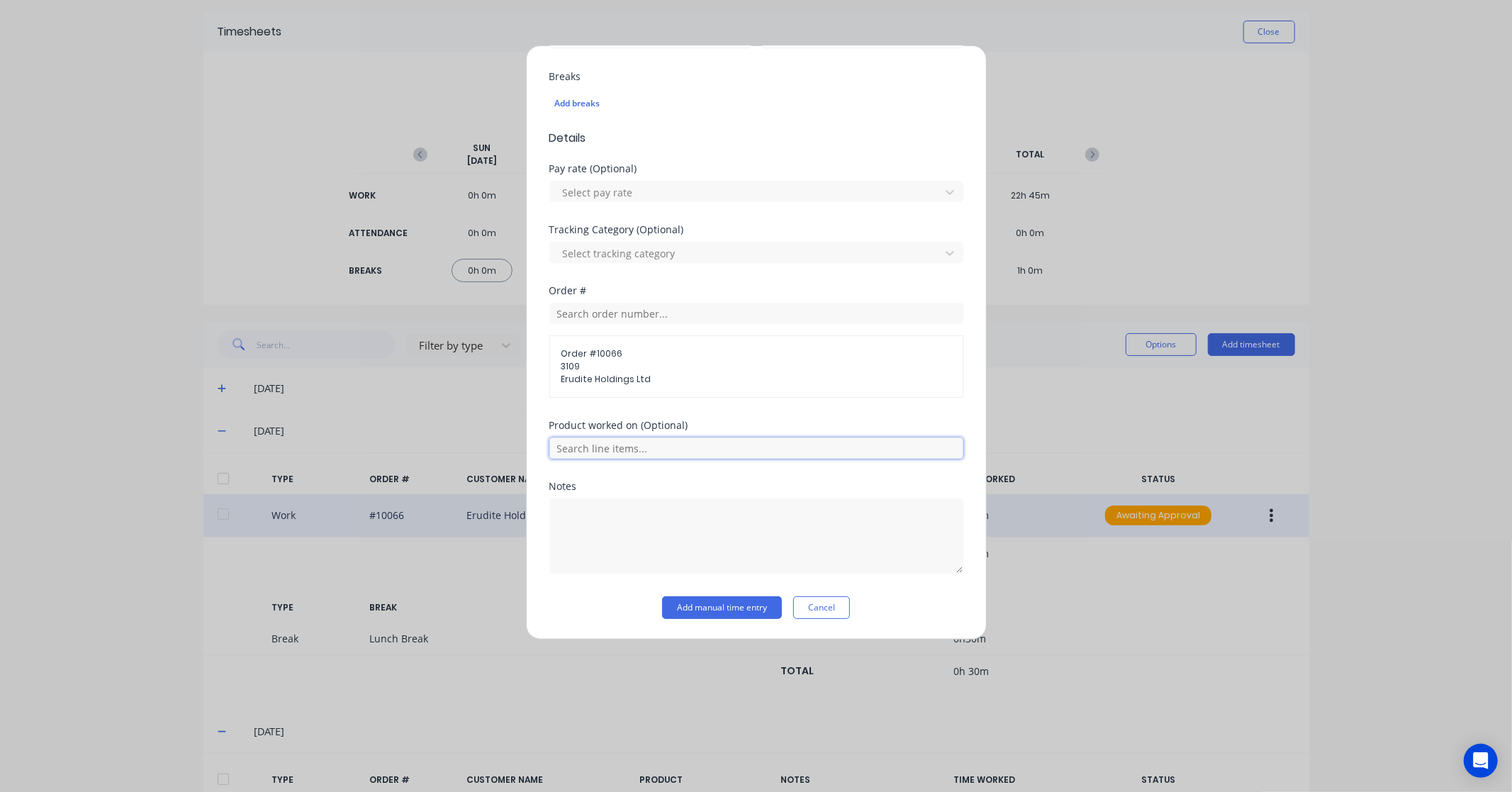
click at [653, 444] on input "text" at bounding box center [756, 448] width 414 height 22
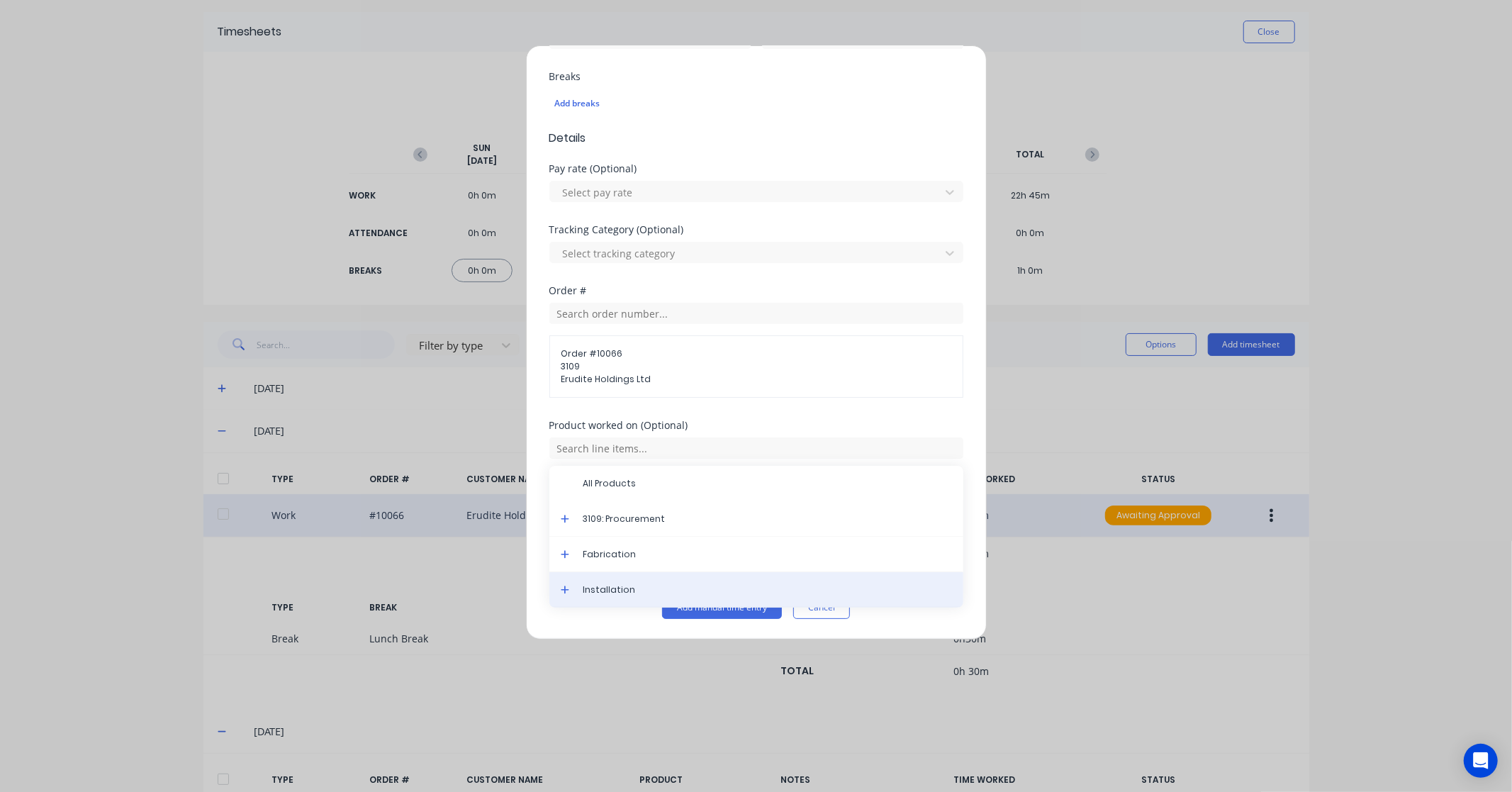
click at [632, 593] on span "Installation" at bounding box center [768, 590] width 368 height 13
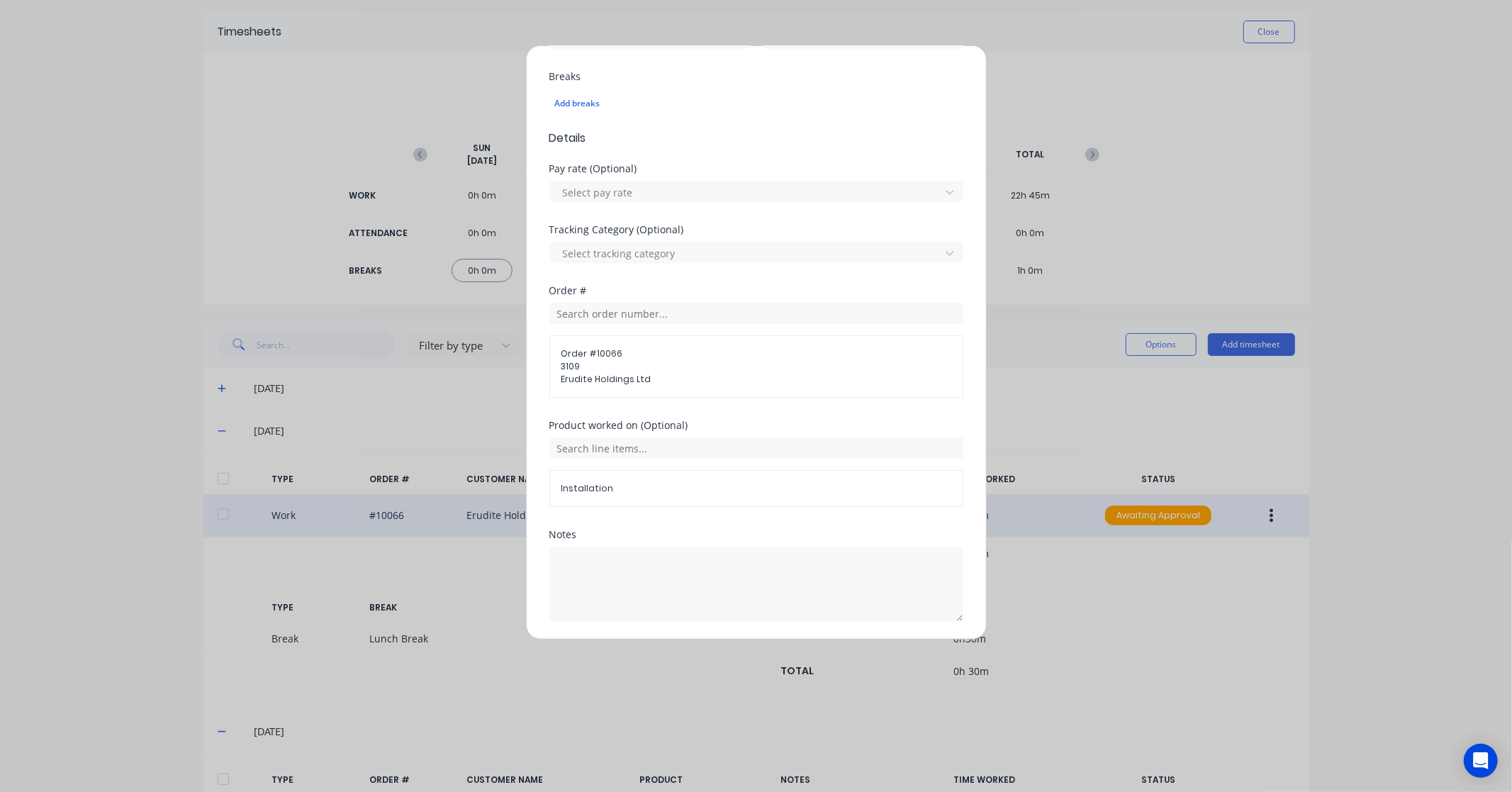
scroll to position [418, 0]
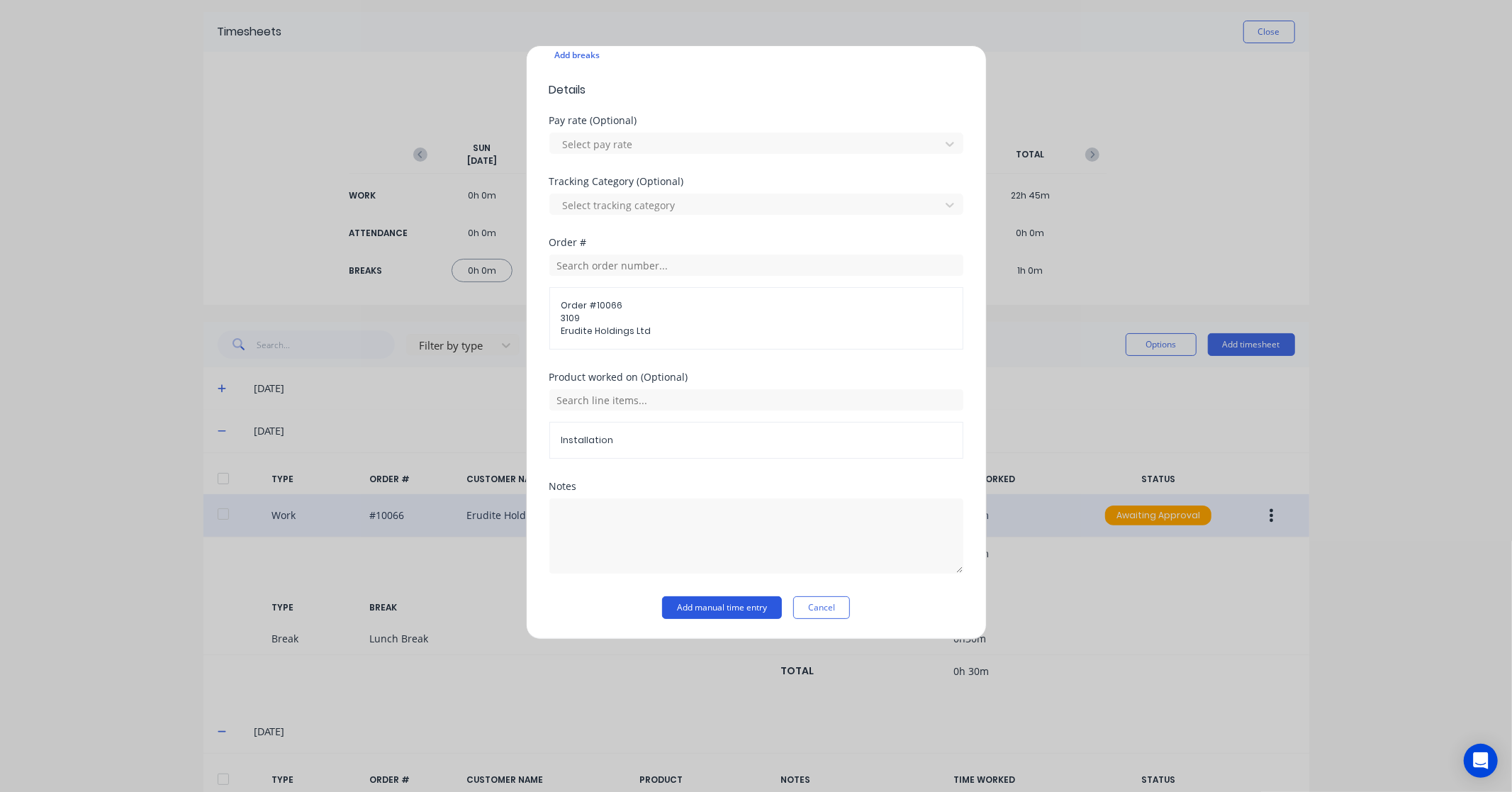
click at [723, 605] on button "Add manual time entry" at bounding box center [722, 608] width 120 height 22
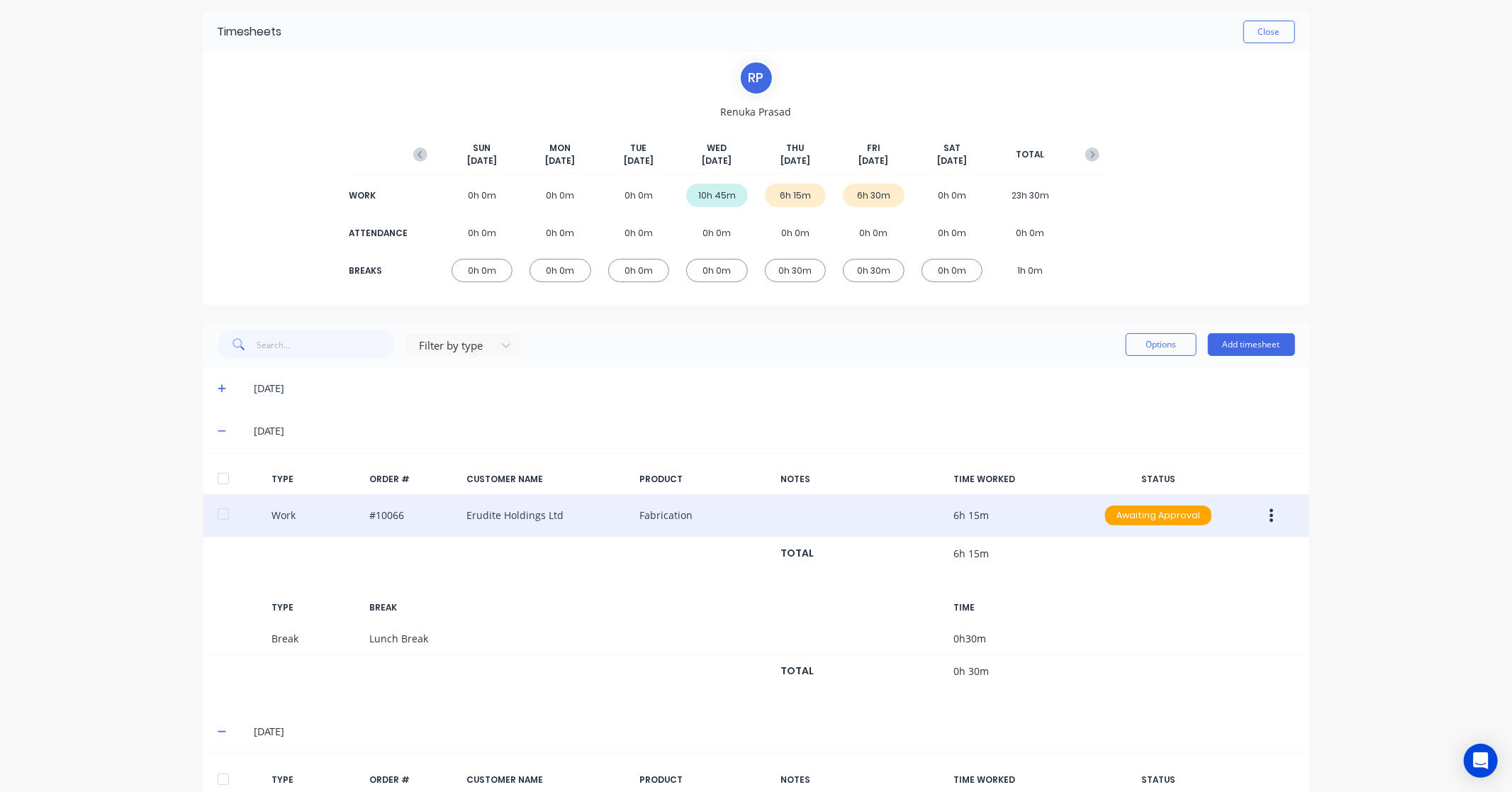
click at [215, 477] on div at bounding box center [223, 478] width 28 height 28
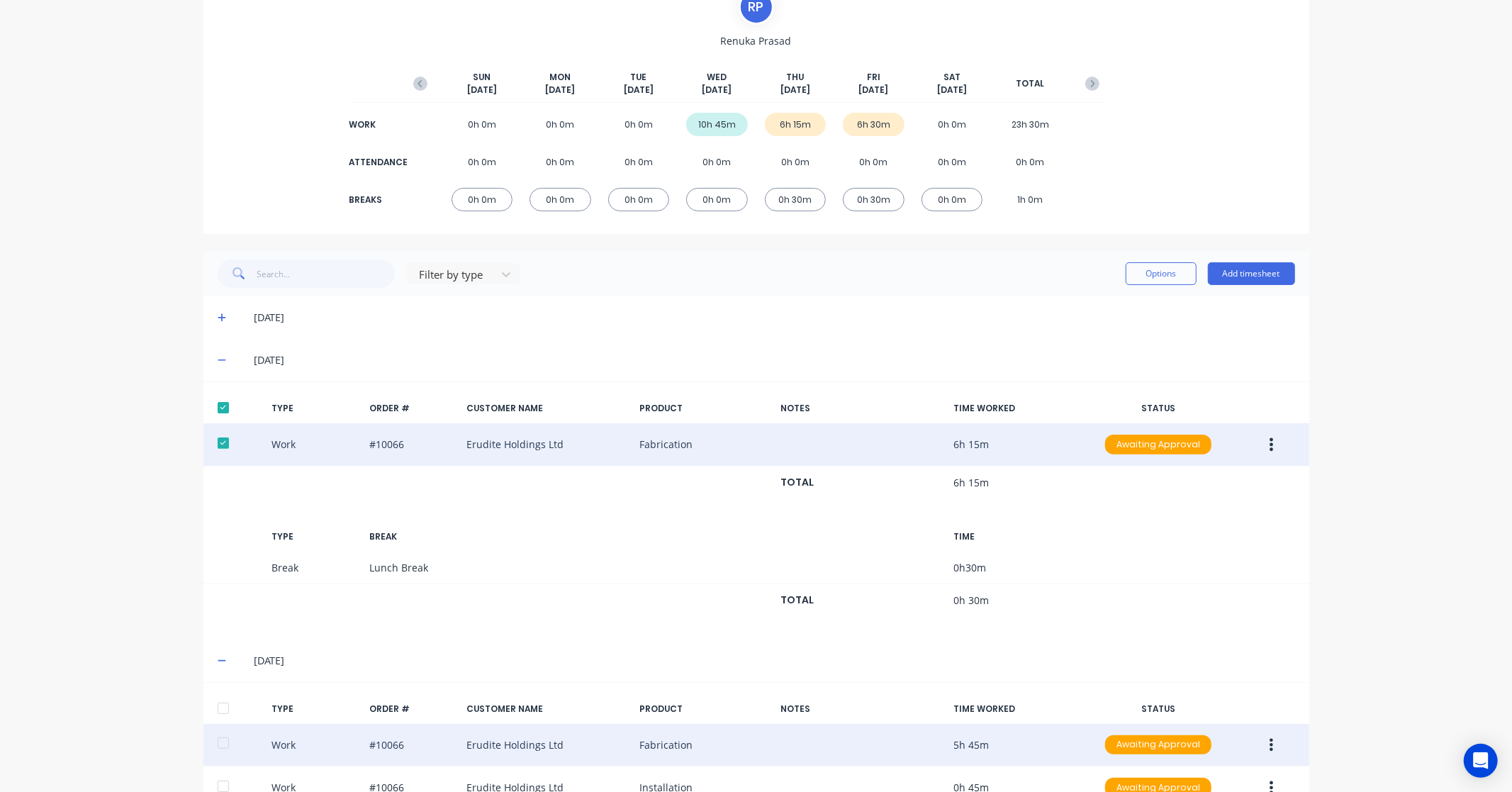
scroll to position [328, 0]
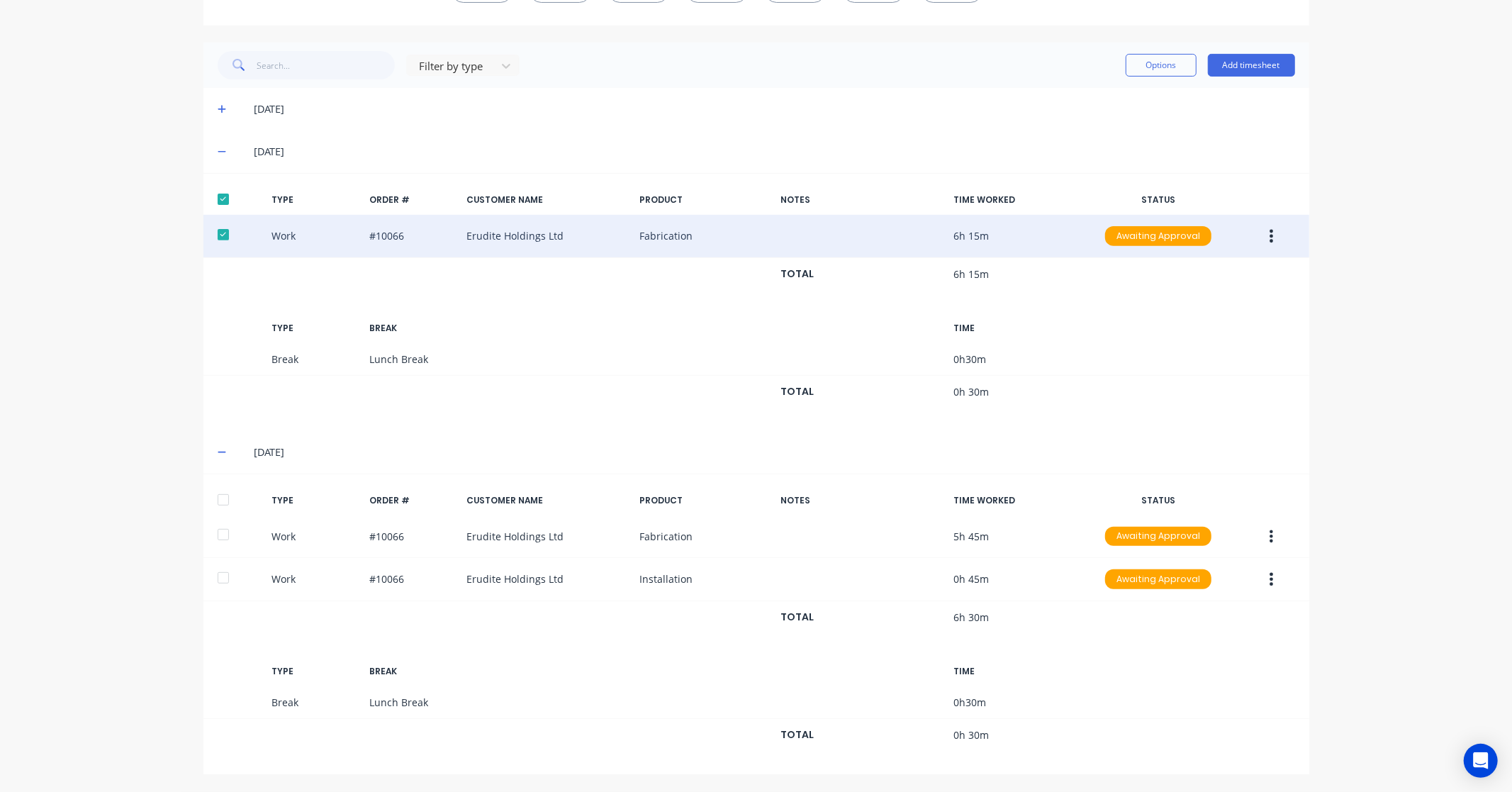
click at [221, 504] on div at bounding box center [223, 499] width 28 height 28
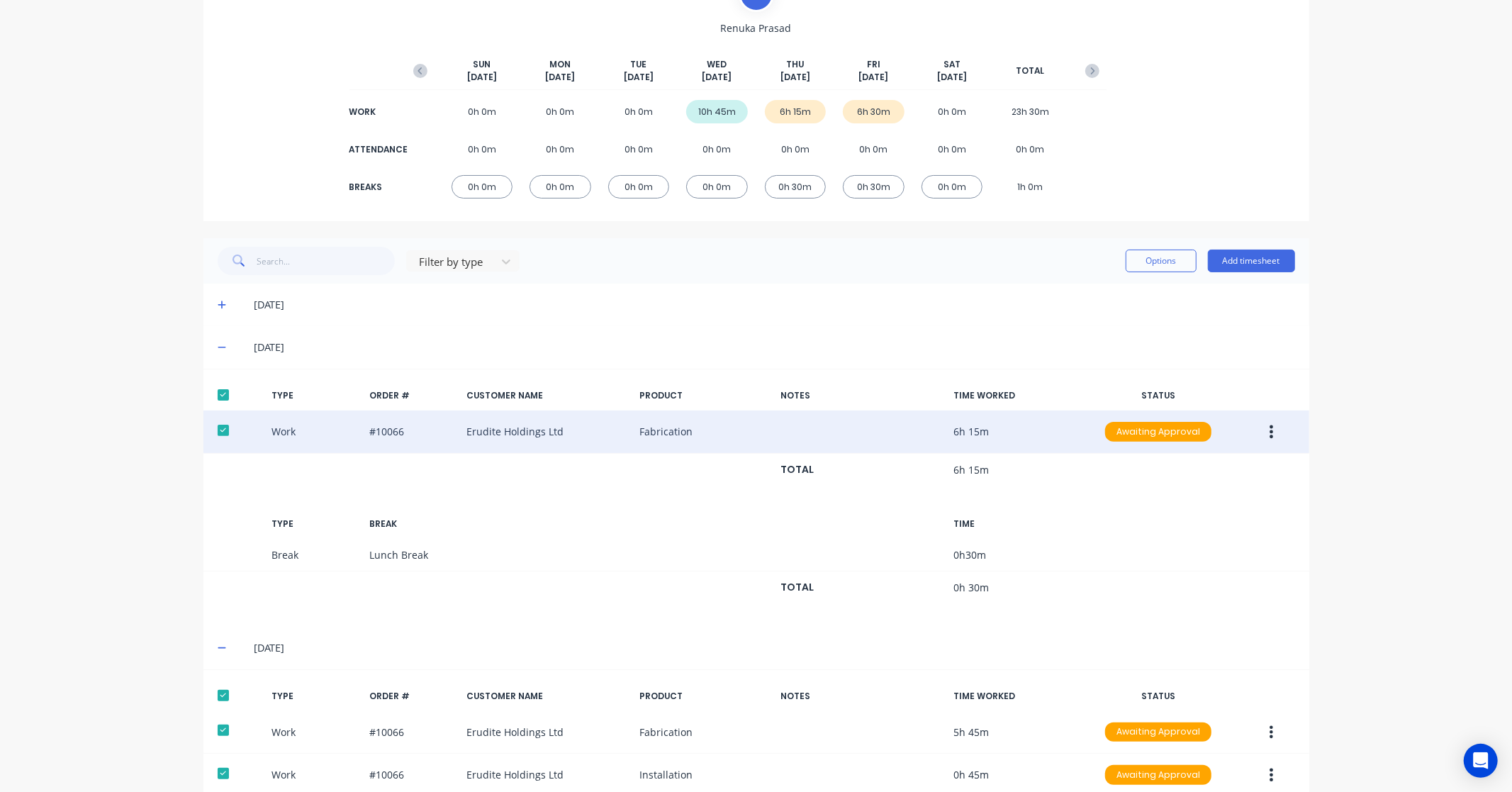
scroll to position [0, 0]
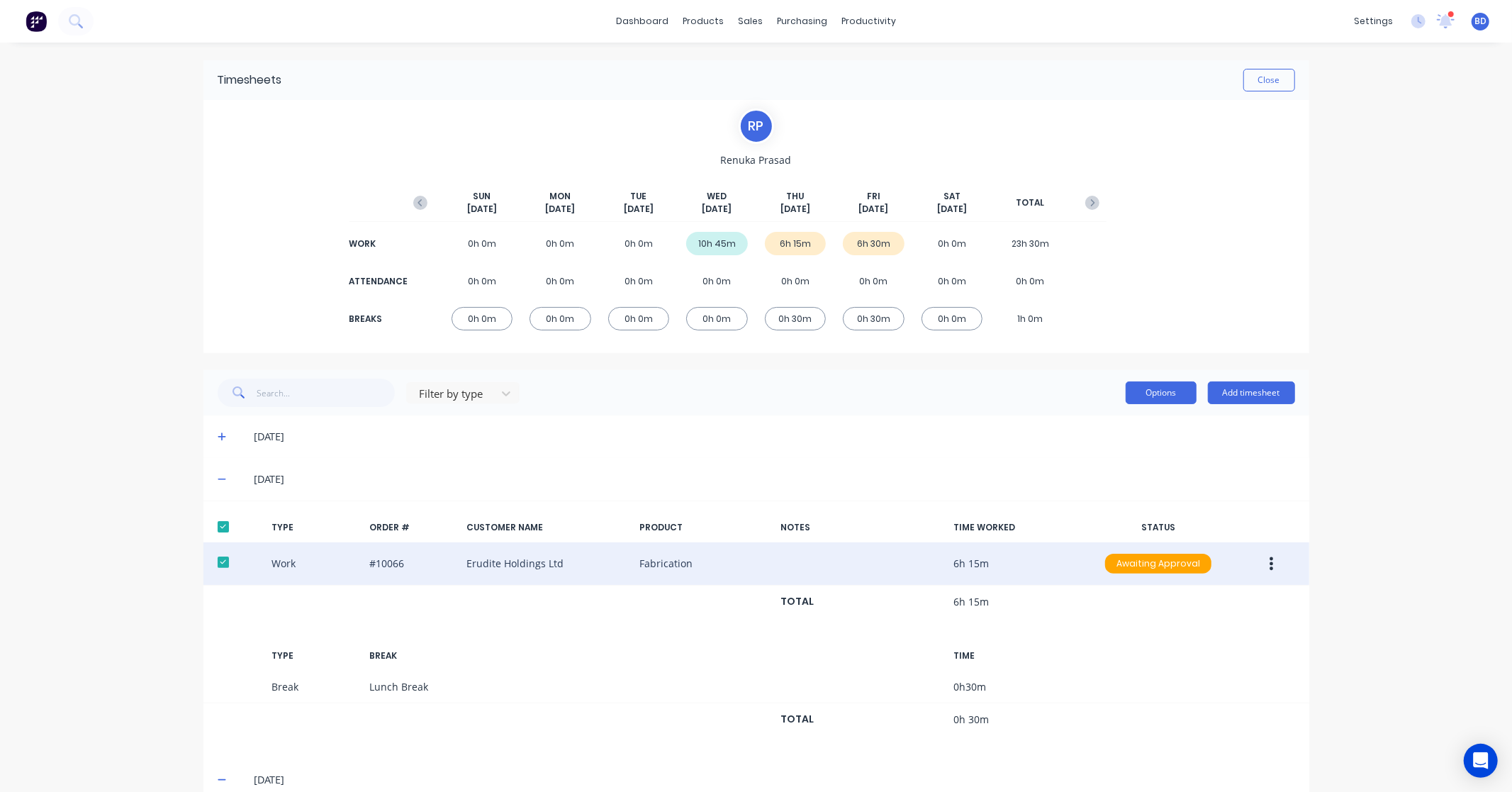
click at [1170, 395] on button "Options" at bounding box center [1161, 392] width 71 height 22
click at [1124, 429] on div "Approve" at bounding box center [1129, 429] width 109 height 21
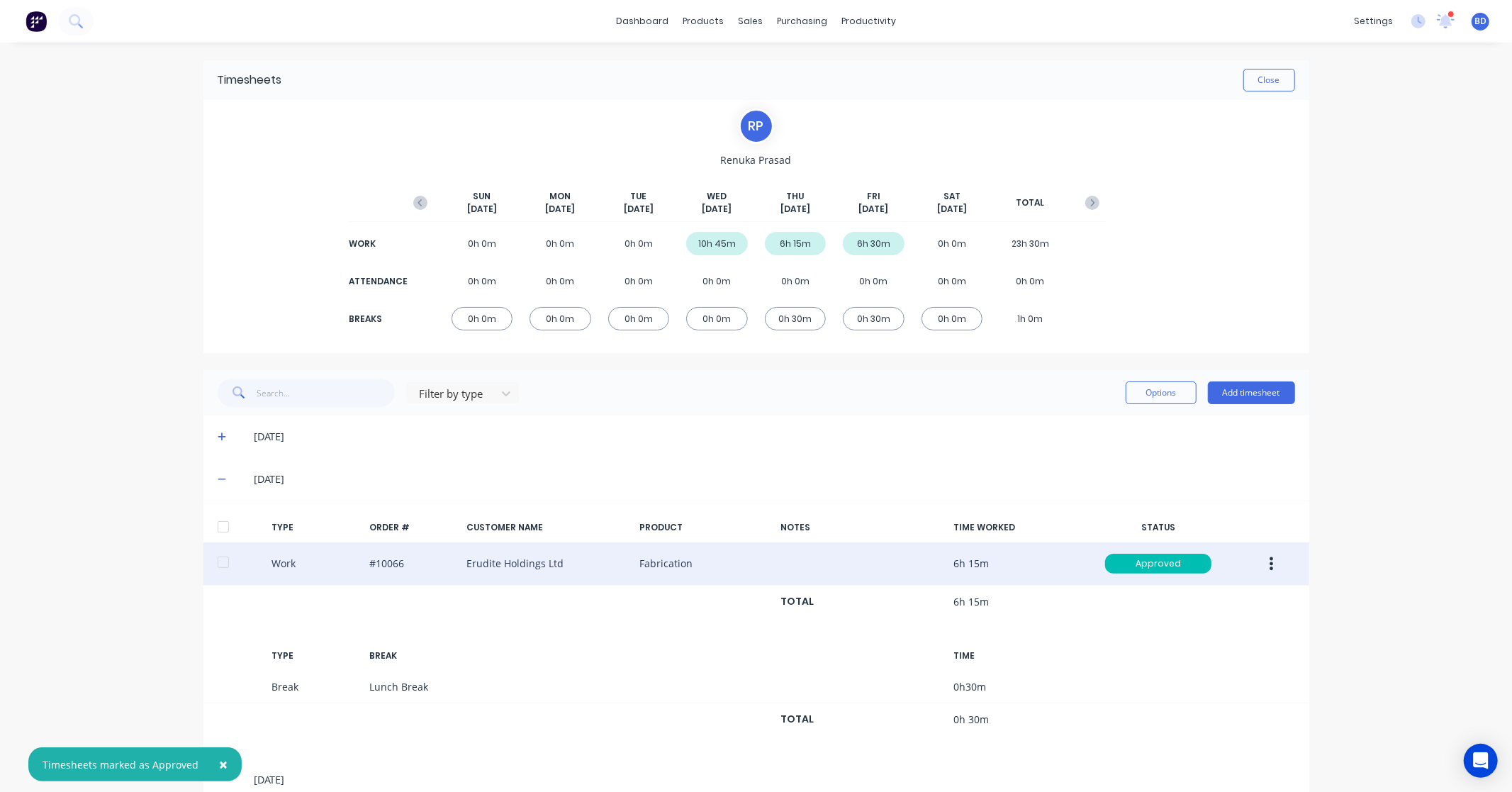
click at [1376, 215] on div "× Timesheets marked as Approved dashboard products sales purchasing productivit…" at bounding box center [756, 396] width 1512 height 792
click at [1262, 79] on button "Close" at bounding box center [1269, 80] width 52 height 22
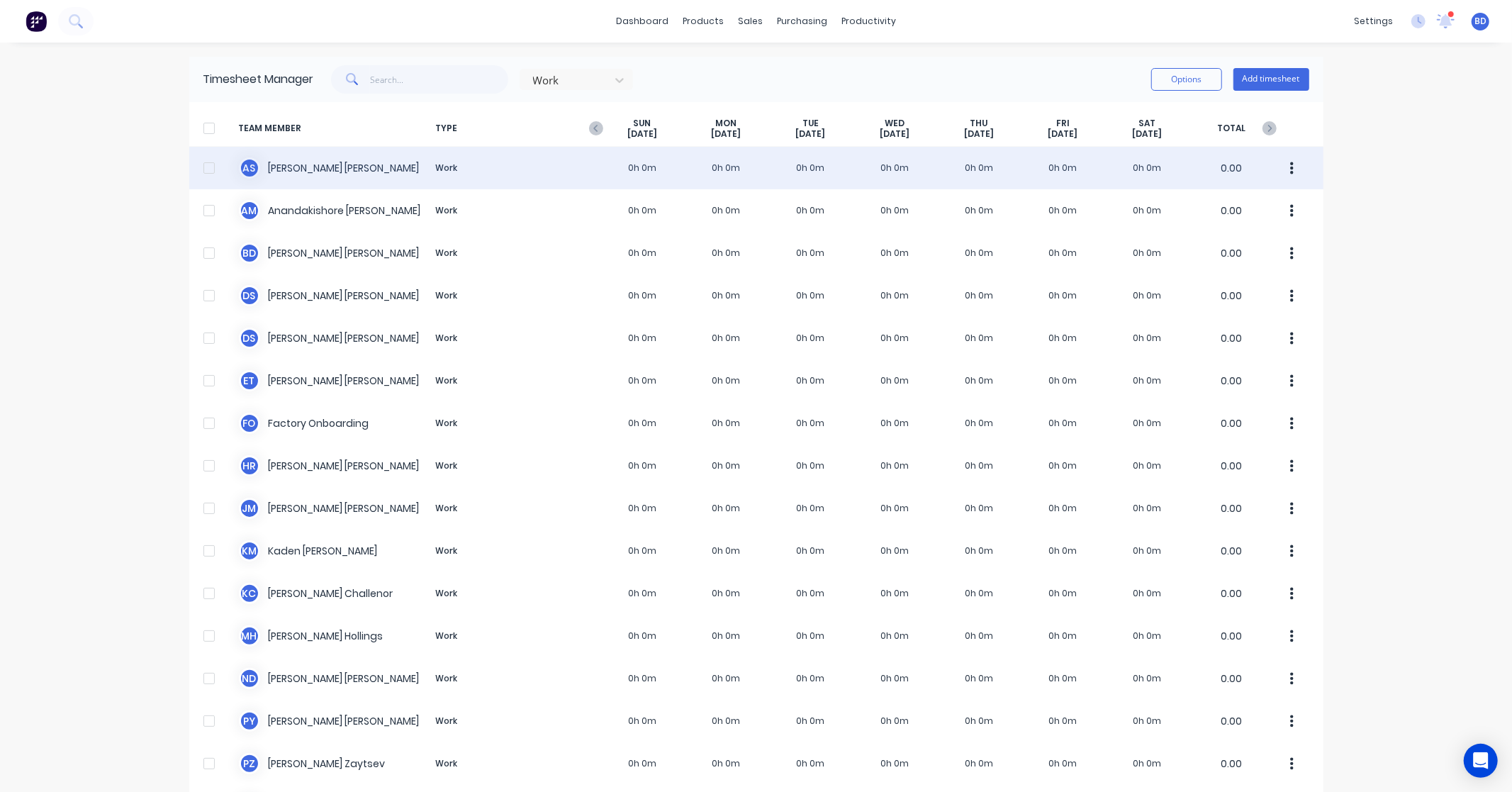
click at [303, 170] on div "A S Albert Scown Work 0h 0m 0h 0m 0h 0m 0h 0m 0h 0m 0h 0m 0h 0m 0.00" at bounding box center [756, 167] width 1134 height 42
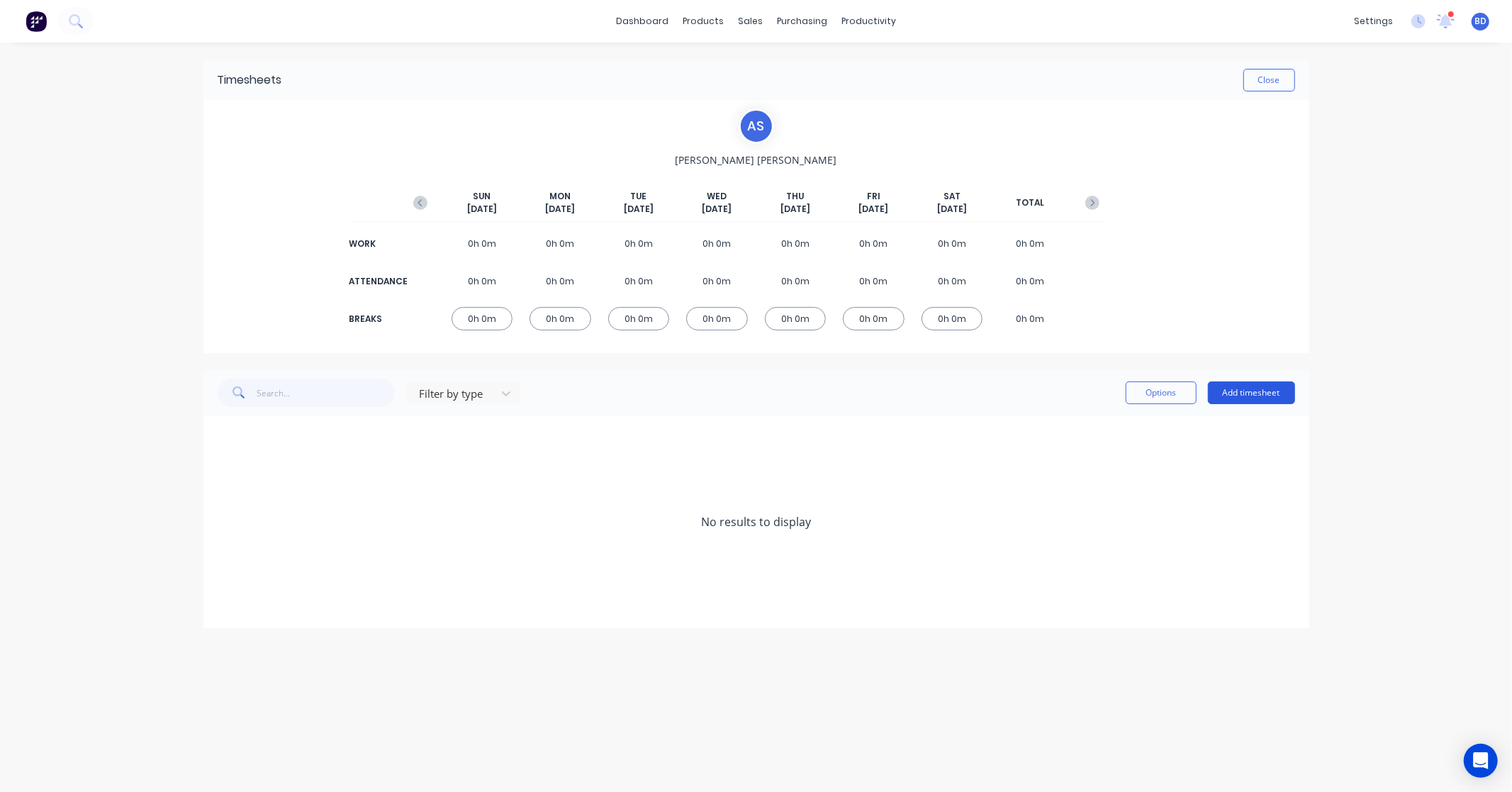
click at [1261, 387] on button "Add timesheet" at bounding box center [1252, 392] width 87 height 22
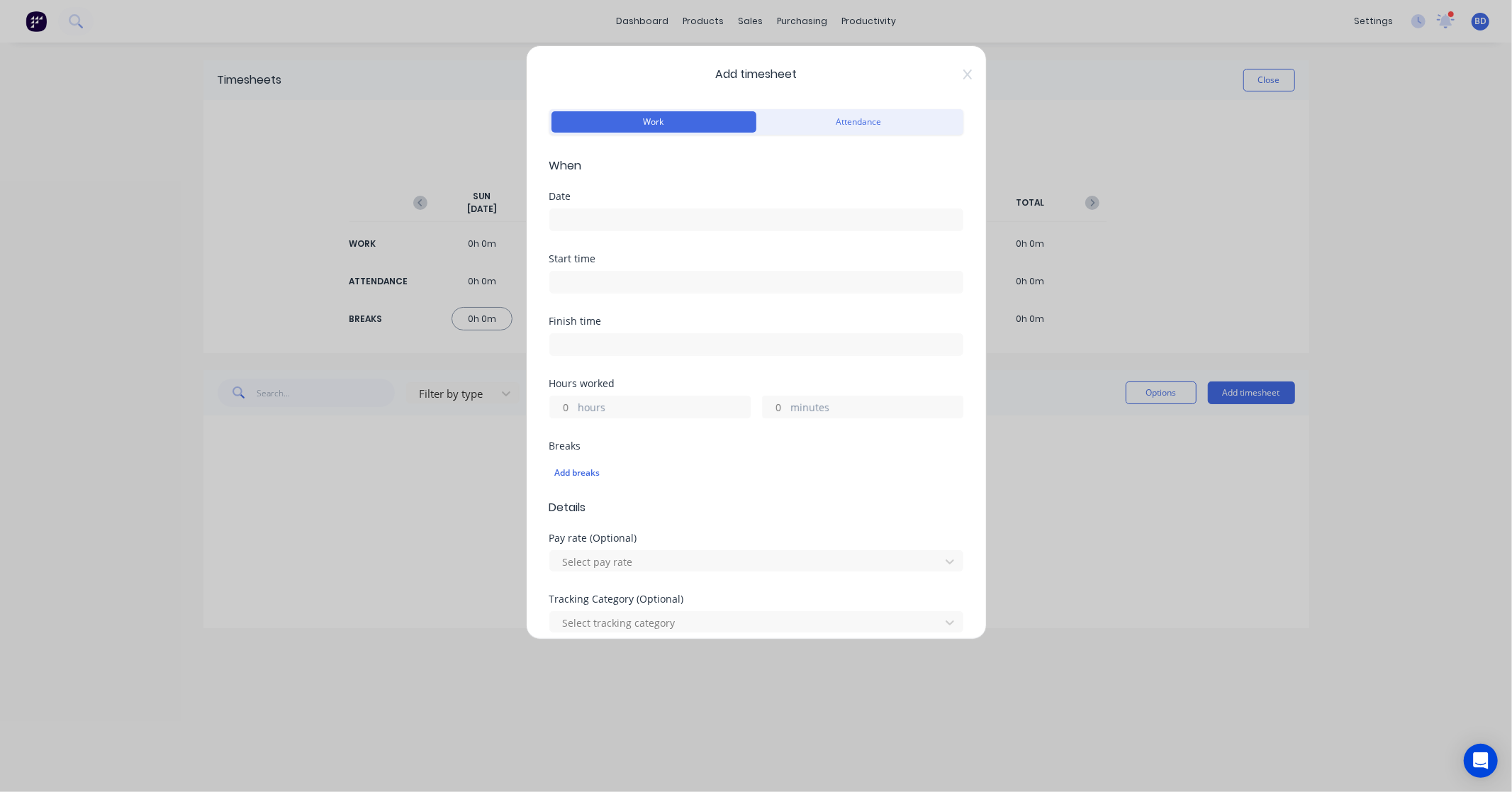
click at [659, 235] on div "Date" at bounding box center [756, 223] width 414 height 62
click at [662, 226] on input at bounding box center [756, 219] width 412 height 22
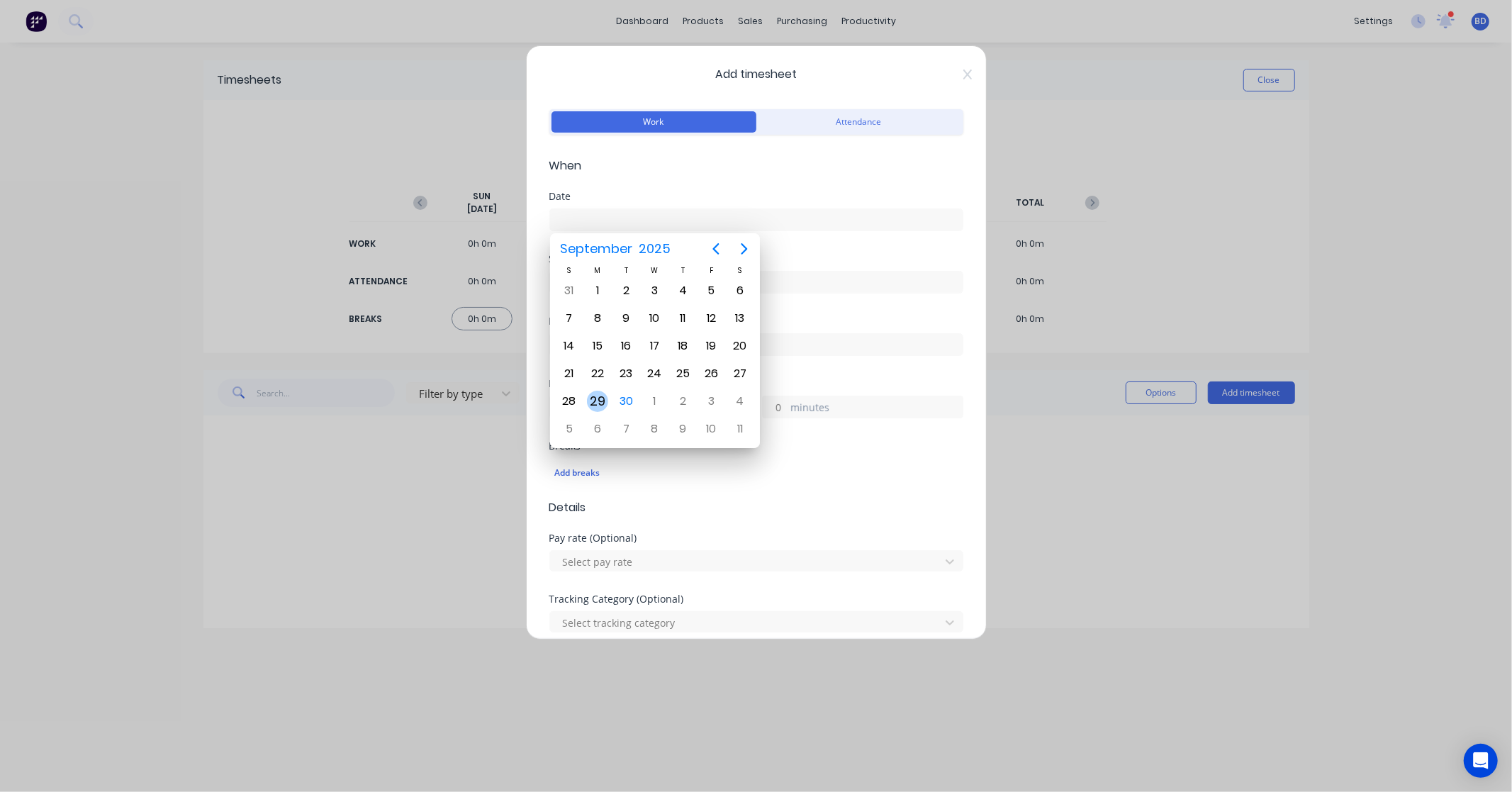
click at [596, 398] on div "29" at bounding box center [597, 401] width 22 height 22
type input "29/09/2025"
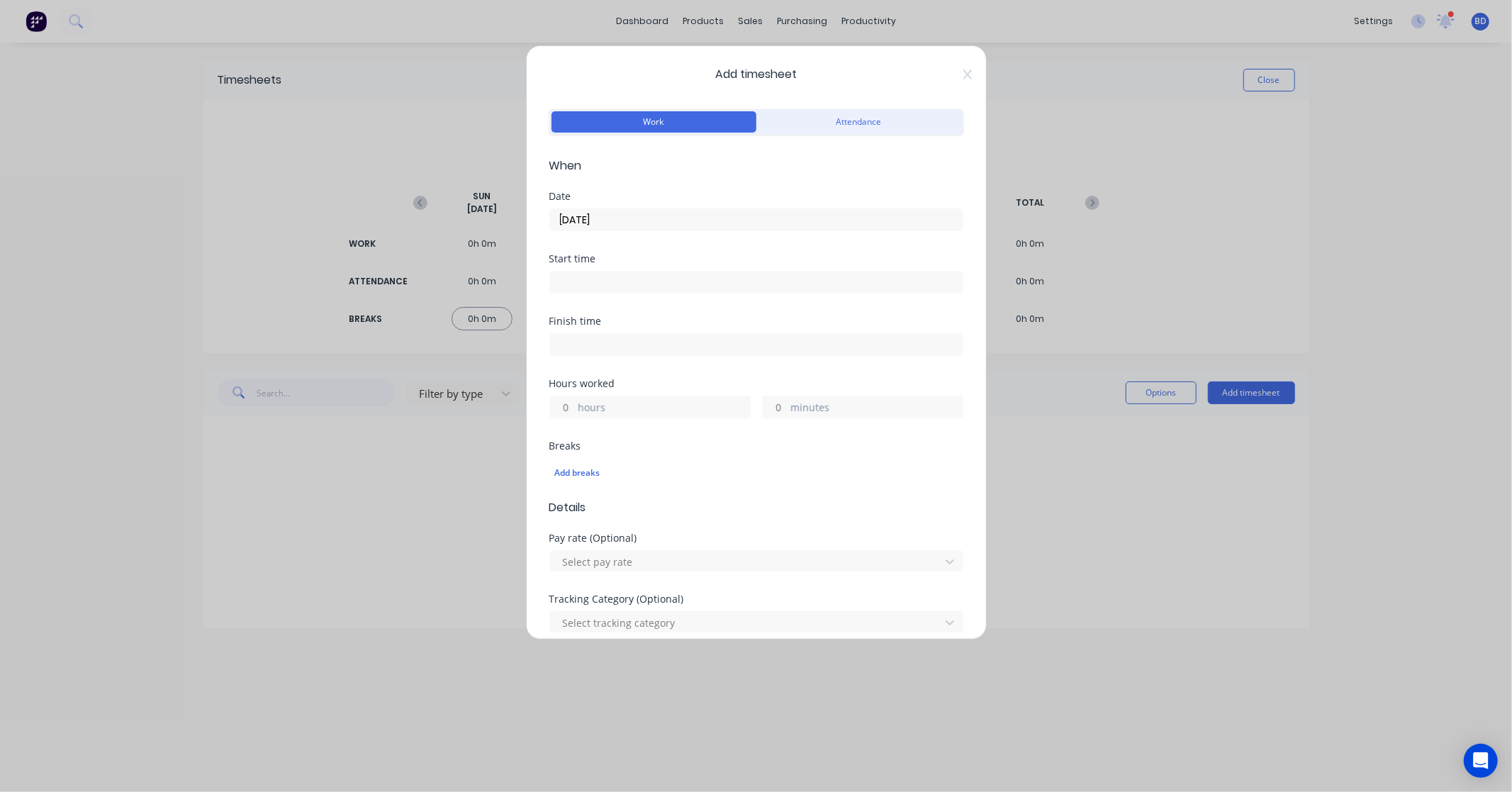
click at [606, 288] on input at bounding box center [756, 282] width 412 height 22
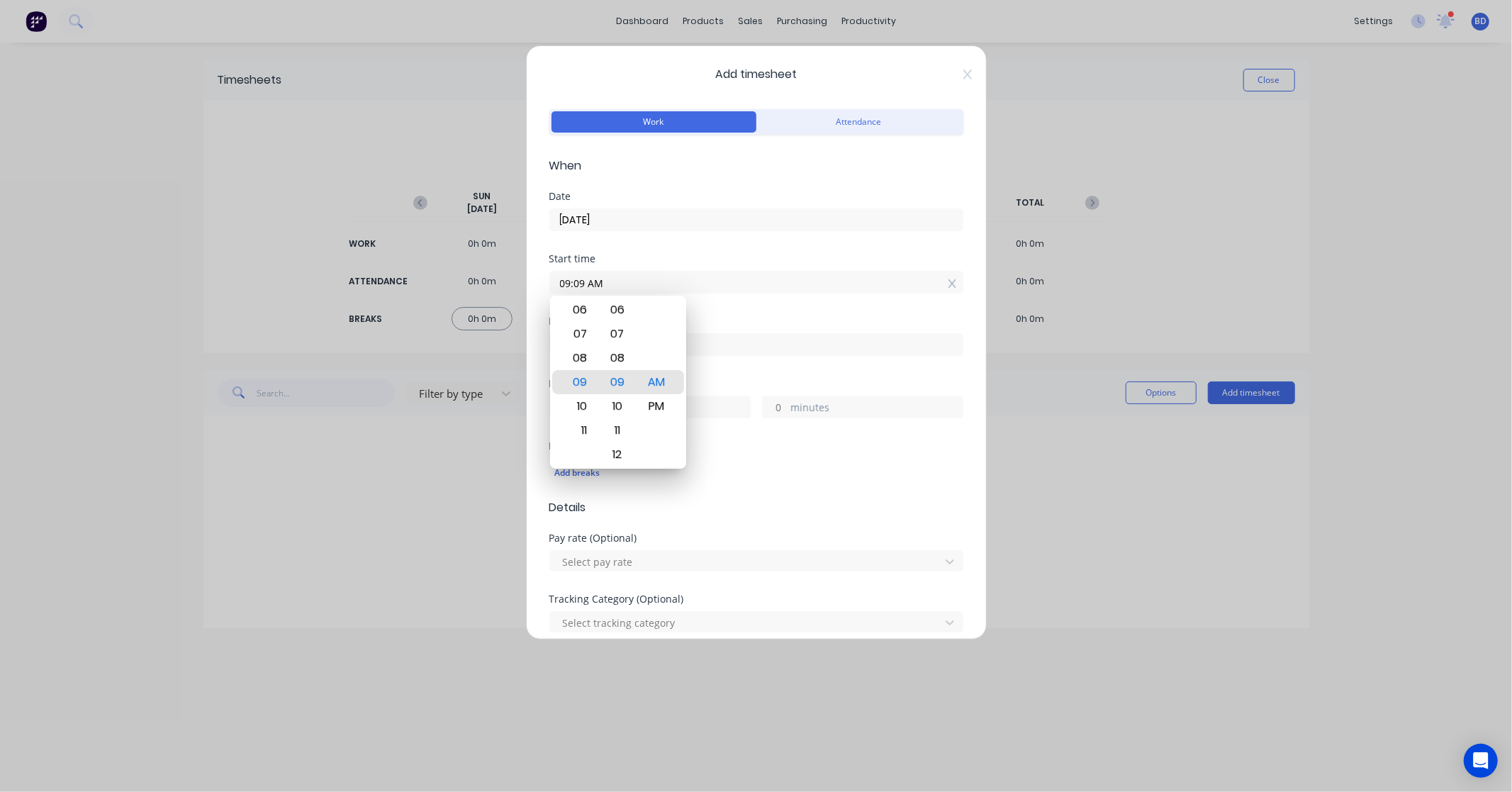
drag, startPoint x: 633, startPoint y: 278, endPoint x: 408, endPoint y: 287, distance: 225.2
click at [408, 287] on div "Add timesheet Work Attendance When Date 29/09/2025 Start time 09:09 AM Finish t…" at bounding box center [756, 396] width 1512 height 792
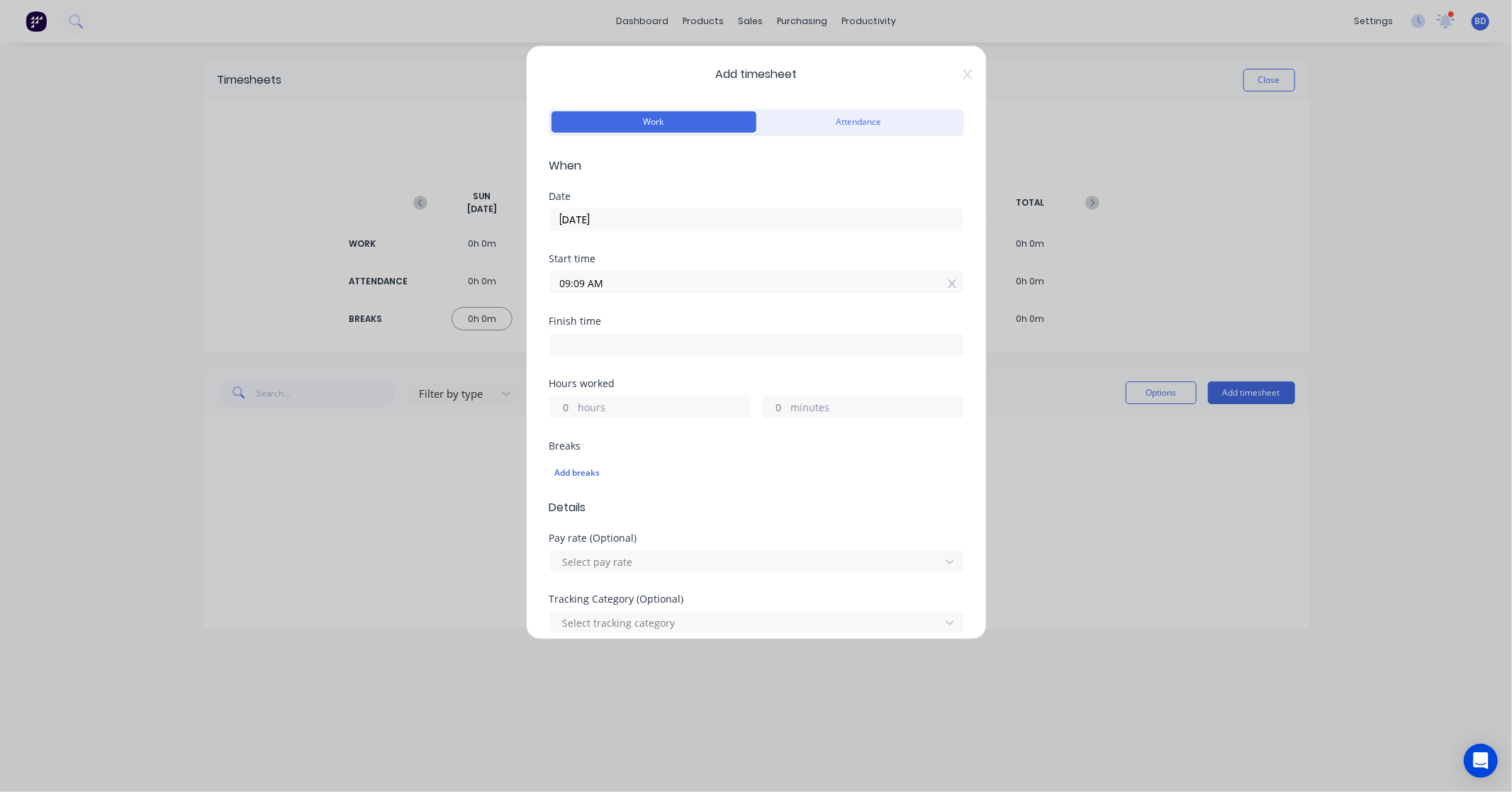
paste input "8:00"
drag, startPoint x: 622, startPoint y: 284, endPoint x: 385, endPoint y: 277, distance: 237.1
click at [385, 277] on div "Add timesheet Work Attendance When Date 29/09/2025 Start time 08:00 AM Finish t…" at bounding box center [756, 396] width 1512 height 792
paste input "8:15"
type input "08:15 AM"
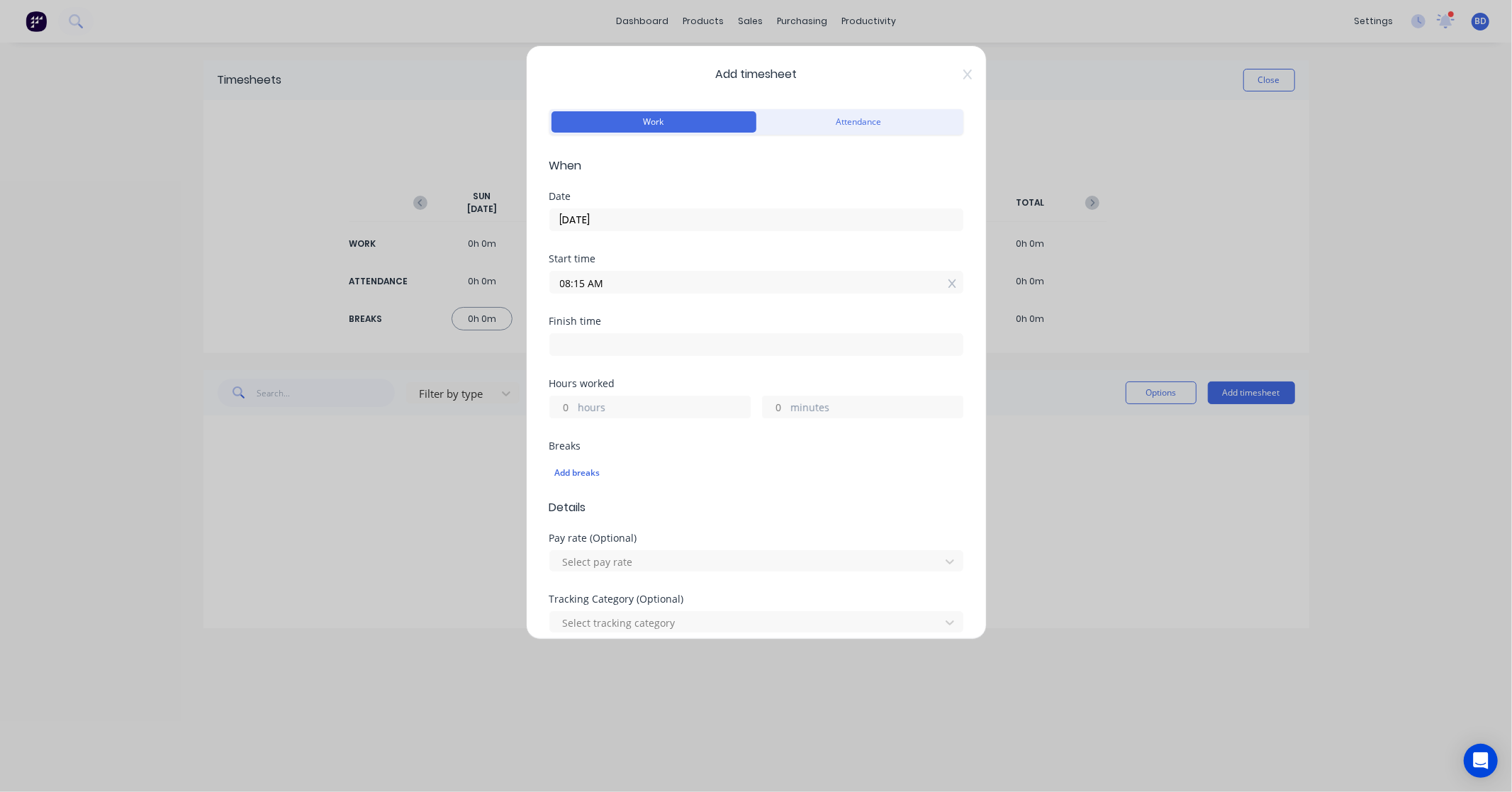
click at [579, 342] on input at bounding box center [756, 344] width 412 height 22
type input "09:09 AM"
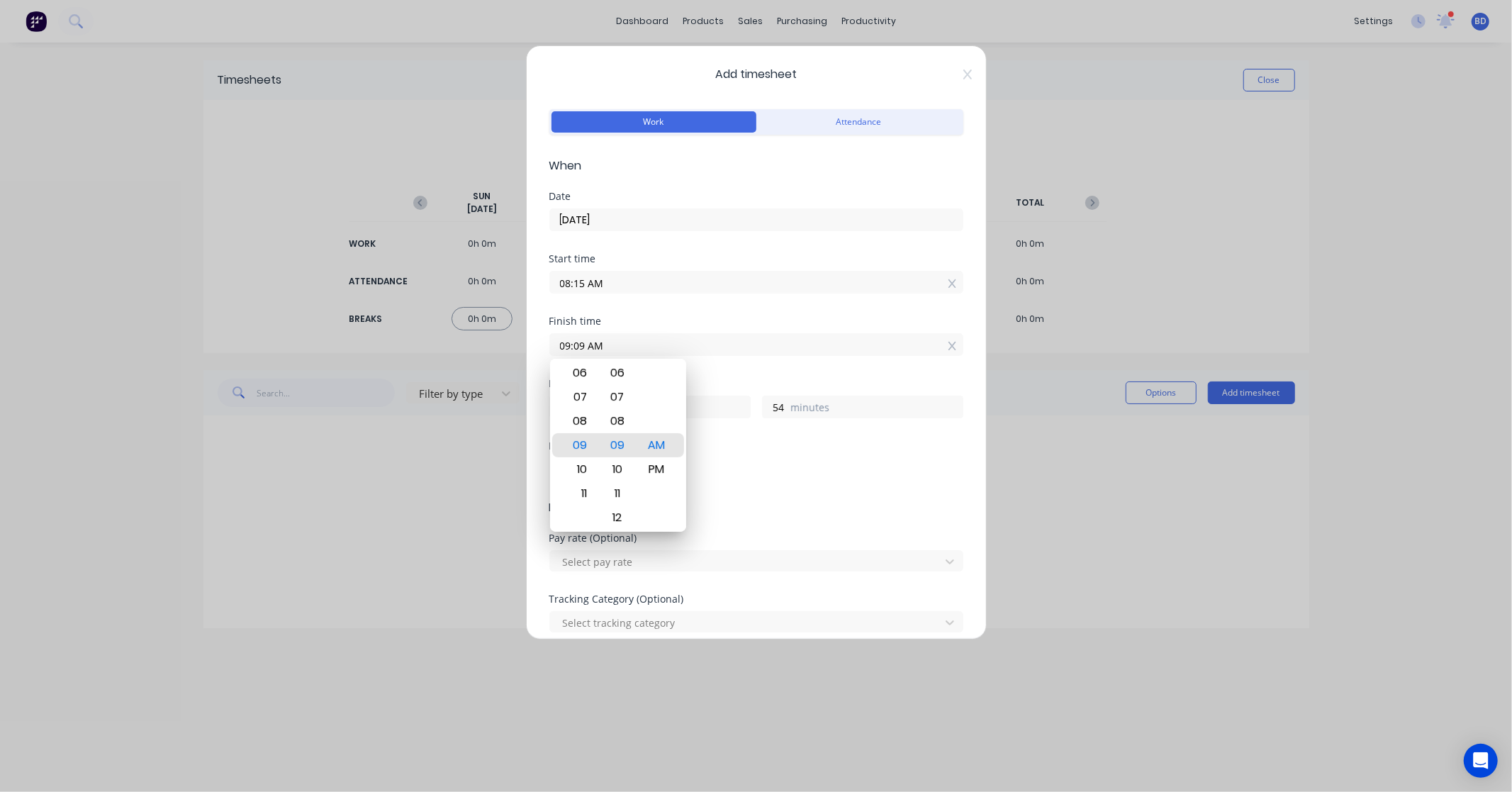
drag, startPoint x: 607, startPoint y: 346, endPoint x: 501, endPoint y: 343, distance: 106.0
click at [501, 343] on div "Add timesheet Work Attendance When Date 29/09/2025 Start time 08:15 AM Finish t…" at bounding box center [756, 396] width 1512 height 792
paste input "8:45"
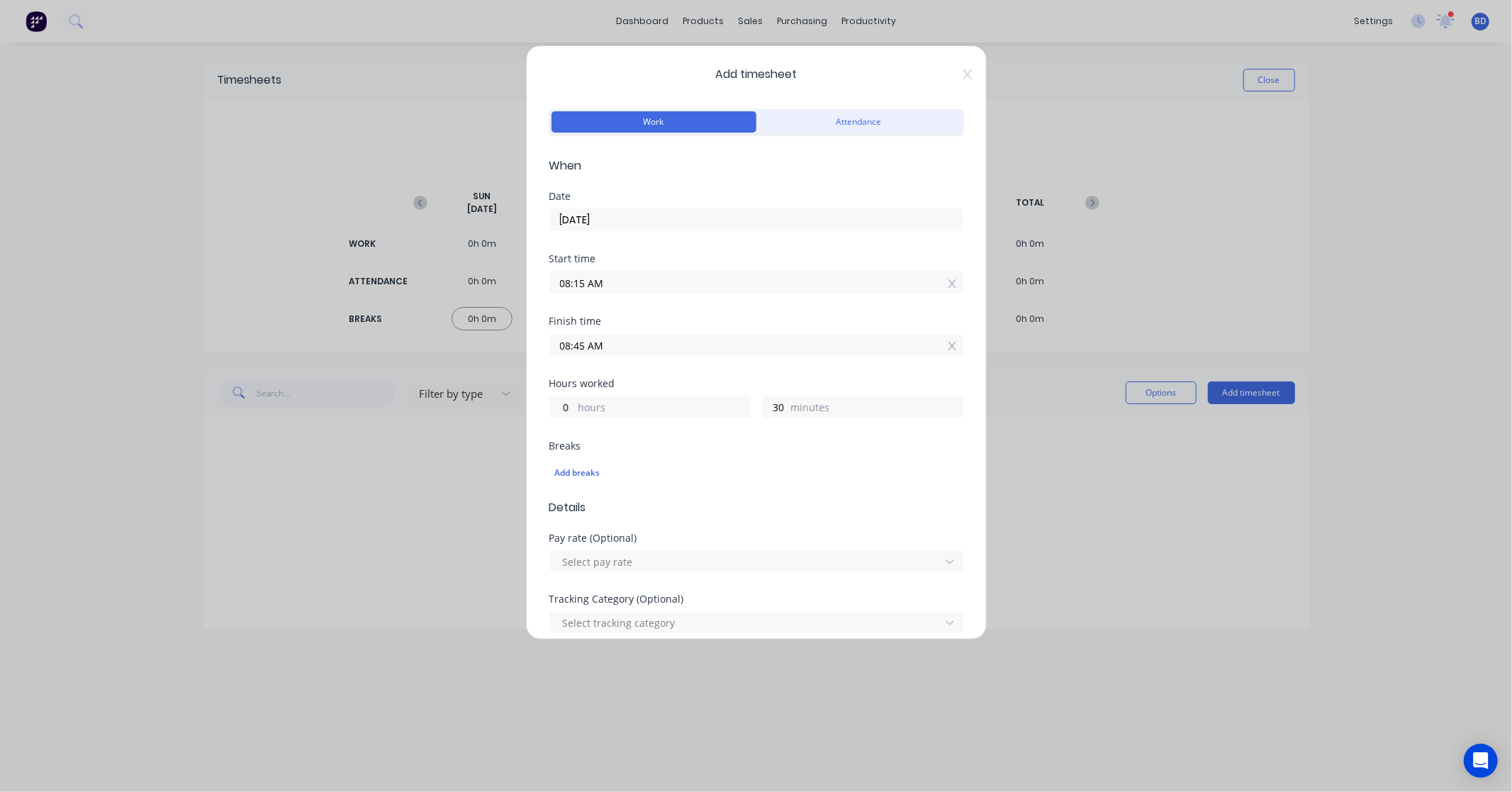
click at [695, 368] on div "Finish time 08:45 AM" at bounding box center [756, 348] width 414 height 62
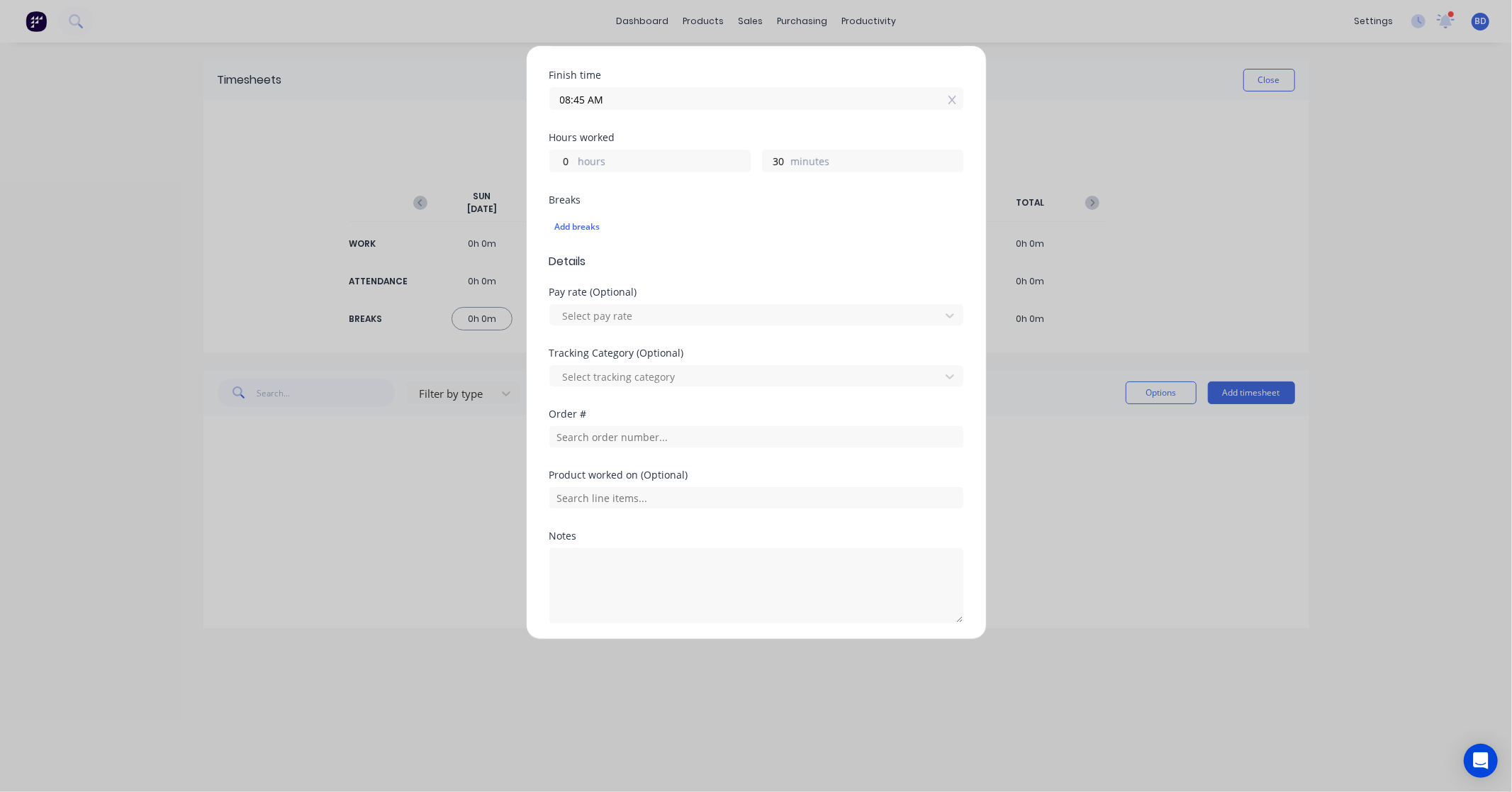
scroll to position [295, 0]
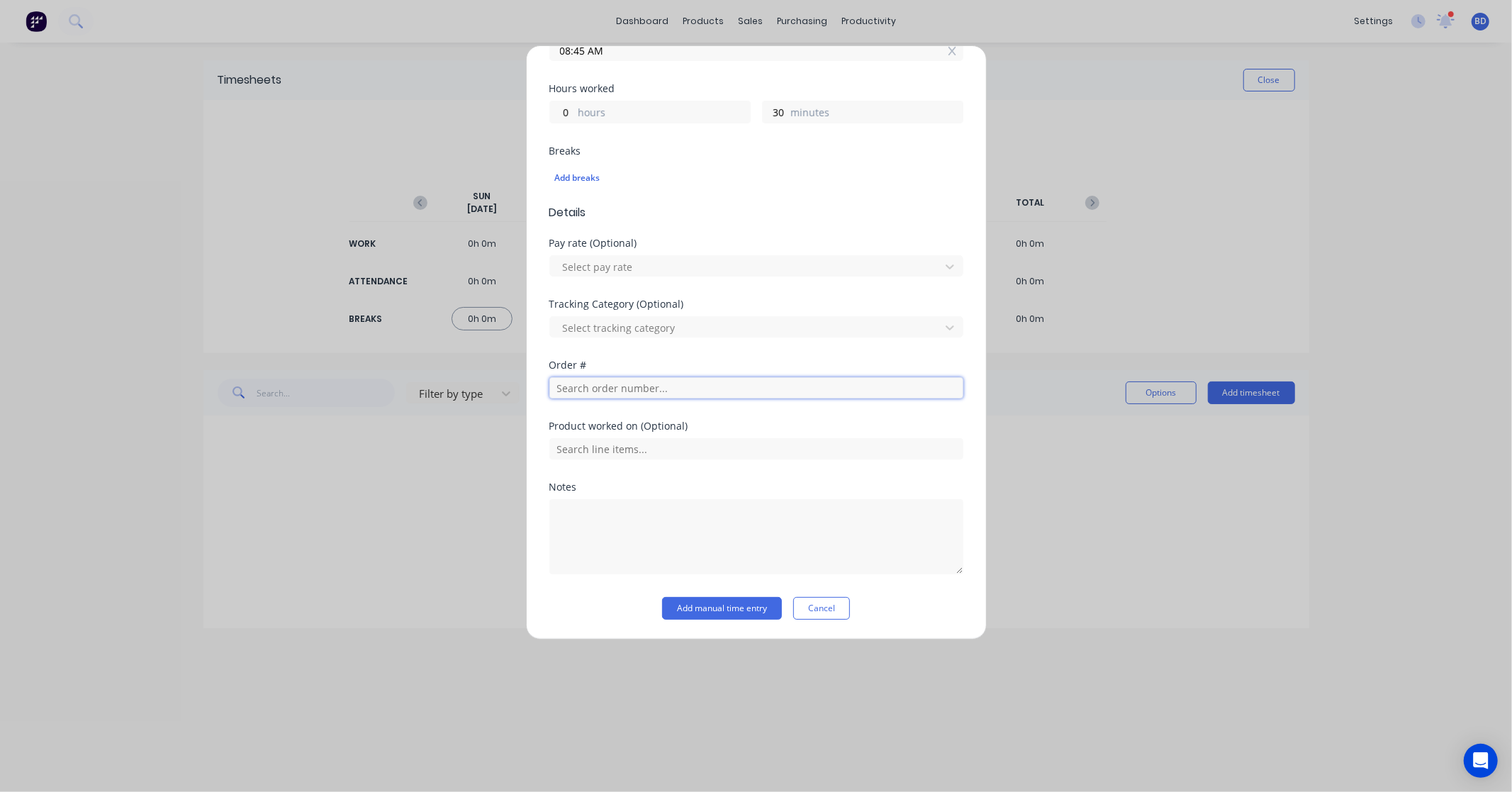
click at [636, 386] on input "text" at bounding box center [756, 388] width 414 height 22
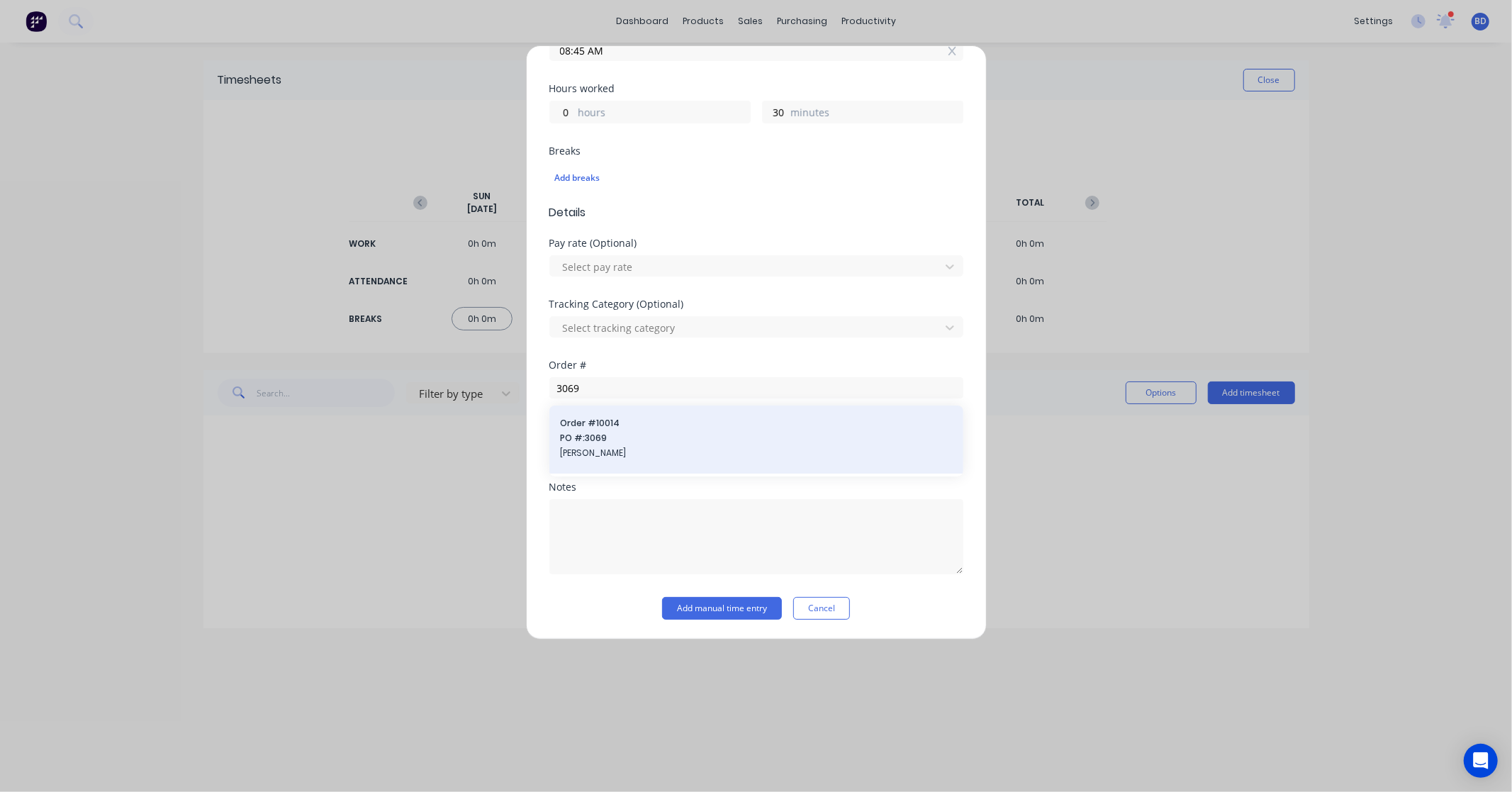
click at [645, 440] on span "PO #: 3069" at bounding box center [756, 438] width 392 height 13
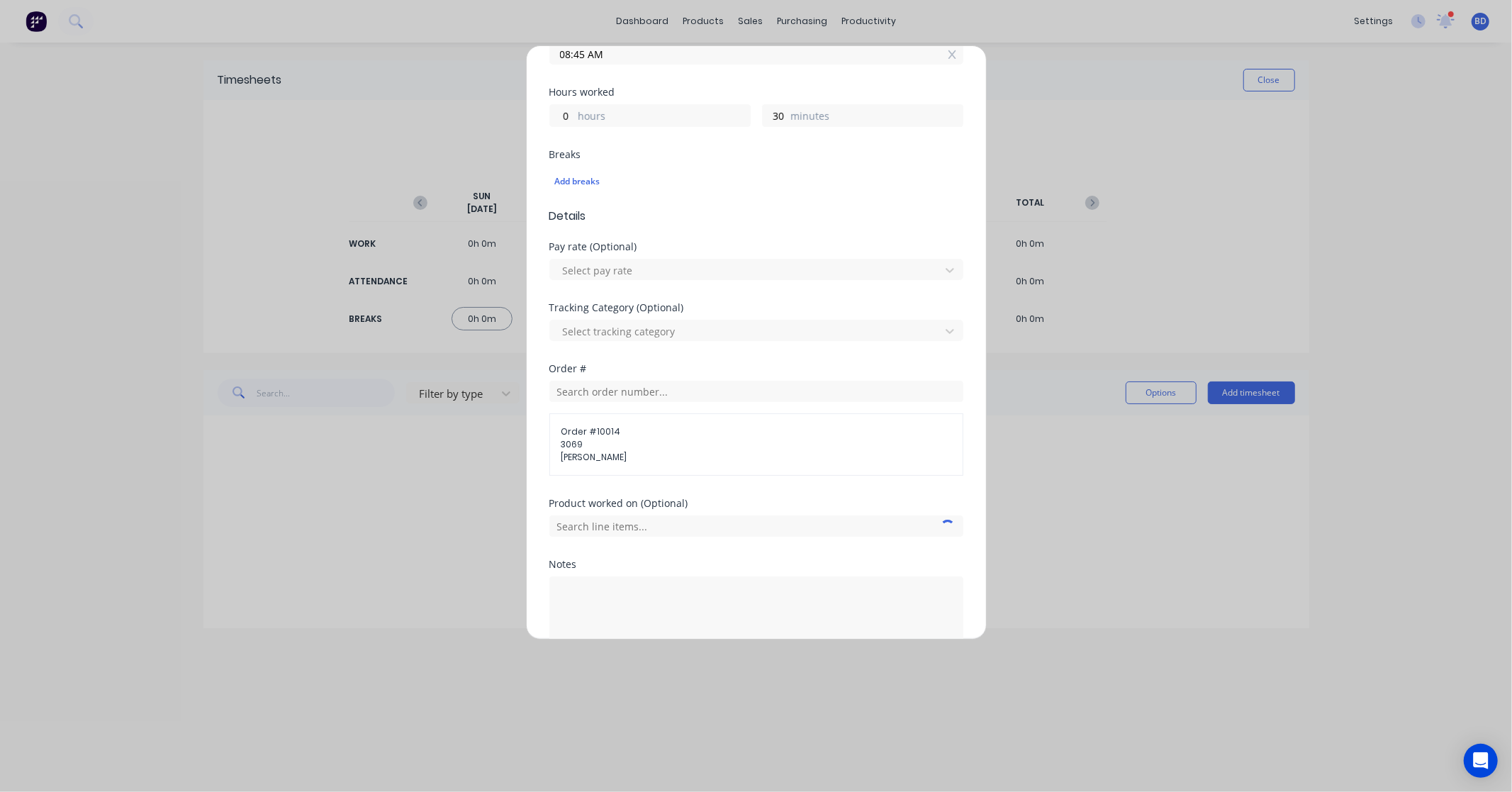
scroll to position [291, 0]
click at [621, 532] on input "text" at bounding box center [756, 526] width 414 height 22
click at [629, 495] on span "Installation" at bounding box center [768, 492] width 368 height 13
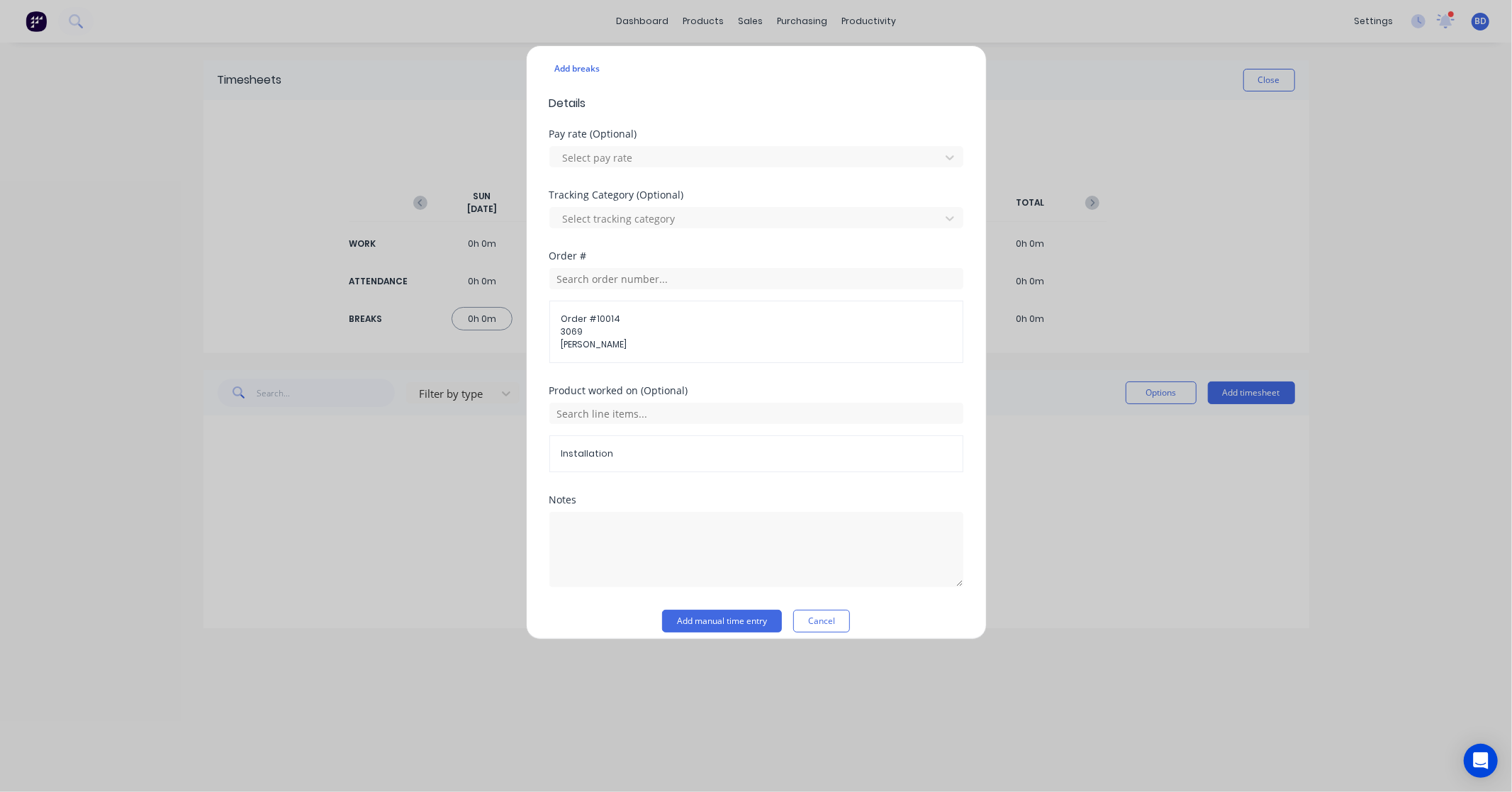
scroll to position [418, 0]
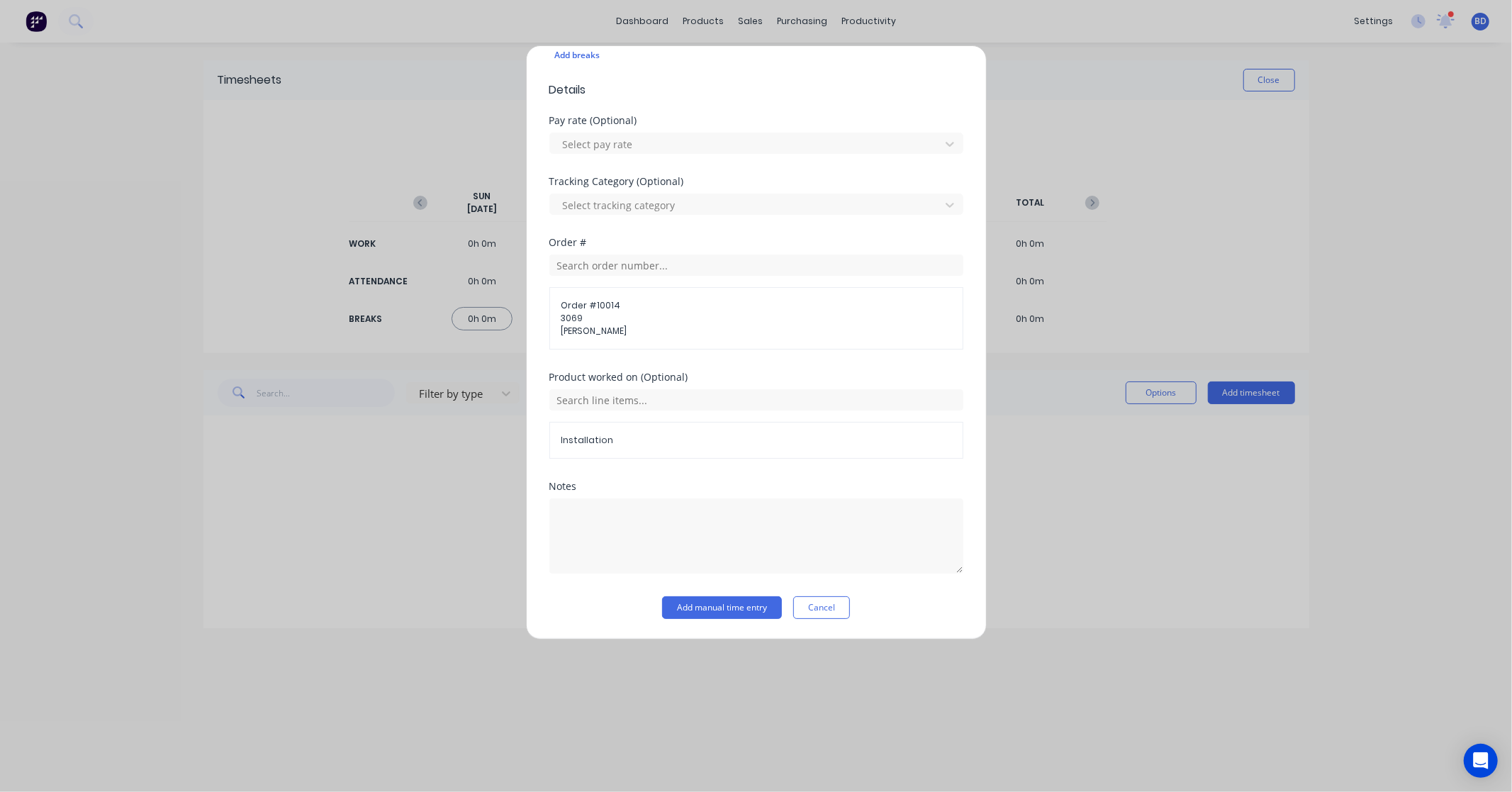
click at [701, 596] on div "Notes" at bounding box center [756, 538] width 414 height 115
click at [702, 611] on button "Add manual time entry" at bounding box center [722, 608] width 120 height 22
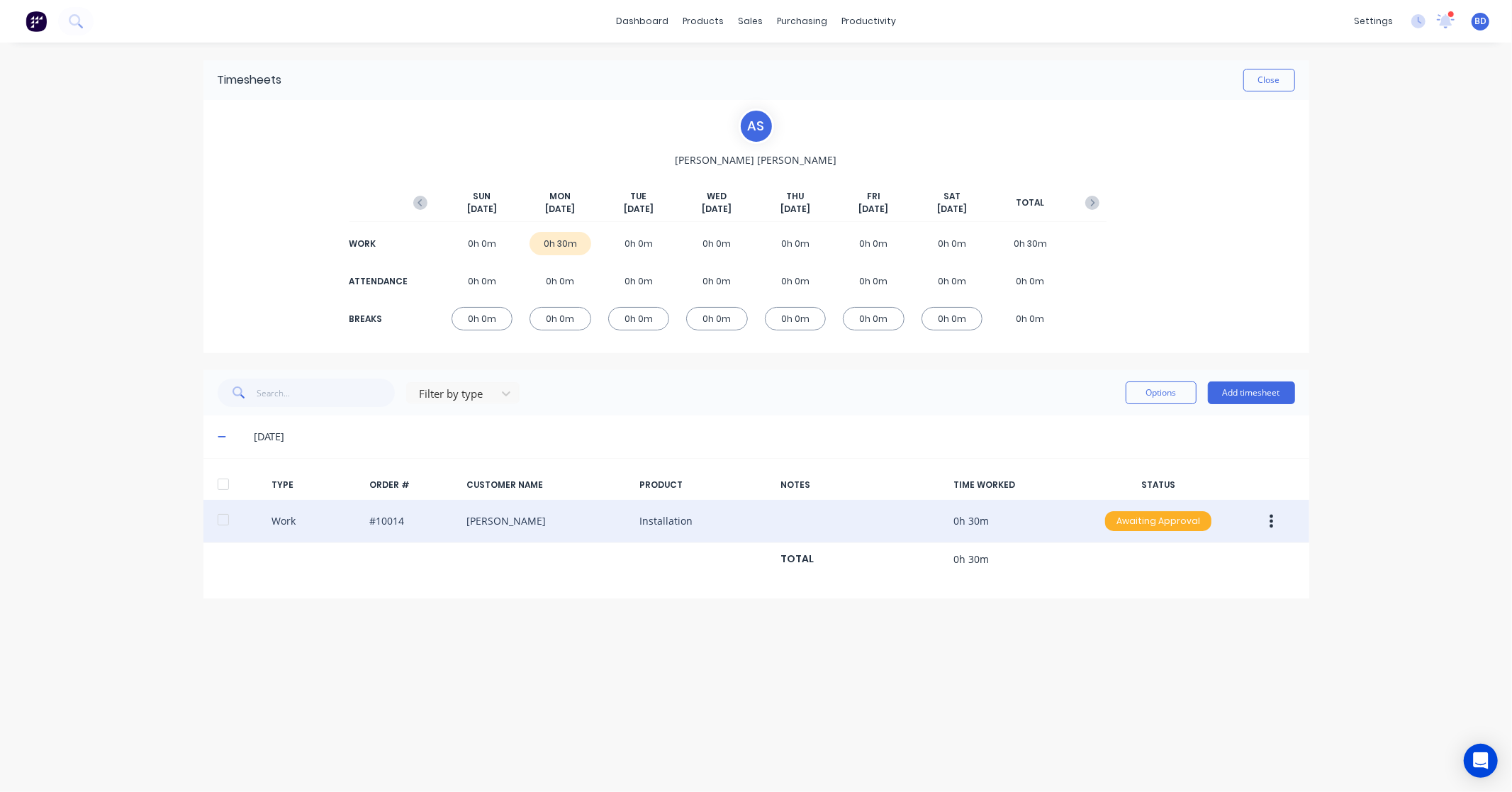
click at [1190, 522] on div "Awaiting Approval" at bounding box center [1158, 521] width 107 height 20
click at [1159, 597] on div "Approved" at bounding box center [1127, 593] width 116 height 20
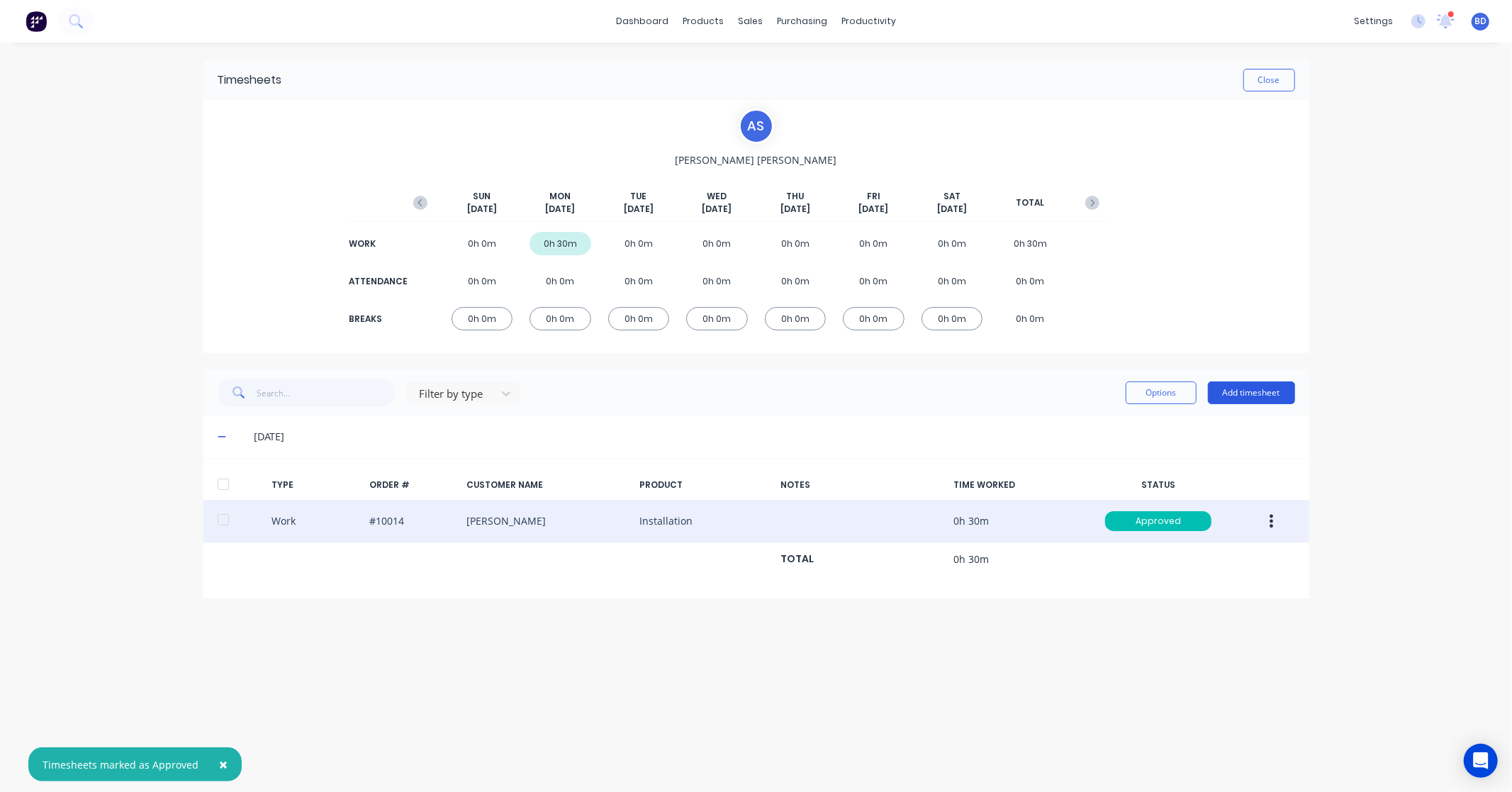
click at [1269, 398] on button "Add timesheet" at bounding box center [1252, 392] width 87 height 22
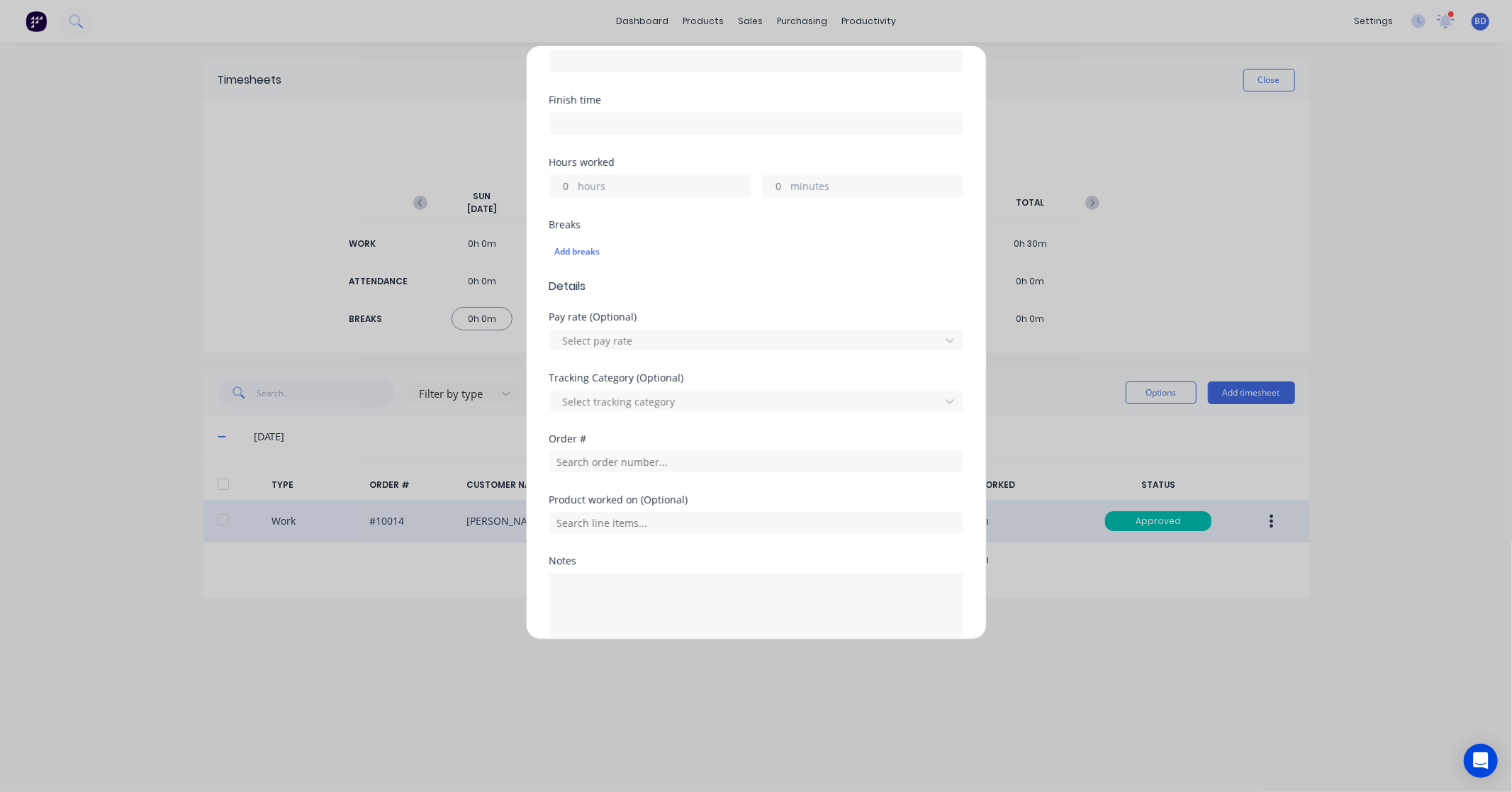
scroll to position [236, 0]
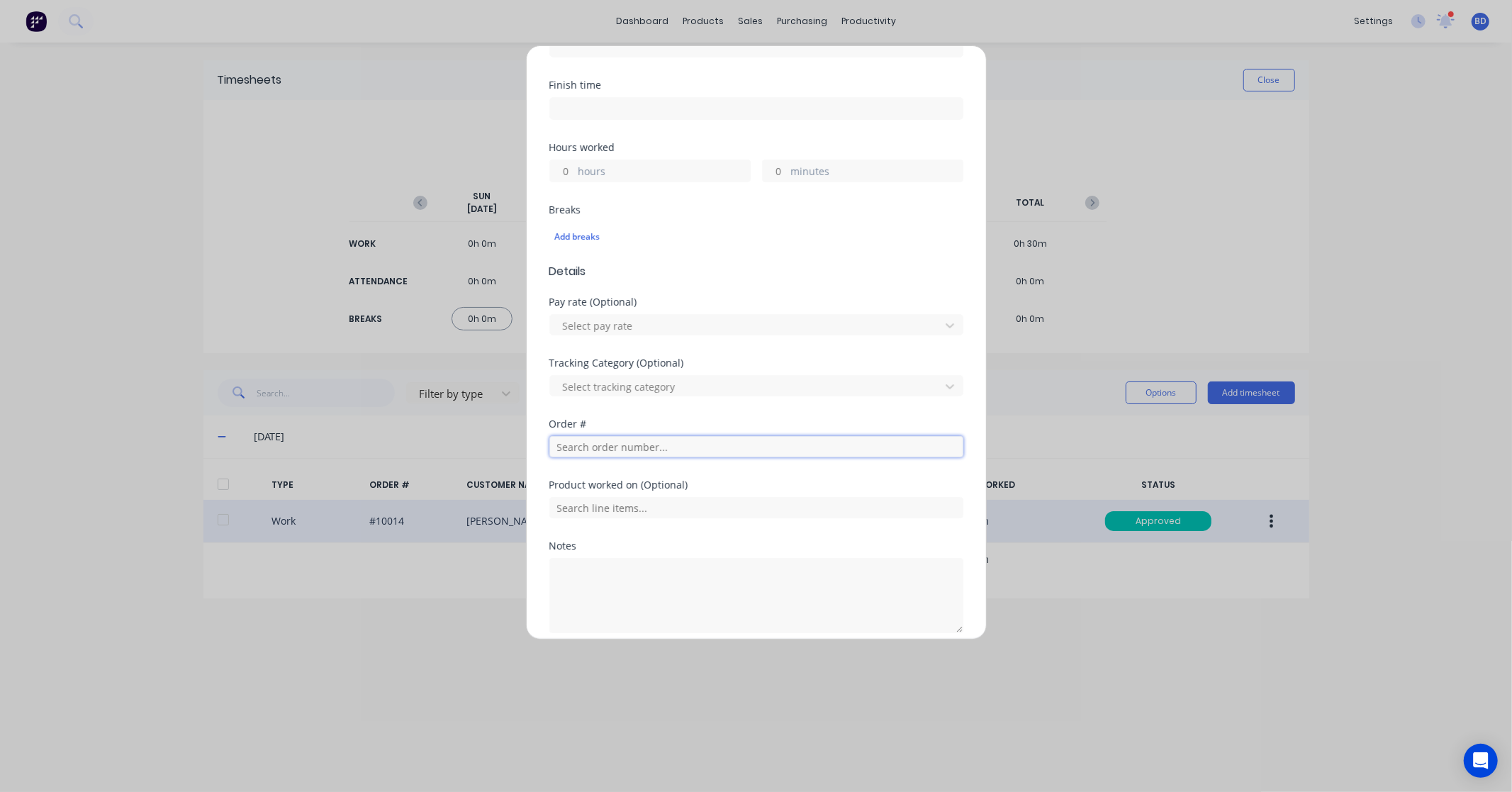
click at [585, 449] on input "text" at bounding box center [756, 446] width 414 height 22
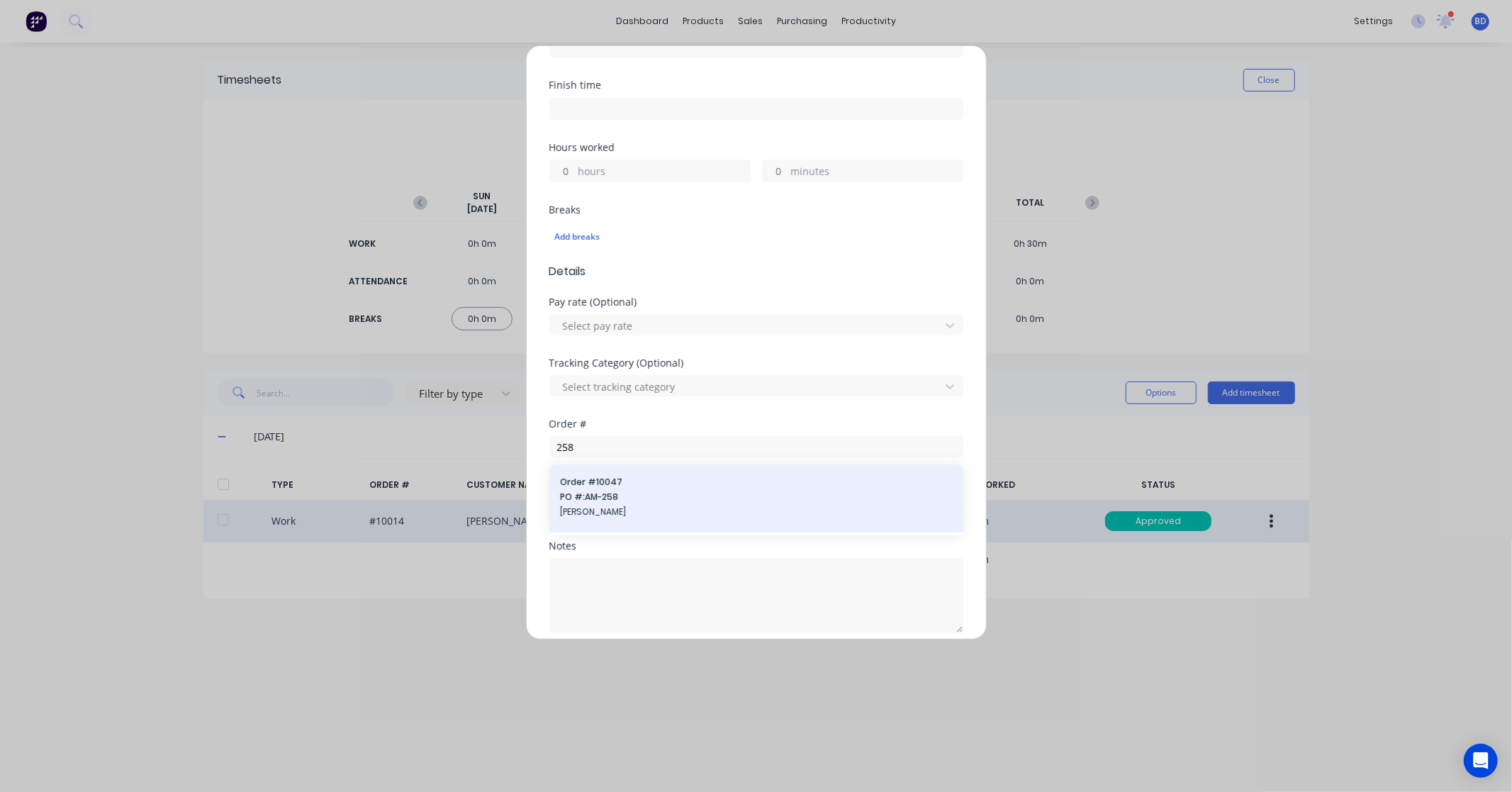
click at [597, 491] on span "PO #: AM-258" at bounding box center [756, 497] width 392 height 13
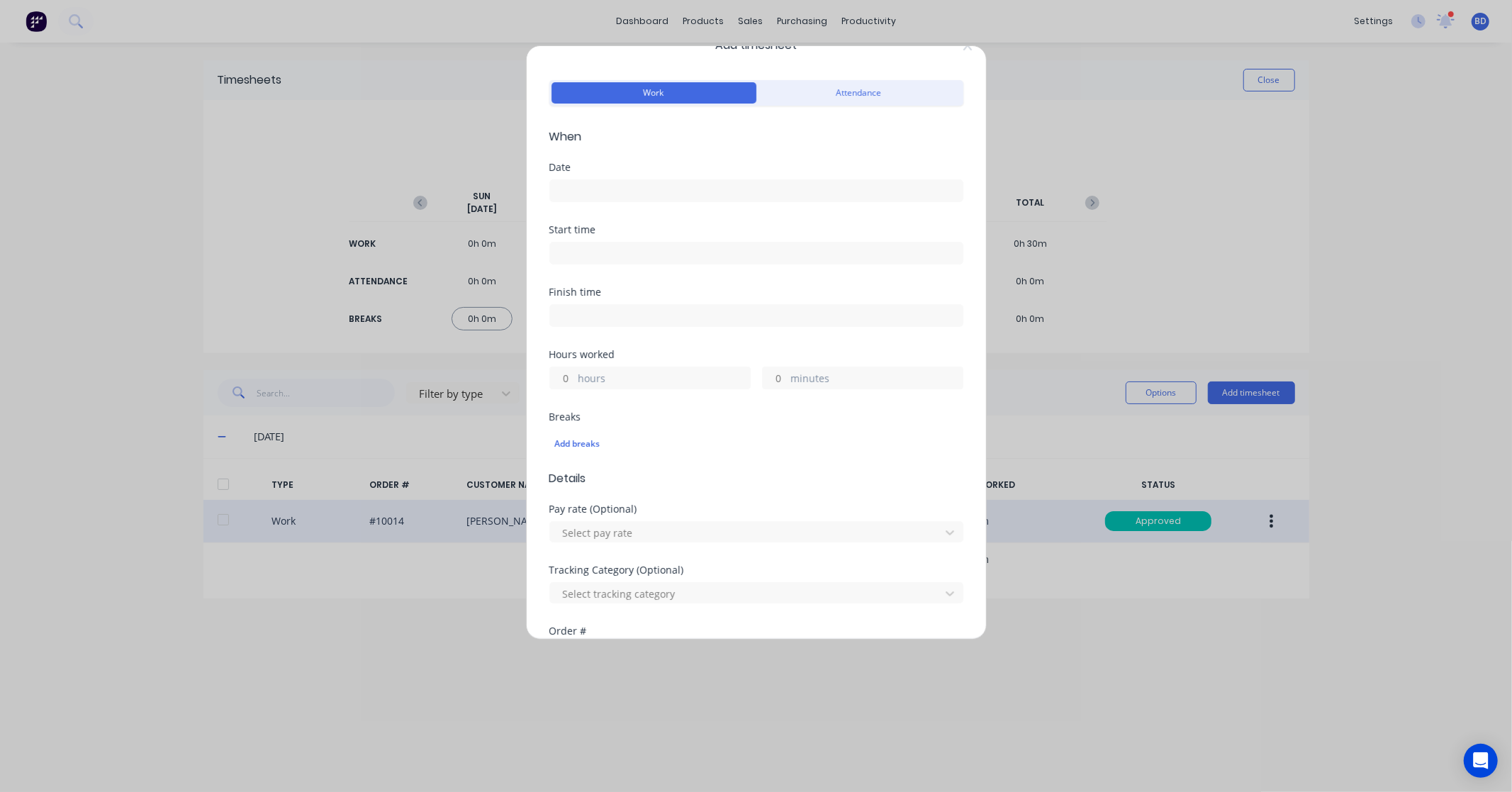
scroll to position [0, 0]
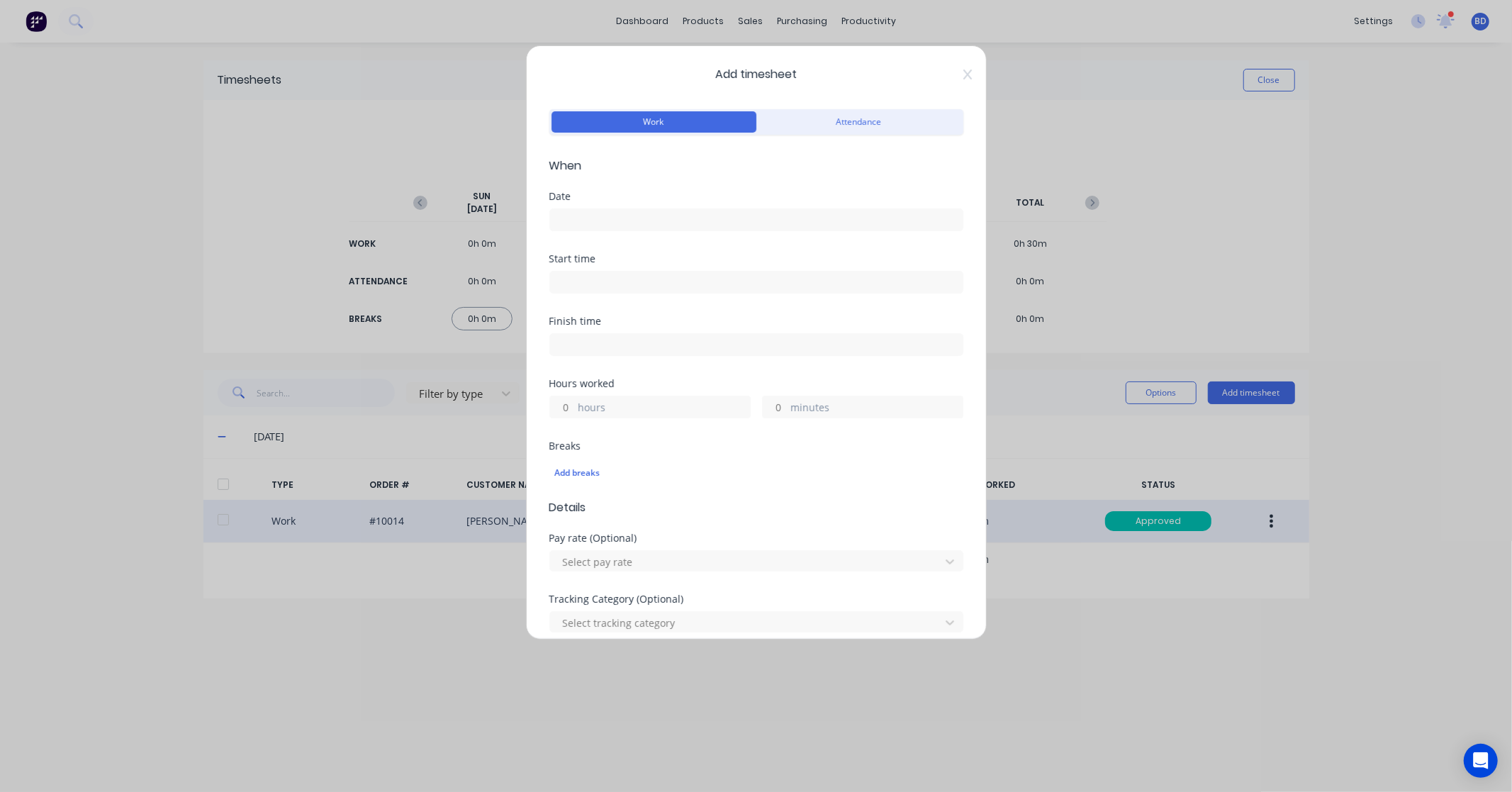
click at [617, 225] on input at bounding box center [756, 219] width 412 height 22
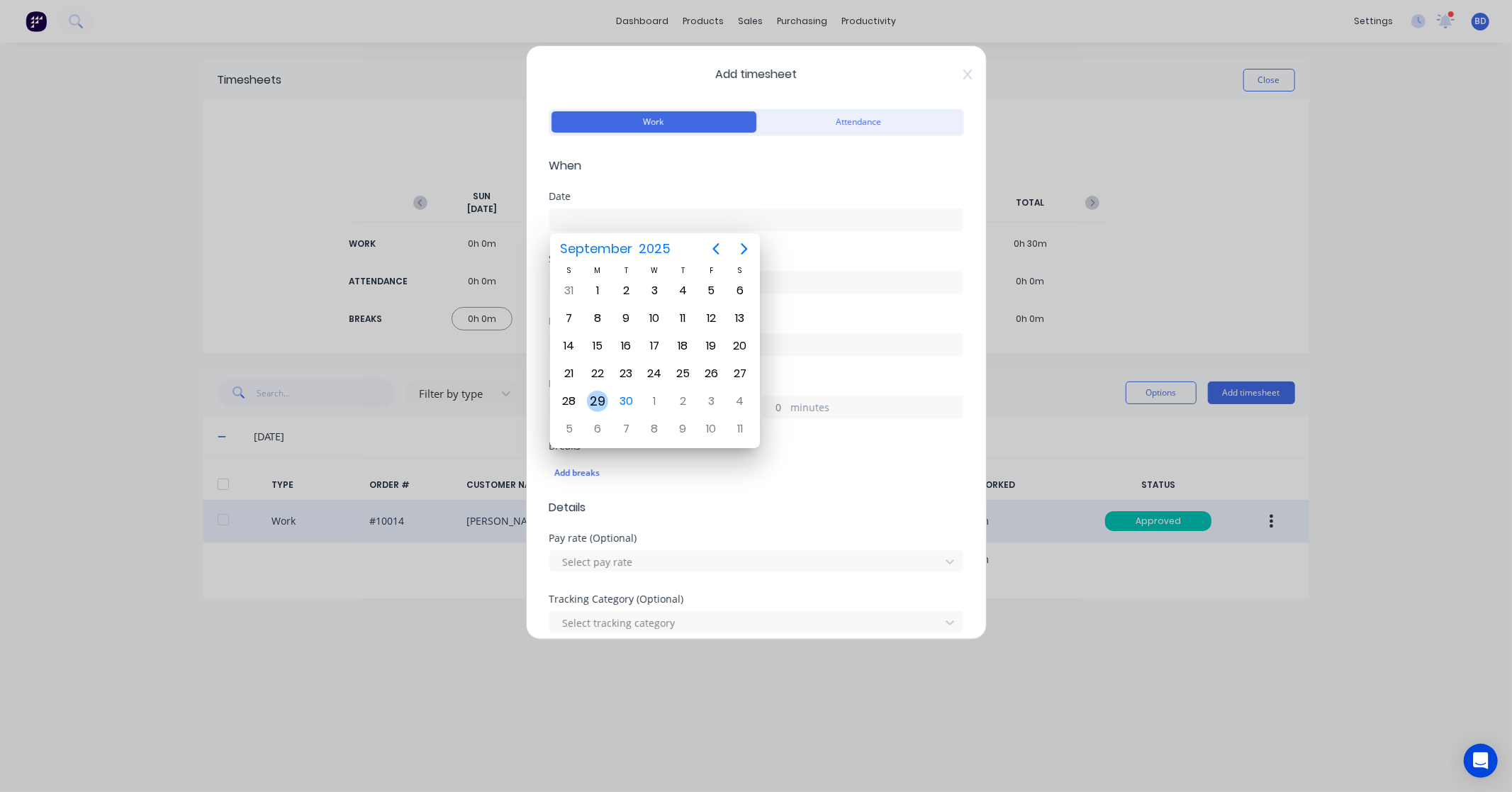
click at [598, 397] on div "29" at bounding box center [597, 401] width 22 height 22
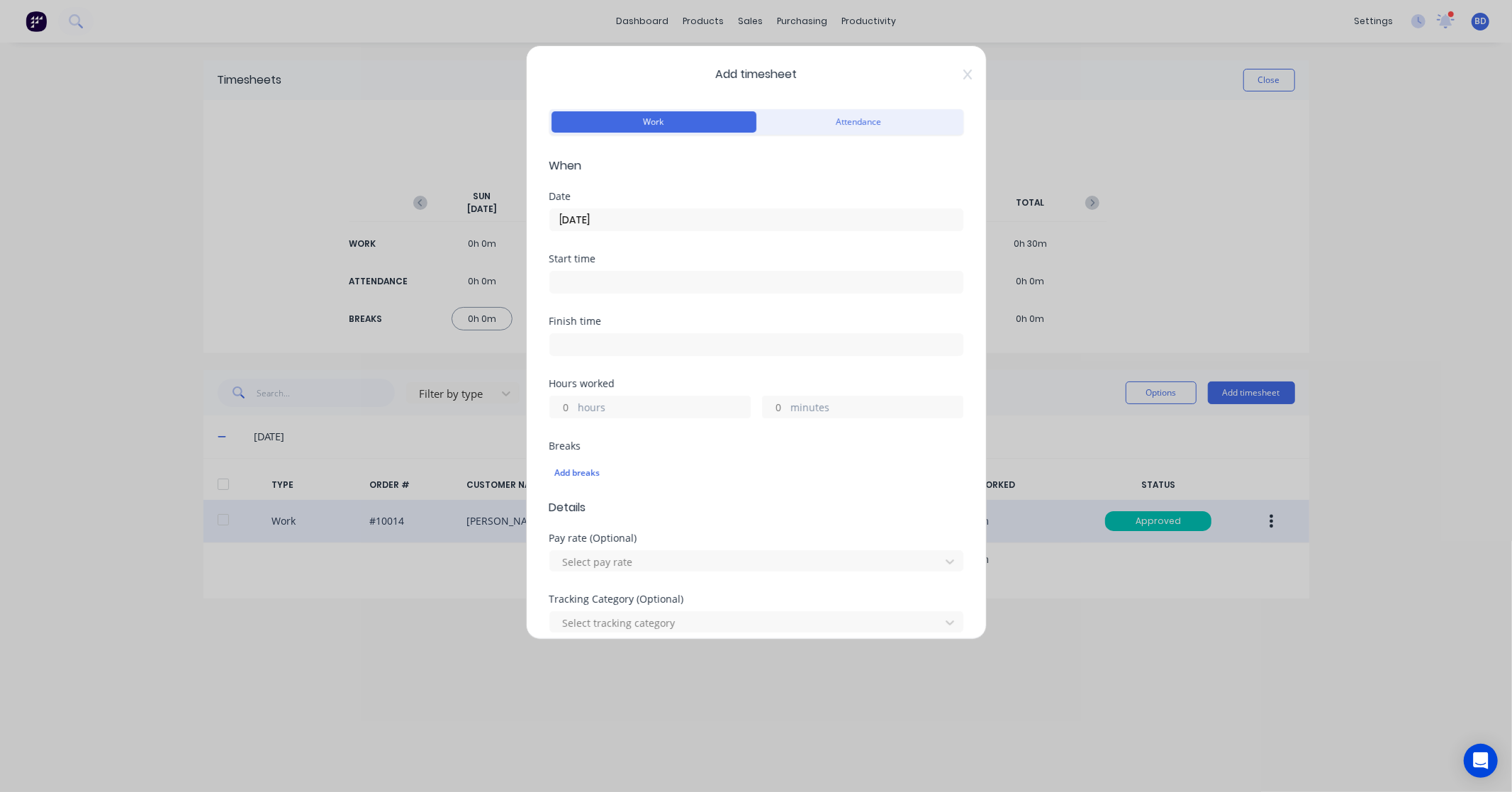
click at [613, 277] on input at bounding box center [756, 282] width 412 height 22
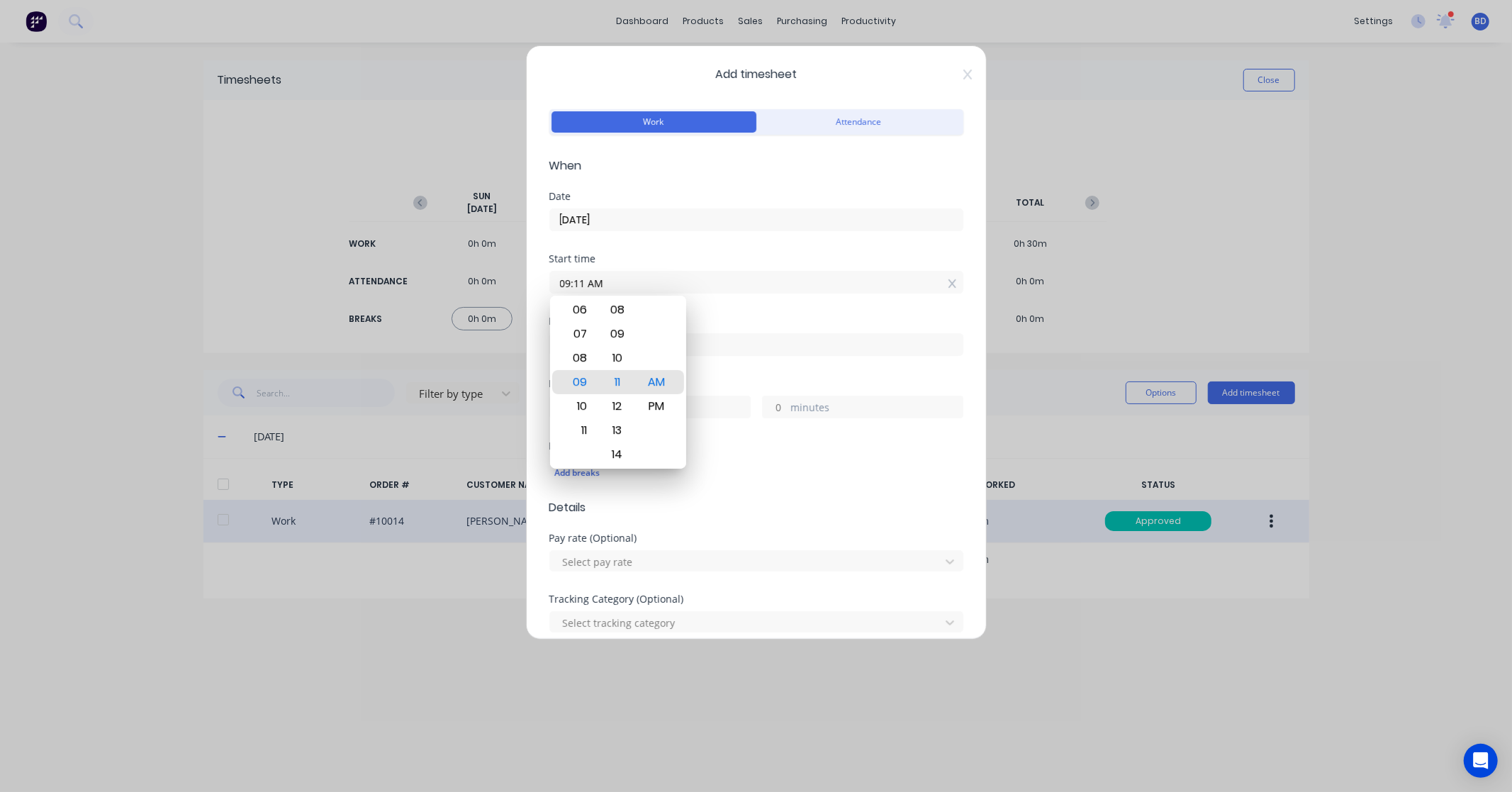
drag, startPoint x: 625, startPoint y: 280, endPoint x: 449, endPoint y: 282, distance: 176.0
click at [449, 282] on div "Add timesheet Work Attendance When Date 29/09/2025 Start time 09:11 AM Finish t…" at bounding box center [756, 396] width 1512 height 792
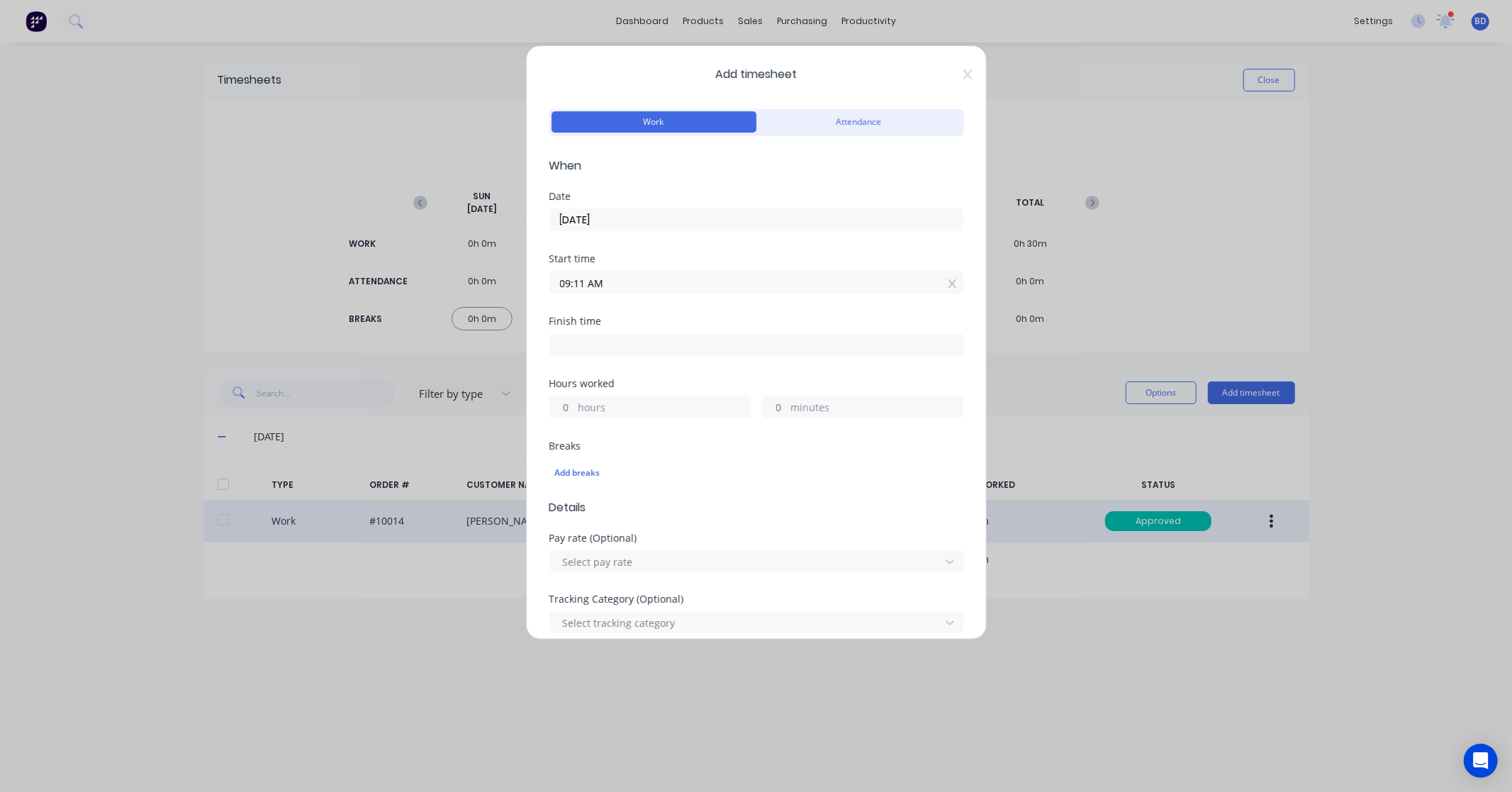
paste input "12:15 P"
drag, startPoint x: 603, startPoint y: 345, endPoint x: 612, endPoint y: 344, distance: 9.1
click at [603, 345] on input at bounding box center [756, 344] width 412 height 22
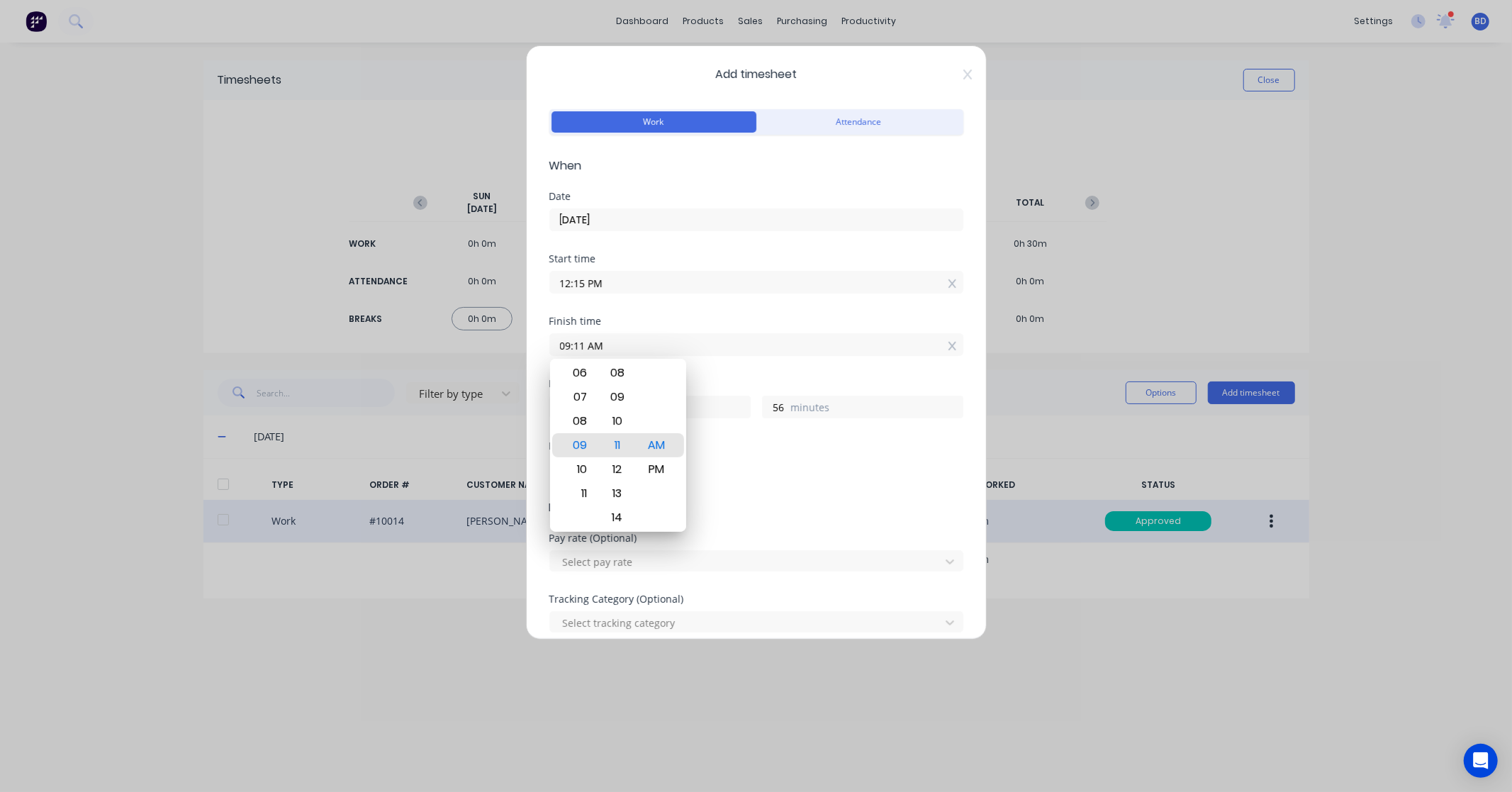
drag, startPoint x: 637, startPoint y: 344, endPoint x: 416, endPoint y: 342, distance: 221.0
click at [416, 342] on div "Add timesheet Work Attendance When Date 29/09/2025 Start time 12:15 PM Finish t…" at bounding box center [756, 396] width 1512 height 792
paste input "6:30 P"
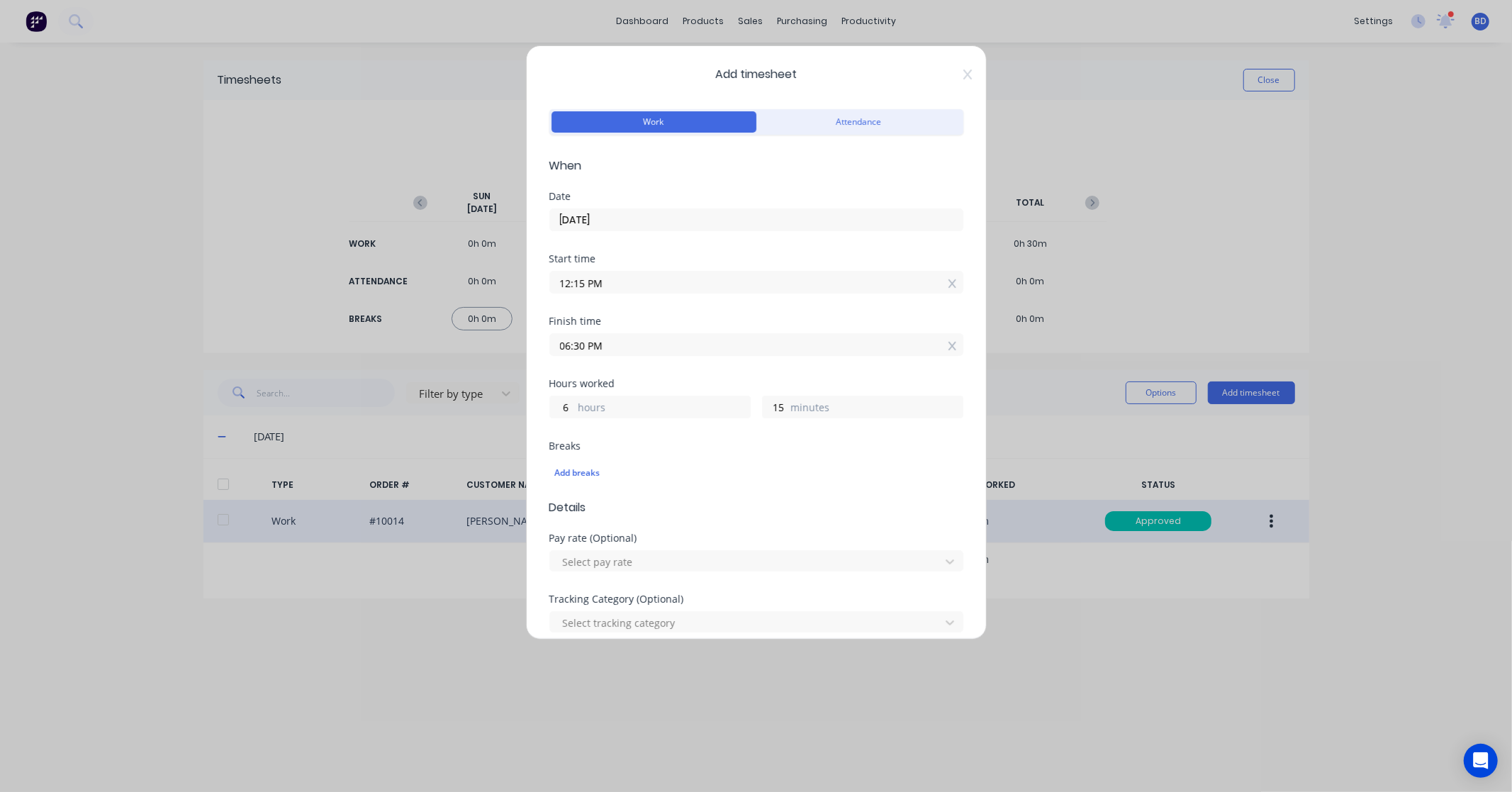
click at [707, 384] on div "Hours worked" at bounding box center [756, 384] width 414 height 10
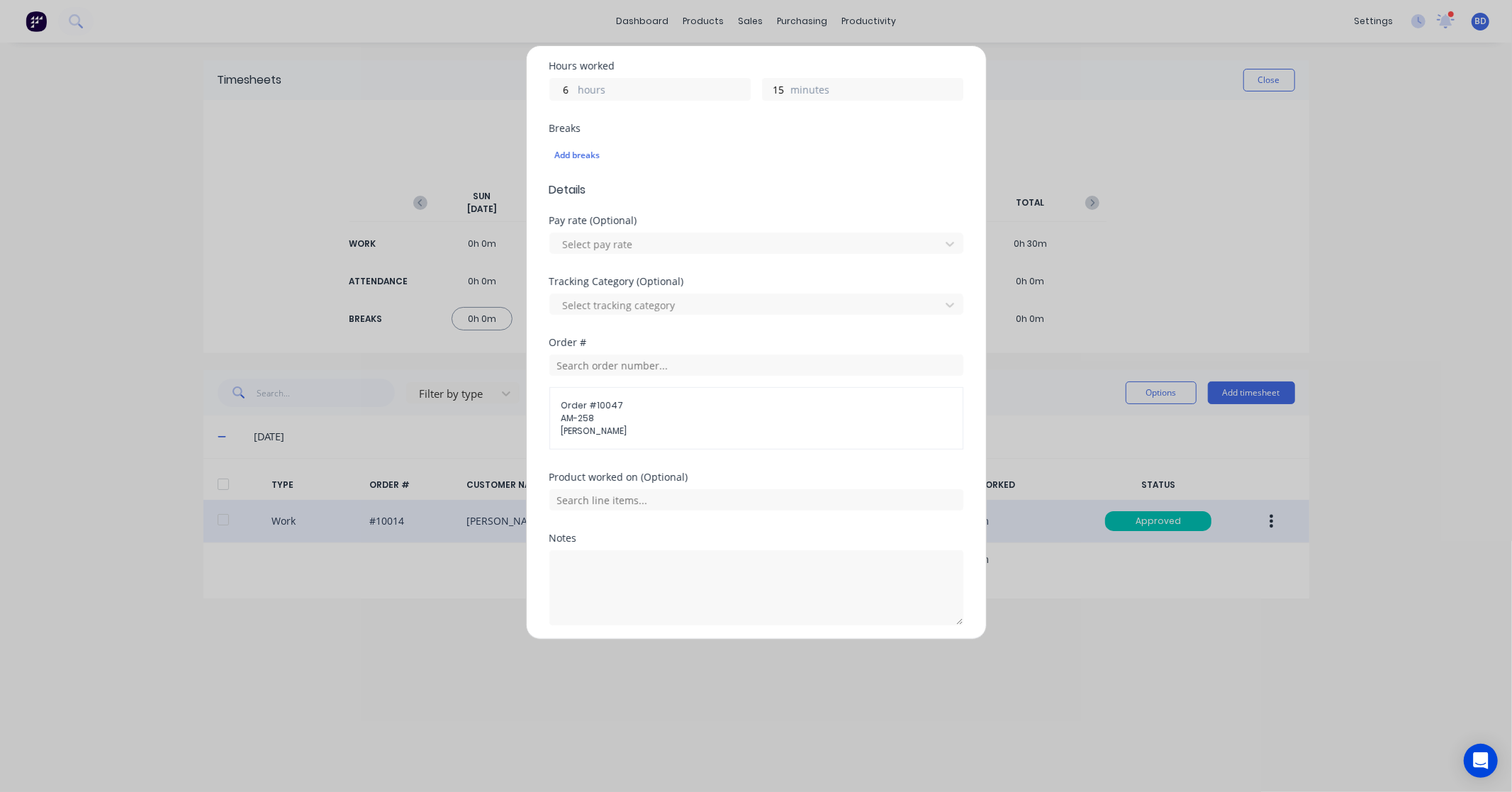
scroll to position [369, 0]
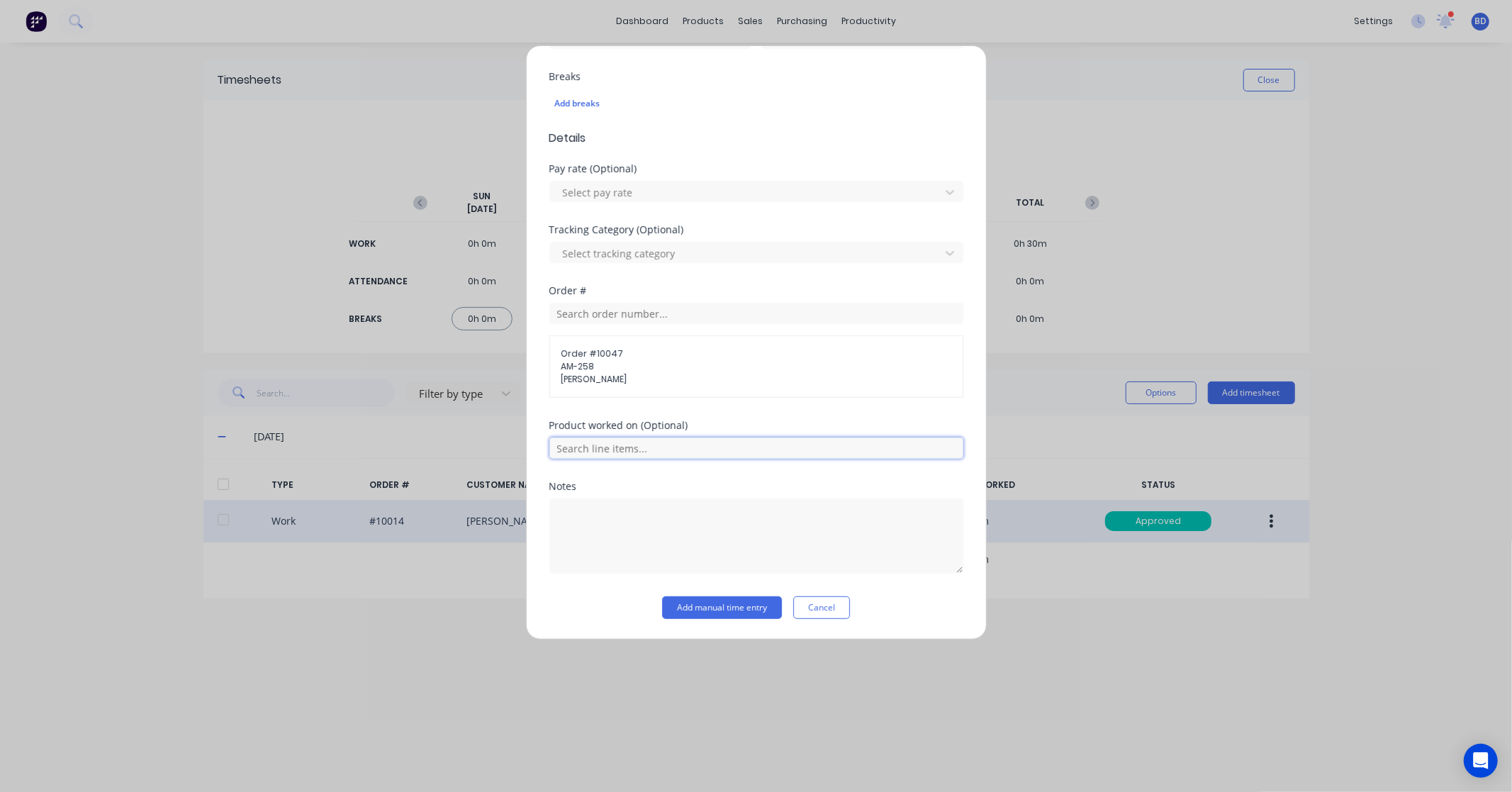
click at [691, 449] on input "text" at bounding box center [756, 448] width 414 height 22
click at [643, 521] on span "Fault Find" at bounding box center [768, 519] width 368 height 13
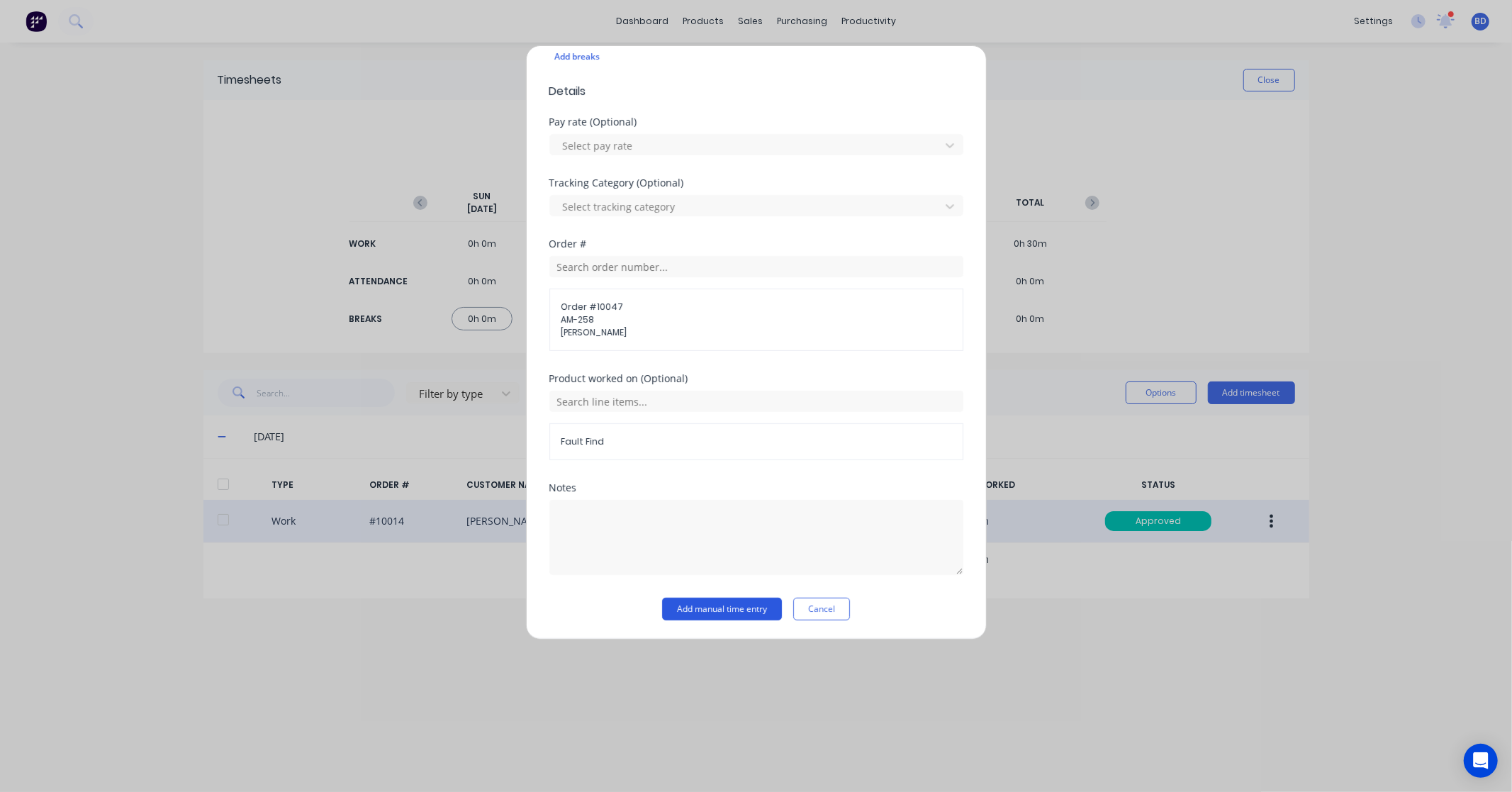
scroll to position [418, 0]
click at [703, 604] on button "Add manual time entry" at bounding box center [722, 608] width 120 height 22
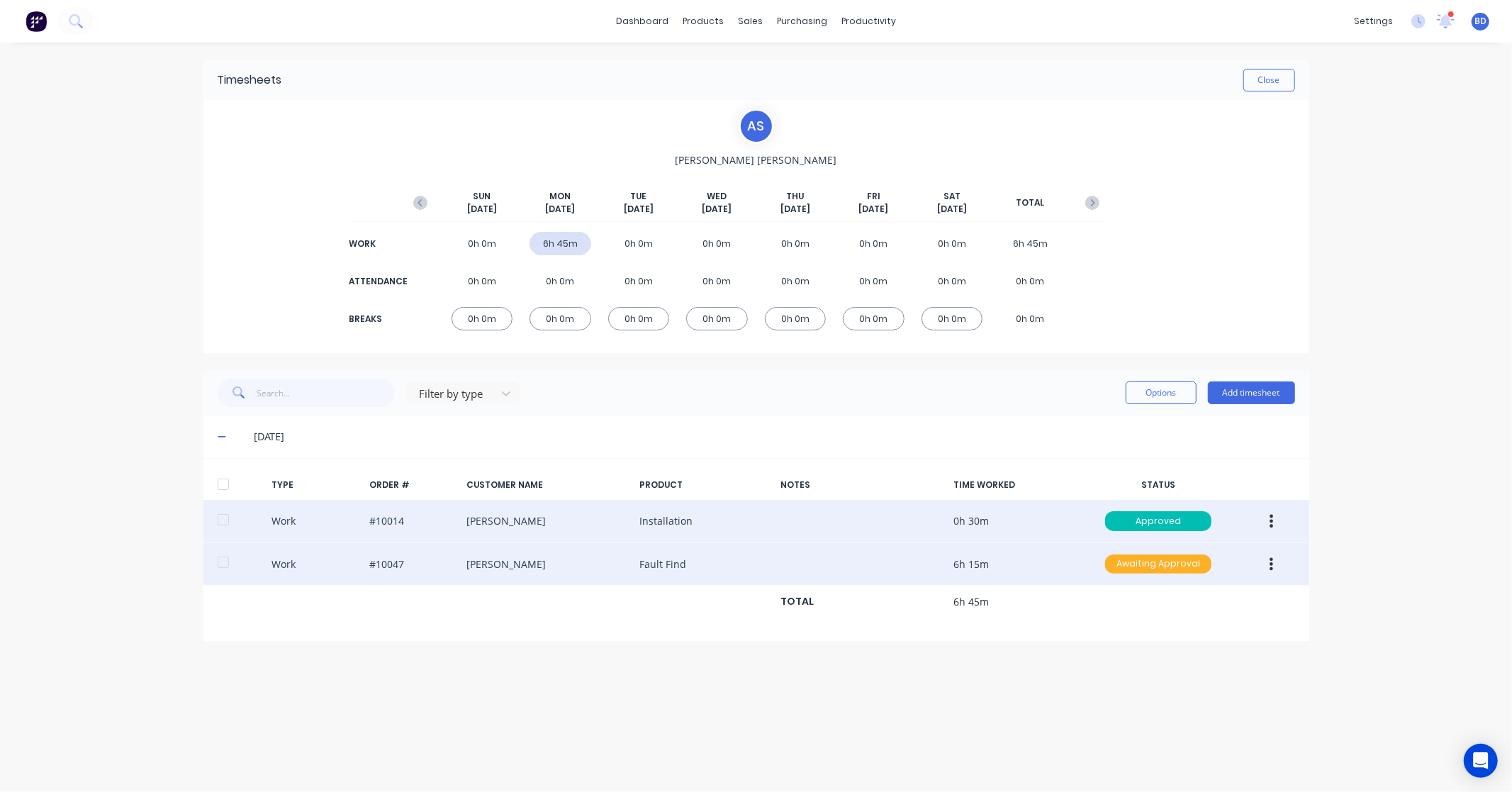
click at [1128, 567] on div "Awaiting Approval" at bounding box center [1158, 564] width 107 height 20
click at [1142, 635] on div "Approved" at bounding box center [1127, 635] width 116 height 20
click at [1263, 83] on button "Close" at bounding box center [1269, 80] width 52 height 22
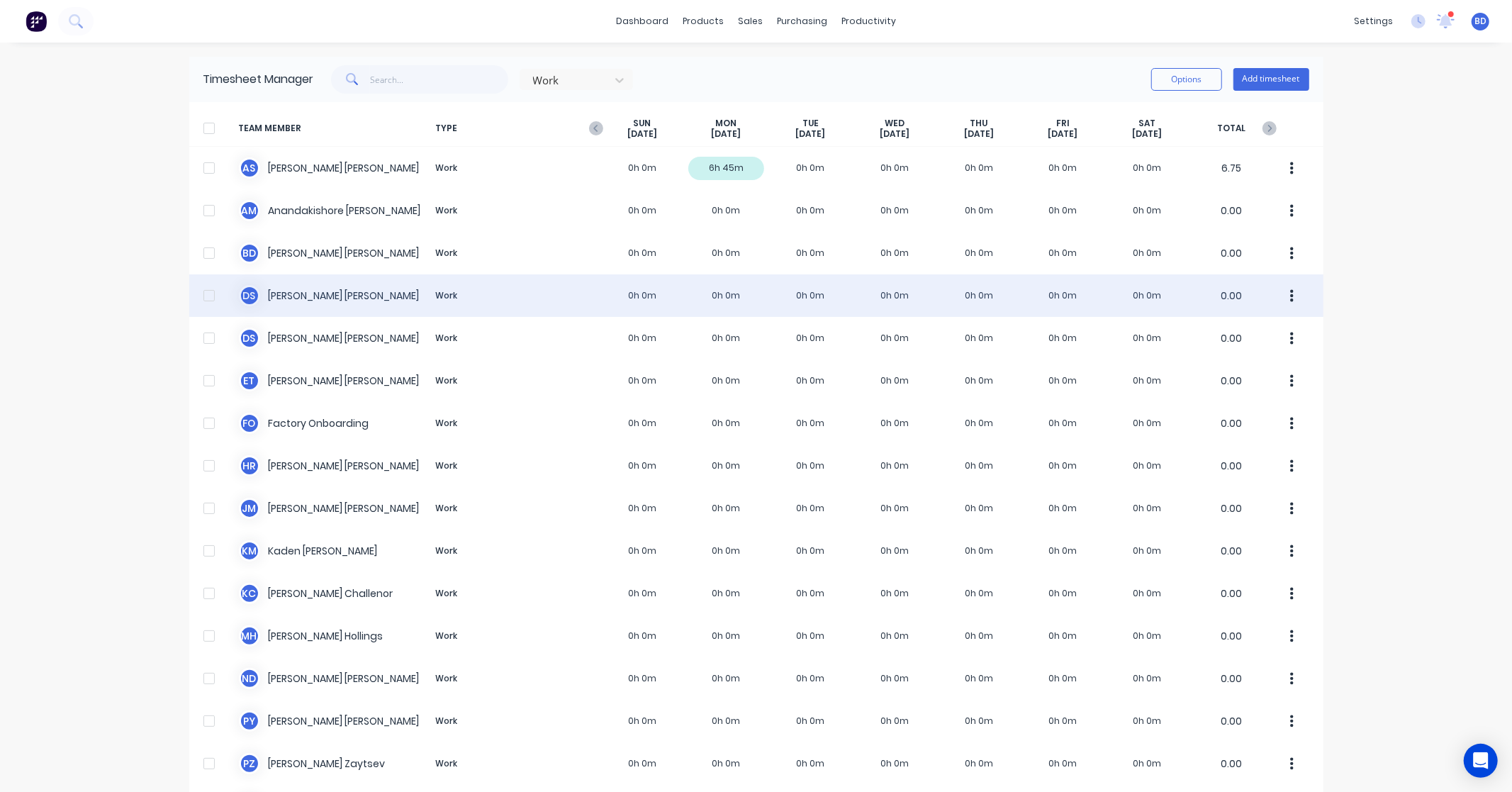
click at [320, 291] on div "D S Darrin Sangster Work 0h 0m 0h 0m 0h 0m 0h 0m 0h 0m 0h 0m 0h 0m 0.00" at bounding box center [756, 295] width 1134 height 42
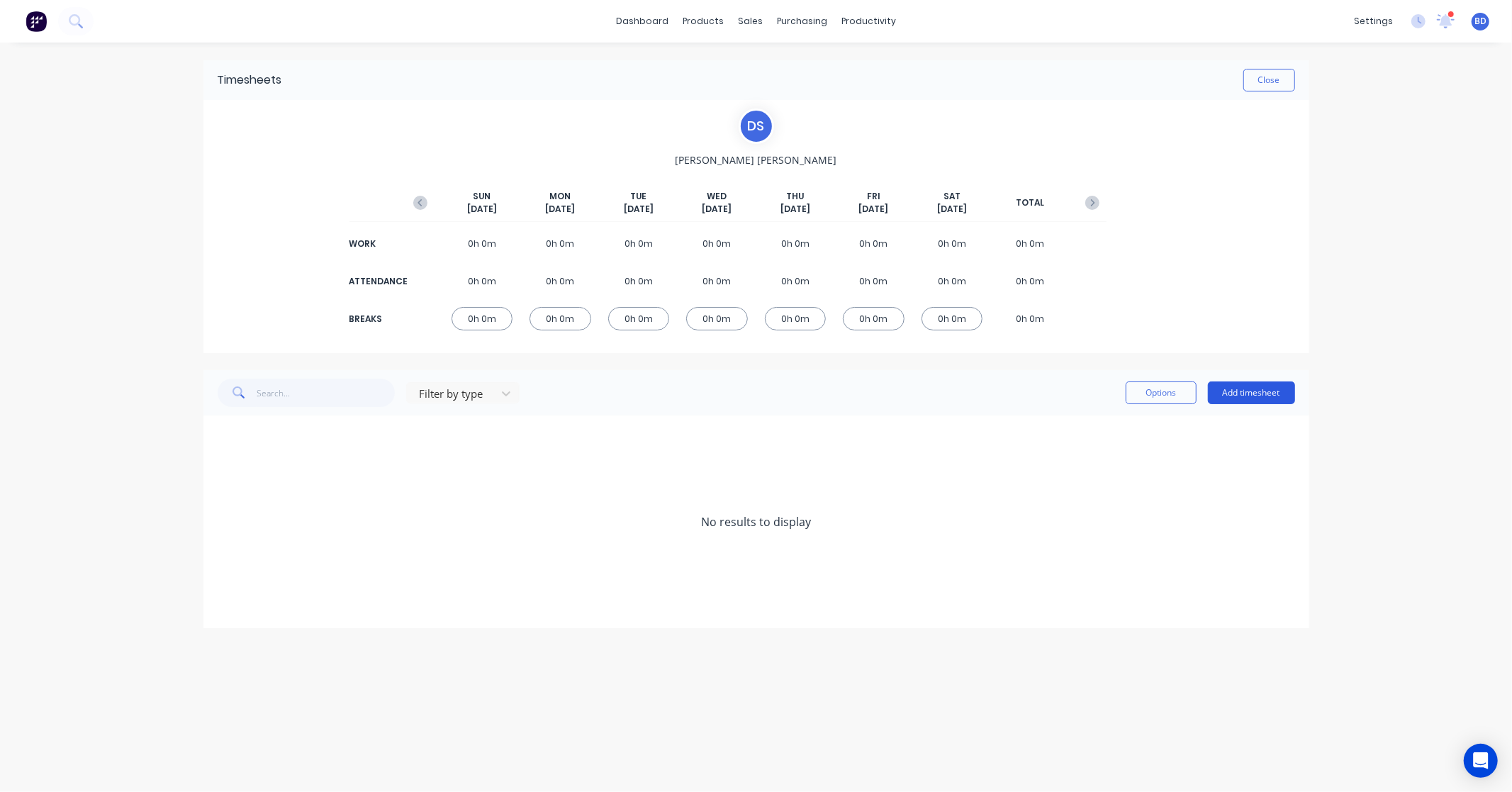
click at [1289, 402] on button "Add timesheet" at bounding box center [1252, 392] width 87 height 22
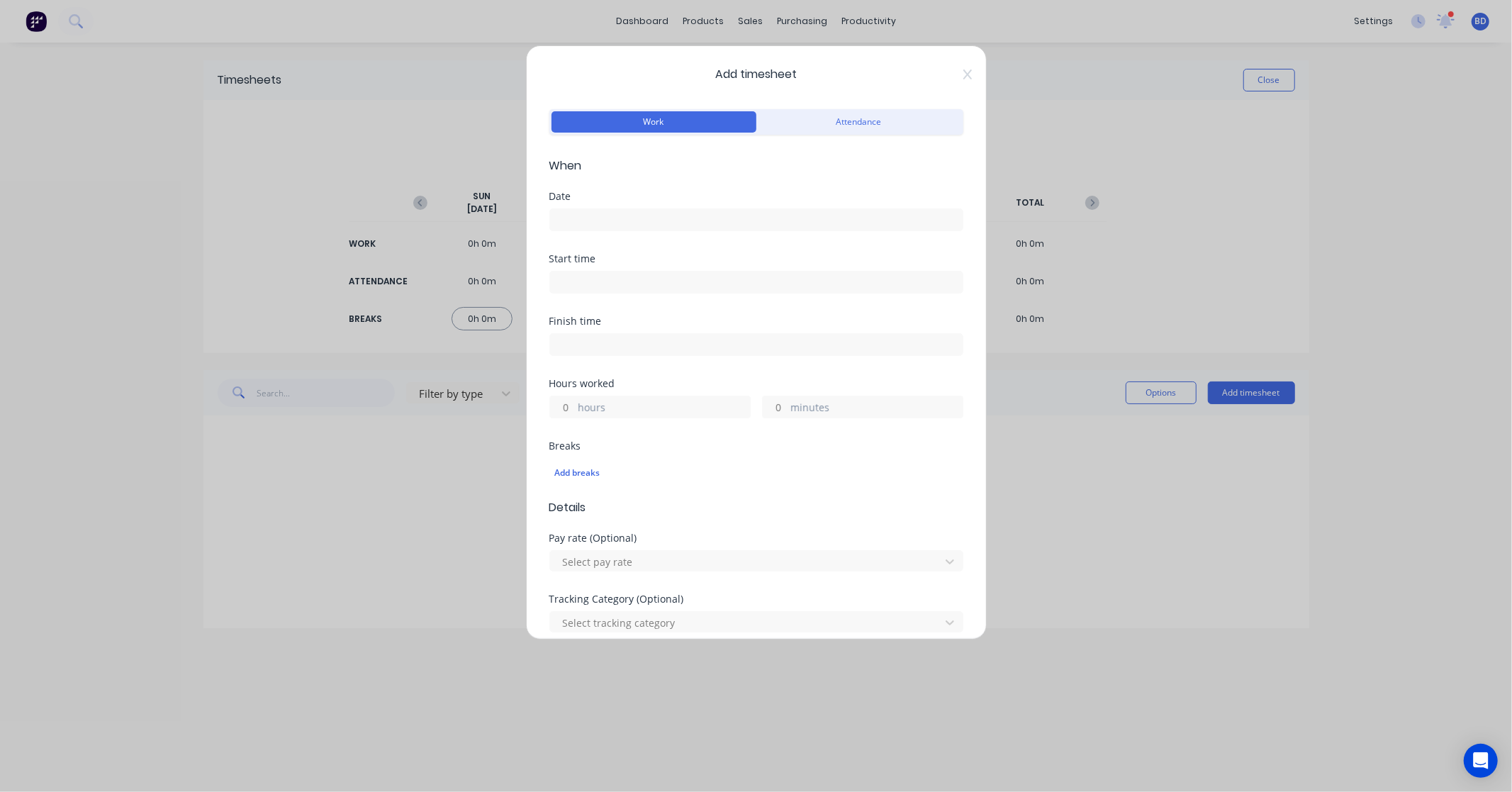
click at [637, 211] on input at bounding box center [756, 219] width 412 height 22
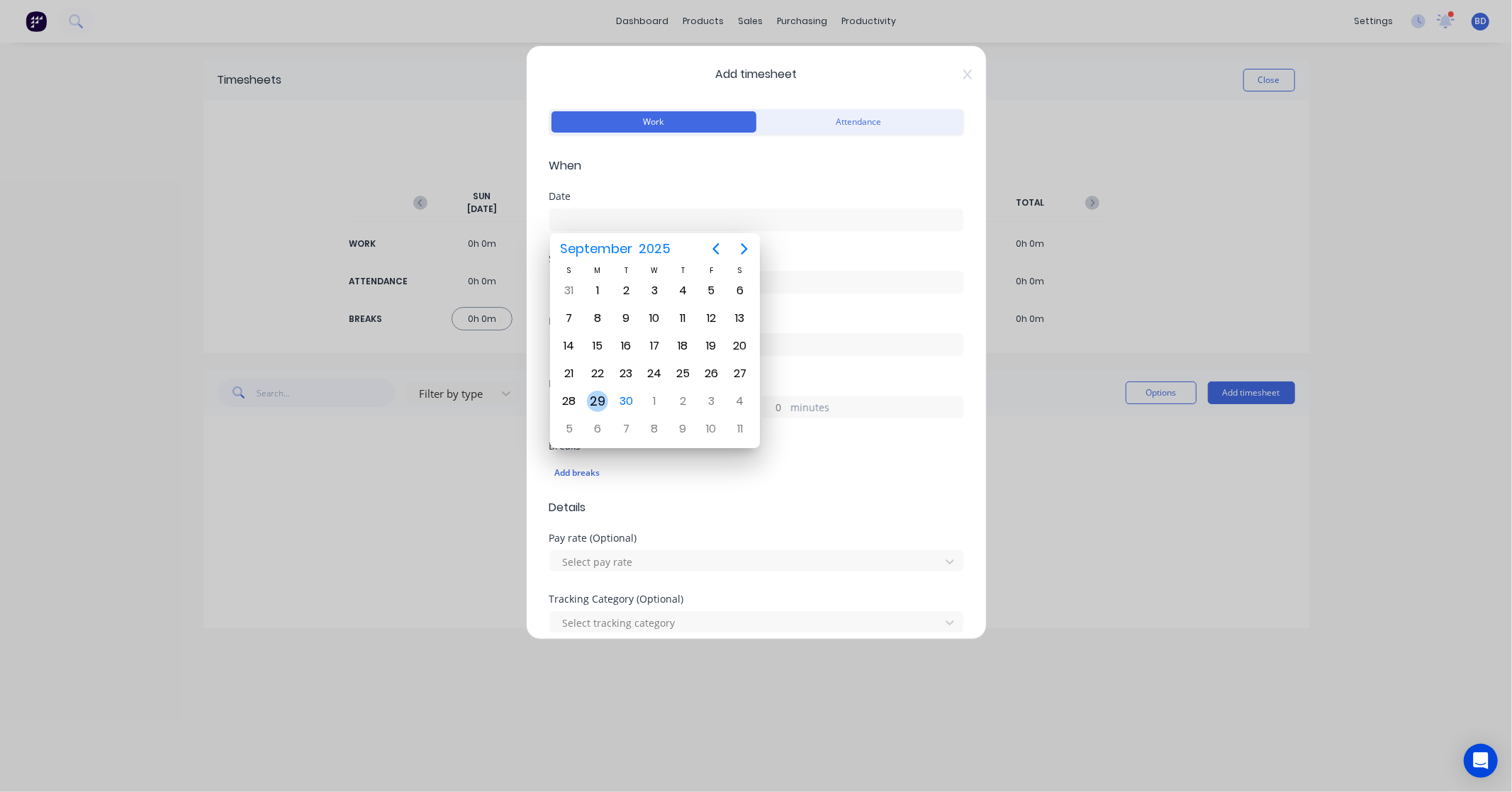
click at [598, 395] on div "29" at bounding box center [597, 401] width 22 height 22
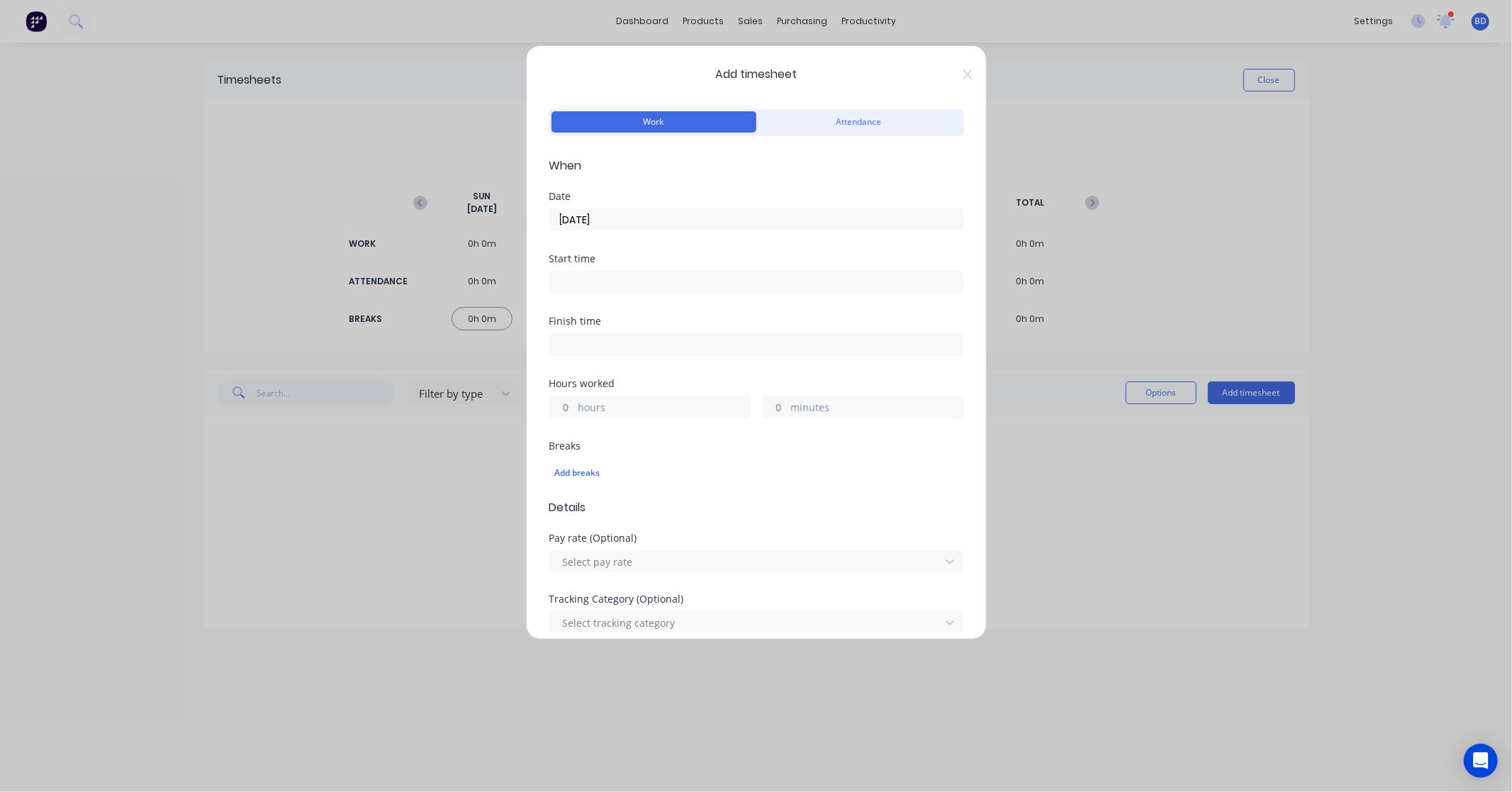
click at [621, 274] on input at bounding box center [756, 282] width 412 height 22
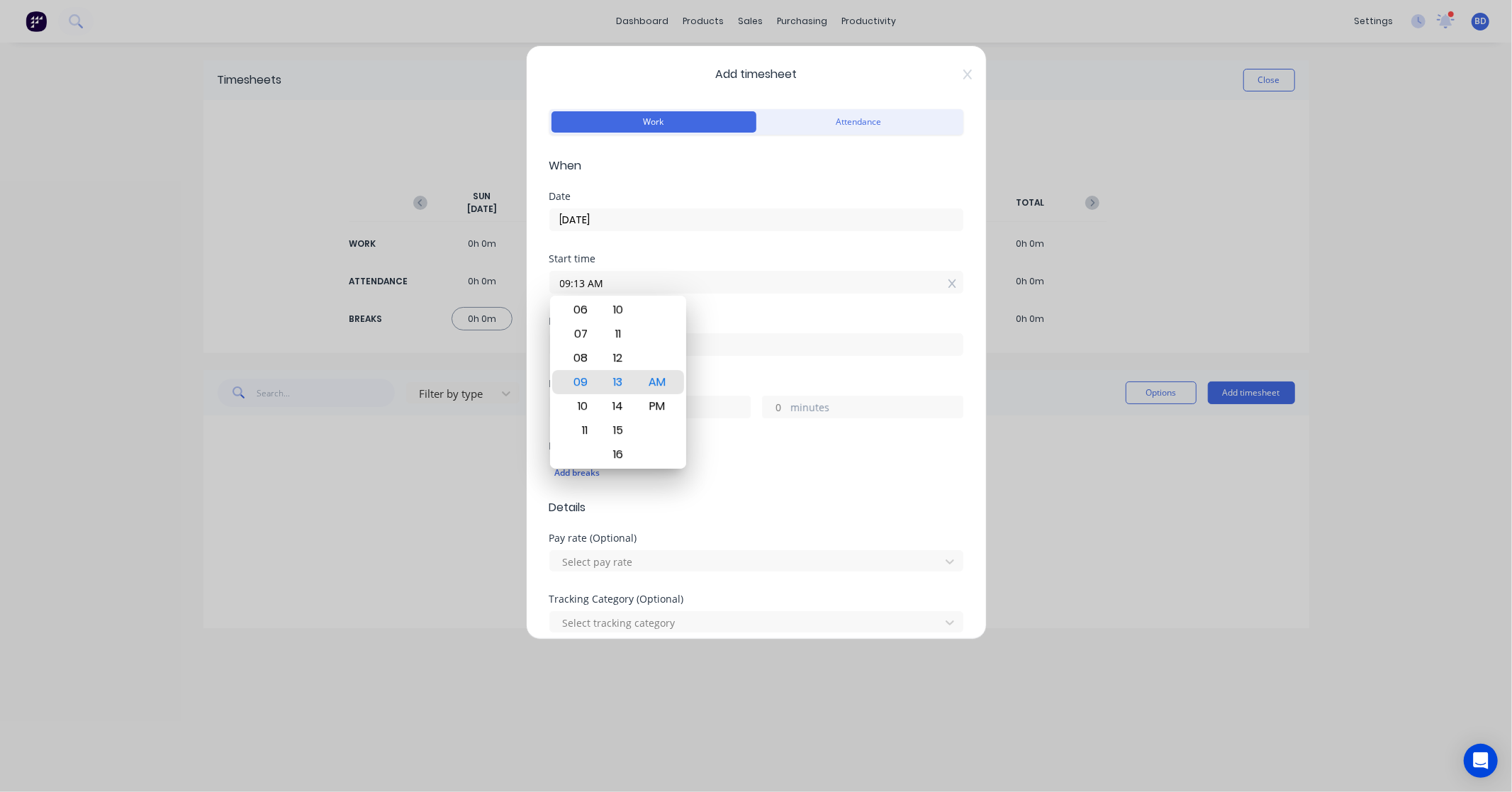
drag, startPoint x: 656, startPoint y: 287, endPoint x: 378, endPoint y: 275, distance: 278.3
click at [378, 275] on div "Add timesheet Work Attendance When Date 29/09/2025 Start time 09:13 AM Finish t…" at bounding box center [756, 396] width 1512 height 792
paste input "8:15"
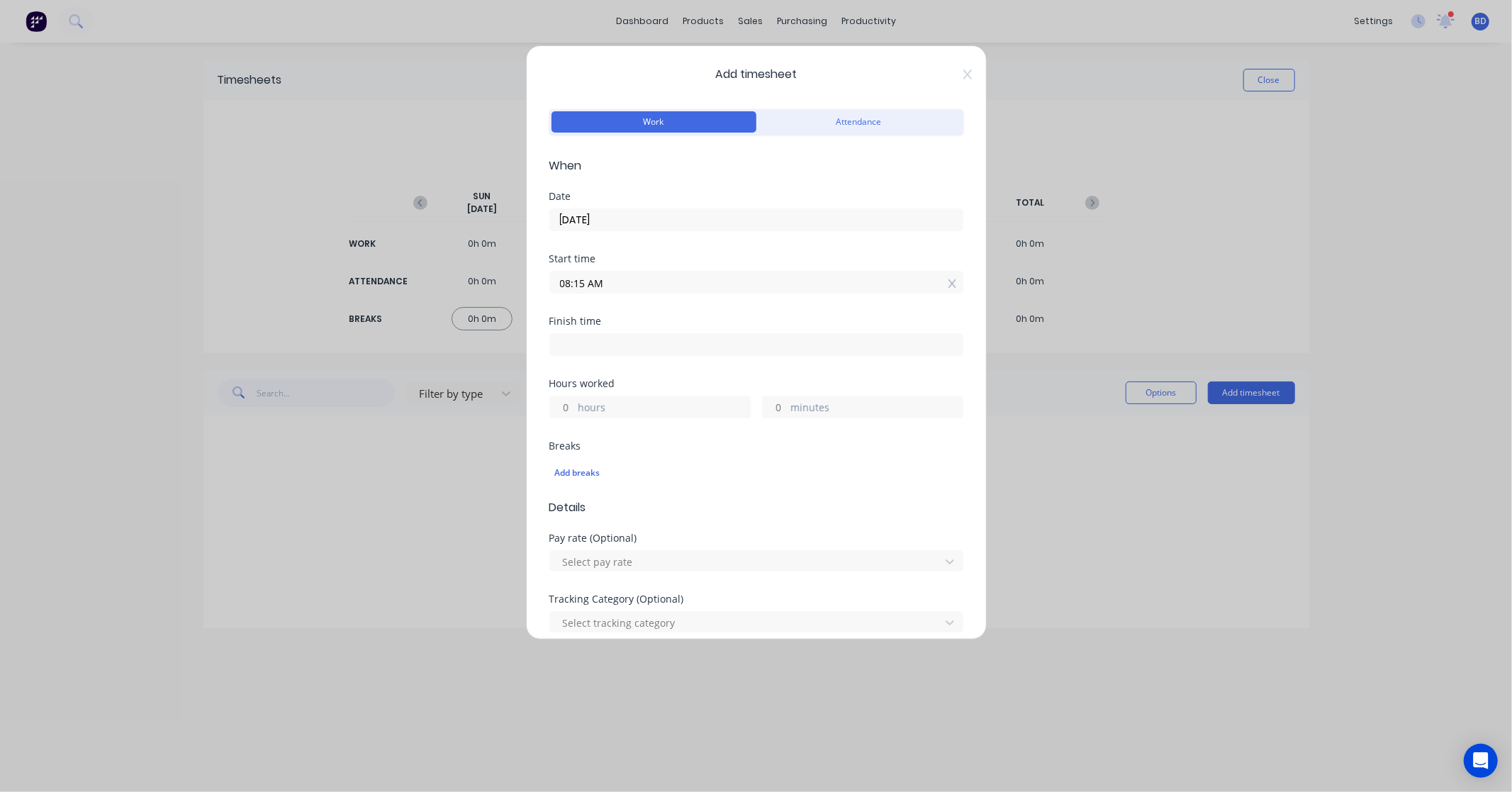
click at [590, 348] on input at bounding box center [756, 344] width 412 height 22
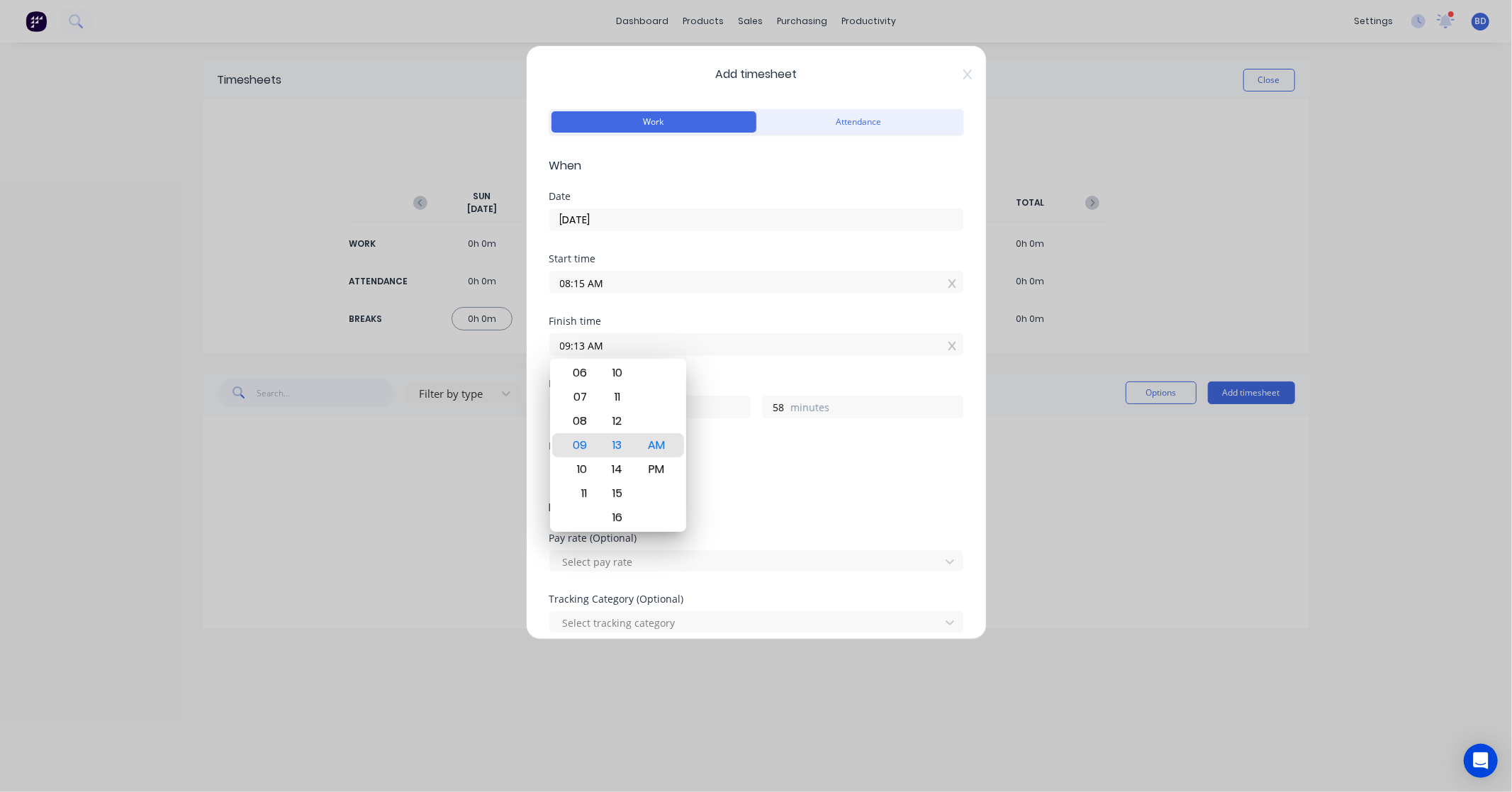
drag, startPoint x: 597, startPoint y: 340, endPoint x: 434, endPoint y: 343, distance: 163.0
click at [434, 343] on div "Add timesheet Work Attendance When Date 29/09/2025 Start time 08:15 AM Finish t…" at bounding box center [756, 396] width 1512 height 792
paste input "11:30"
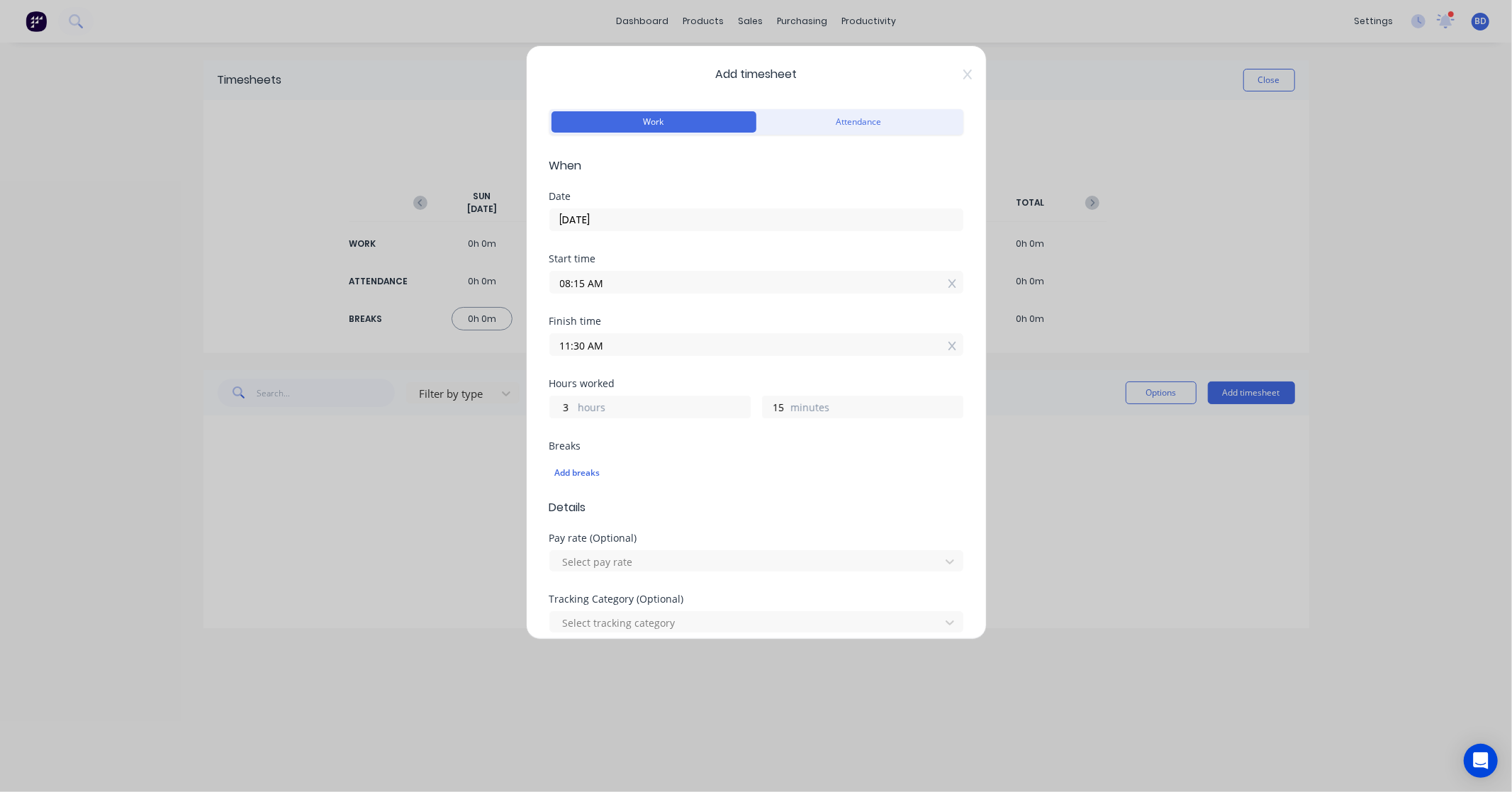
click at [621, 369] on div "Finish time 11:30 AM" at bounding box center [756, 348] width 414 height 62
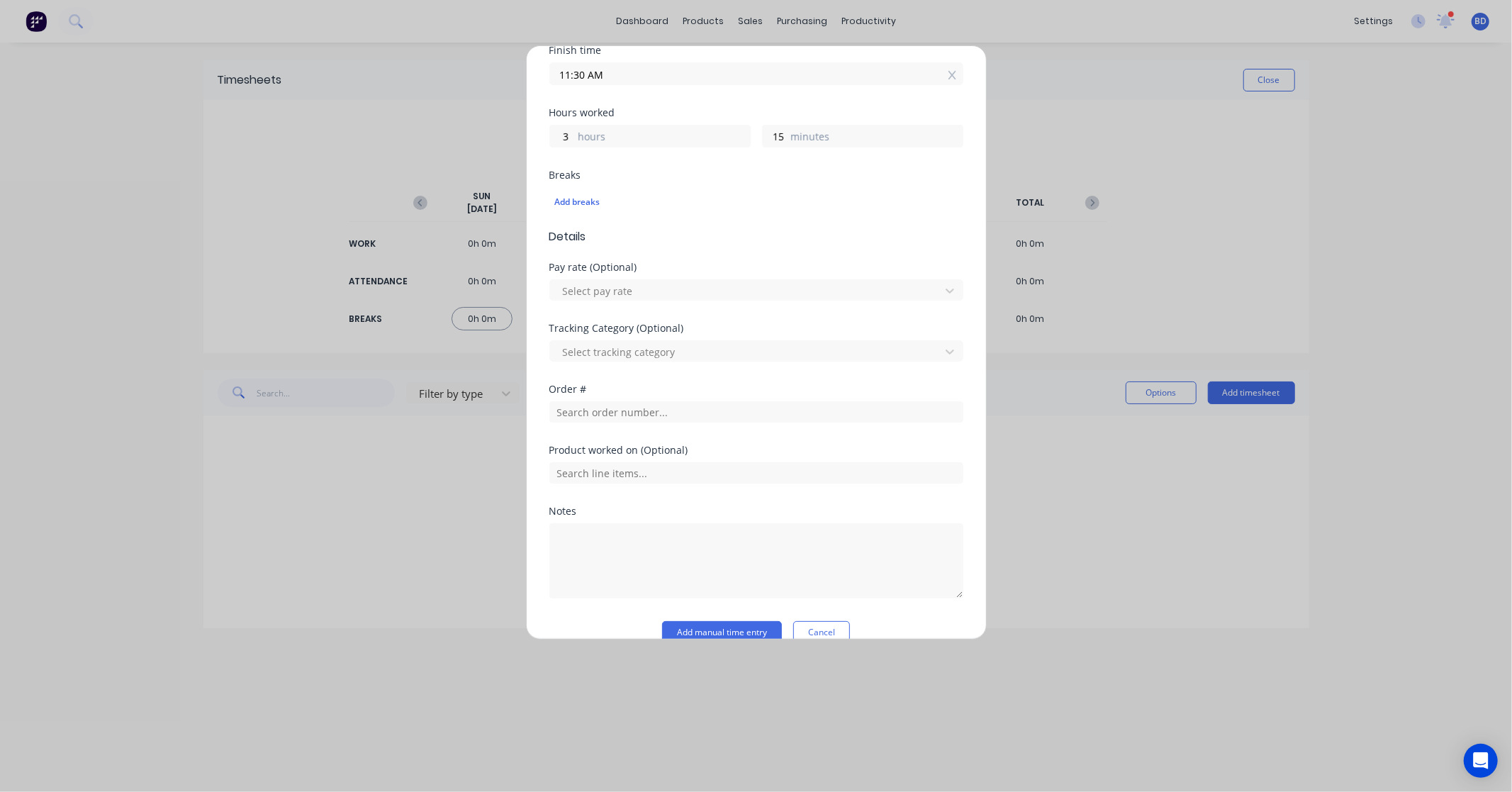
scroll to position [295, 0]
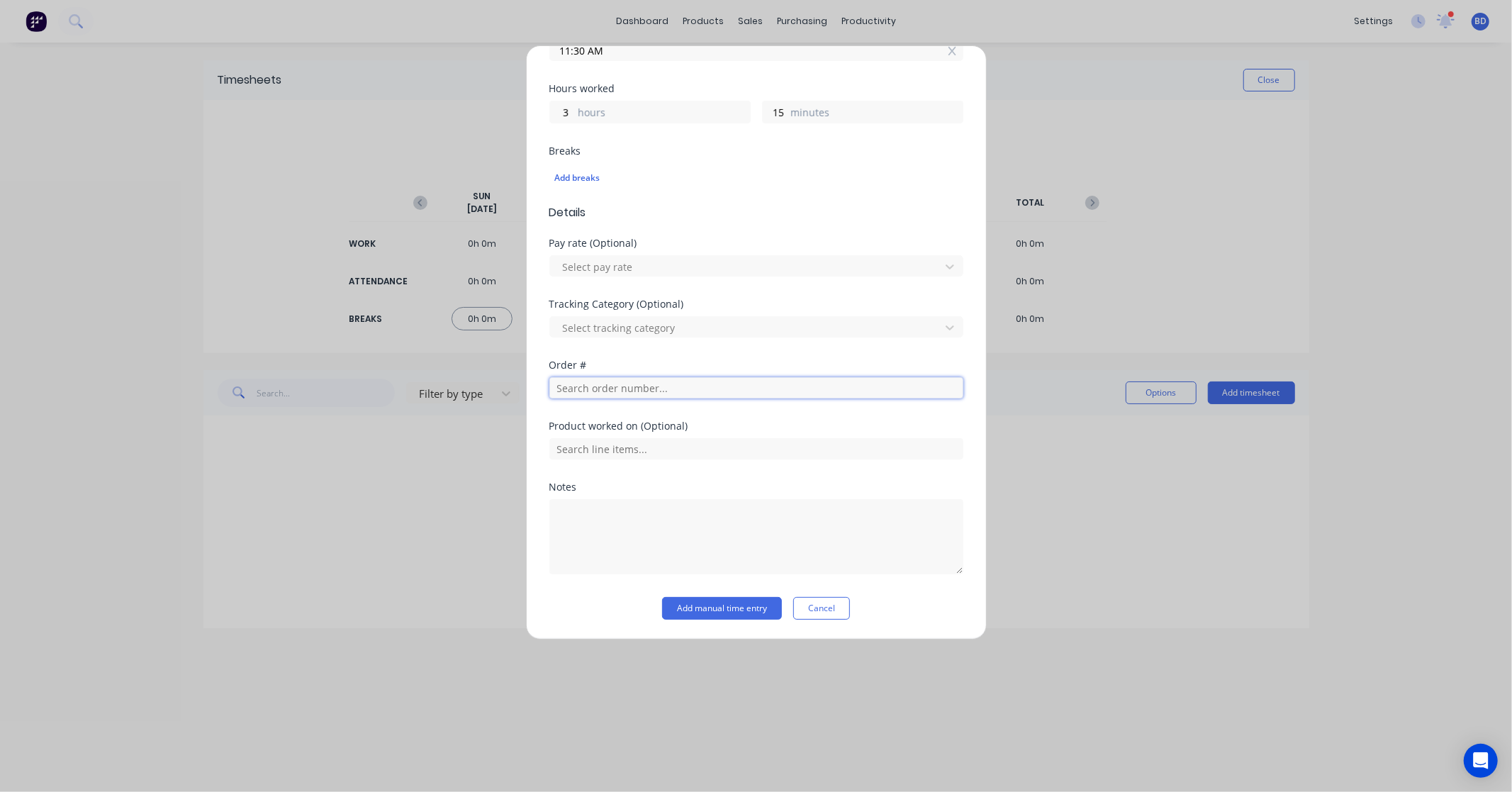
click at [577, 387] on input "text" at bounding box center [756, 388] width 414 height 22
click at [678, 364] on div "Order #" at bounding box center [756, 365] width 414 height 10
drag, startPoint x: 609, startPoint y: 386, endPoint x: 308, endPoint y: 379, distance: 301.1
click at [308, 379] on div "Add timesheet Work Attendance When Date 29/09/2025 Start time 08:15 AM Finish t…" at bounding box center [756, 396] width 1512 height 792
click at [600, 392] on input "3048" at bounding box center [756, 388] width 414 height 22
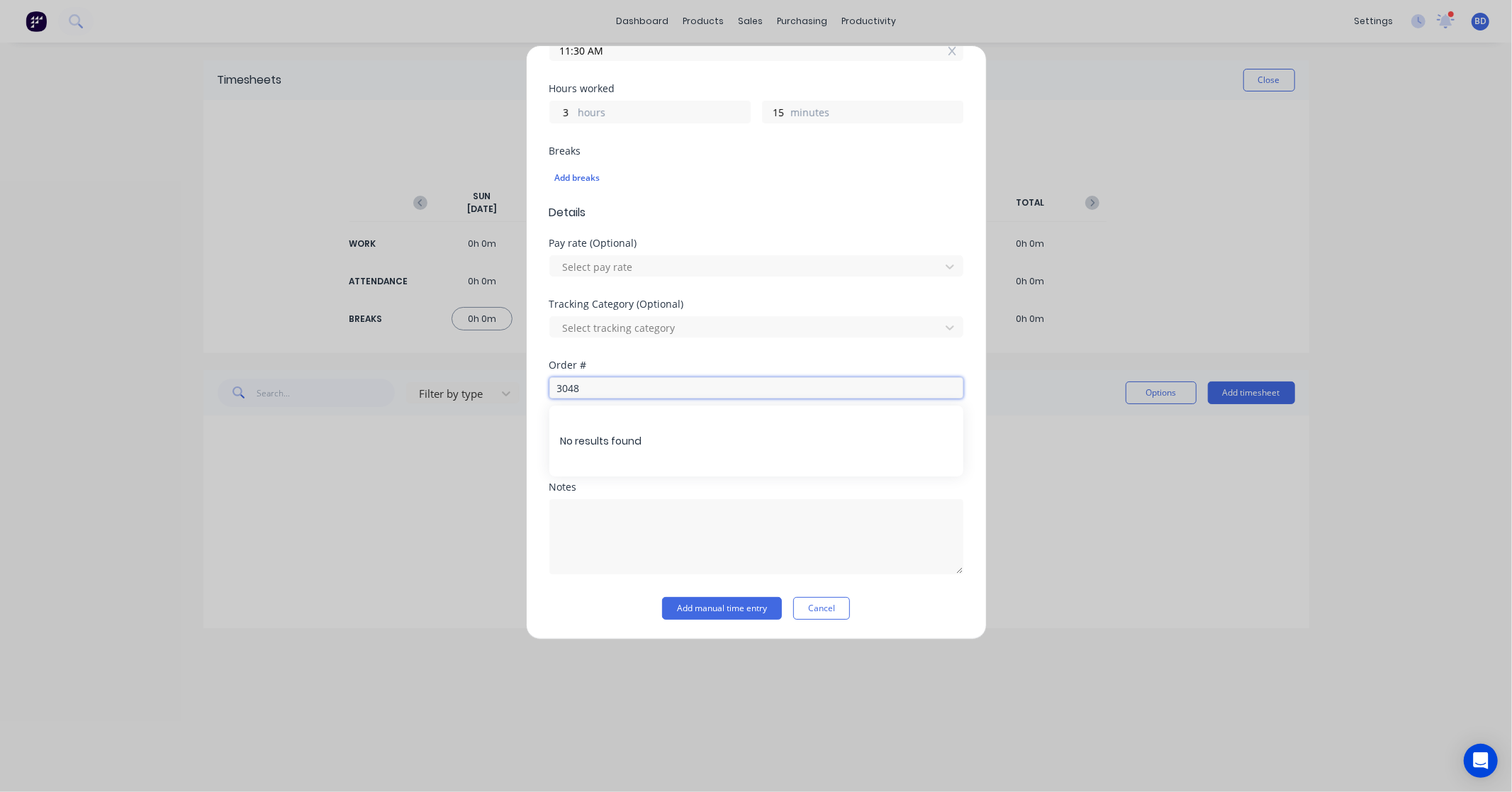
drag, startPoint x: 601, startPoint y: 390, endPoint x: 444, endPoint y: 378, distance: 157.5
click at [444, 378] on div "Add timesheet Work Attendance When Date 29/09/2025 Start time 08:15 AM Finish t…" at bounding box center [756, 396] width 1512 height 792
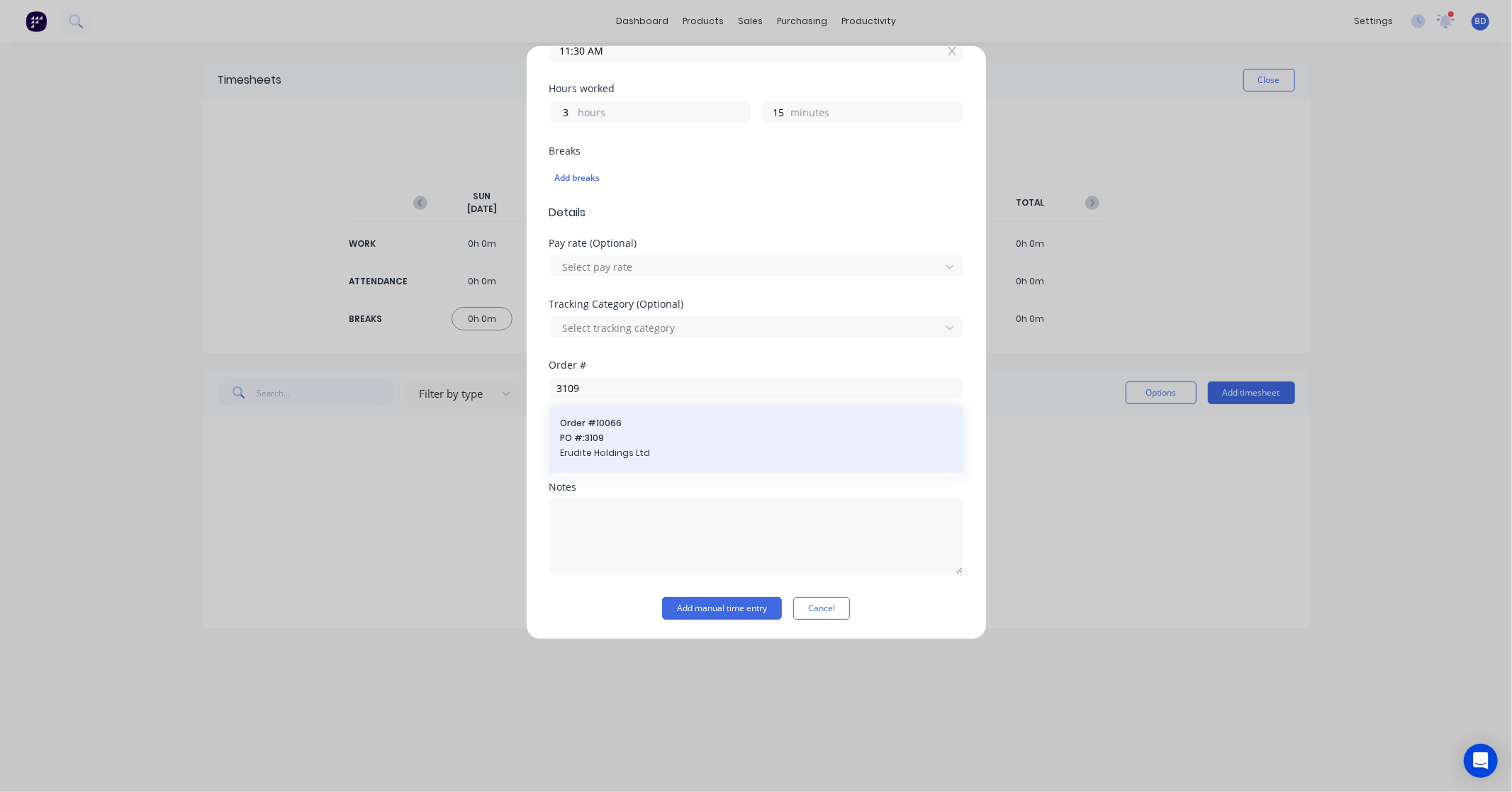
click at [754, 456] on span "Erudite Holdings Ltd" at bounding box center [756, 453] width 392 height 13
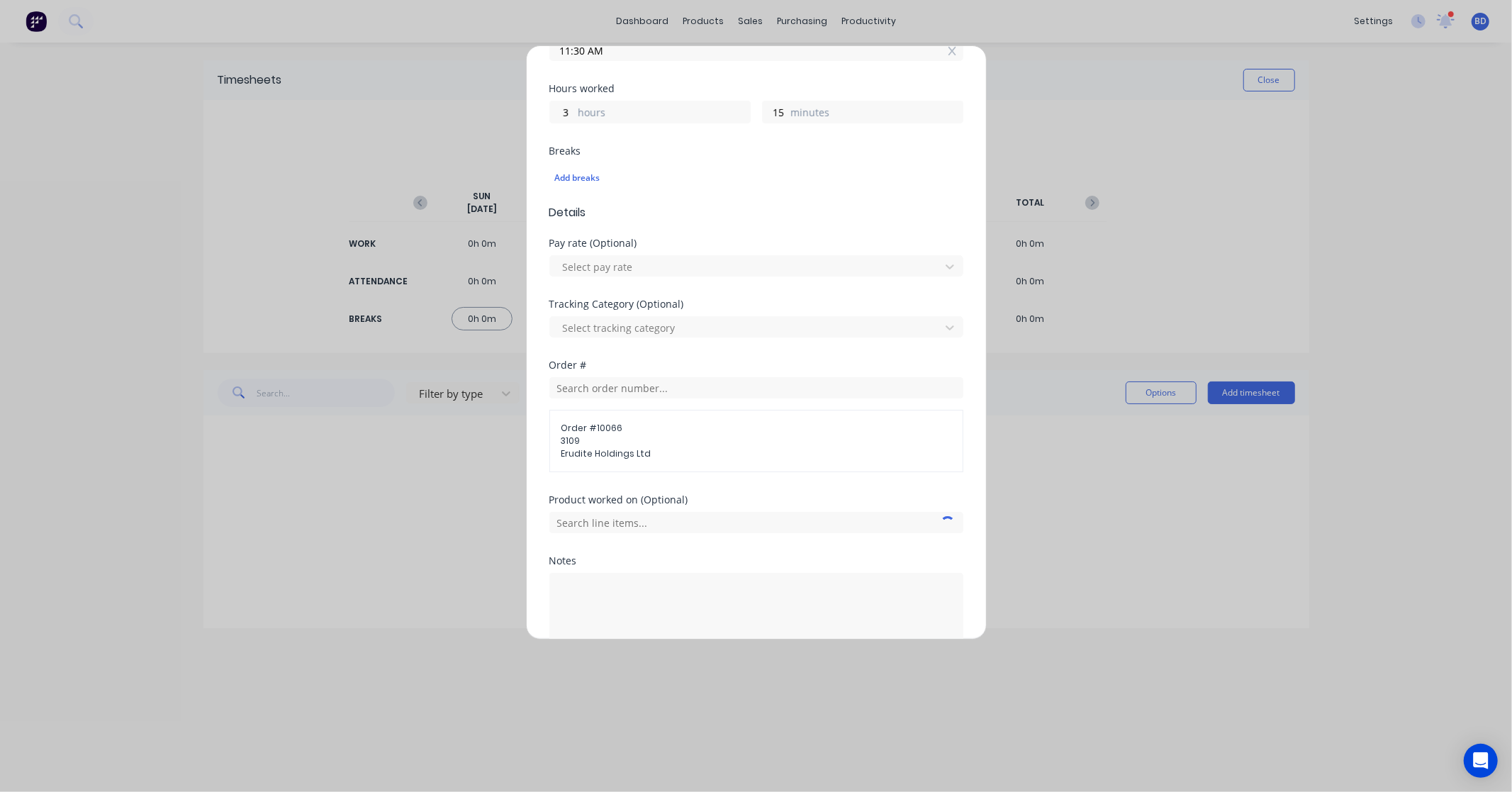
scroll to position [369, 0]
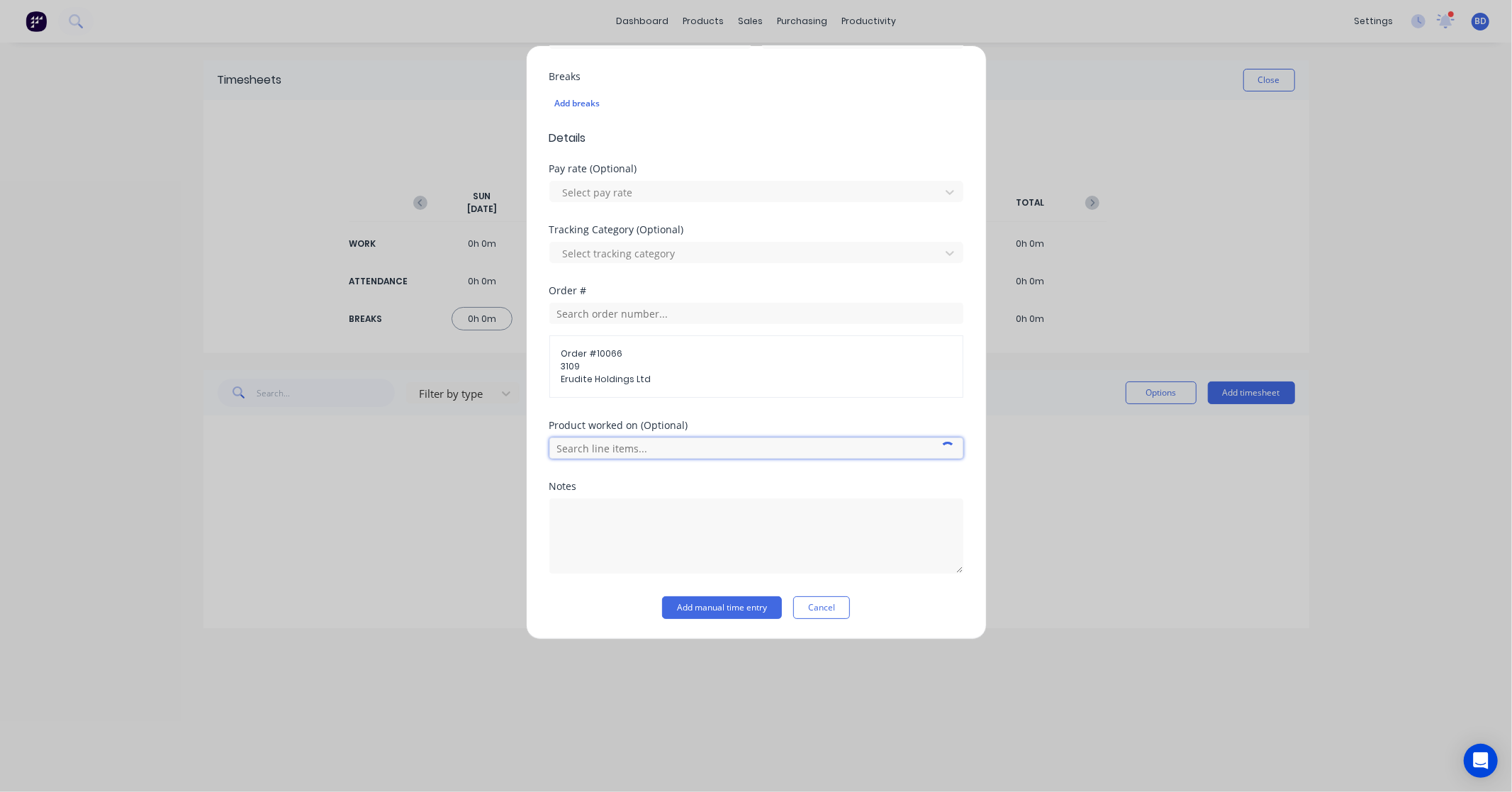
click at [664, 444] on input "text" at bounding box center [756, 448] width 414 height 22
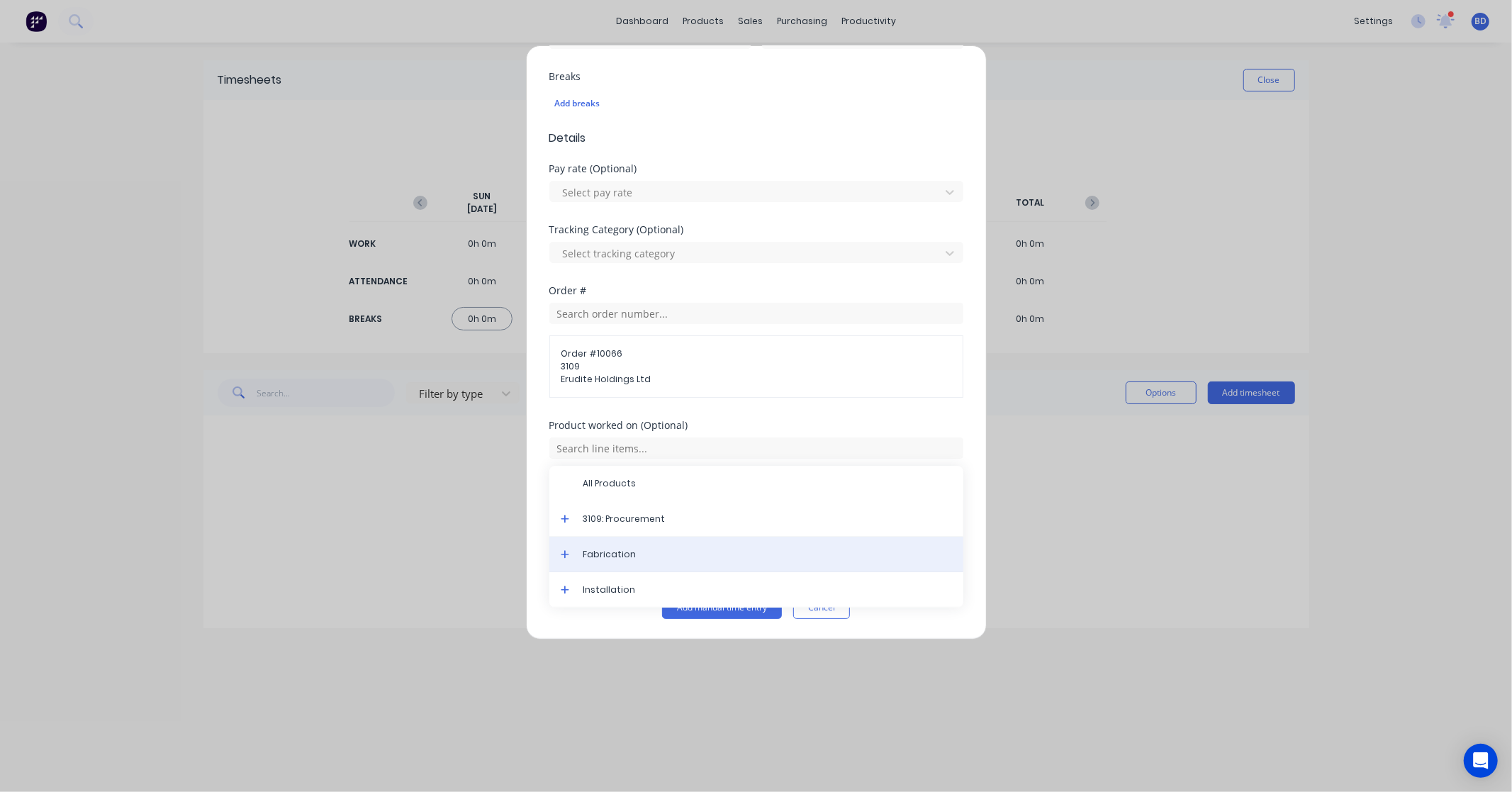
click at [624, 554] on span "Fabrication" at bounding box center [768, 554] width 368 height 13
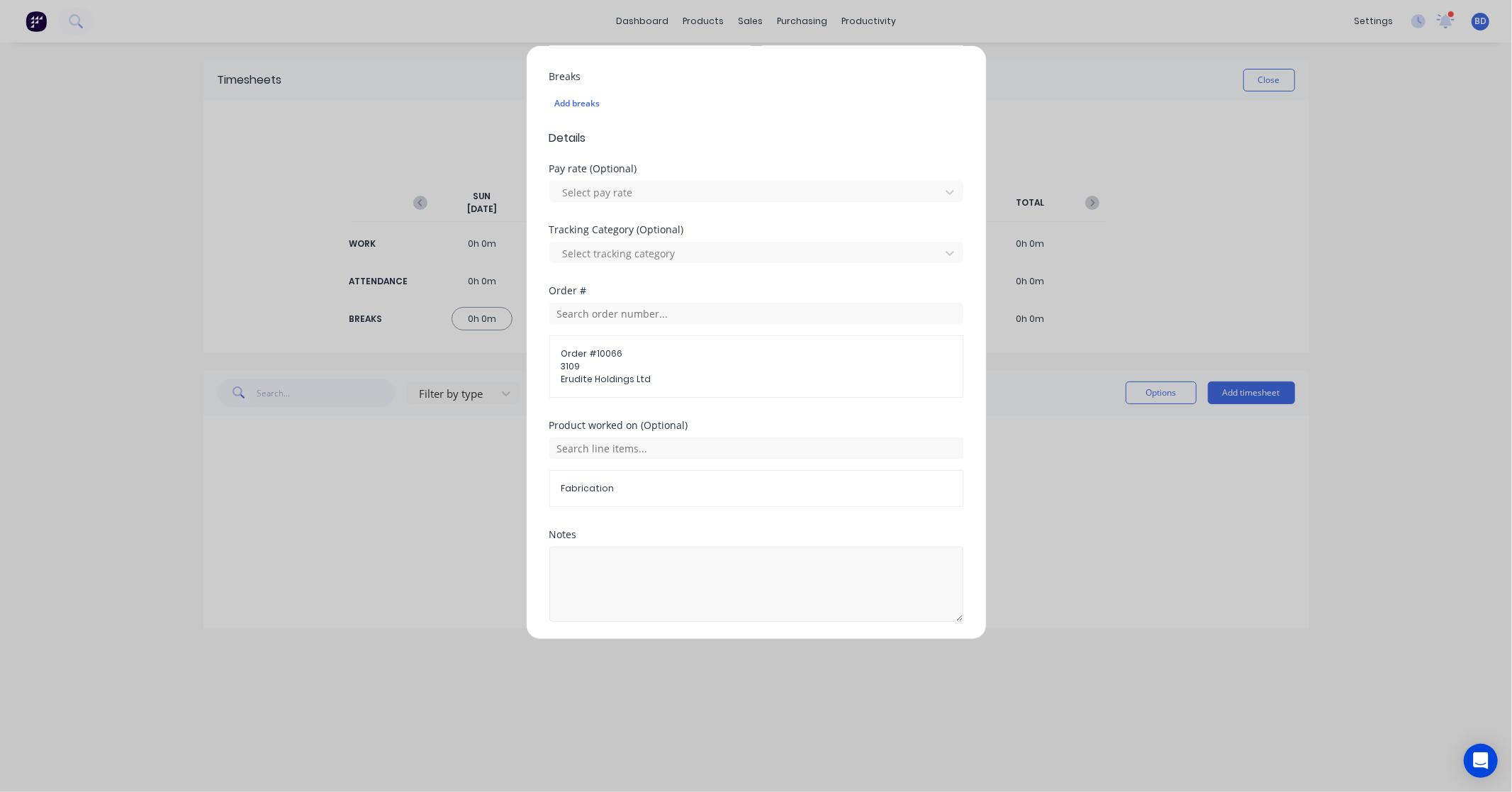
scroll to position [418, 0]
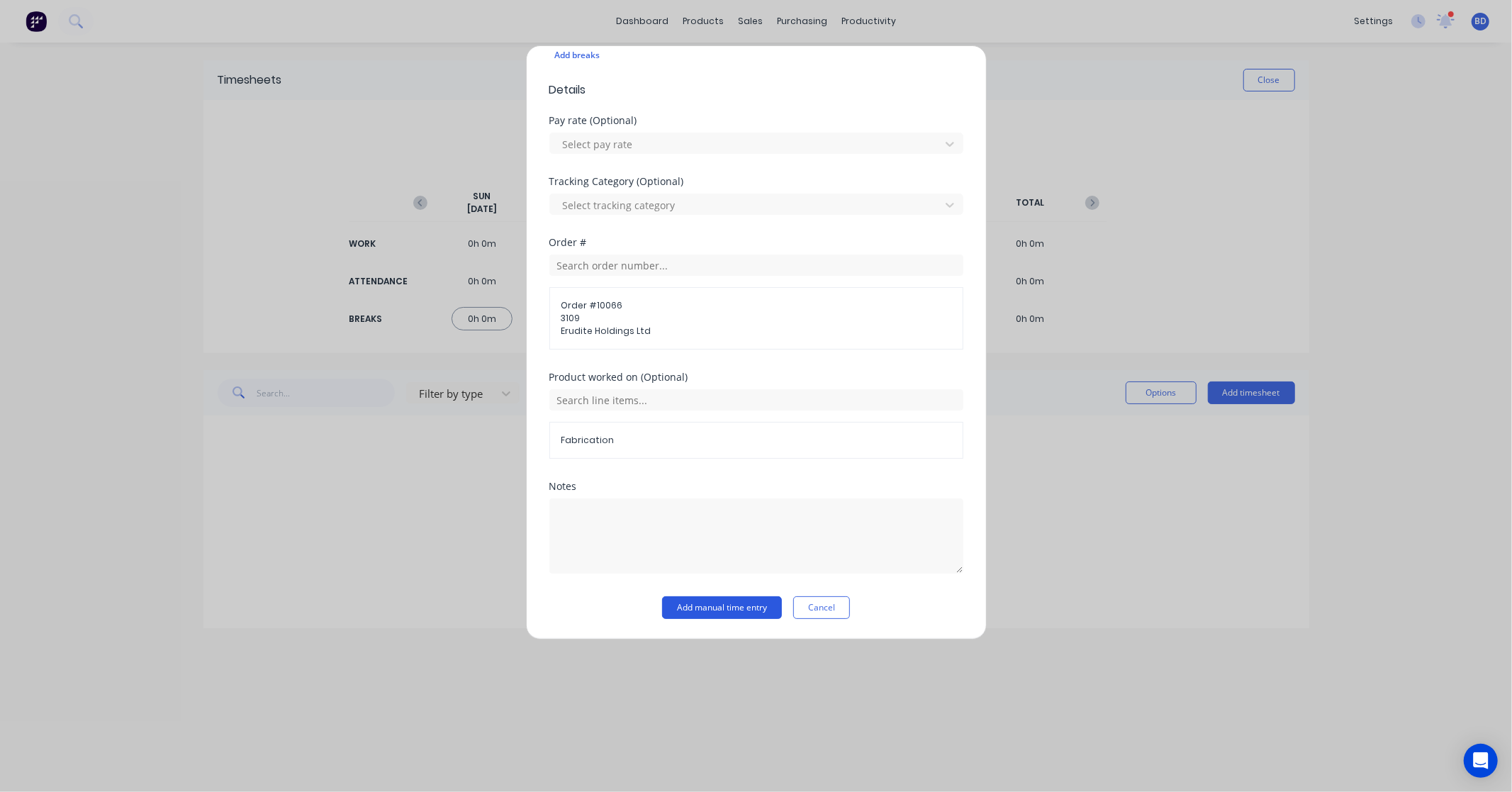
click at [738, 609] on button "Add manual time entry" at bounding box center [722, 608] width 120 height 22
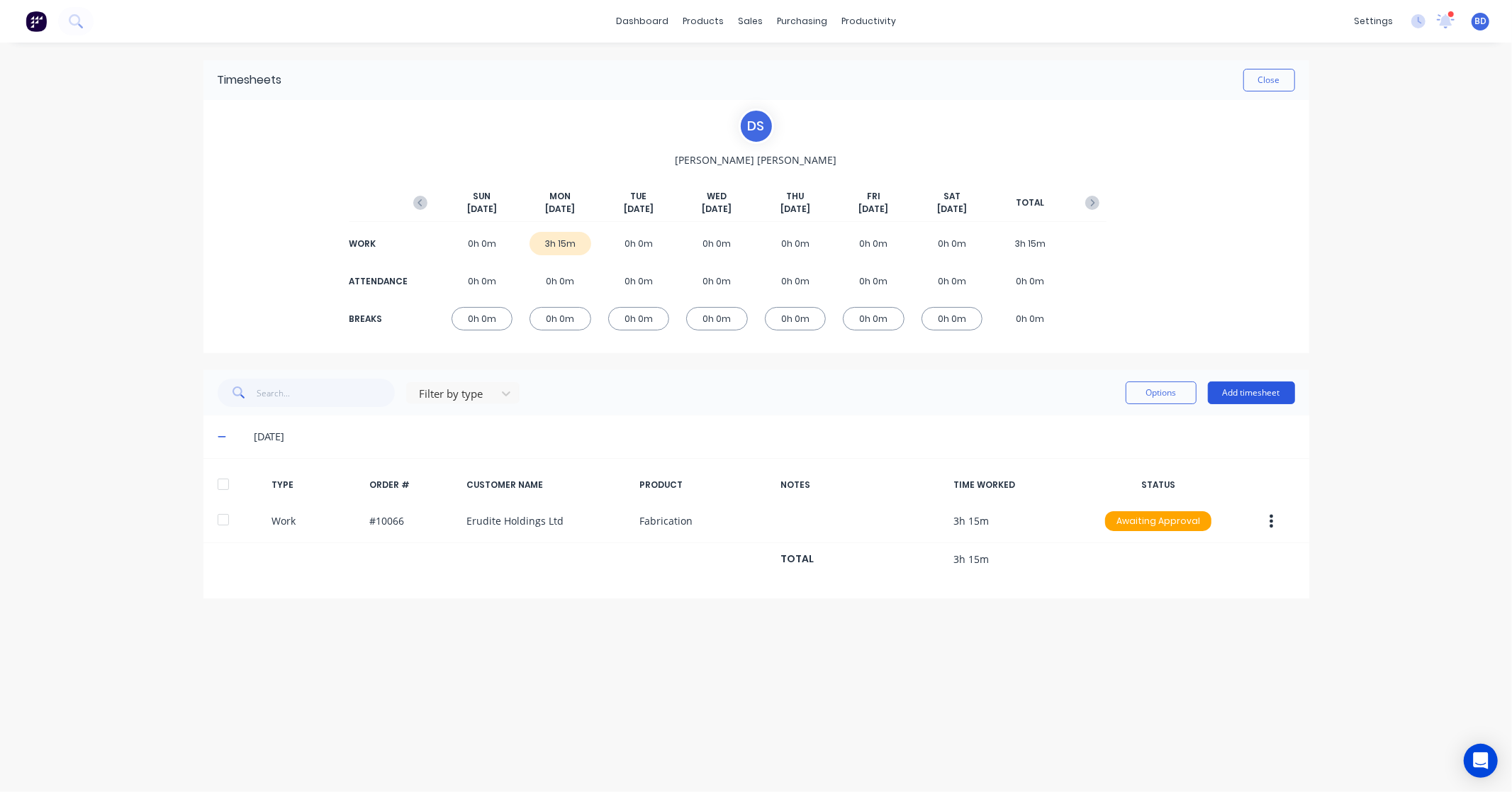
click at [1258, 388] on button "Add timesheet" at bounding box center [1252, 392] width 87 height 22
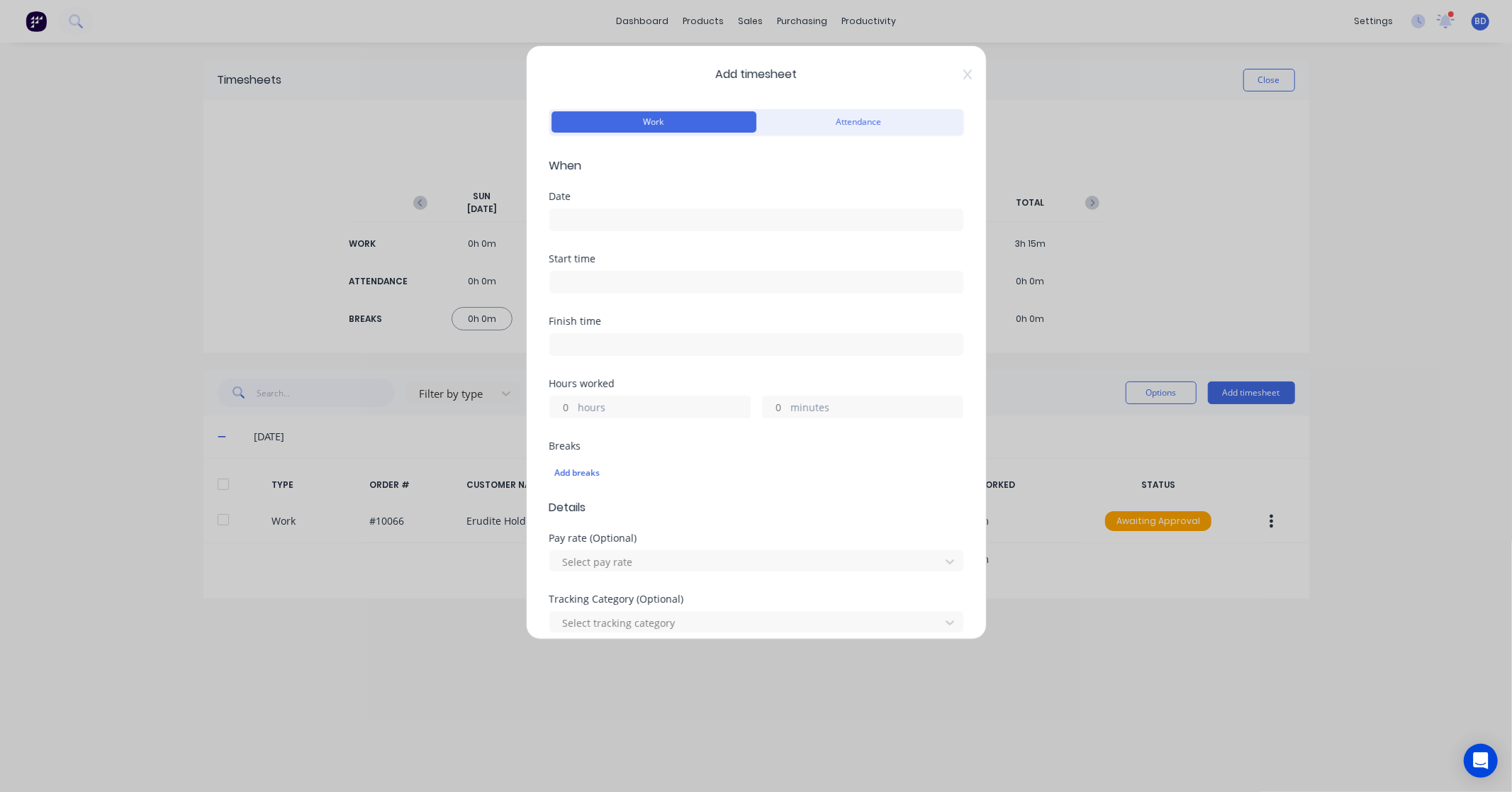
click at [581, 215] on input at bounding box center [756, 219] width 412 height 22
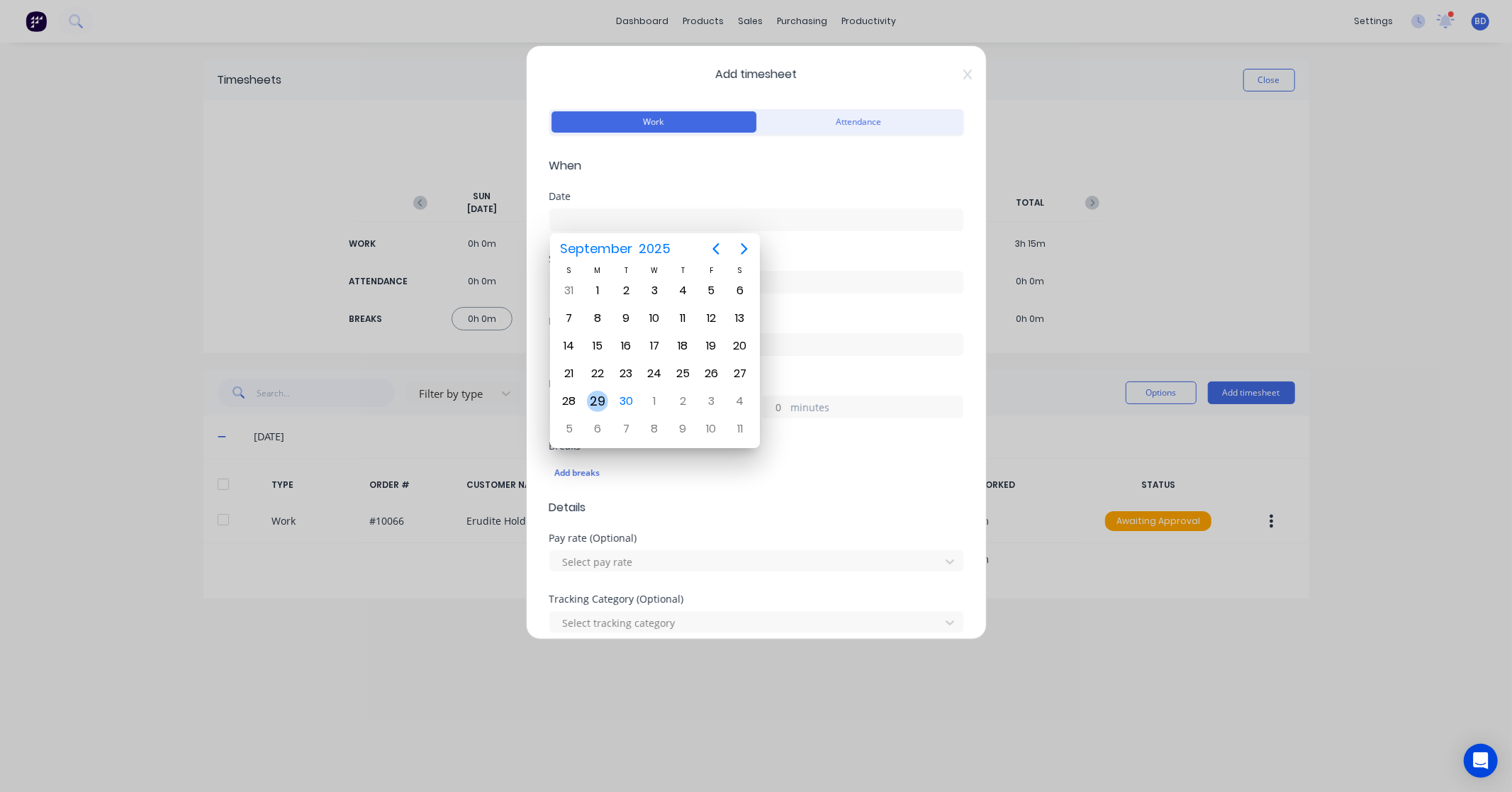
click at [601, 393] on div "29" at bounding box center [597, 401] width 22 height 22
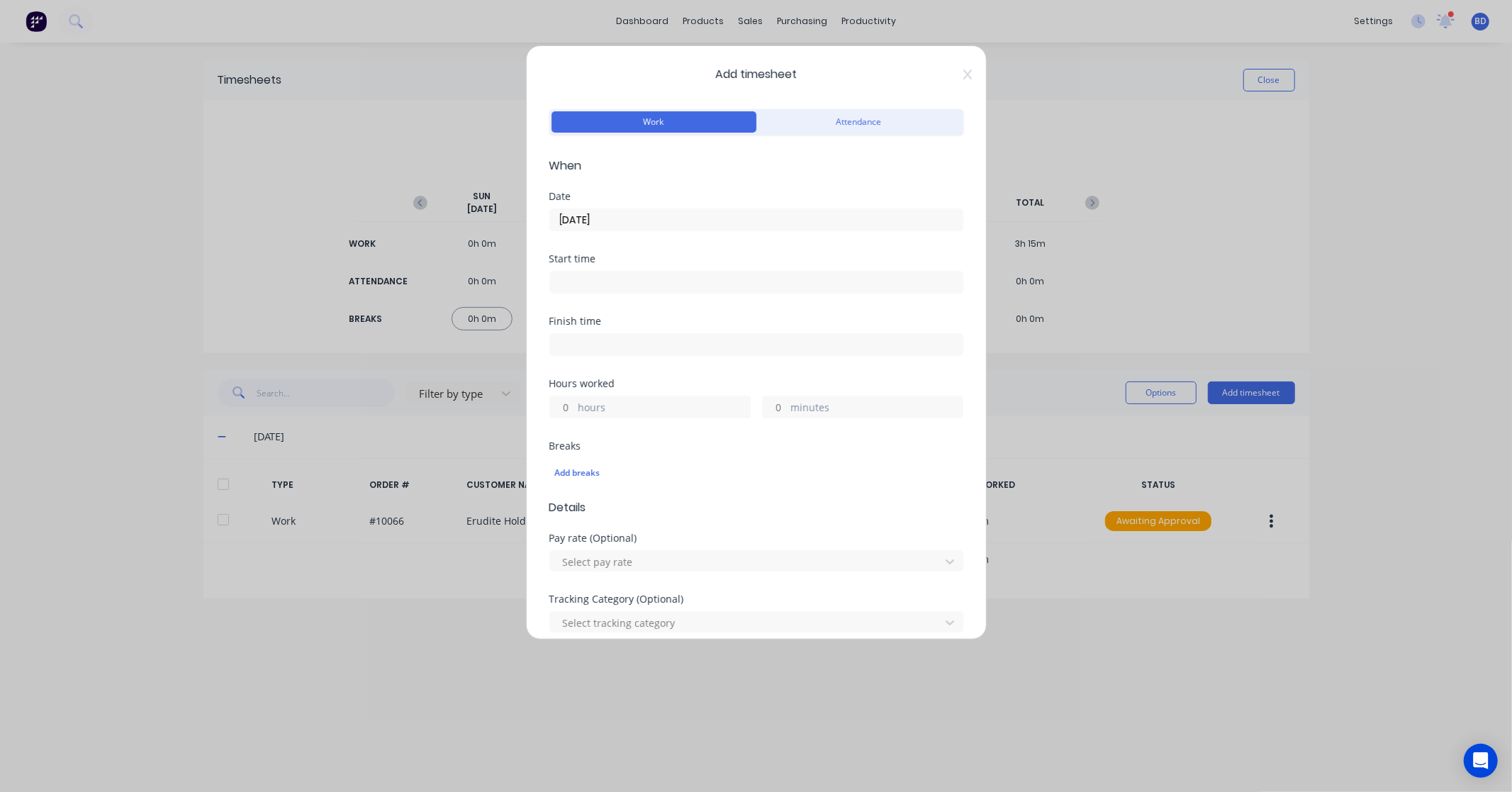
click at [627, 278] on input at bounding box center [756, 282] width 412 height 22
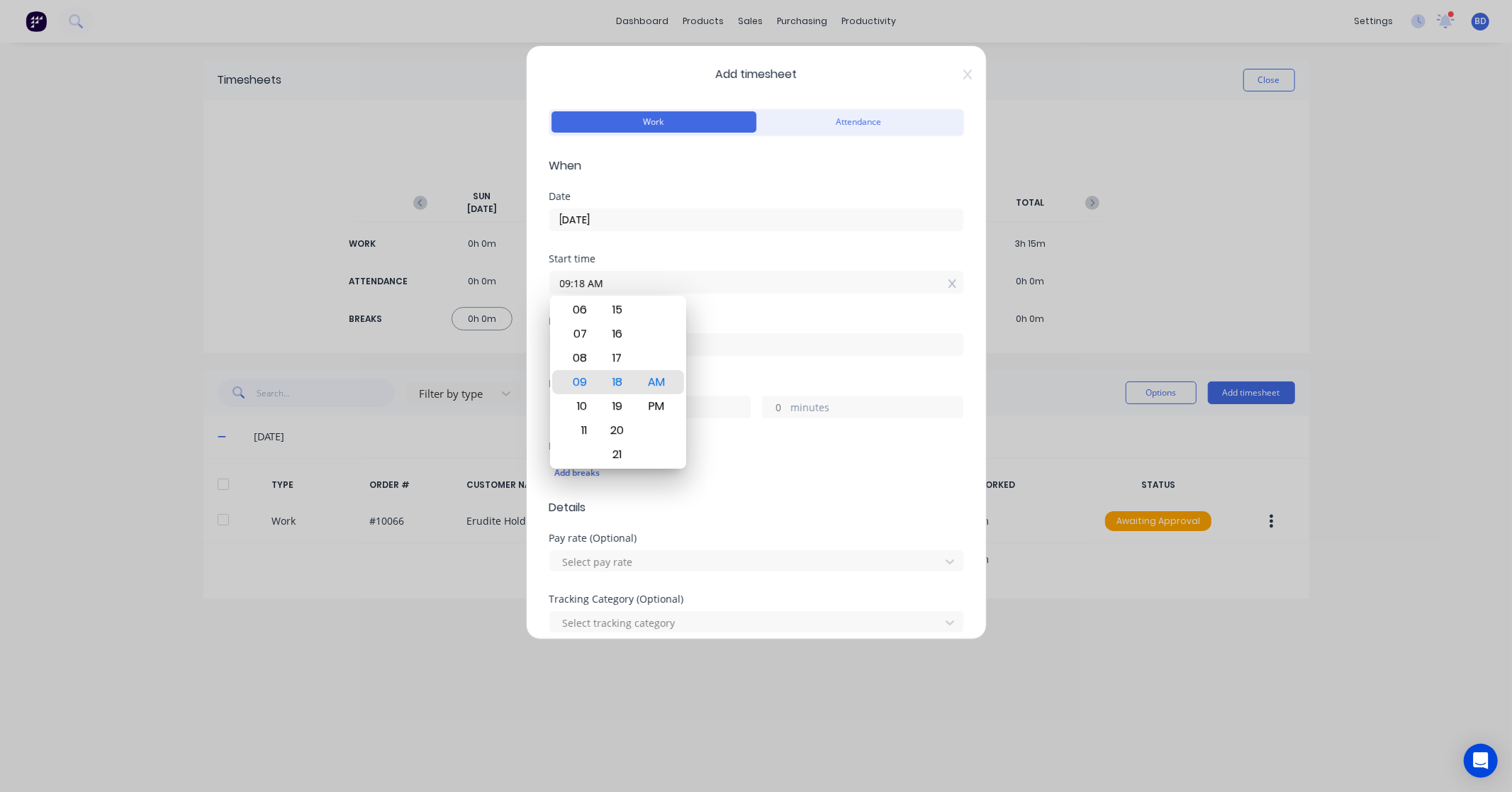
drag, startPoint x: 638, startPoint y: 281, endPoint x: 485, endPoint y: 295, distance: 153.6
click at [485, 295] on div "Add timesheet Work Attendance When Date 29/09/2025 Start time 09:18 AM Finish t…" at bounding box center [756, 396] width 1512 height 792
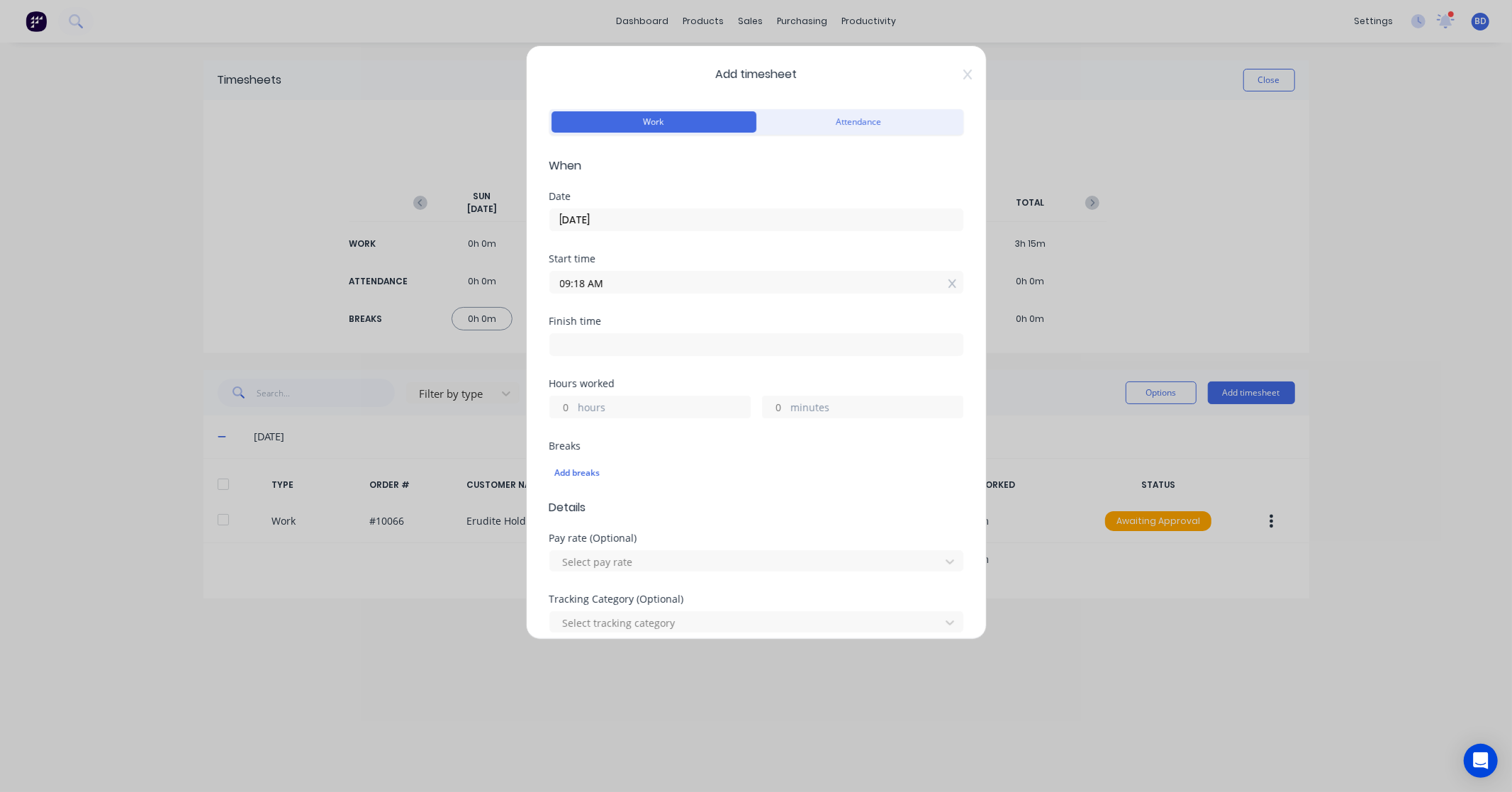
paste input "1:30 P"
click at [589, 348] on input at bounding box center [756, 344] width 412 height 22
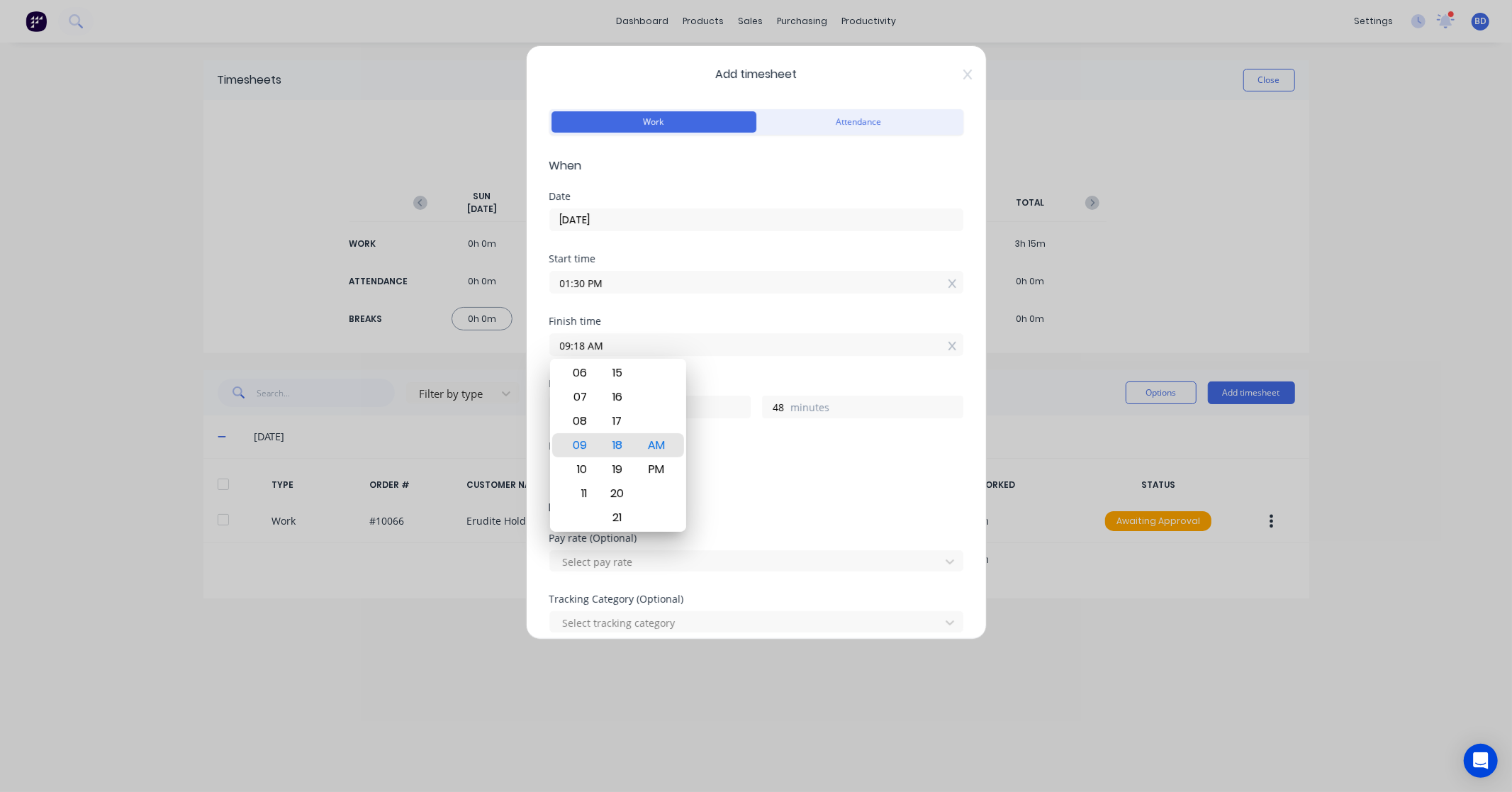
drag, startPoint x: 641, startPoint y: 344, endPoint x: 456, endPoint y: 350, distance: 185.1
click at [456, 350] on div "Add timesheet Work Attendance When Date 29/09/2025 Start time 01:30 PM Finish t…" at bounding box center [756, 396] width 1512 height 792
paste input "3:00 P"
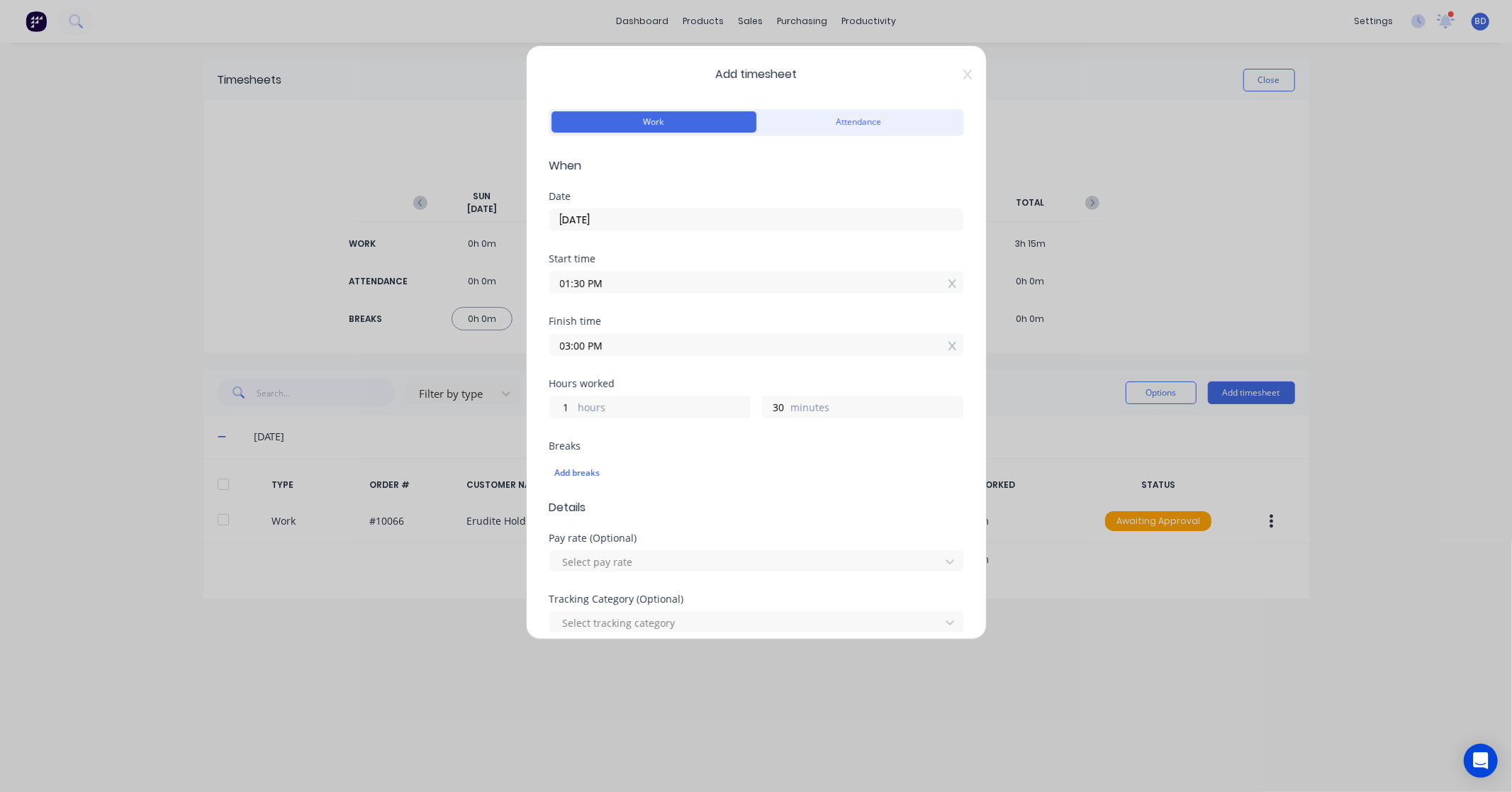
click at [706, 385] on div "Hours worked" at bounding box center [756, 384] width 414 height 10
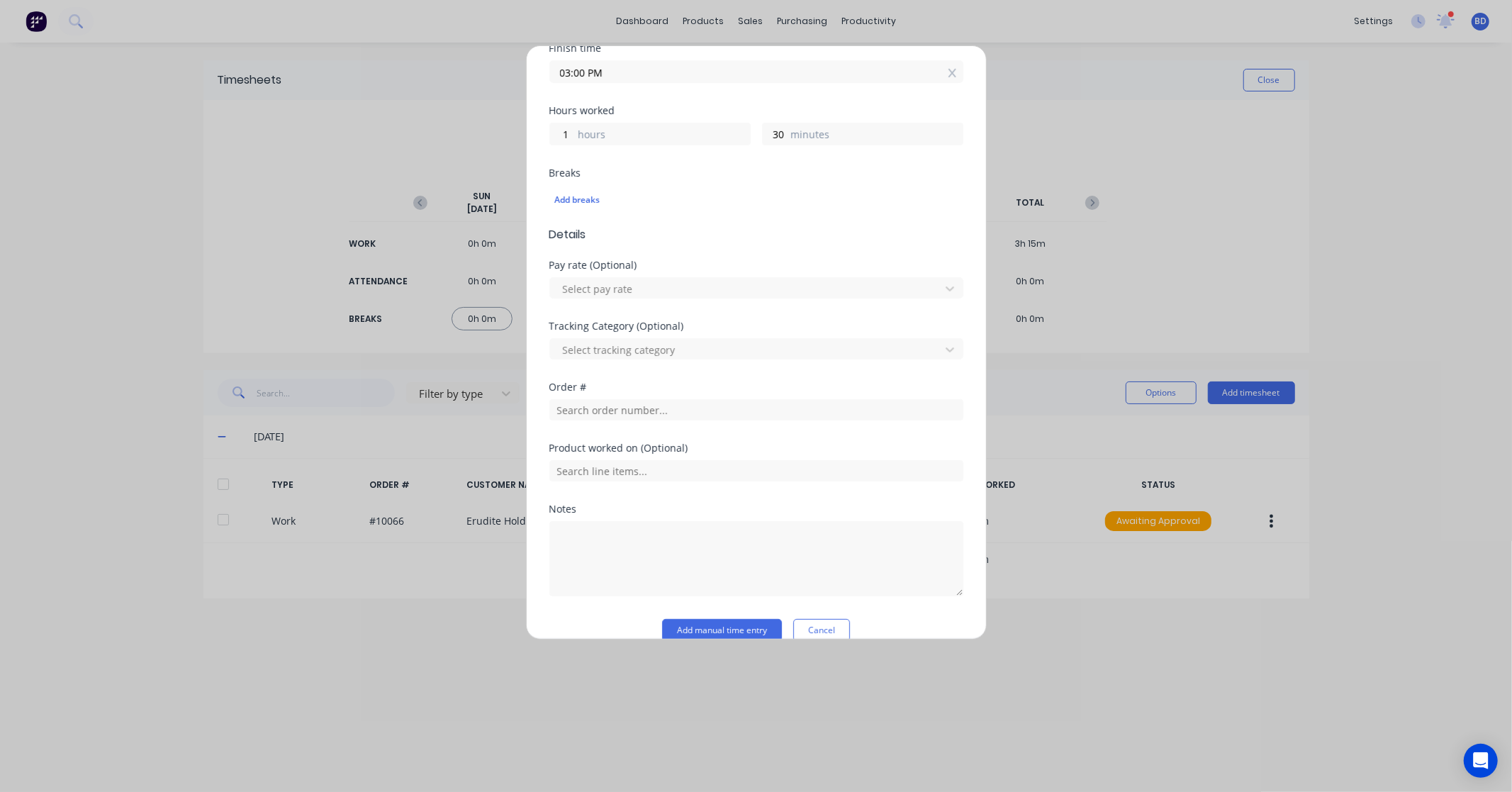
scroll to position [295, 0]
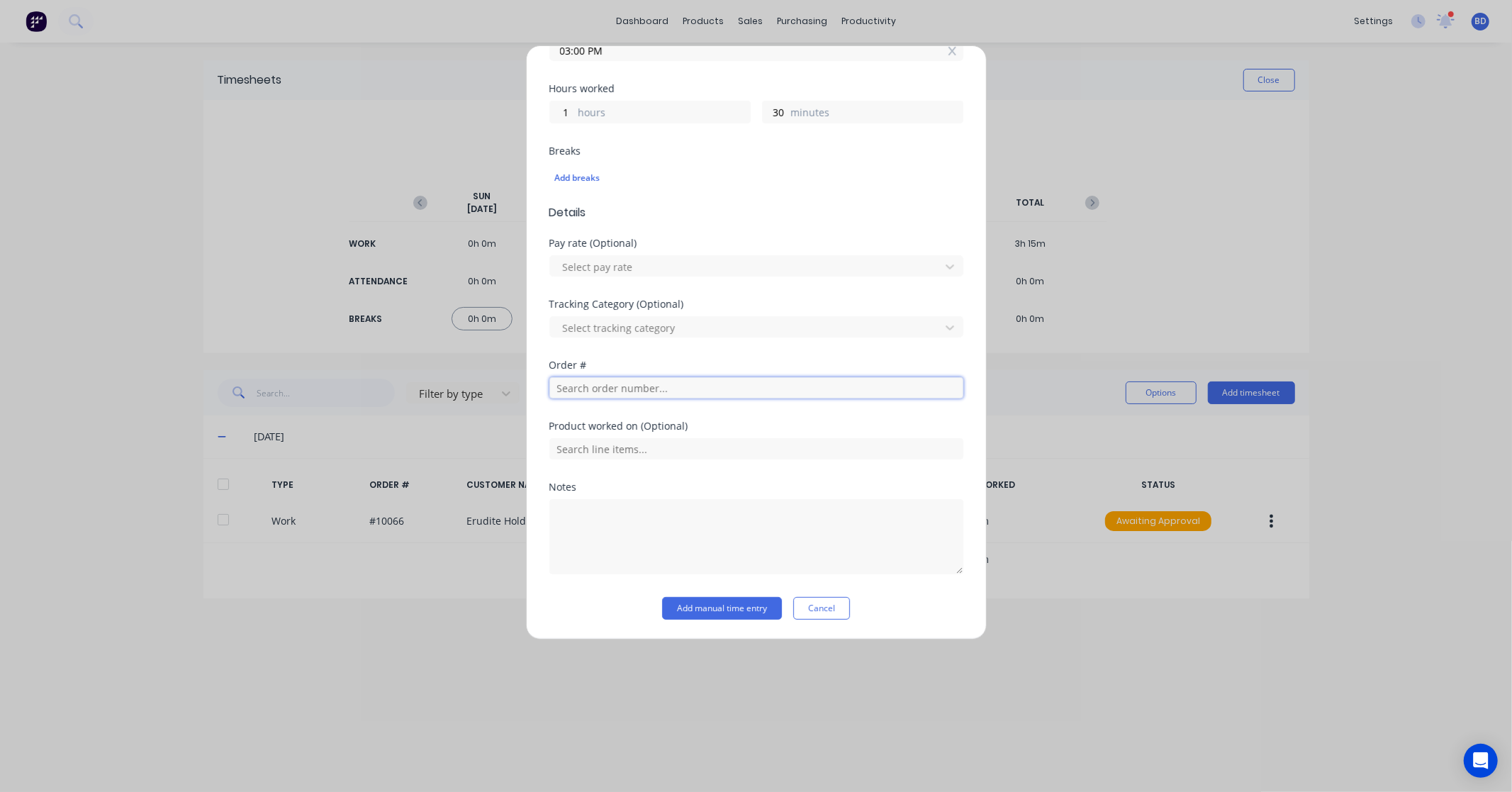
click at [619, 397] on input "text" at bounding box center [756, 388] width 414 height 22
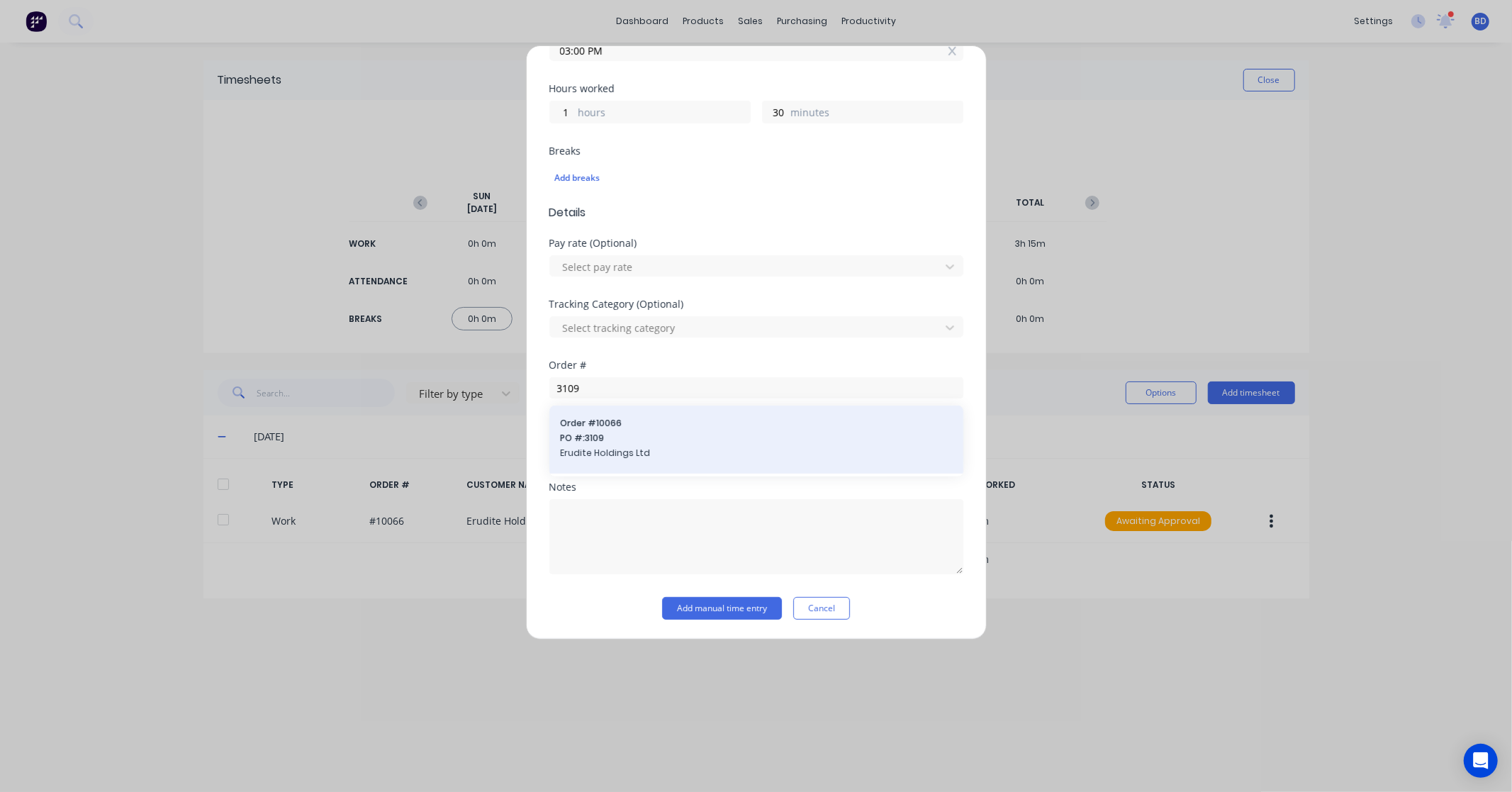
click at [625, 429] on span "Order # 10066" at bounding box center [756, 424] width 392 height 13
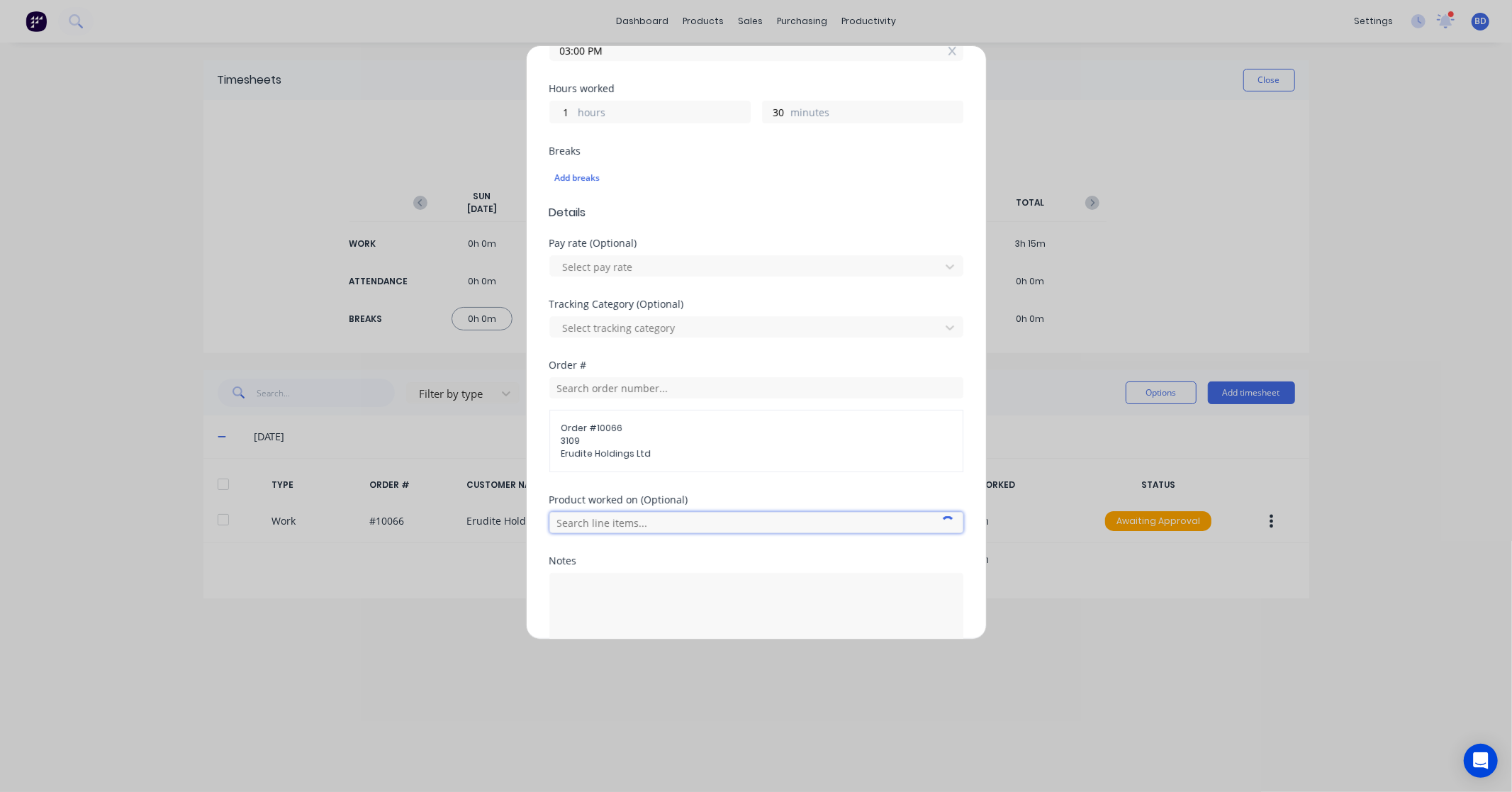
click at [629, 529] on input "text" at bounding box center [756, 522] width 414 height 22
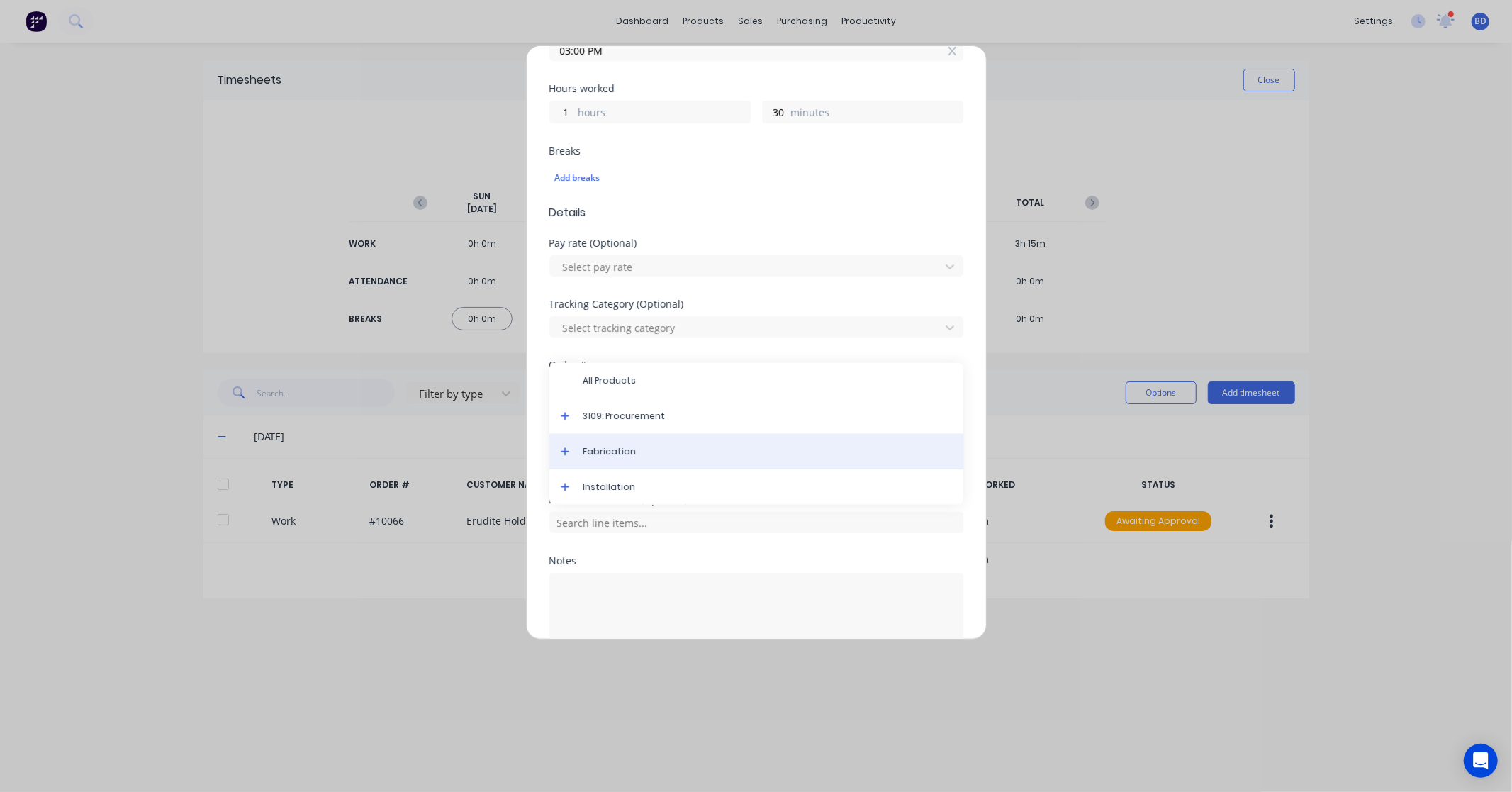
click at [657, 445] on span "Fabrication" at bounding box center [768, 452] width 368 height 13
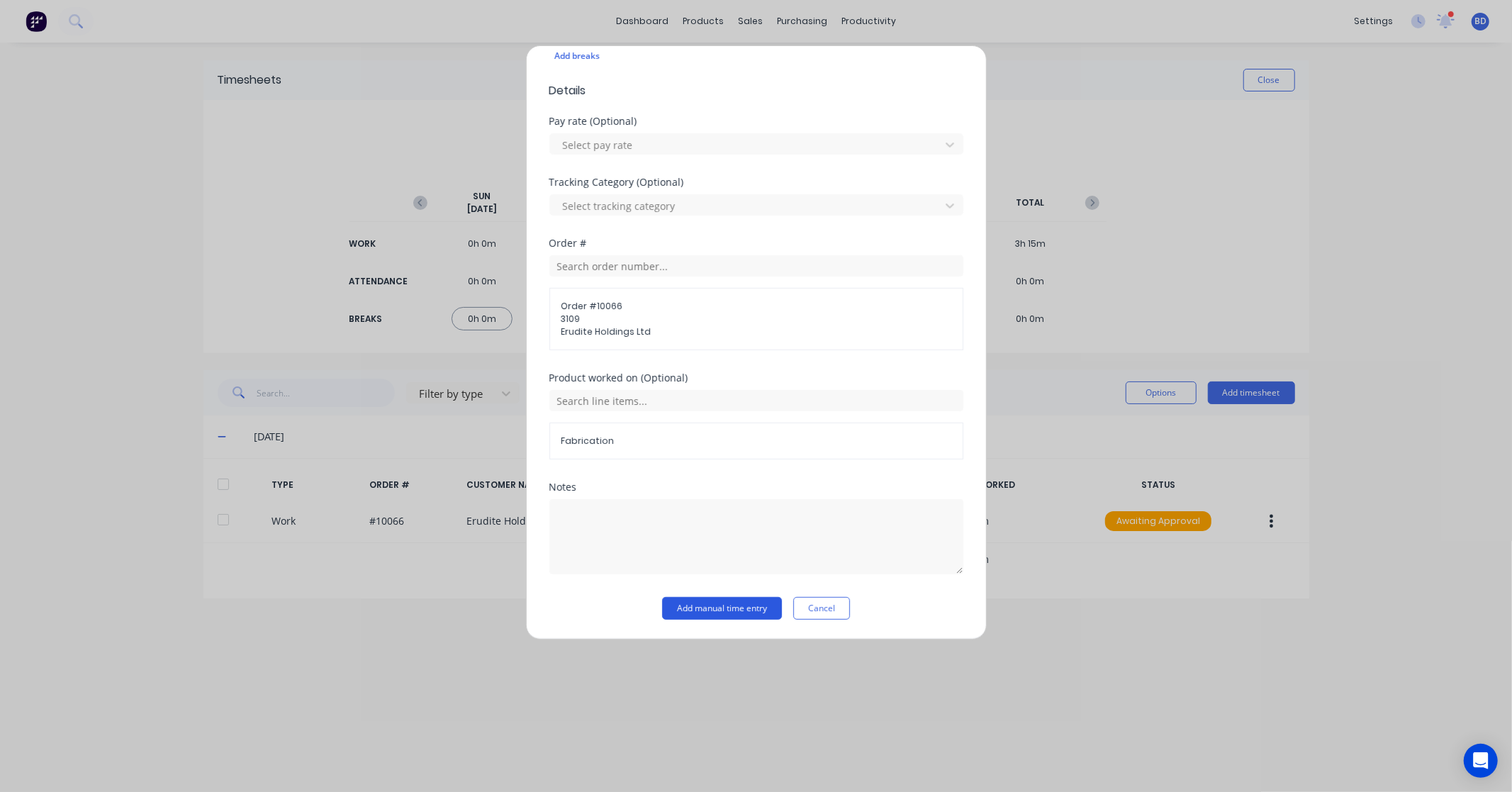
scroll to position [418, 0]
click at [734, 608] on button "Add manual time entry" at bounding box center [722, 608] width 120 height 22
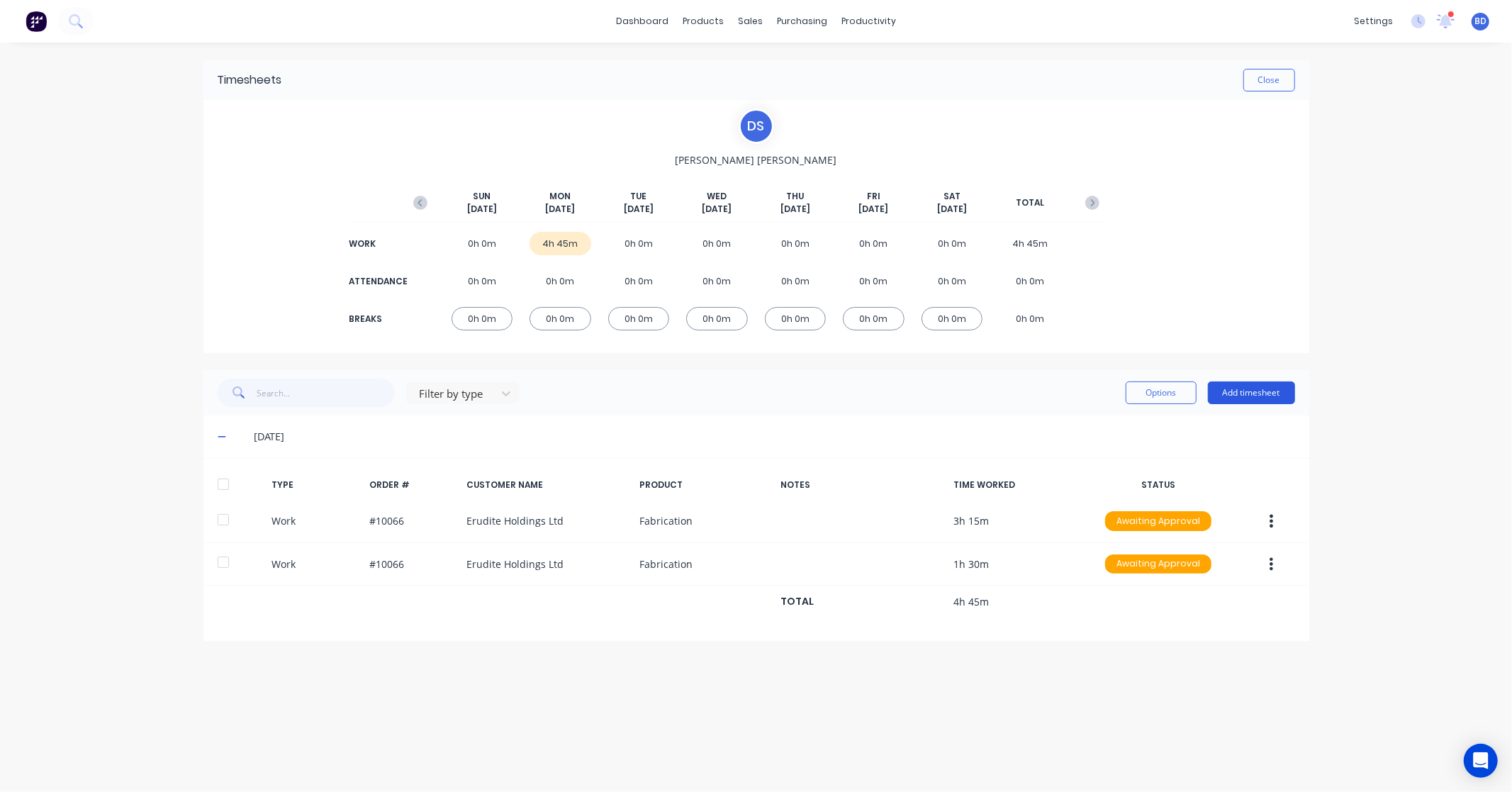
click at [1260, 397] on button "Add timesheet" at bounding box center [1252, 392] width 87 height 22
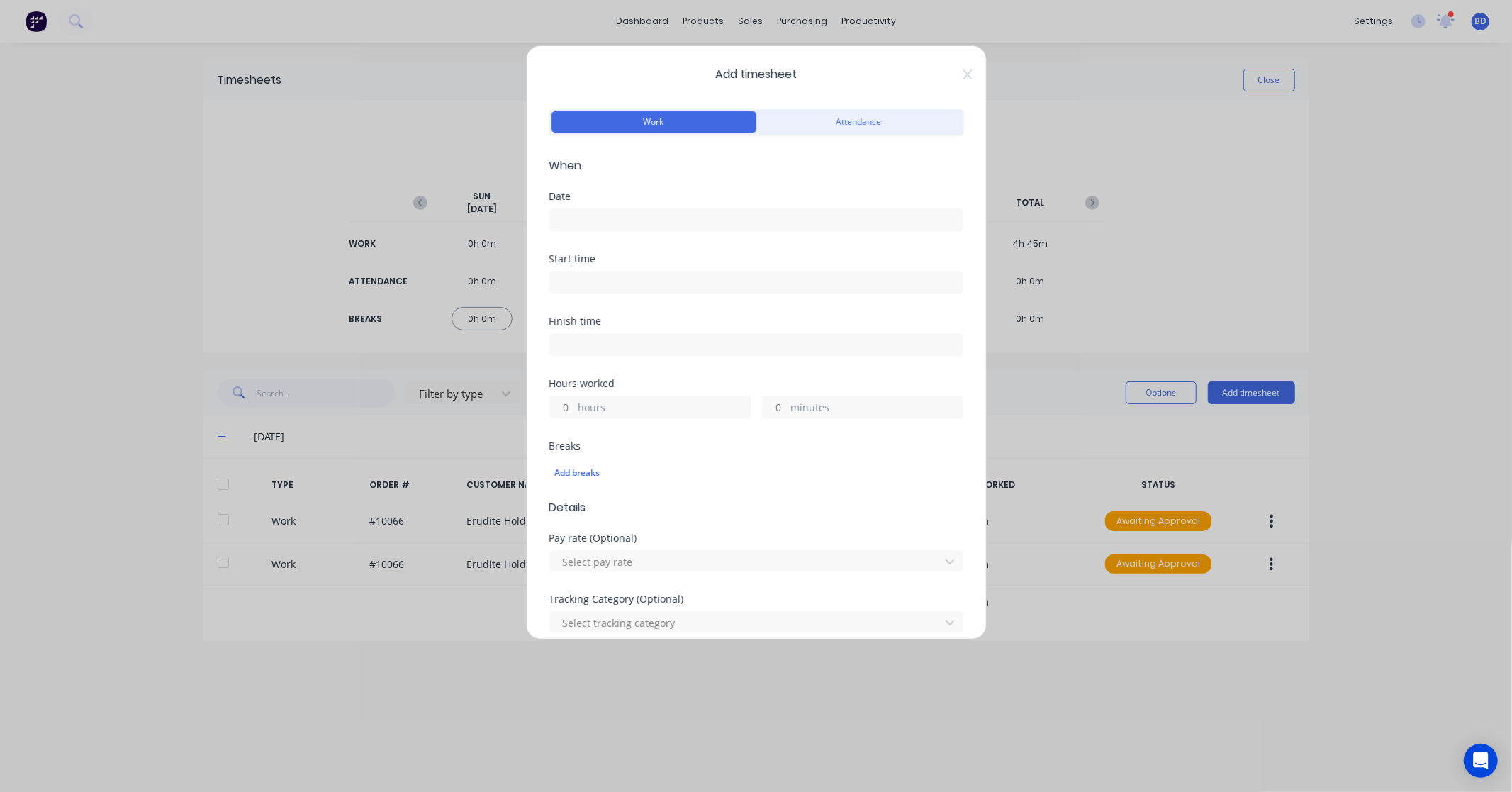
click at [574, 223] on input at bounding box center [756, 219] width 412 height 22
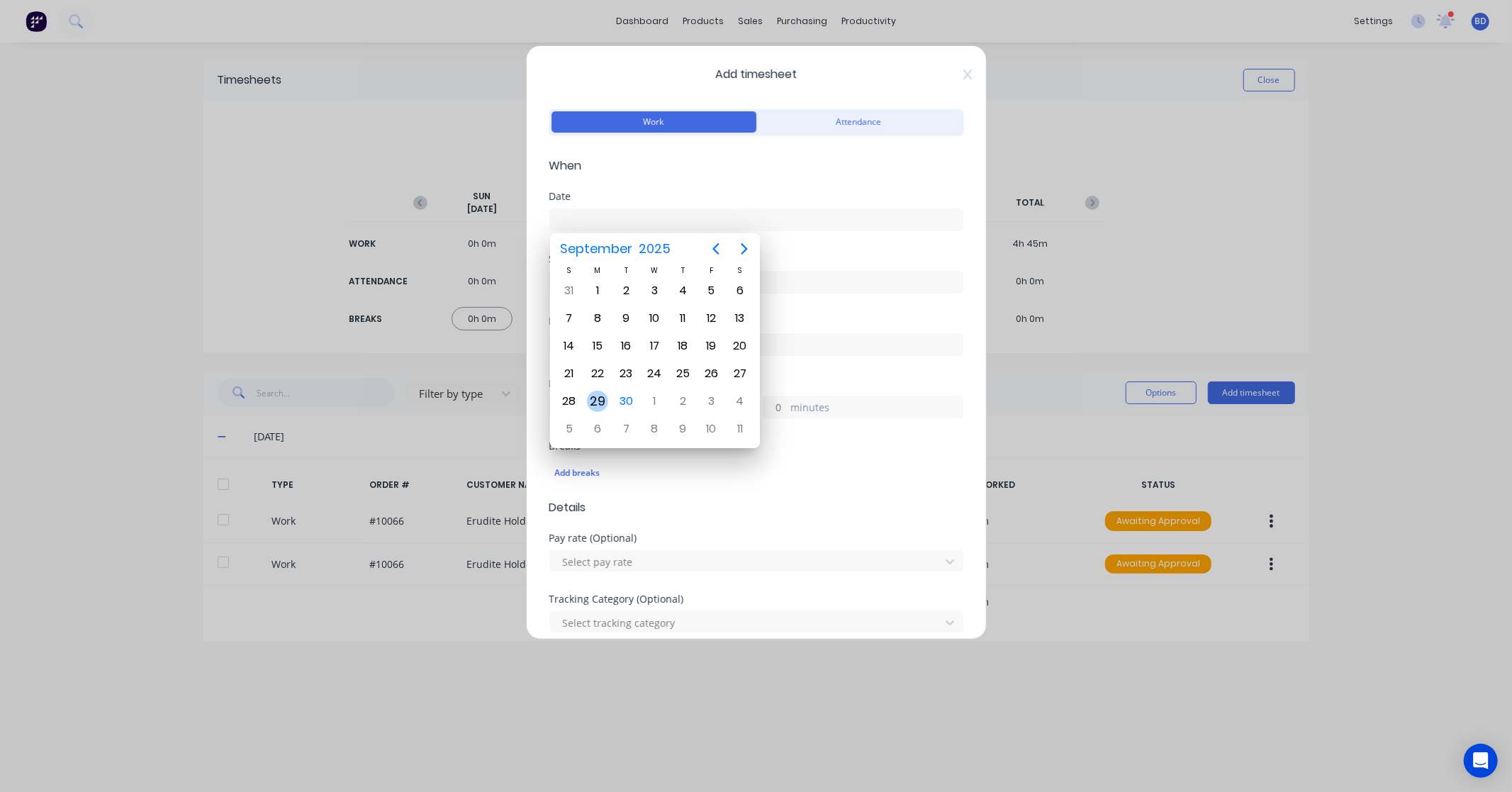
click at [596, 395] on div "29" at bounding box center [597, 401] width 22 height 22
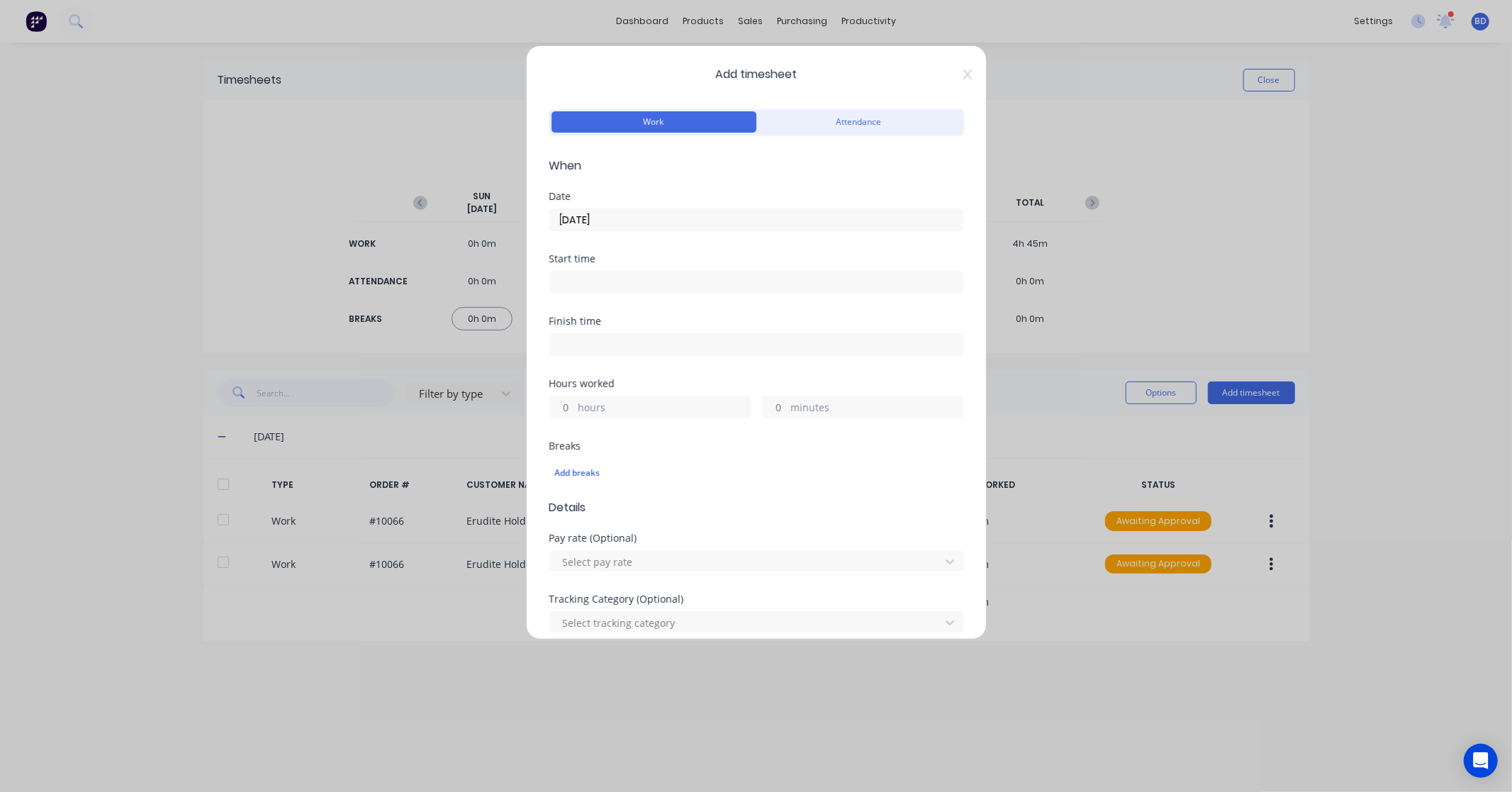
click at [683, 275] on input at bounding box center [756, 282] width 412 height 22
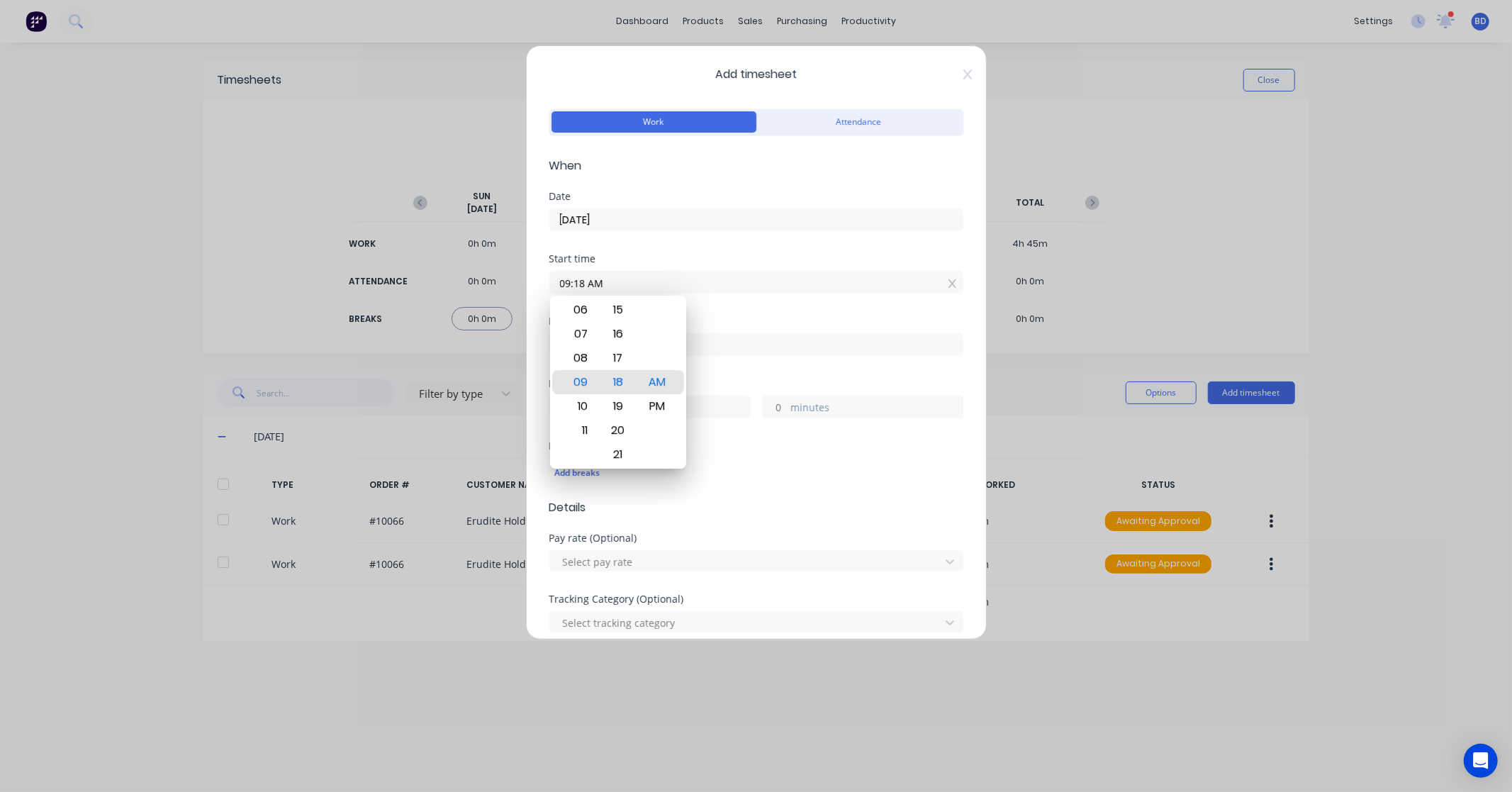
drag, startPoint x: 683, startPoint y: 275, endPoint x: 416, endPoint y: 279, distance: 267.0
click at [416, 279] on div "Add timesheet Work Attendance When Date 29/09/2025 Start time 09:18 AM Finish t…" at bounding box center [756, 396] width 1512 height 792
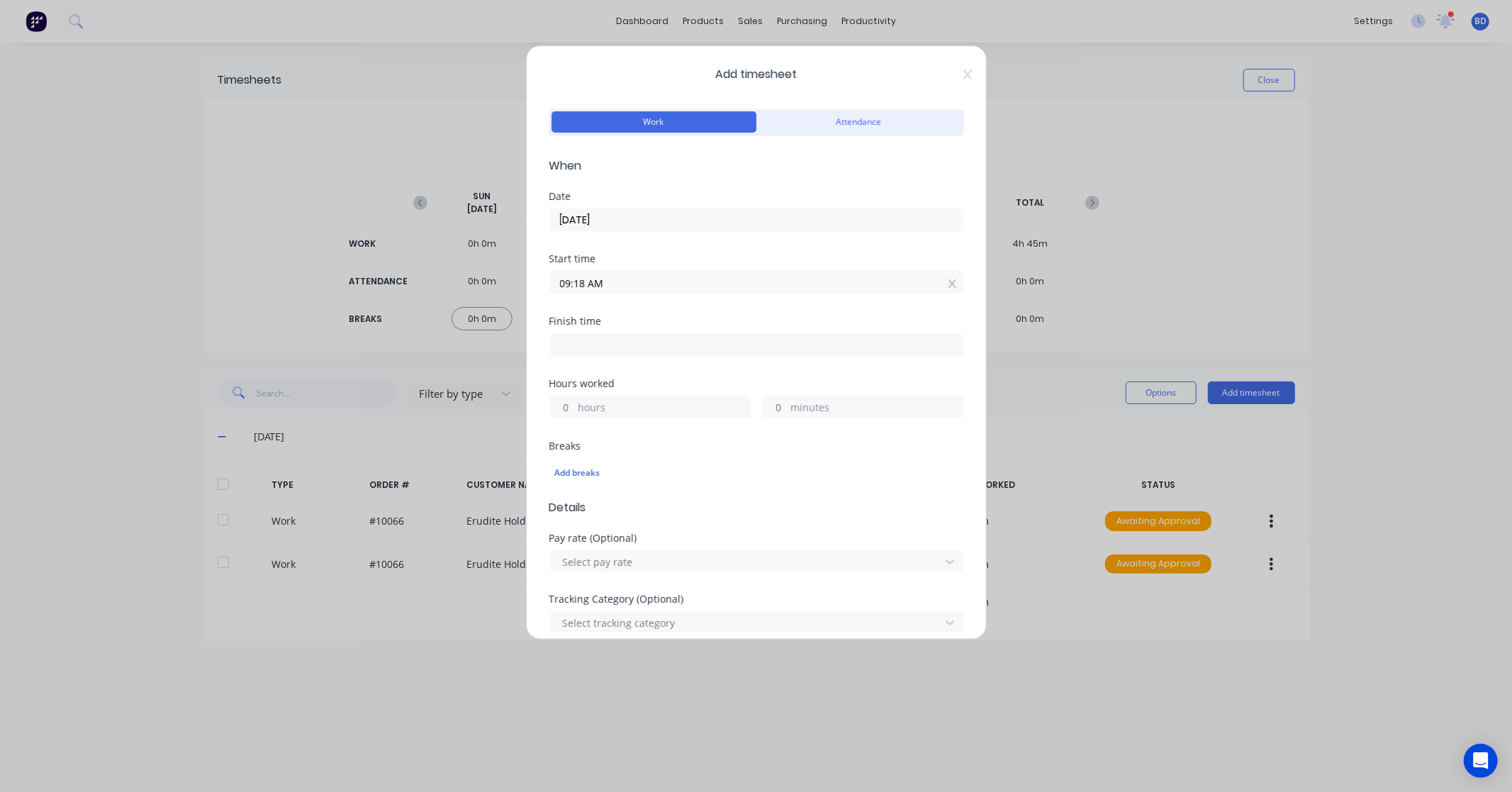
paste input "3:00 P"
click at [571, 339] on input at bounding box center [756, 344] width 412 height 22
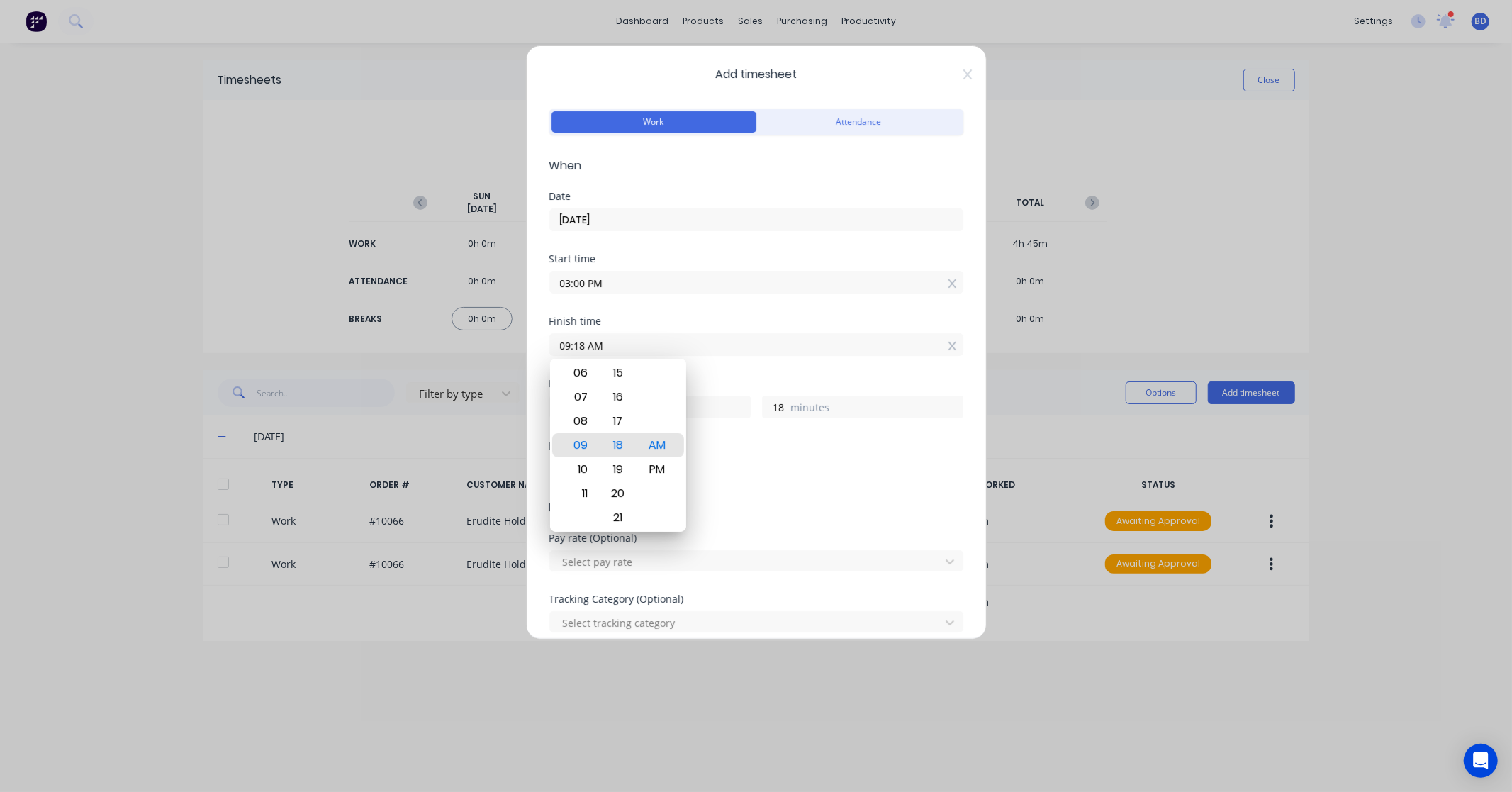
drag, startPoint x: 646, startPoint y: 344, endPoint x: 450, endPoint y: 338, distance: 196.1
click at [451, 338] on div "Add timesheet Work Attendance When Date 29/09/2025 Start time 03:00 PM Finish t…" at bounding box center [756, 396] width 1512 height 792
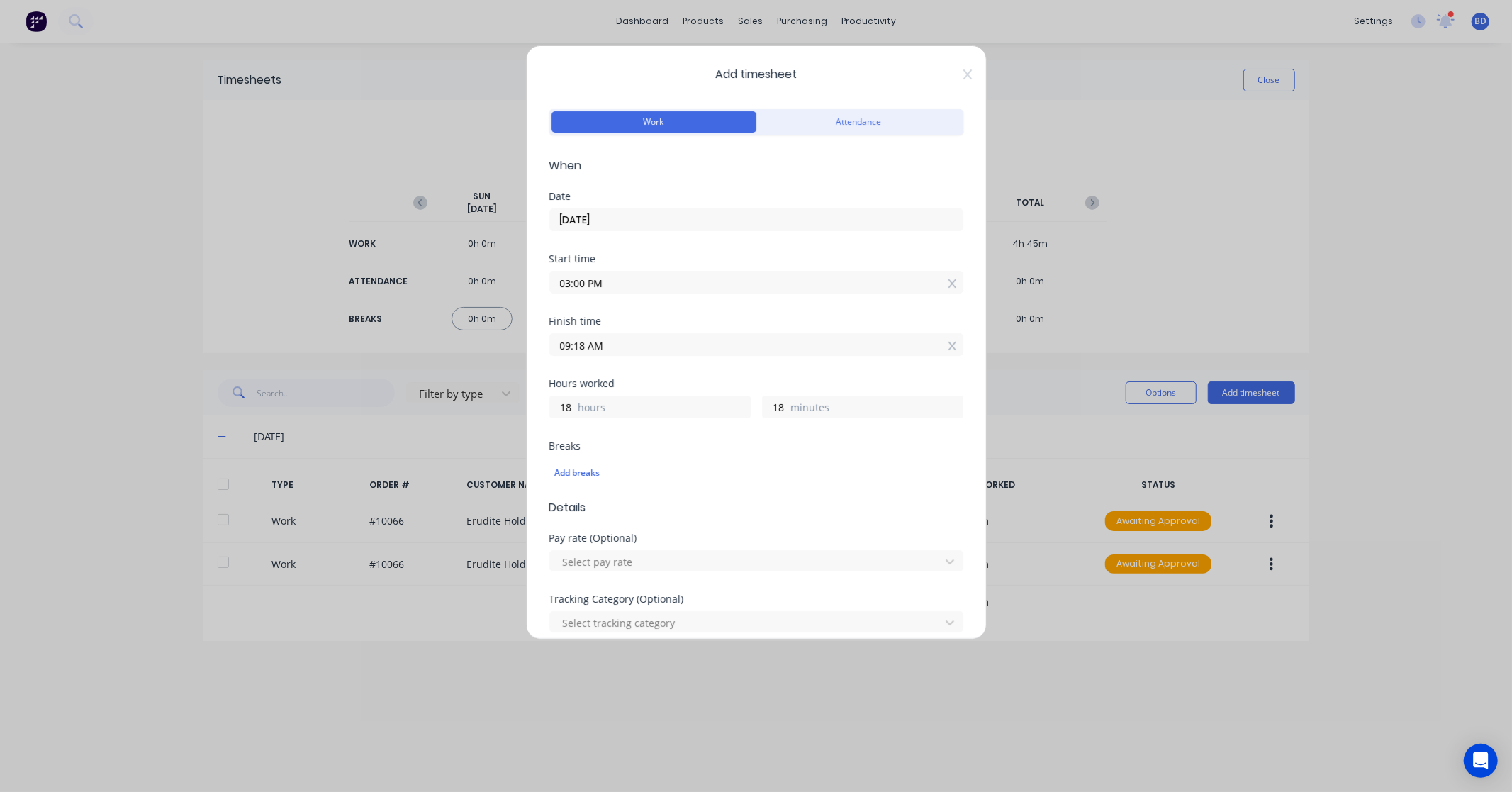
paste input "4:30 P"
click at [688, 372] on div "Finish time 04:30 PM" at bounding box center [756, 348] width 414 height 62
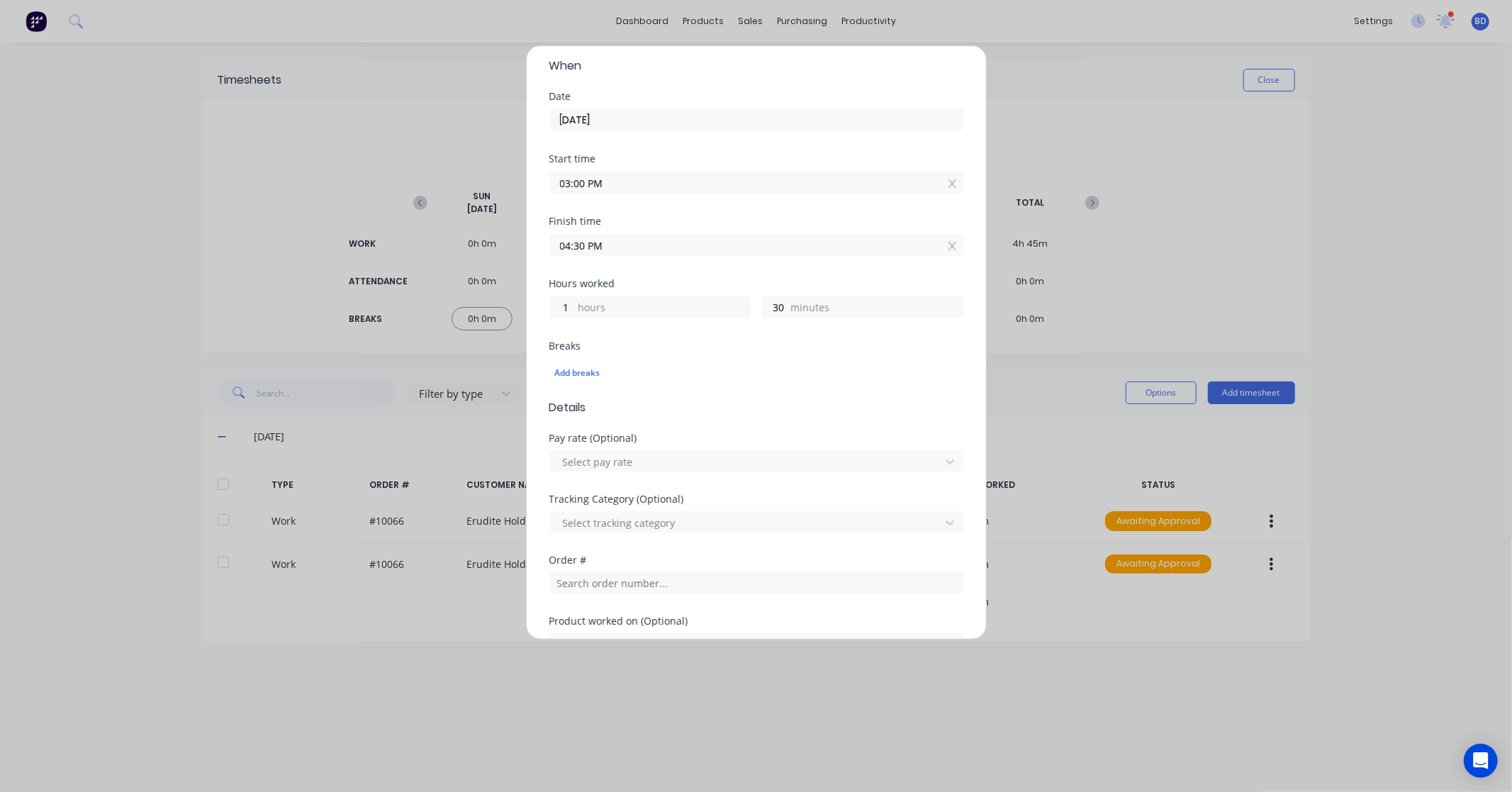
scroll to position [295, 0]
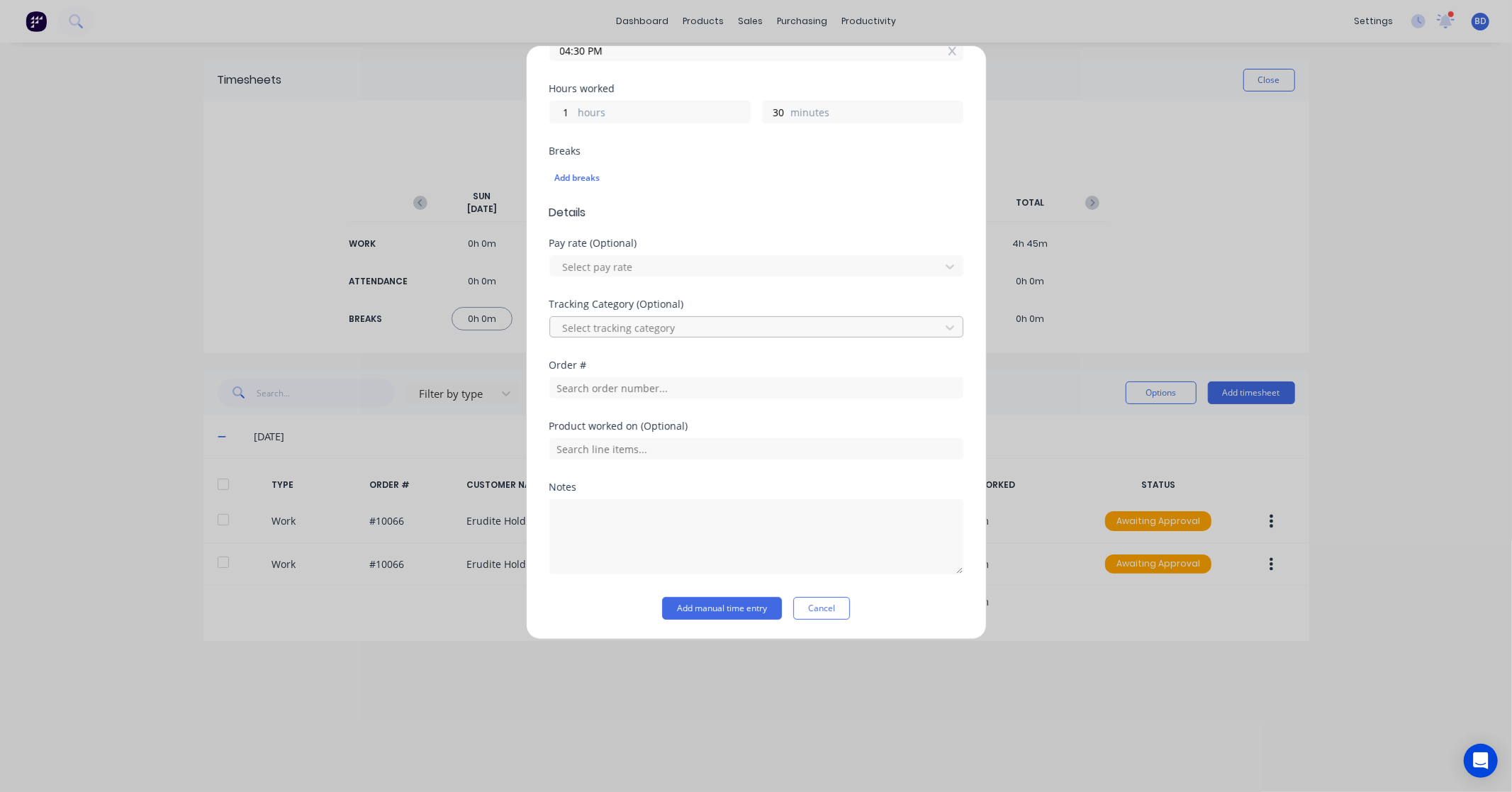
click at [600, 335] on div at bounding box center [747, 328] width 372 height 18
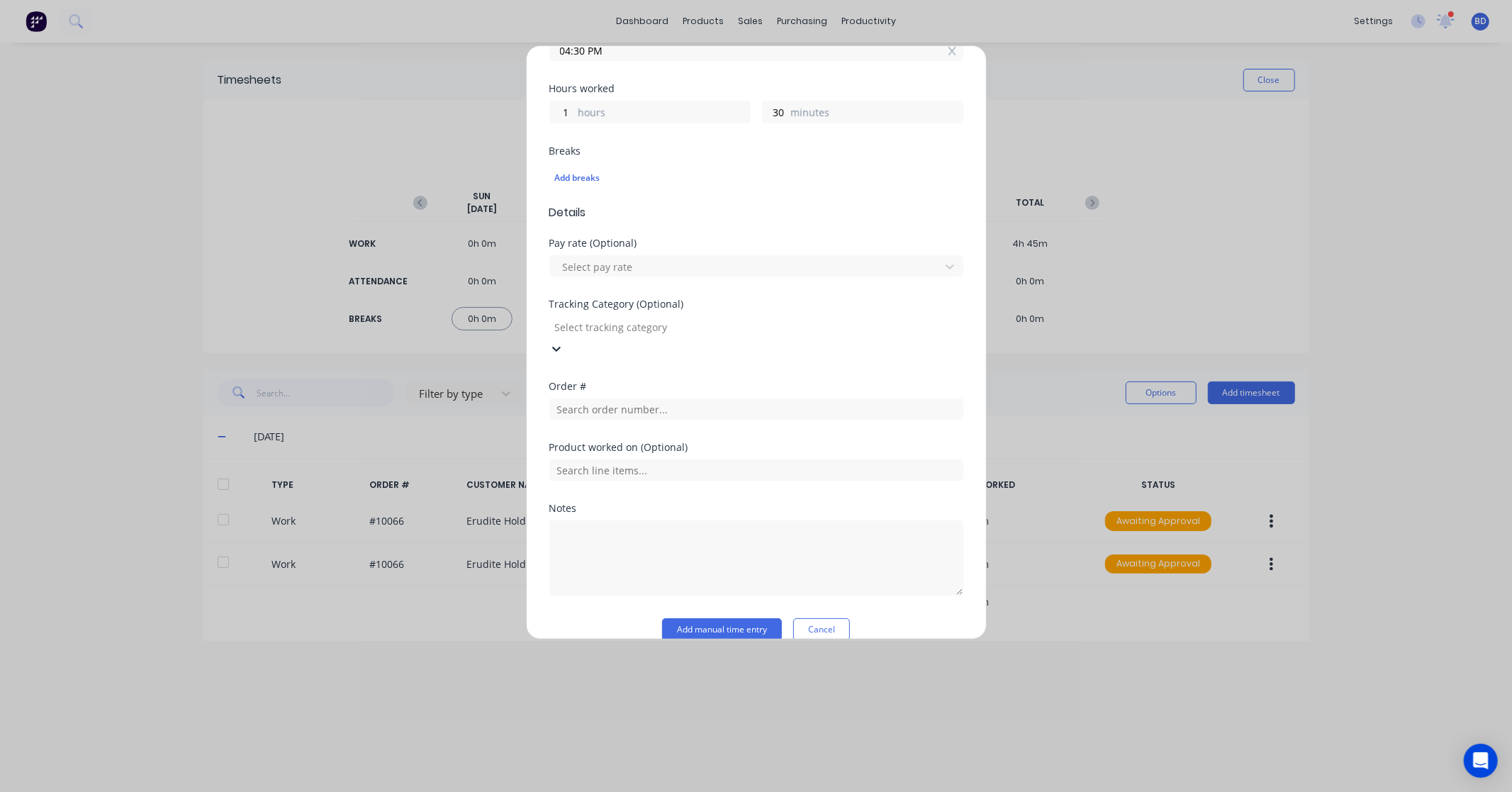
click at [781, 279] on div "Pay rate (Optional) Select pay rate" at bounding box center [756, 268] width 414 height 61
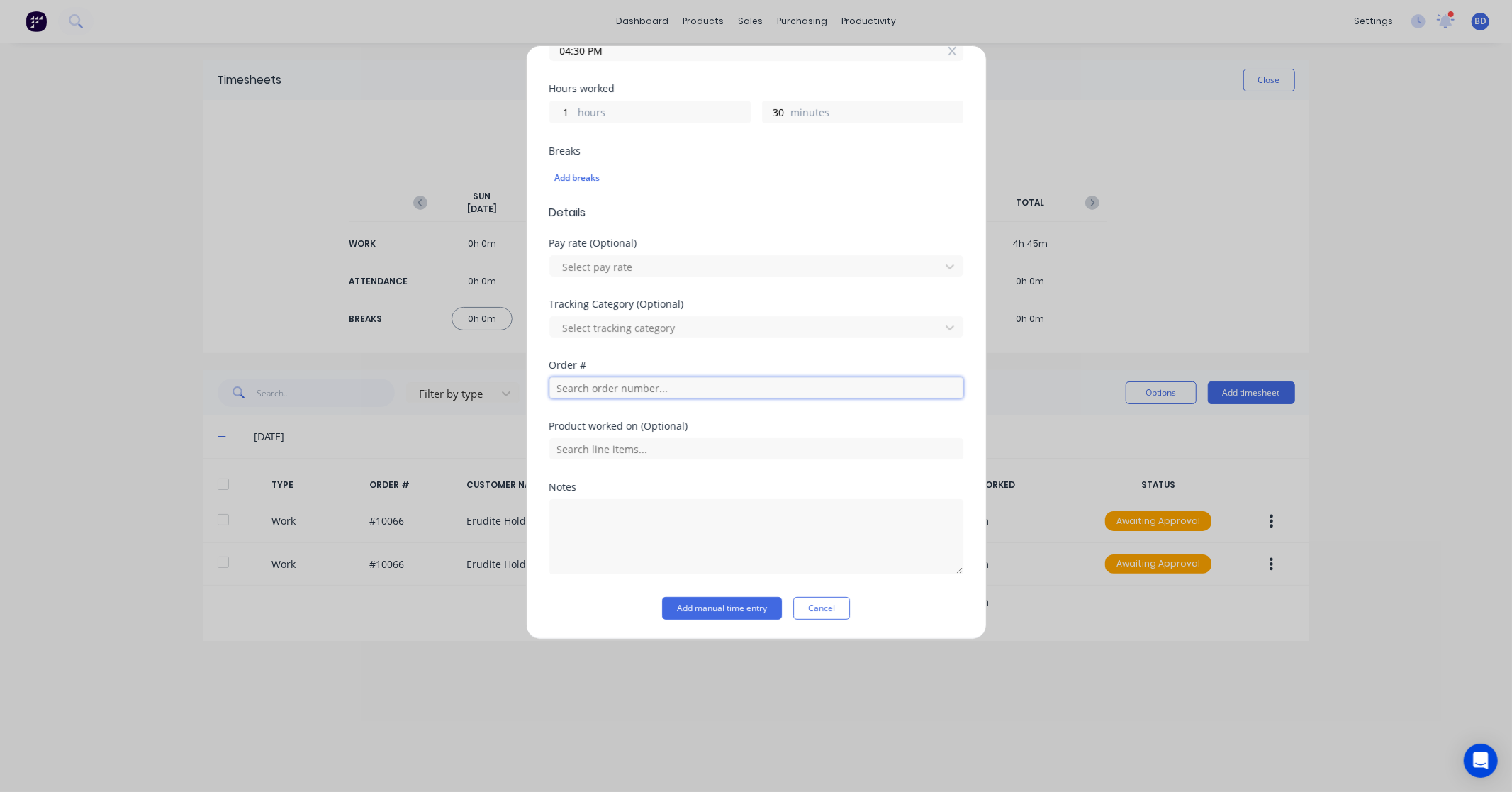
click at [615, 393] on input "text" at bounding box center [756, 388] width 414 height 22
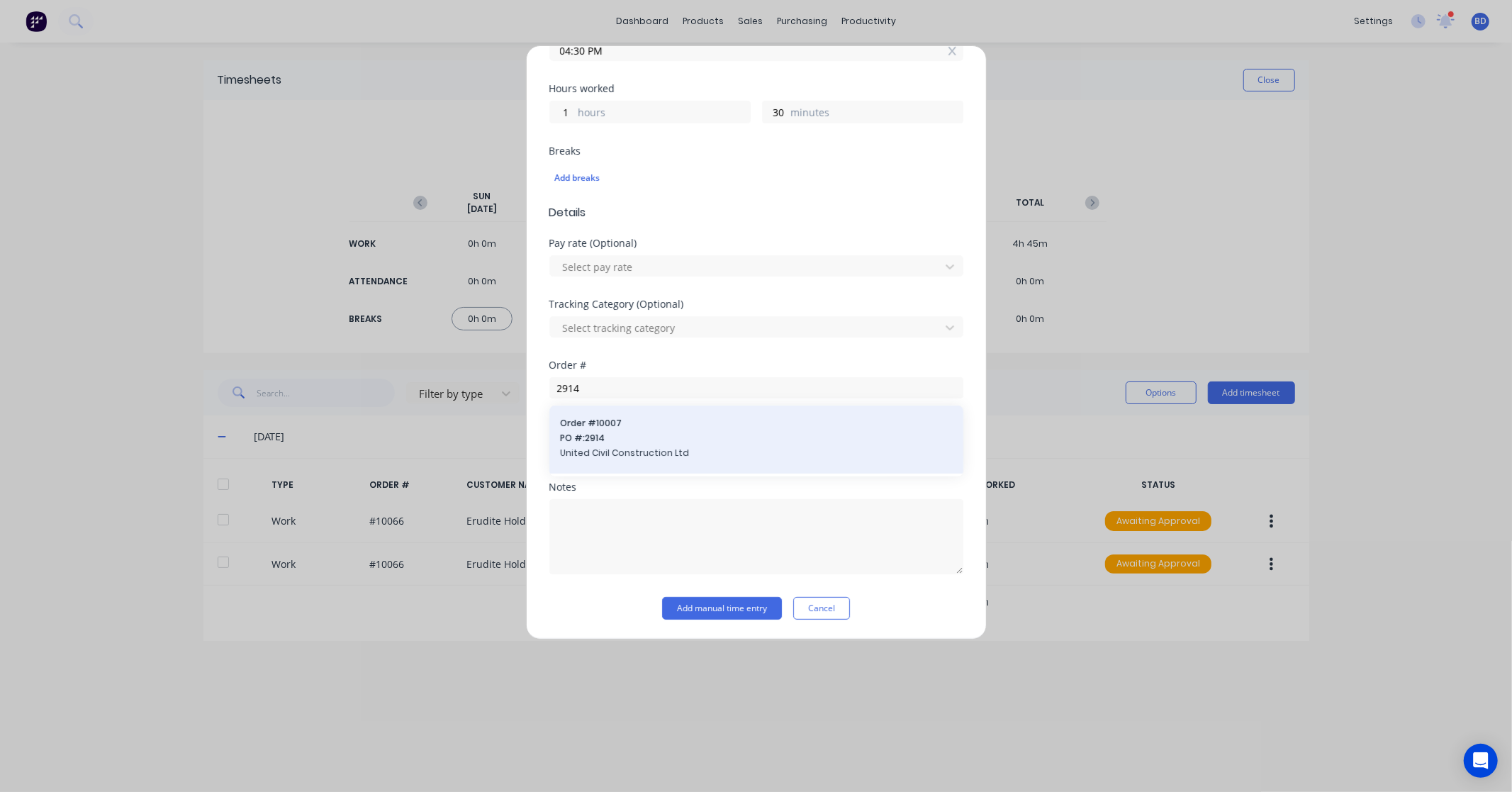
click at [624, 436] on span "PO #: 2914" at bounding box center [756, 438] width 392 height 13
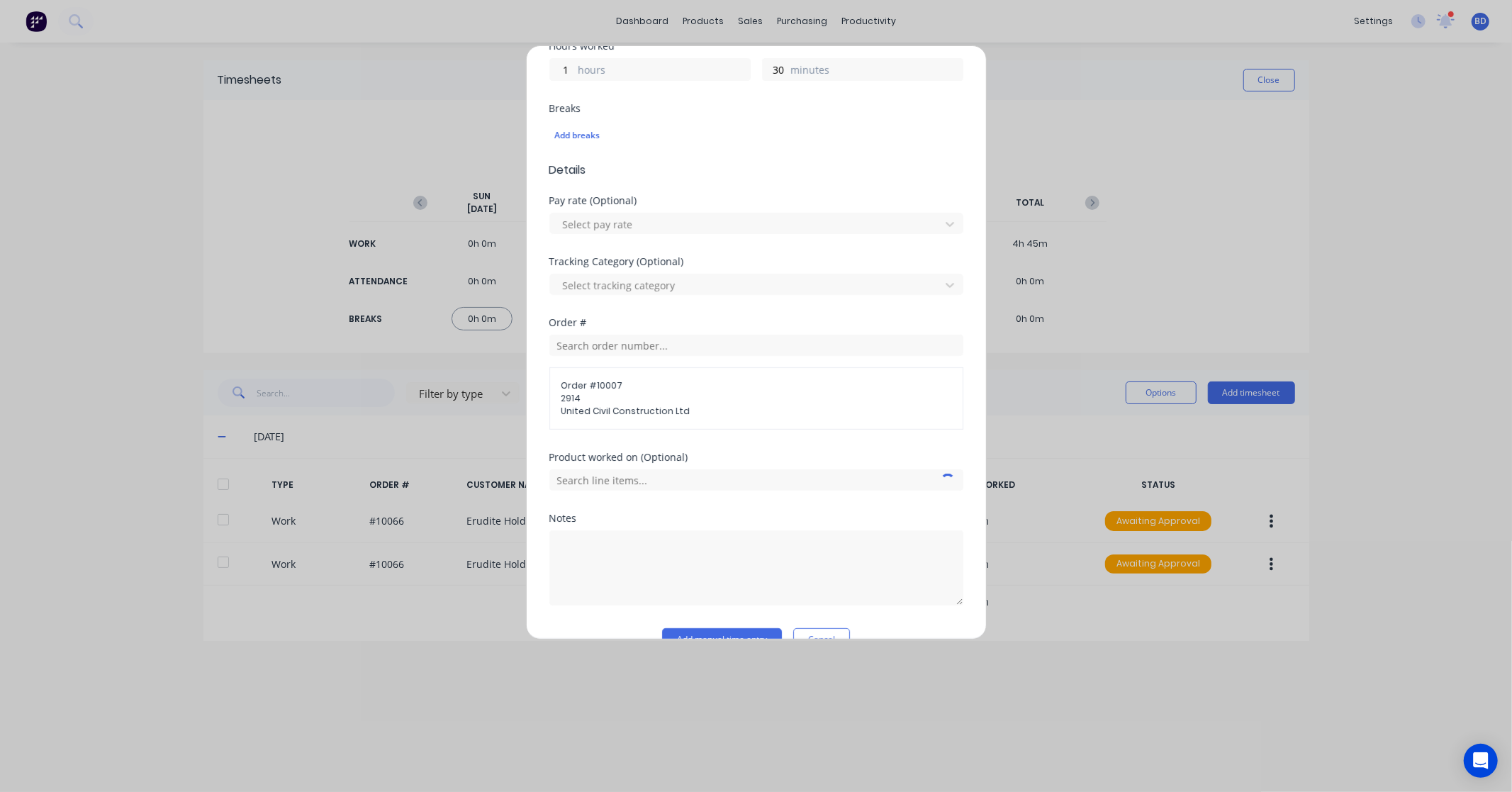
scroll to position [369, 0]
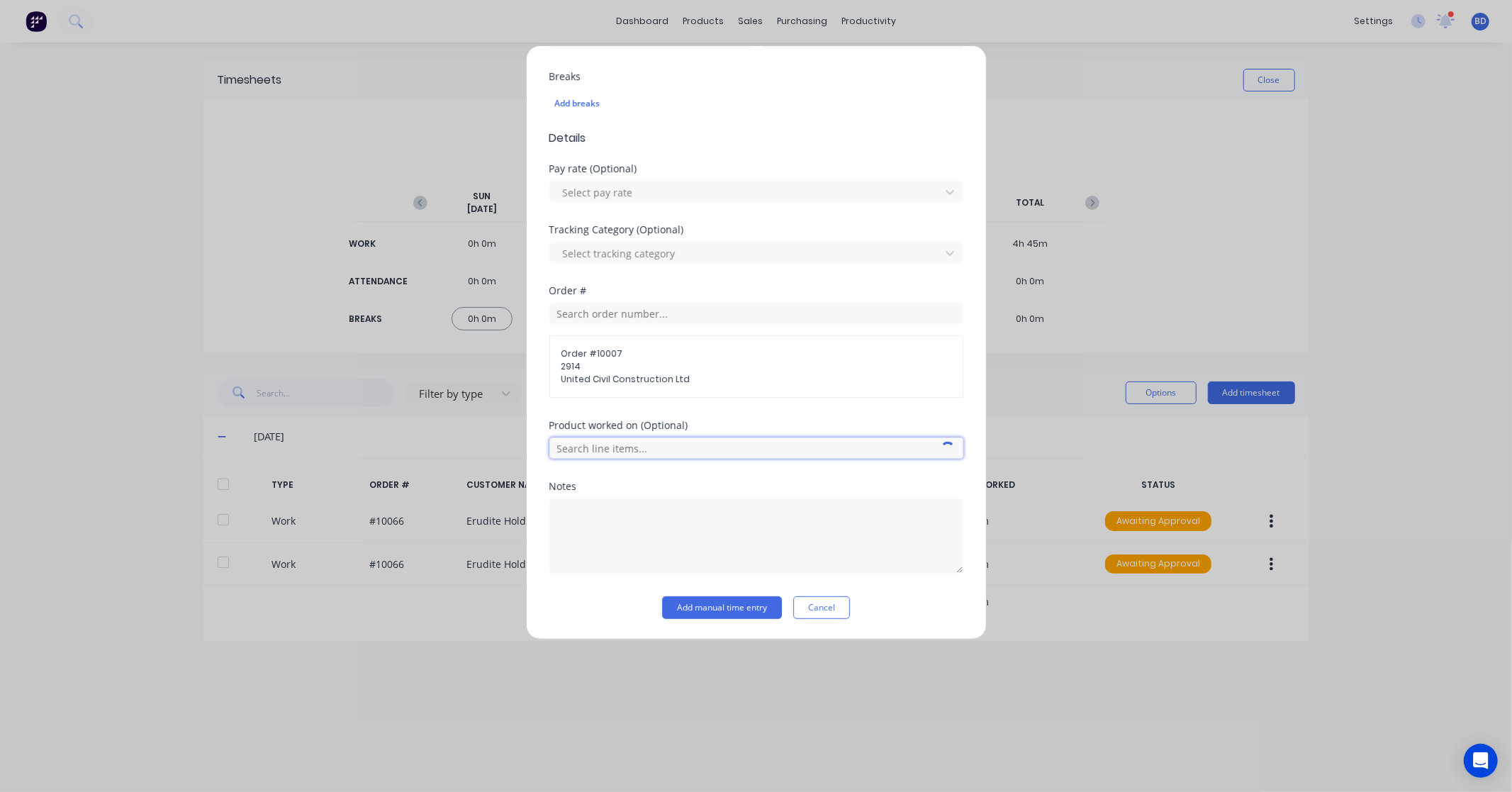
click at [633, 444] on input "text" at bounding box center [756, 448] width 414 height 22
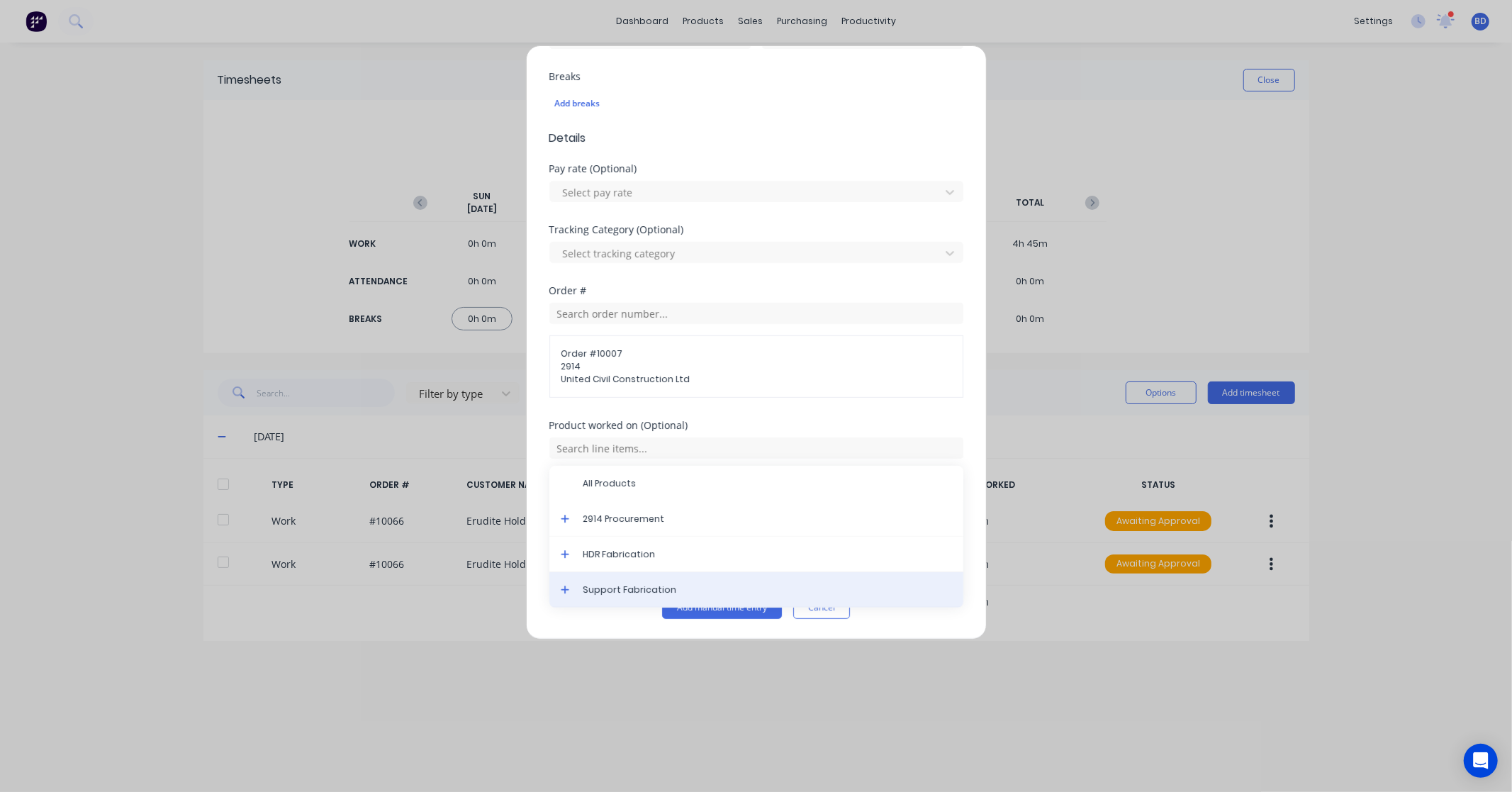
click at [609, 590] on span "Support Fabrication" at bounding box center [768, 590] width 368 height 13
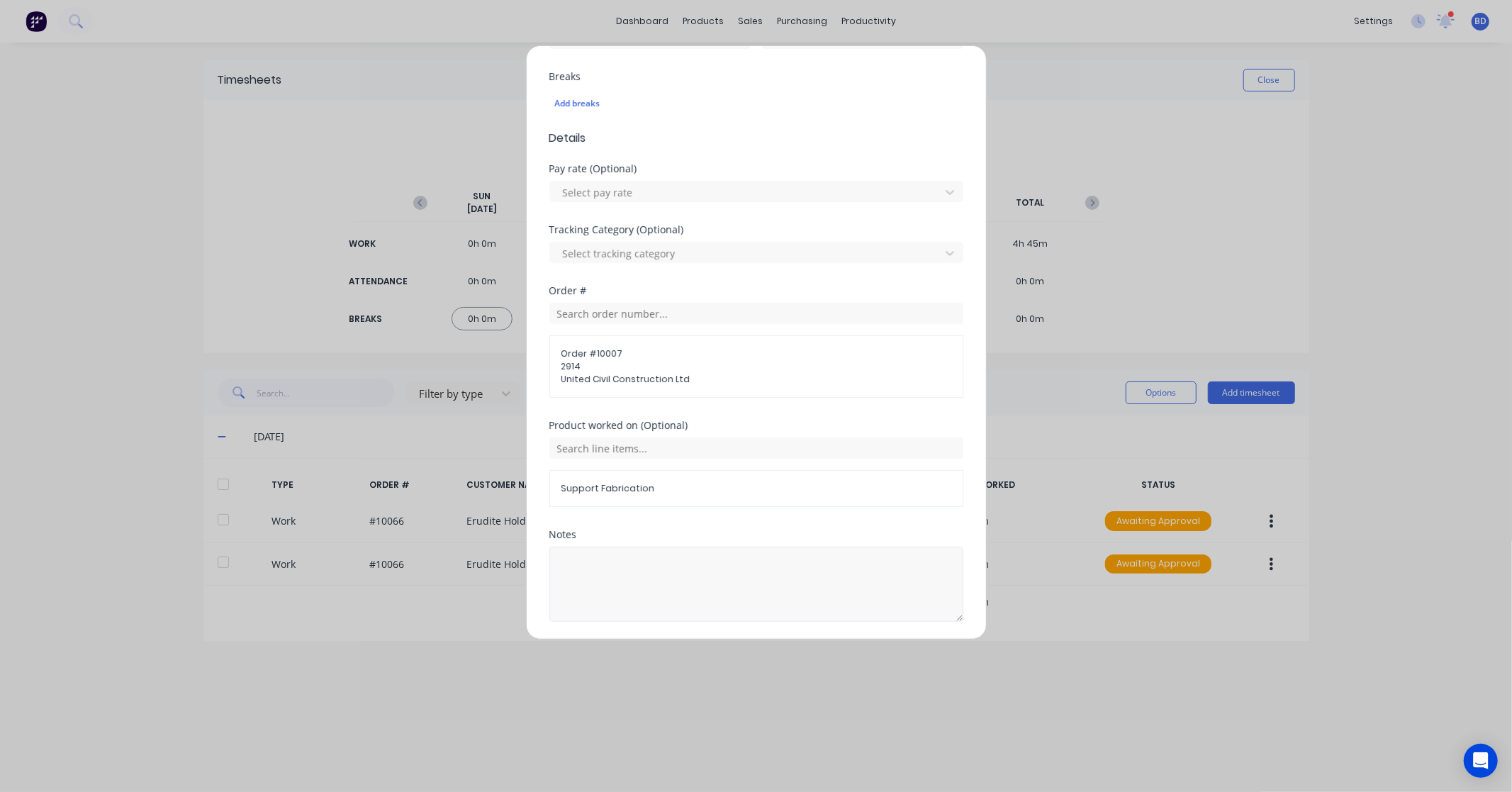
scroll to position [418, 0]
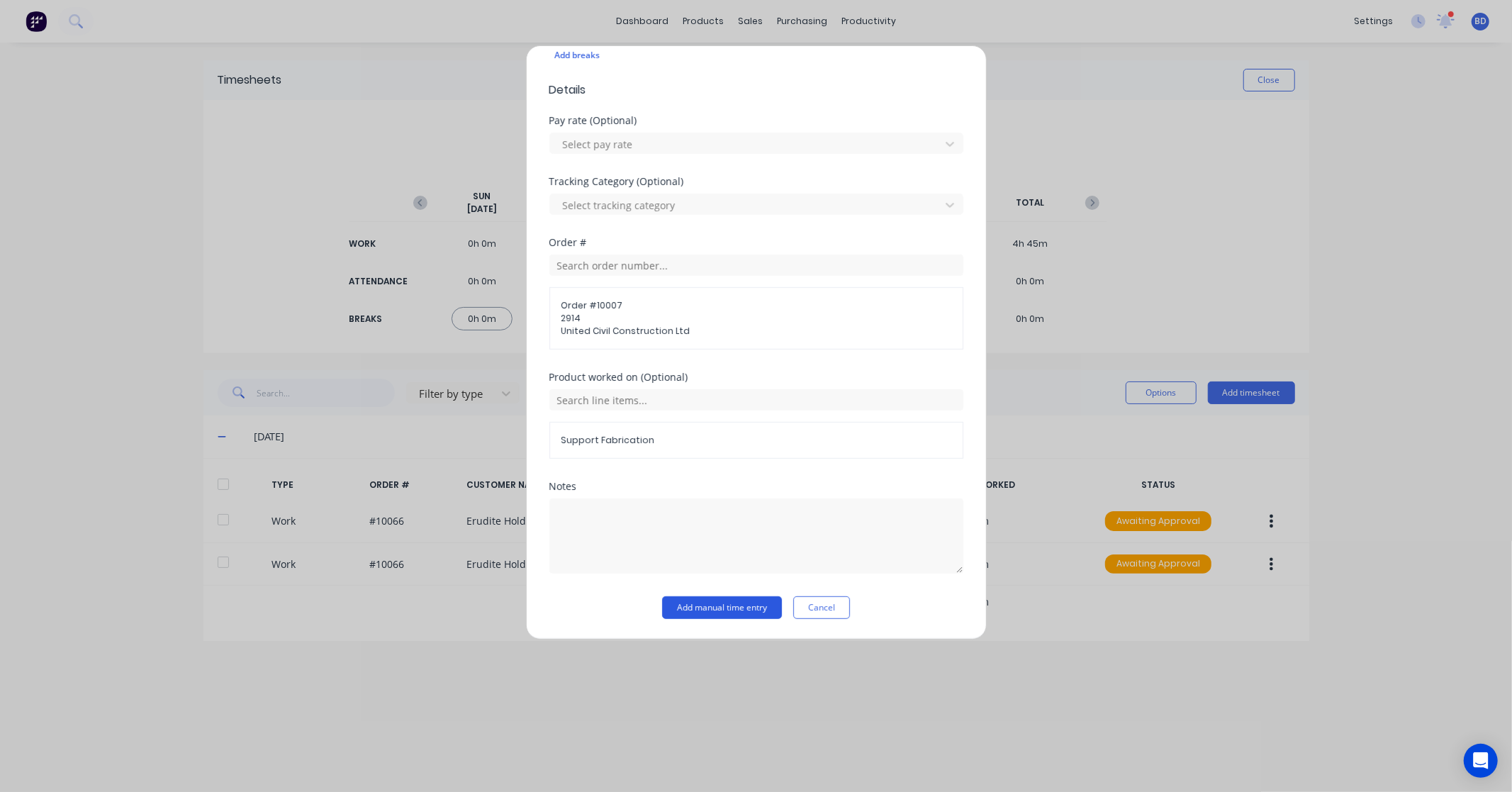
click at [709, 617] on button "Add manual time entry" at bounding box center [722, 608] width 120 height 22
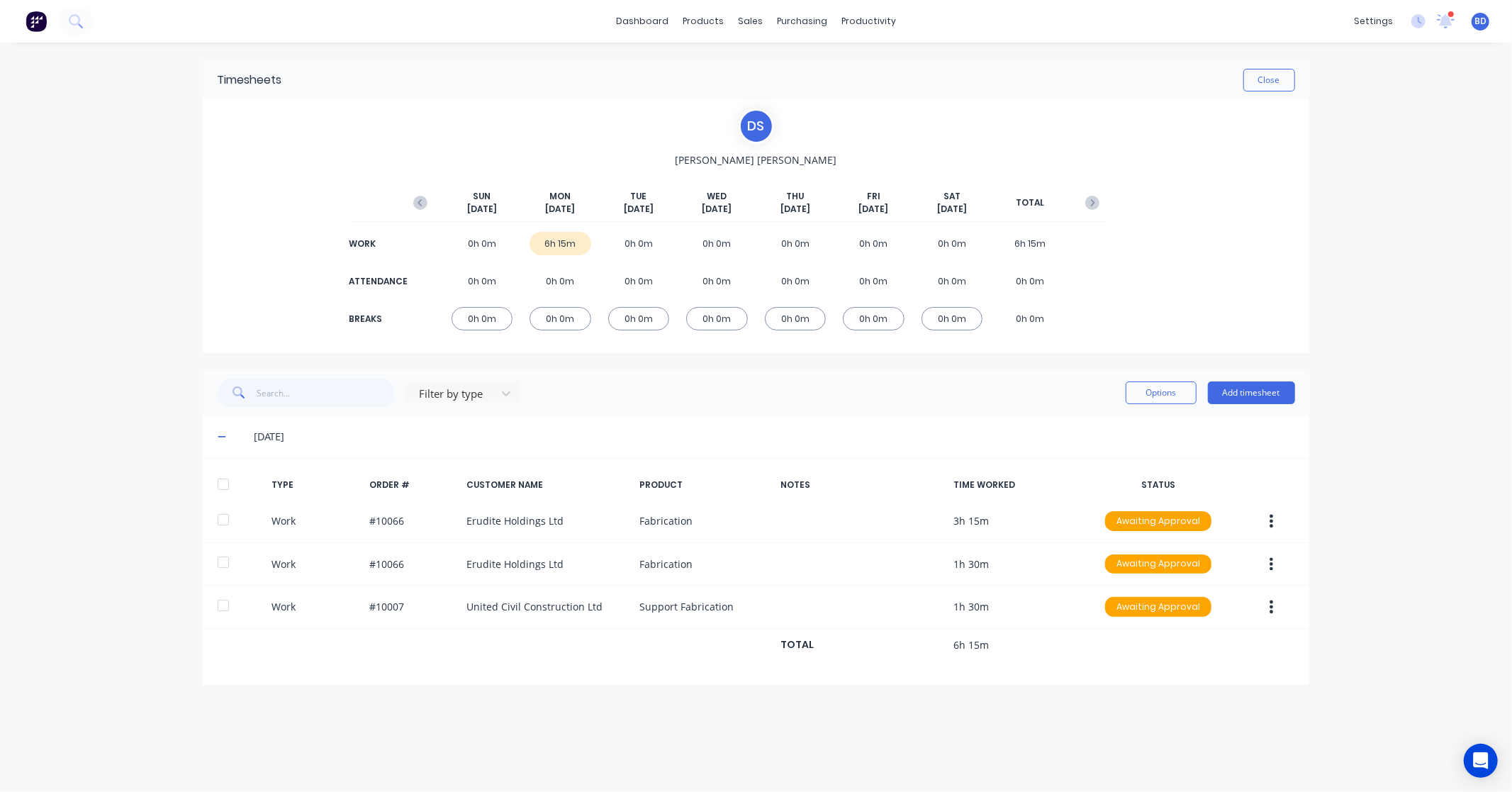
click at [224, 485] on div at bounding box center [223, 484] width 28 height 28
click at [1137, 393] on button "Options" at bounding box center [1161, 392] width 71 height 22
click at [1146, 435] on div "Approve" at bounding box center [1129, 429] width 109 height 21
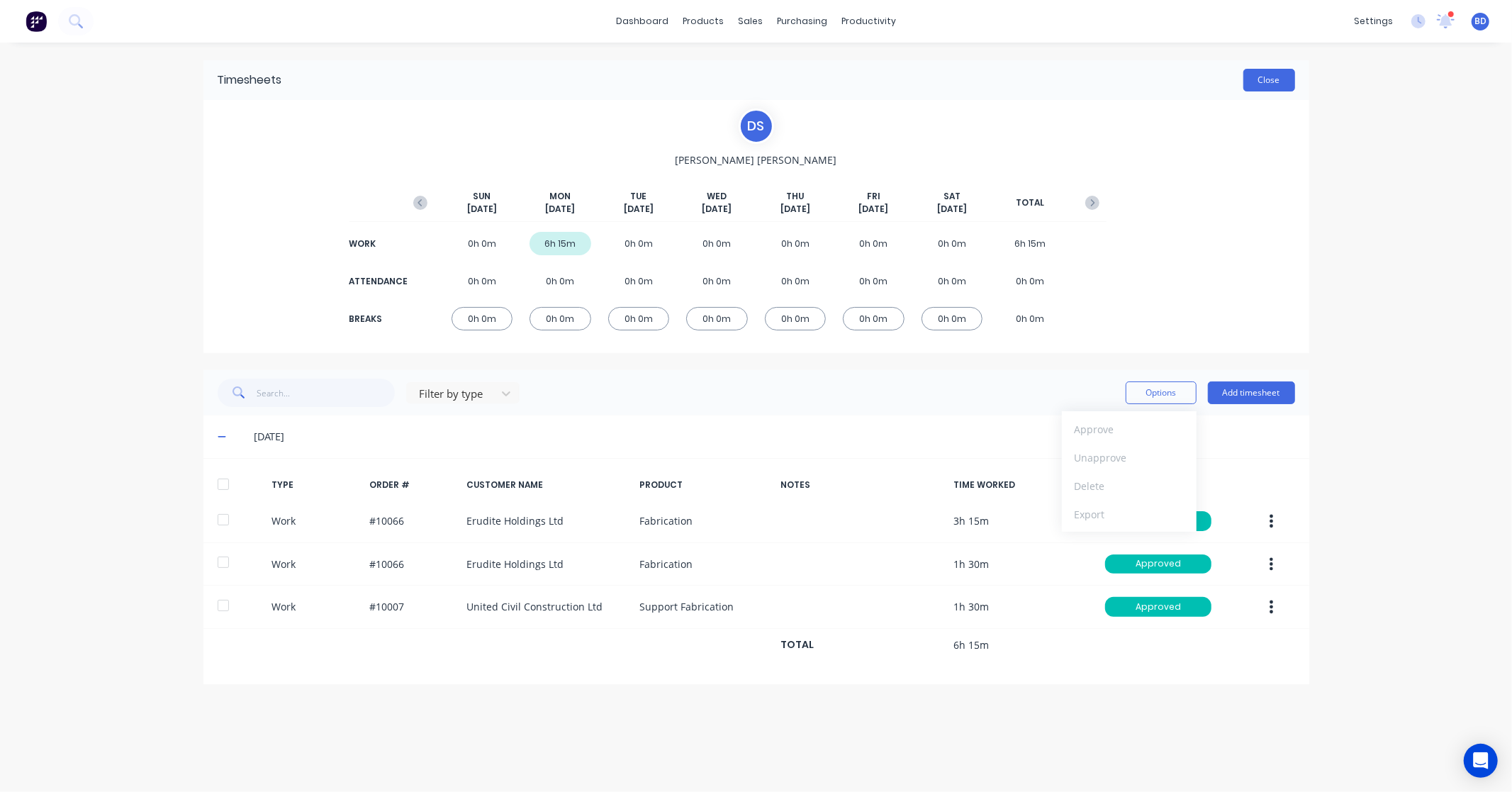
click at [1252, 76] on button "Close" at bounding box center [1269, 80] width 52 height 22
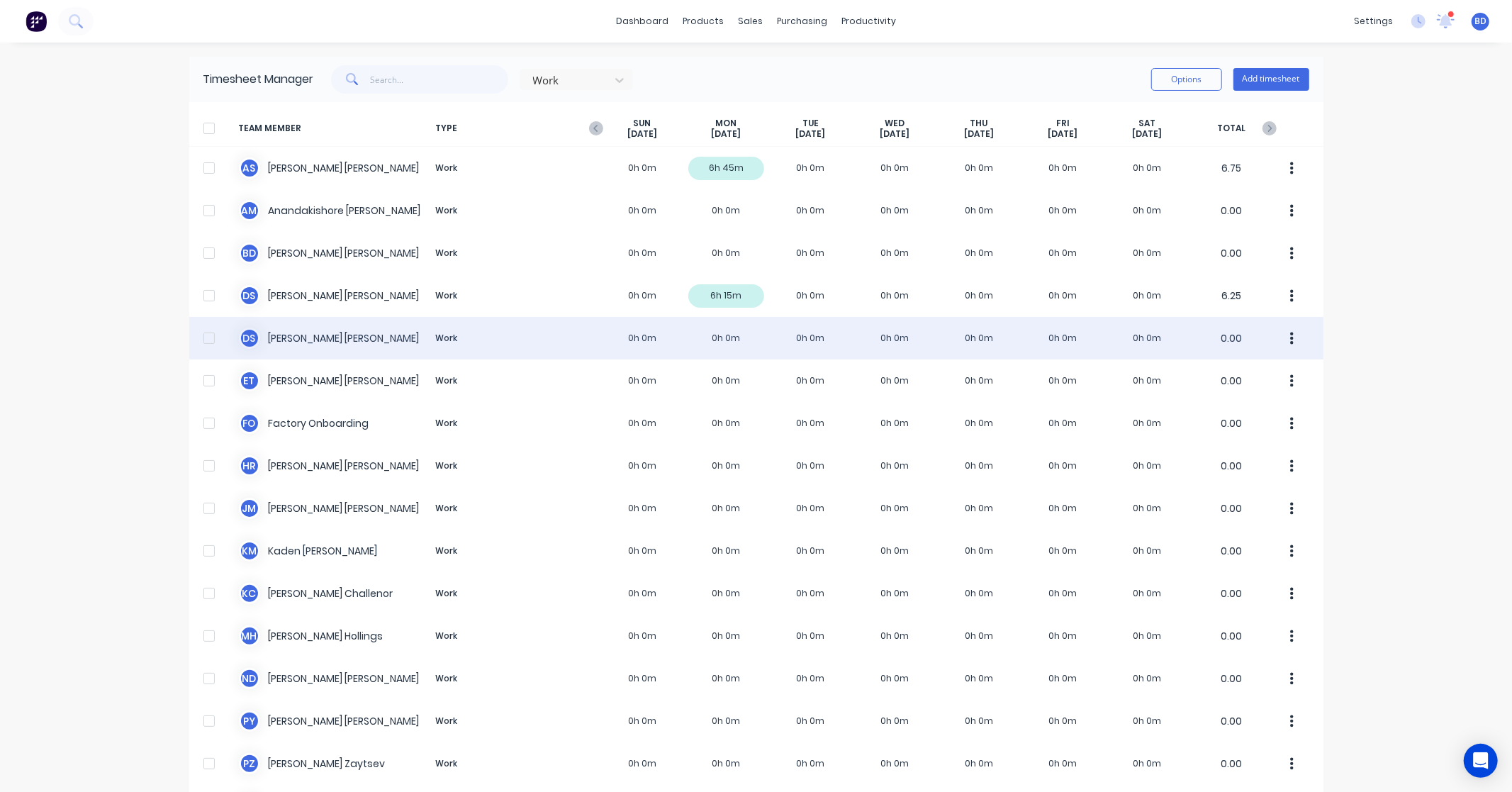
click at [285, 333] on div "D S Duncan Sneddon Work 0h 0m 0h 0m 0h 0m 0h 0m 0h 0m 0h 0m 0h 0m 0.00" at bounding box center [756, 338] width 1134 height 42
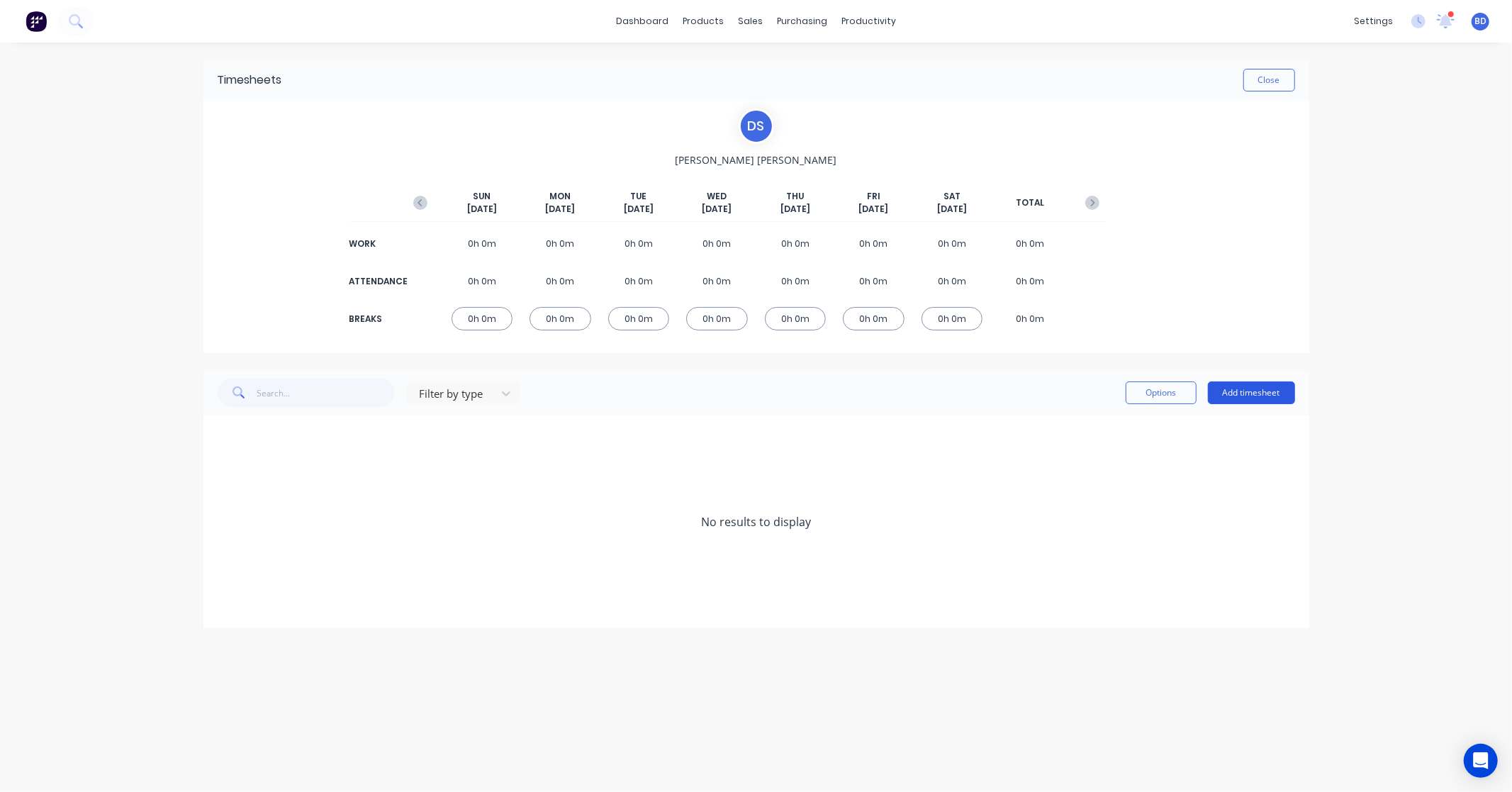
click at [1249, 395] on button "Add timesheet" at bounding box center [1252, 392] width 87 height 22
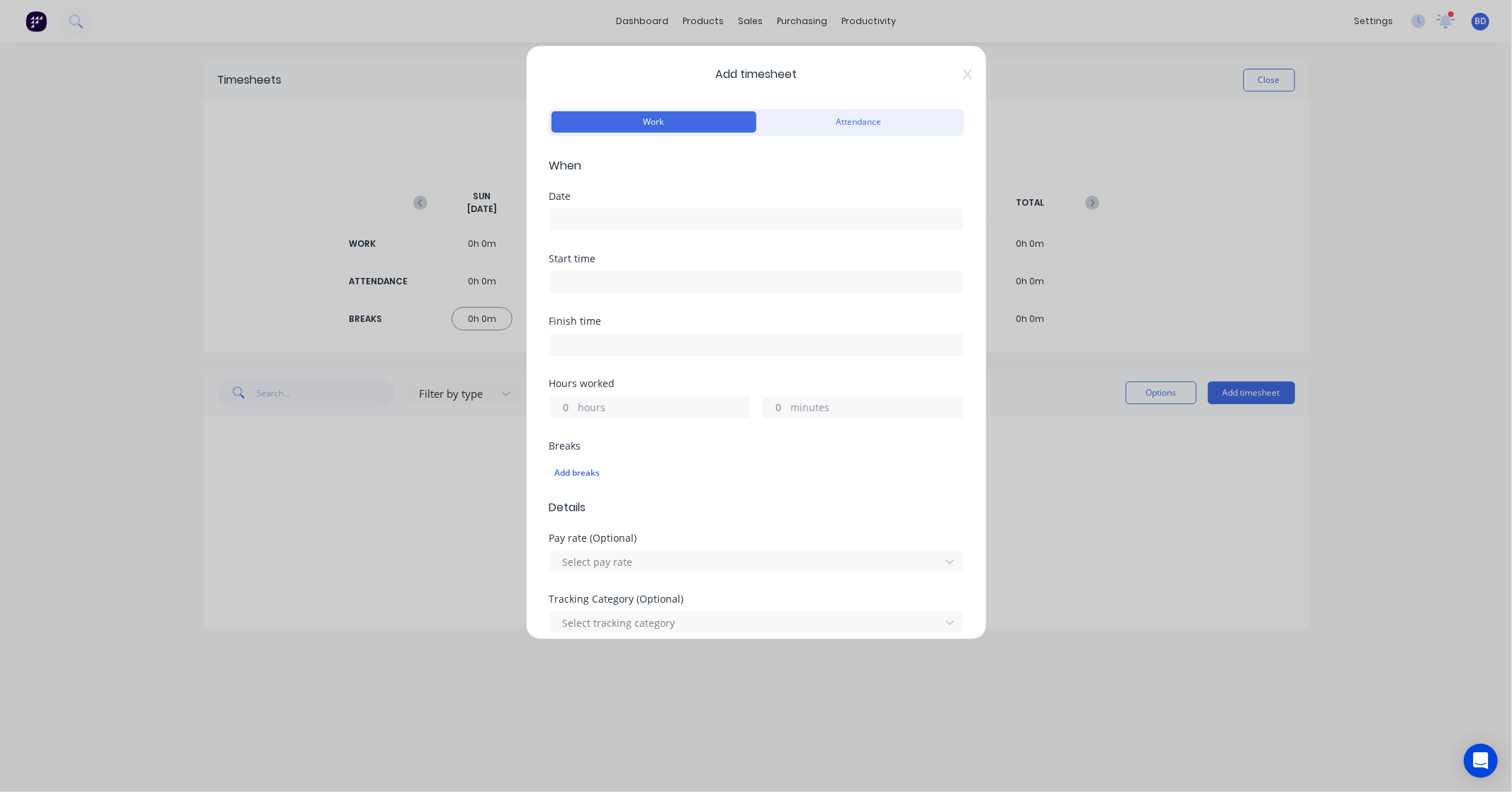
click at [603, 243] on div "Date" at bounding box center [756, 223] width 414 height 62
click at [605, 230] on label at bounding box center [756, 219] width 414 height 22
click at [605, 230] on input at bounding box center [756, 219] width 412 height 22
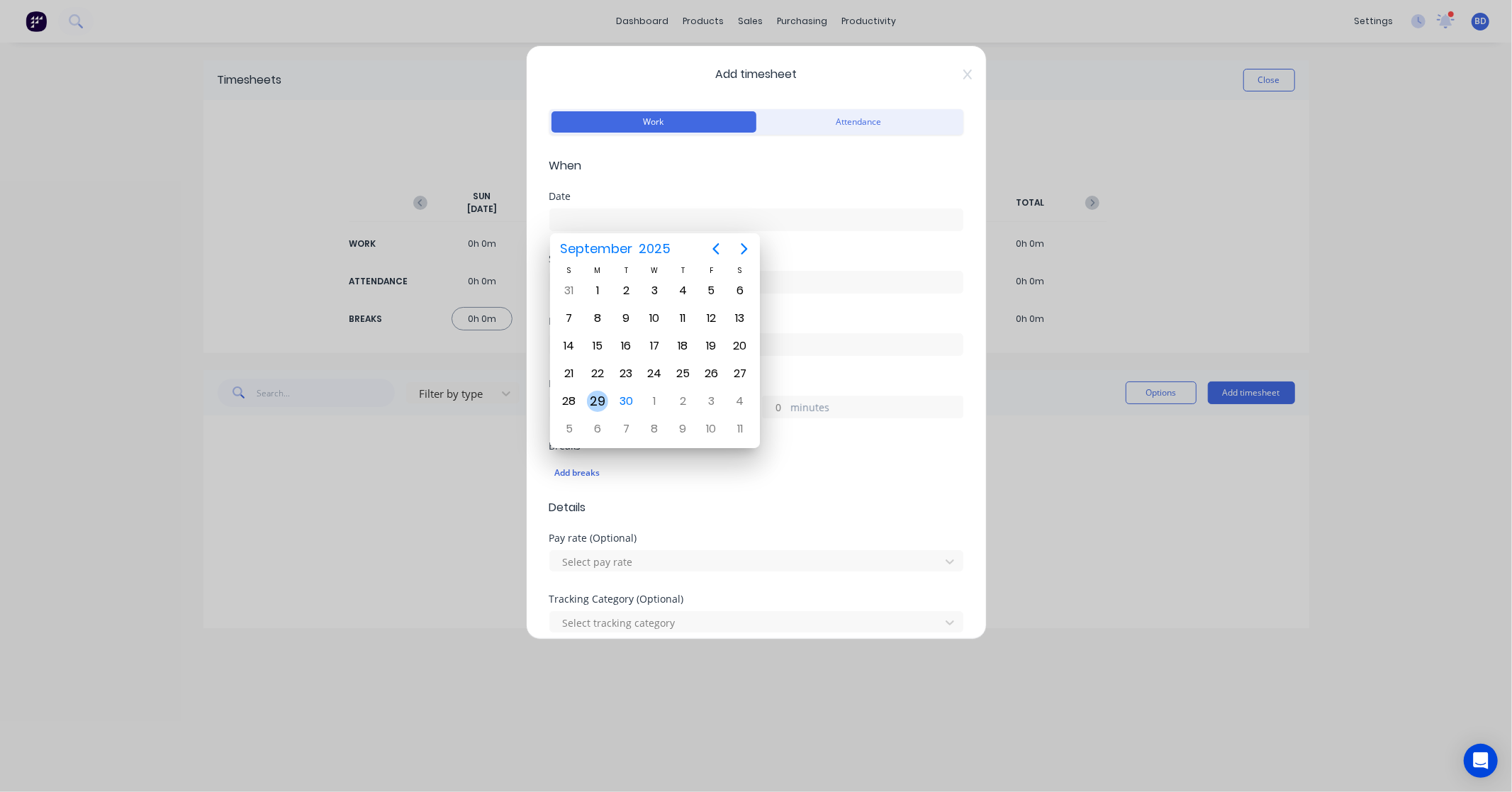
click at [603, 394] on div "29" at bounding box center [597, 401] width 22 height 22
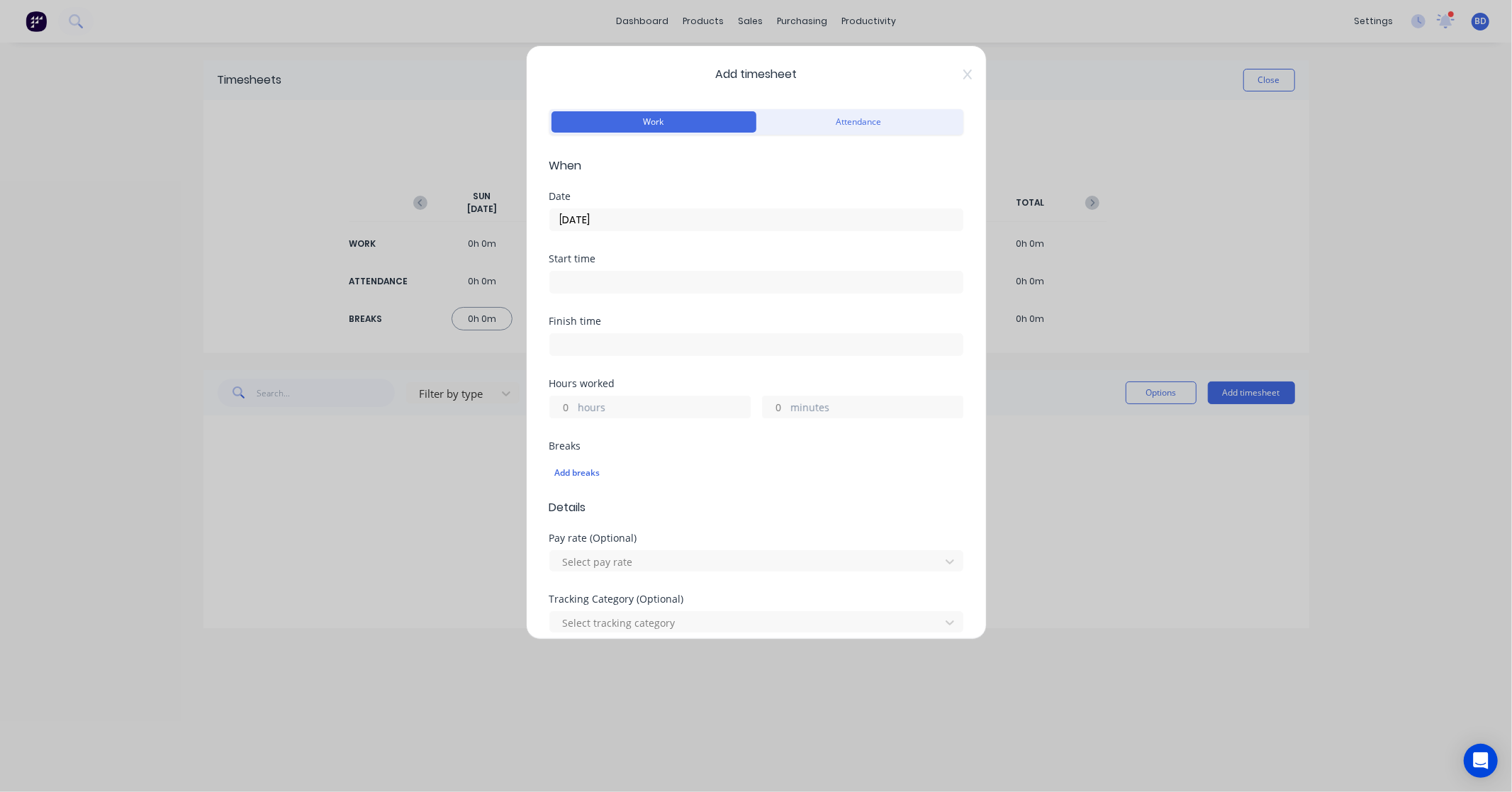
click at [610, 273] on input at bounding box center [756, 282] width 412 height 22
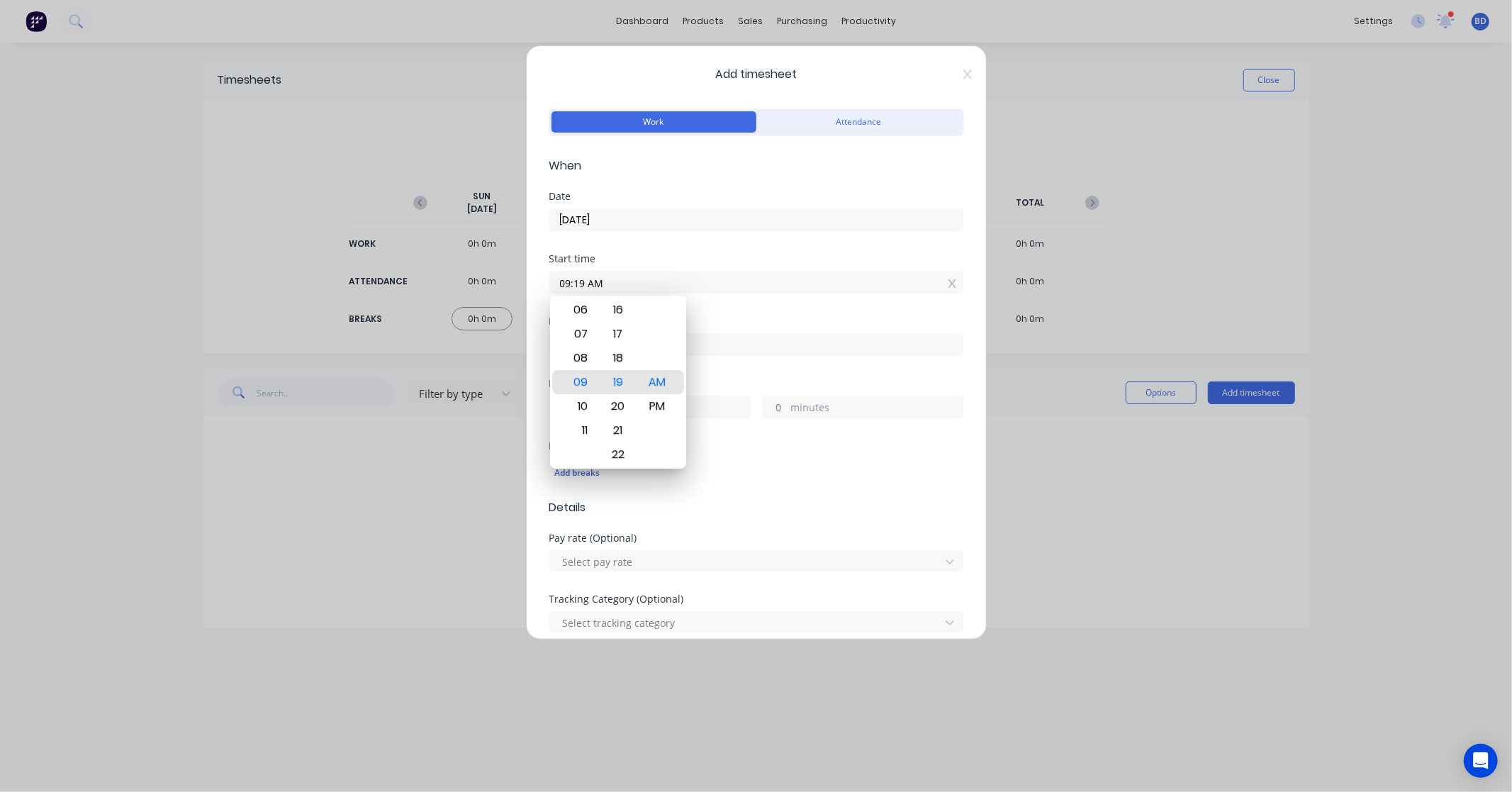
drag, startPoint x: 649, startPoint y: 291, endPoint x: 506, endPoint y: 300, distance: 143.3
click at [509, 296] on div "Add timesheet Work Attendance When Date 29/09/2025 Start time 09:19 AM Finish t…" at bounding box center [756, 396] width 1512 height 792
paste input "8:30"
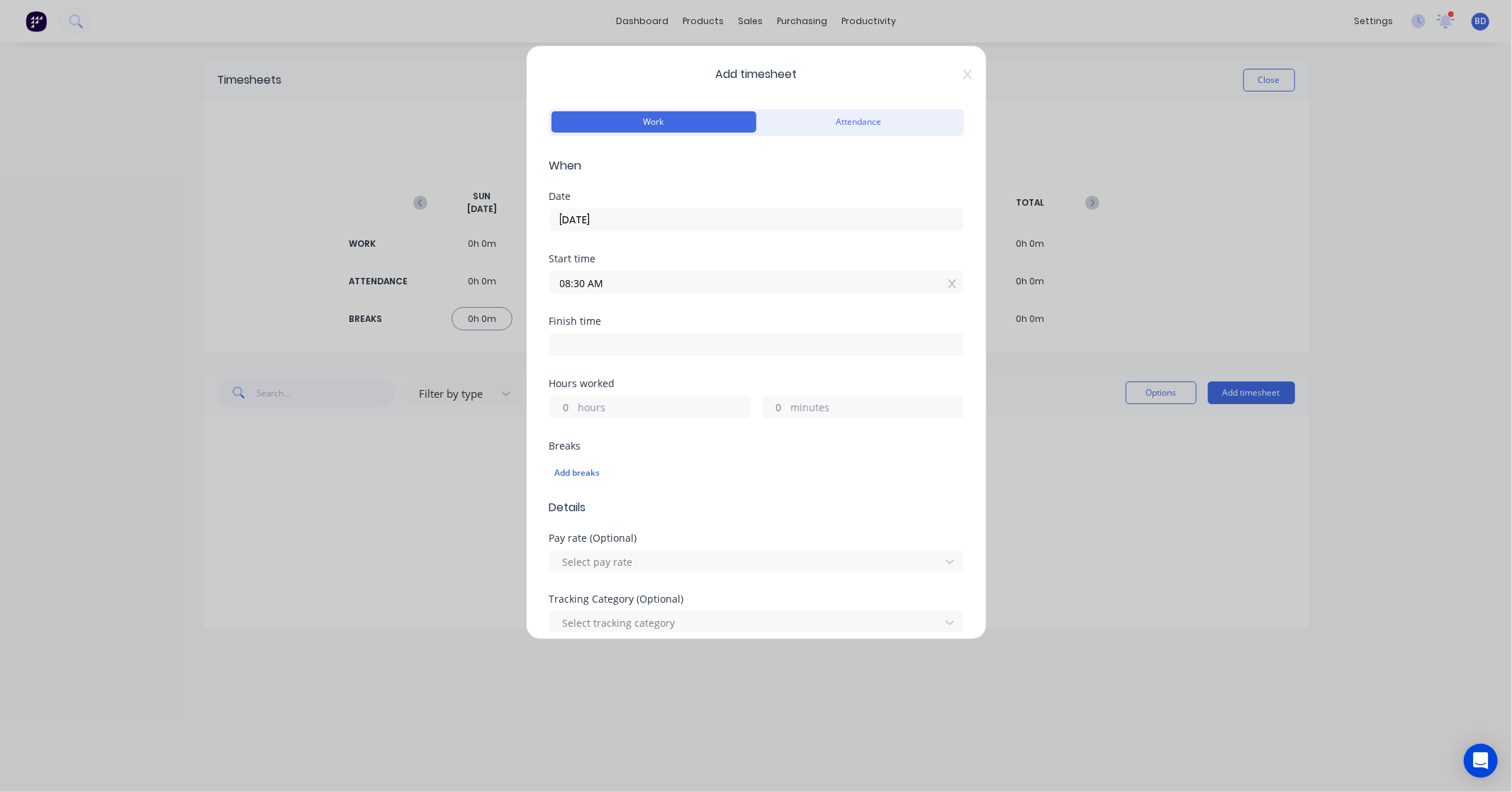
click at [677, 348] on input at bounding box center [756, 344] width 412 height 22
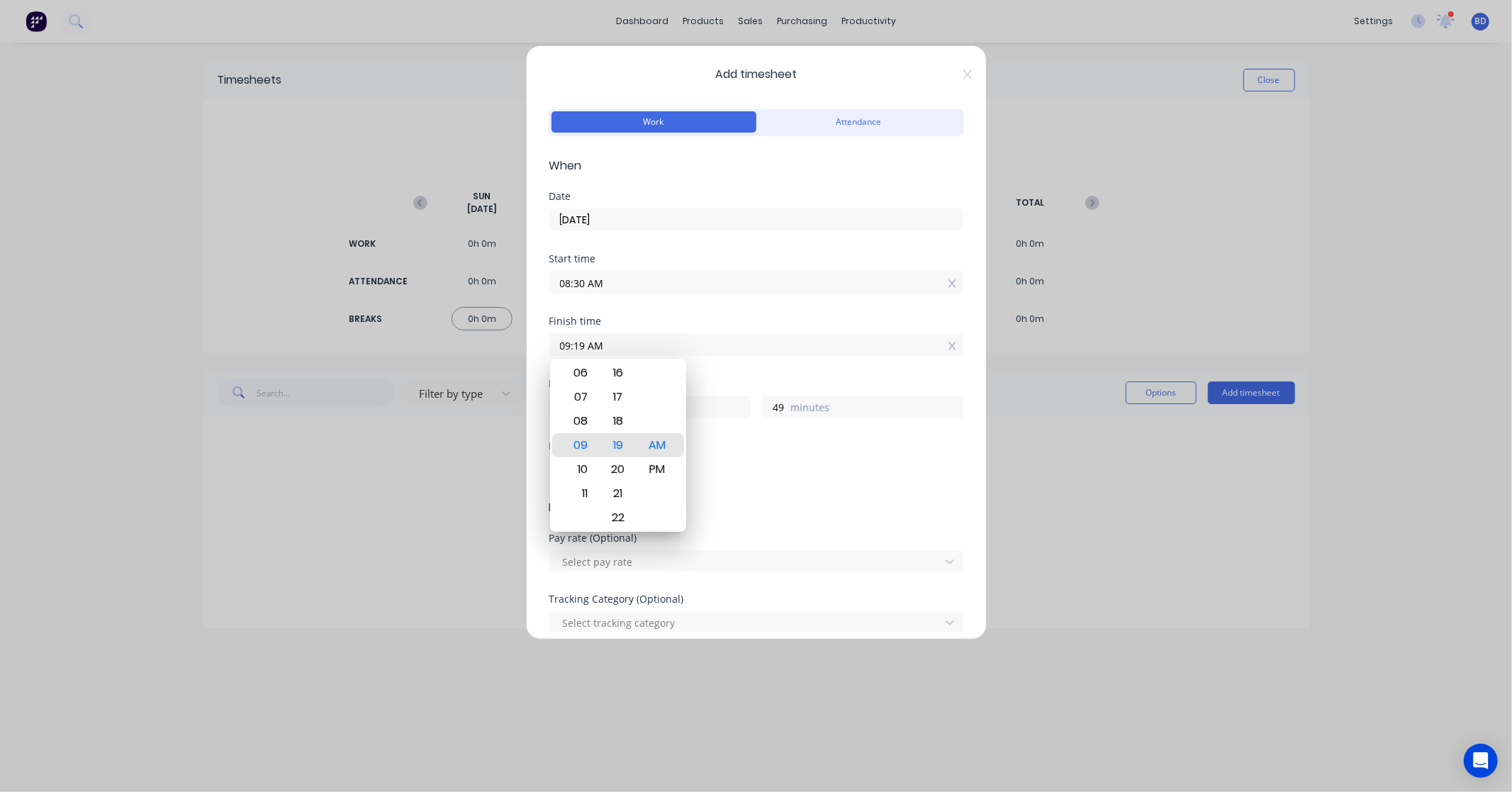
drag, startPoint x: 699, startPoint y: 343, endPoint x: 424, endPoint y: 344, distance: 275.0
click at [424, 344] on div "Add timesheet Work Attendance When Date 29/09/2025 Start time 08:30 AM Finish t…" at bounding box center [756, 396] width 1512 height 792
paste input "10:00"
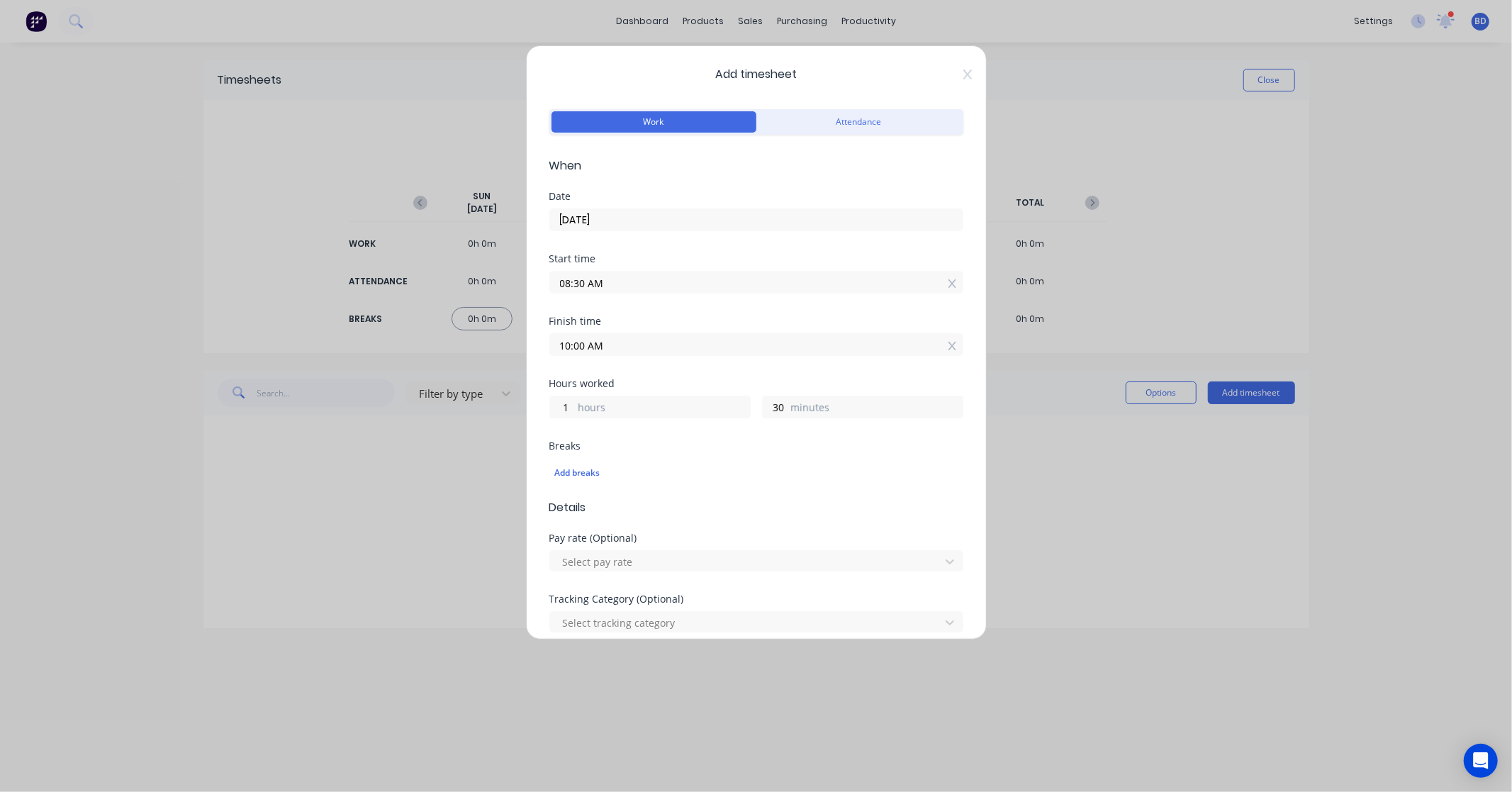
click at [694, 381] on div "Hours worked" at bounding box center [756, 384] width 414 height 10
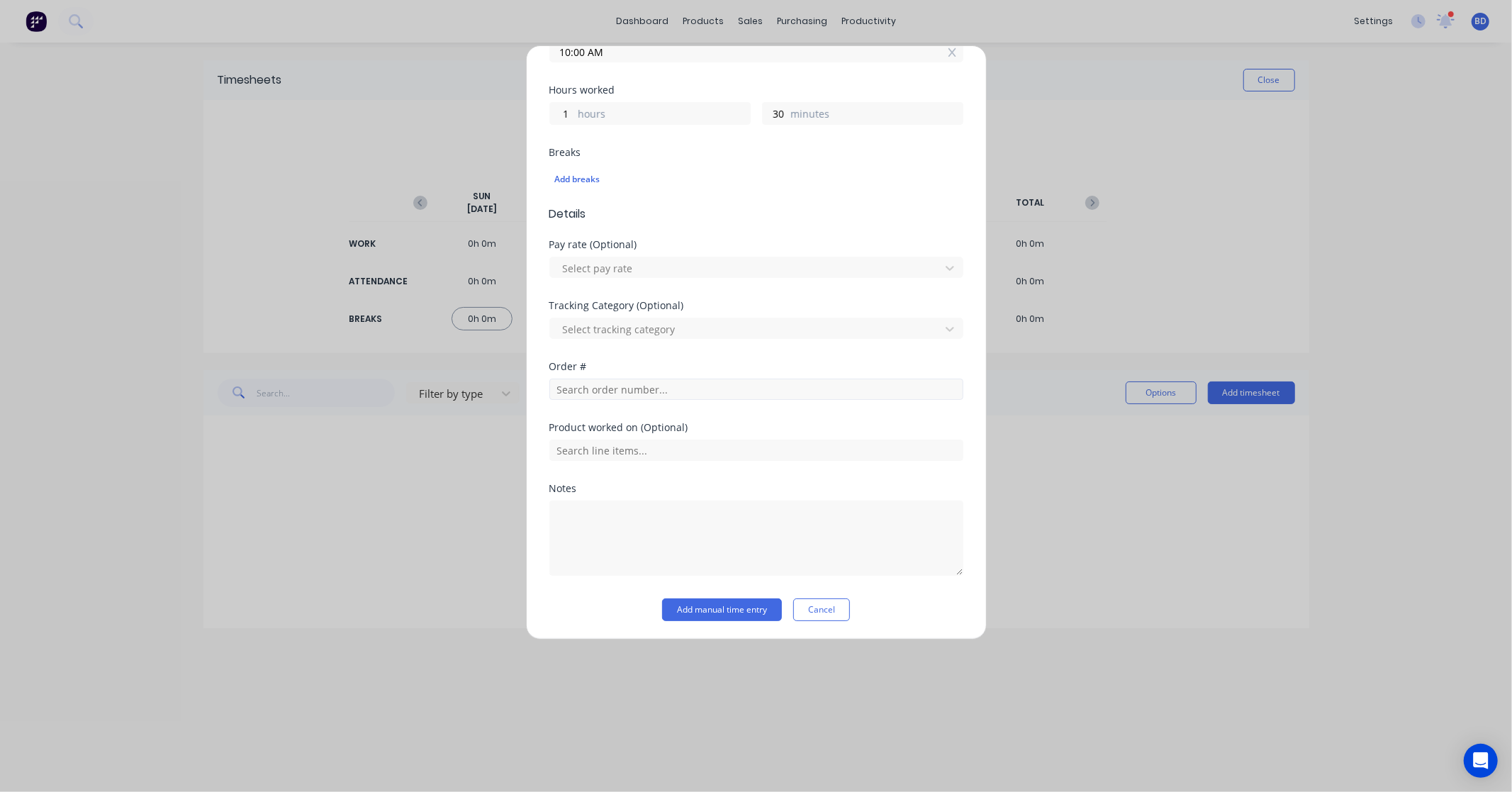
scroll to position [295, 0]
click at [608, 392] on input "text" at bounding box center [756, 388] width 414 height 22
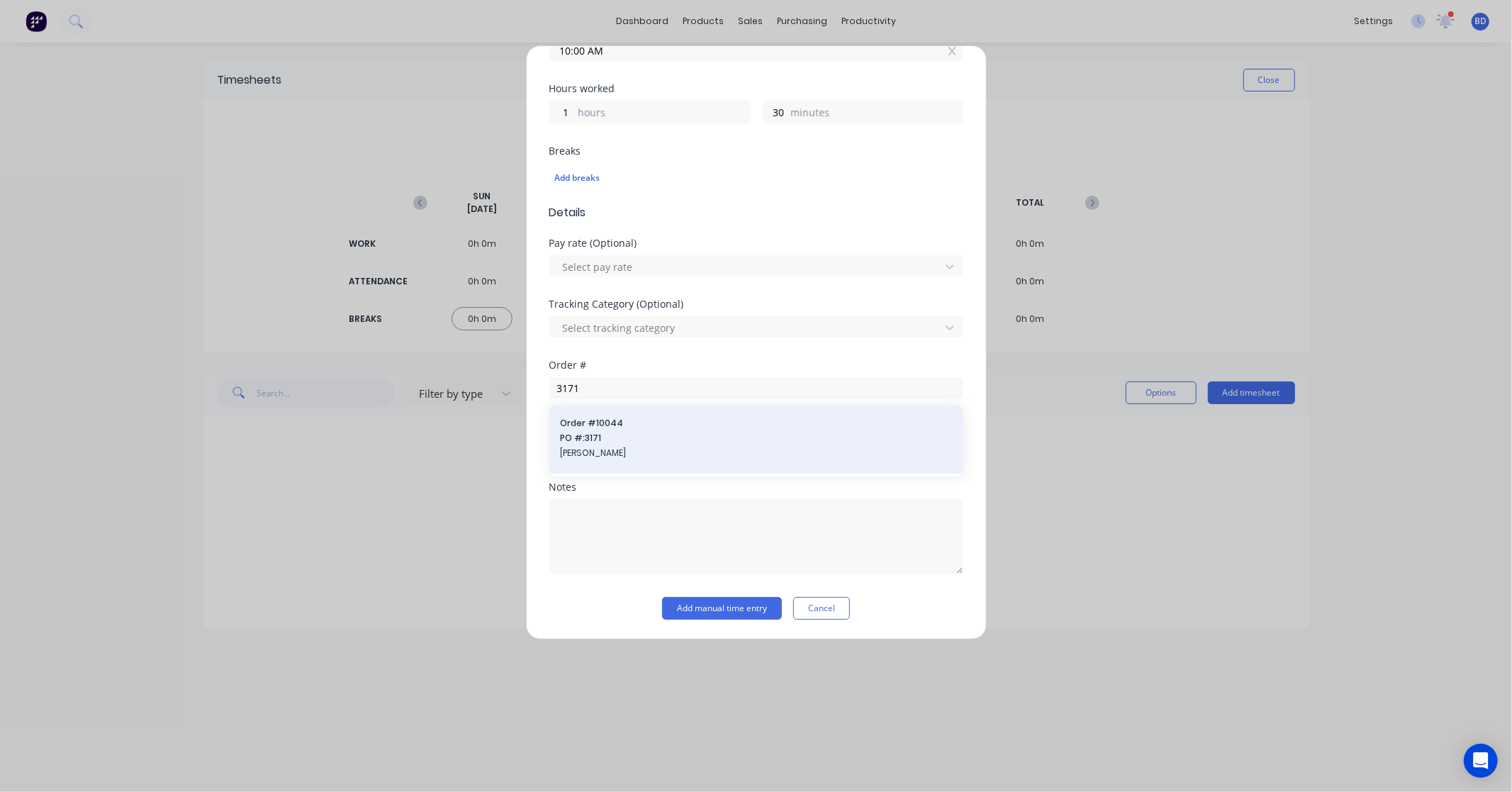
click at [625, 436] on span "PO #: 3171" at bounding box center [756, 438] width 392 height 13
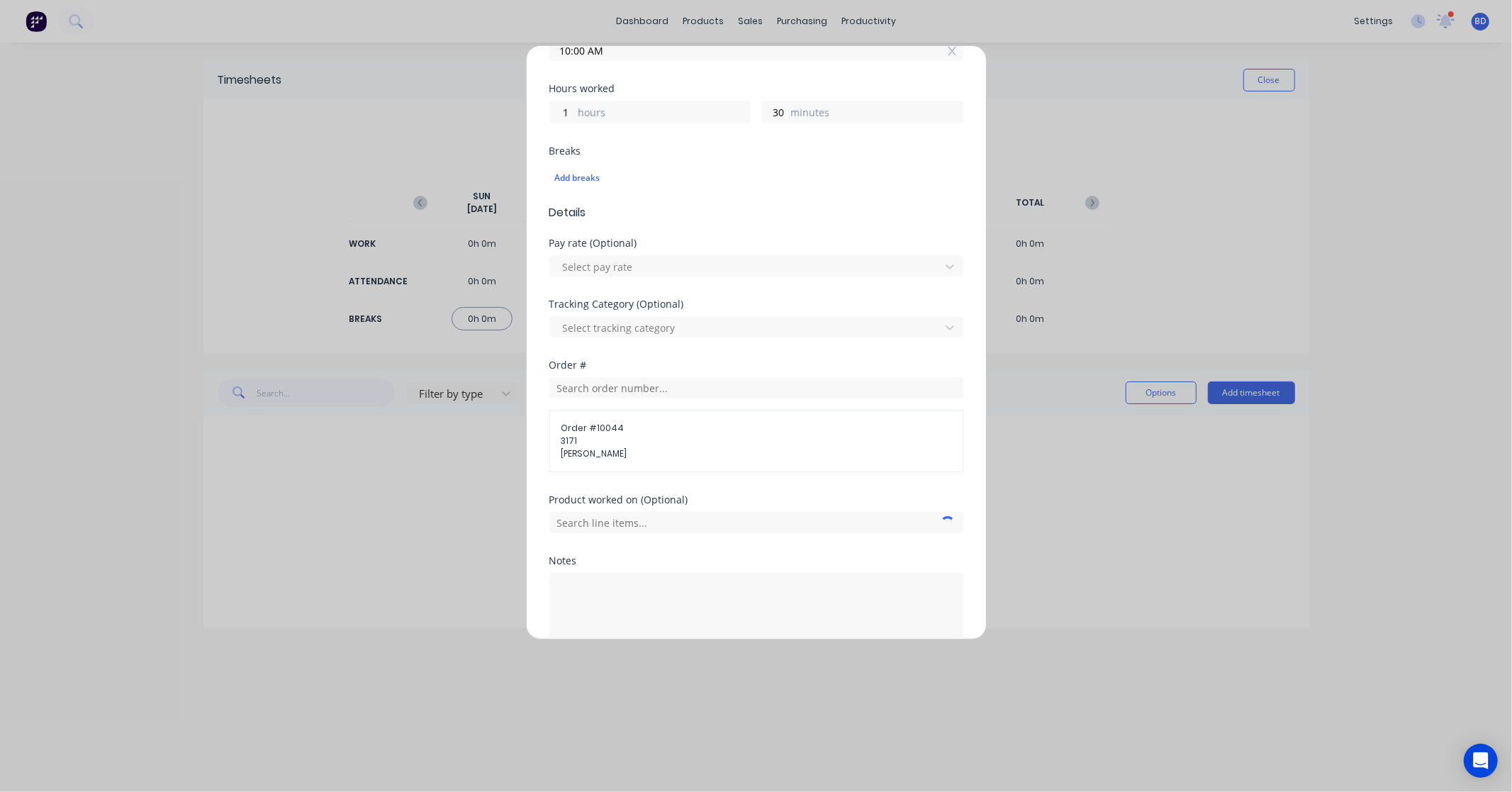
scroll to position [369, 0]
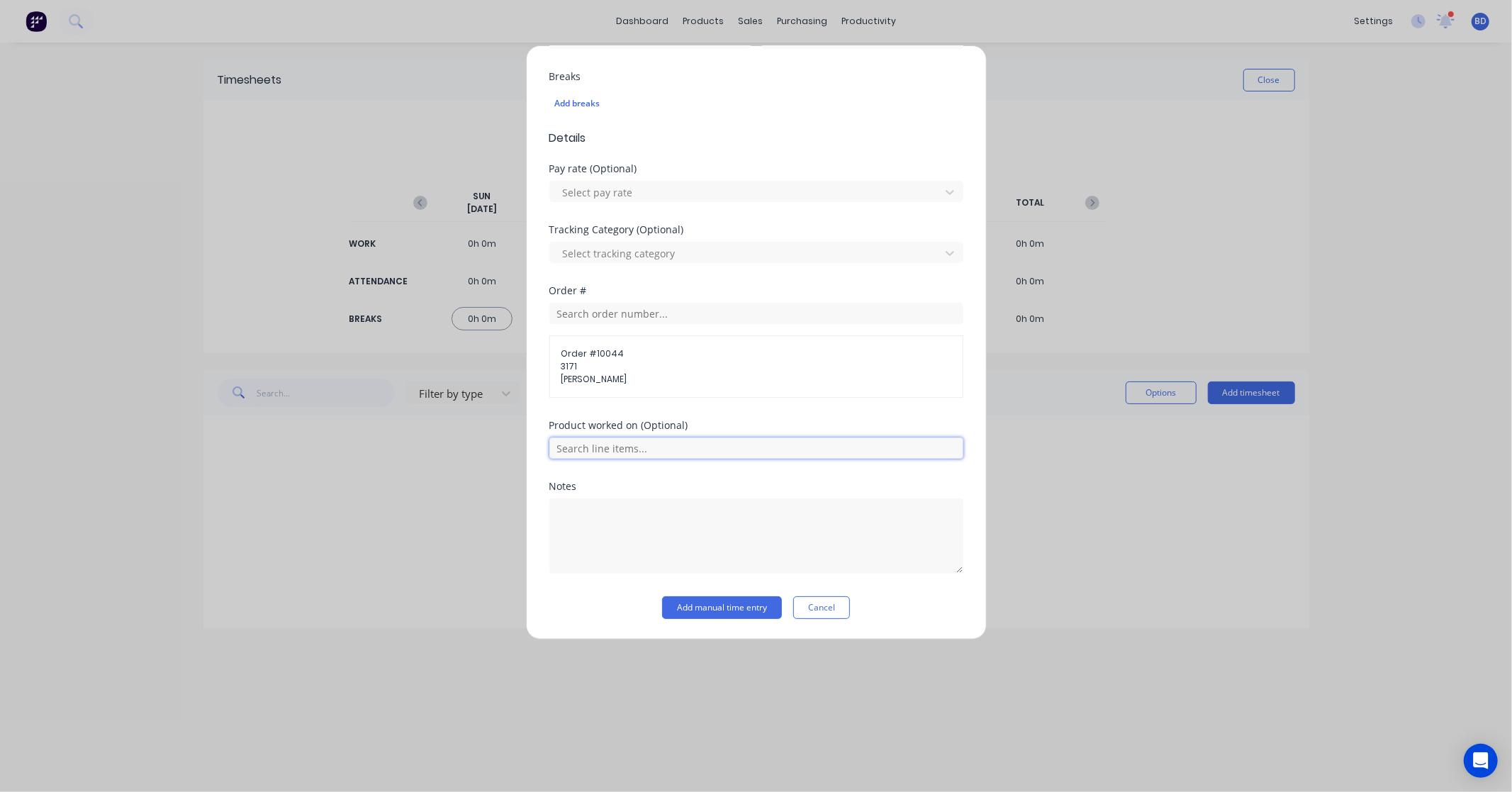
click at [679, 452] on input "text" at bounding box center [756, 448] width 414 height 22
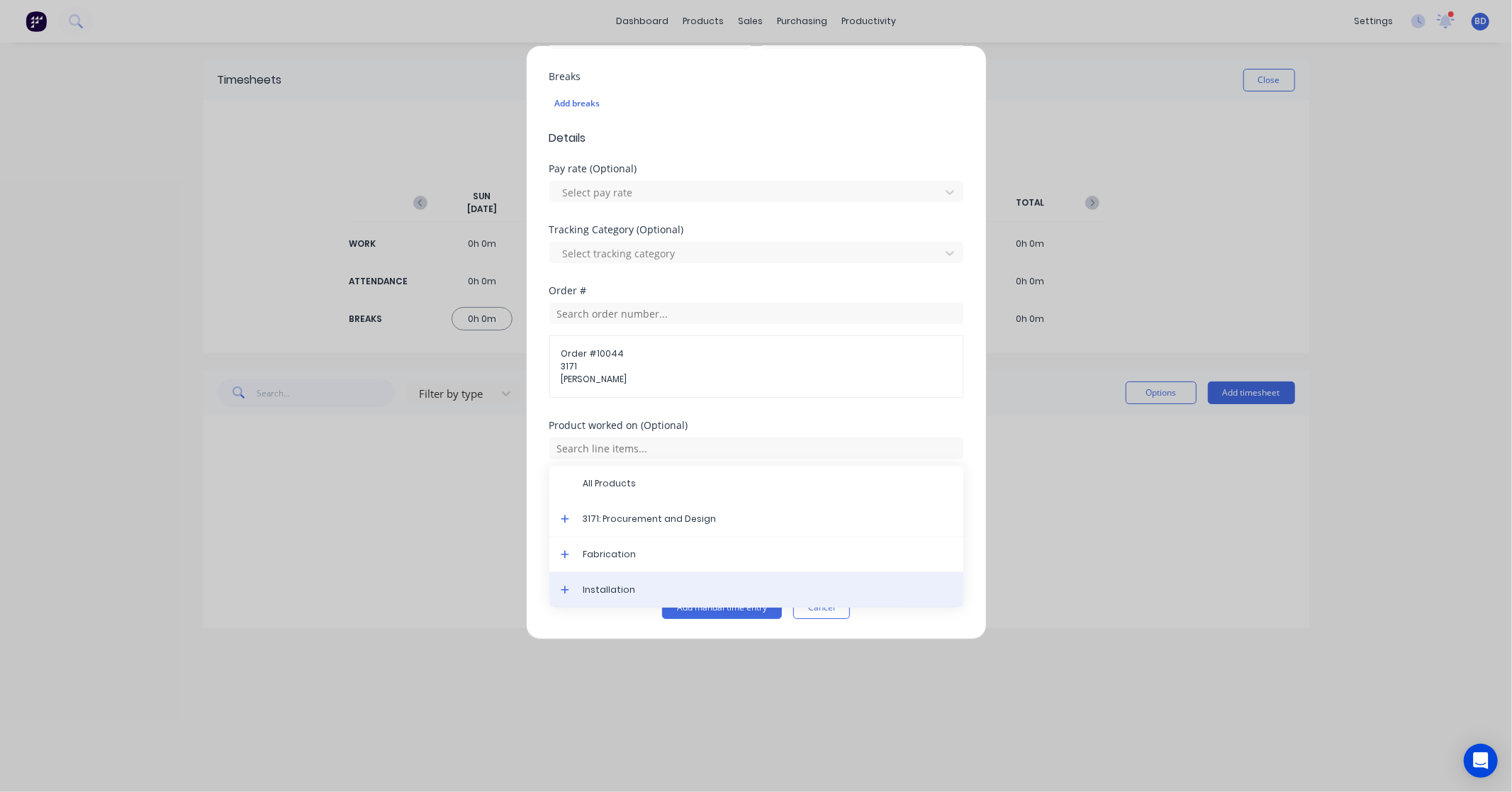
click at [629, 586] on span "Installation" at bounding box center [768, 590] width 368 height 13
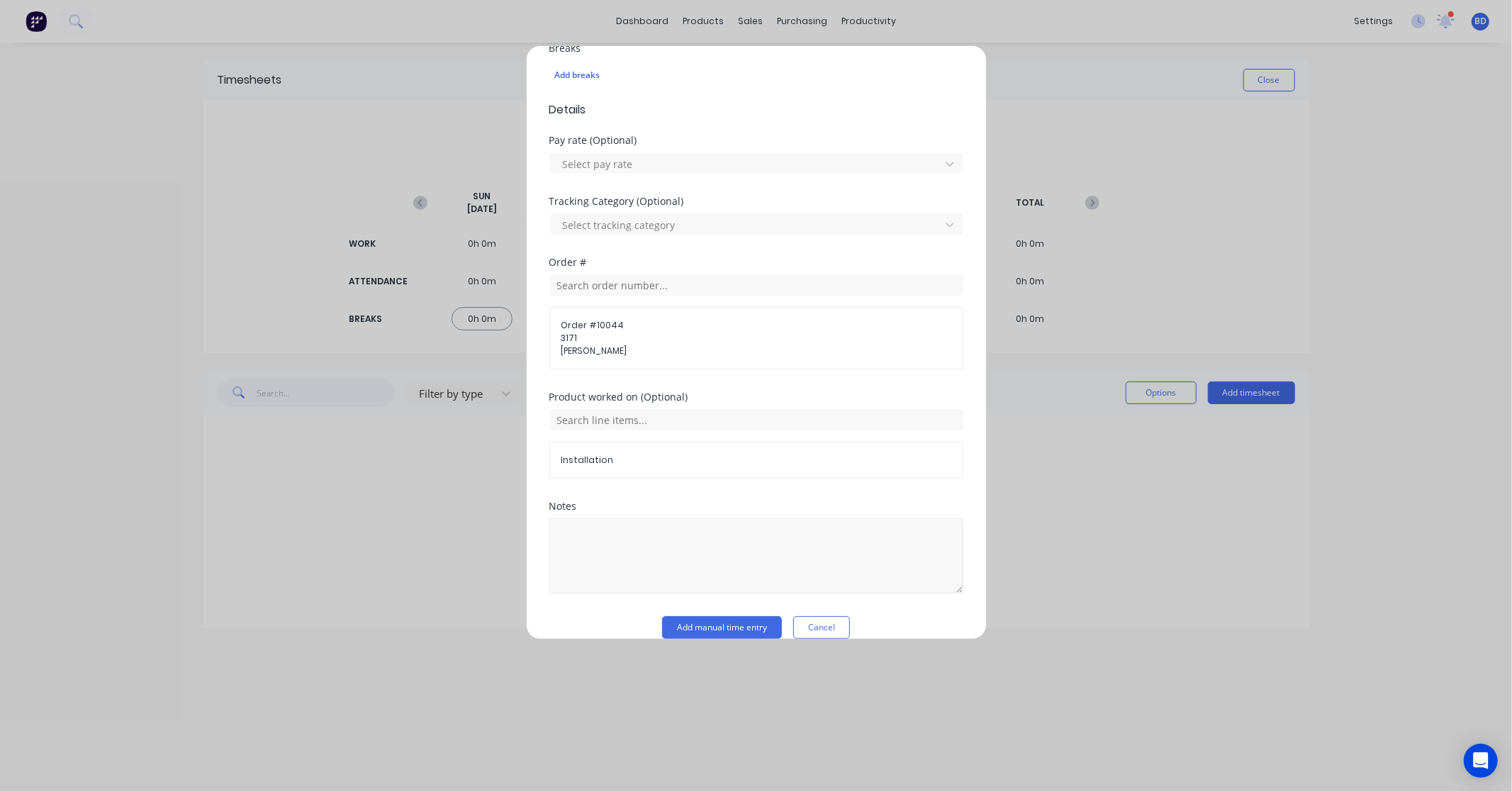
scroll to position [418, 0]
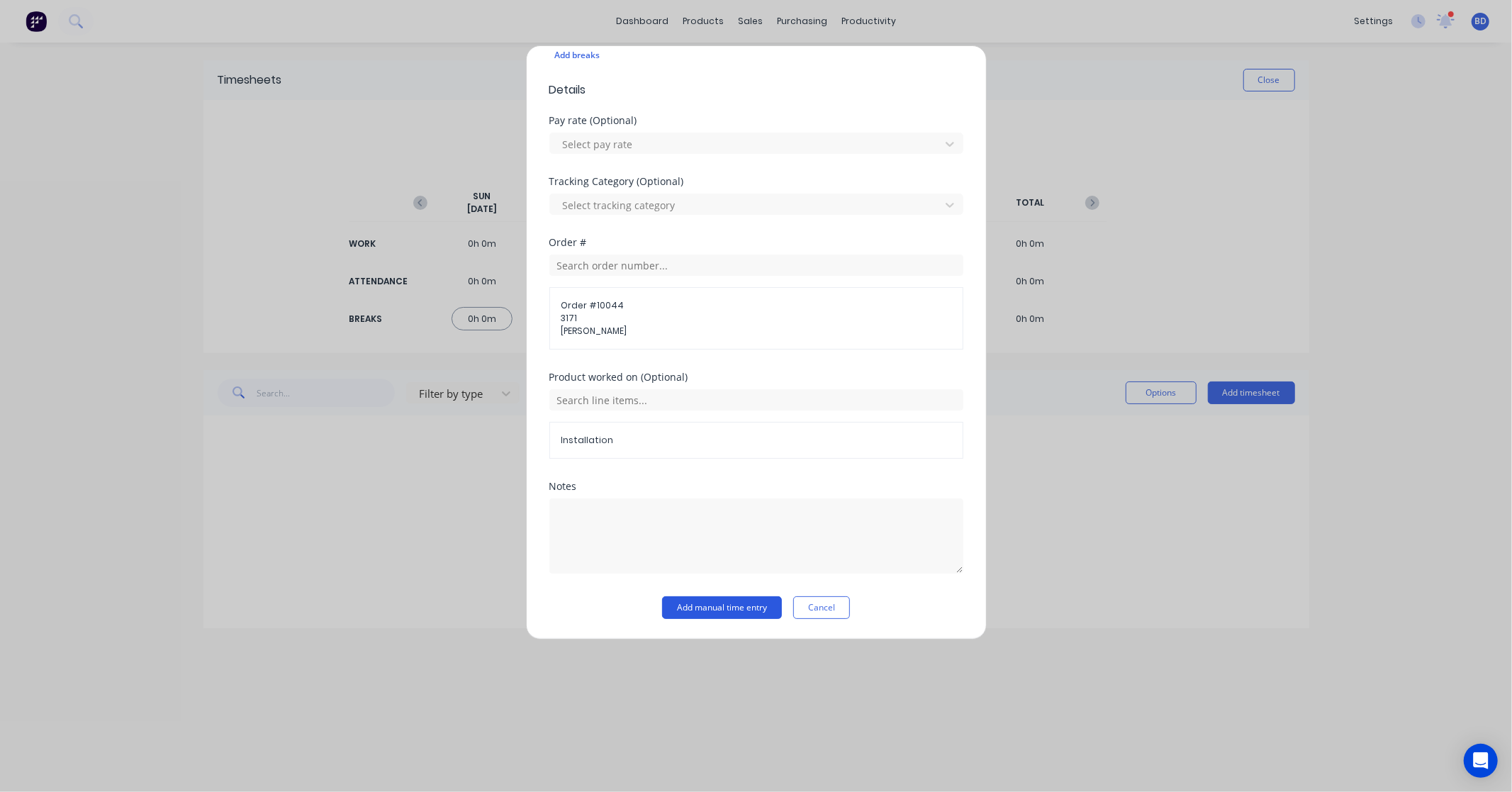
click at [752, 607] on button "Add manual time entry" at bounding box center [722, 608] width 120 height 22
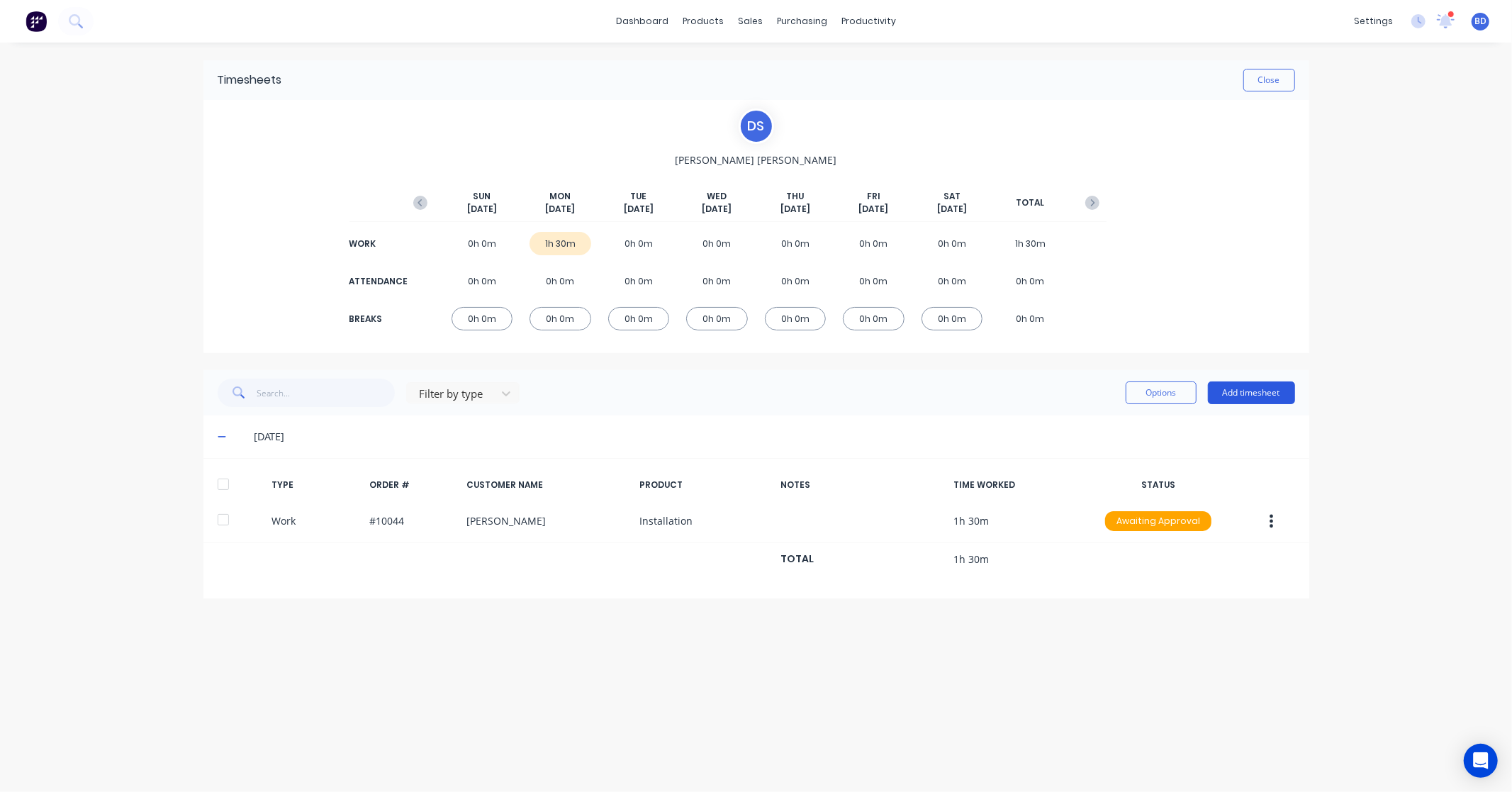
click at [1277, 397] on button "Add timesheet" at bounding box center [1252, 392] width 87 height 22
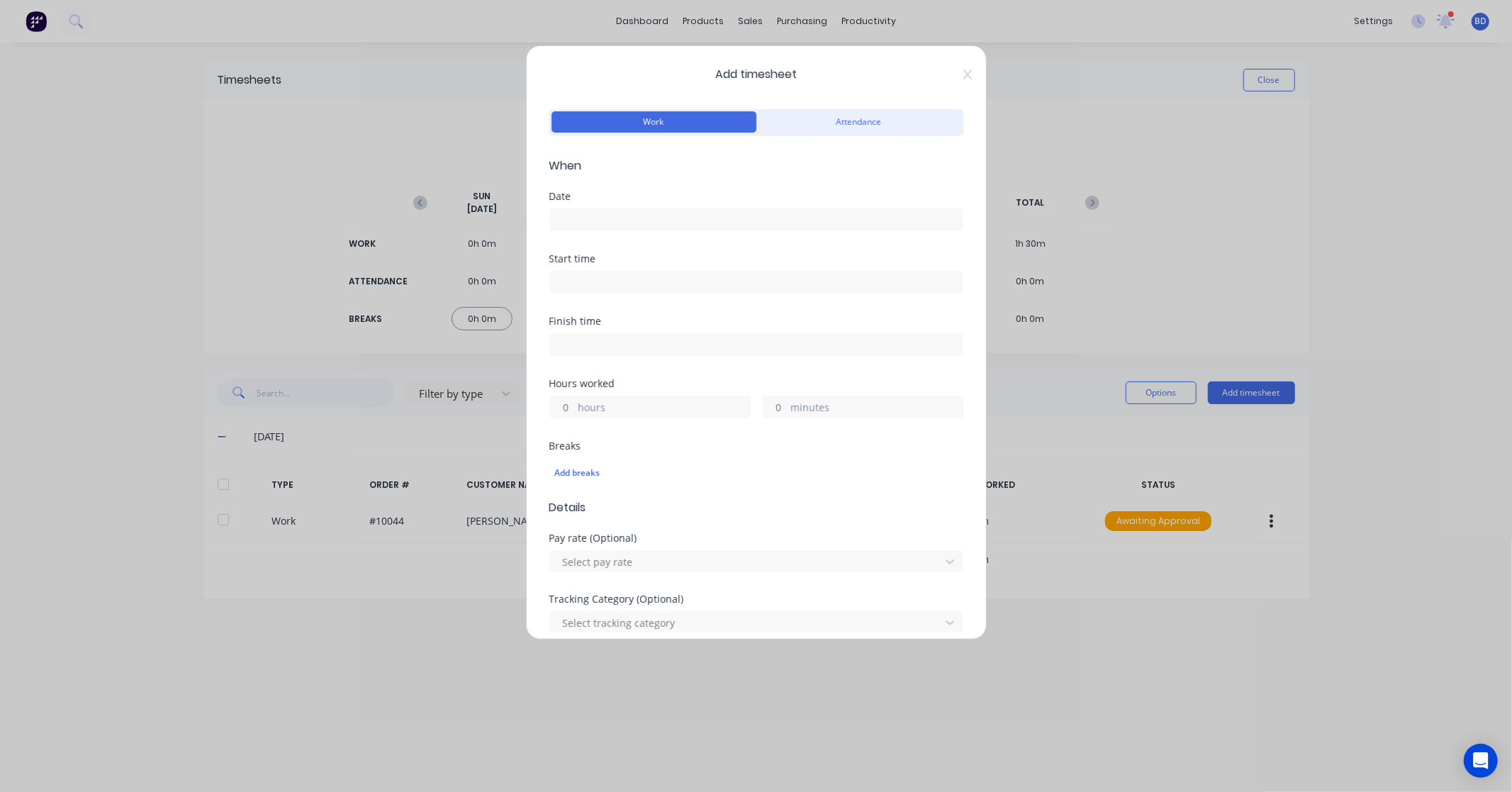
click at [617, 225] on input at bounding box center [756, 219] width 412 height 22
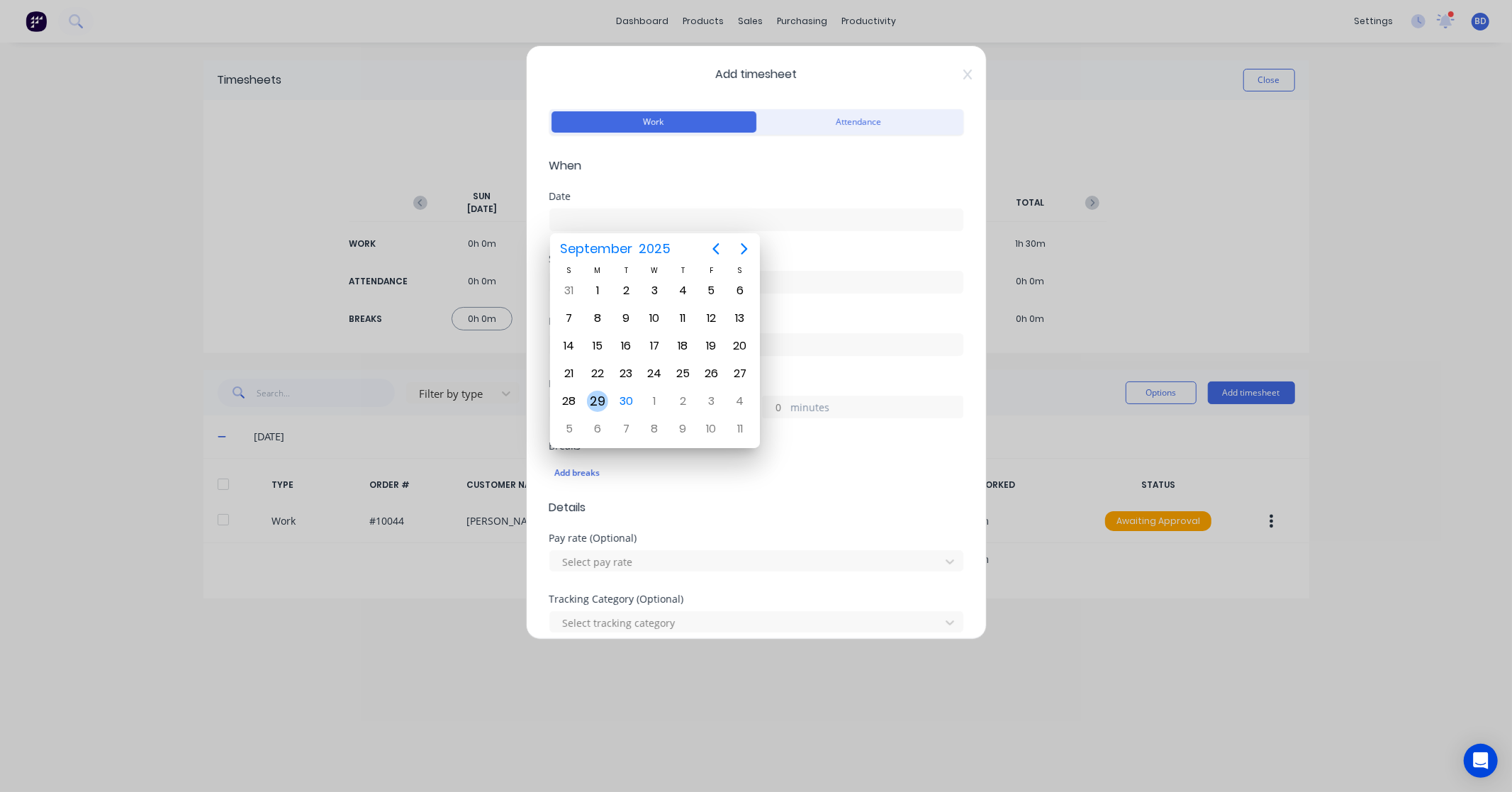
click at [598, 400] on div "29" at bounding box center [597, 401] width 22 height 22
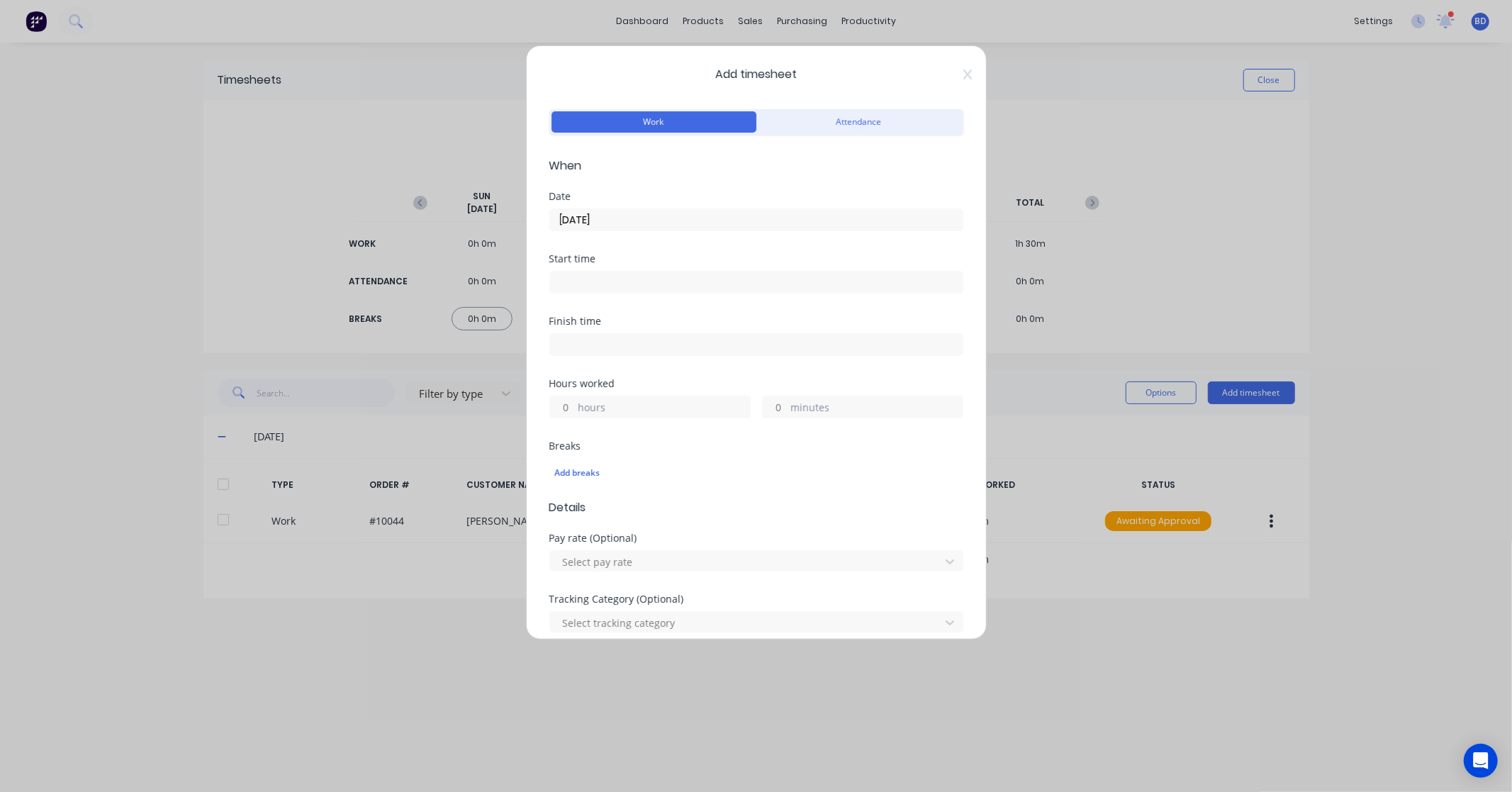
click at [619, 282] on input at bounding box center [756, 282] width 412 height 22
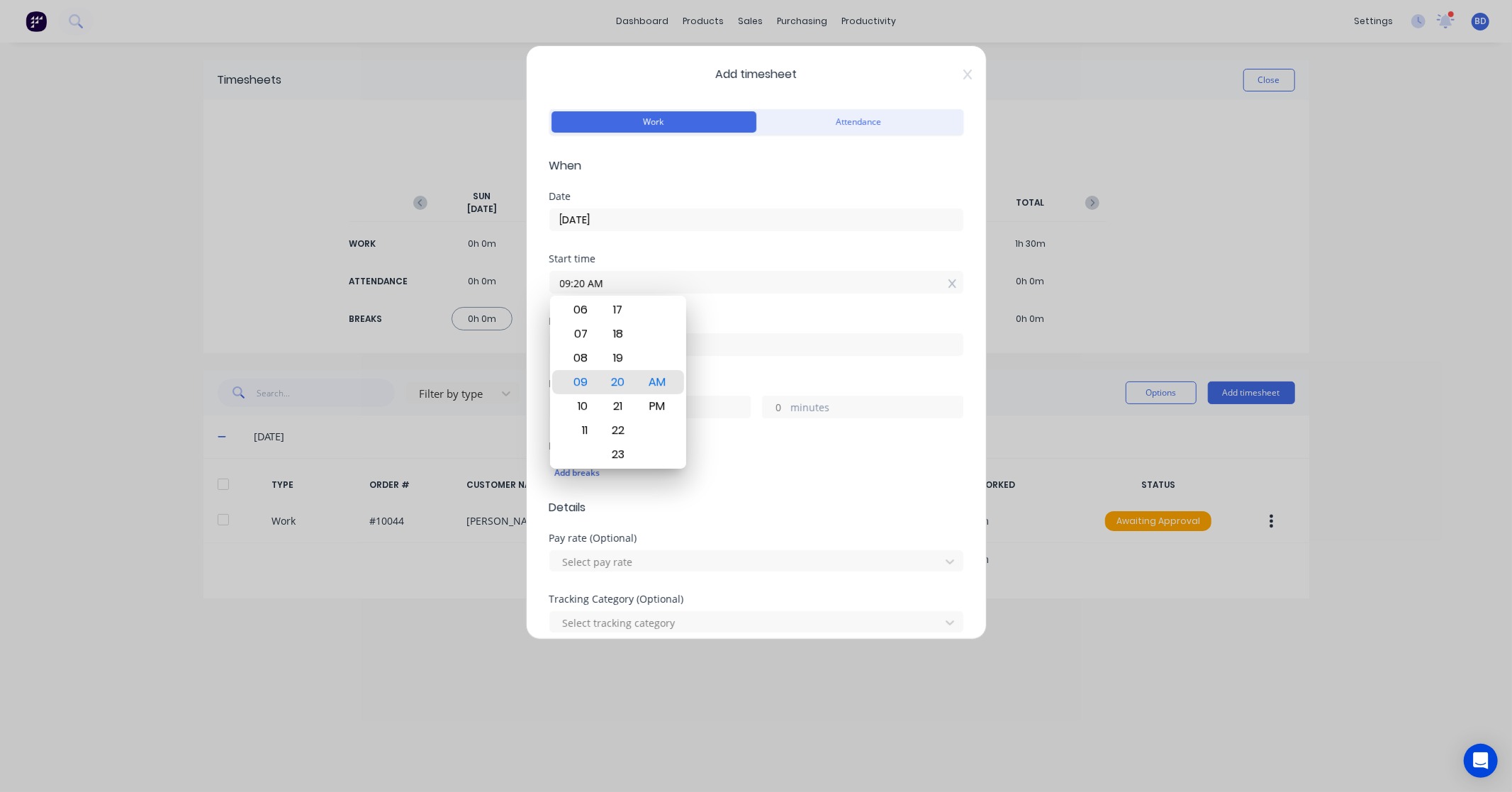
drag, startPoint x: 633, startPoint y: 281, endPoint x: 369, endPoint y: 276, distance: 264.0
click at [369, 276] on div "Add timesheet Work Attendance When Date 29/09/2025 Start time 09:20 AM Finish t…" at bounding box center [756, 396] width 1512 height 792
paste input "11:15"
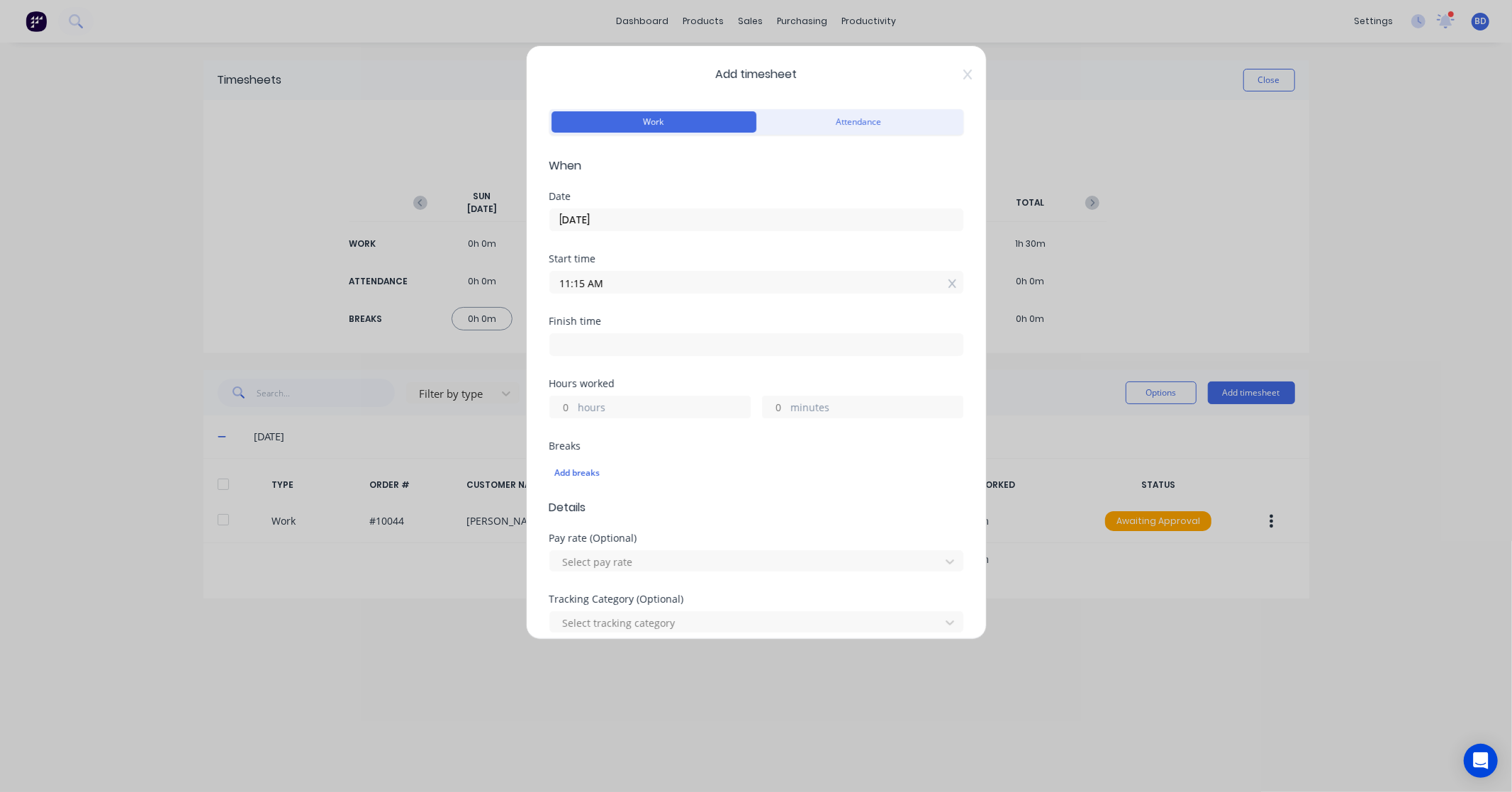
click at [612, 335] on label at bounding box center [756, 344] width 414 height 22
click at [612, 335] on input at bounding box center [756, 344] width 412 height 22
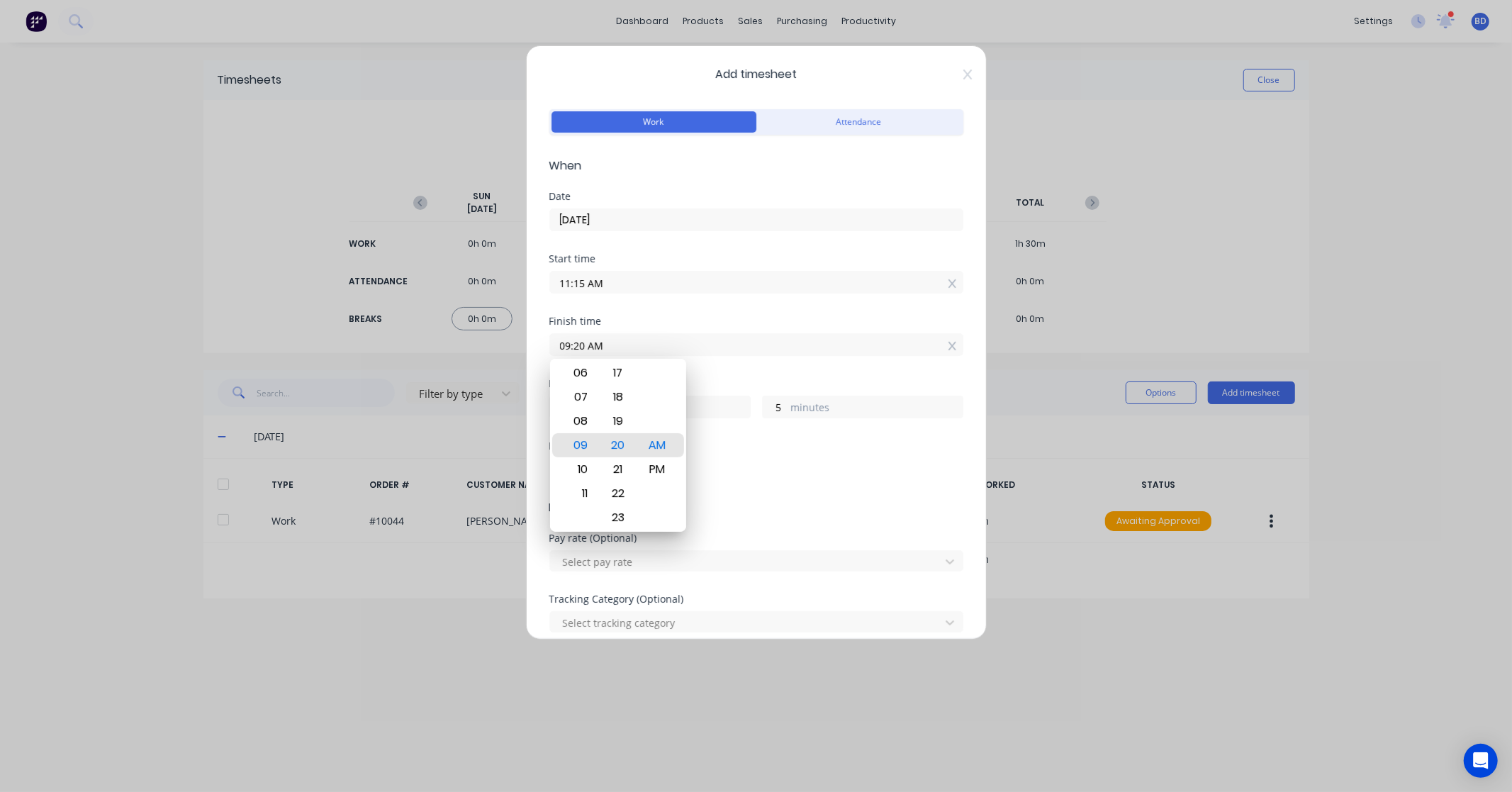
drag, startPoint x: 639, startPoint y: 337, endPoint x: 357, endPoint y: 350, distance: 282.3
click at [357, 344] on div "Add timesheet Work Attendance When Date 29/09/2025 Start time 11:15 AM Finish t…" at bounding box center [756, 396] width 1512 height 792
paste input "4:30 P"
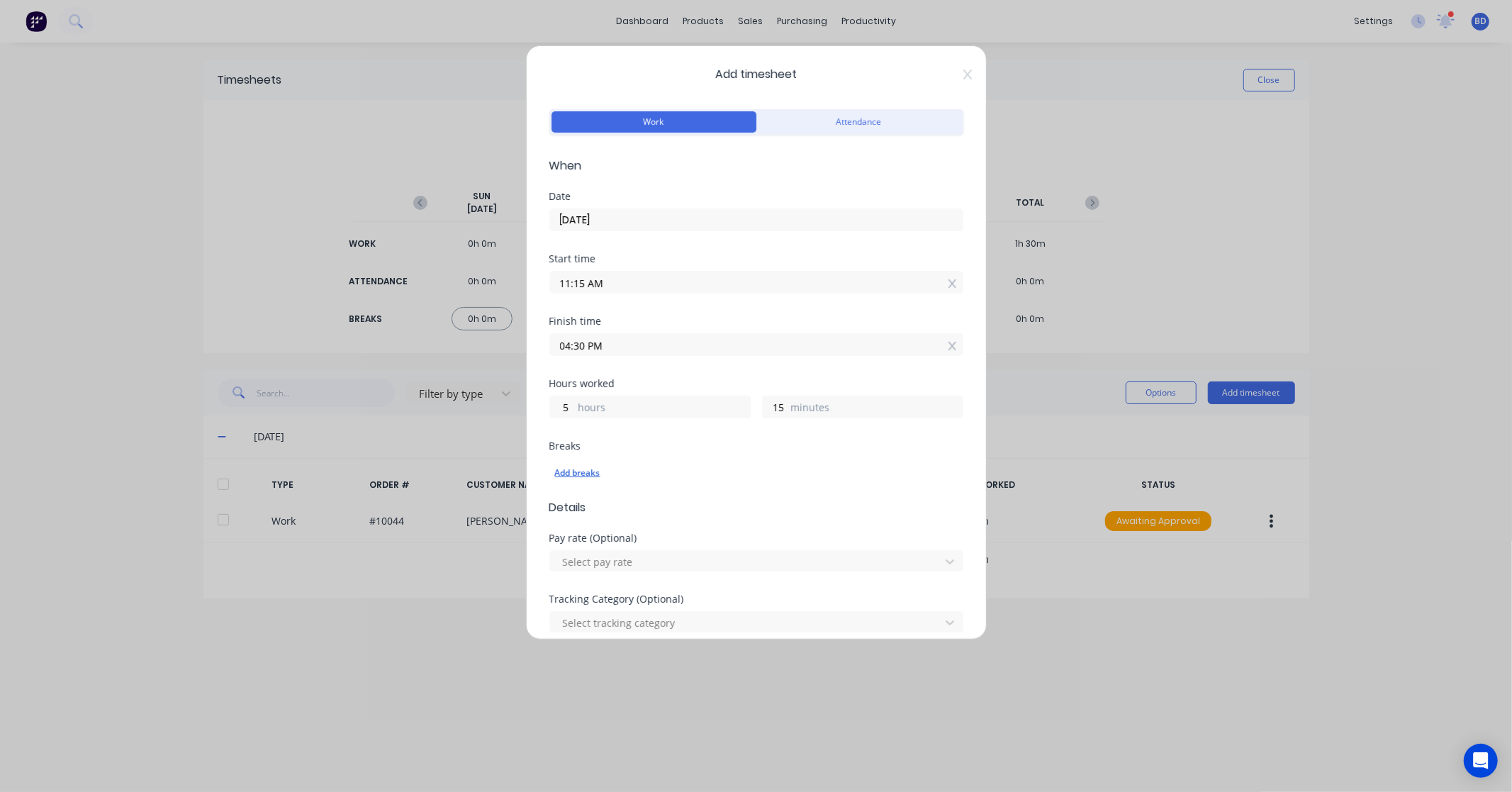
click at [667, 469] on div "Add breaks" at bounding box center [756, 472] width 403 height 18
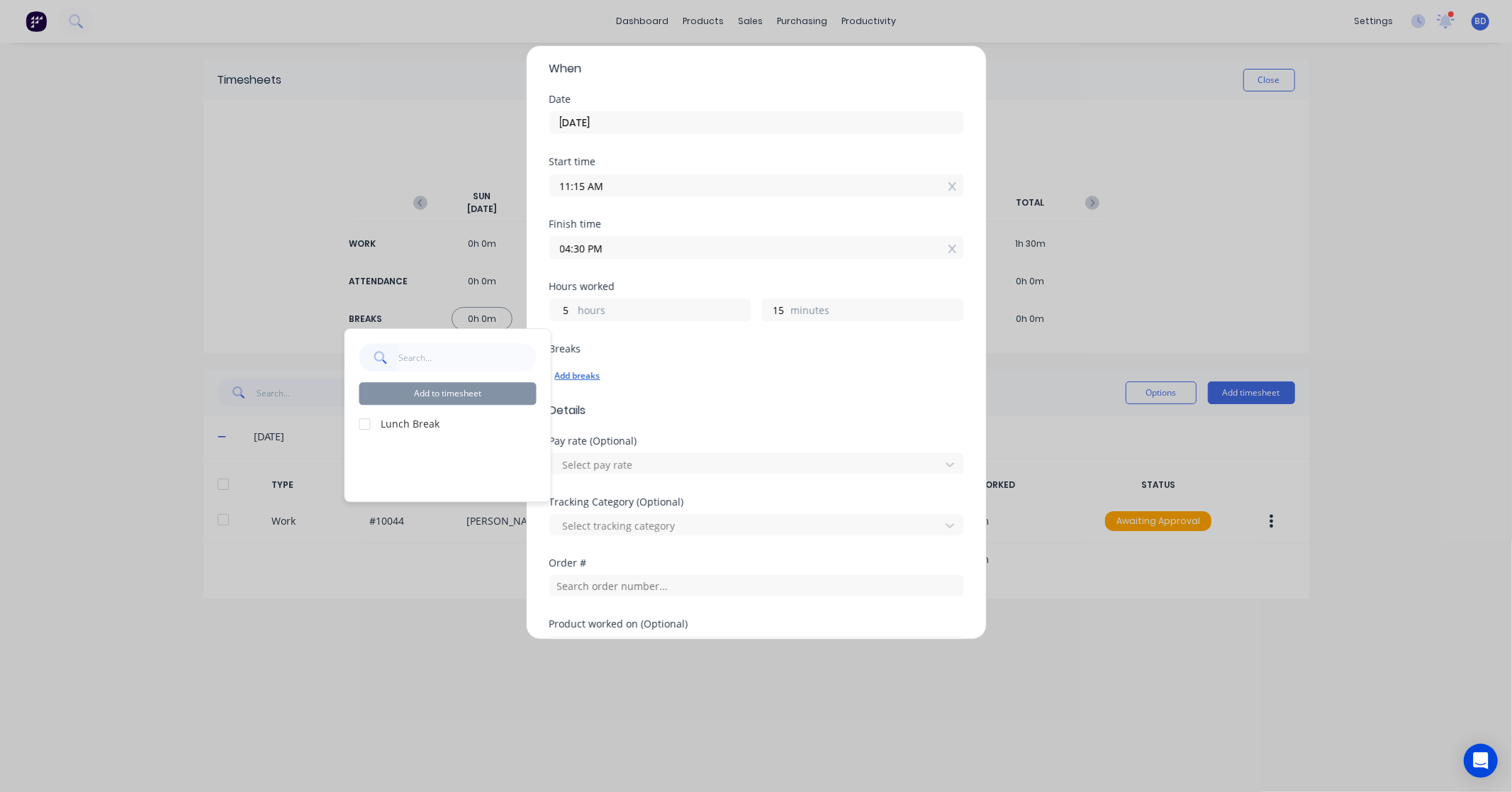
scroll to position [295, 0]
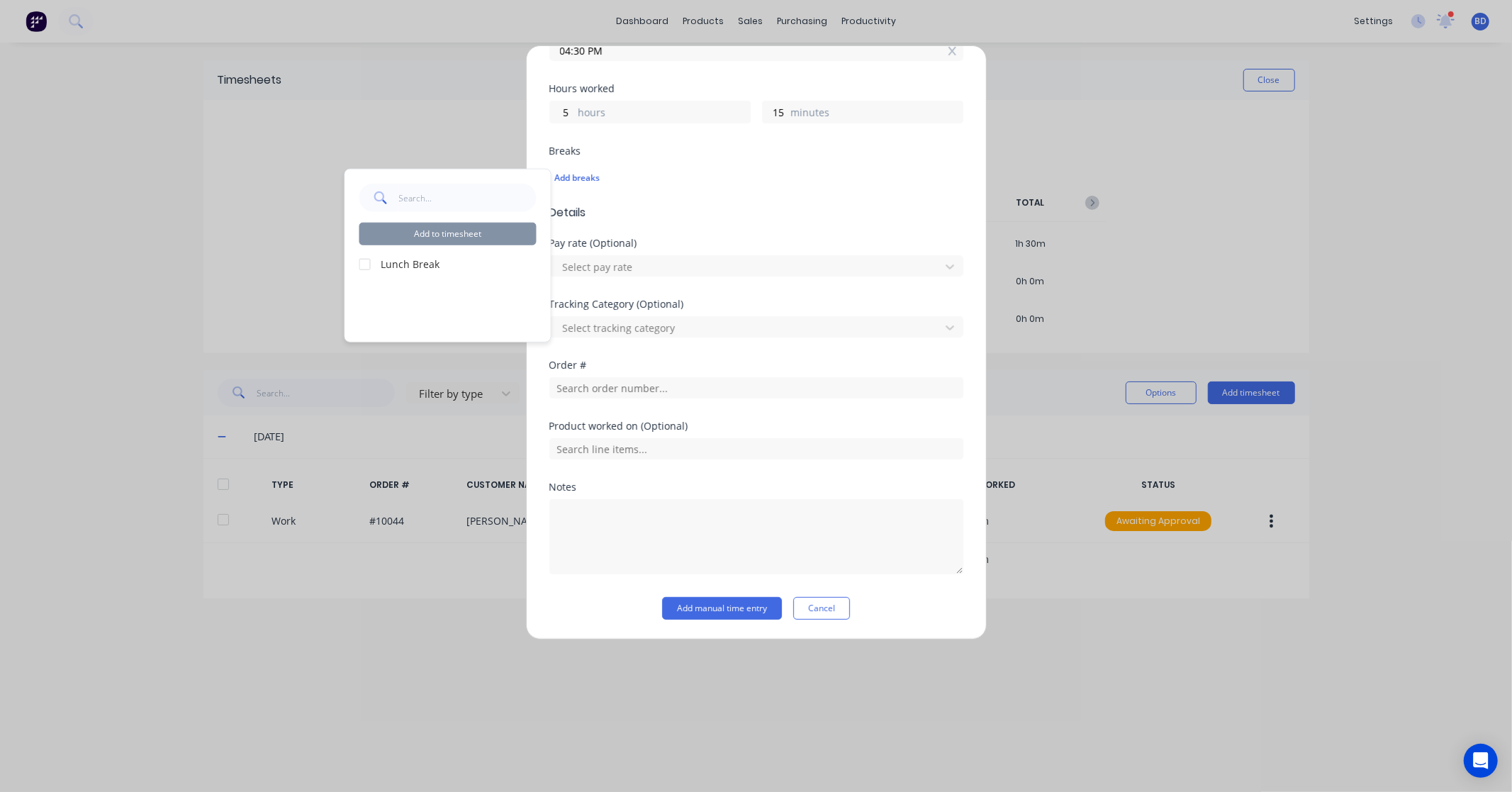
click at [365, 263] on div at bounding box center [364, 263] width 28 height 28
click at [464, 231] on button "Add to timesheet" at bounding box center [448, 234] width 177 height 22
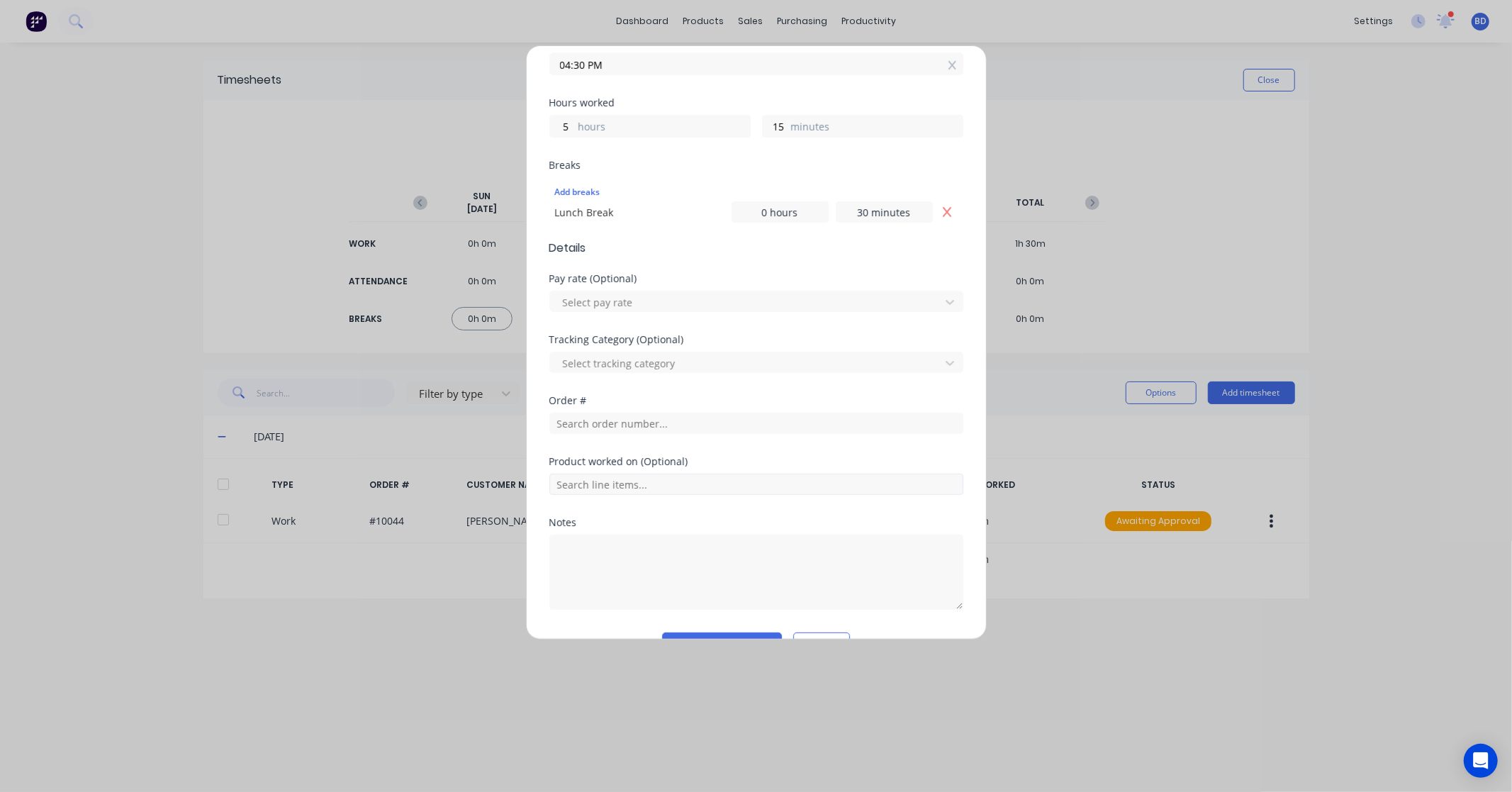
scroll to position [316, 0]
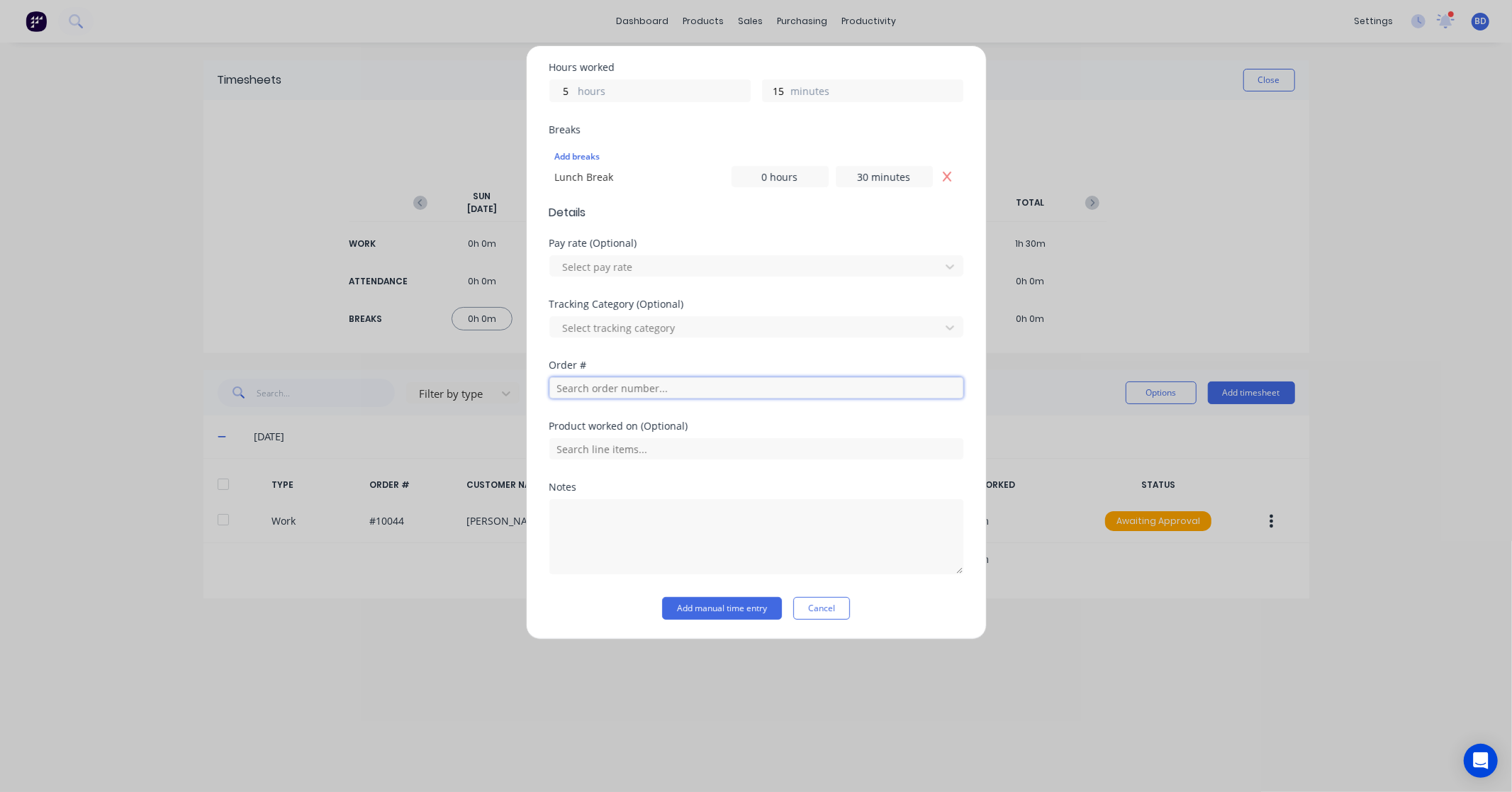
click at [603, 393] on input "text" at bounding box center [756, 388] width 414 height 22
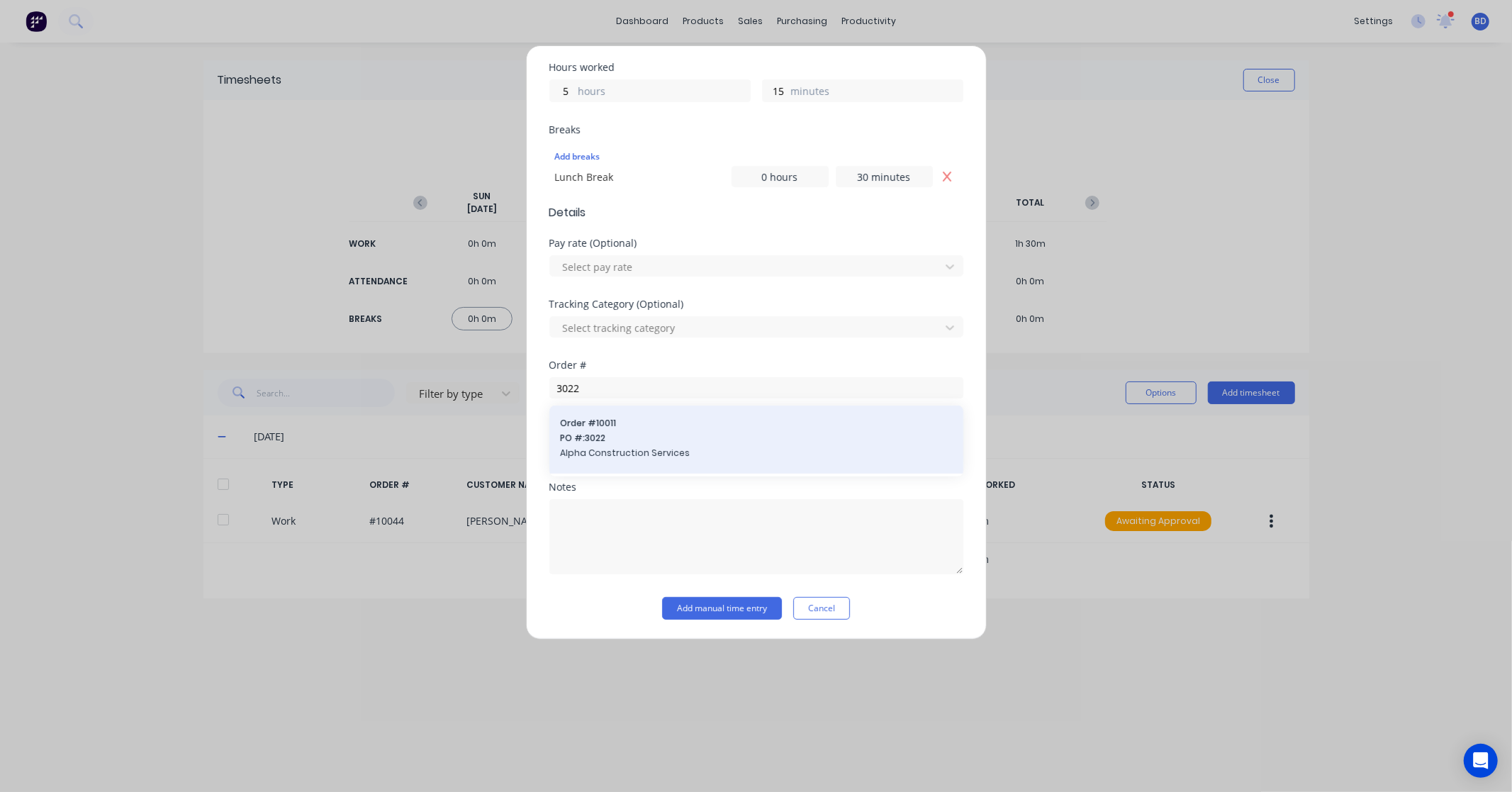
click at [603, 441] on span "PO #: 3022" at bounding box center [756, 438] width 392 height 13
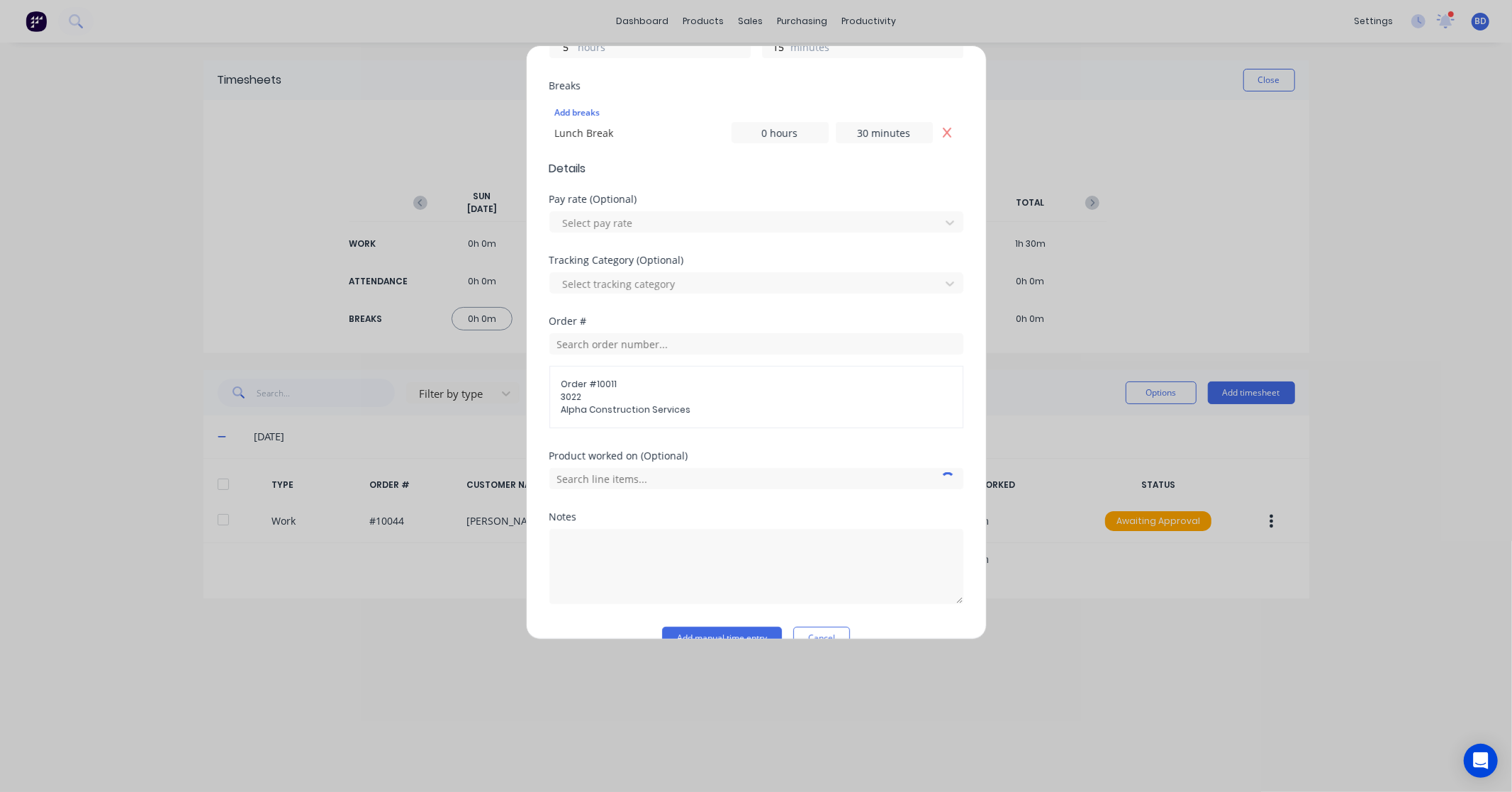
scroll to position [391, 0]
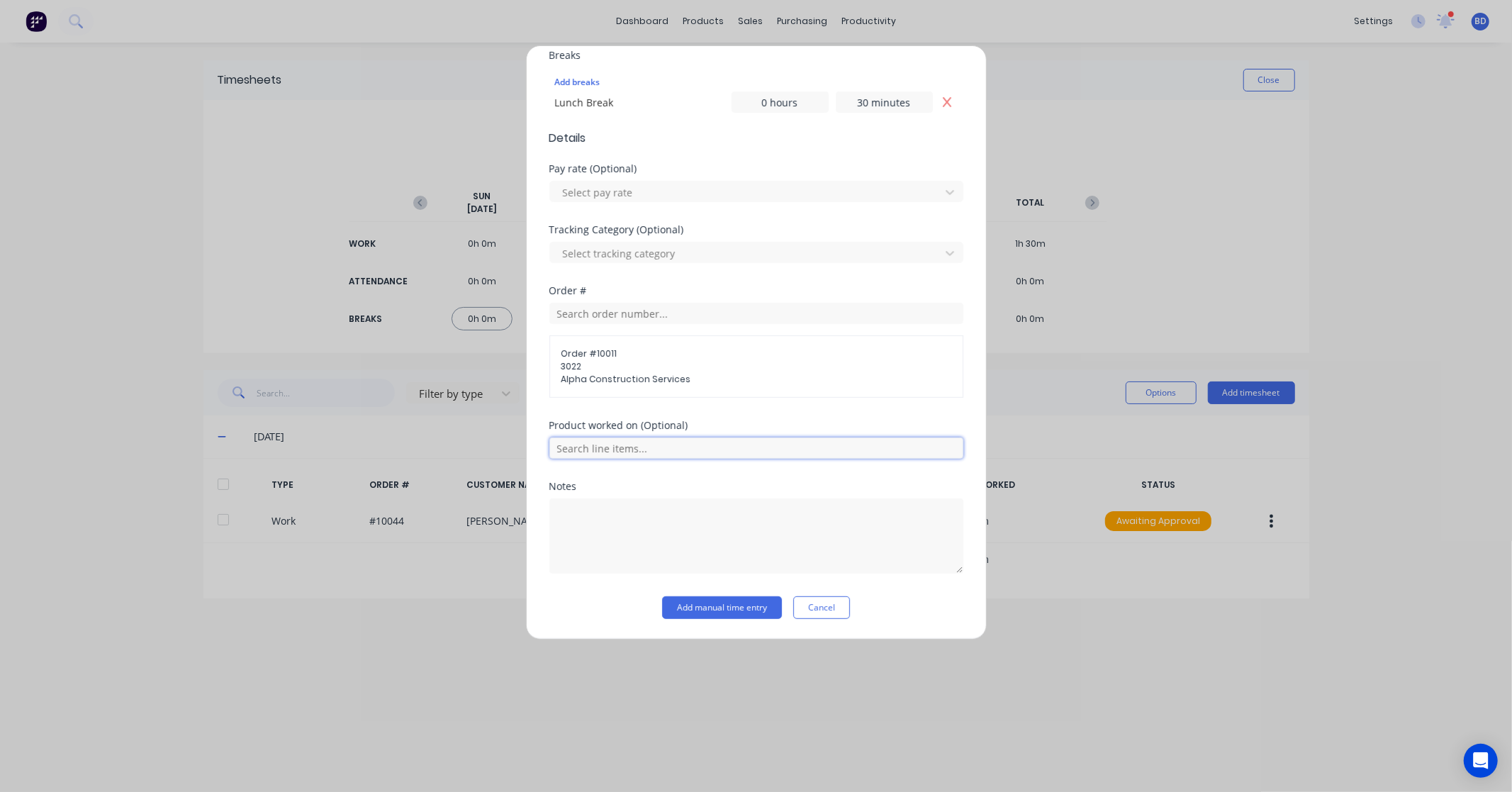
click at [686, 454] on input "text" at bounding box center [756, 448] width 414 height 22
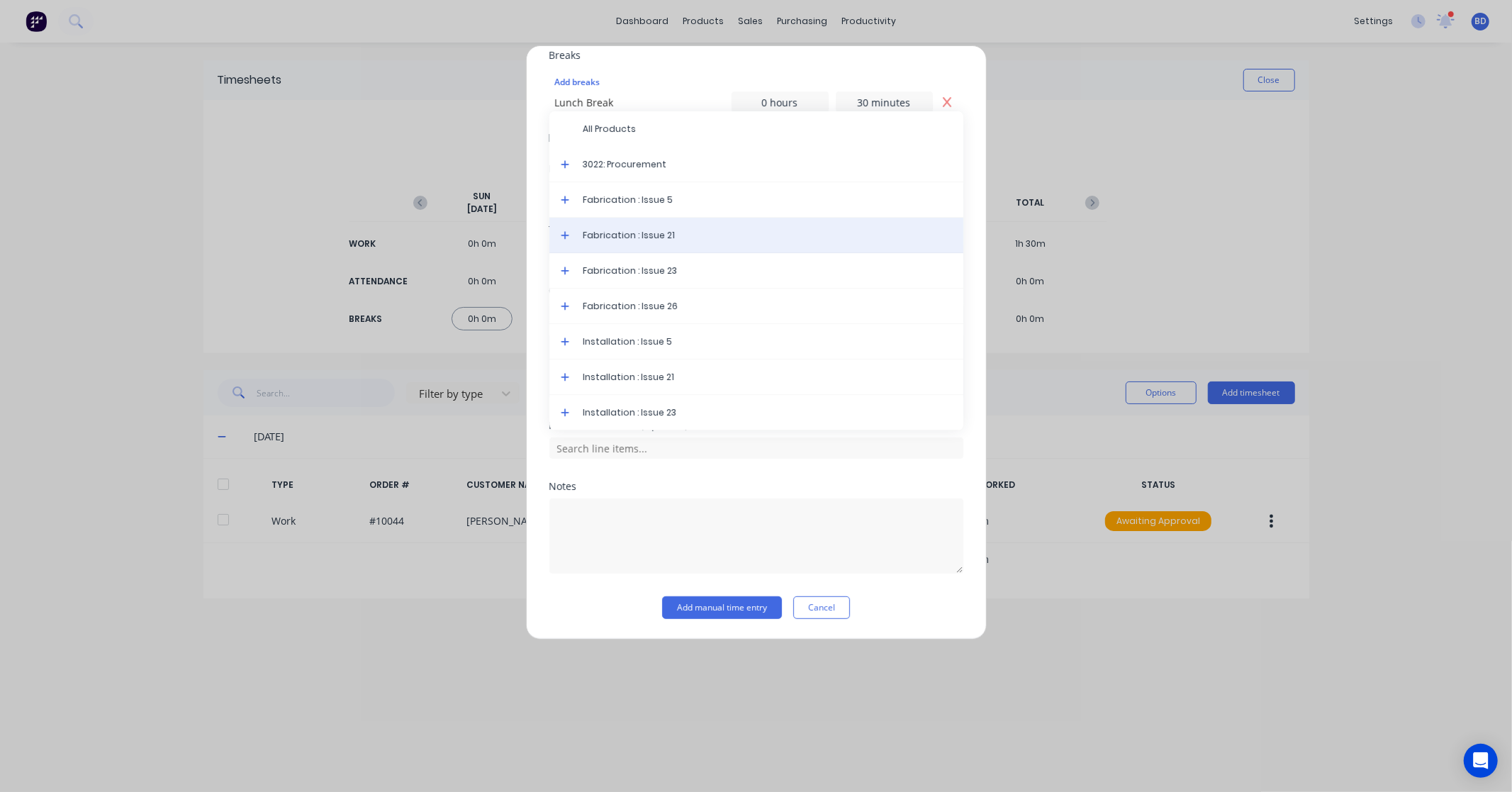
click at [691, 231] on span "Fabrication : Issue 21" at bounding box center [768, 235] width 368 height 13
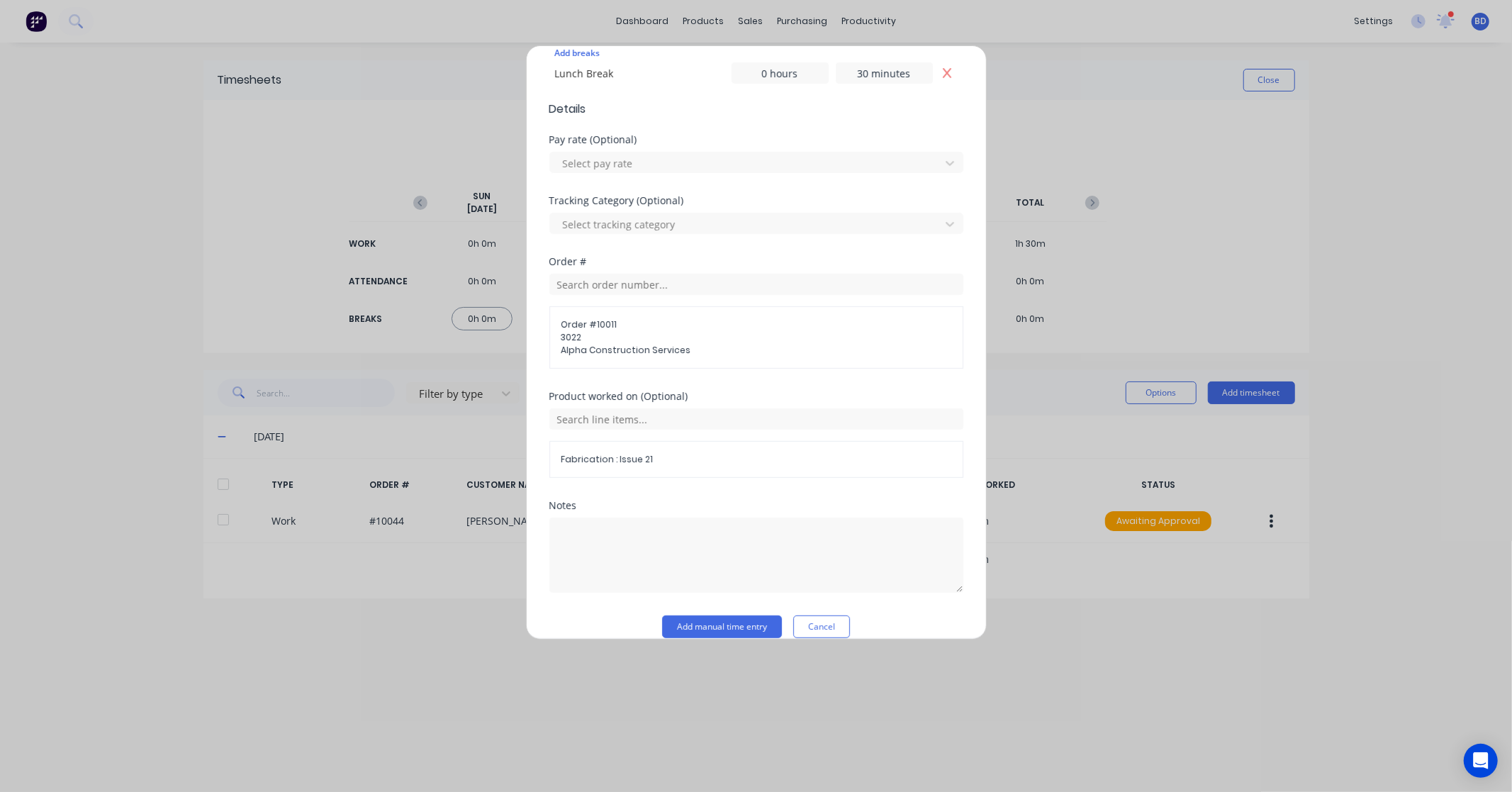
scroll to position [440, 0]
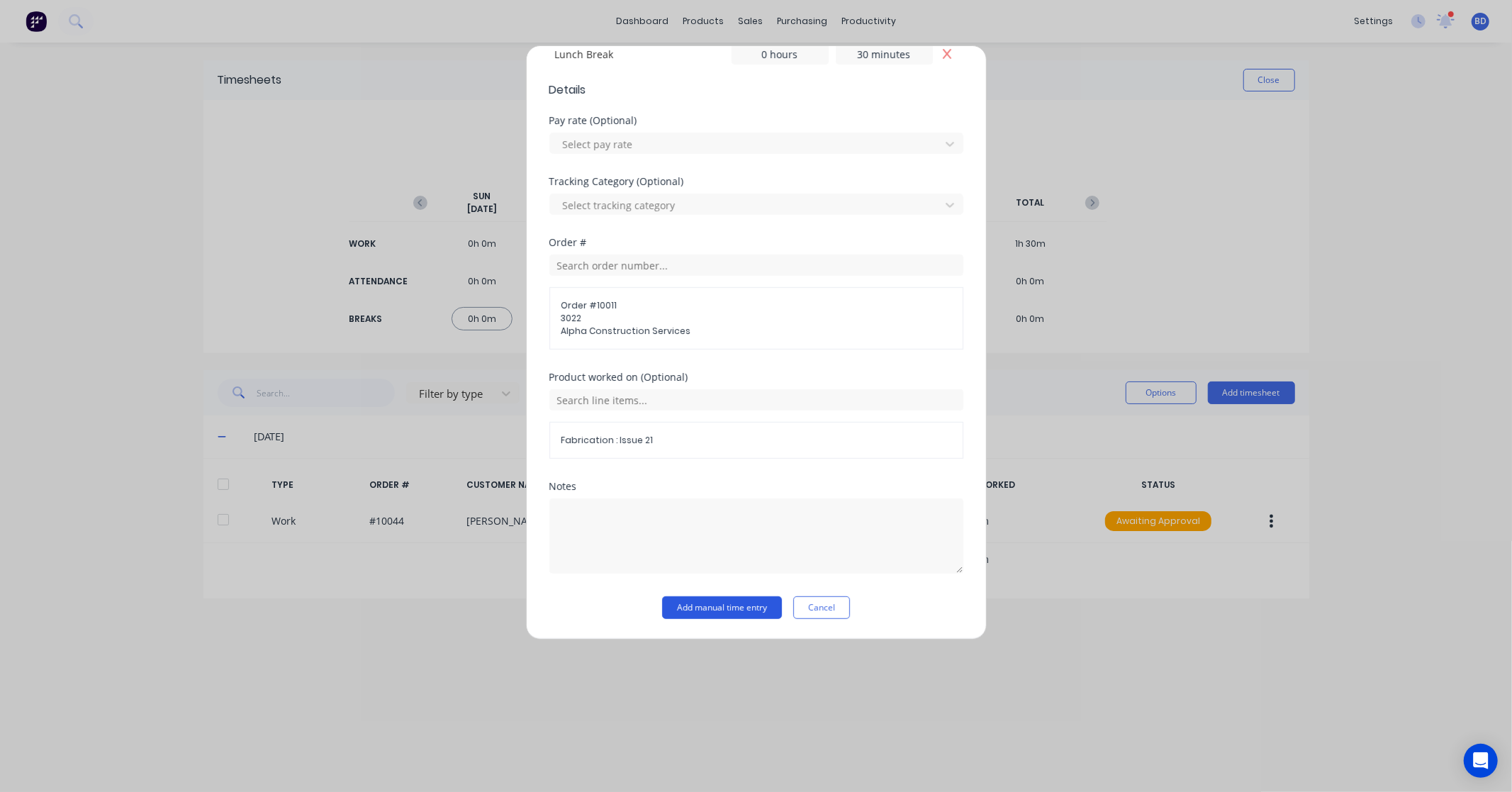
click at [753, 609] on button "Add manual time entry" at bounding box center [722, 608] width 120 height 22
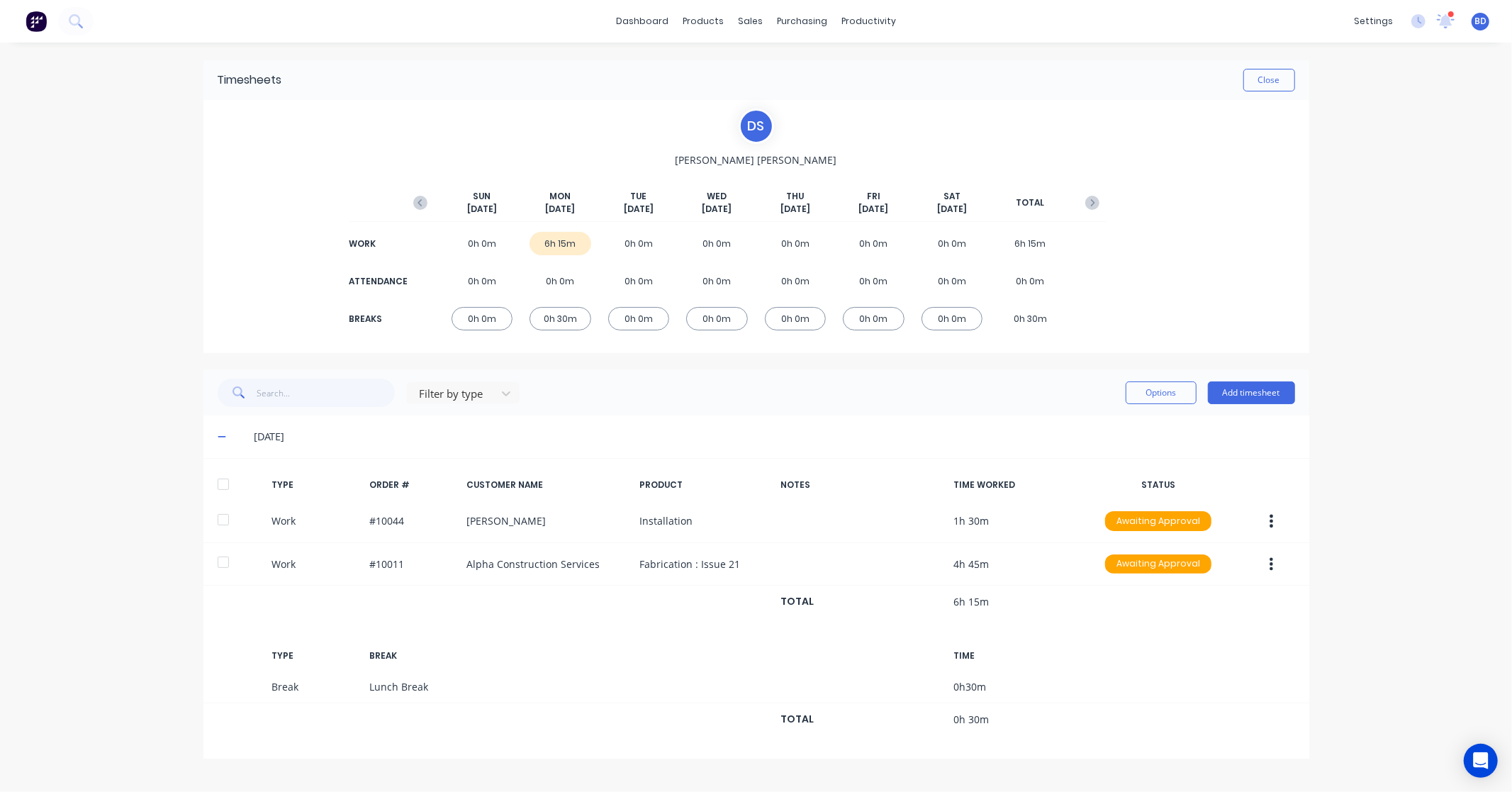
click at [224, 485] on div at bounding box center [223, 484] width 28 height 28
click at [1144, 395] on button "Options" at bounding box center [1161, 392] width 71 height 22
click at [1125, 424] on div "Approve" at bounding box center [1129, 429] width 109 height 21
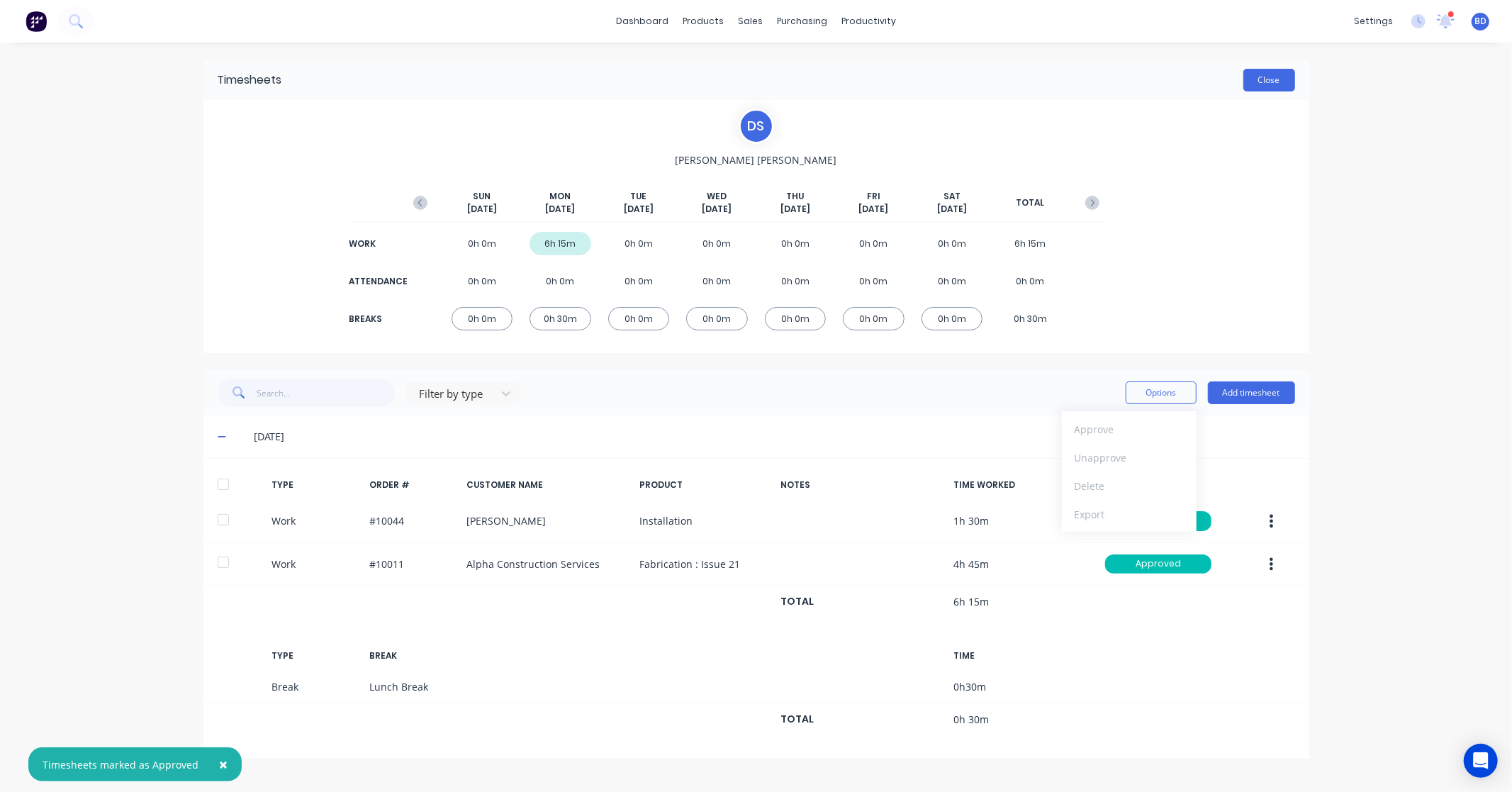
click at [1275, 85] on button "Close" at bounding box center [1269, 80] width 52 height 22
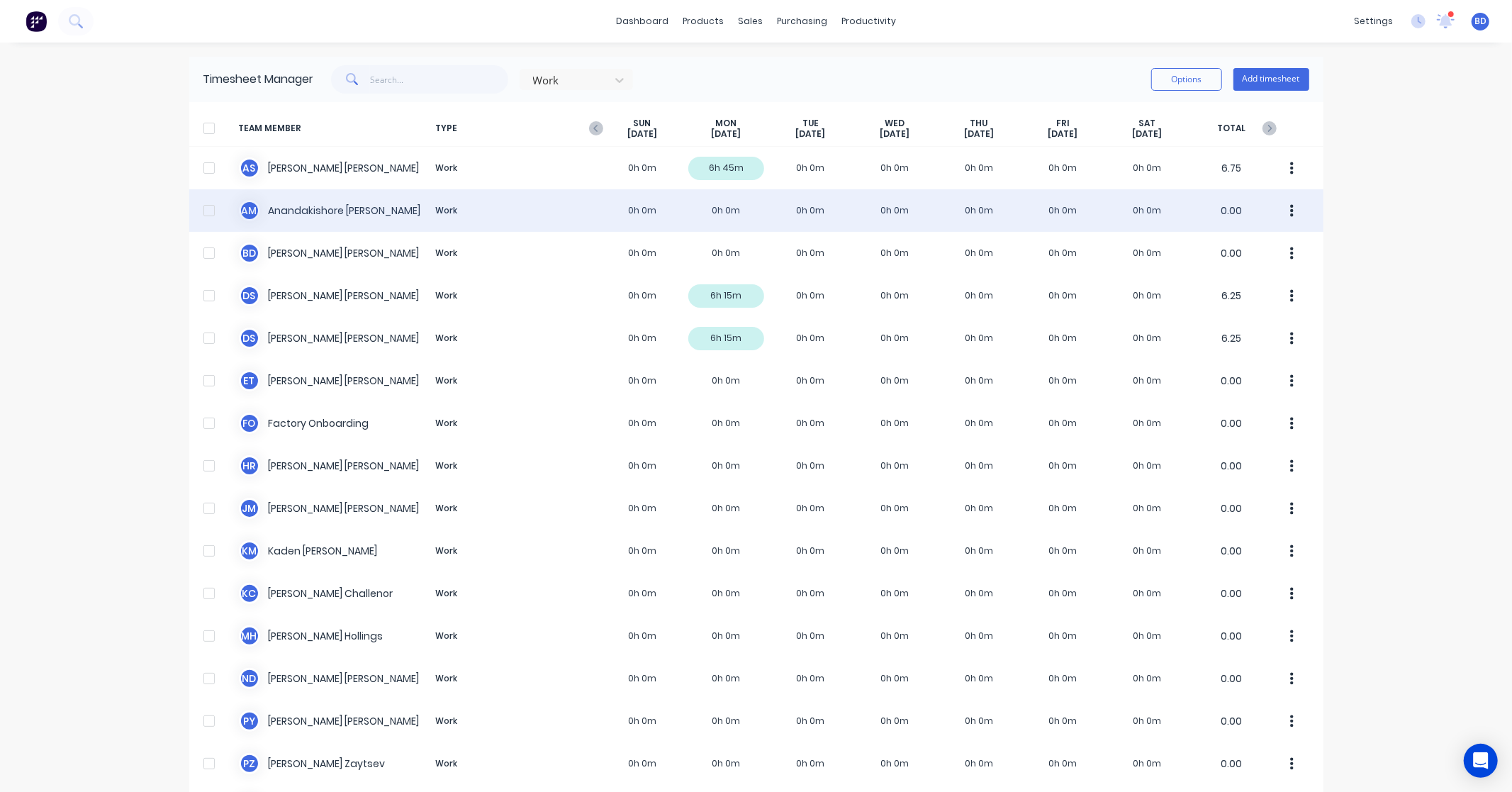
click at [312, 207] on div "A M Anandakishore Marothi Work 0h 0m 0h 0m 0h 0m 0h 0m 0h 0m 0h 0m 0h 0m 0.00" at bounding box center [756, 210] width 1134 height 42
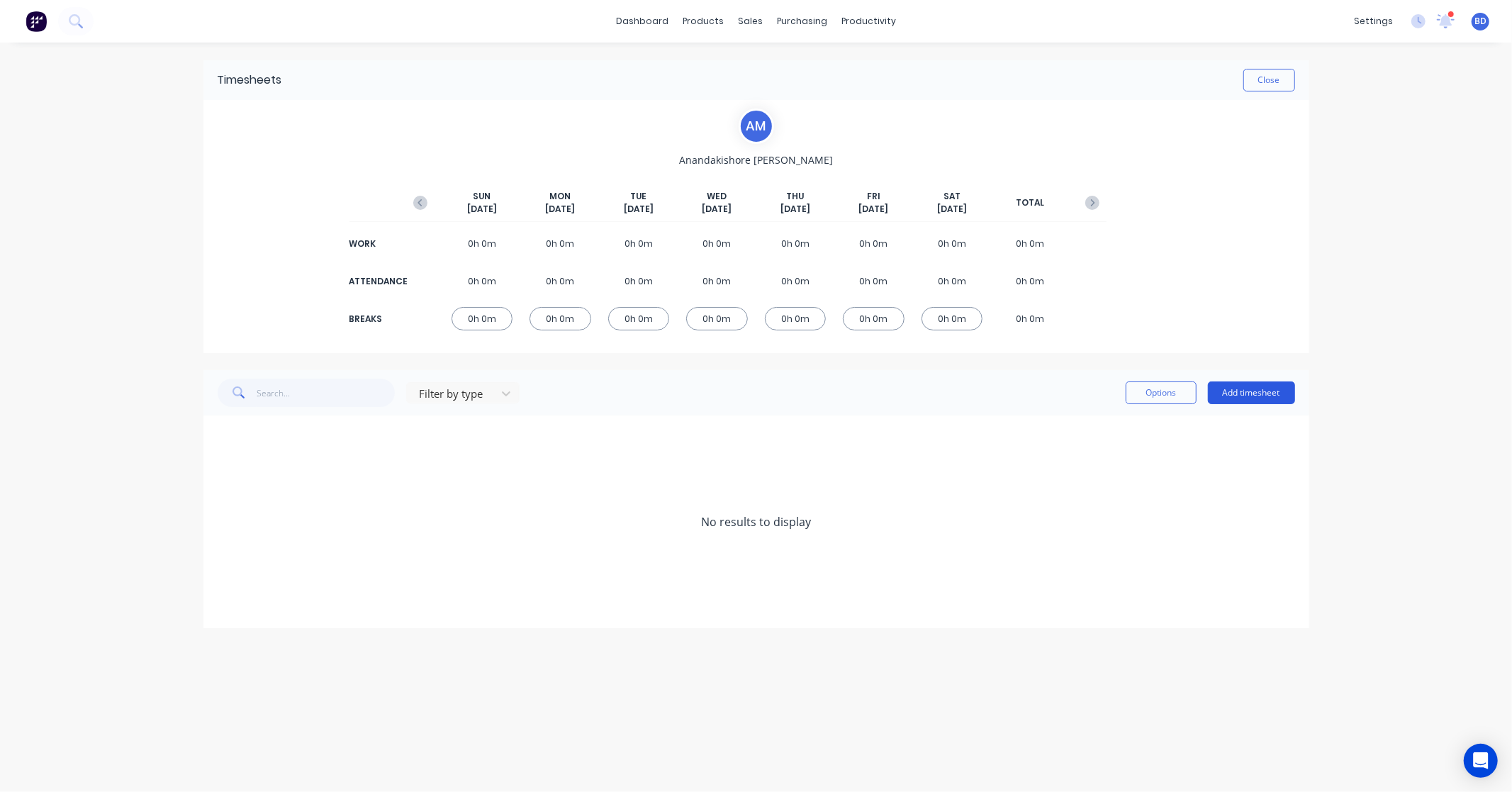
click at [1265, 394] on button "Add timesheet" at bounding box center [1252, 392] width 87 height 22
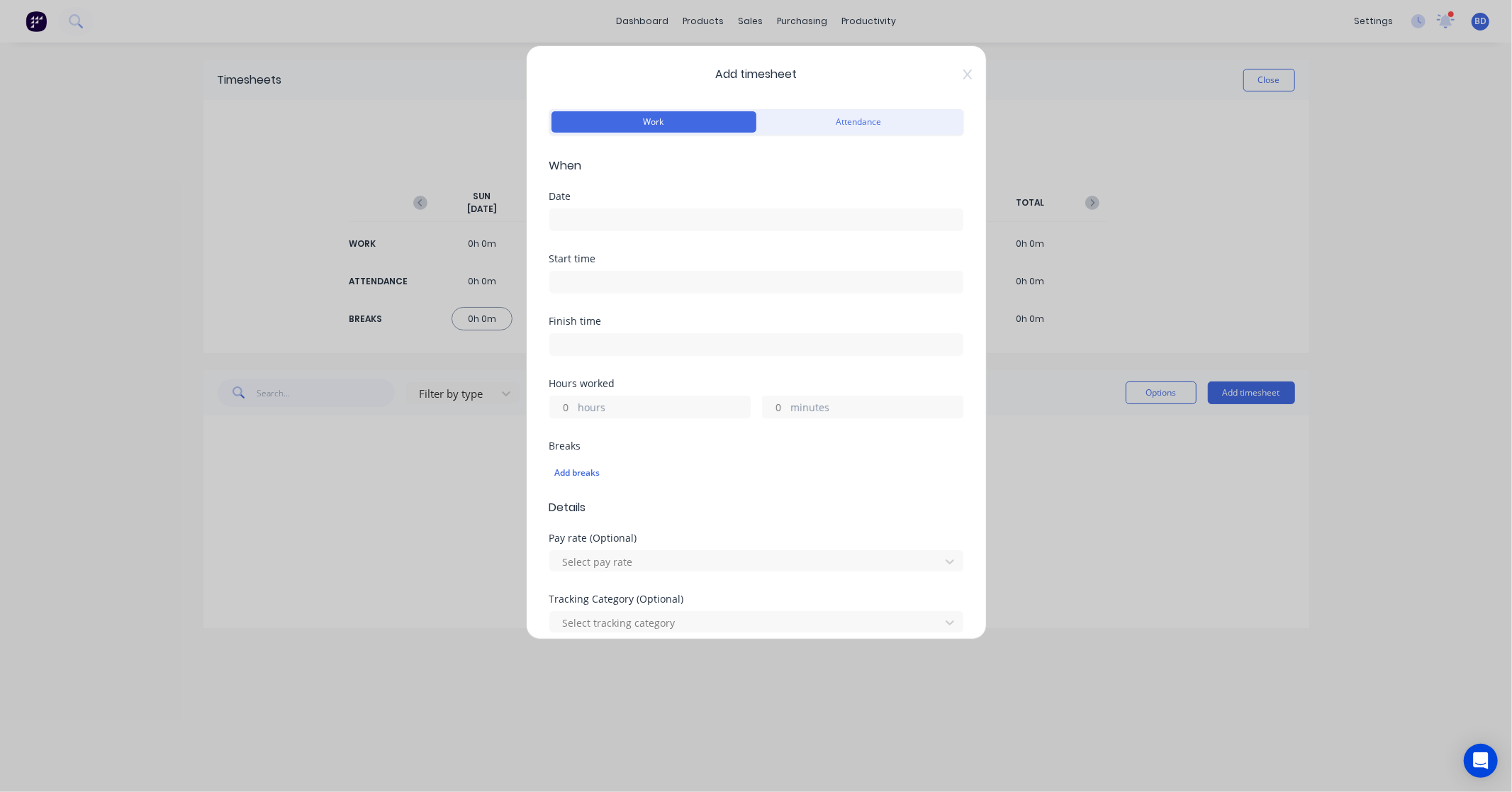
click at [596, 219] on input at bounding box center [756, 219] width 412 height 22
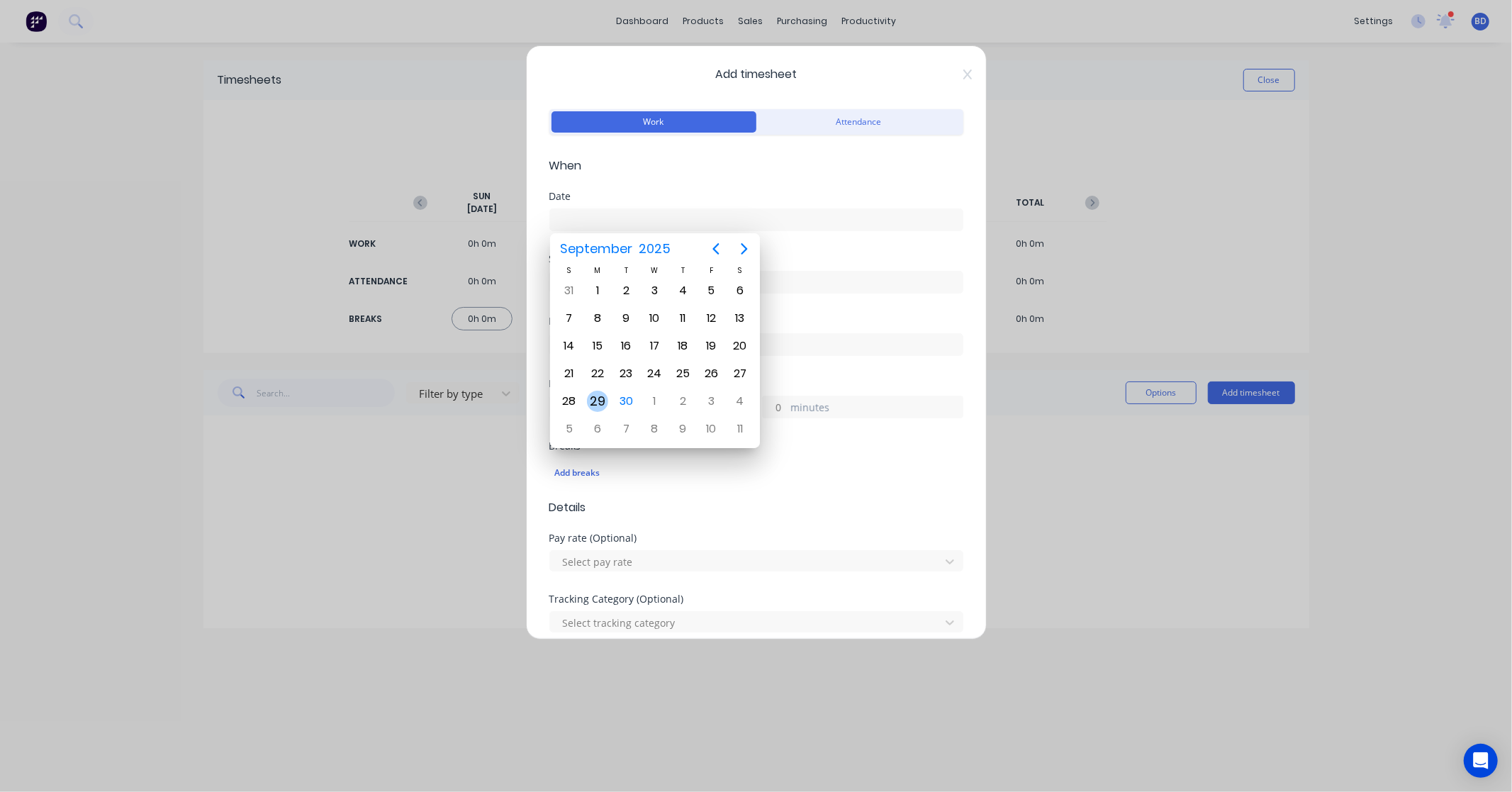
click at [594, 393] on div "29" at bounding box center [597, 401] width 22 height 22
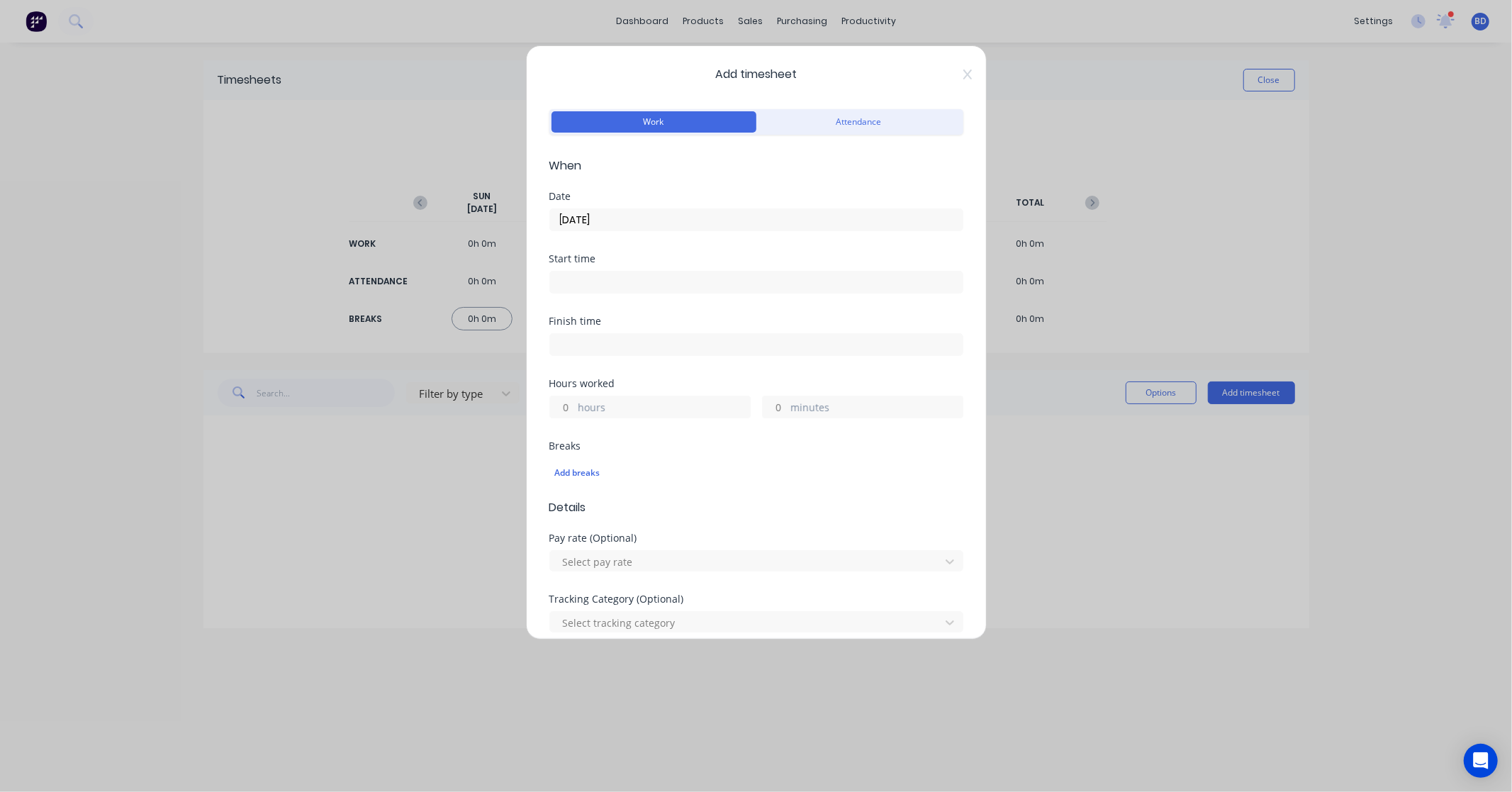
click at [627, 294] on div at bounding box center [756, 282] width 414 height 22
click at [629, 287] on input at bounding box center [756, 282] width 412 height 22
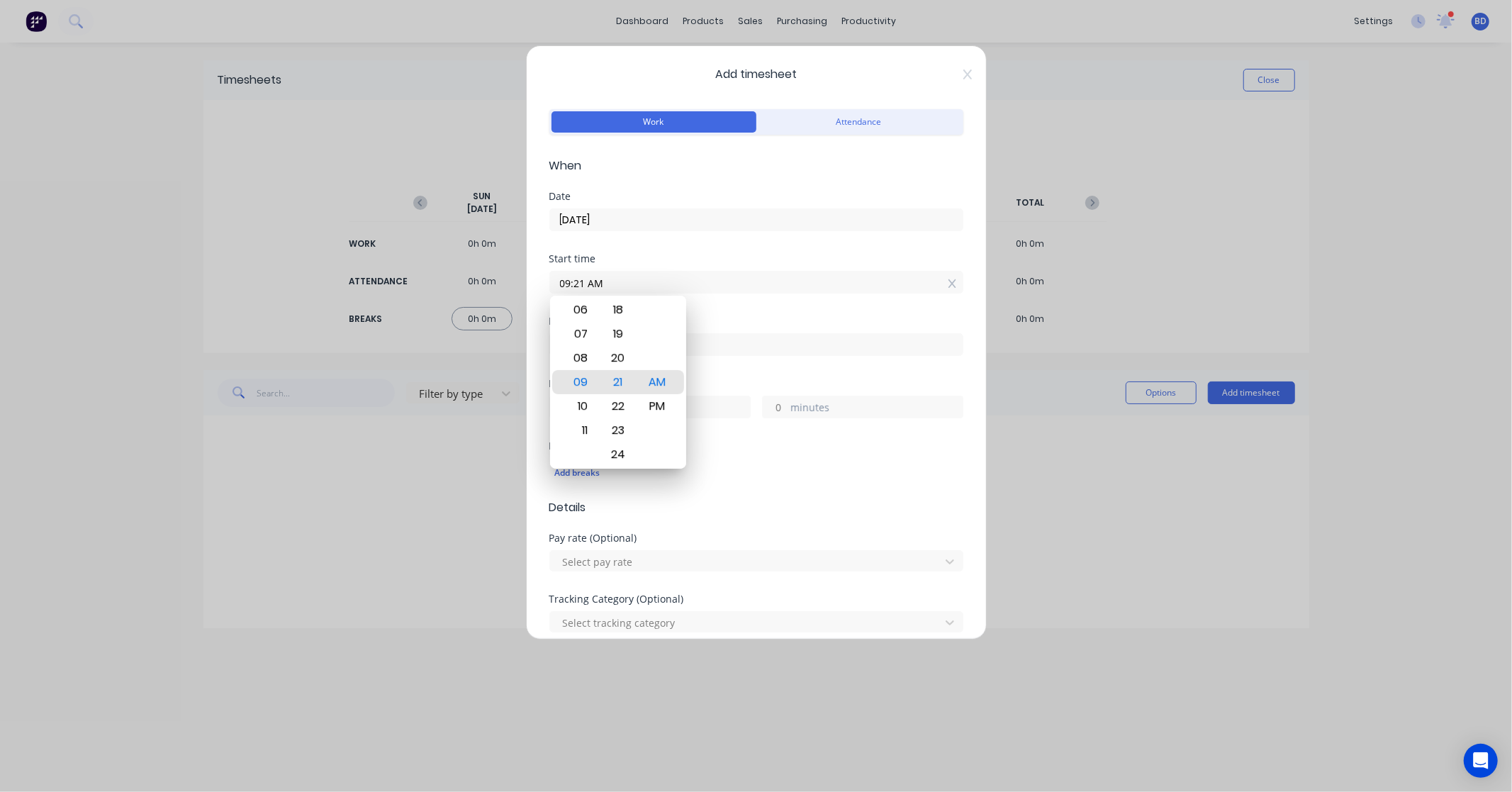
drag, startPoint x: 661, startPoint y: 282, endPoint x: 422, endPoint y: 301, distance: 239.8
click at [422, 300] on div "Add timesheet Work Attendance When Date 29/09/2025 Start time 09:21 AM Finish t…" at bounding box center [756, 396] width 1512 height 792
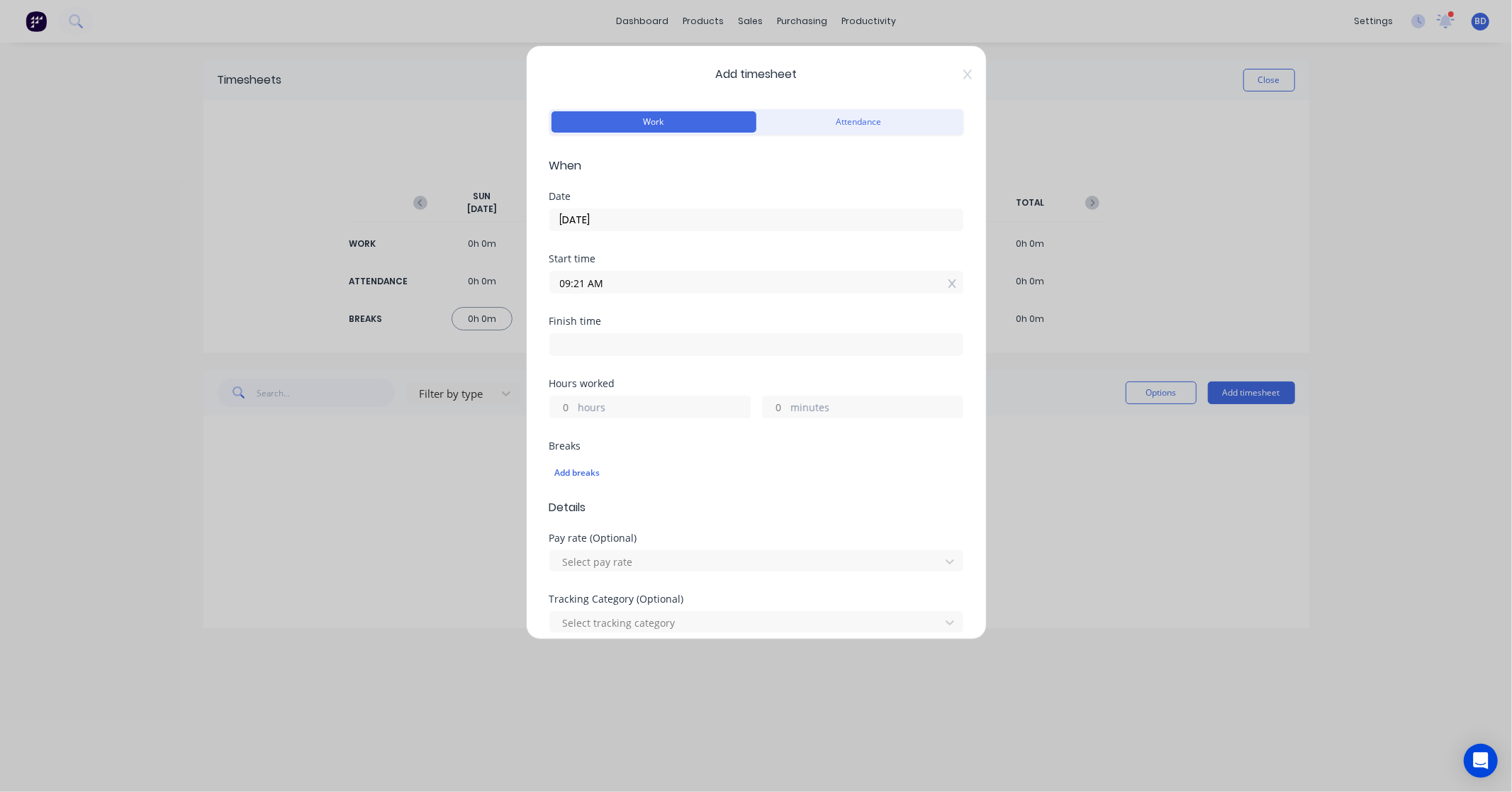
paste input "8:15"
click at [597, 349] on input at bounding box center [756, 344] width 412 height 22
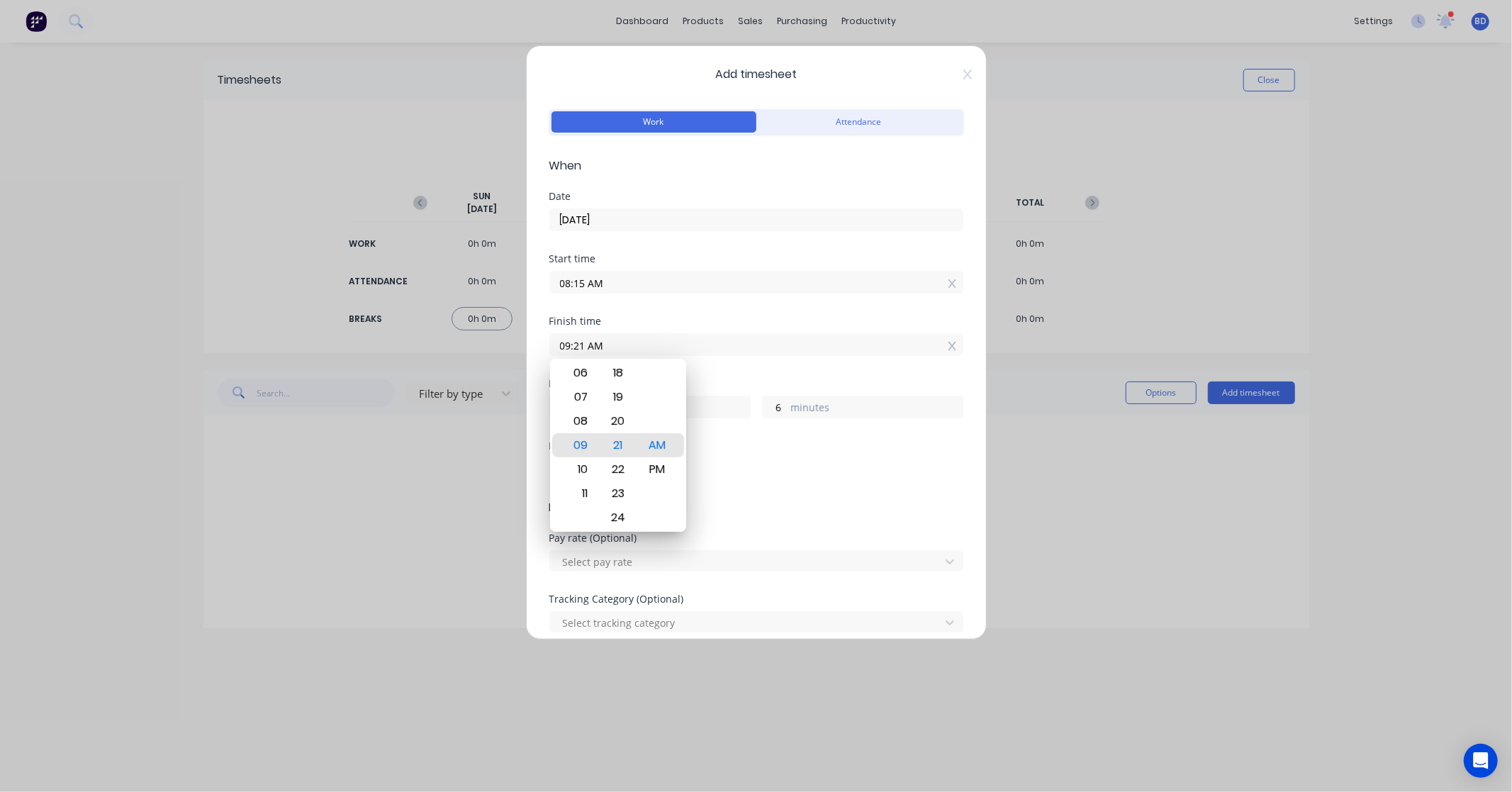
drag, startPoint x: 621, startPoint y: 345, endPoint x: 438, endPoint y: 342, distance: 183.0
click at [438, 342] on div "Add timesheet Work Attendance When Date 29/09/2025 Start time 08:15 AM Finish t…" at bounding box center [756, 396] width 1512 height 792
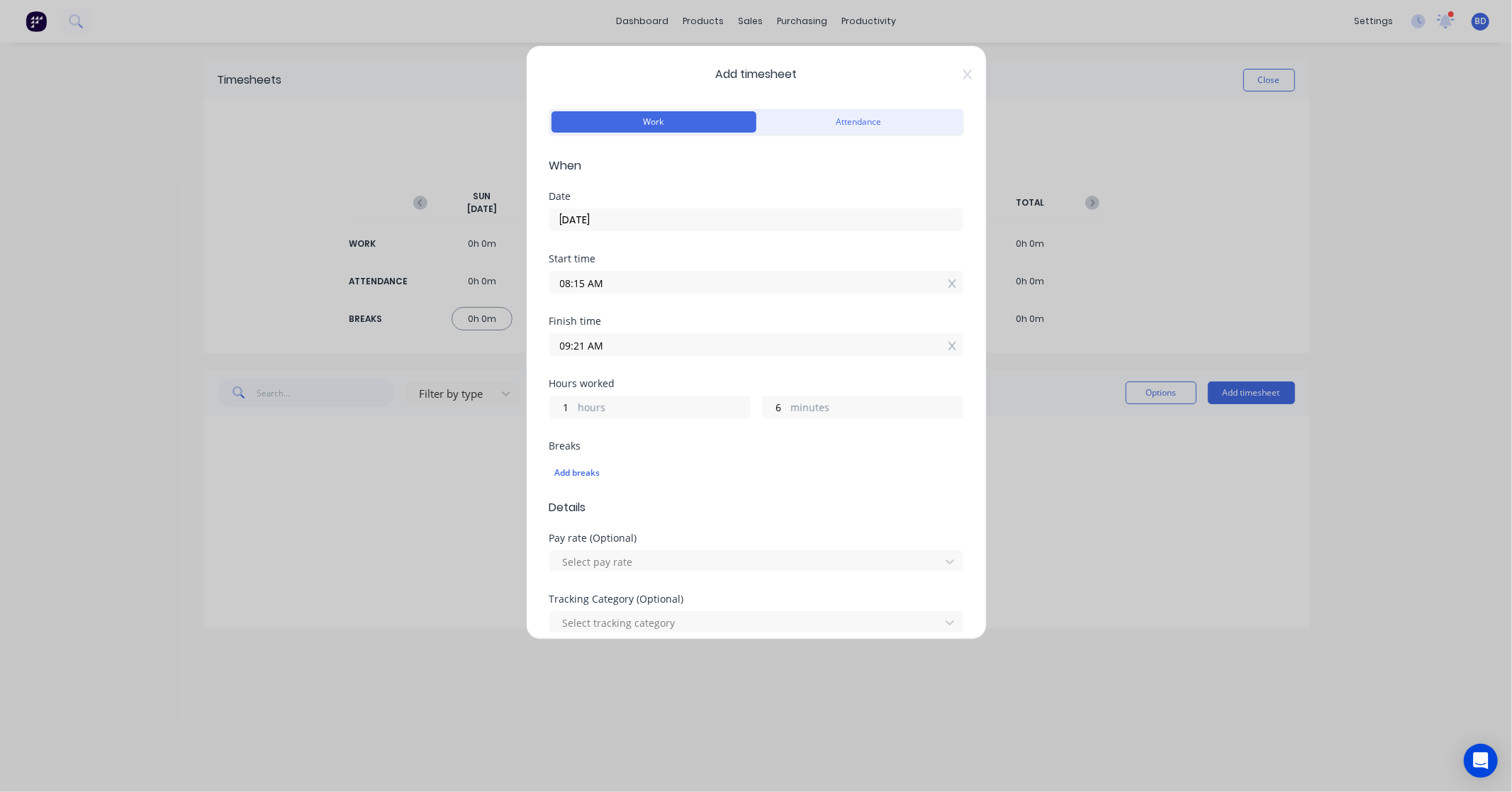
paste input "4:30 P"
click at [644, 75] on span "Add timesheet" at bounding box center [756, 74] width 414 height 17
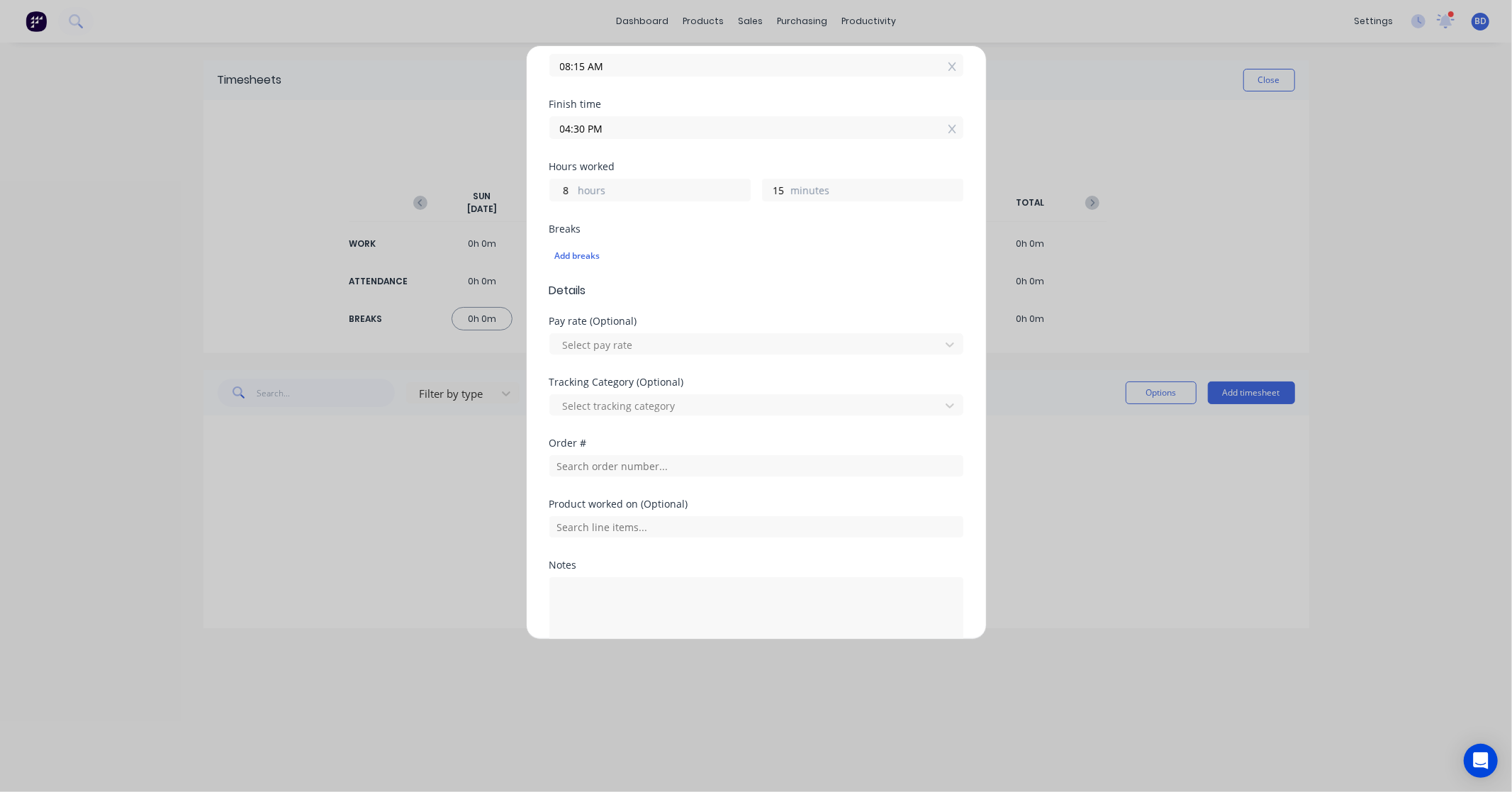
scroll to position [295, 0]
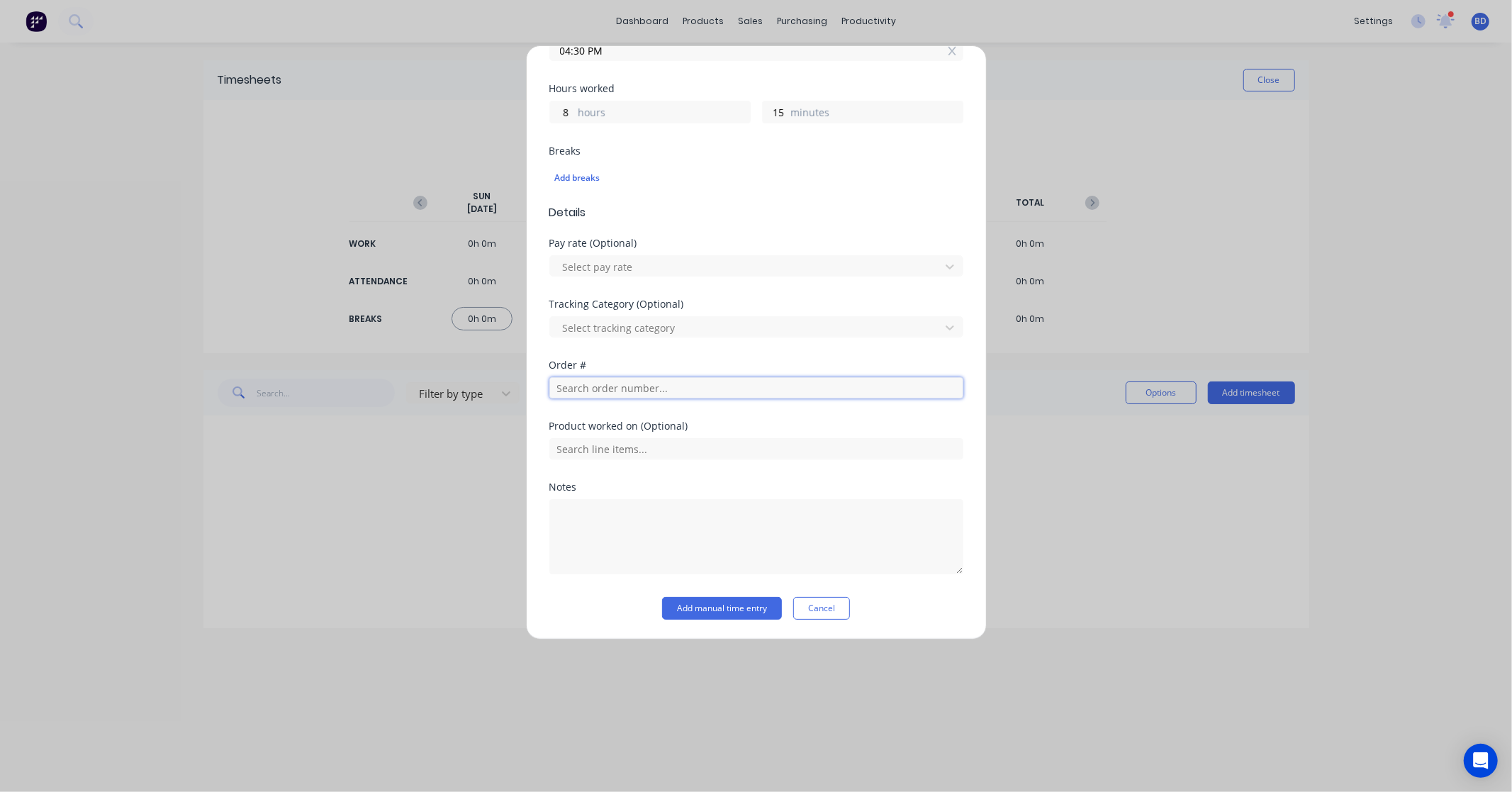
click at [645, 388] on input "text" at bounding box center [756, 388] width 414 height 22
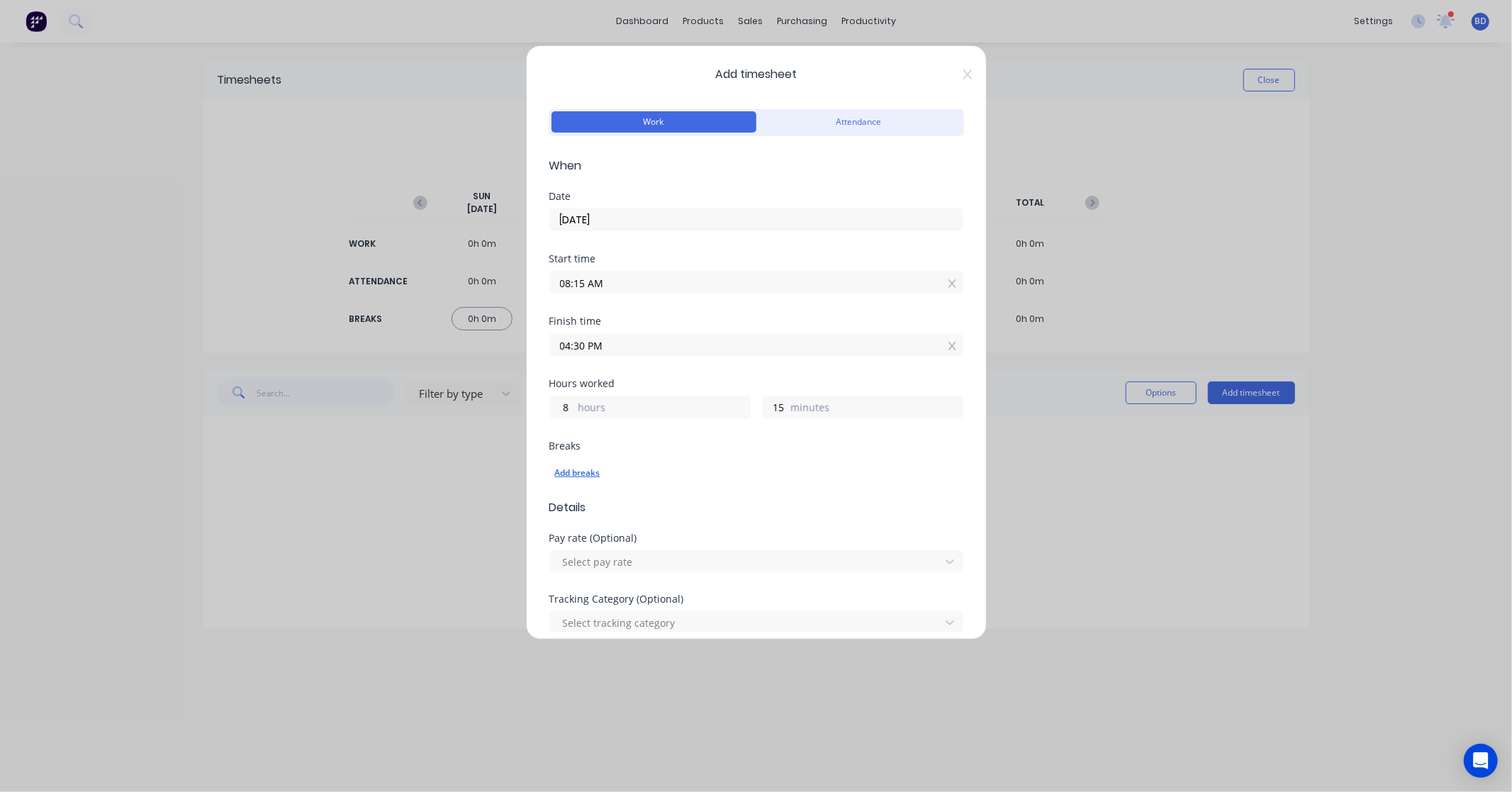
click at [573, 472] on div "Add breaks" at bounding box center [756, 472] width 403 height 18
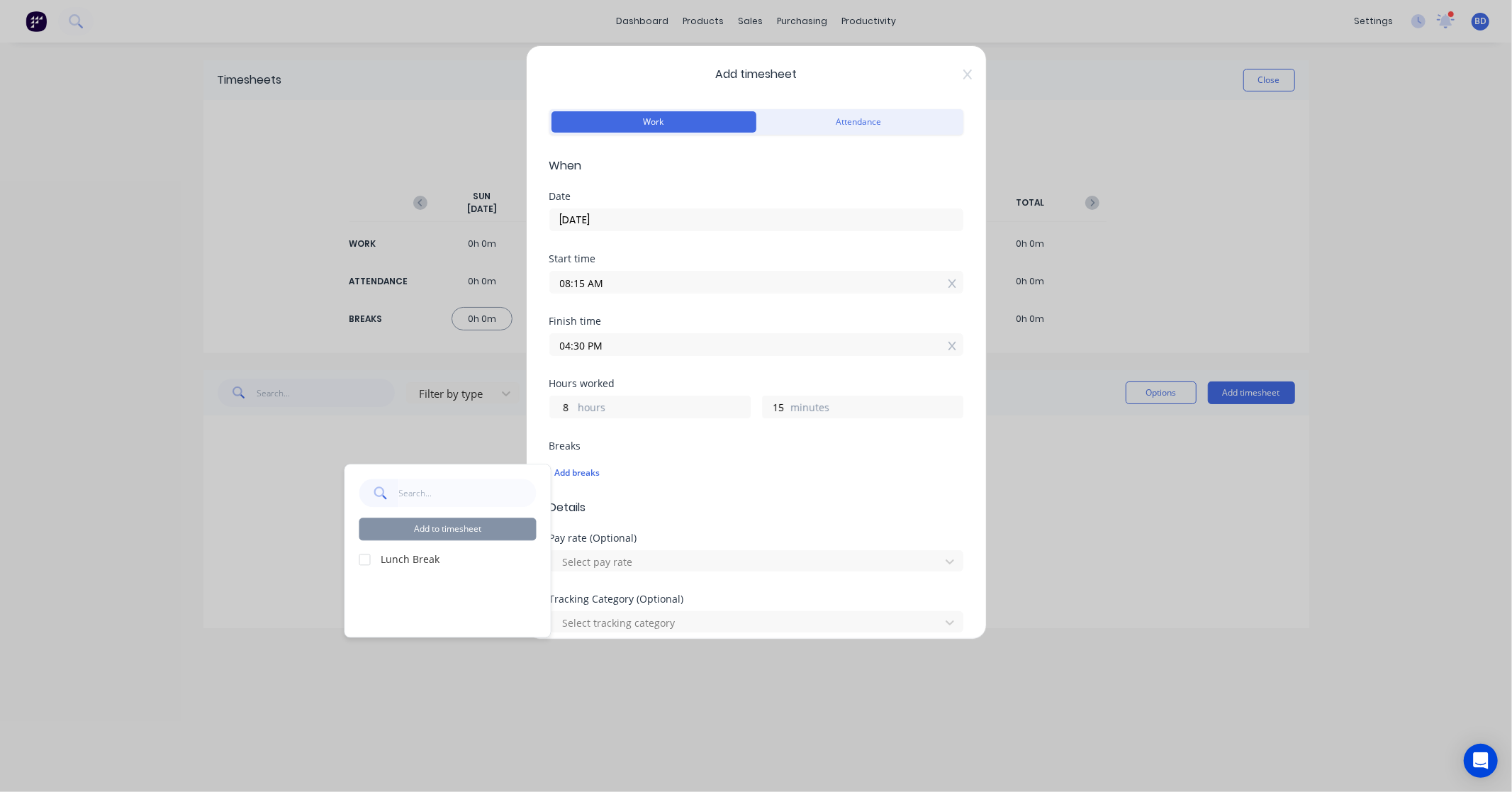
click at [362, 556] on div at bounding box center [364, 559] width 28 height 28
click at [427, 527] on button "Add to timesheet" at bounding box center [448, 529] width 177 height 22
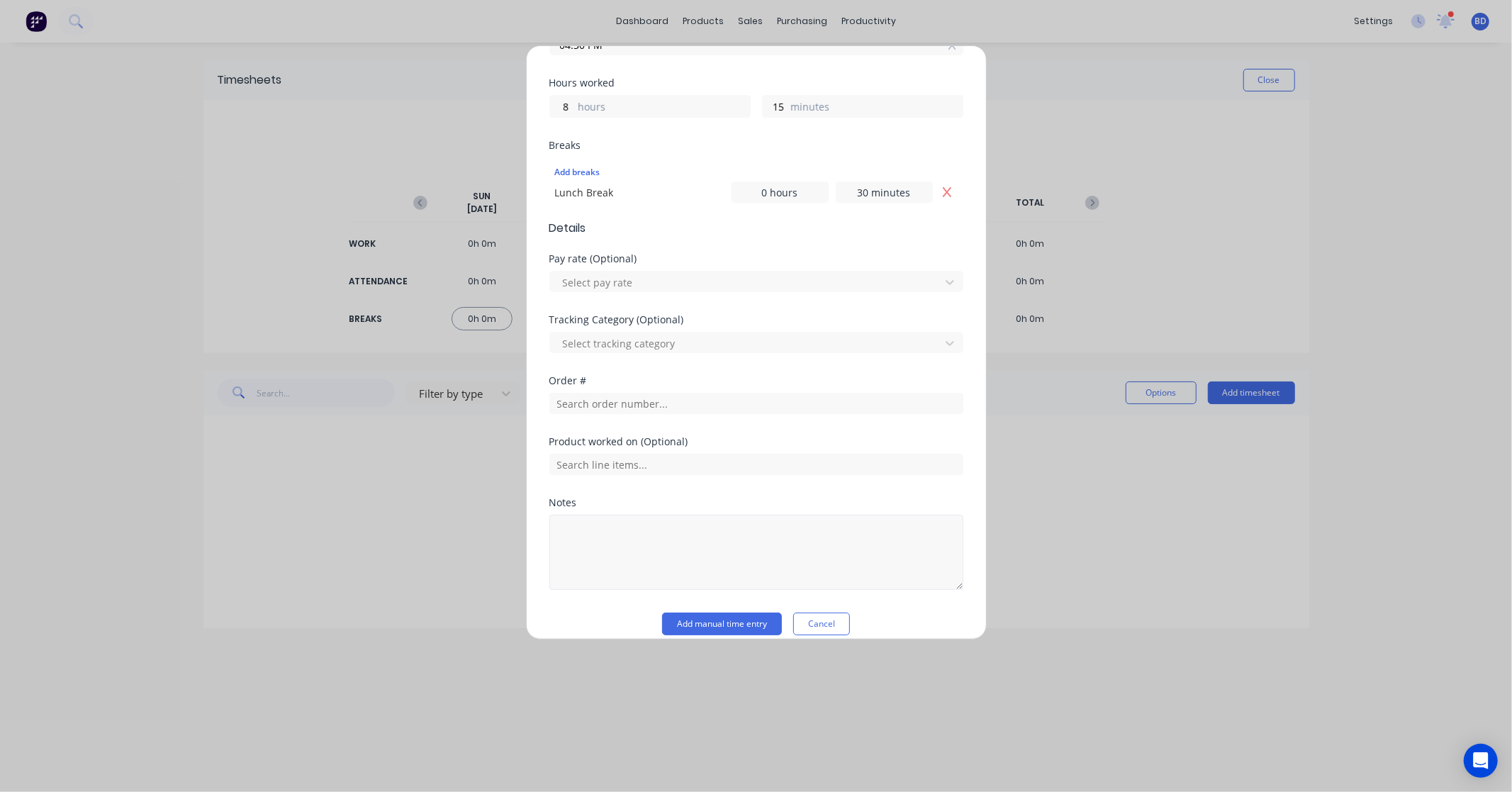
scroll to position [316, 0]
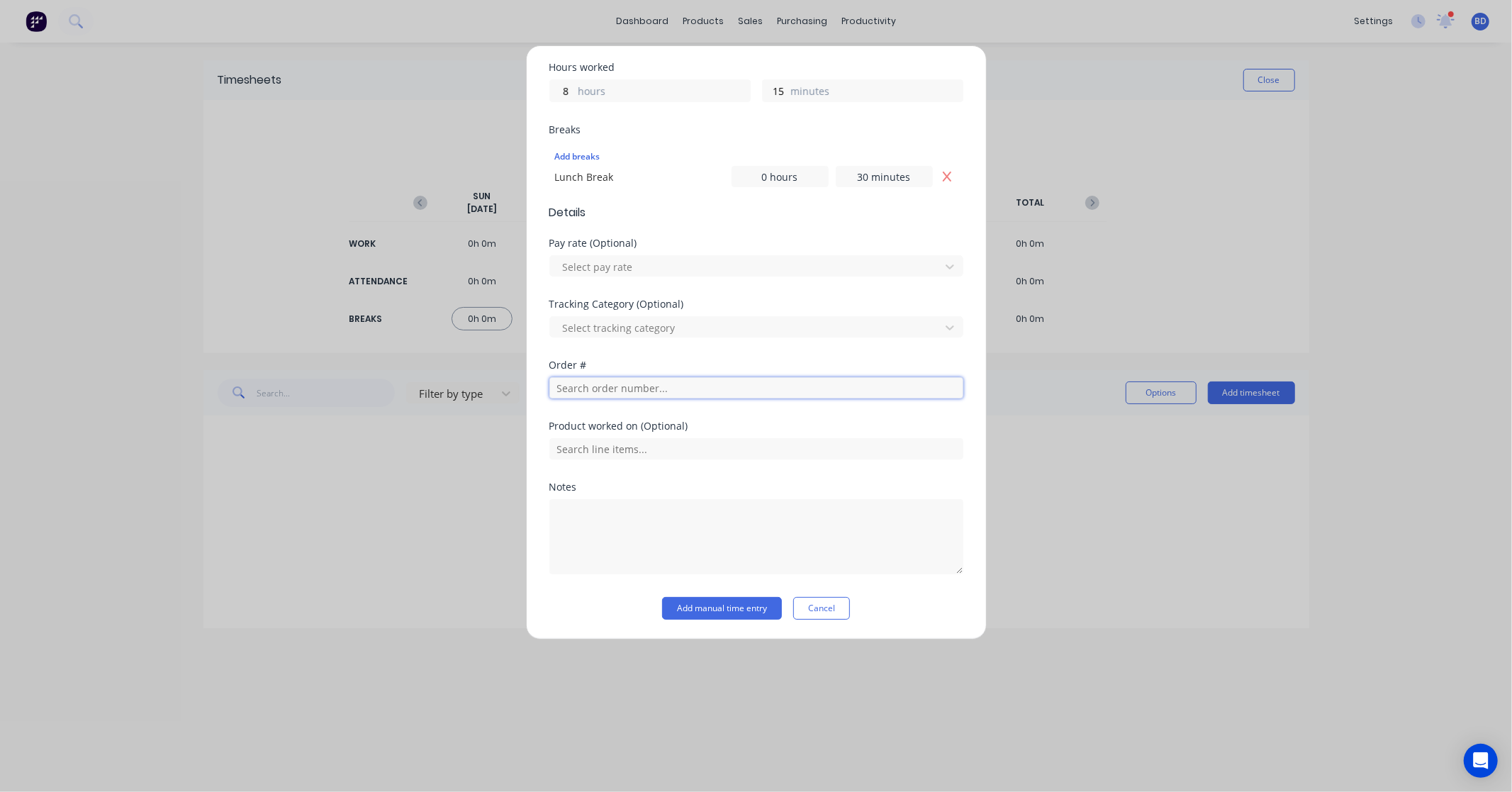
click at [605, 388] on input "text" at bounding box center [756, 388] width 414 height 22
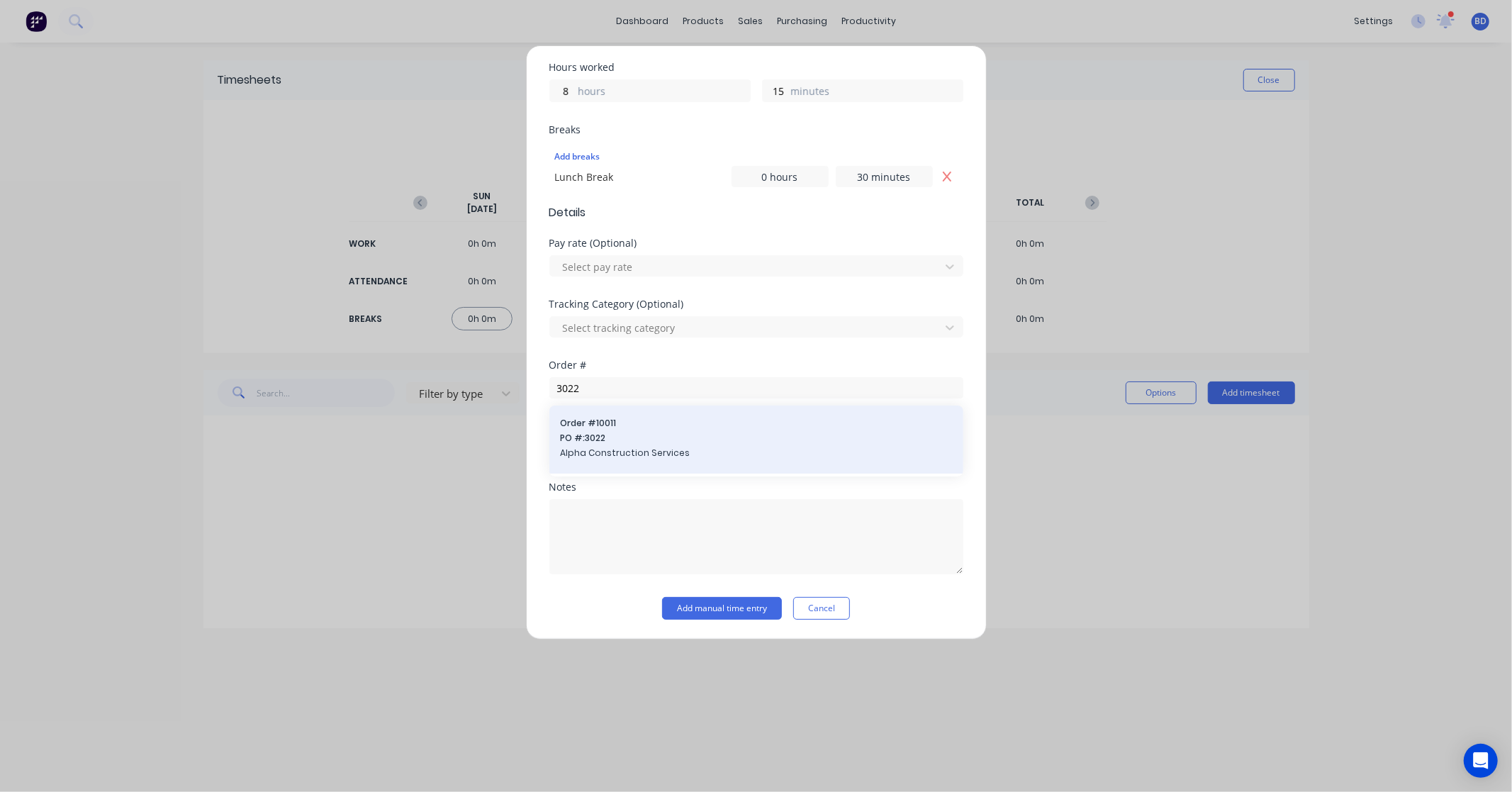
click at [605, 434] on span "PO #: 3022" at bounding box center [756, 438] width 392 height 13
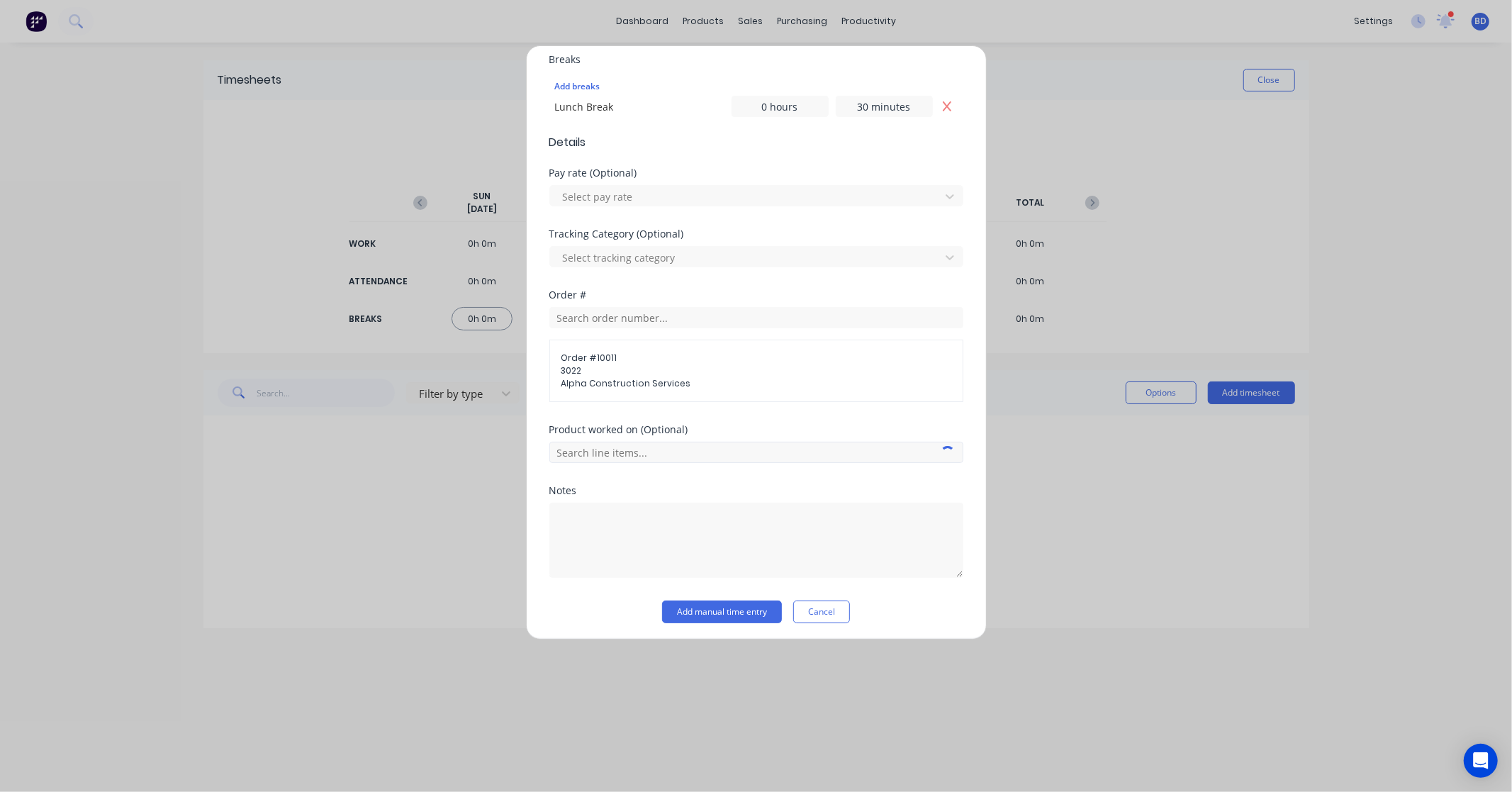
scroll to position [391, 0]
click at [611, 448] on input "text" at bounding box center [756, 448] width 414 height 22
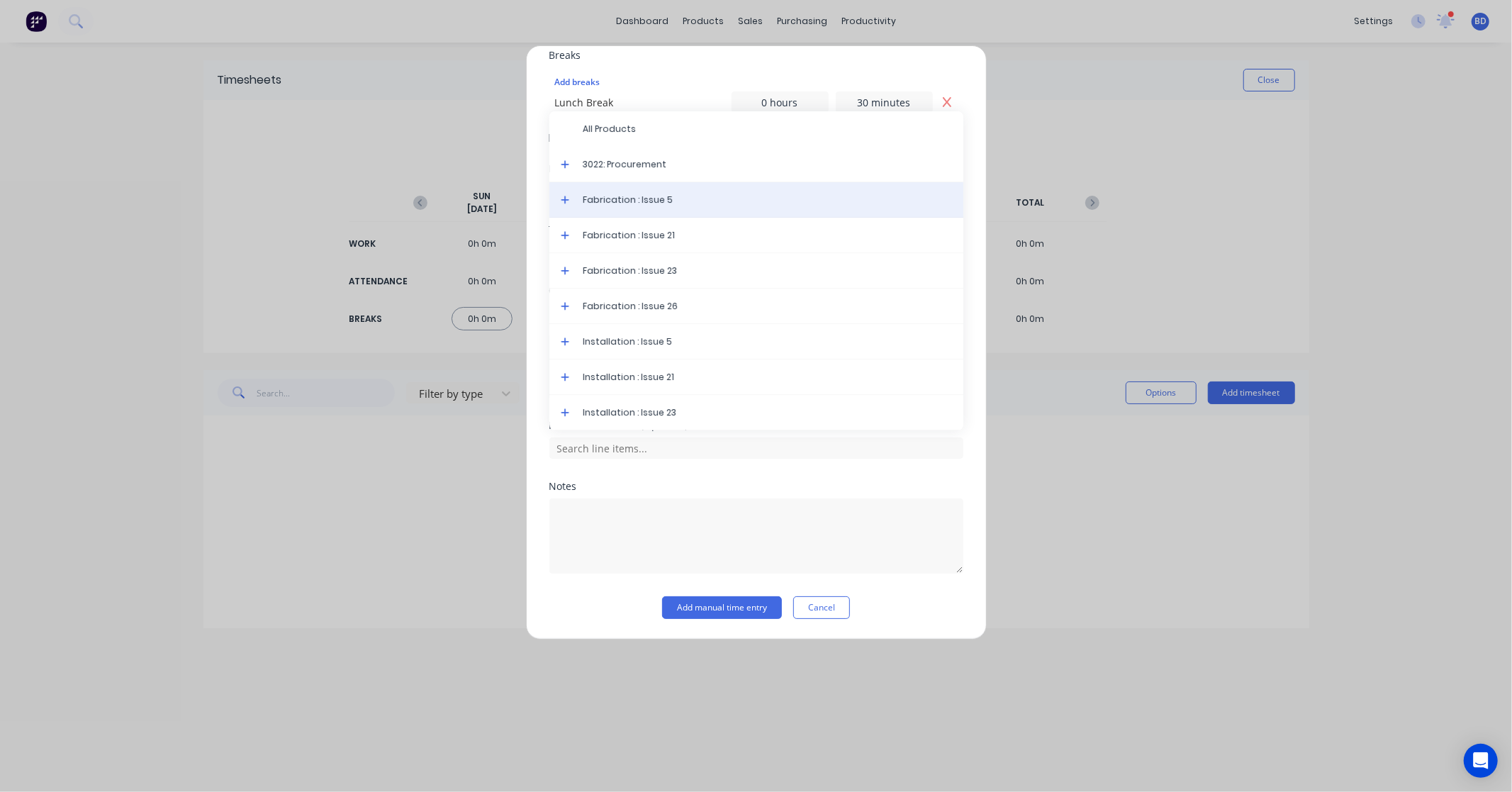
click at [664, 207] on div "Fabrication : Issue 5" at bounding box center [756, 200] width 414 height 35
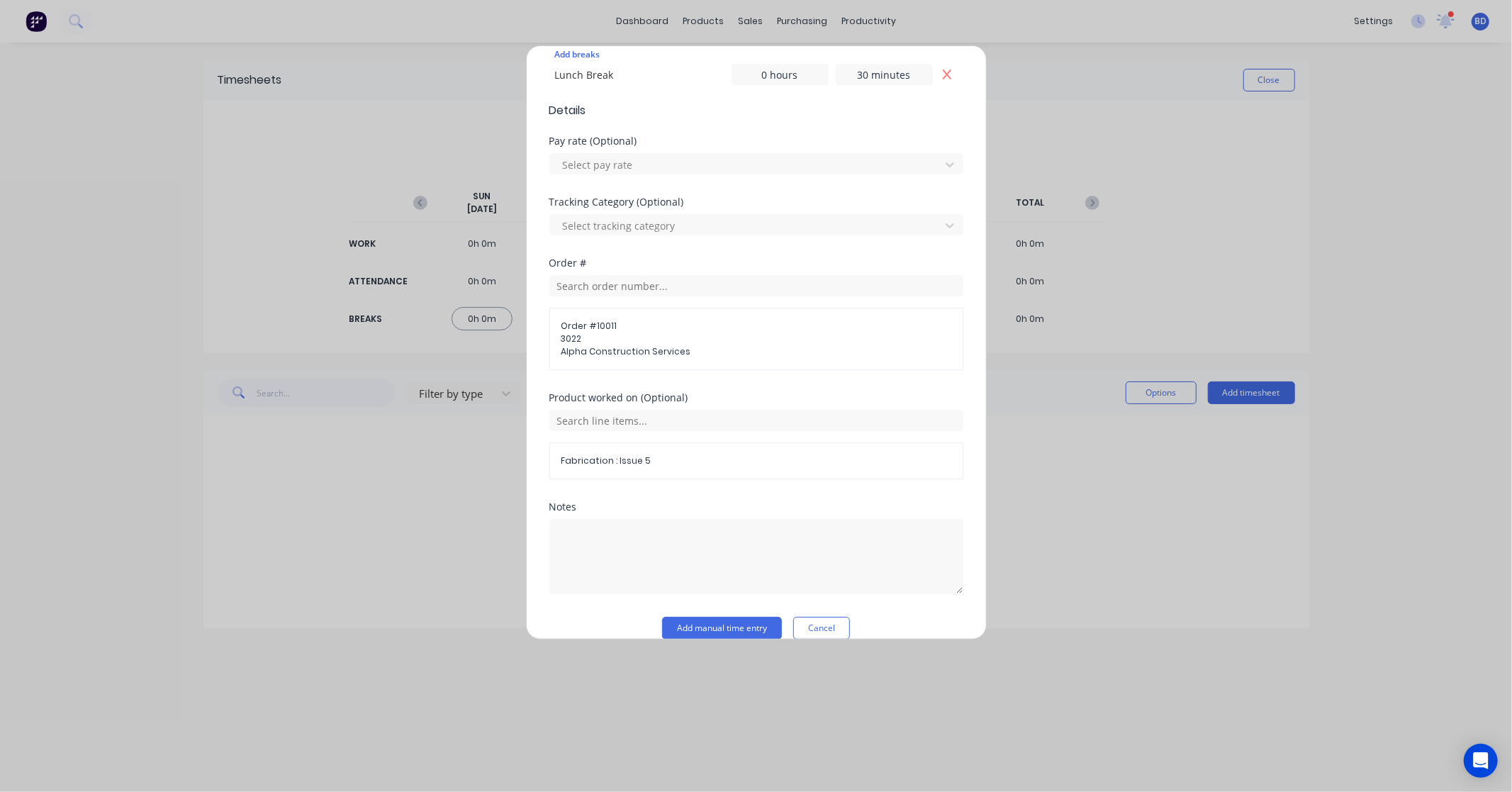
scroll to position [440, 0]
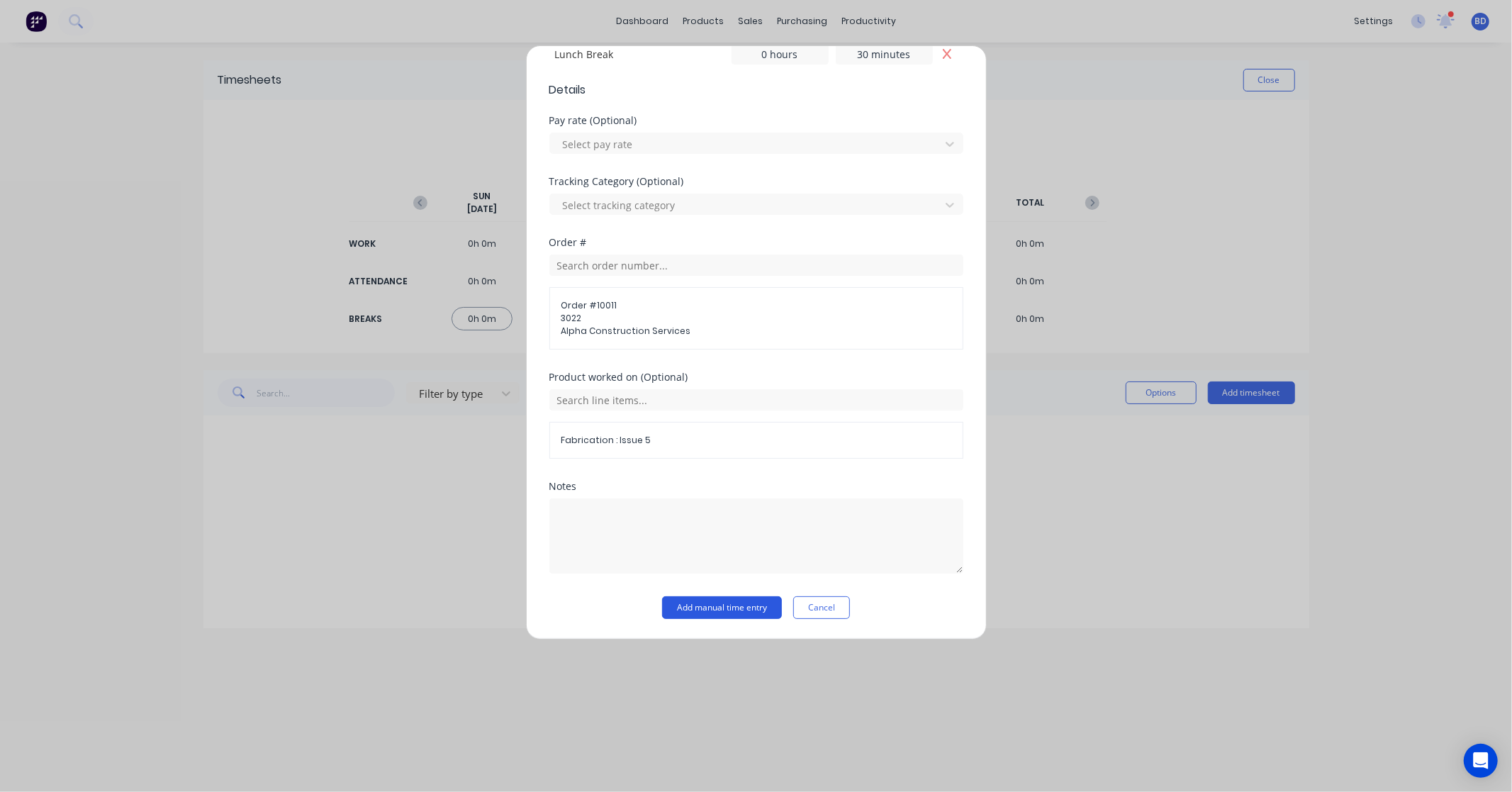
click at [733, 603] on button "Add manual time entry" at bounding box center [722, 608] width 120 height 22
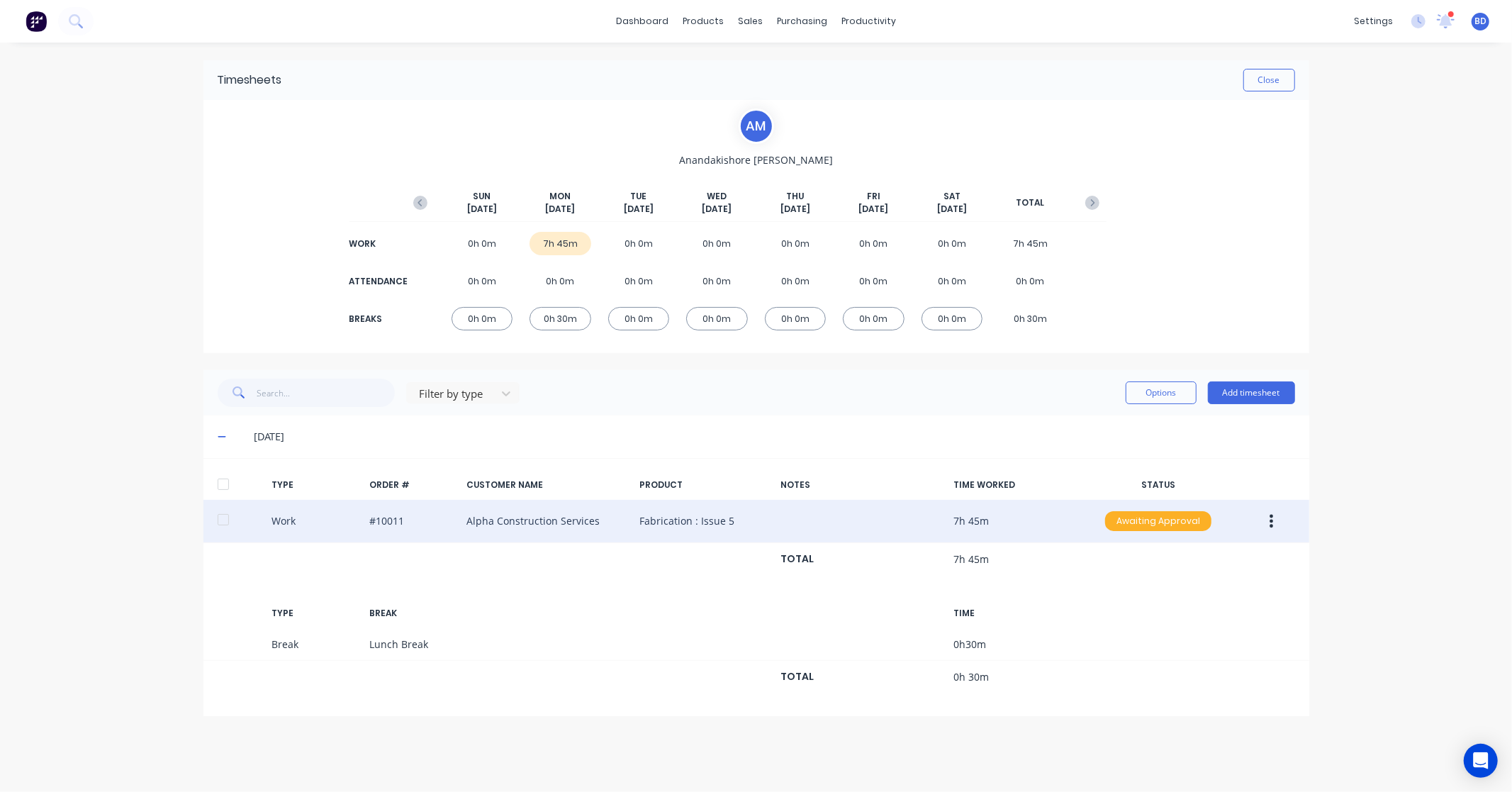
click at [1144, 517] on div "Awaiting Approval" at bounding box center [1158, 521] width 107 height 20
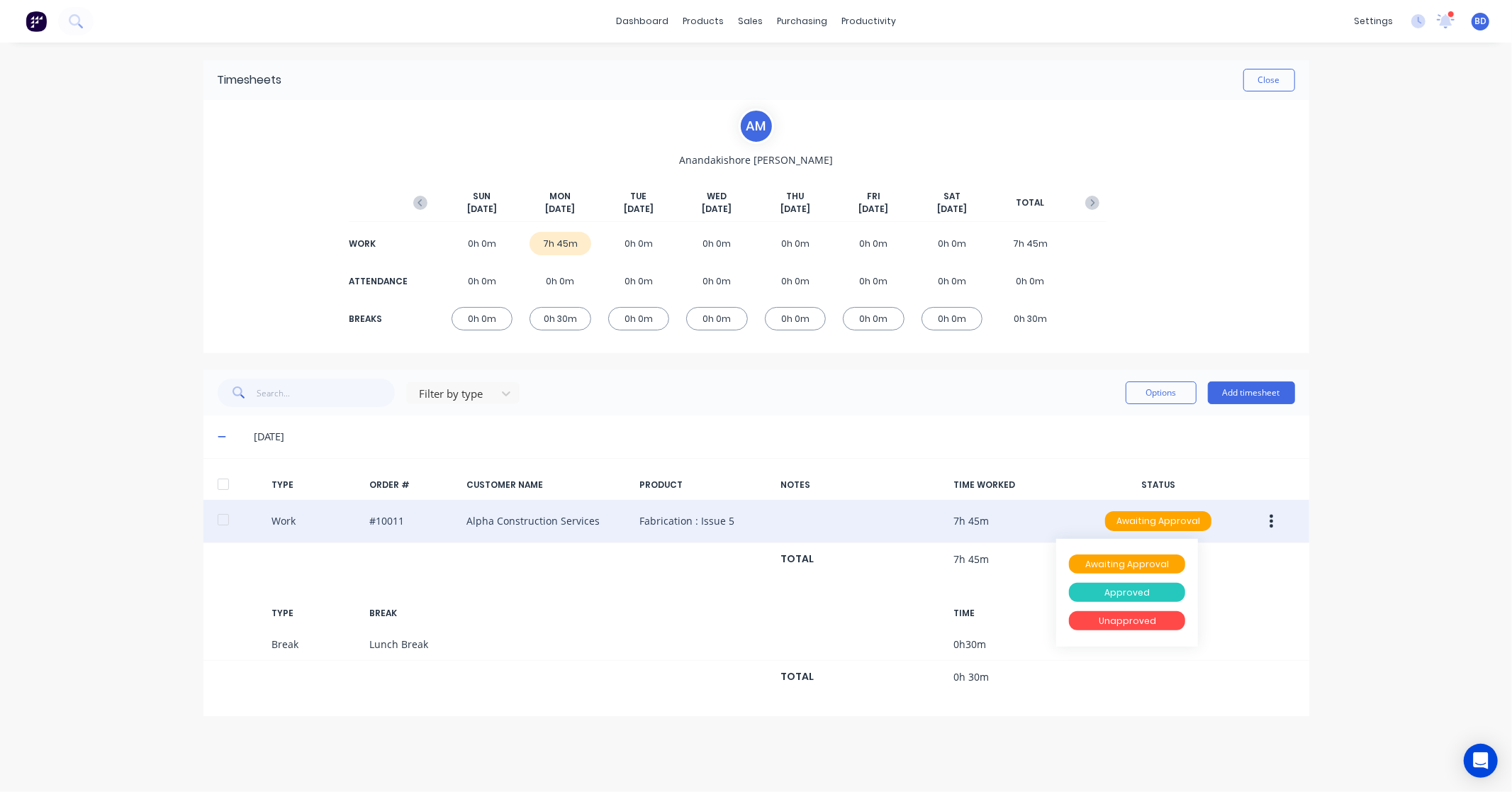
click at [1132, 587] on div "Approved" at bounding box center [1127, 593] width 116 height 20
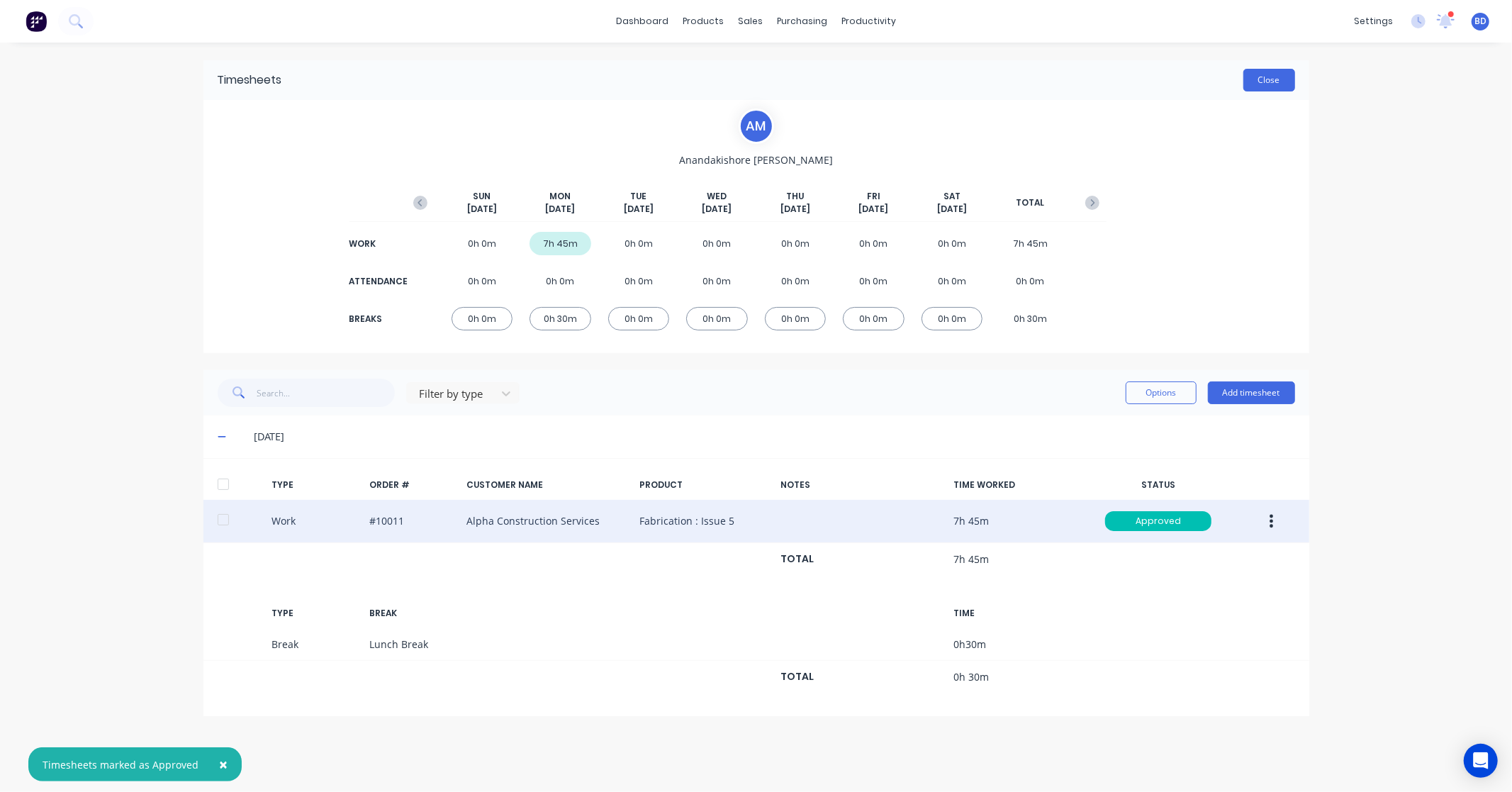
click at [1266, 82] on button "Close" at bounding box center [1269, 80] width 52 height 22
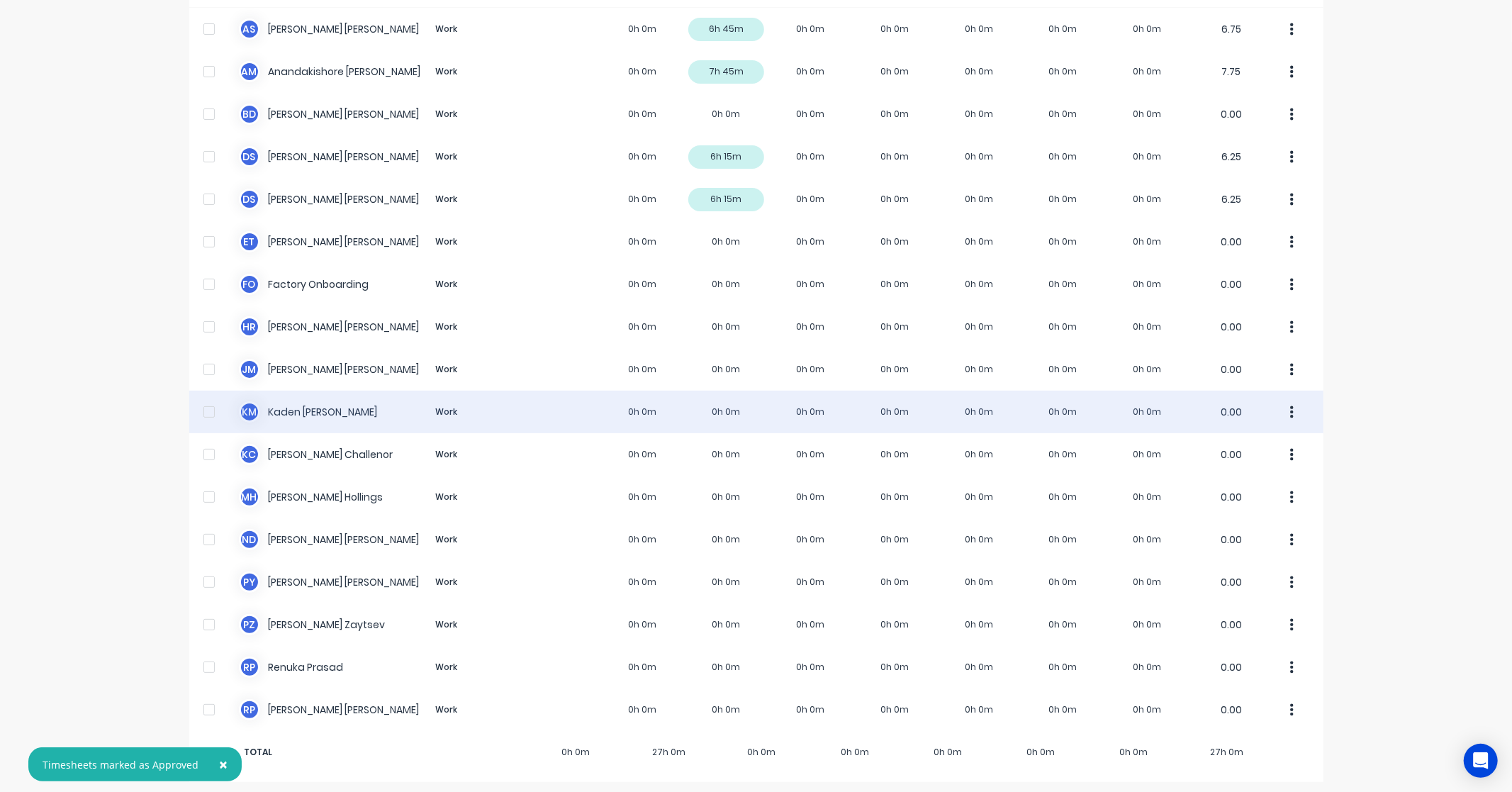
scroll to position [143, 0]
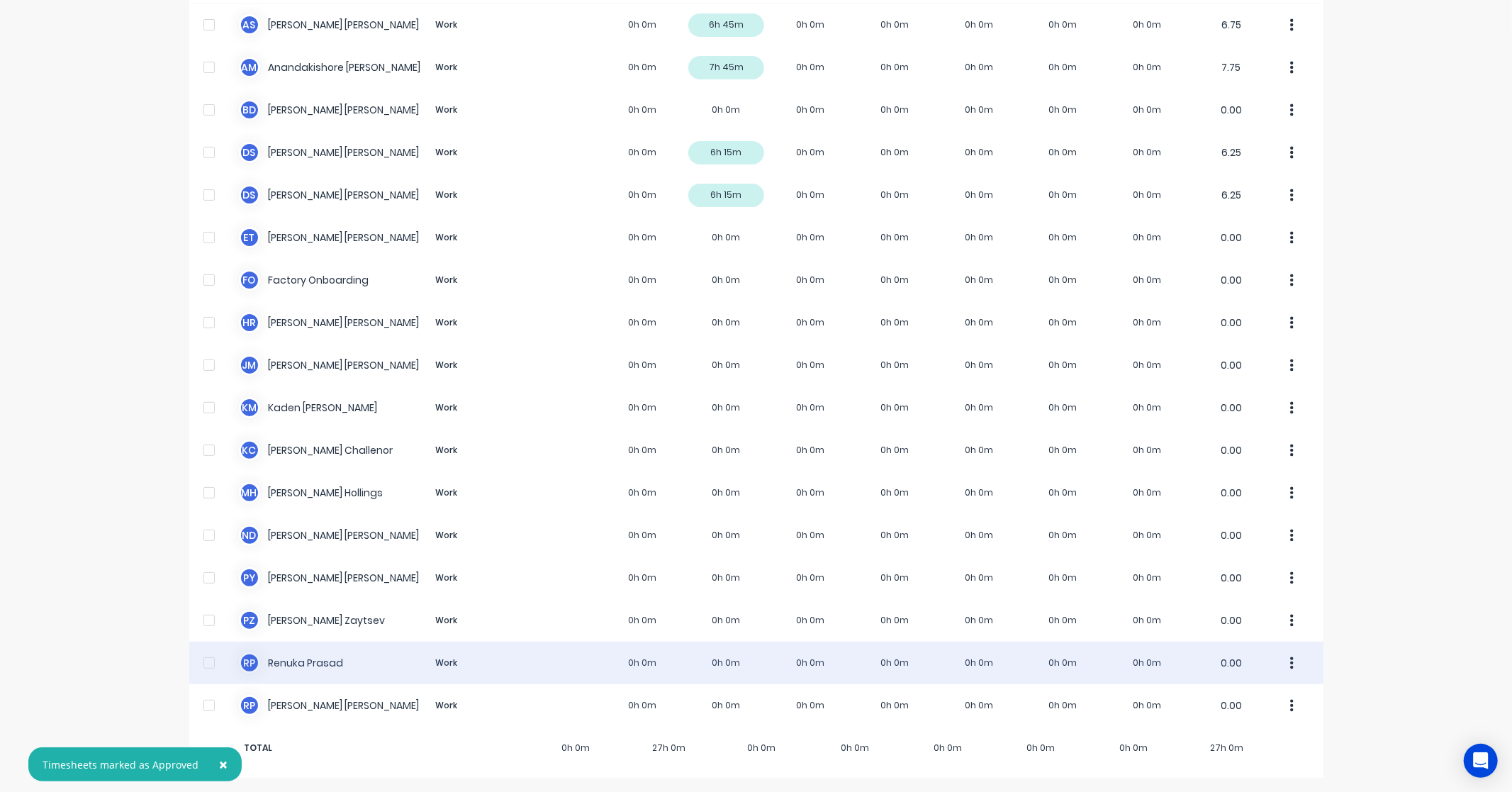
click at [299, 667] on div "R P Renuka Prasad Work 0h 0m 0h 0m 0h 0m 0h 0m 0h 0m 0h 0m 0h 0m 0.00" at bounding box center [756, 662] width 1134 height 42
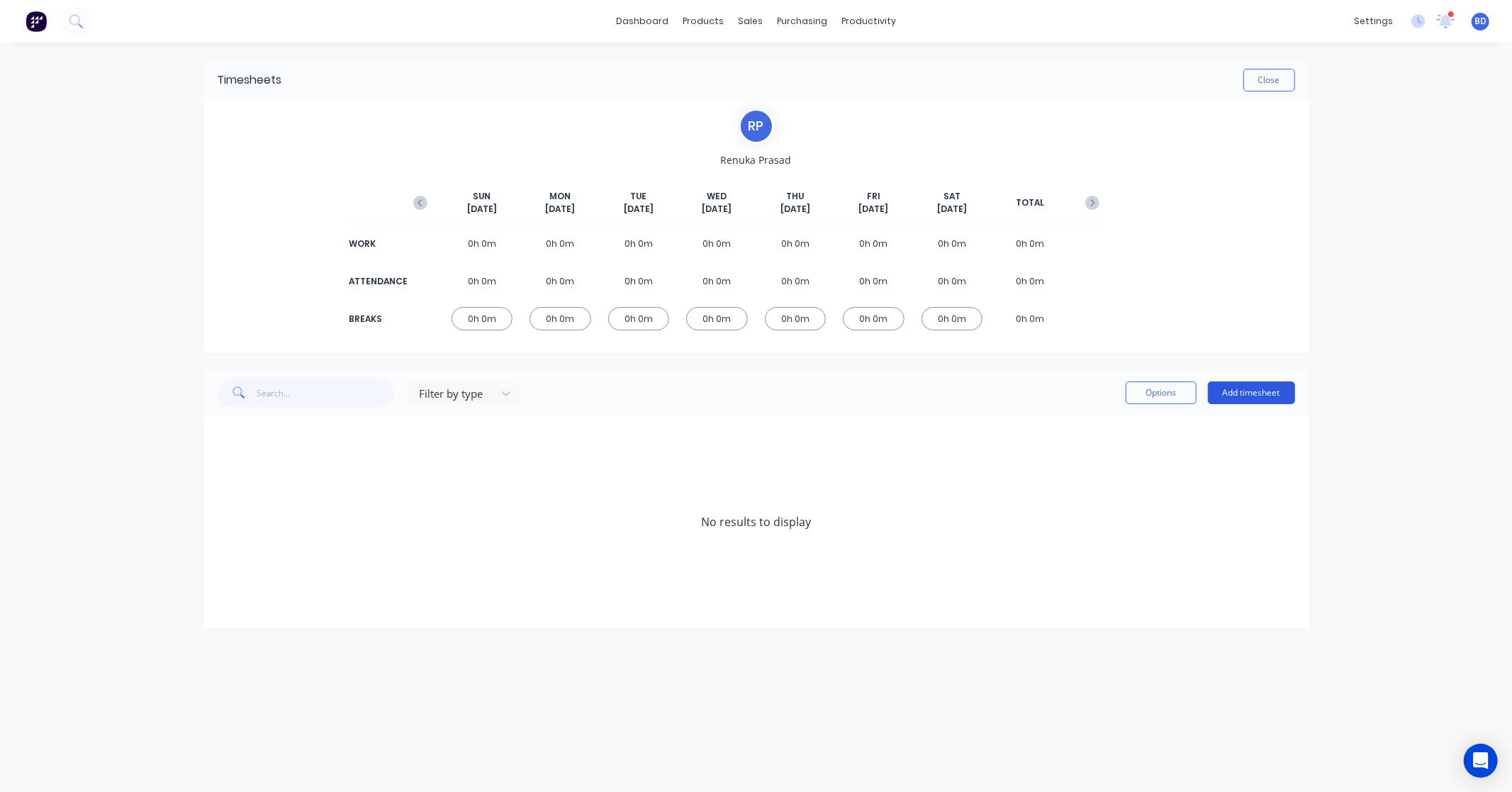
click at [1260, 394] on button "Add timesheet" at bounding box center [1252, 392] width 87 height 22
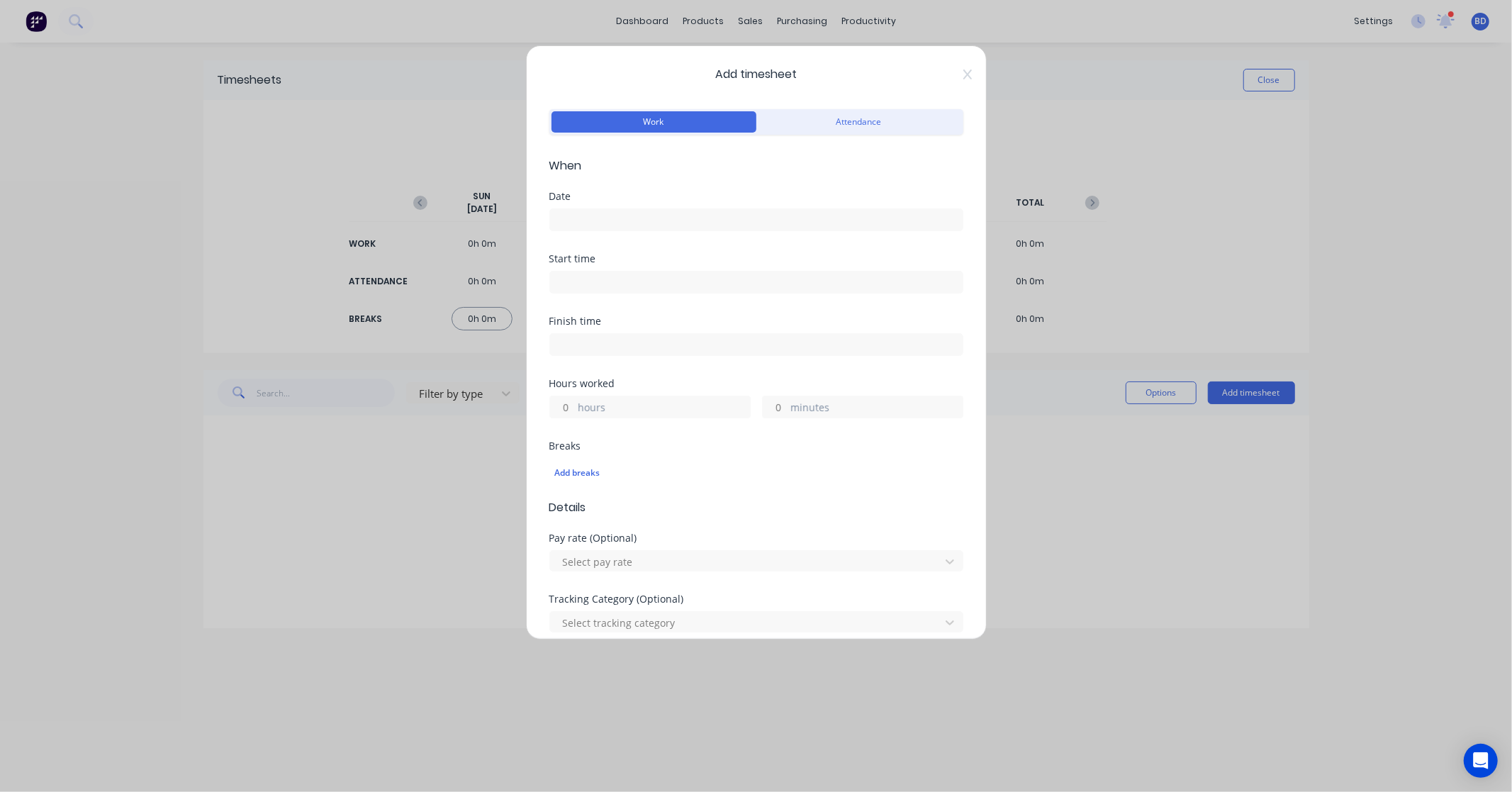
click at [603, 237] on div "Date" at bounding box center [756, 223] width 414 height 62
click at [605, 223] on input at bounding box center [756, 219] width 412 height 22
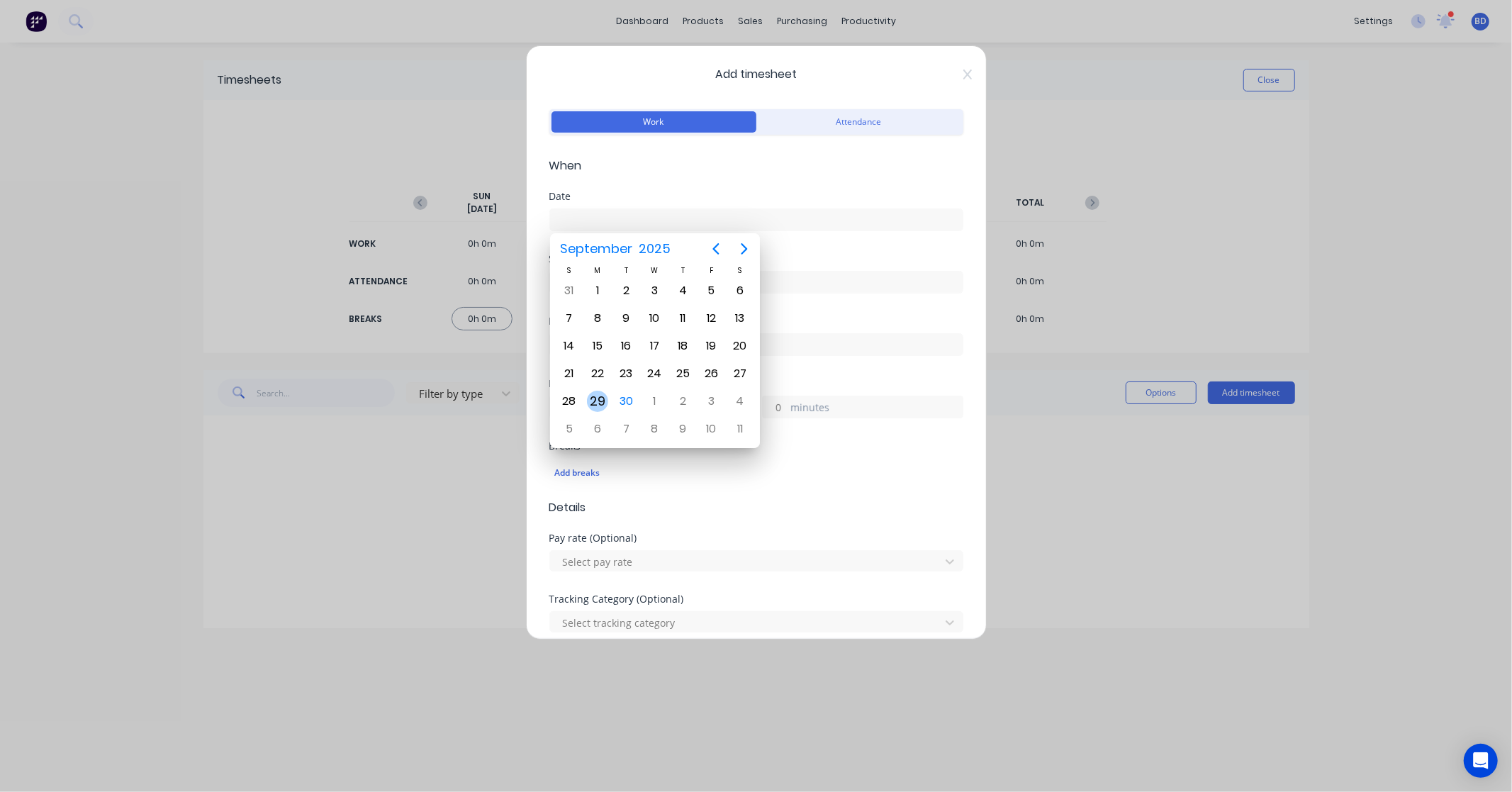
click at [596, 403] on div "29" at bounding box center [597, 401] width 22 height 22
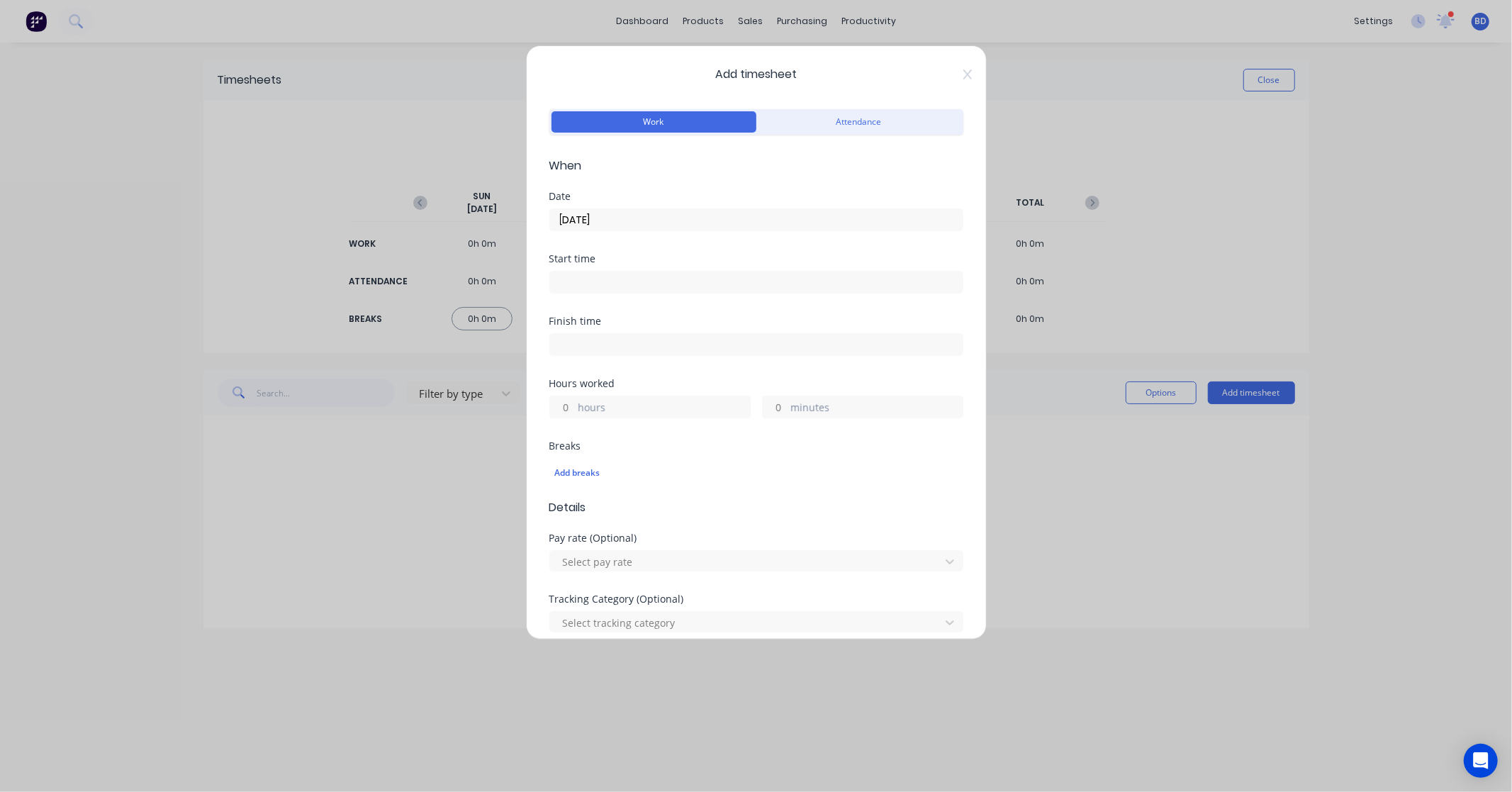
click at [605, 285] on input at bounding box center [756, 282] width 412 height 22
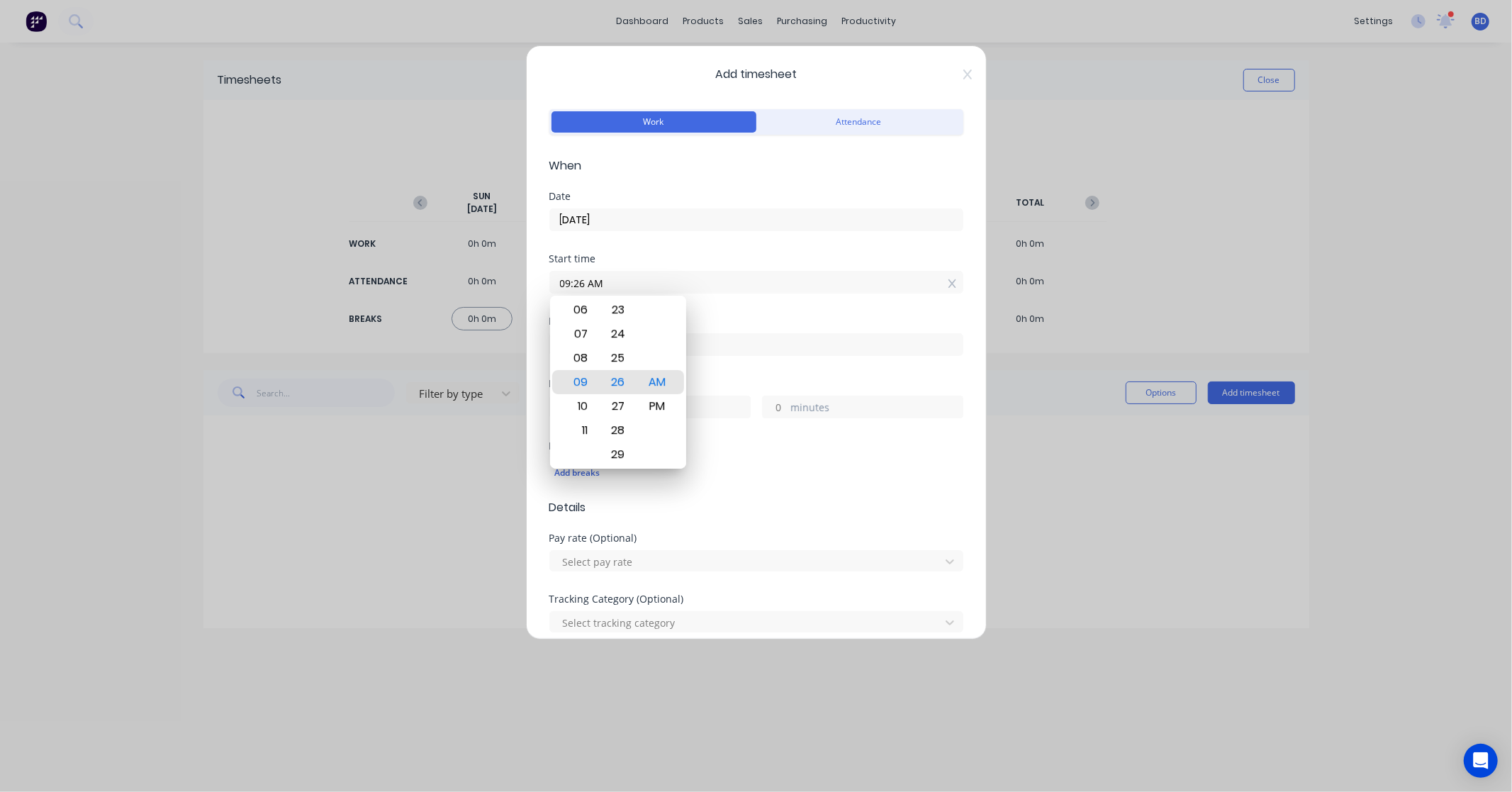
drag, startPoint x: 648, startPoint y: 281, endPoint x: 384, endPoint y: 295, distance: 264.4
click at [384, 295] on div "Add timesheet Work Attendance When Date 29/09/2025 Start time 09:26 AM Finish t…" at bounding box center [756, 396] width 1512 height 792
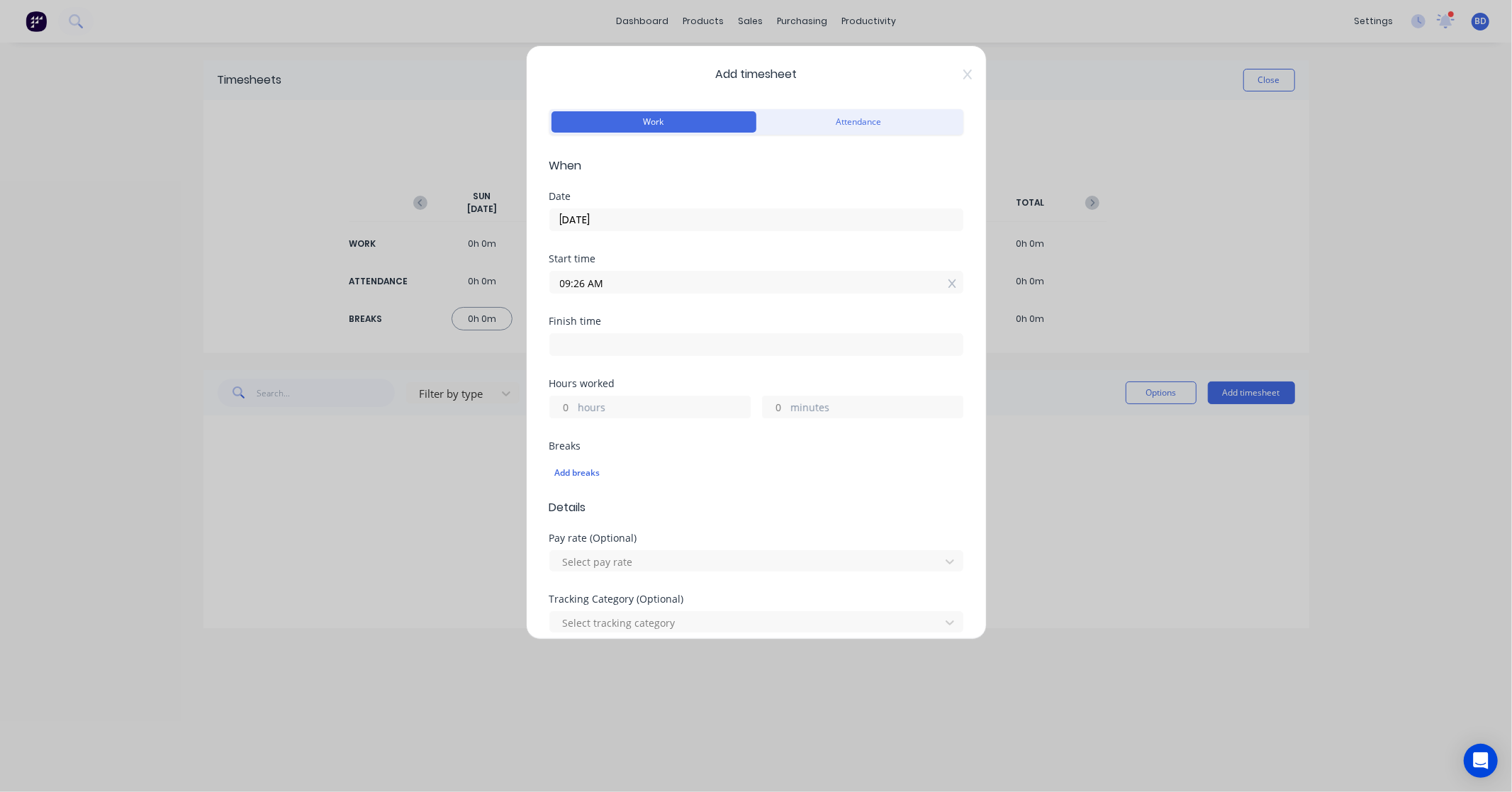
paste input "8:15"
click at [627, 342] on input at bounding box center [756, 344] width 412 height 22
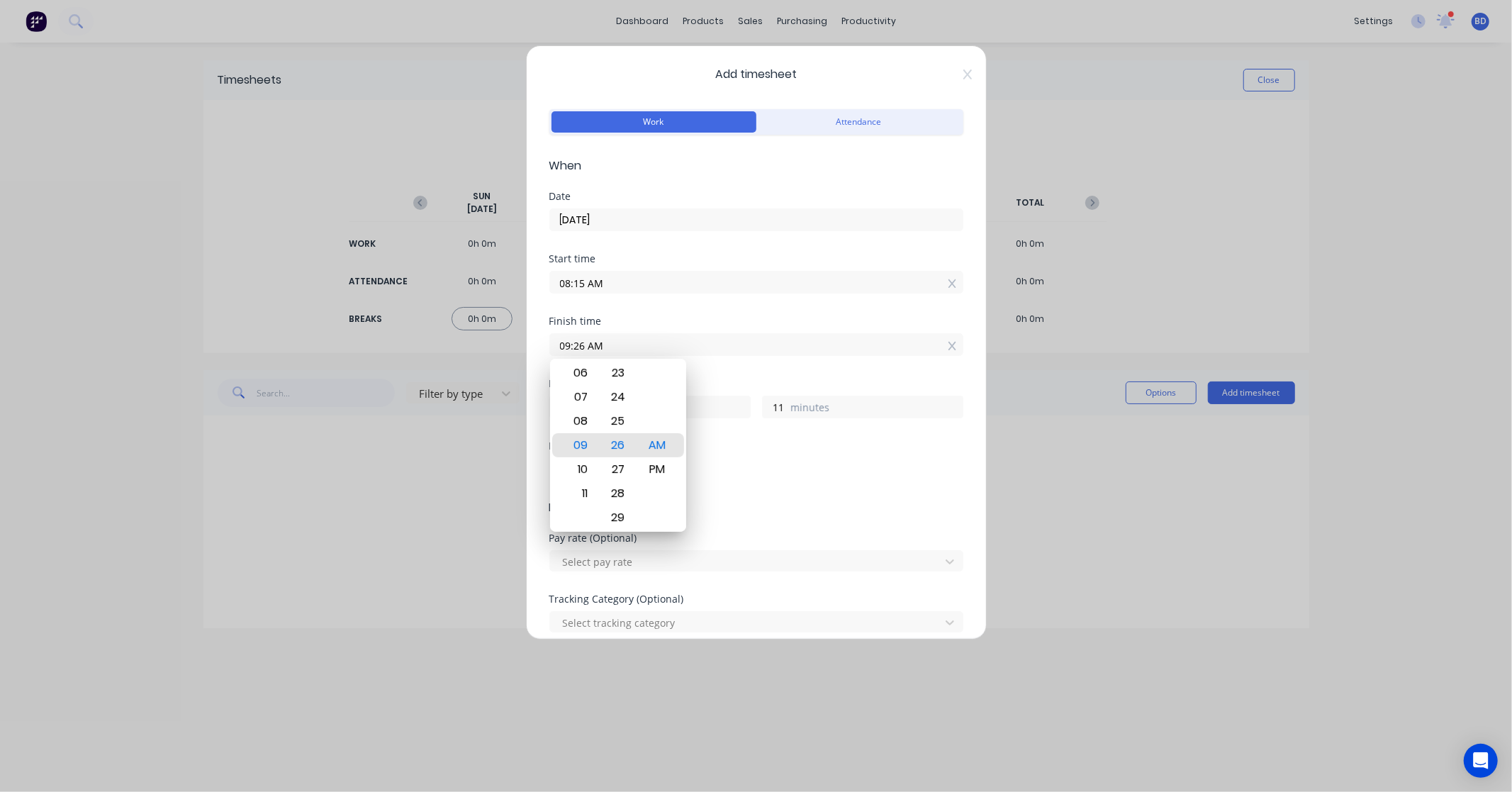
drag, startPoint x: 666, startPoint y: 346, endPoint x: 402, endPoint y: 351, distance: 264.0
click at [402, 352] on div "Add timesheet Work Attendance When Date 29/09/2025 Start time 08:15 AM Finish t…" at bounding box center [756, 396] width 1512 height 792
paste input "9:00"
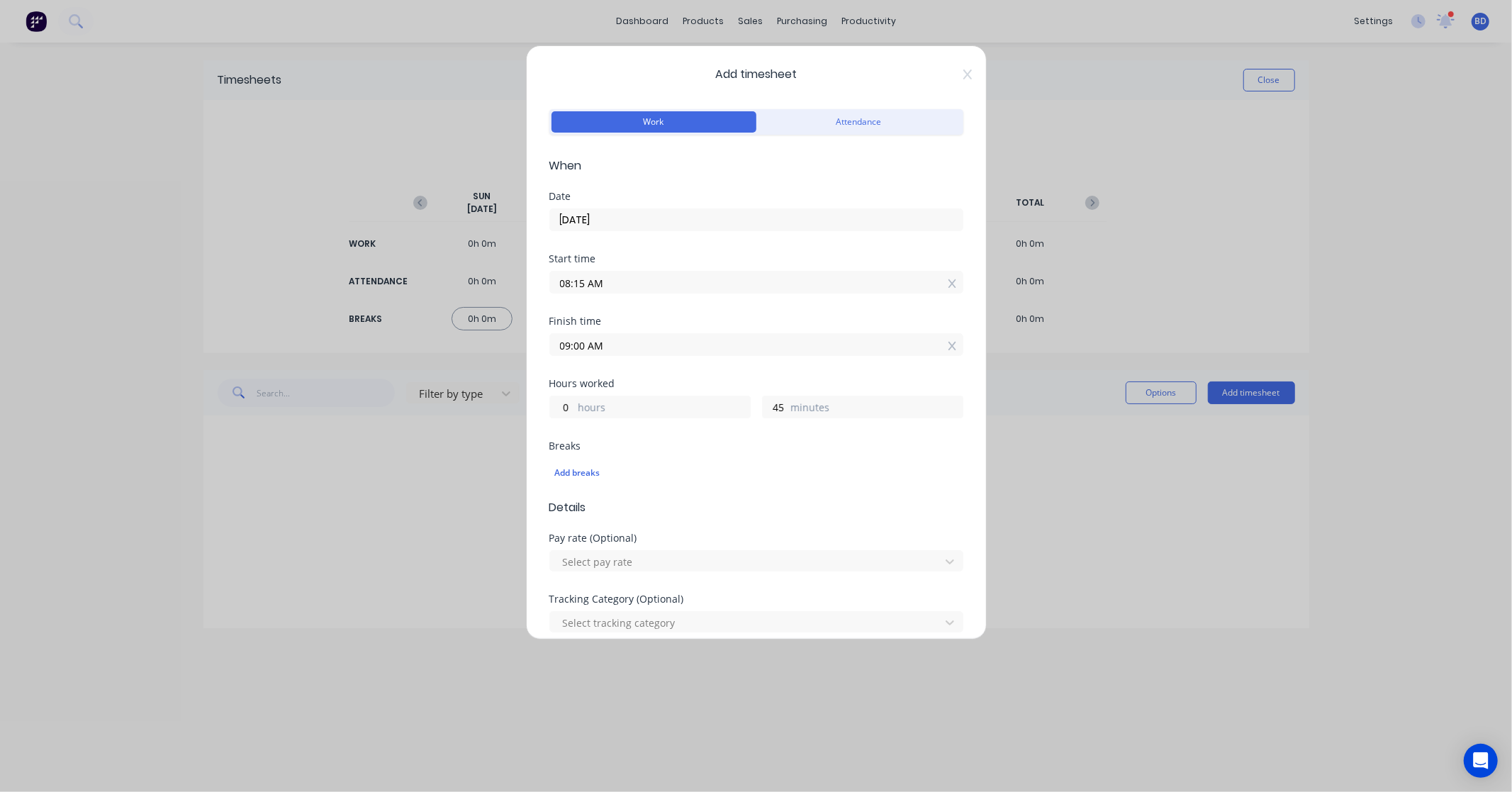
click at [590, 369] on div "Finish time 09:00 AM" at bounding box center [756, 348] width 414 height 62
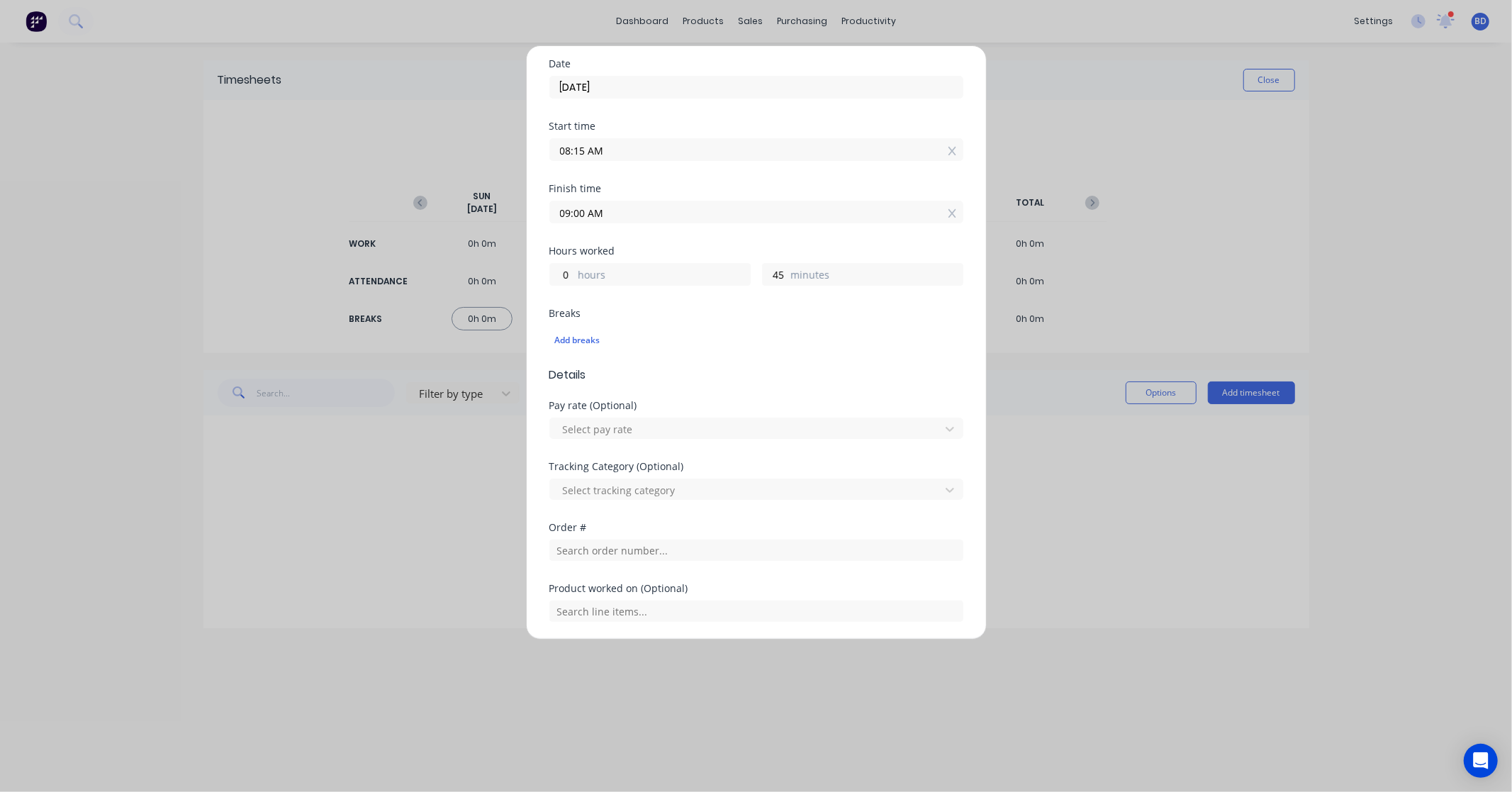
scroll to position [295, 0]
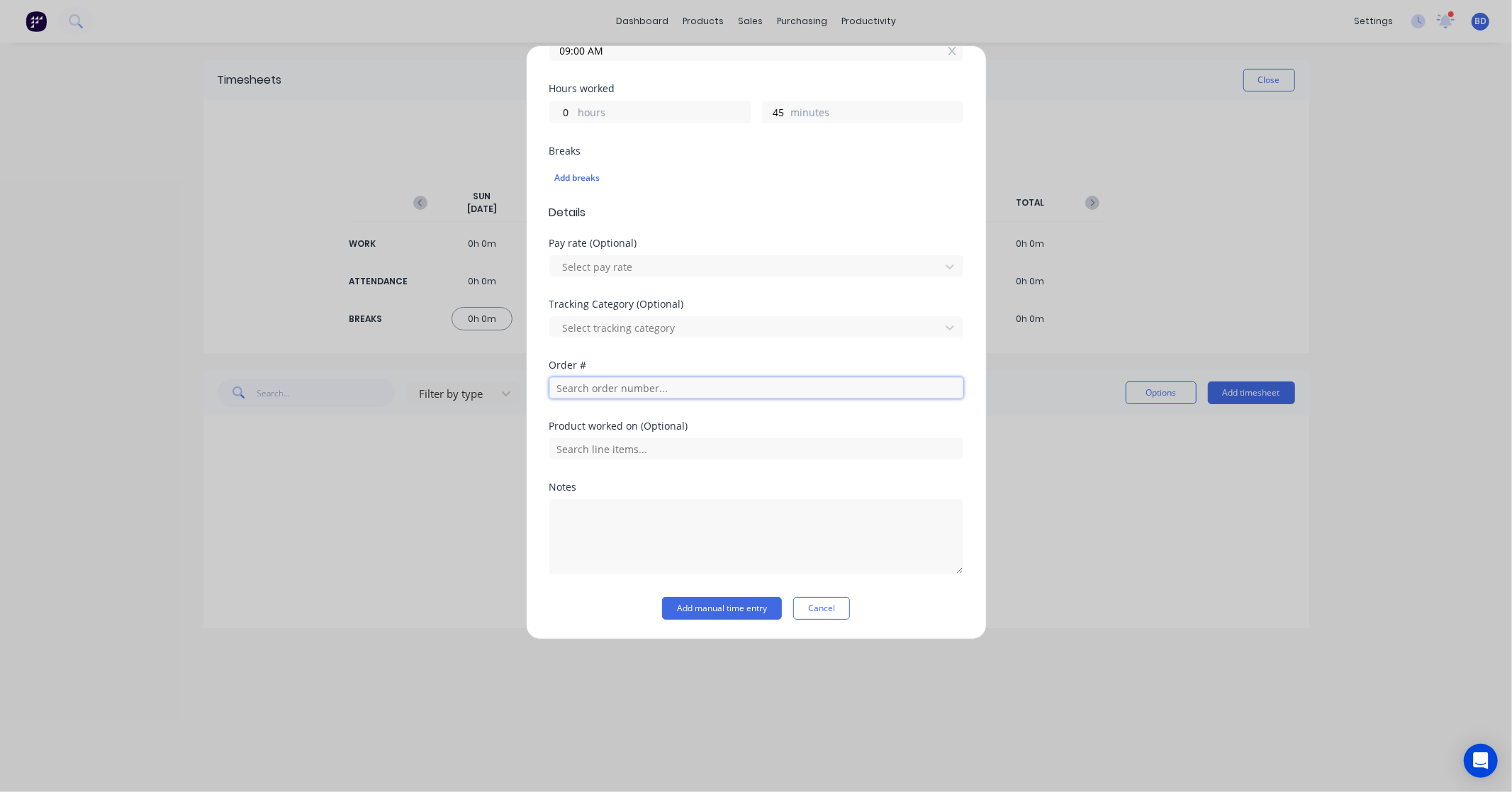
click at [608, 392] on input "text" at bounding box center [756, 388] width 414 height 22
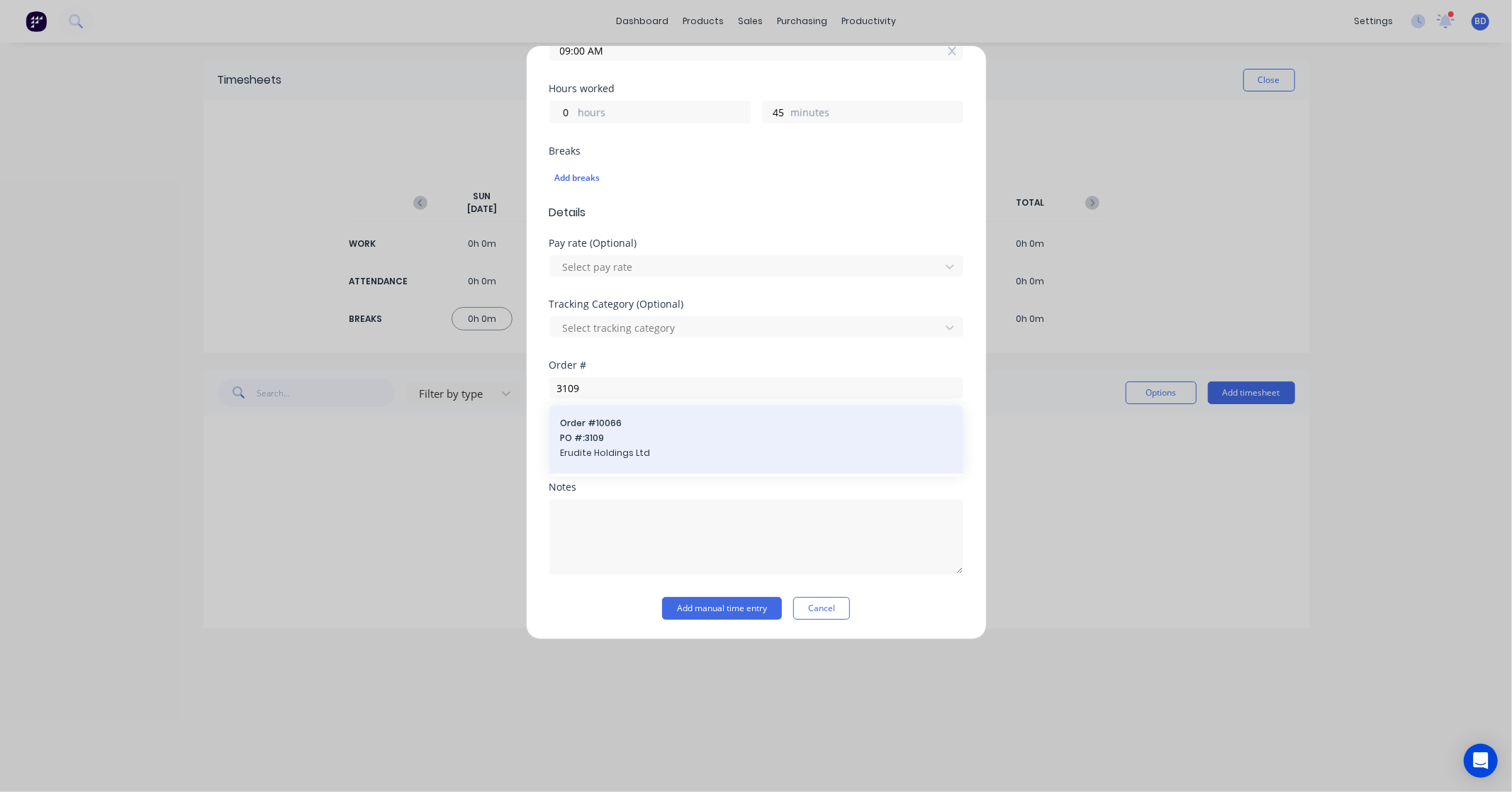
click at [611, 437] on span "PO #: 3109" at bounding box center [756, 438] width 392 height 13
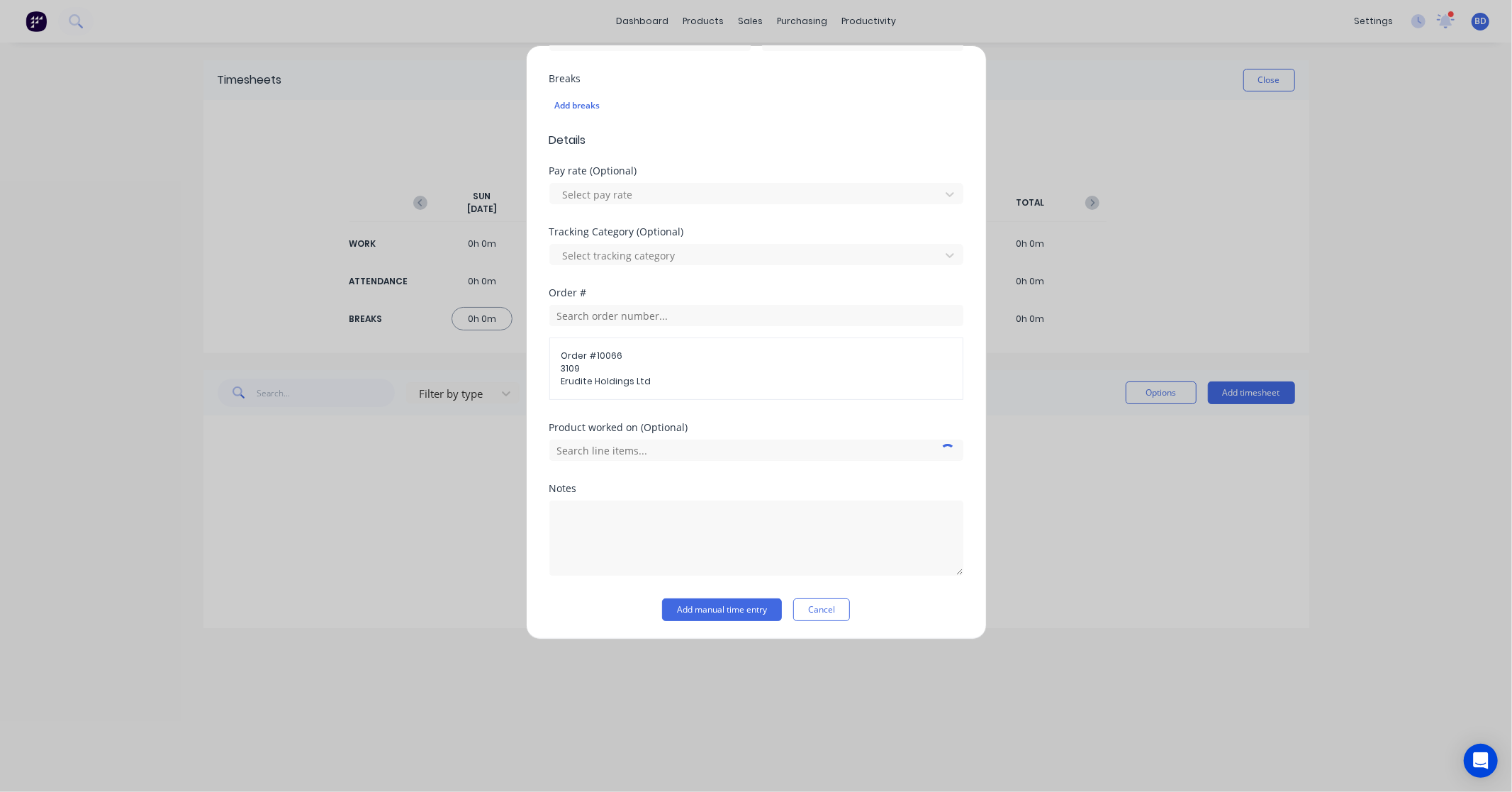
scroll to position [369, 0]
click at [681, 454] on input "text" at bounding box center [756, 448] width 414 height 22
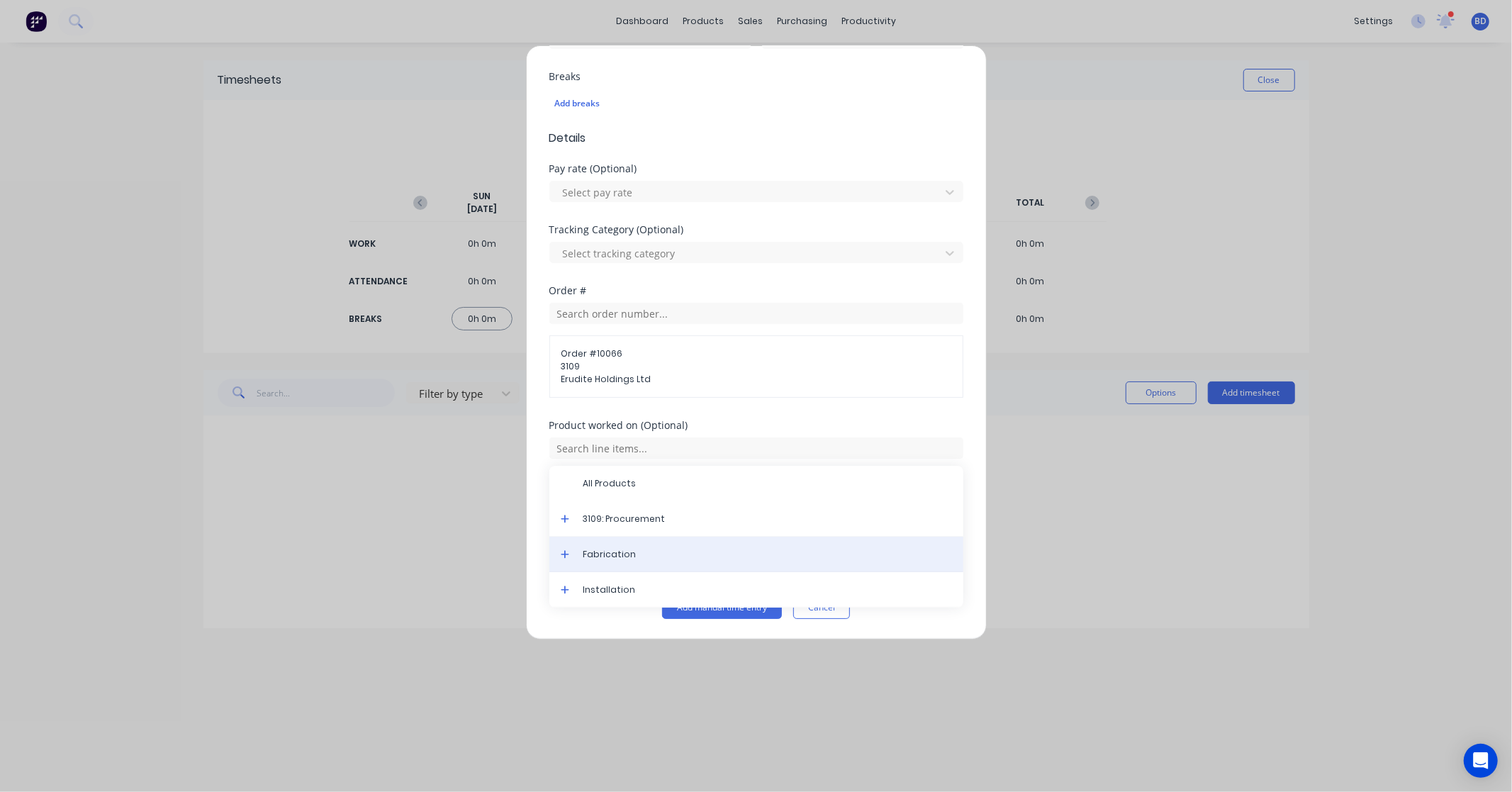
click at [621, 550] on span "Fabrication" at bounding box center [768, 554] width 368 height 13
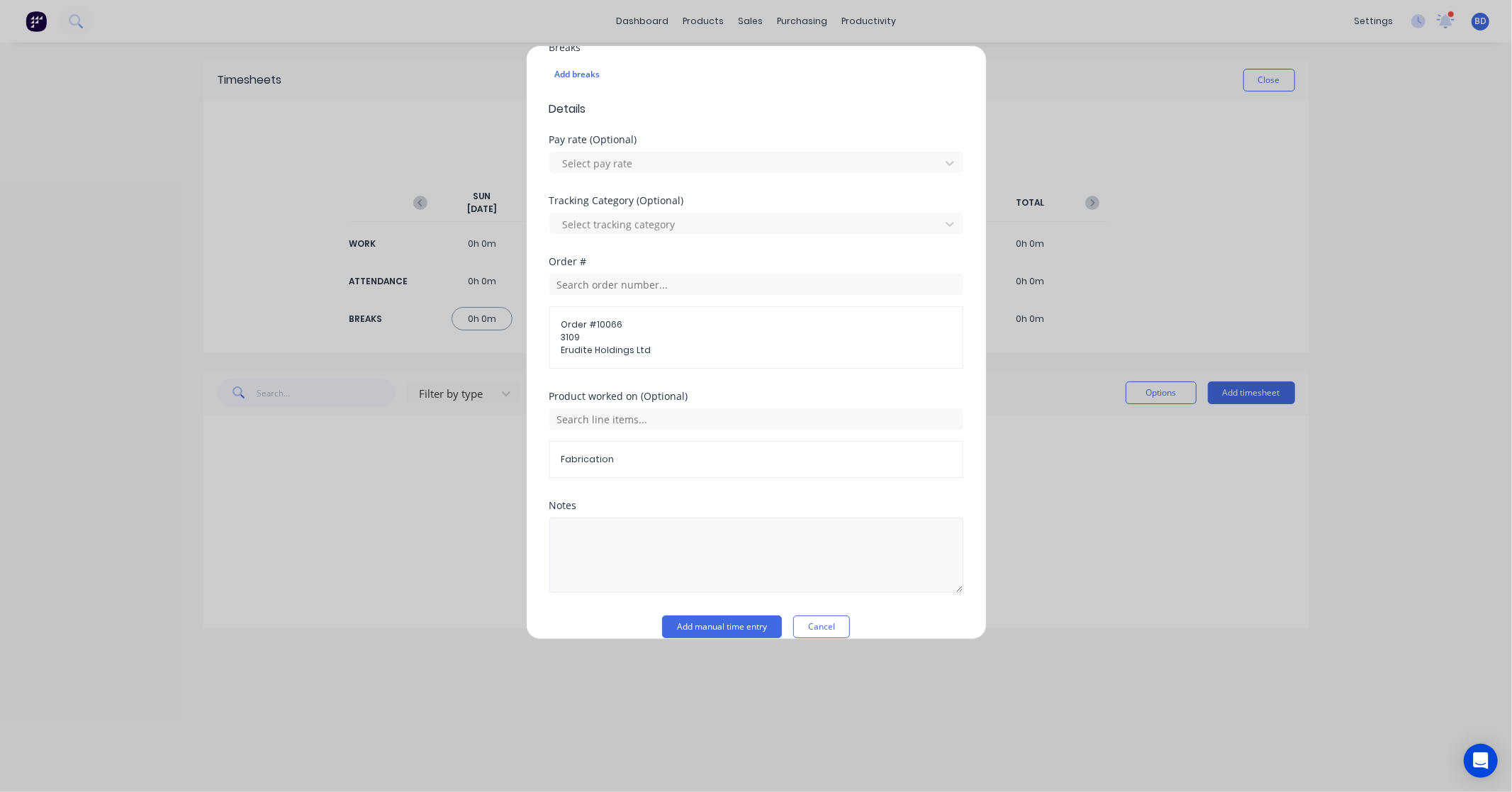
scroll to position [418, 0]
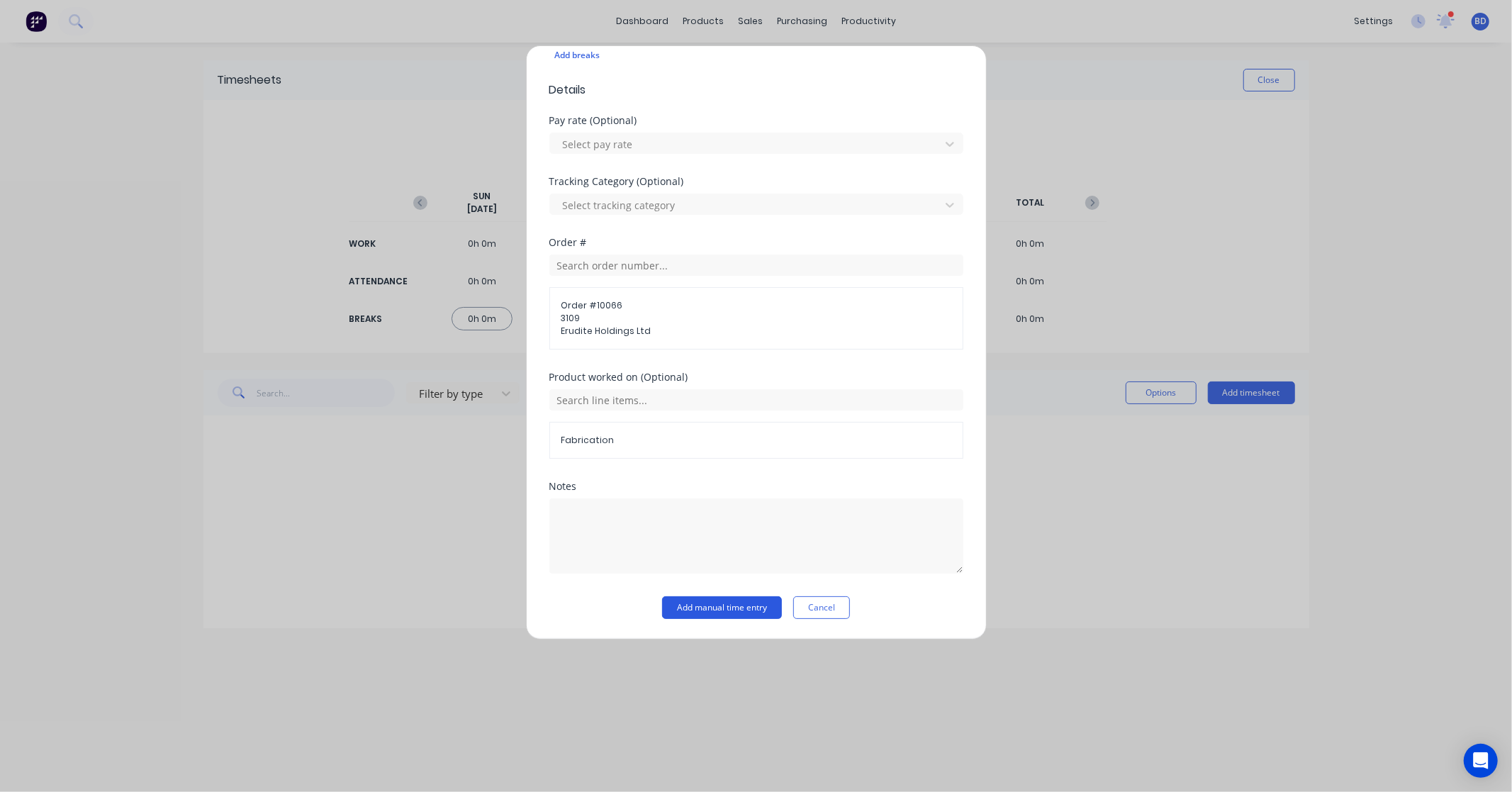
click at [743, 608] on button "Add manual time entry" at bounding box center [722, 608] width 120 height 22
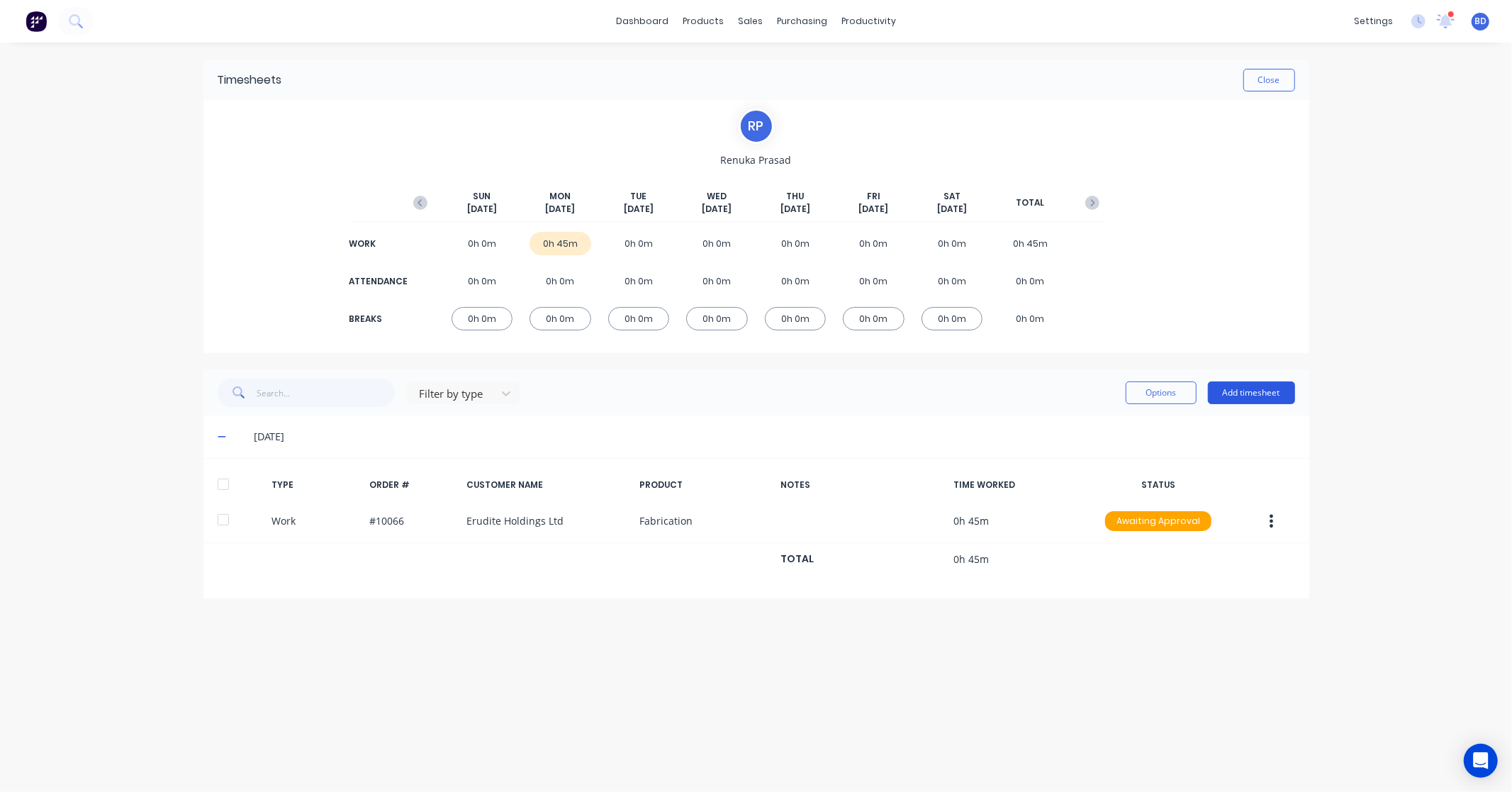
click at [1241, 388] on button "Add timesheet" at bounding box center [1252, 392] width 87 height 22
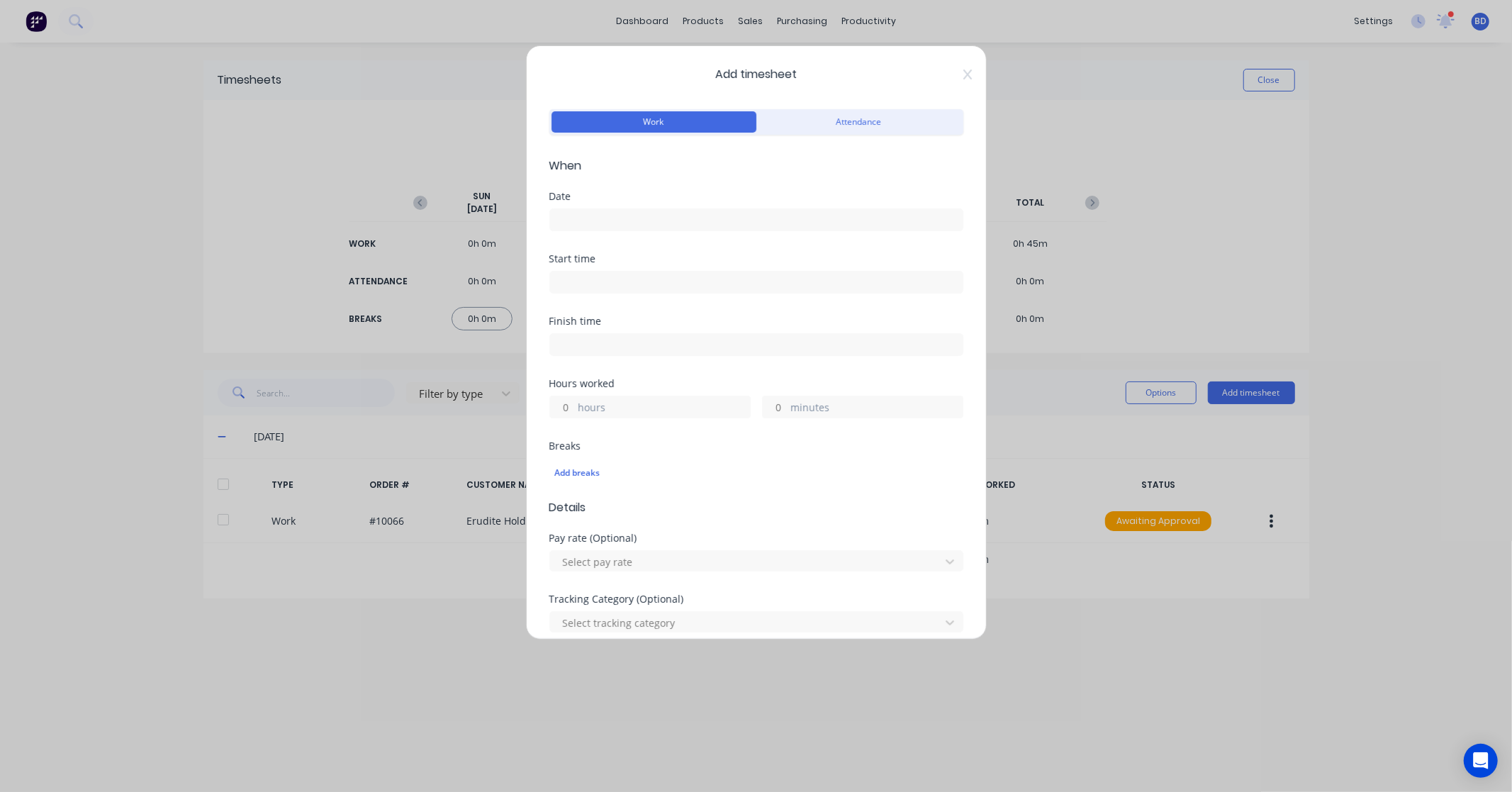
click at [668, 229] on label at bounding box center [756, 219] width 414 height 22
click at [668, 229] on input at bounding box center [756, 219] width 412 height 22
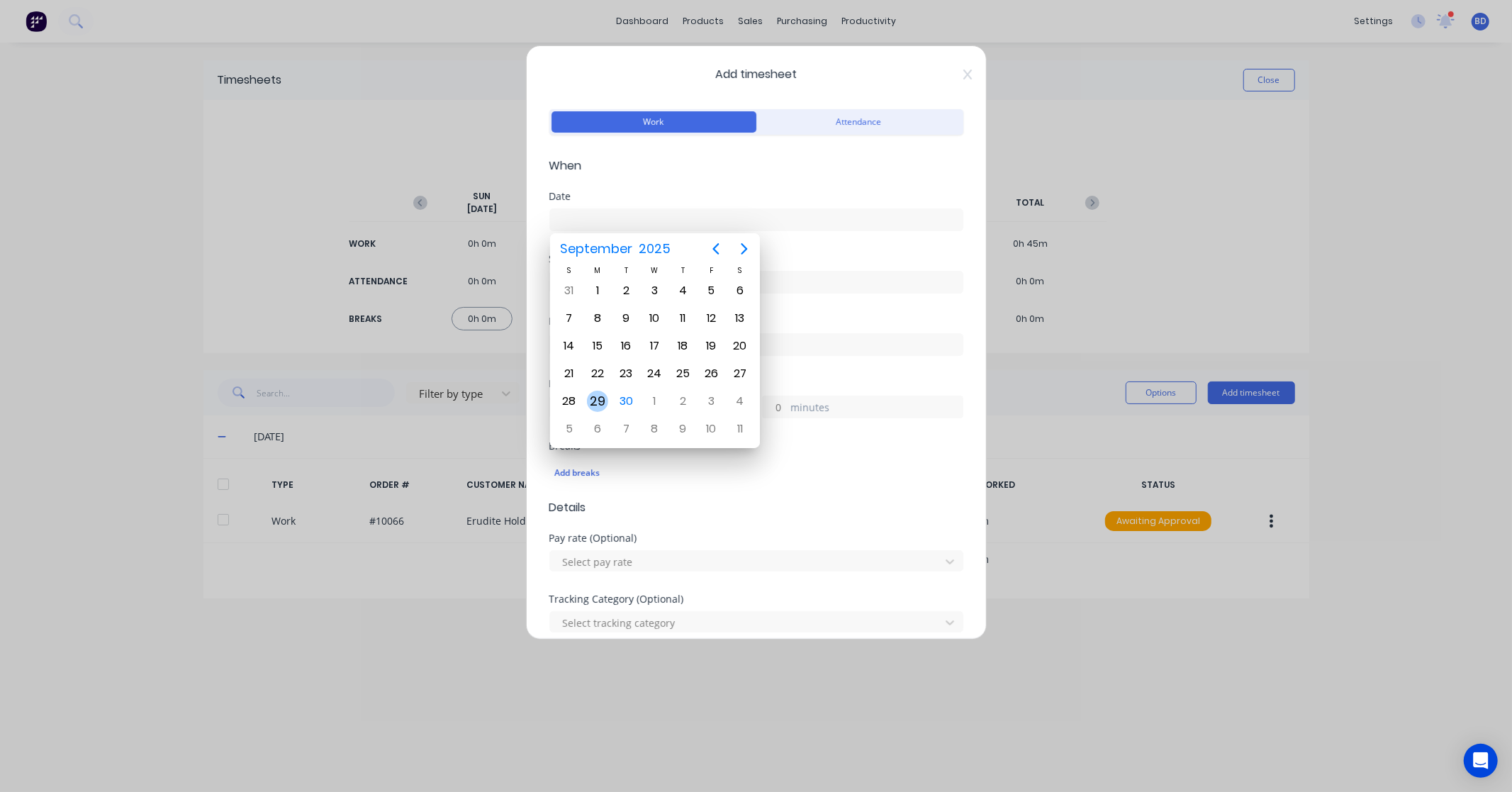
click at [606, 405] on div "29" at bounding box center [597, 401] width 28 height 27
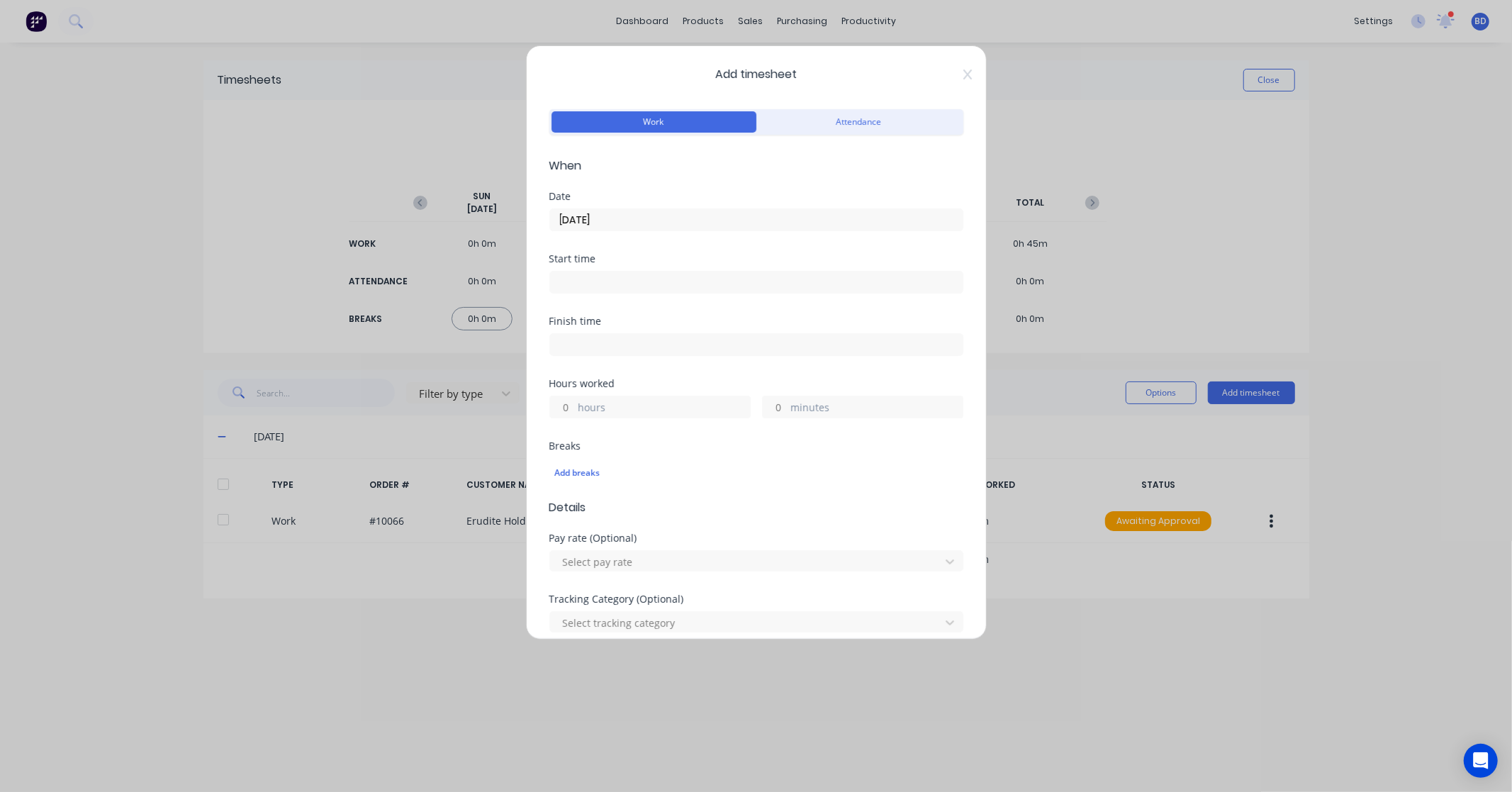
click at [571, 275] on input at bounding box center [756, 282] width 412 height 22
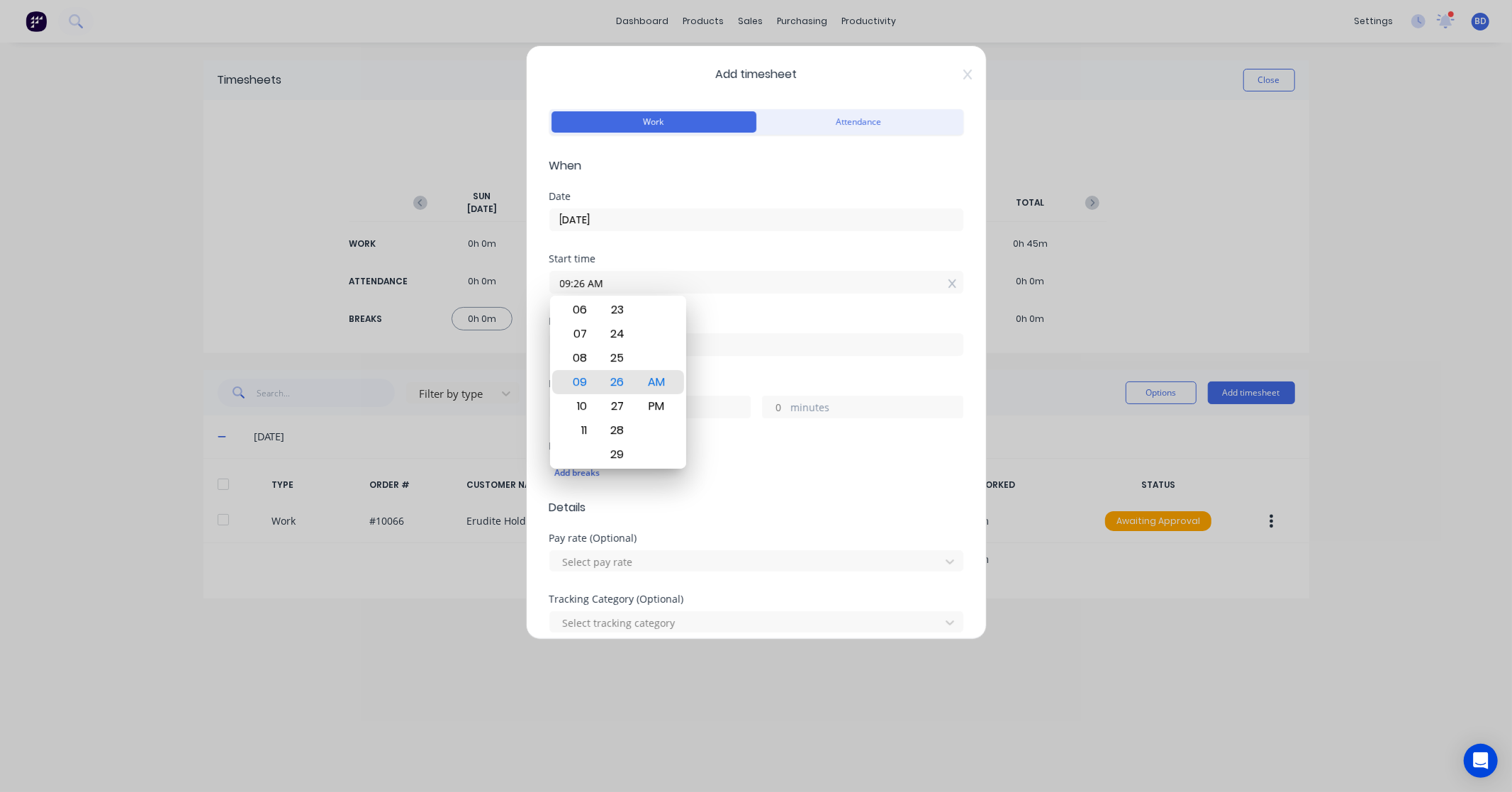
paste input "9:00 AM"
drag, startPoint x: 633, startPoint y: 276, endPoint x: 662, endPoint y: 277, distance: 29.0
click at [648, 276] on input "09:26 AM9:00 AM" at bounding box center [756, 282] width 412 height 22
click at [690, 275] on input "09:26 AM9:00 AM" at bounding box center [756, 282] width 412 height 22
drag, startPoint x: 676, startPoint y: 281, endPoint x: 460, endPoint y: 273, distance: 216.1
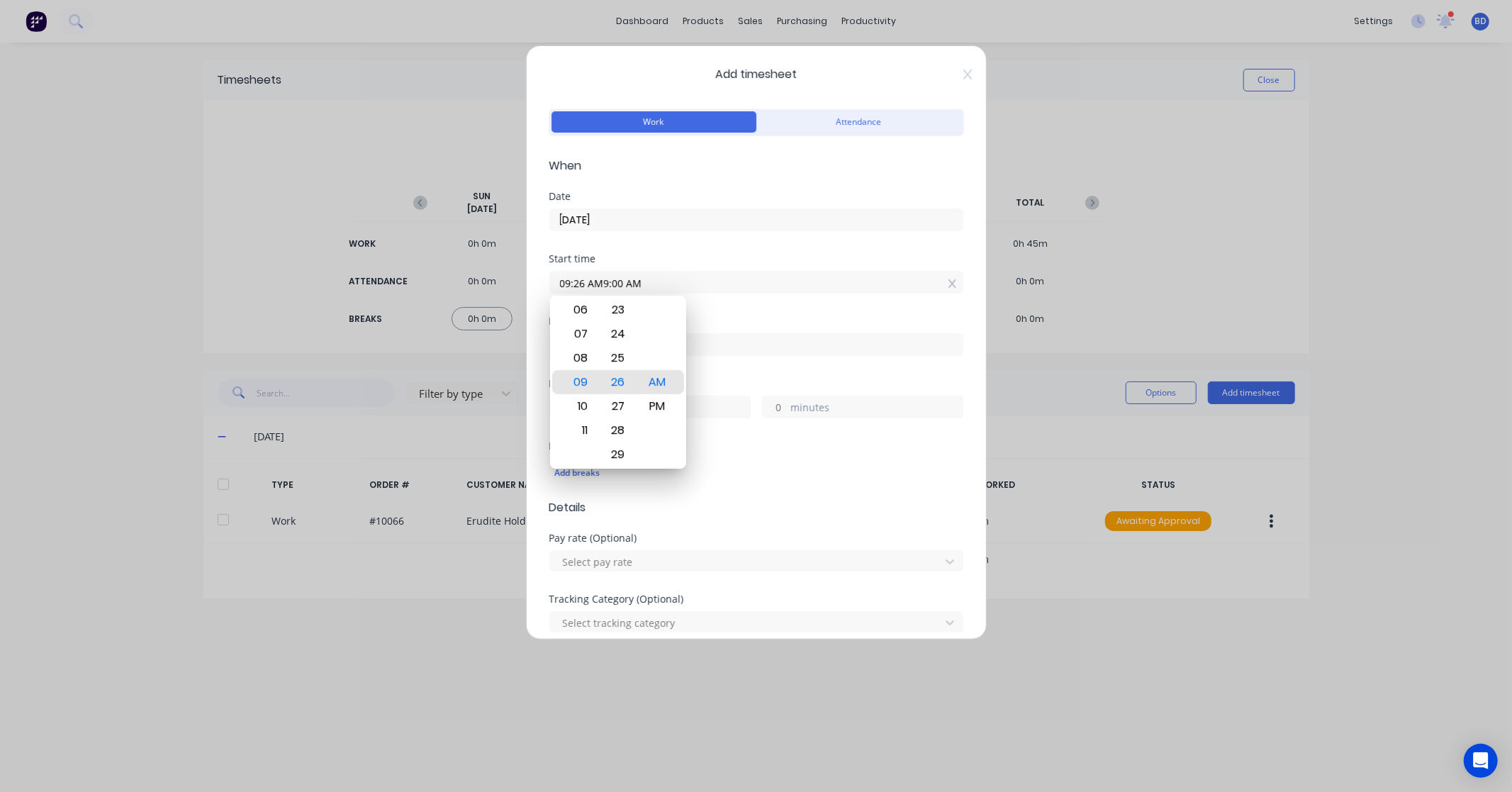
click at [460, 273] on div "Add timesheet Work Attendance When Date 29/09/2025 Start time 09:26 AM9:00 AM F…" at bounding box center [756, 396] width 1512 height 792
paste input
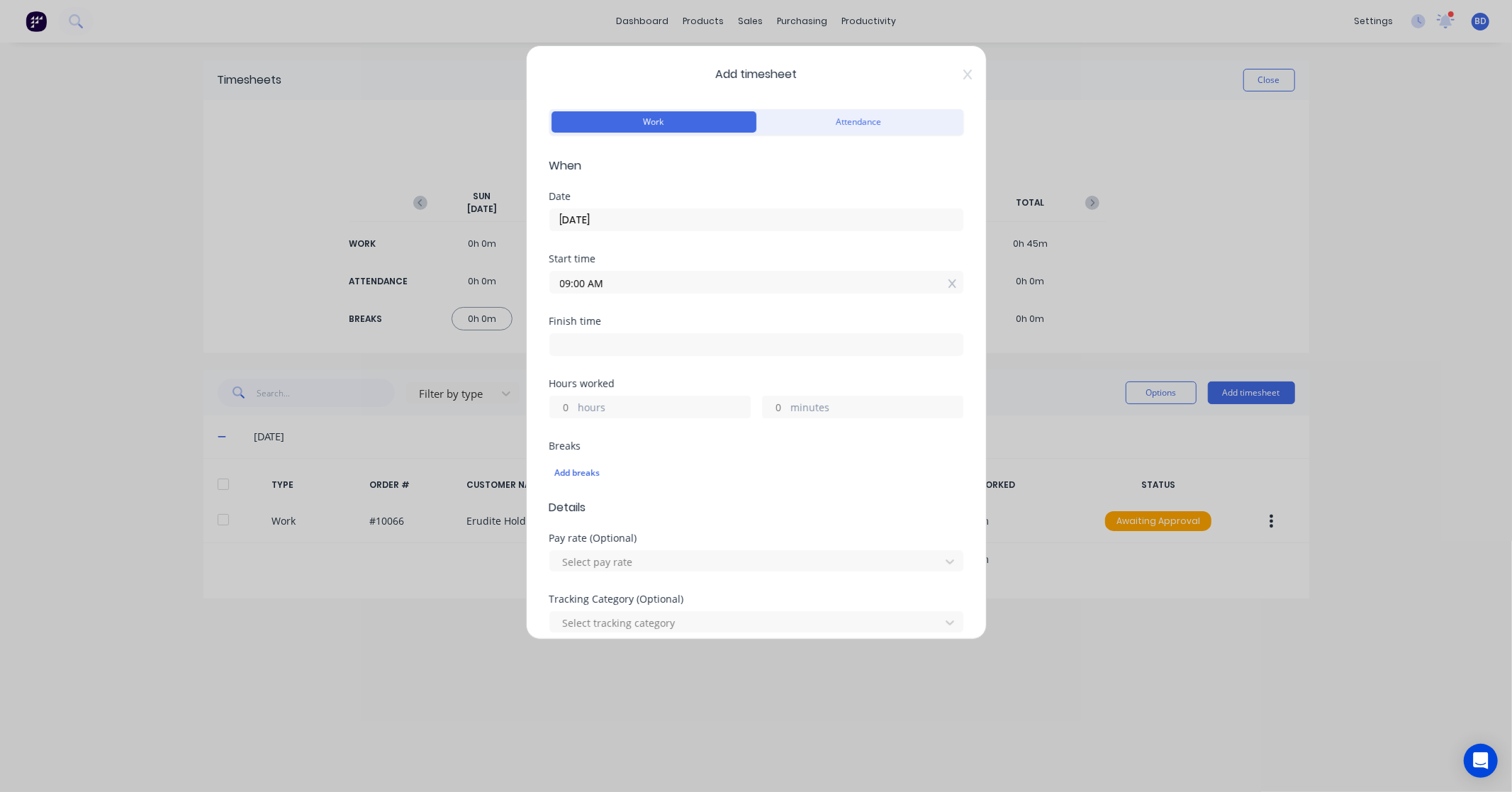
click at [654, 352] on input at bounding box center [756, 344] width 412 height 22
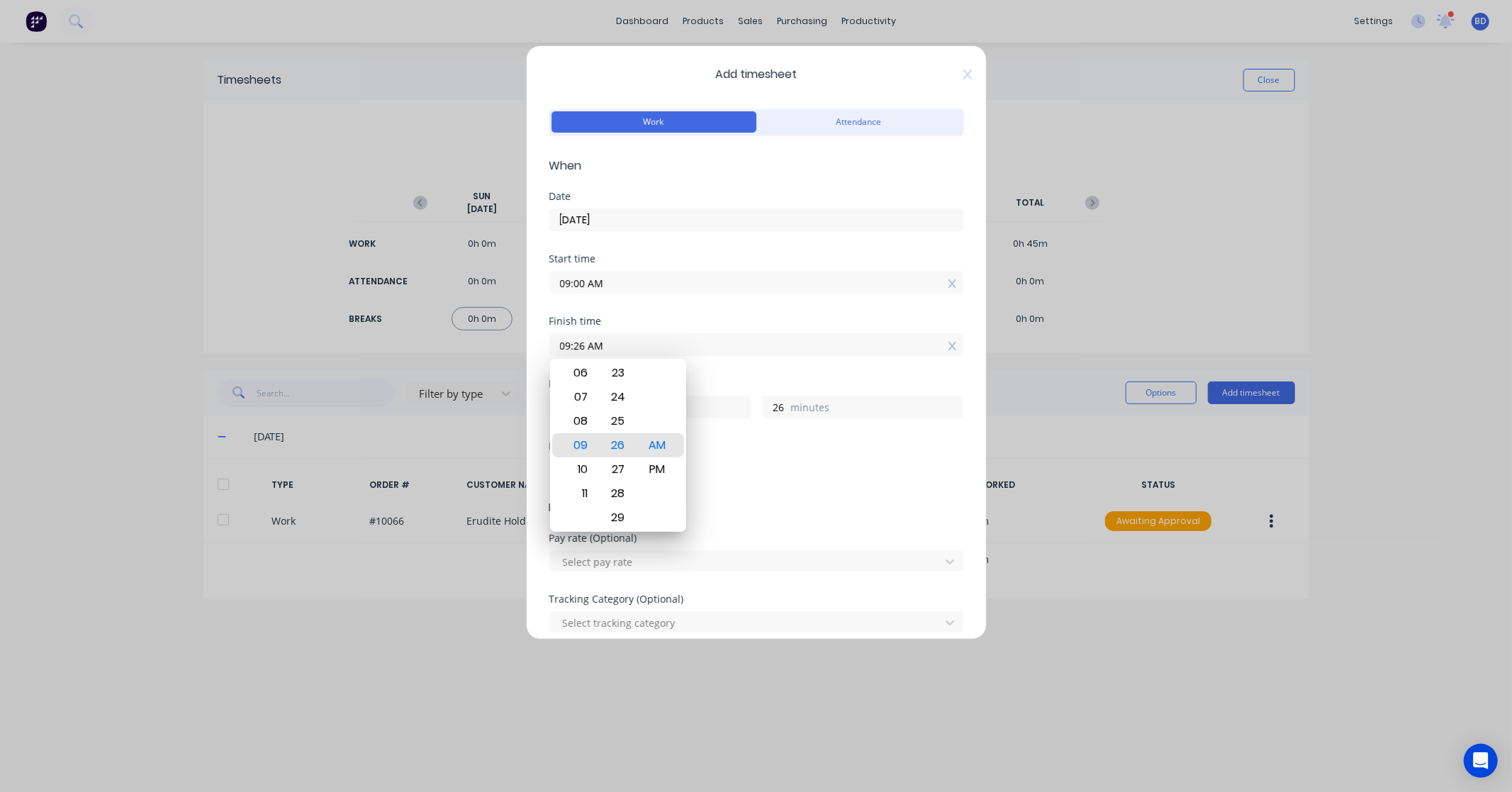
drag, startPoint x: 672, startPoint y: 343, endPoint x: 450, endPoint y: 343, distance: 222.0
click at [450, 343] on div "Add timesheet Work Attendance When Date 29/09/2025 Start time 09:00 AM Finish t…" at bounding box center [756, 396] width 1512 height 792
paste input "4:30 P"
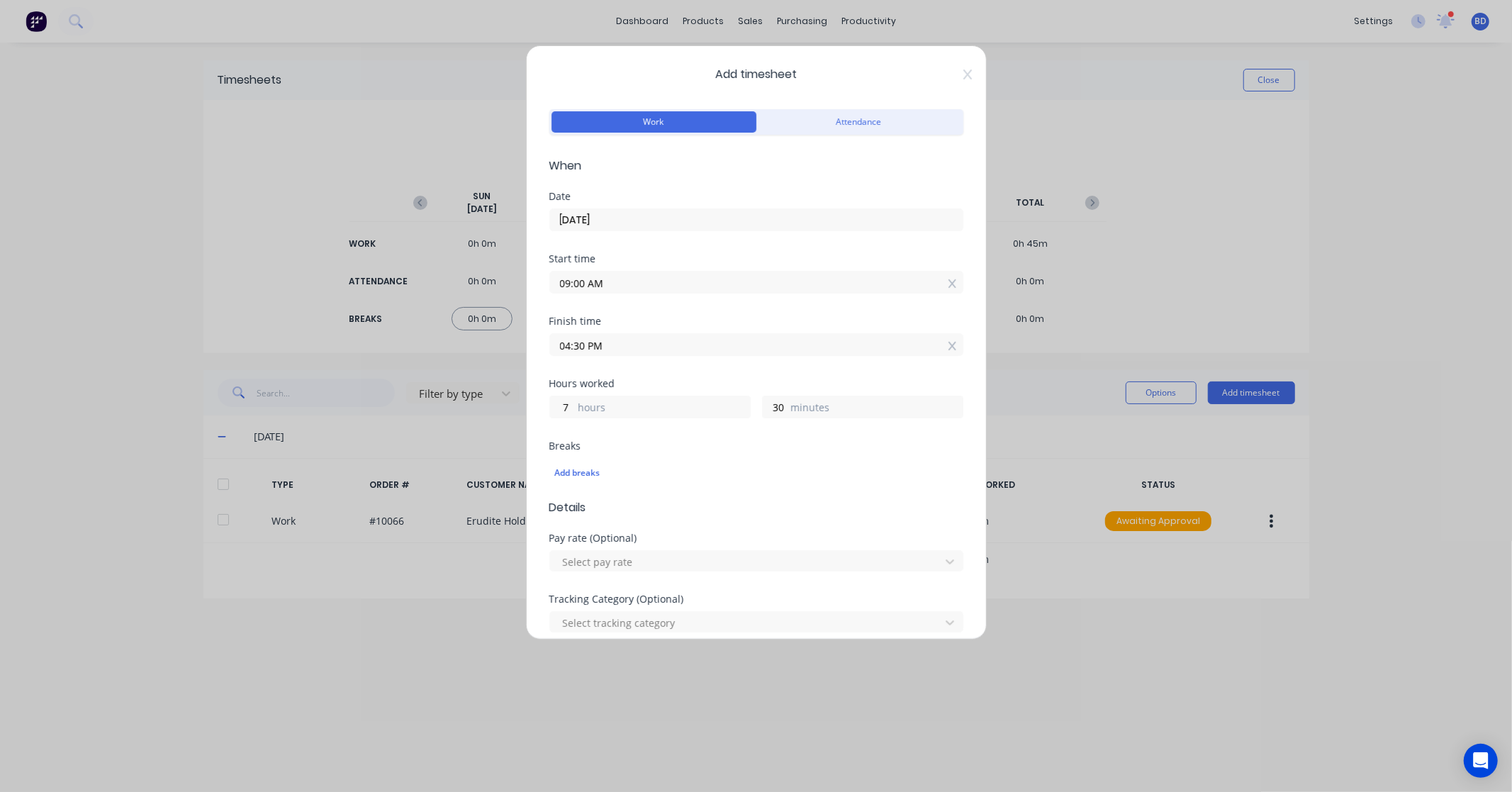
click at [659, 359] on div "Finish time 04:30 PM" at bounding box center [756, 348] width 414 height 62
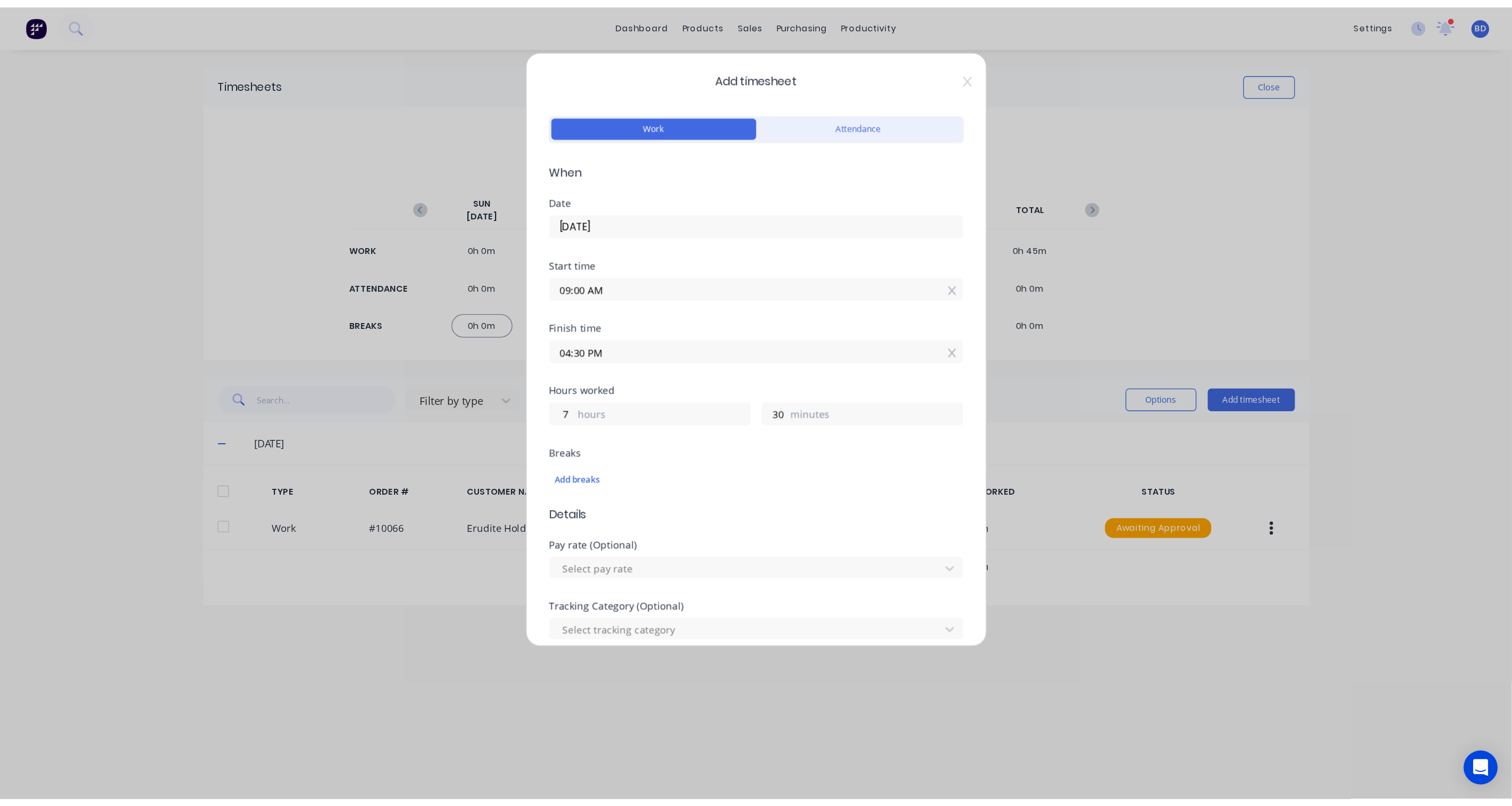
scroll to position [221, 0]
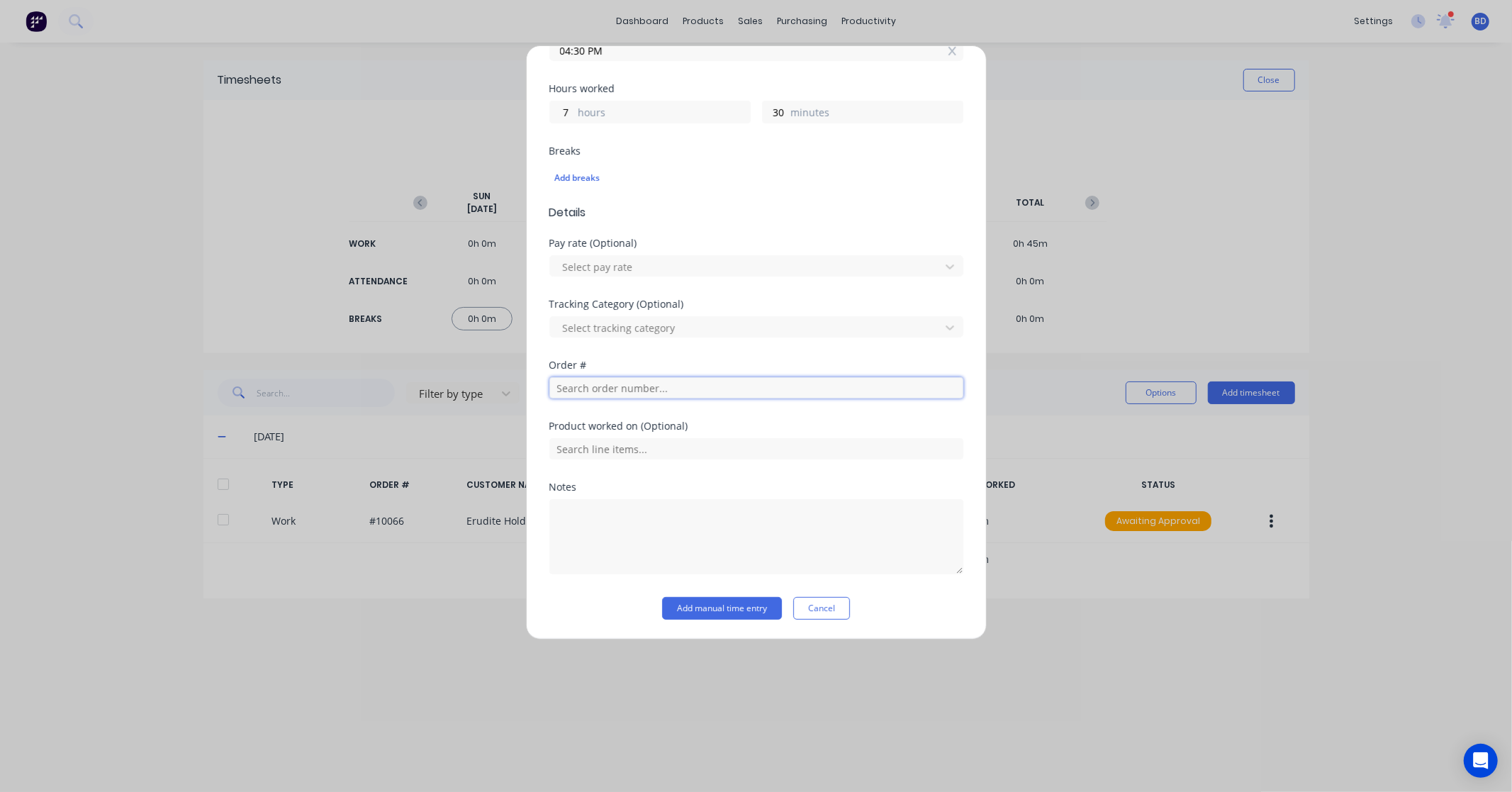
click at [589, 392] on input "text" at bounding box center [756, 388] width 414 height 22
click at [949, 51] on icon at bounding box center [953, 51] width 8 height 10
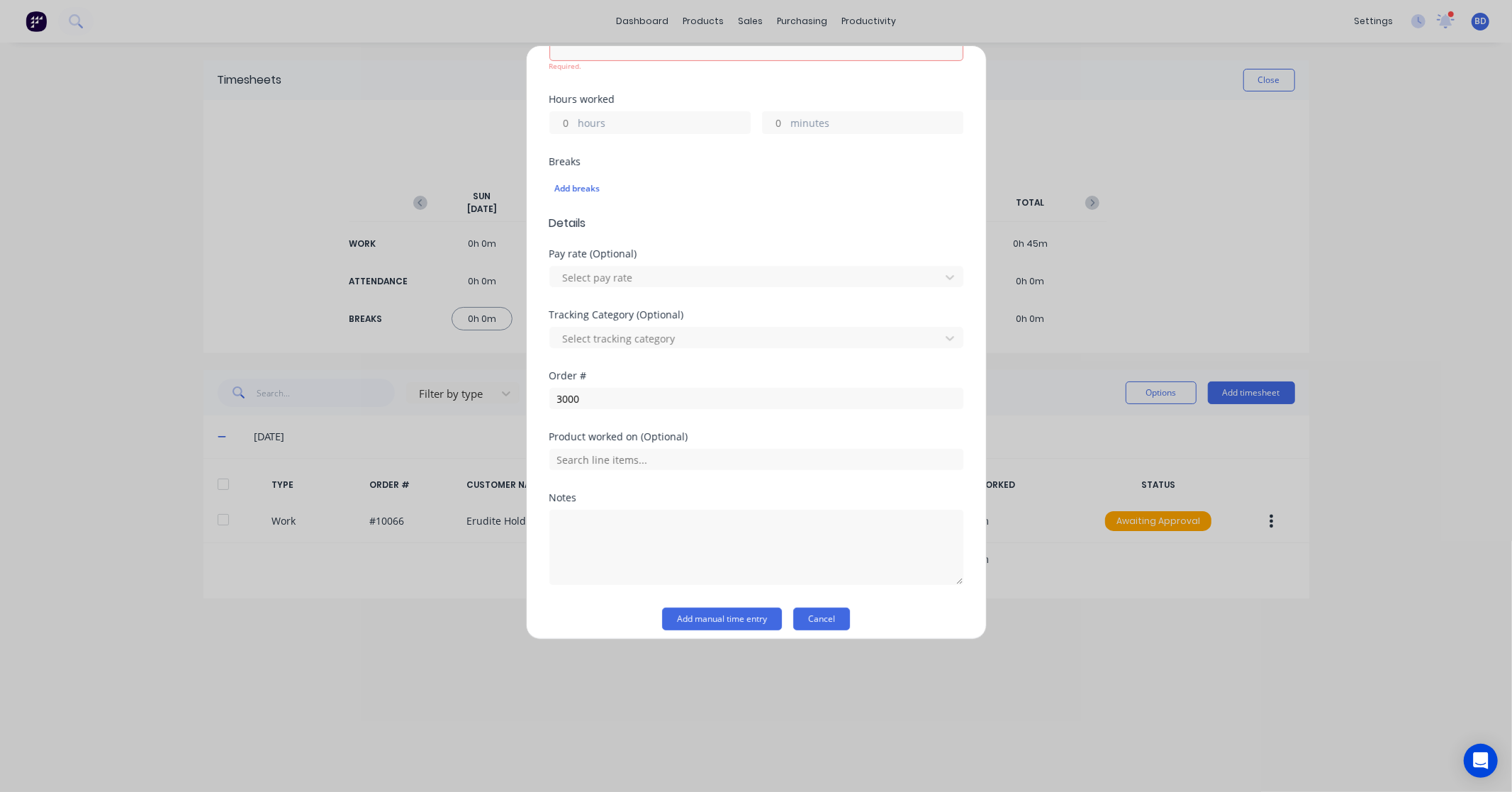
click at [844, 617] on button "Cancel" at bounding box center [822, 619] width 57 height 22
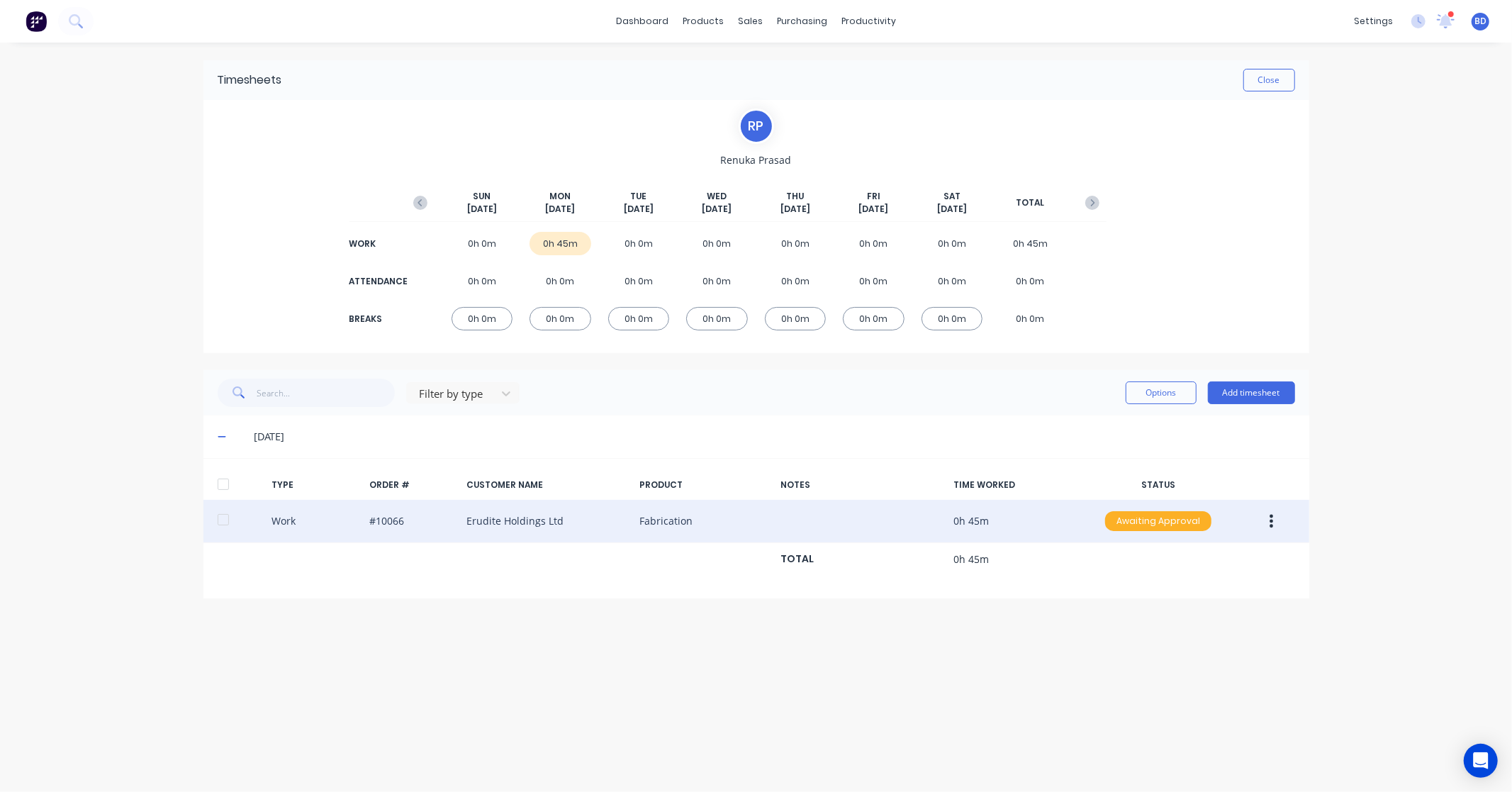
click at [1135, 522] on div "Awaiting Approval" at bounding box center [1158, 521] width 107 height 20
click at [1132, 585] on div "Approved" at bounding box center [1127, 593] width 116 height 20
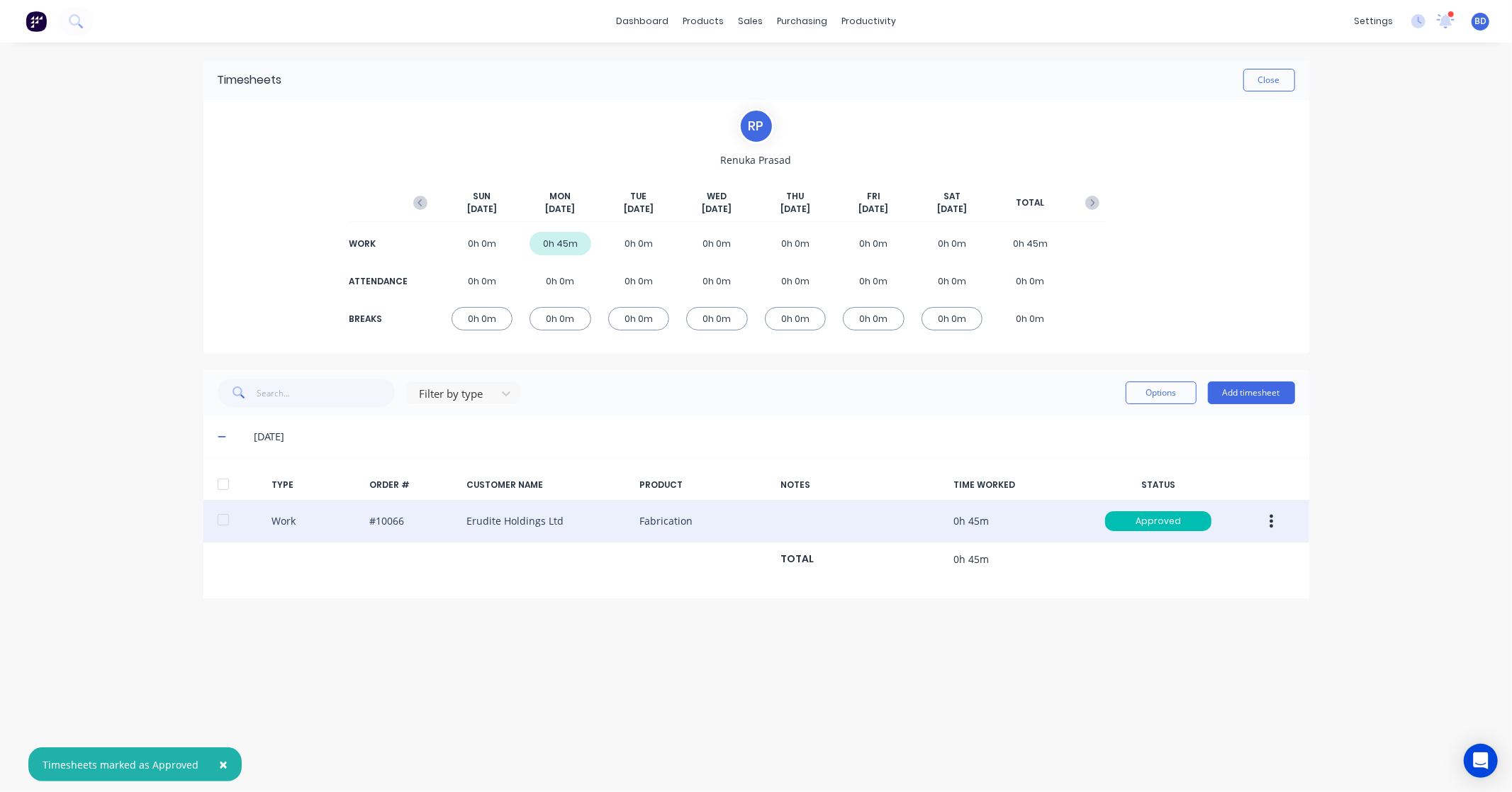
click at [1080, 665] on div "Timesheets Close R P Renuka Prasad SUN Sep 28th MON Sep 29th TUE Sep 30th WED O…" at bounding box center [756, 403] width 1134 height 721
click at [1152, 388] on button "Options" at bounding box center [1161, 392] width 71 height 22
click at [1152, 316] on div "R P Renuka Prasad SUN Sep 28th MON Sep 29th TUE Sep 30th WED Oct 1st THU Oct 2n…" at bounding box center [756, 227] width 1106 height 253
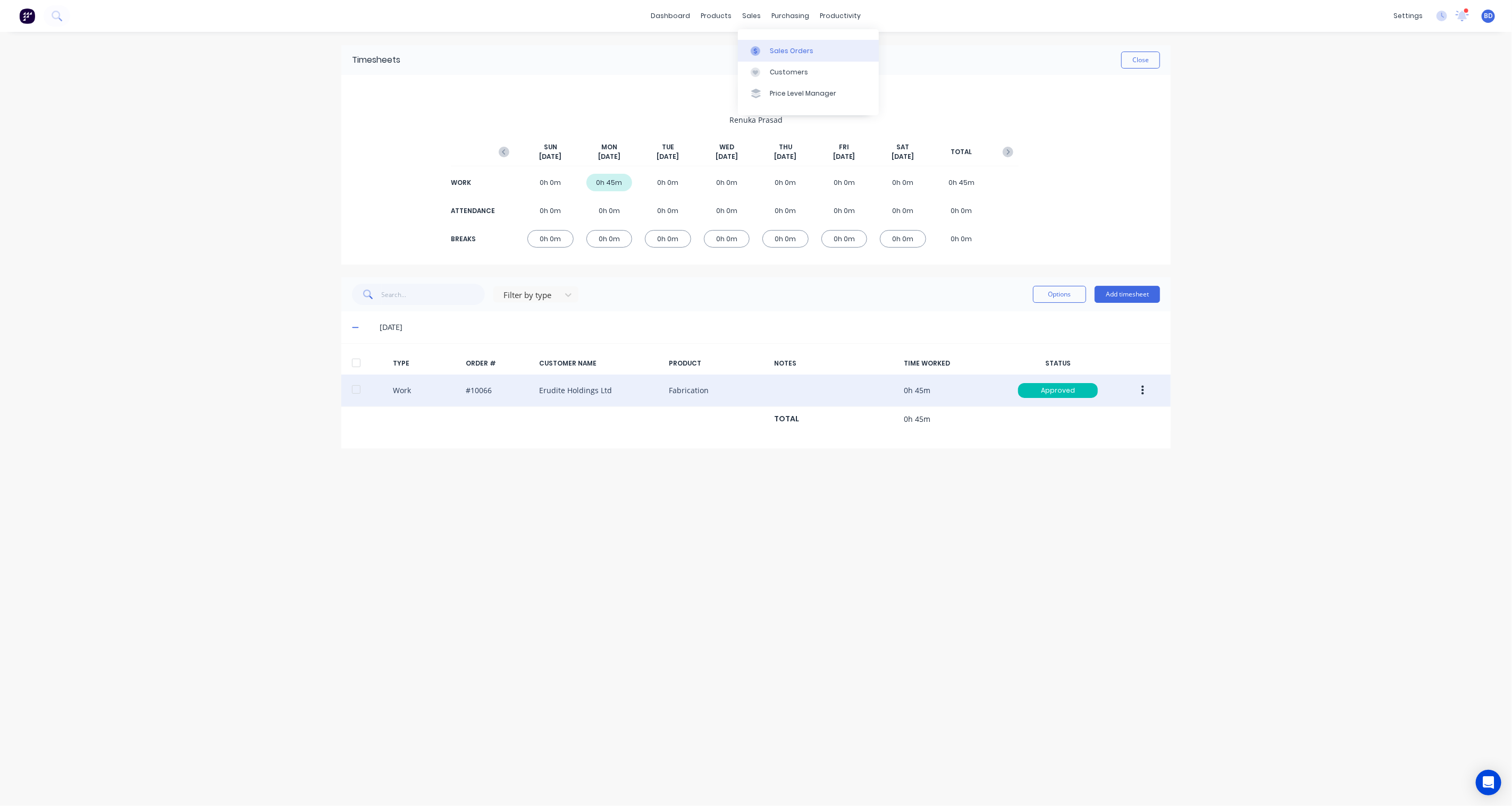
click at [769, 43] on link "Sales Orders" at bounding box center [808, 50] width 141 height 21
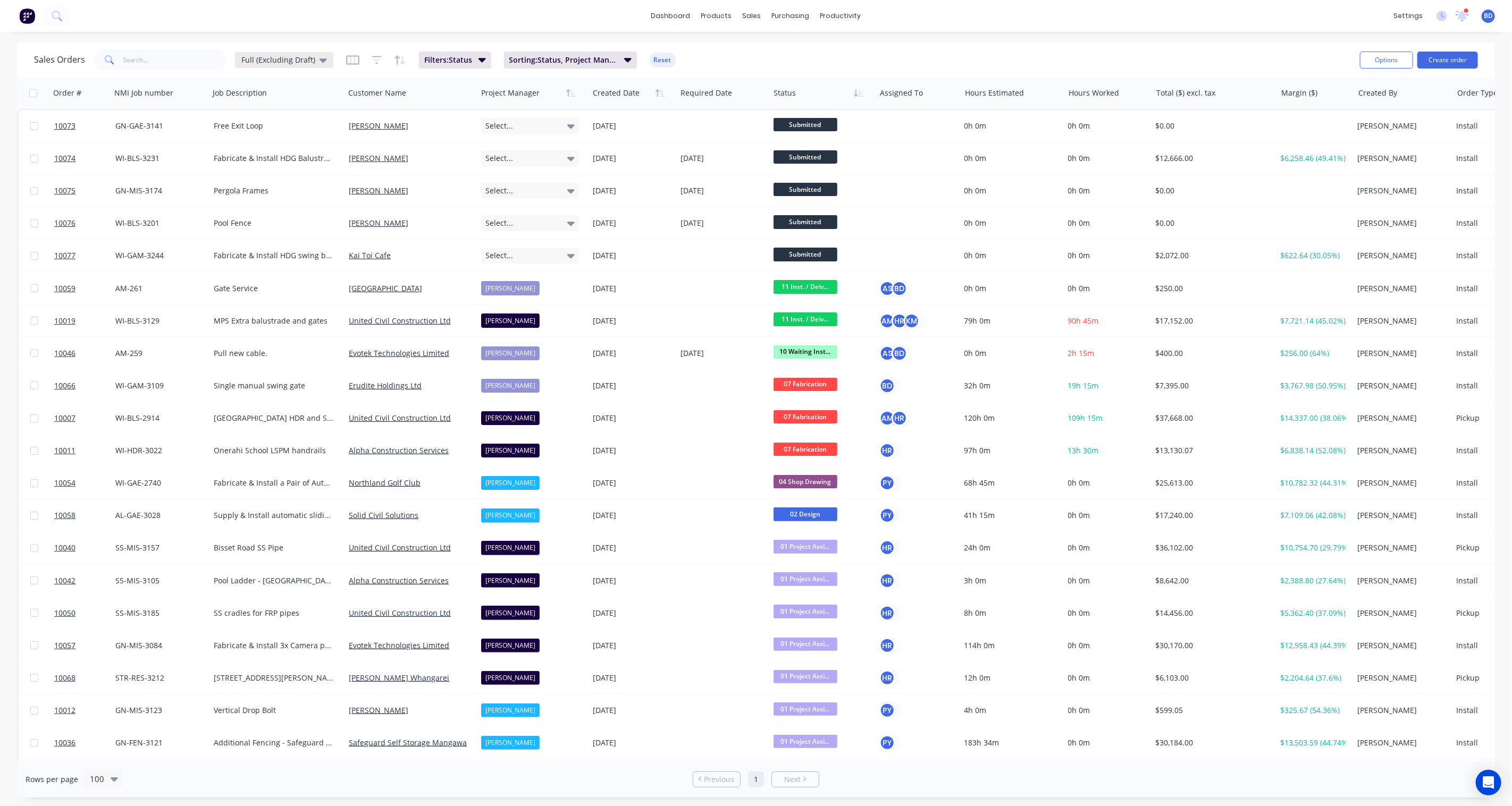
click at [325, 59] on div "Full (Excluding Draft)" at bounding box center [284, 60] width 98 height 16
click at [262, 149] on button "None" at bounding box center [299, 150] width 121 height 12
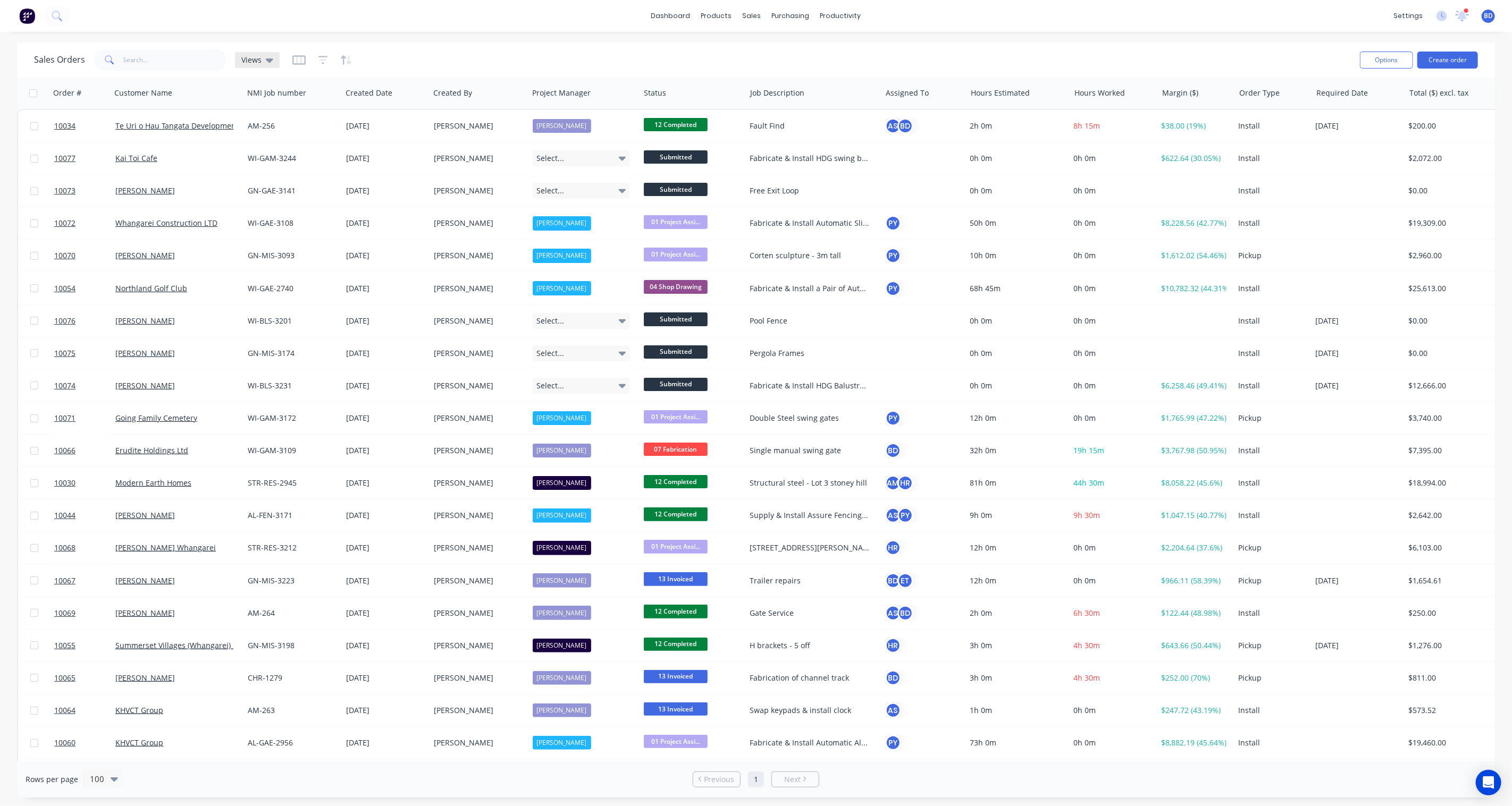
click at [250, 56] on span "Views" at bounding box center [252, 59] width 20 height 11
click at [274, 173] on button "Full (Excluding Draft) (Default)" at bounding box center [299, 171] width 121 height 12
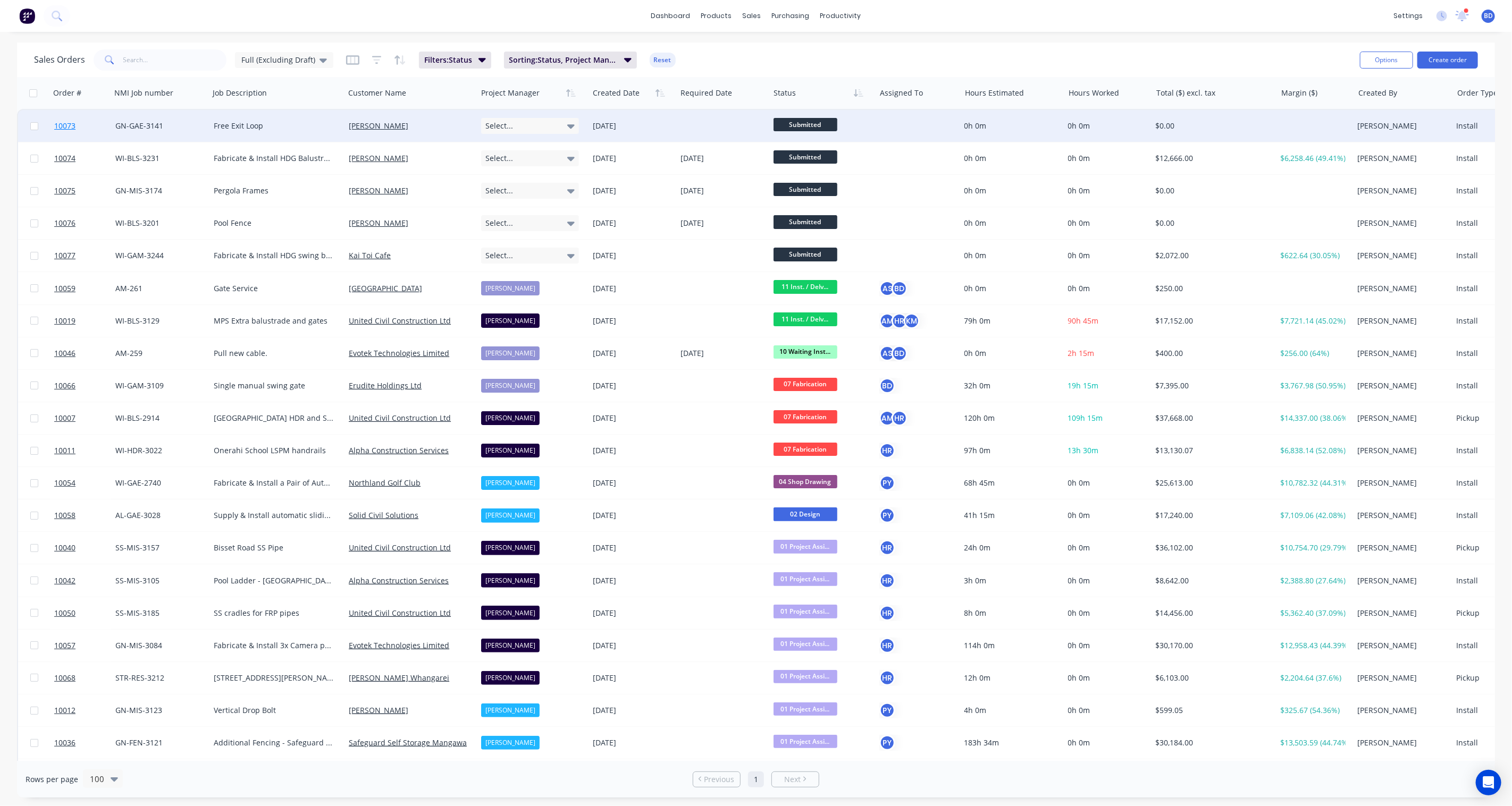
click at [71, 124] on span "10073" at bounding box center [64, 126] width 21 height 11
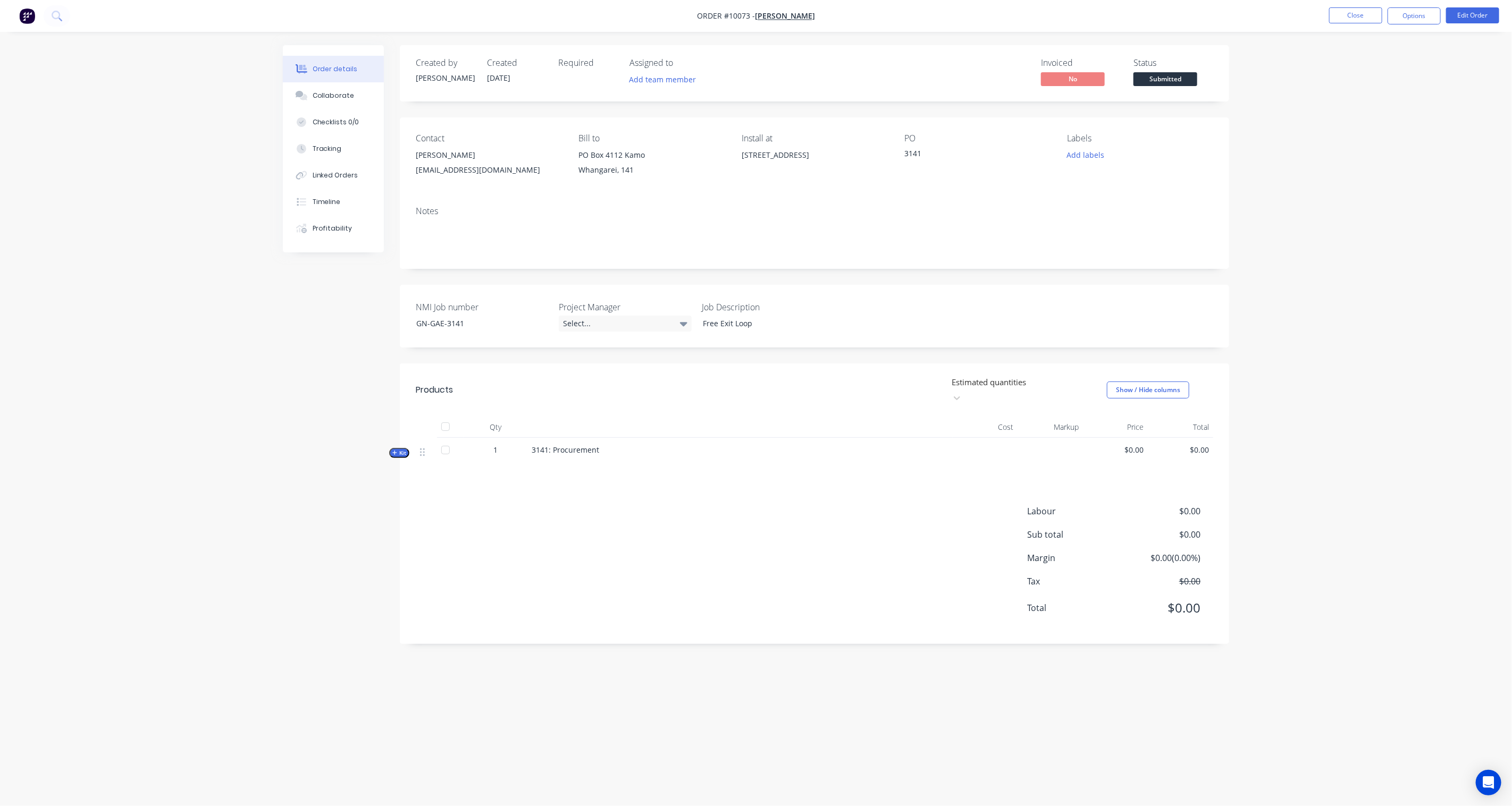
click at [401, 449] on span "Kit" at bounding box center [399, 453] width 14 height 8
click at [394, 482] on span "Sub-kit" at bounding box center [400, 486] width 18 height 8
click at [412, 481] on div "Sub-kit" at bounding box center [400, 486] width 26 height 10
click at [401, 482] on span "Sub-kit" at bounding box center [400, 486] width 18 height 8
click at [395, 482] on span "Sub-kit" at bounding box center [400, 486] width 18 height 8
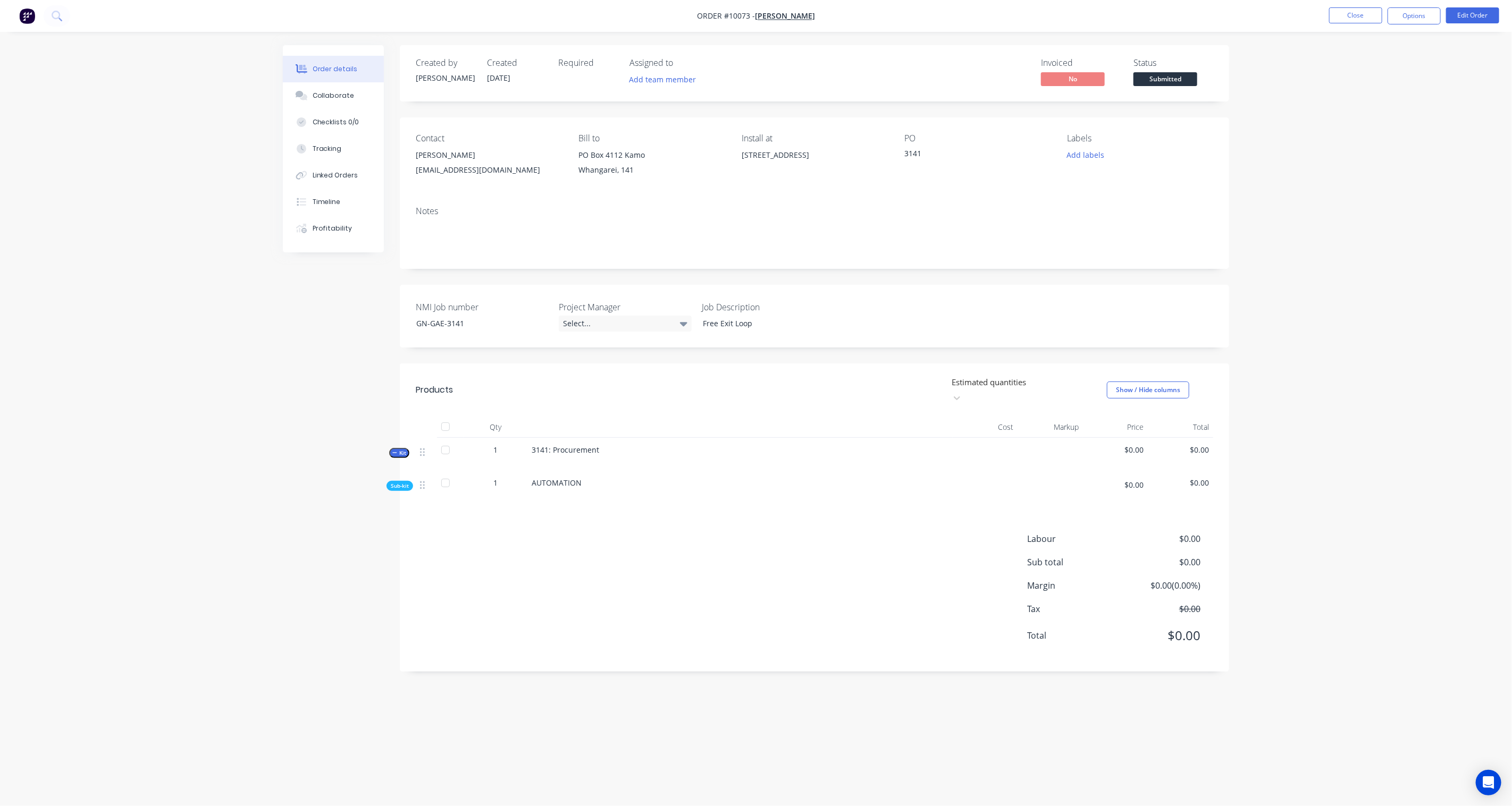
click at [398, 482] on span "Sub-kit" at bounding box center [400, 486] width 18 height 8
click at [405, 482] on span "Sub-kit" at bounding box center [400, 486] width 18 height 8
click at [402, 482] on span "Sub-kit" at bounding box center [400, 486] width 18 height 8
click at [396, 482] on span "Sub-kit" at bounding box center [400, 486] width 18 height 8
click at [398, 482] on span "Sub-kit" at bounding box center [400, 486] width 18 height 8
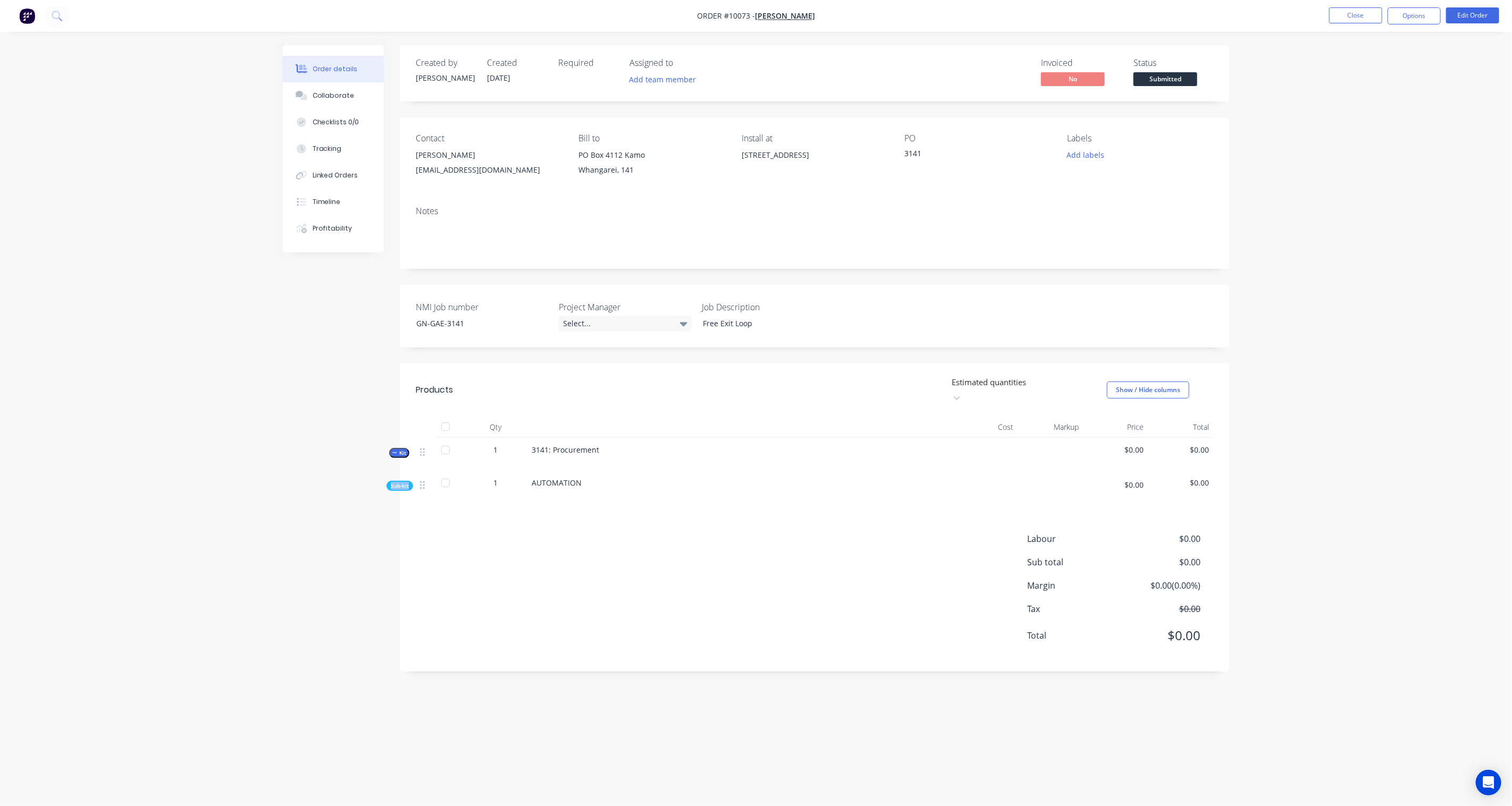
click at [398, 482] on span "Sub-kit" at bounding box center [400, 486] width 18 height 8
click at [450, 540] on div "Labour $0.00 Sub total $0.00 Margin $0.00 ( 0.00 %) Tax $0.00 Total $0.00" at bounding box center [814, 594] width 797 height 123
click at [1350, 16] on button "Close" at bounding box center [1355, 15] width 53 height 16
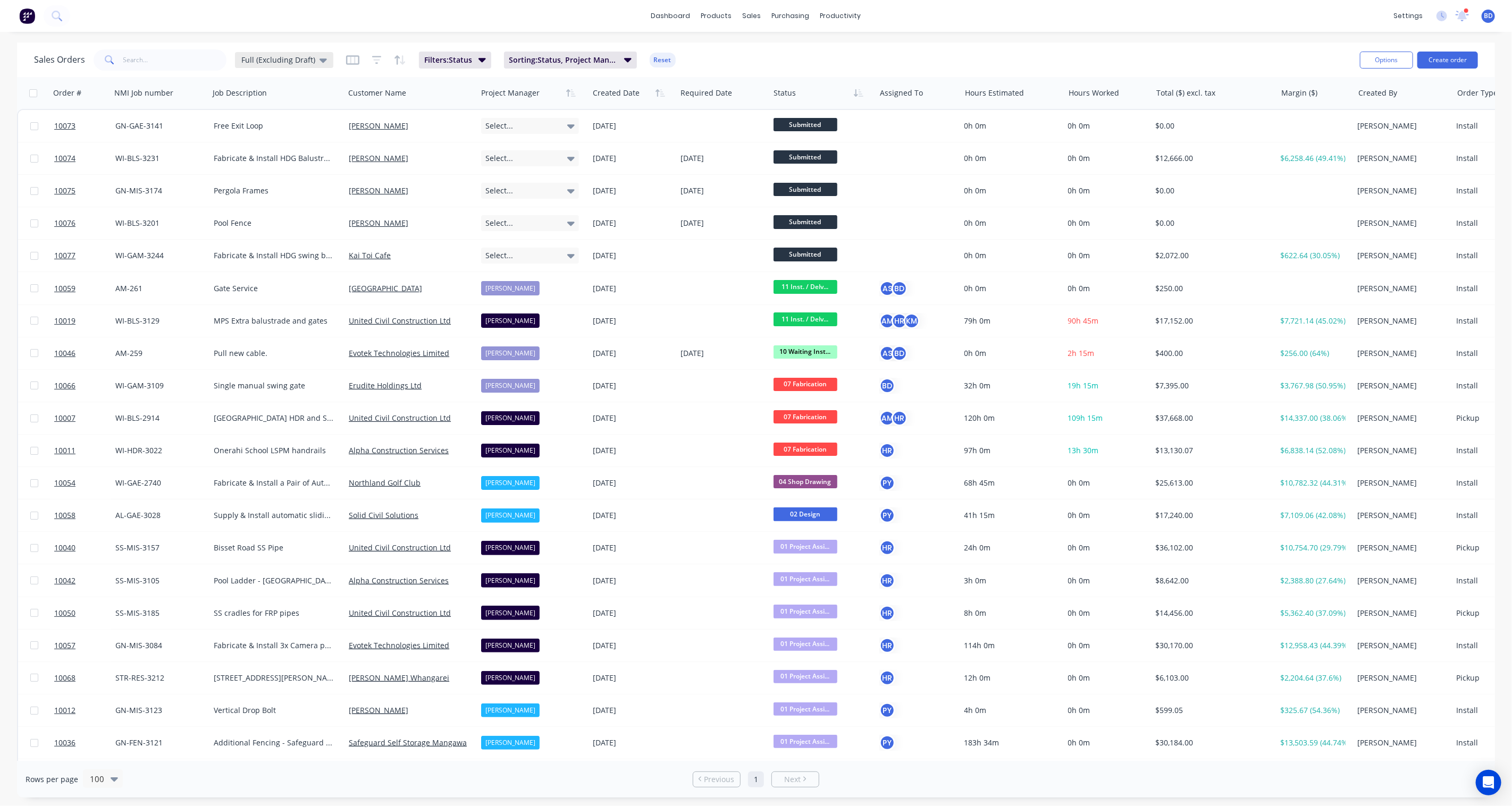
click at [313, 61] on div "Full (Excluding Draft)" at bounding box center [284, 60] width 86 height 10
click at [303, 195] on button "Completed" at bounding box center [299, 193] width 121 height 12
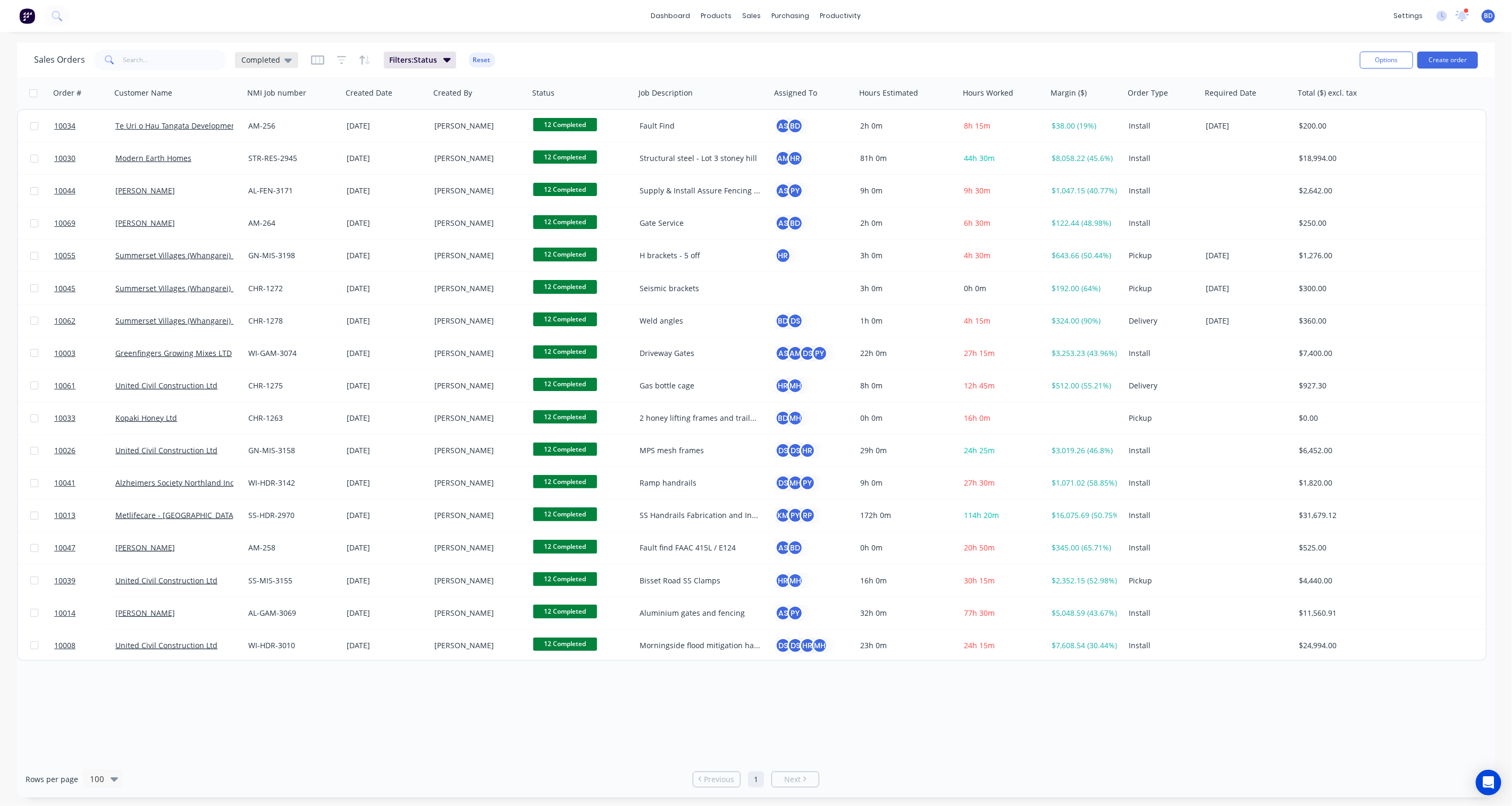
click at [289, 58] on icon at bounding box center [288, 60] width 7 height 4
click at [268, 230] on button "Full View" at bounding box center [299, 235] width 121 height 12
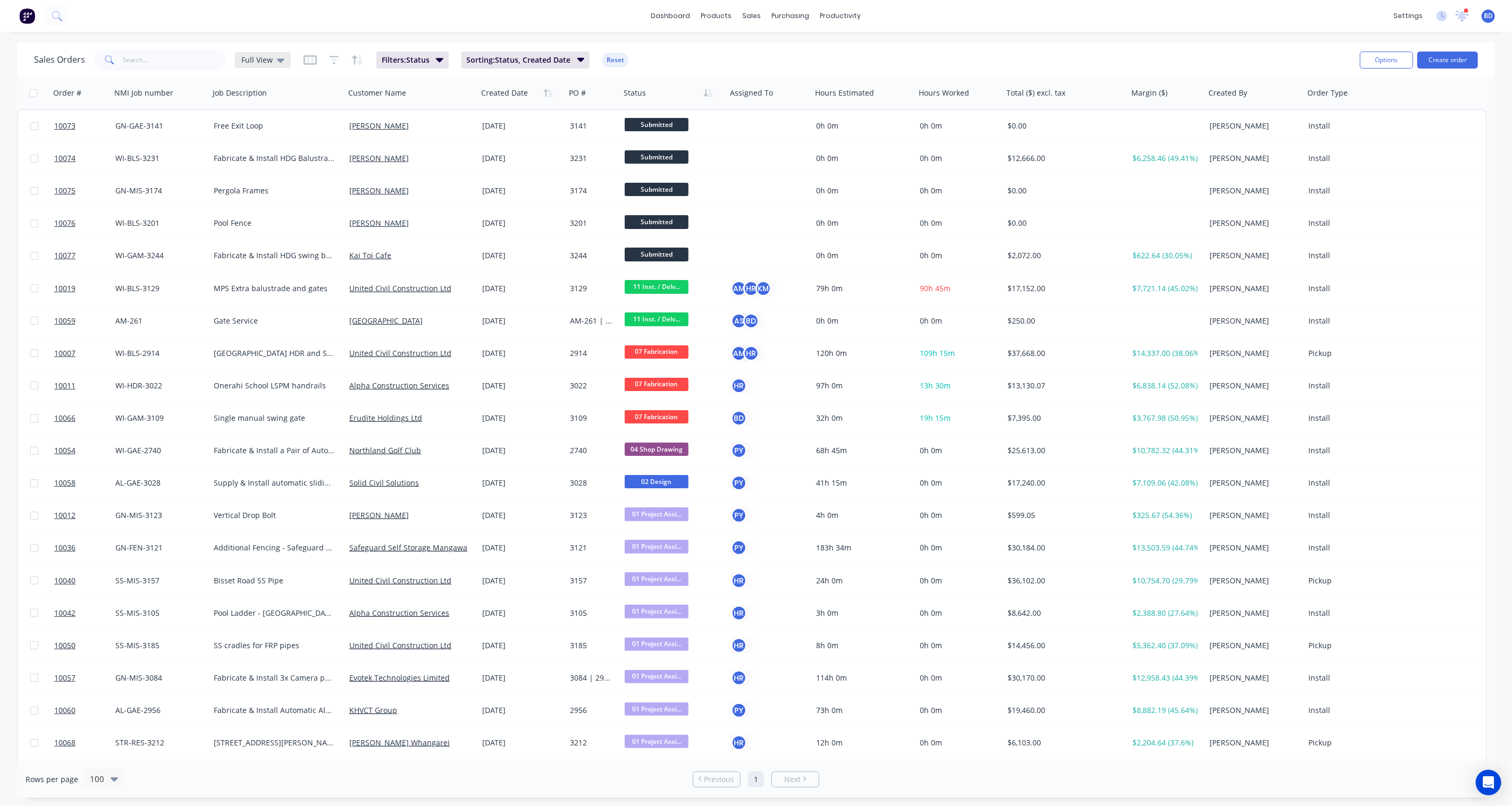
click at [277, 56] on icon at bounding box center [280, 59] width 7 height 11
click at [284, 146] on button "None" at bounding box center [299, 150] width 121 height 12
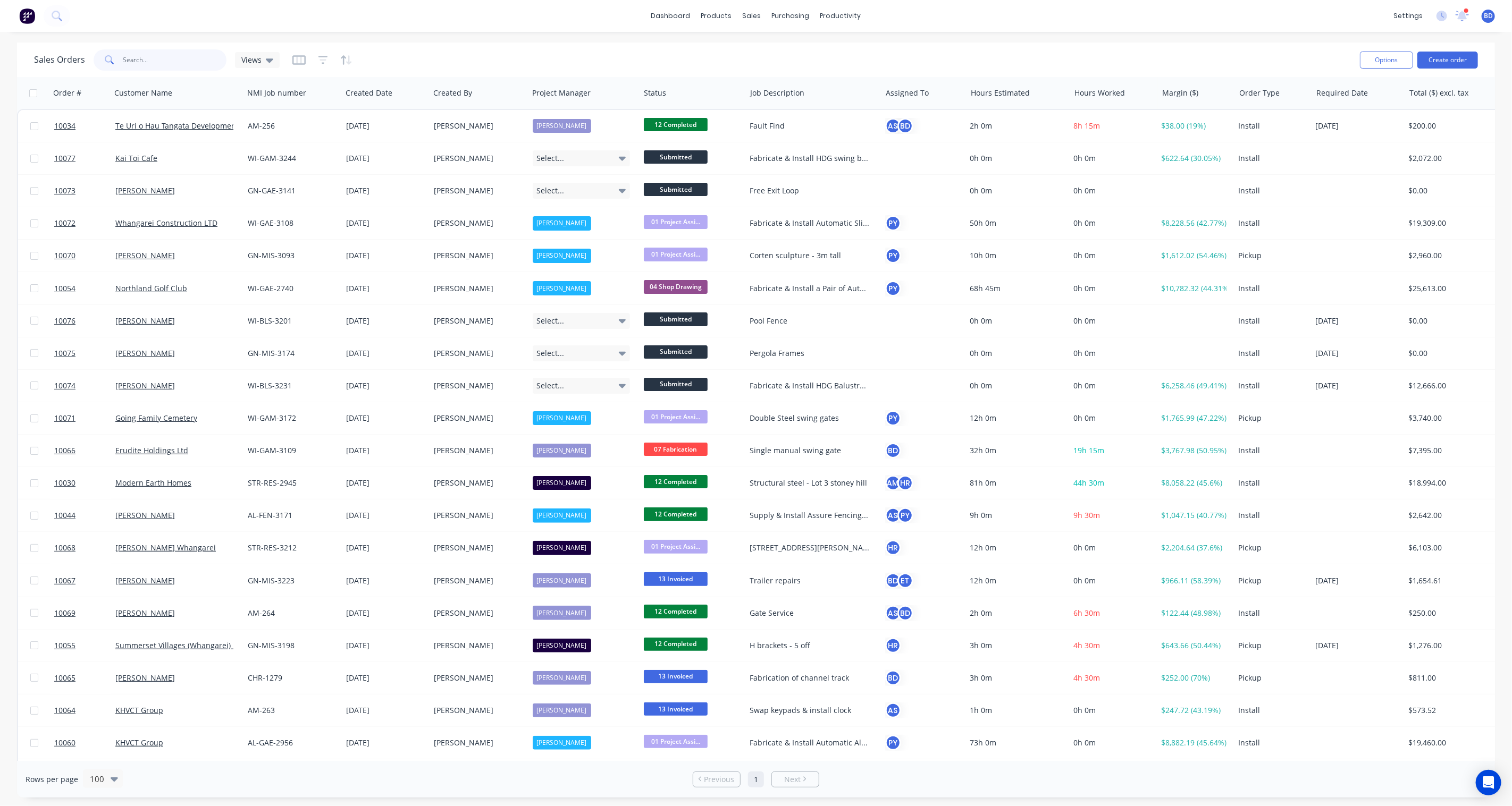
click at [150, 67] on input "text" at bounding box center [175, 59] width 104 height 21
click at [266, 61] on icon at bounding box center [270, 59] width 7 height 11
click at [330, 174] on button "Full (Excluding Draft) (Default)" at bounding box center [299, 171] width 121 height 12
